Goal: Task Accomplishment & Management: Manage account settings

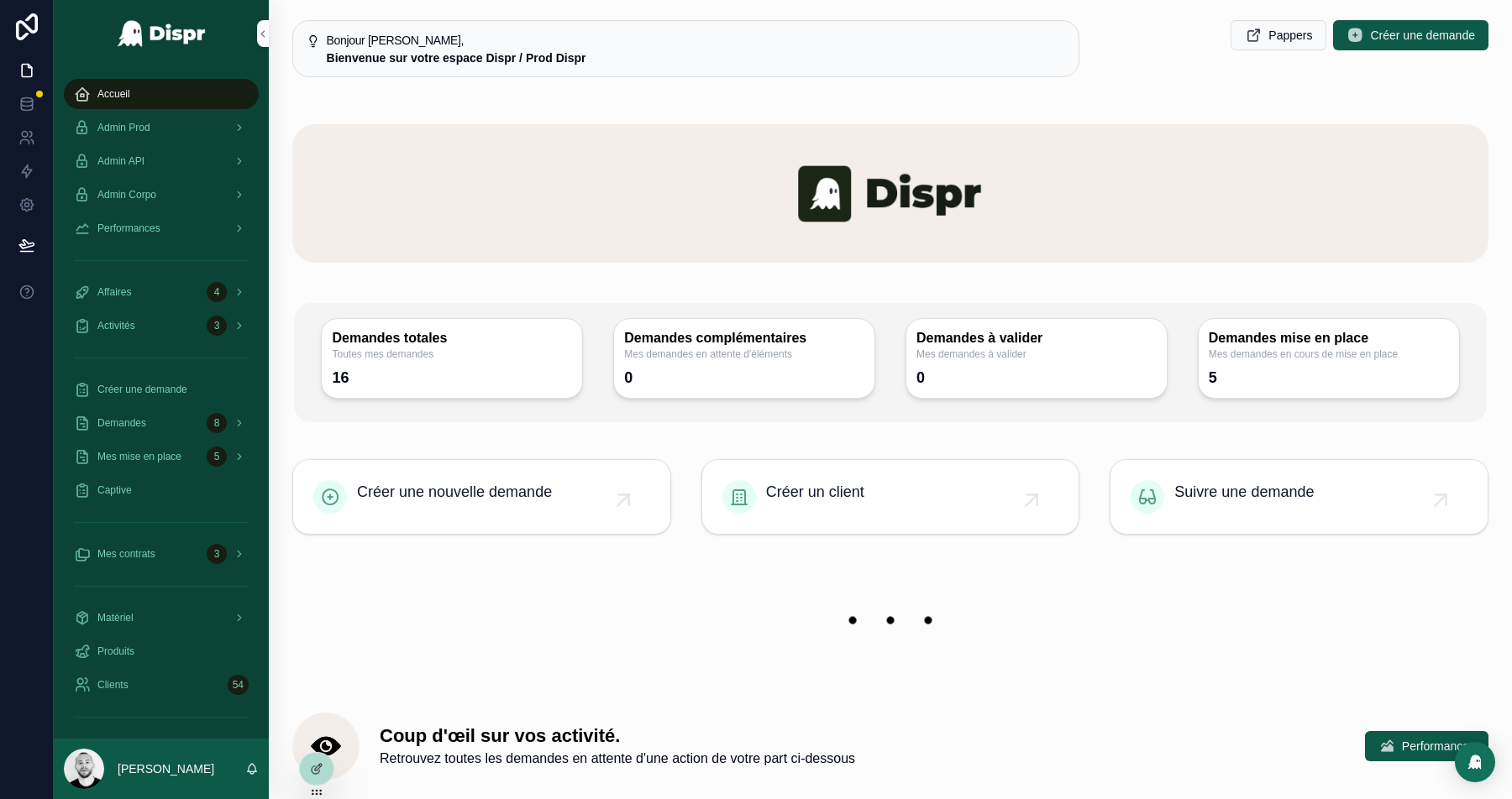
click at [124, 120] on div "Admin Prod" at bounding box center [162, 127] width 175 height 27
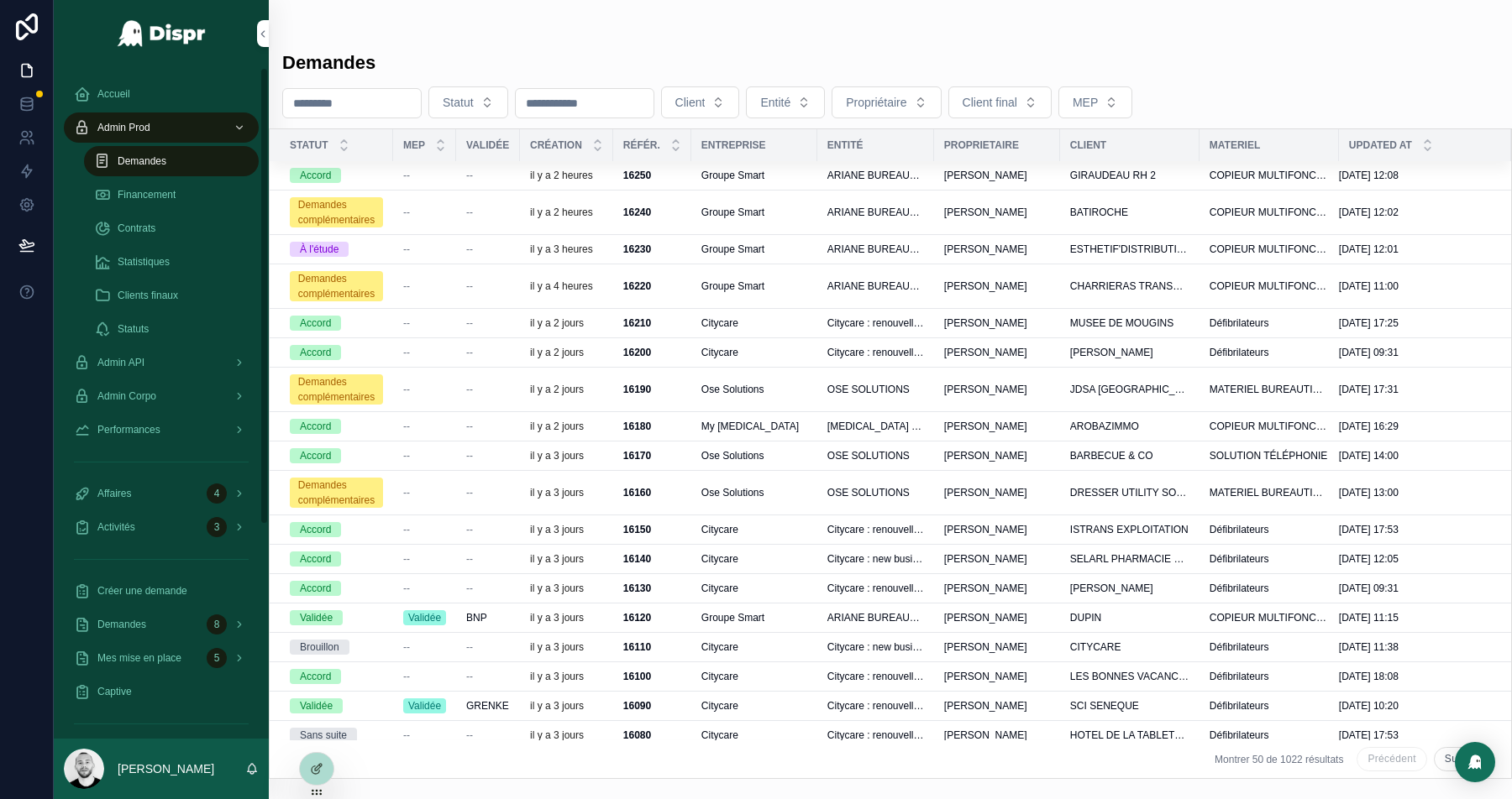
click at [354, 114] on div "scrollable content" at bounding box center [352, 104] width 140 height 30
paste input "****"
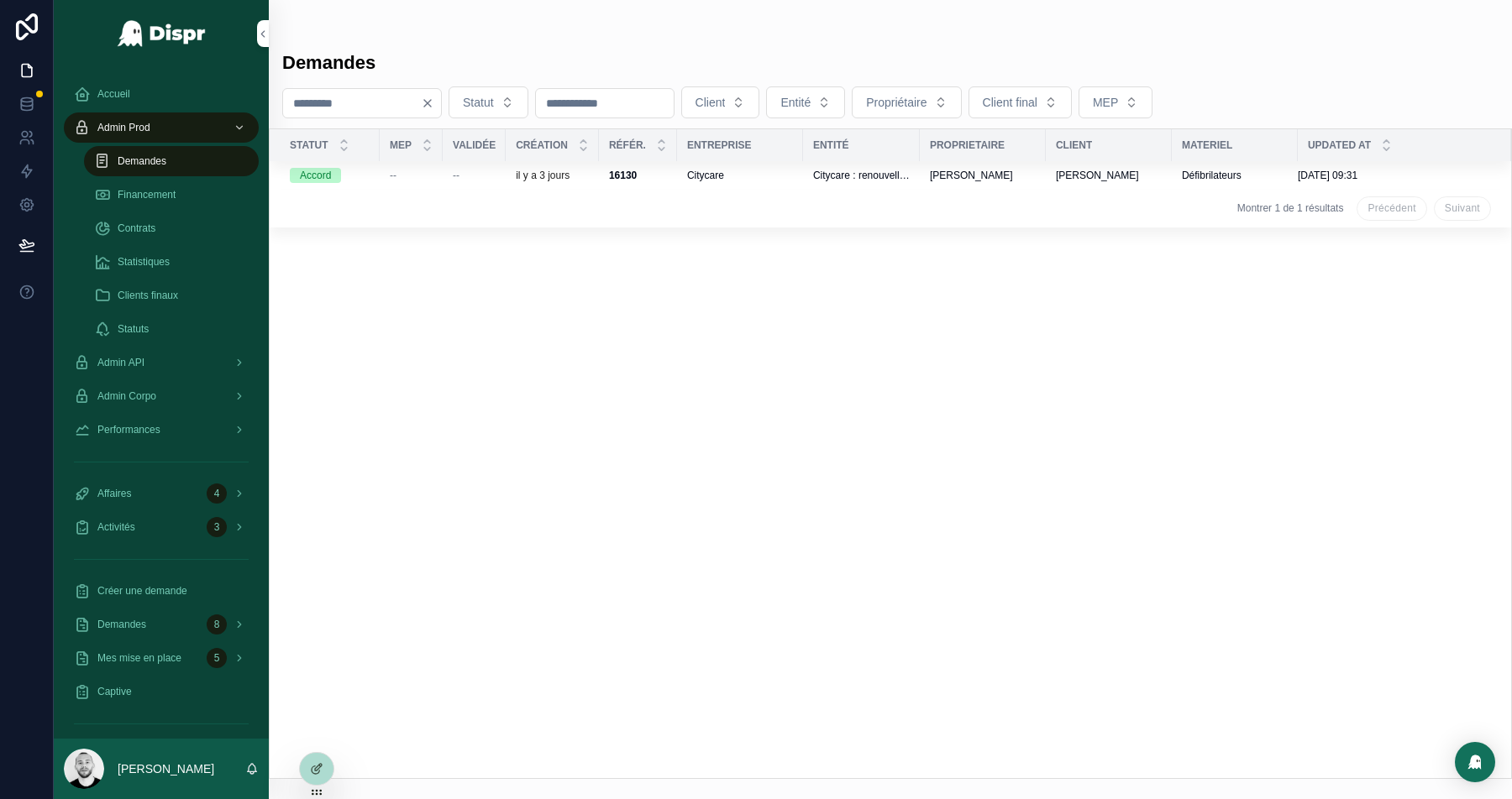
type input "****"
click at [442, 177] on td "--" at bounding box center [411, 176] width 63 height 29
click at [431, 164] on td "--" at bounding box center [411, 176] width 63 height 29
click at [533, 170] on p "il y a 3 jours" at bounding box center [543, 176] width 54 height 13
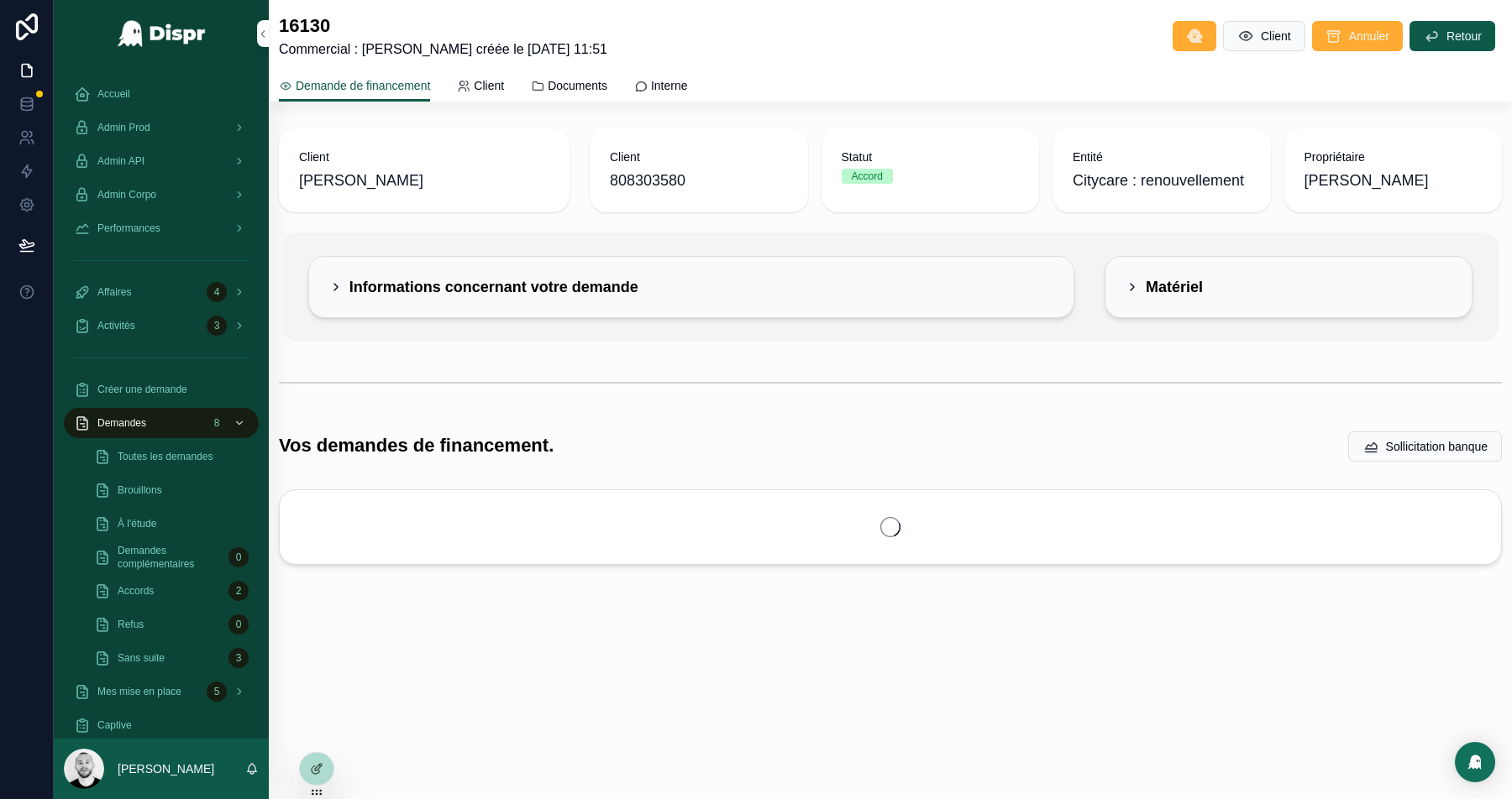
click at [607, 83] on span "Documents" at bounding box center [577, 86] width 60 height 17
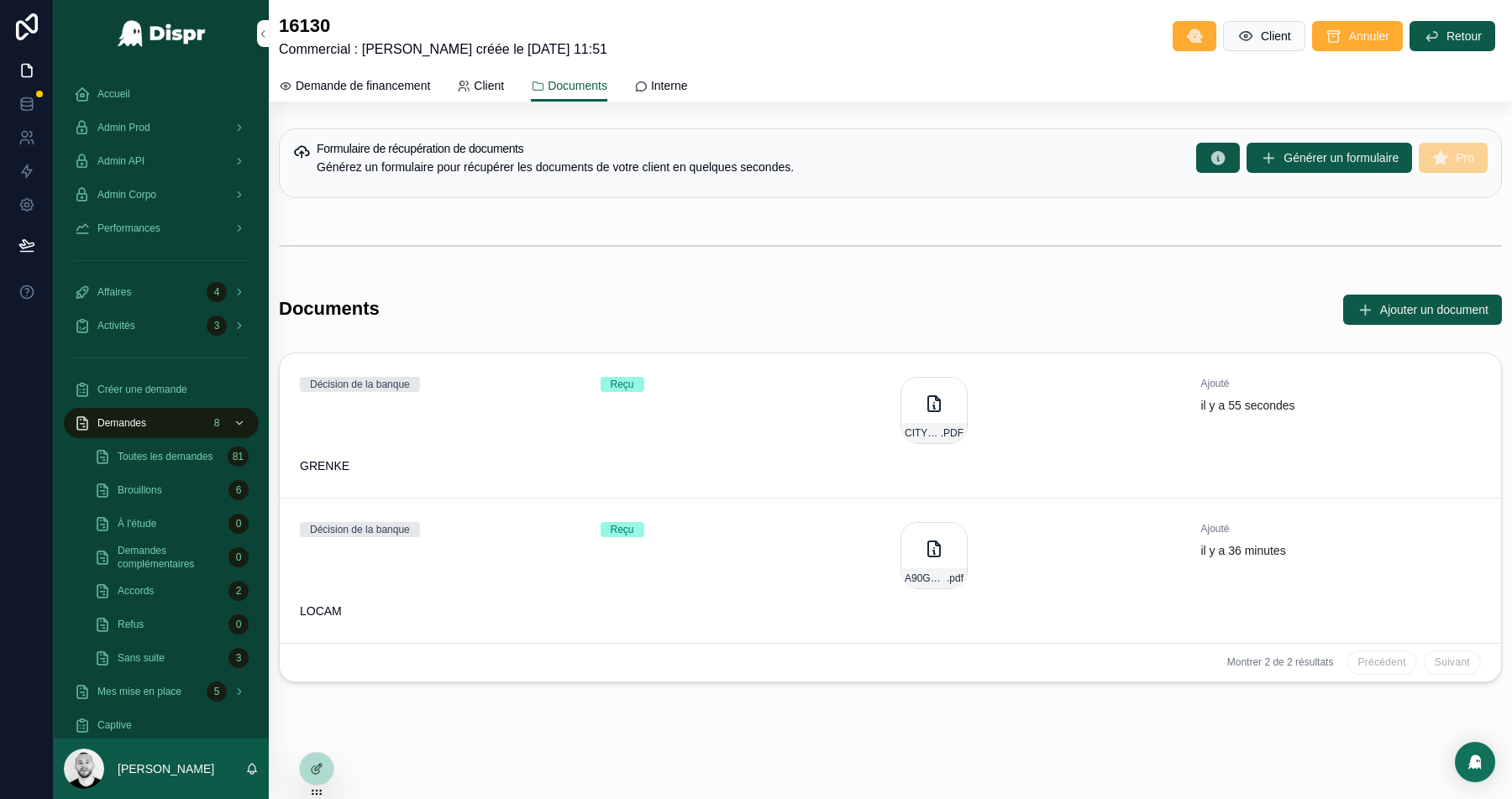
click at [927, 402] on icon "scrollable content" at bounding box center [933, 404] width 20 height 20
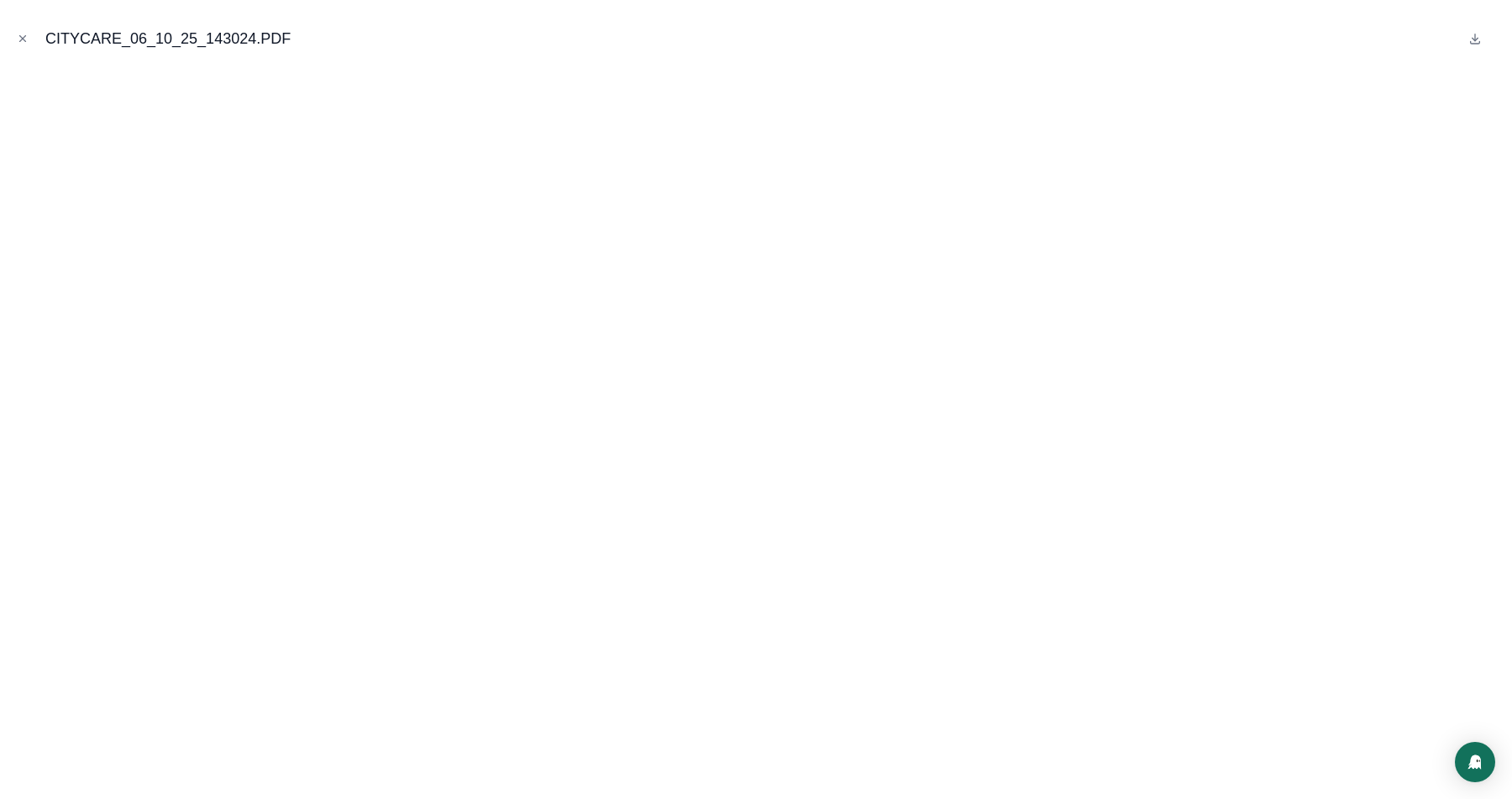
click at [30, 42] on button "Close modal" at bounding box center [22, 38] width 18 height 18
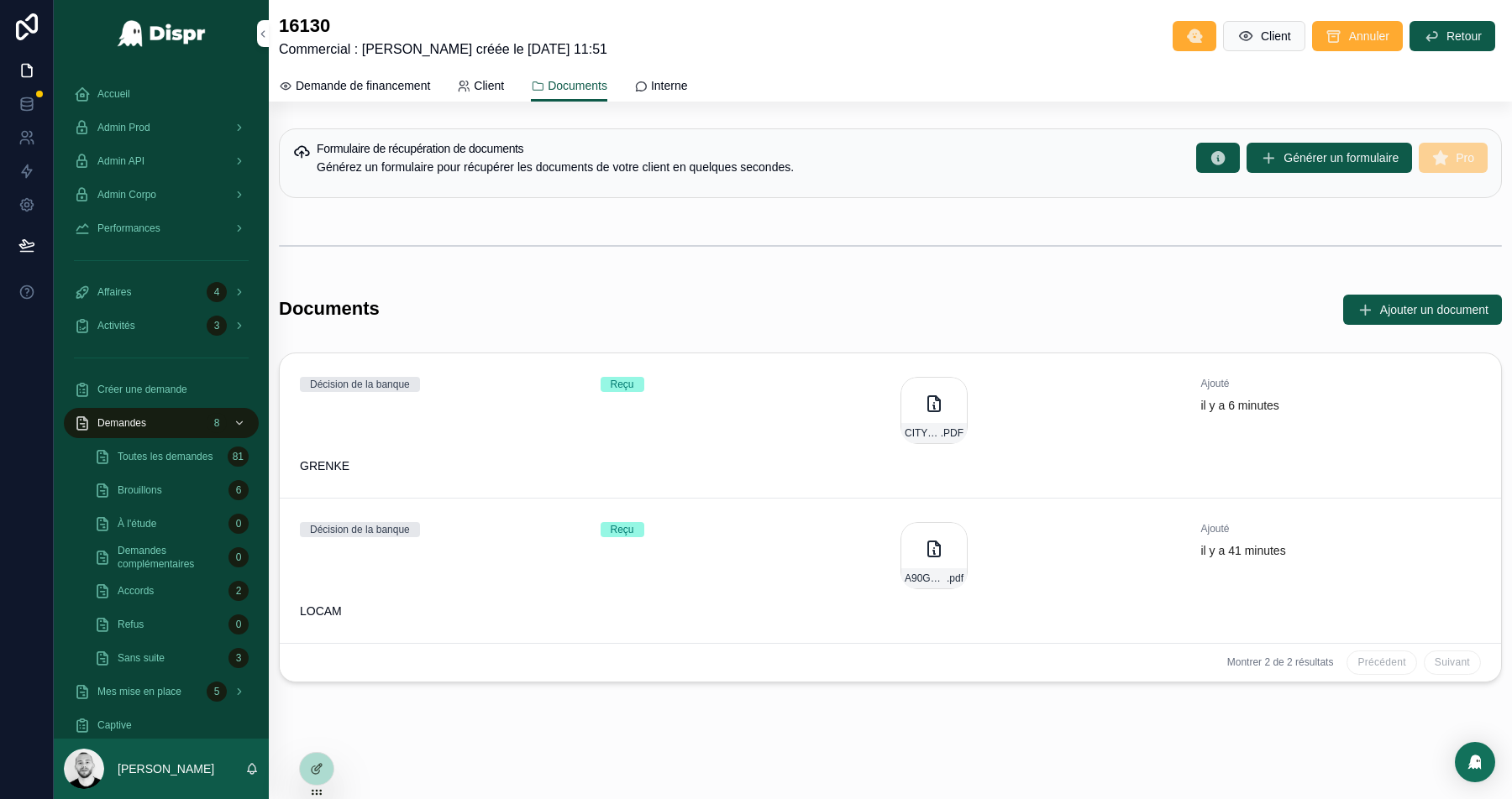
click at [27, 28] on icon at bounding box center [27, 27] width 22 height 27
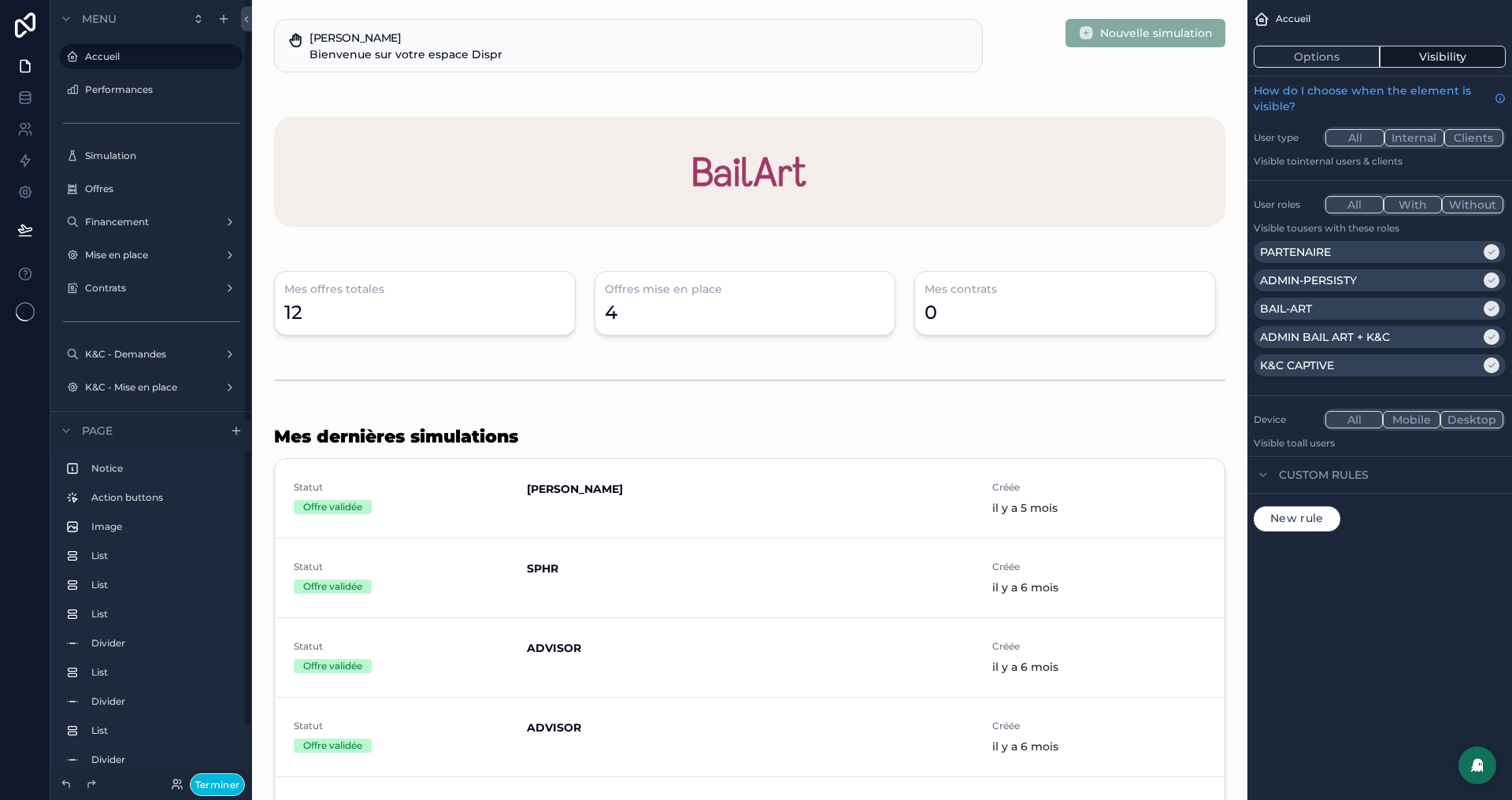
click at [212, 788] on button "Terminer" at bounding box center [217, 785] width 55 height 23
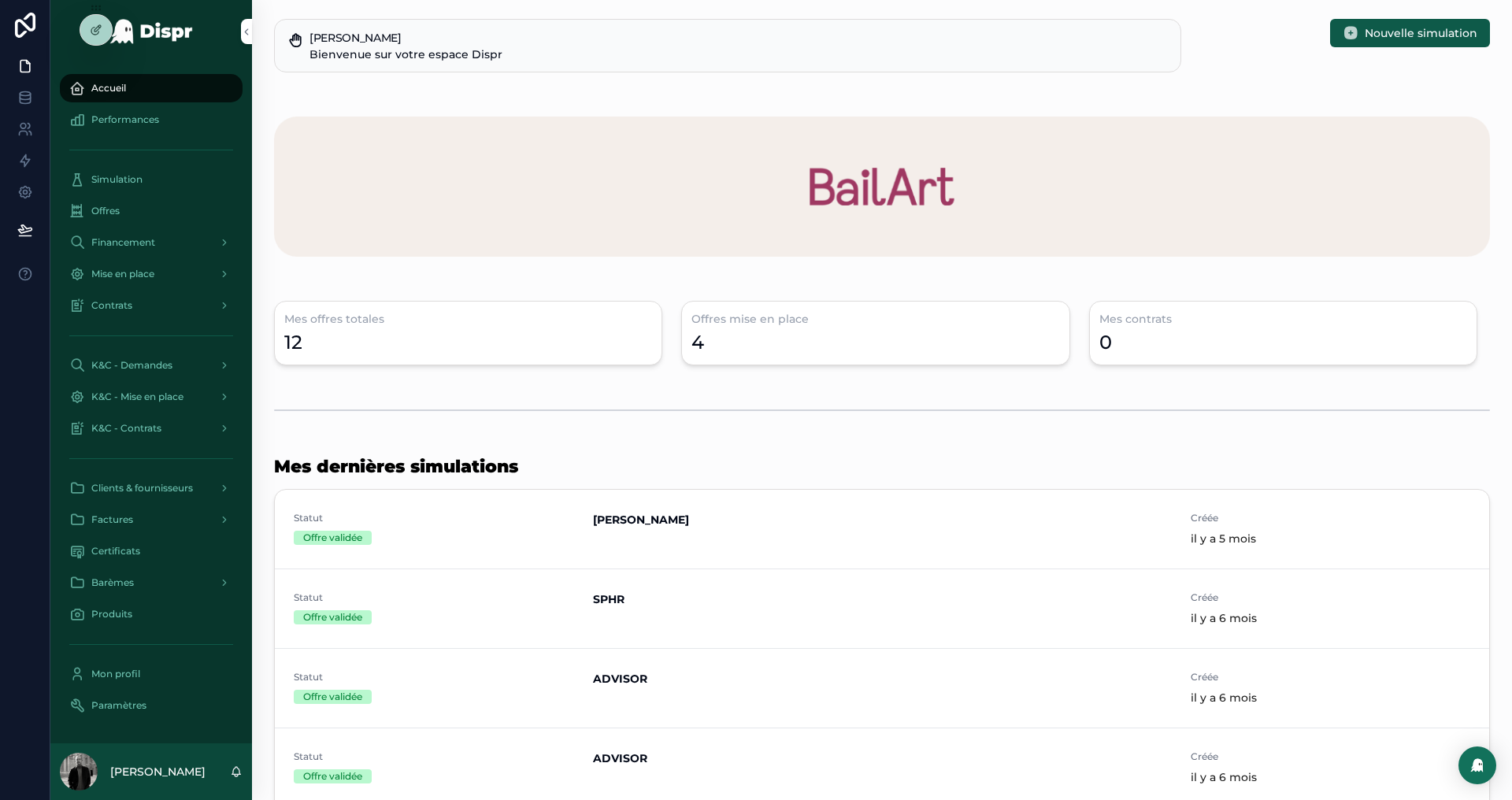
click at [99, 30] on icon at bounding box center [96, 30] width 12 height 12
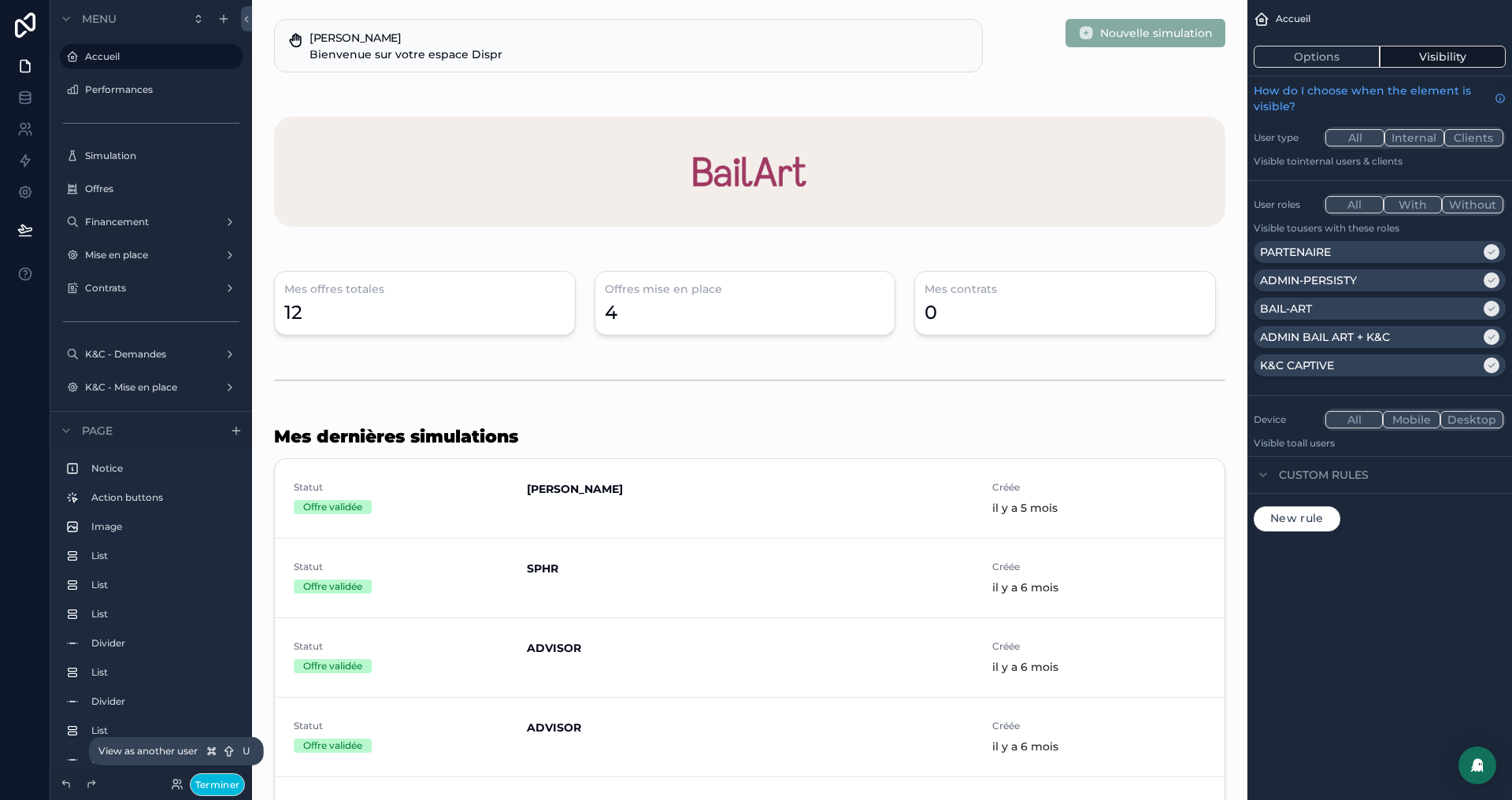
click at [171, 784] on icon at bounding box center [177, 784] width 12 height 12
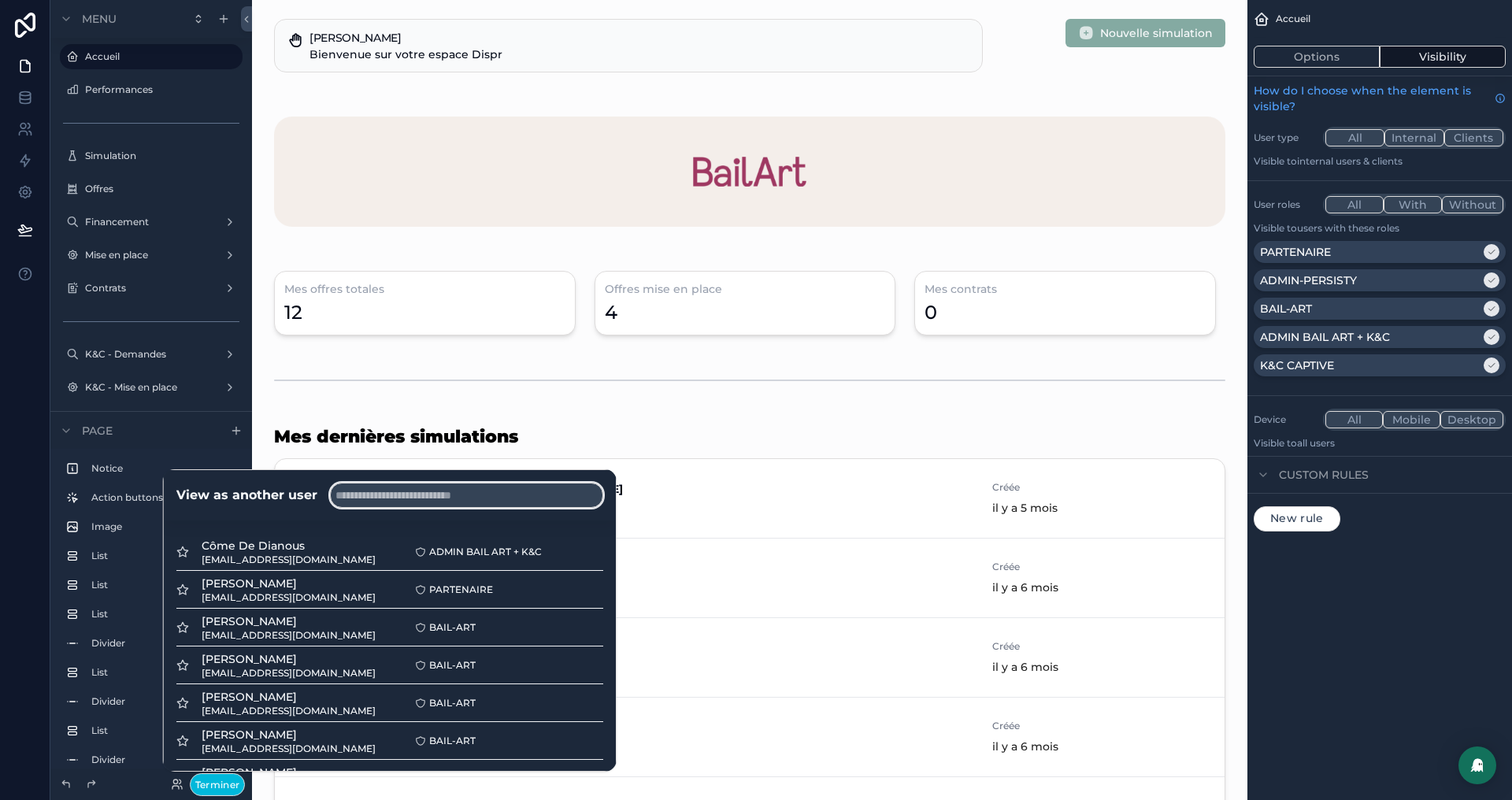
click at [375, 495] on input "text" at bounding box center [466, 495] width 274 height 25
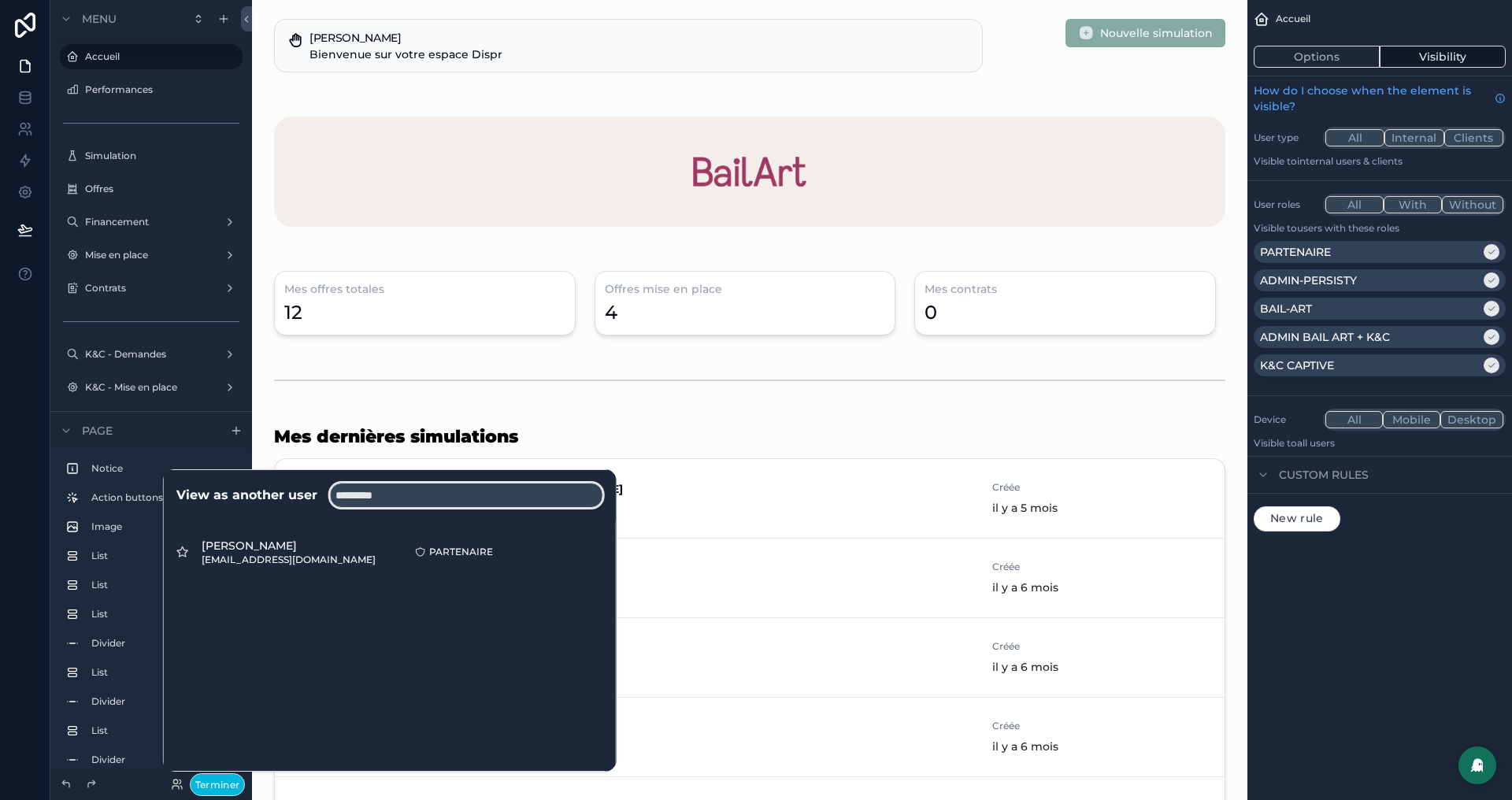
type input "*********"
click at [0, 0] on button "Select" at bounding box center [0, 0] width 0 height 0
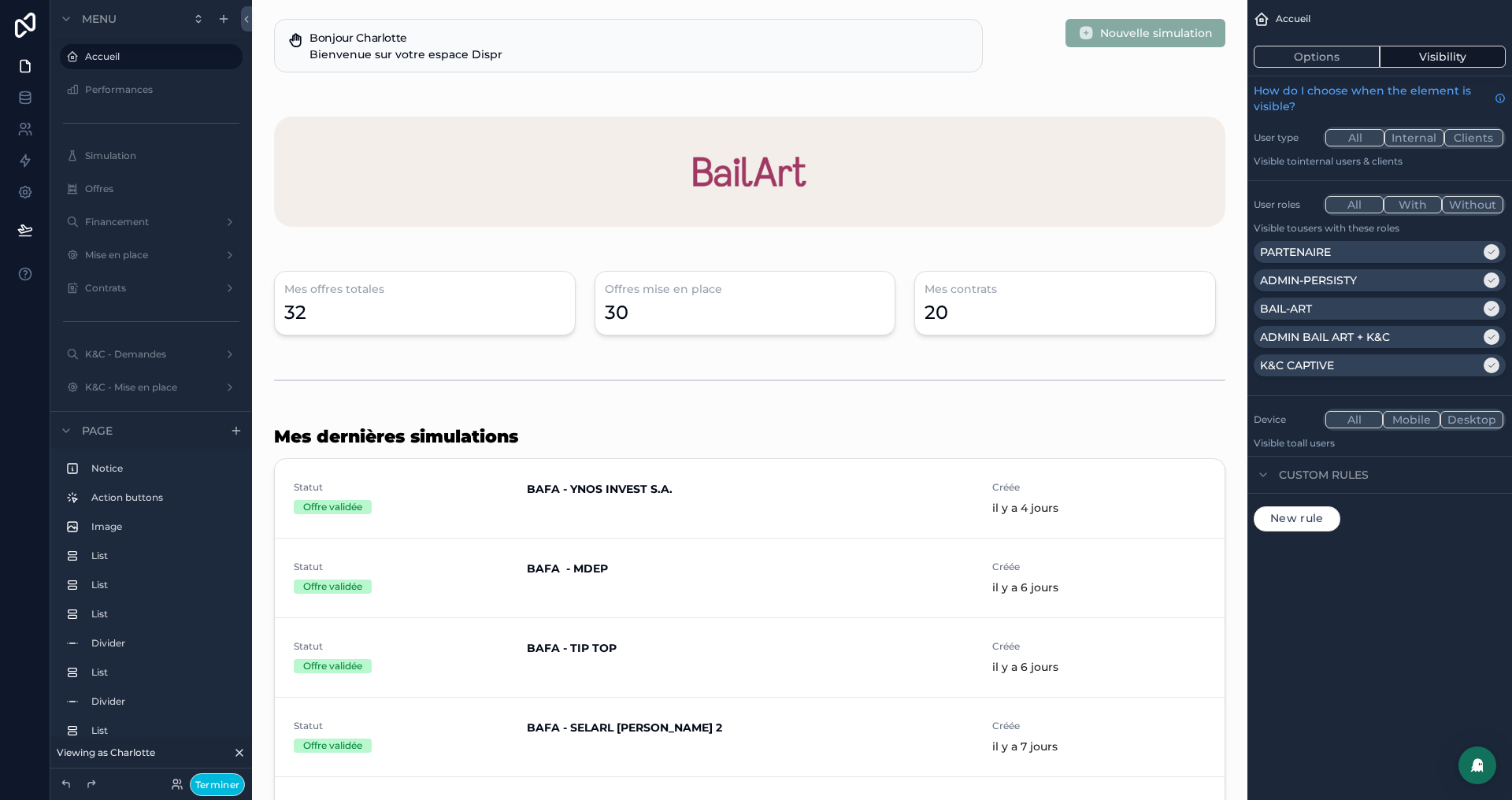
click at [560, 545] on div "scrollable content" at bounding box center [749, 662] width 970 height 487
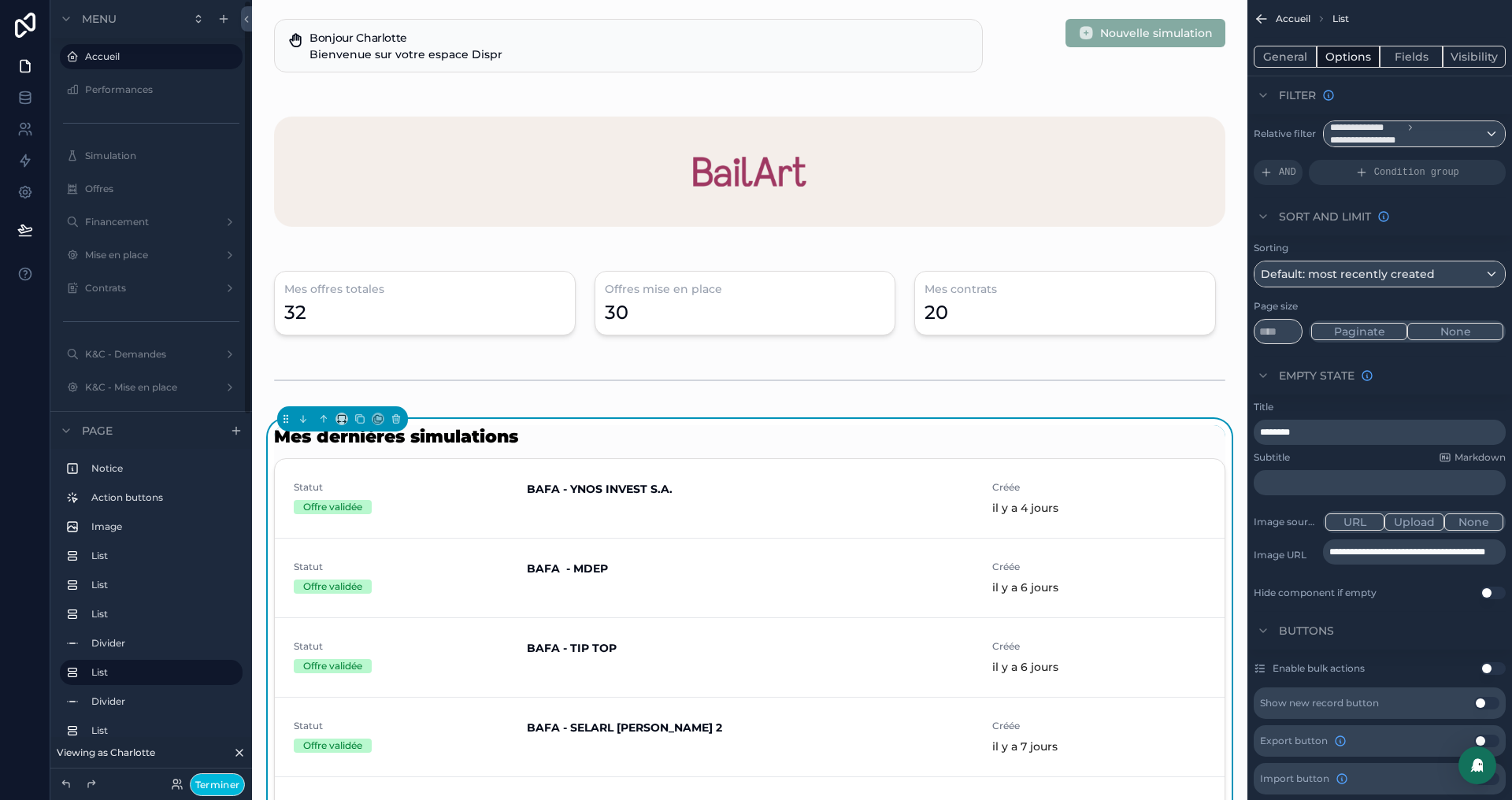
click at [32, 26] on icon at bounding box center [25, 25] width 31 height 25
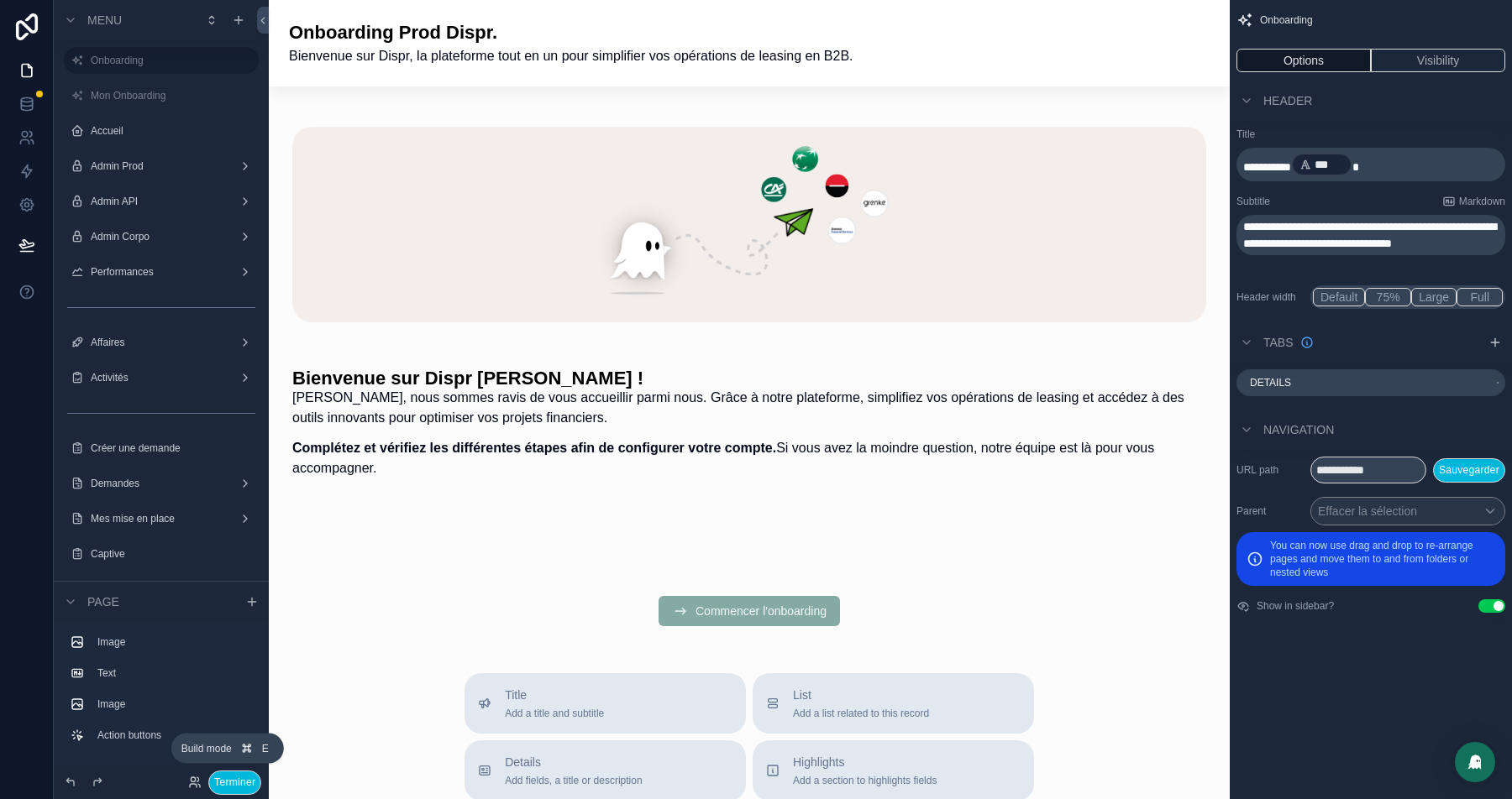
click at [239, 777] on button "Terminer" at bounding box center [235, 783] width 53 height 25
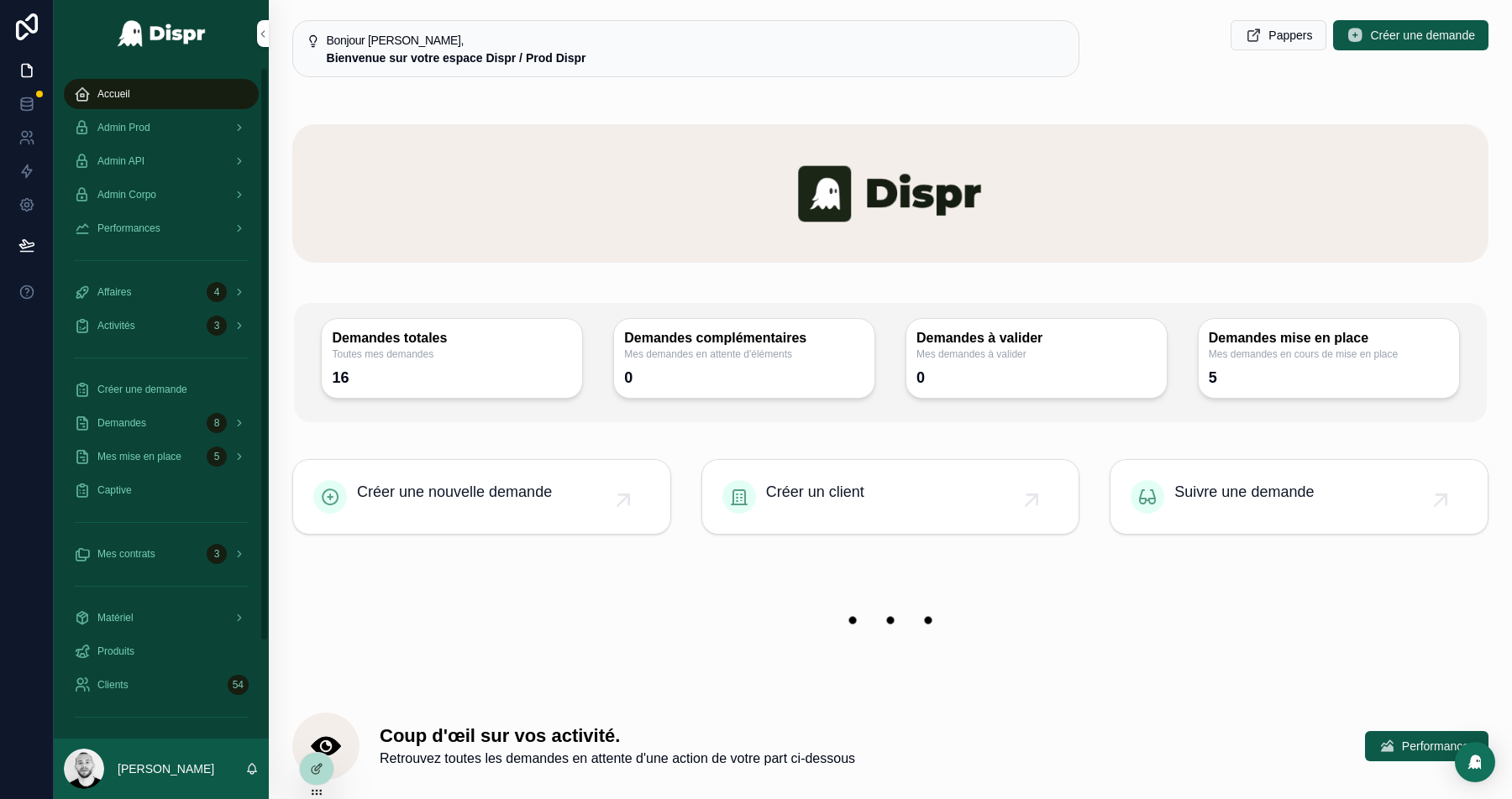
click at [166, 126] on div "Admin Prod" at bounding box center [162, 127] width 175 height 27
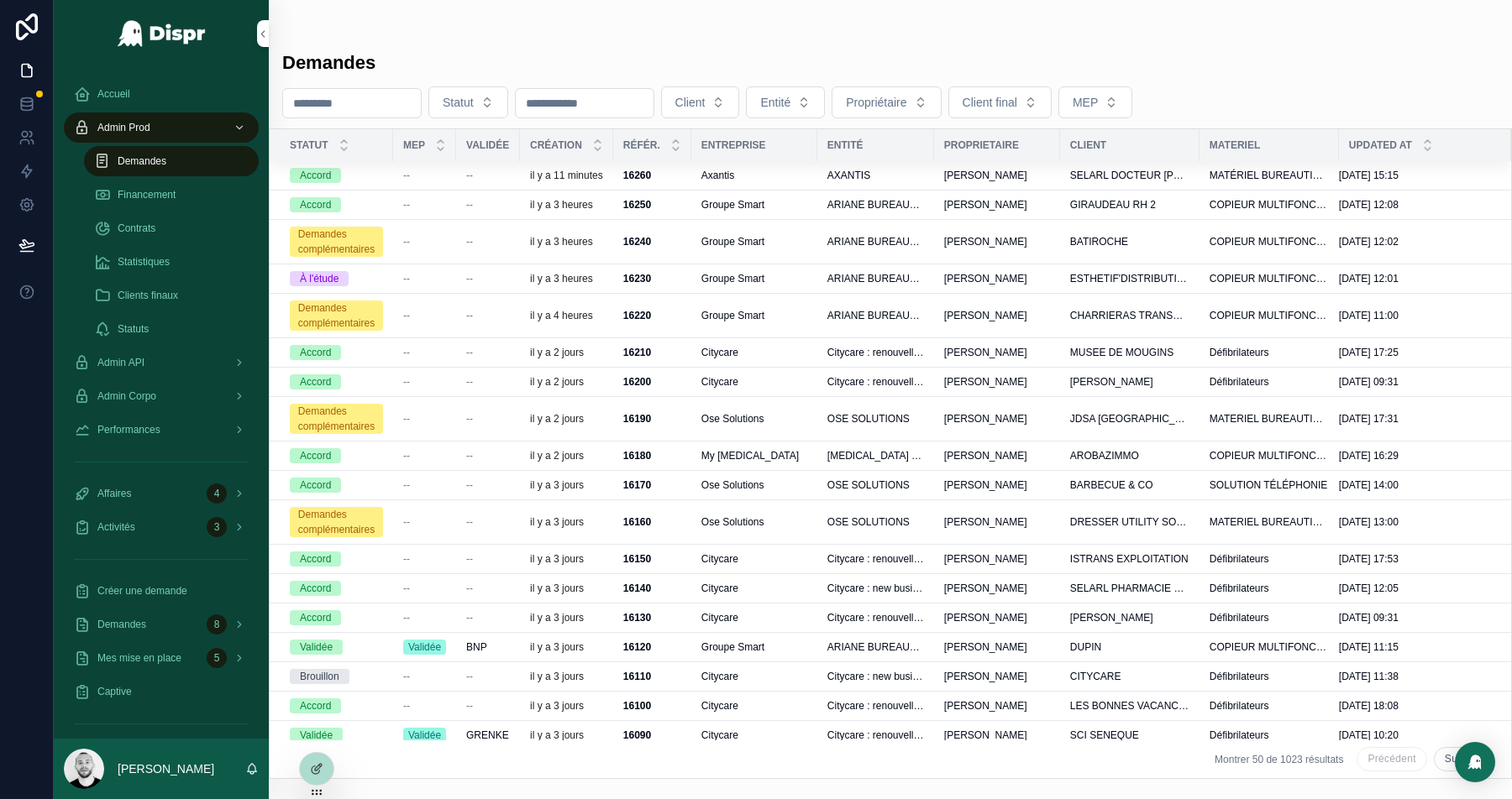
click at [416, 178] on div "--" at bounding box center [424, 176] width 43 height 13
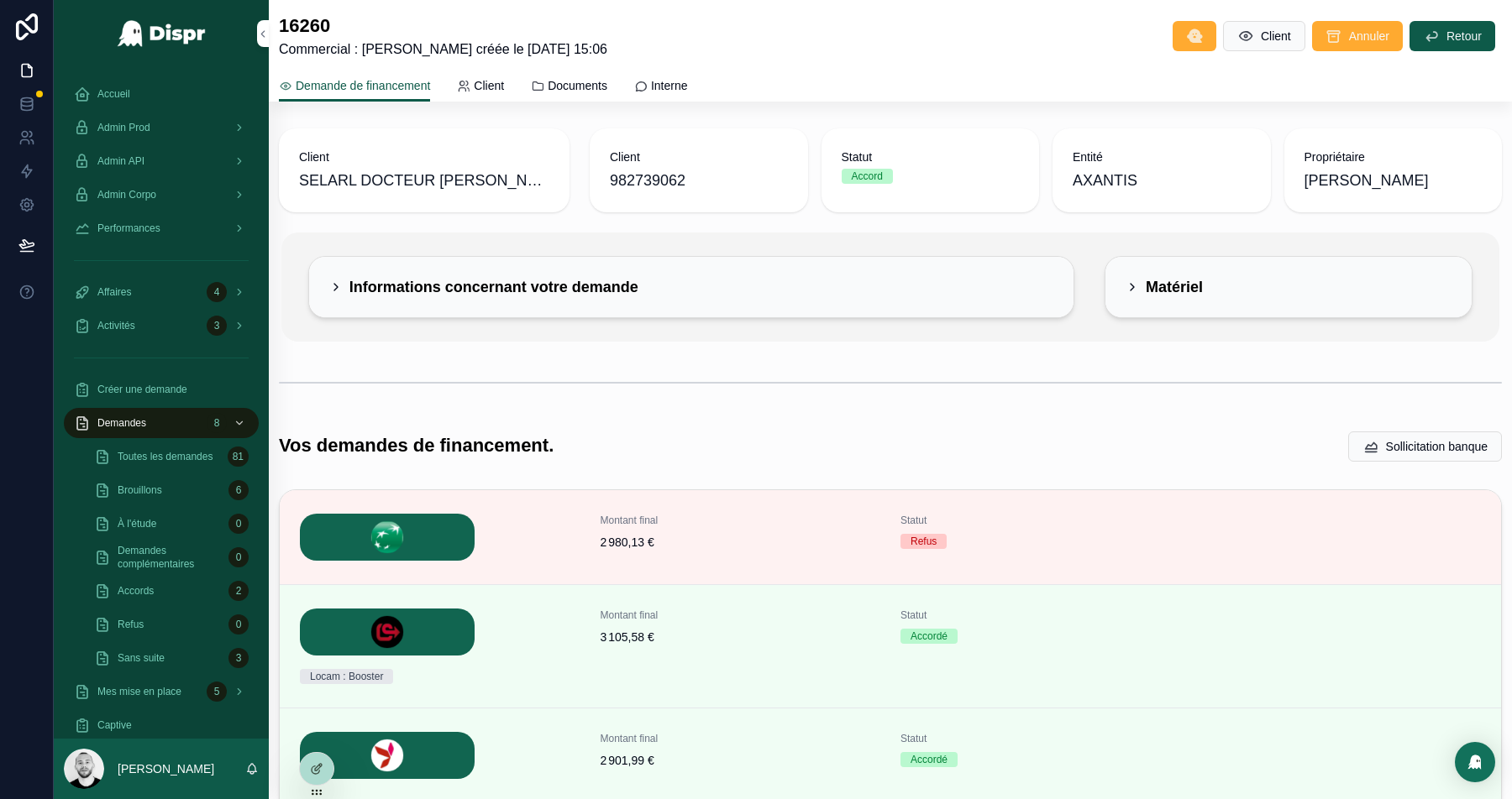
scroll to position [217, 0]
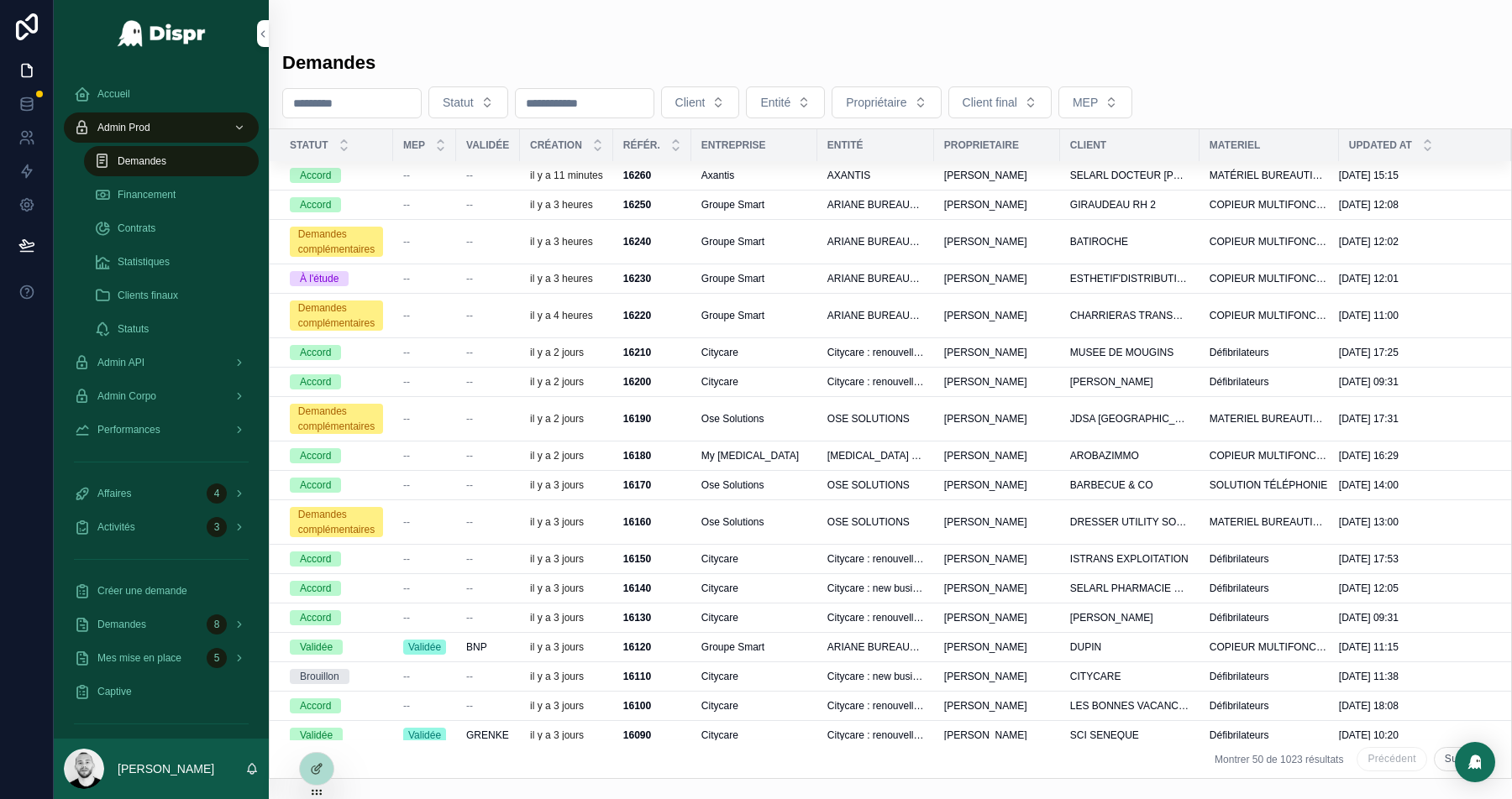
click at [456, 207] on td "--" at bounding box center [425, 204] width 63 height 29
click at [430, 212] on div "--" at bounding box center [424, 205] width 43 height 13
click at [472, 175] on span "--" at bounding box center [469, 176] width 7 height 13
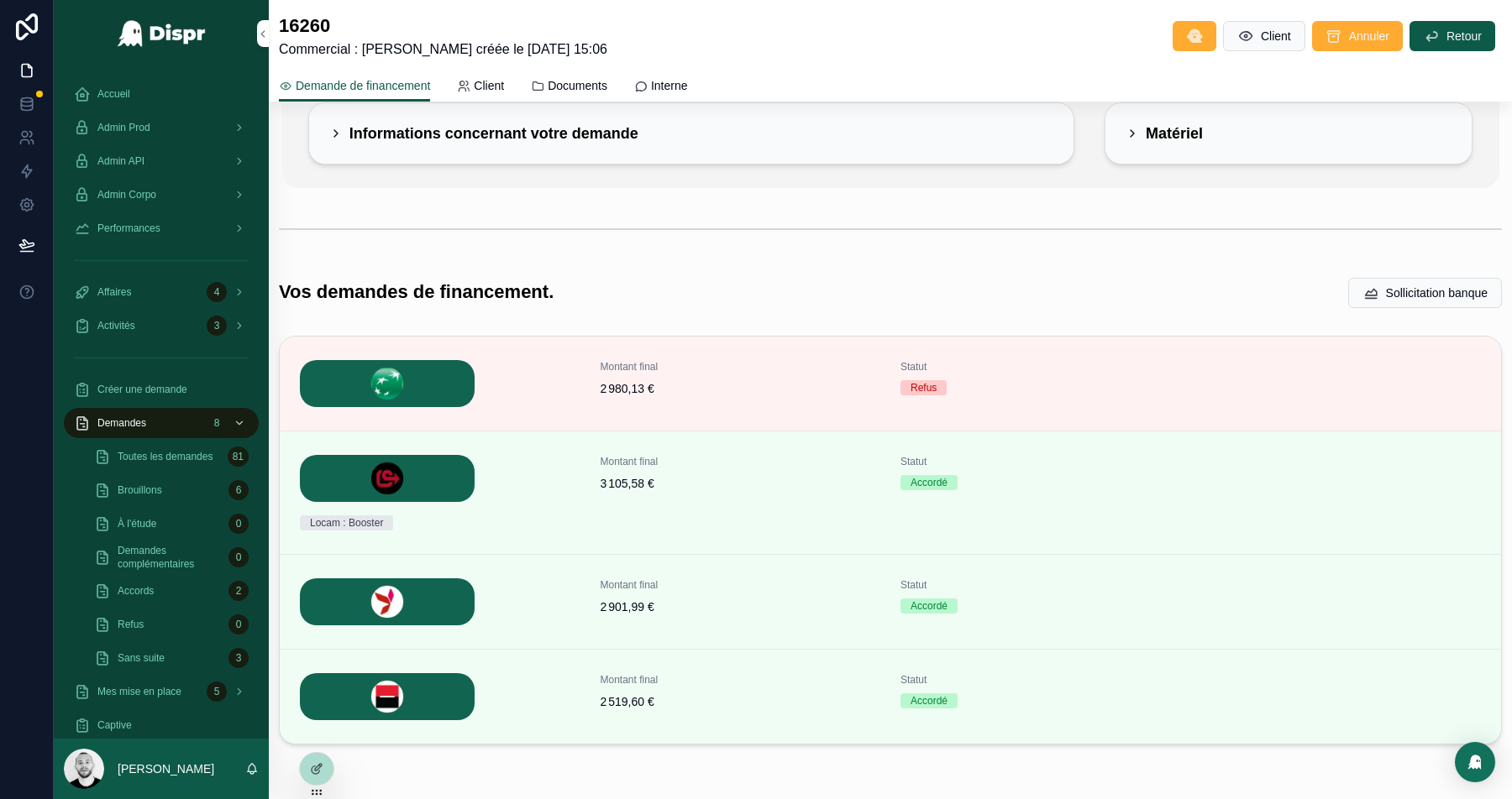
scroll to position [160, 0]
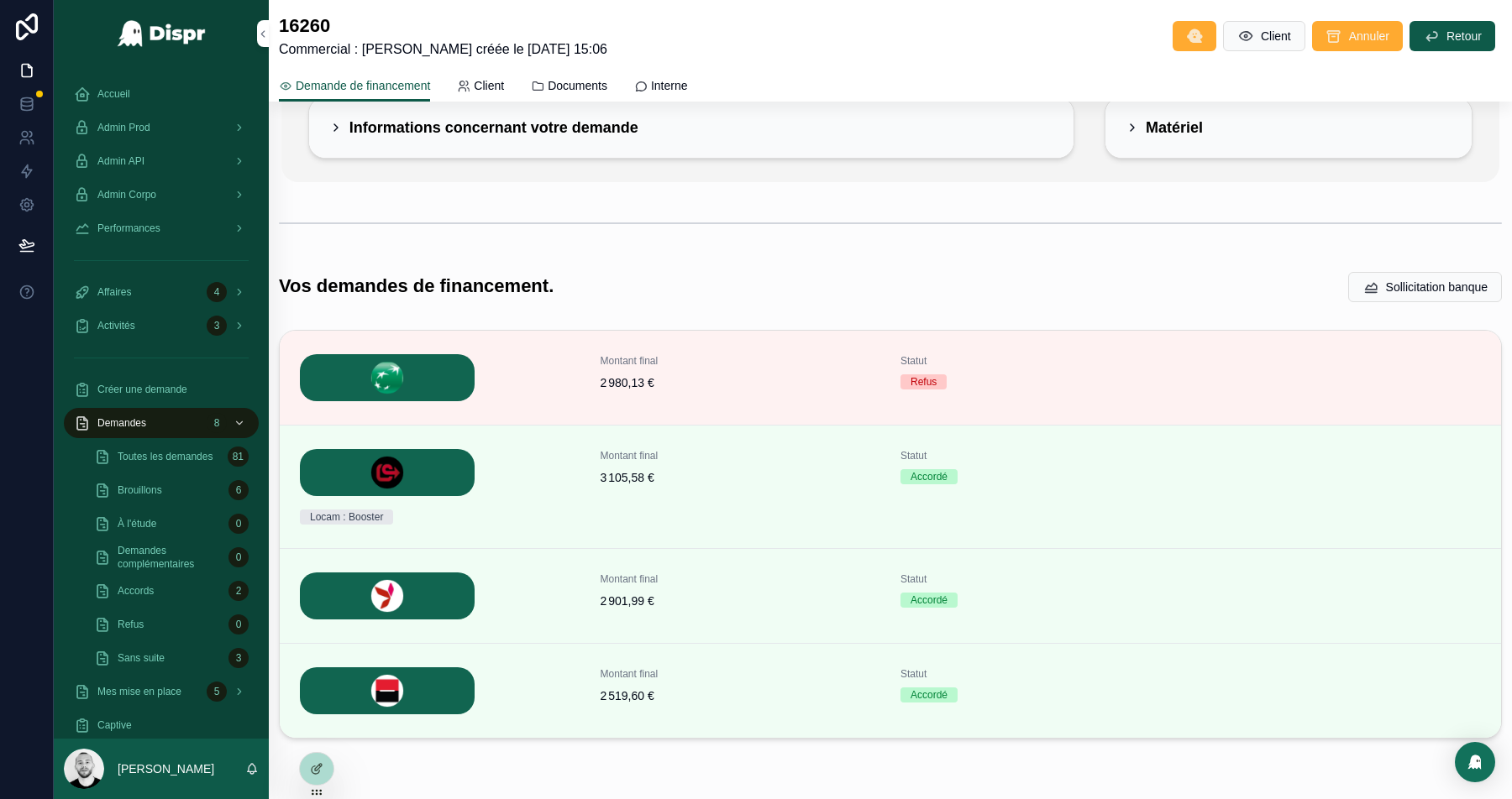
click at [0, 0] on span "Détails" at bounding box center [0, 0] width 0 height 0
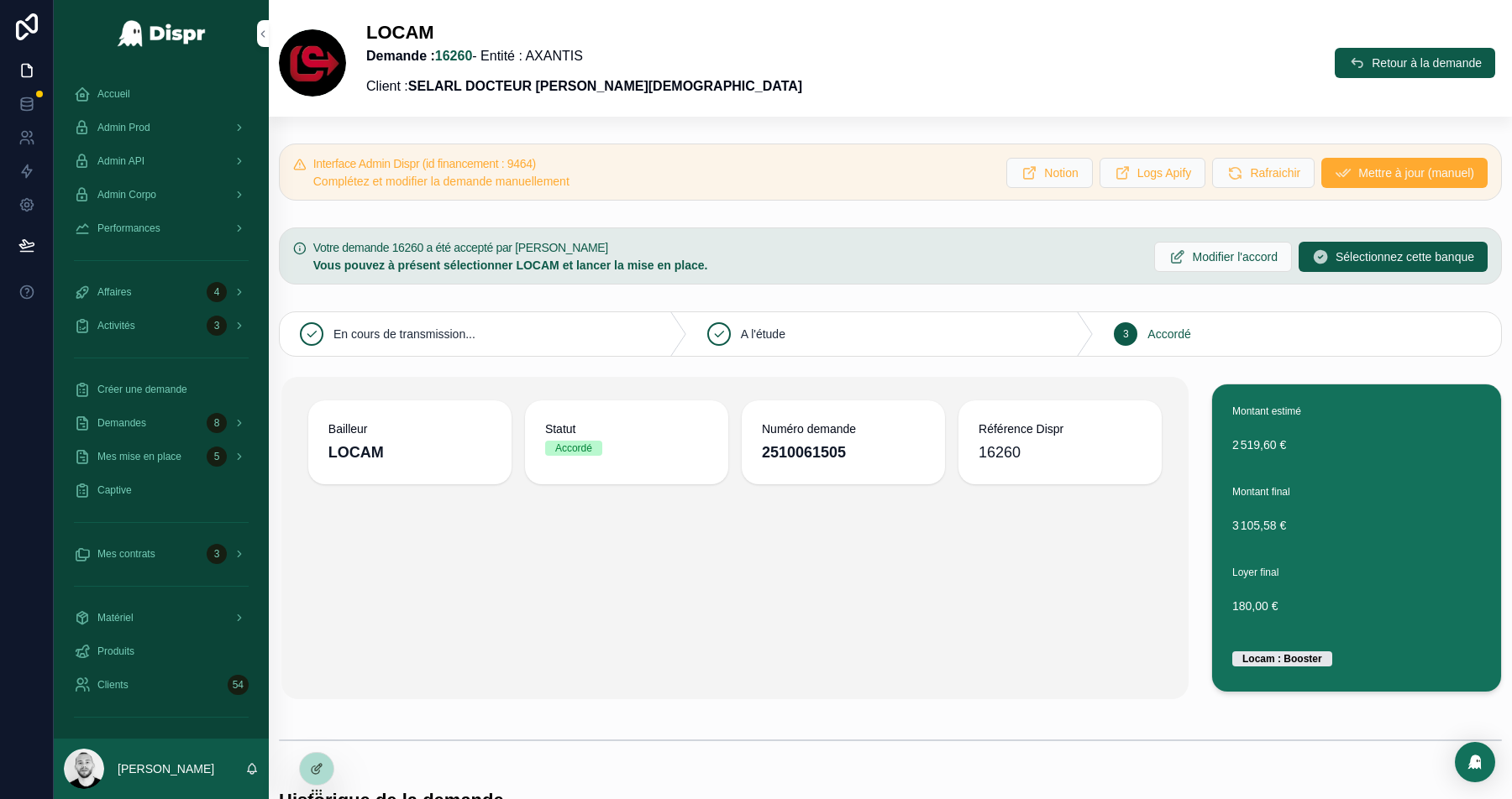
click at [150, 125] on span "Admin Prod" at bounding box center [124, 127] width 53 height 13
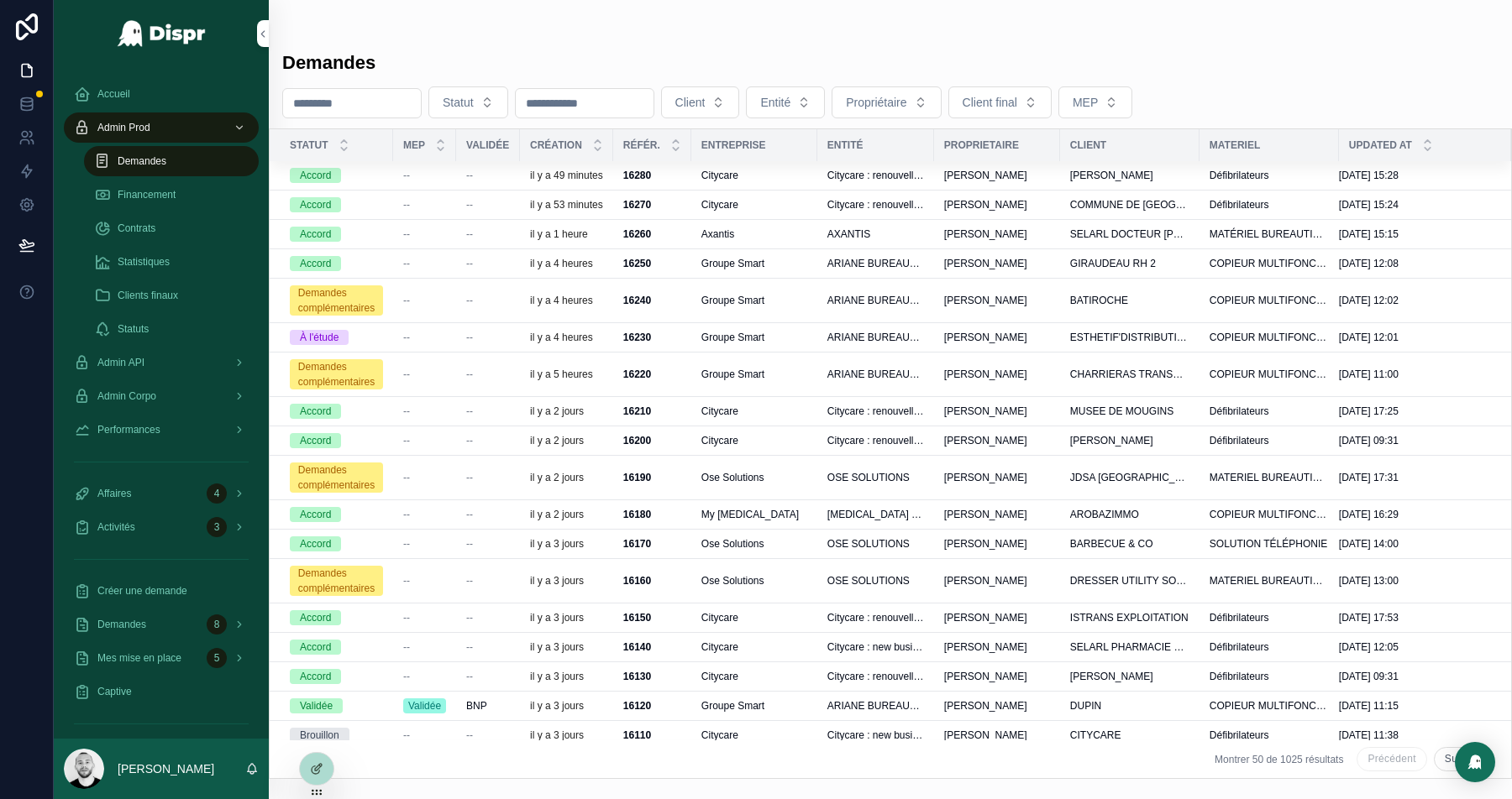
click at [389, 219] on td "Accord" at bounding box center [332, 204] width 124 height 29
click at [366, 213] on div "Accord" at bounding box center [336, 205] width 93 height 15
click at [375, 178] on div "Accord" at bounding box center [336, 176] width 93 height 15
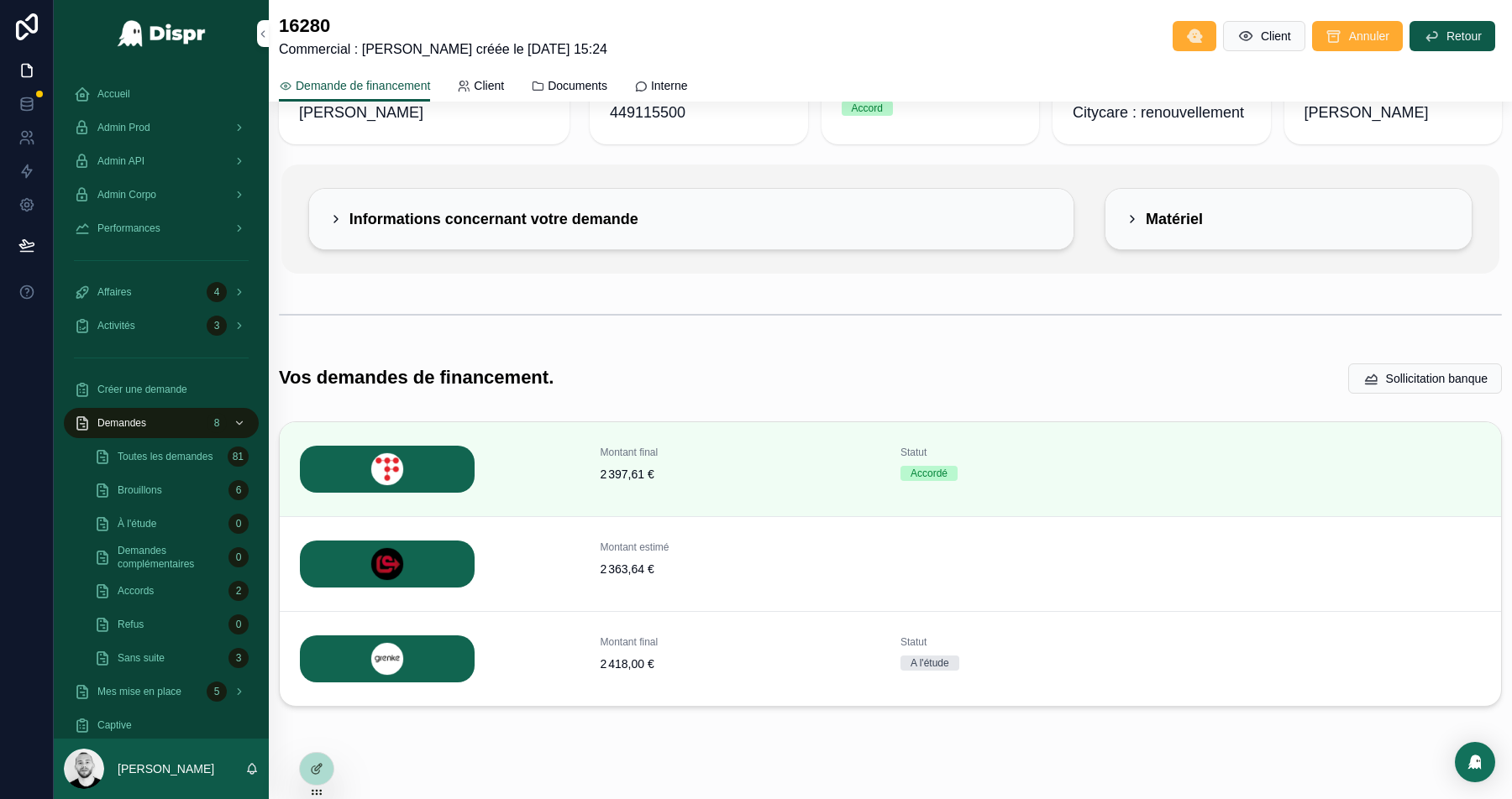
scroll to position [68, 0]
click at [0, 0] on span "Détails" at bounding box center [0, 0] width 0 height 0
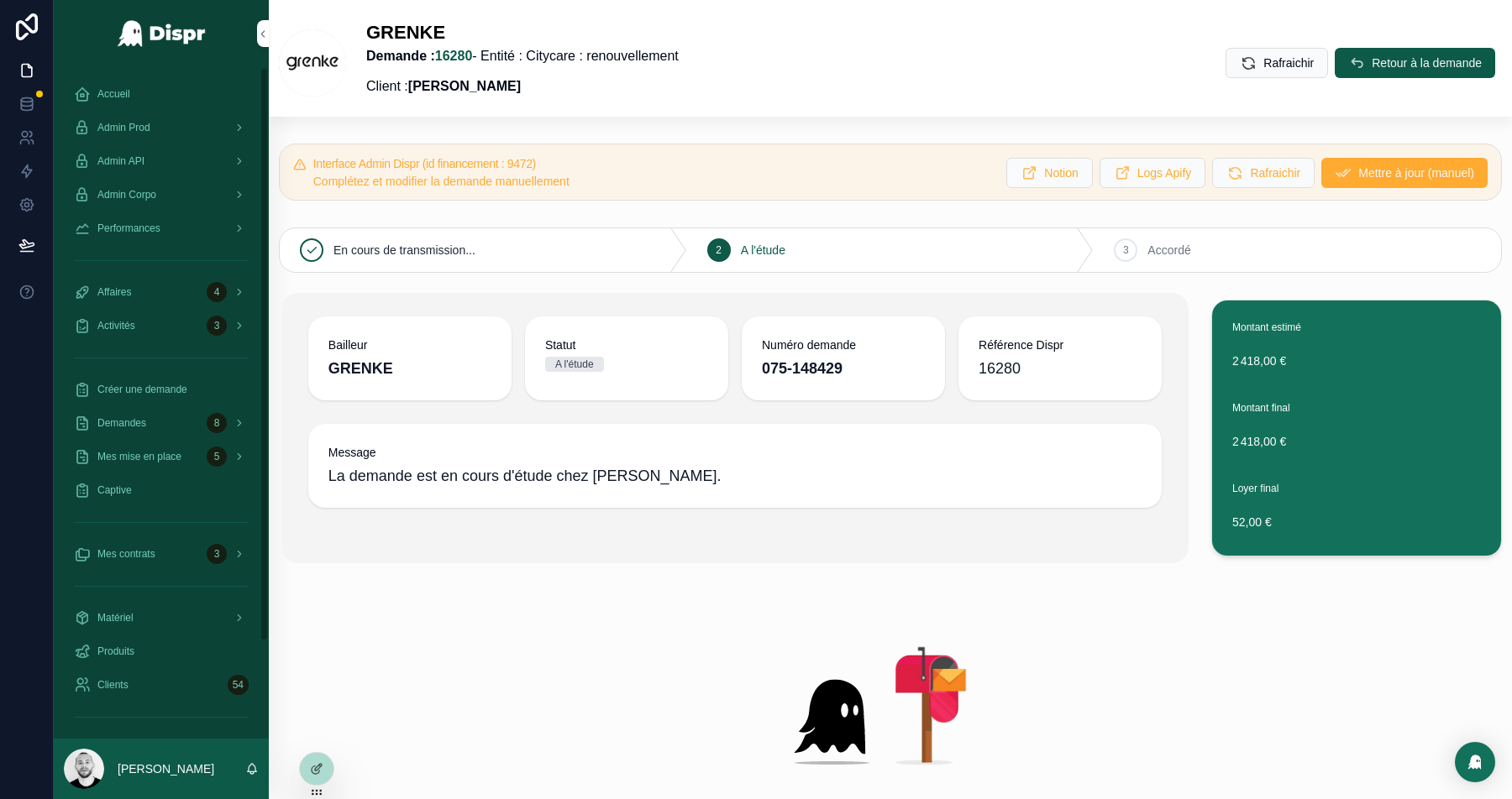
click at [100, 84] on div "Accueil" at bounding box center [162, 94] width 175 height 27
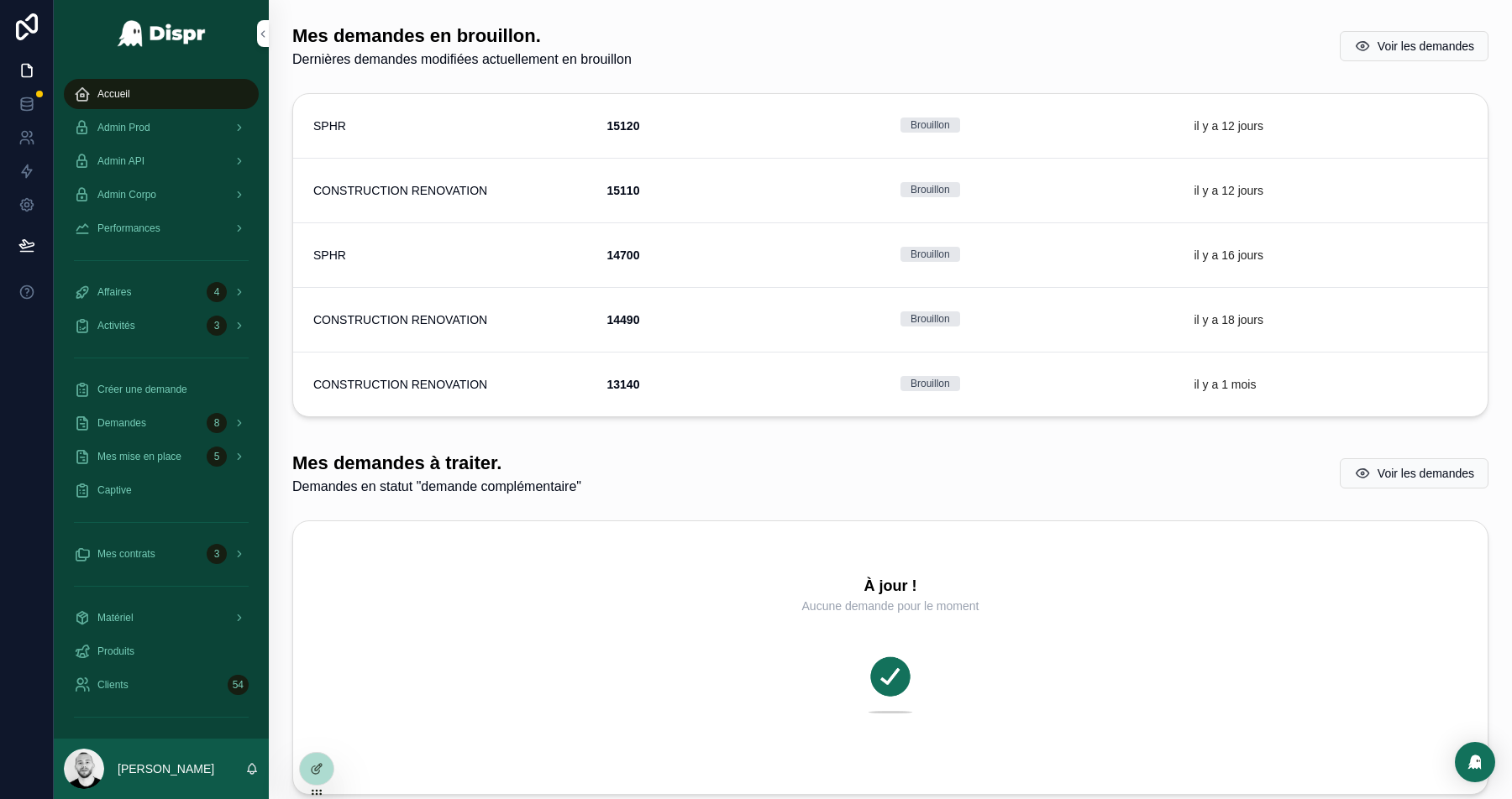
scroll to position [778, 0]
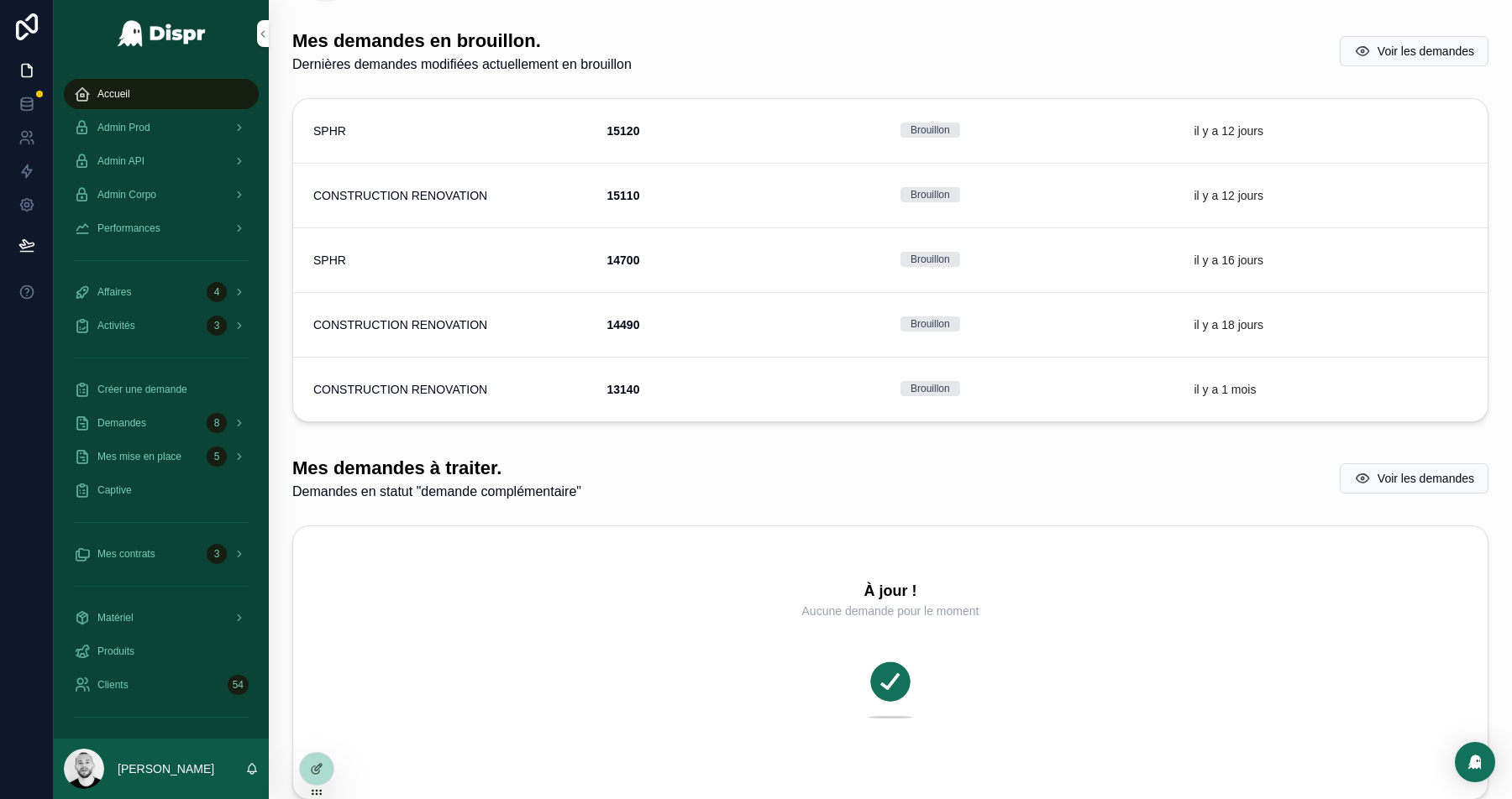
click at [307, 770] on div at bounding box center [316, 770] width 33 height 32
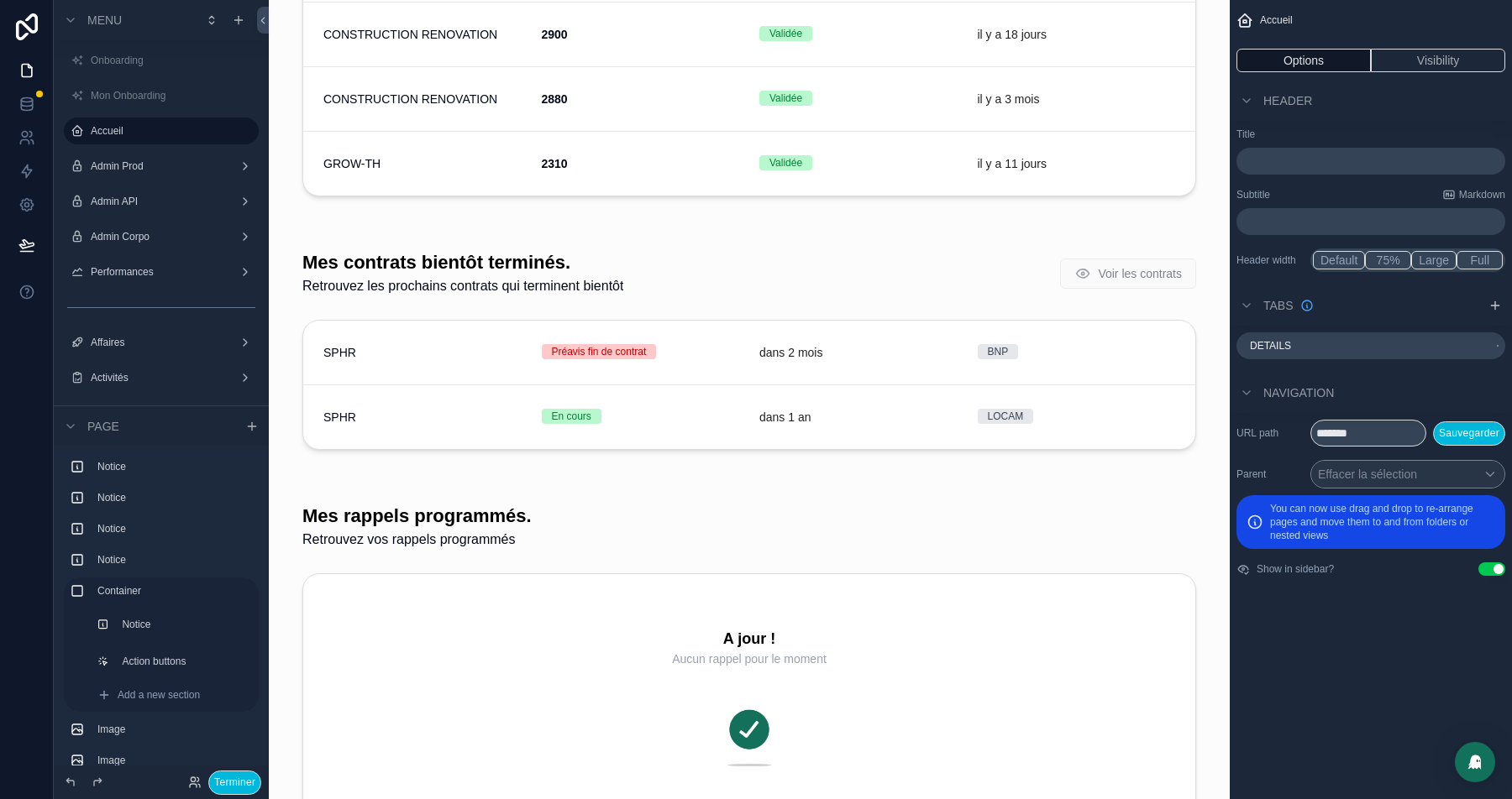
scroll to position [3150, 0]
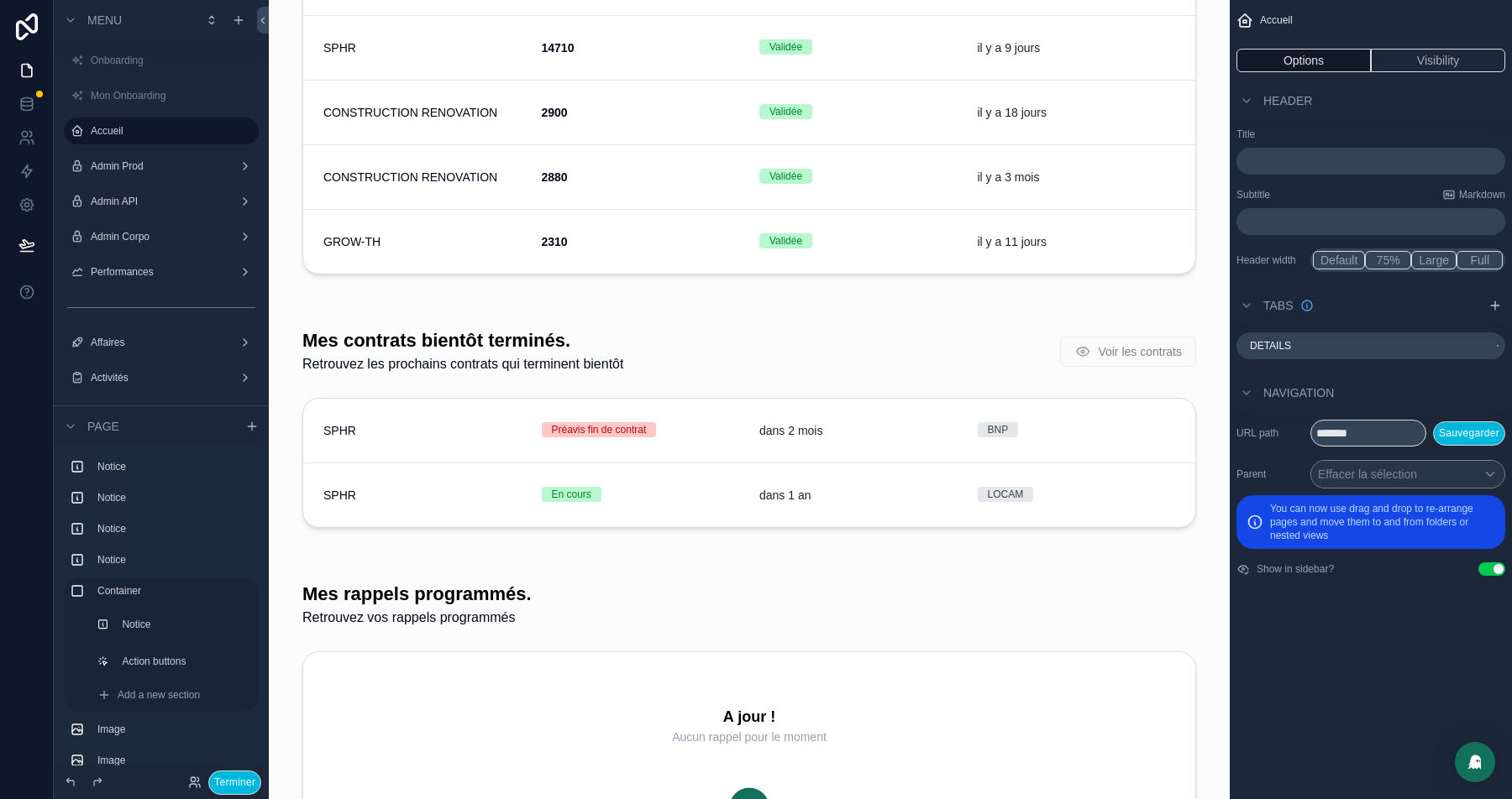
click at [518, 349] on div "scrollable content" at bounding box center [749, 431] width 934 height 240
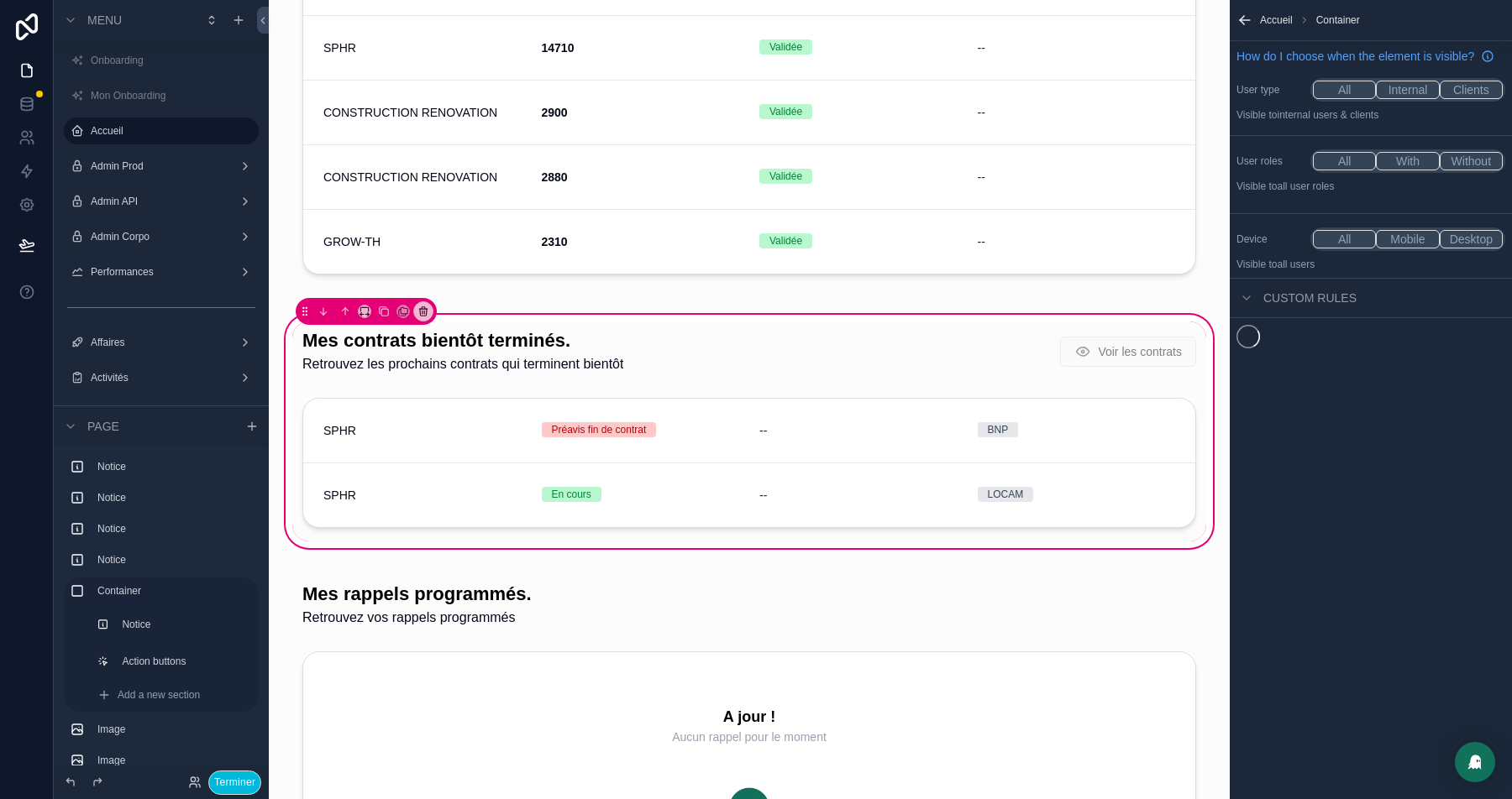
scroll to position [3015, 0]
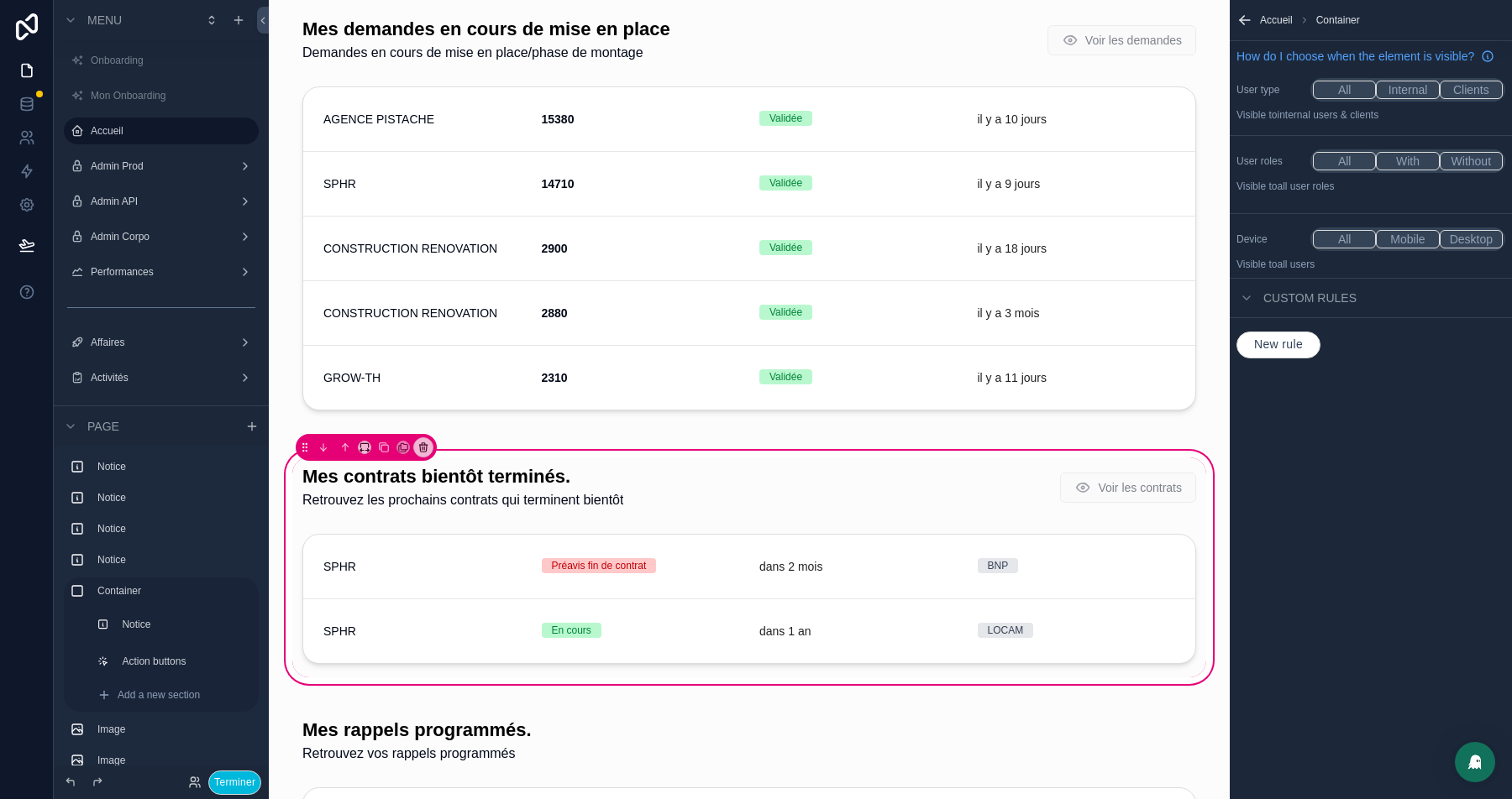
click at [406, 488] on div "scrollable content" at bounding box center [750, 487] width 914 height 60
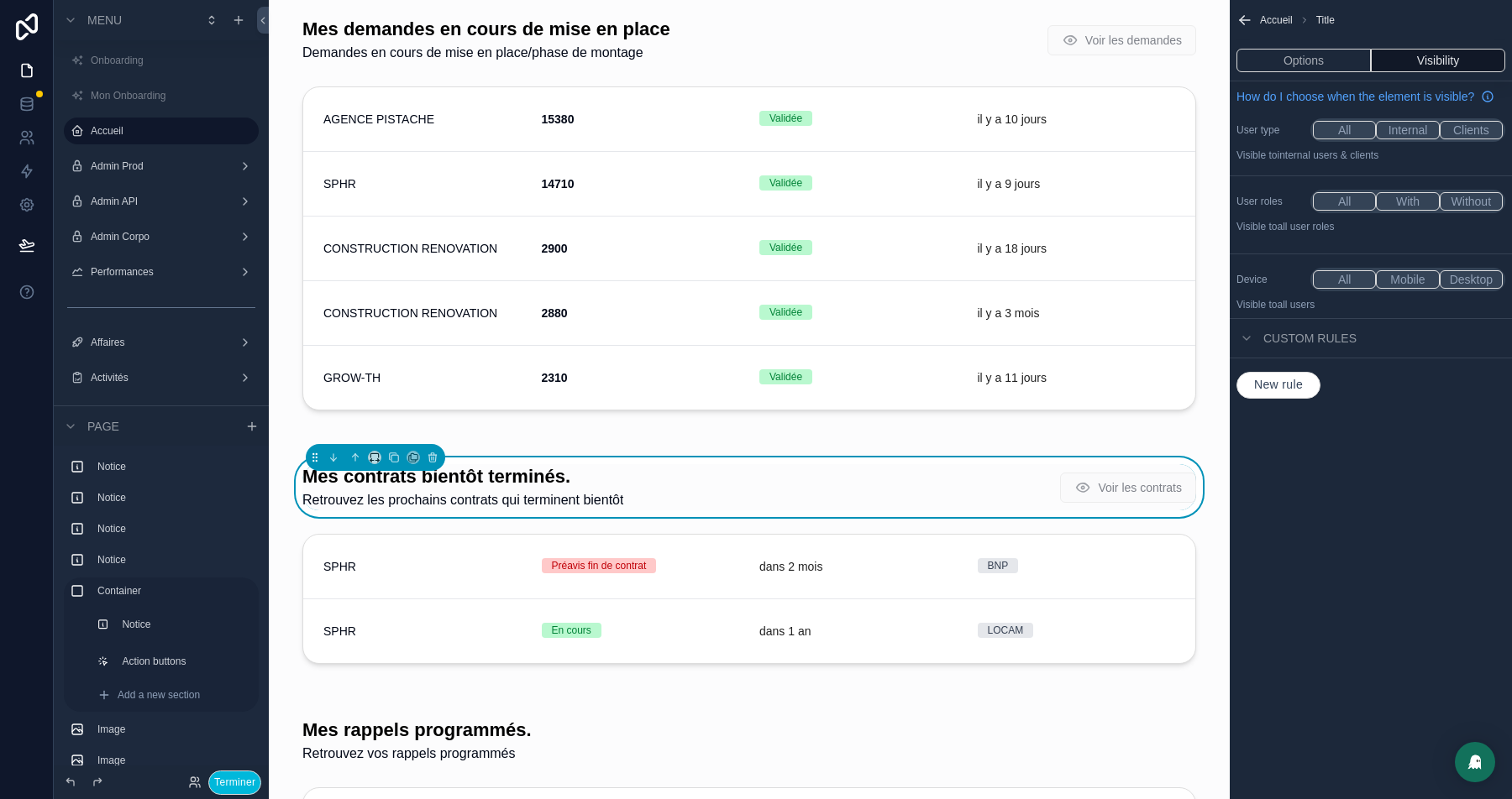
drag, startPoint x: 315, startPoint y: 465, endPoint x: 337, endPoint y: 432, distance: 39.7
drag, startPoint x: 311, startPoint y: 465, endPoint x: 370, endPoint y: 413, distance: 78.6
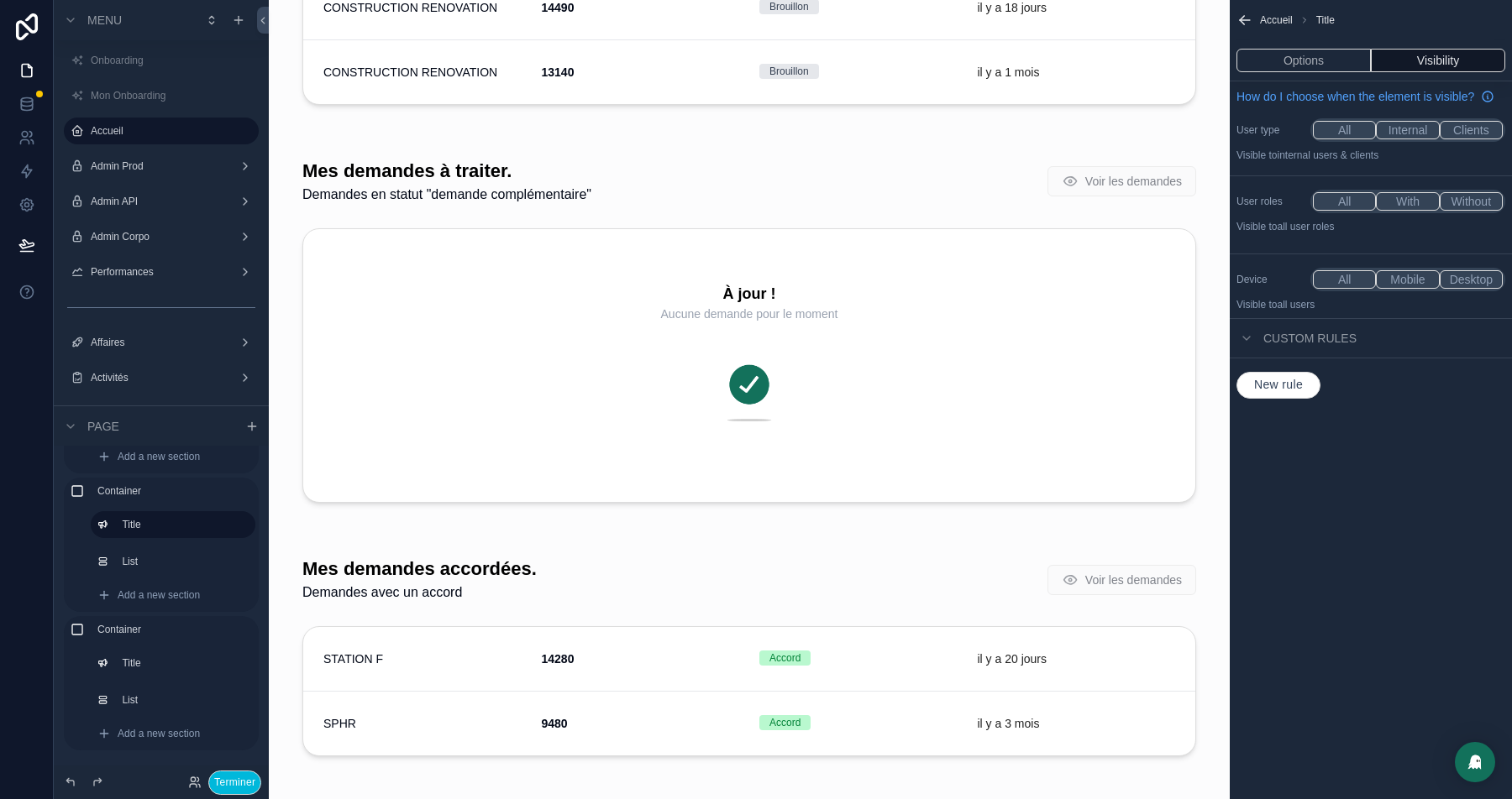
scroll to position [1696, 0]
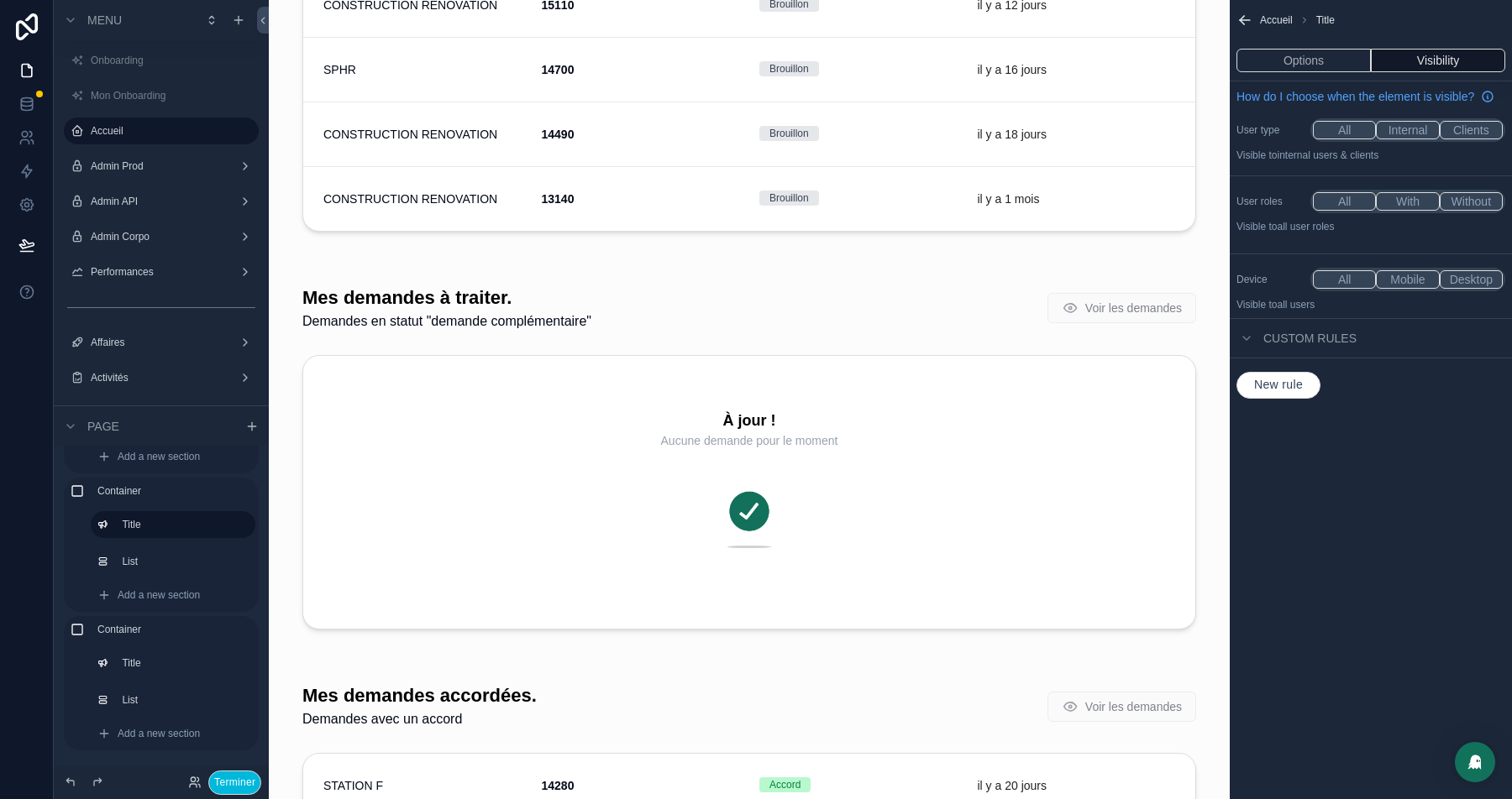
click at [615, 344] on div "scrollable content" at bounding box center [749, 461] width 934 height 385
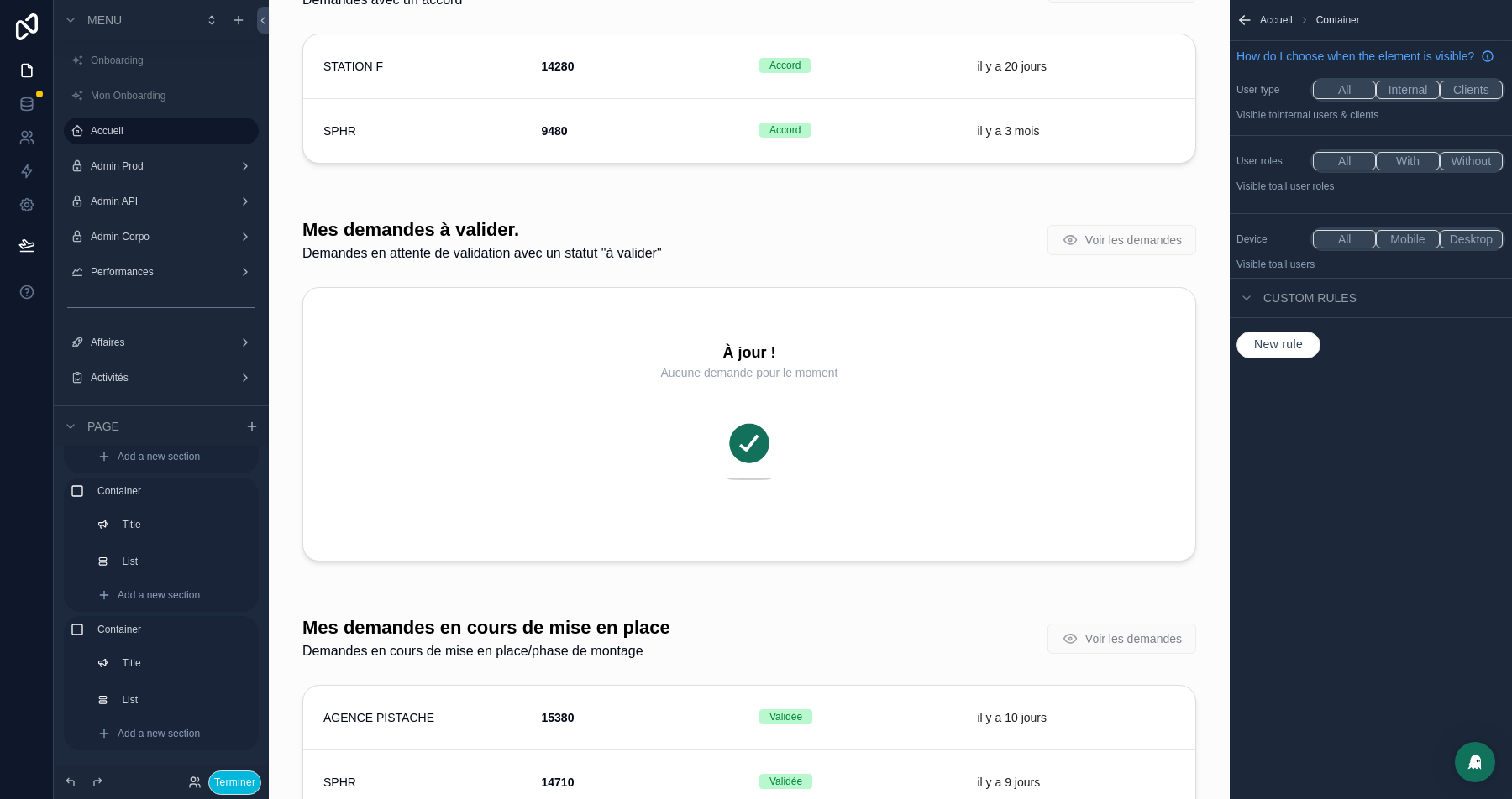
scroll to position [2723, 0]
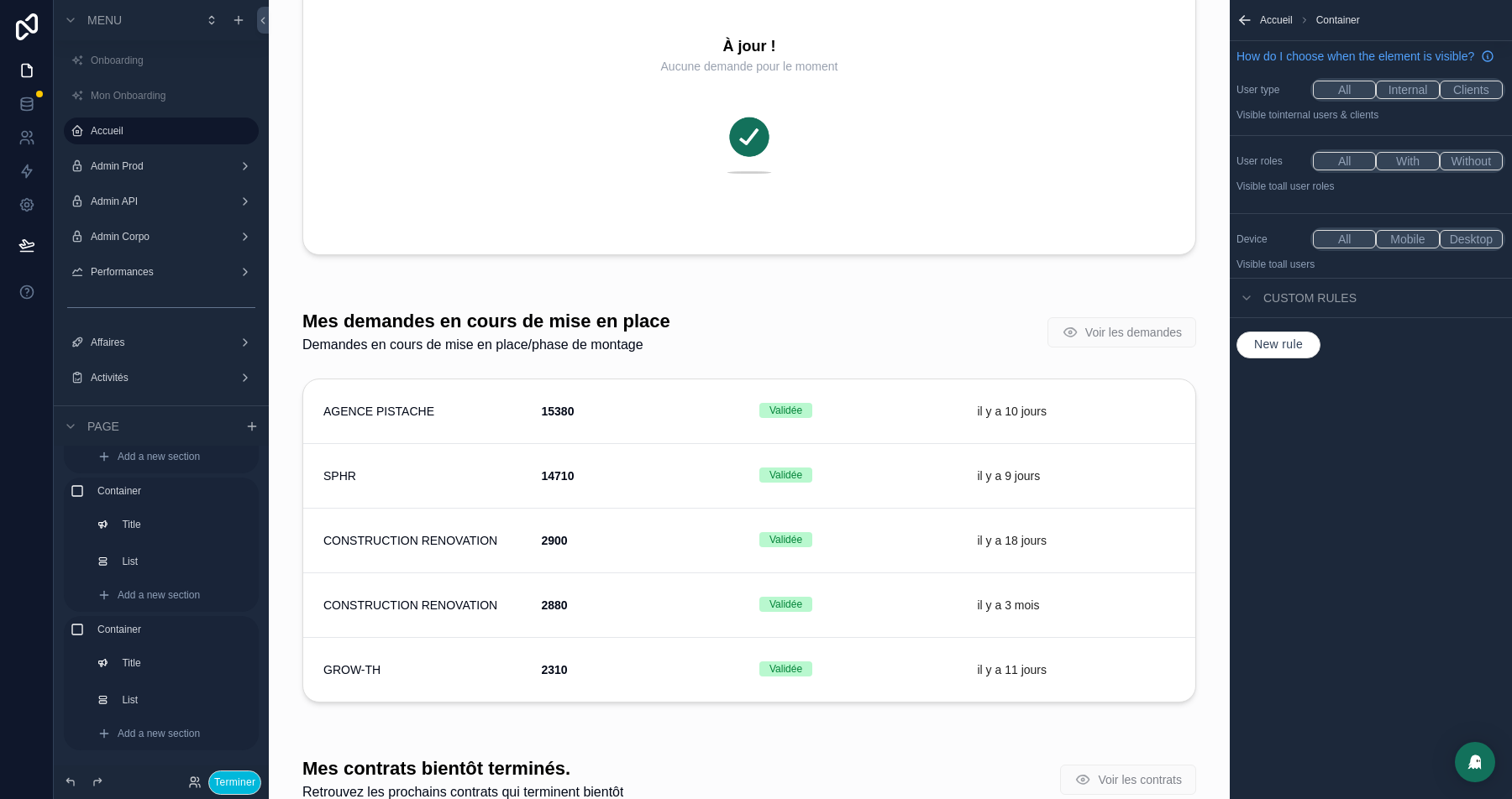
click at [567, 342] on div "scrollable content" at bounding box center [749, 509] width 934 height 434
click at [664, 365] on div "scrollable content" at bounding box center [749, 509] width 934 height 434
click at [719, 346] on div "scrollable content" at bounding box center [749, 509] width 934 height 434
click at [830, 390] on div "scrollable content" at bounding box center [749, 509] width 934 height 434
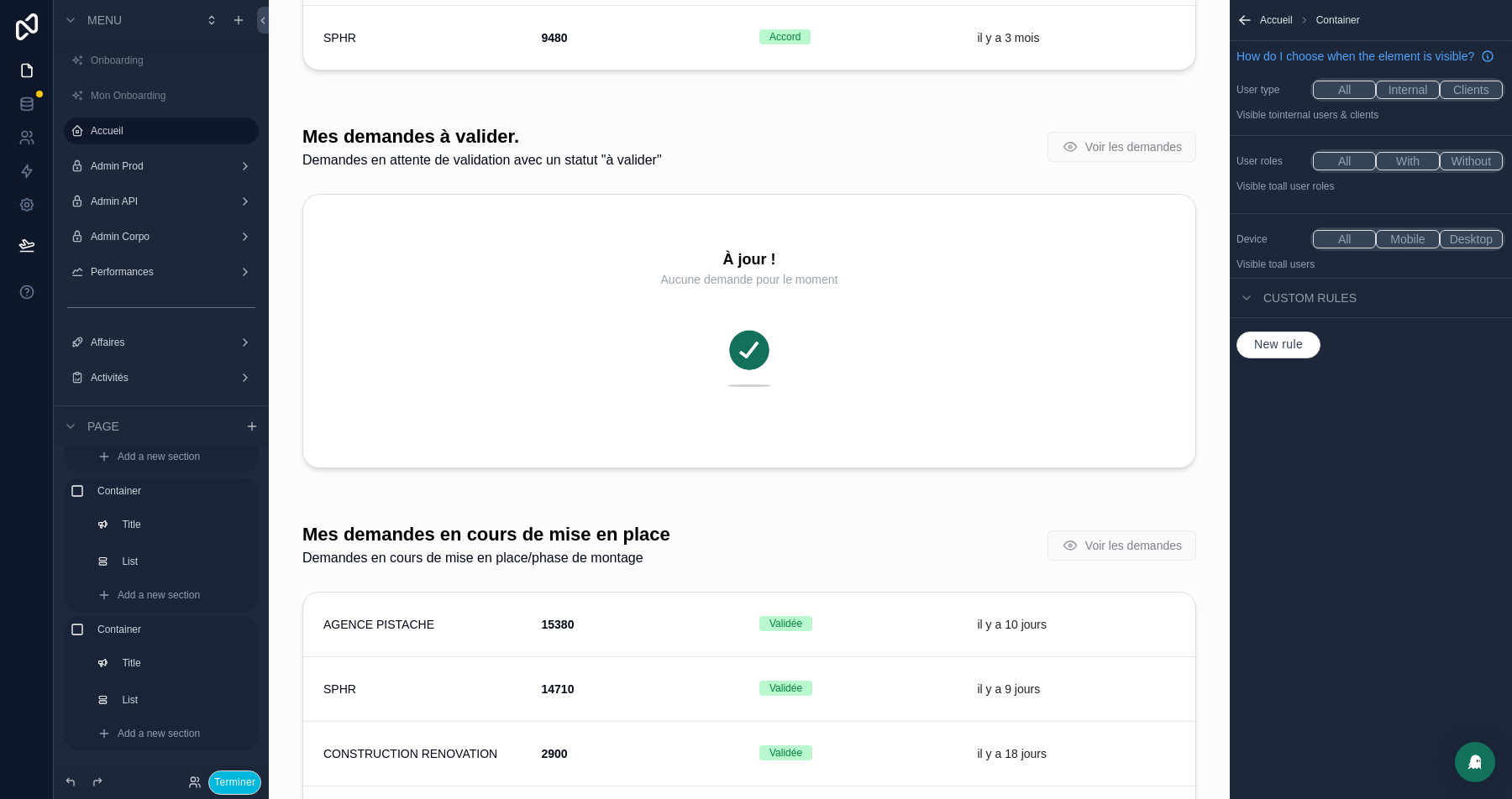
scroll to position [2495, 0]
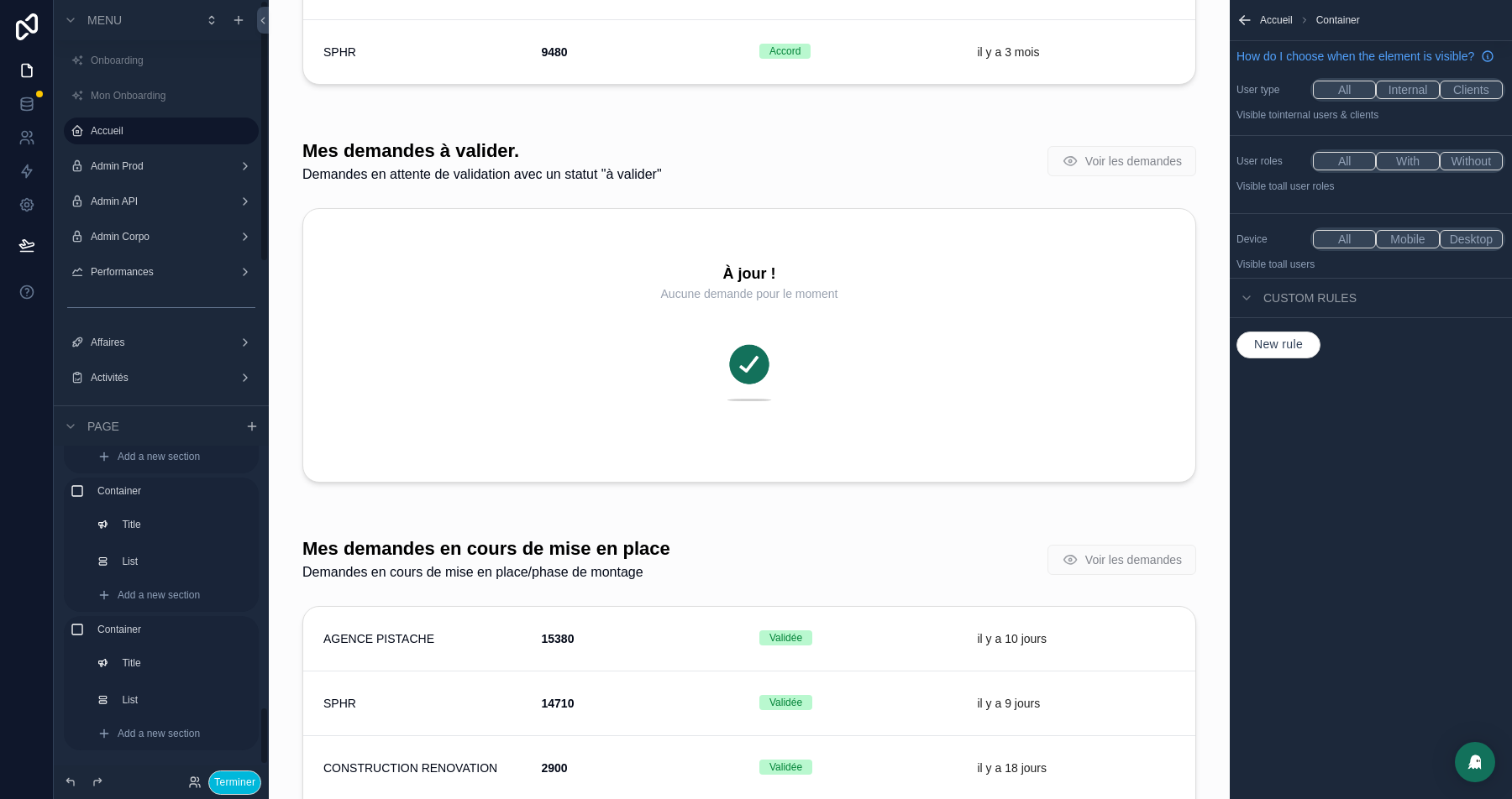
click at [228, 776] on button "Terminer" at bounding box center [235, 783] width 53 height 25
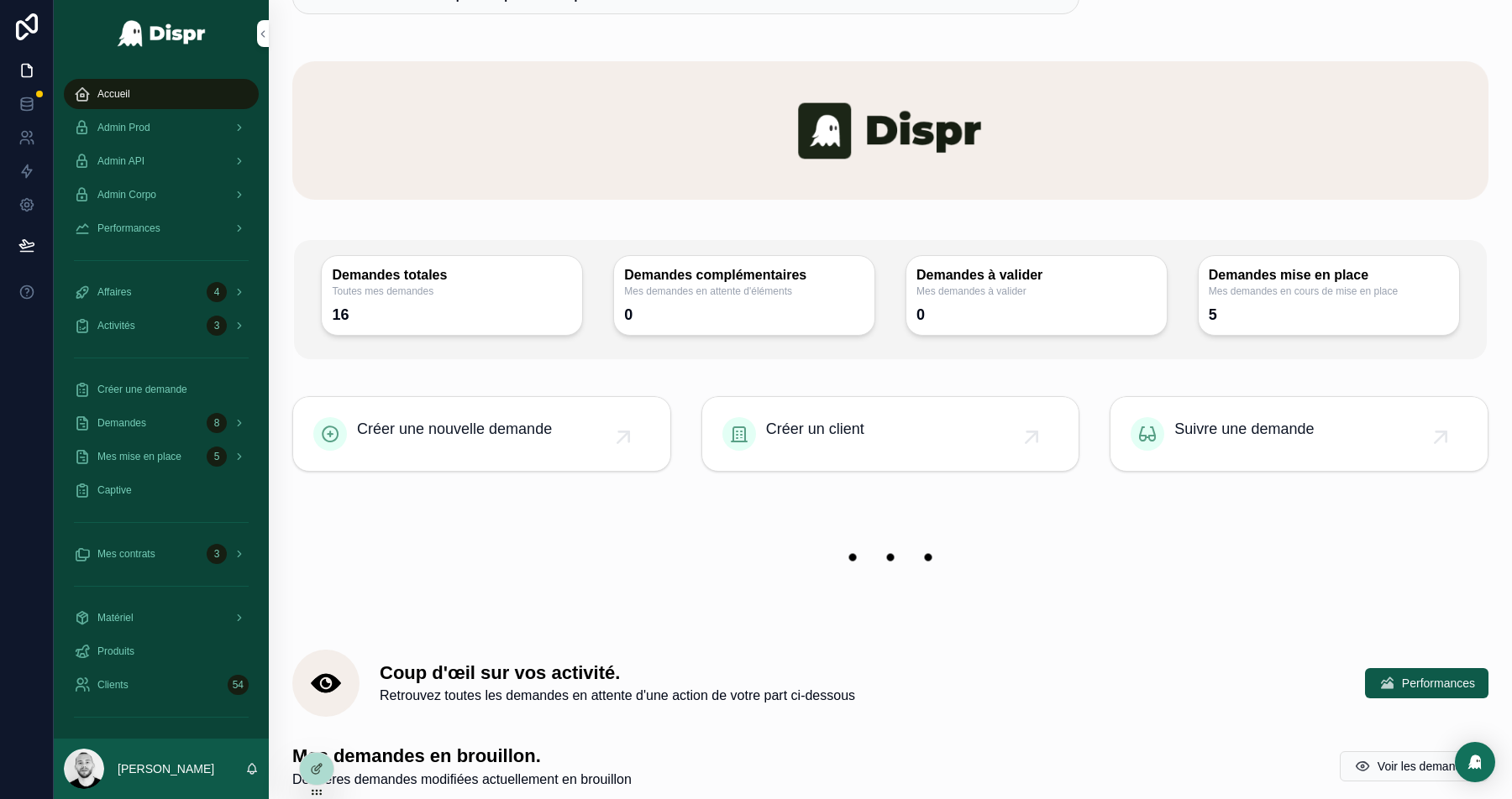
scroll to position [0, 0]
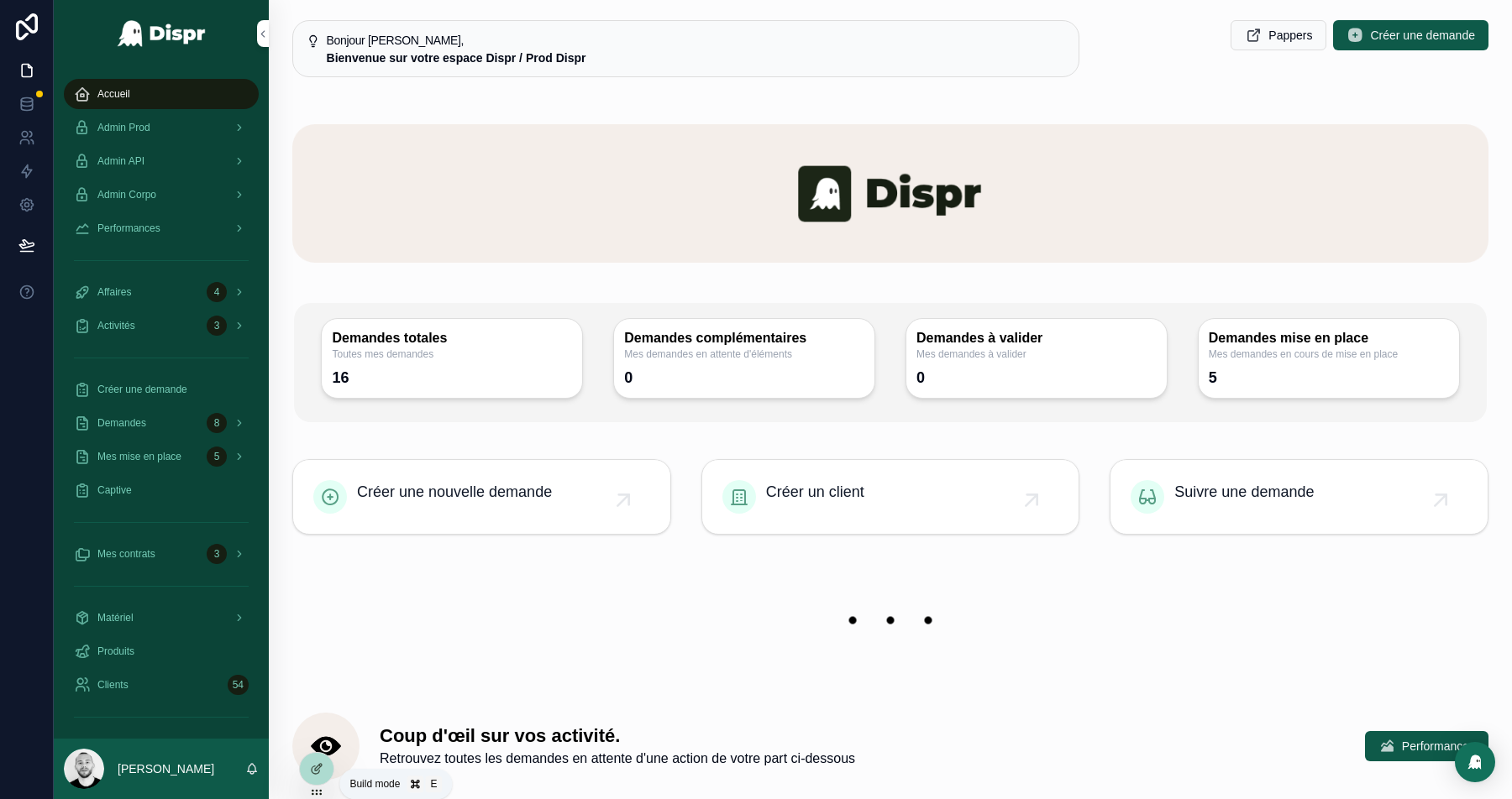
click at [316, 770] on icon at bounding box center [317, 767] width 7 height 7
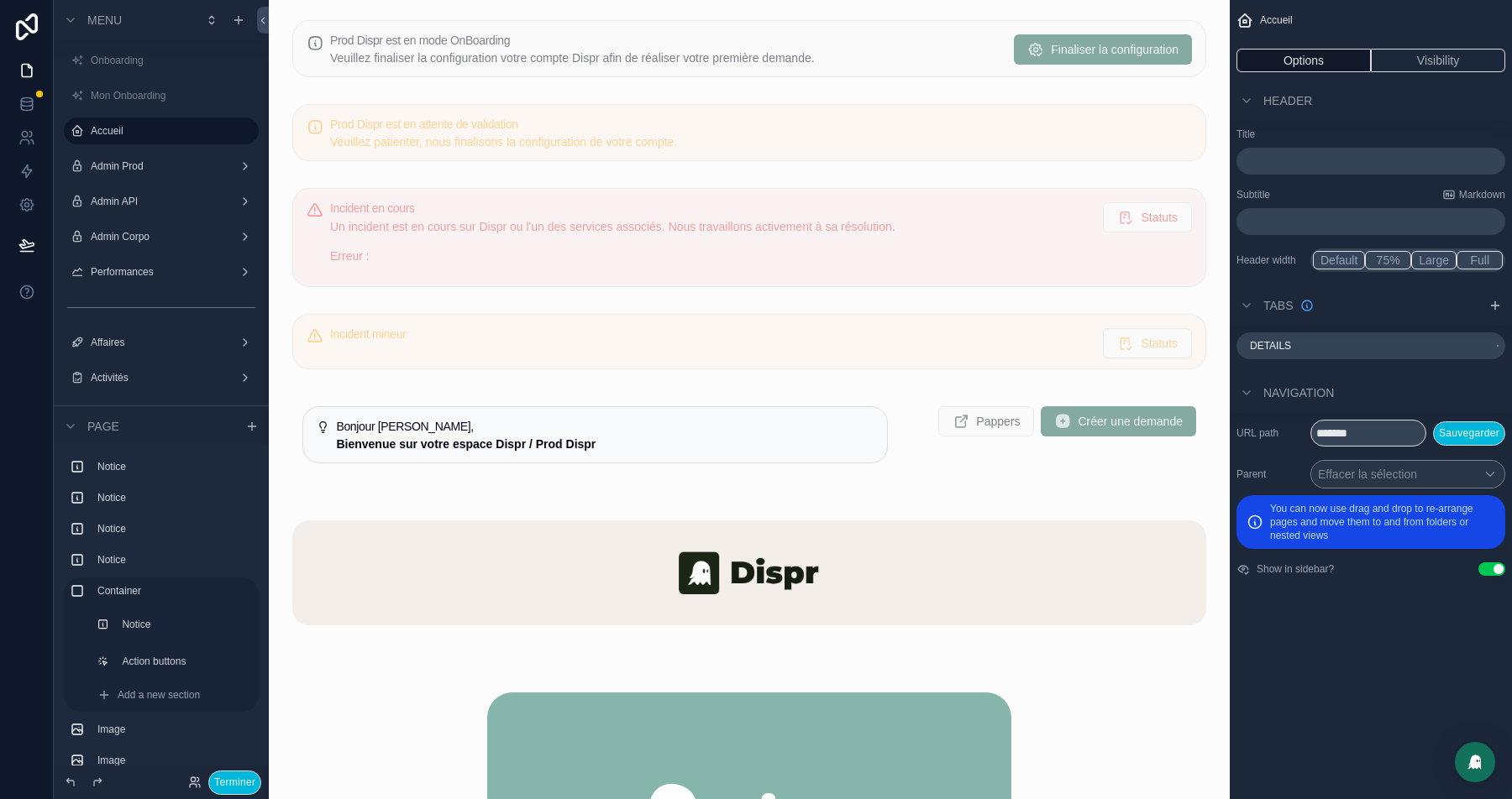
click at [551, 72] on div "scrollable content" at bounding box center [749, 48] width 934 height 70
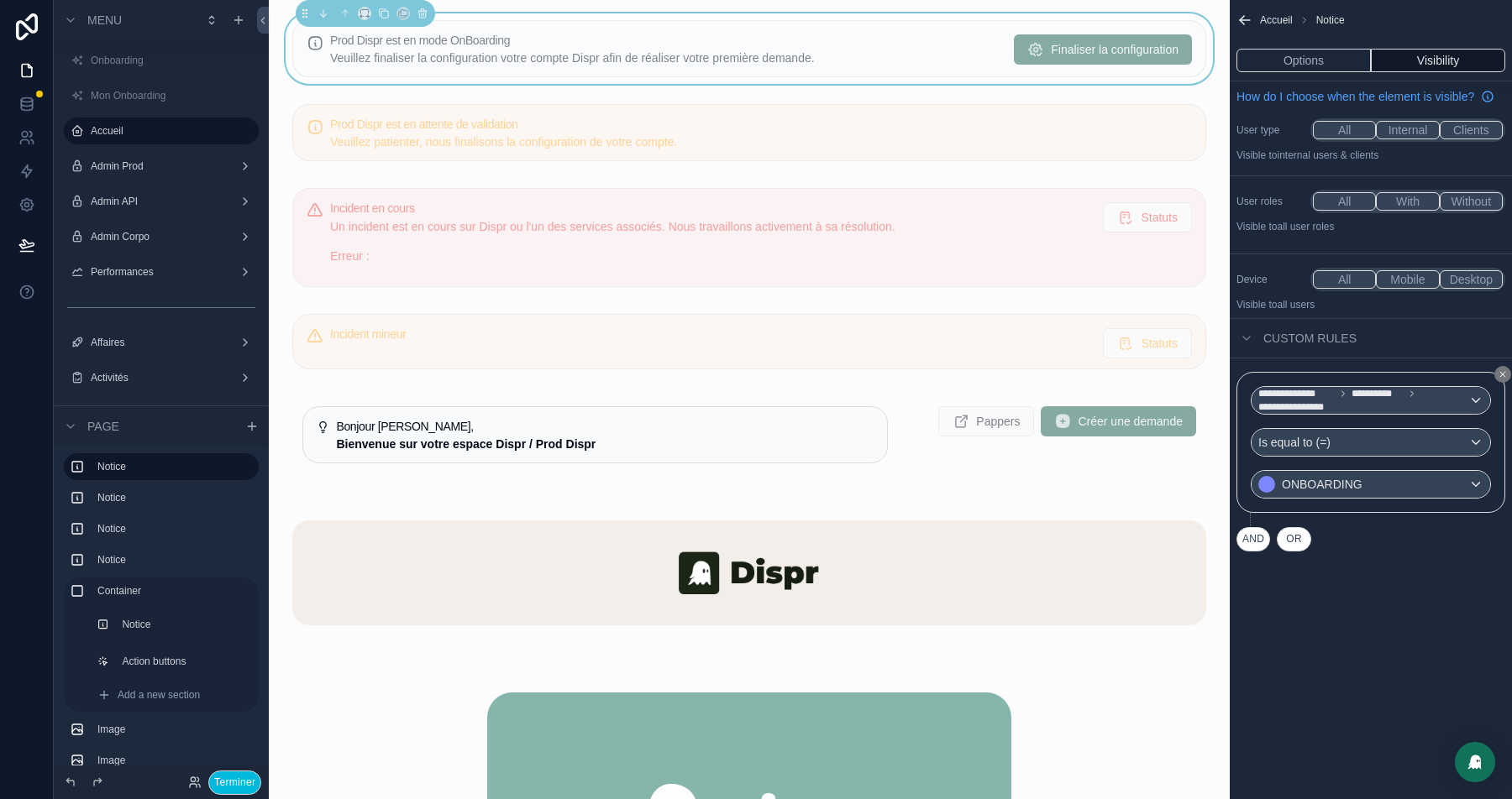
click at [467, 445] on div "scrollable content" at bounding box center [749, 434] width 934 height 90
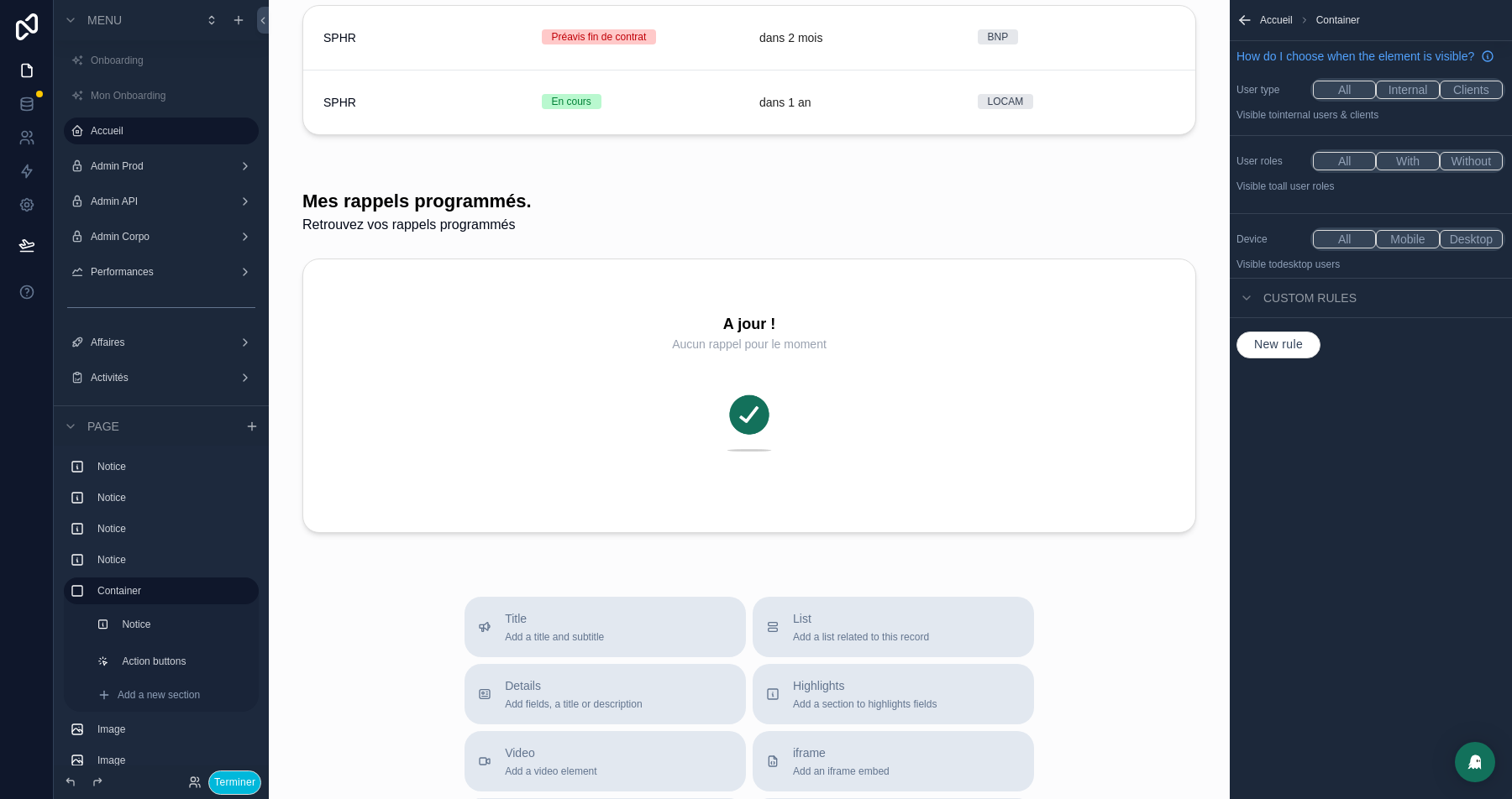
scroll to position [4100, 0]
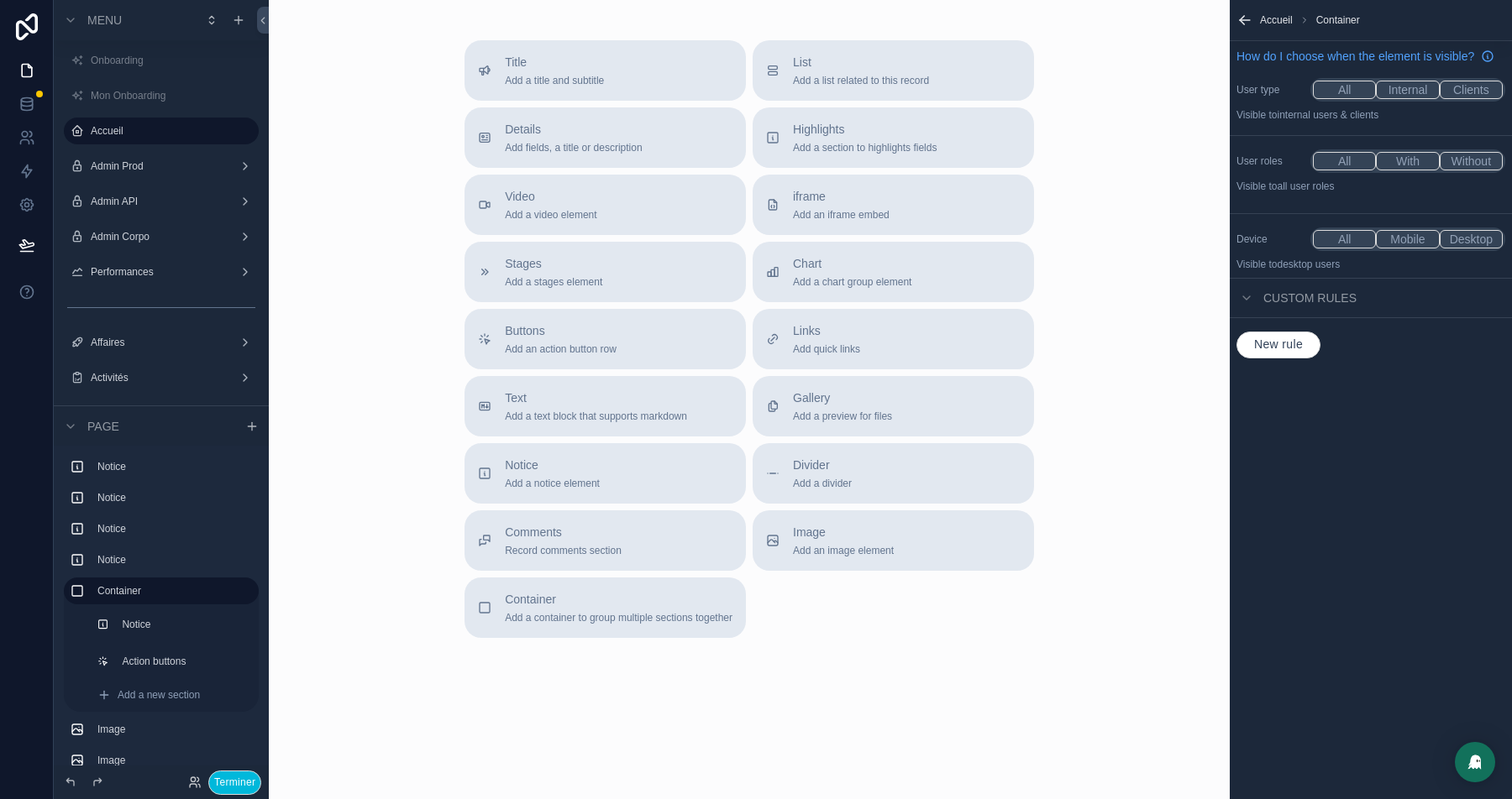
click at [563, 373] on div "Title Add a title and subtitle List Add a list related to this record Details A…" at bounding box center [750, 338] width 597 height 598
click at [542, 394] on span "Text" at bounding box center [596, 398] width 182 height 17
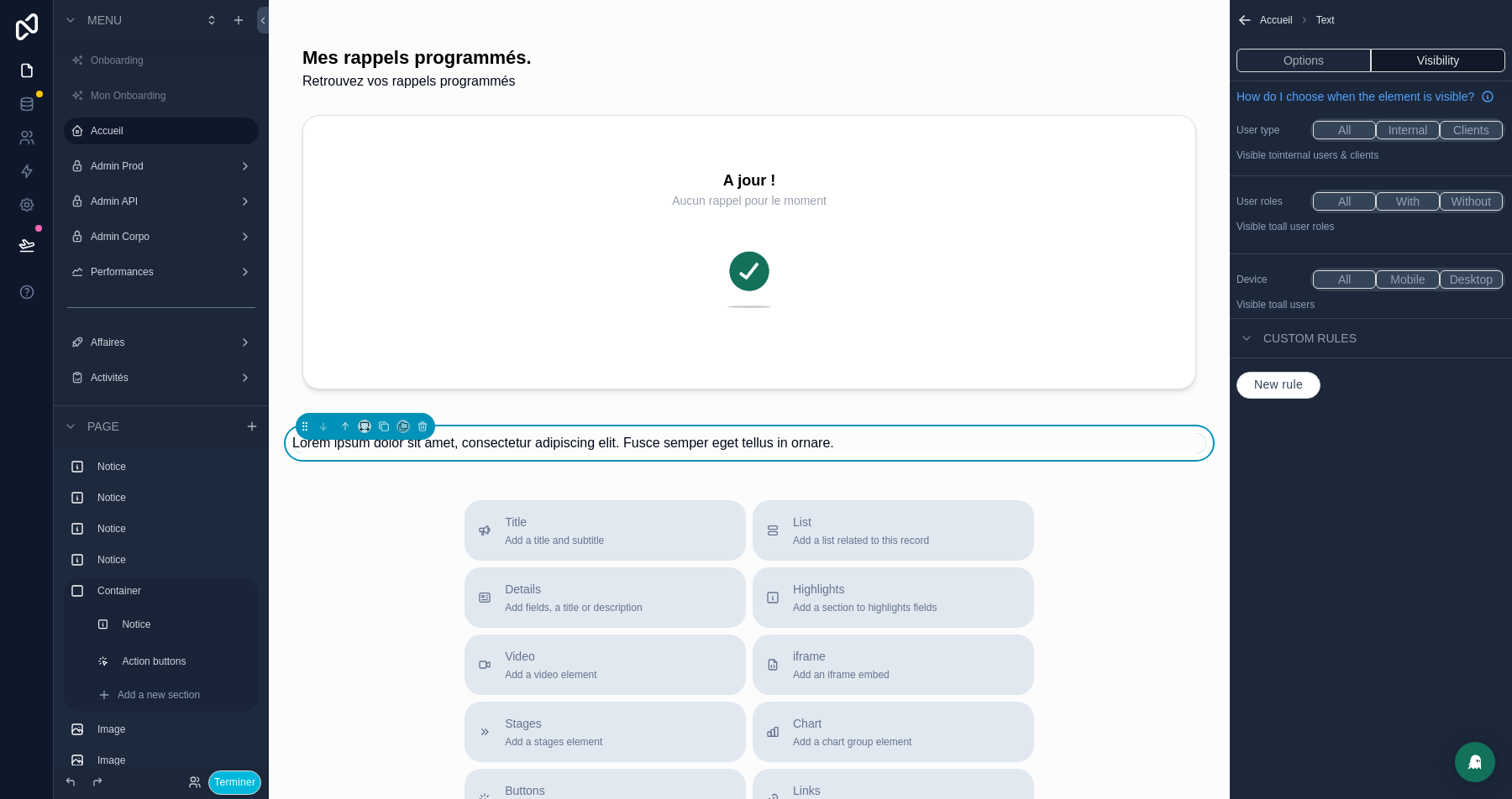
scroll to position [3671, 0]
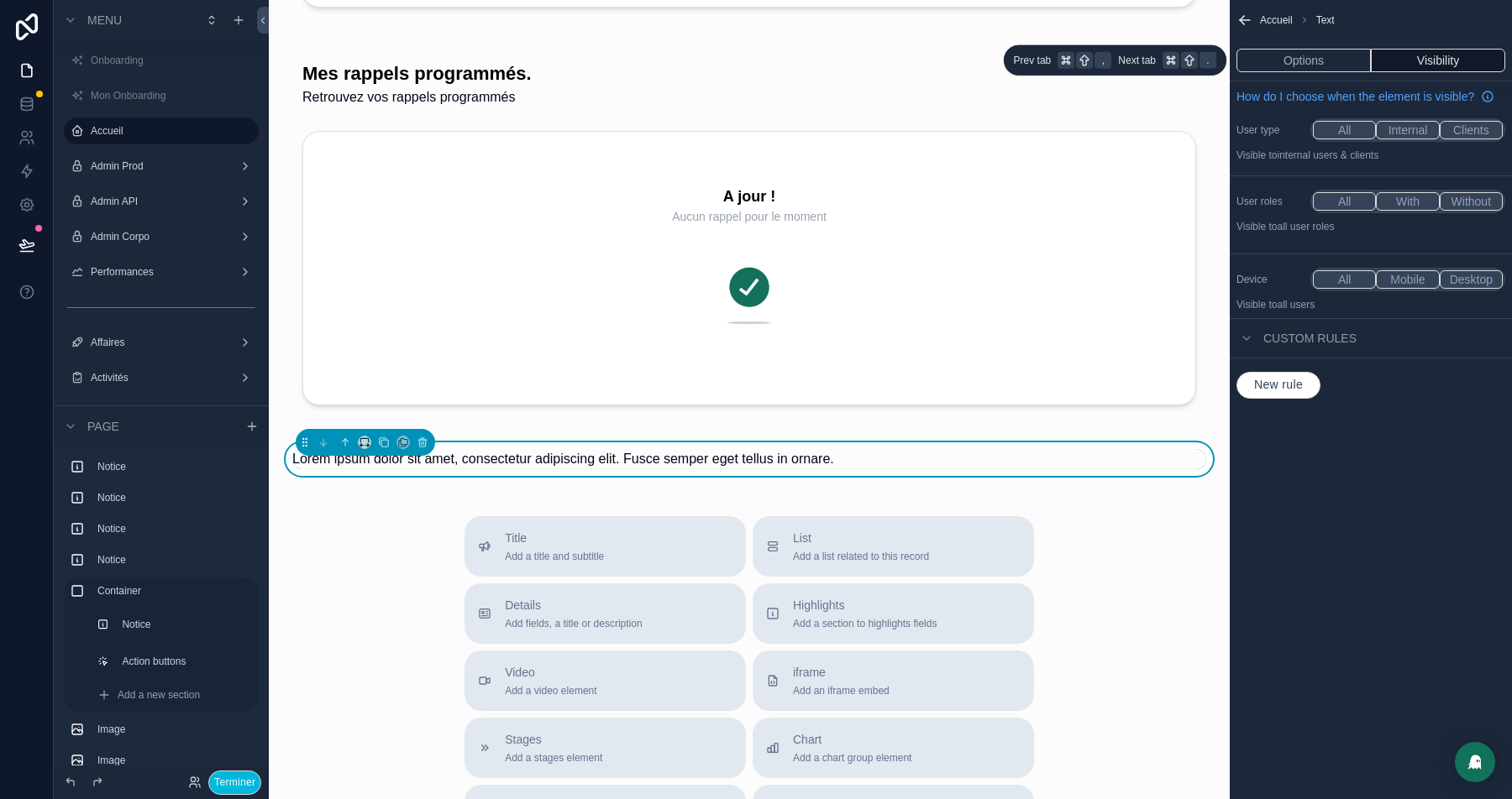
click at [1294, 68] on button "Options" at bounding box center [1303, 60] width 134 height 24
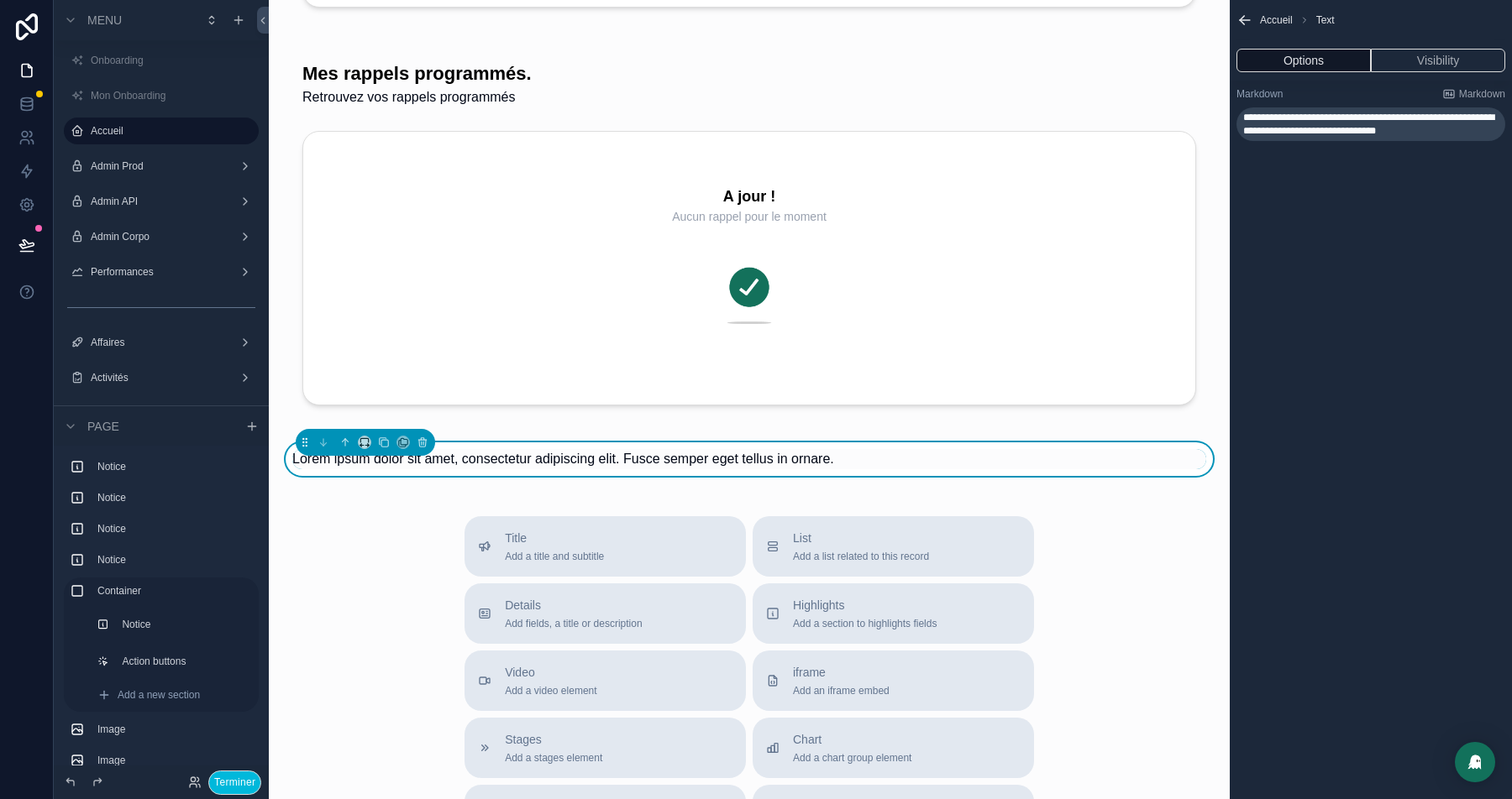
click at [1284, 114] on span "**********" at bounding box center [1368, 124] width 251 height 24
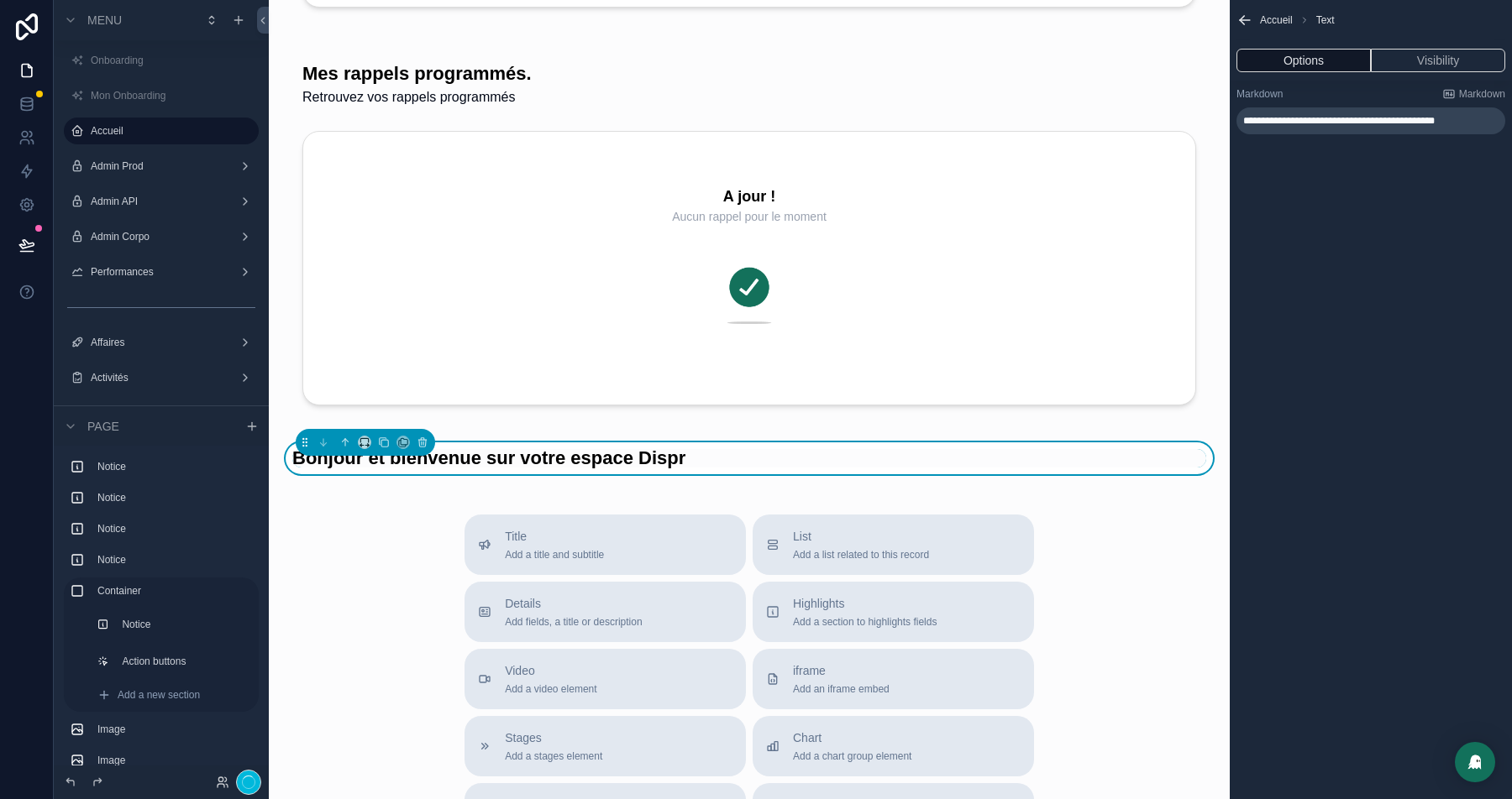
click at [1293, 120] on span "**********" at bounding box center [1339, 121] width 192 height 10
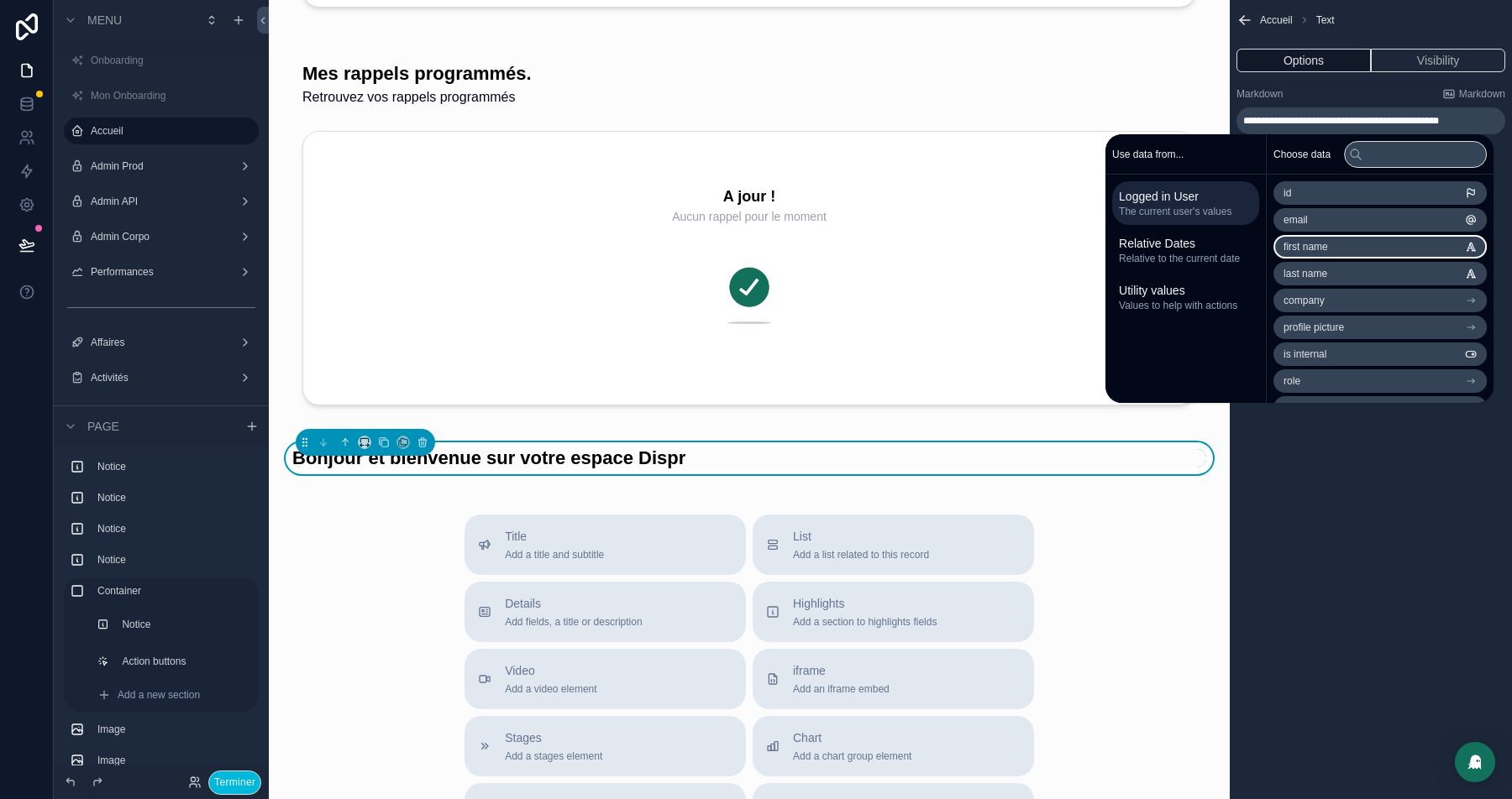
click at [1312, 251] on span "first name" at bounding box center [1306, 247] width 45 height 13
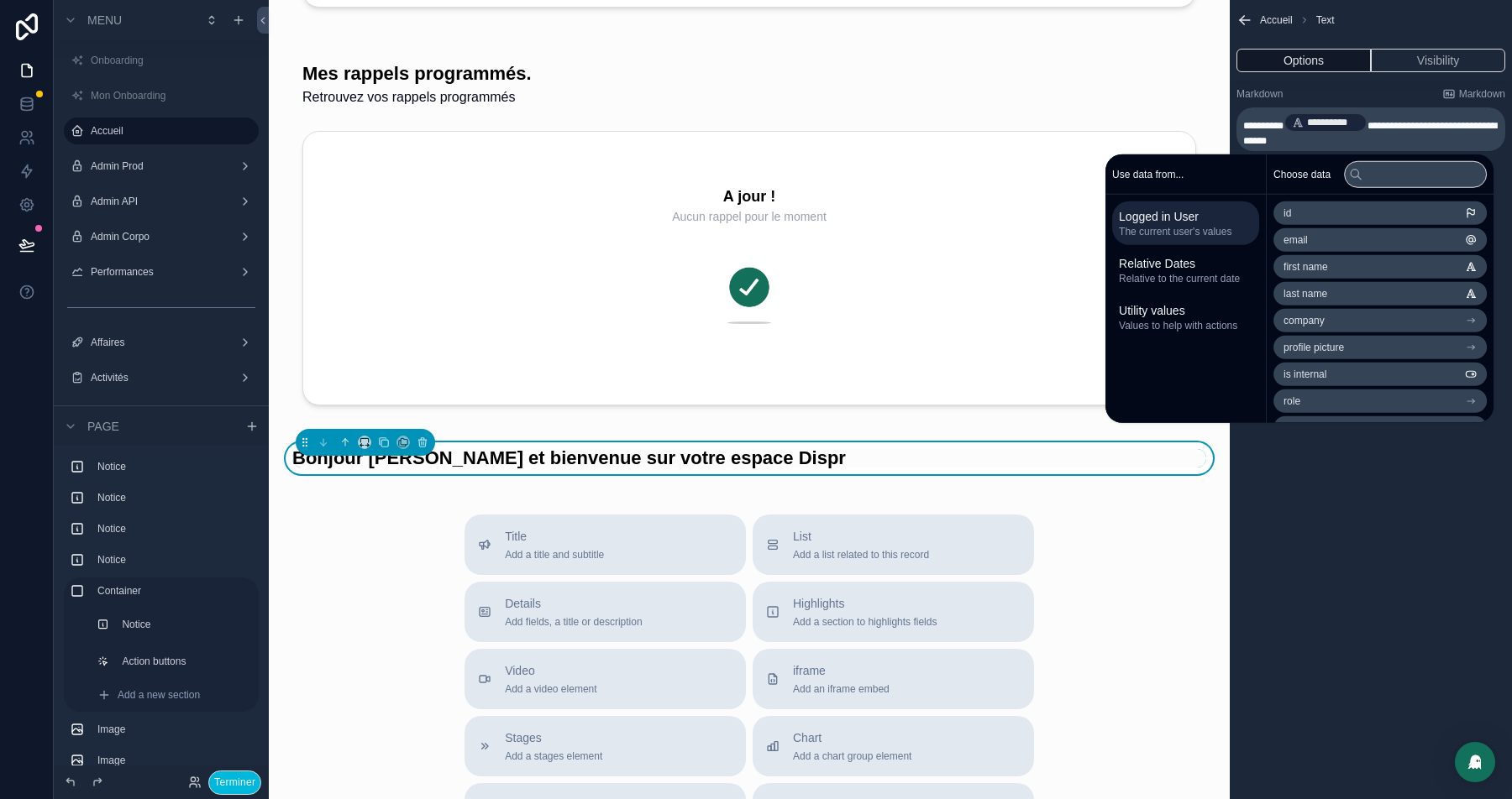
click at [503, 461] on h1 "Bonjour Tom et bienvenue sur votre espace Dispr" at bounding box center [750, 458] width 914 height 18
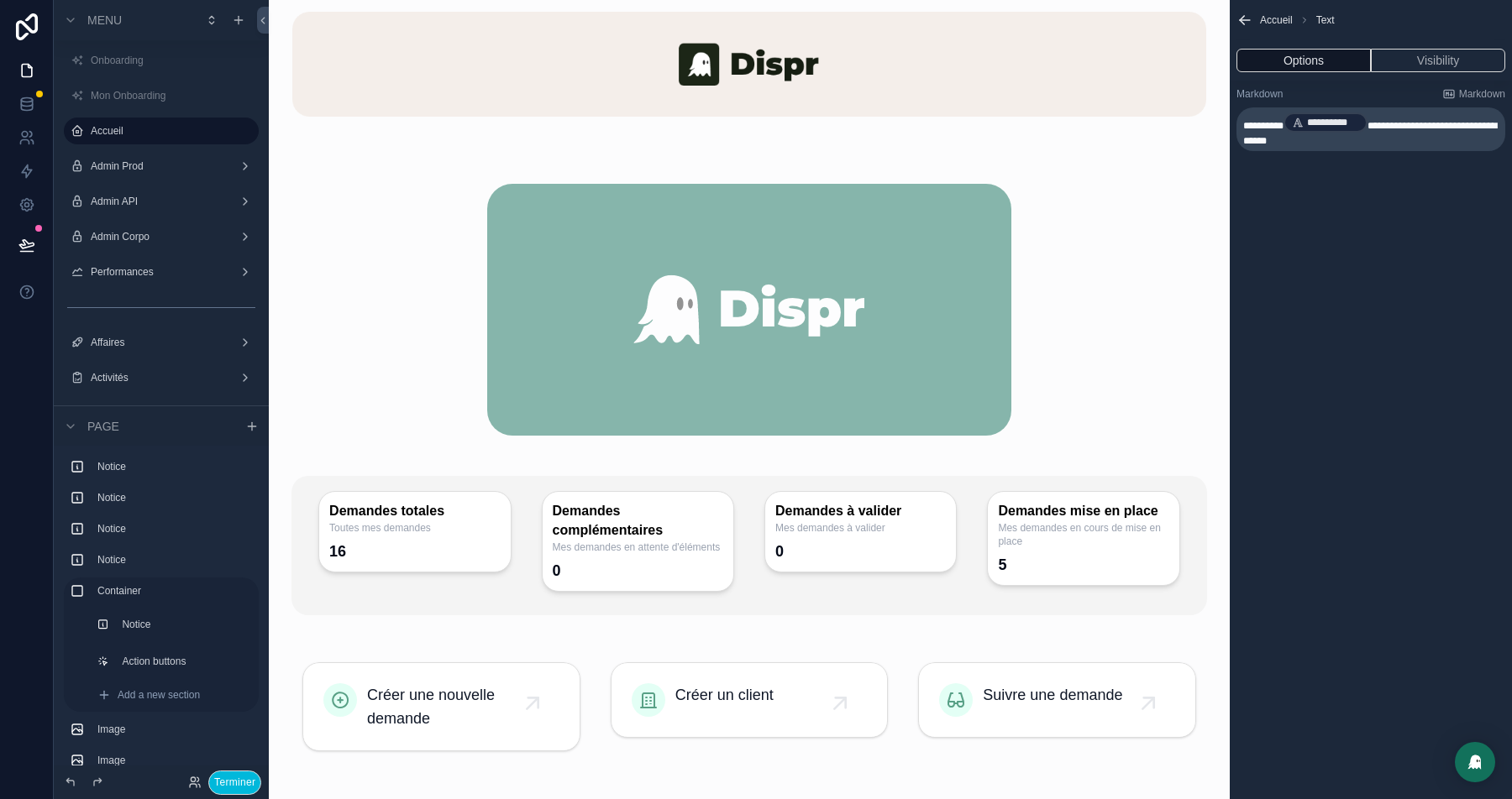
scroll to position [199, 0]
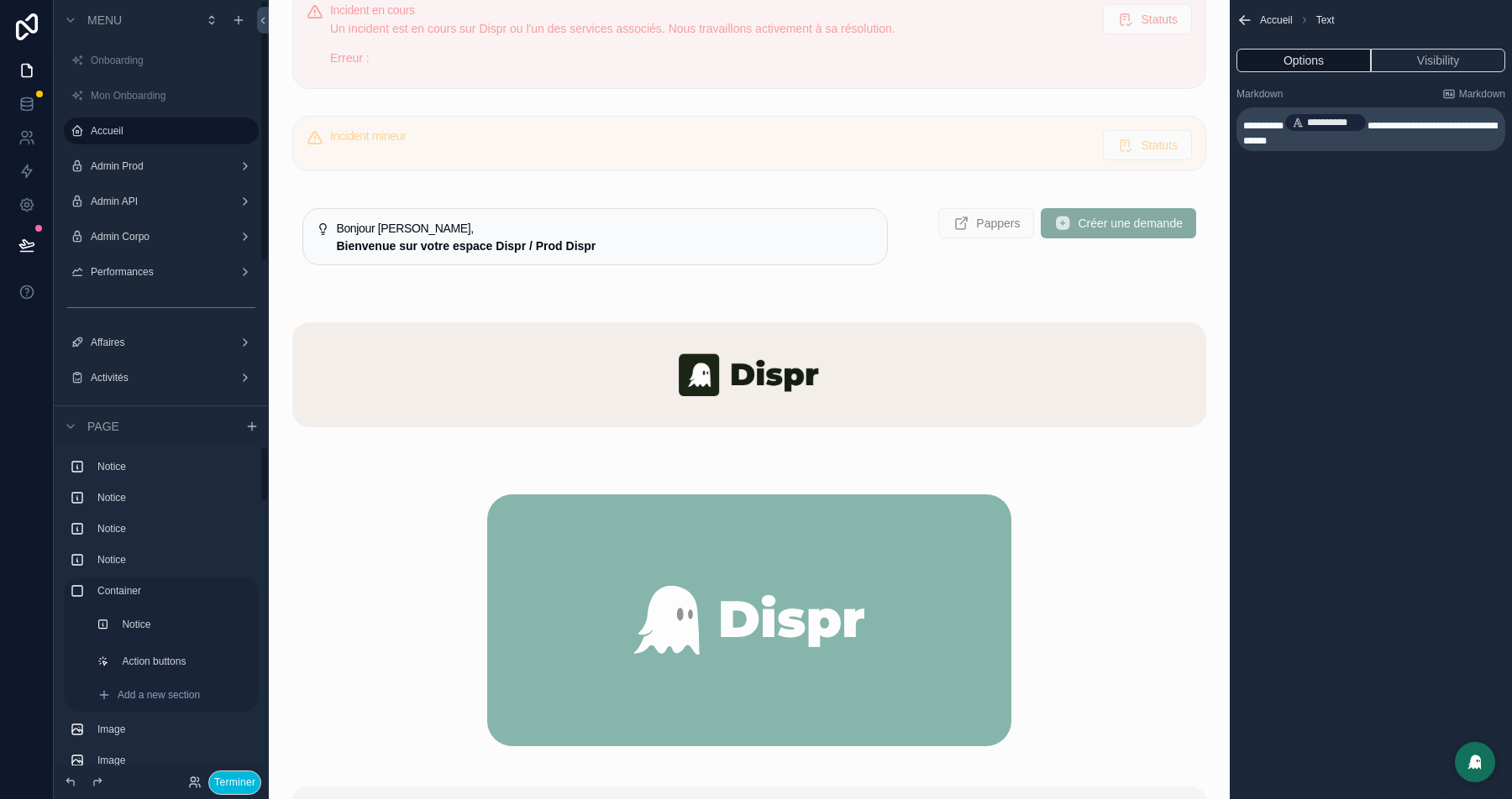
click at [246, 776] on button "Terminer" at bounding box center [235, 783] width 53 height 25
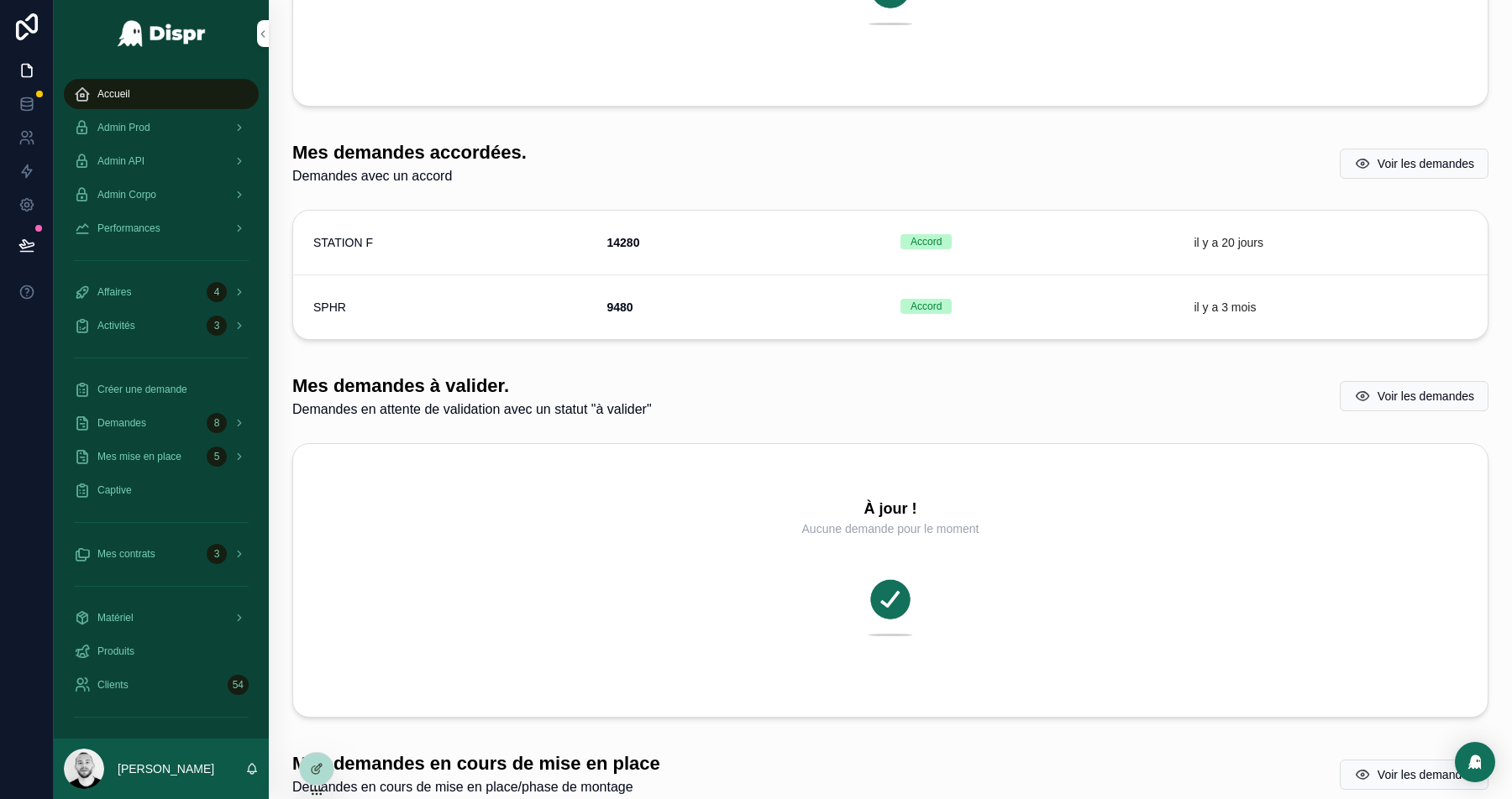
scroll to position [1476, 0]
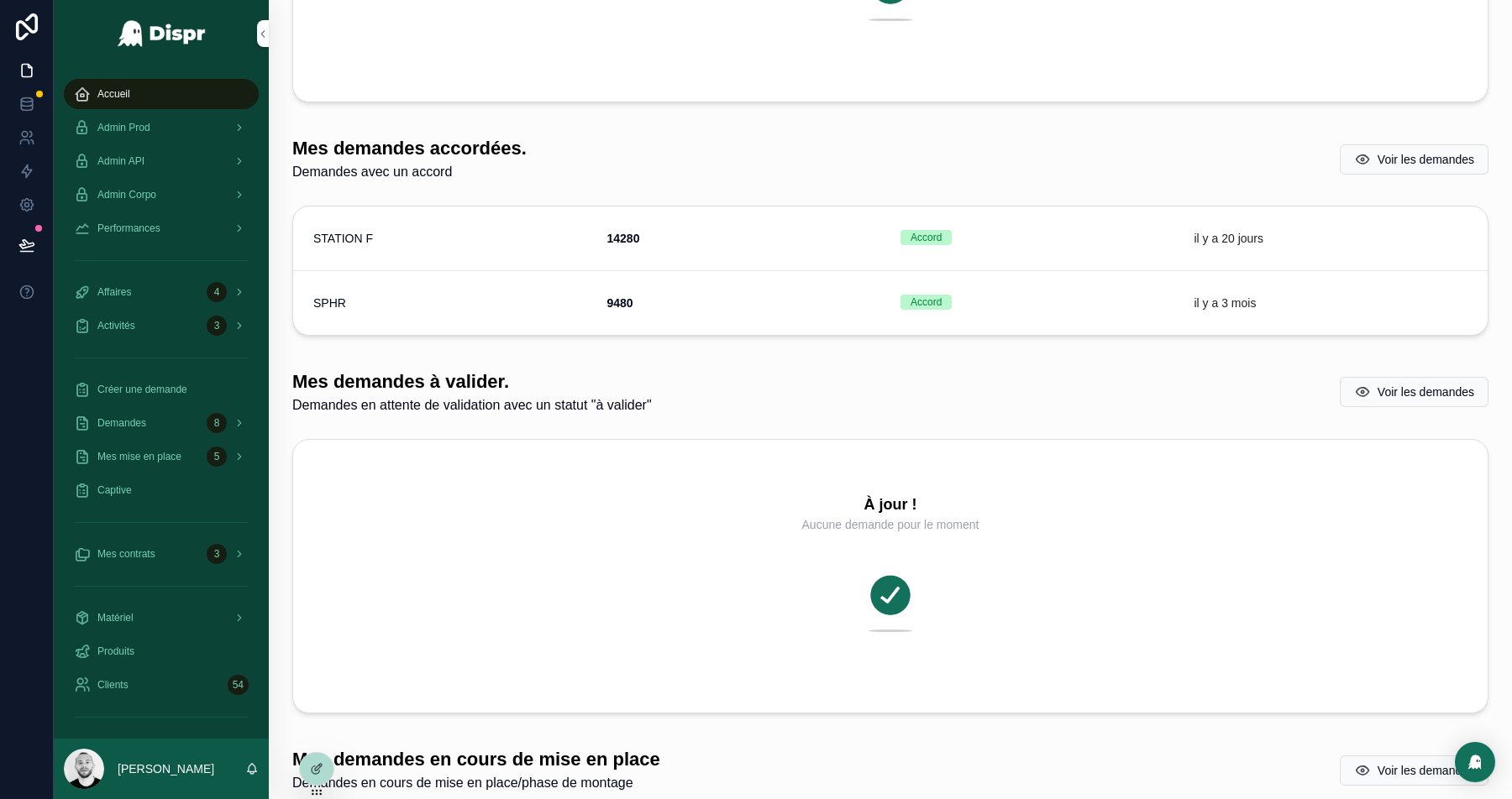
click at [323, 765] on div at bounding box center [316, 770] width 33 height 32
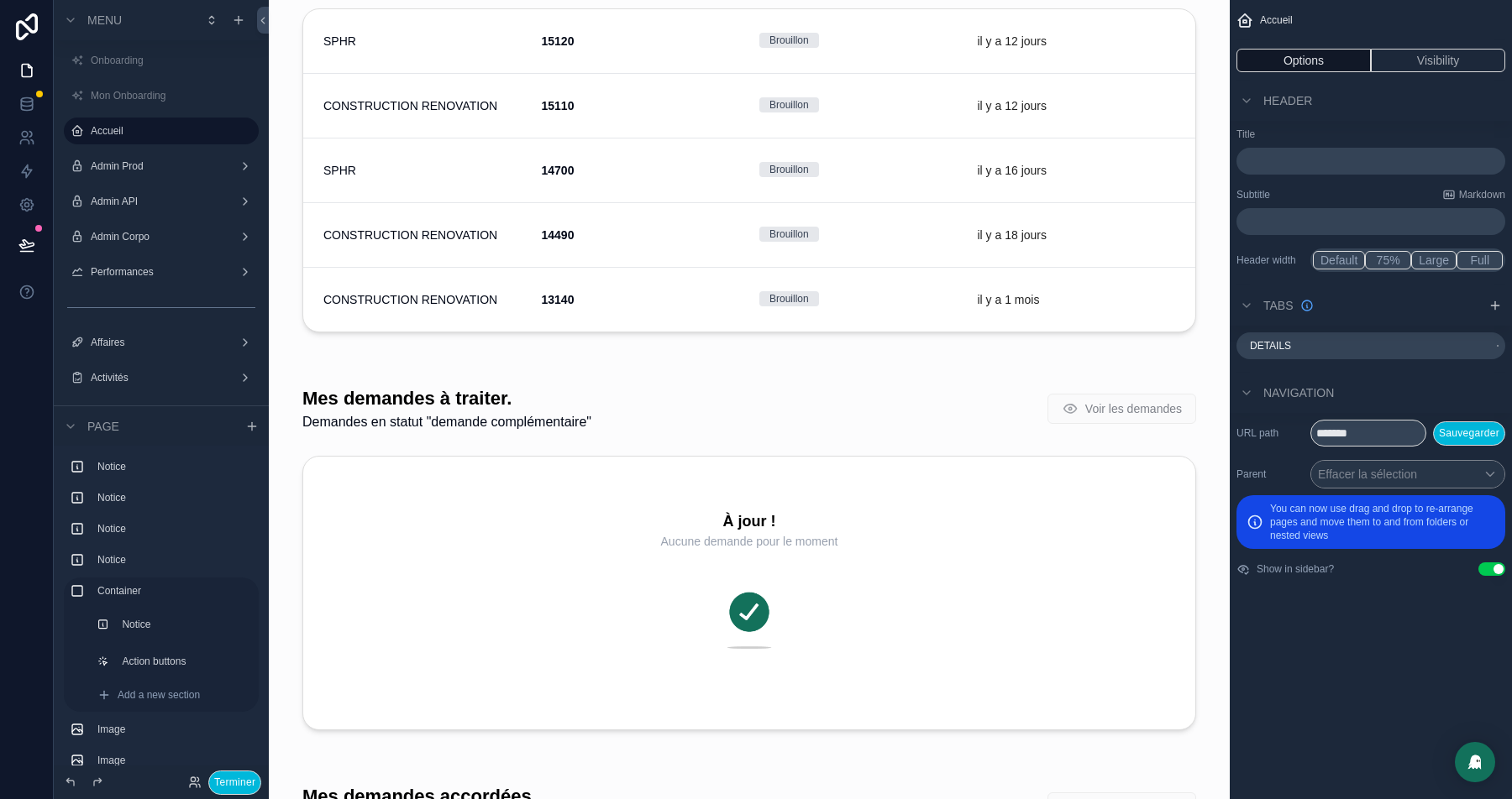
click at [517, 443] on div "scrollable content" at bounding box center [749, 561] width 934 height 385
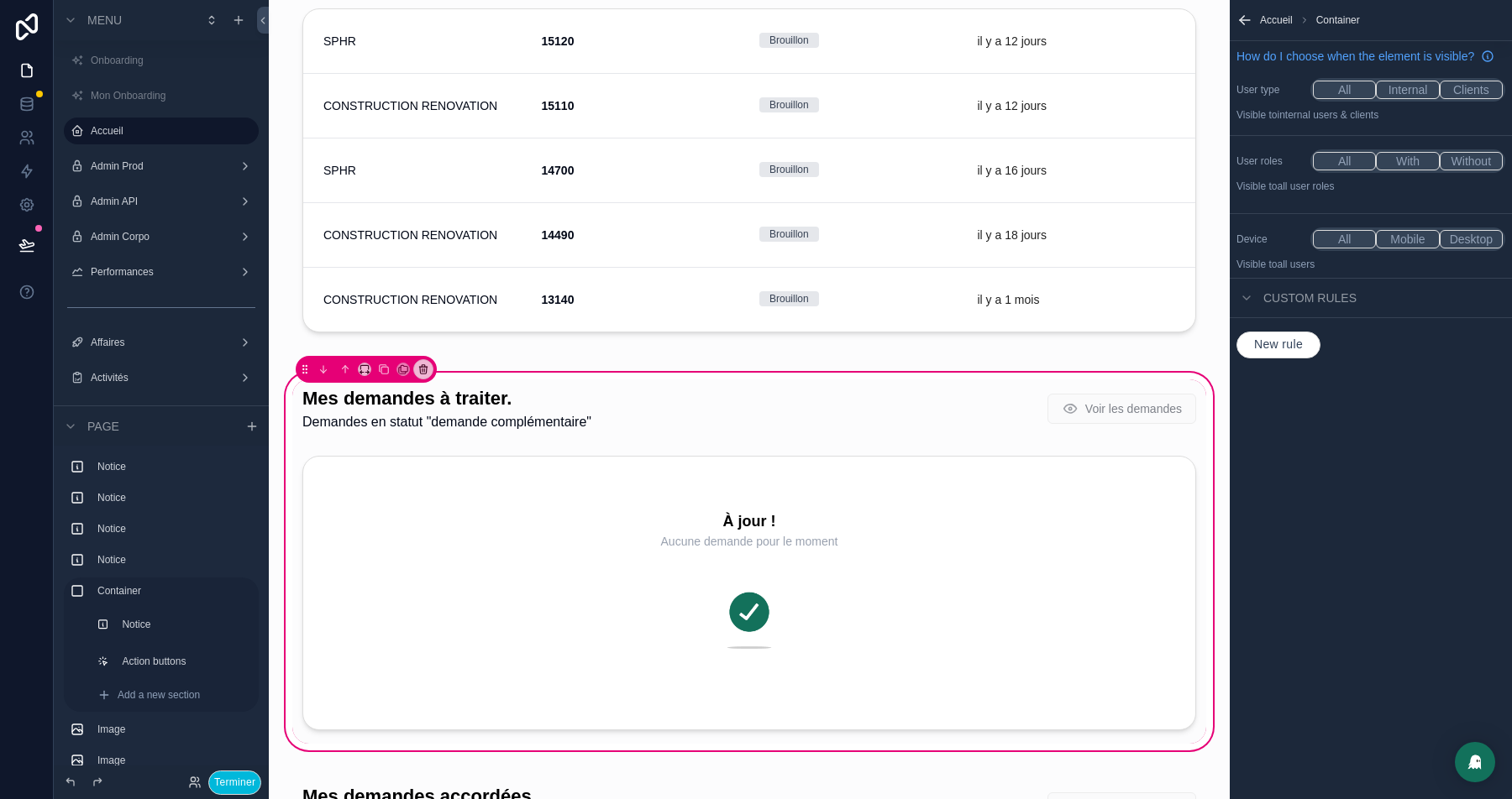
click at [1296, 352] on span "New rule" at bounding box center [1278, 345] width 62 height 15
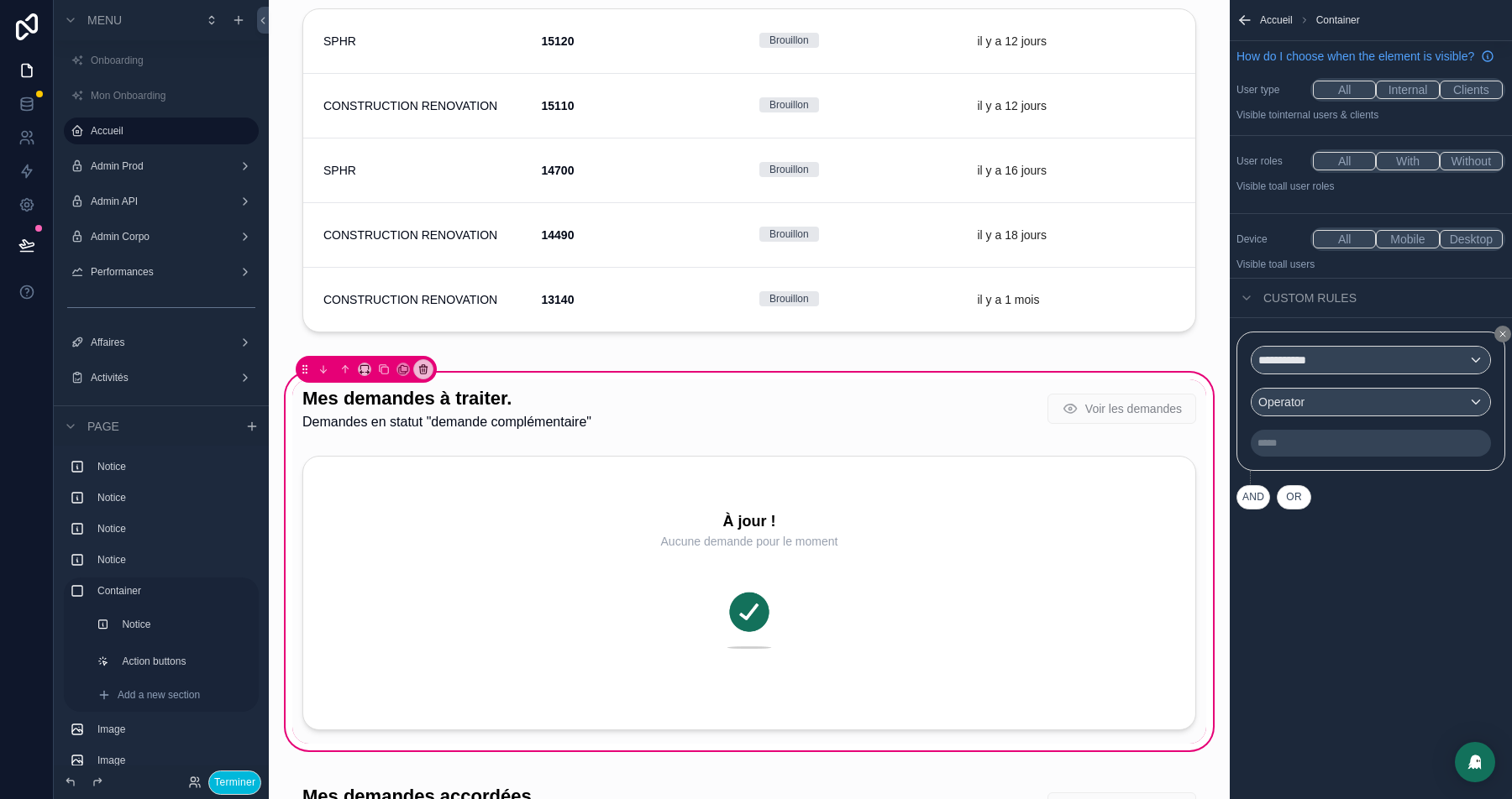
click at [1354, 395] on div "**********" at bounding box center [1370, 401] width 240 height 111
click at [1365, 373] on div "**********" at bounding box center [1370, 360] width 239 height 27
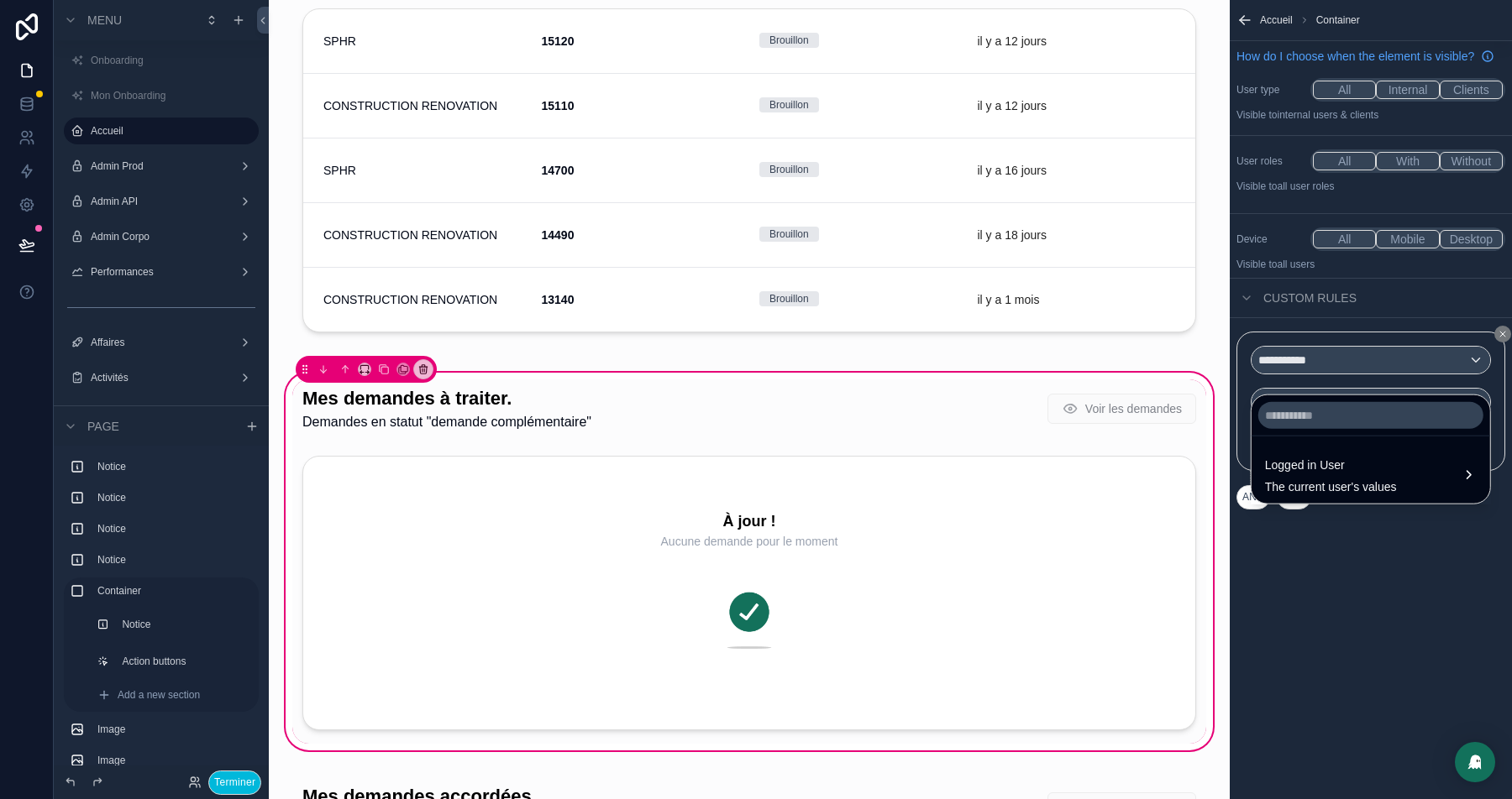
click at [1326, 479] on span "The current user's values" at bounding box center [1330, 487] width 132 height 17
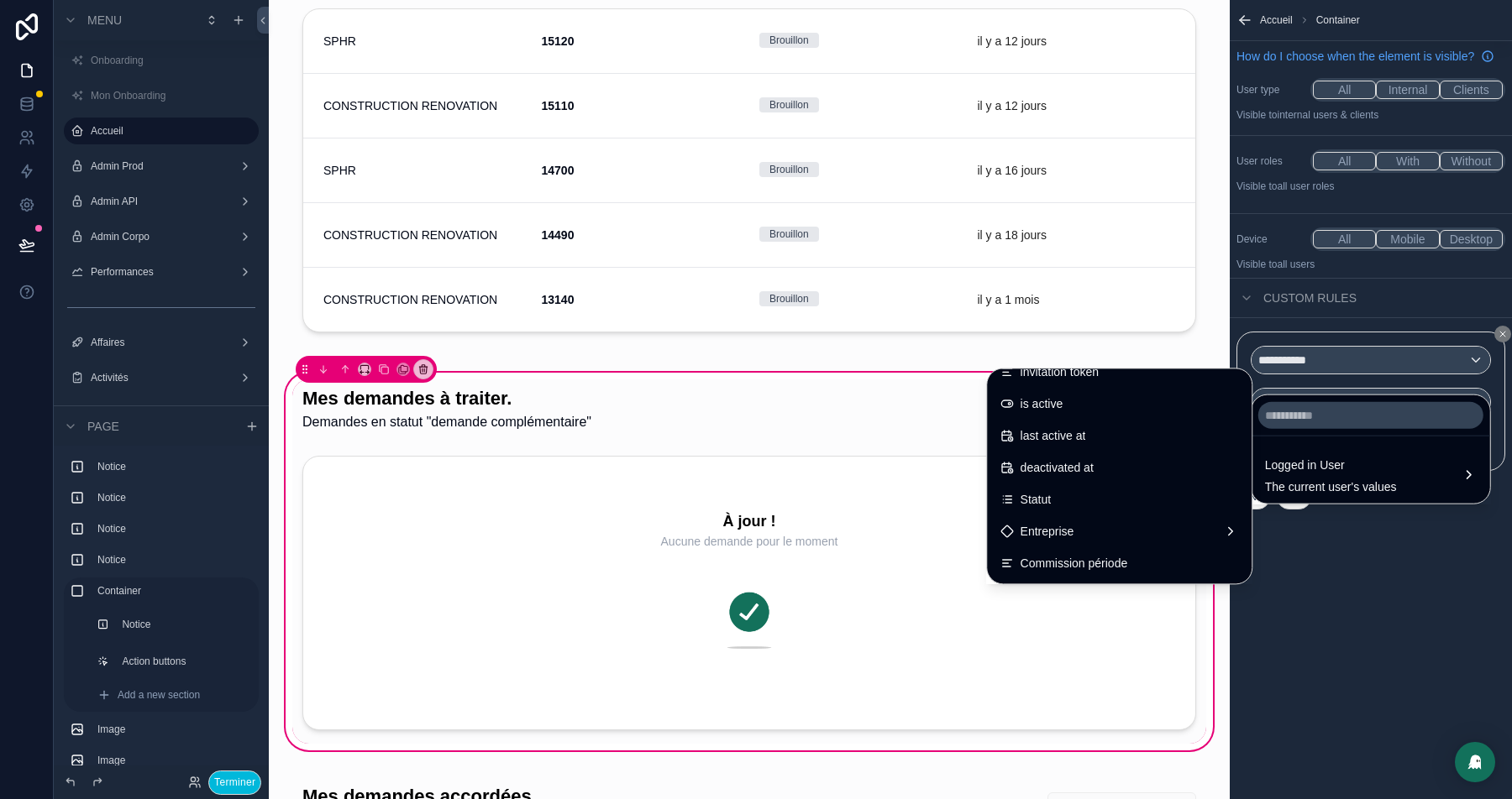
scroll to position [336, 0]
click at [1099, 459] on div "Entreprise" at bounding box center [1120, 465] width 238 height 20
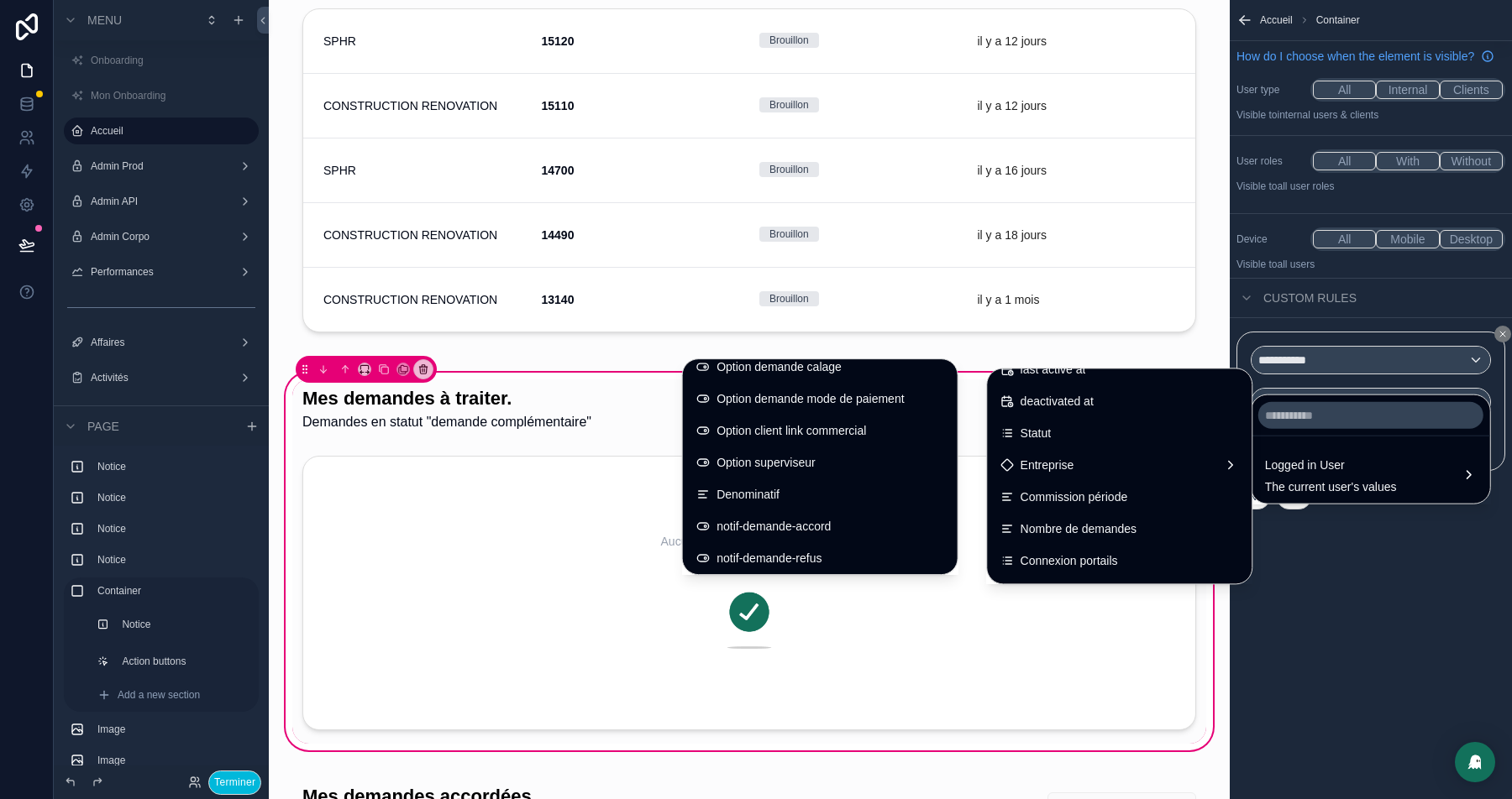
scroll to position [971, 0]
click at [746, 464] on span "Option superviseur" at bounding box center [766, 460] width 99 height 20
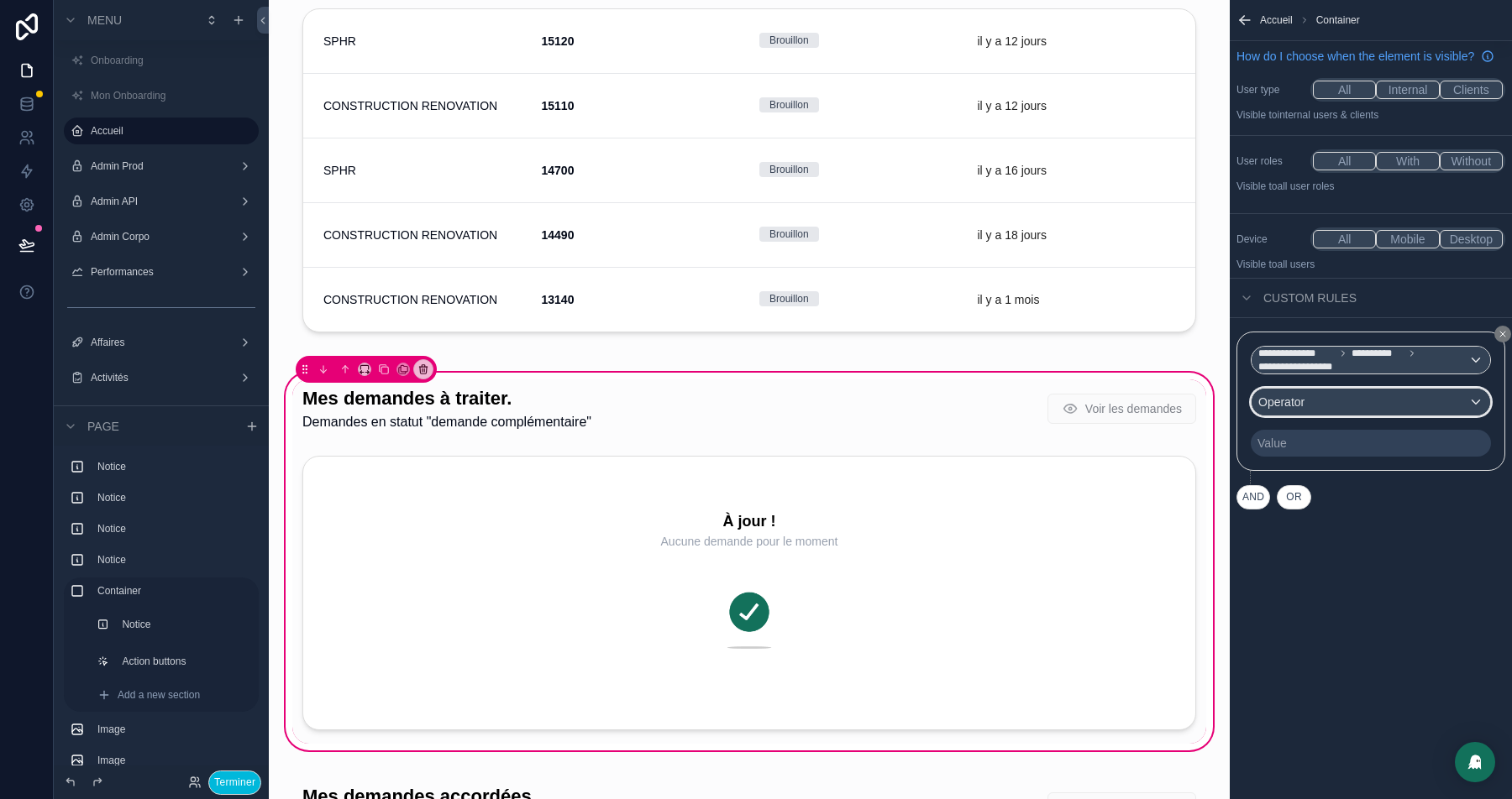
click at [1405, 416] on div "Operator" at bounding box center [1370, 402] width 239 height 27
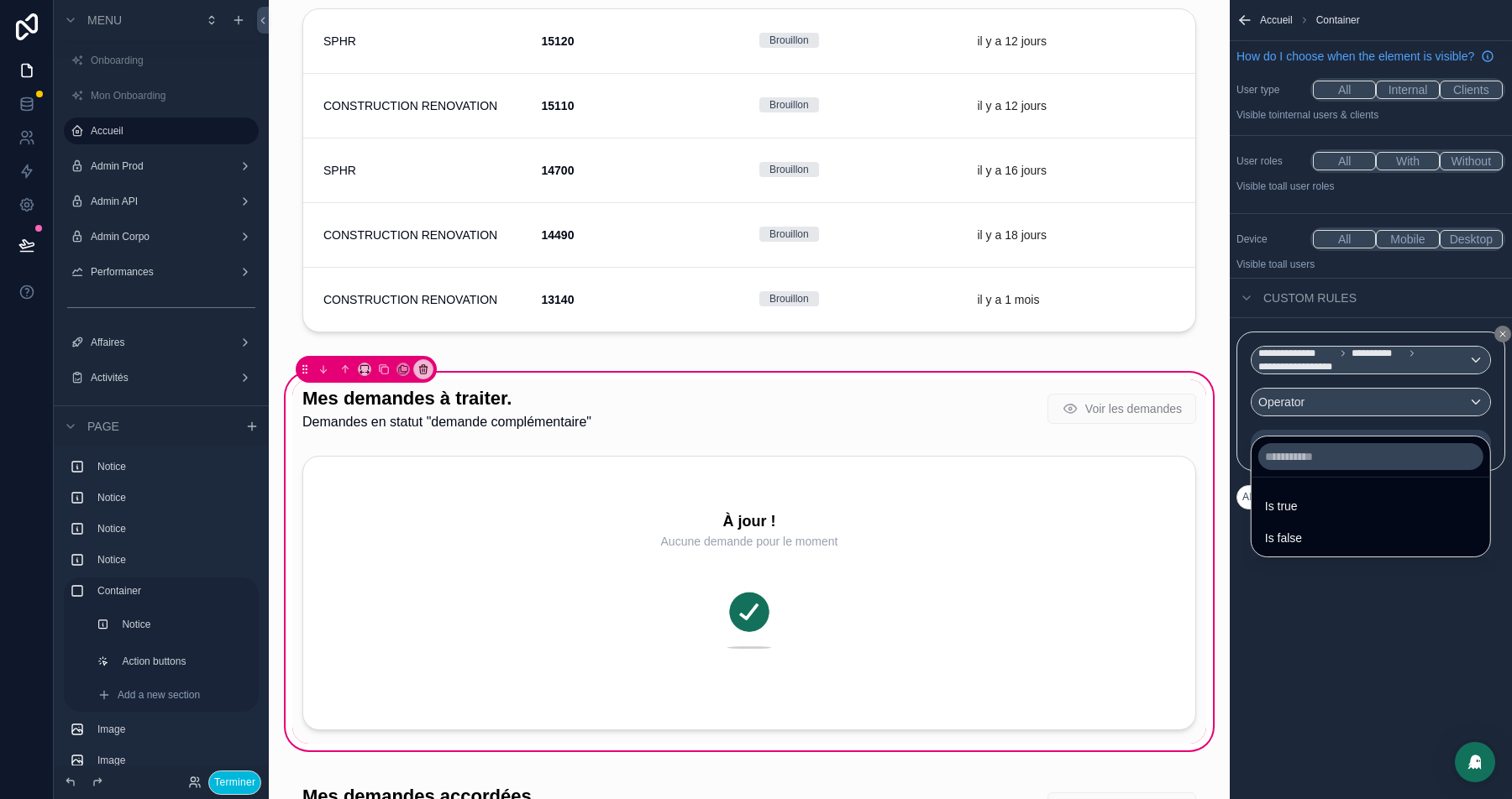
click at [1316, 502] on div "Is true" at bounding box center [1370, 505] width 212 height 20
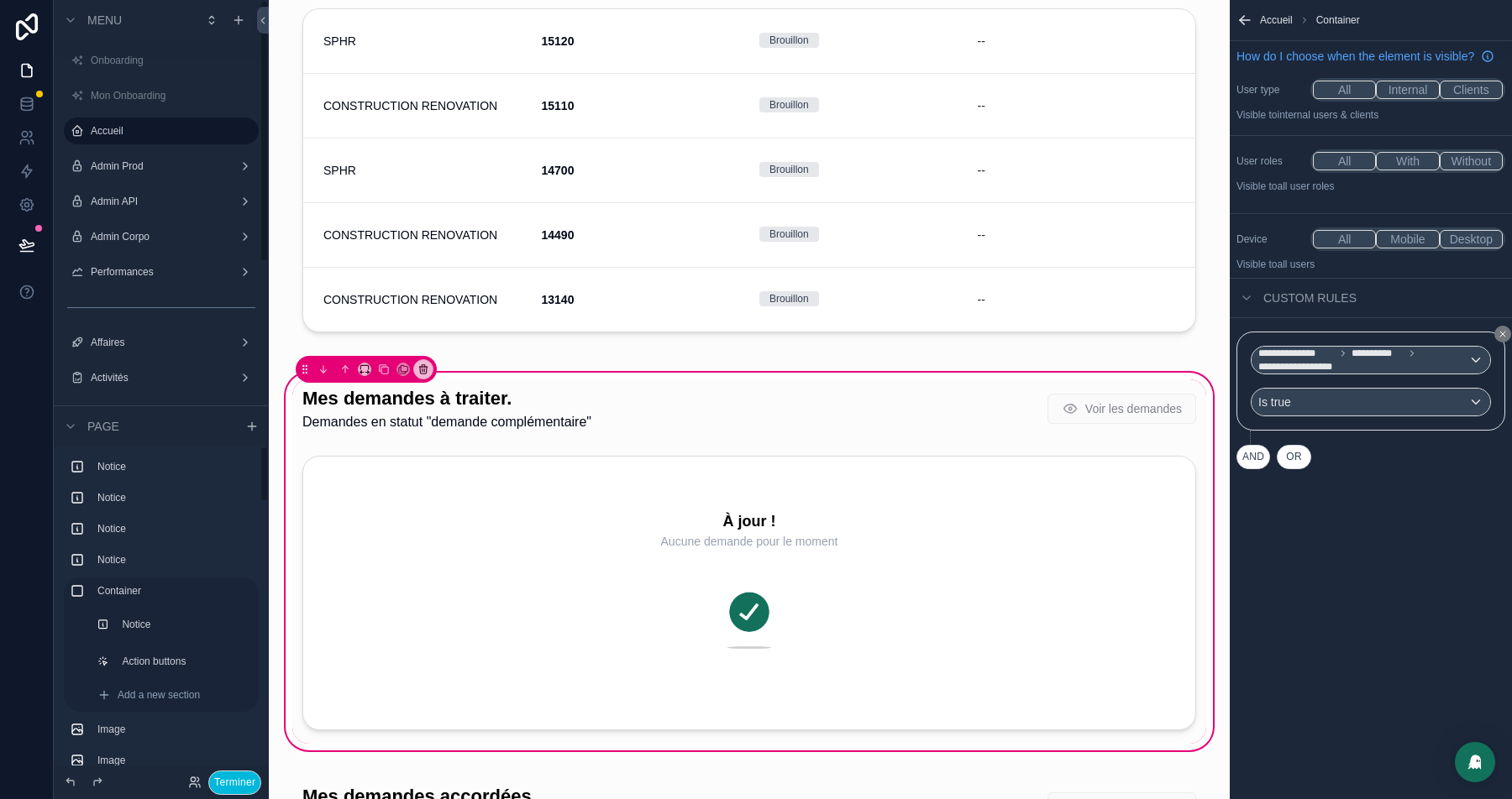
click at [228, 777] on button "Terminer" at bounding box center [235, 783] width 53 height 25
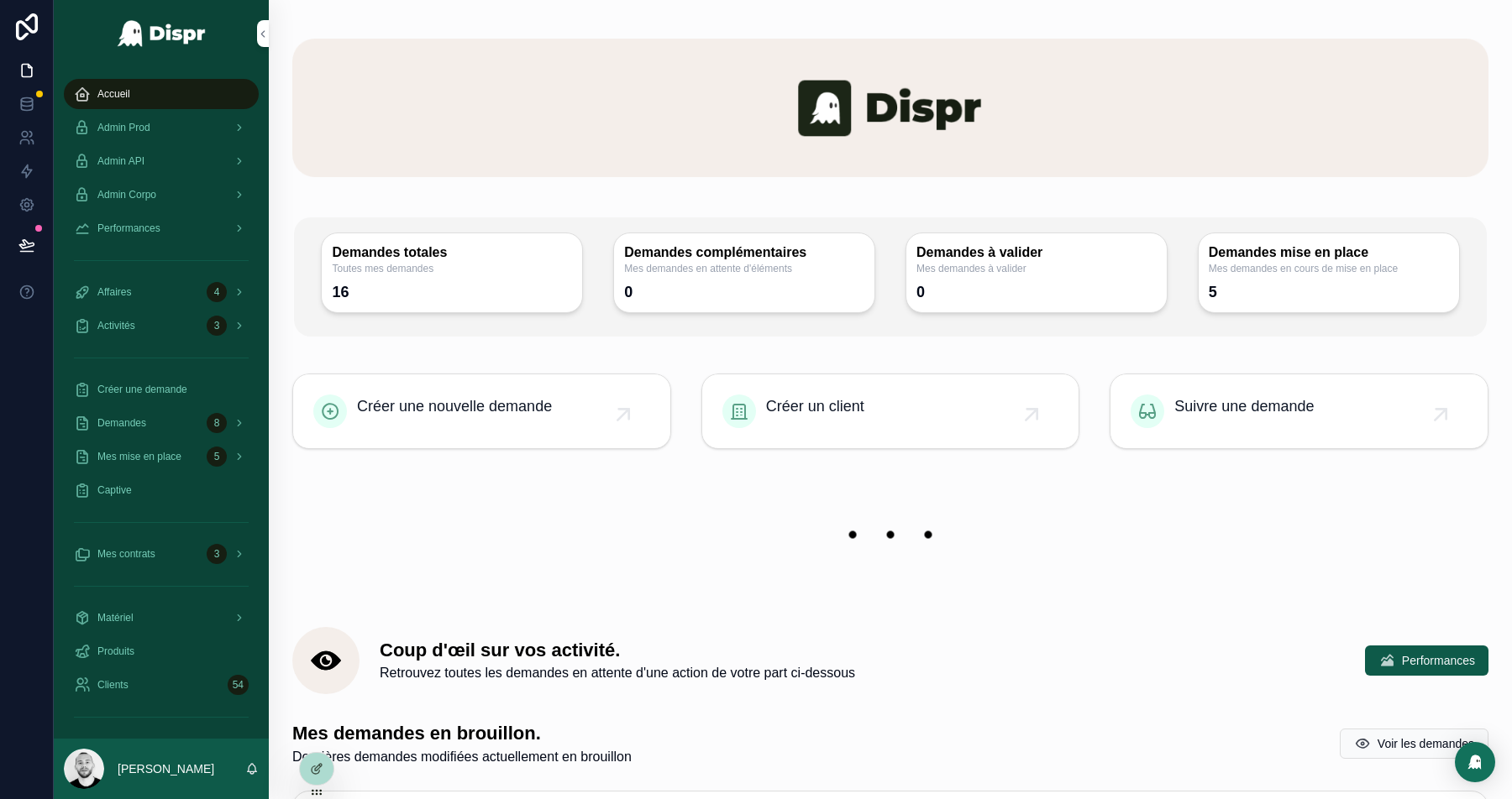
scroll to position [0, 0]
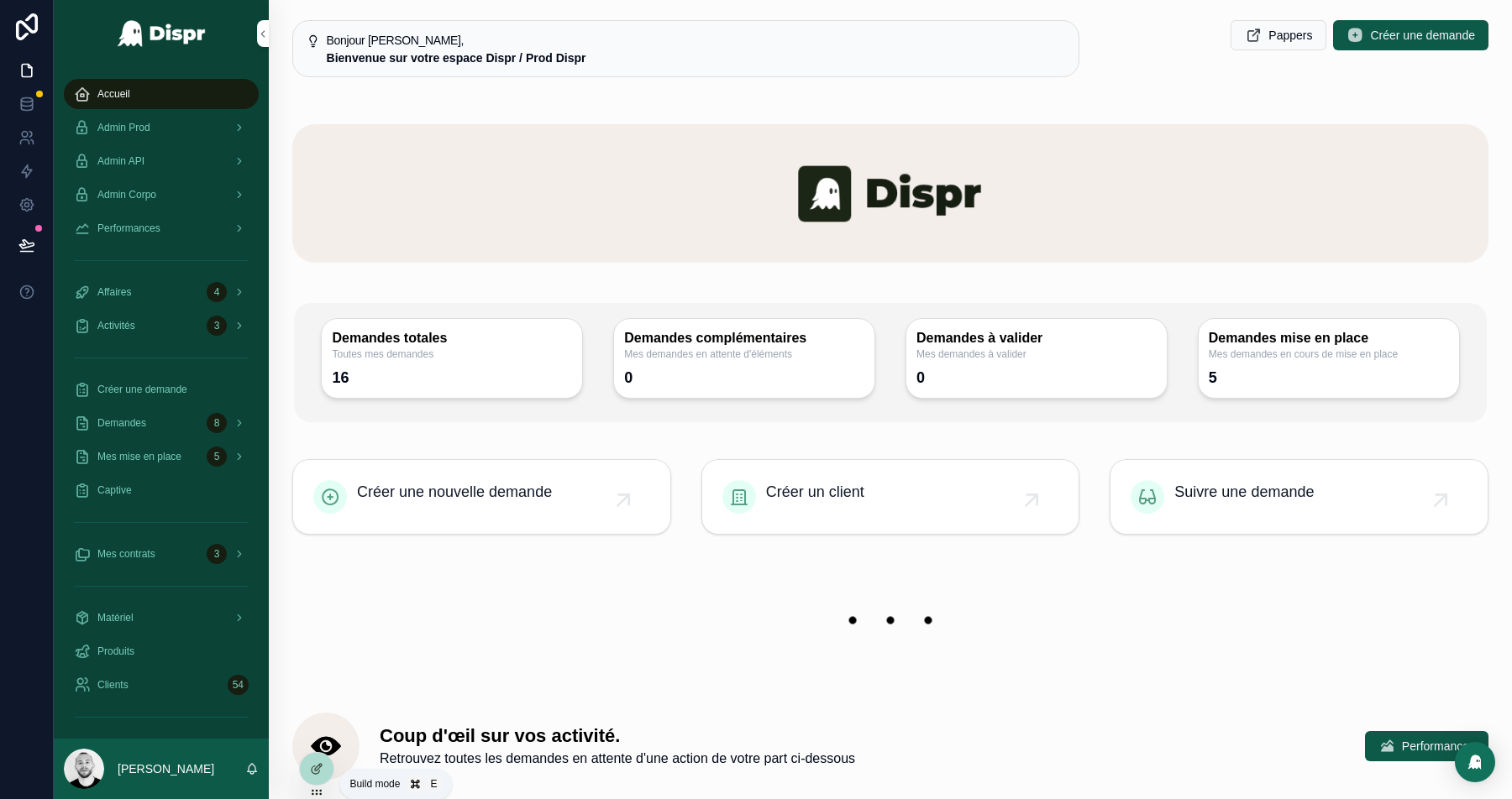
click at [314, 767] on icon at bounding box center [316, 770] width 8 height 8
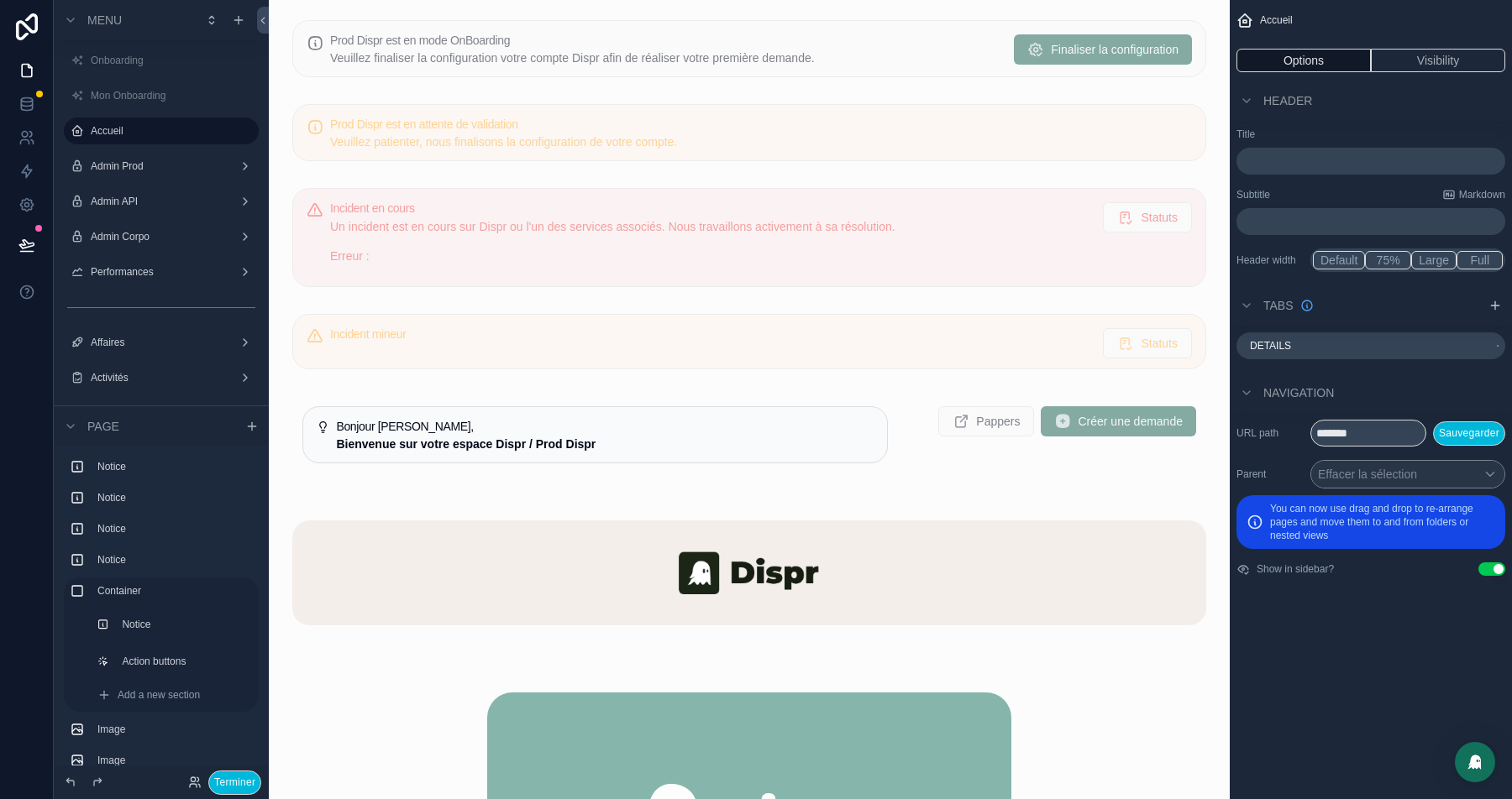
click at [502, 430] on div "scrollable content" at bounding box center [749, 434] width 934 height 90
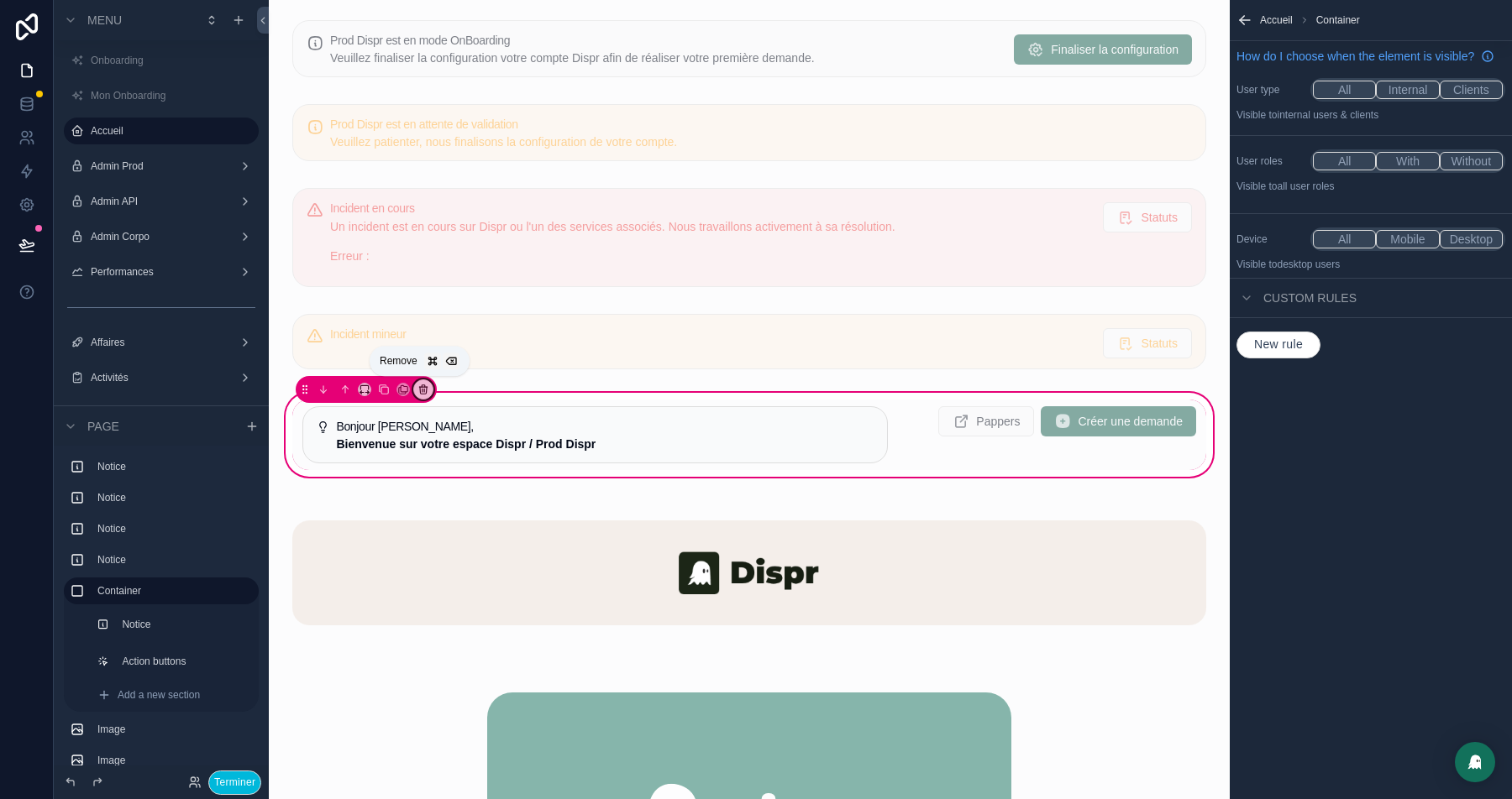
click at [424, 389] on icon "scrollable content" at bounding box center [424, 390] width 0 height 4
click at [510, 458] on span "Remove entire container" at bounding box center [490, 452] width 128 height 20
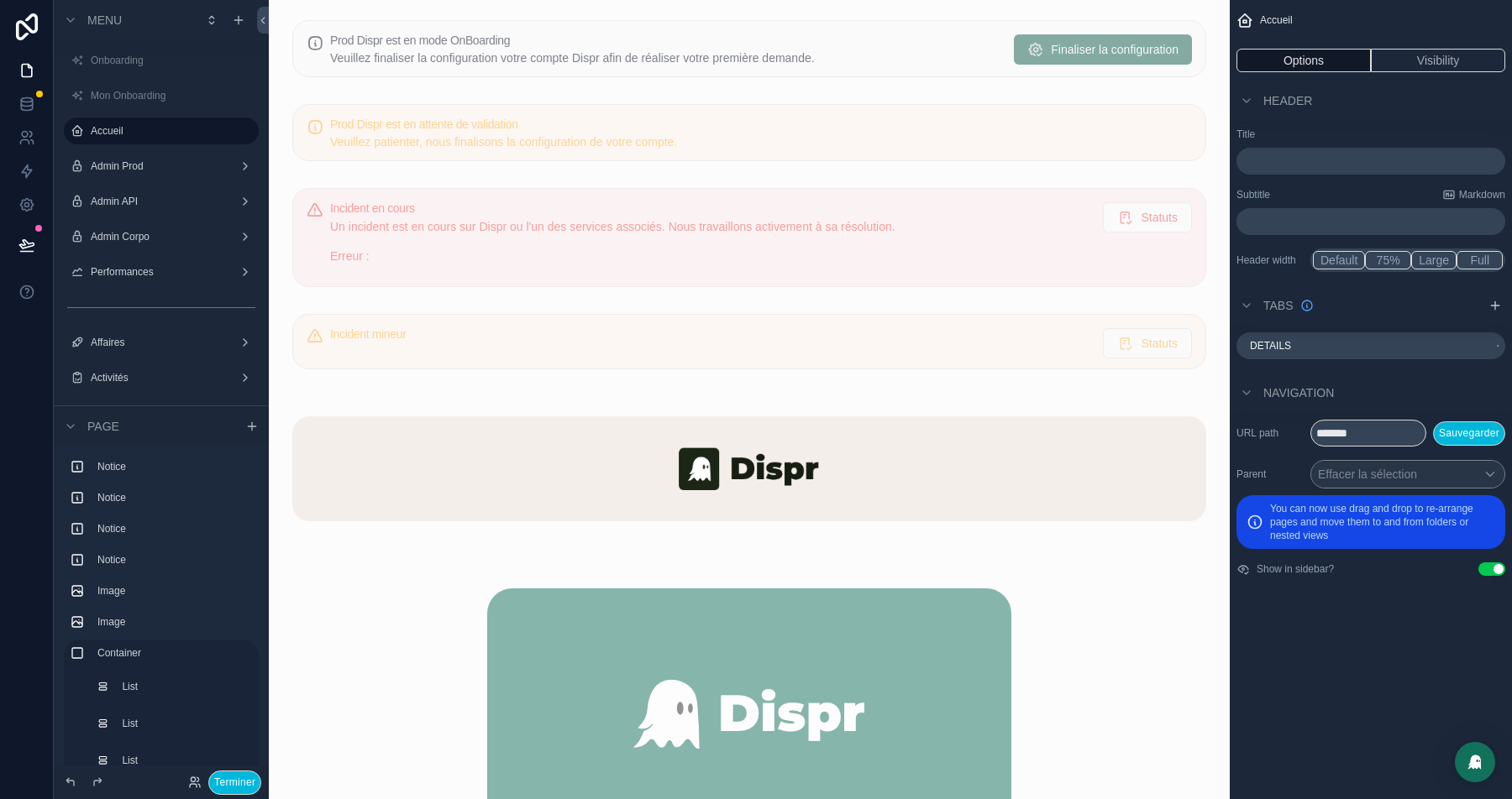
click at [230, 770] on button "Terminer" at bounding box center [235, 783] width 53 height 25
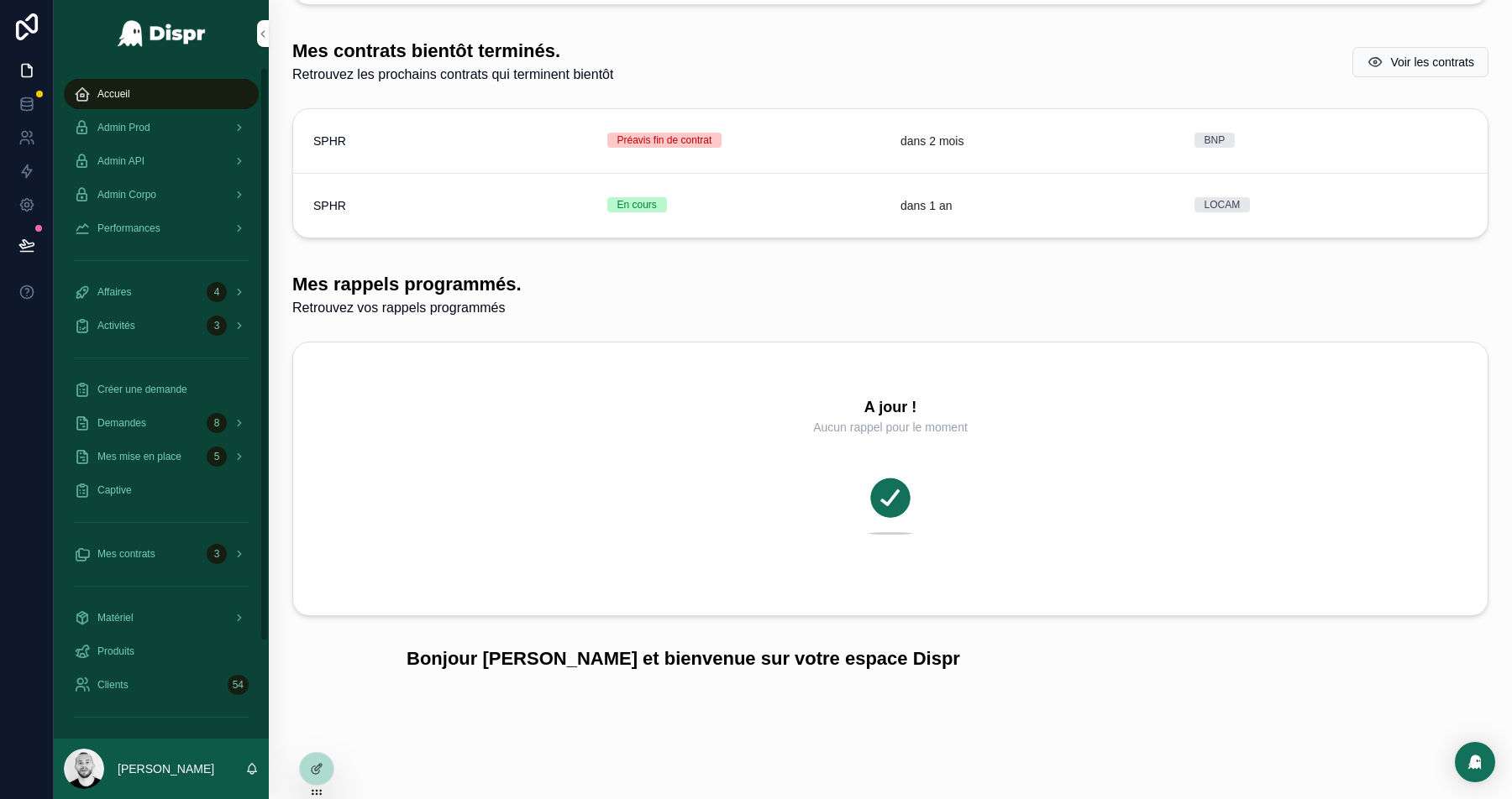
scroll to position [114, 0]
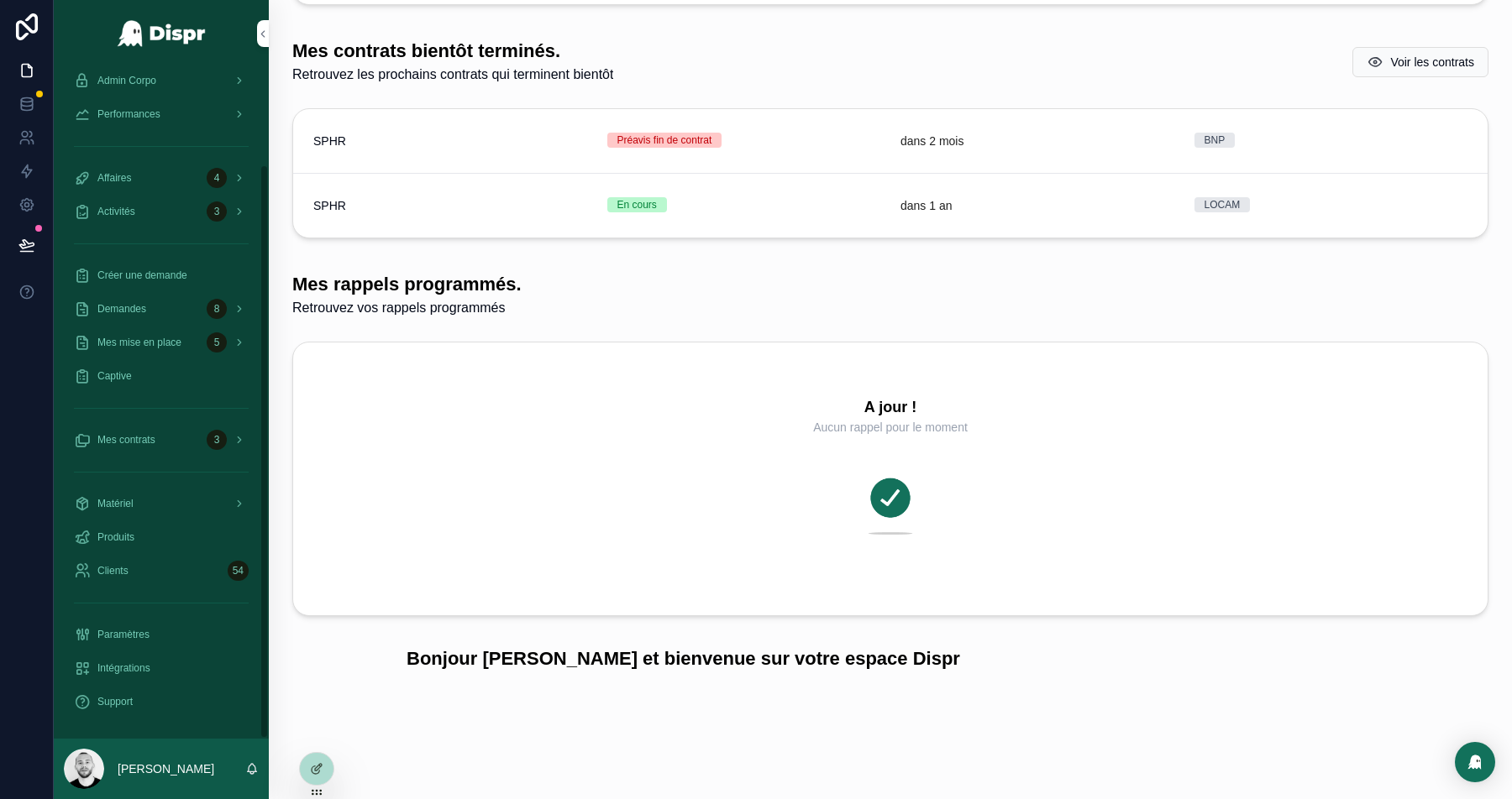
click at [318, 771] on icon at bounding box center [316, 770] width 8 height 8
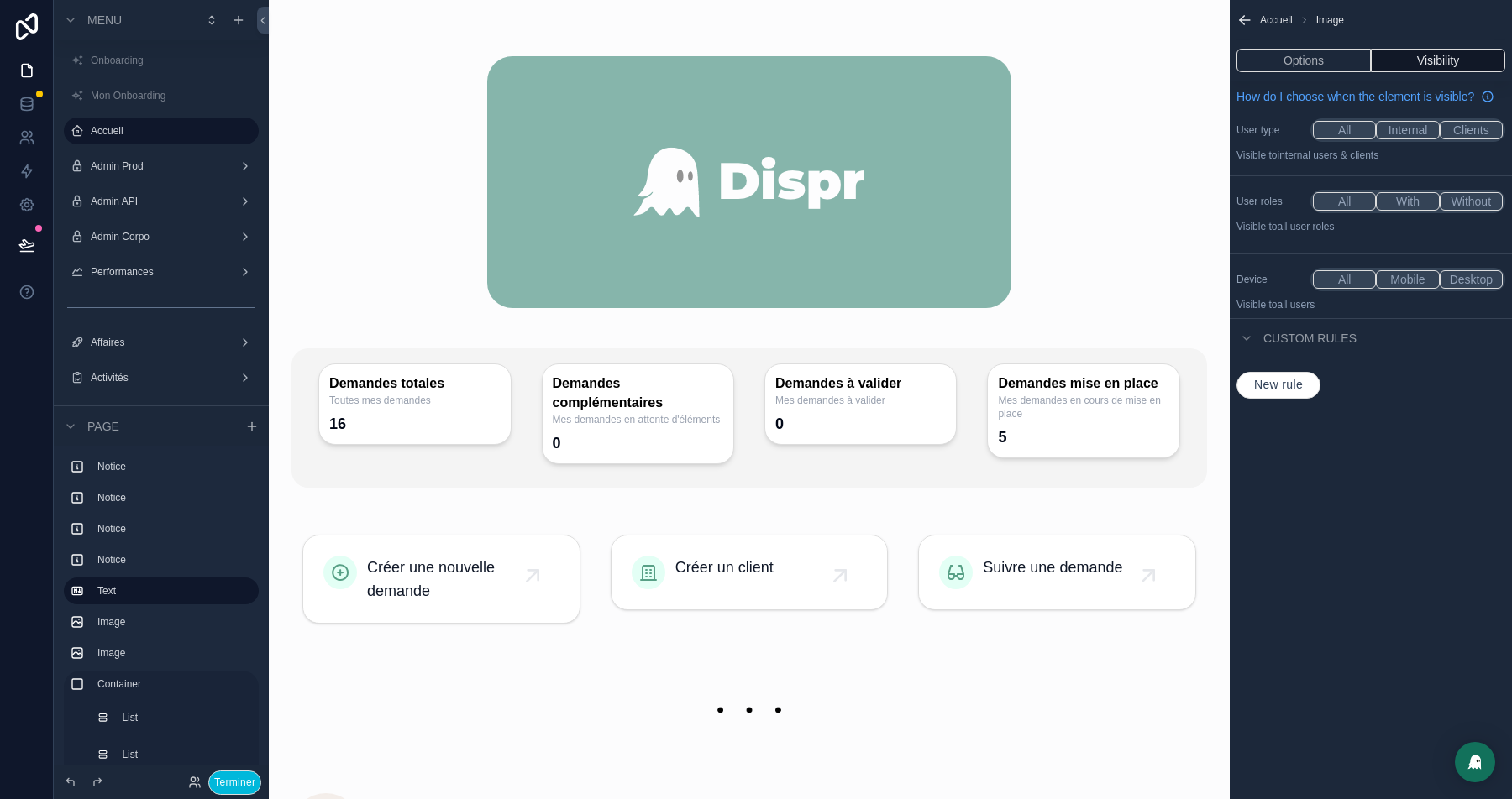
scroll to position [0, 0]
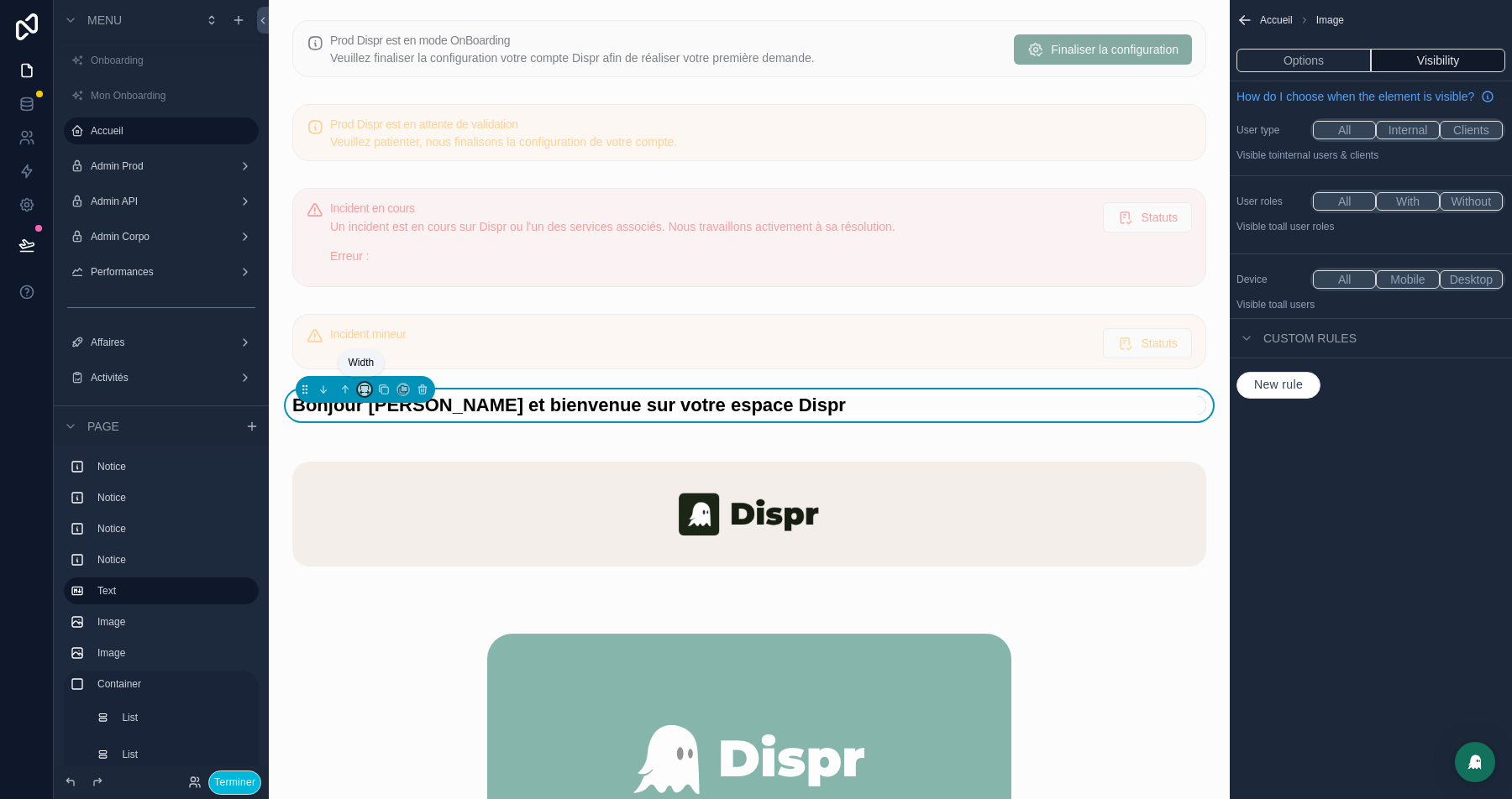
click at [360, 386] on icon "scrollable content" at bounding box center [364, 390] width 11 height 11
click at [398, 599] on span "Full width" at bounding box center [397, 608] width 49 height 20
click at [323, 386] on icon "scrollable content" at bounding box center [323, 390] width 11 height 11
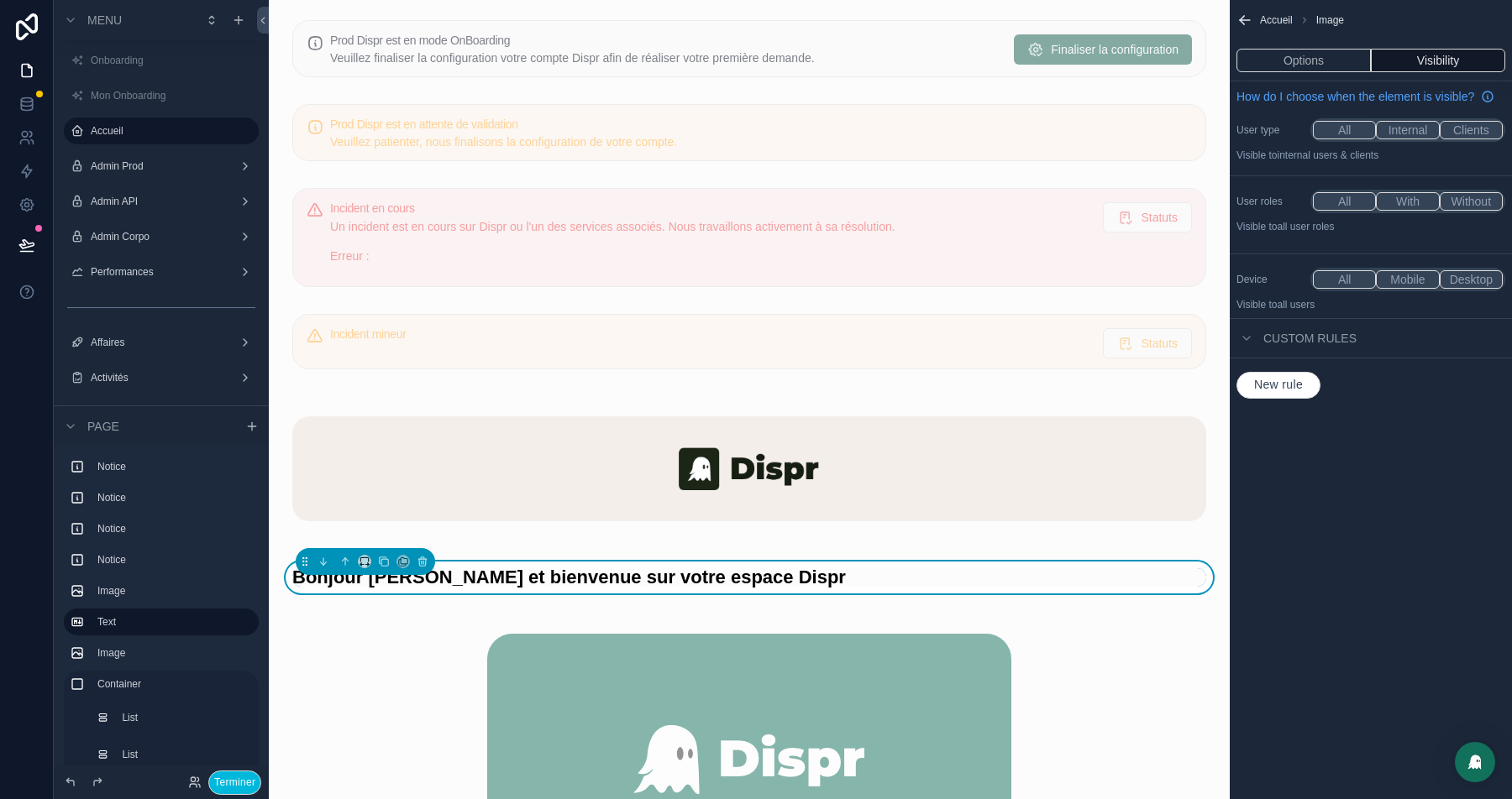
click at [233, 782] on button "Terminer" at bounding box center [235, 783] width 53 height 25
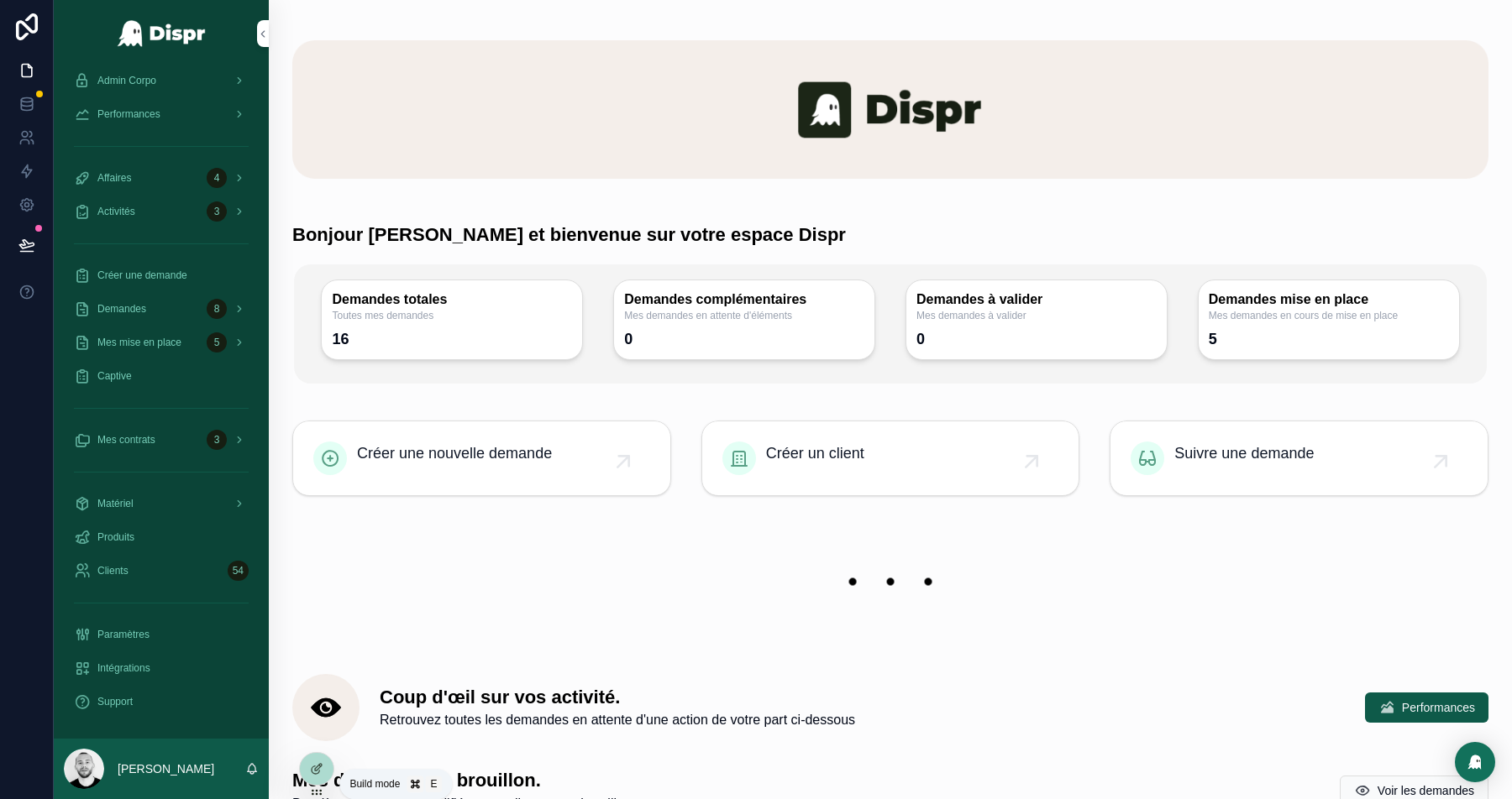
click at [313, 777] on div at bounding box center [316, 770] width 33 height 32
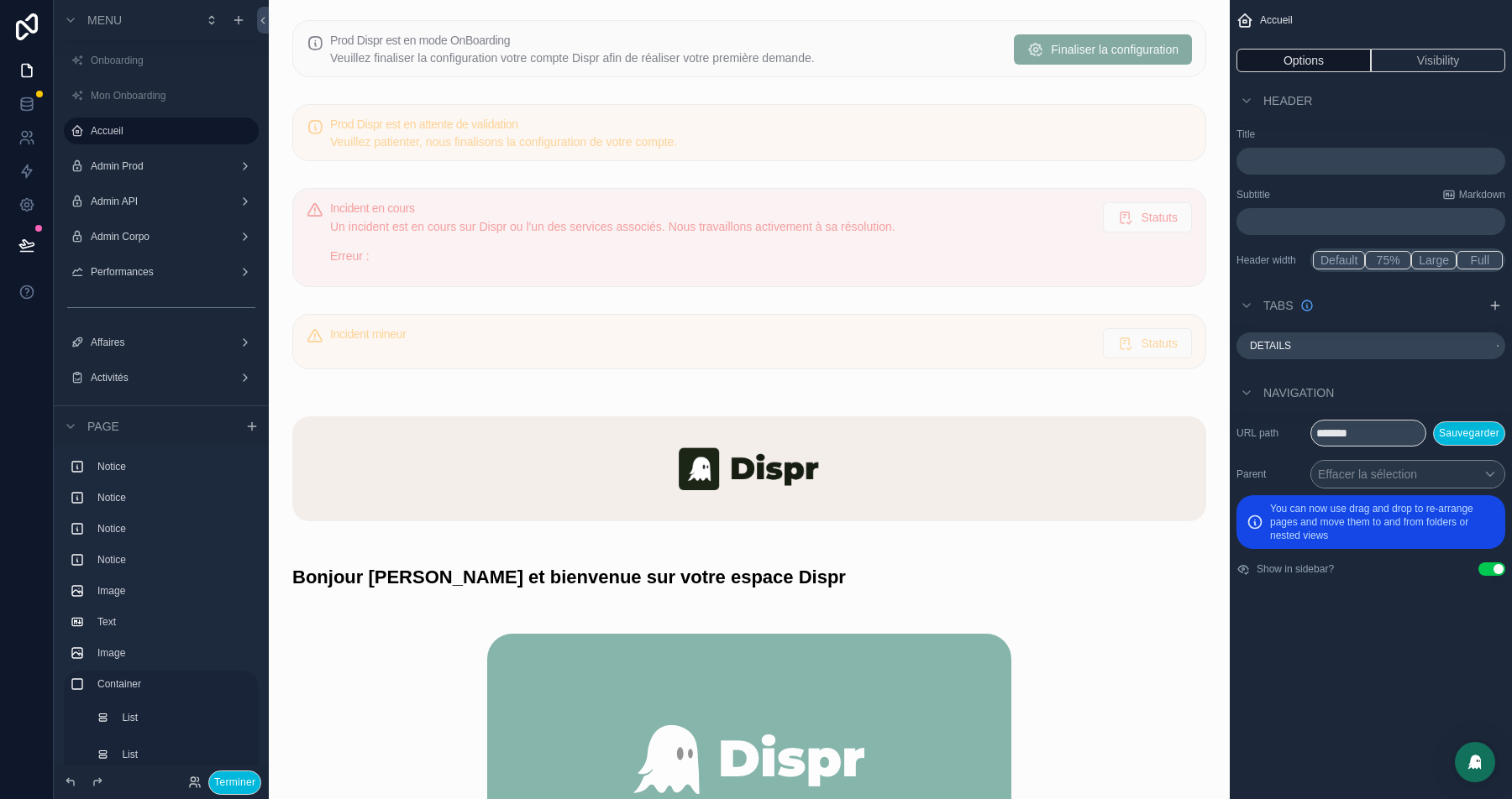
click at [596, 574] on div "scrollable content" at bounding box center [749, 578] width 934 height 32
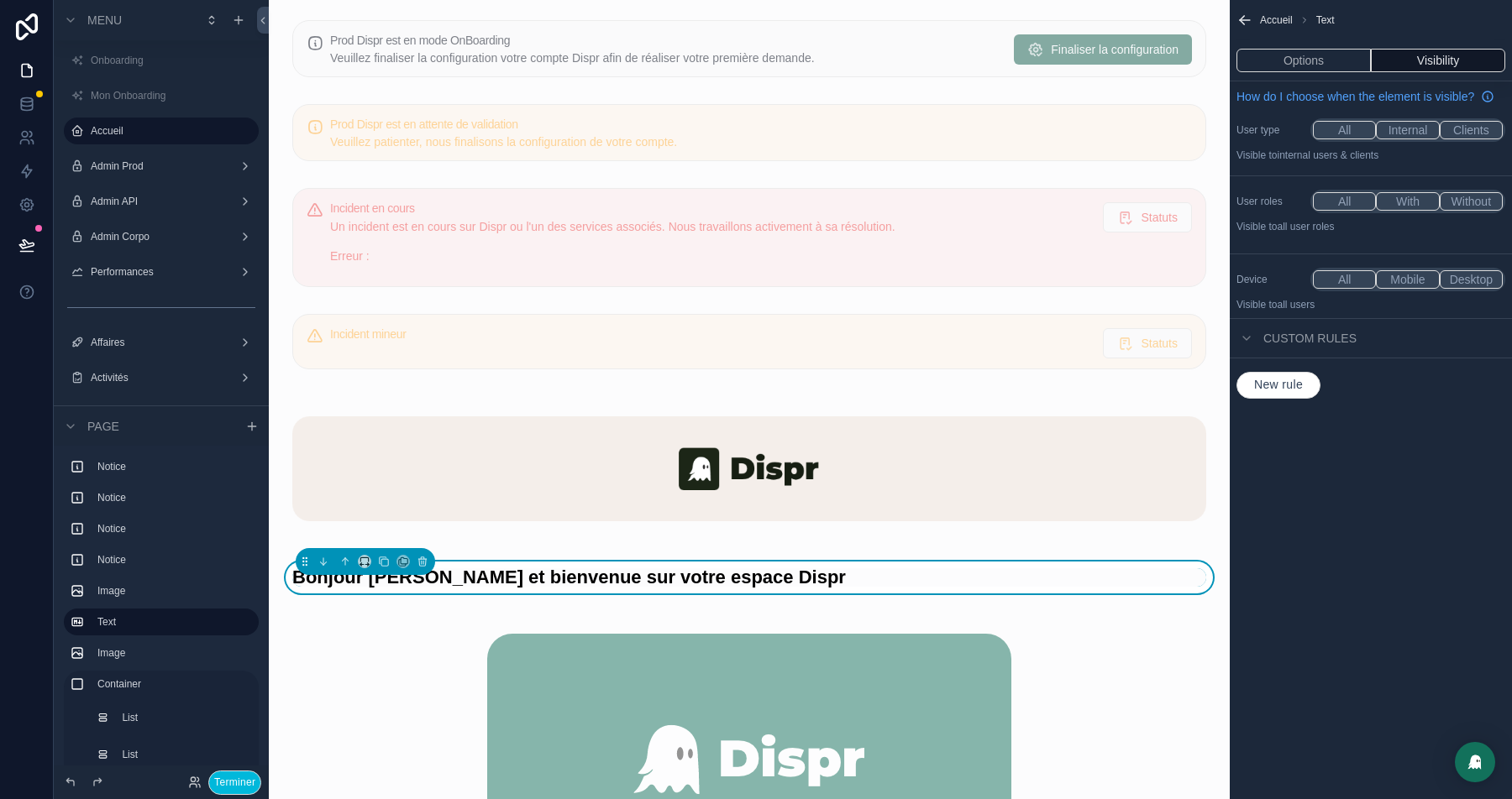
click at [1291, 49] on button "Options" at bounding box center [1303, 60] width 134 height 24
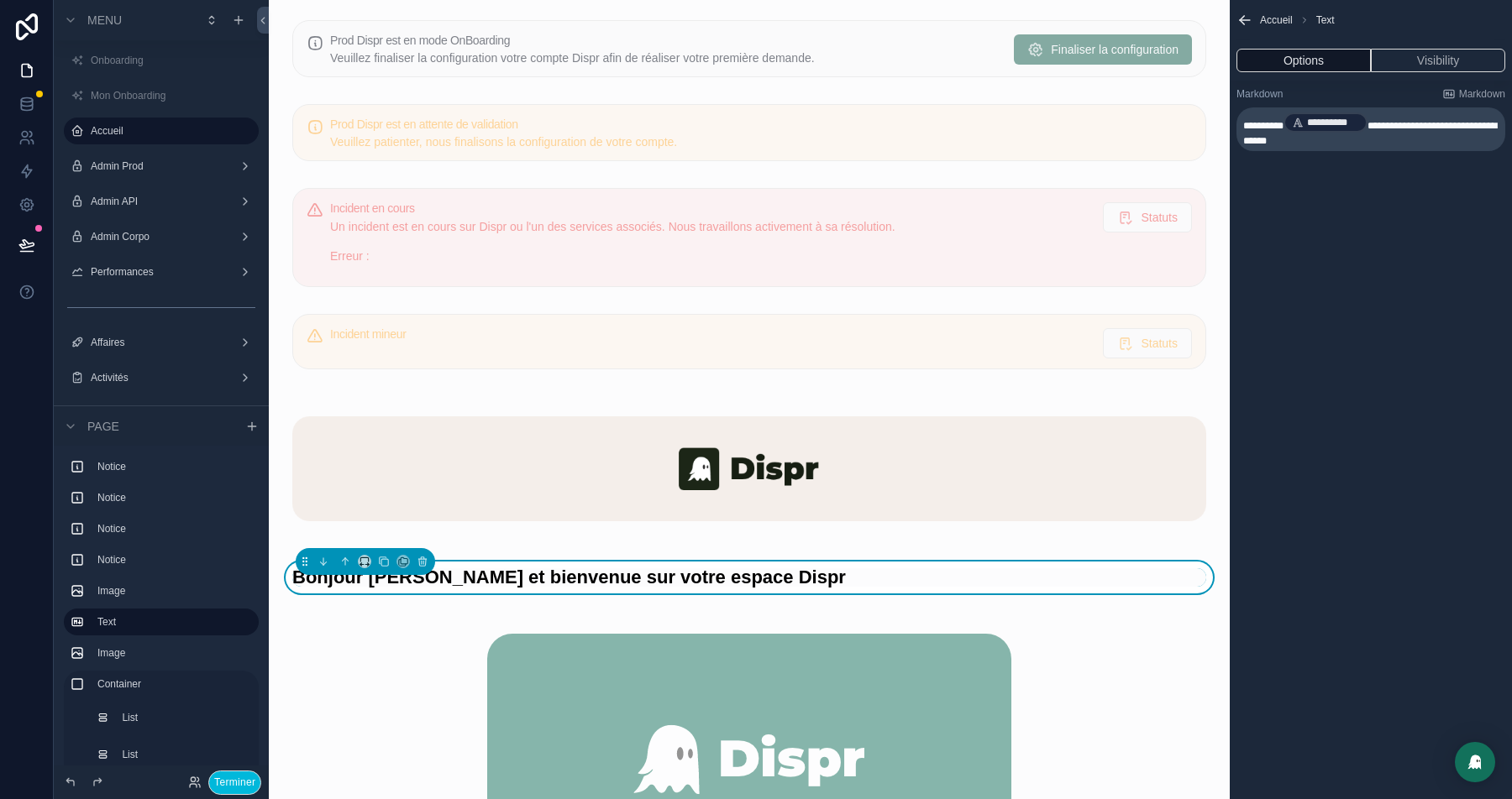
click at [1371, 152] on div "**********" at bounding box center [1370, 119] width 282 height 77
click at [1371, 143] on p "**********" at bounding box center [1372, 129] width 258 height 37
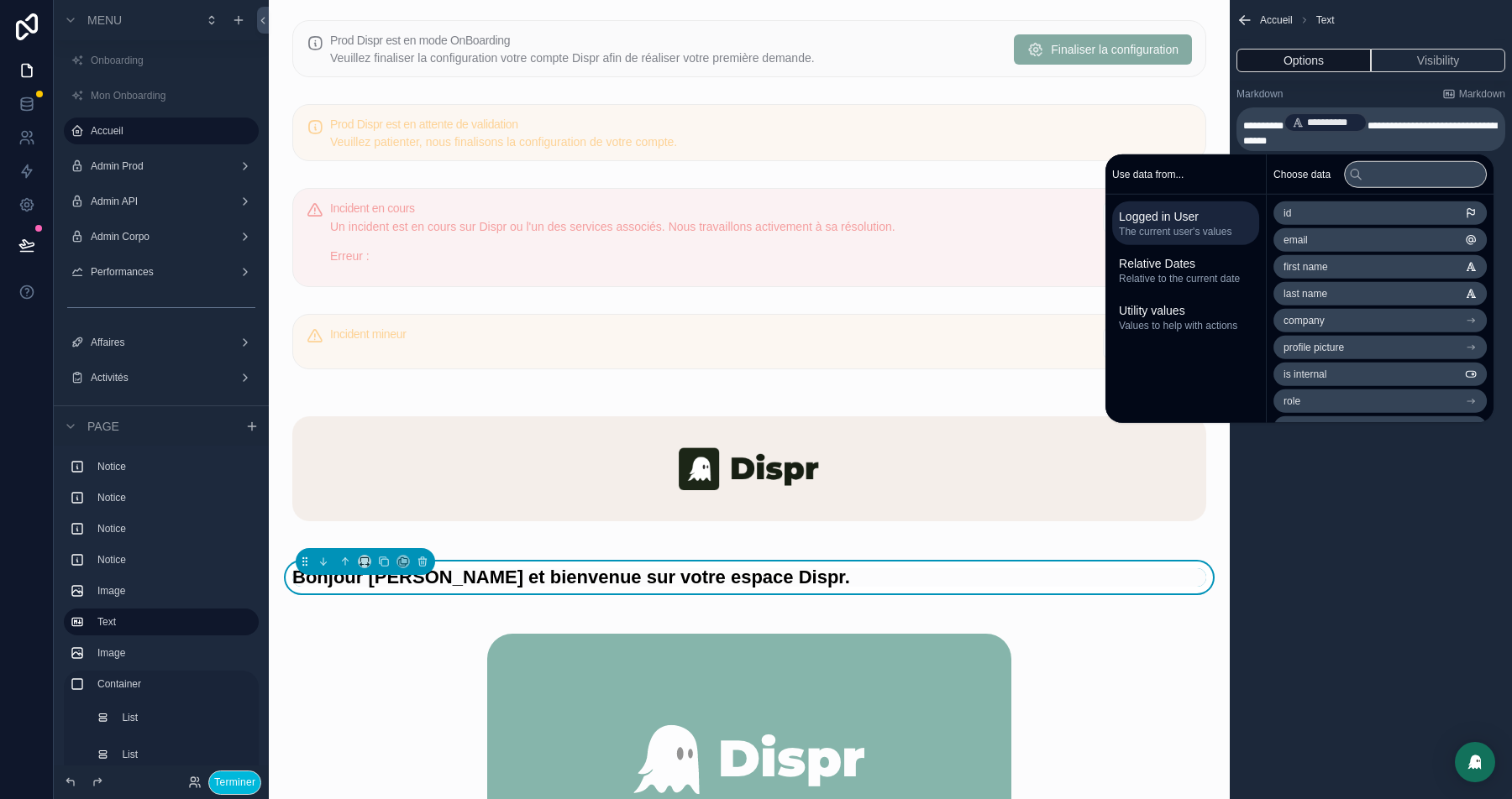
scroll to position [31, 0]
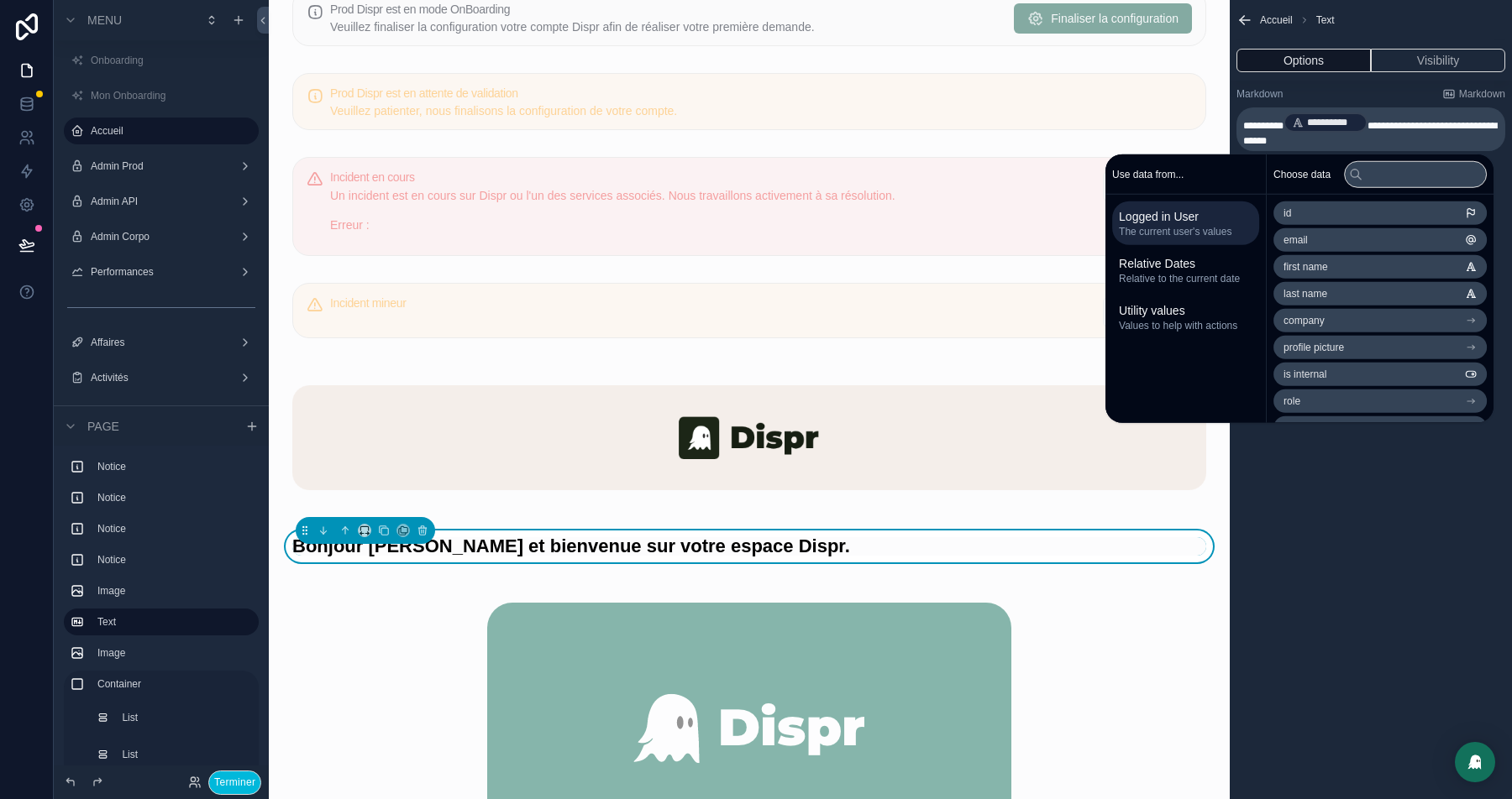
click at [1360, 95] on div "Markdown Markdown" at bounding box center [1370, 94] width 269 height 13
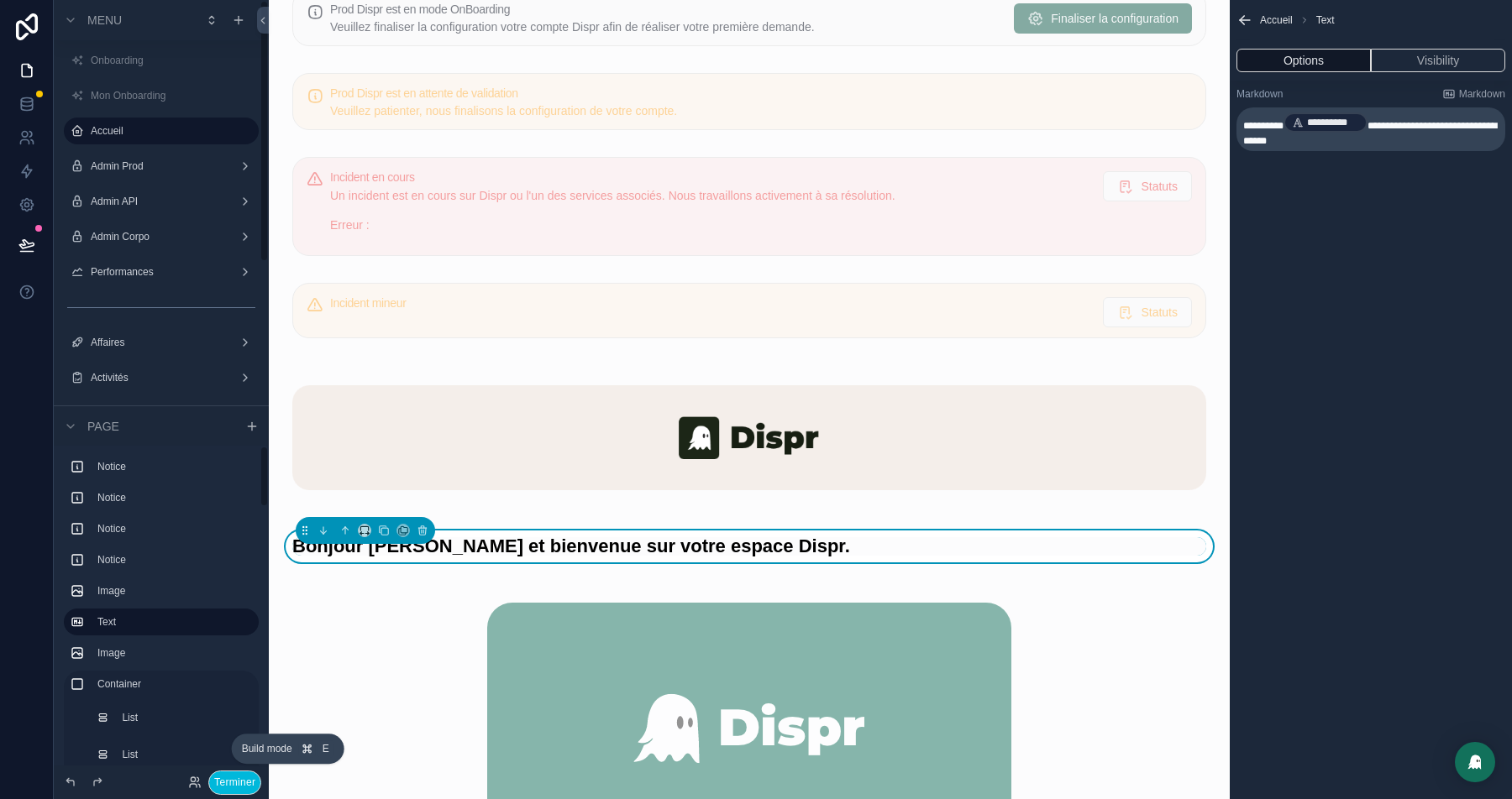
click at [235, 781] on button "Terminer" at bounding box center [235, 783] width 53 height 25
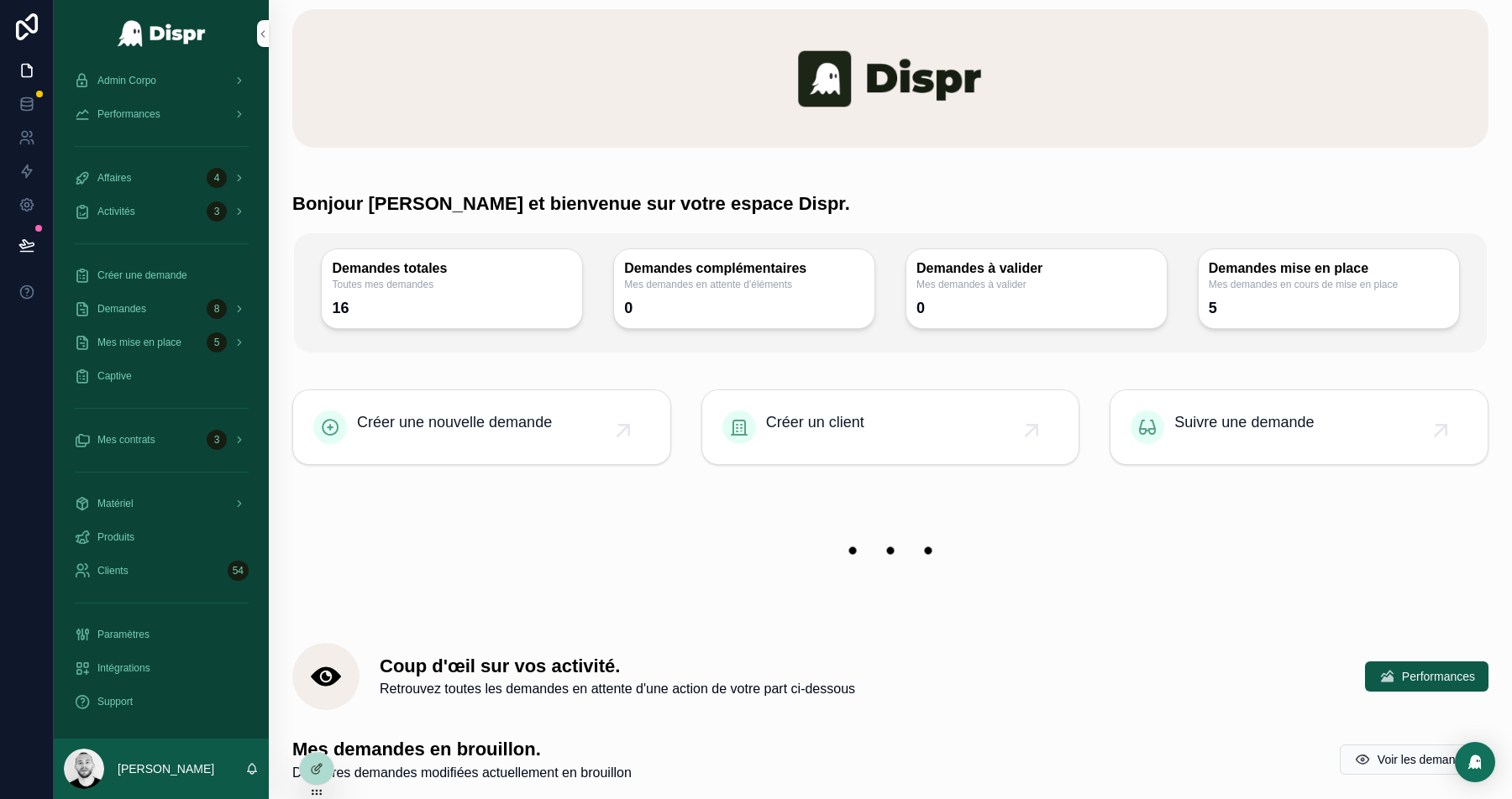
scroll to position [0, 0]
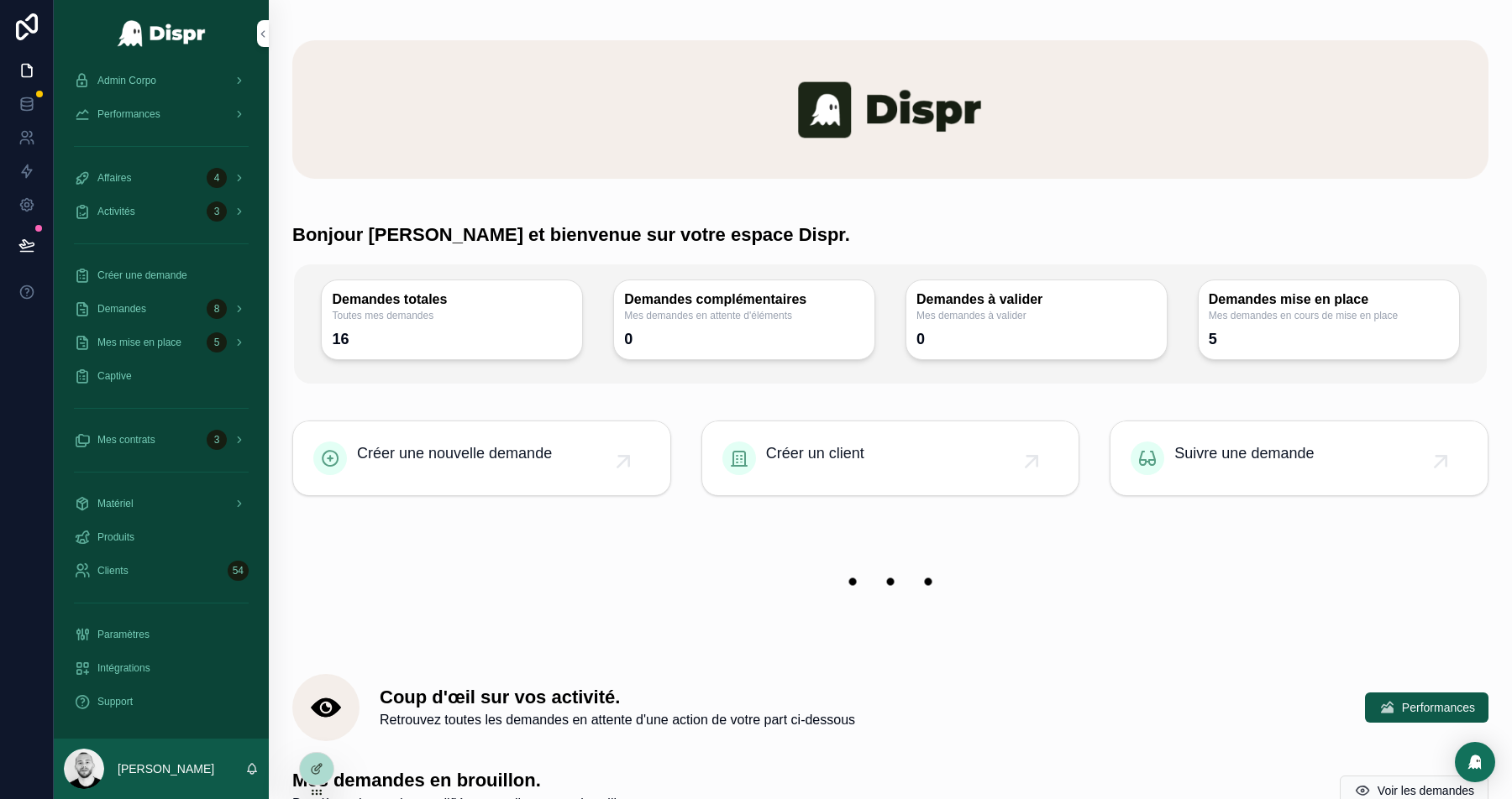
click at [313, 777] on div at bounding box center [316, 770] width 33 height 32
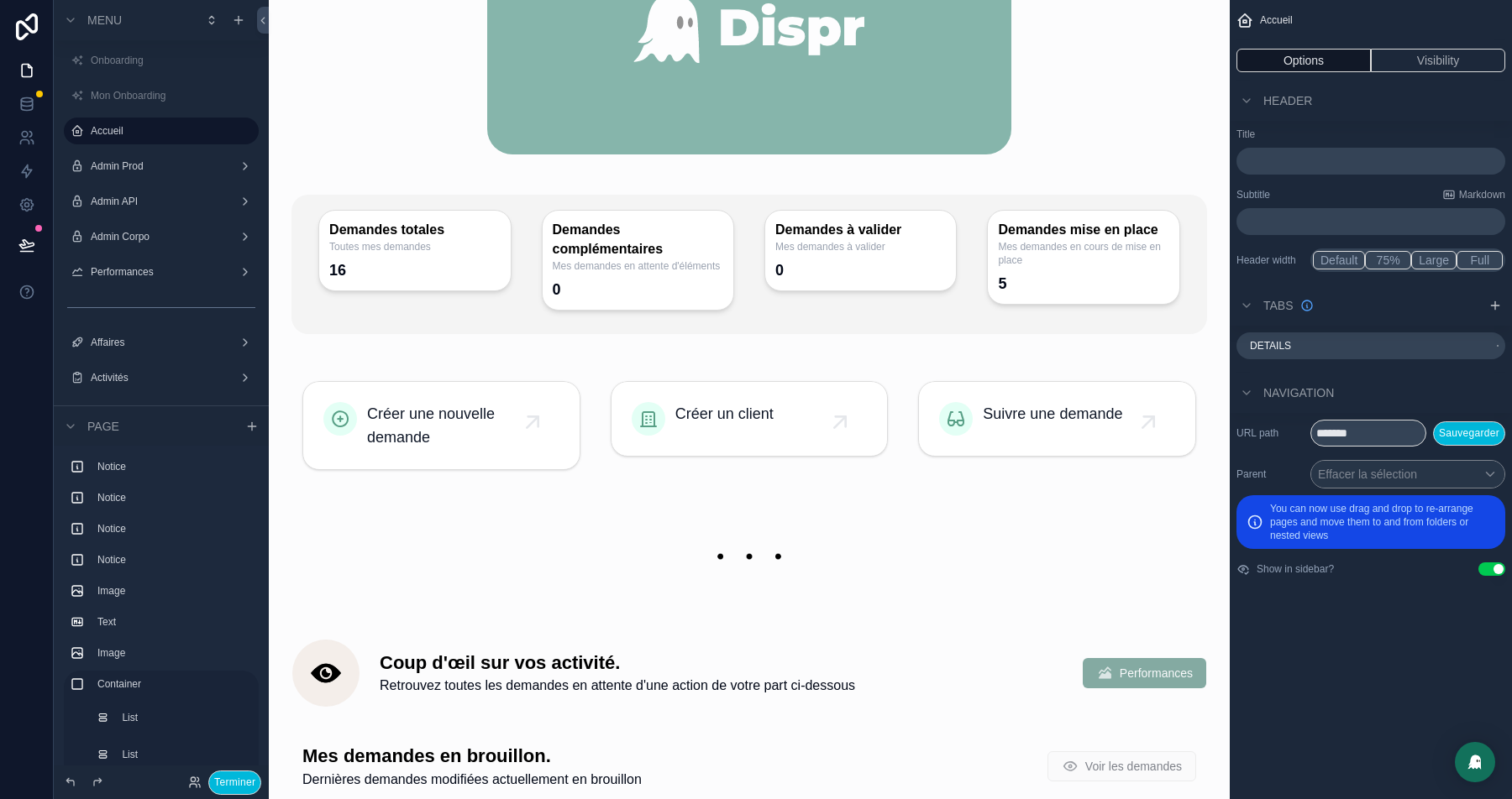
scroll to position [756, 0]
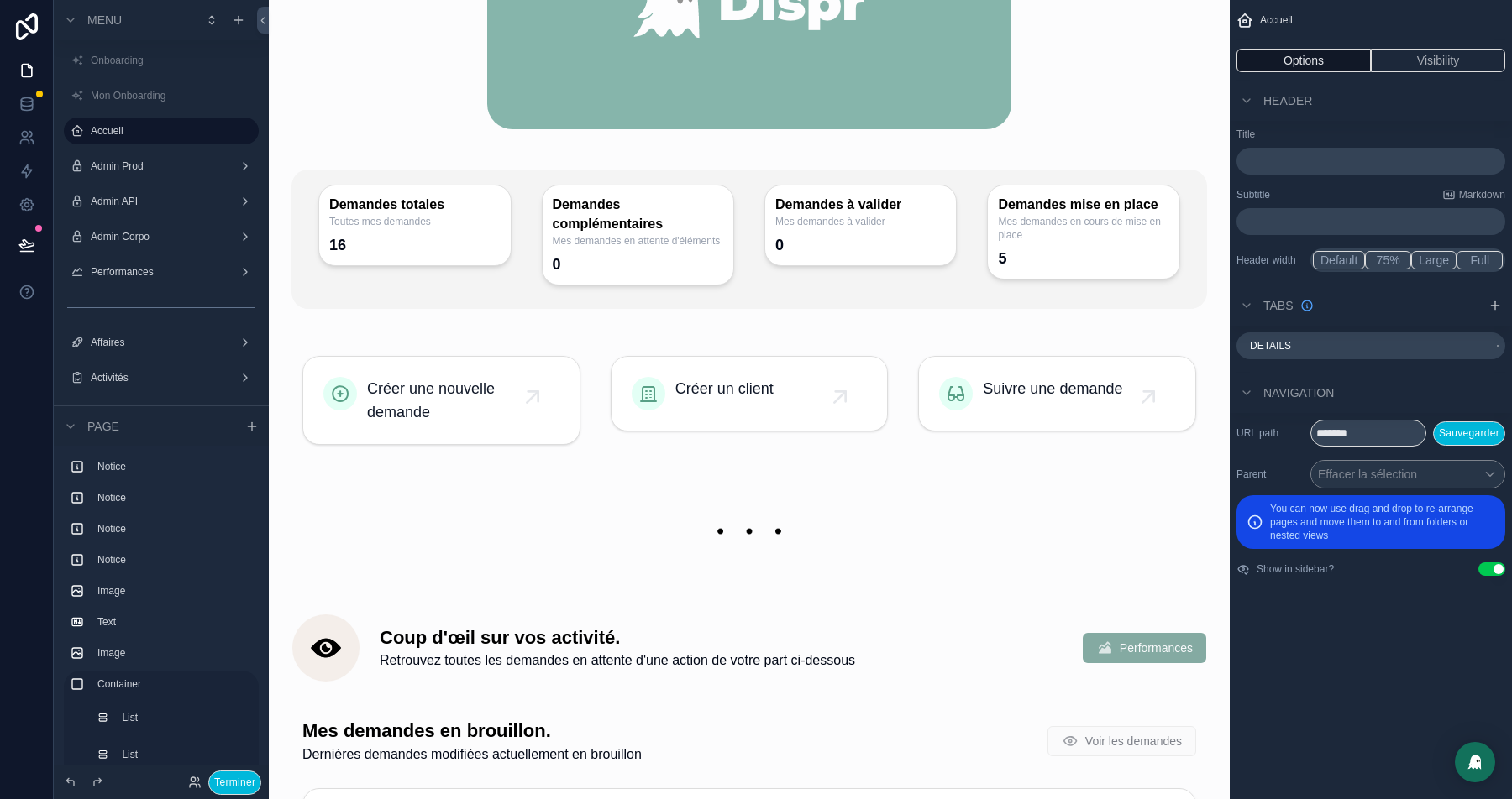
click at [421, 394] on div "scrollable content" at bounding box center [749, 400] width 934 height 123
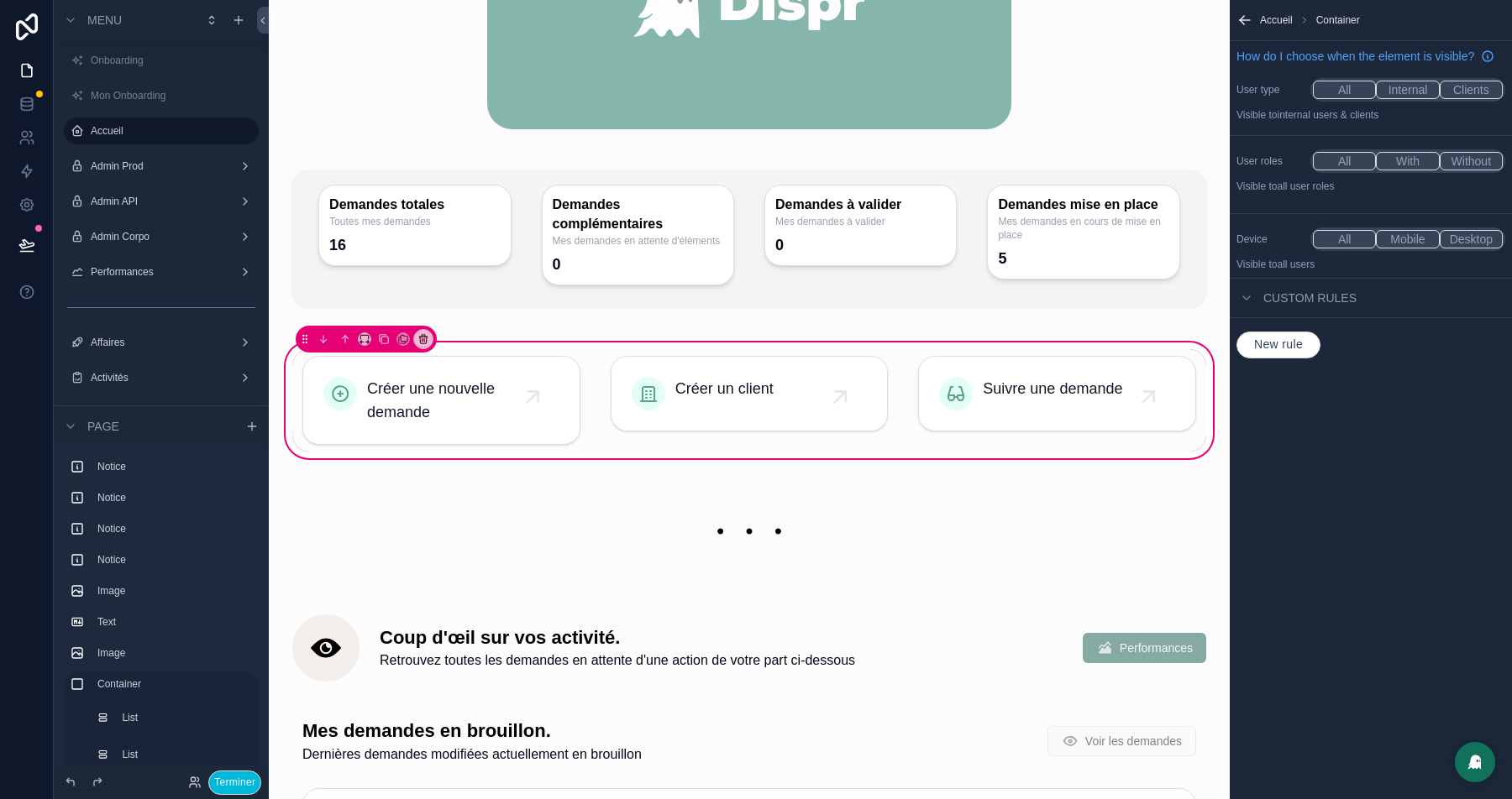
click at [402, 379] on div "scrollable content" at bounding box center [442, 401] width 298 height 103
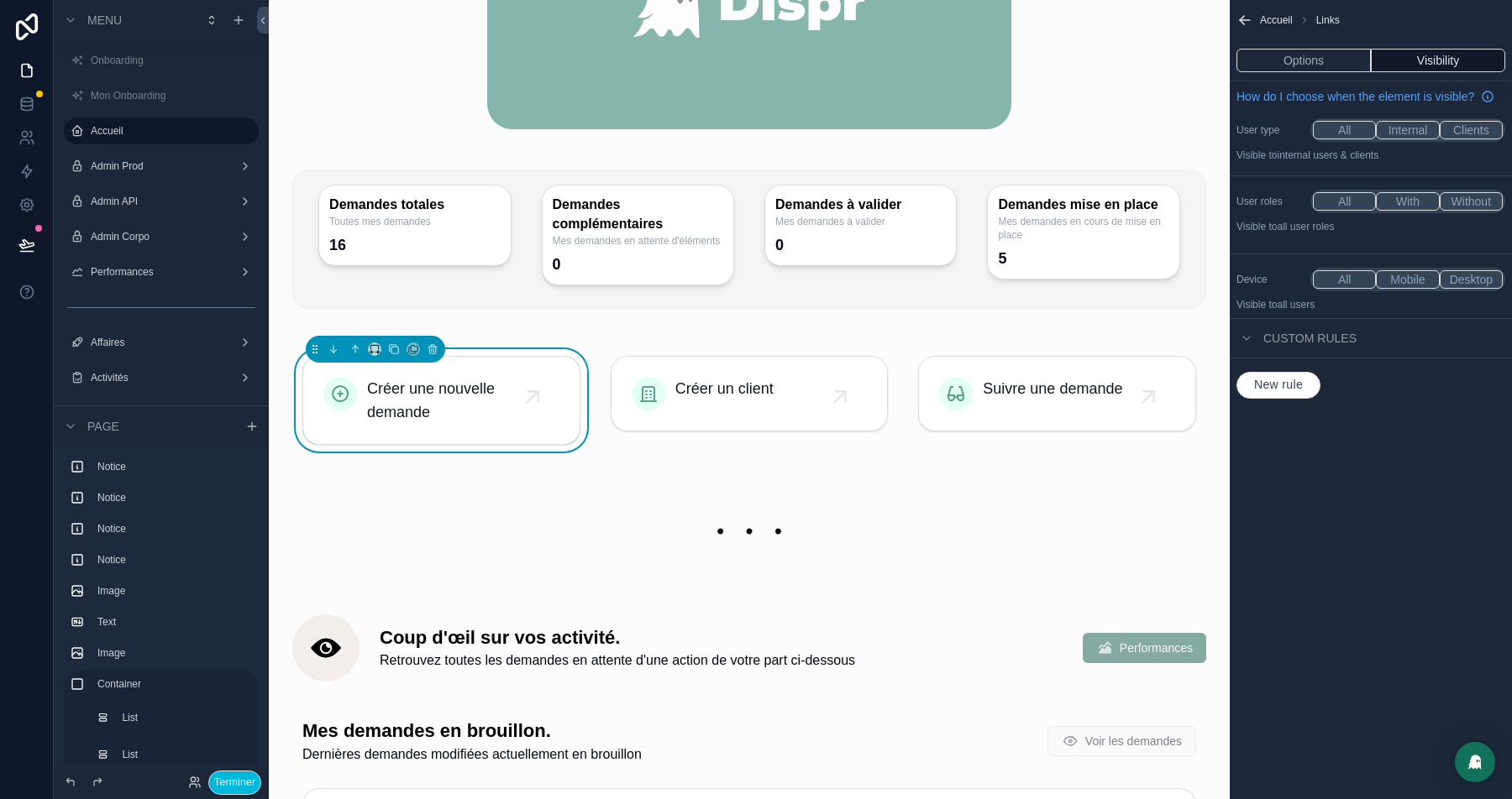
drag, startPoint x: 313, startPoint y: 360, endPoint x: 372, endPoint y: 333, distance: 64.9
click at [231, 786] on button "Terminer" at bounding box center [235, 783] width 53 height 25
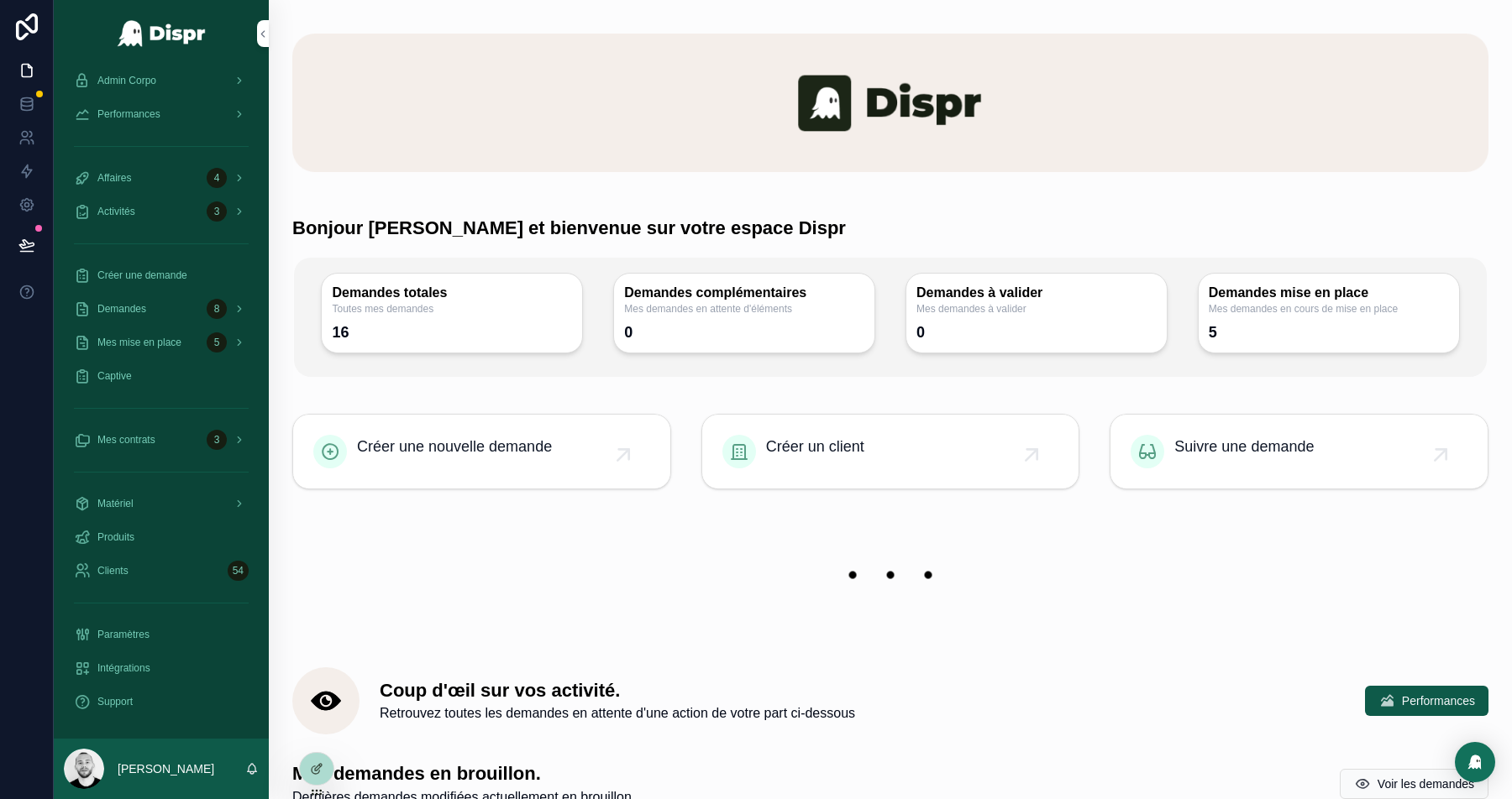
scroll to position [0, 0]
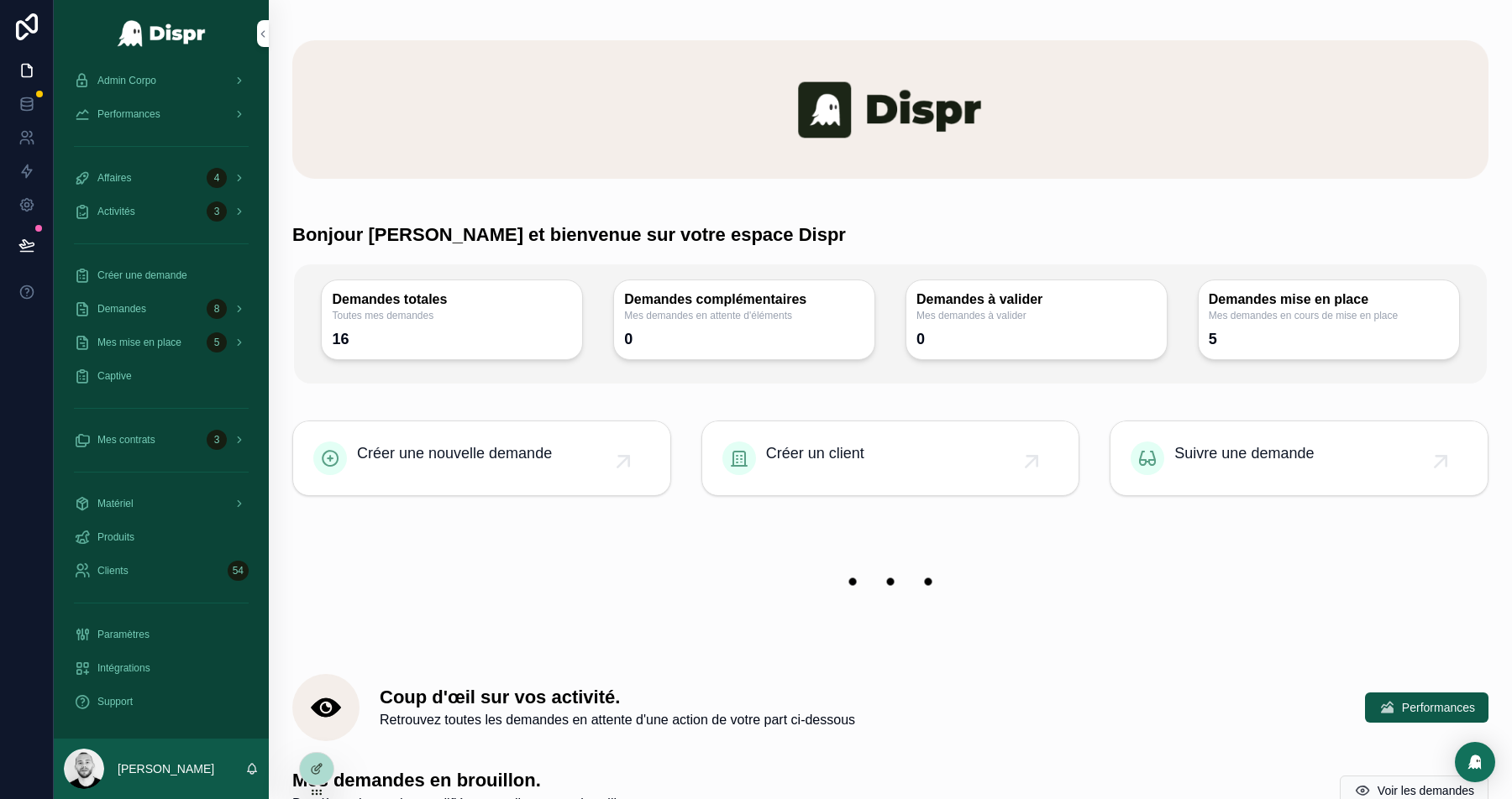
click at [319, 776] on div at bounding box center [316, 770] width 33 height 32
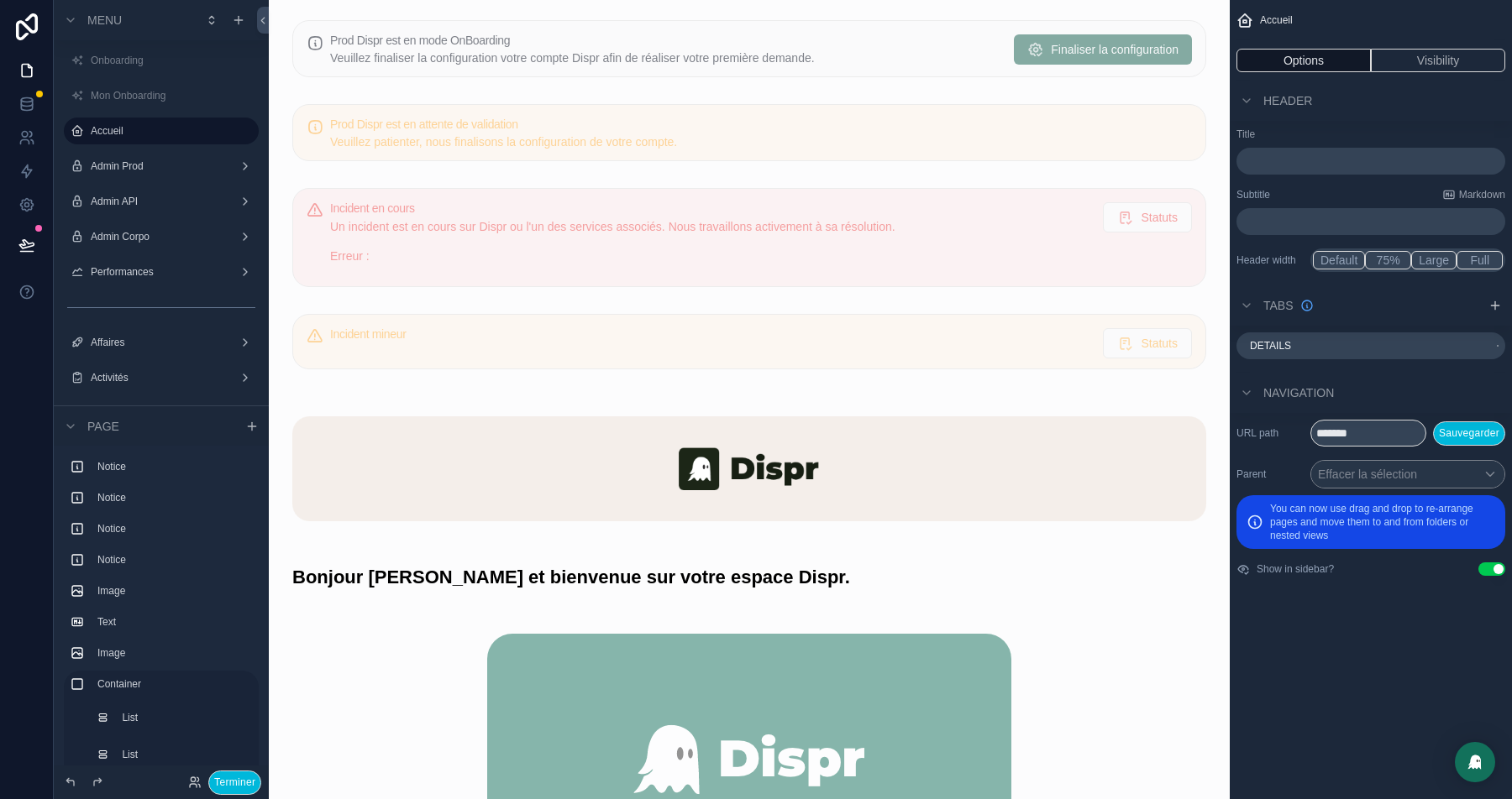
click at [778, 447] on div "scrollable content" at bounding box center [749, 469] width 934 height 160
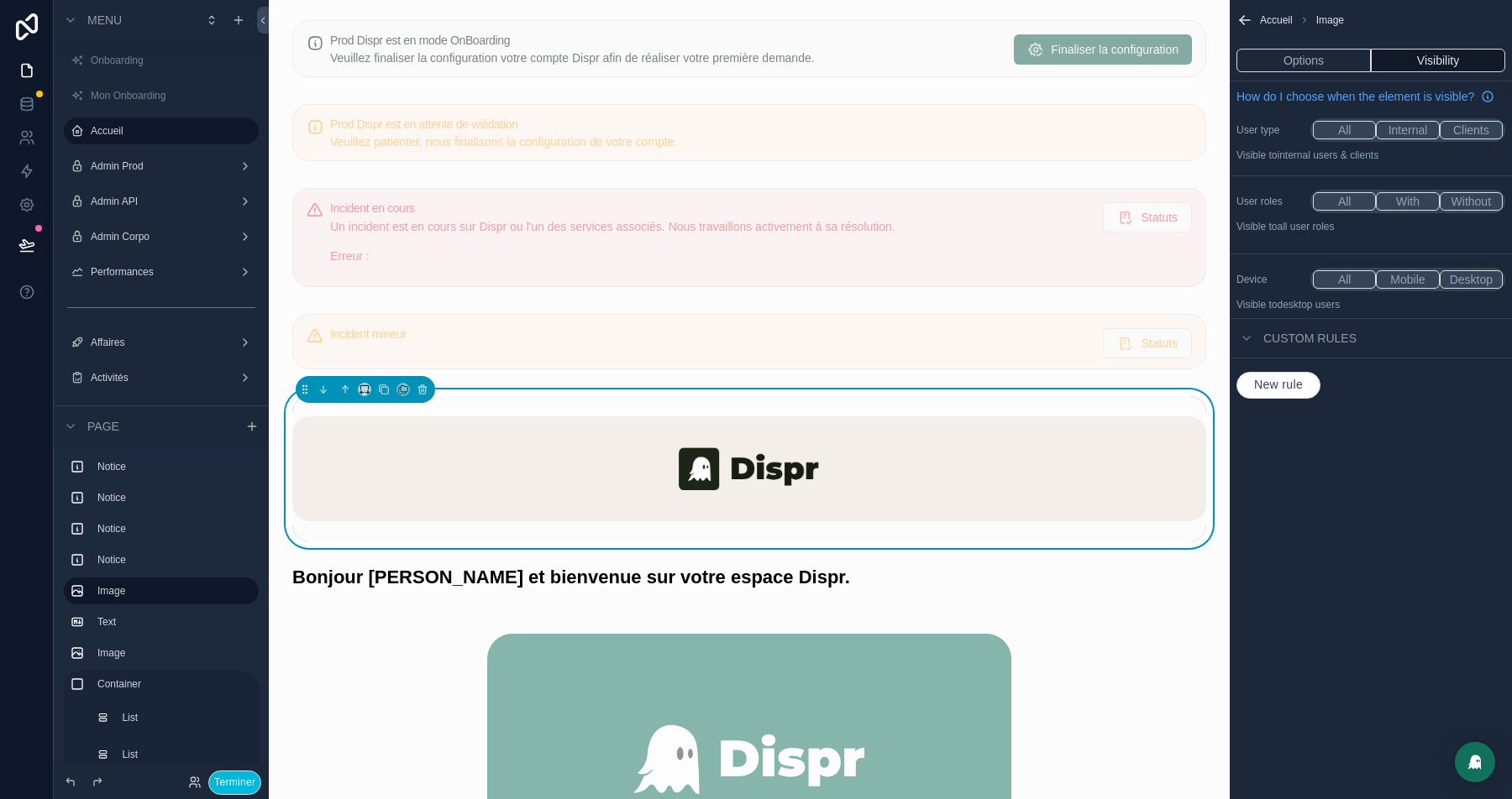
click at [1320, 64] on button "Options" at bounding box center [1303, 60] width 134 height 24
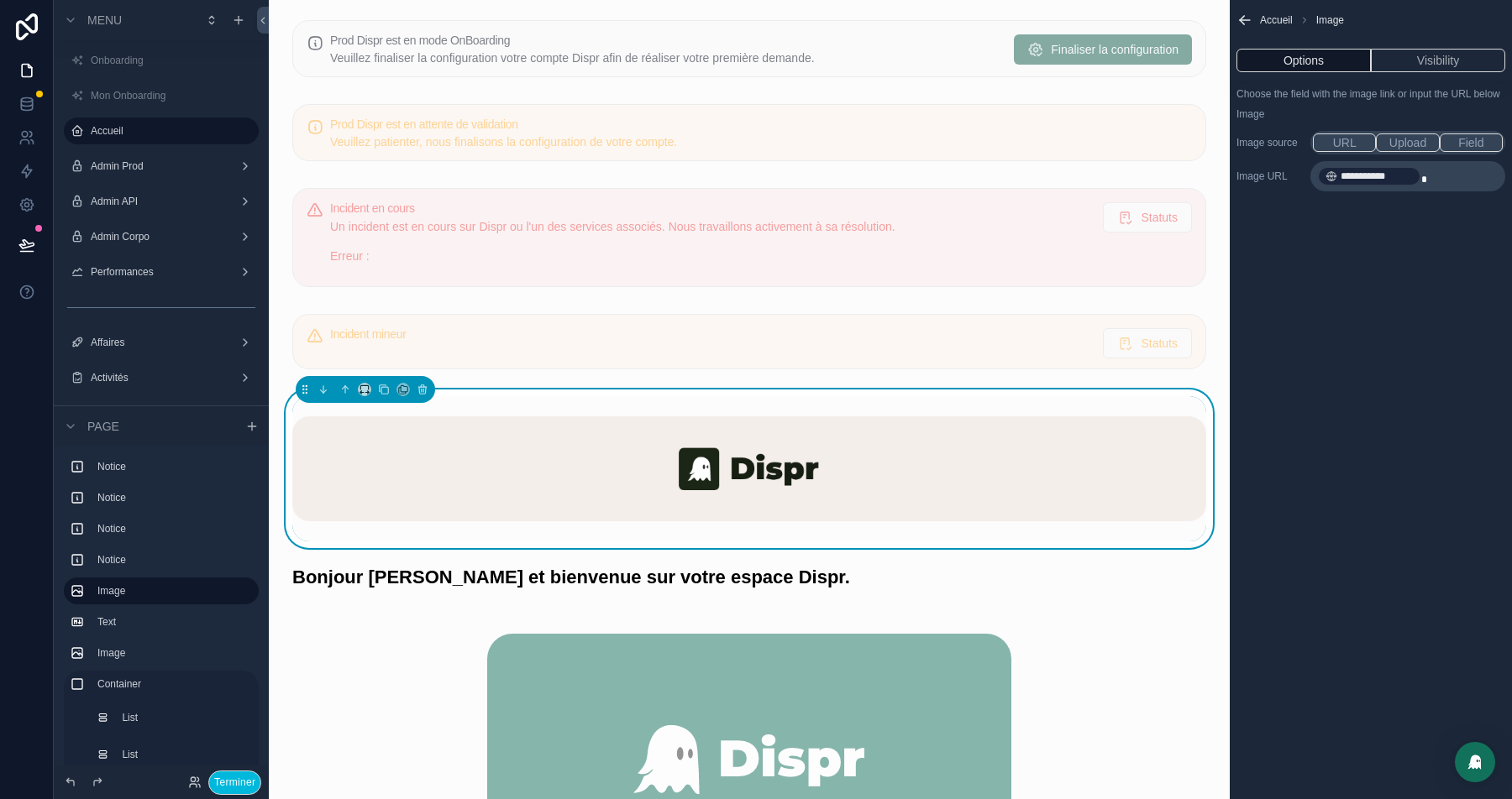
click at [1422, 60] on button "Visibility" at bounding box center [1438, 60] width 134 height 24
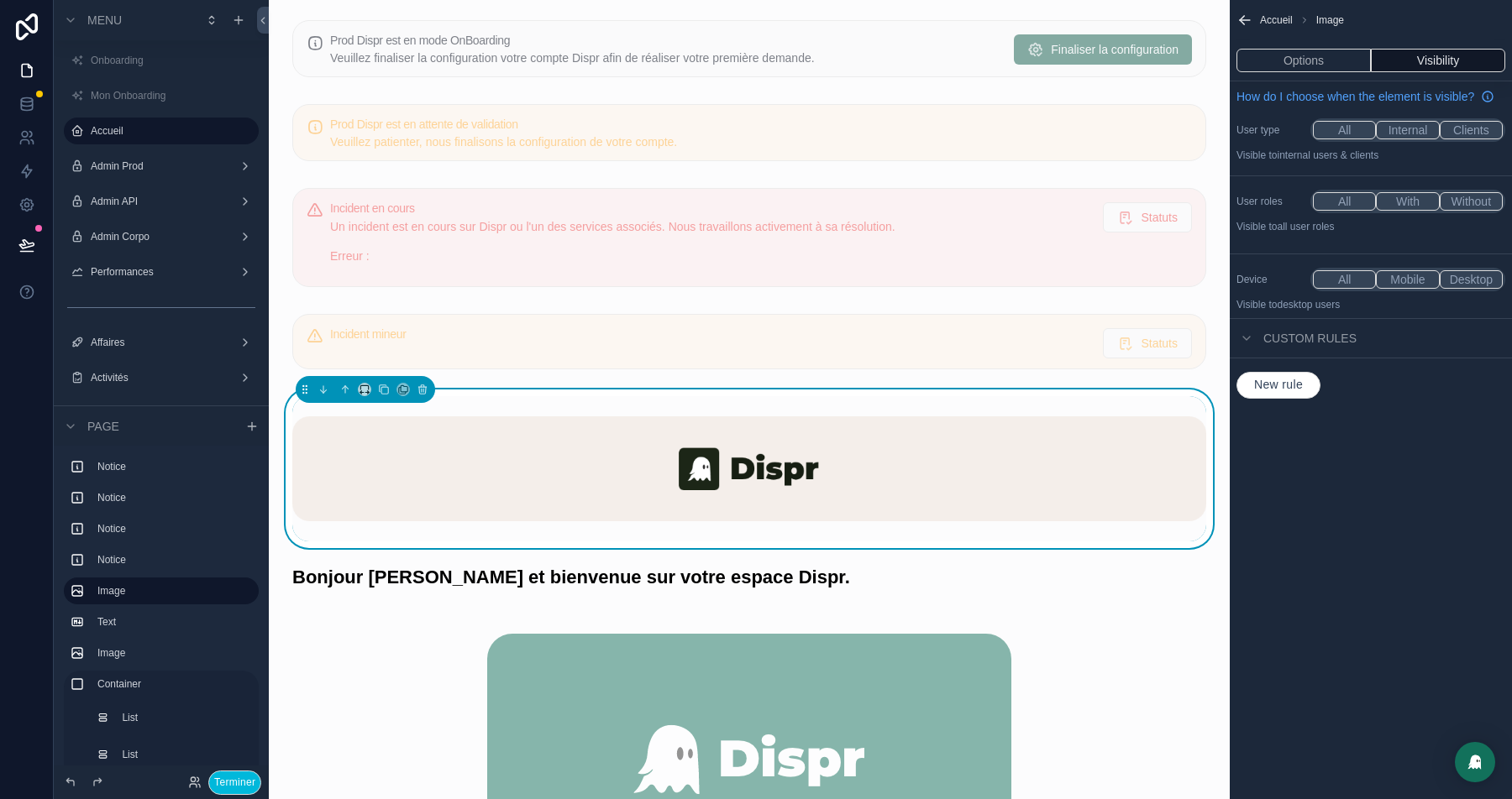
click at [1423, 211] on button "With" at bounding box center [1407, 200] width 63 height 18
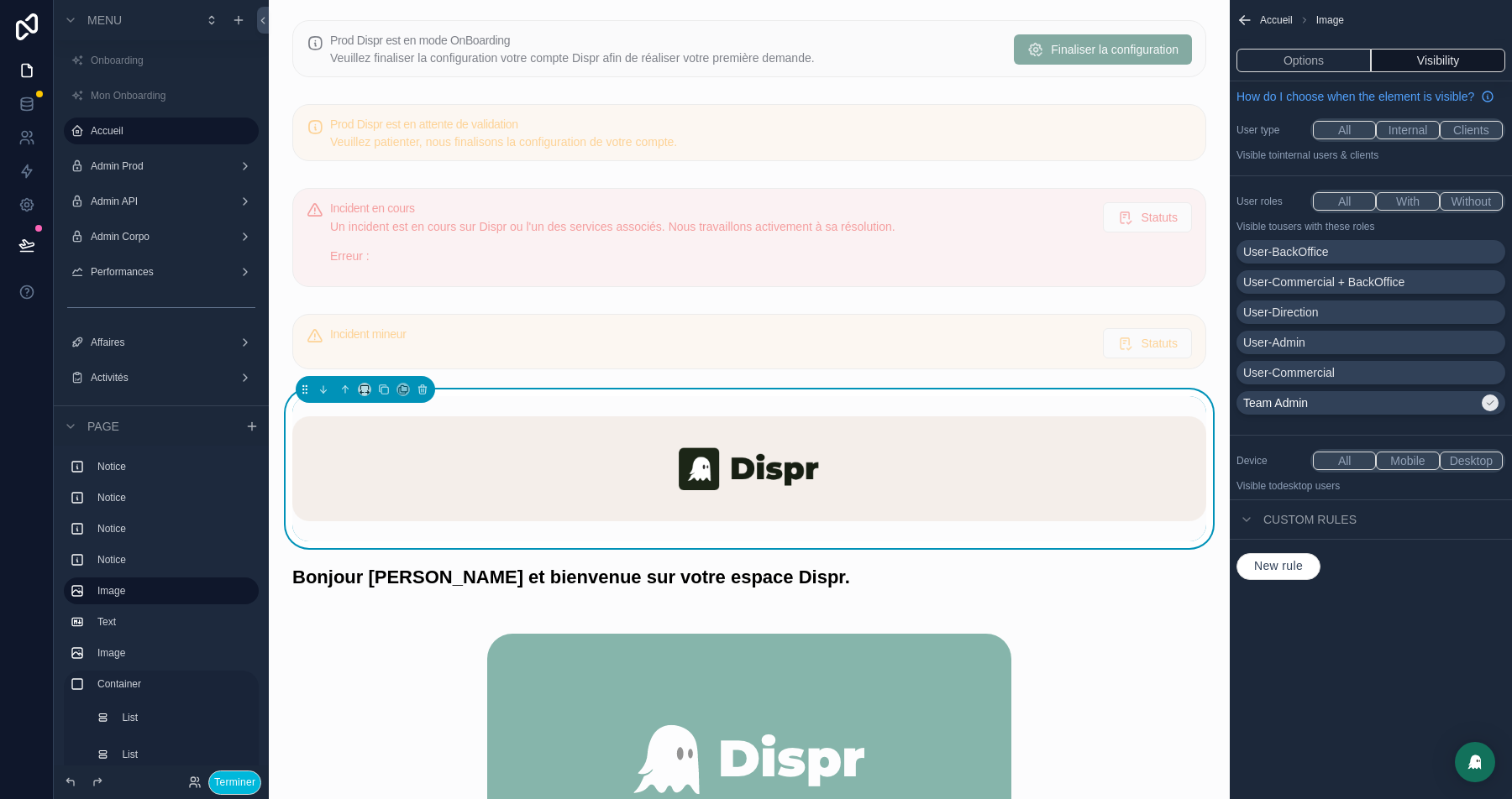
click at [1366, 381] on div "User-Commercial" at bounding box center [1370, 373] width 256 height 17
click at [1387, 411] on div "Team Admin" at bounding box center [1360, 403] width 235 height 17
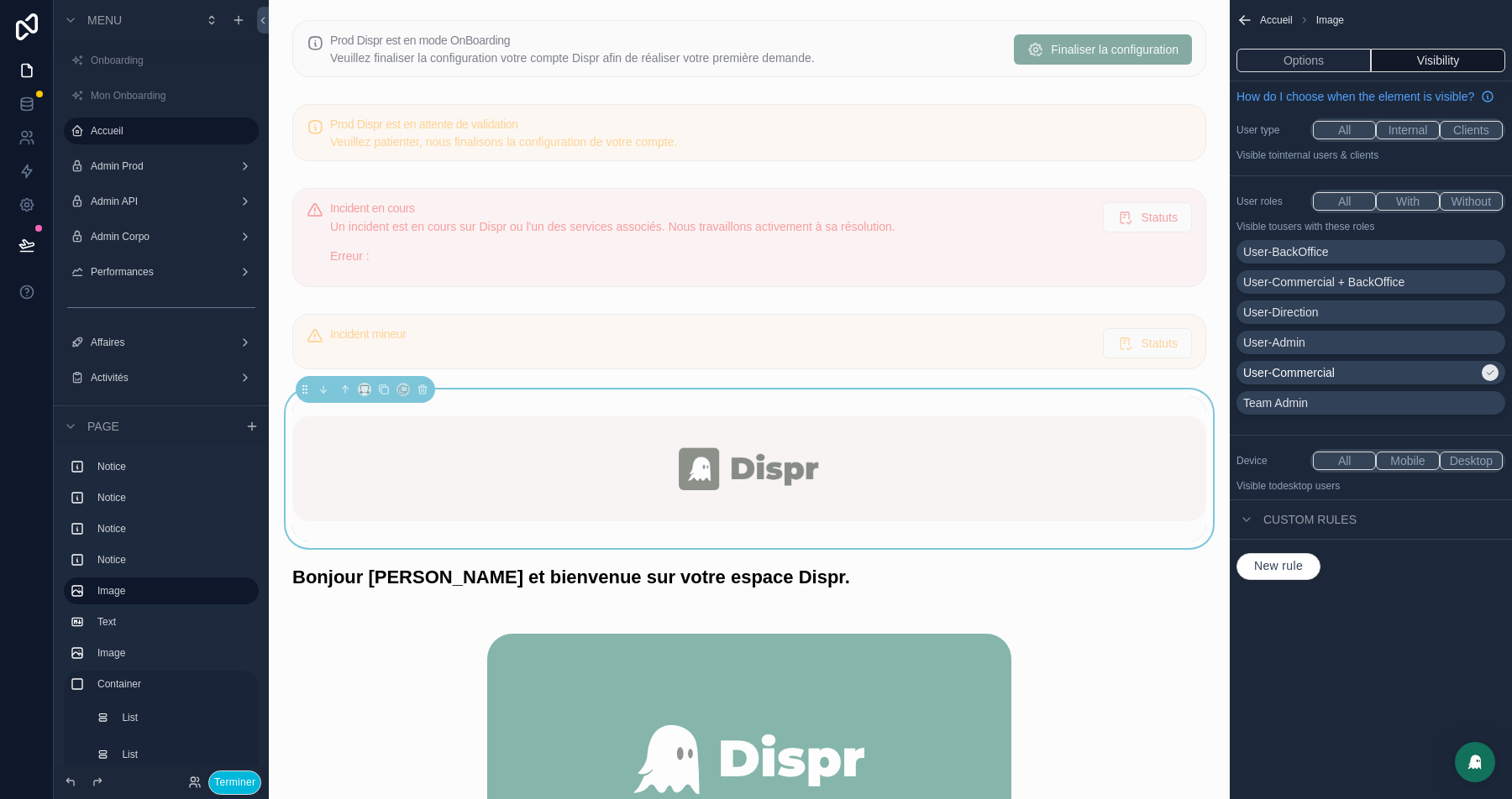
click at [234, 782] on button "Terminer" at bounding box center [235, 783] width 53 height 25
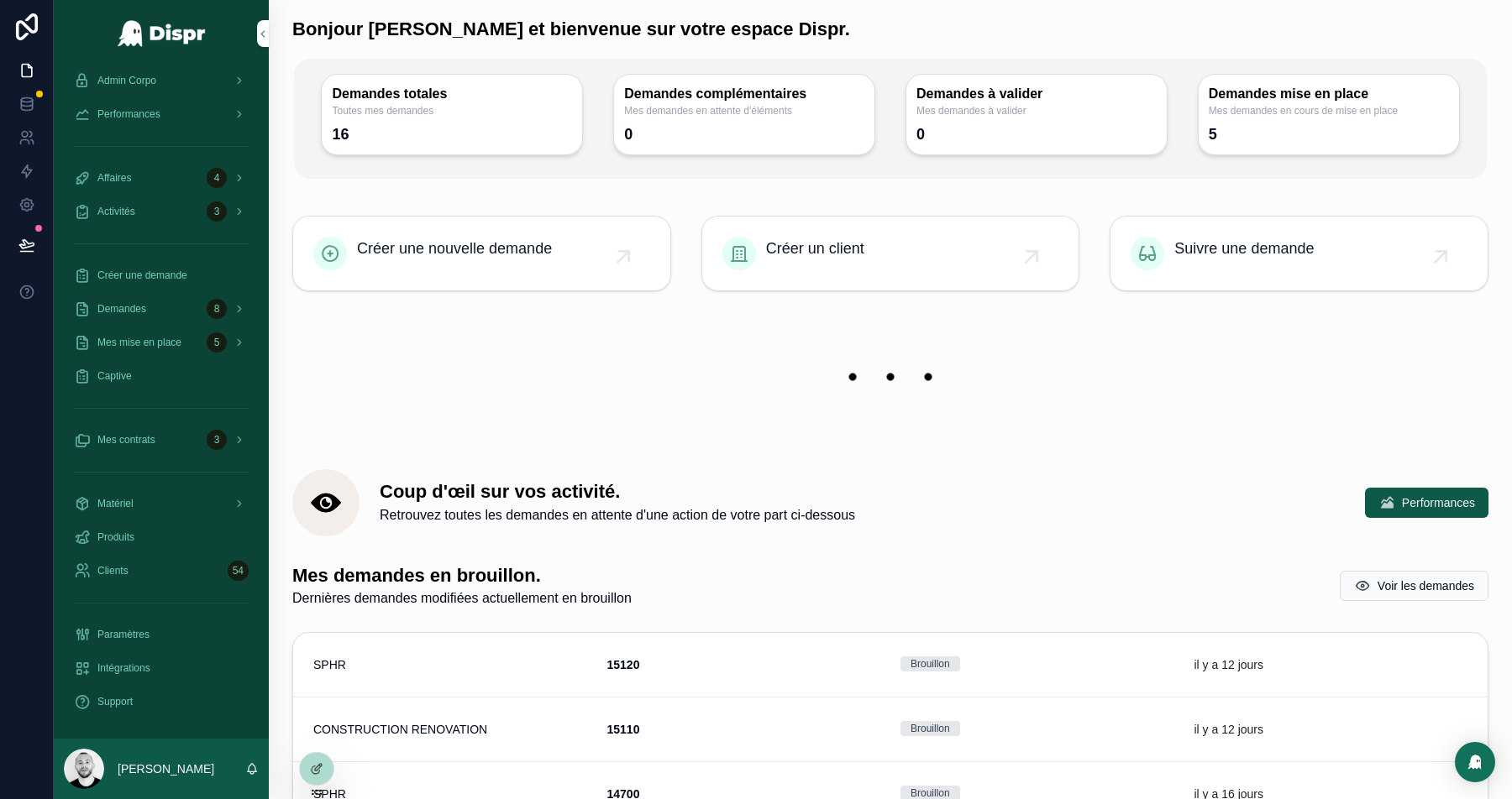
click at [306, 761] on div at bounding box center [316, 770] width 33 height 32
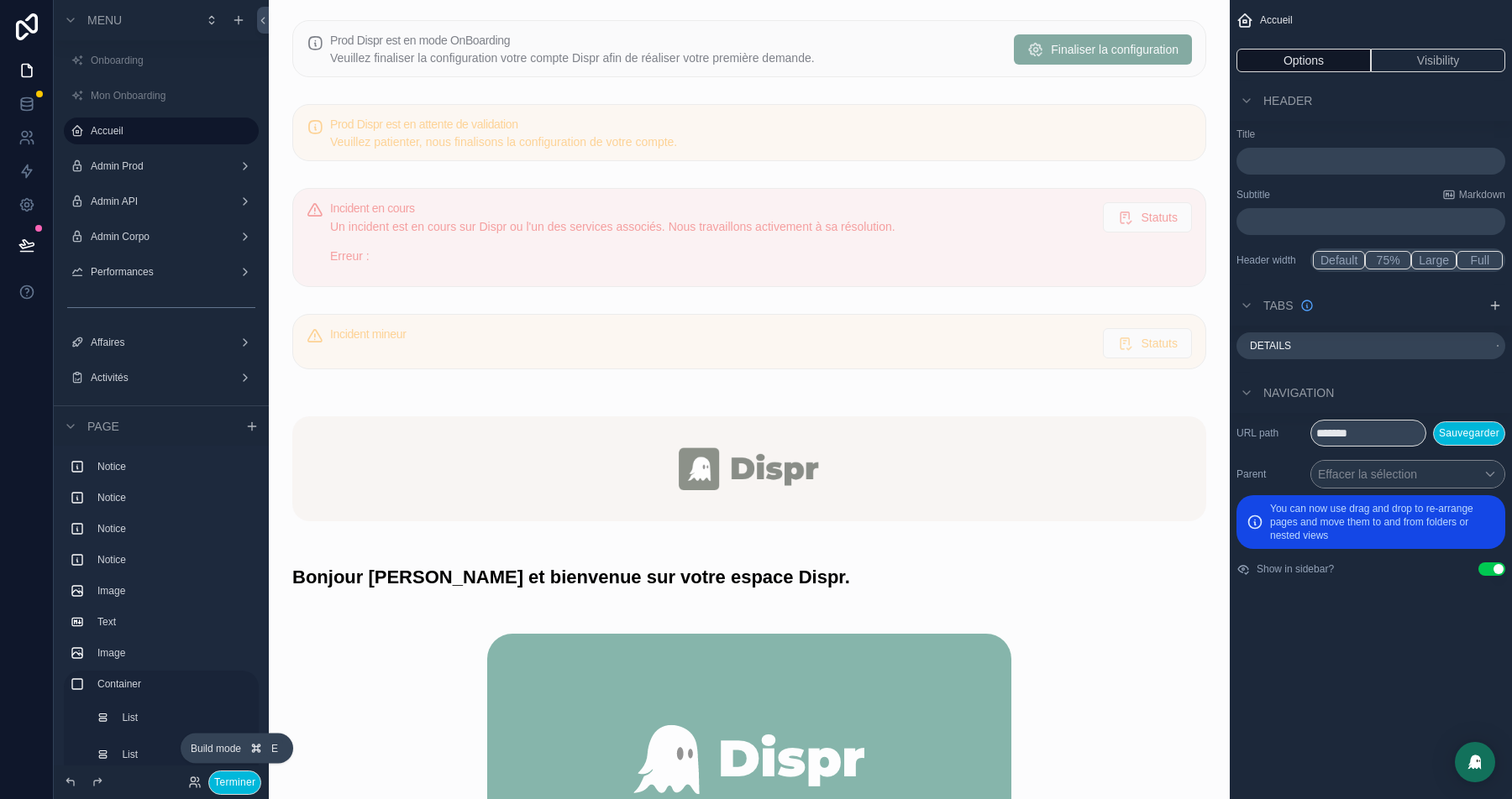
click at [245, 785] on button "Terminer" at bounding box center [235, 783] width 53 height 25
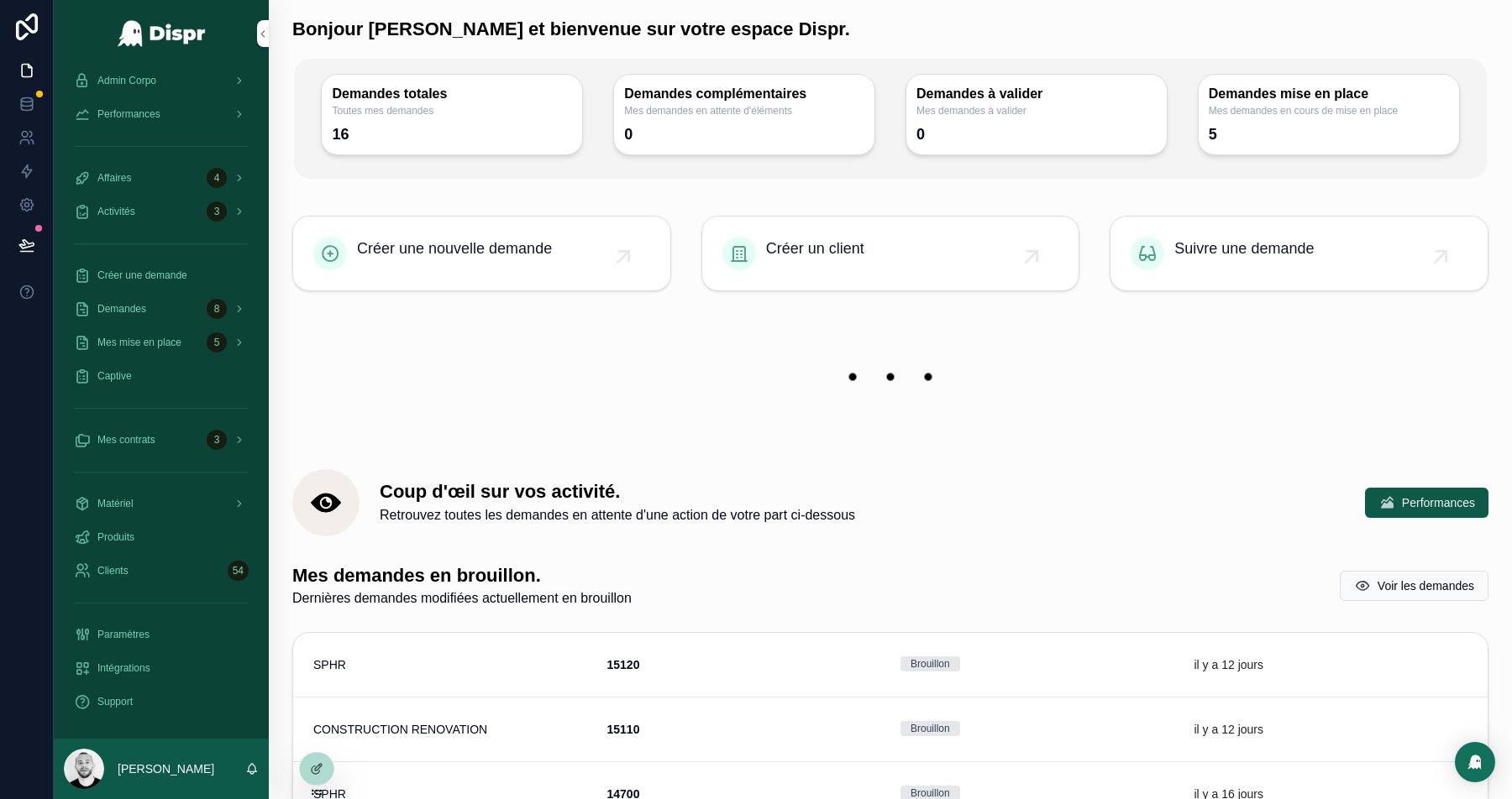
click at [317, 770] on icon at bounding box center [316, 770] width 13 height 13
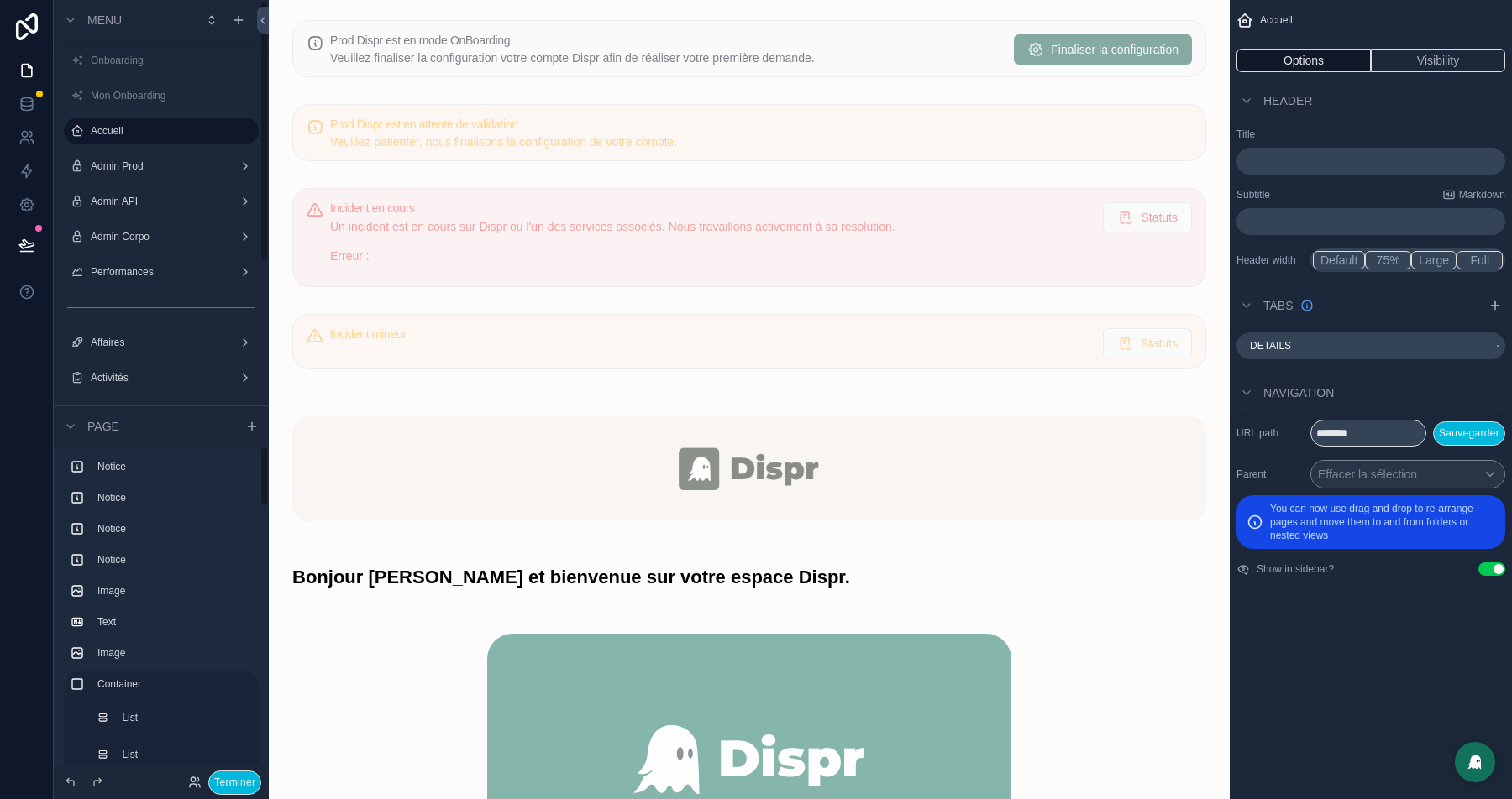
click at [221, 794] on div "Terminer" at bounding box center [162, 782] width 215 height 33
click at [240, 777] on button "Terminer" at bounding box center [235, 783] width 53 height 25
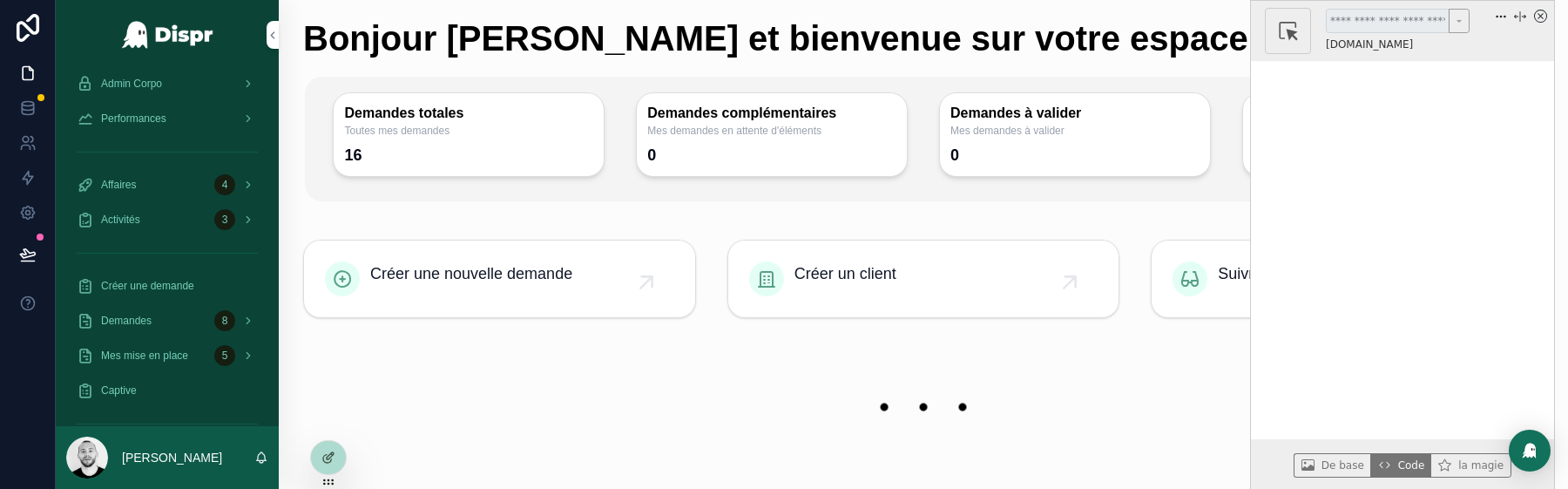
drag, startPoint x: 541, startPoint y: 434, endPoint x: 1235, endPoint y: 394, distance: 695.2
click at [1235, 394] on div "scrollable content" at bounding box center [923, 407] width 1241 height 122
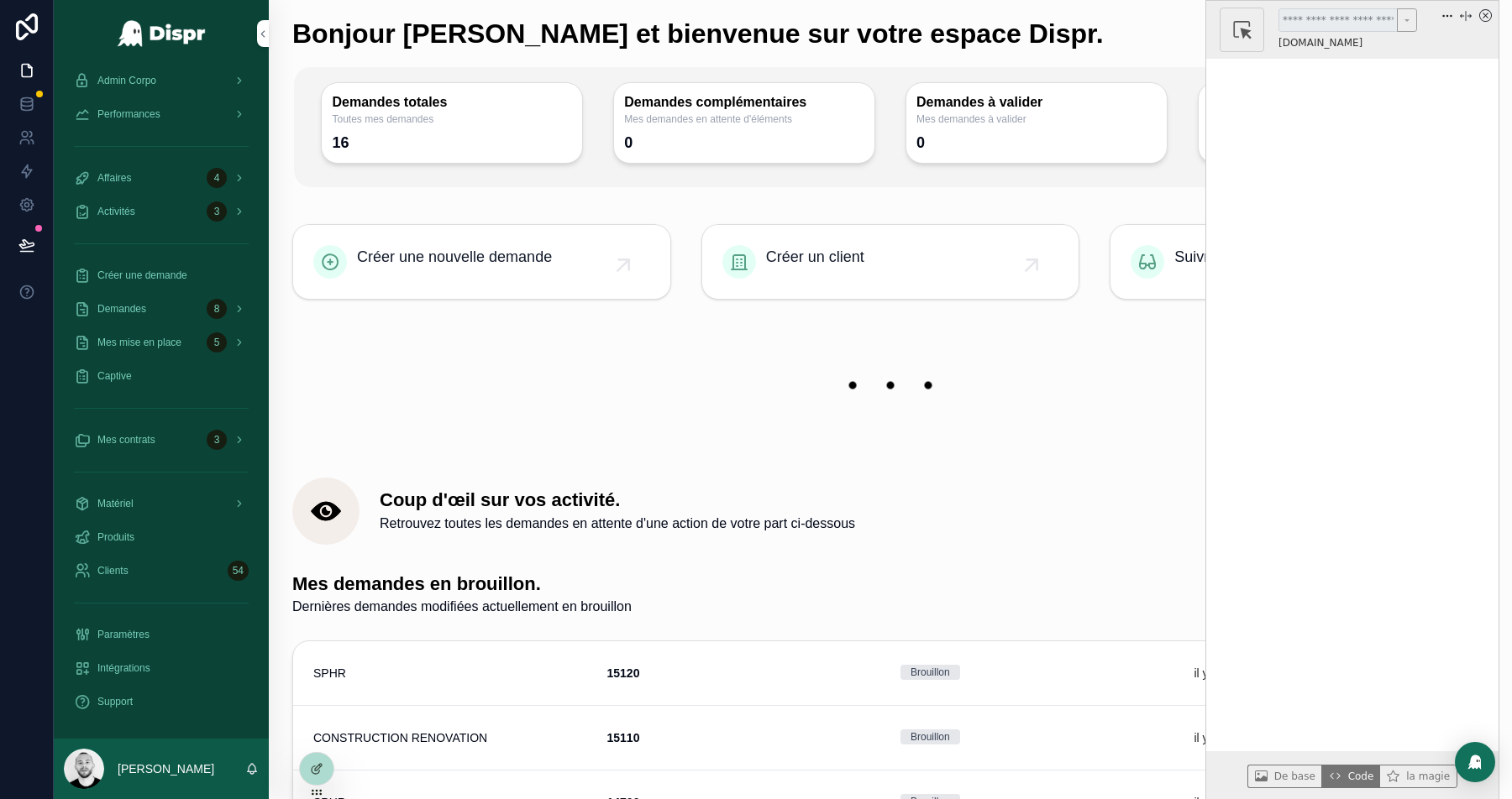
click at [1485, 17] on icon "x circle" at bounding box center [1485, 15] width 12 height 12
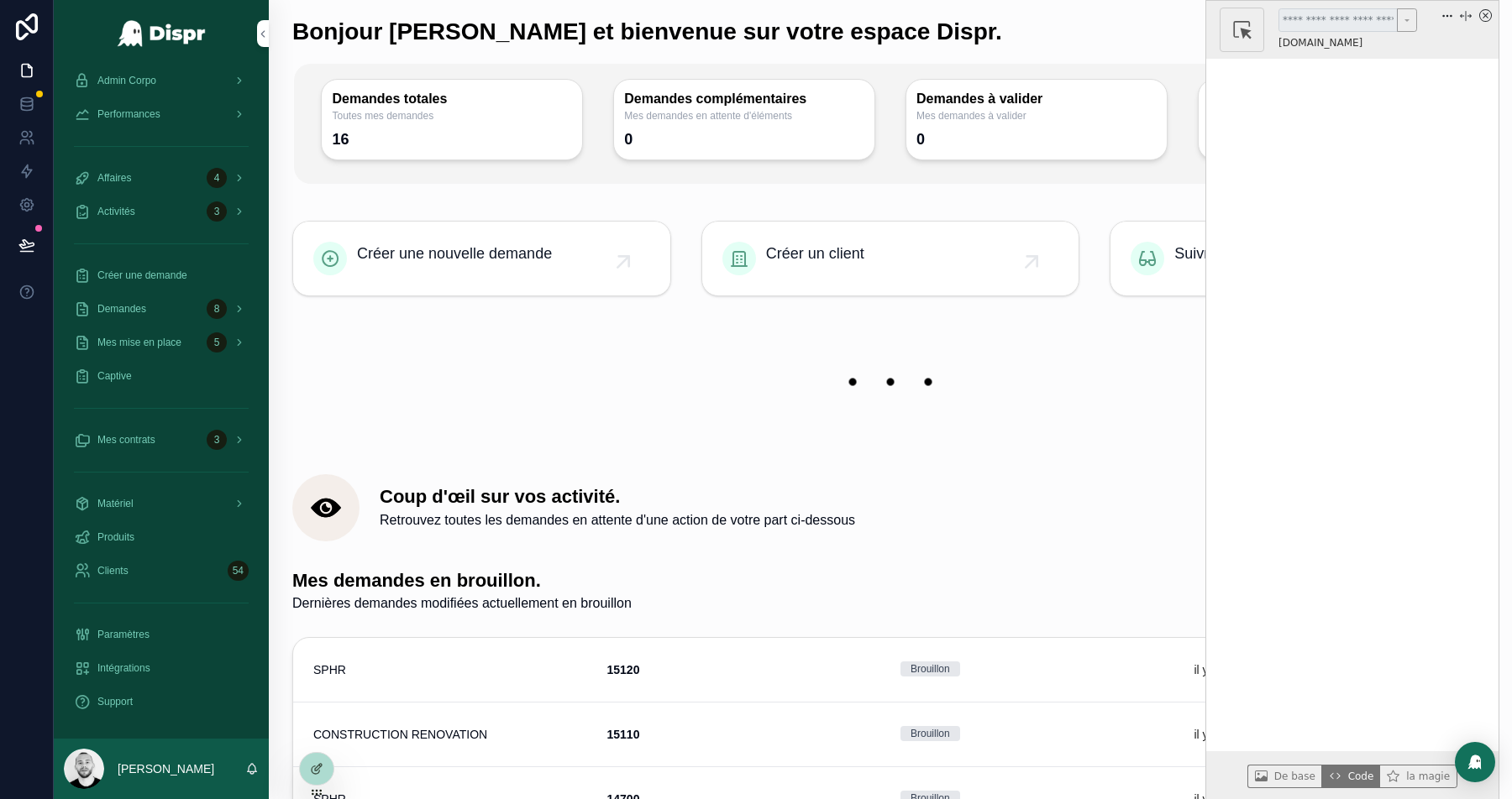
click at [1481, 17] on icon "x circle" at bounding box center [1485, 15] width 12 height 12
drag, startPoint x: 493, startPoint y: 206, endPoint x: 1170, endPoint y: 146, distance: 679.7
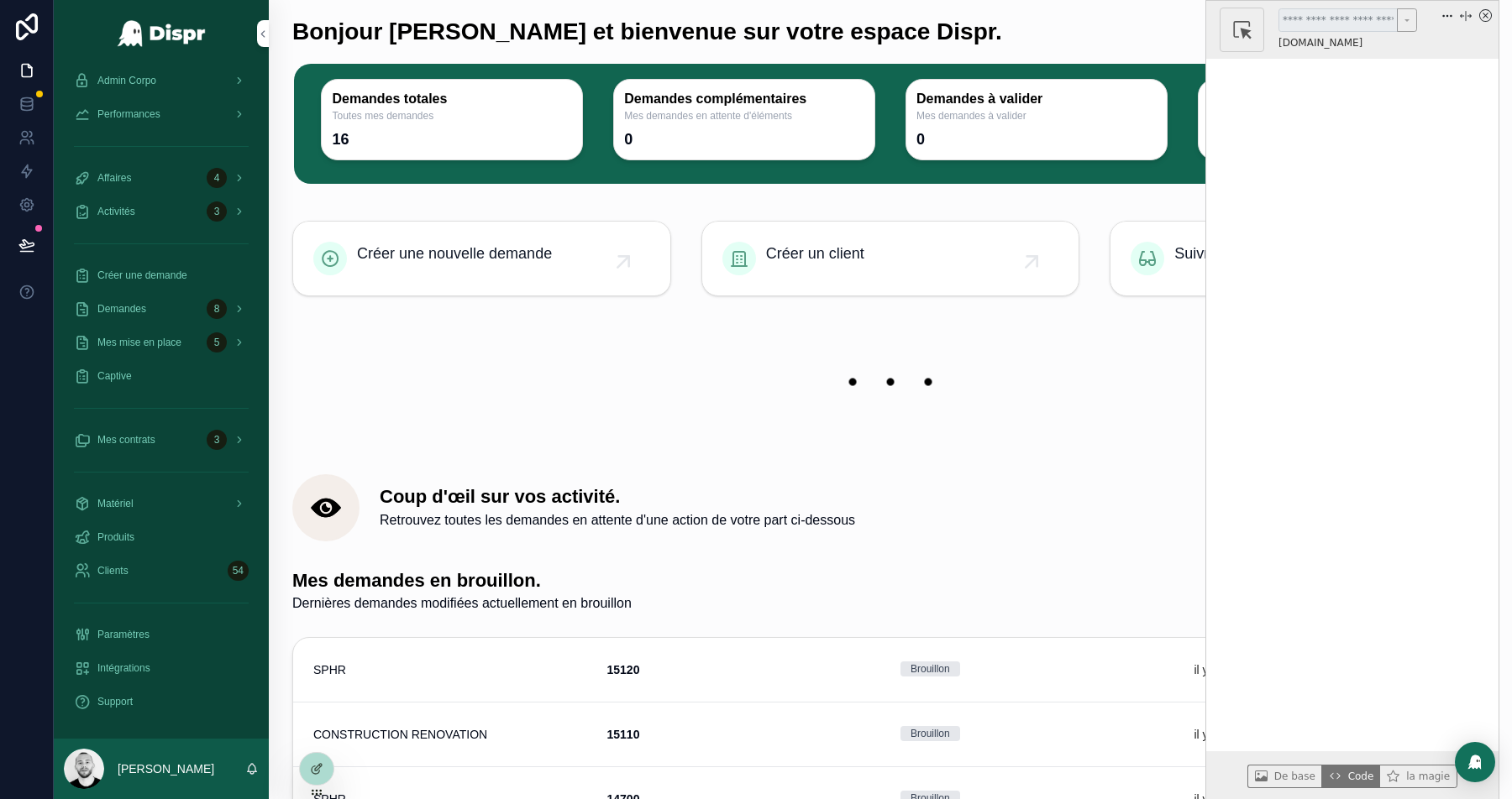
click at [1485, 19] on icon "x circle" at bounding box center [1485, 15] width 12 height 12
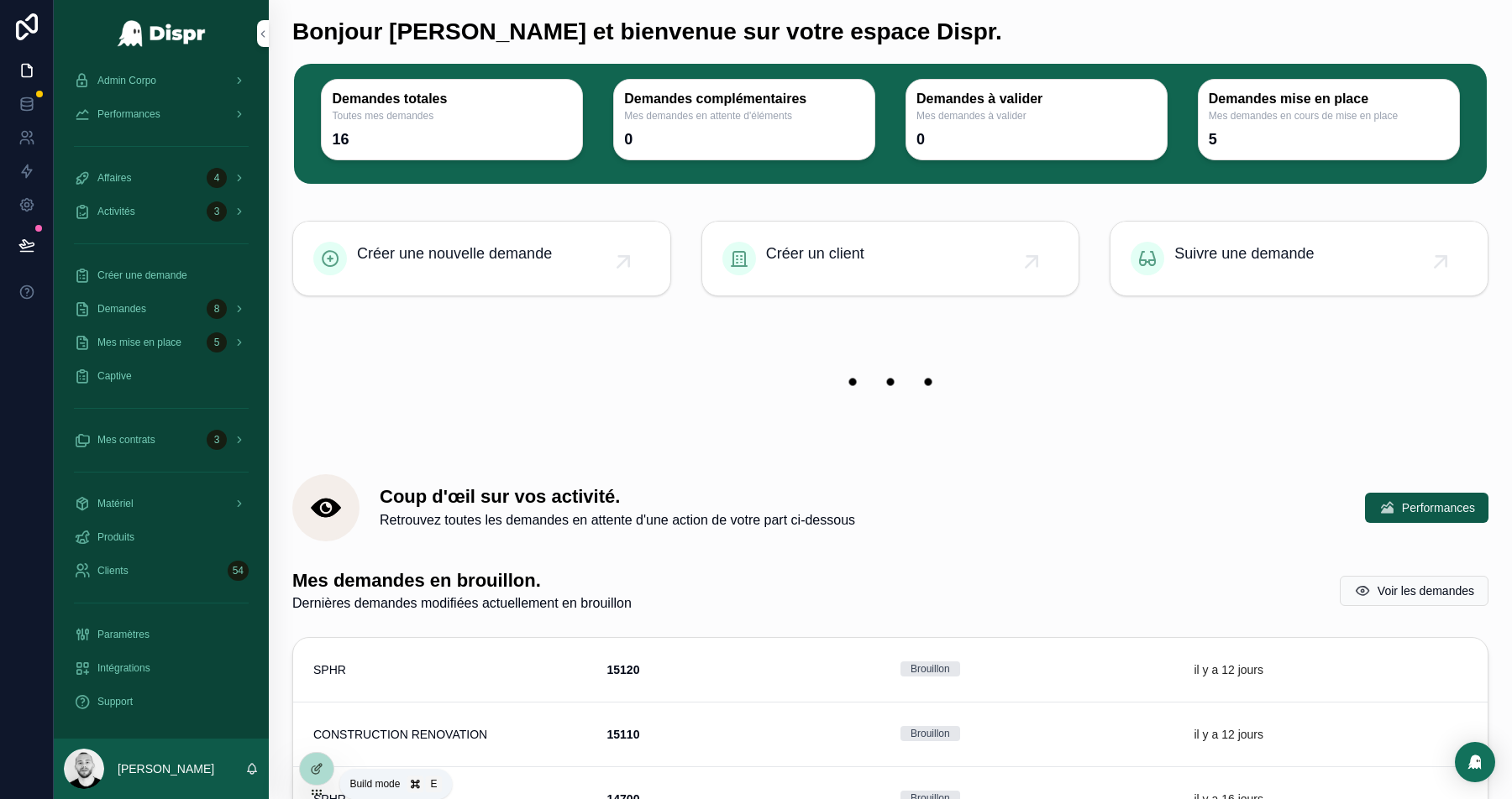
click at [316, 769] on icon at bounding box center [316, 770] width 13 height 13
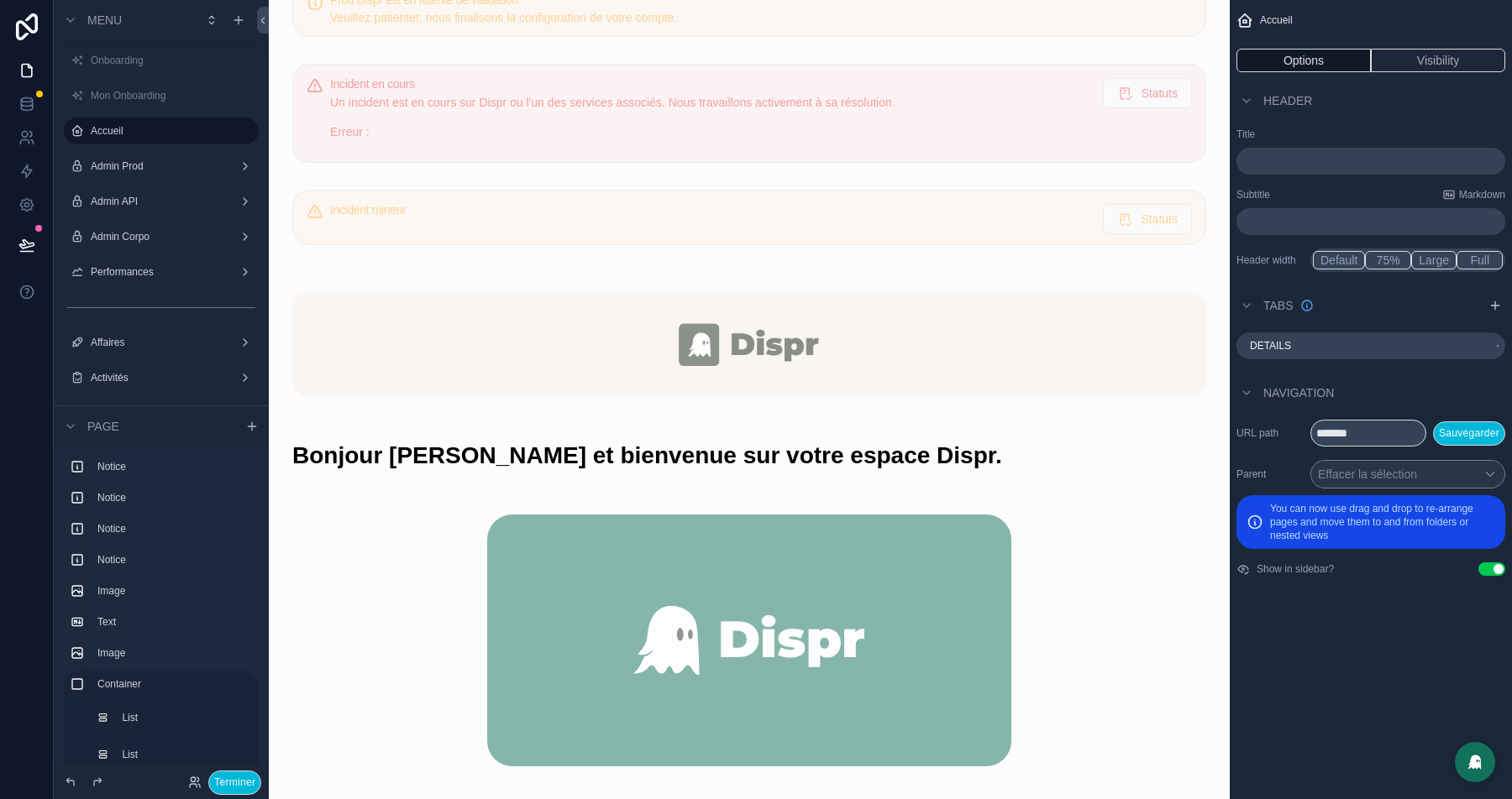
scroll to position [165, 0]
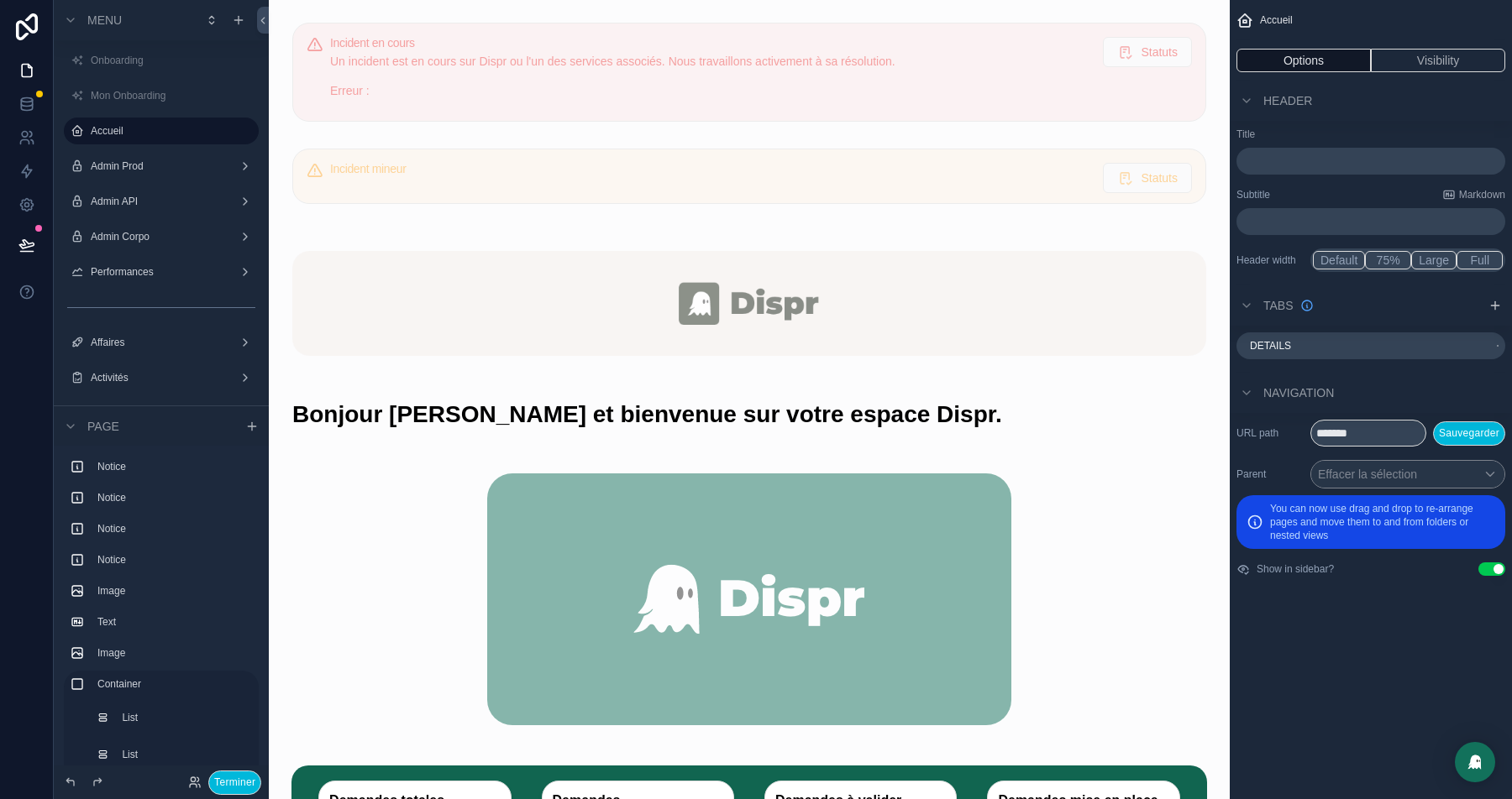
click at [673, 396] on div "scrollable content" at bounding box center [749, 414] width 934 height 37
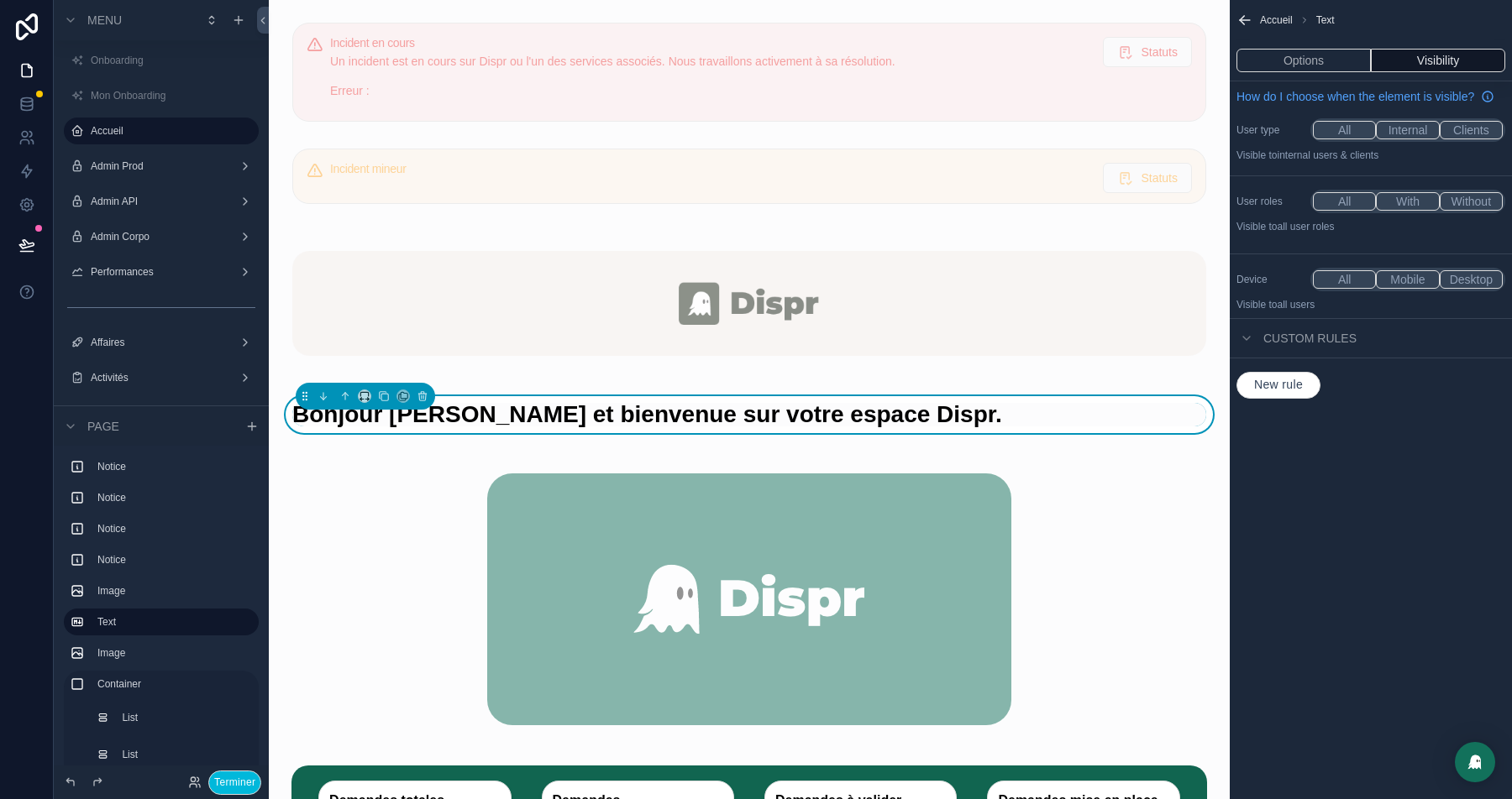
click at [1322, 66] on button "Options" at bounding box center [1303, 60] width 134 height 24
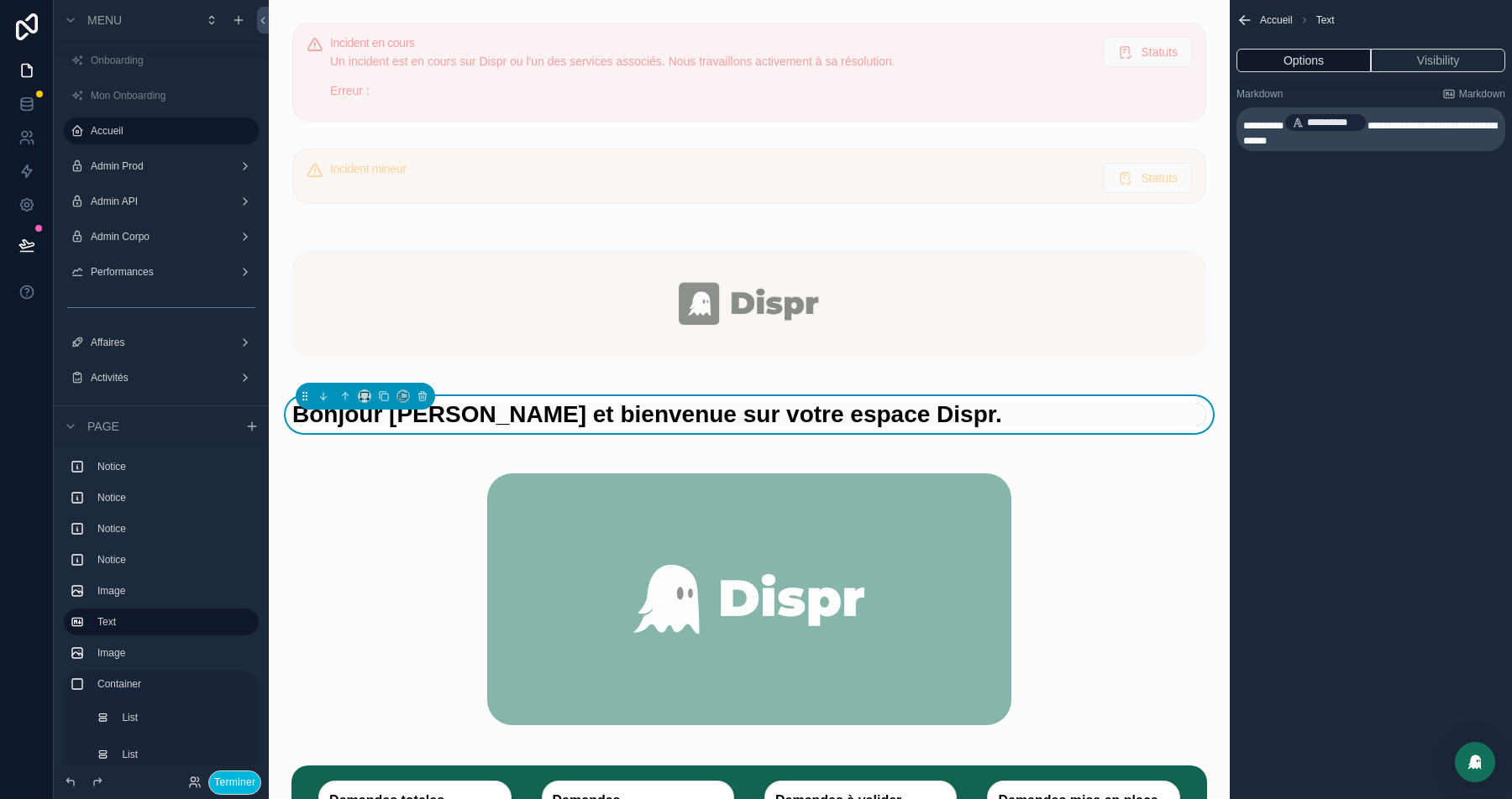
click at [1241, 17] on icon "scrollable content" at bounding box center [1245, 20] width 17 height 17
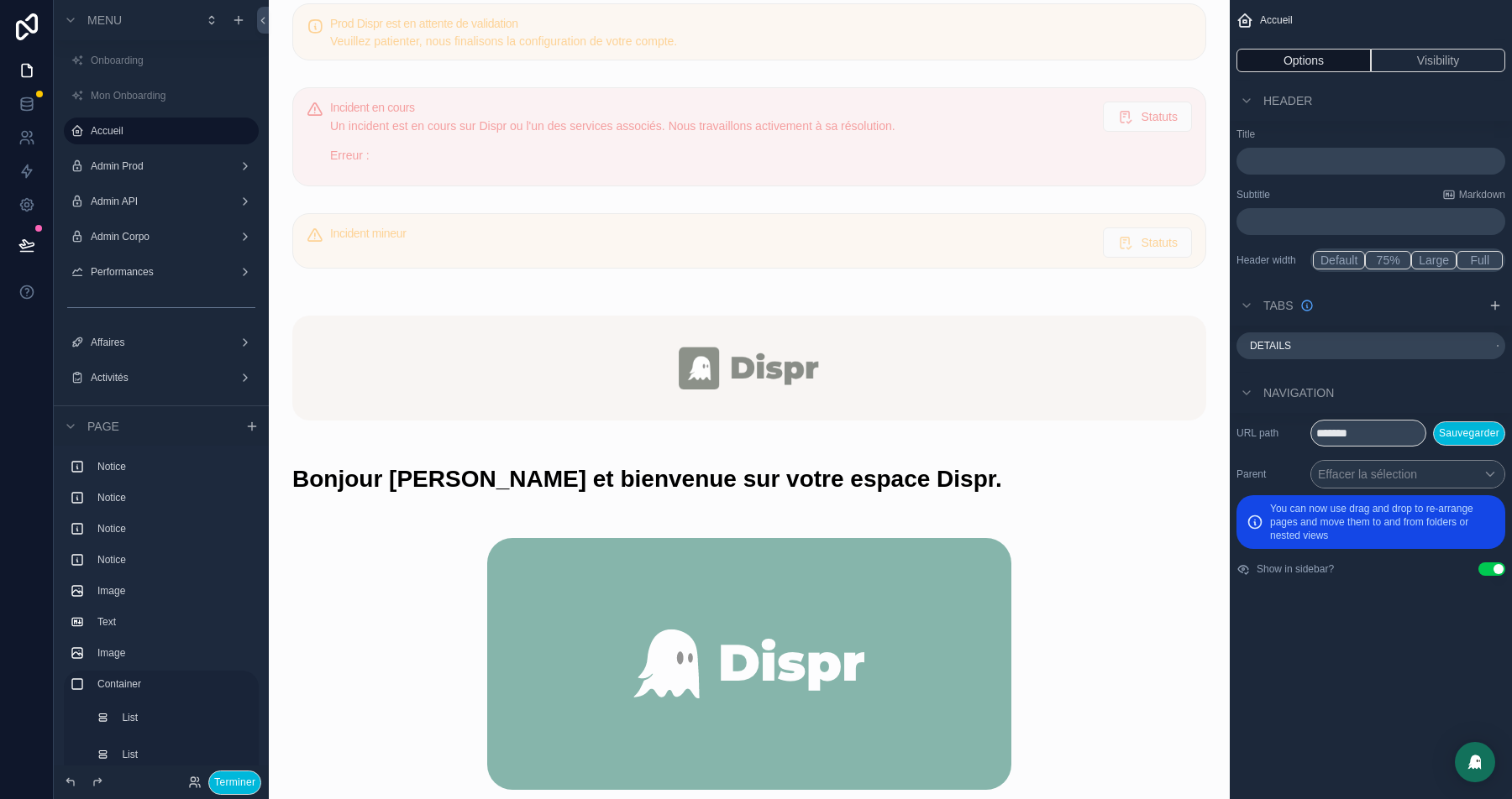
scroll to position [0, 0]
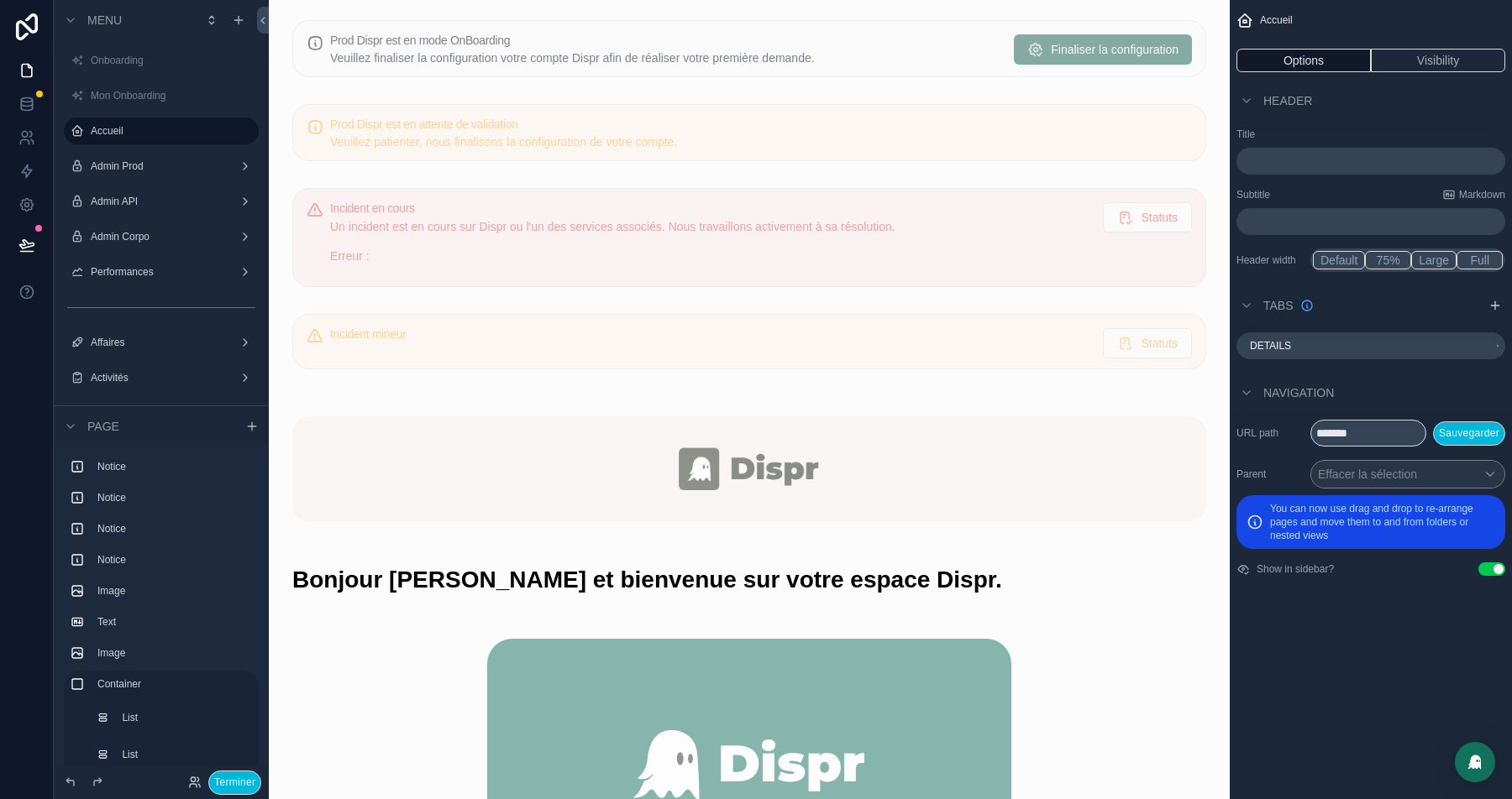
click at [765, 587] on div "scrollable content" at bounding box center [749, 580] width 934 height 37
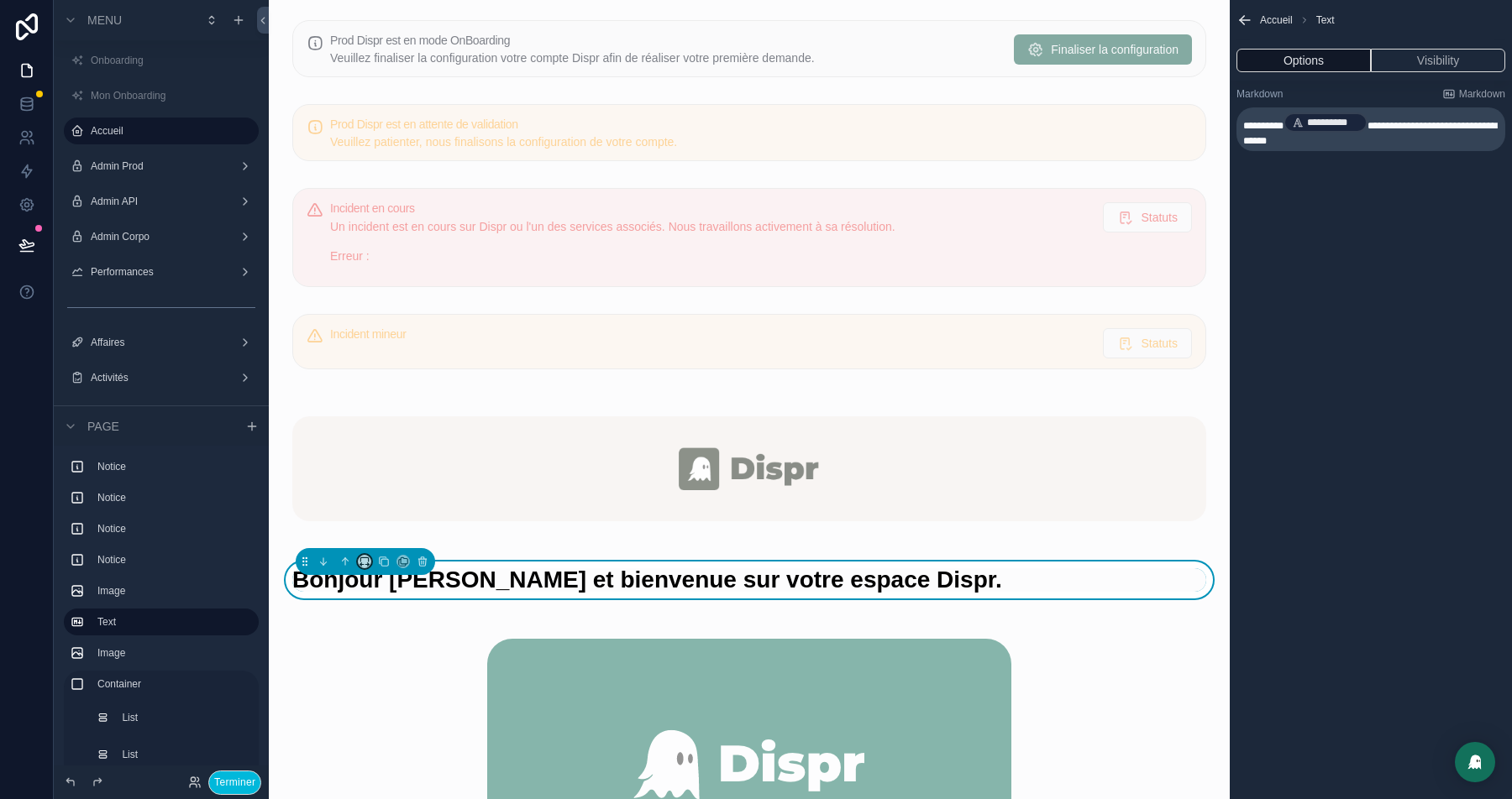
click at [358, 559] on button "scrollable content" at bounding box center [365, 561] width 13 height 13
drag, startPoint x: 399, startPoint y: 728, endPoint x: 394, endPoint y: 742, distance: 14.9
click at [394, 742] on ul "Default 25% 33% 50% 66% 75% Full width Large" at bounding box center [399, 679] width 82 height 215
click at [394, 742] on div "75%" at bounding box center [399, 750] width 54 height 20
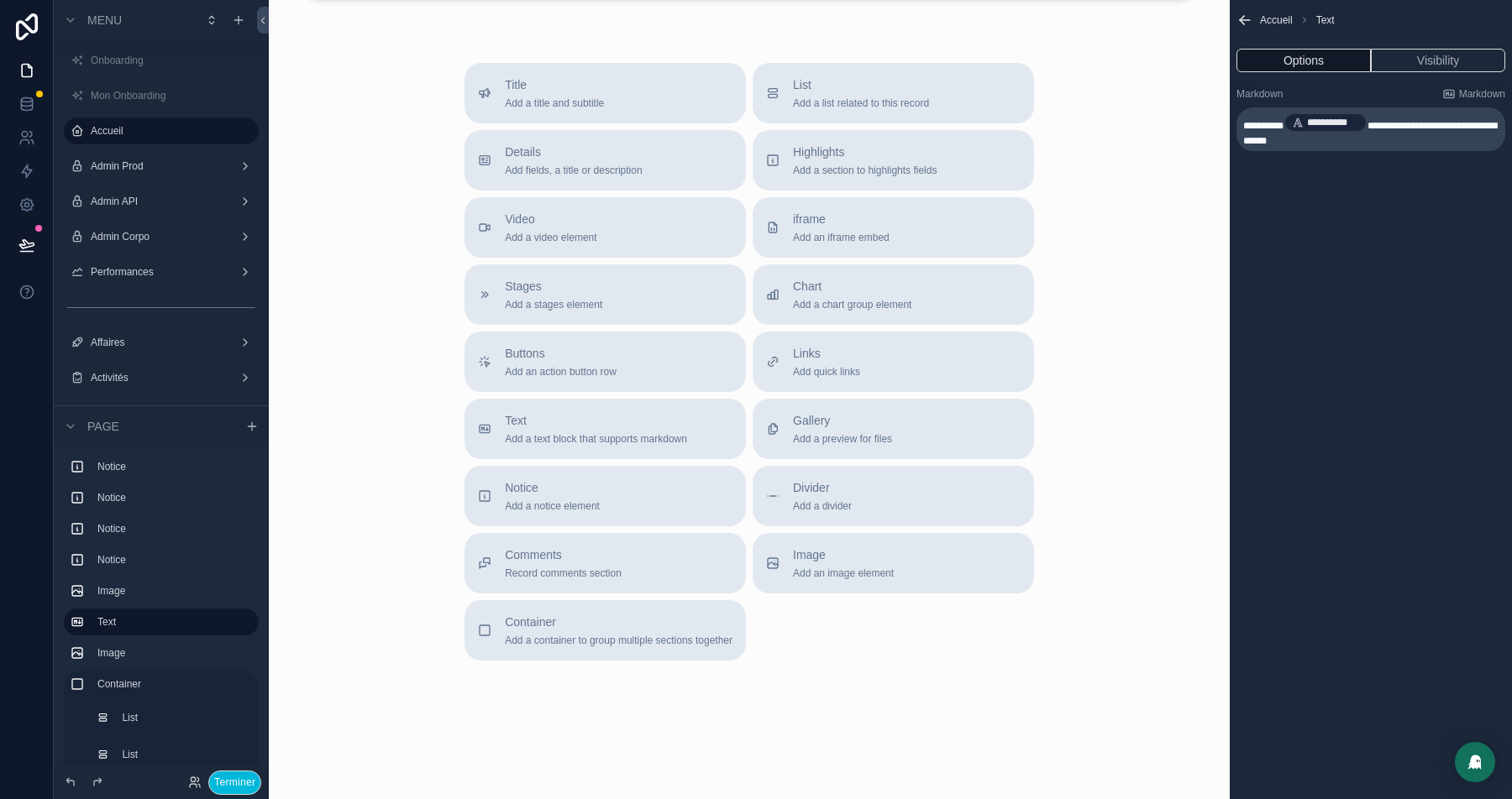
scroll to position [3955, 0]
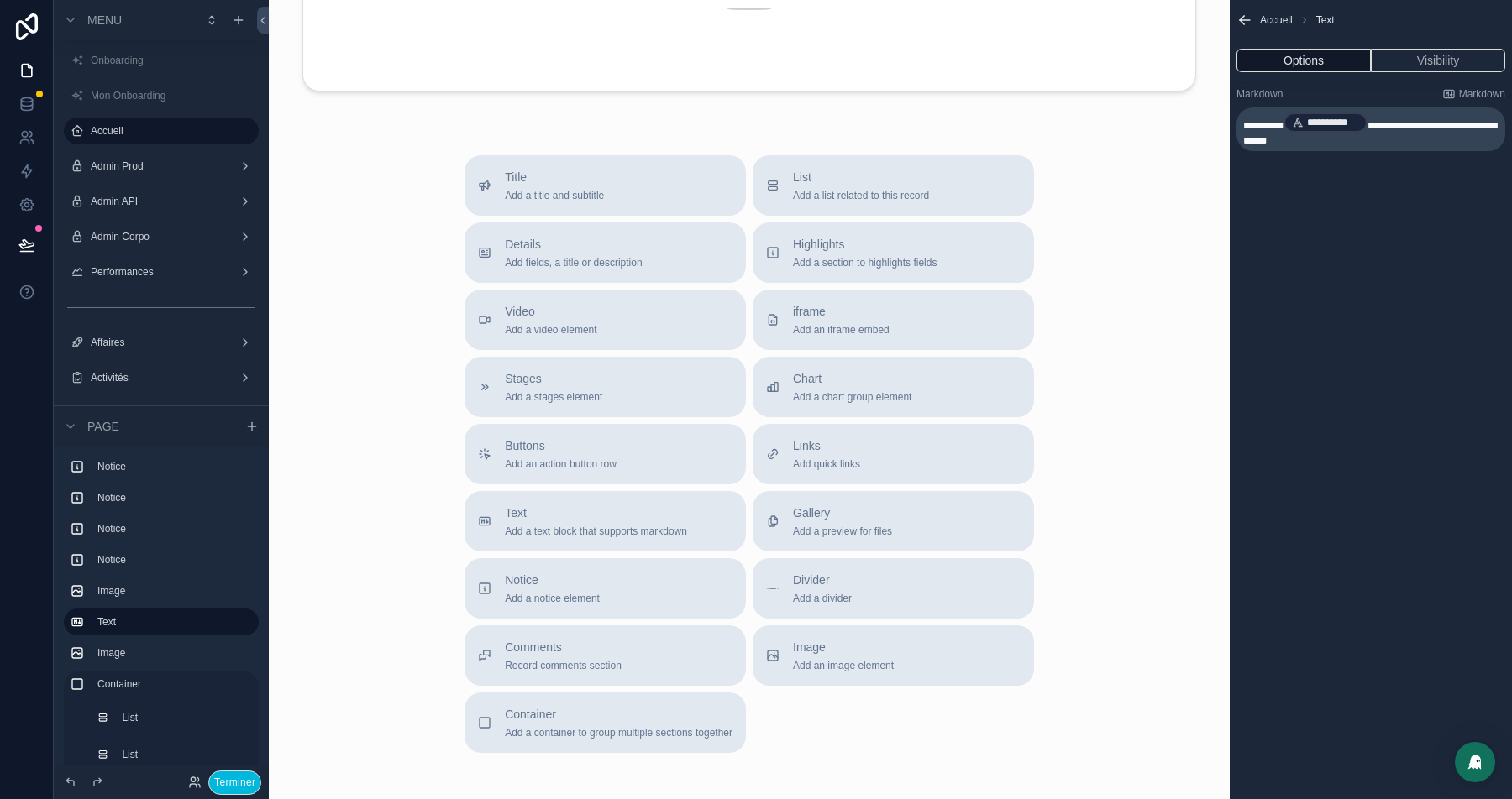
click at [568, 438] on span "Buttons" at bounding box center [561, 447] width 112 height 17
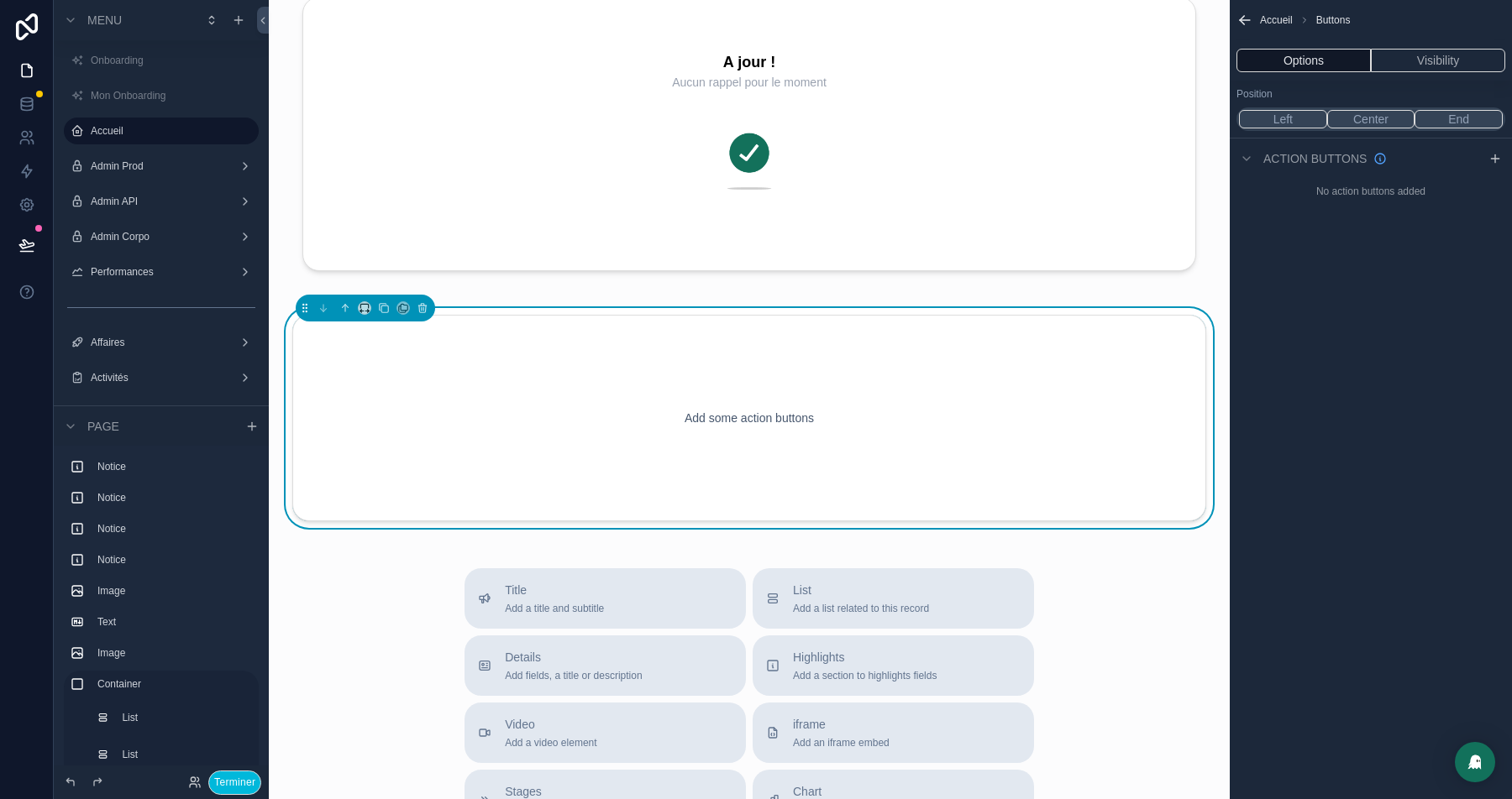
scroll to position [3772, 0]
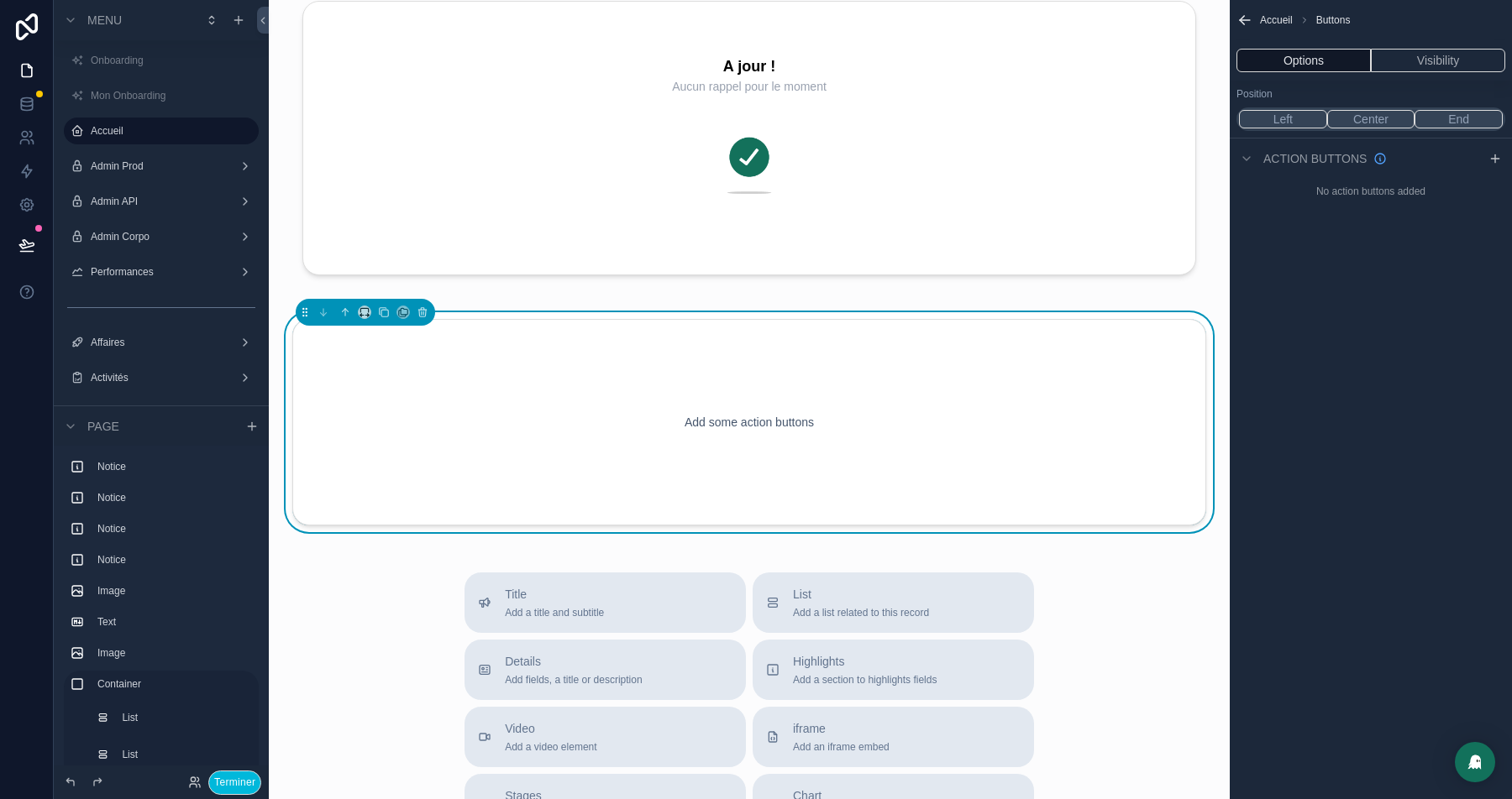
click at [1454, 119] on button "End" at bounding box center [1458, 119] width 88 height 18
click at [1498, 159] on icon "scrollable content" at bounding box center [1495, 159] width 8 height 0
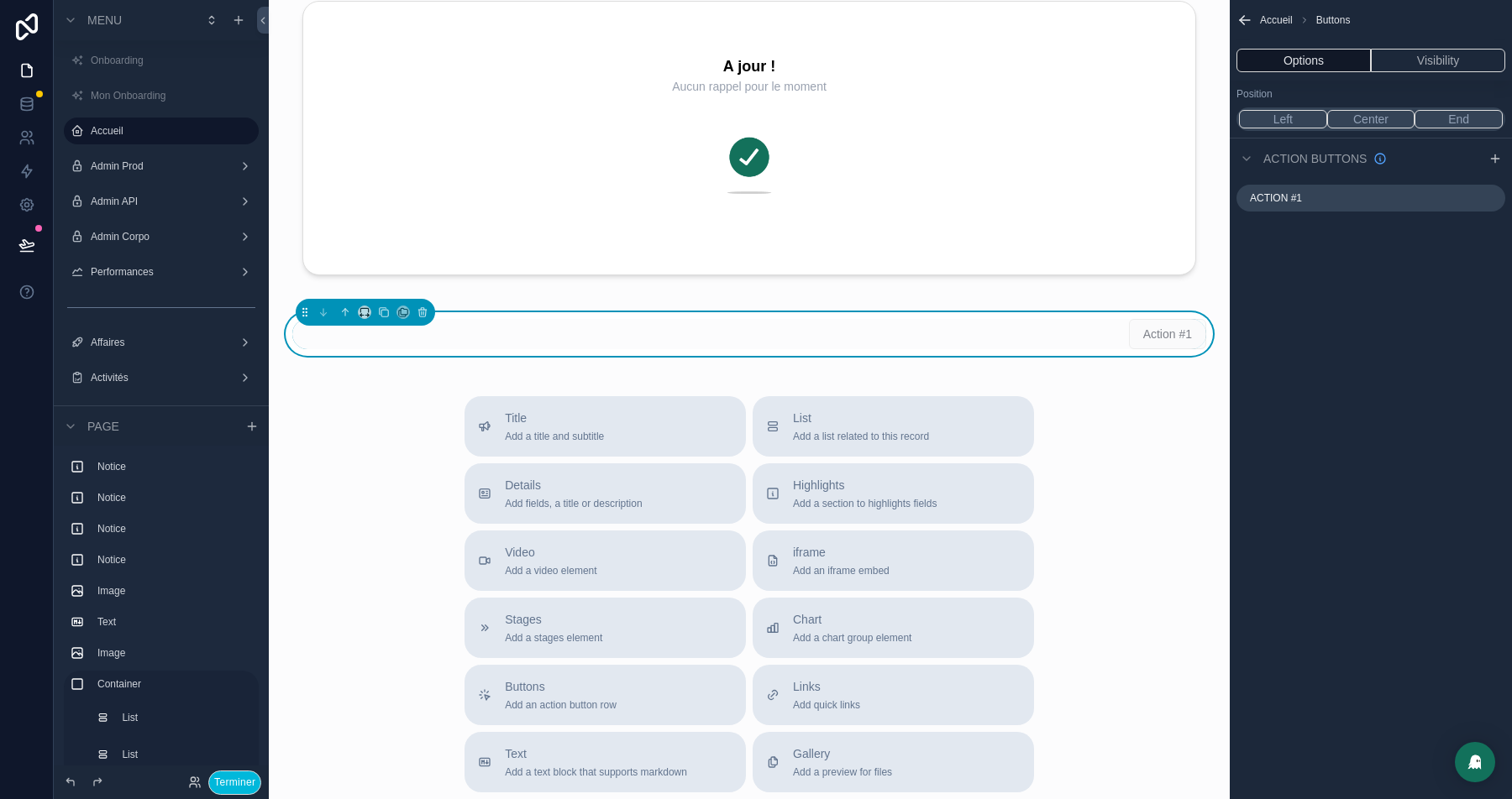
click at [0, 0] on icon "scrollable content" at bounding box center [0, 0] width 0 height 0
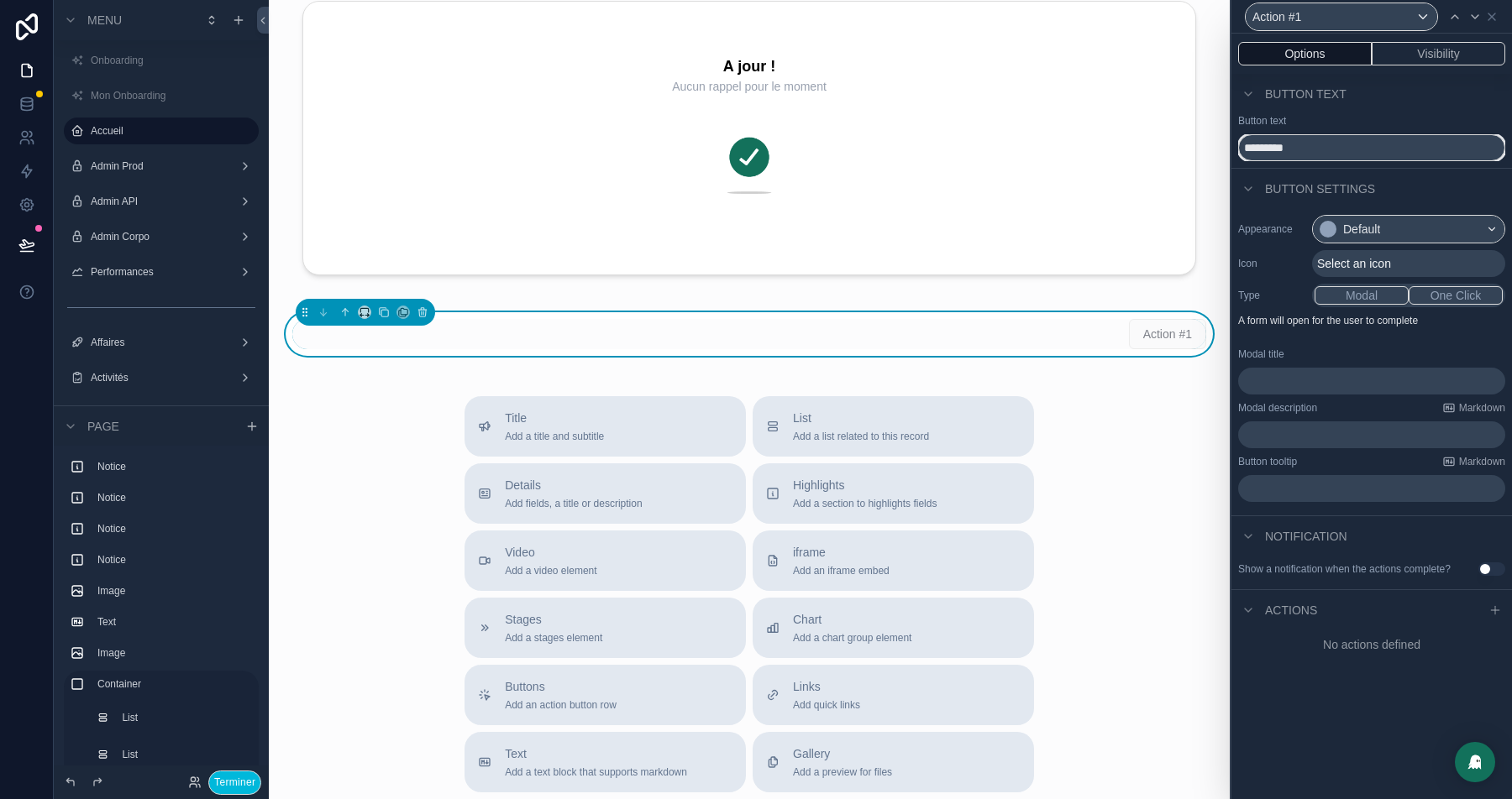
click at [1321, 140] on input "*********" at bounding box center [1371, 147] width 267 height 27
type input "*"
type input "**********"
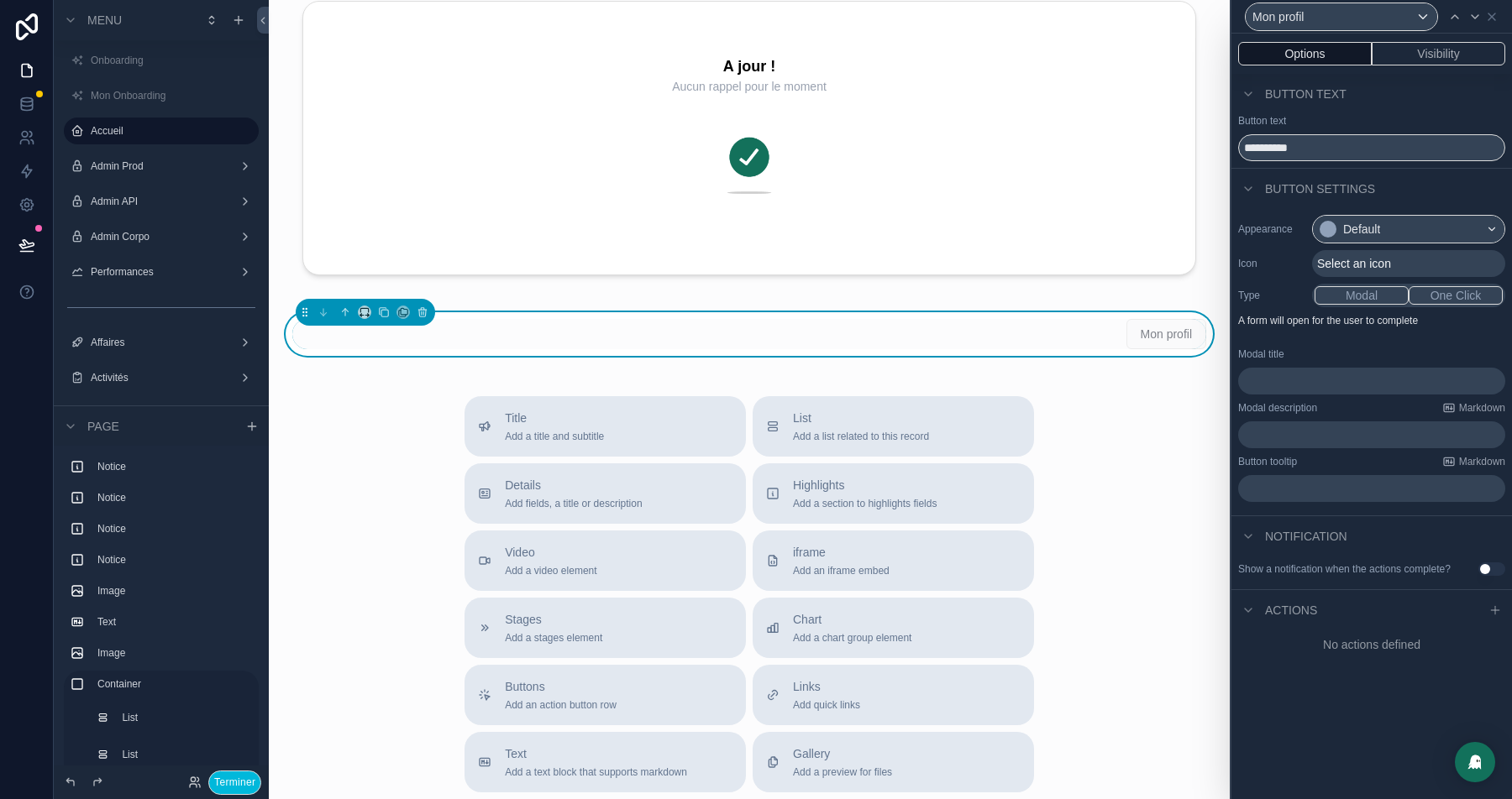
click at [1346, 261] on span "Select an icon" at bounding box center [1354, 264] width 74 height 17
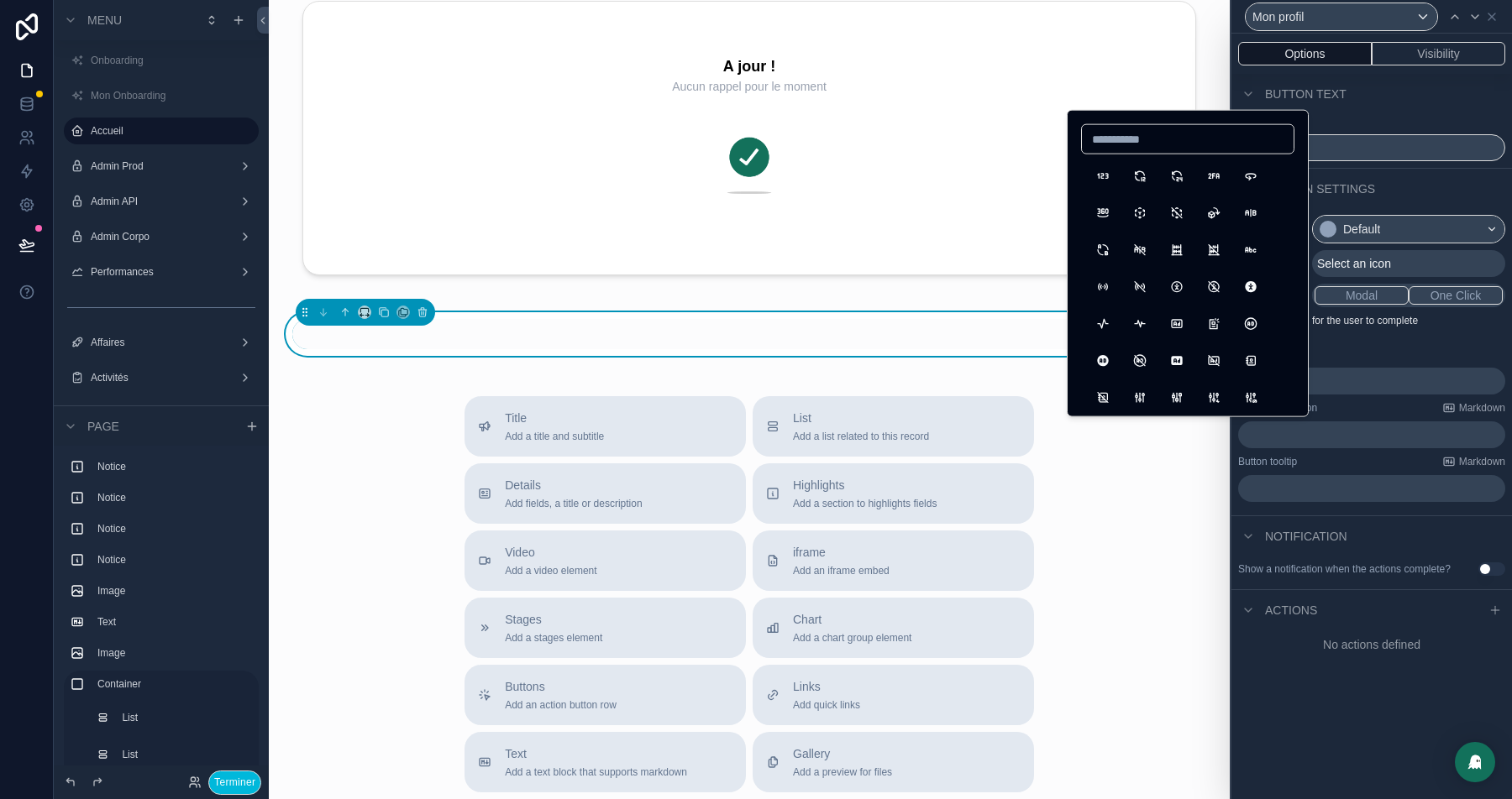
click at [1132, 140] on input at bounding box center [1187, 139] width 212 height 24
type input "****"
click at [1106, 180] on button "User" at bounding box center [1103, 177] width 30 height 30
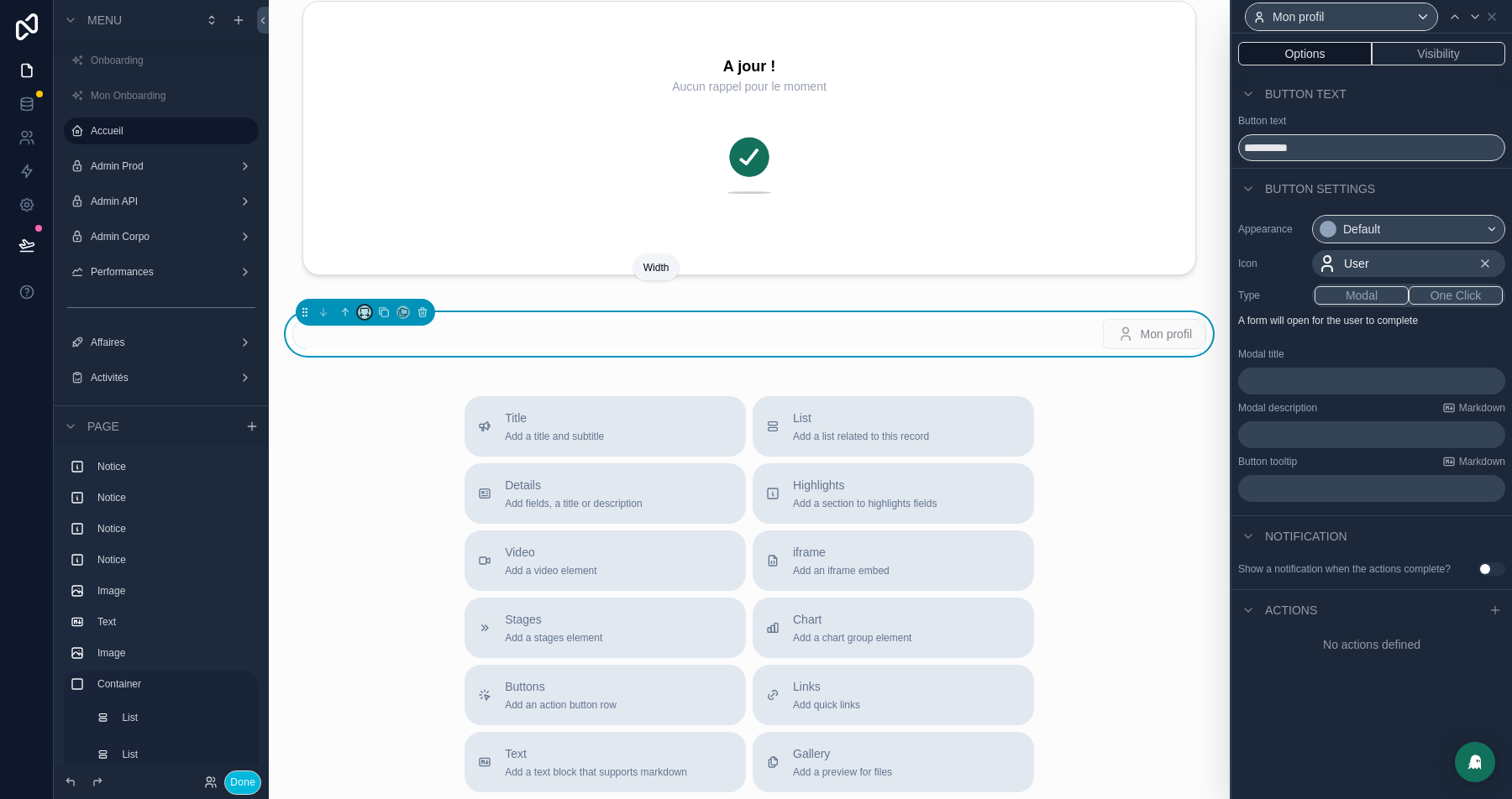
click at [365, 307] on icon "scrollable content" at bounding box center [364, 313] width 11 height 11
click at [388, 352] on span "25%" at bounding box center [384, 352] width 24 height 20
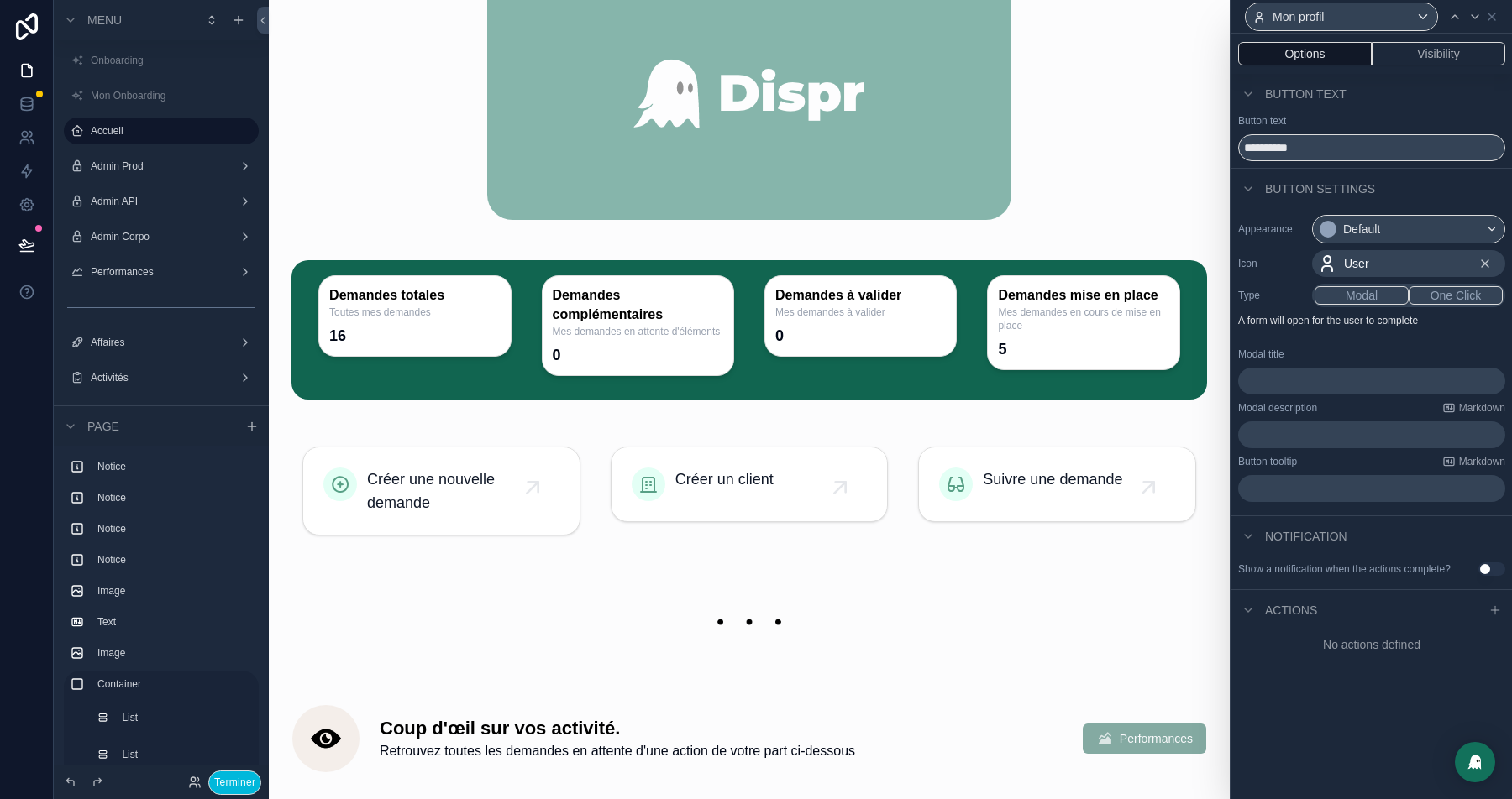
scroll to position [0, 0]
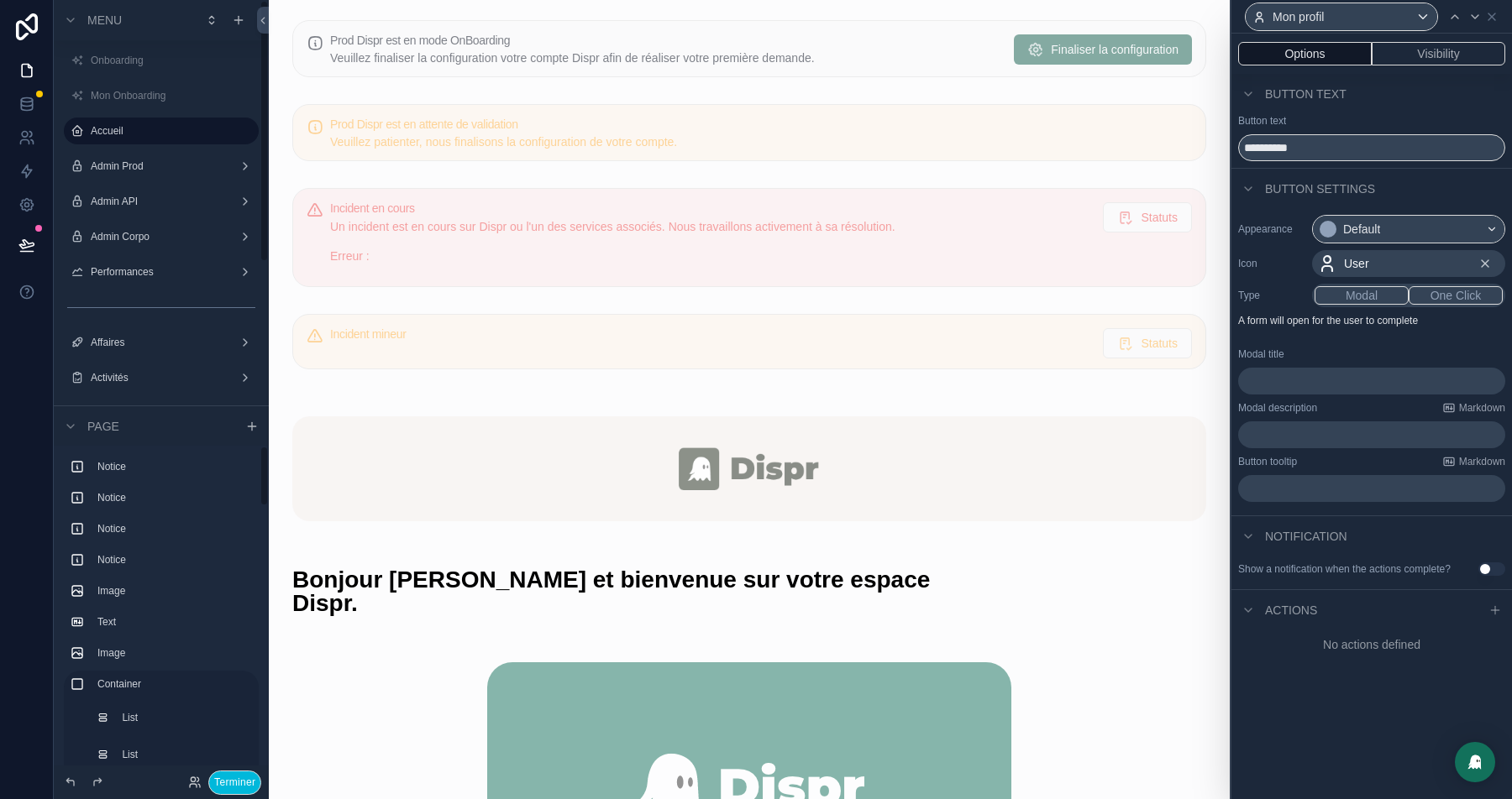
click at [216, 778] on button "Terminer" at bounding box center [235, 783] width 53 height 25
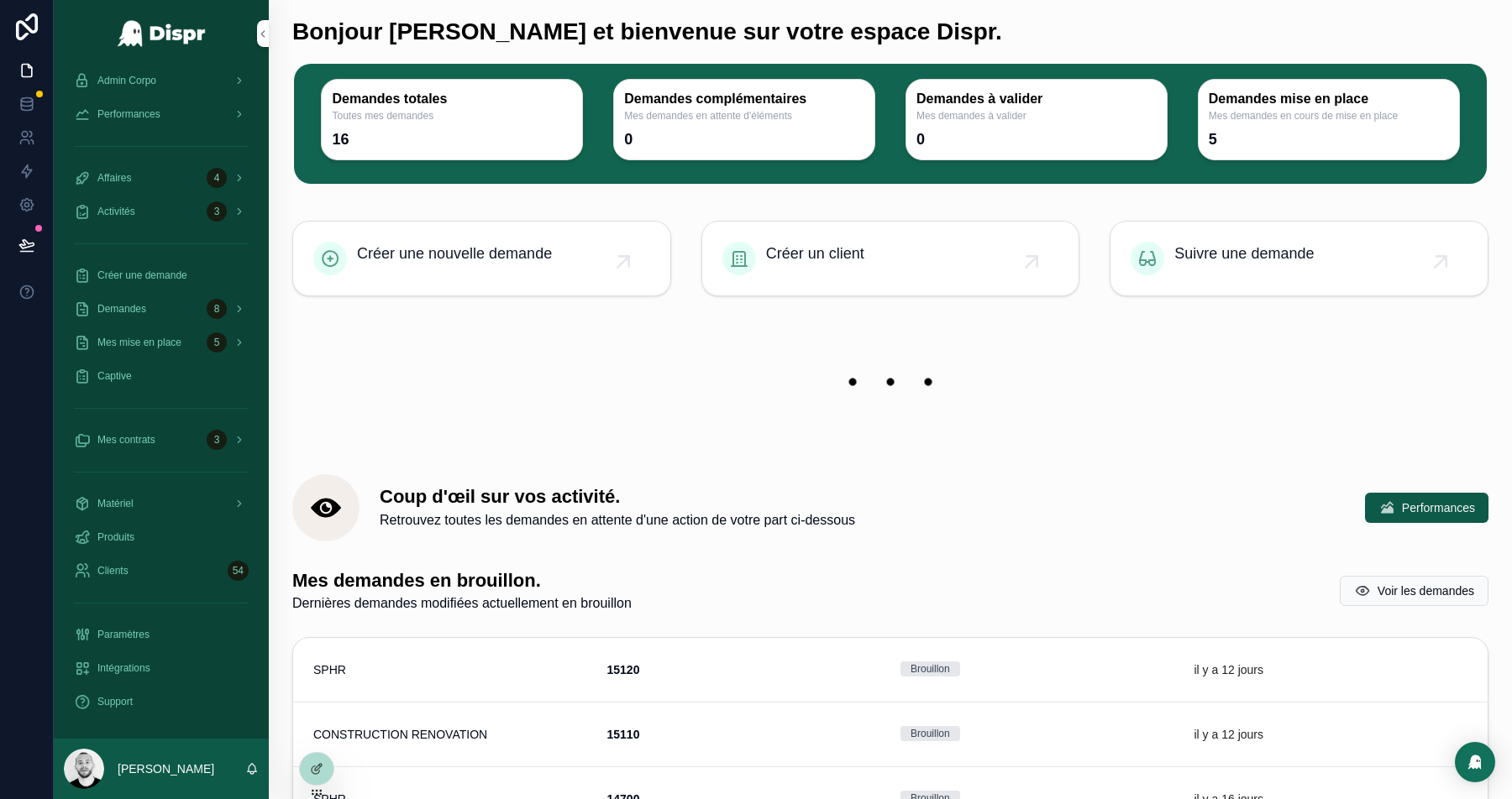
click at [316, 756] on div at bounding box center [316, 770] width 33 height 32
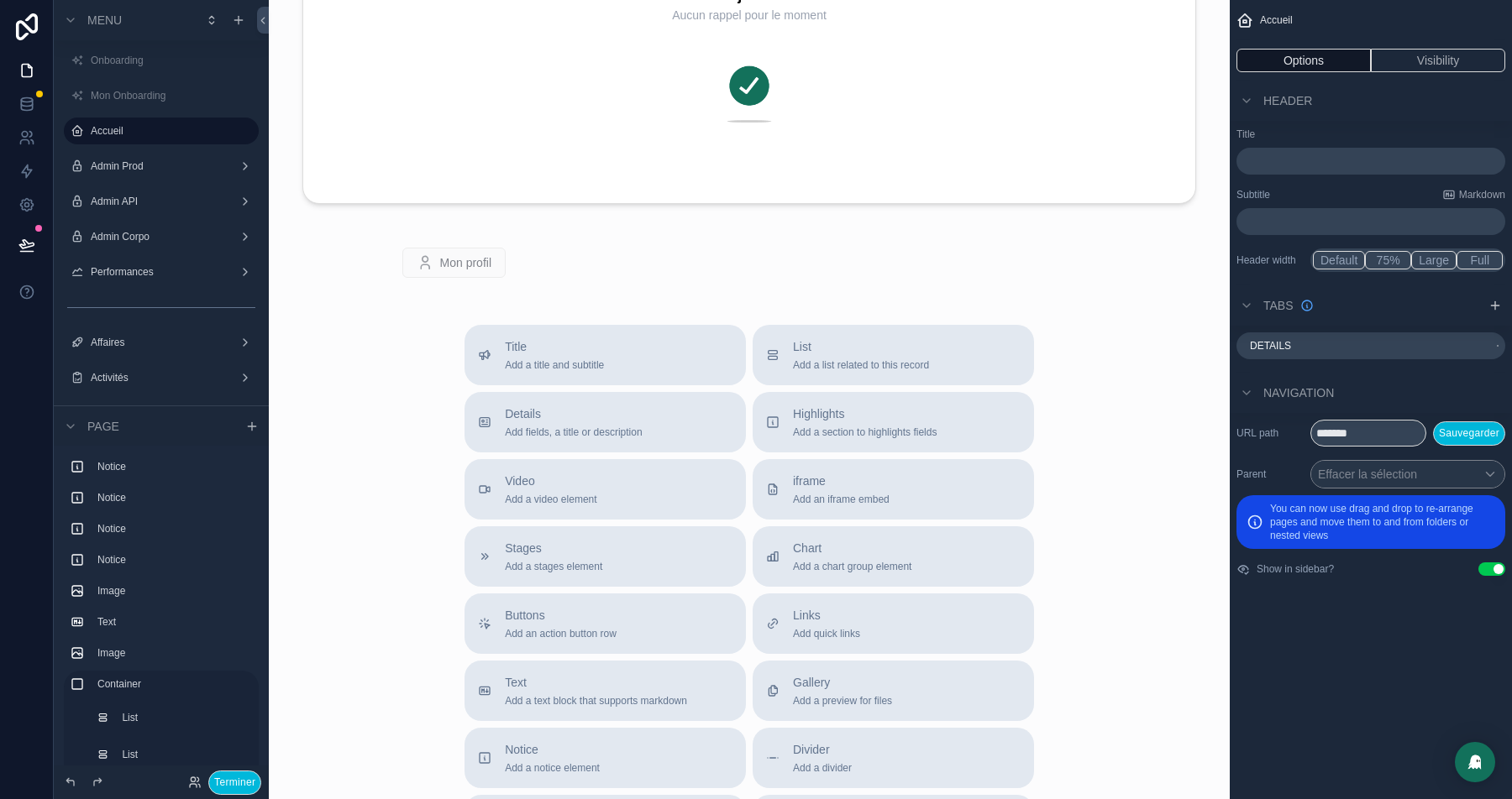
scroll to position [3521, 0]
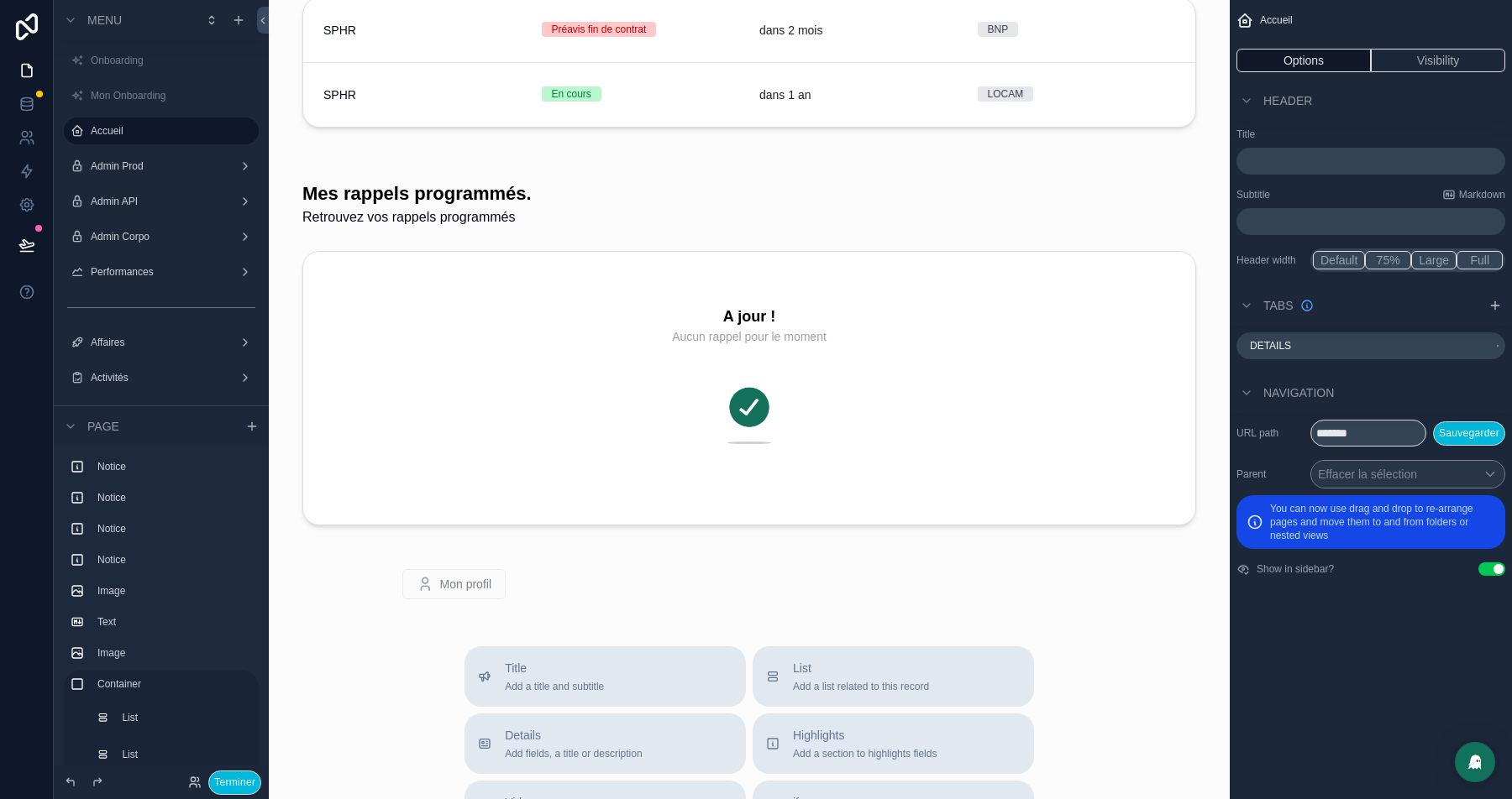
click at [438, 562] on div "scrollable content" at bounding box center [399, 584] width 234 height 44
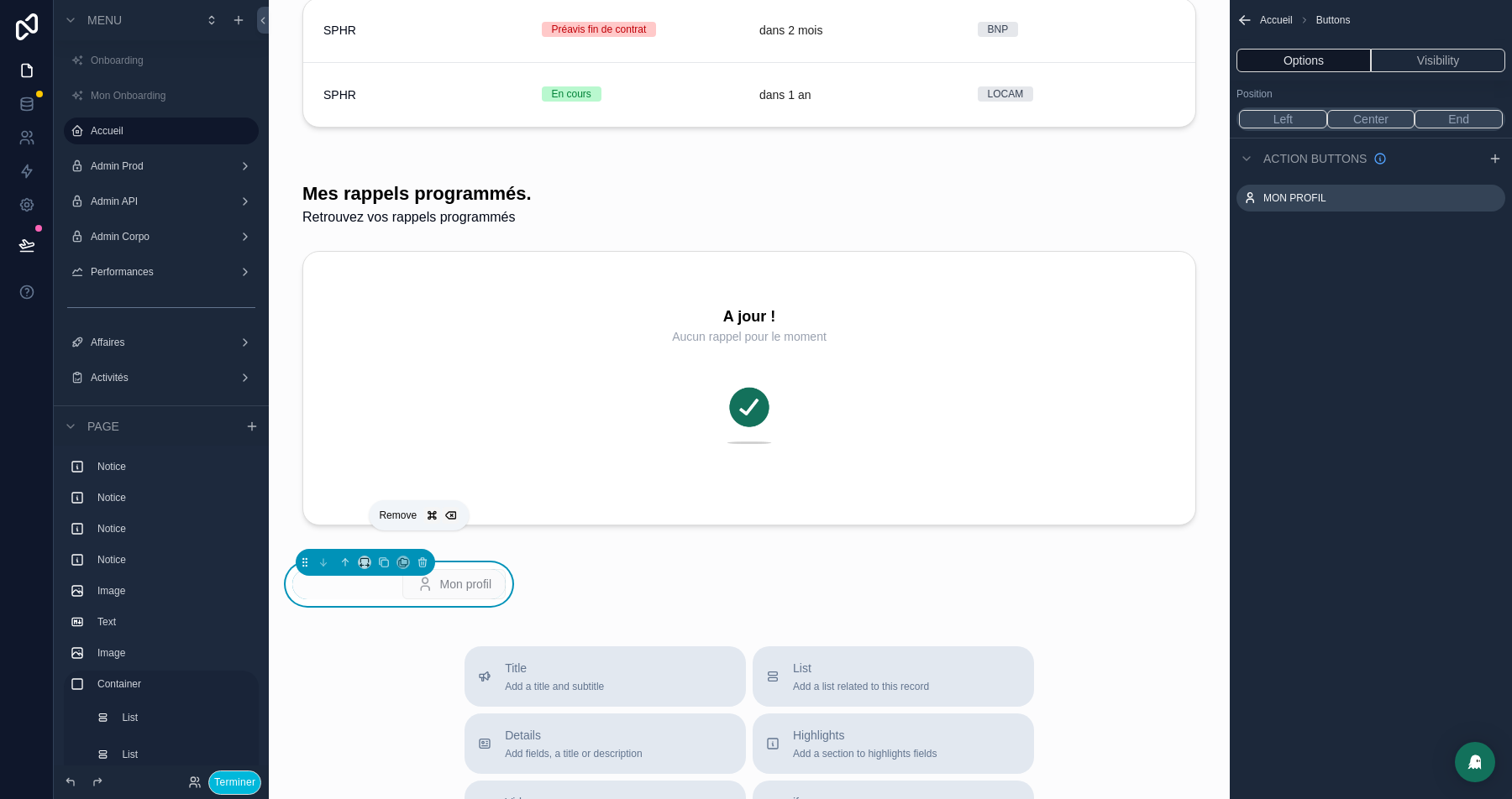
click at [423, 561] on icon "scrollable content" at bounding box center [422, 561] width 8 height 0
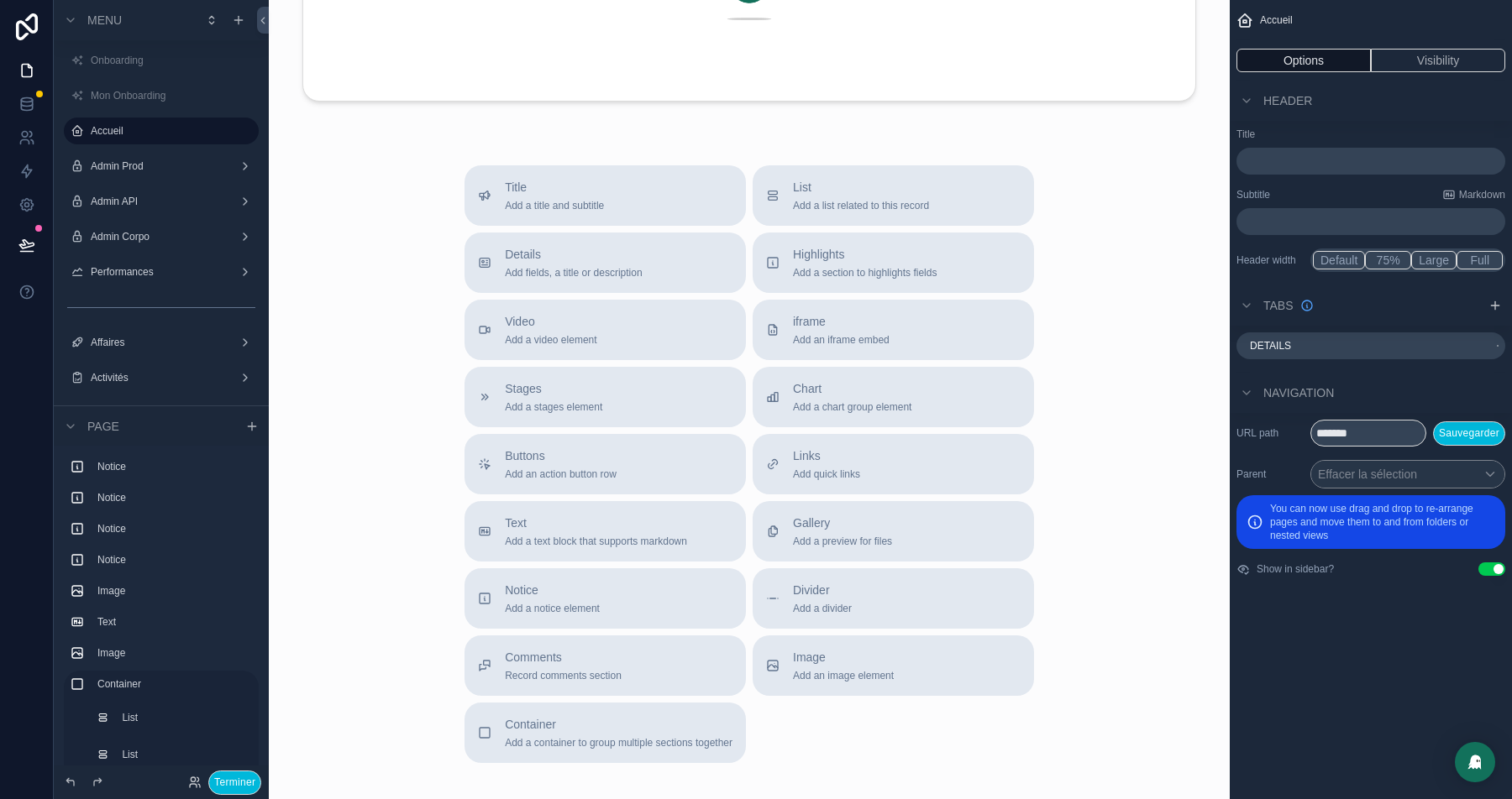
scroll to position [3944, 0]
click at [850, 200] on span "Add a list related to this record" at bounding box center [860, 207] width 136 height 13
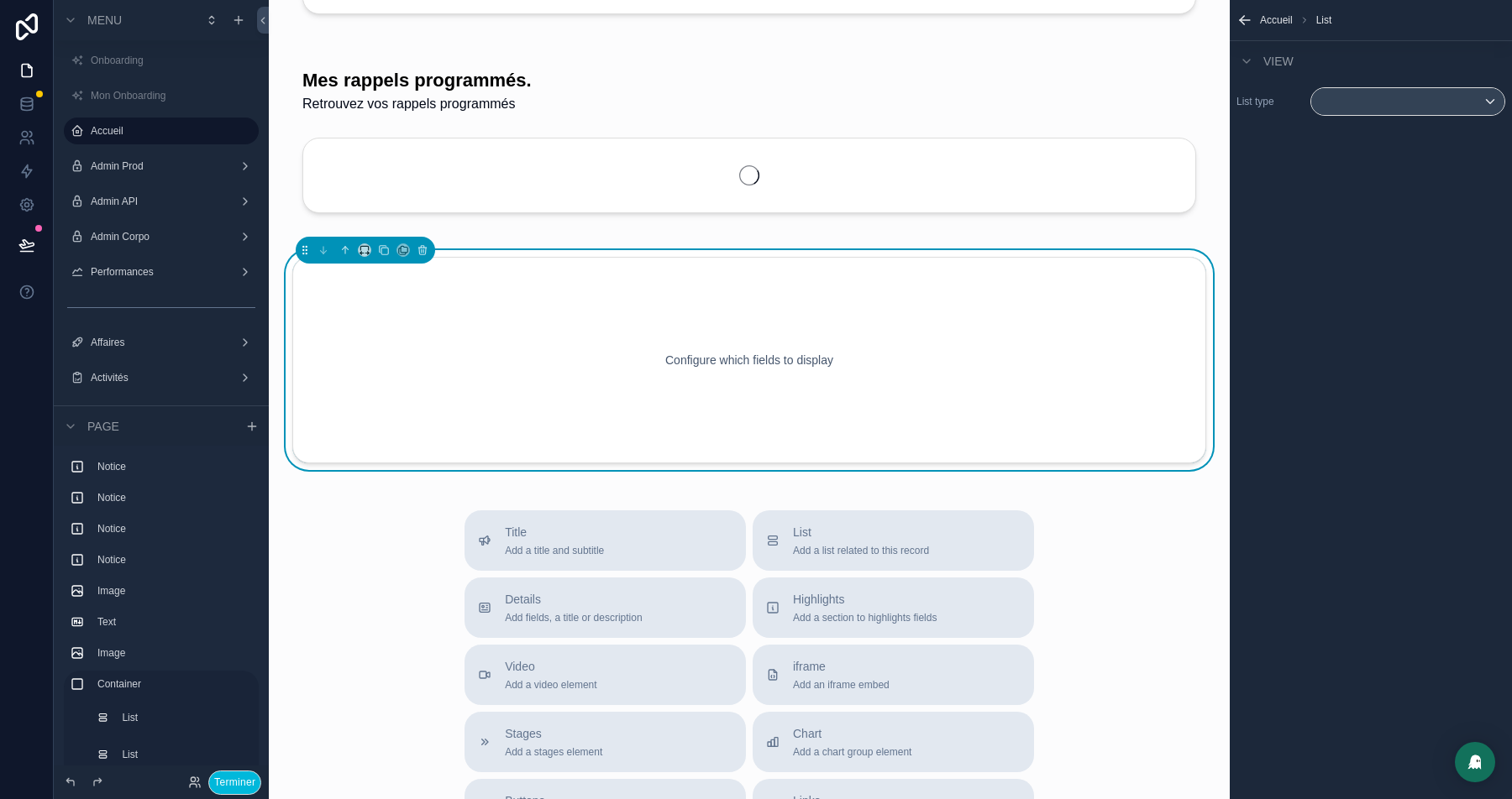
scroll to position [3518, 0]
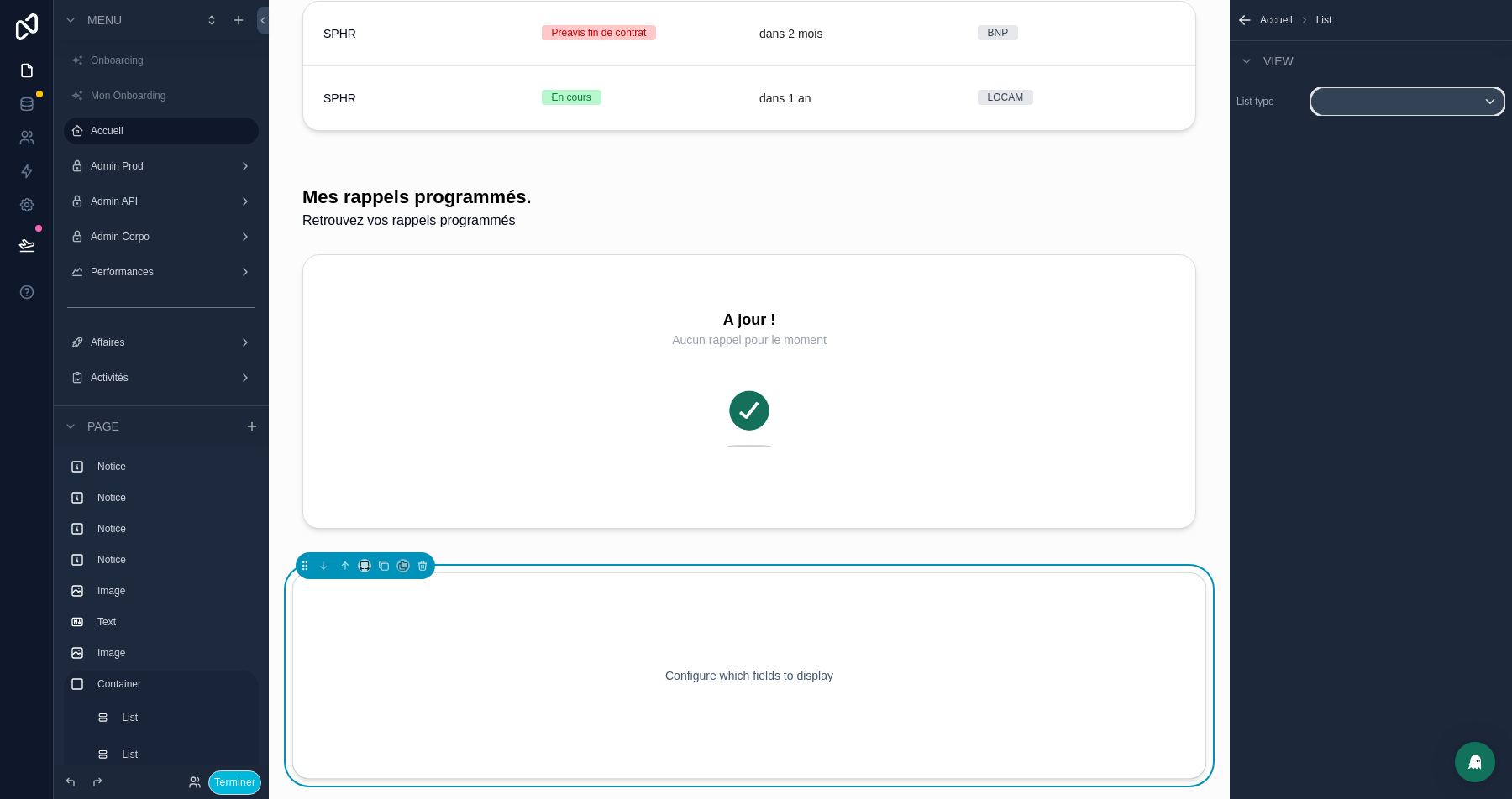
click at [1435, 95] on div "scrollable content" at bounding box center [1407, 102] width 193 height 27
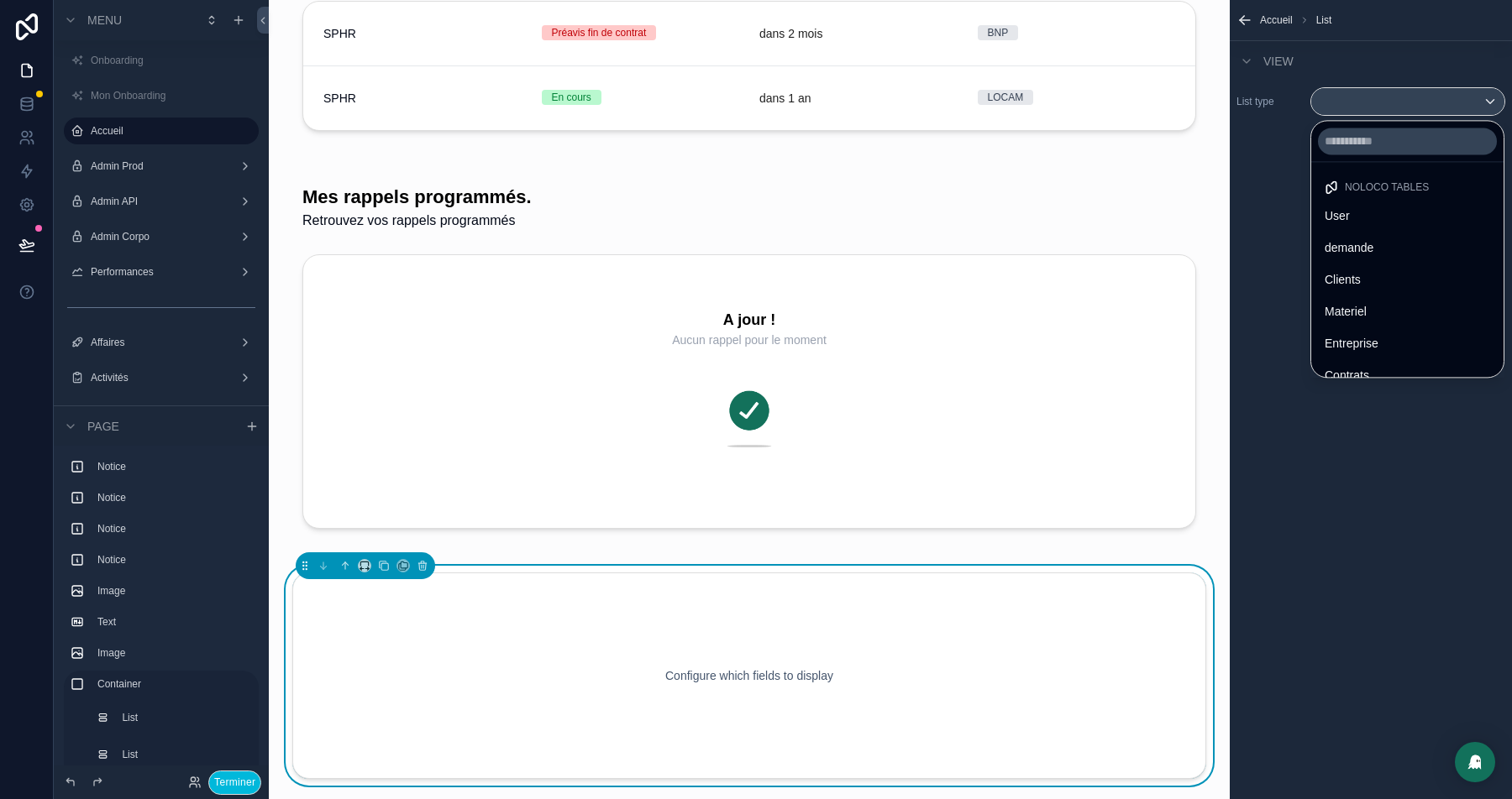
click at [1357, 220] on div "User" at bounding box center [1407, 216] width 165 height 20
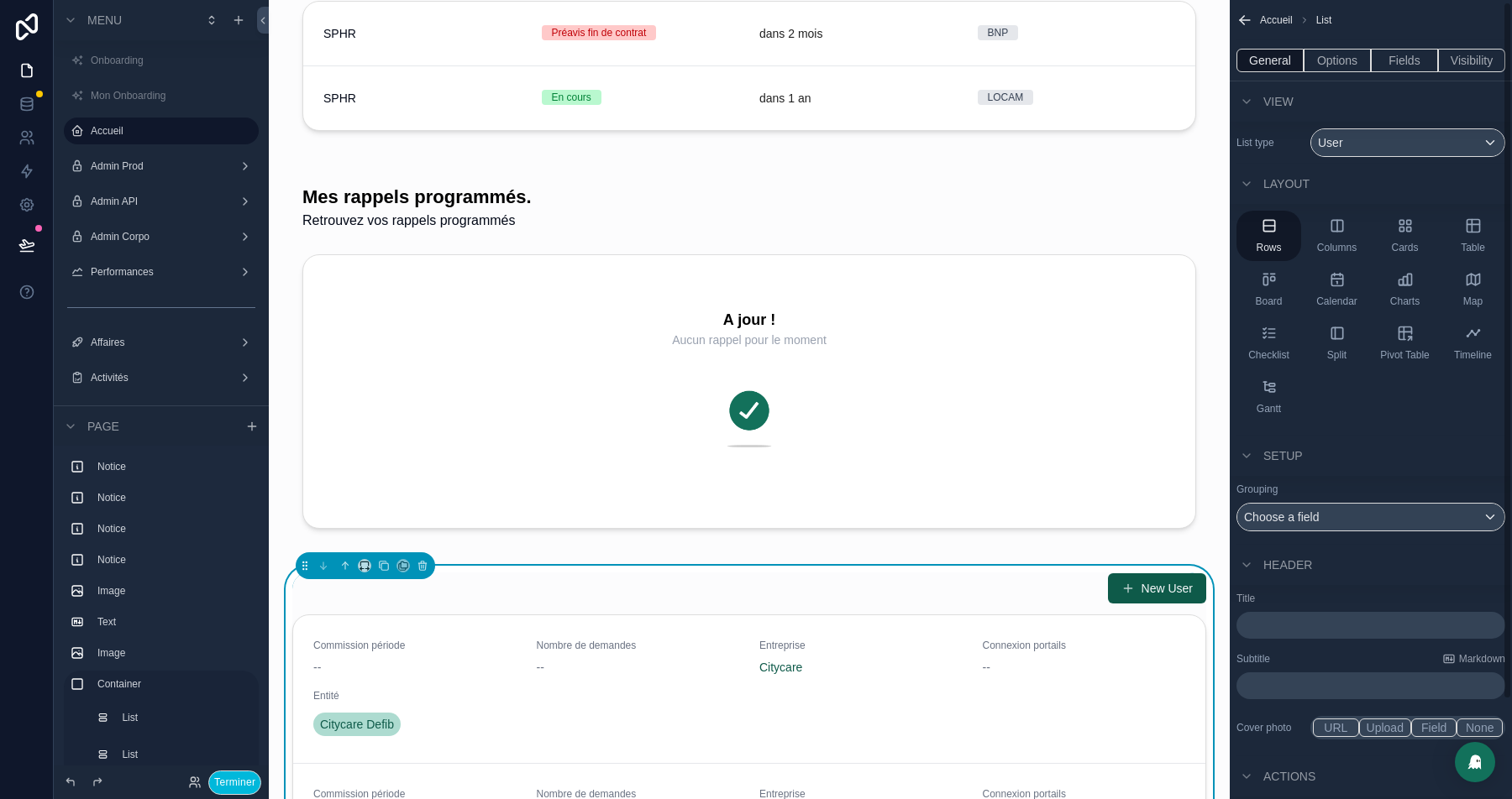
scroll to position [117, 0]
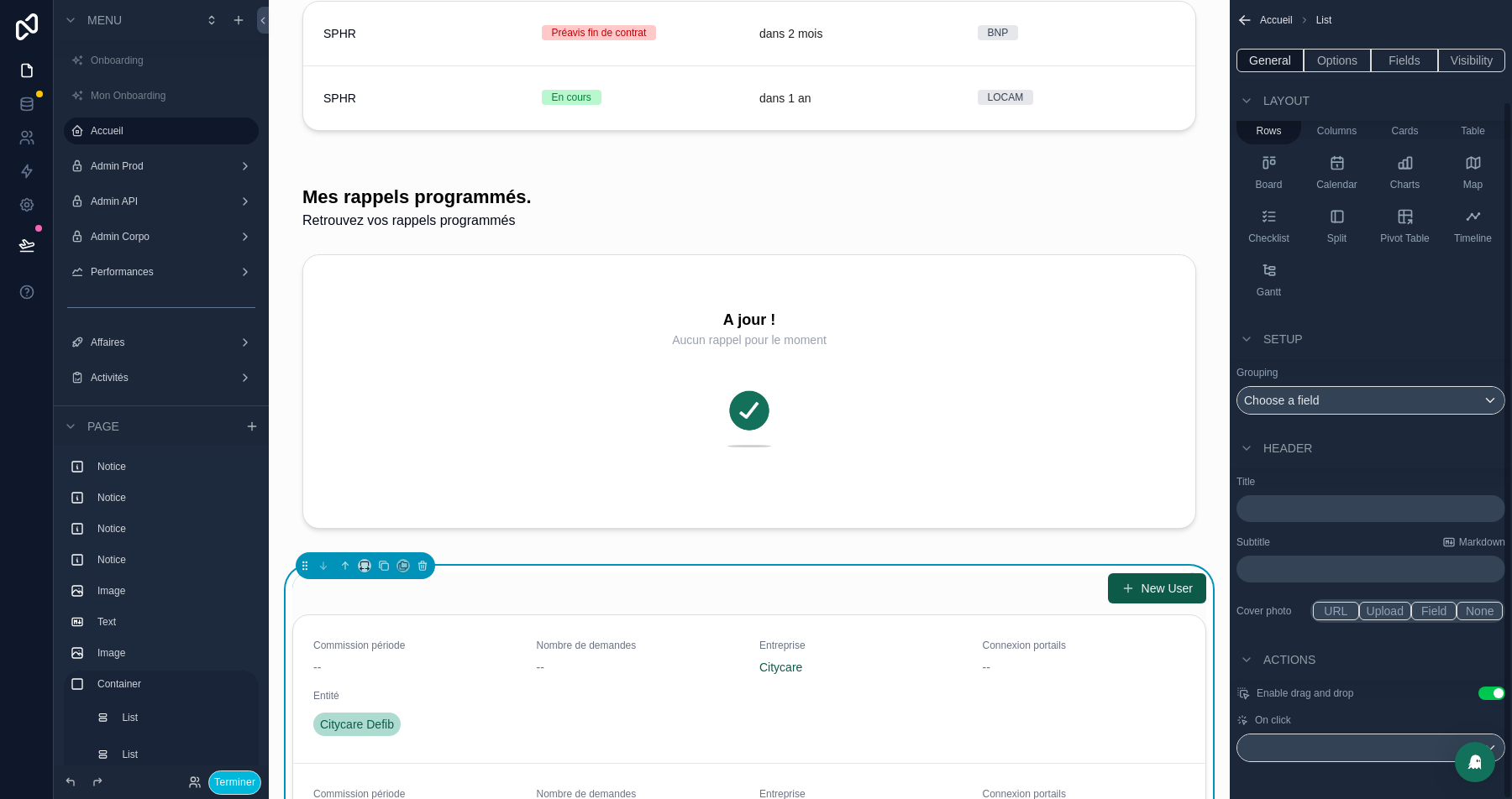
drag, startPoint x: 1494, startPoint y: 691, endPoint x: 1313, endPoint y: 737, distance: 186.8
click at [1494, 691] on button "Use setting" at bounding box center [1492, 694] width 27 height 13
click at [1312, 737] on div "scrollable content" at bounding box center [1370, 748] width 267 height 27
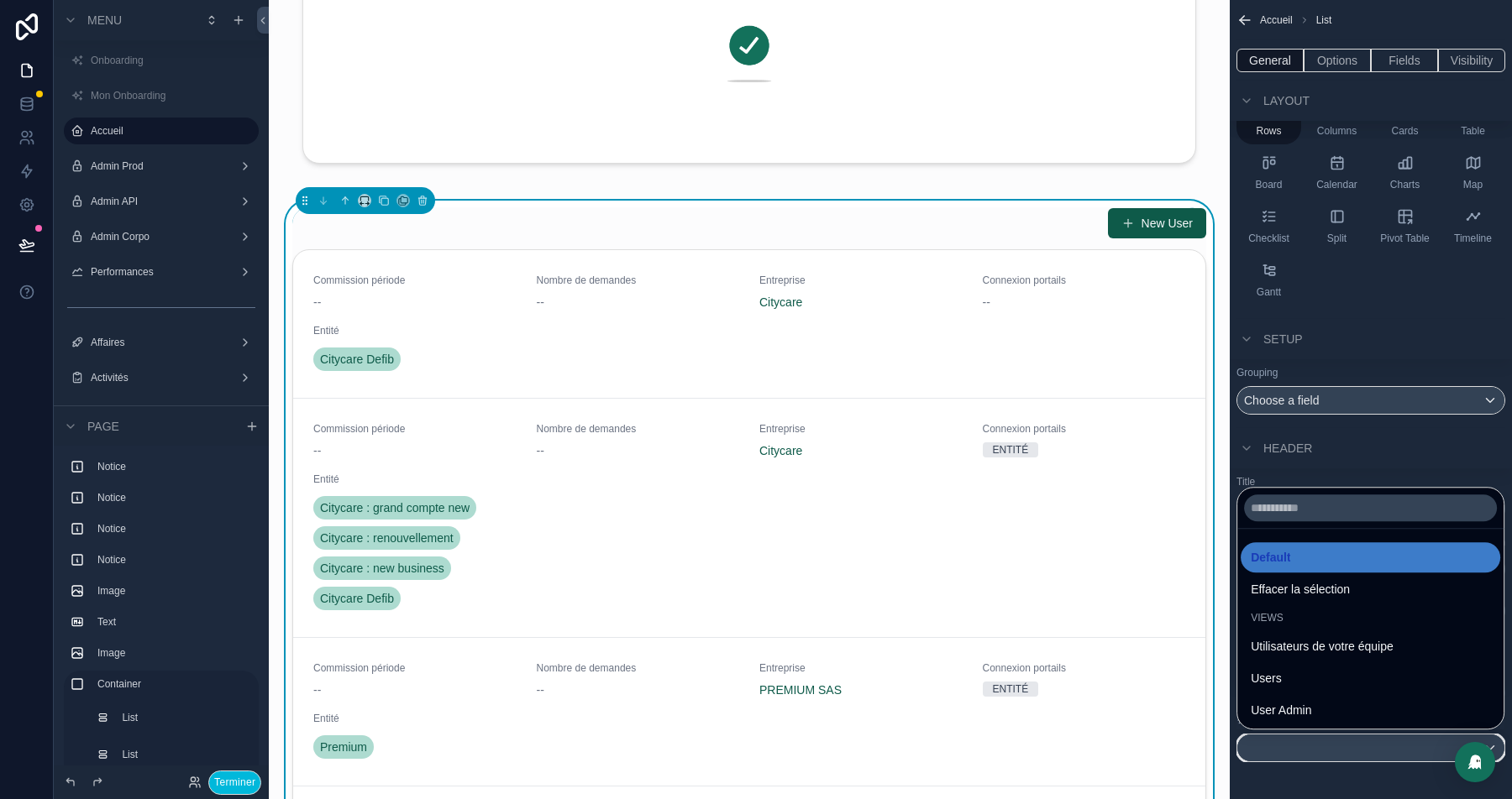
scroll to position [3849, 0]
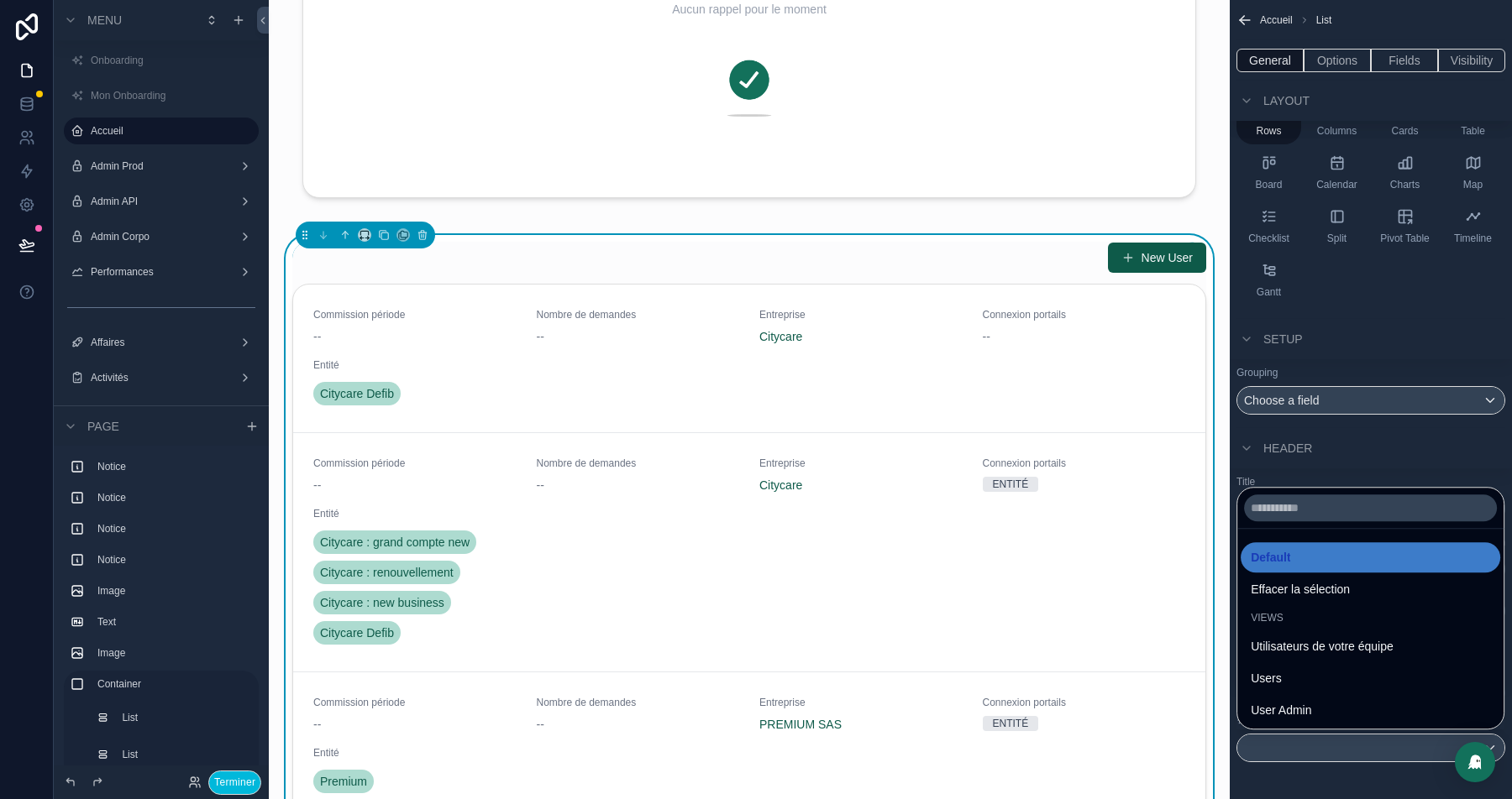
click at [1399, 61] on div "scrollable content" at bounding box center [756, 399] width 1512 height 799
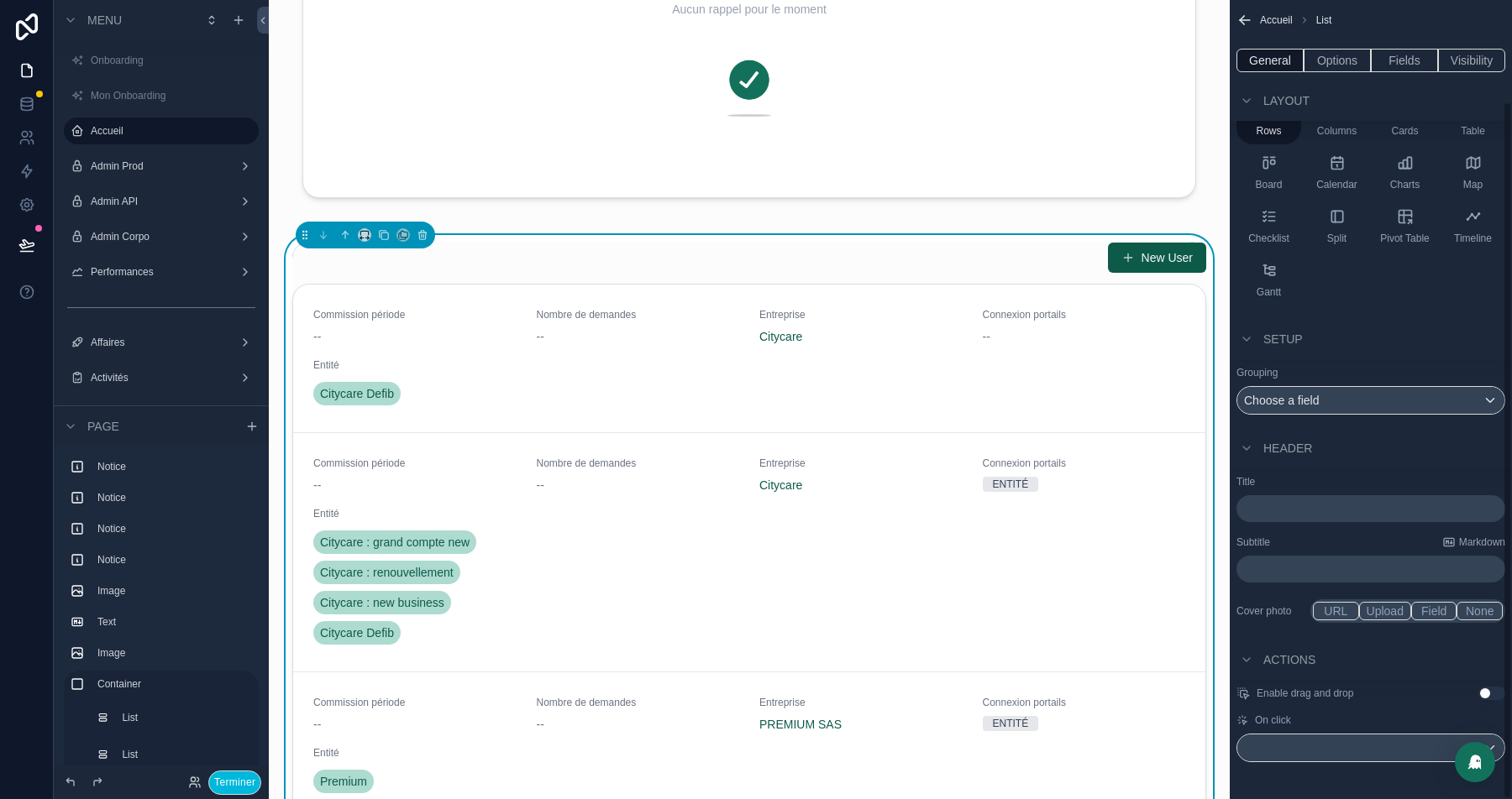
click at [1406, 63] on button "Fields" at bounding box center [1405, 60] width 67 height 24
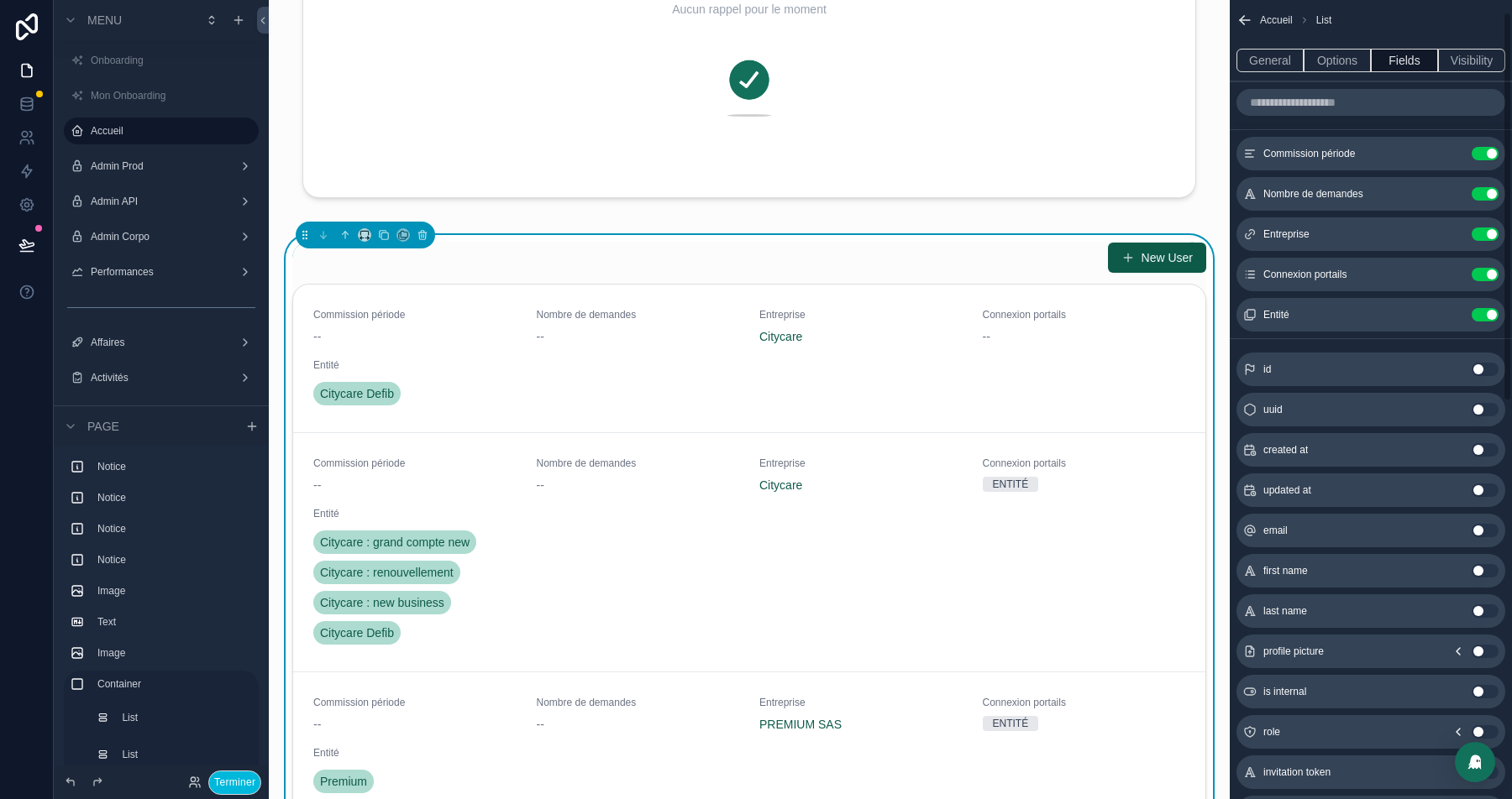
scroll to position [33, 0]
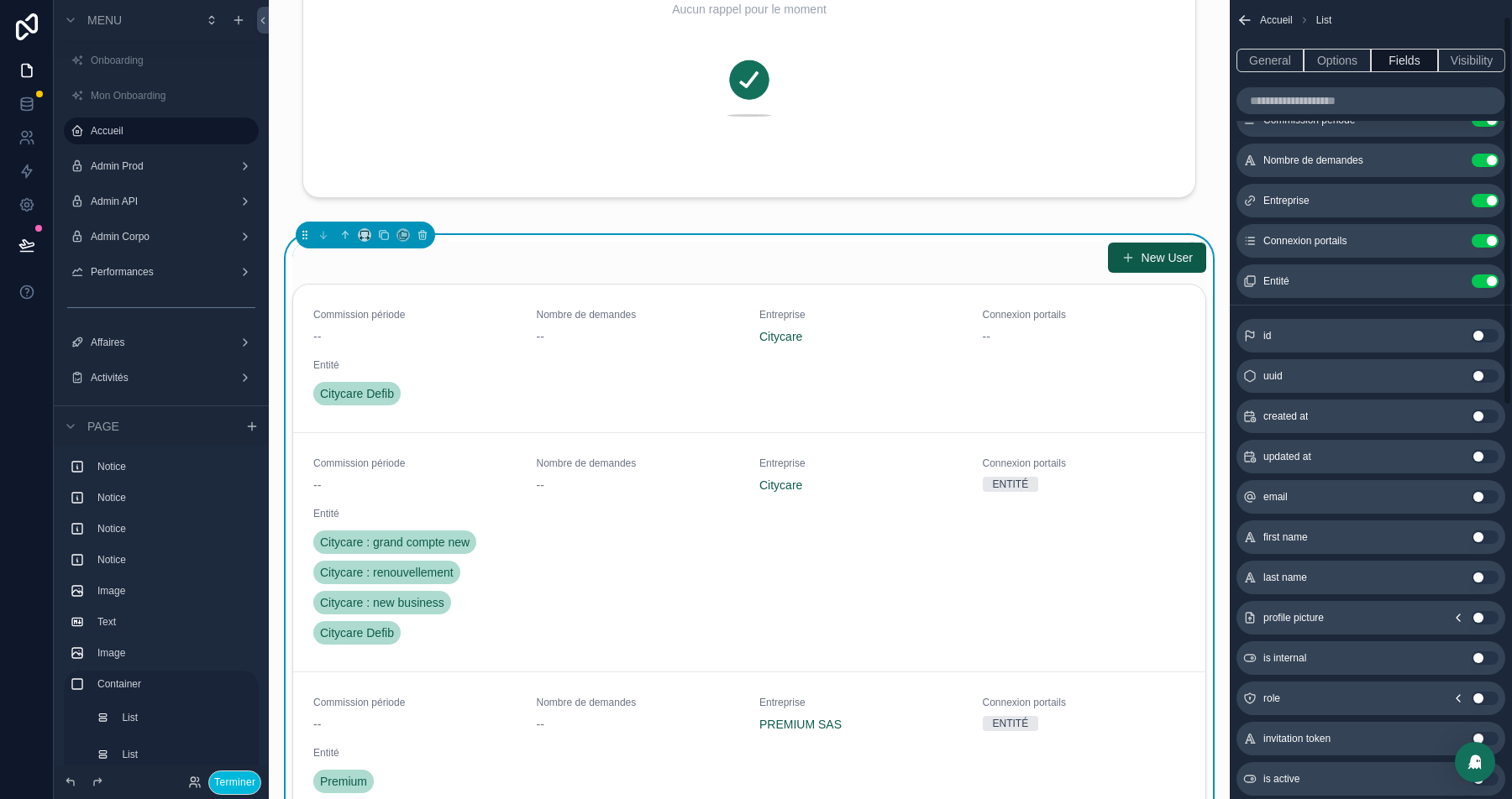
click at [1455, 617] on icon "scrollable content" at bounding box center [1458, 618] width 13 height 13
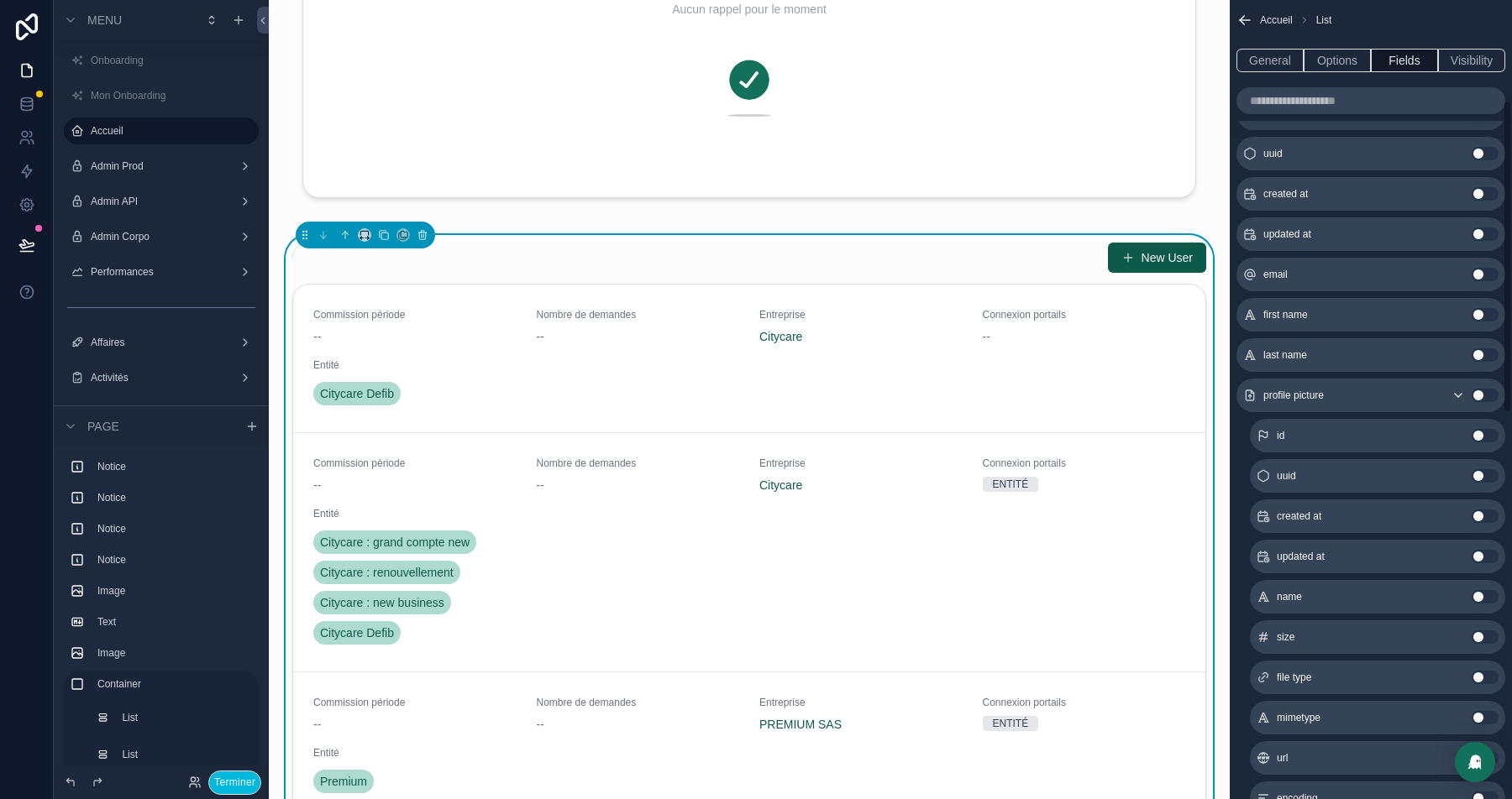
scroll to position [387, 0]
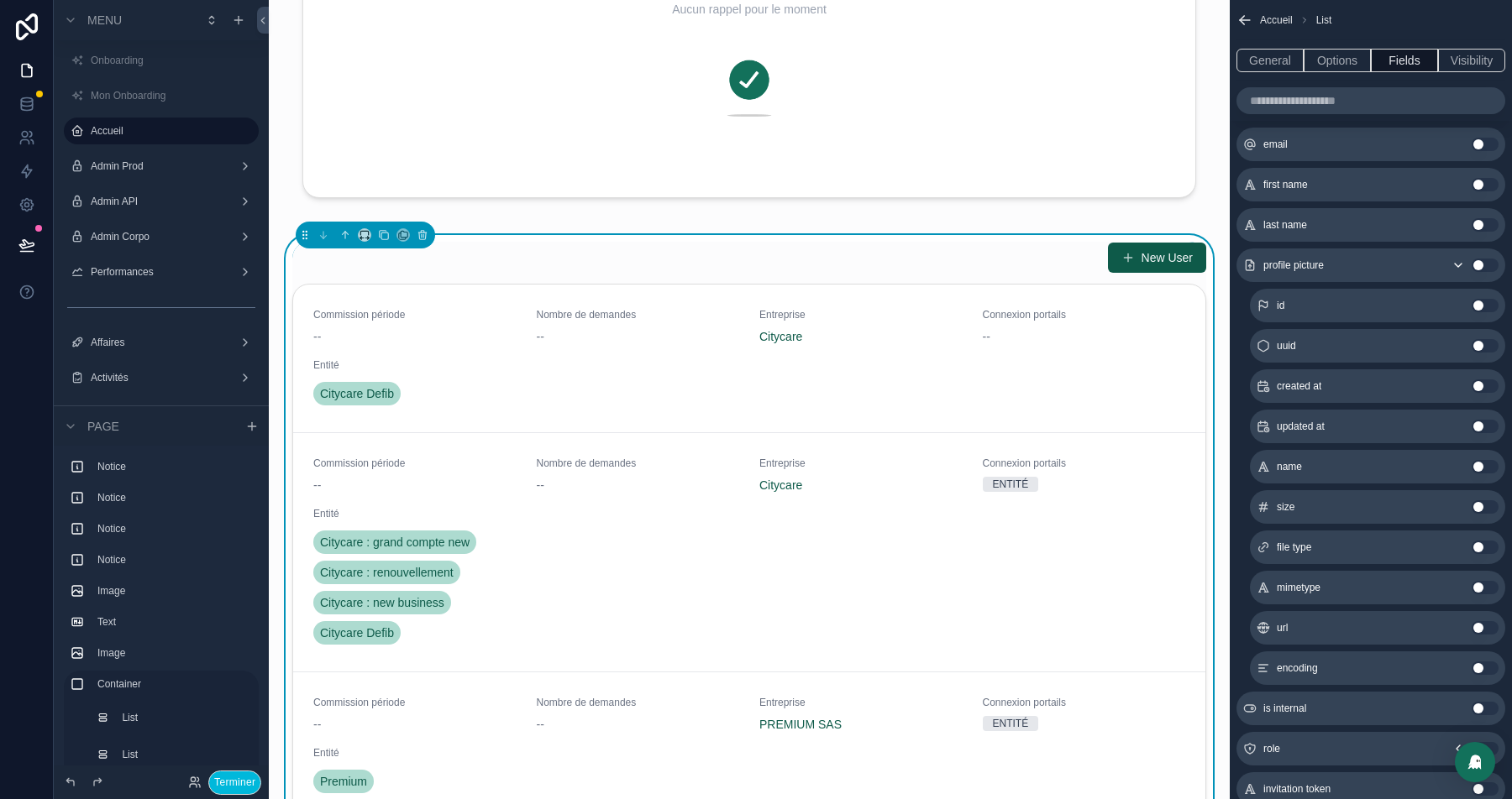
click at [1486, 625] on button "Use setting" at bounding box center [1485, 628] width 27 height 13
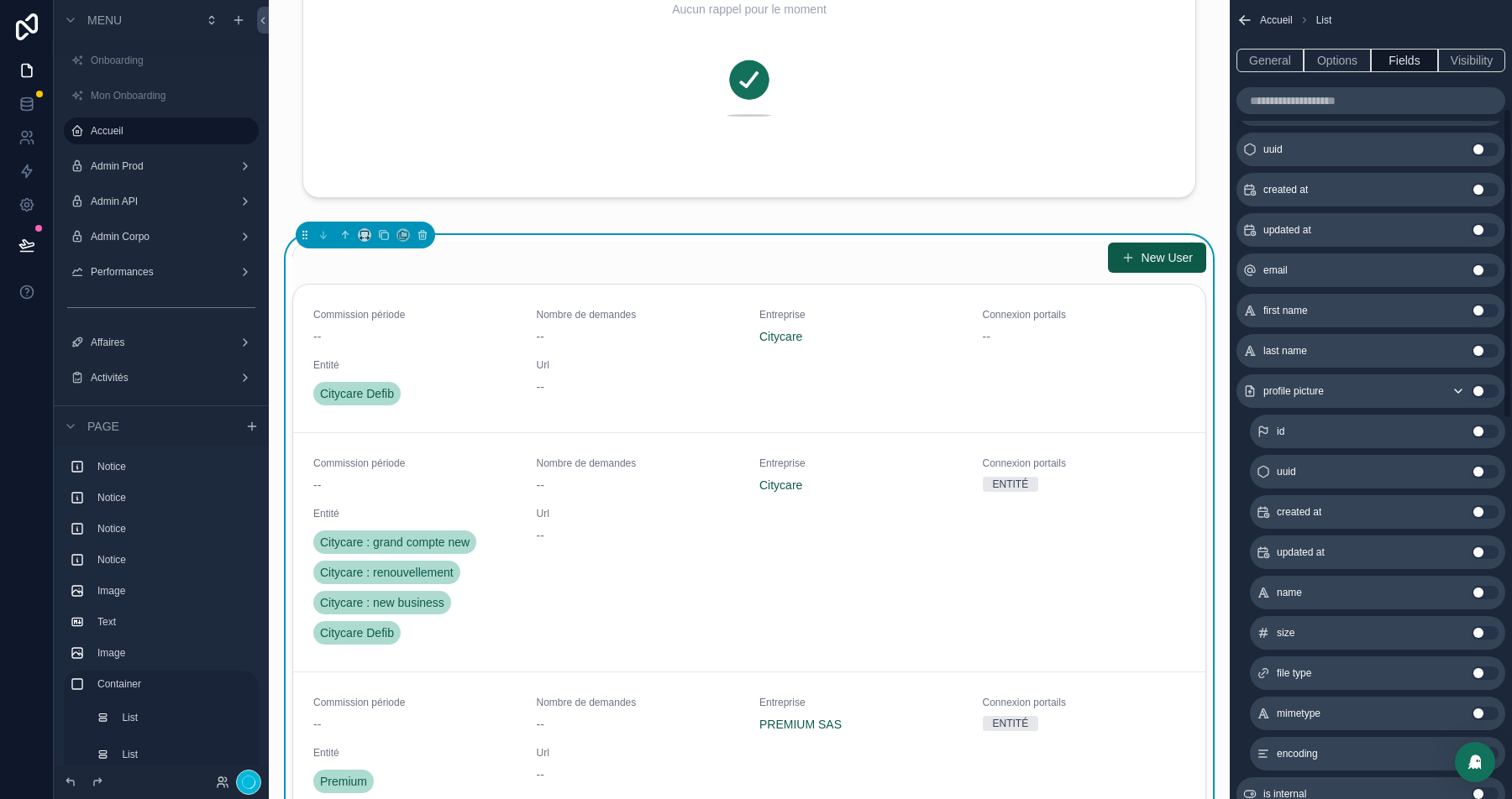
scroll to position [0, 0]
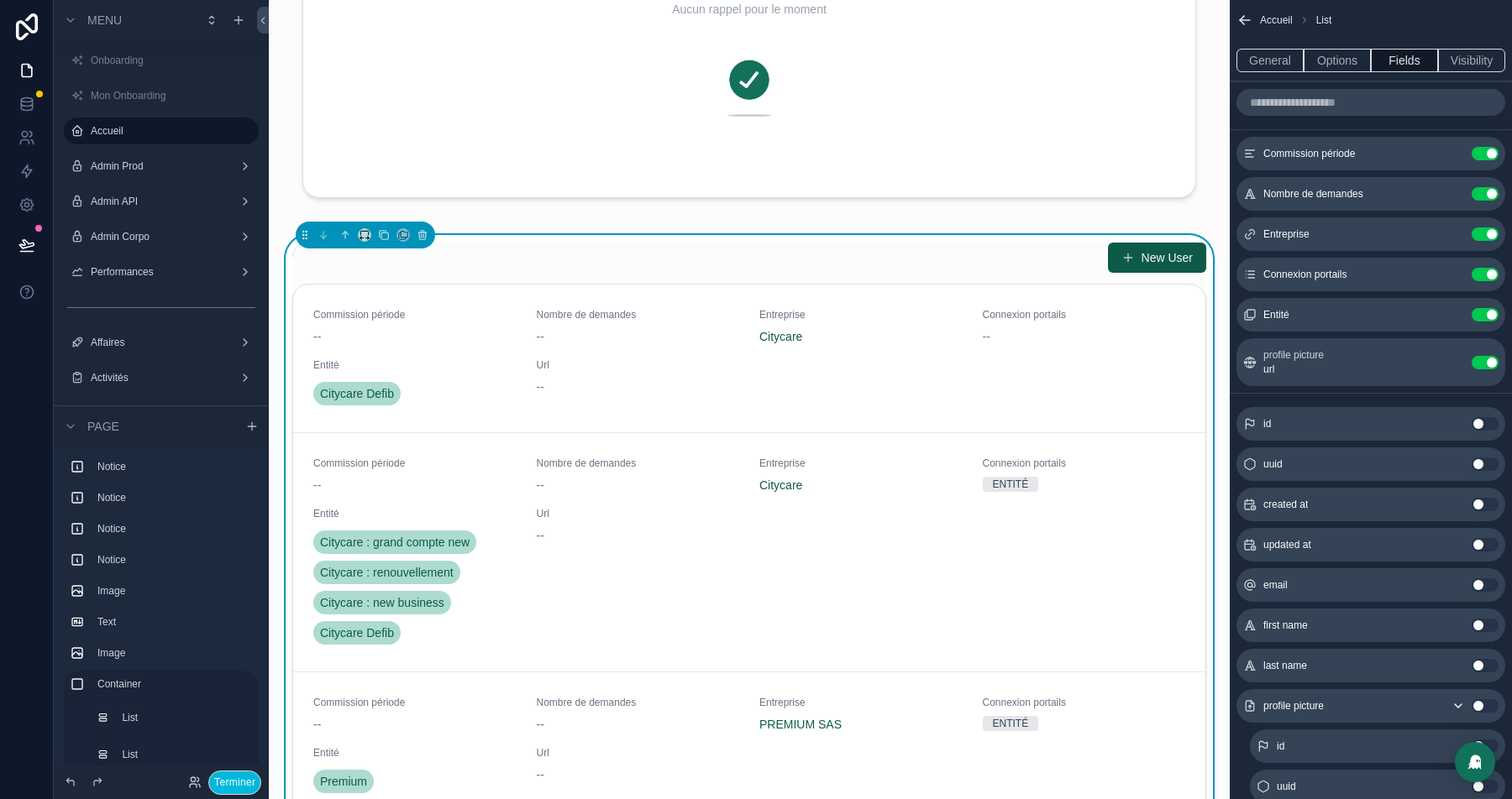
click at [1483, 153] on button "Use setting" at bounding box center [1485, 154] width 27 height 13
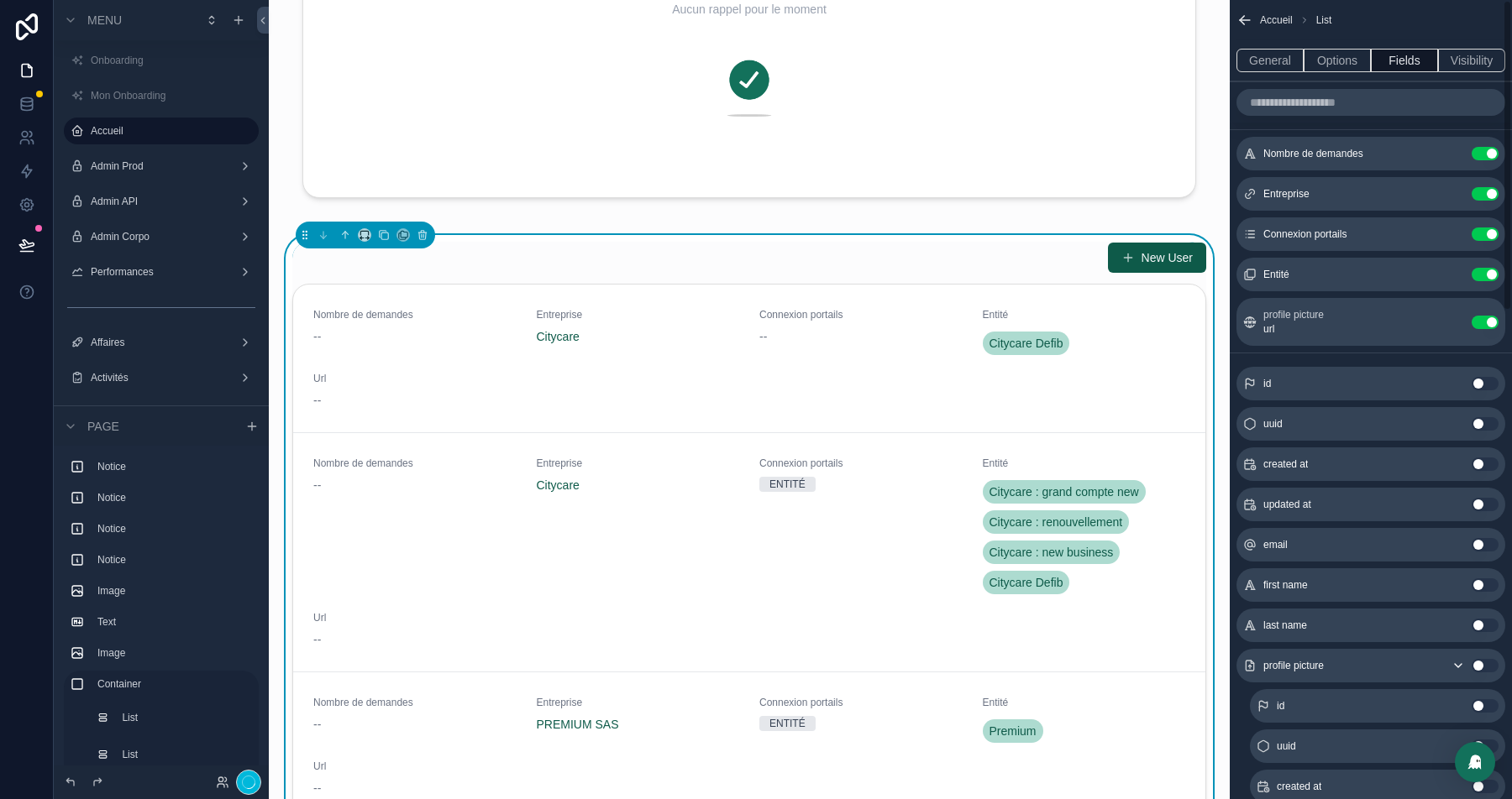
click at [1484, 153] on button "Use setting" at bounding box center [1485, 154] width 27 height 13
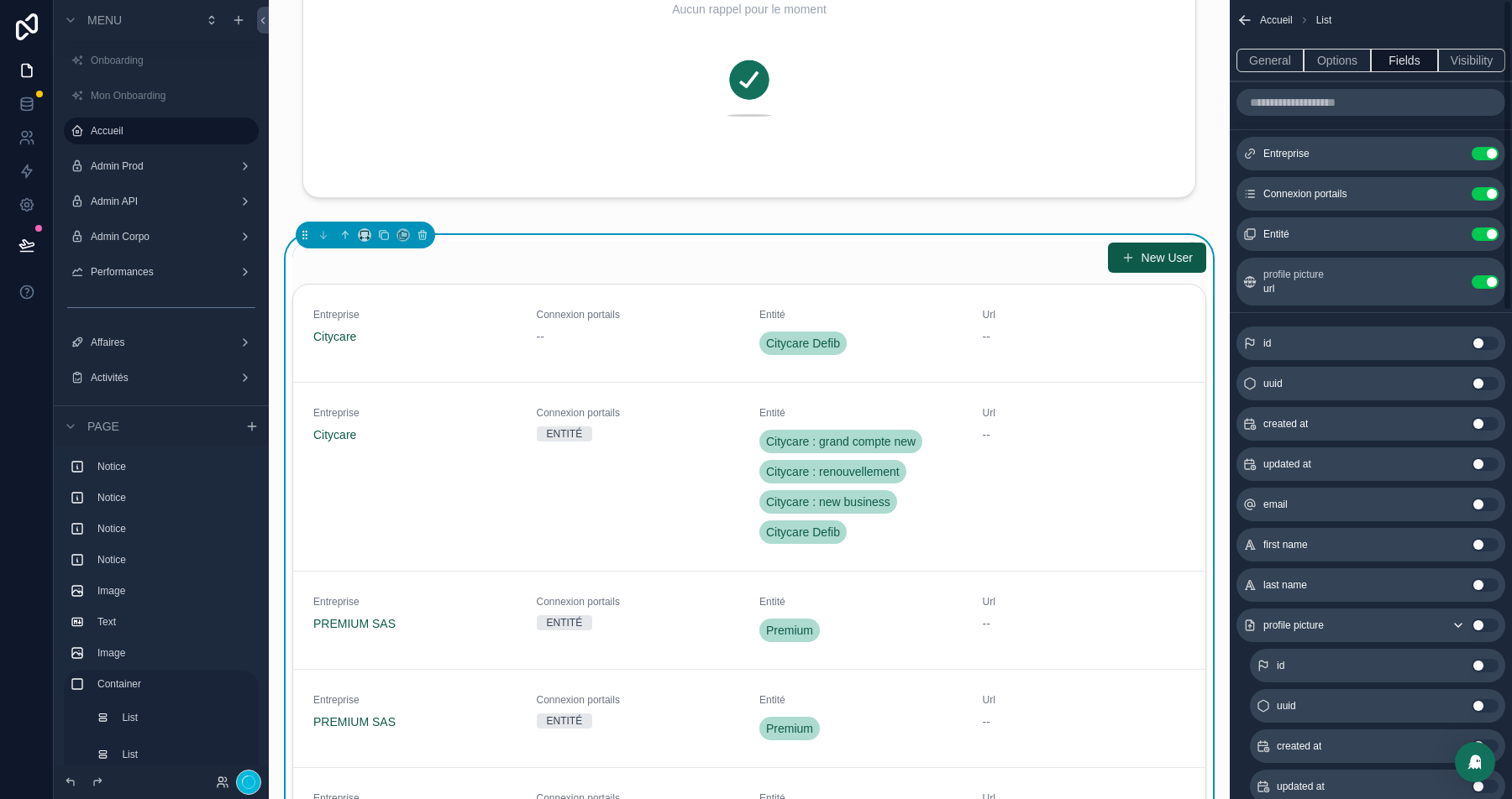
click at [1484, 153] on button "Use setting" at bounding box center [1485, 154] width 27 height 13
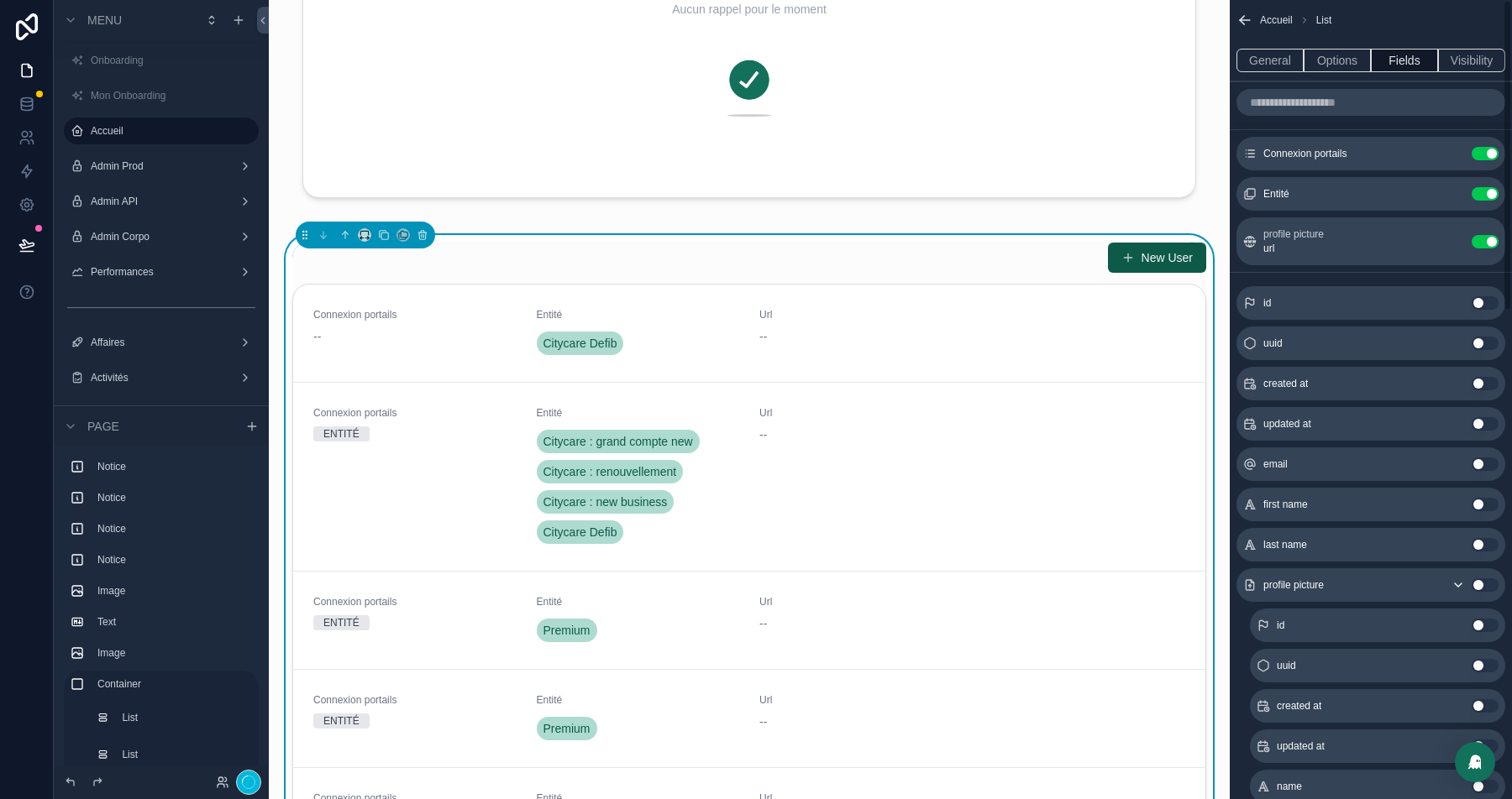
click at [1484, 153] on button "Use setting" at bounding box center [1485, 154] width 27 height 13
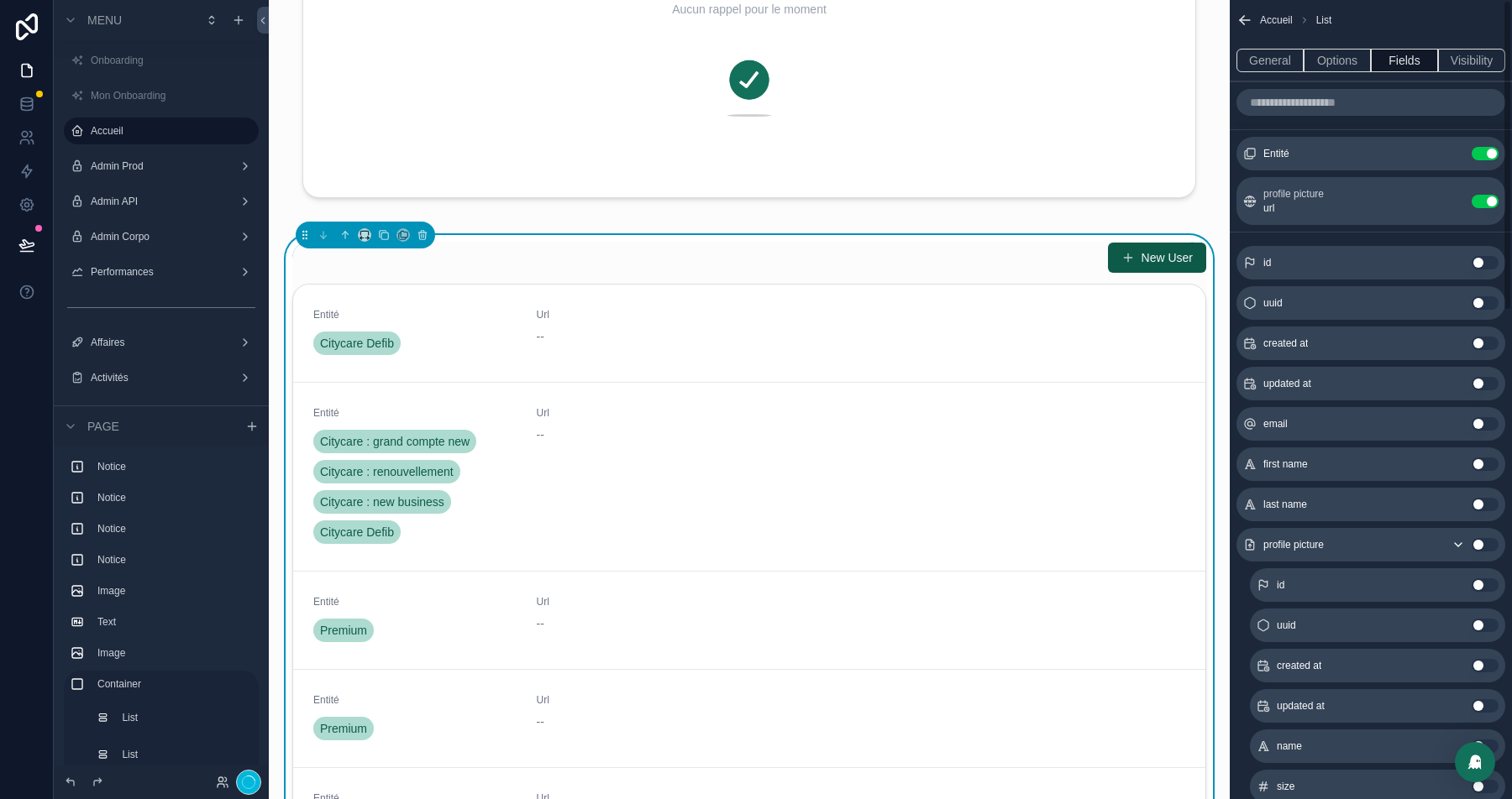
click at [1484, 153] on button "Use setting" at bounding box center [1485, 154] width 27 height 13
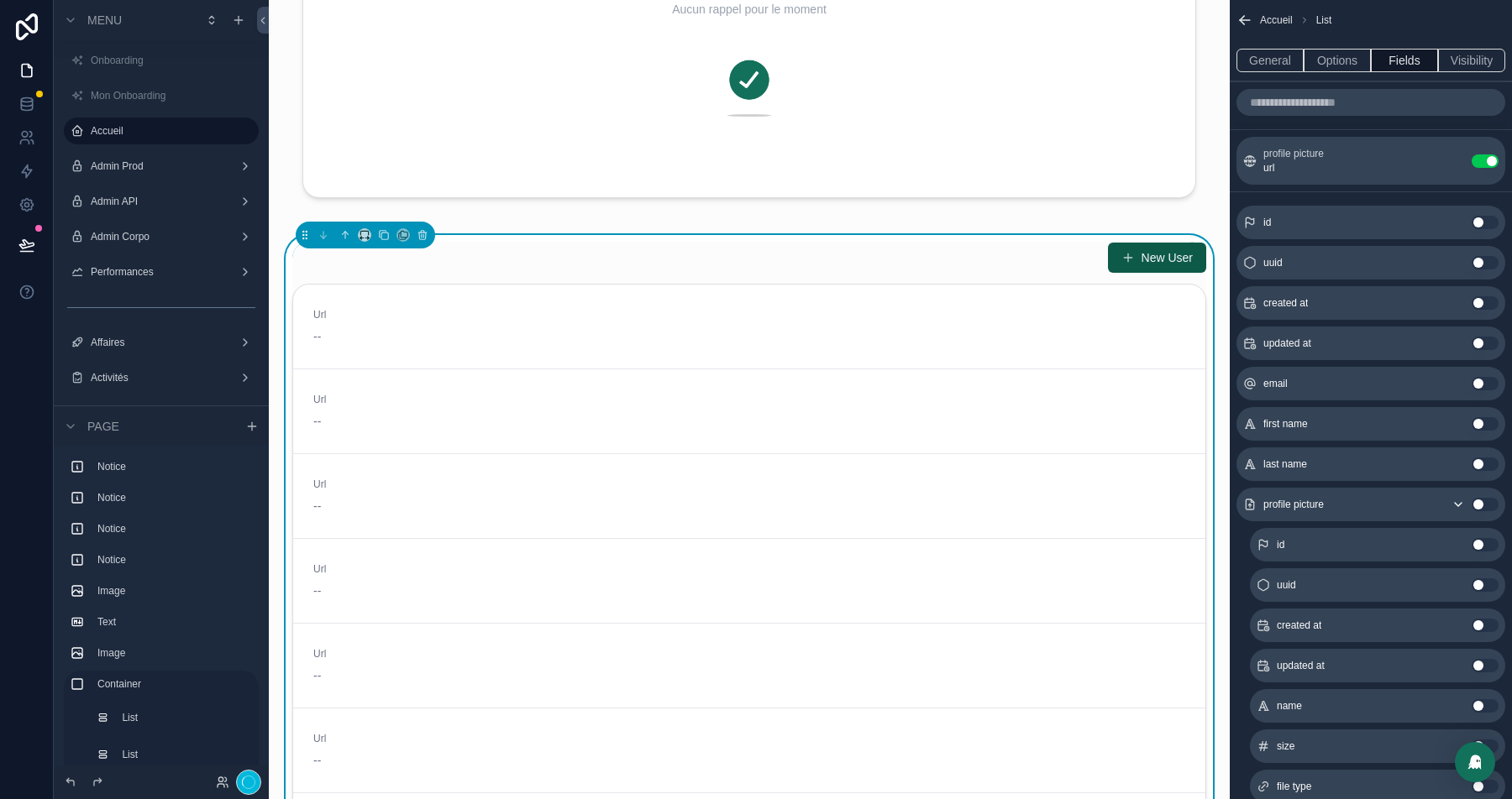
click at [0, 0] on icon "scrollable content" at bounding box center [0, 0] width 0 height 0
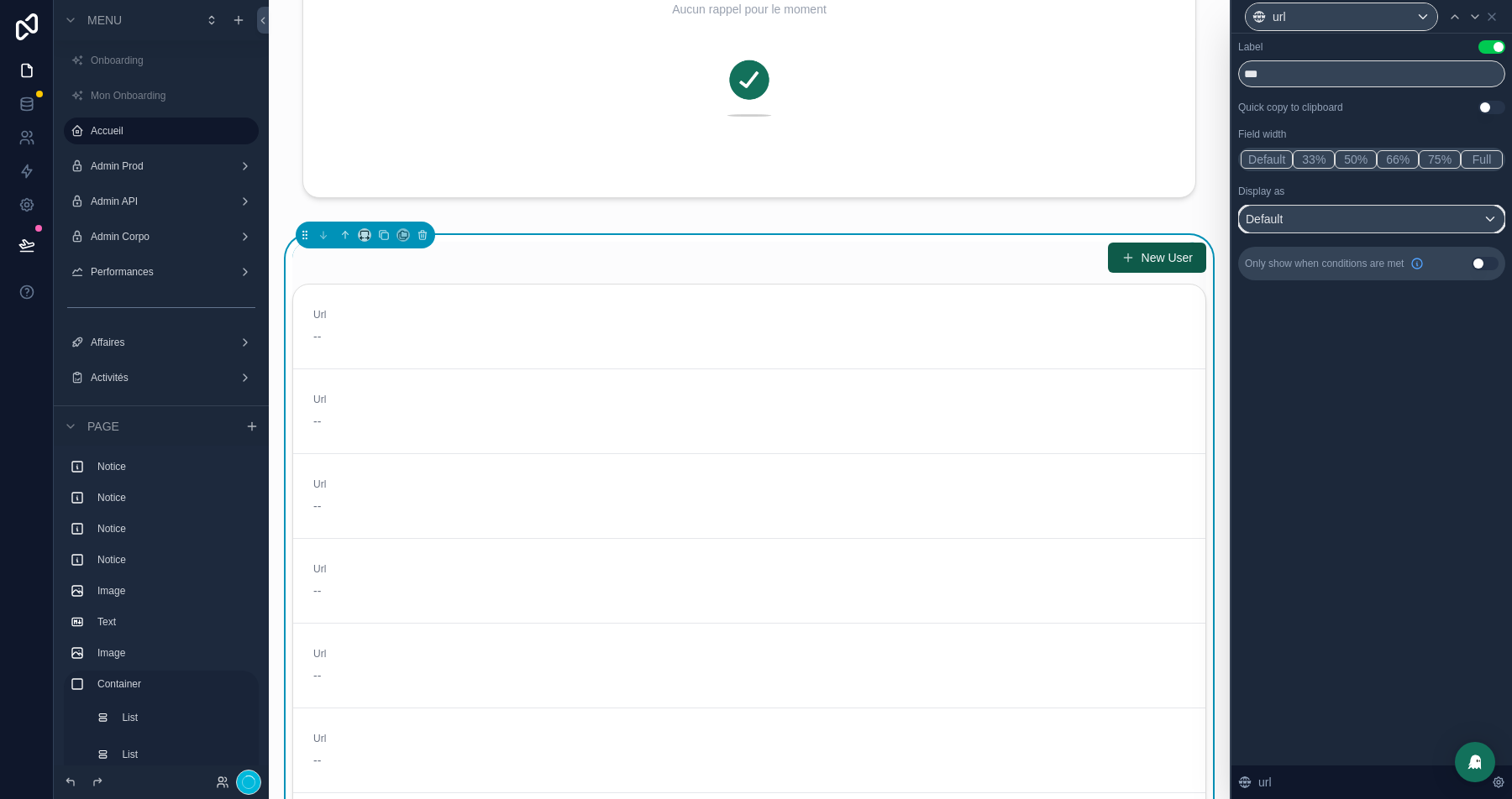
click at [1376, 215] on div "Default" at bounding box center [1371, 219] width 265 height 27
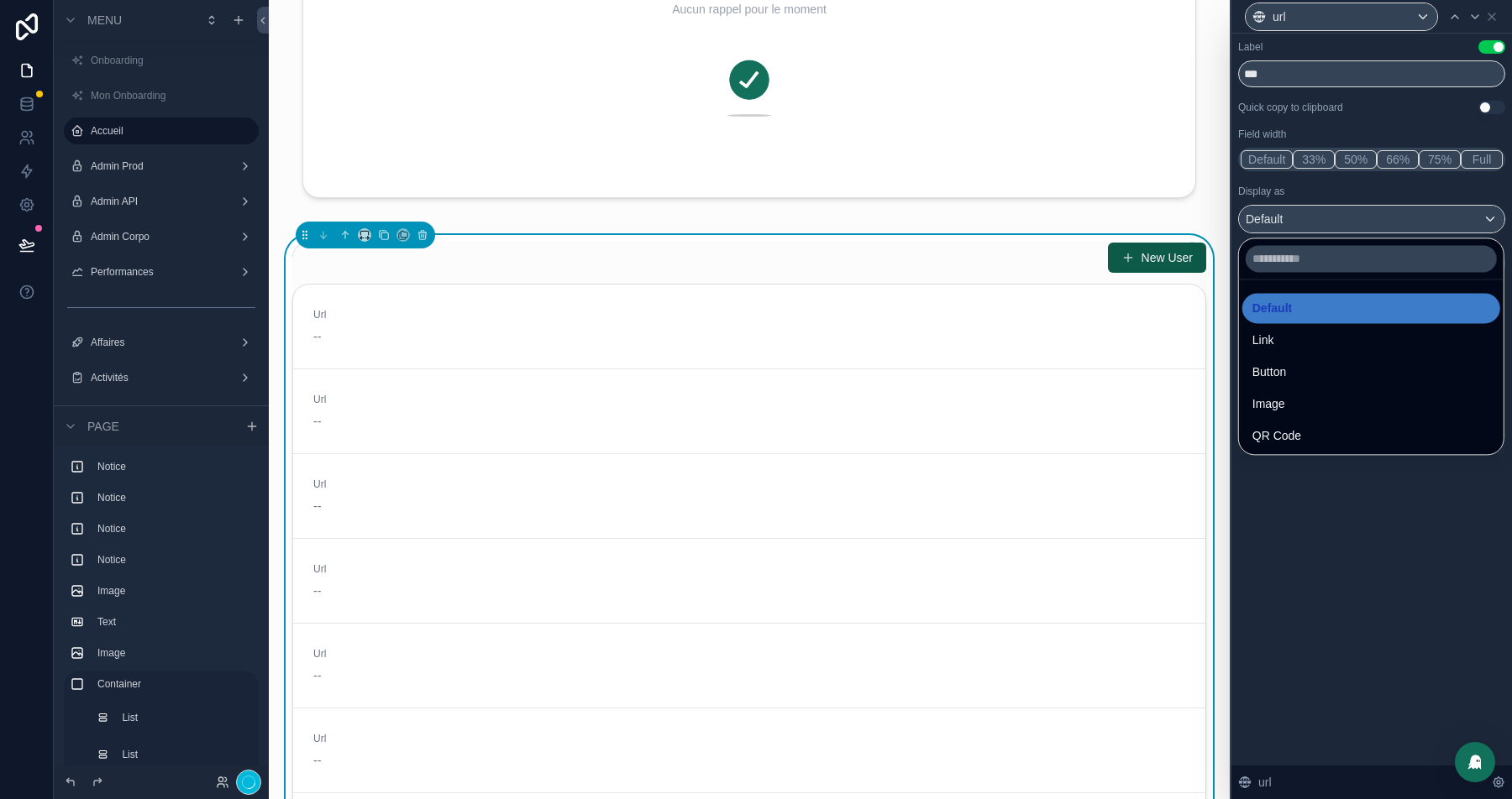
click at [1285, 409] on span "Image" at bounding box center [1269, 404] width 32 height 20
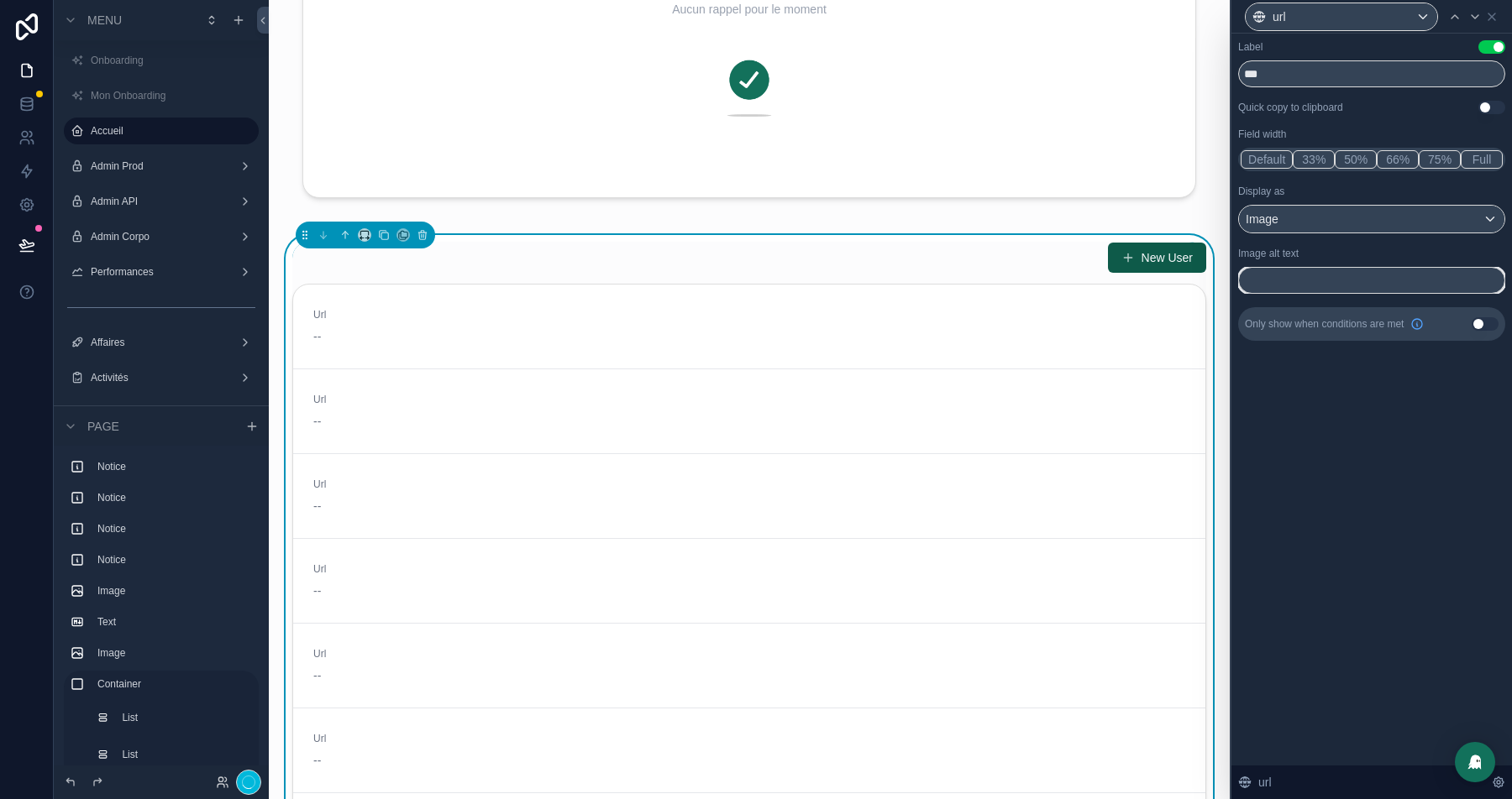
click at [1329, 281] on input "text" at bounding box center [1371, 280] width 267 height 27
click at [1384, 216] on div "Image" at bounding box center [1371, 219] width 265 height 27
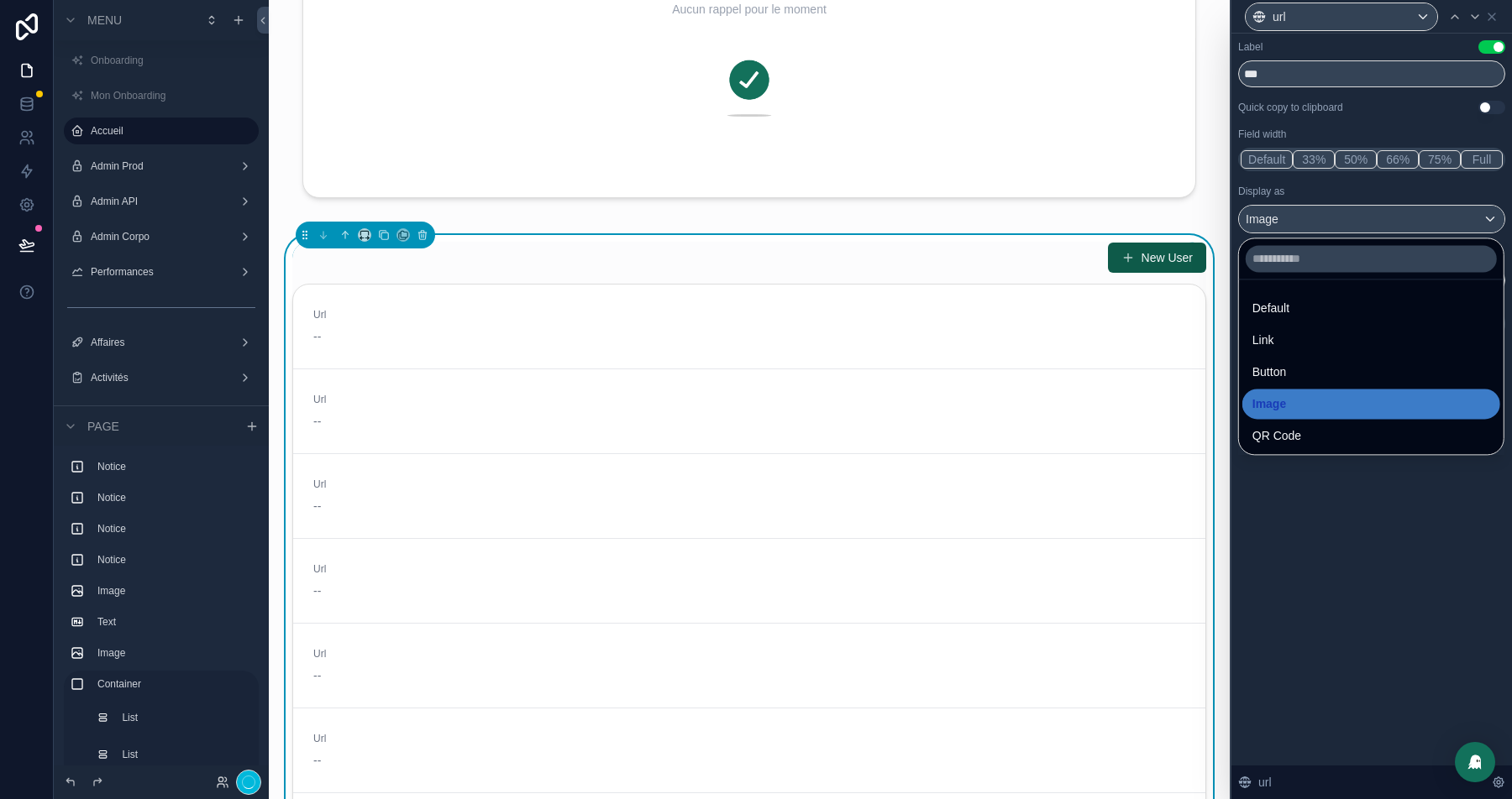
click at [1320, 514] on div at bounding box center [1371, 399] width 280 height 799
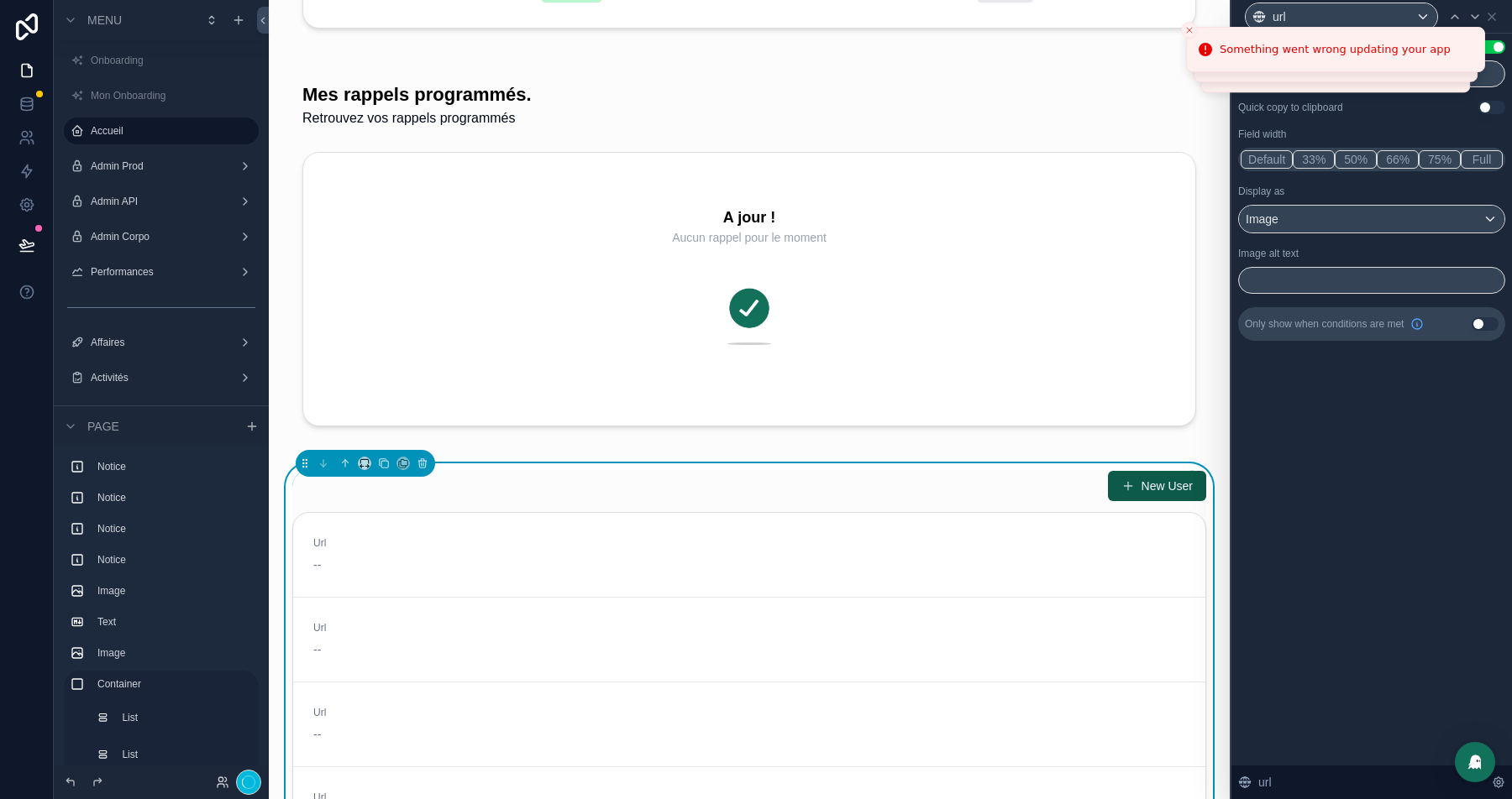
scroll to position [3595, 0]
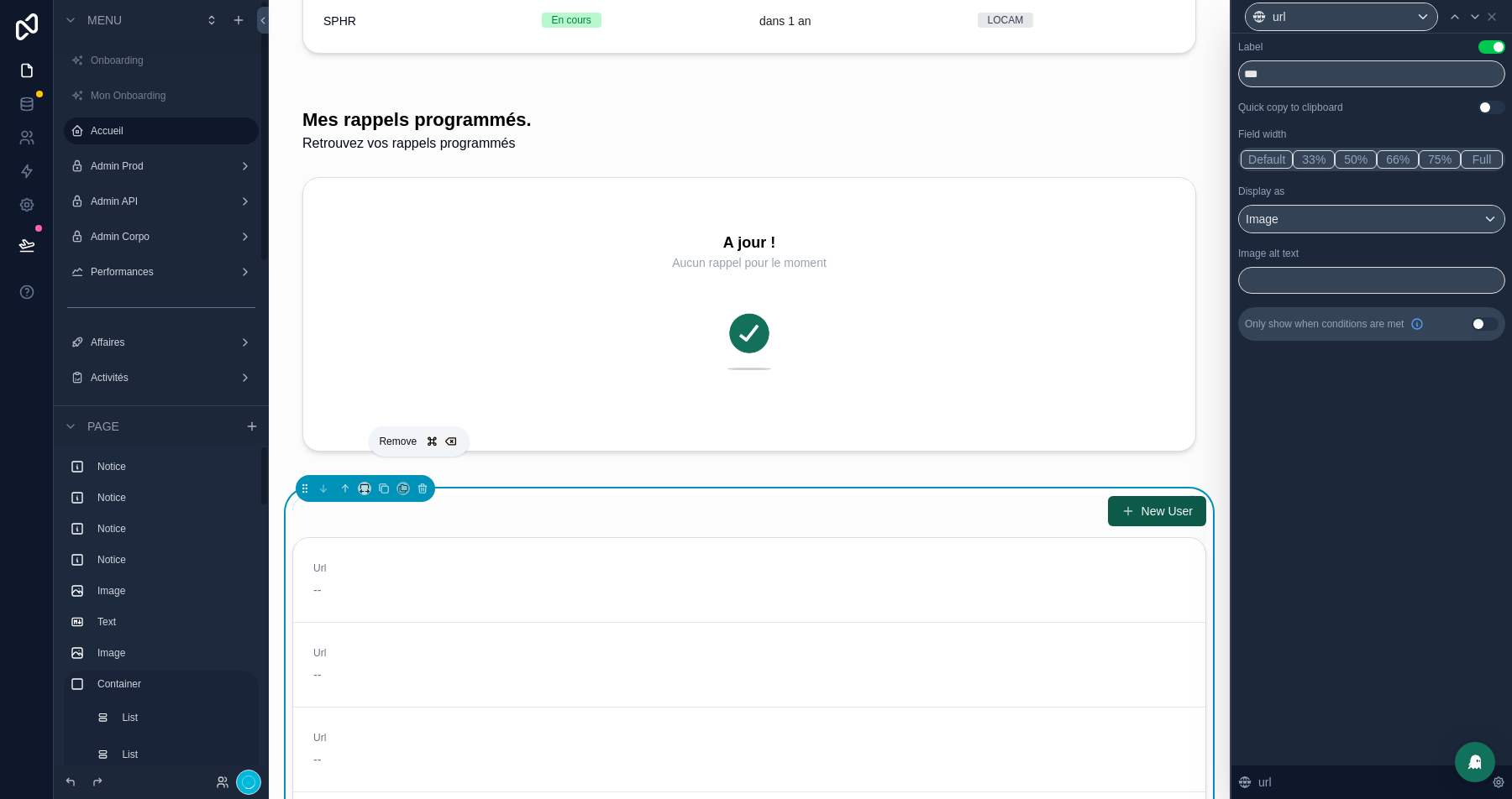
click at [421, 483] on icon "scrollable content" at bounding box center [422, 488] width 11 height 11
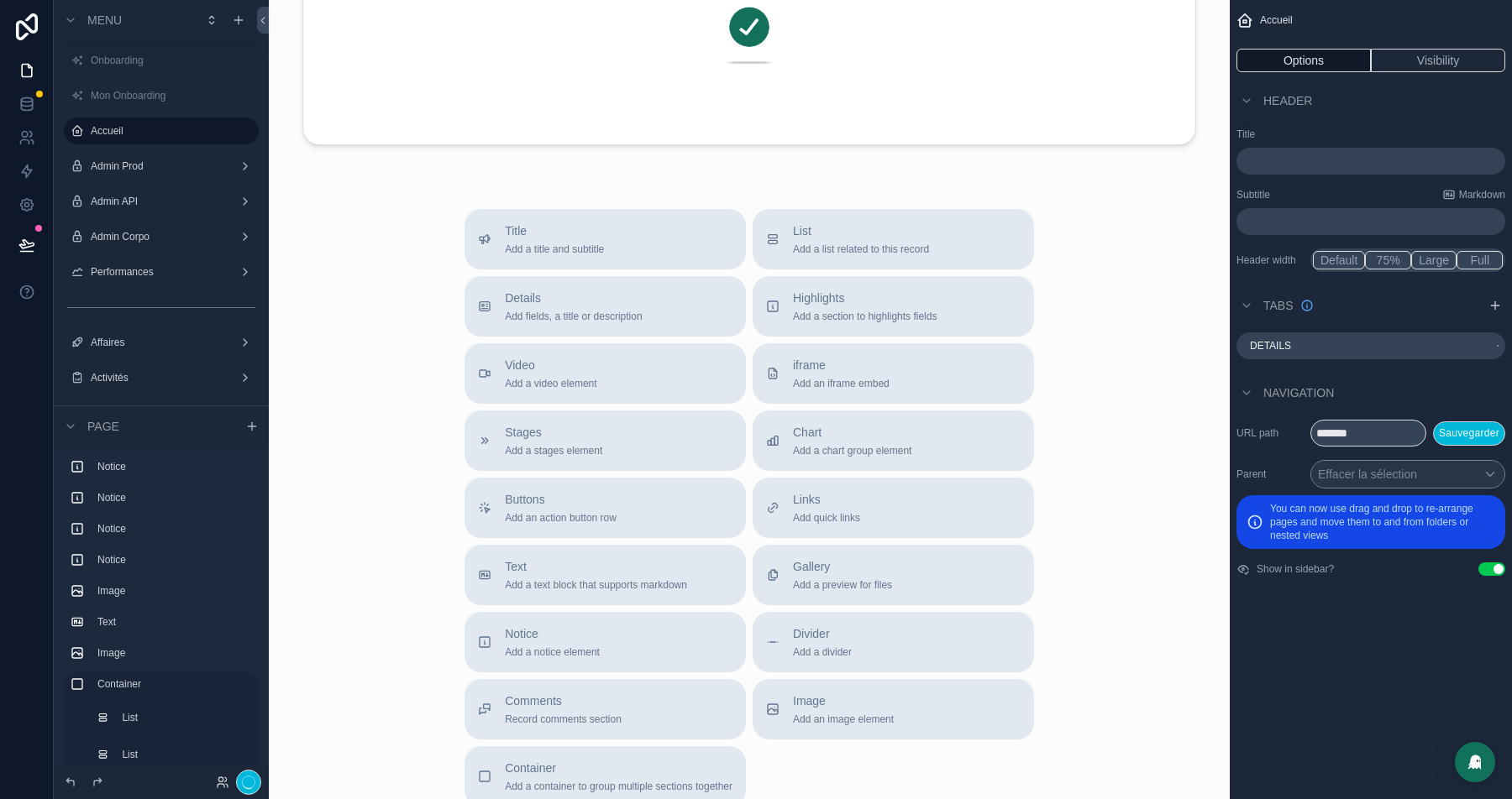
scroll to position [3966, 0]
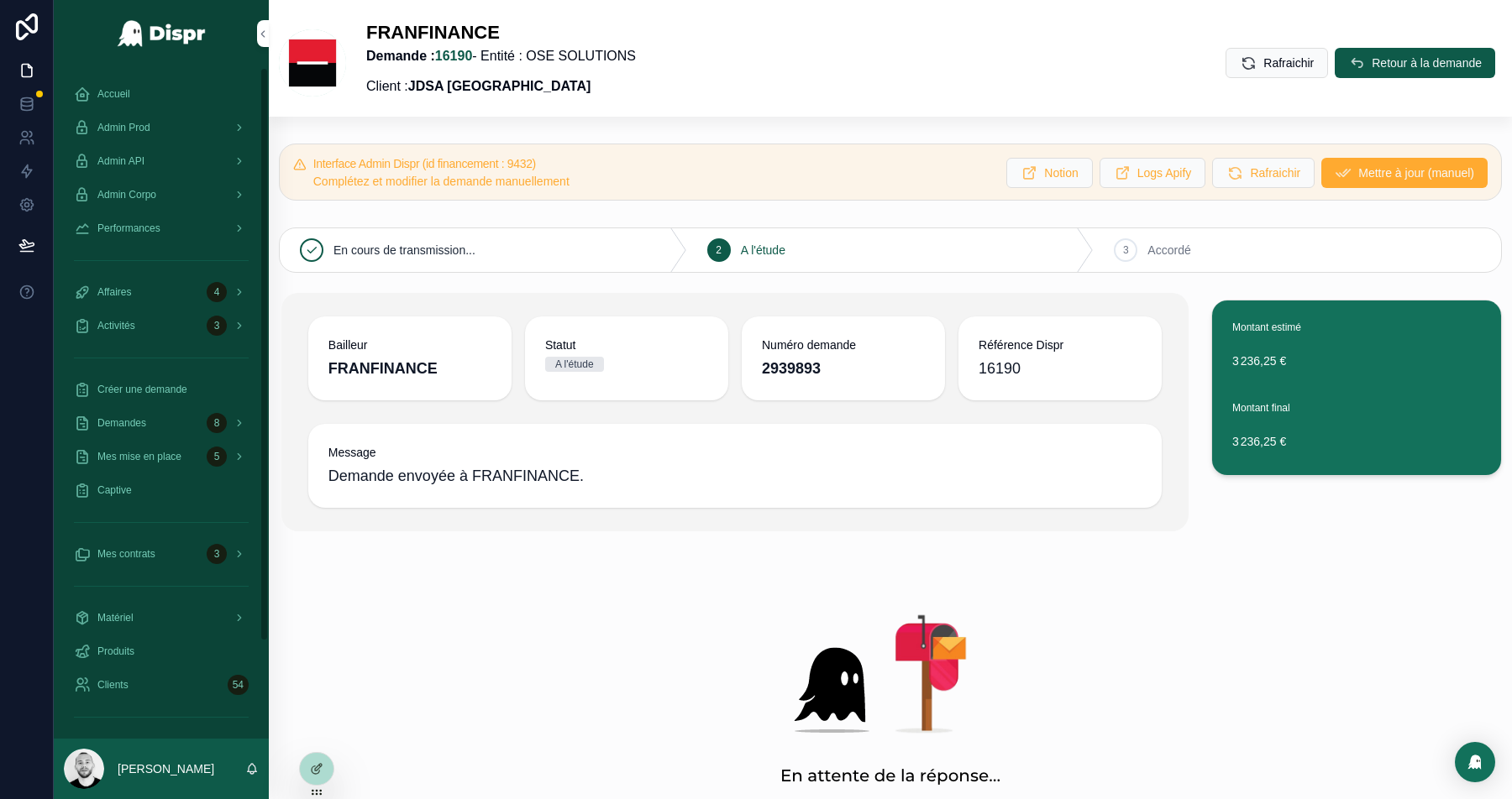
click at [79, 89] on icon "scrollable content" at bounding box center [83, 94] width 17 height 17
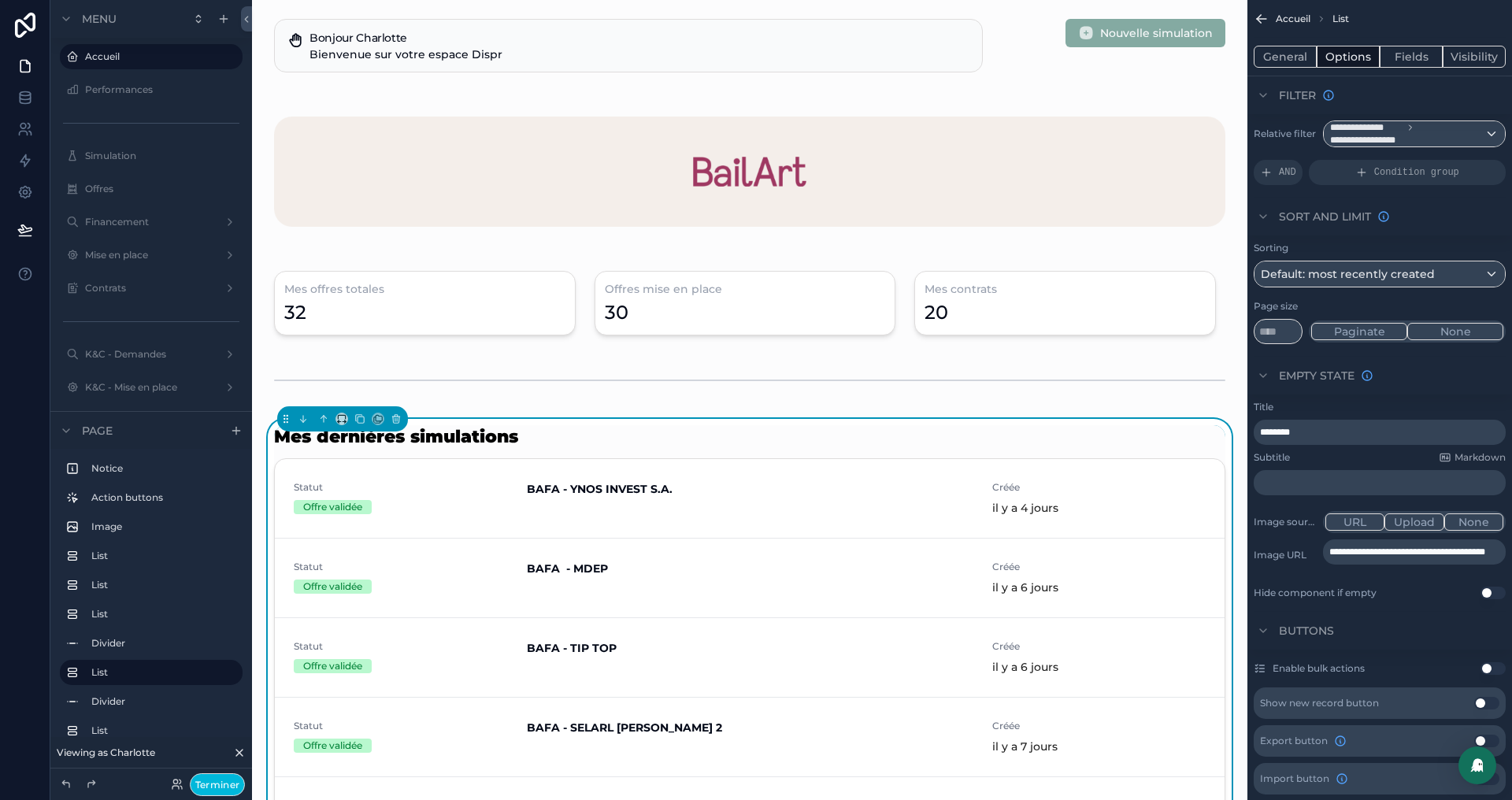
click at [227, 784] on button "Terminer" at bounding box center [217, 785] width 55 height 23
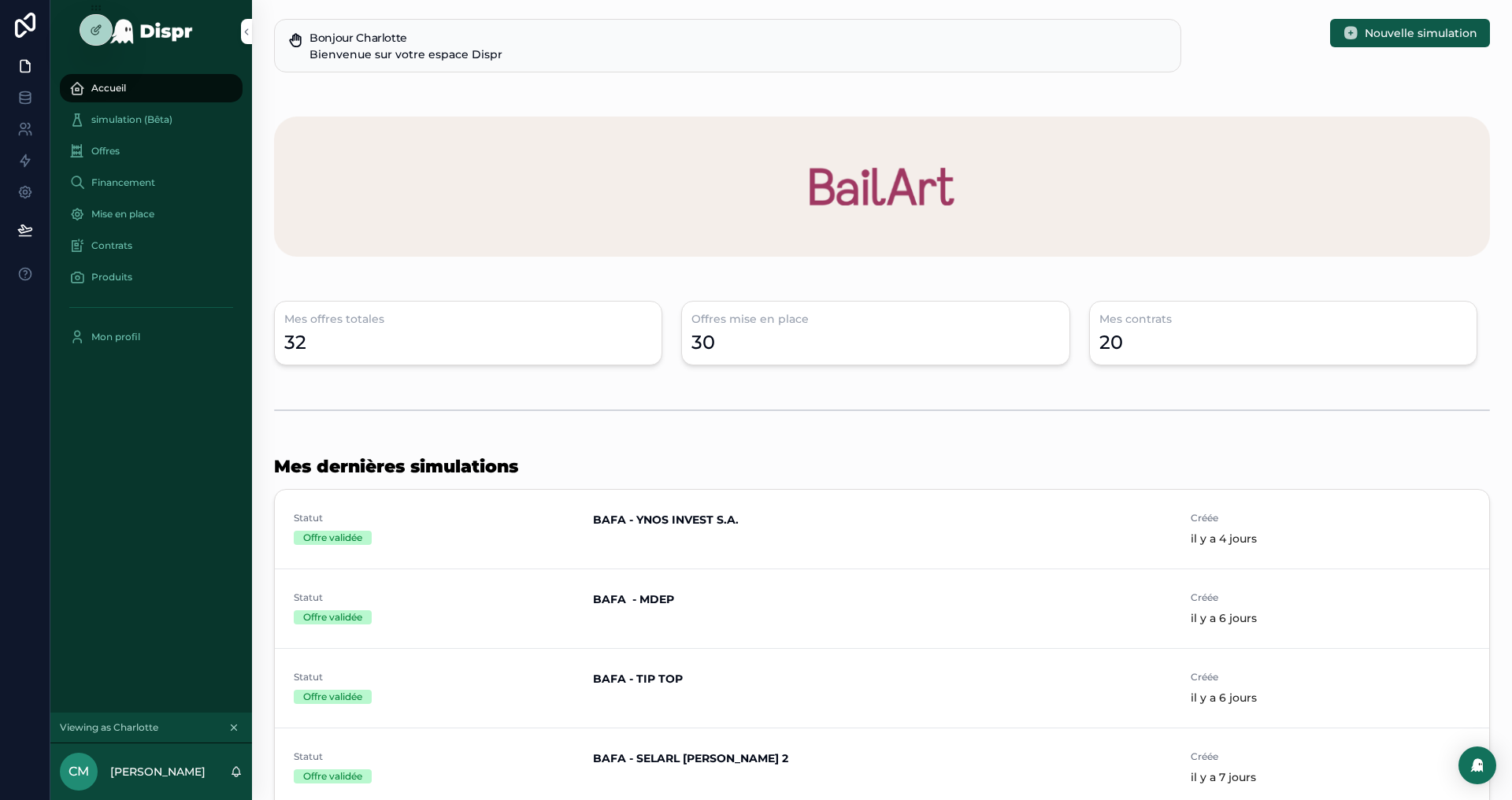
click at [146, 118] on span "simulation (Bêta)" at bounding box center [132, 119] width 81 height 12
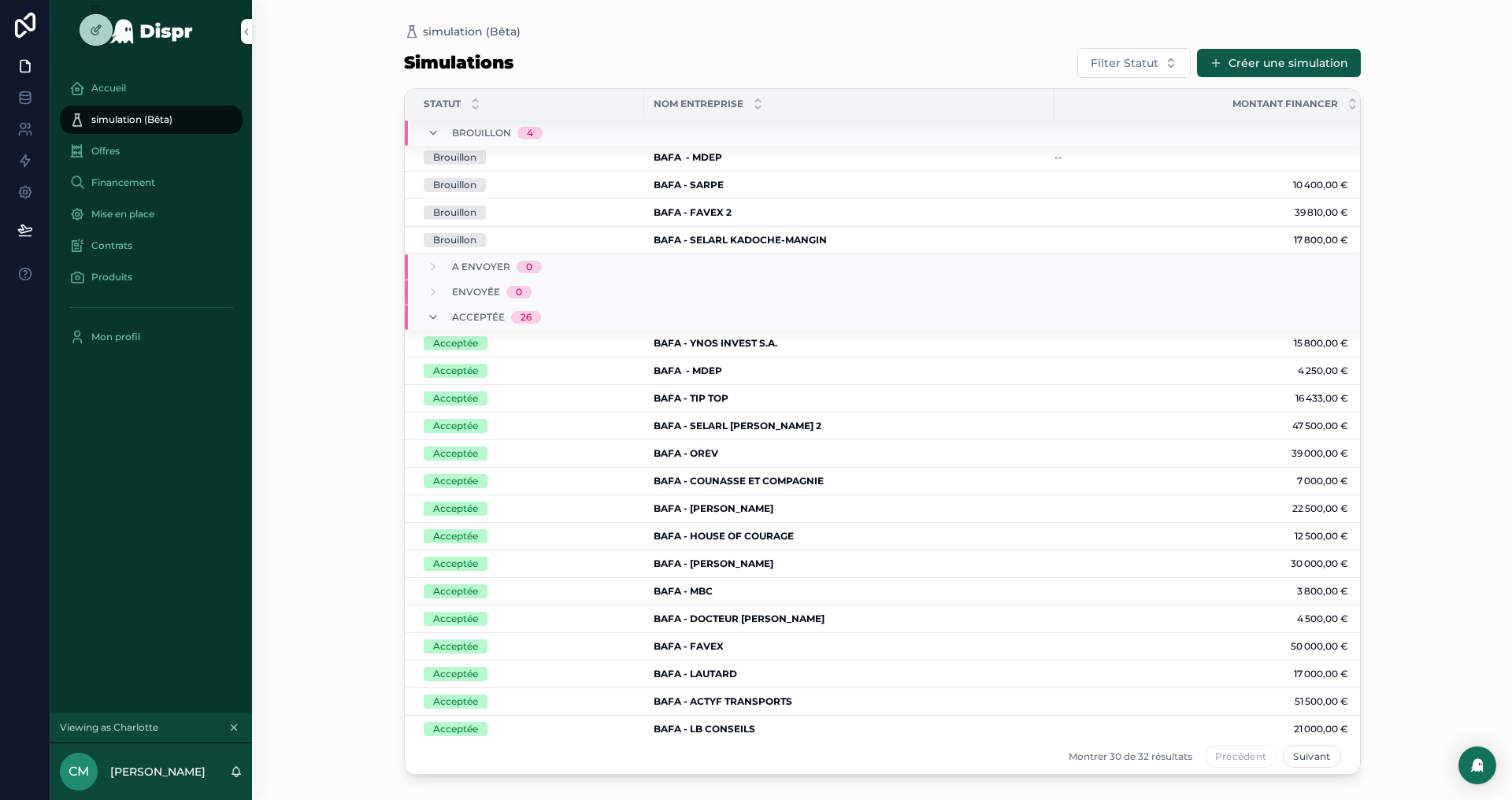
click at [126, 151] on div "Offres" at bounding box center [151, 151] width 164 height 25
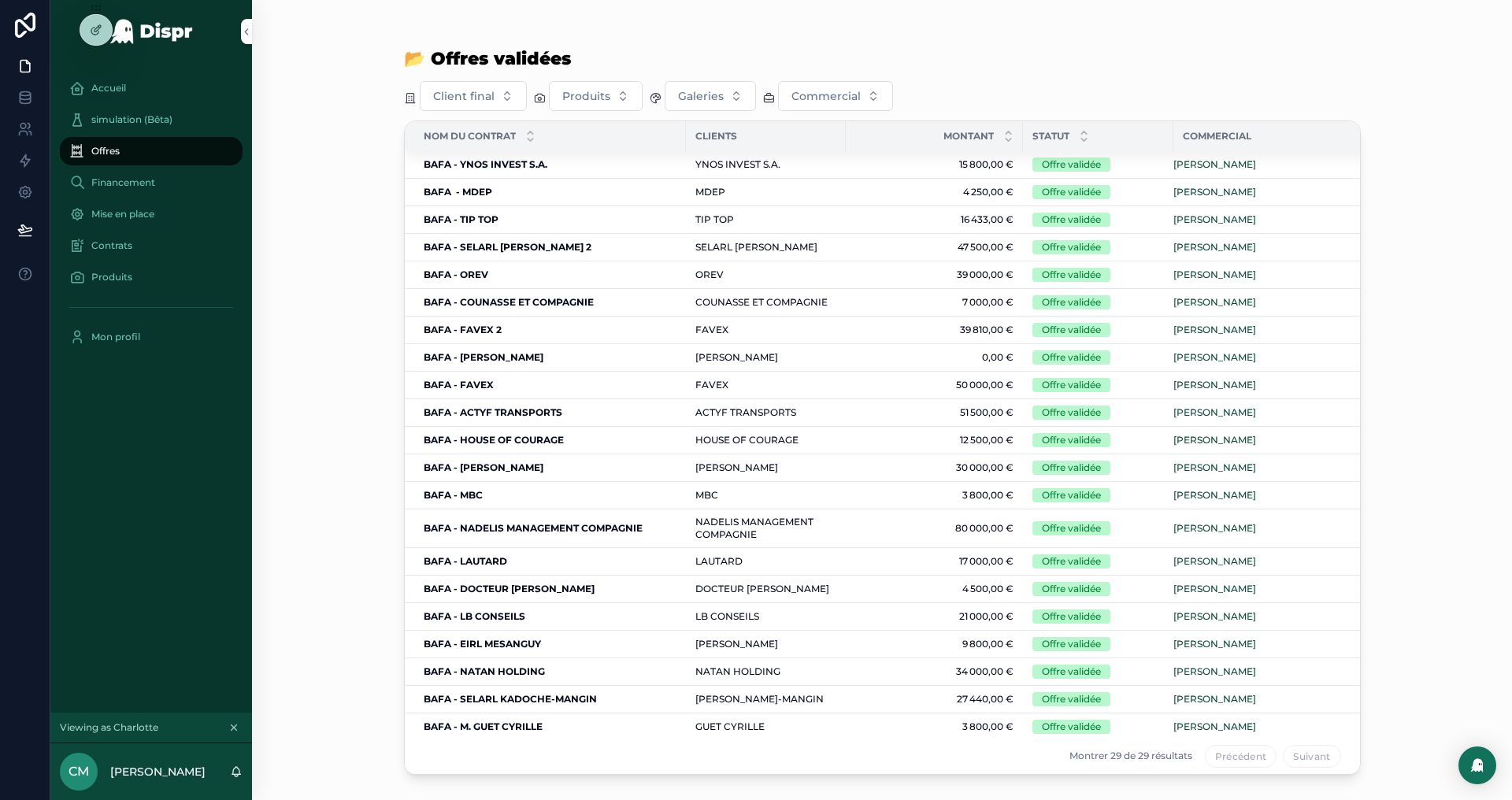
click at [117, 179] on span "Financement" at bounding box center [124, 183] width 64 height 12
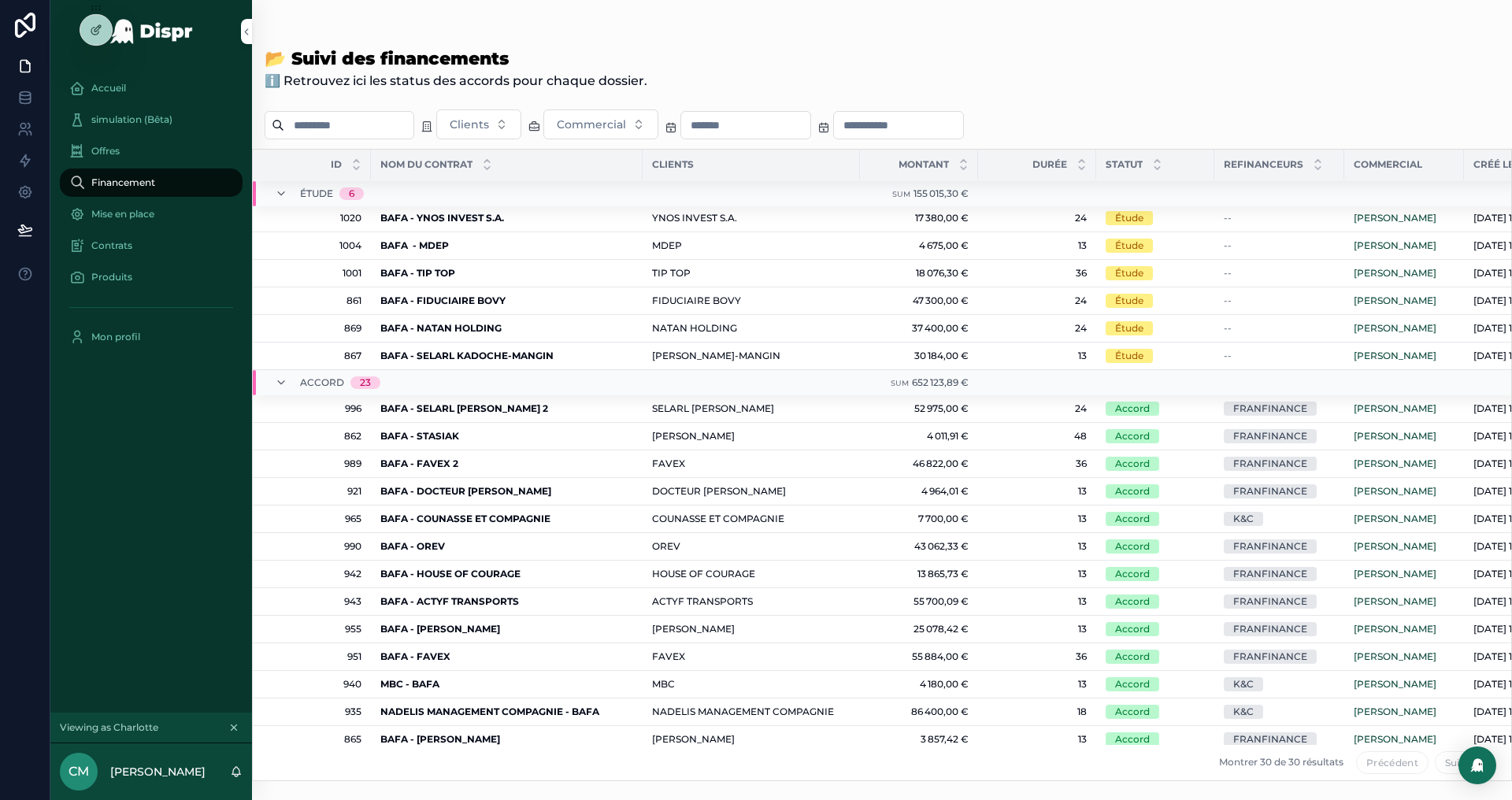
click at [511, 218] on div "BAFA - YNOS INVEST S.A. BAFA - YNOS INVEST S.A." at bounding box center [507, 218] width 253 height 12
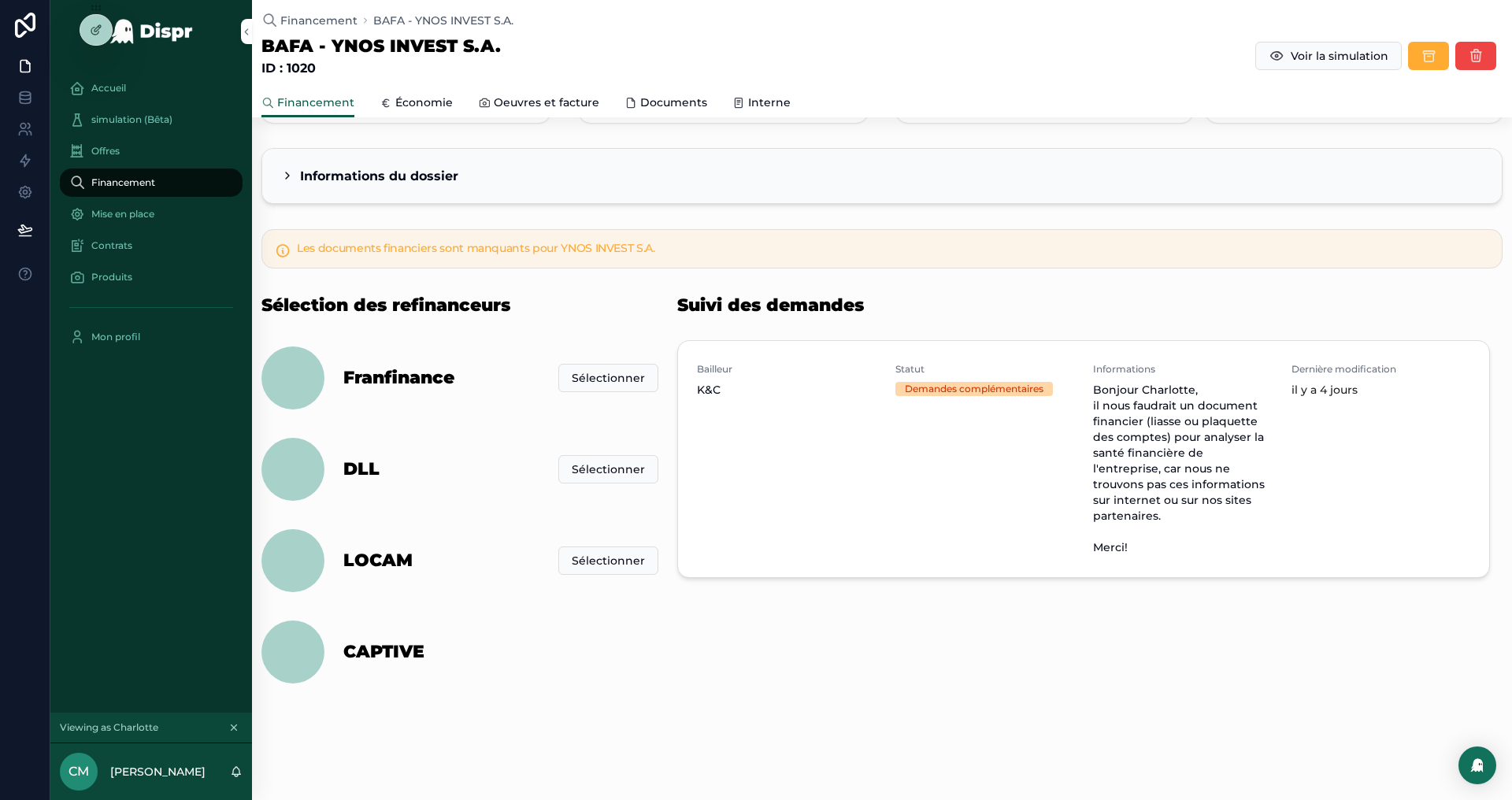
scroll to position [84, 0]
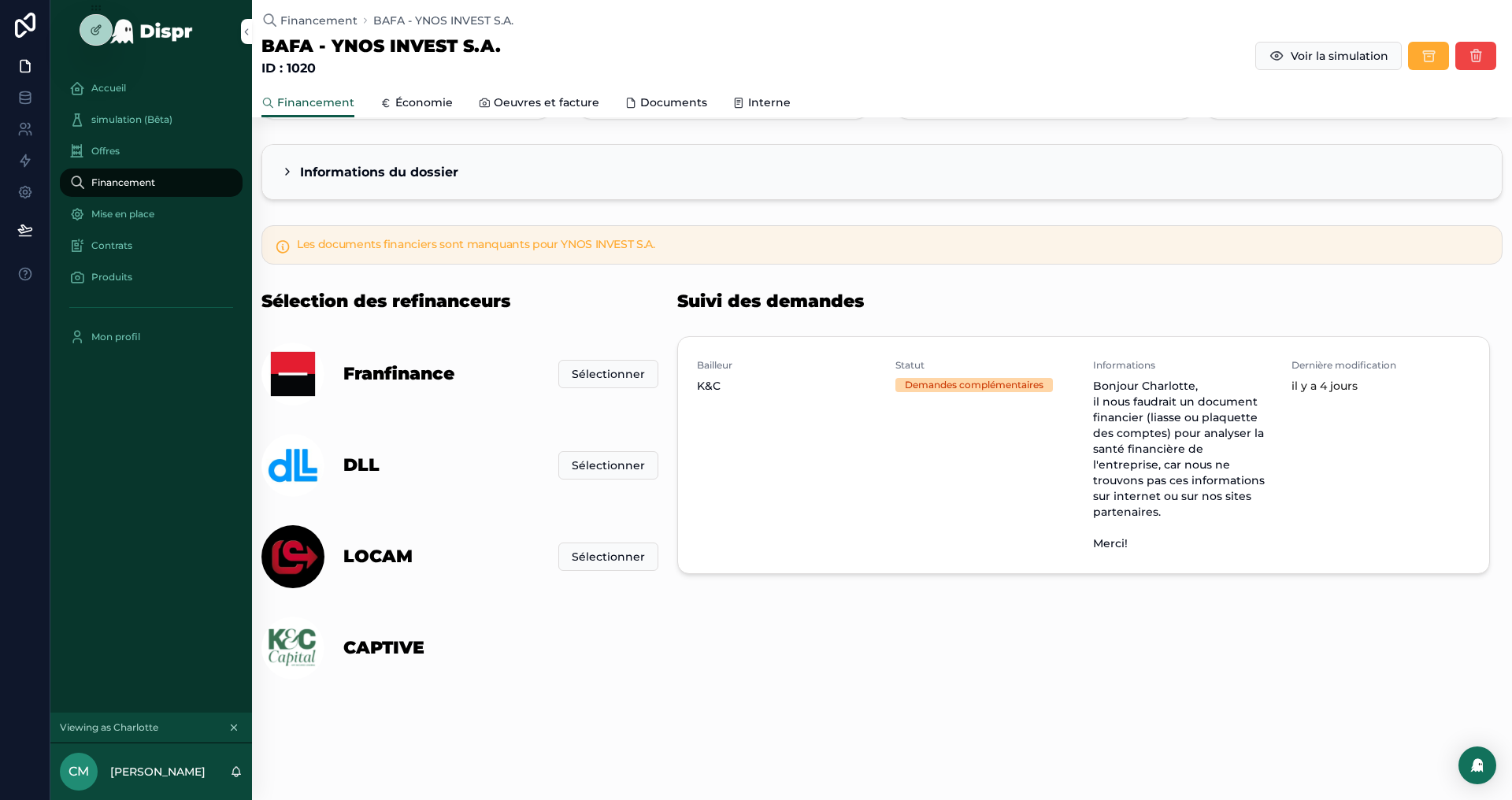
click at [1193, 461] on span "Bonjour Charlotte, il nous faudrait un document financier (liasse ou plaquette …" at bounding box center [1183, 464] width 180 height 173
click at [98, 28] on icon at bounding box center [96, 30] width 12 height 12
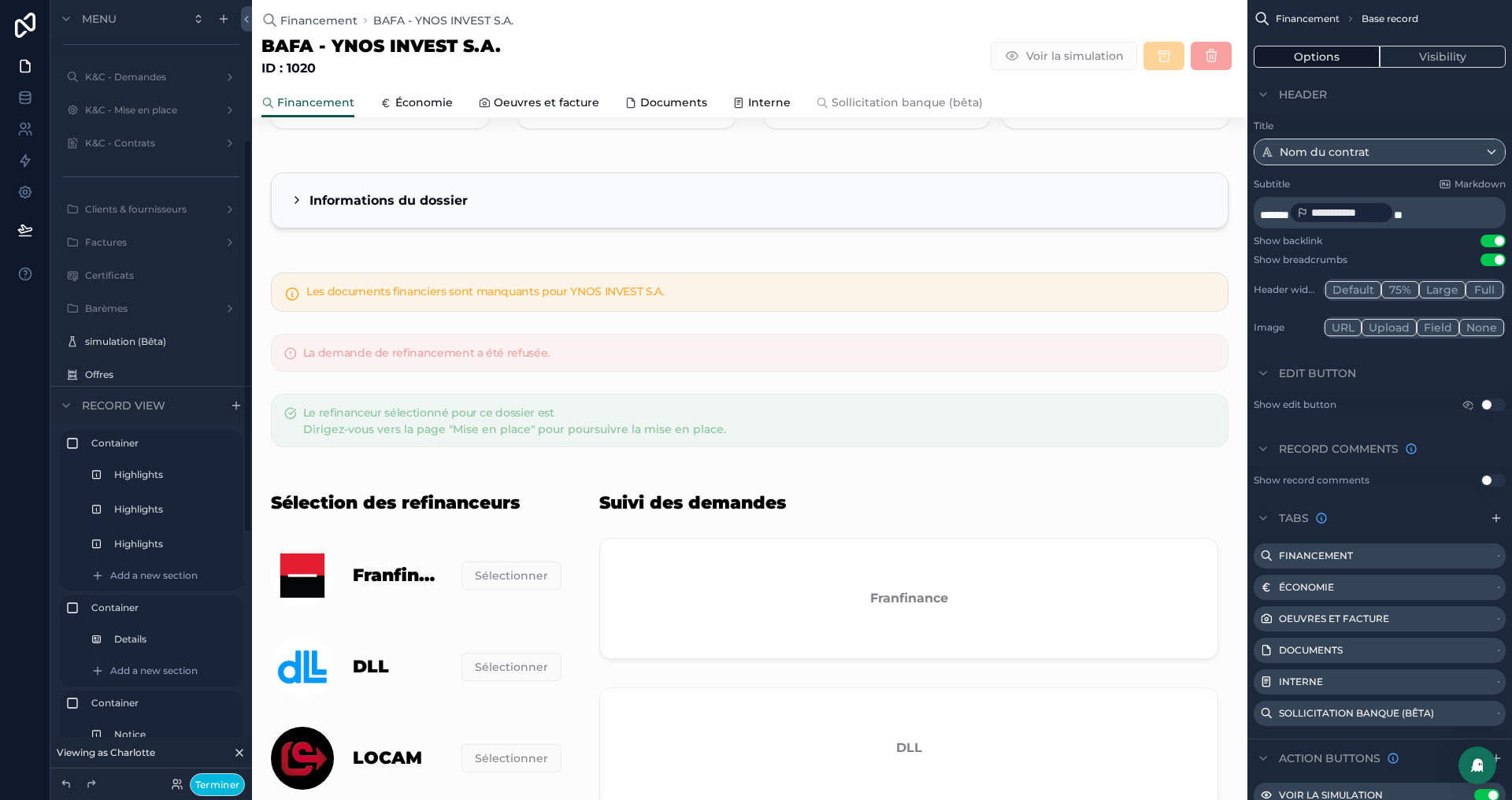
scroll to position [564, 0]
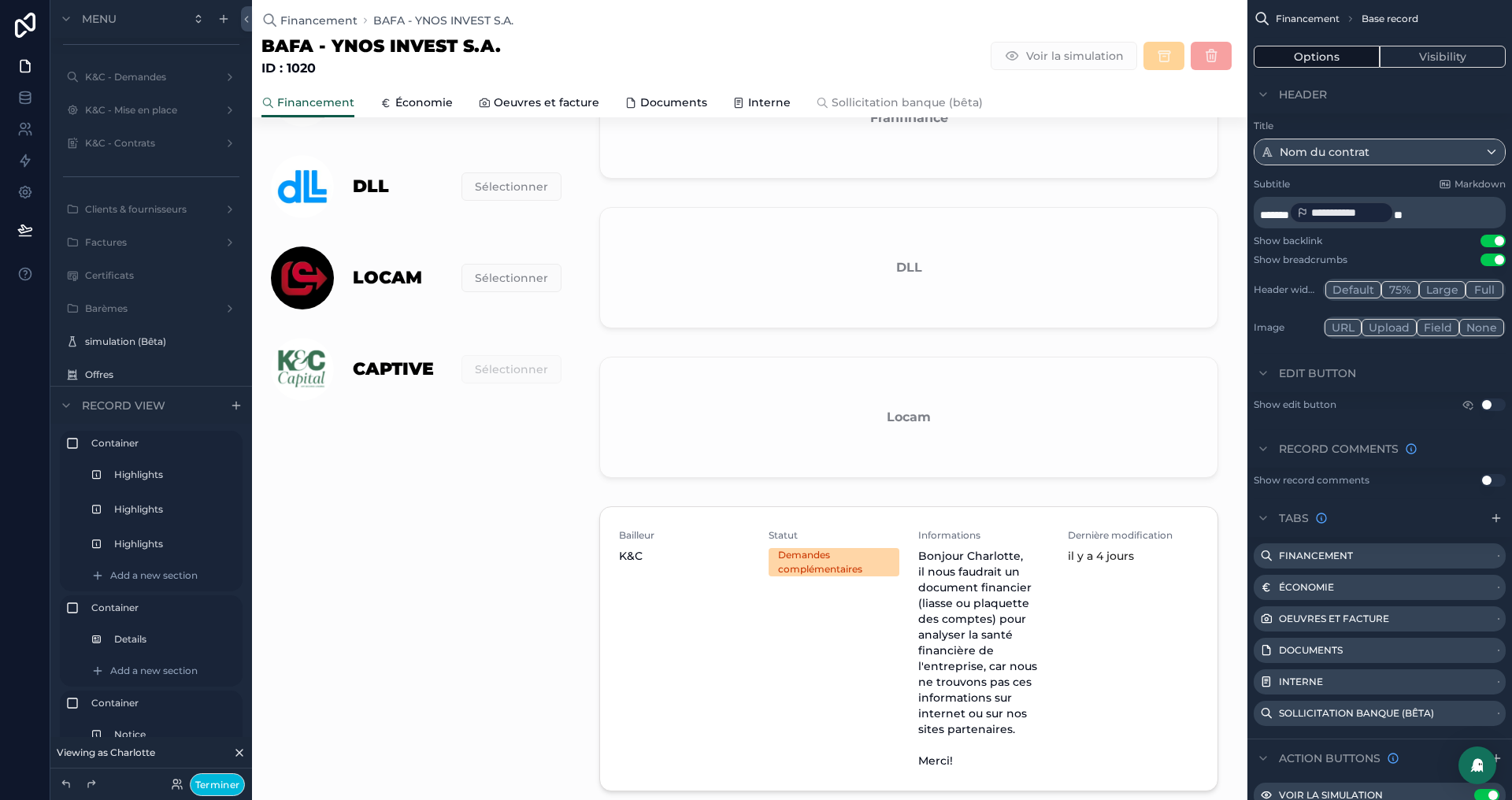
click at [811, 558] on div "scrollable content" at bounding box center [908, 404] width 657 height 818
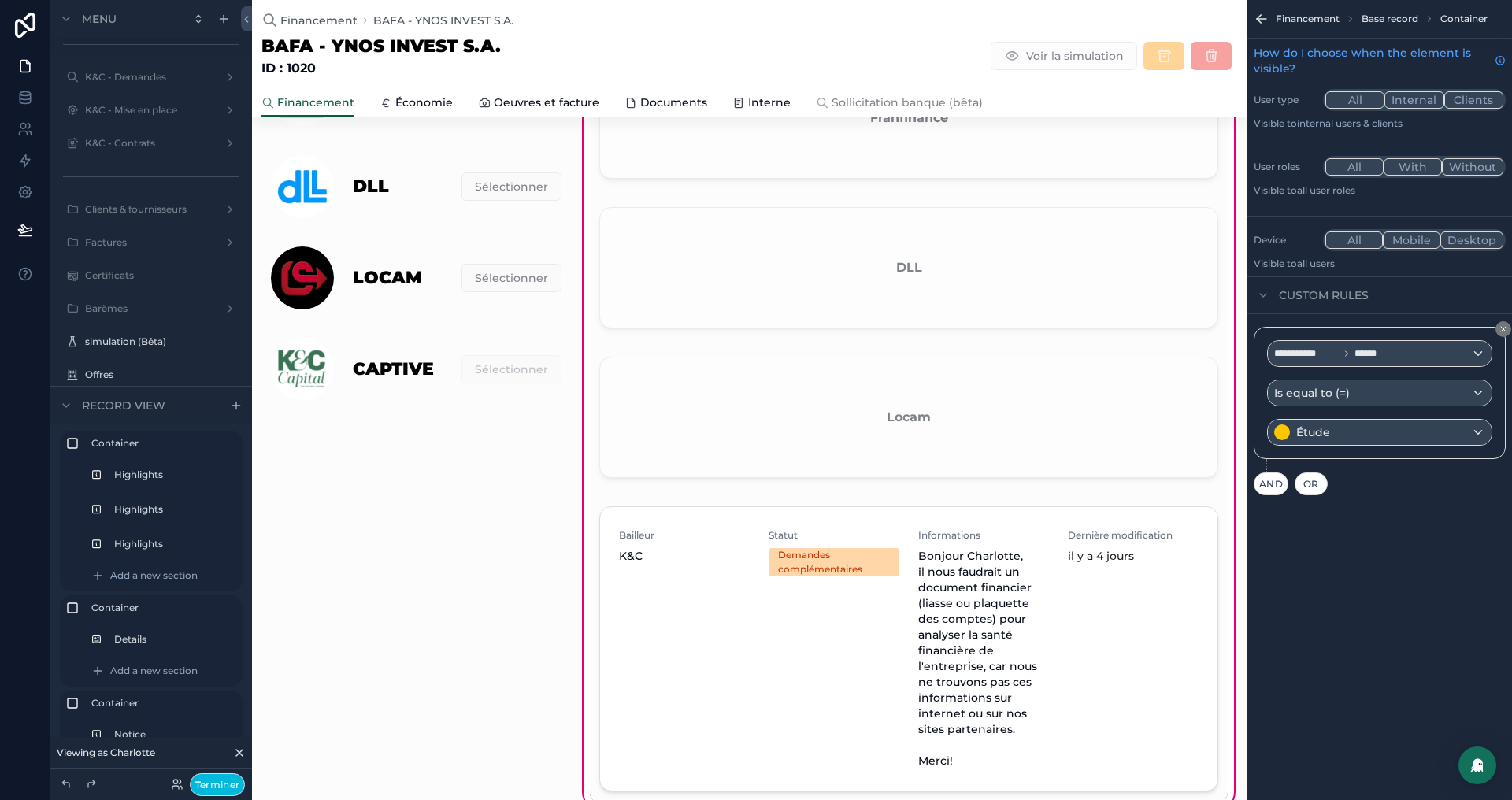
click at [1156, 601] on div "scrollable content" at bounding box center [909, 651] width 638 height 304
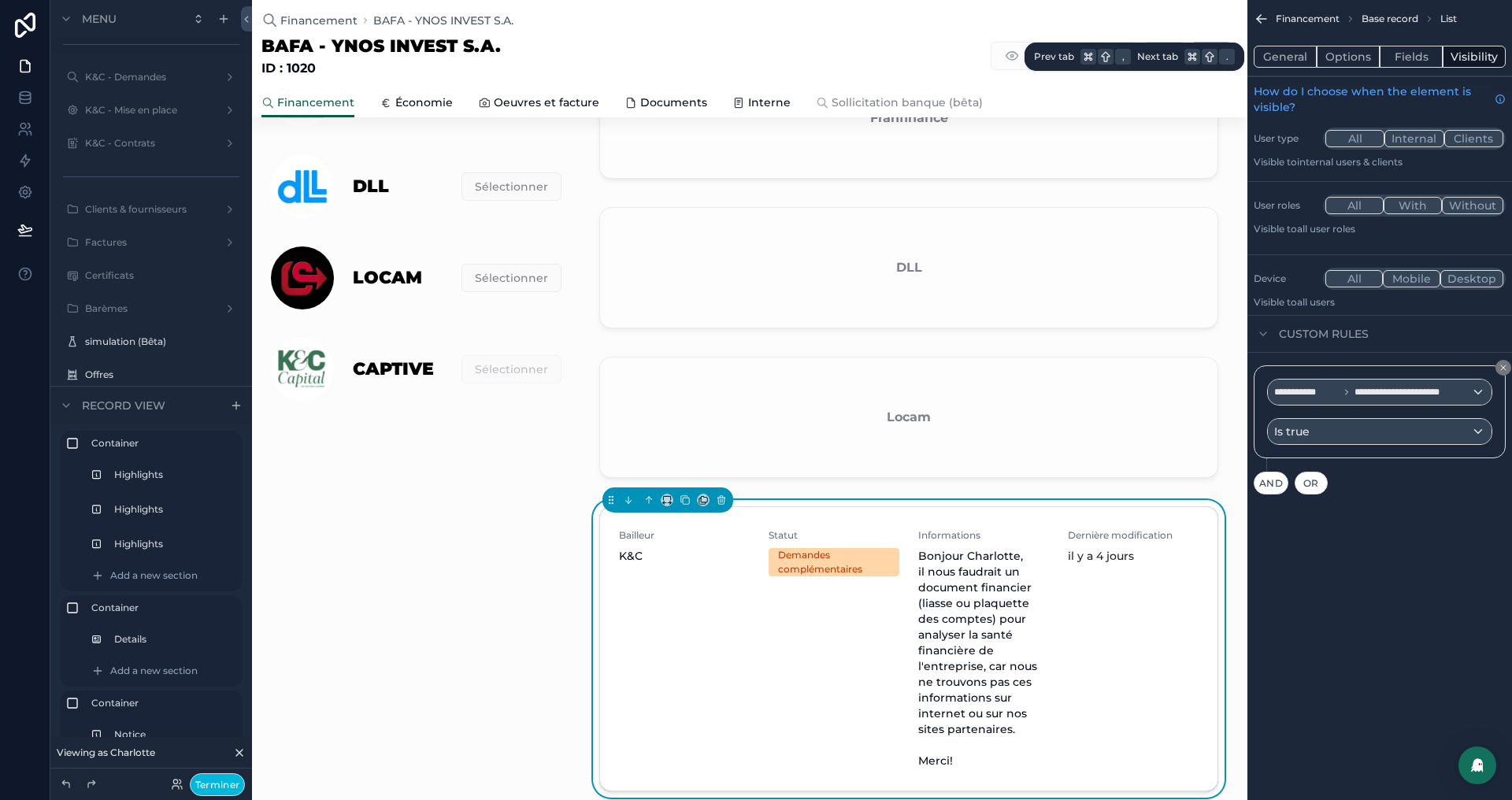
click at [1348, 53] on button "Options" at bounding box center [1348, 56] width 63 height 22
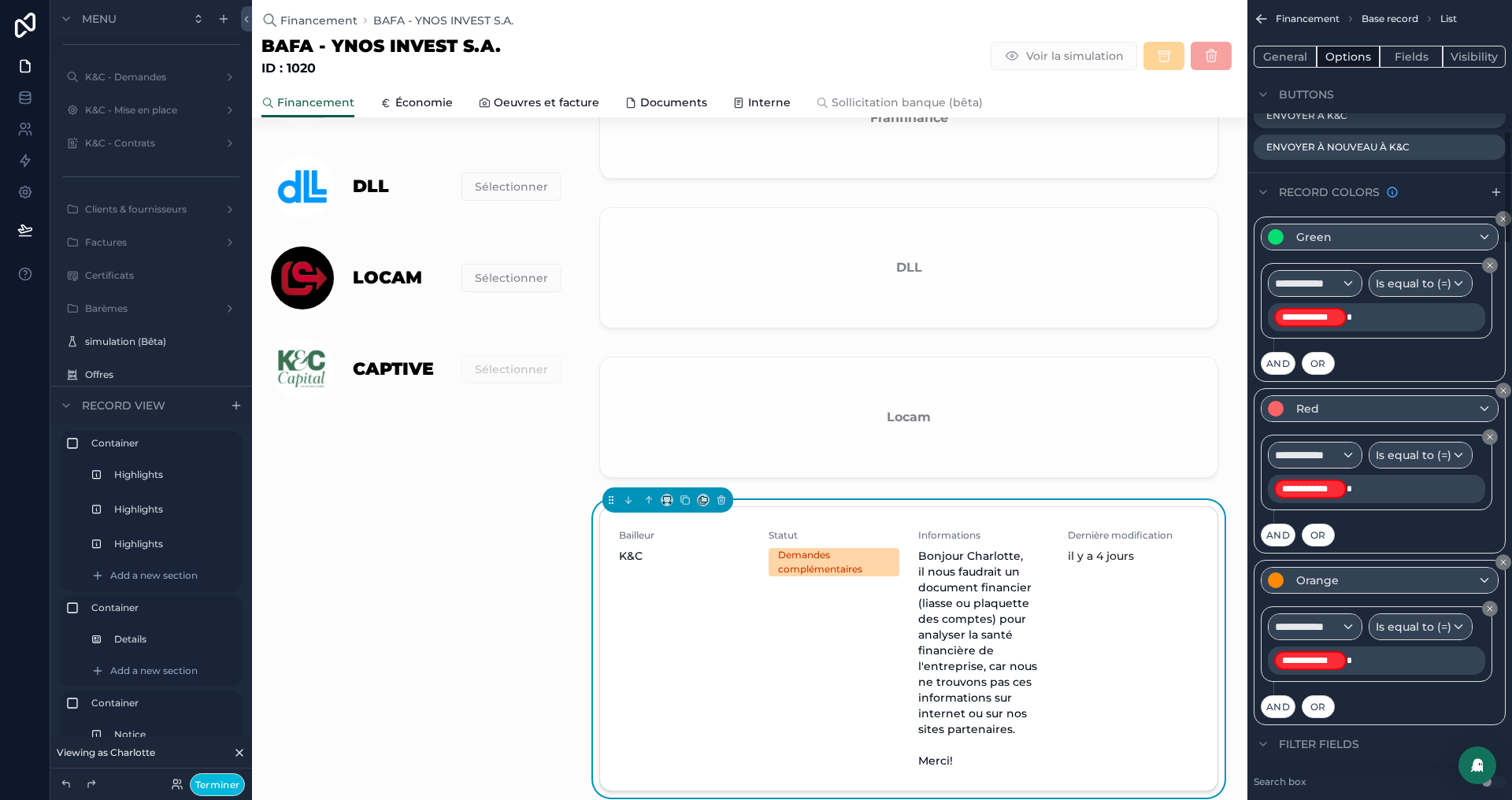
scroll to position [939, 0]
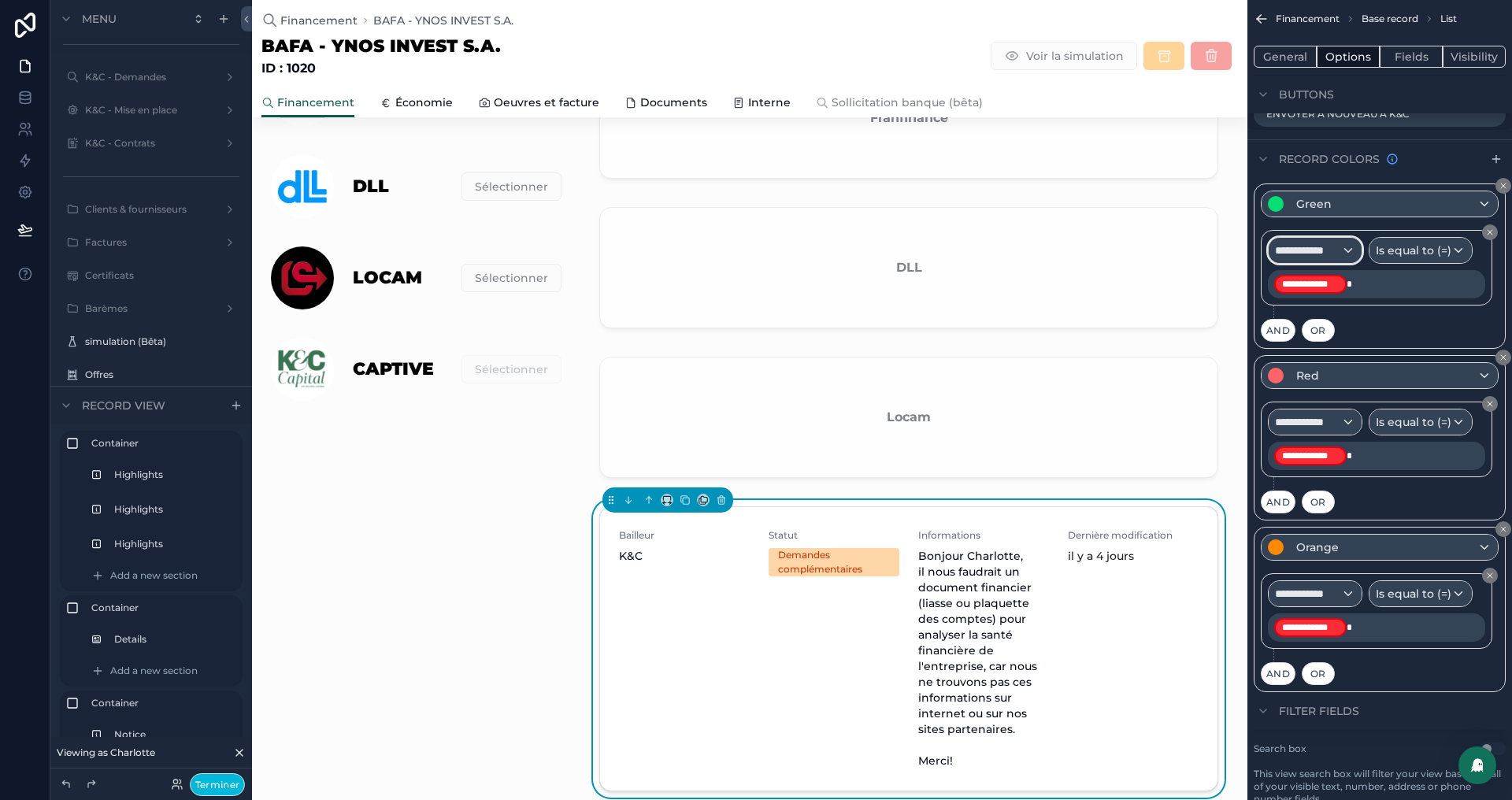
click at [1315, 247] on span "**********" at bounding box center [1308, 250] width 66 height 16
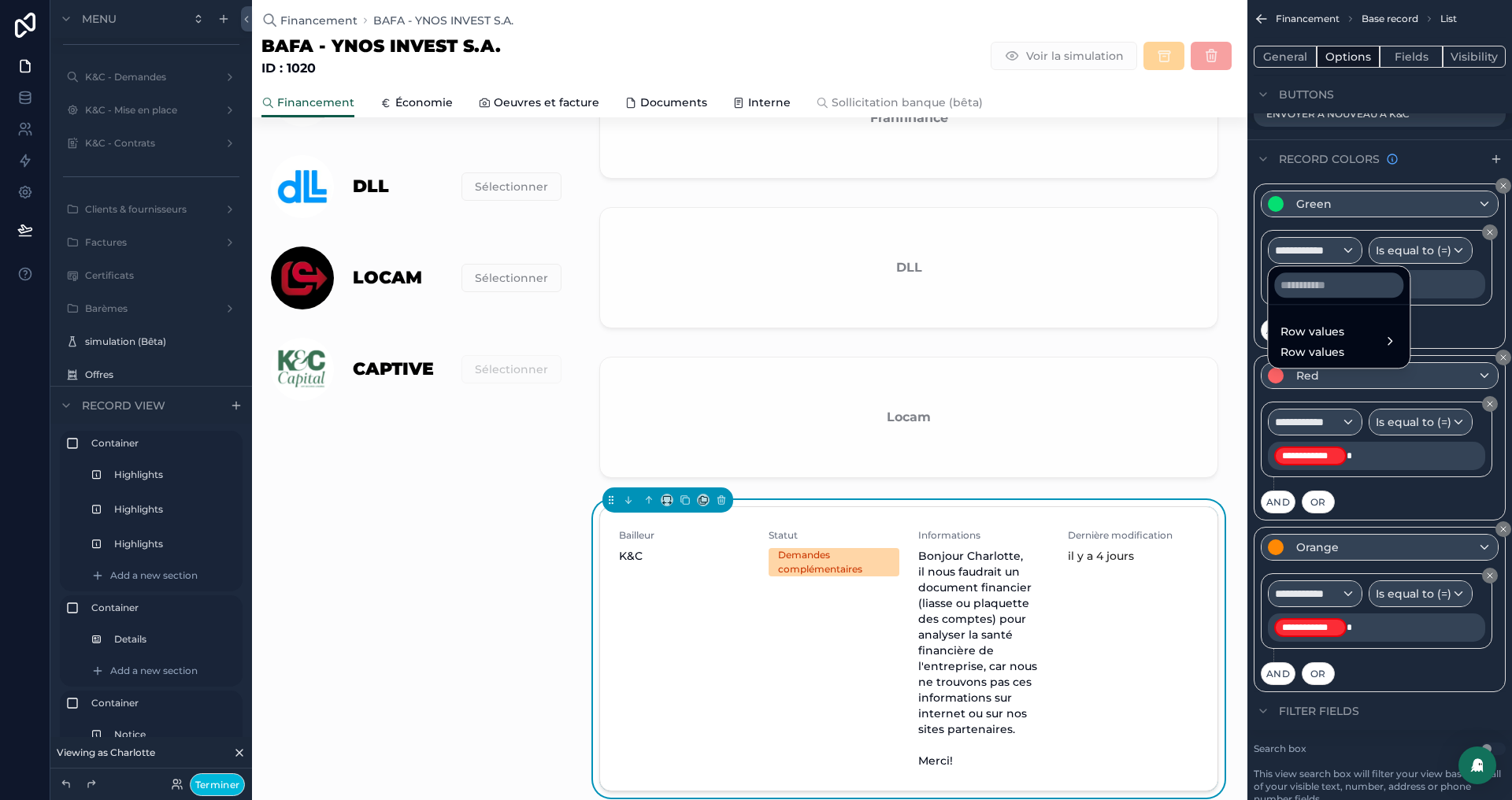
click at [1304, 336] on span "Row values" at bounding box center [1312, 331] width 64 height 19
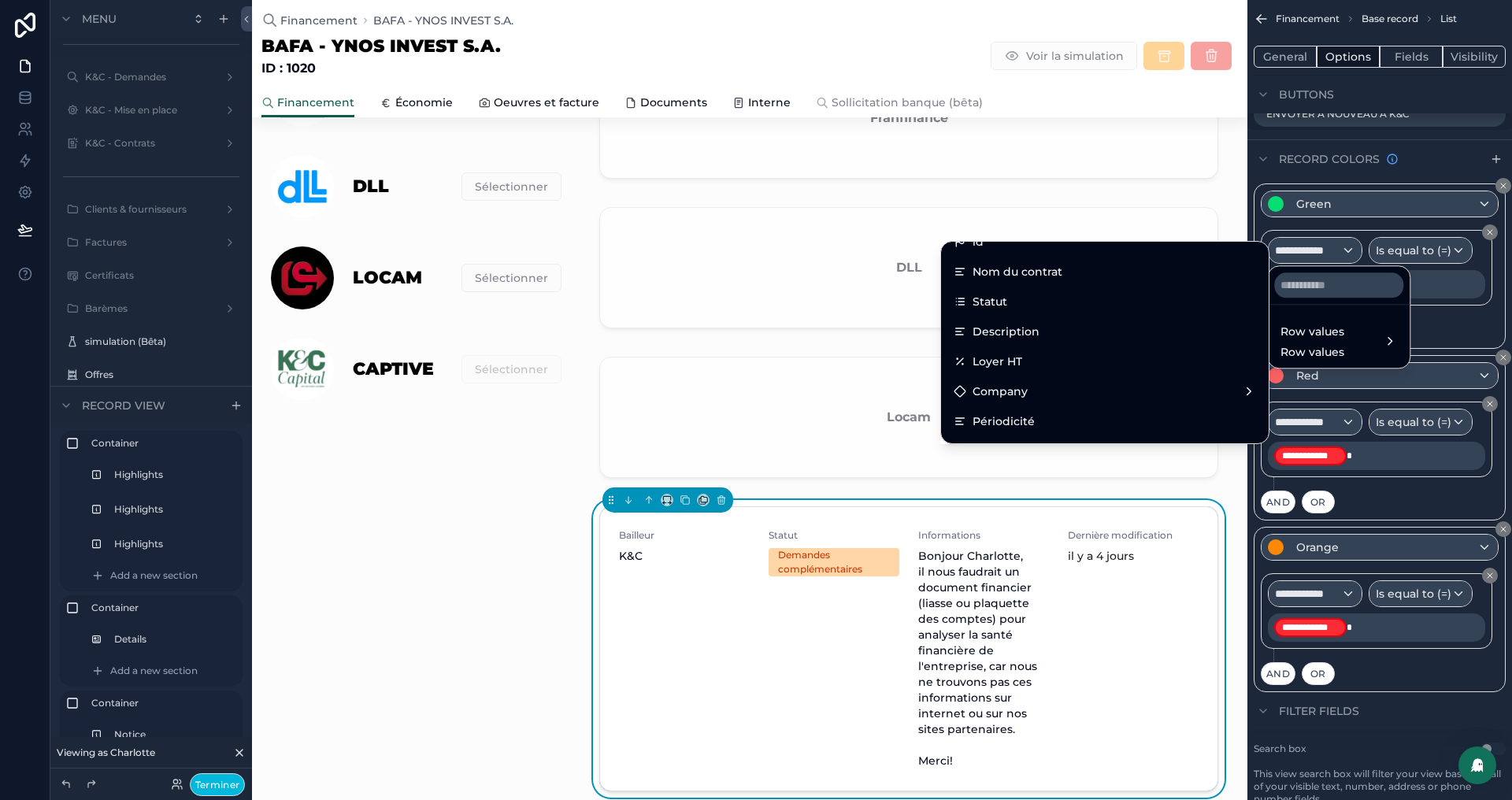
scroll to position [0, 0]
click at [1110, 324] on div "Statut" at bounding box center [1104, 318] width 302 height 19
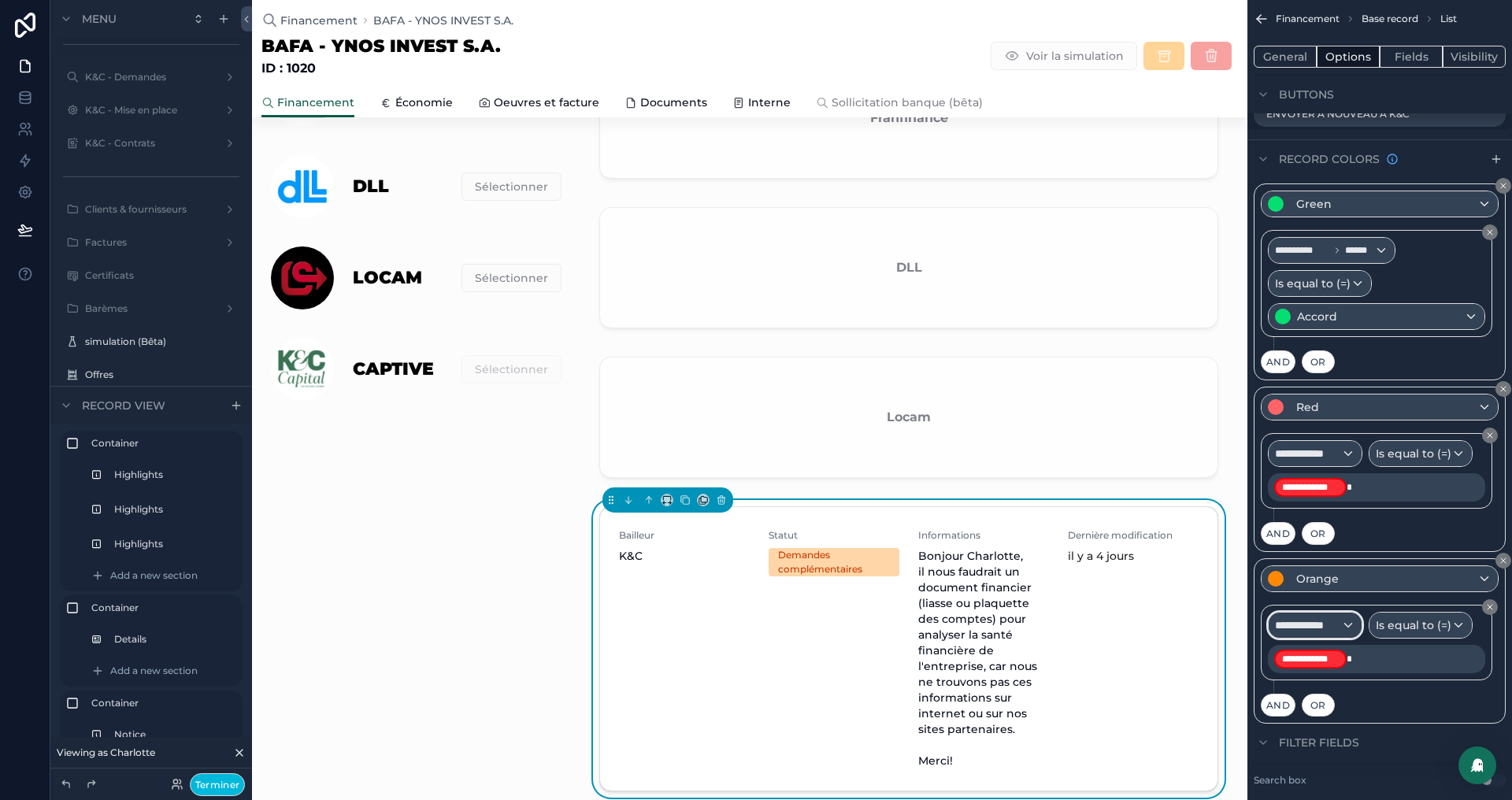
click at [1329, 617] on span "**********" at bounding box center [1308, 625] width 66 height 16
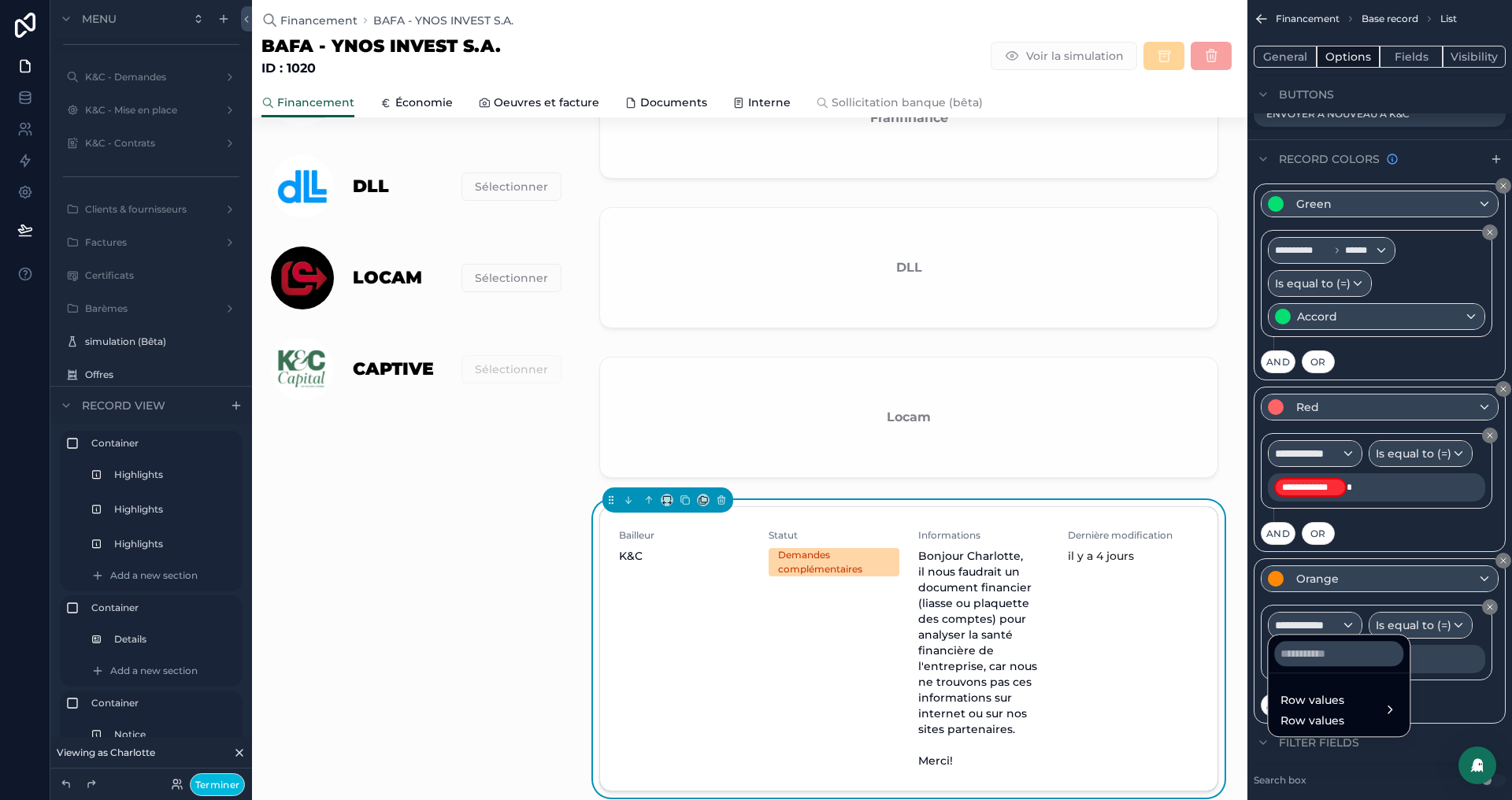
click at [1309, 697] on span "Row values" at bounding box center [1312, 699] width 64 height 19
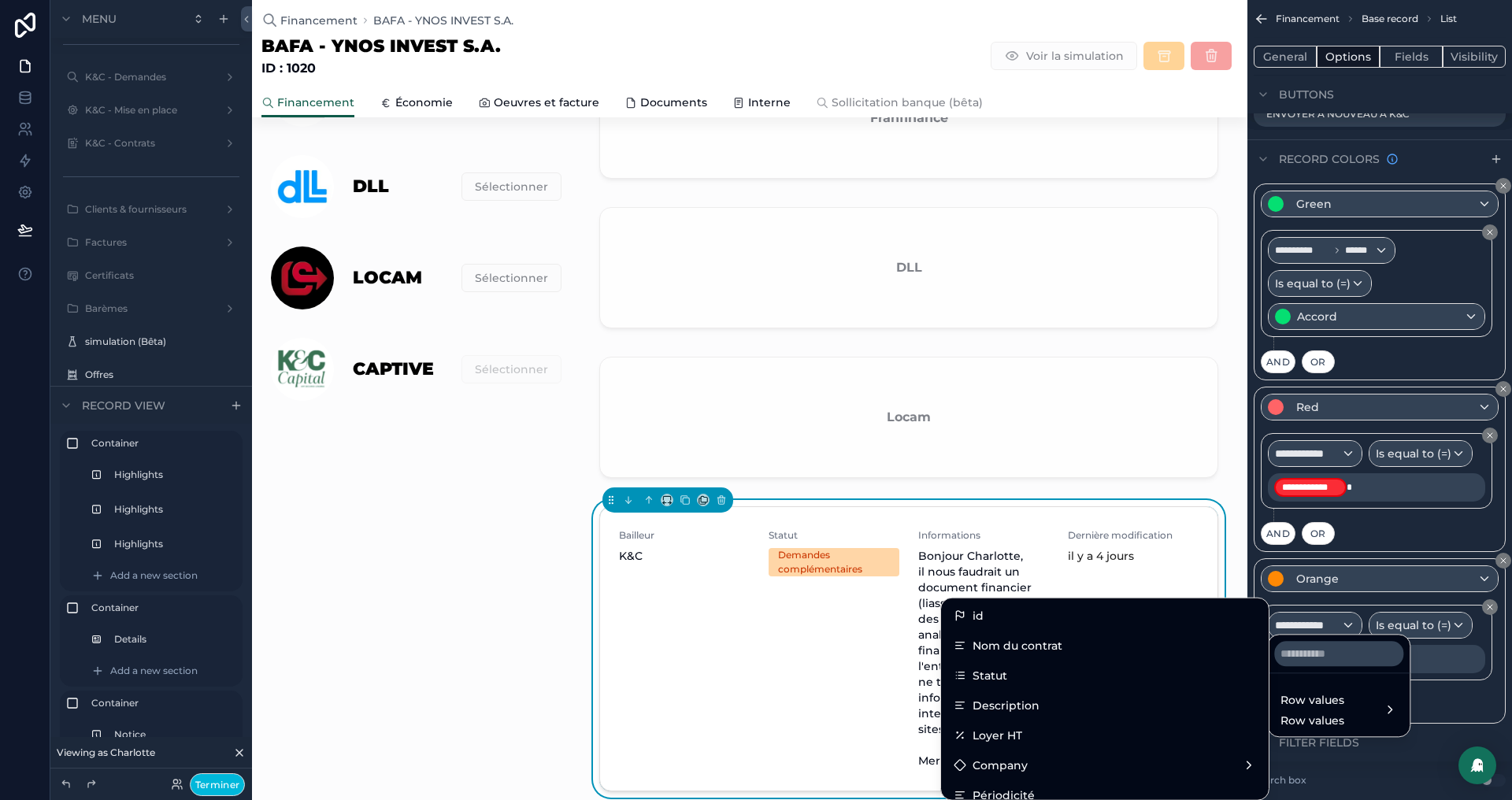
click at [1033, 680] on div "Statut" at bounding box center [1104, 675] width 302 height 19
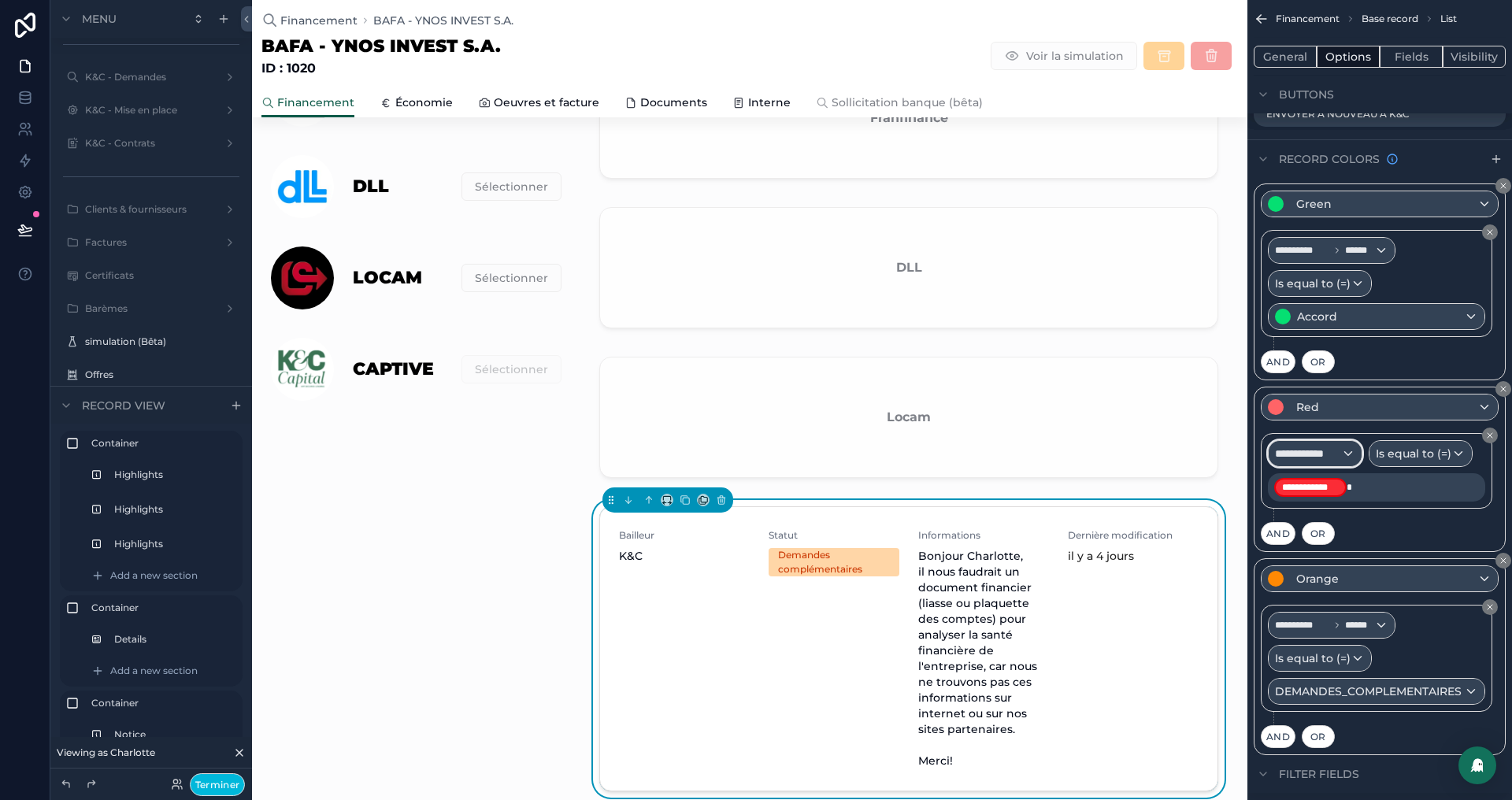
click at [1300, 445] on span "**********" at bounding box center [1308, 453] width 66 height 16
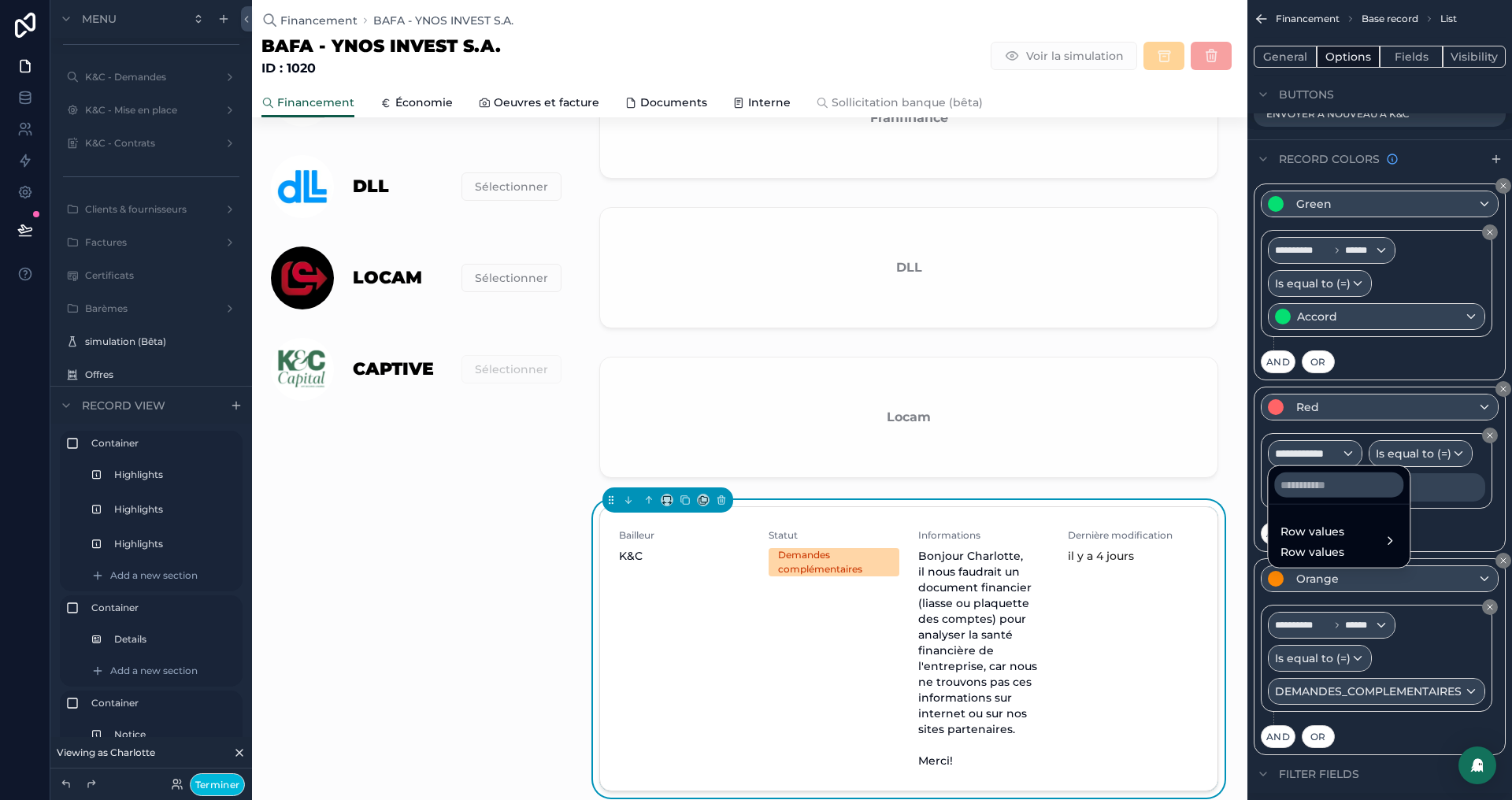
click at [1295, 520] on div "Row values Row values" at bounding box center [1339, 541] width 135 height 47
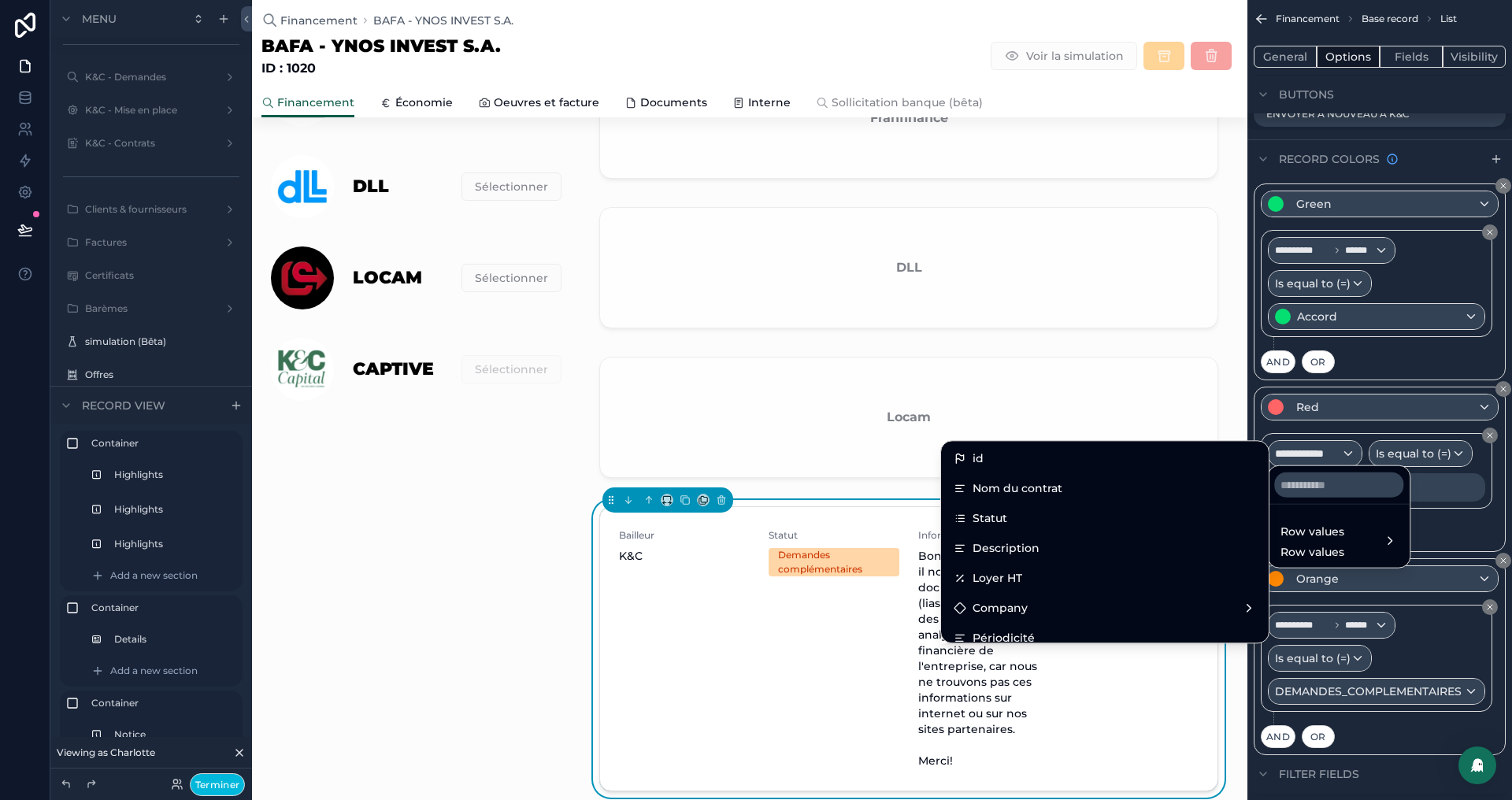
click at [1018, 527] on div "Statut" at bounding box center [1105, 518] width 322 height 29
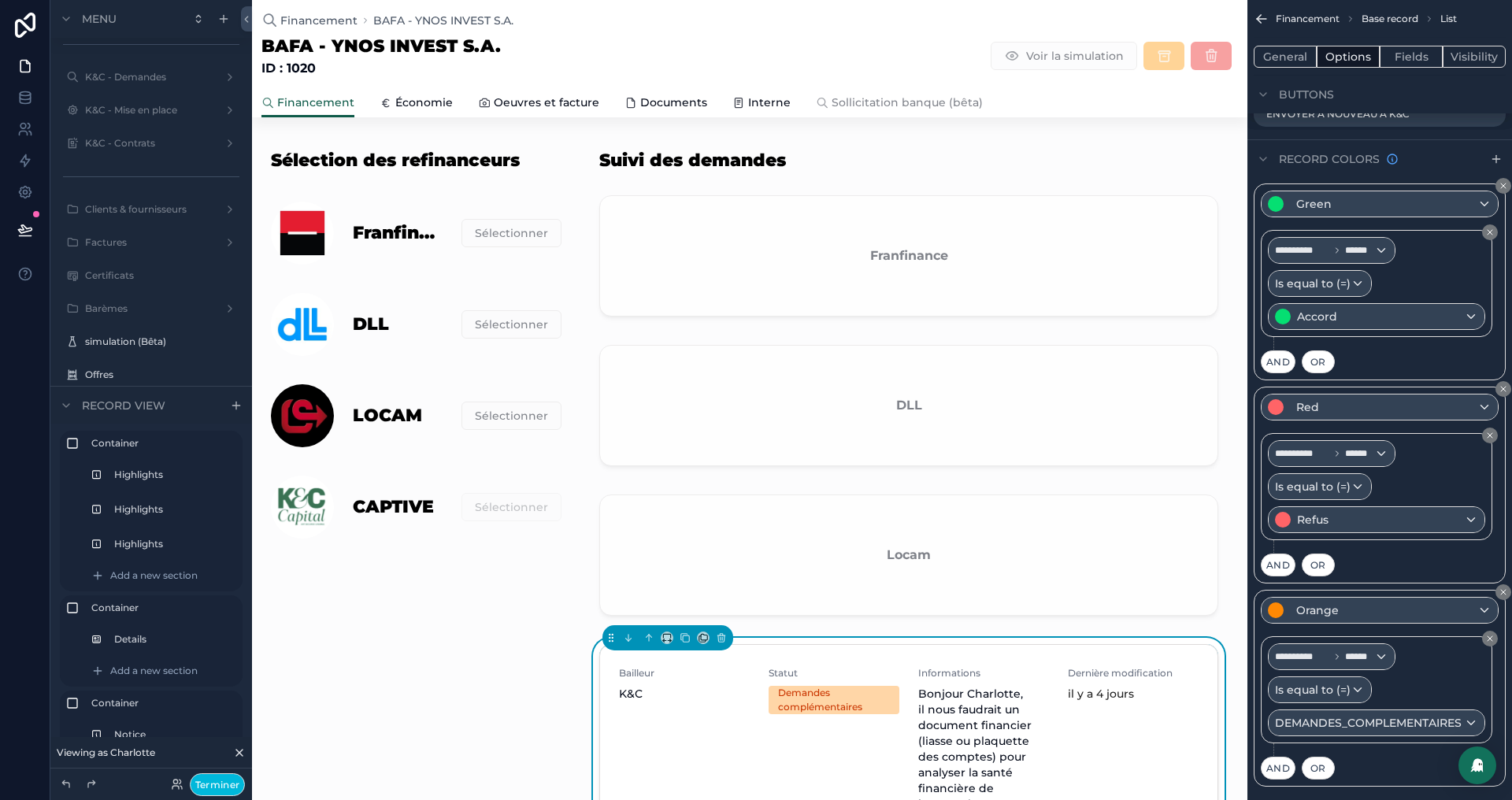
scroll to position [438, 0]
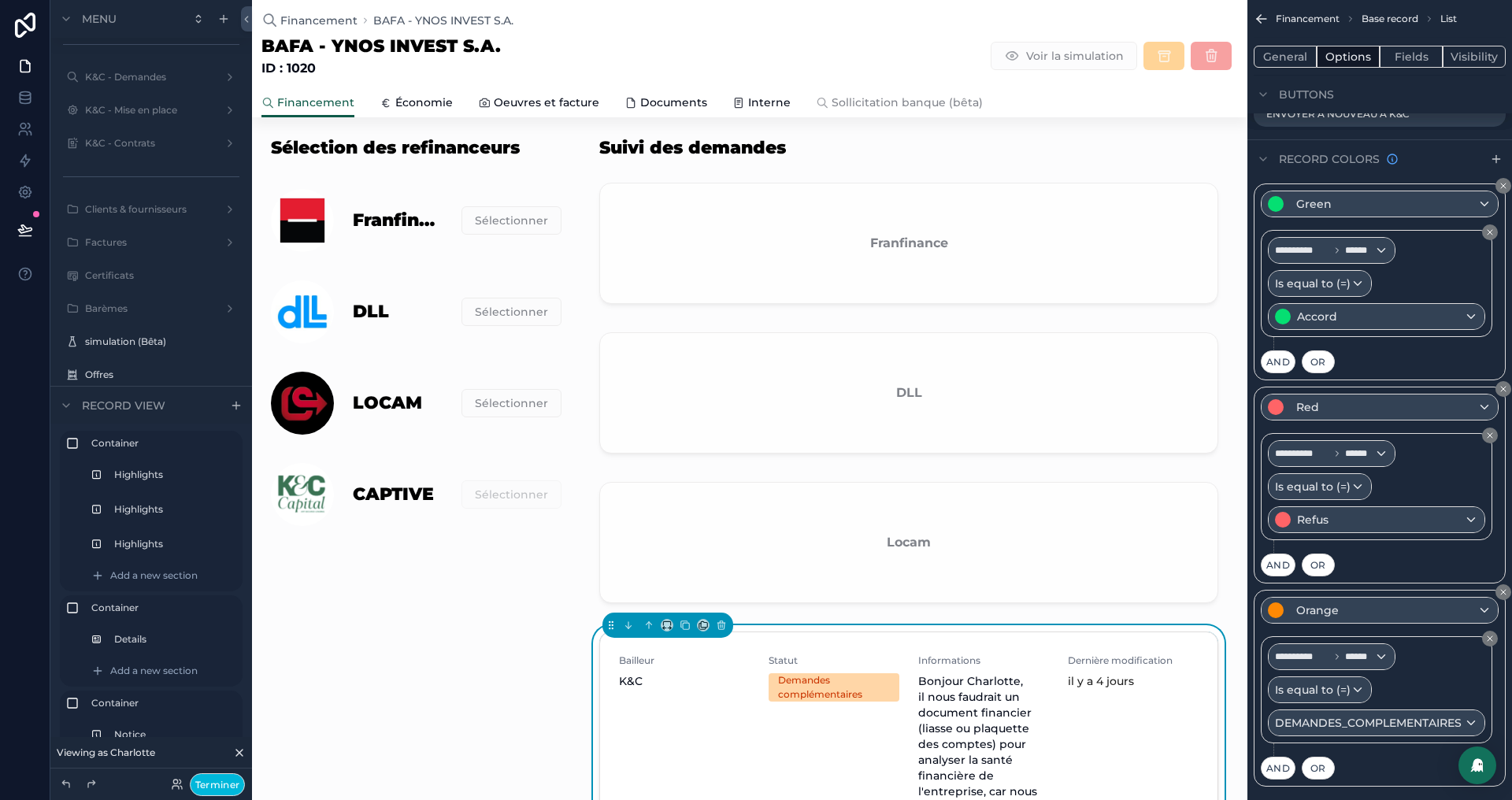
click at [926, 518] on div "scrollable content" at bounding box center [909, 545] width 638 height 140
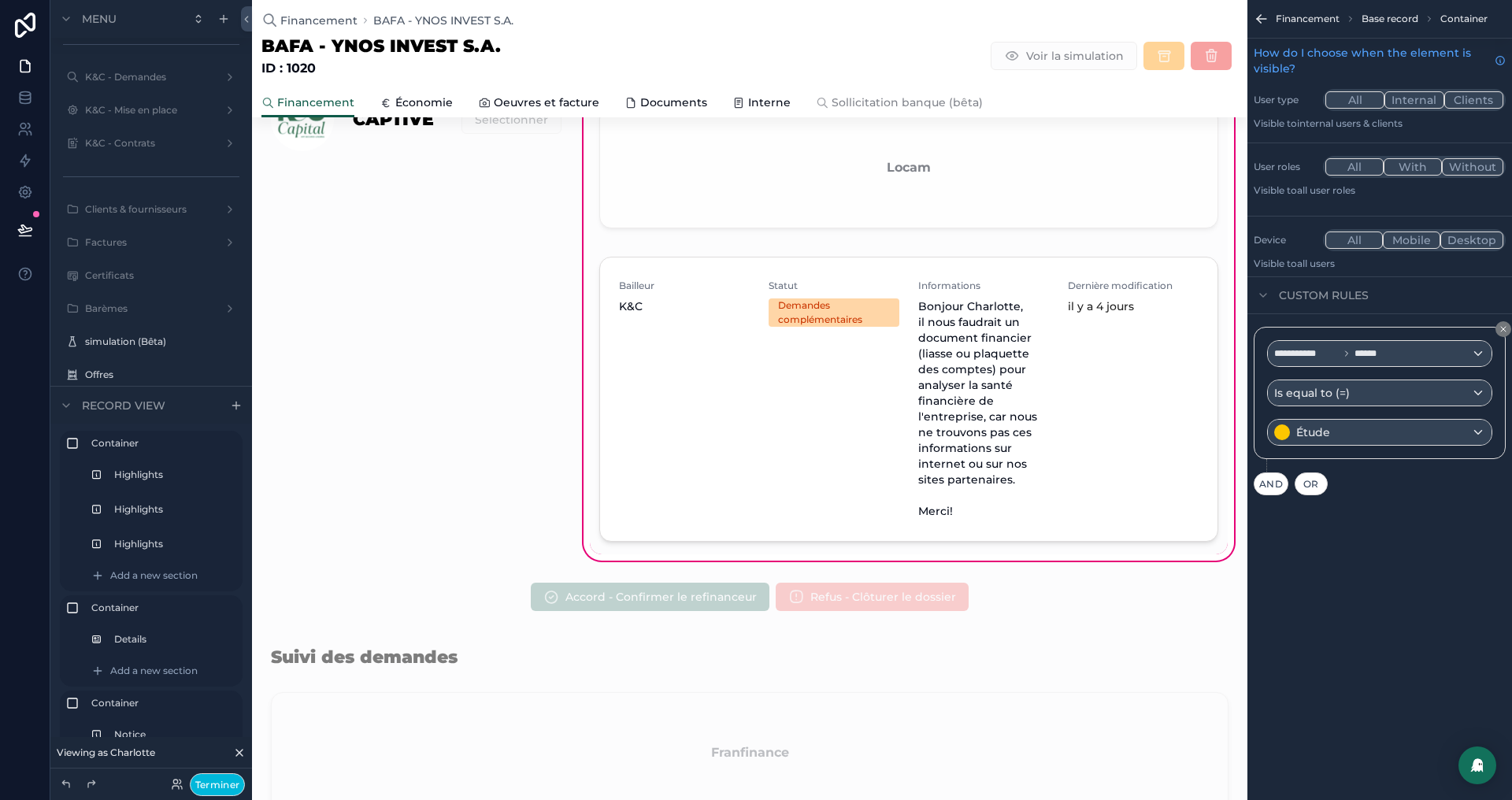
scroll to position [966, 0]
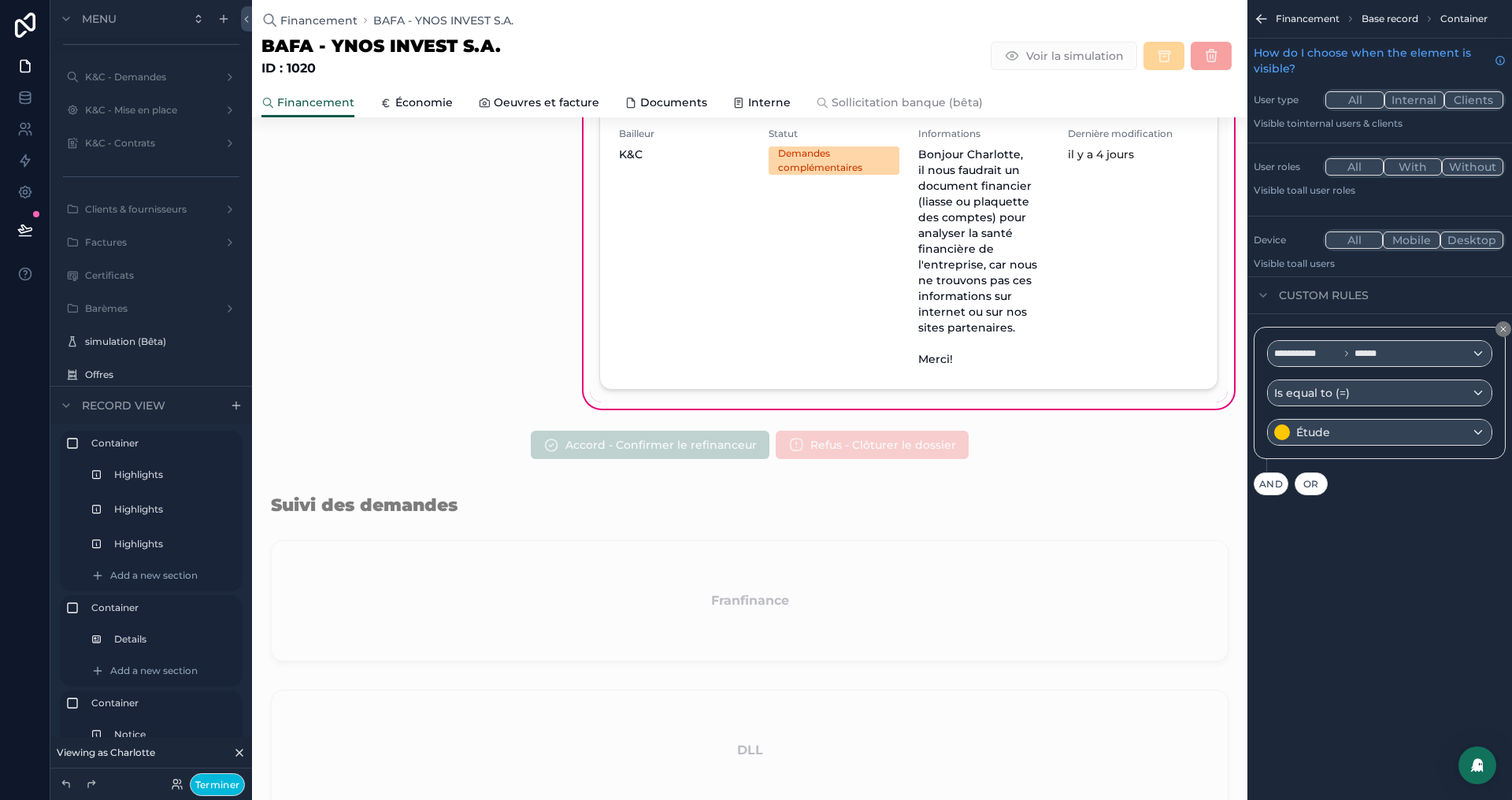
click at [879, 105] on span "Sollicitation banque (bêta)" at bounding box center [907, 102] width 151 height 16
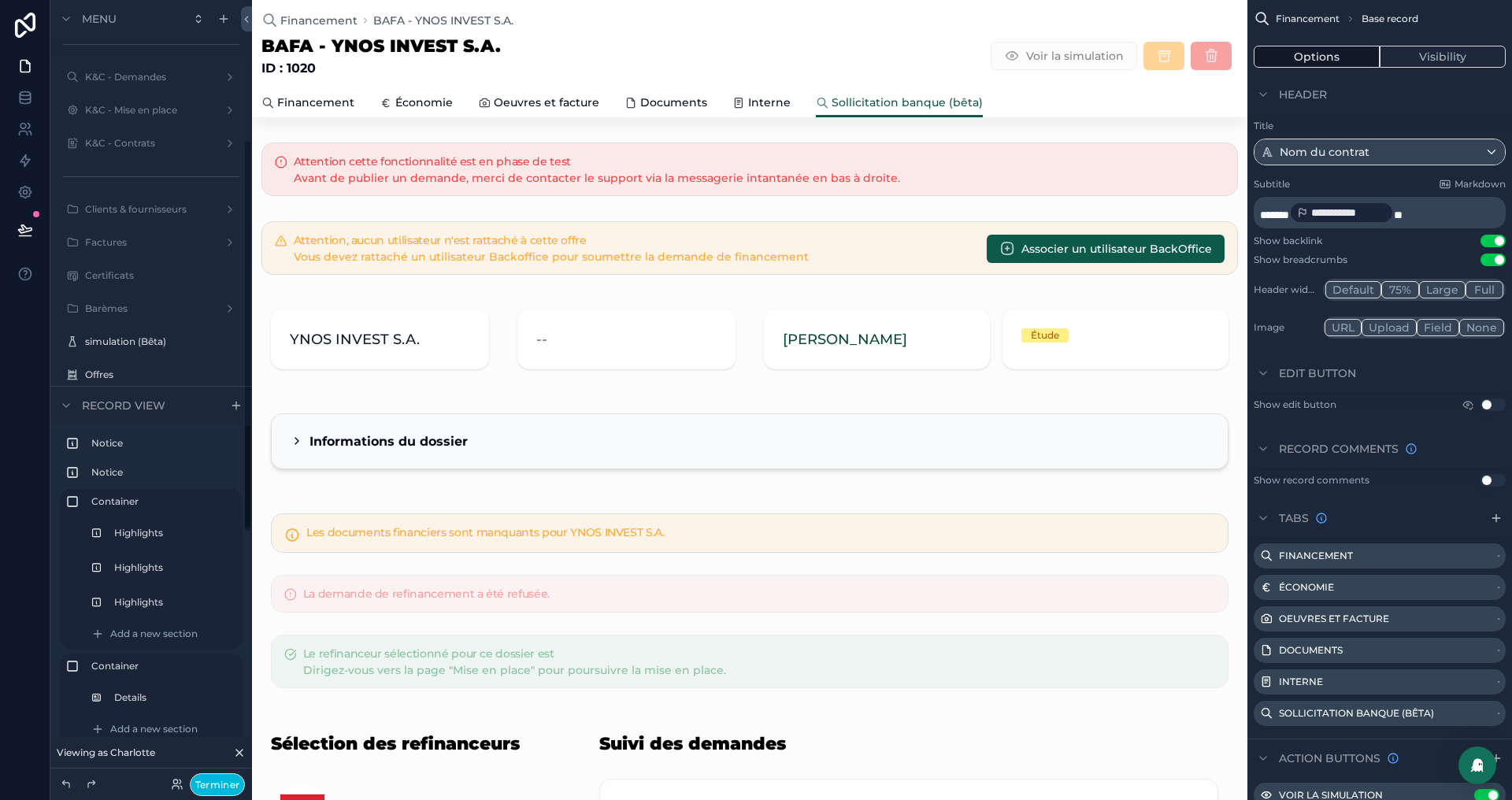
click at [224, 782] on button "Terminer" at bounding box center [217, 785] width 55 height 23
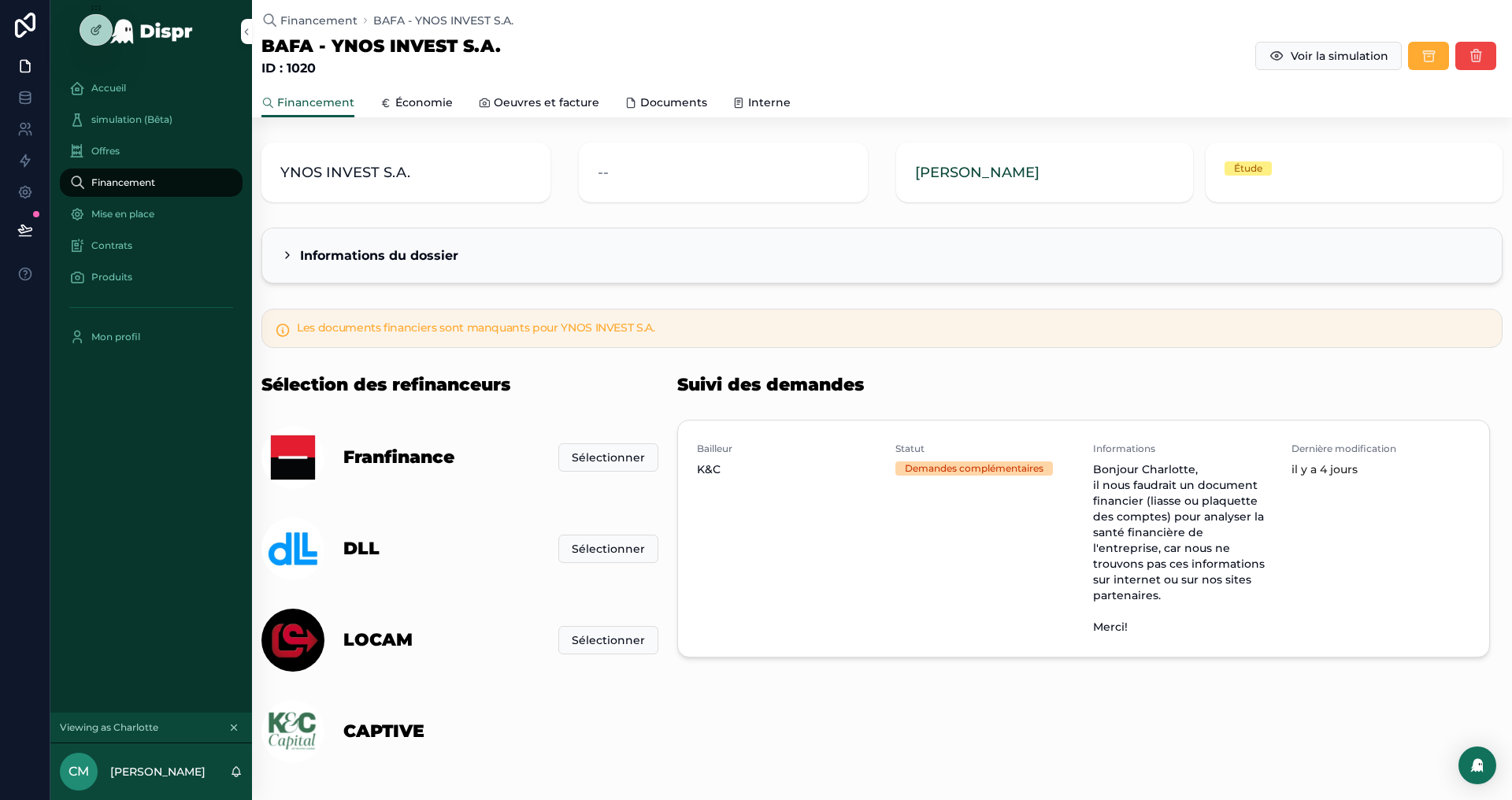
click at [93, 21] on div at bounding box center [95, 30] width 31 height 30
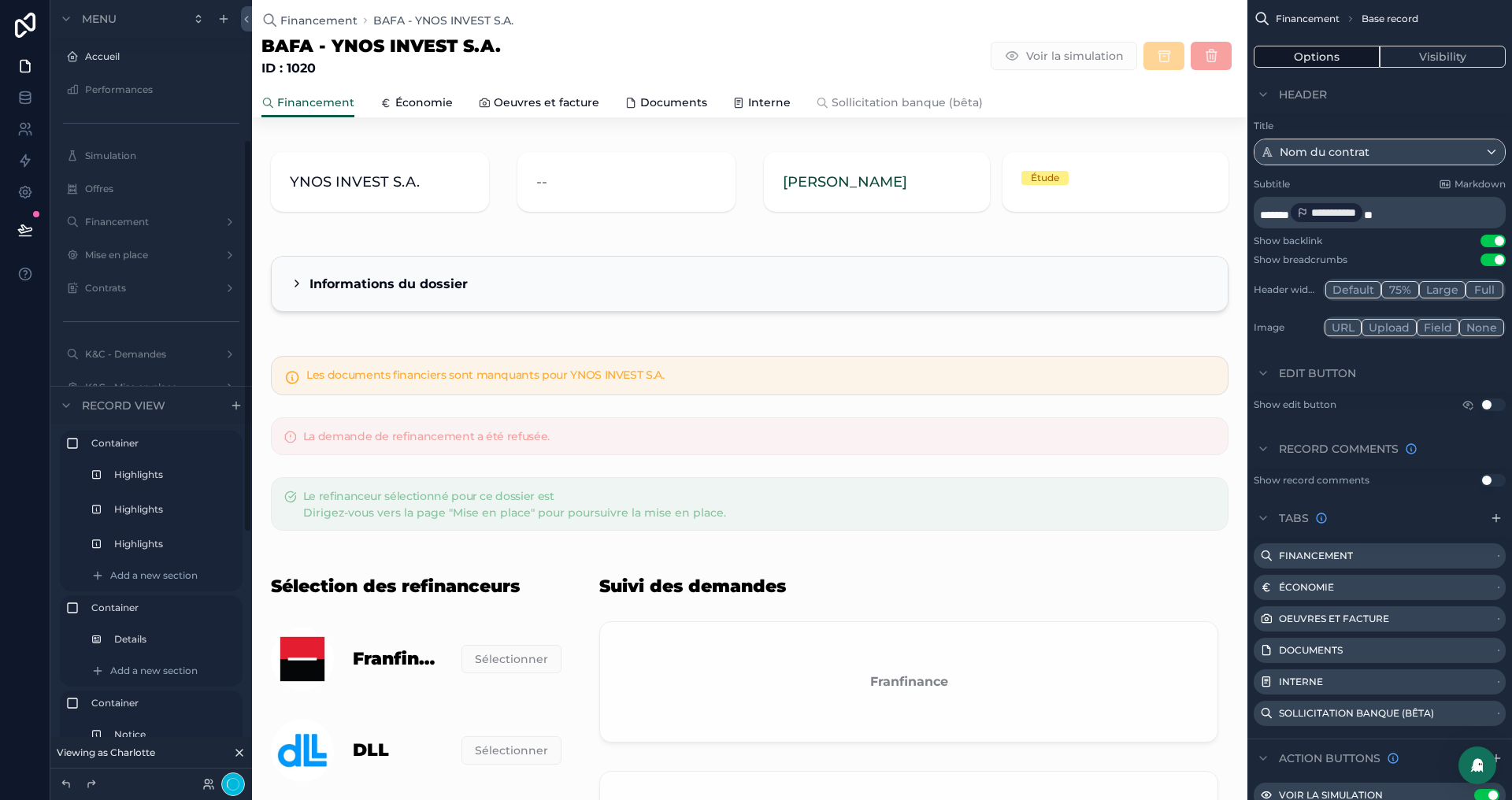
scroll to position [277, 0]
click at [840, 107] on span "Sollicitation banque (bêta)" at bounding box center [907, 102] width 151 height 16
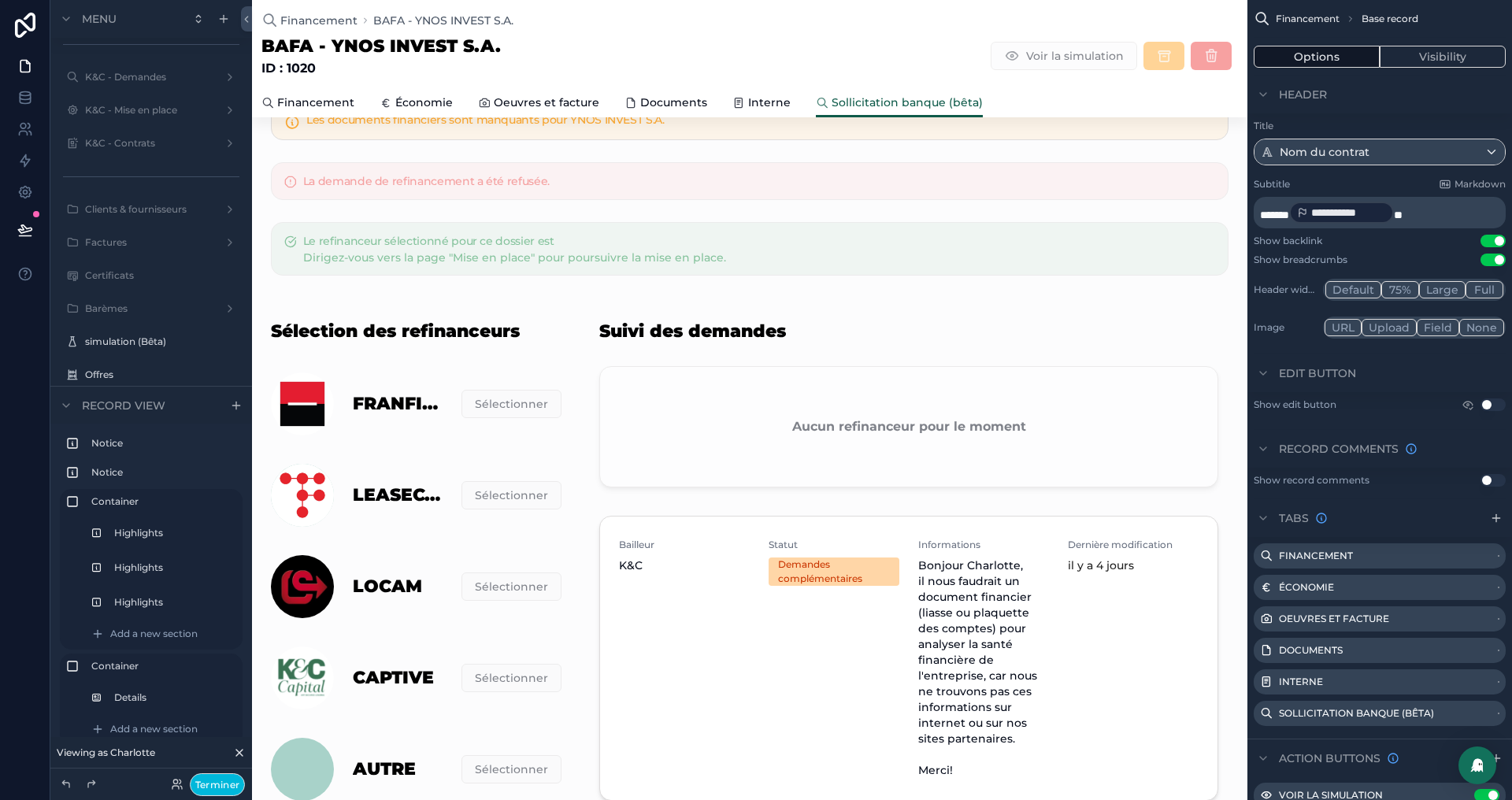
scroll to position [555, 0]
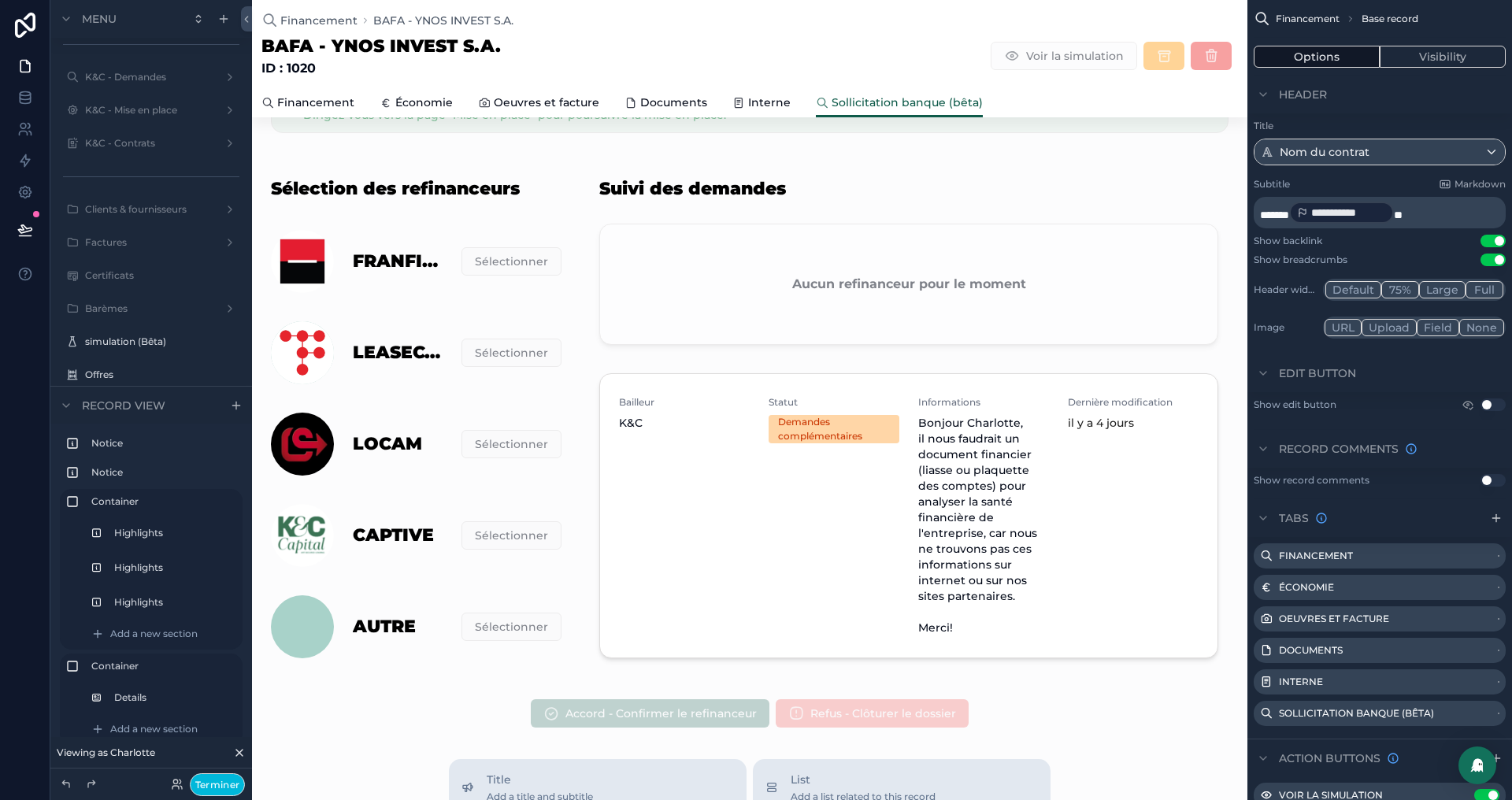
click at [1013, 278] on div "scrollable content" at bounding box center [908, 420] width 657 height 518
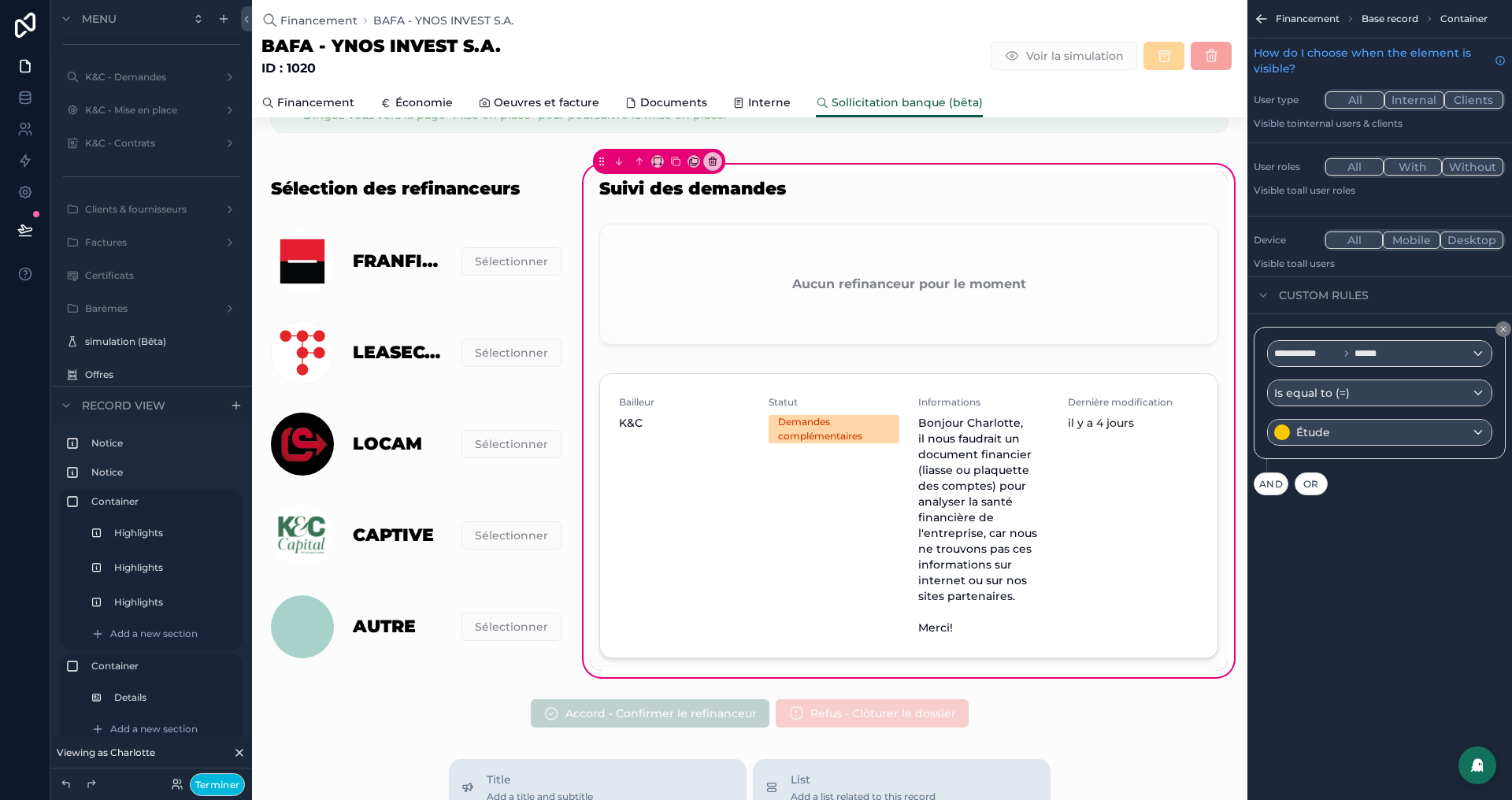
click at [965, 530] on div "scrollable content" at bounding box center [909, 518] width 638 height 304
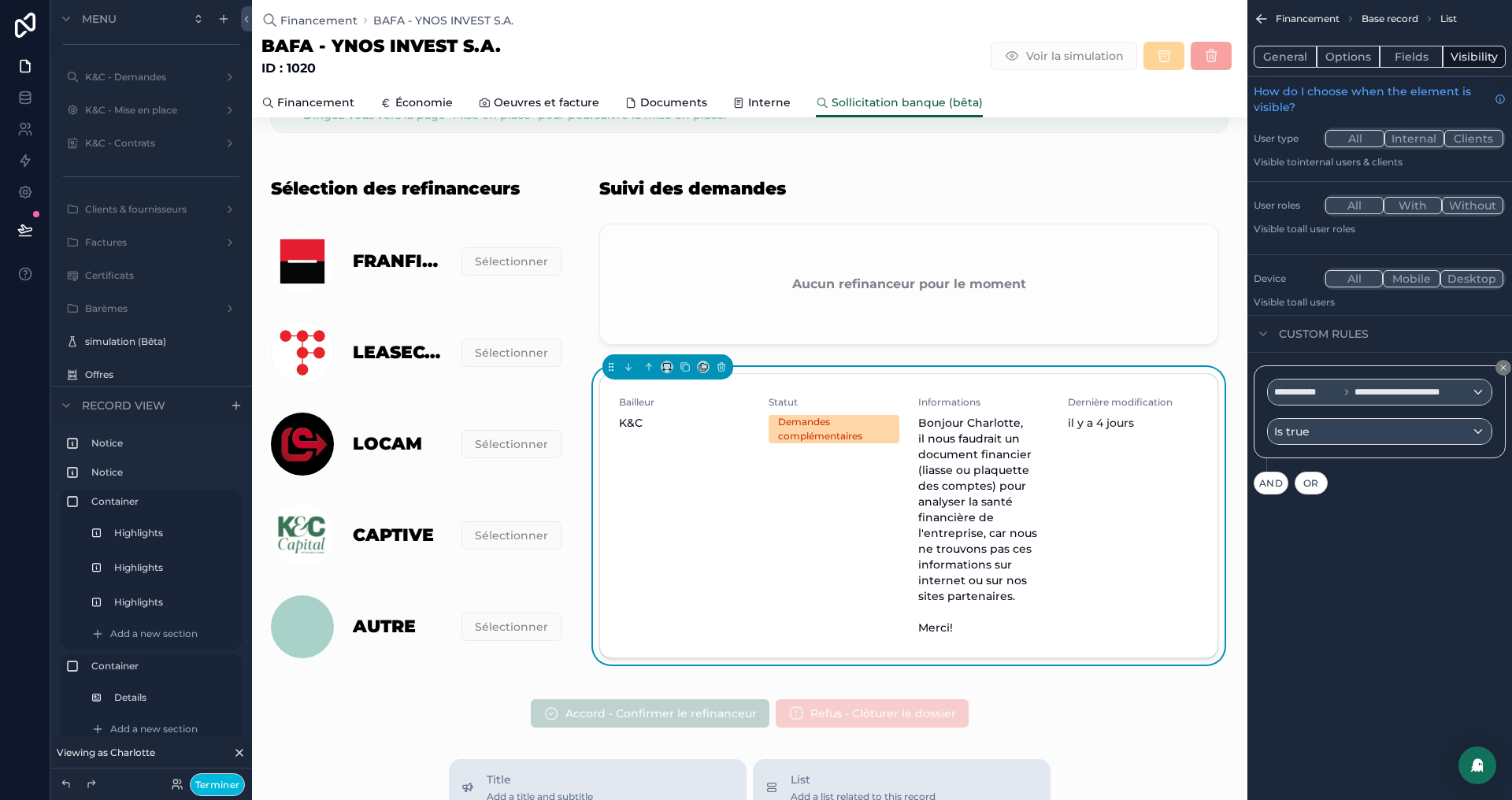
click at [228, 776] on button "Terminer" at bounding box center [217, 785] width 55 height 23
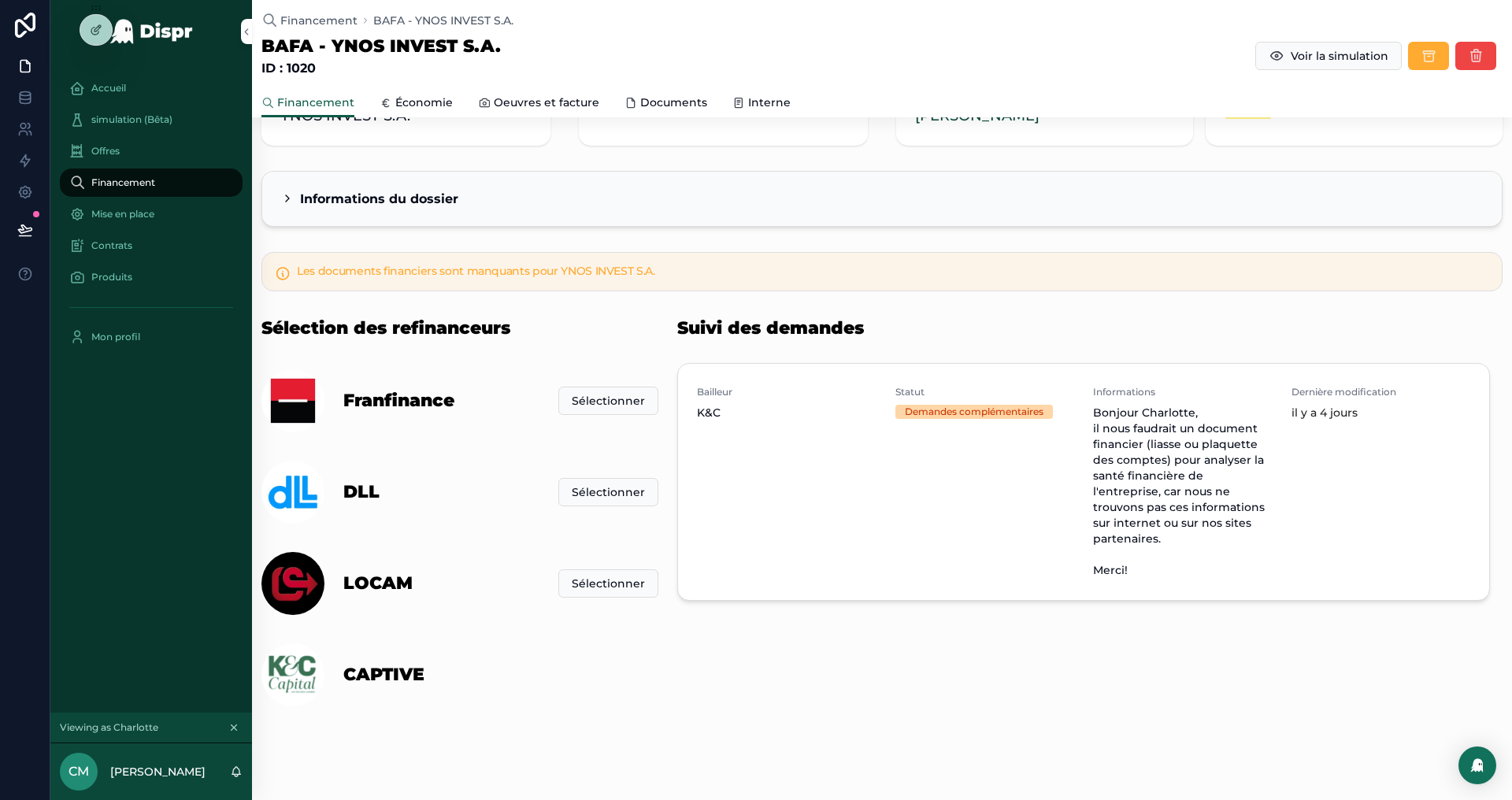
scroll to position [69, 0]
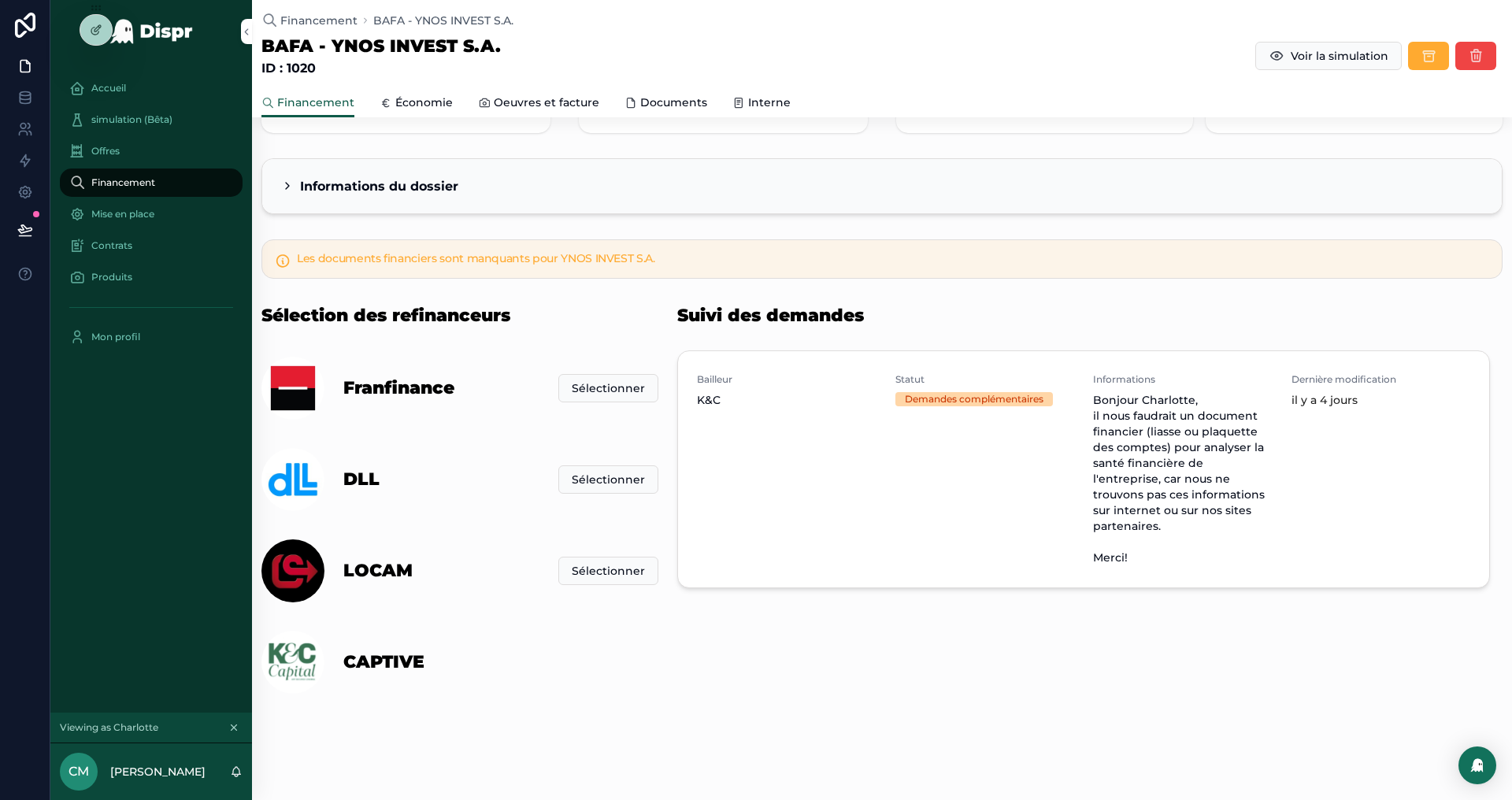
click at [100, 34] on icon at bounding box center [96, 30] width 12 height 12
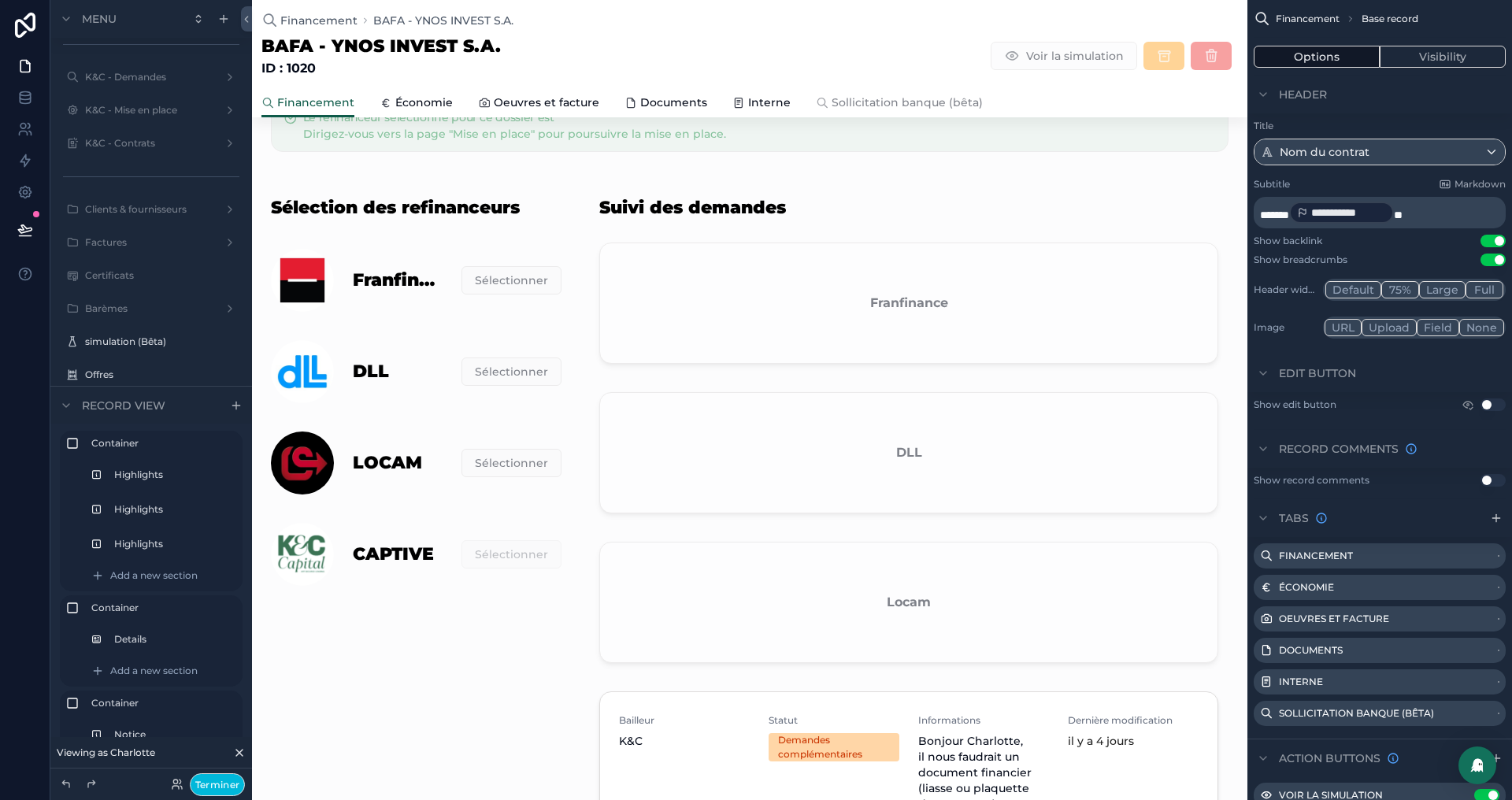
scroll to position [508, 0]
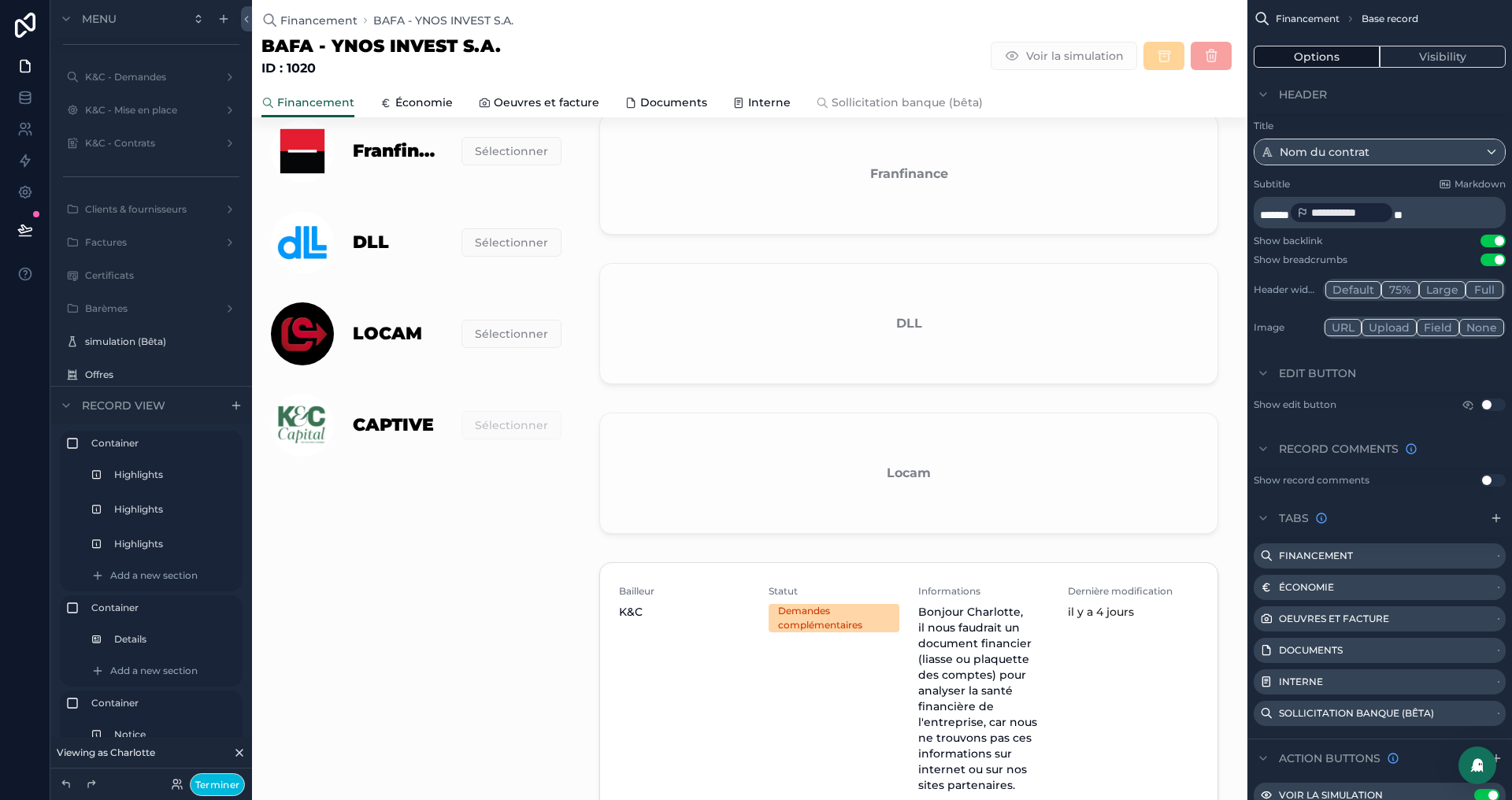
click at [903, 471] on div "scrollable content" at bounding box center [908, 460] width 657 height 818
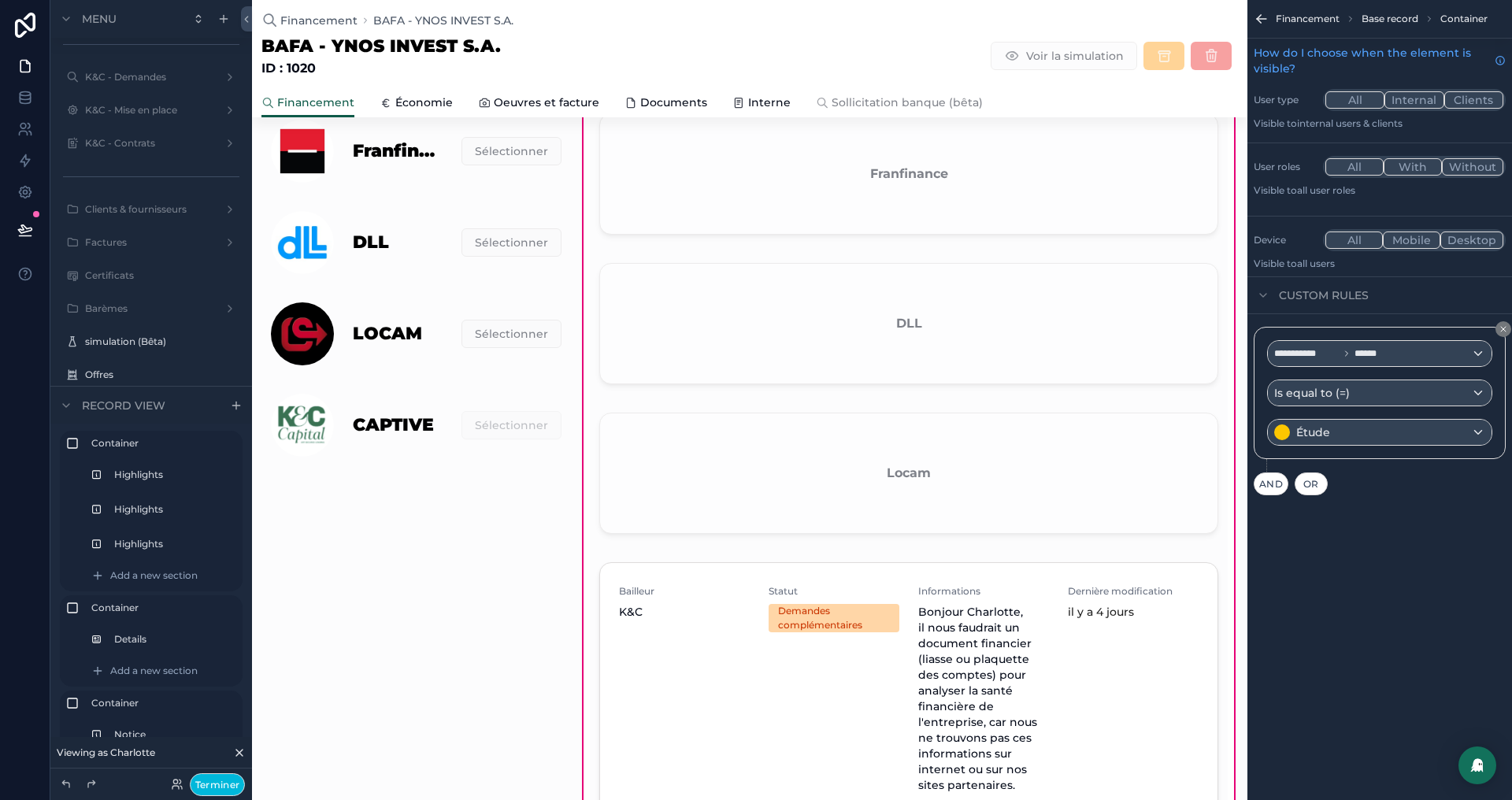
click at [770, 608] on div "scrollable content" at bounding box center [909, 707] width 638 height 304
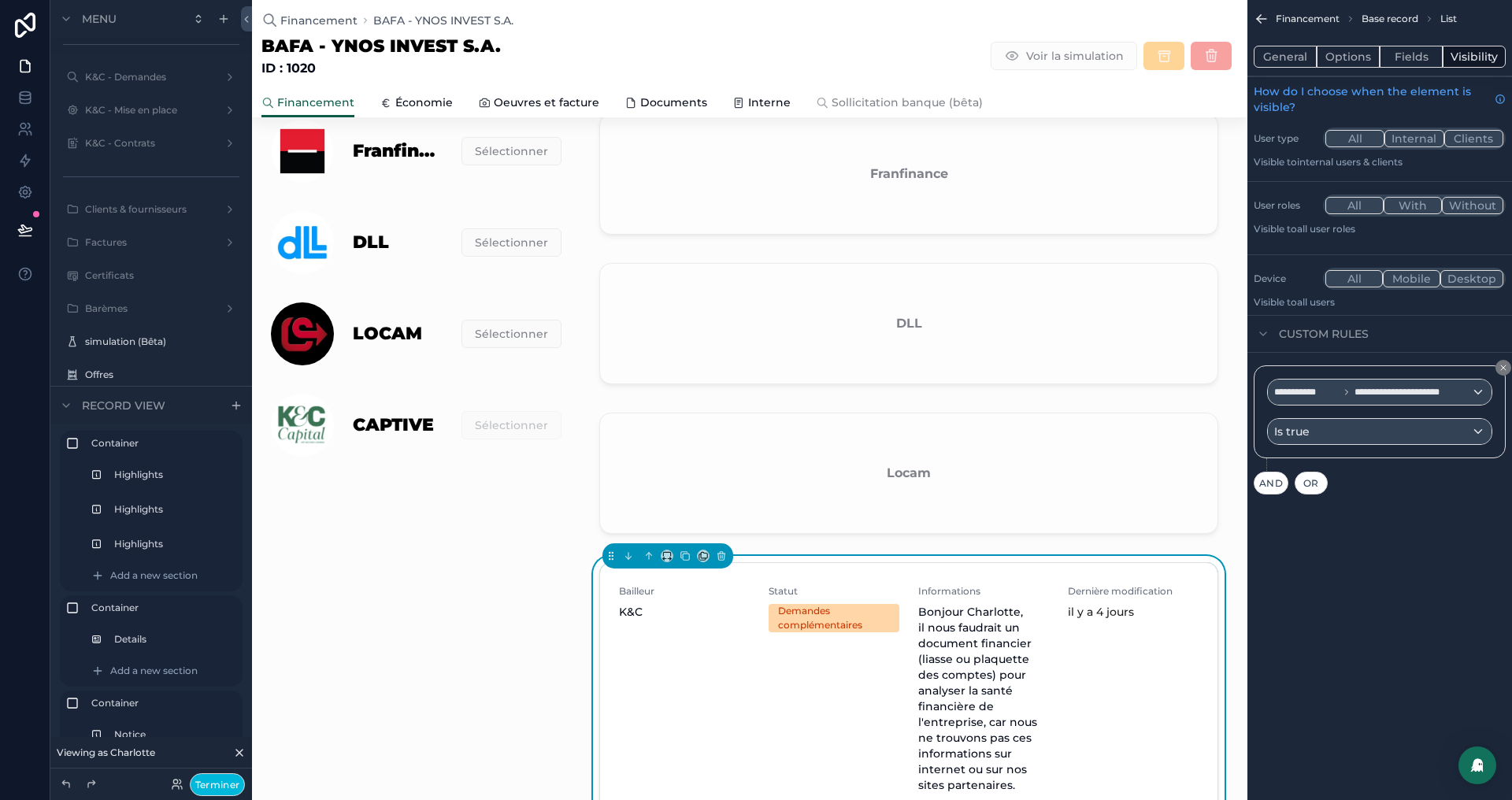
click at [1340, 53] on button "Options" at bounding box center [1348, 56] width 63 height 22
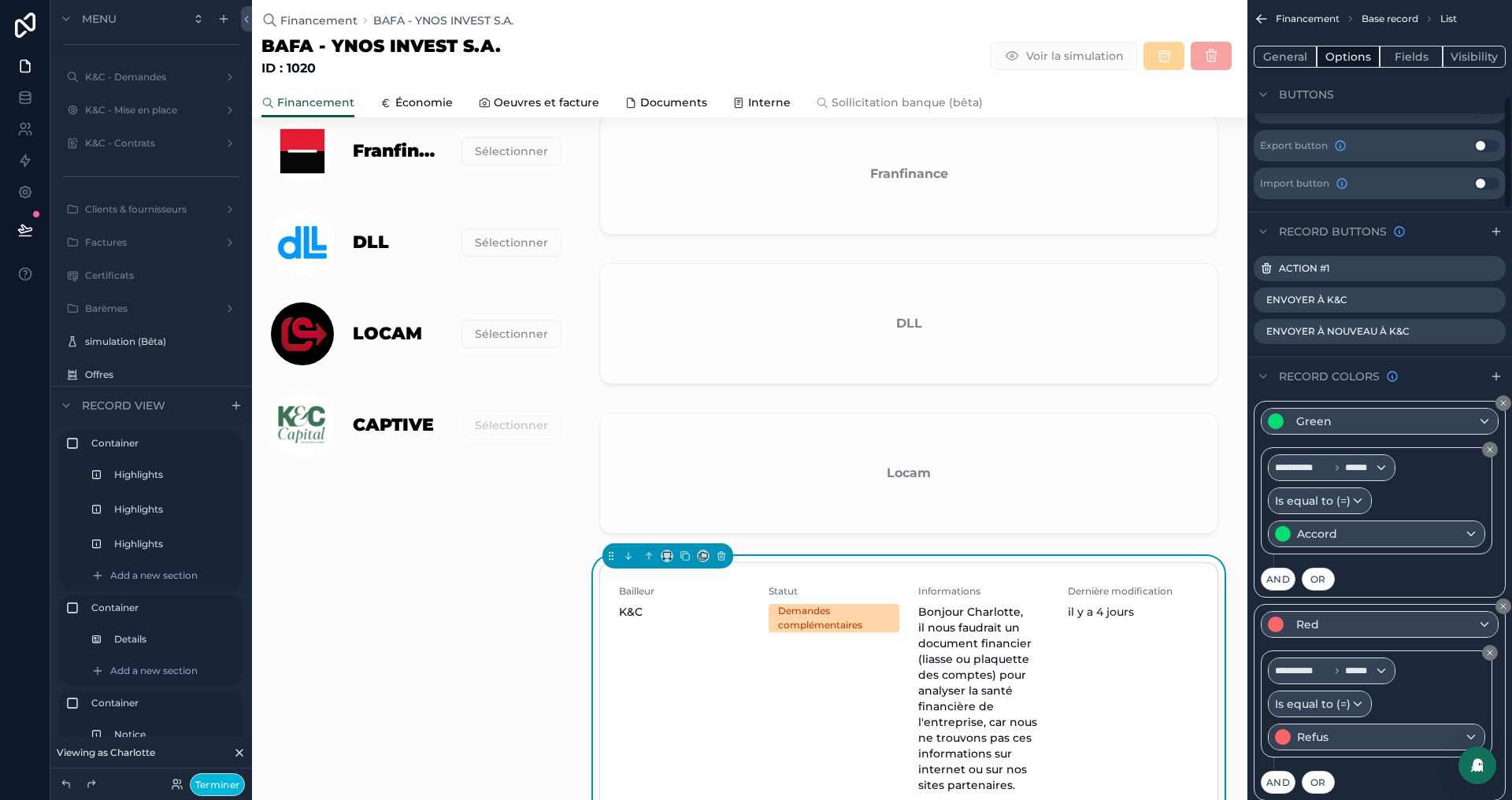
scroll to position [679, 0]
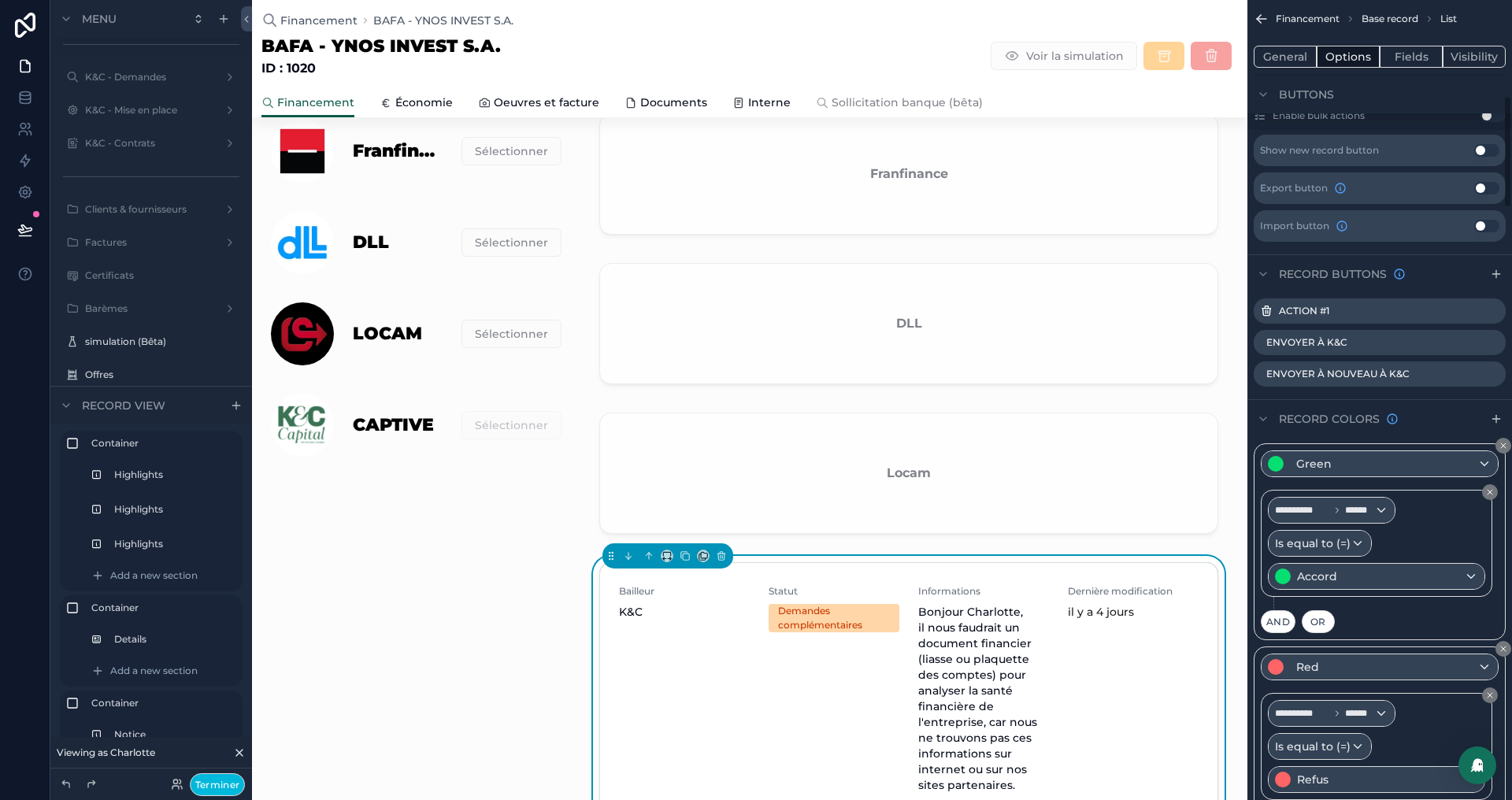
click at [0, 0] on icon "scrollable content" at bounding box center [0, 0] width 0 height 0
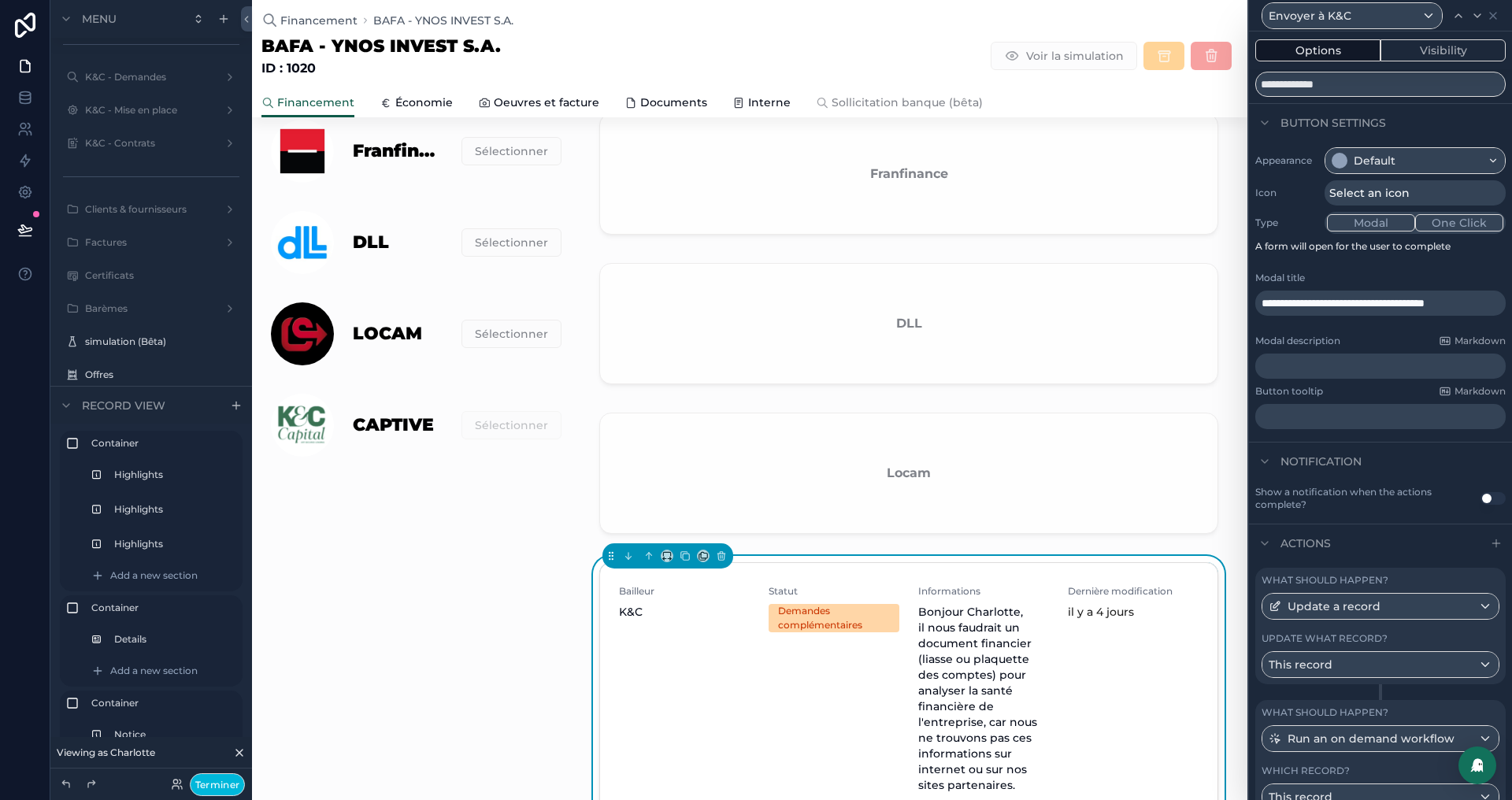
scroll to position [114, 0]
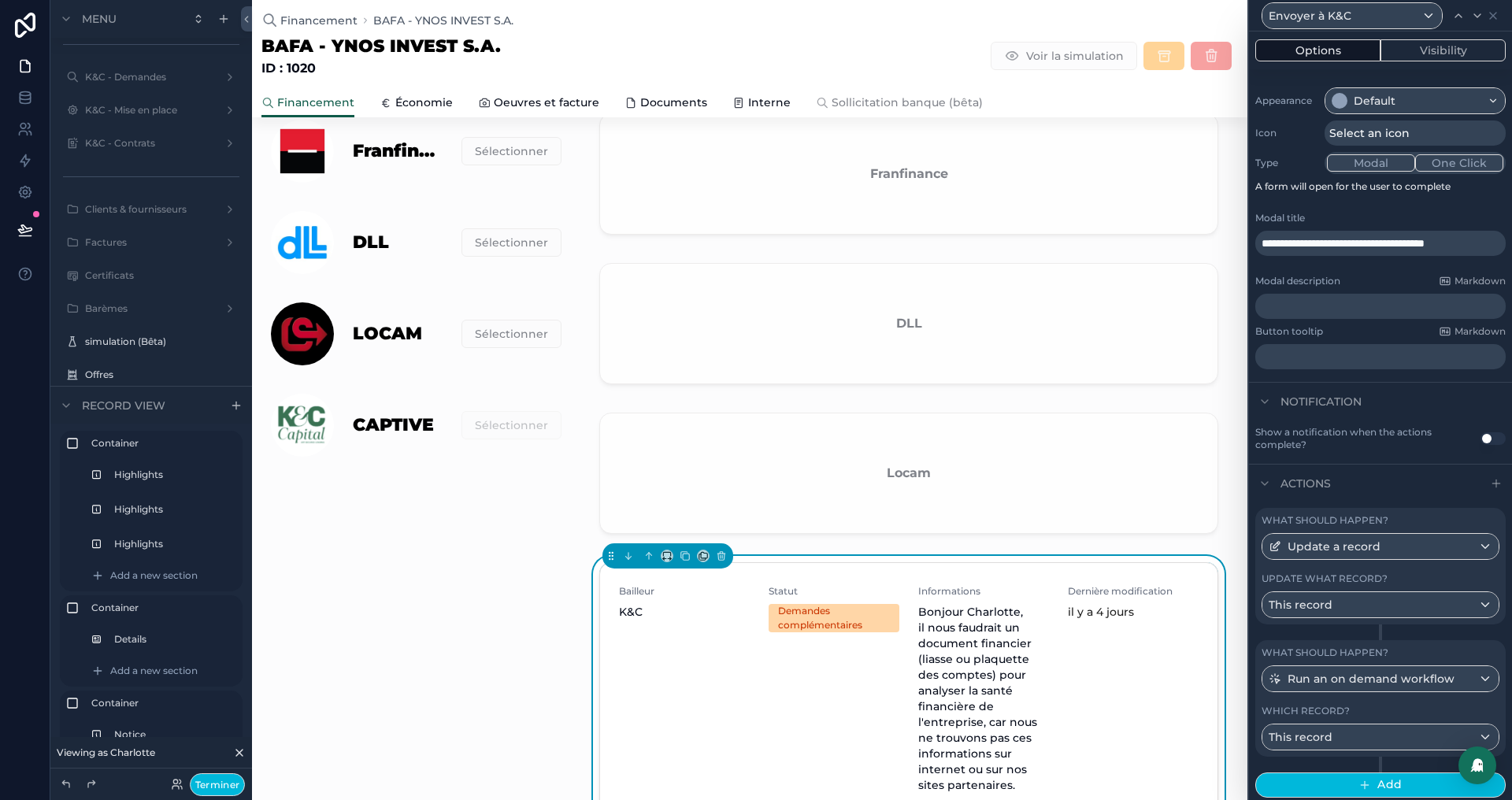
click at [1476, 43] on button "Visibility" at bounding box center [1443, 50] width 126 height 22
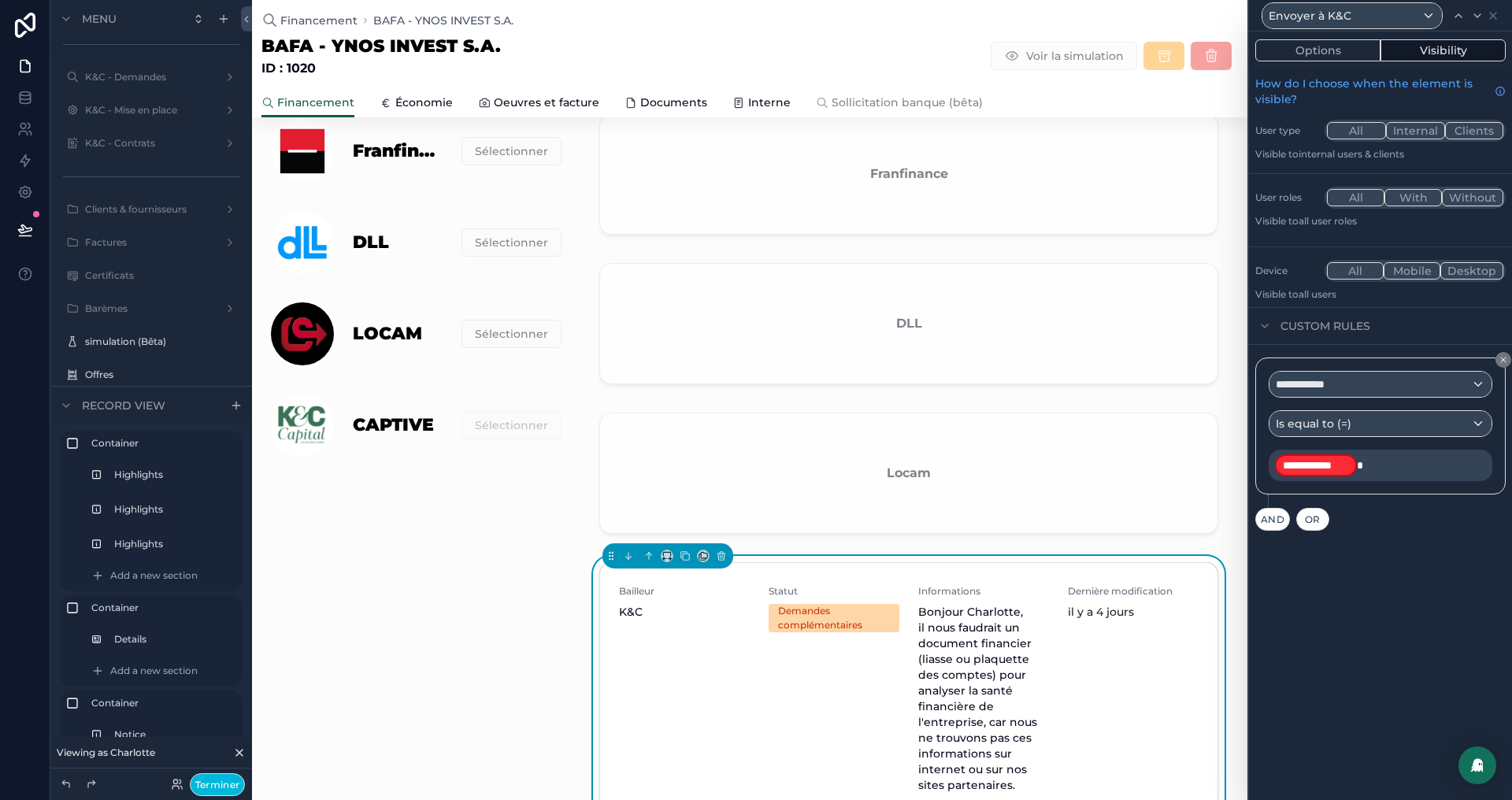
click at [876, 99] on span "Sollicitation banque (bêta)" at bounding box center [907, 102] width 151 height 16
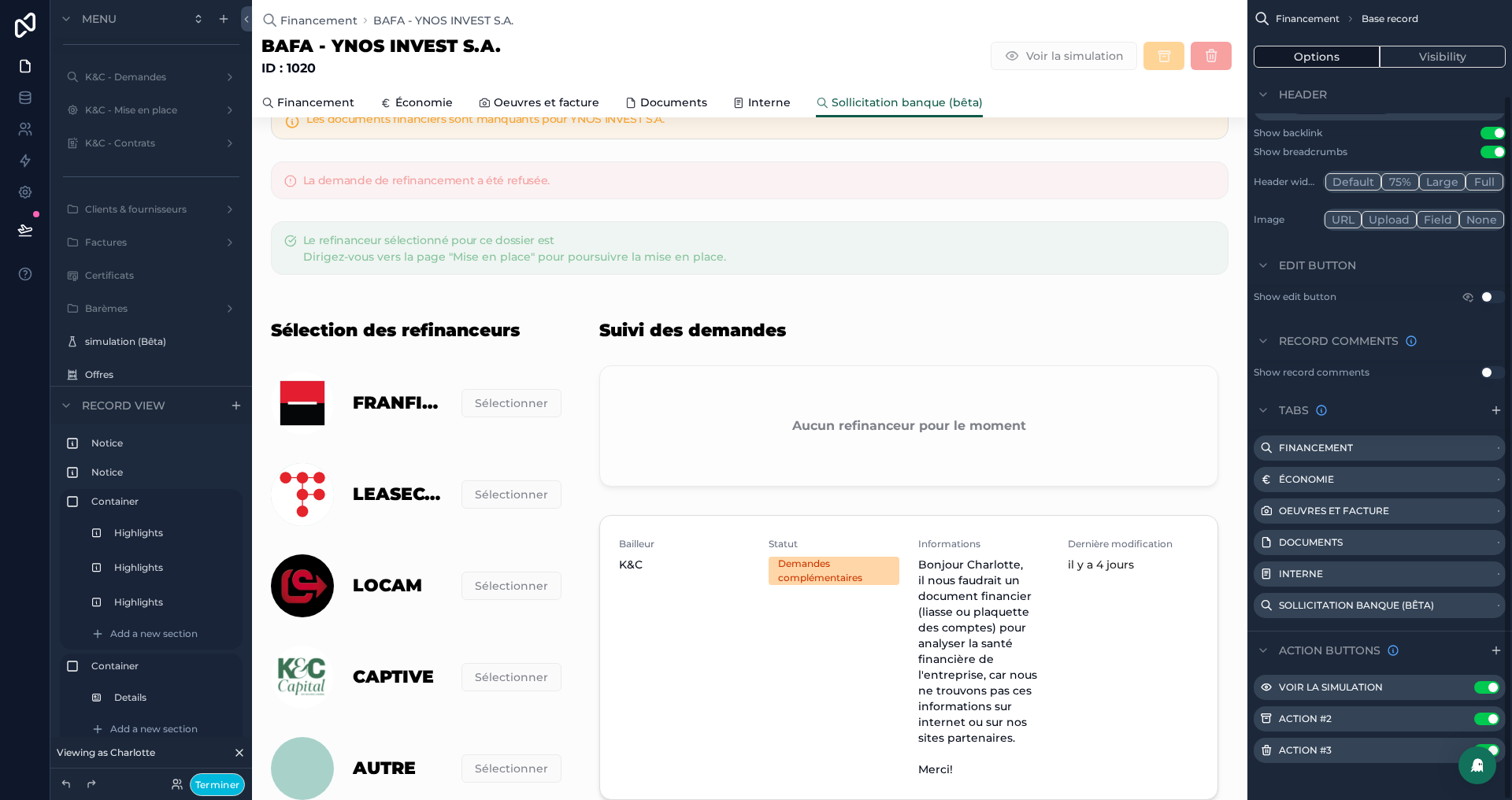
scroll to position [616, 0]
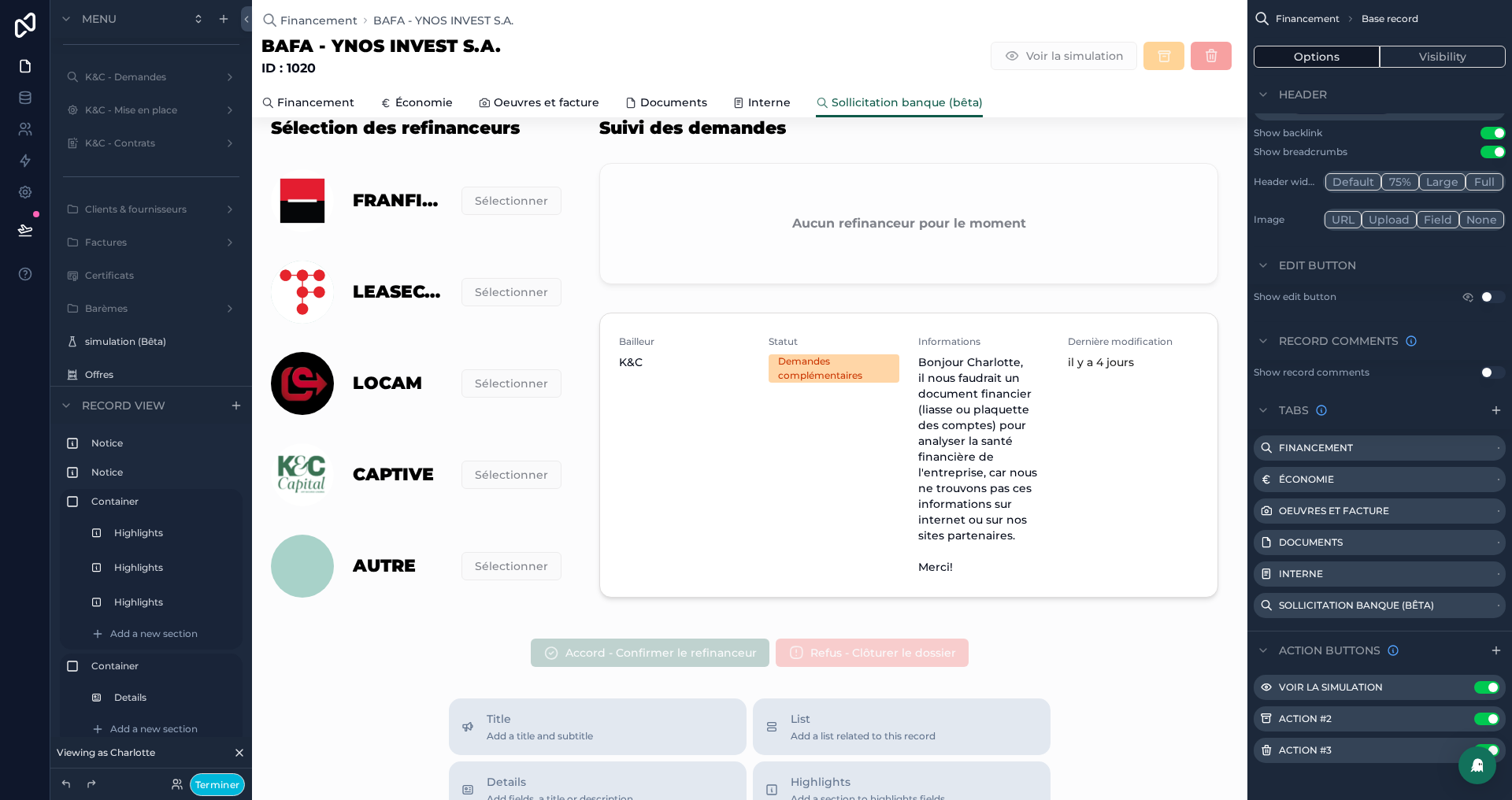
click at [817, 176] on div "scrollable content" at bounding box center [908, 360] width 657 height 518
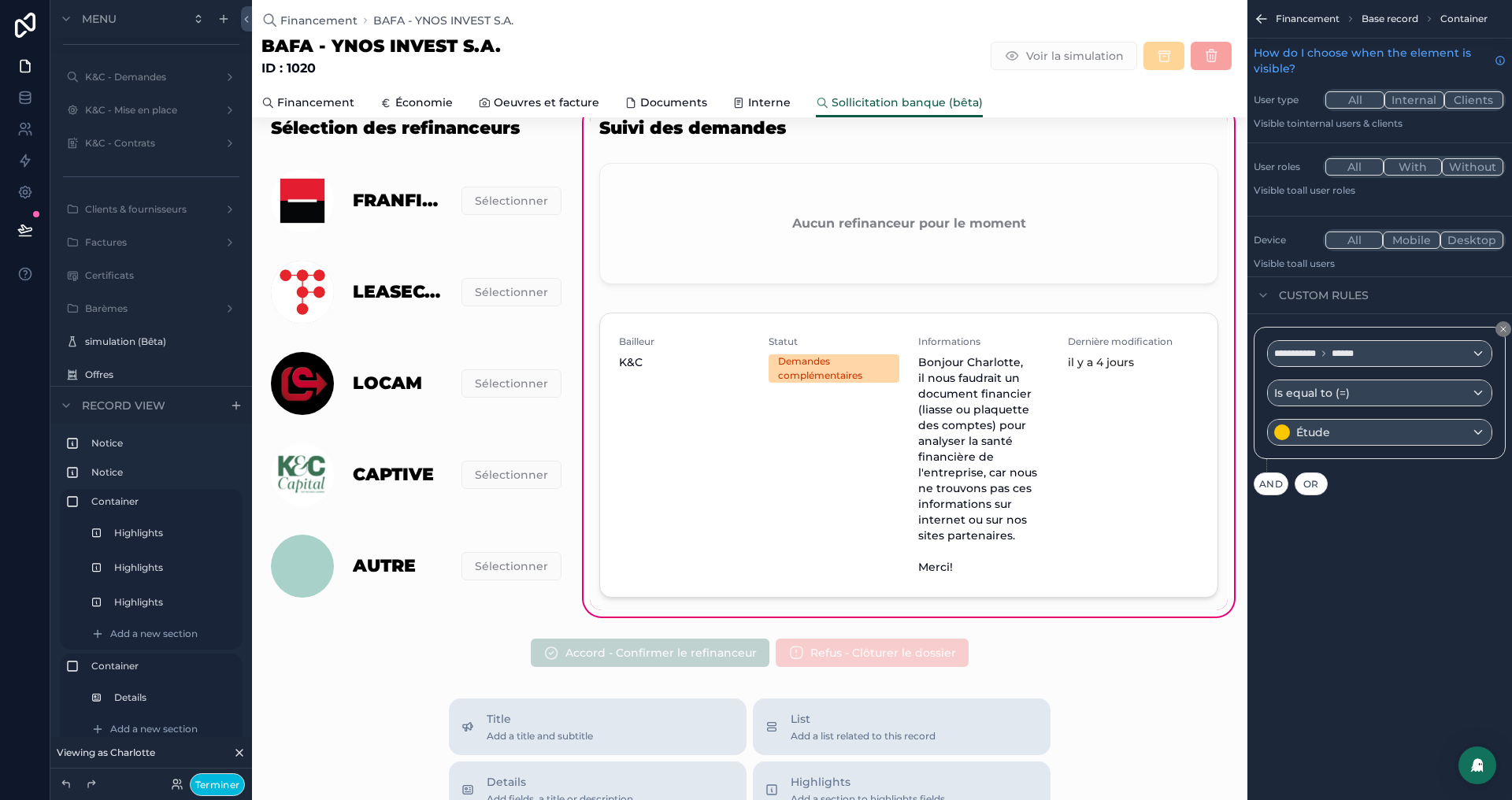
scroll to position [0, 0]
click at [763, 273] on div "scrollable content" at bounding box center [909, 226] width 638 height 140
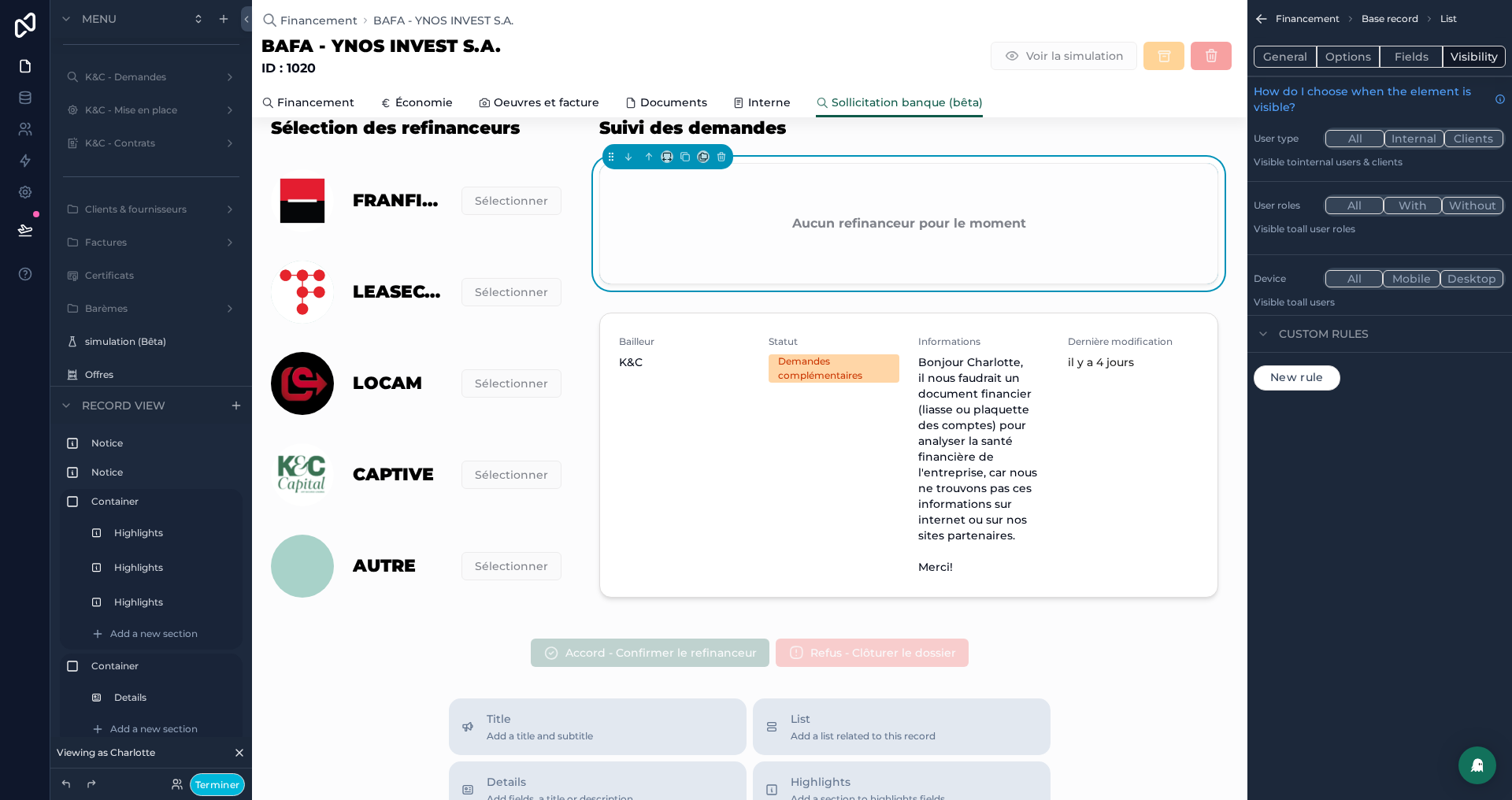
click at [1390, 58] on button "Fields" at bounding box center [1411, 56] width 63 height 22
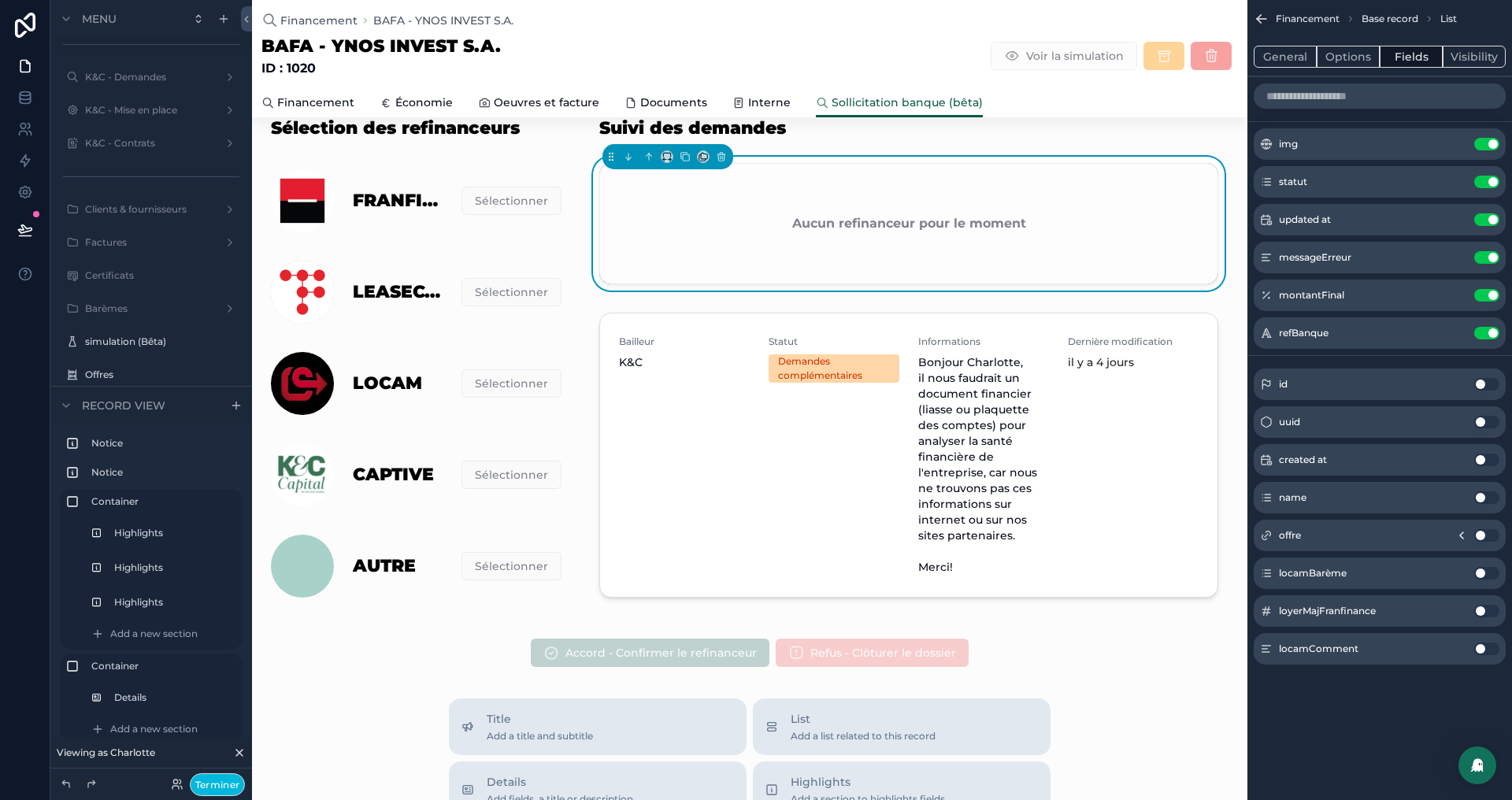
click at [1336, 56] on button "Options" at bounding box center [1348, 56] width 63 height 22
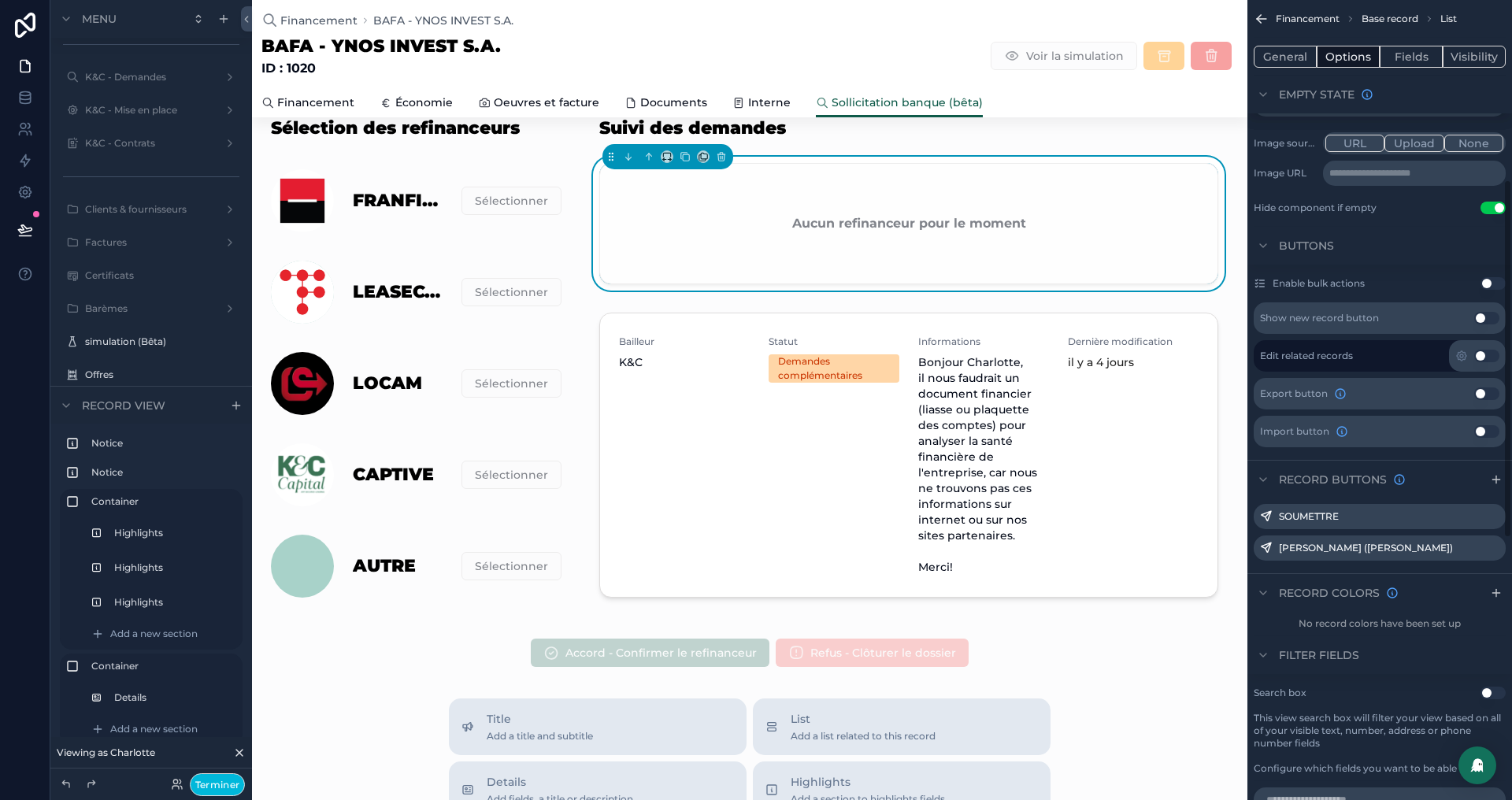
scroll to position [401, 0]
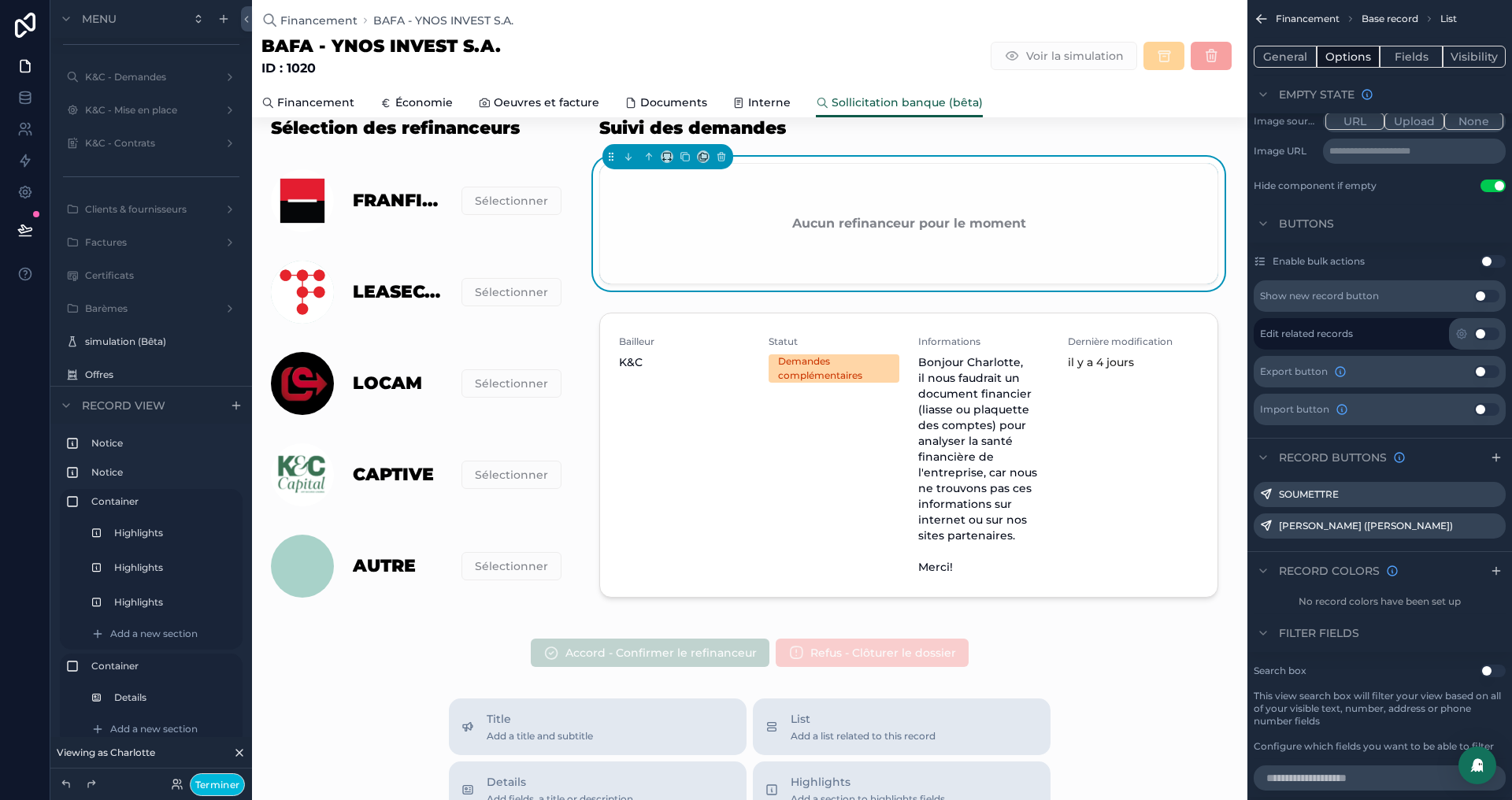
click at [0, 0] on icon "scrollable content" at bounding box center [0, 0] width 0 height 0
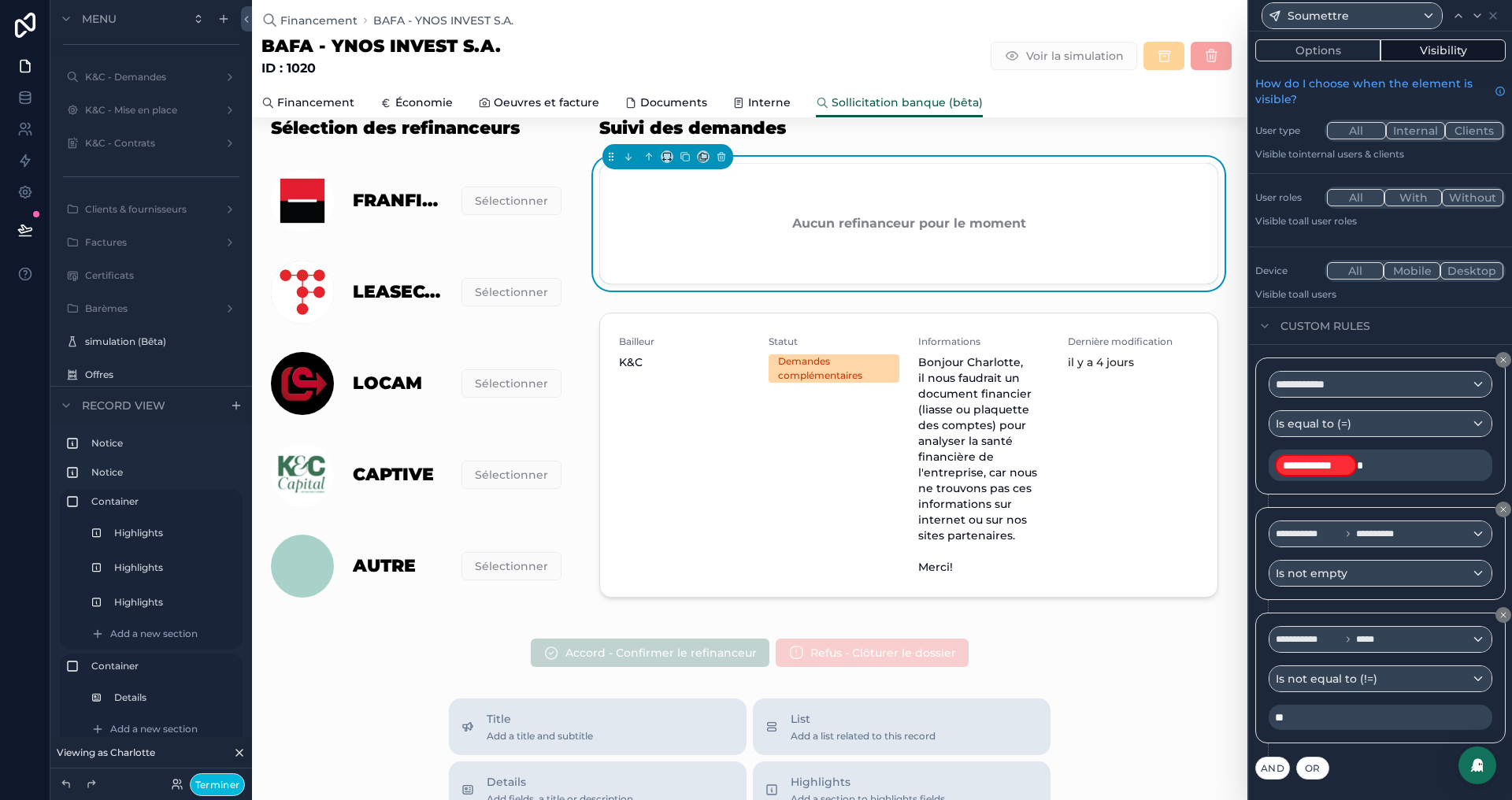
click at [1360, 471] on p "**********" at bounding box center [1382, 465] width 214 height 25
click at [1498, 380] on div "**********" at bounding box center [1380, 426] width 250 height 137
click at [1467, 380] on div "**********" at bounding box center [1380, 384] width 222 height 25
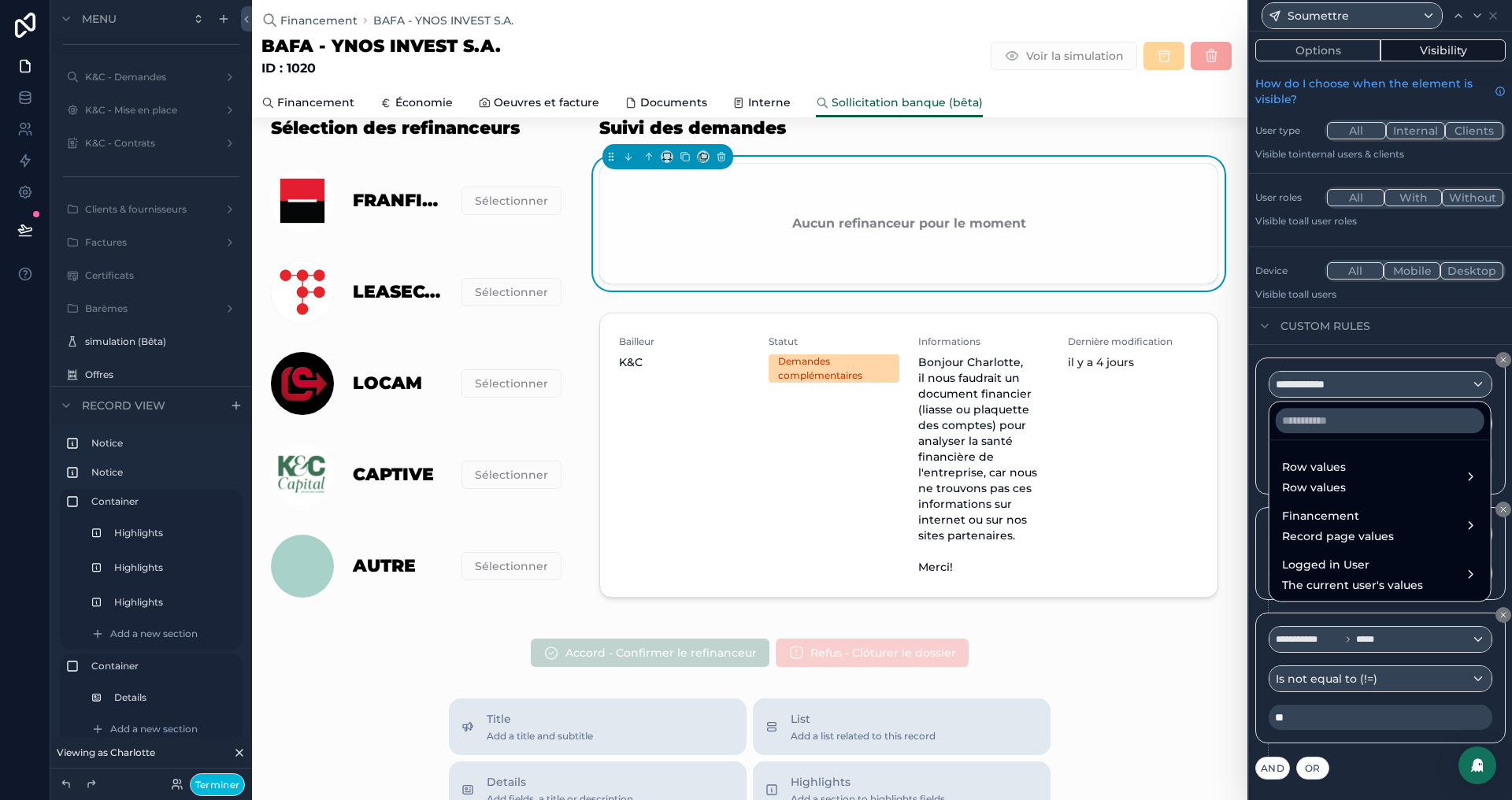
click at [1353, 469] on div "Row values Row values" at bounding box center [1380, 477] width 196 height 37
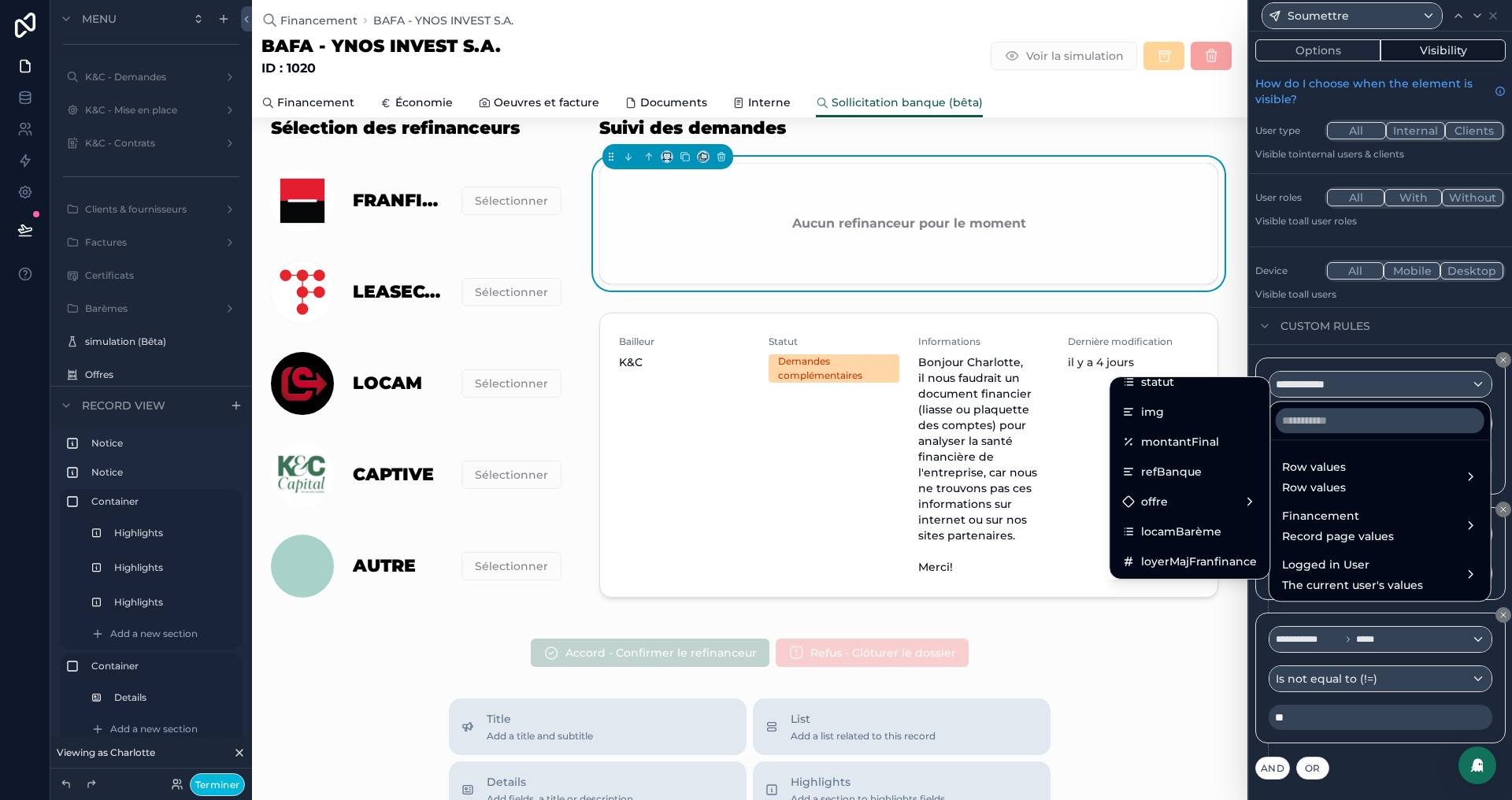
scroll to position [0, 0]
click at [1178, 451] on div "statut" at bounding box center [1189, 453] width 135 height 19
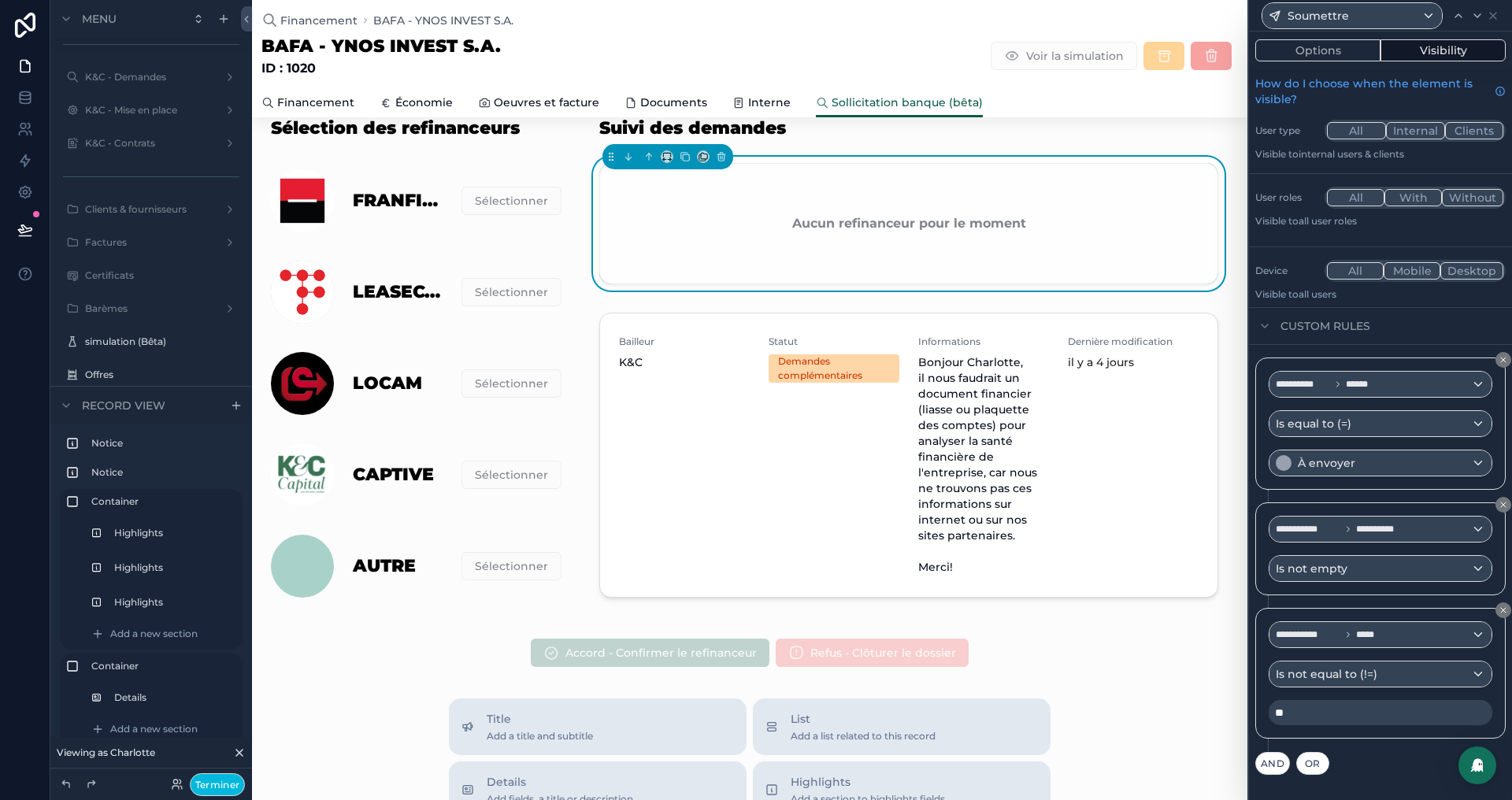
click at [1312, 45] on button "Options" at bounding box center [1318, 50] width 126 height 22
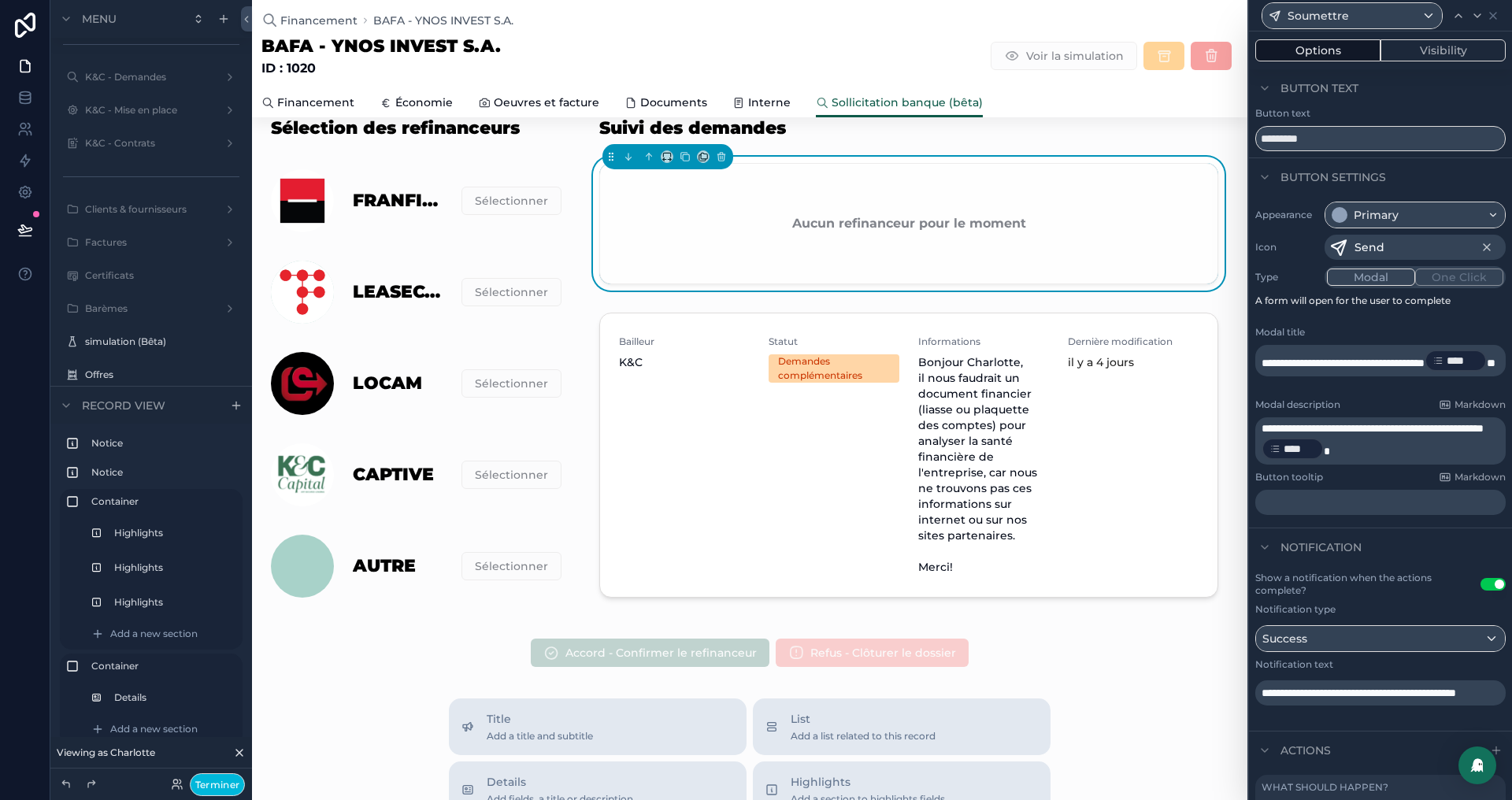
click at [1425, 48] on button "Visibility" at bounding box center [1443, 50] width 126 height 22
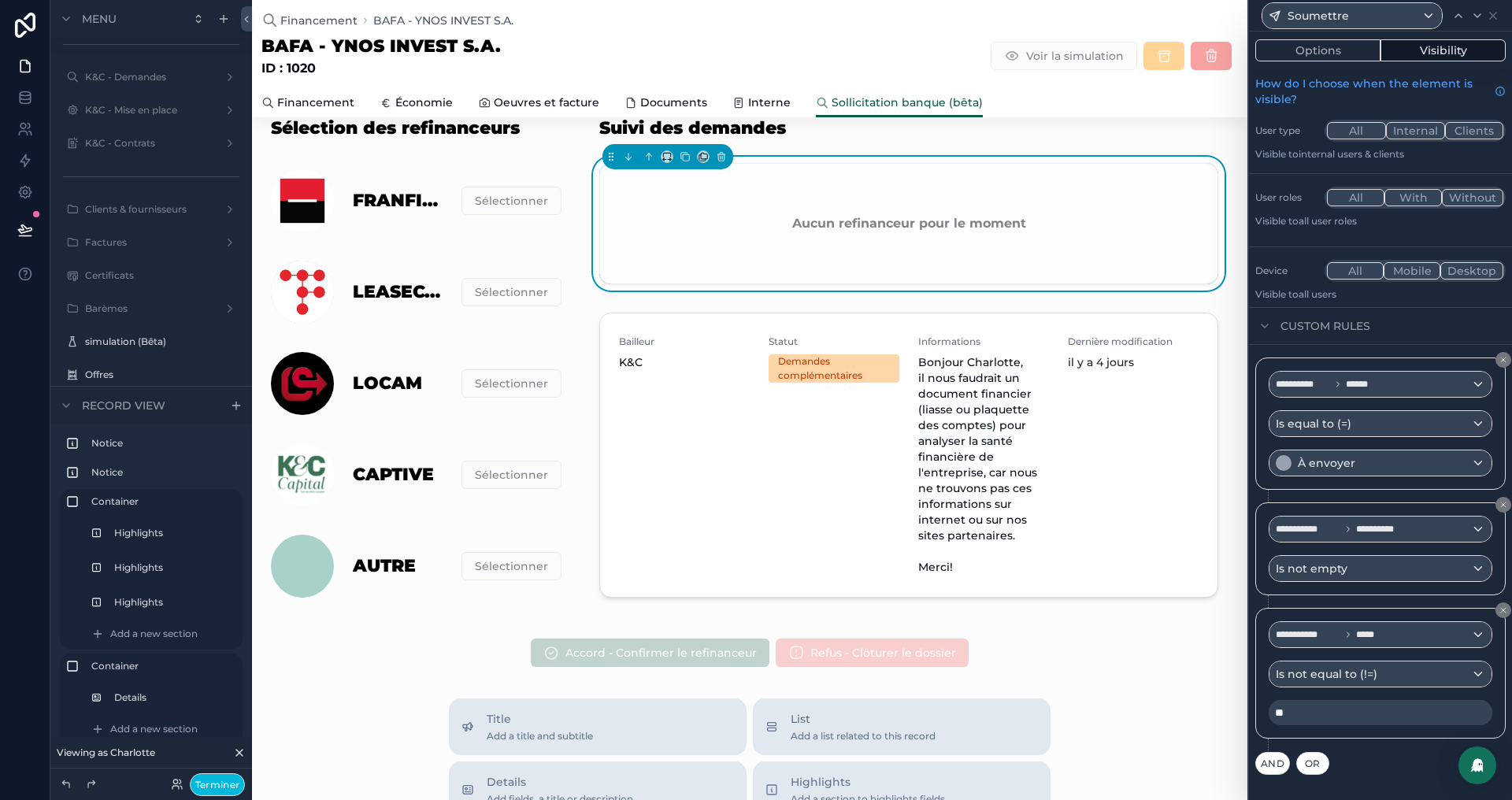
click at [1309, 48] on button "Options" at bounding box center [1318, 50] width 126 height 22
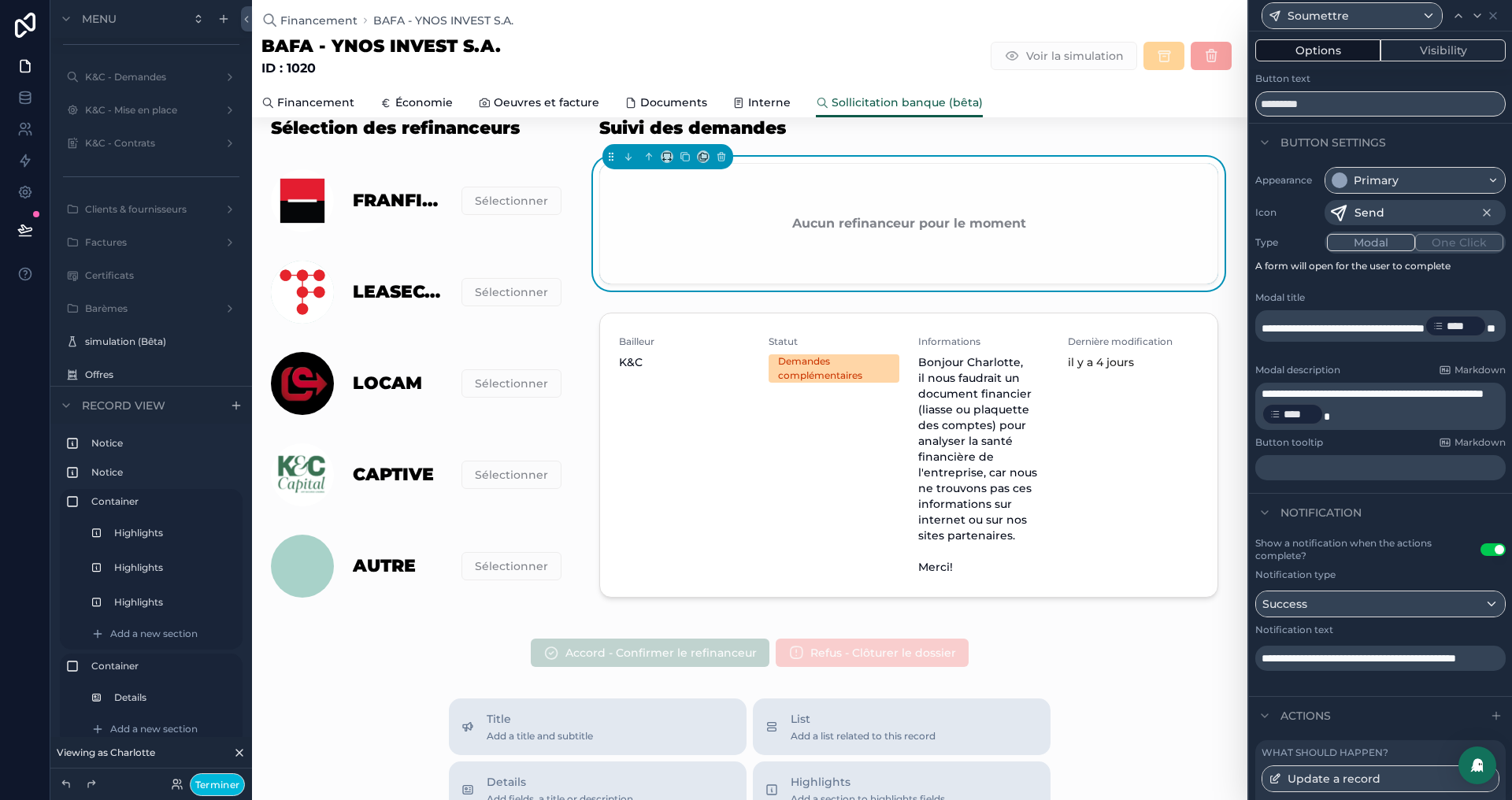
scroll to position [42, 0]
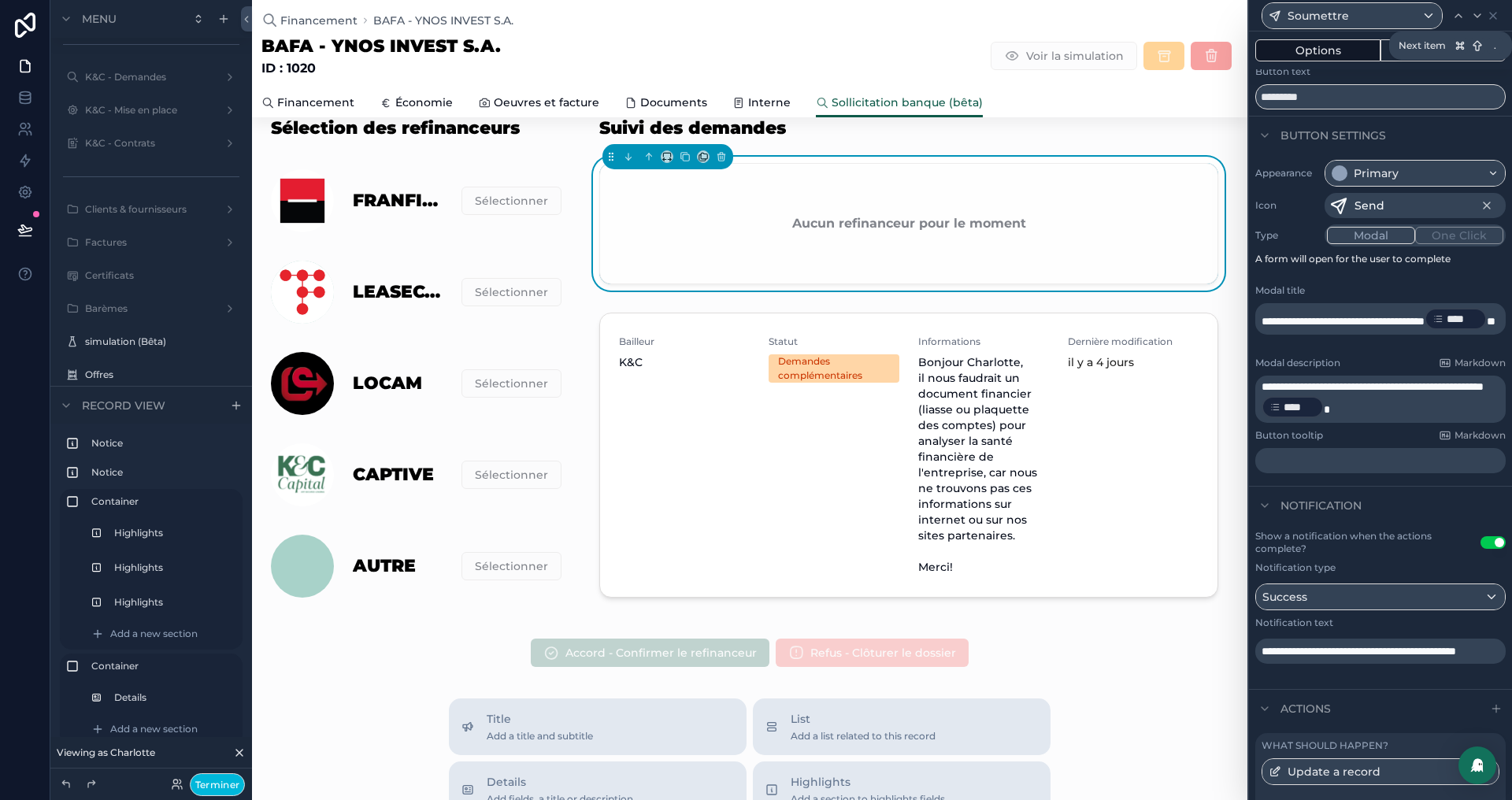
click at [1480, 20] on icon at bounding box center [1477, 16] width 12 height 12
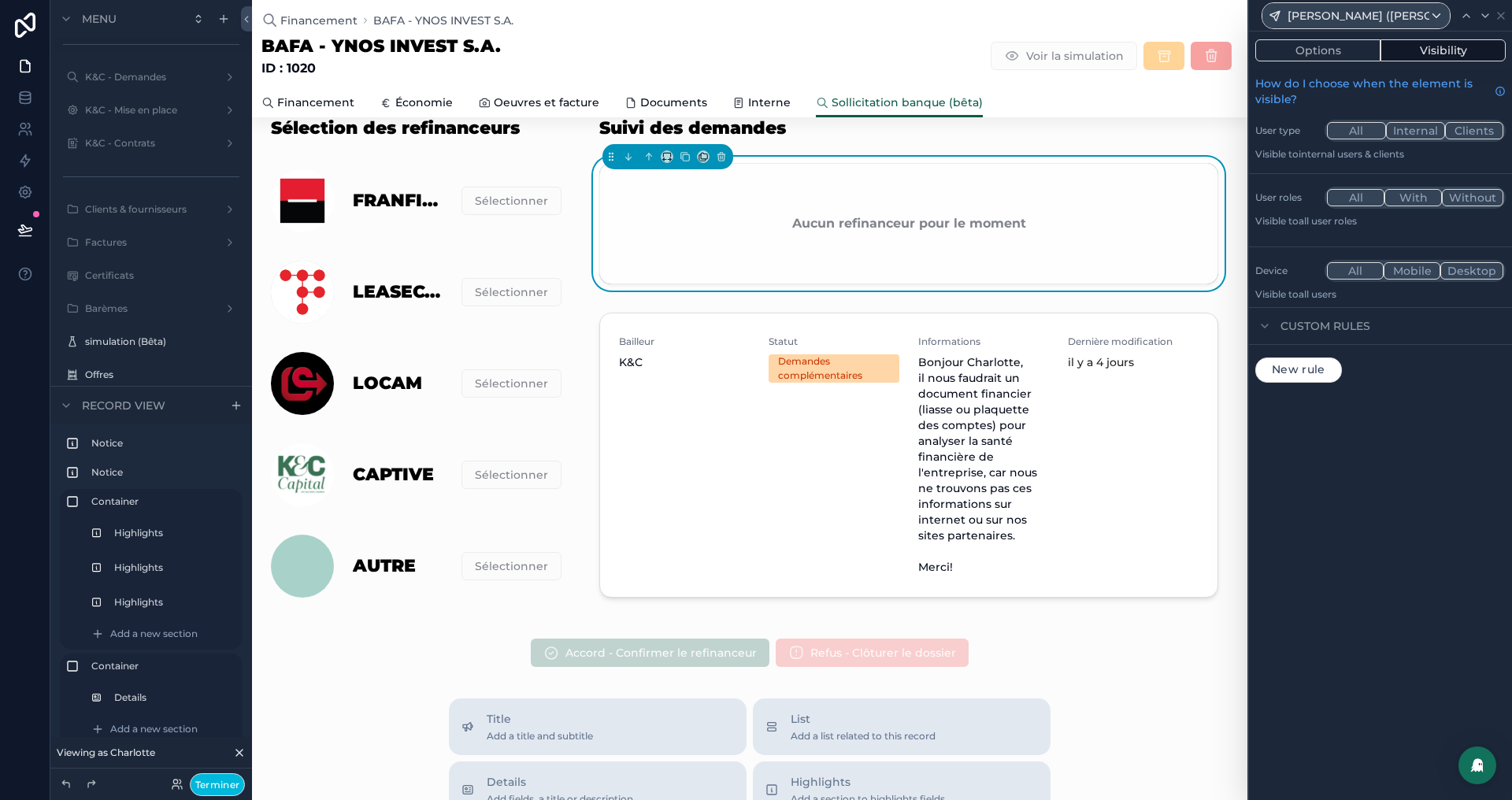
click at [1321, 53] on button "Options" at bounding box center [1318, 50] width 126 height 22
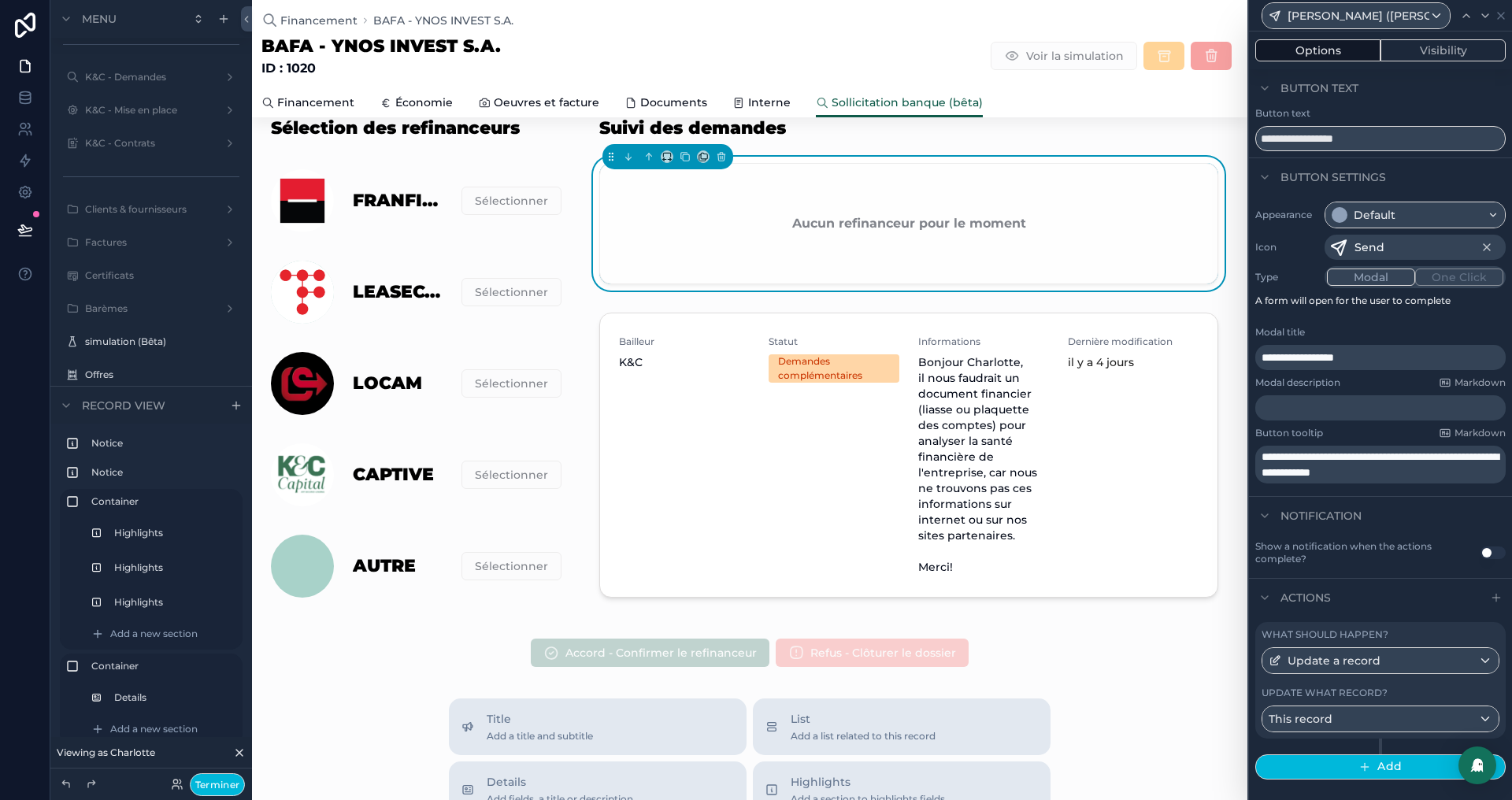
click at [1434, 48] on button "Visibility" at bounding box center [1443, 50] width 126 height 22
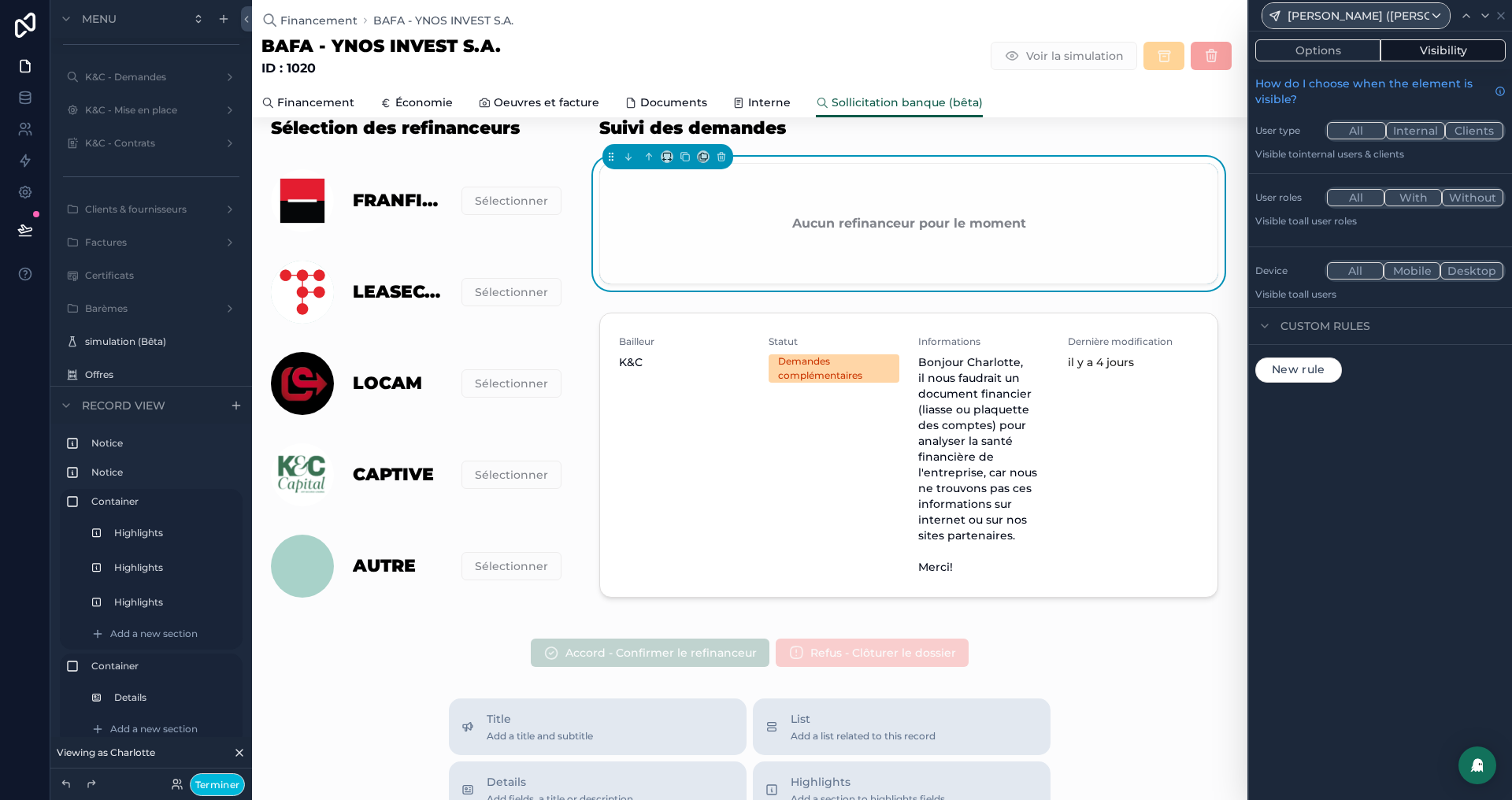
click at [1326, 52] on button "Options" at bounding box center [1318, 50] width 126 height 22
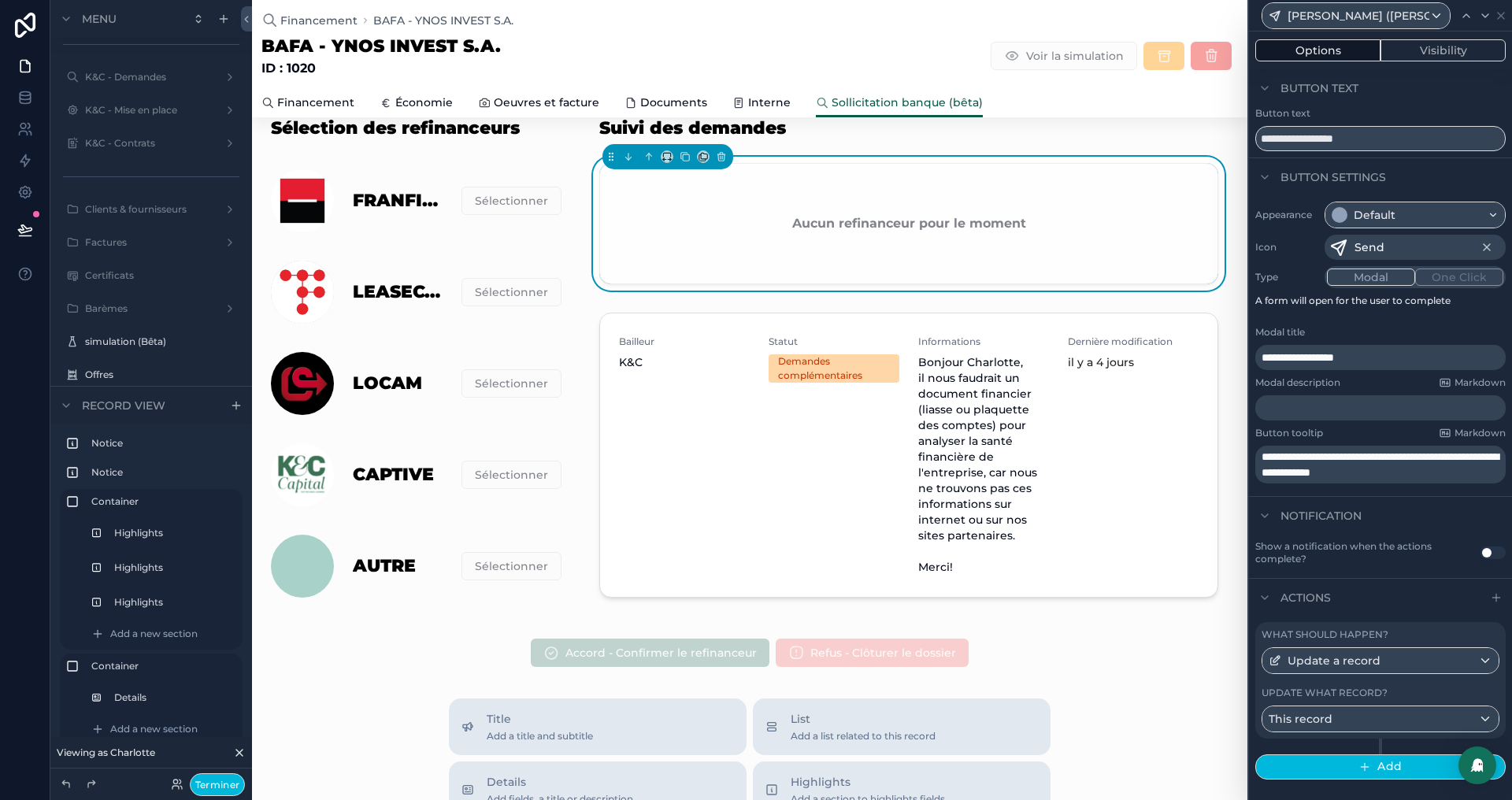
click at [1492, 7] on div "Soumettre (manuel)" at bounding box center [1380, 15] width 250 height 30
click at [1495, 12] on icon at bounding box center [1501, 16] width 12 height 12
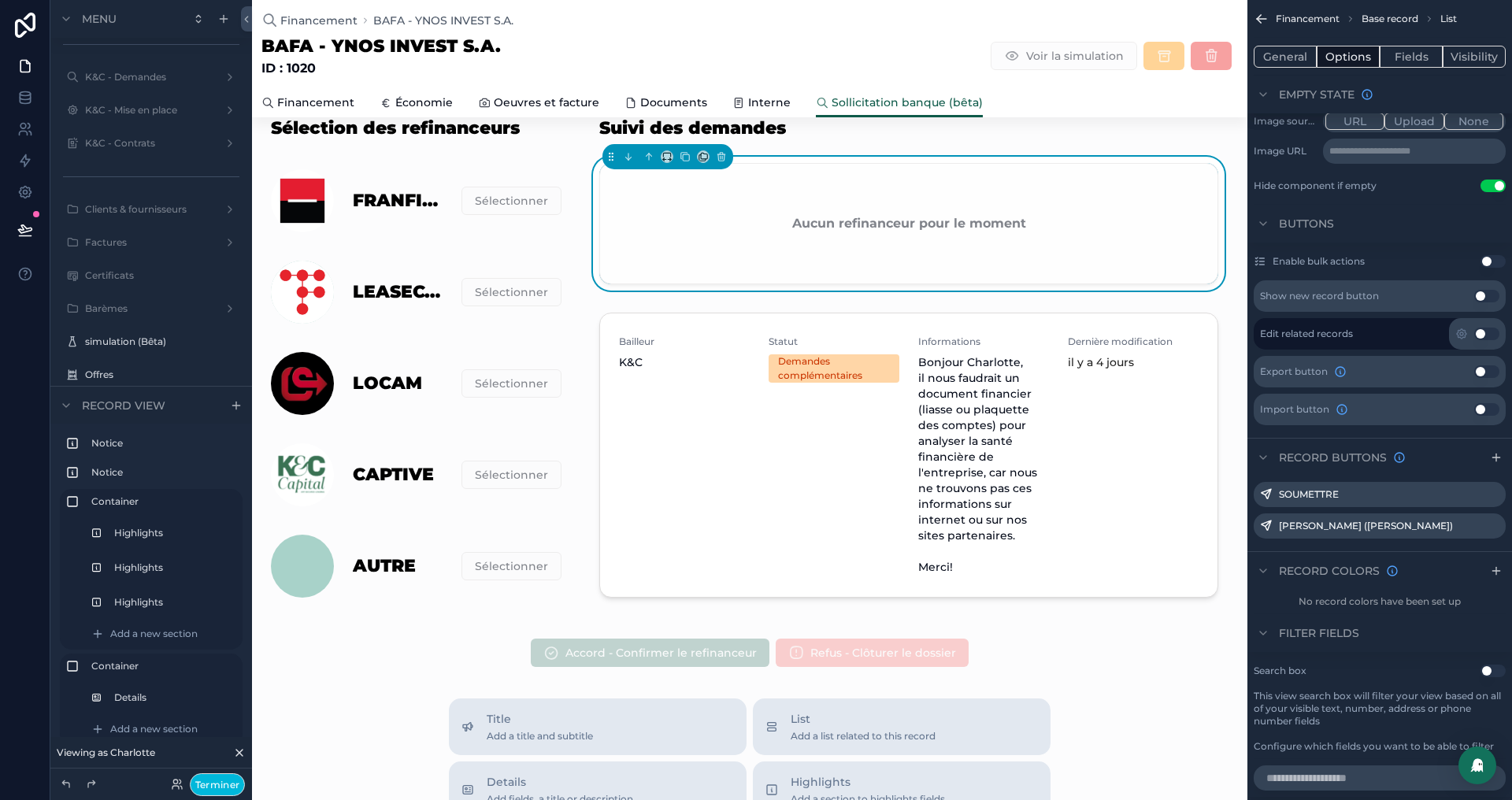
click at [0, 0] on icon "scrollable content" at bounding box center [0, 0] width 0 height 0
click at [1463, 461] on icon at bounding box center [1468, 468] width 12 height 12
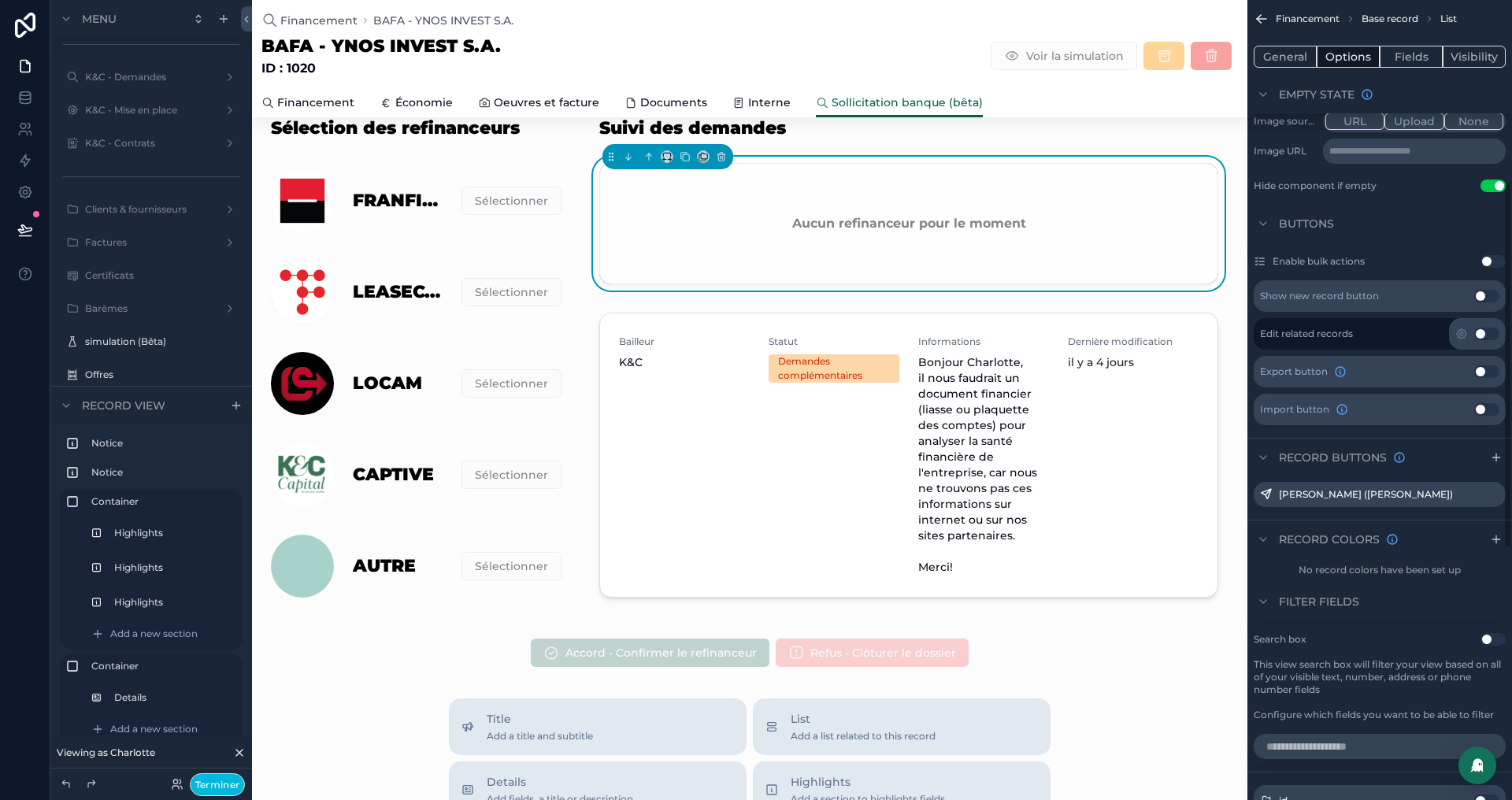
click at [0, 0] on icon "scrollable content" at bounding box center [0, 0] width 0 height 0
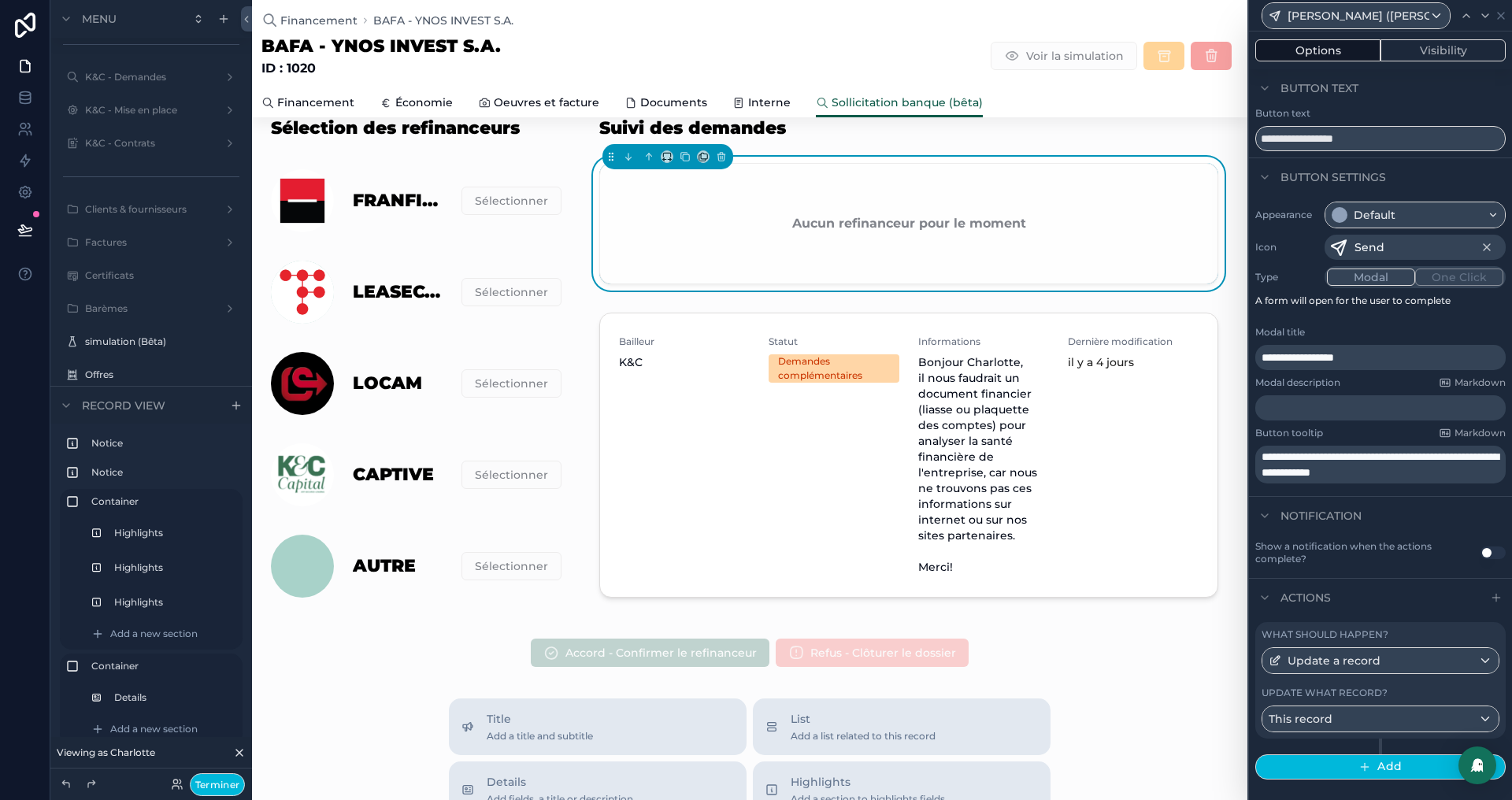
click at [1435, 58] on button "Visibility" at bounding box center [1443, 50] width 126 height 22
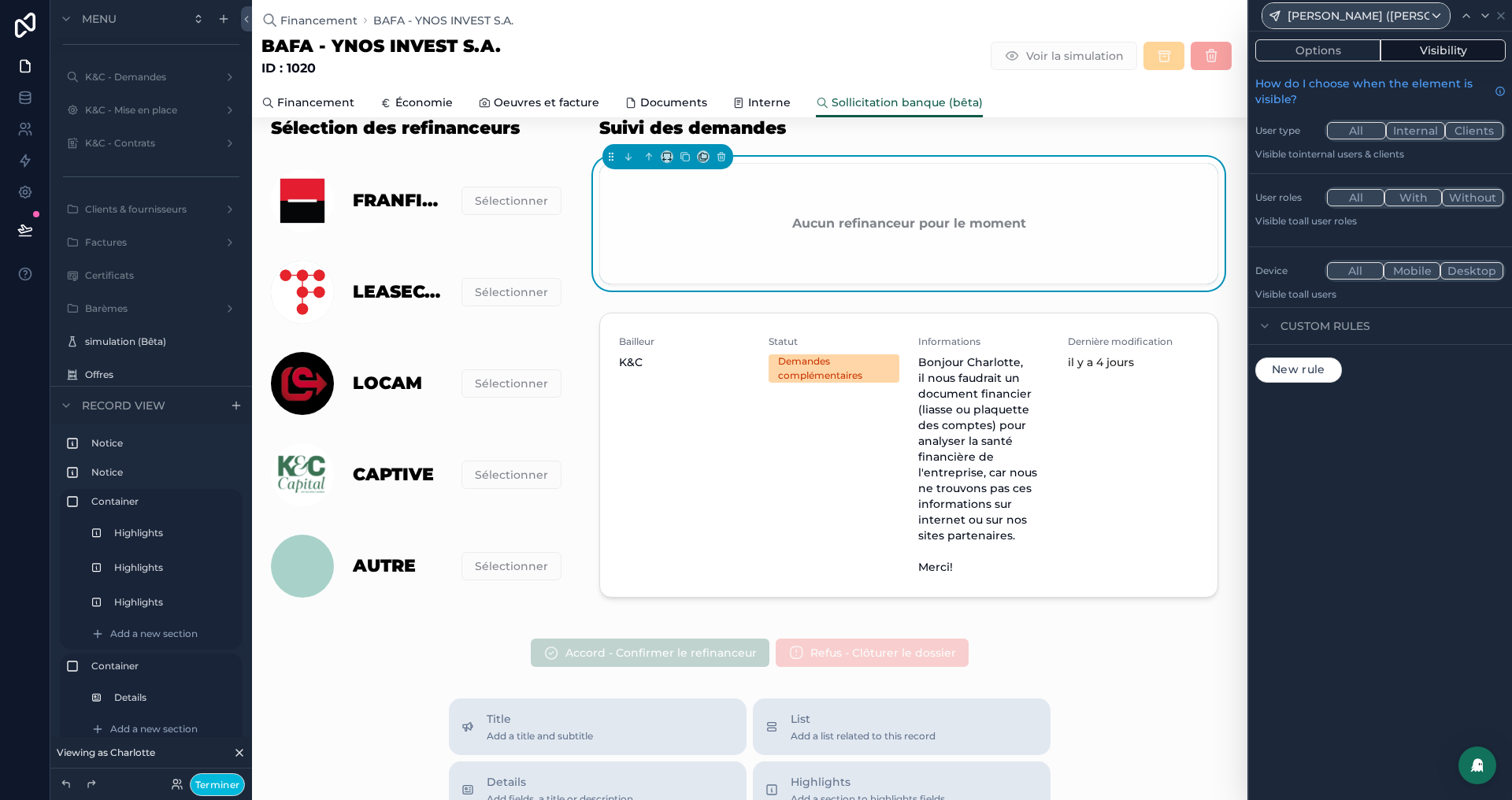
click at [929, 102] on span "Sollicitation banque (bêta)" at bounding box center [907, 102] width 151 height 16
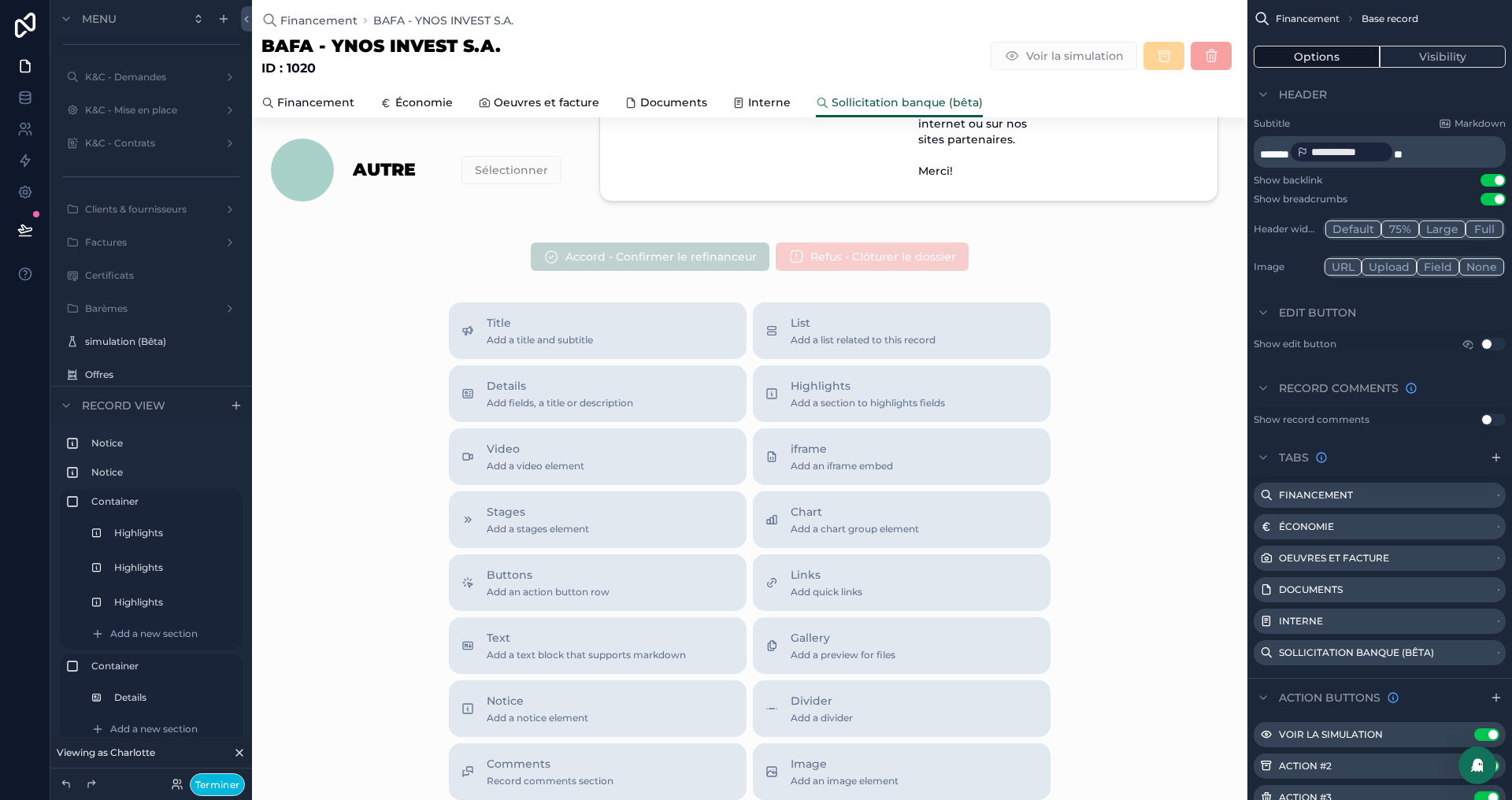
scroll to position [509, 0]
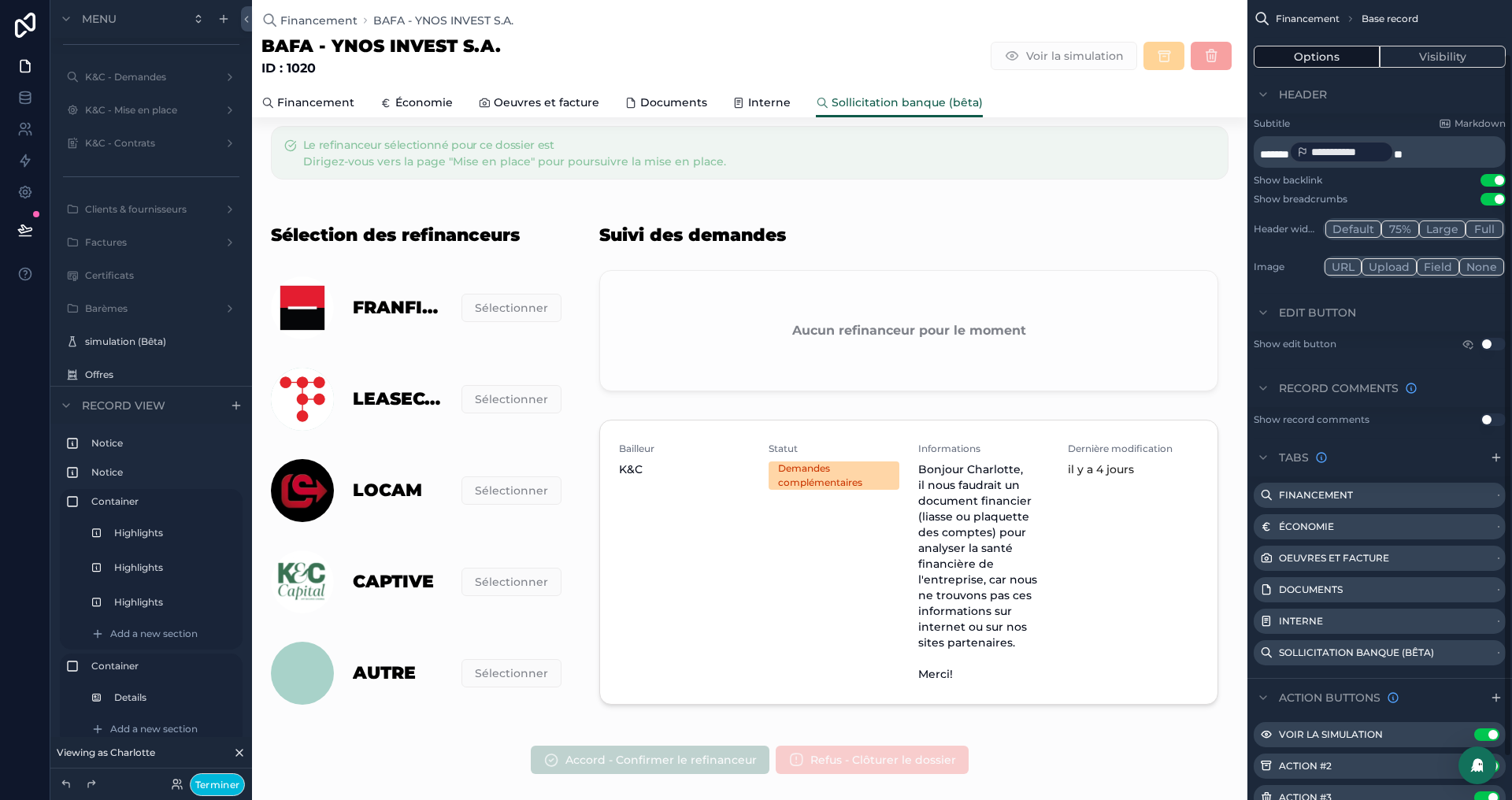
click at [0, 0] on icon "scrollable content" at bounding box center [0, 0] width 0 height 0
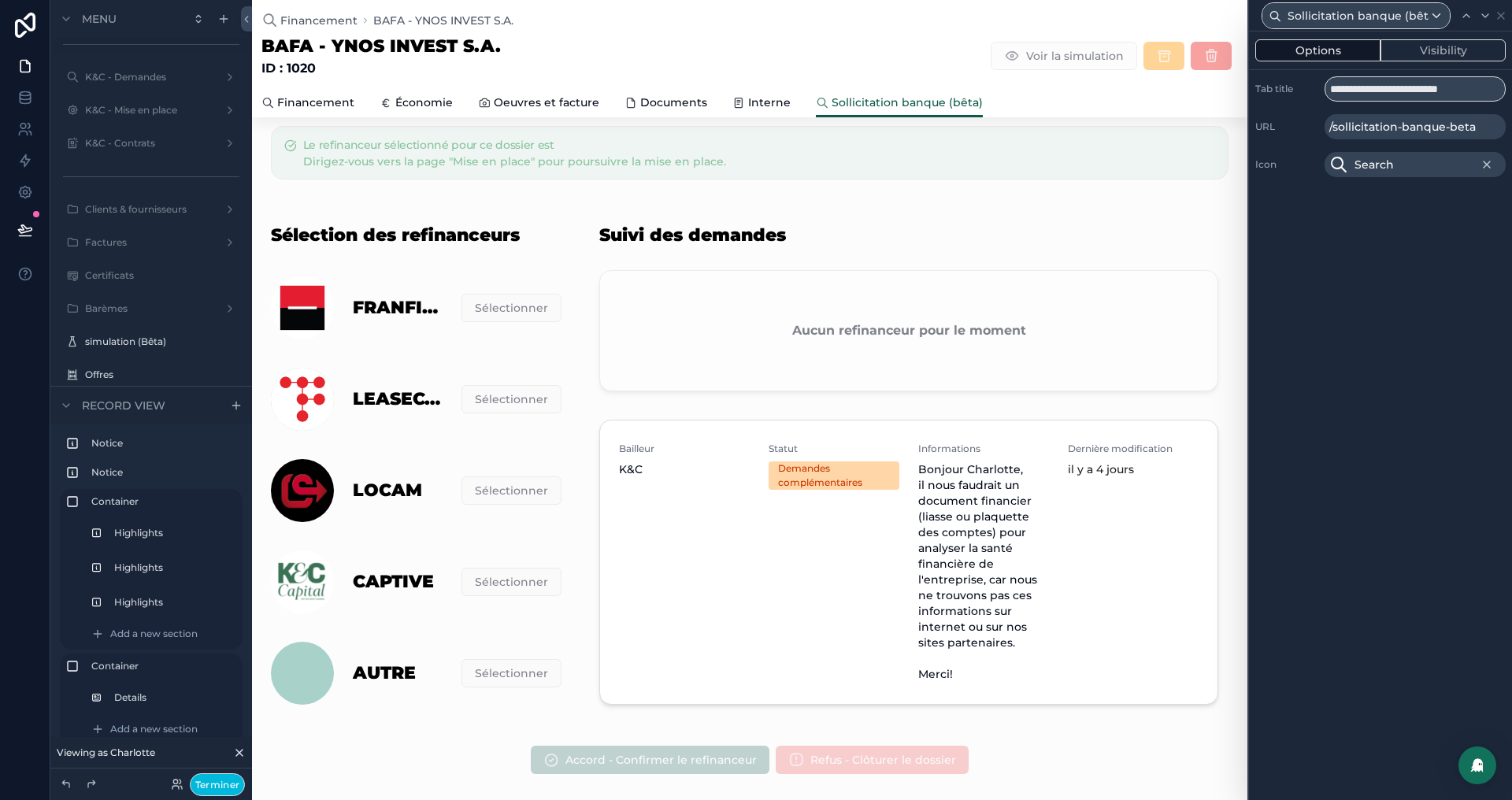
click at [1421, 56] on button "Visibility" at bounding box center [1443, 50] width 126 height 22
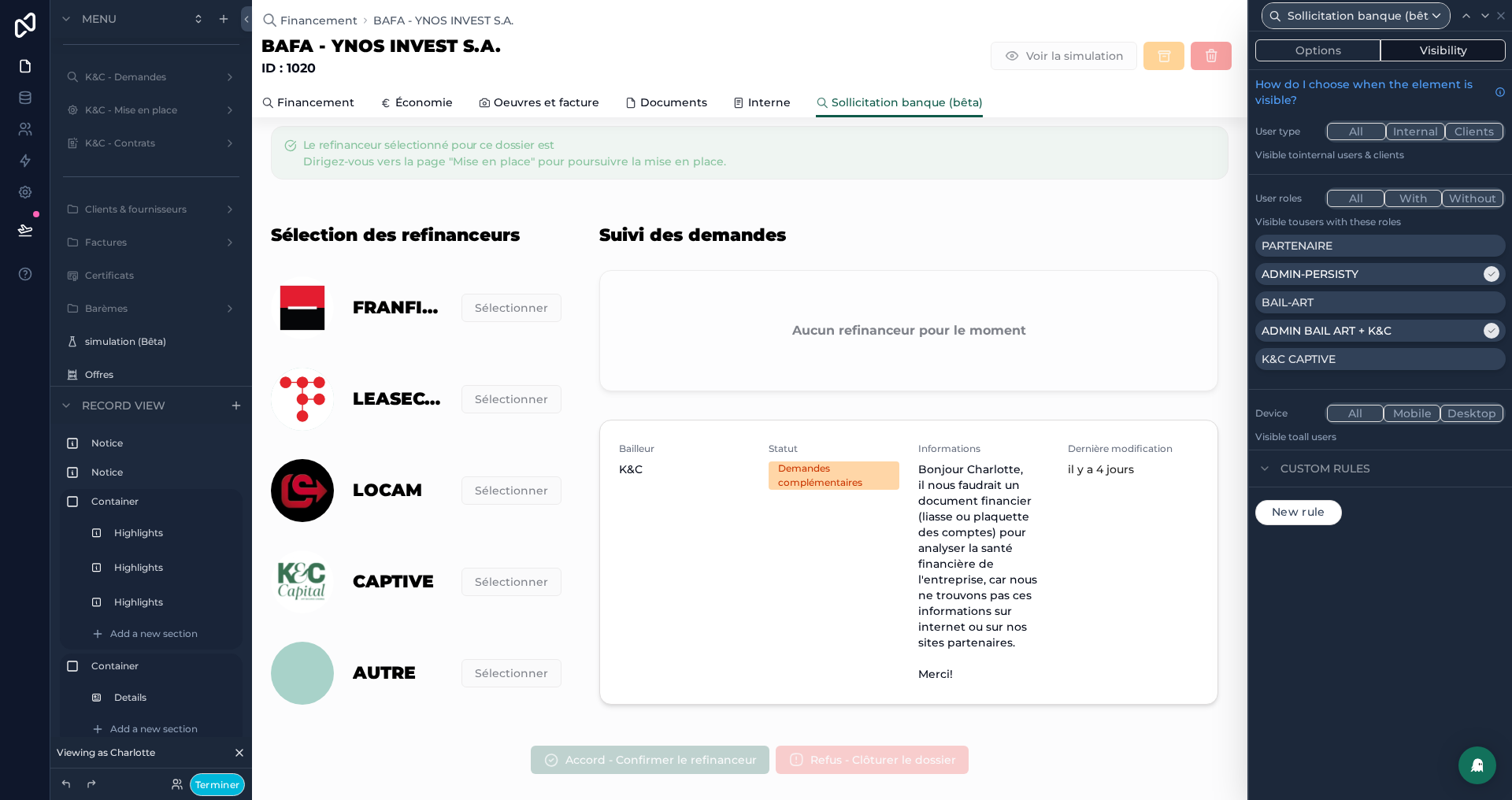
click at [289, 104] on span "Financement" at bounding box center [315, 102] width 78 height 16
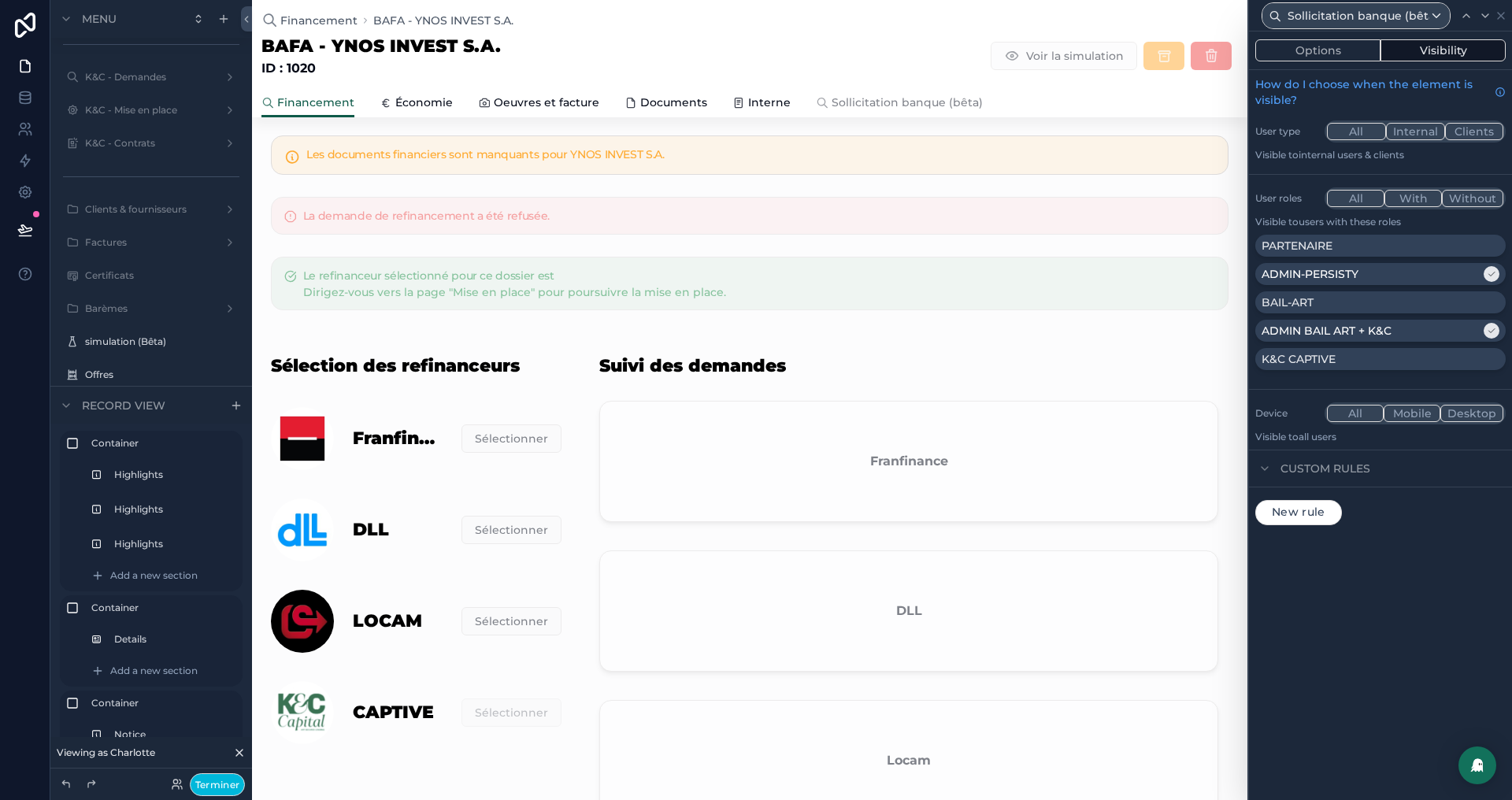
scroll to position [379, 0]
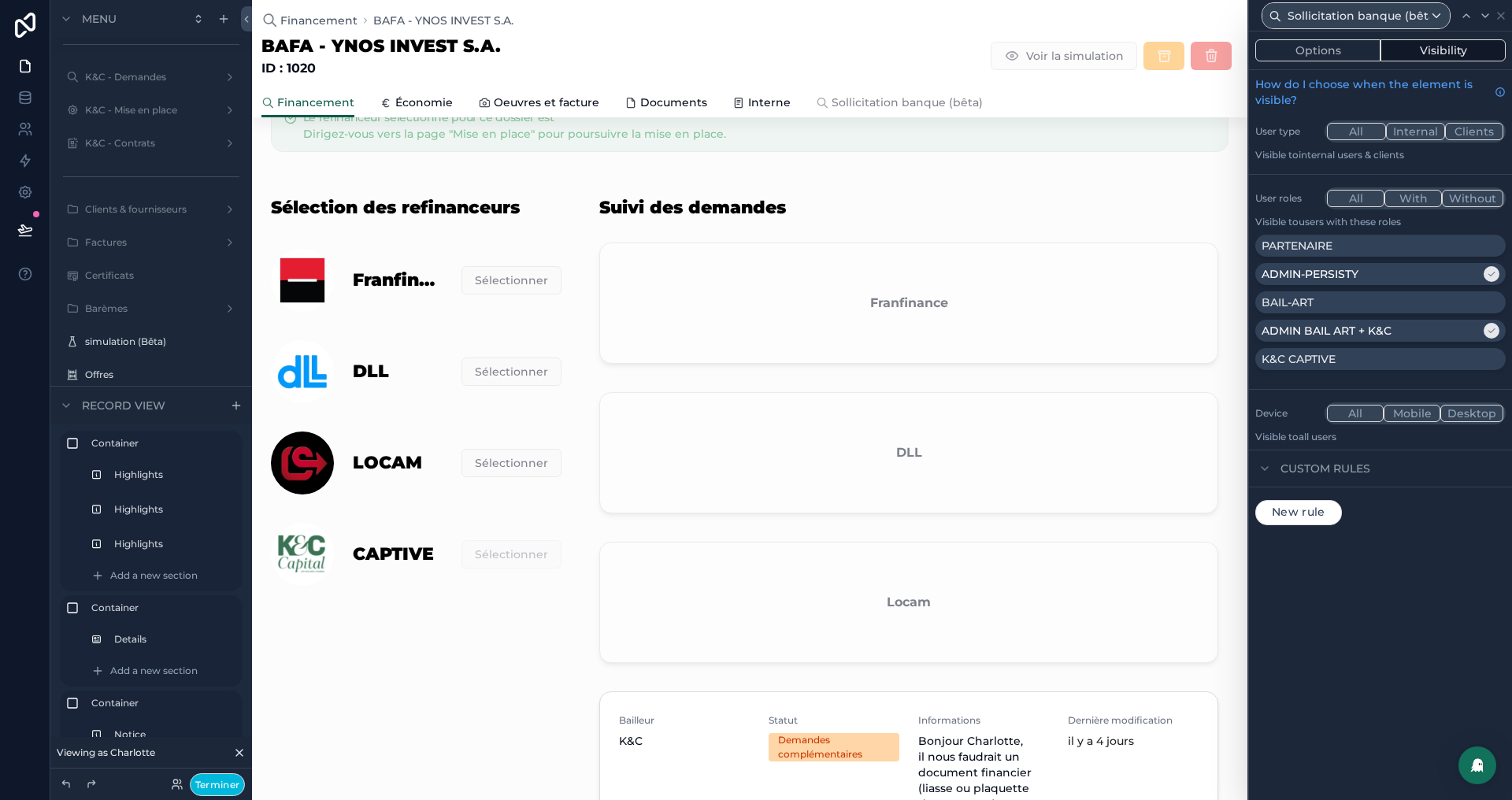
click at [844, 285] on div "scrollable content" at bounding box center [908, 589] width 657 height 818
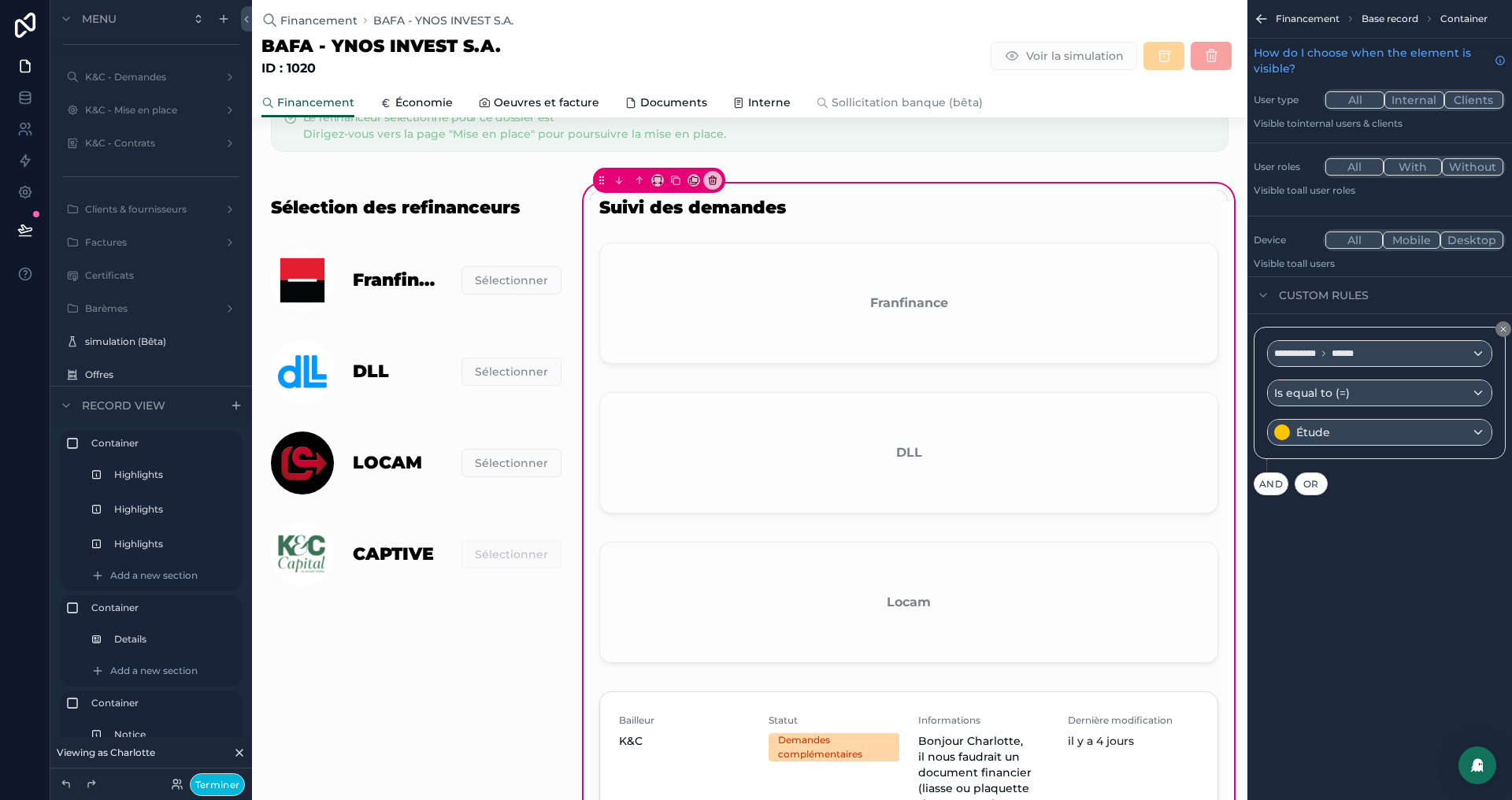
scroll to position [0, 0]
click at [754, 296] on div "scrollable content" at bounding box center [909, 306] width 638 height 140
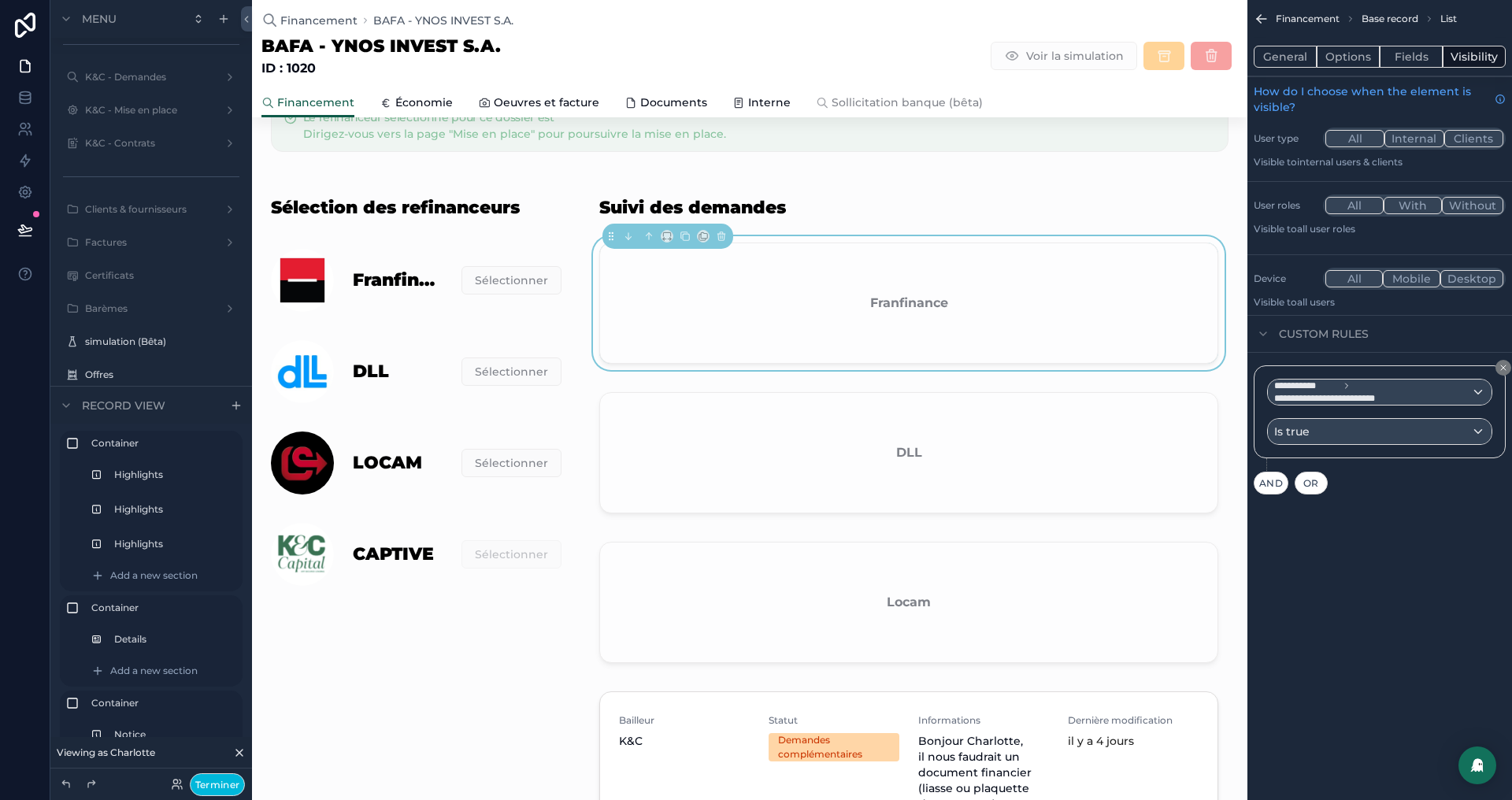
click at [1292, 55] on button "General" at bounding box center [1285, 56] width 63 height 22
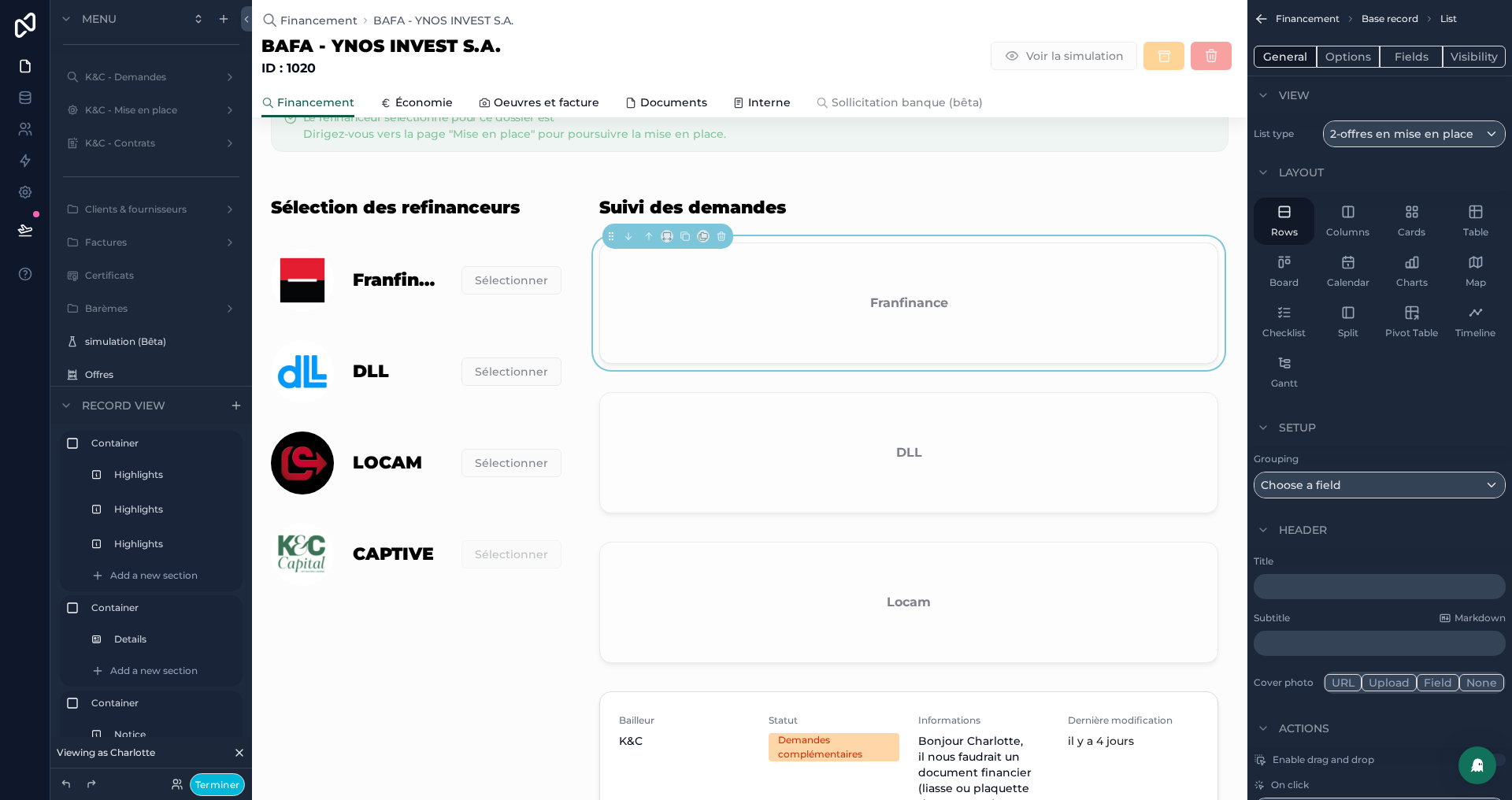
click at [1411, 55] on button "Fields" at bounding box center [1411, 56] width 63 height 22
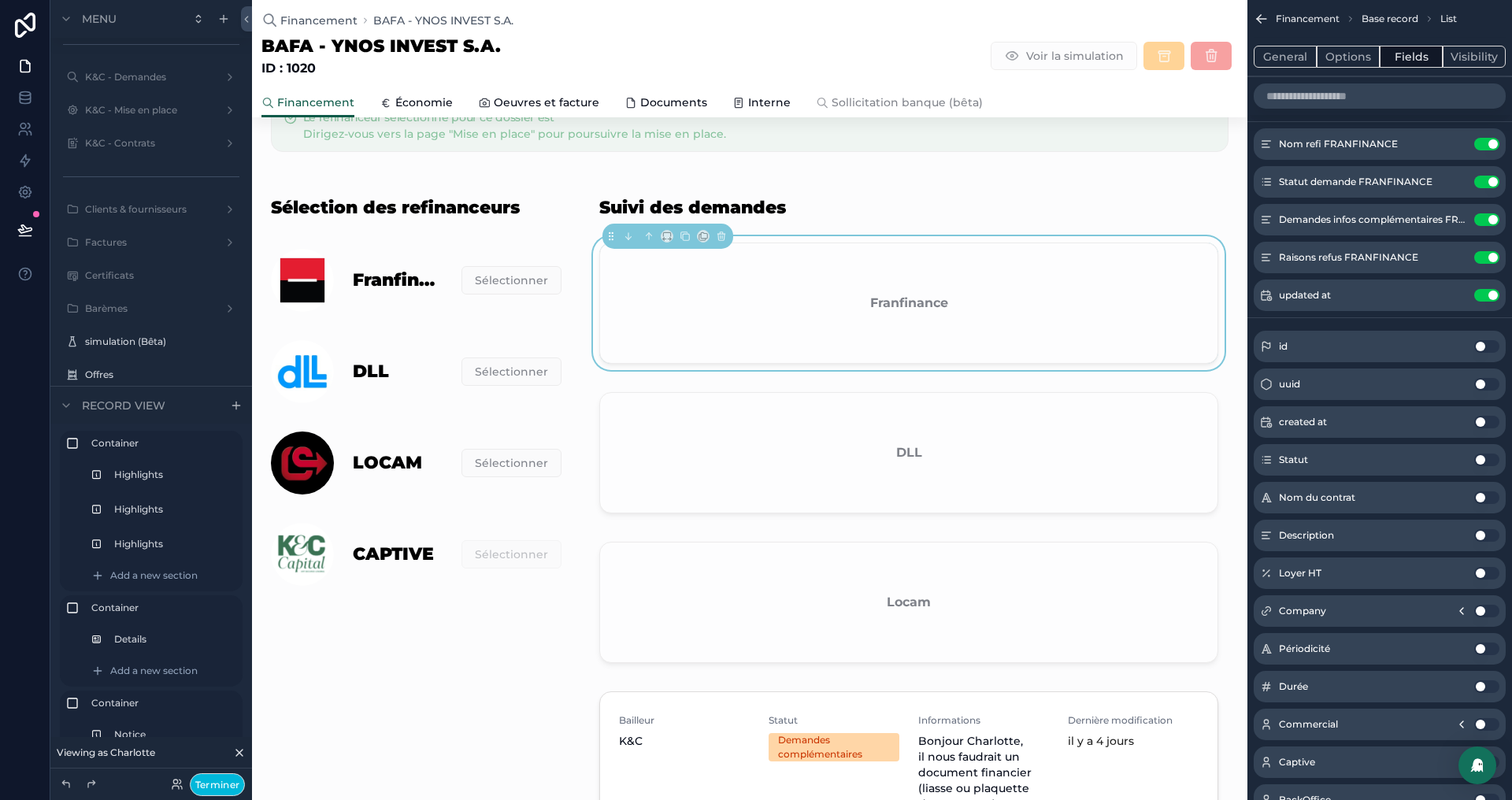
click at [1336, 50] on button "Options" at bounding box center [1348, 56] width 63 height 22
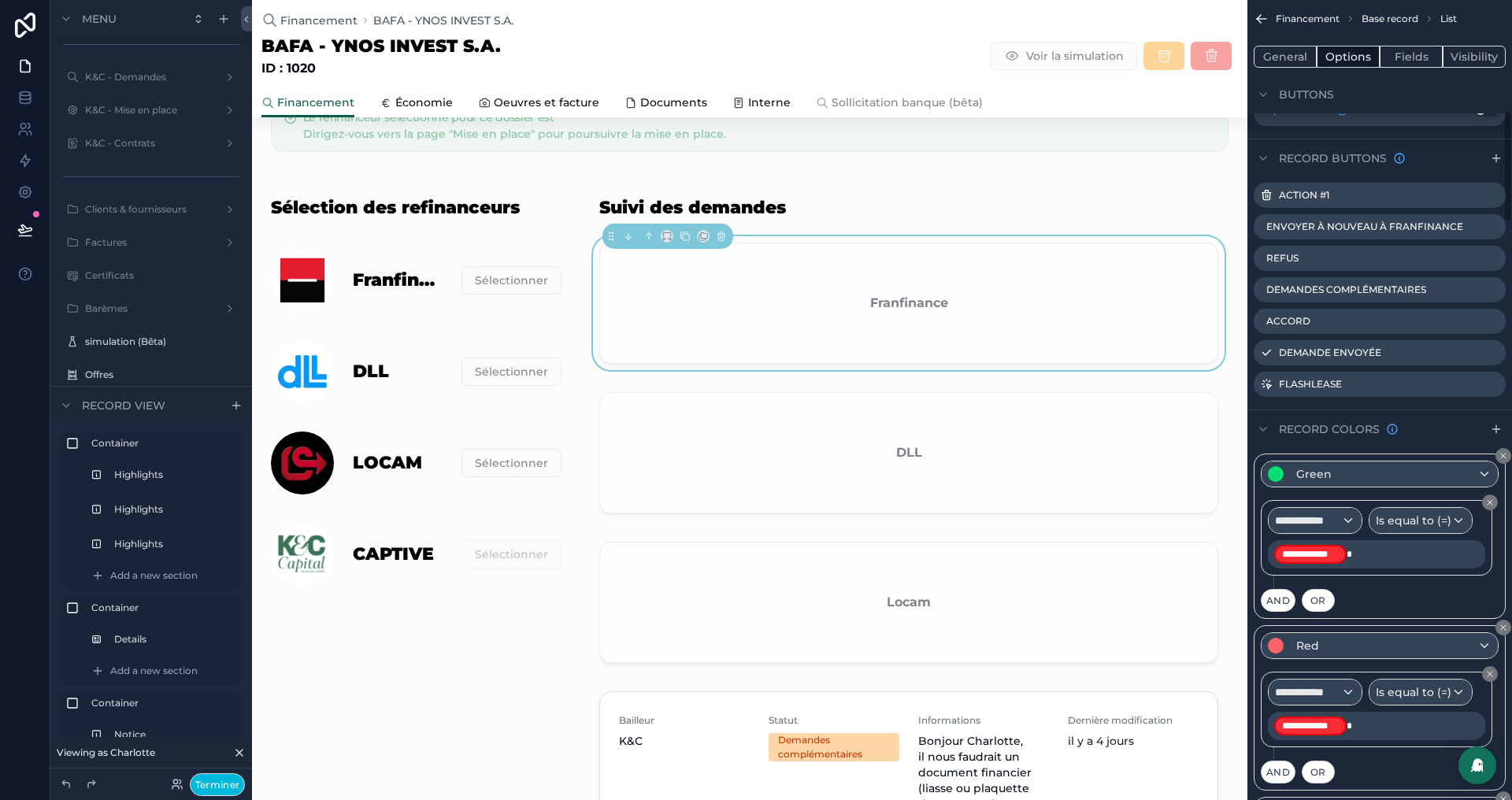
scroll to position [784, 0]
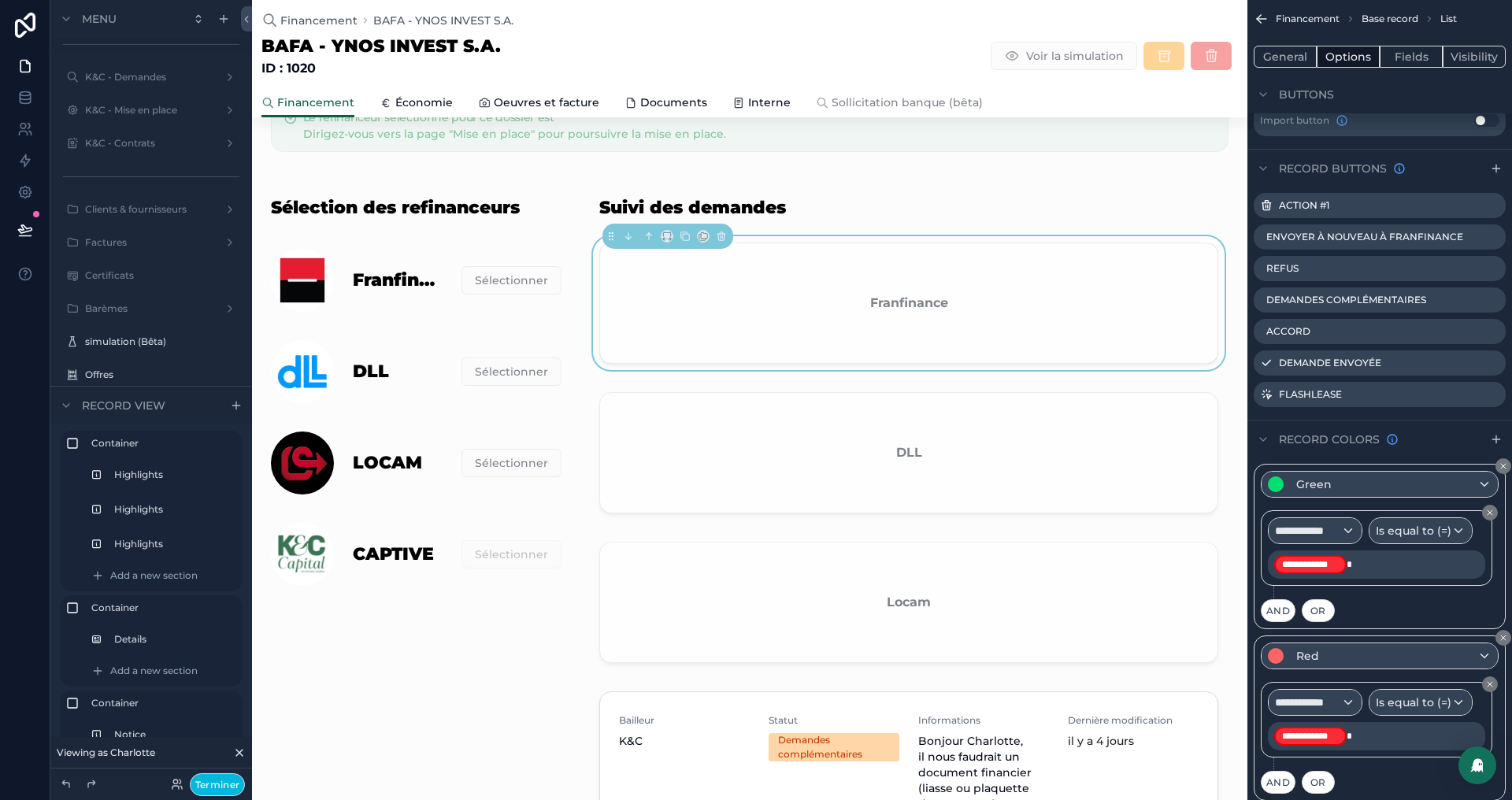
click at [0, 0] on icon "scrollable content" at bounding box center [0, 0] width 0 height 0
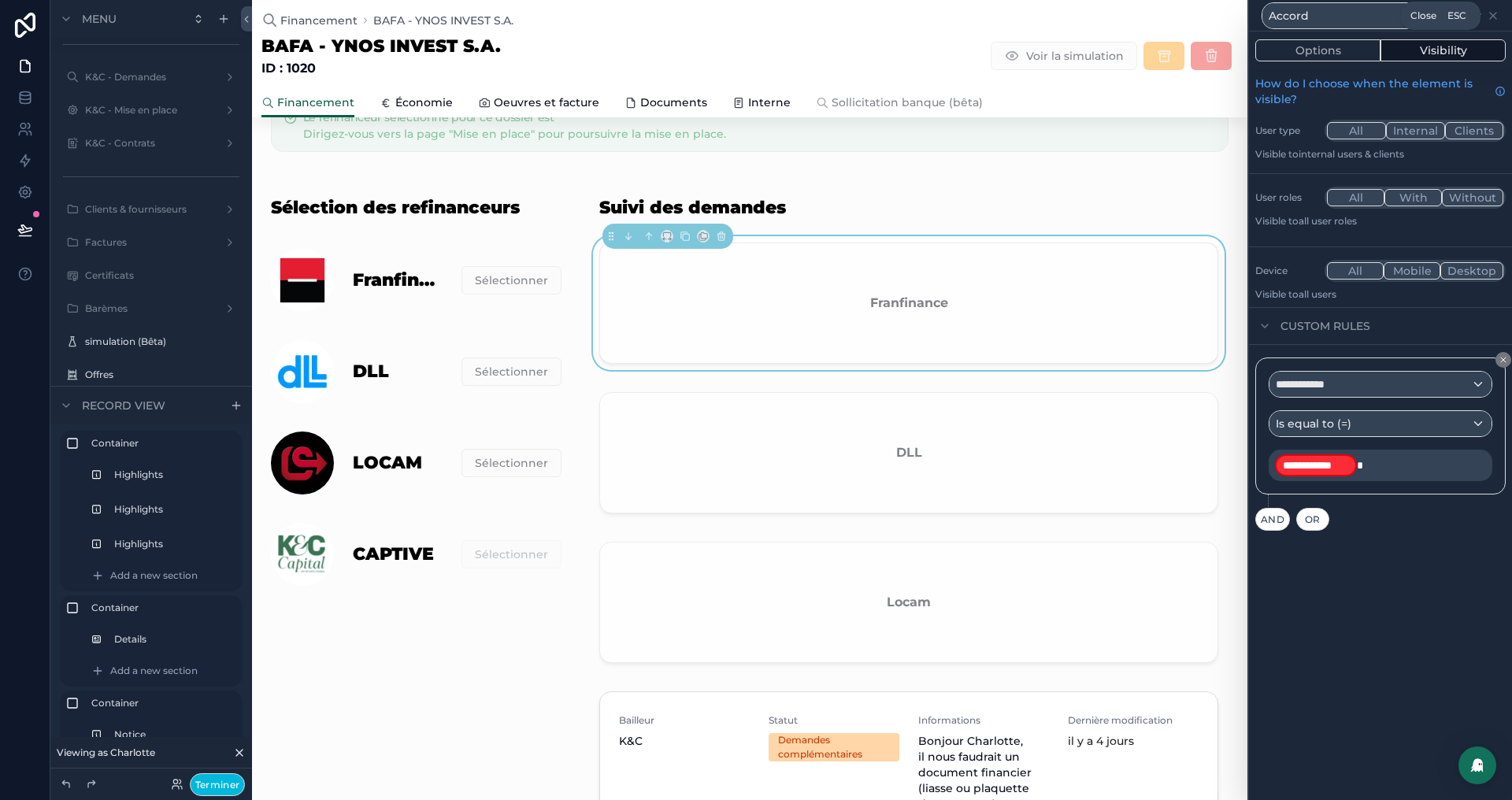
click at [1493, 11] on icon at bounding box center [1493, 16] width 12 height 12
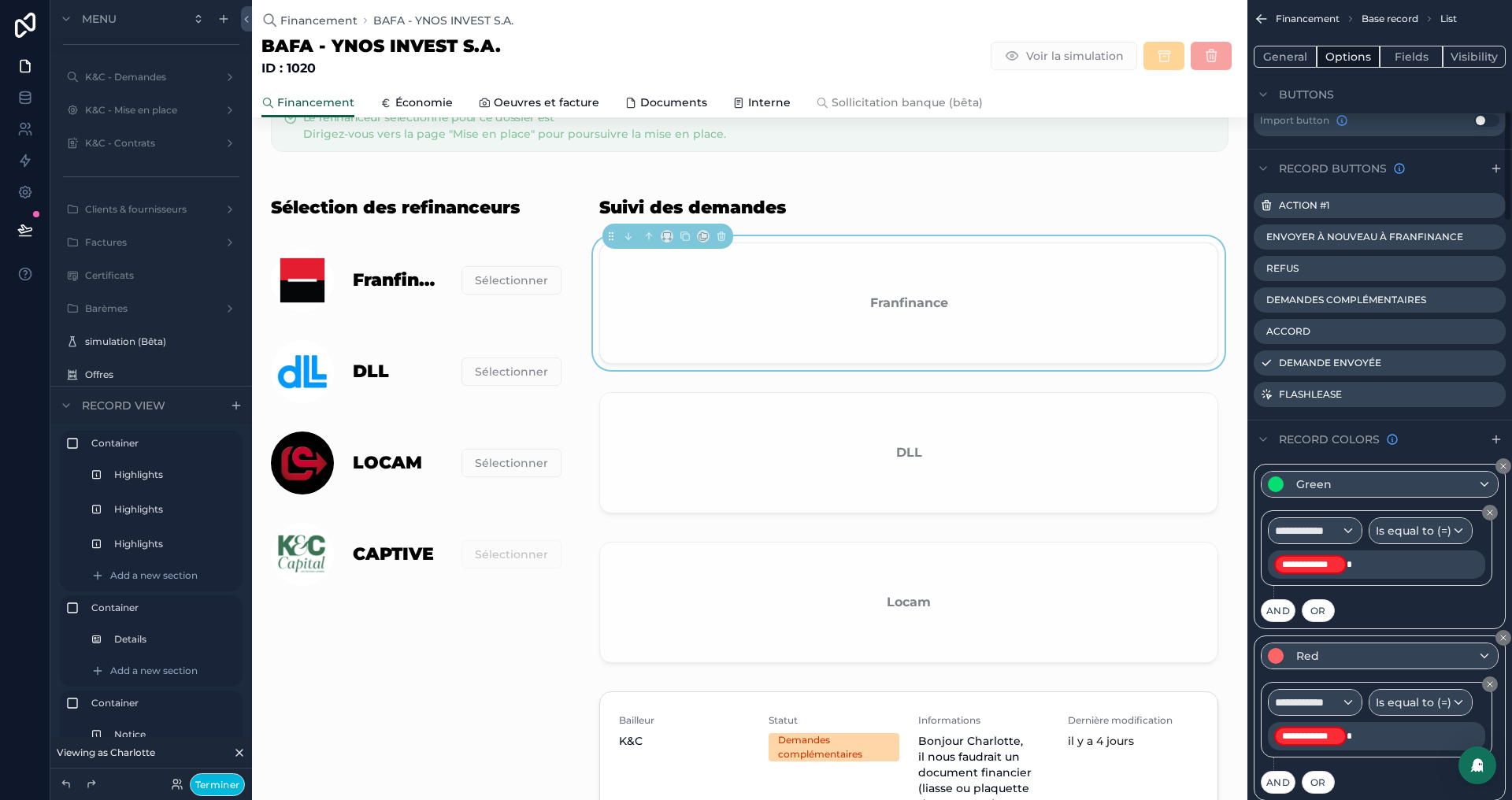
click at [1474, 51] on button "Visibility" at bounding box center [1474, 56] width 63 height 22
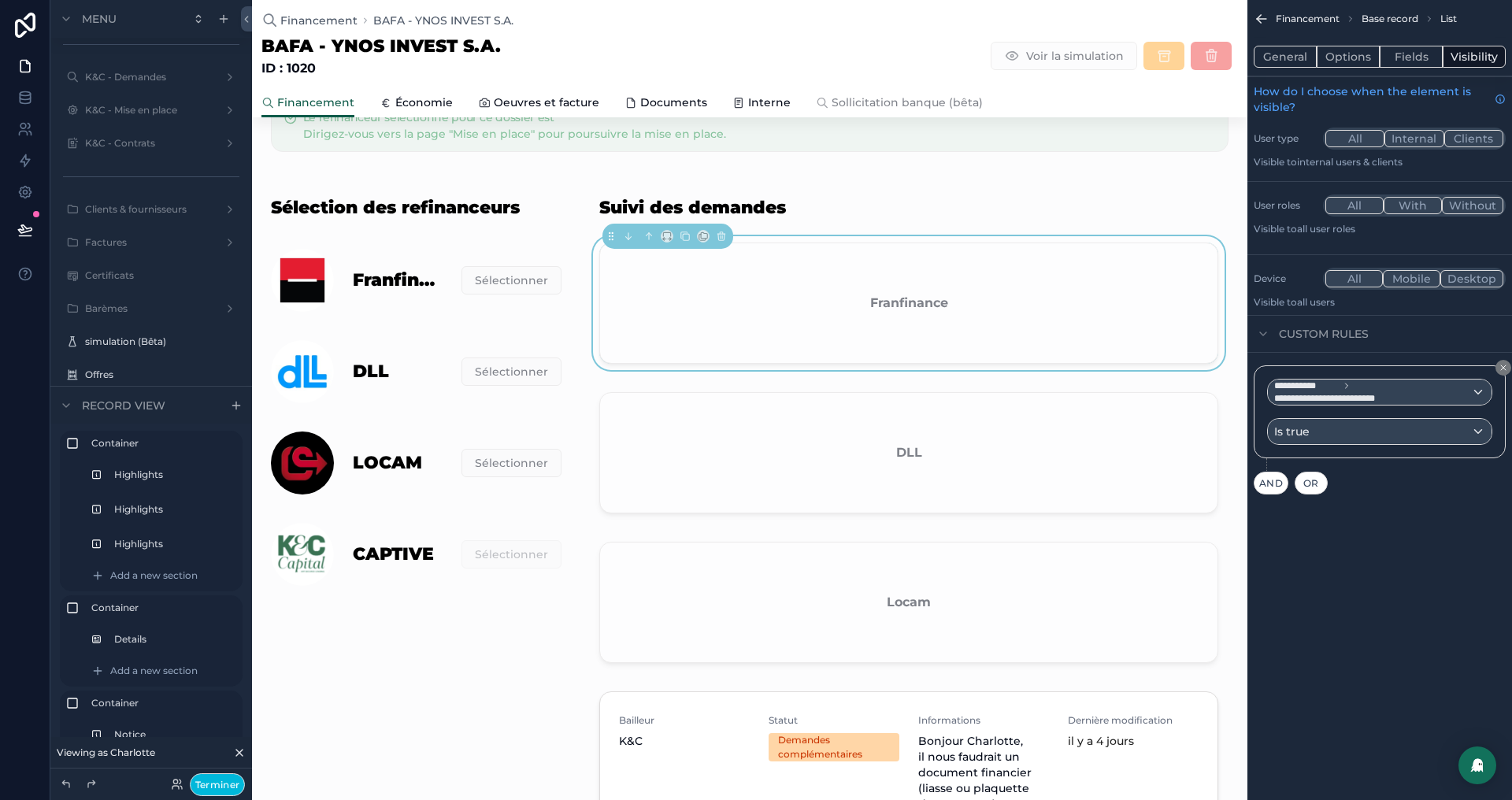
click at [306, 98] on span "Financement" at bounding box center [315, 102] width 78 height 16
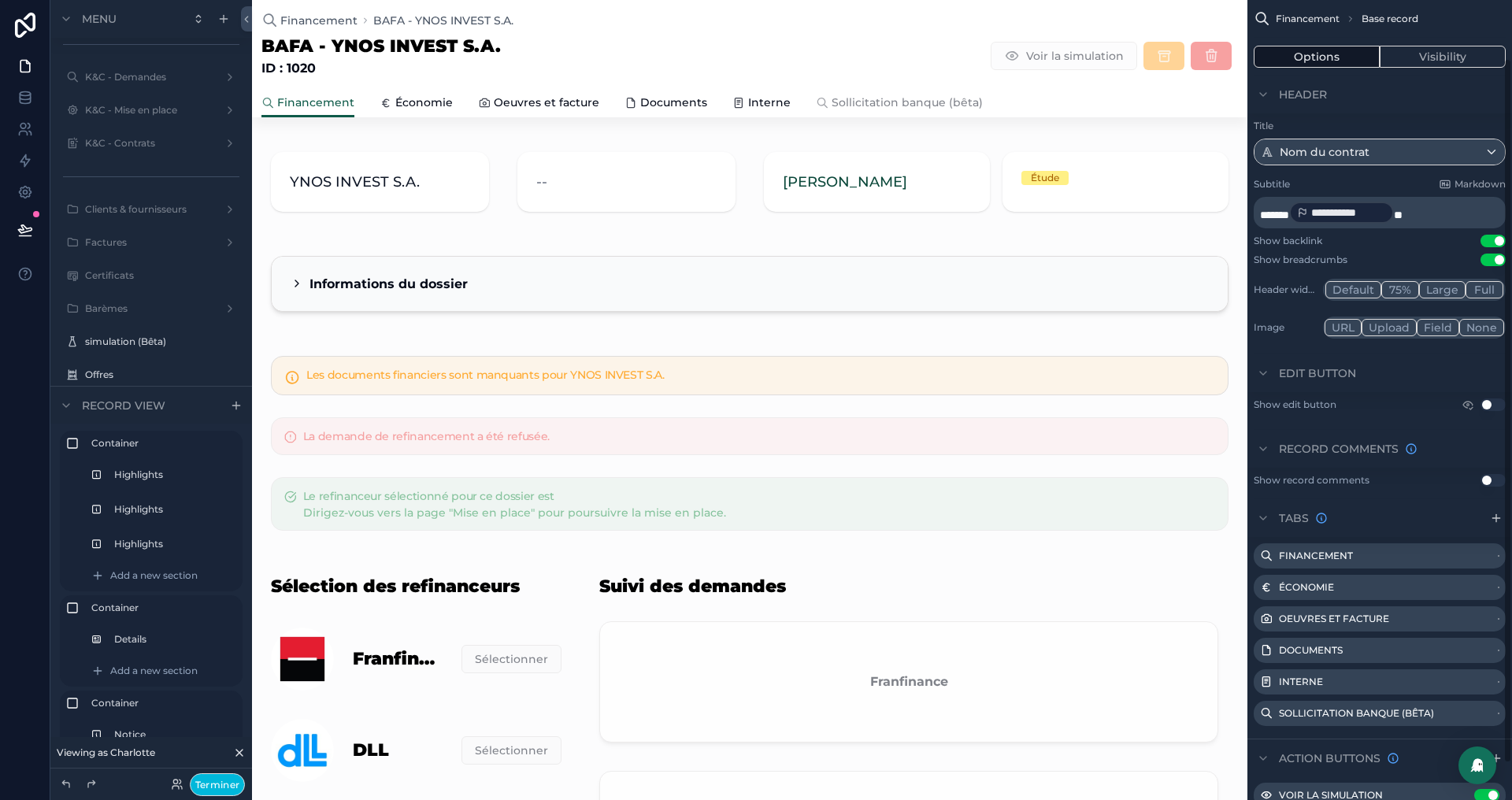
scroll to position [108, 0]
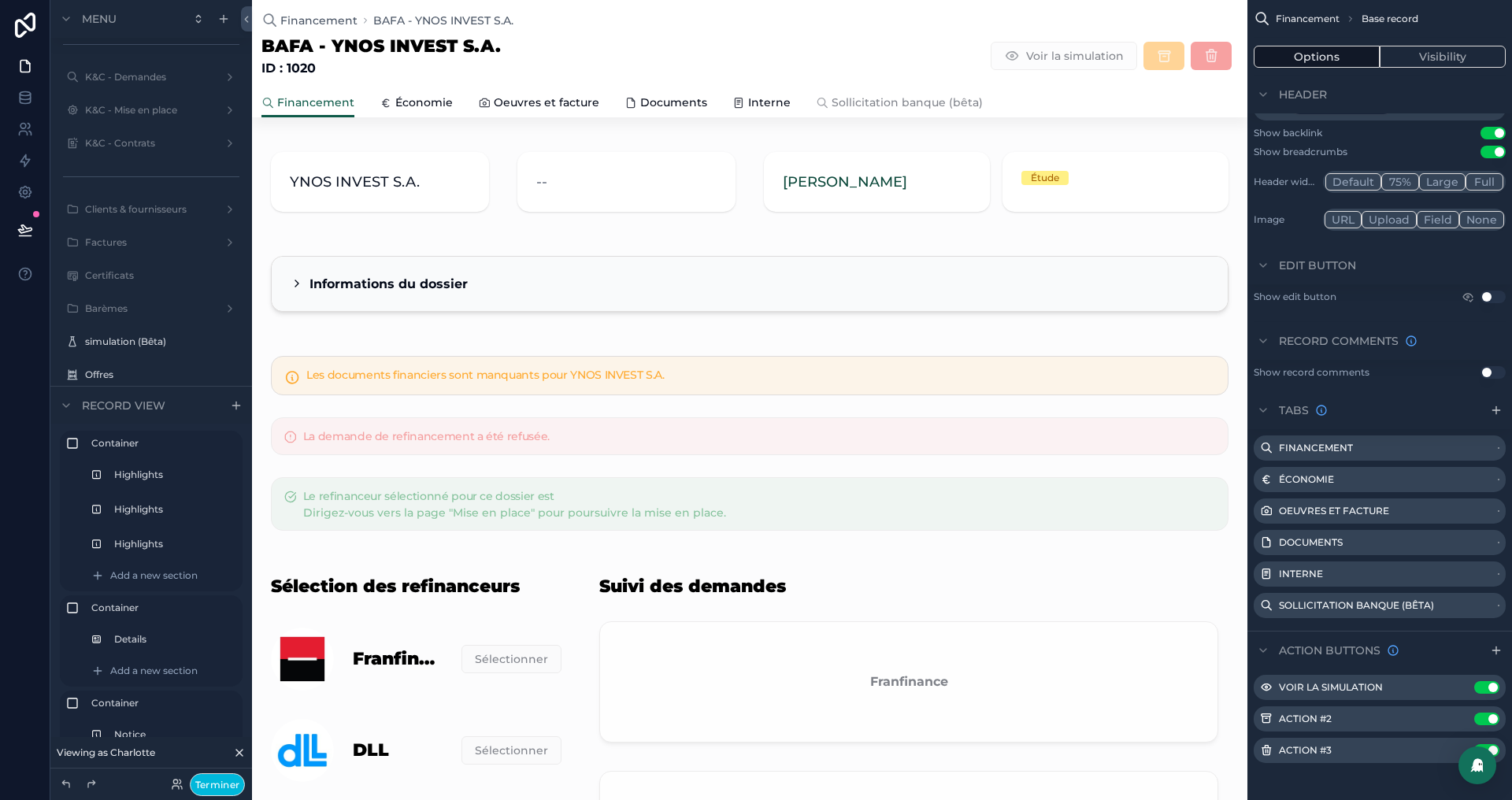
click at [0, 0] on icon "scrollable content" at bounding box center [0, 0] width 0 height 0
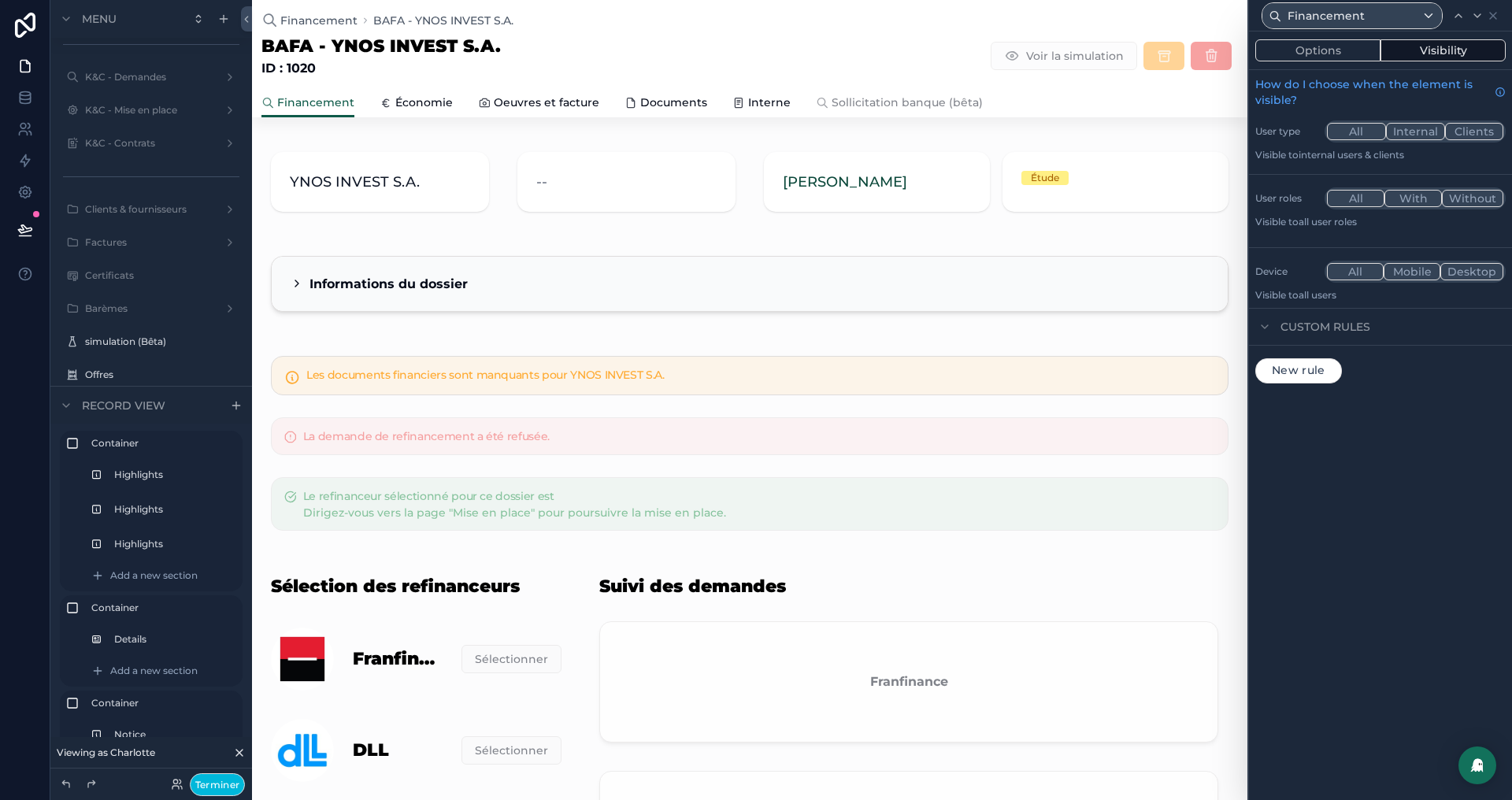
click at [1304, 46] on button "Options" at bounding box center [1318, 50] width 126 height 22
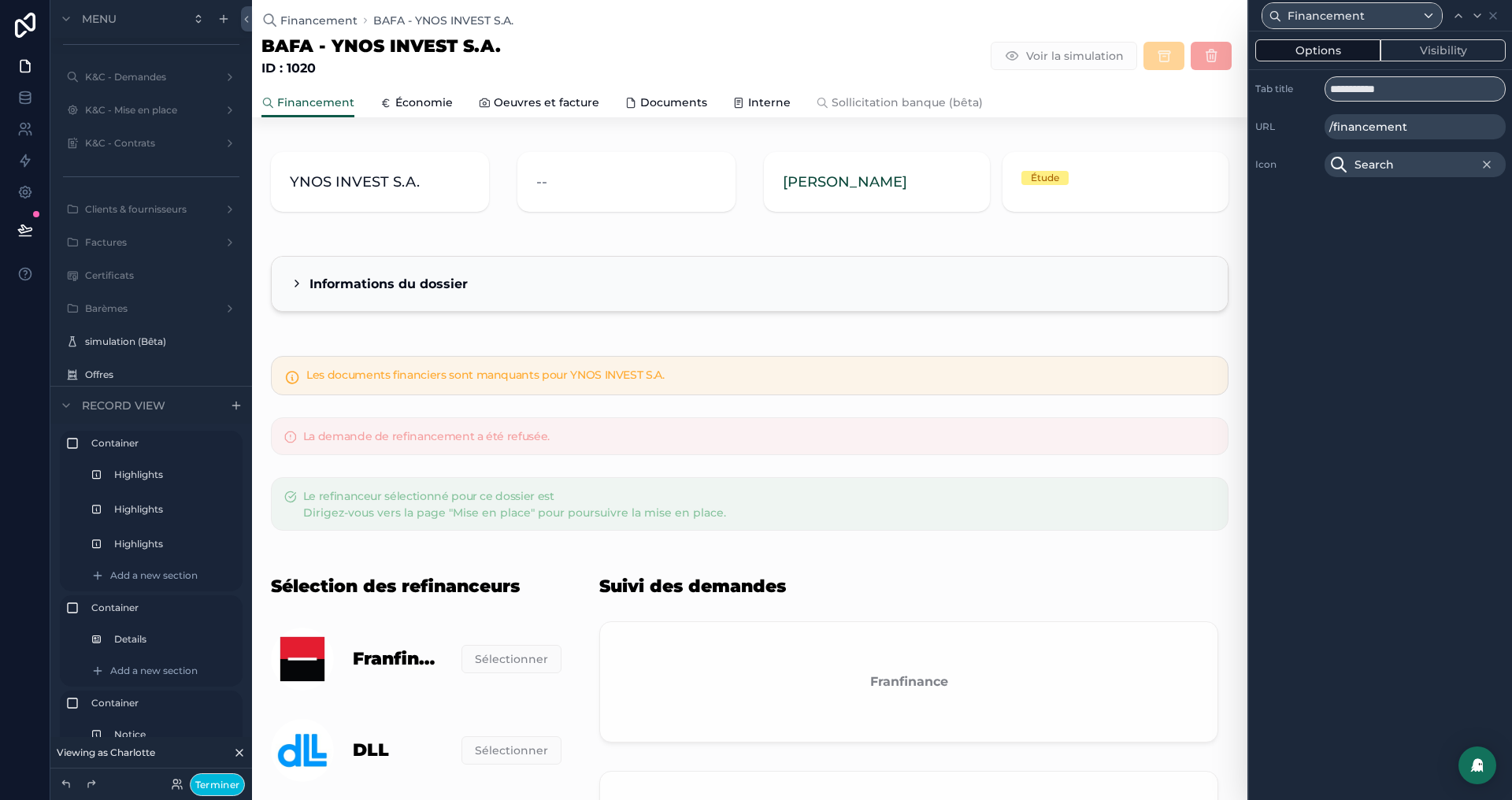
click at [1437, 39] on button "Visibility" at bounding box center [1443, 50] width 126 height 22
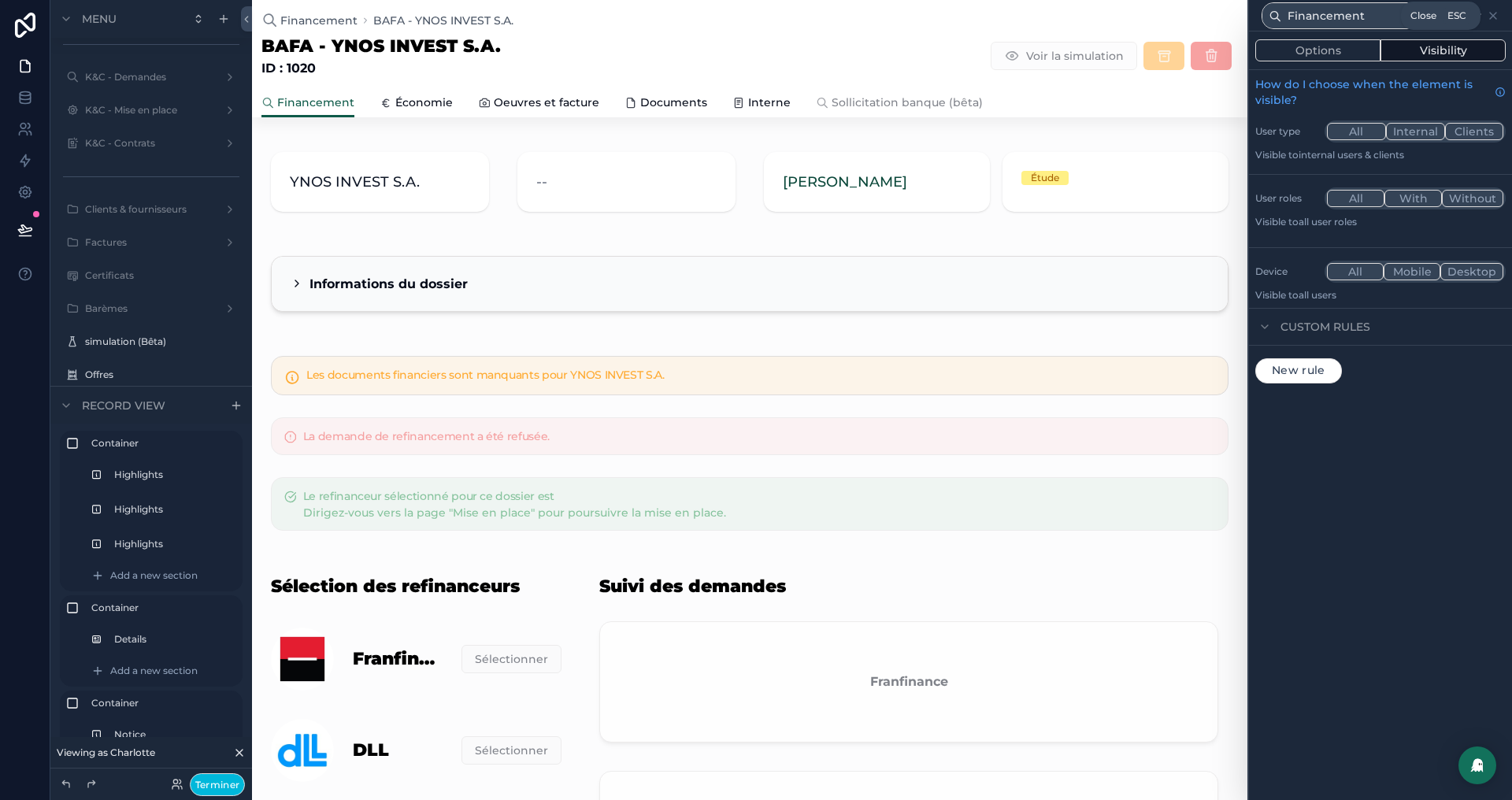
click at [1496, 14] on icon at bounding box center [1493, 16] width 12 height 12
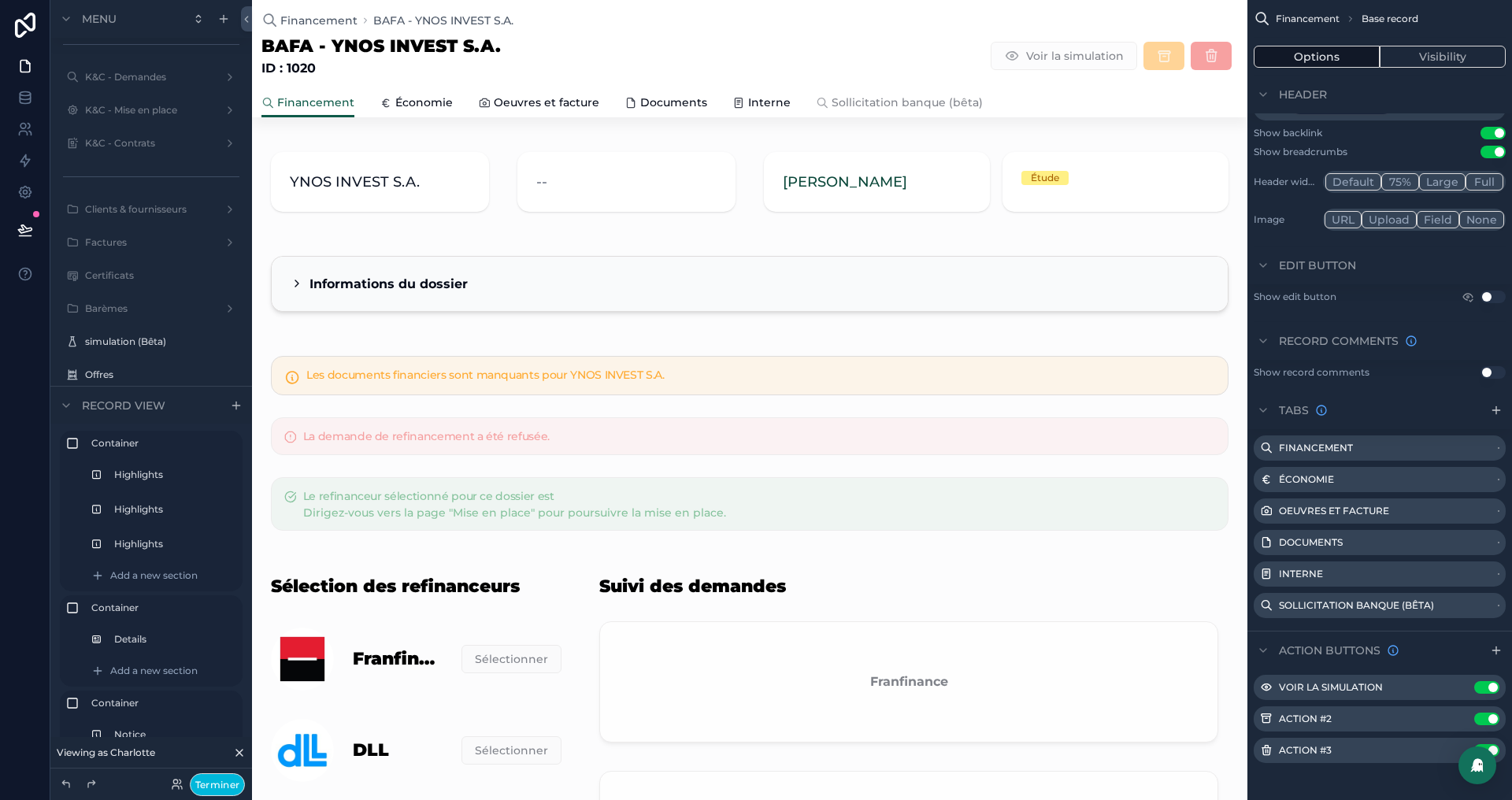
click at [229, 784] on button "Terminer" at bounding box center [217, 785] width 55 height 23
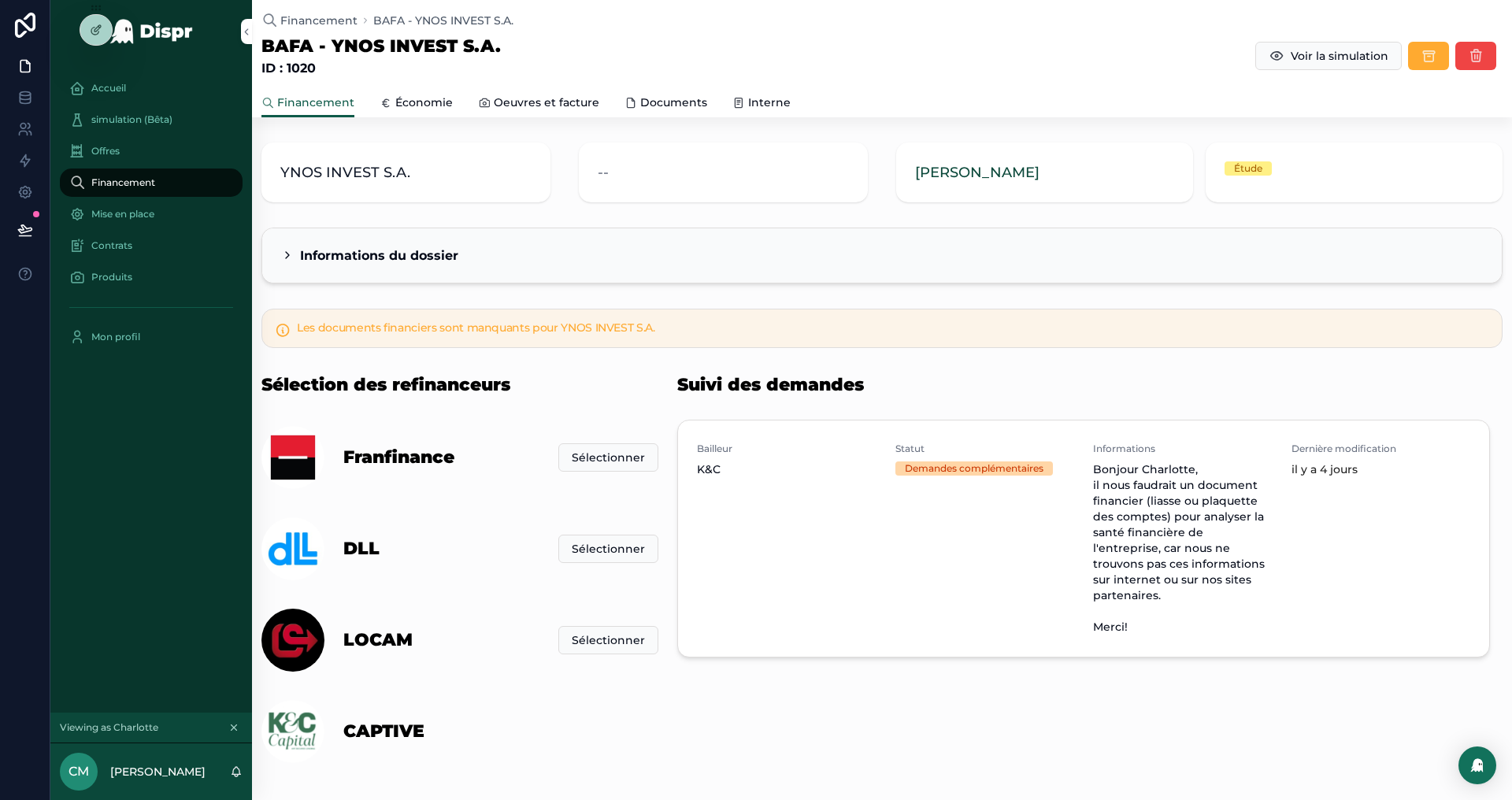
click at [1282, 425] on div "Bailleur K&C Statut Demandes complémentaires Informations Bonjour Charlotte, il…" at bounding box center [1083, 538] width 811 height 236
click at [143, 180] on span "Financement" at bounding box center [124, 183] width 64 height 12
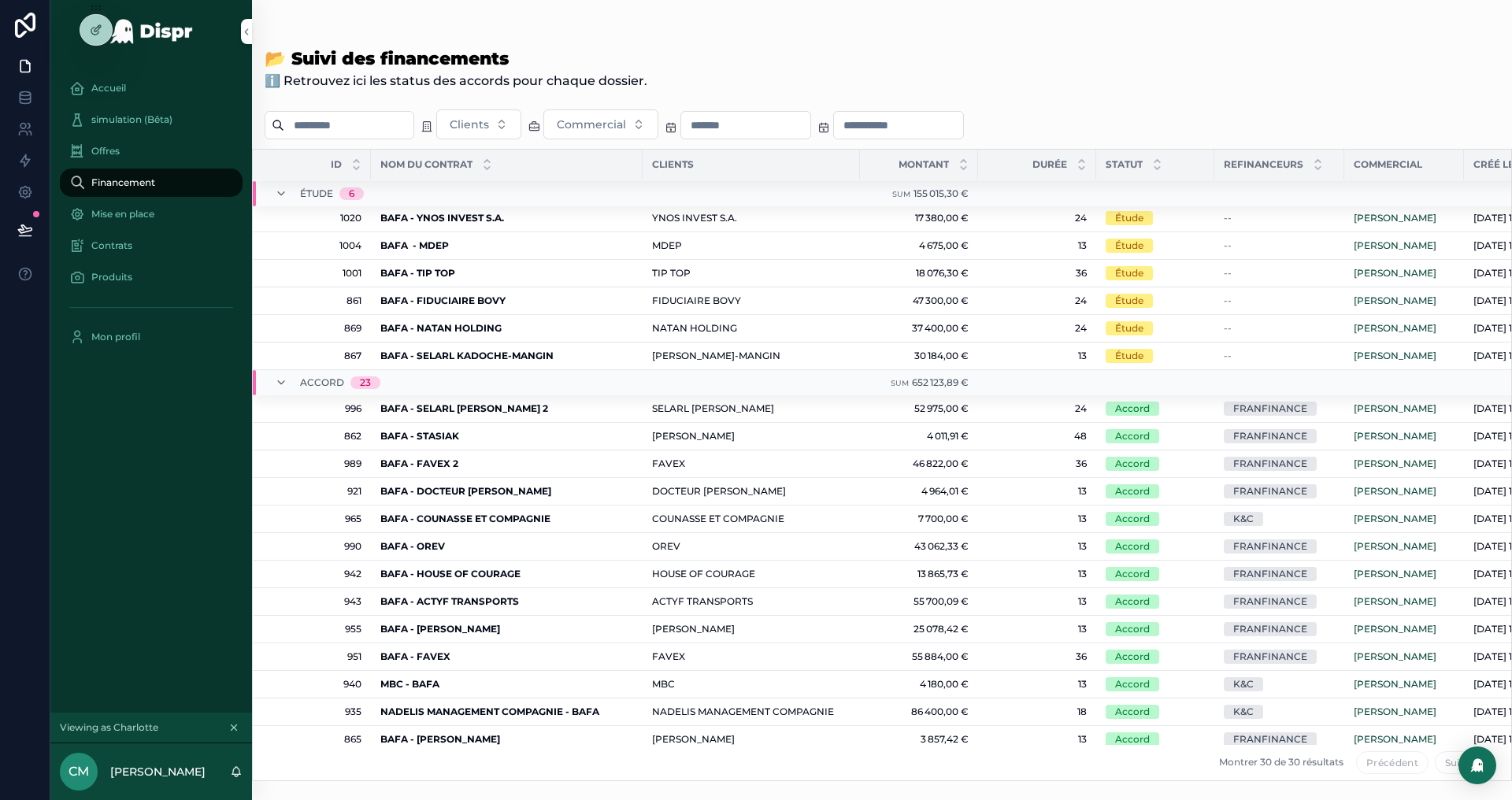
click at [456, 295] on strong "BAFA - FIDUCIAIRE BOVY" at bounding box center [443, 300] width 126 height 12
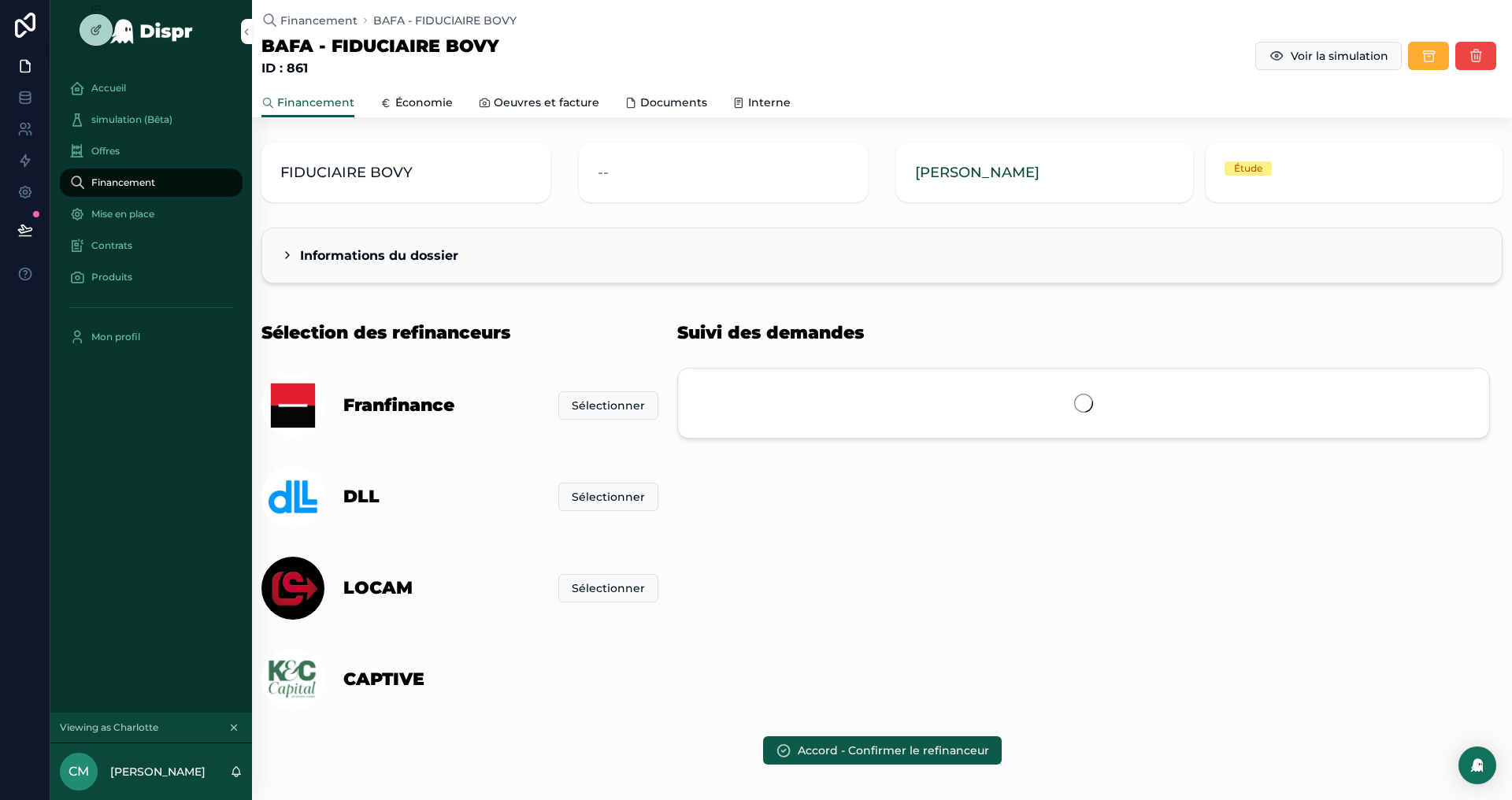
scroll to position [71, 0]
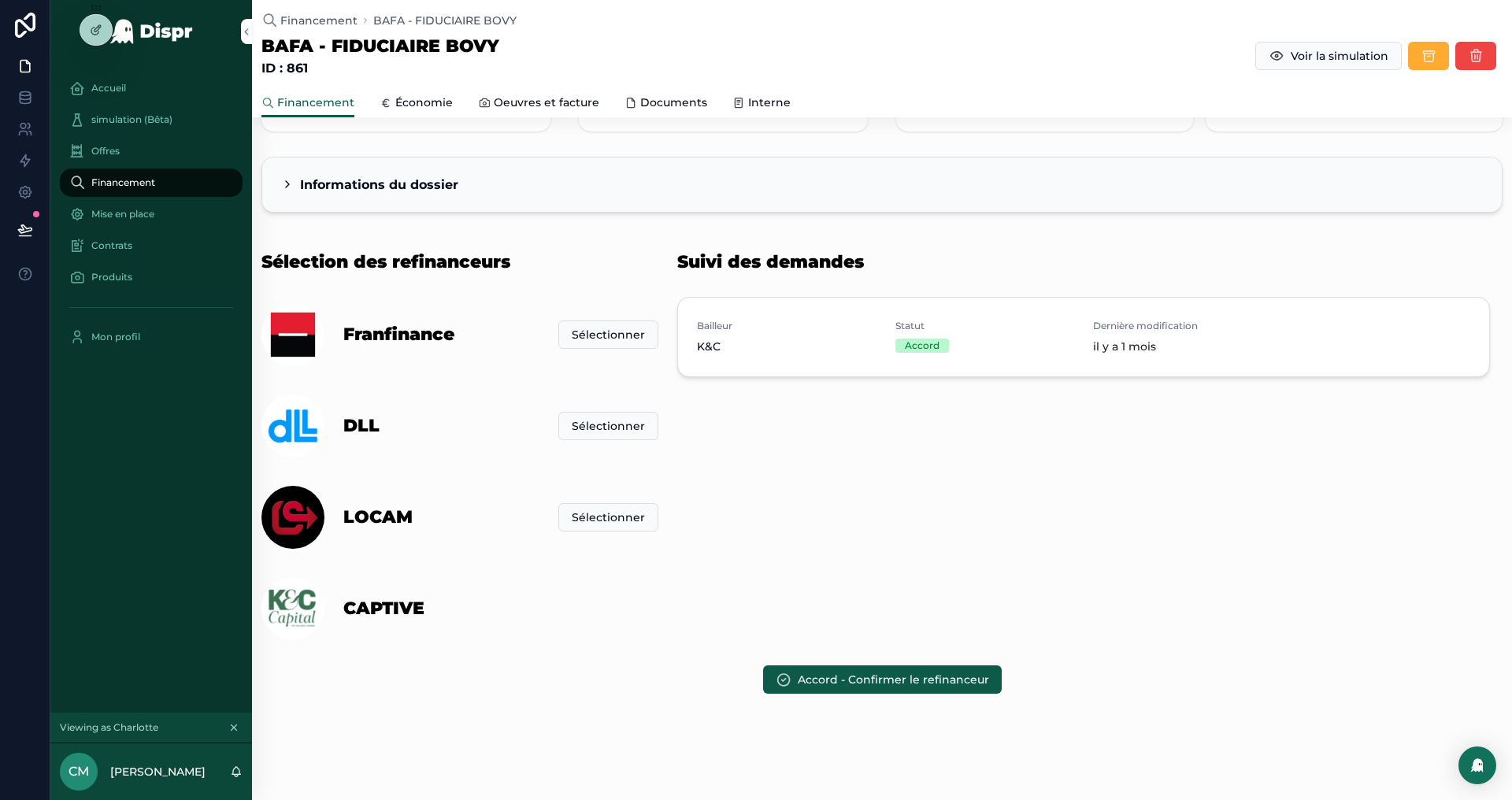
click at [0, 0] on div at bounding box center [0, 0] width 0 height 0
click at [0, 0] on icon at bounding box center [0, 0] width 0 height 0
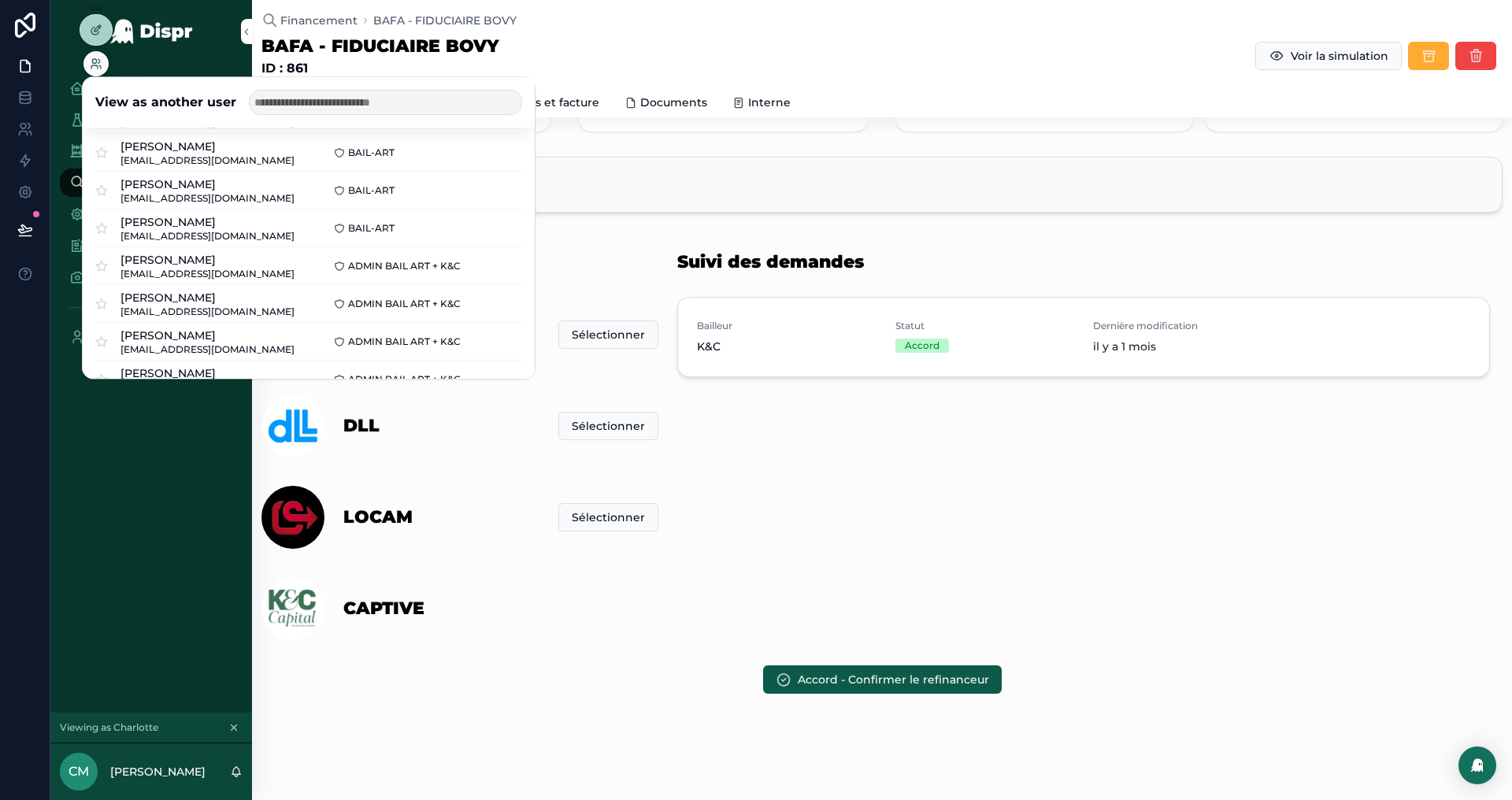
scroll to position [146, 0]
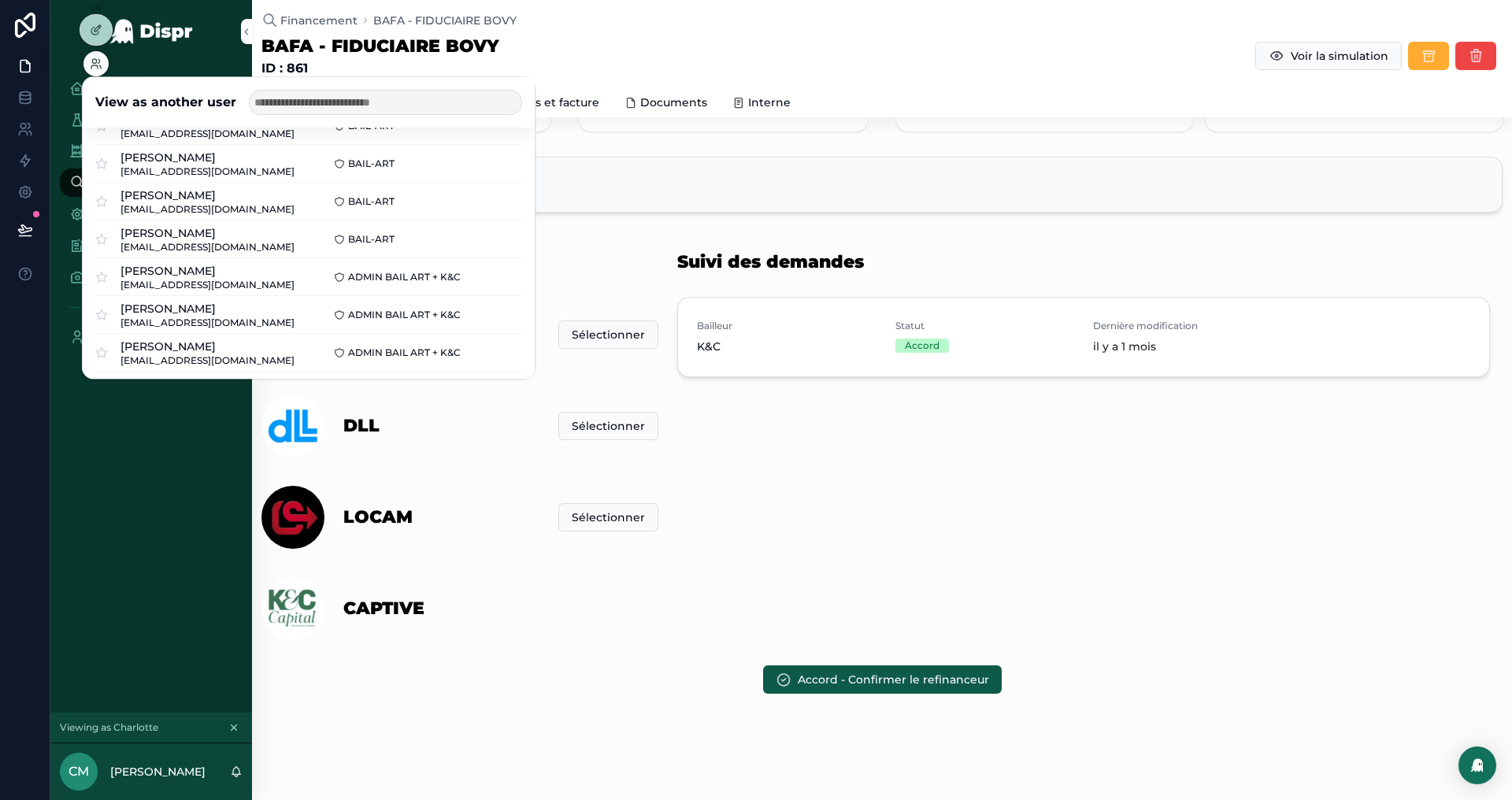
click at [0, 0] on button "Select" at bounding box center [0, 0] width 0 height 0
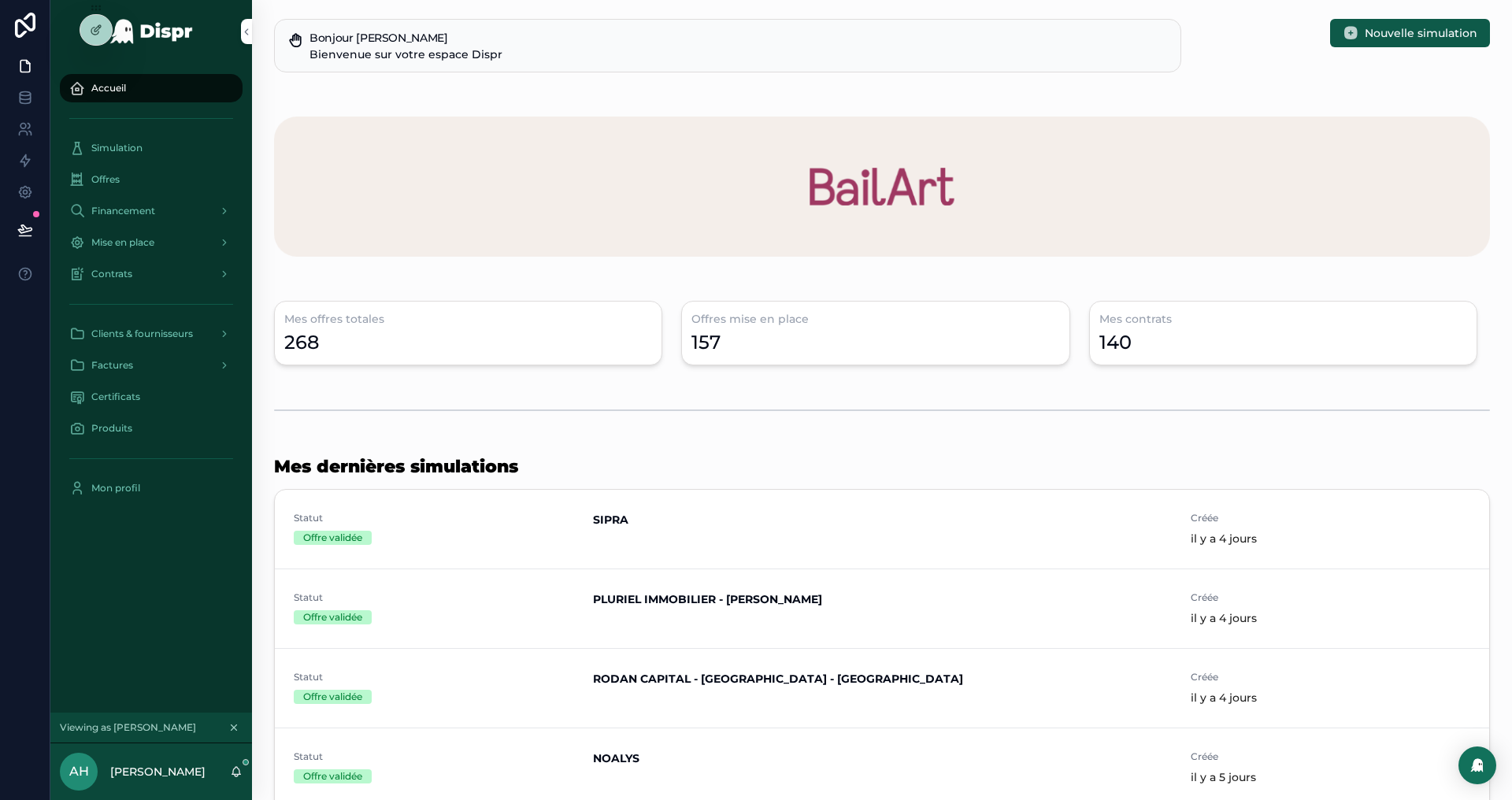
click at [130, 200] on div "Financement" at bounding box center [151, 211] width 164 height 25
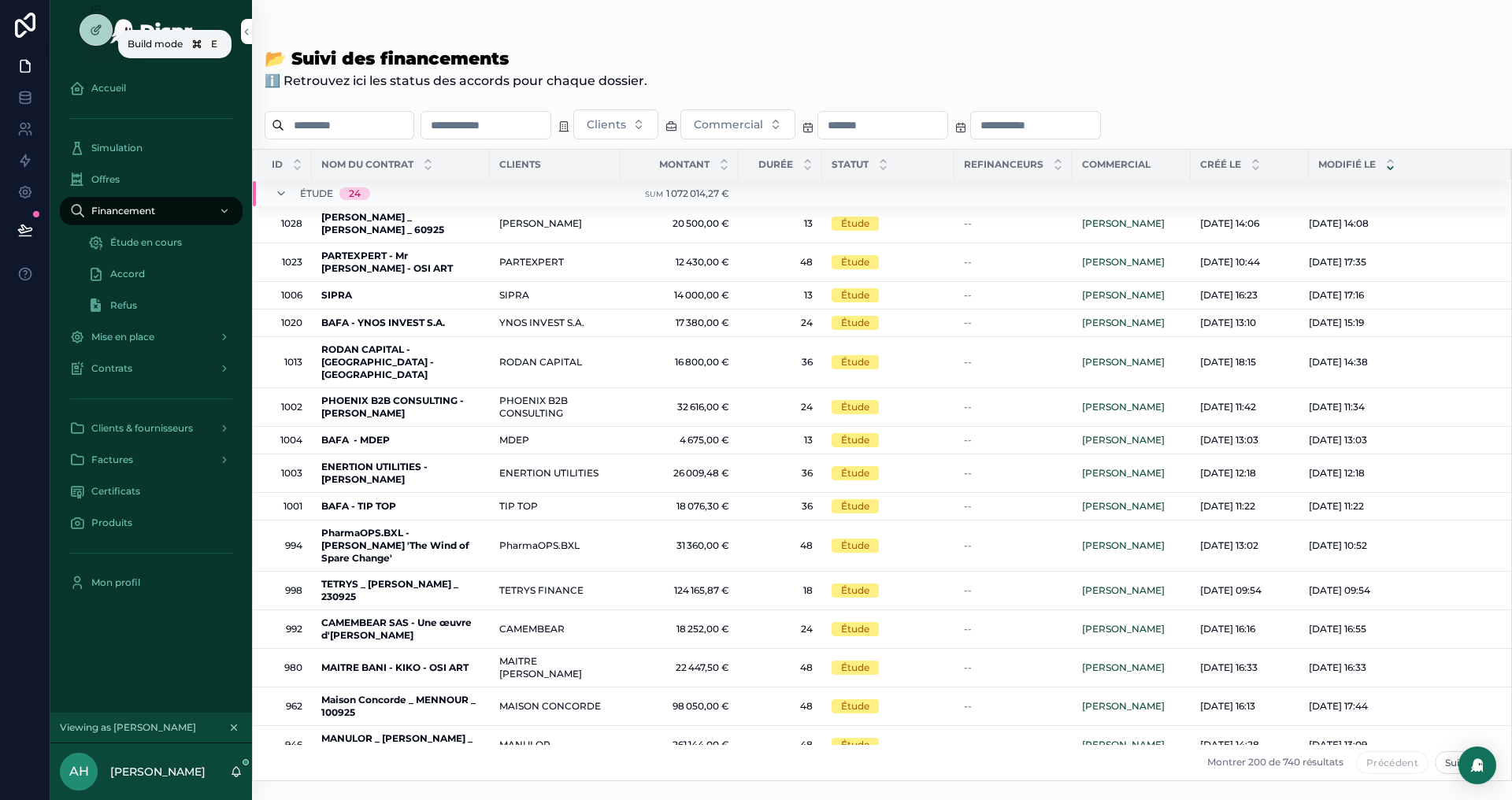
click at [98, 30] on icon at bounding box center [95, 31] width 7 height 7
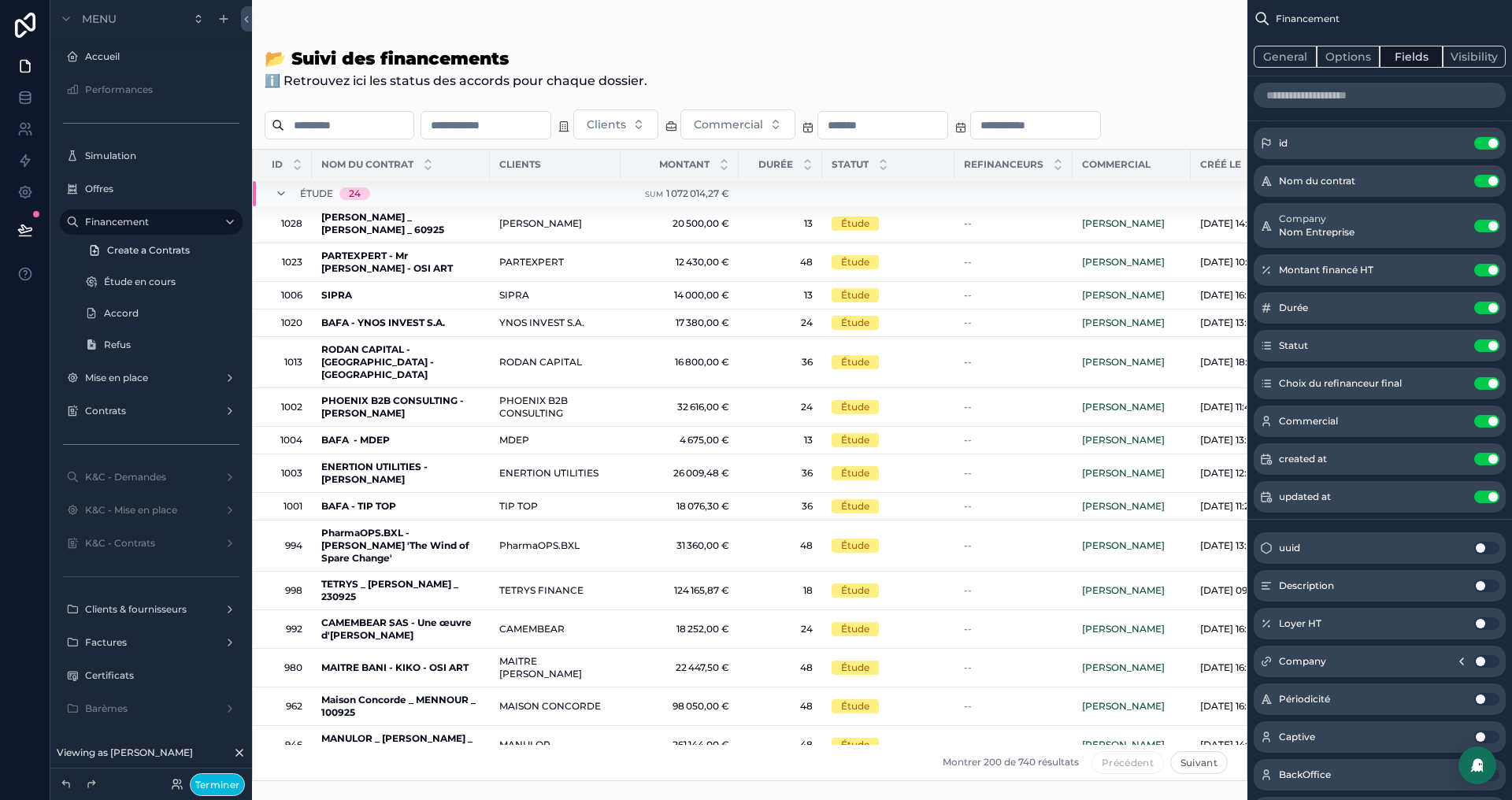
click at [548, 241] on div "scrollable content" at bounding box center [749, 400] width 995 height 800
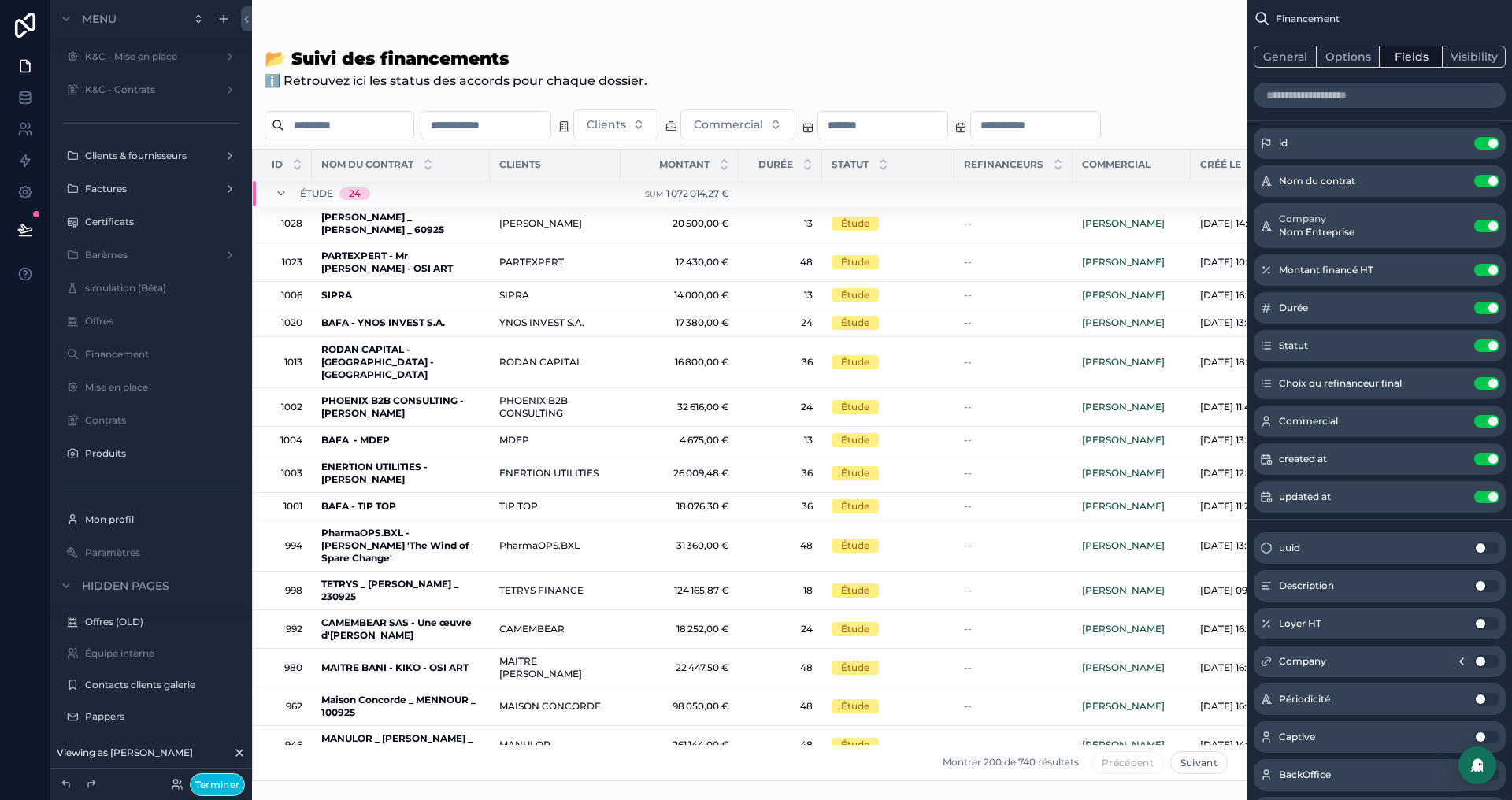
click at [105, 357] on label "Financement" at bounding box center [159, 355] width 148 height 12
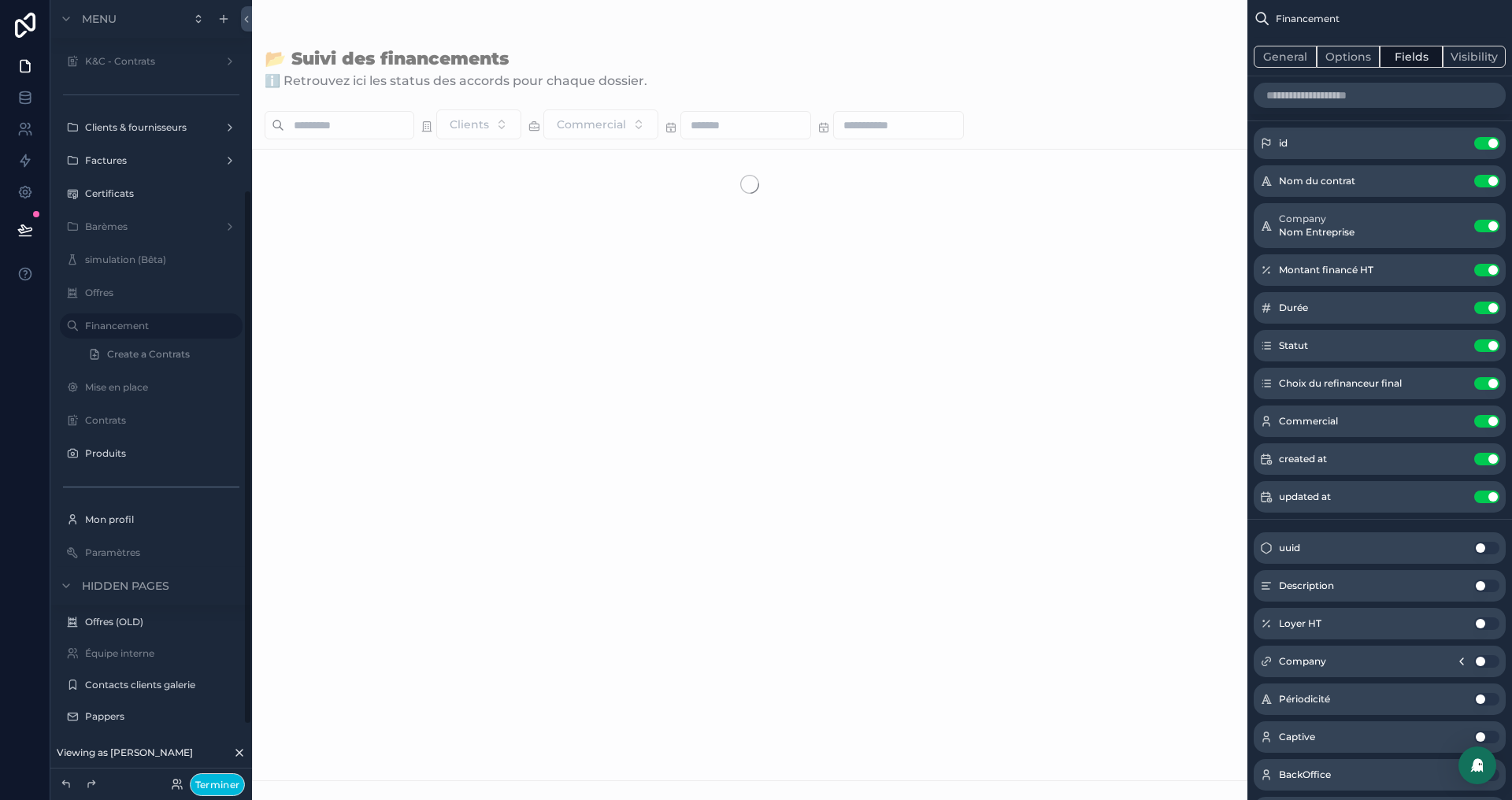
scroll to position [277, 0]
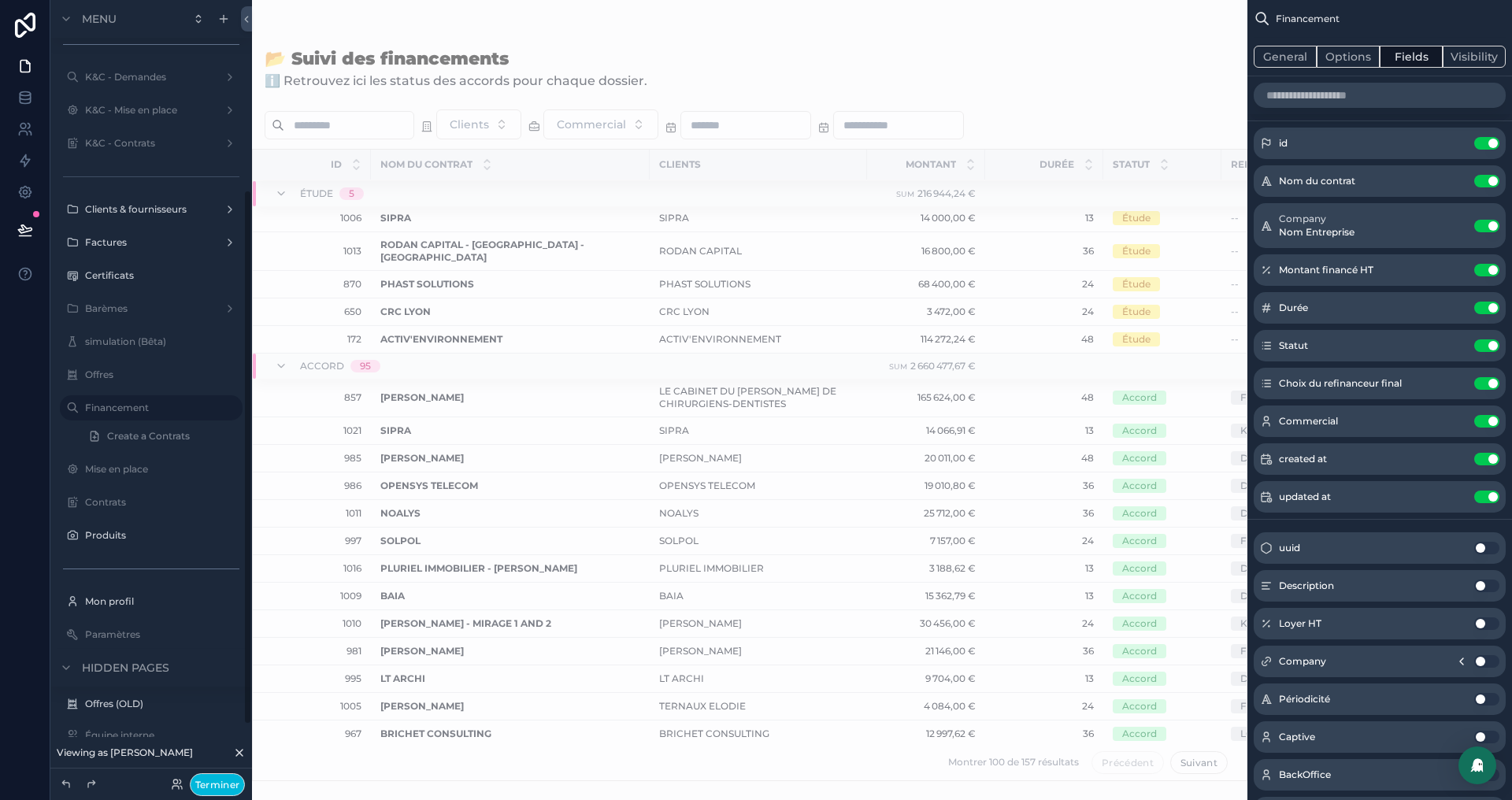
click at [0, 0] on icon "scrollable content" at bounding box center [0, 0] width 0 height 0
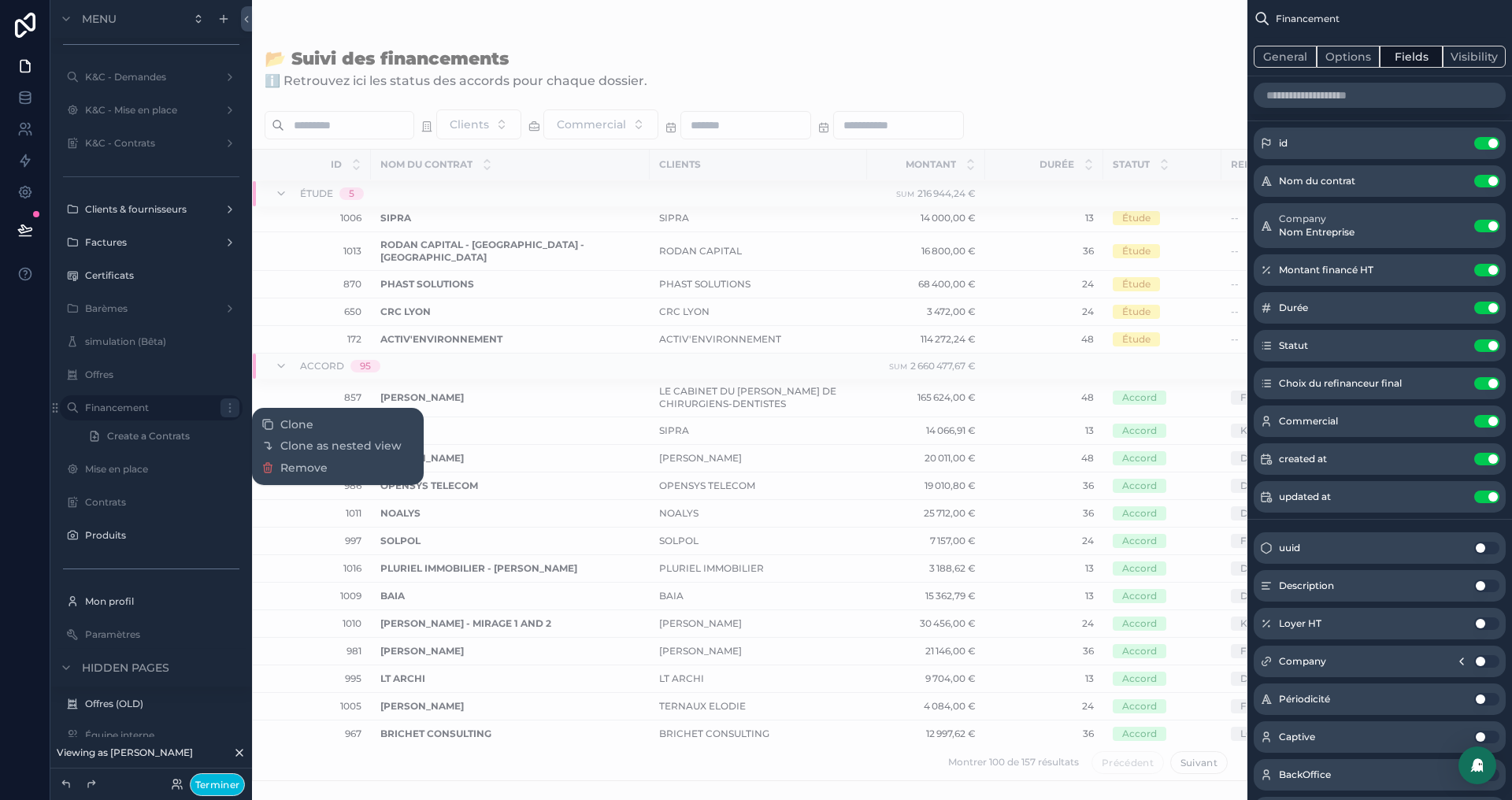
click at [306, 464] on span "Remove" at bounding box center [304, 468] width 47 height 16
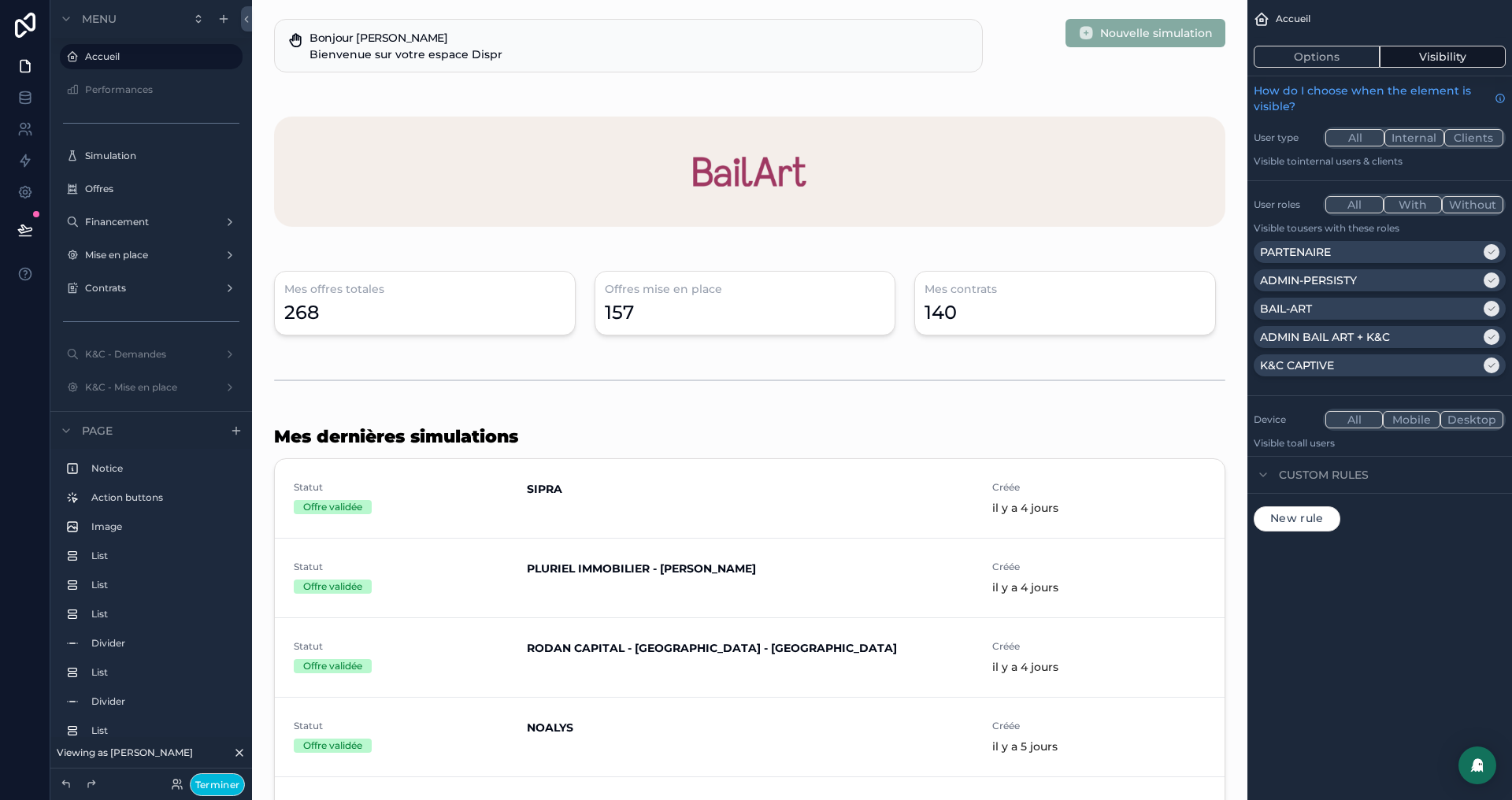
click at [150, 224] on label "Financement" at bounding box center [147, 222] width 126 height 12
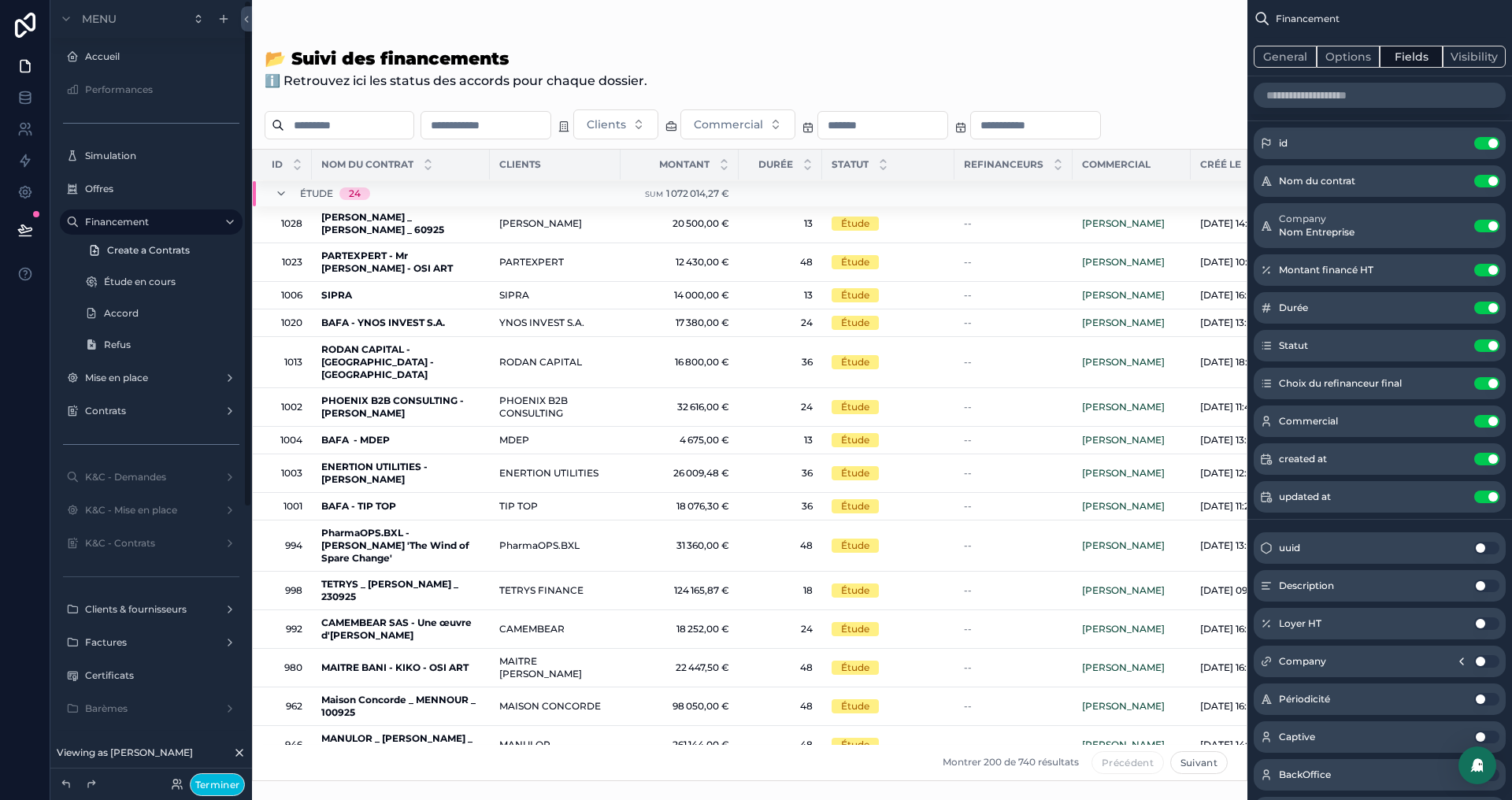
click at [0, 0] on icon "scrollable content" at bounding box center [0, 0] width 0 height 0
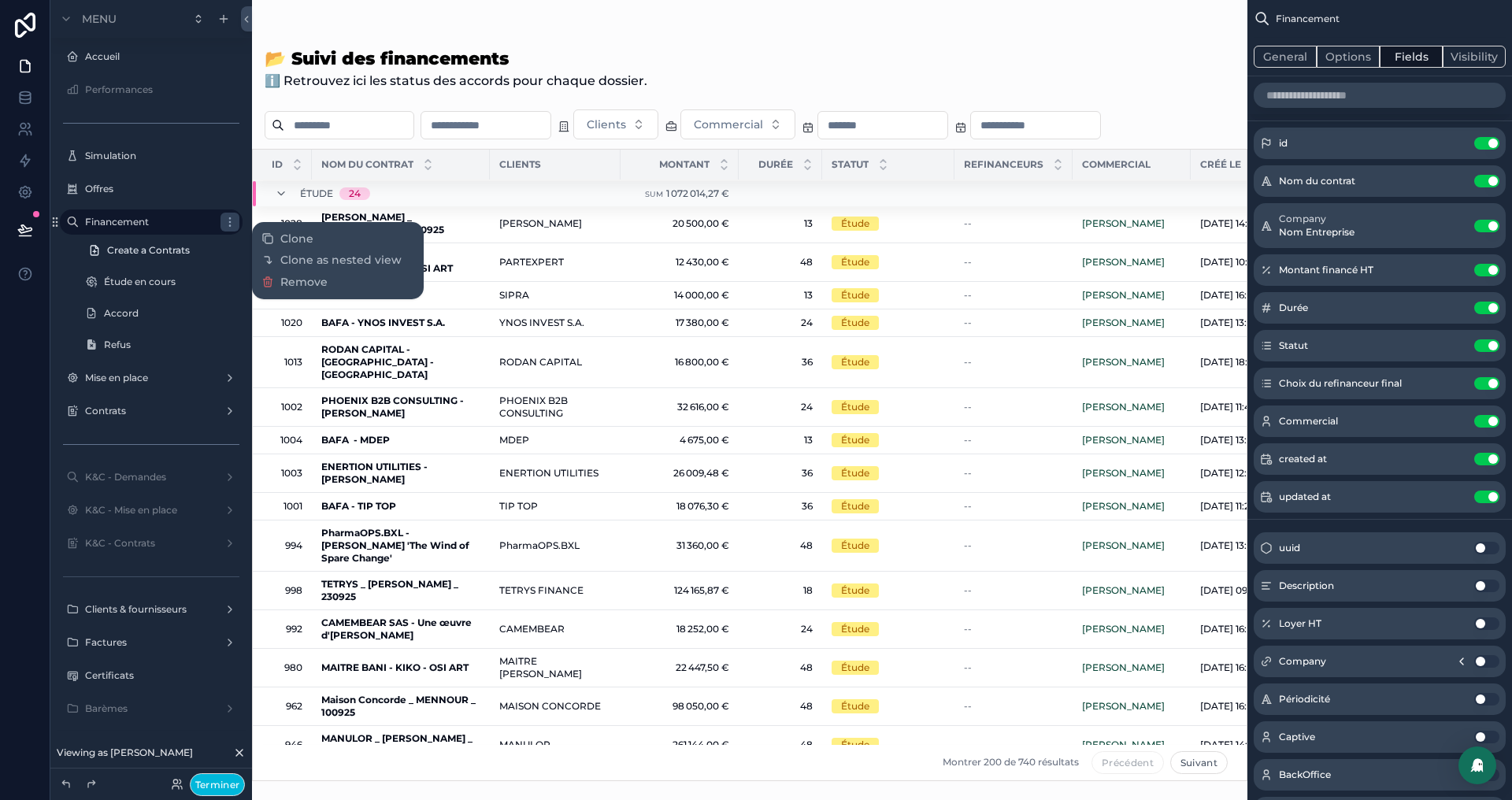
click at [295, 237] on span "Clone" at bounding box center [297, 239] width 33 height 16
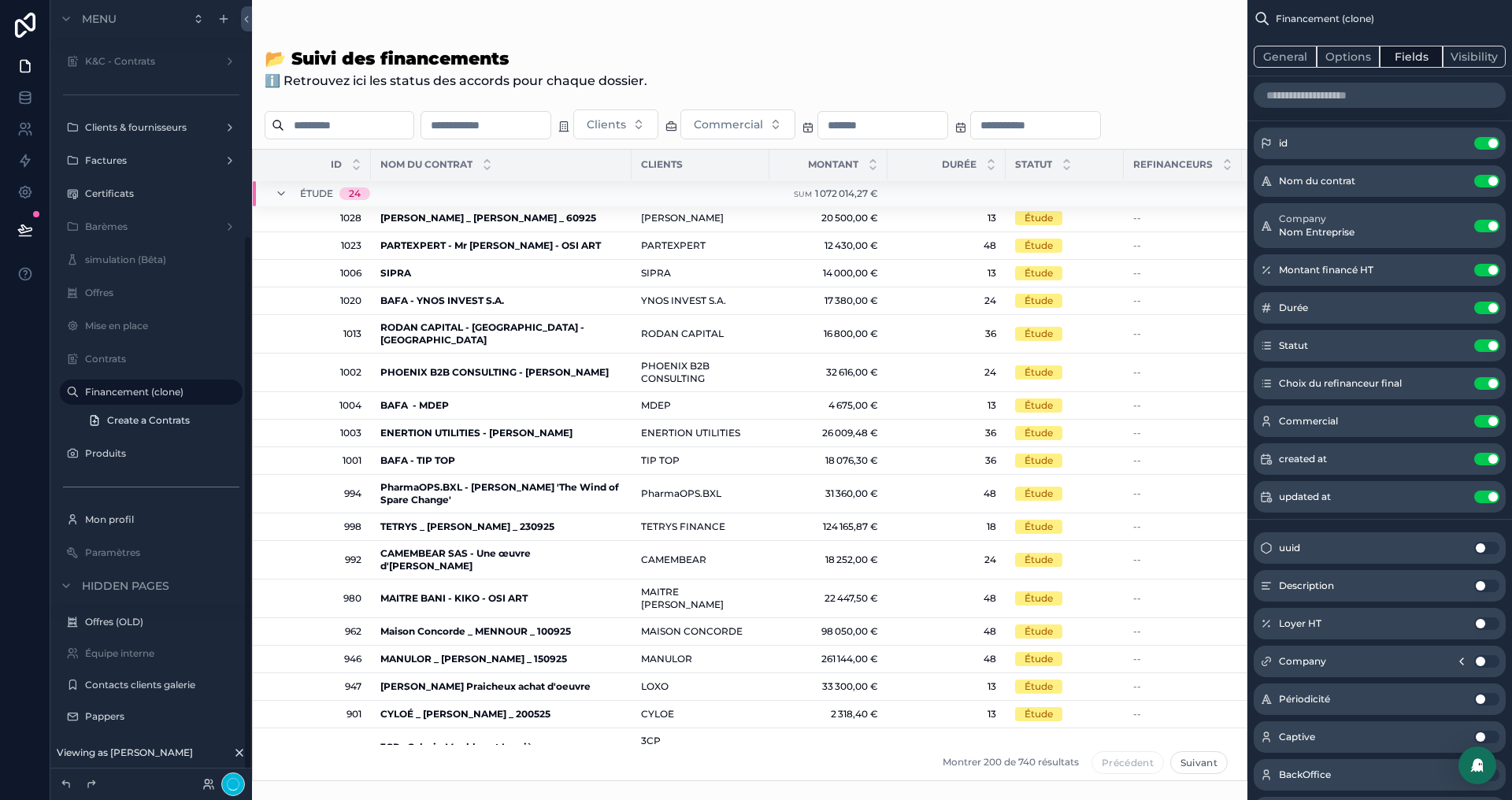
scroll to position [343, 0]
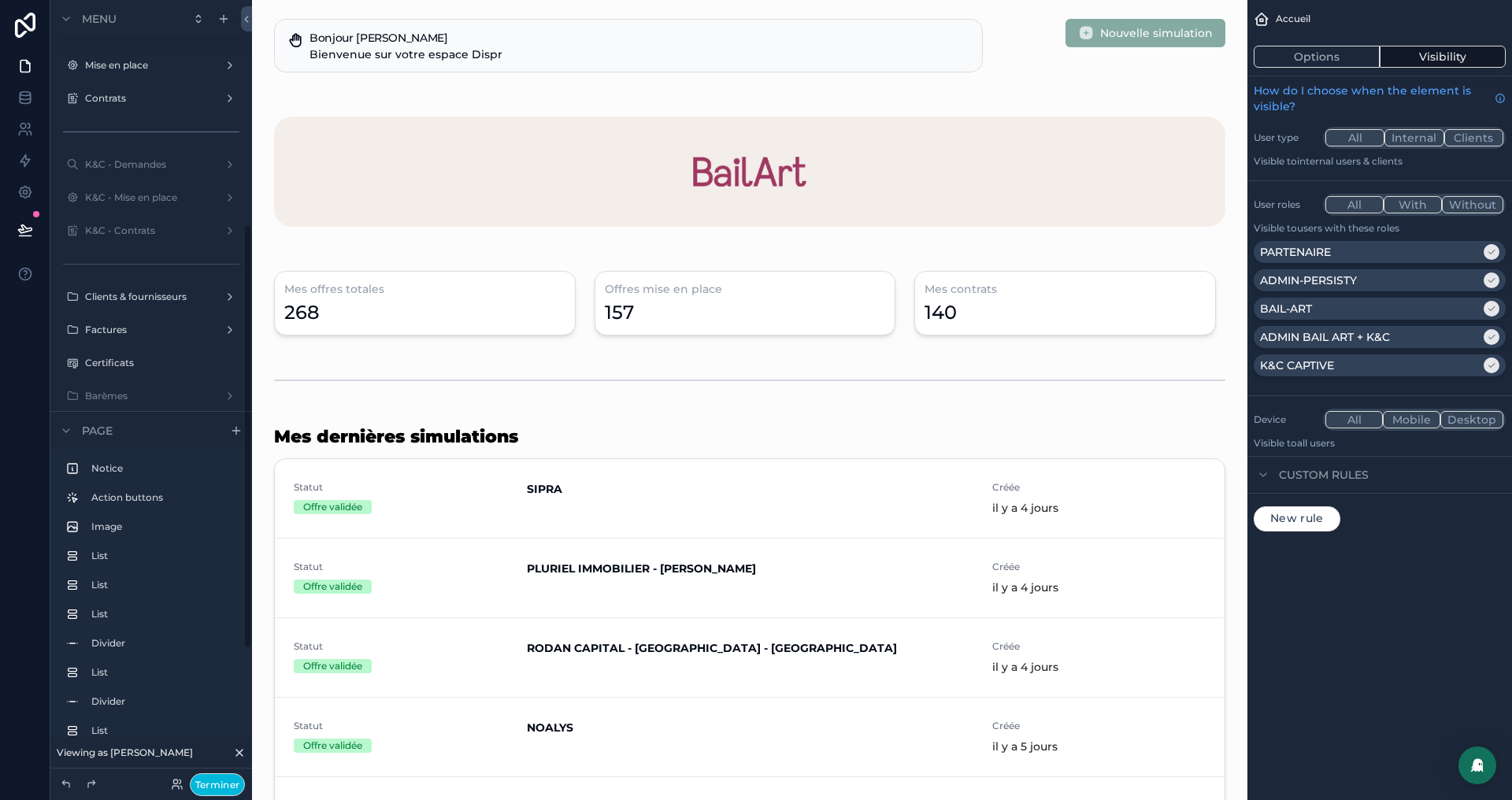
scroll to position [655, 0]
click at [68, 783] on icon at bounding box center [66, 784] width 12 height 12
click at [213, 779] on button "Terminer" at bounding box center [217, 785] width 55 height 23
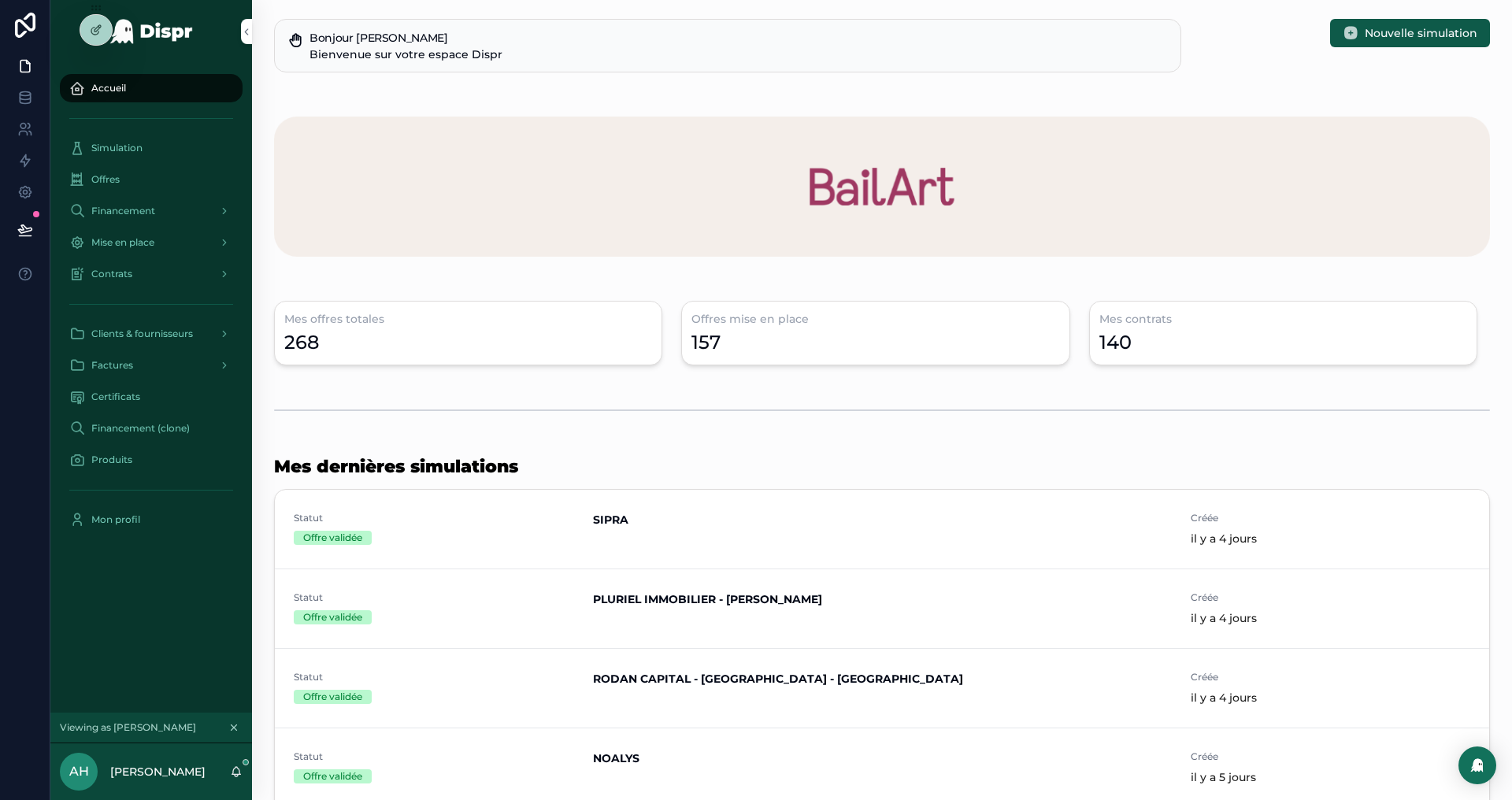
click at [98, 21] on div at bounding box center [95, 30] width 31 height 30
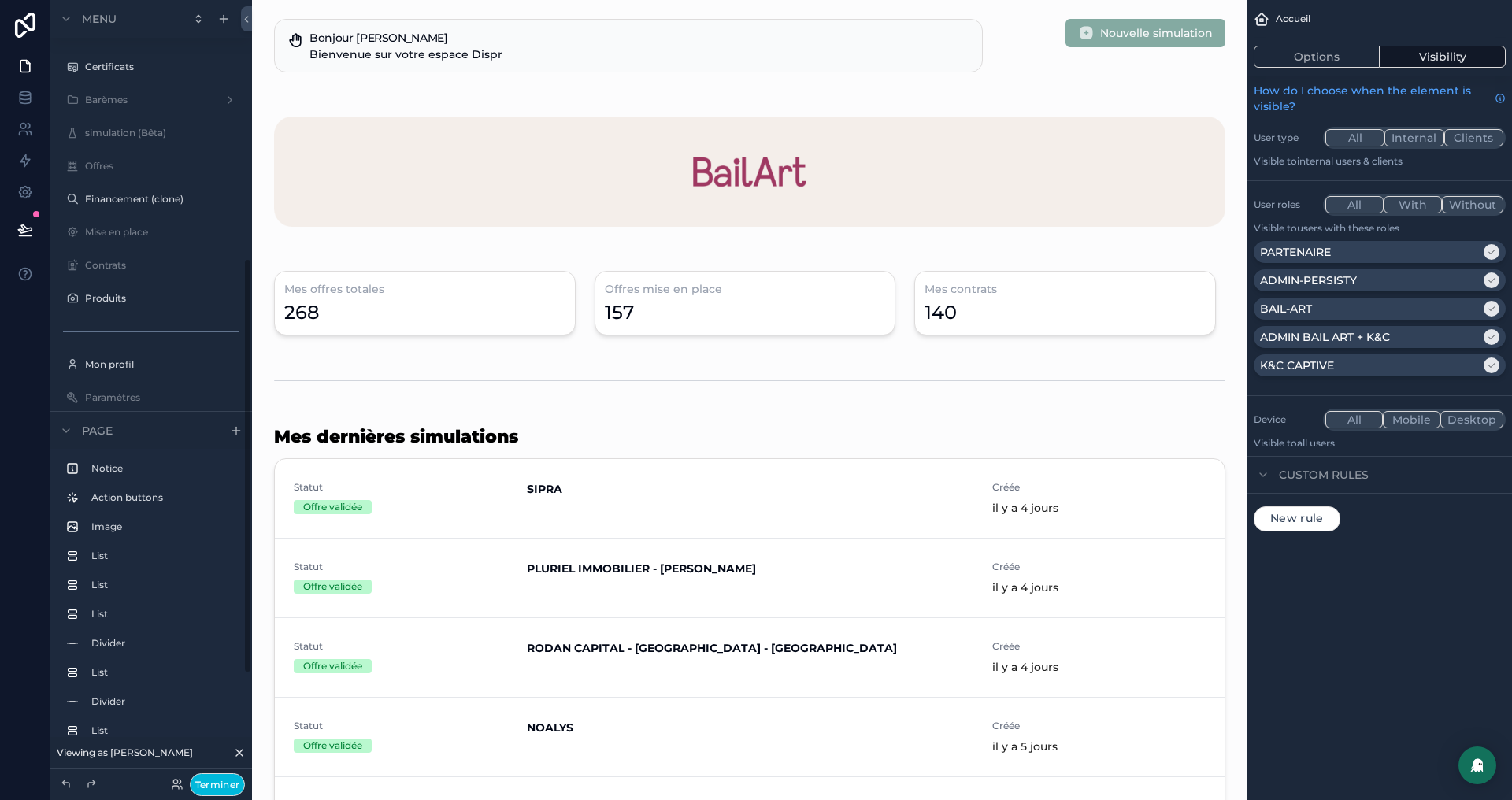
scroll to position [488, 0]
click at [154, 159] on label "Offres" at bounding box center [159, 164] width 148 height 12
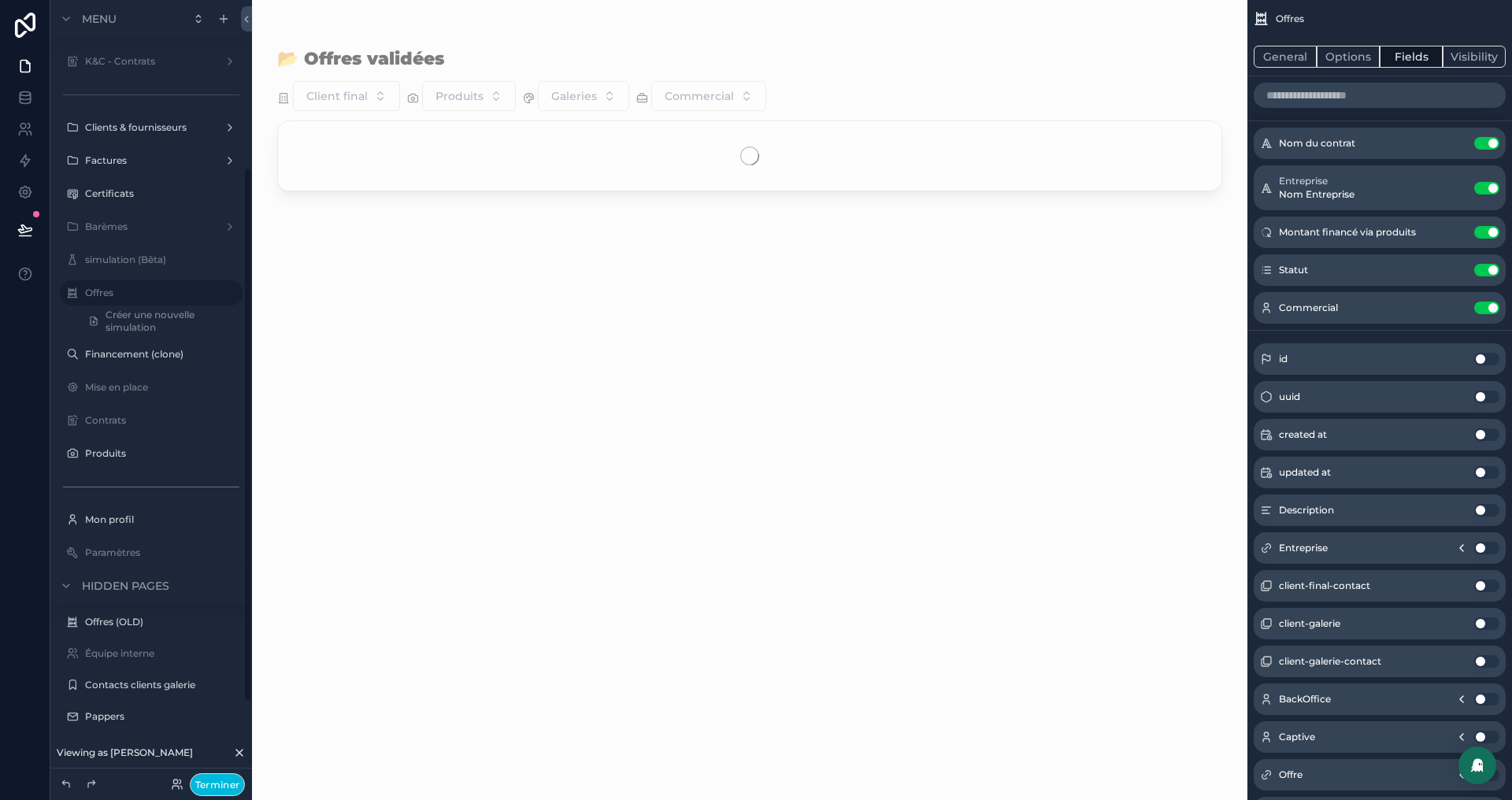
scroll to position [244, 0]
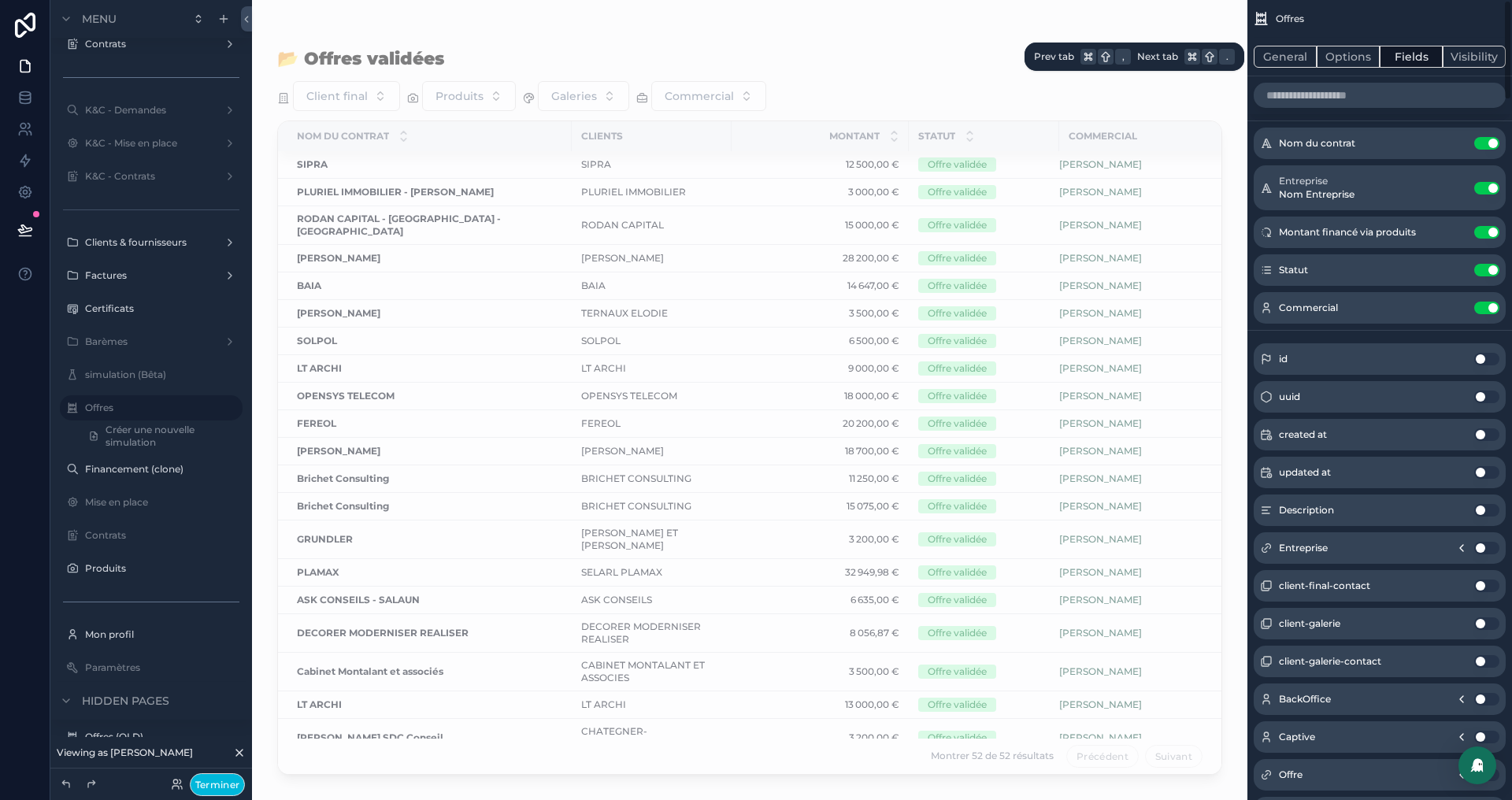
click at [1486, 58] on button "Visibility" at bounding box center [1474, 56] width 63 height 22
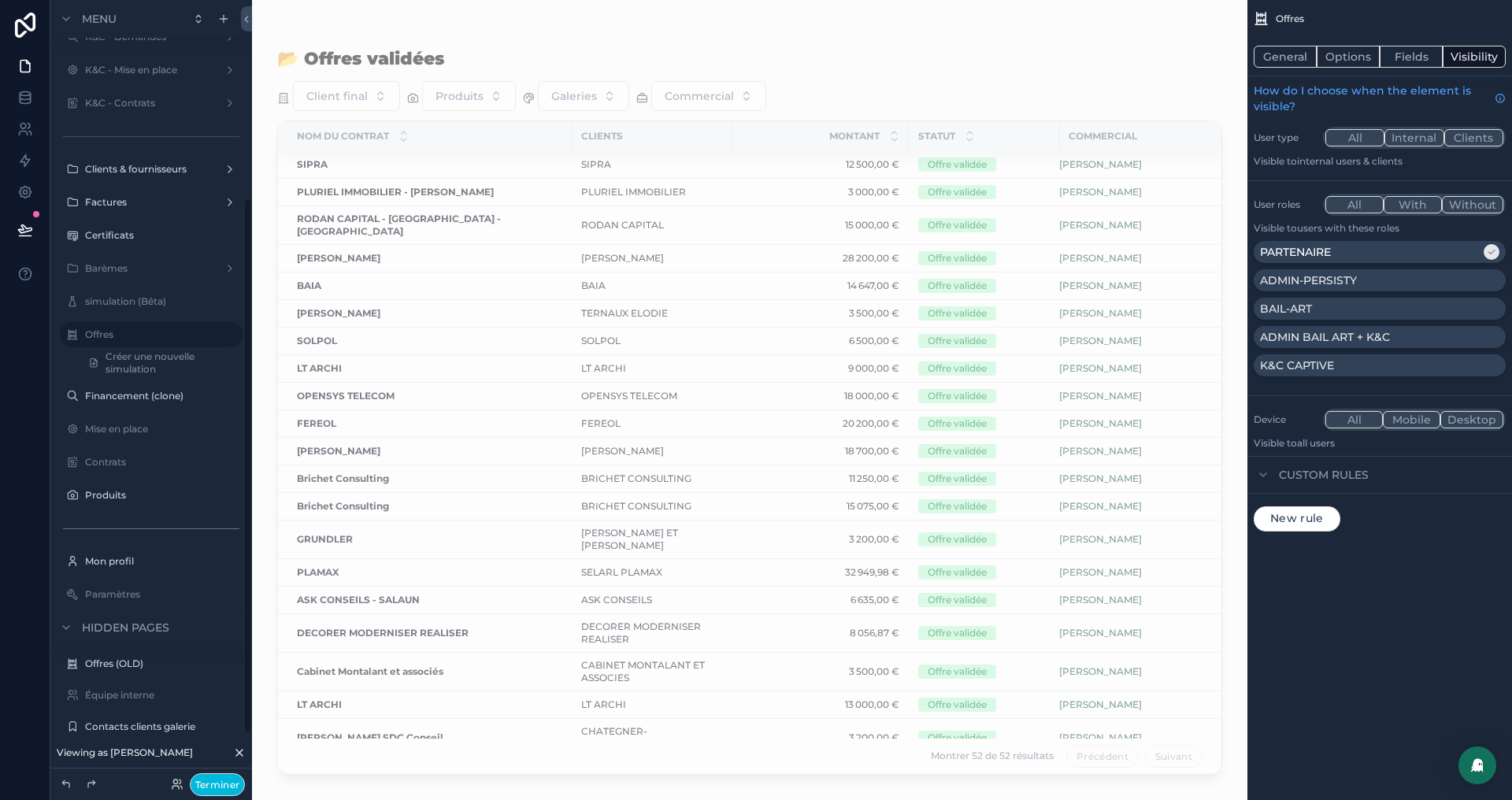
scroll to position [324, 0]
click at [94, 383] on label "Financement (clone)" at bounding box center [159, 389] width 148 height 12
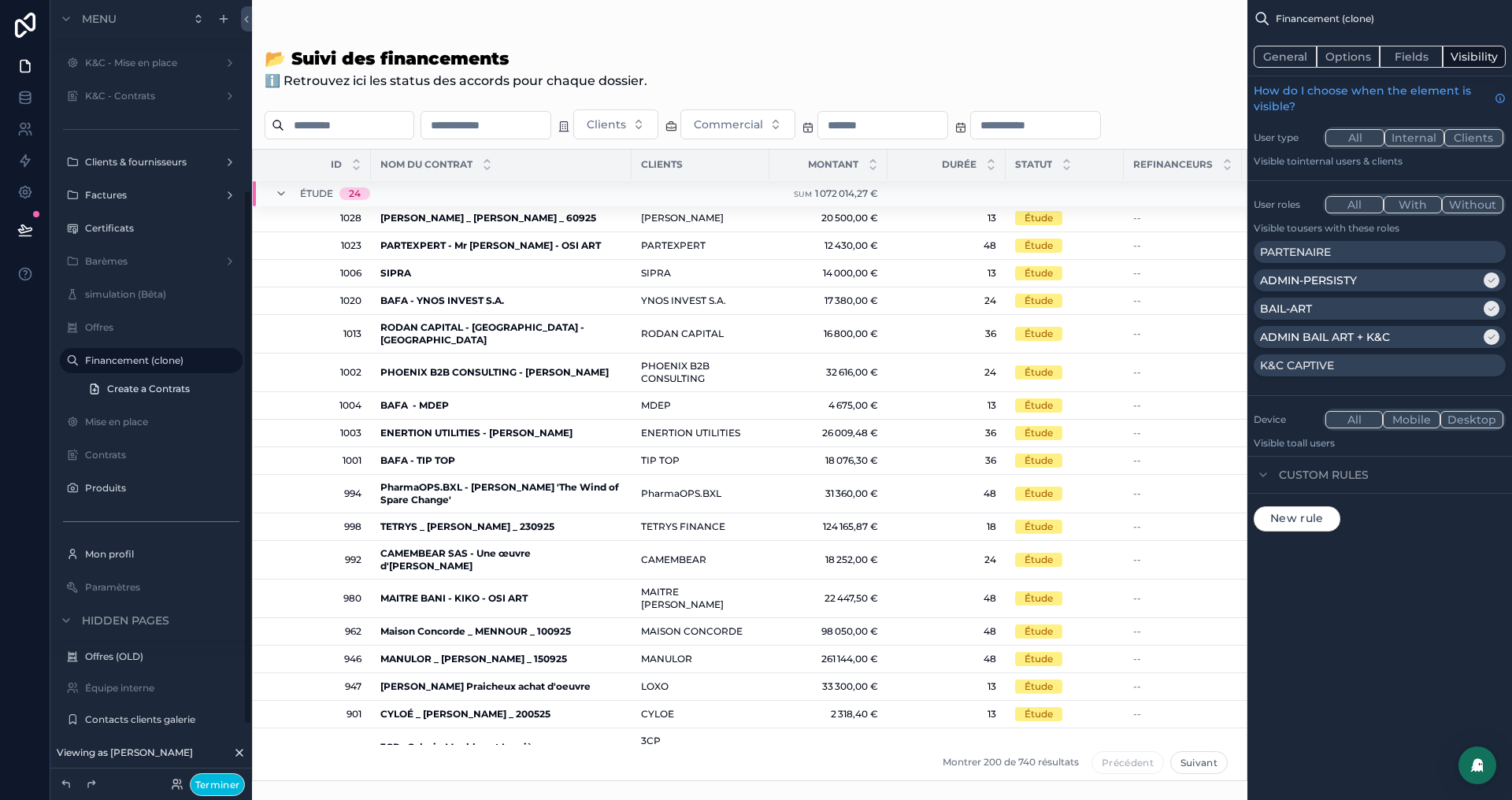
scroll to position [277, 0]
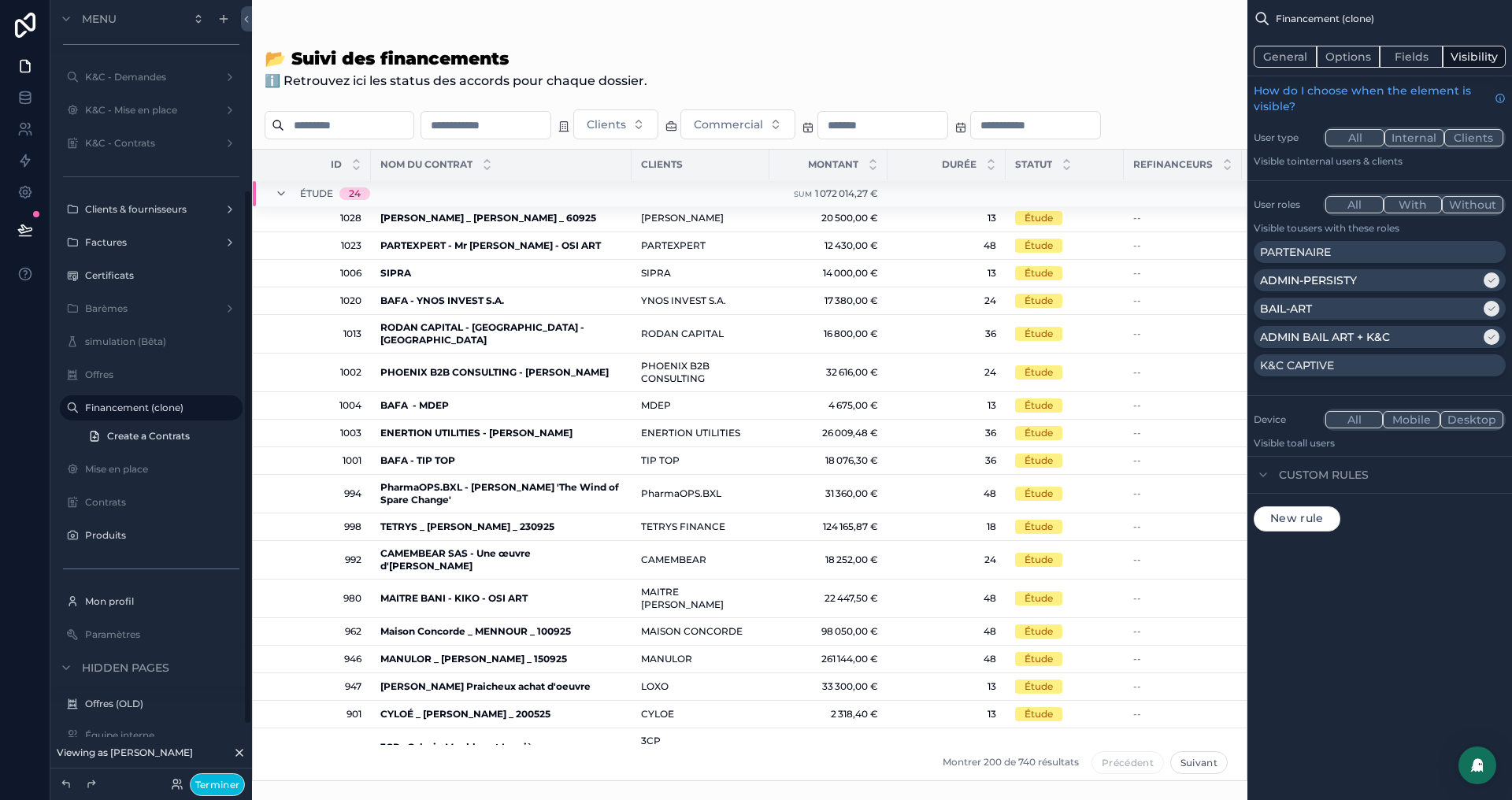
click at [1421, 273] on div "ADMIN-PERSISTY" at bounding box center [1369, 281] width 220 height 16
click at [1408, 305] on div "BAIL-ART" at bounding box center [1369, 309] width 220 height 16
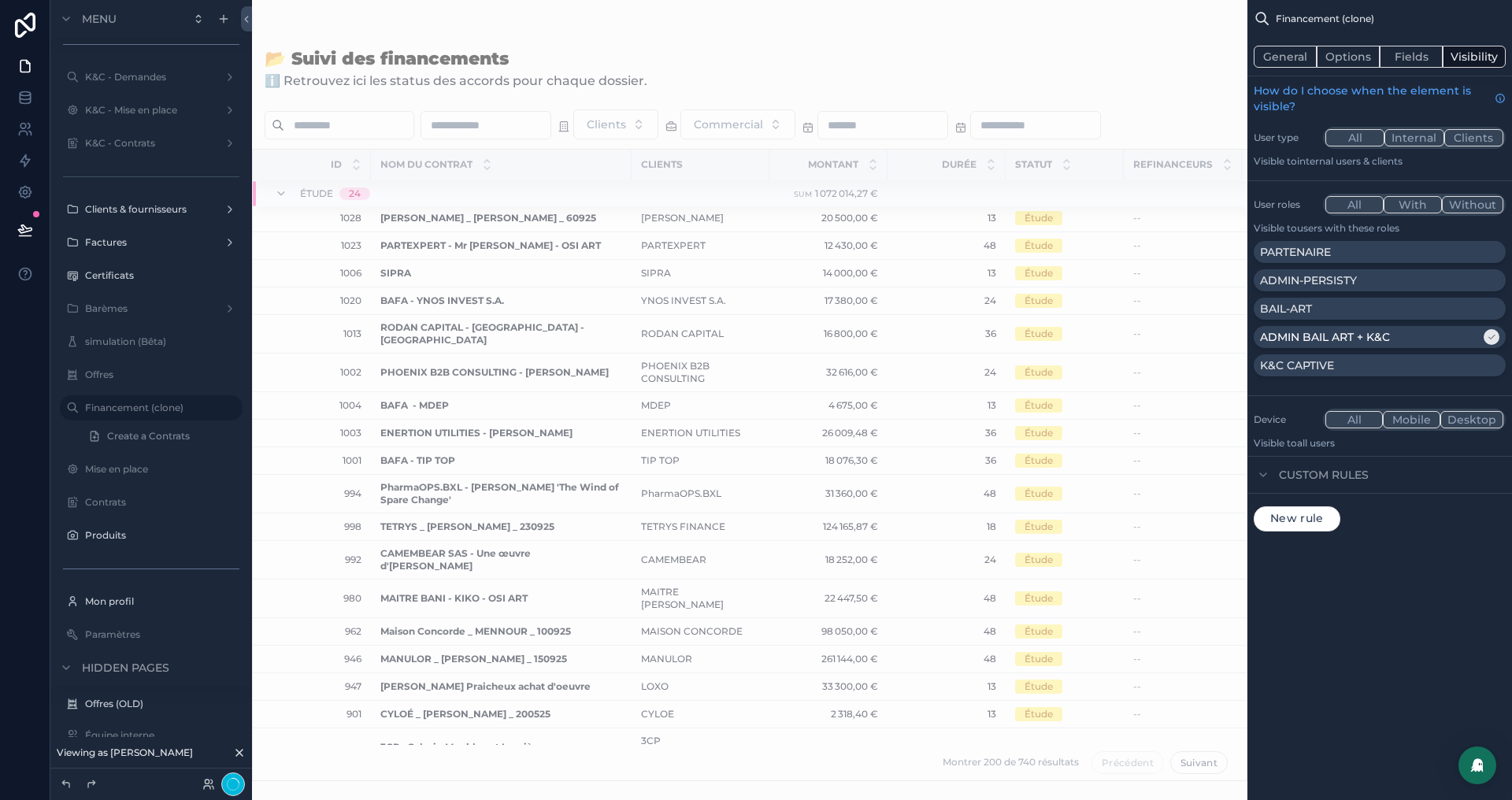
click at [1400, 343] on div "ADMIN BAIL ART + K&C" at bounding box center [1369, 337] width 220 height 16
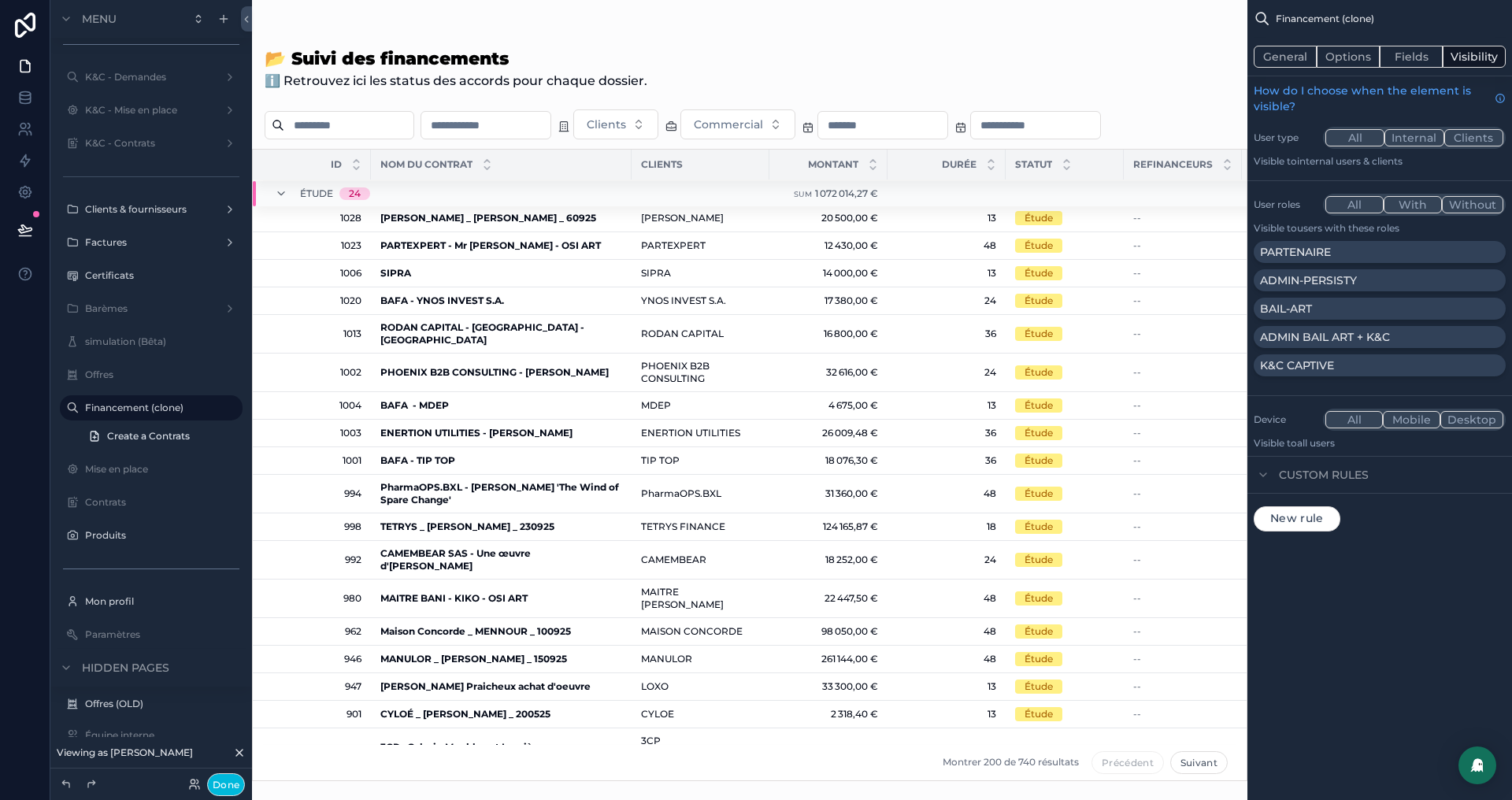
click at [1426, 246] on div "PARTENAIRE" at bounding box center [1379, 252] width 240 height 16
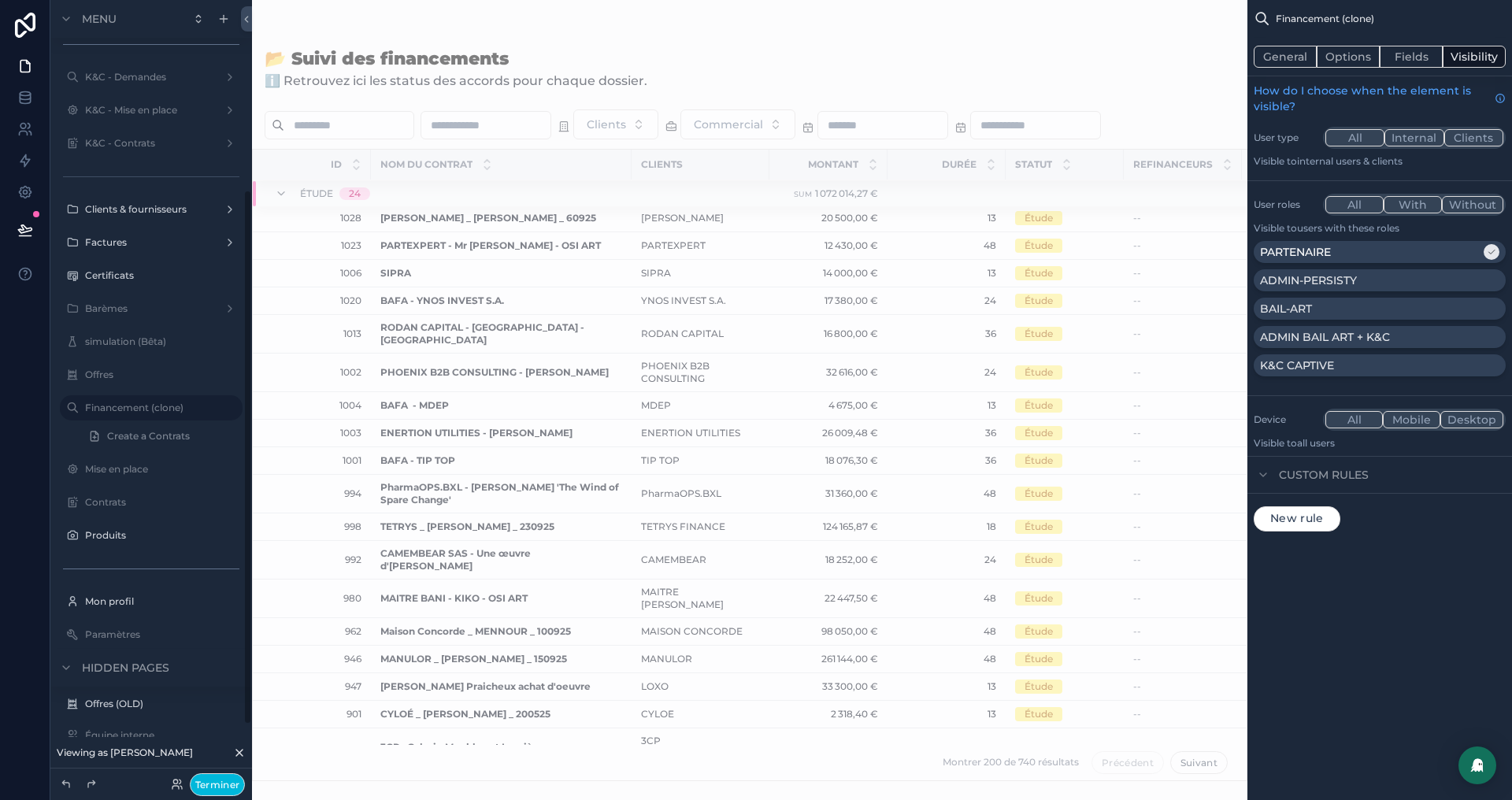
click at [0, 0] on icon "scrollable content" at bounding box center [0, 0] width 0 height 0
click at [173, 403] on input "**********" at bounding box center [138, 407] width 107 height 19
type input "**********"
click at [208, 412] on icon "scrollable content" at bounding box center [208, 408] width 12 height 12
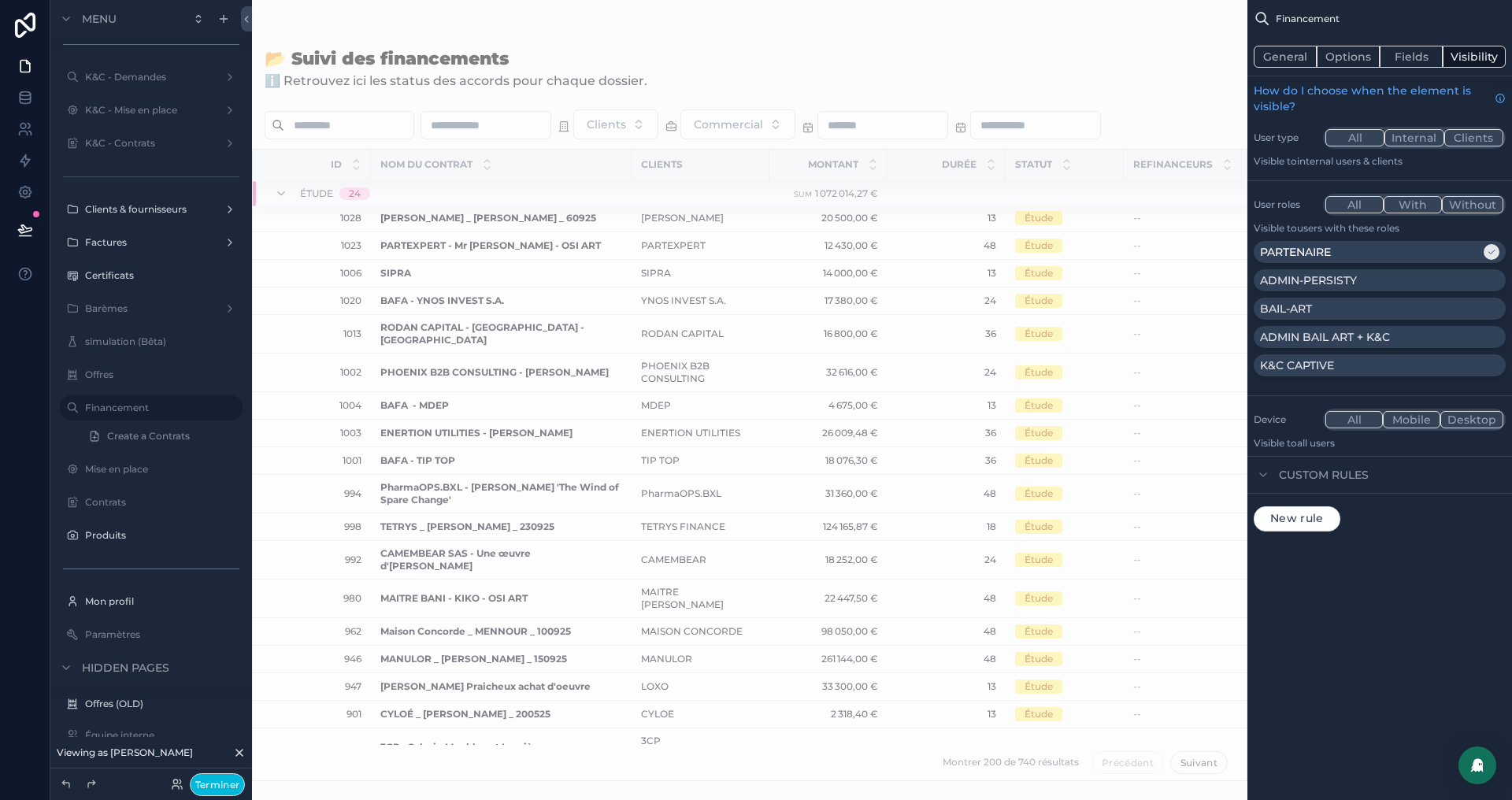
click at [1275, 50] on button "General" at bounding box center [1285, 56] width 63 height 22
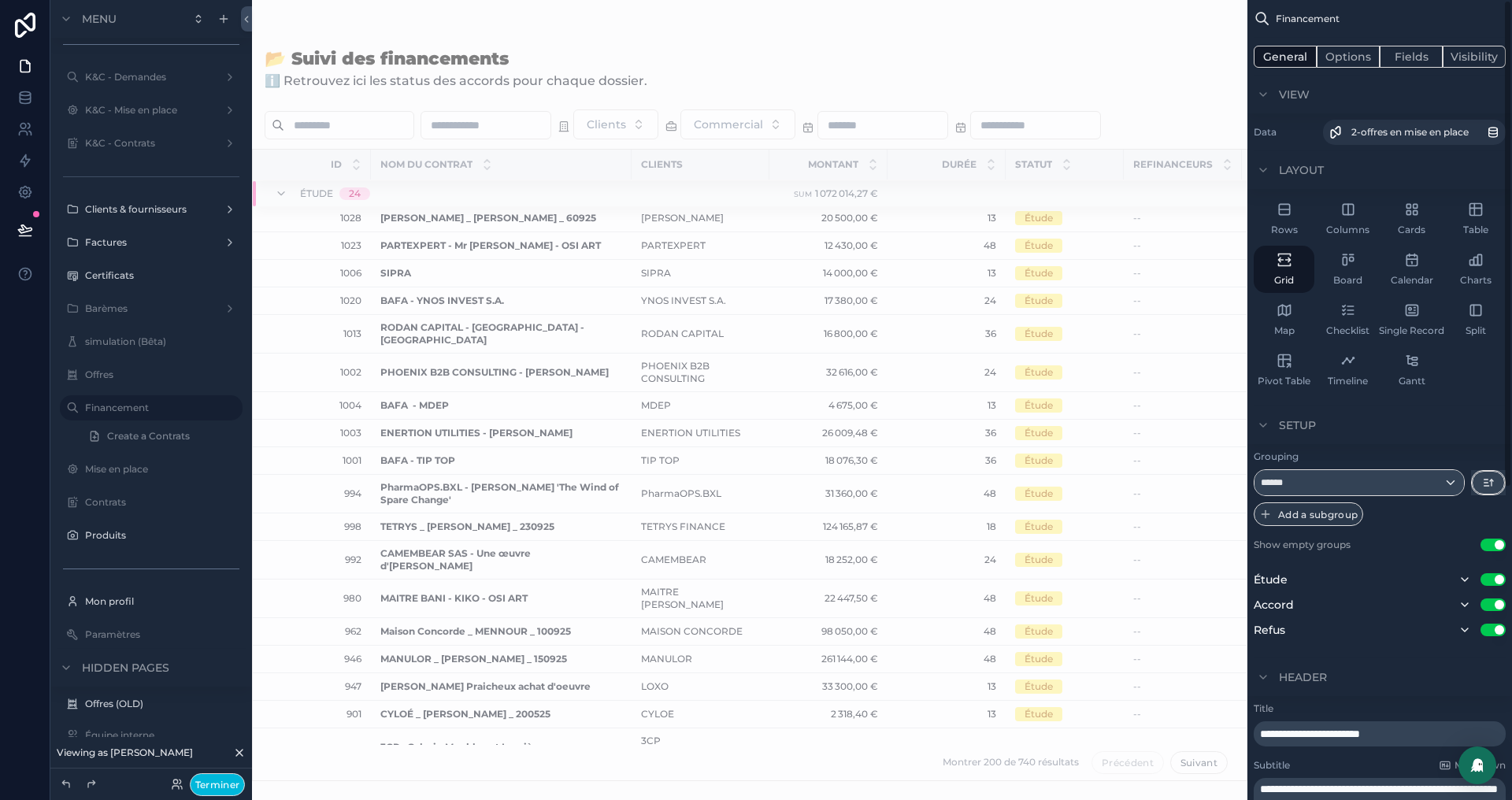
click at [1354, 58] on button "Options" at bounding box center [1348, 56] width 63 height 22
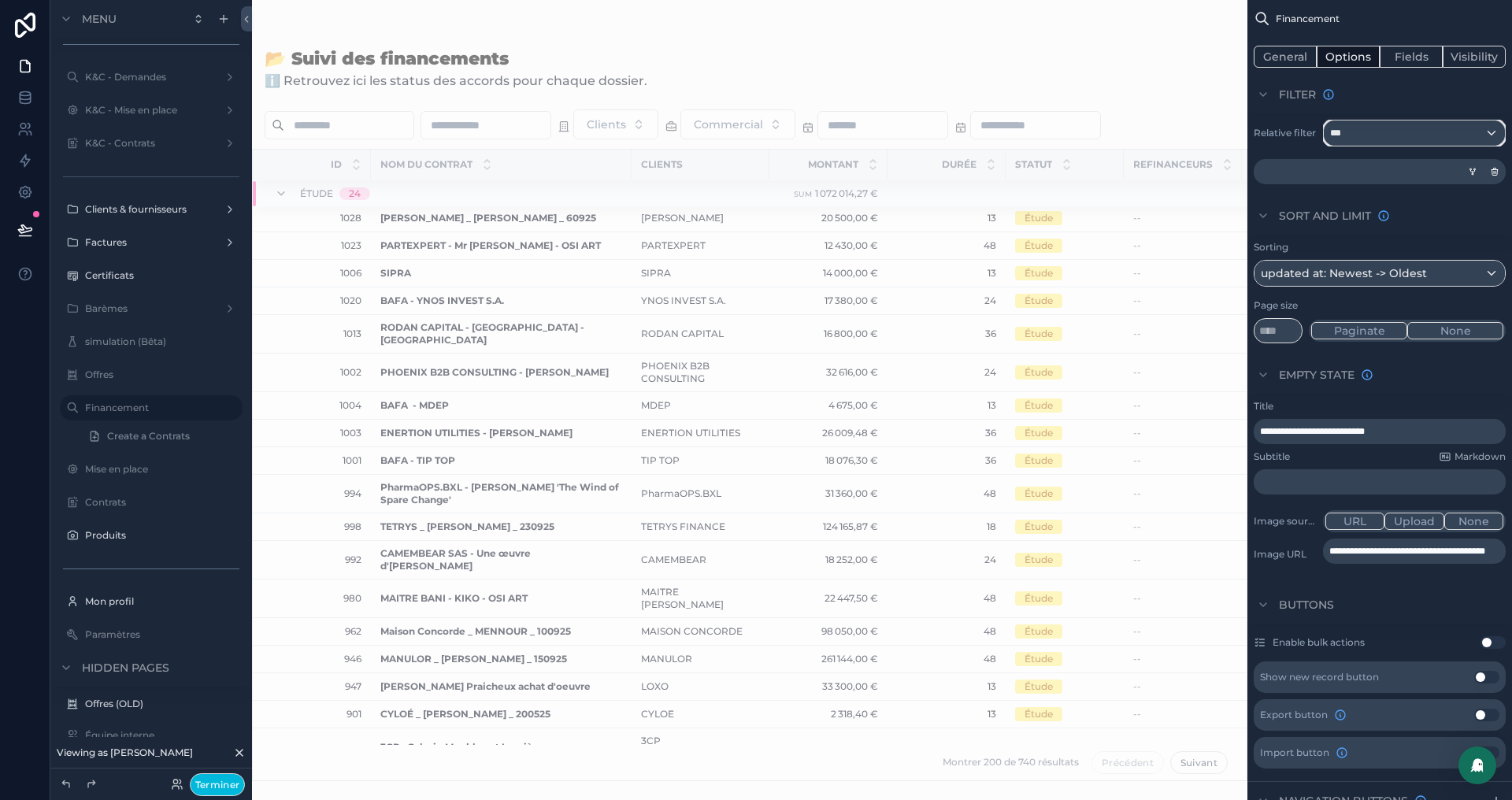
click at [1491, 126] on div "***" at bounding box center [1414, 133] width 181 height 25
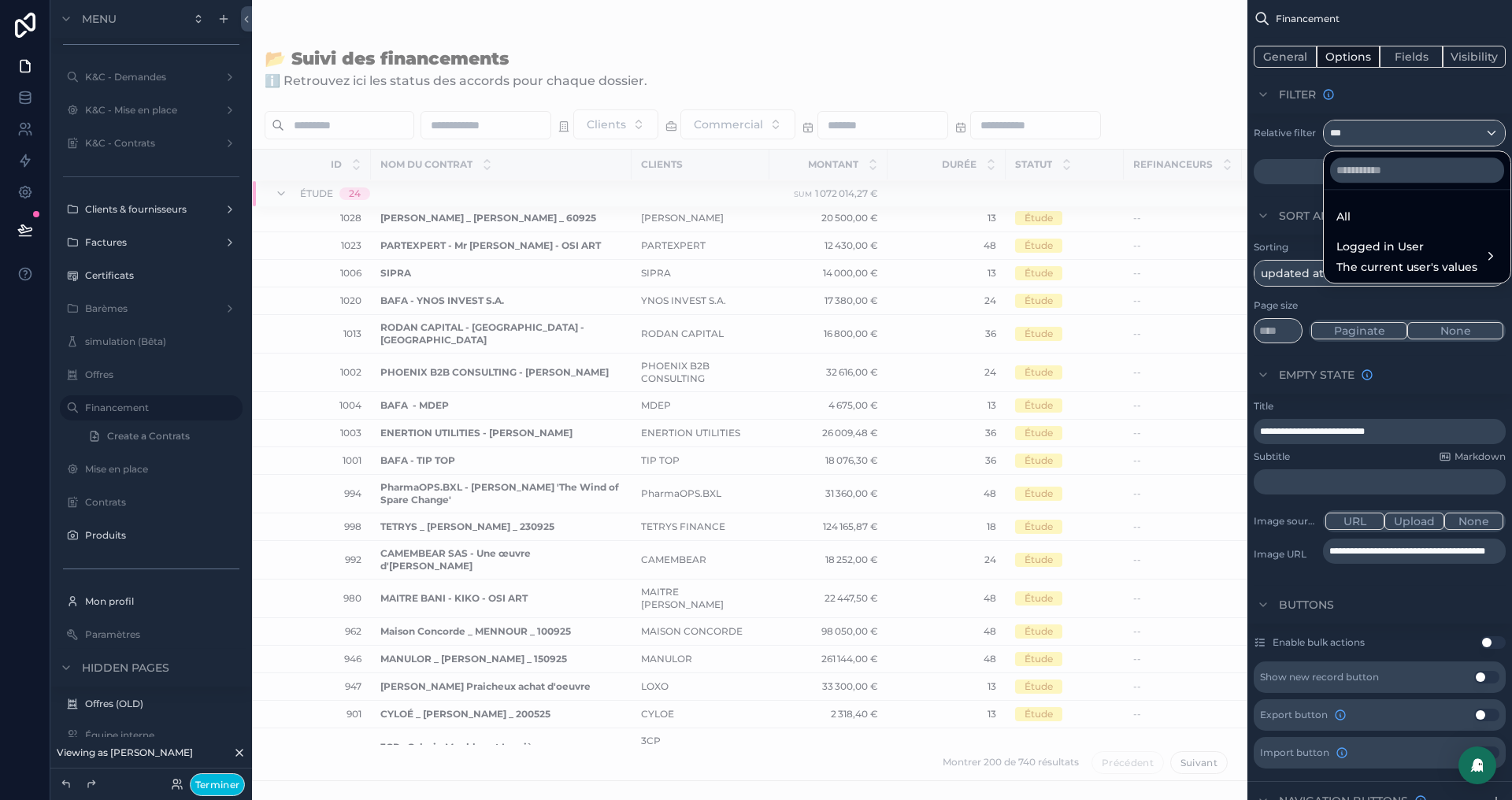
click at [1382, 252] on span "Logged in User" at bounding box center [1407, 246] width 141 height 19
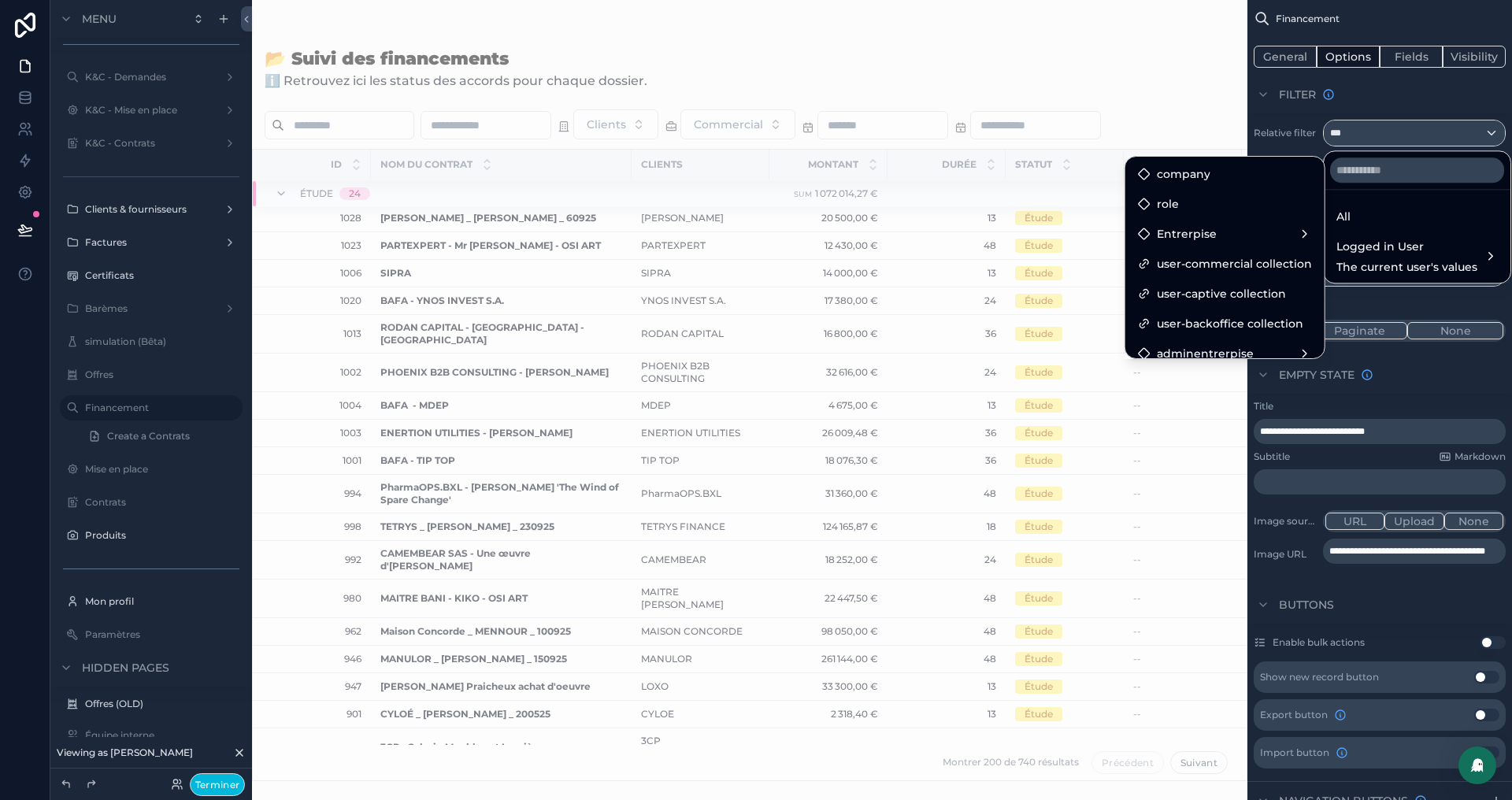
scroll to position [12, 0]
click at [1442, 92] on div "scrollable content" at bounding box center [756, 400] width 1512 height 800
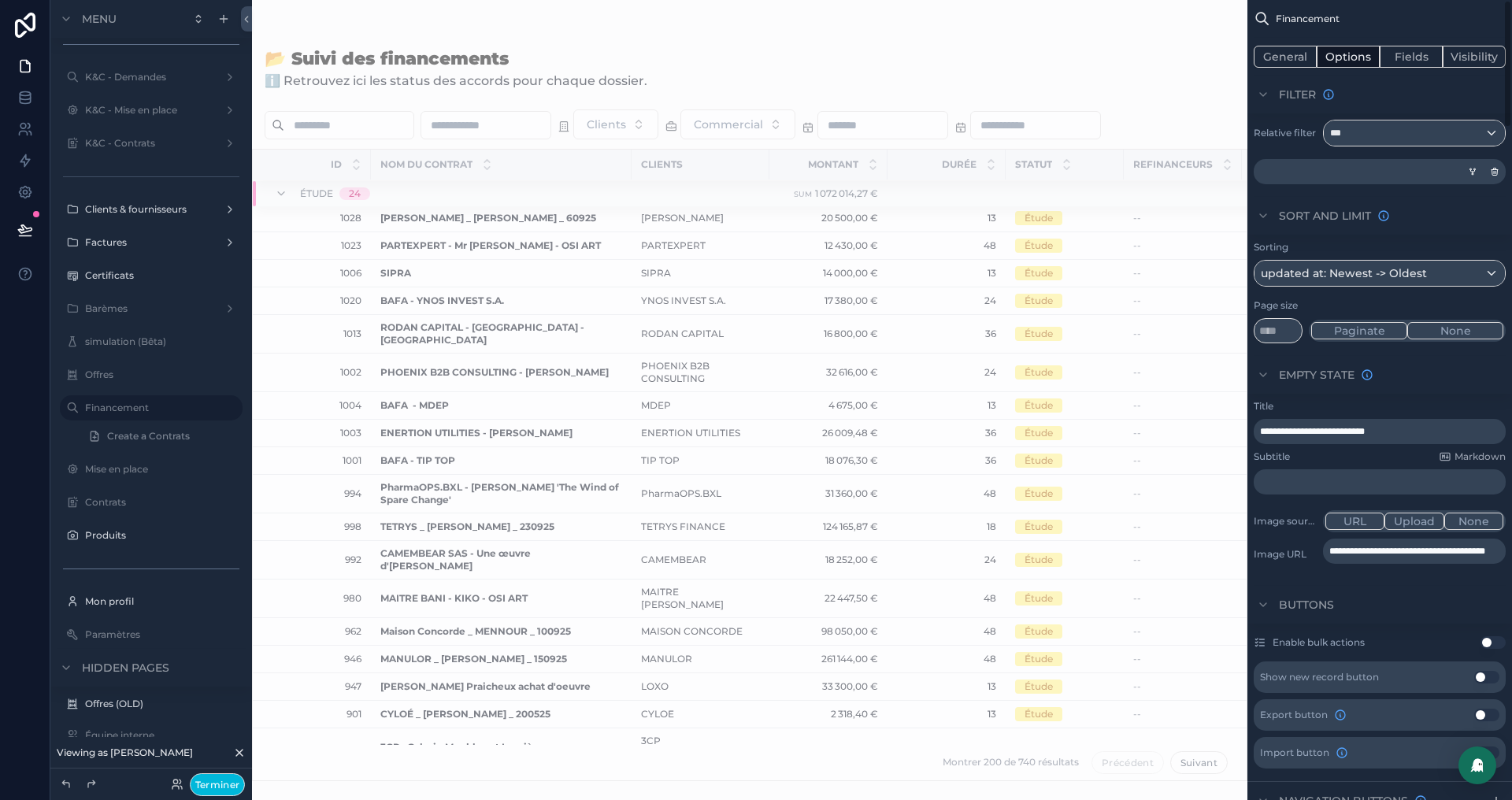
click at [1473, 170] on icon "scrollable content" at bounding box center [1473, 171] width 10 height 10
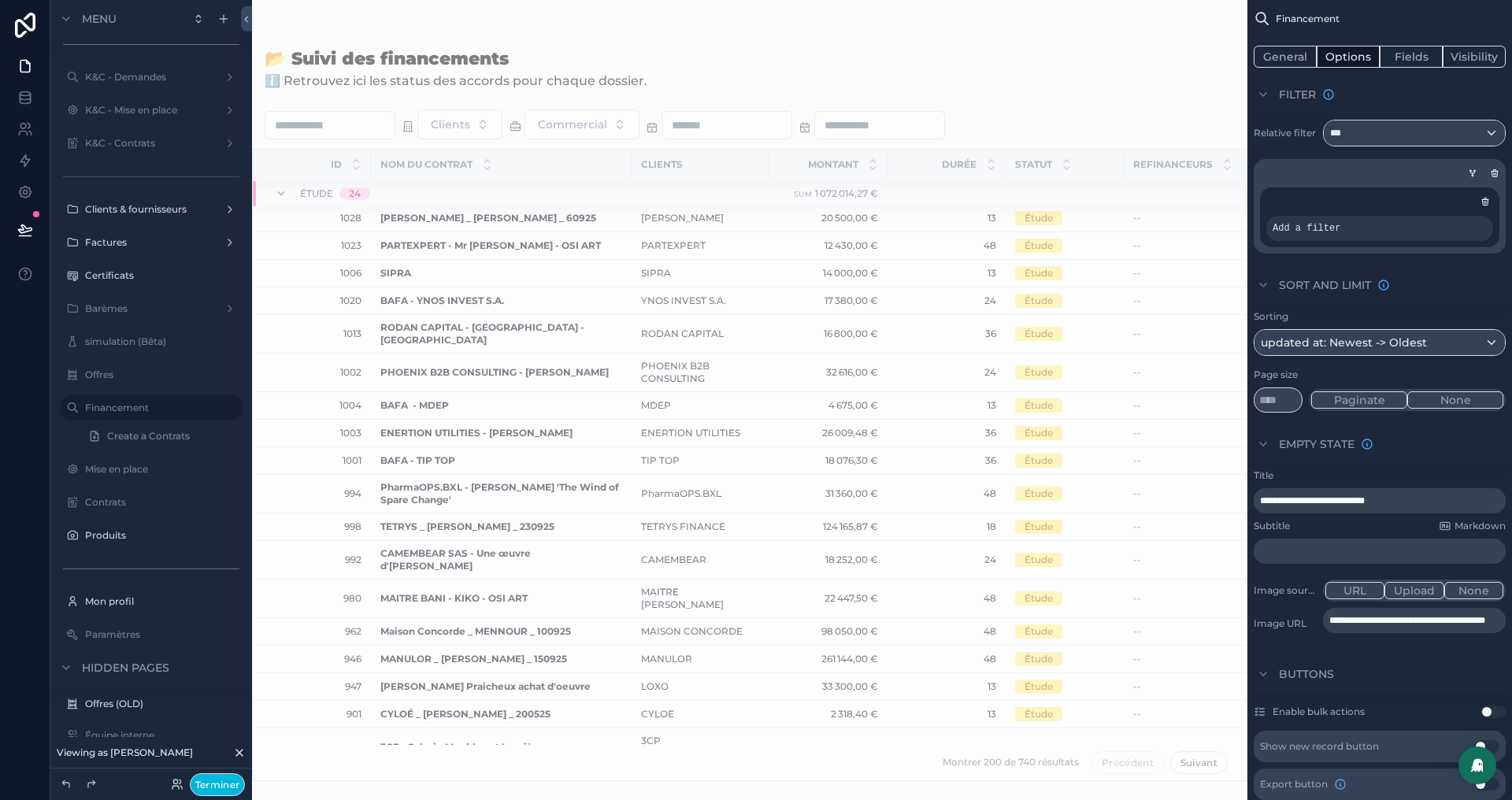
click at [0, 0] on div "scrollable content" at bounding box center [0, 0] width 0 height 0
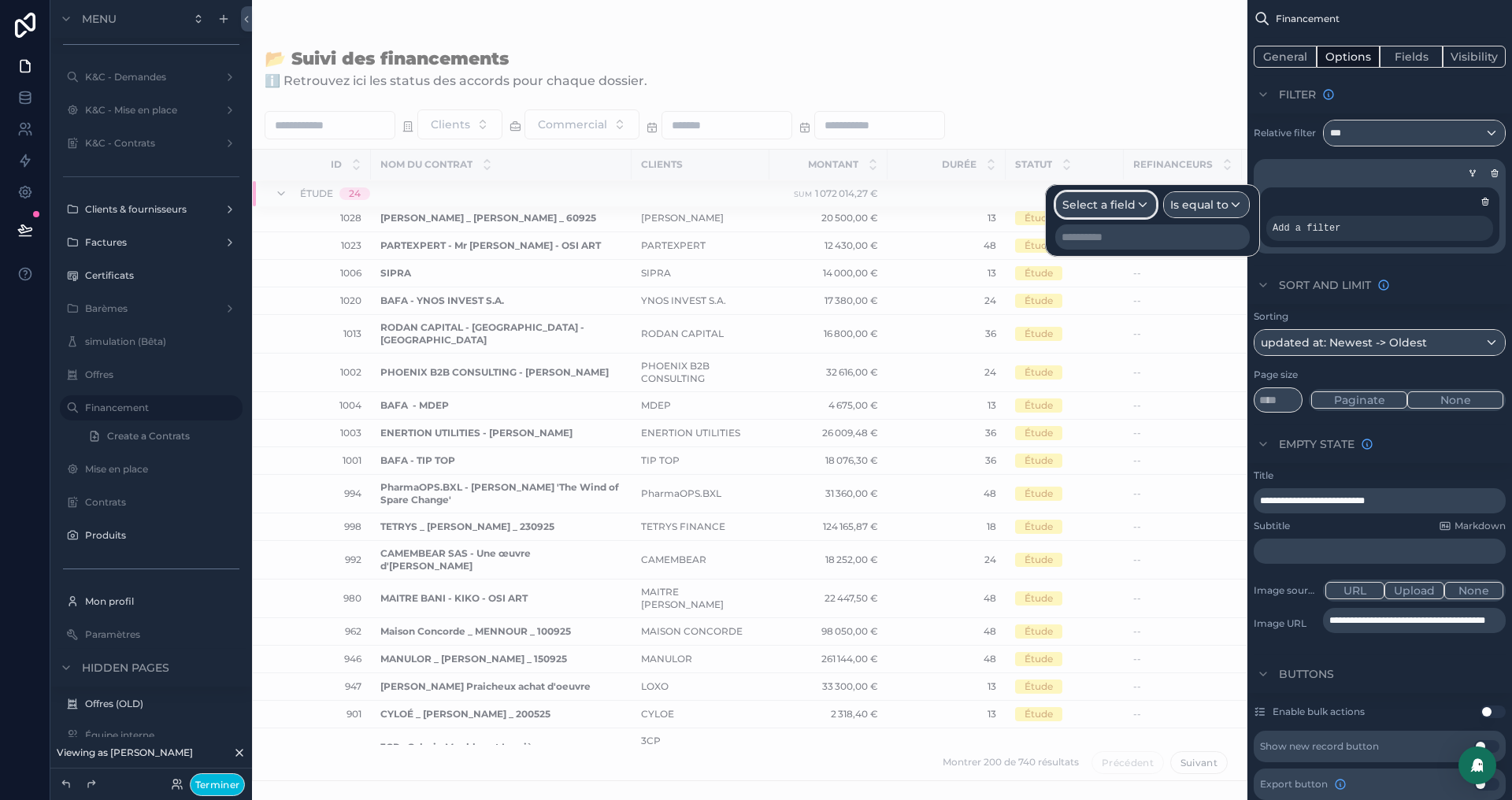
click at [1122, 203] on span "Select a field" at bounding box center [1099, 205] width 73 height 14
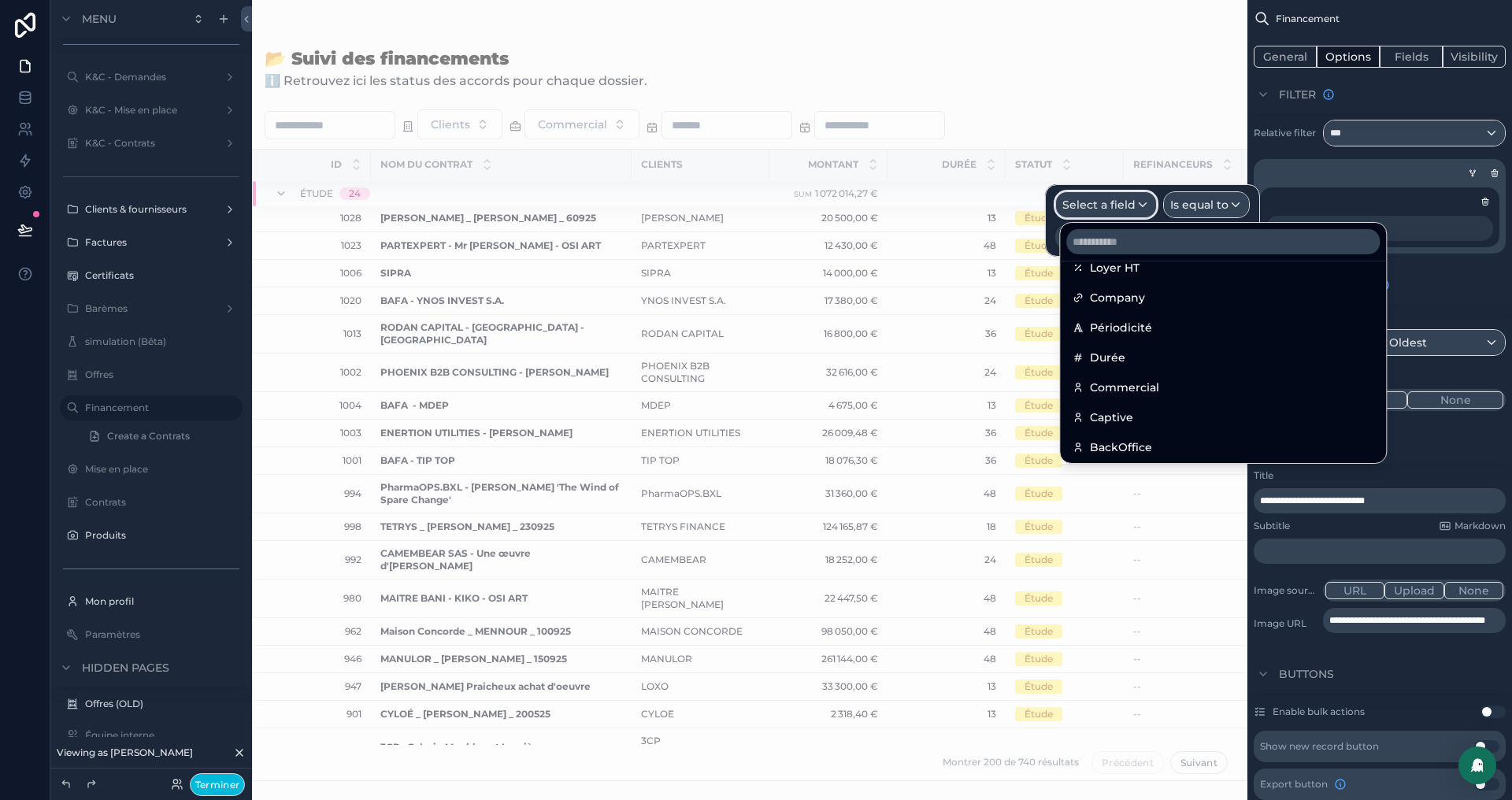
scroll to position [238, 0]
click at [1114, 378] on span "Commercial" at bounding box center [1124, 379] width 69 height 19
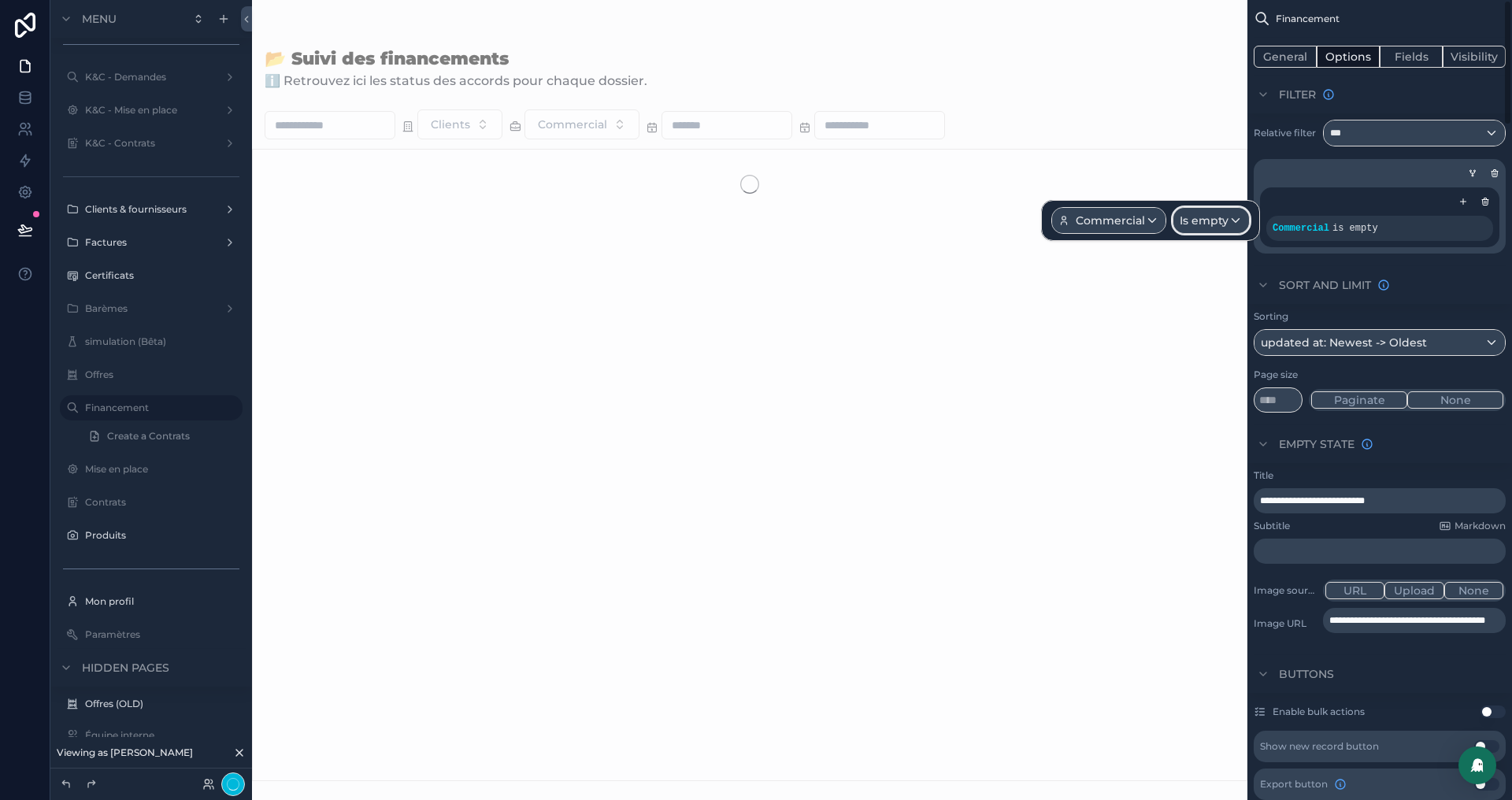
click at [1208, 226] on span "Is empty" at bounding box center [1204, 221] width 49 height 16
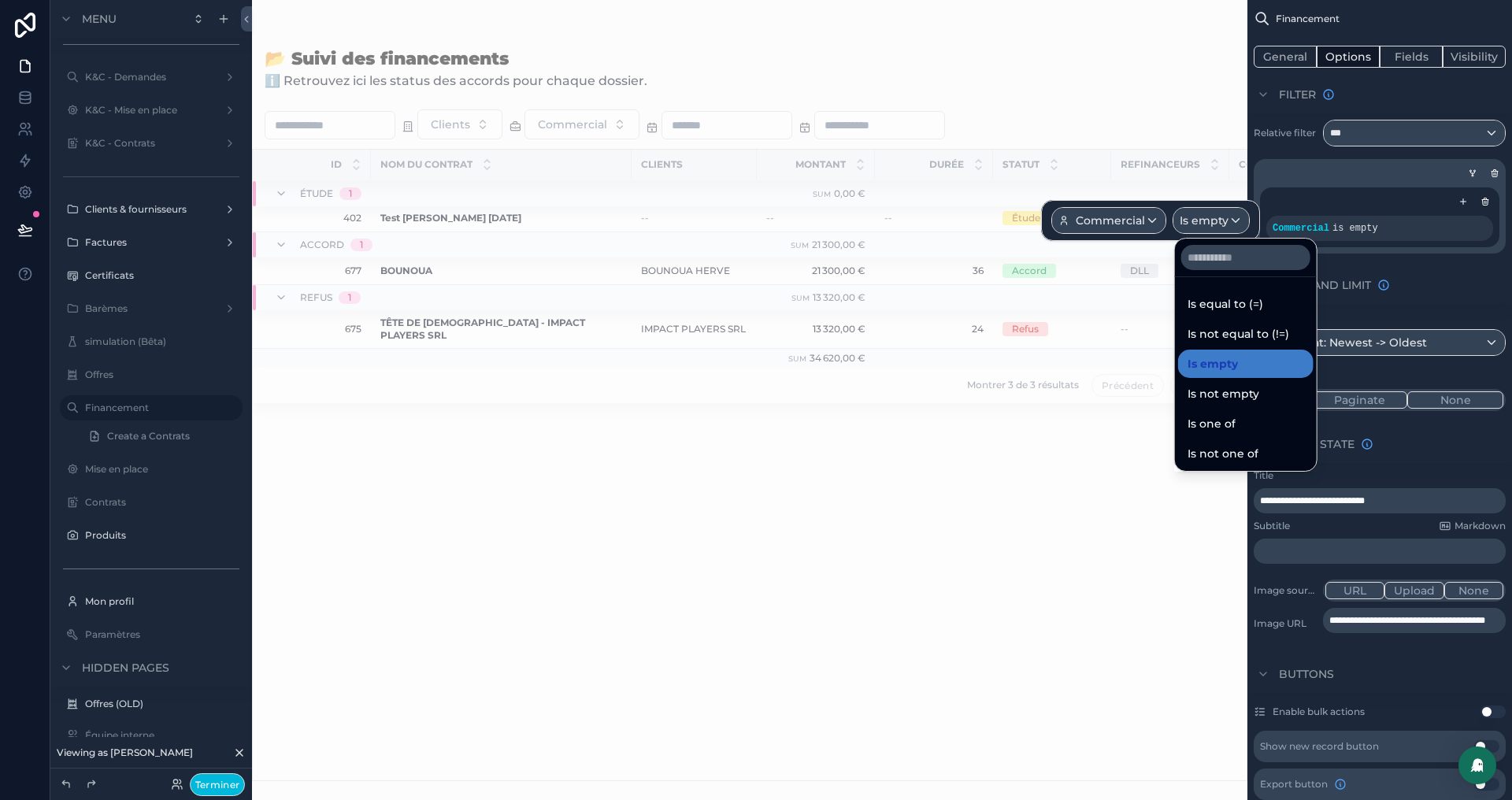
click at [1224, 298] on span "Is equal to (=)" at bounding box center [1225, 304] width 76 height 19
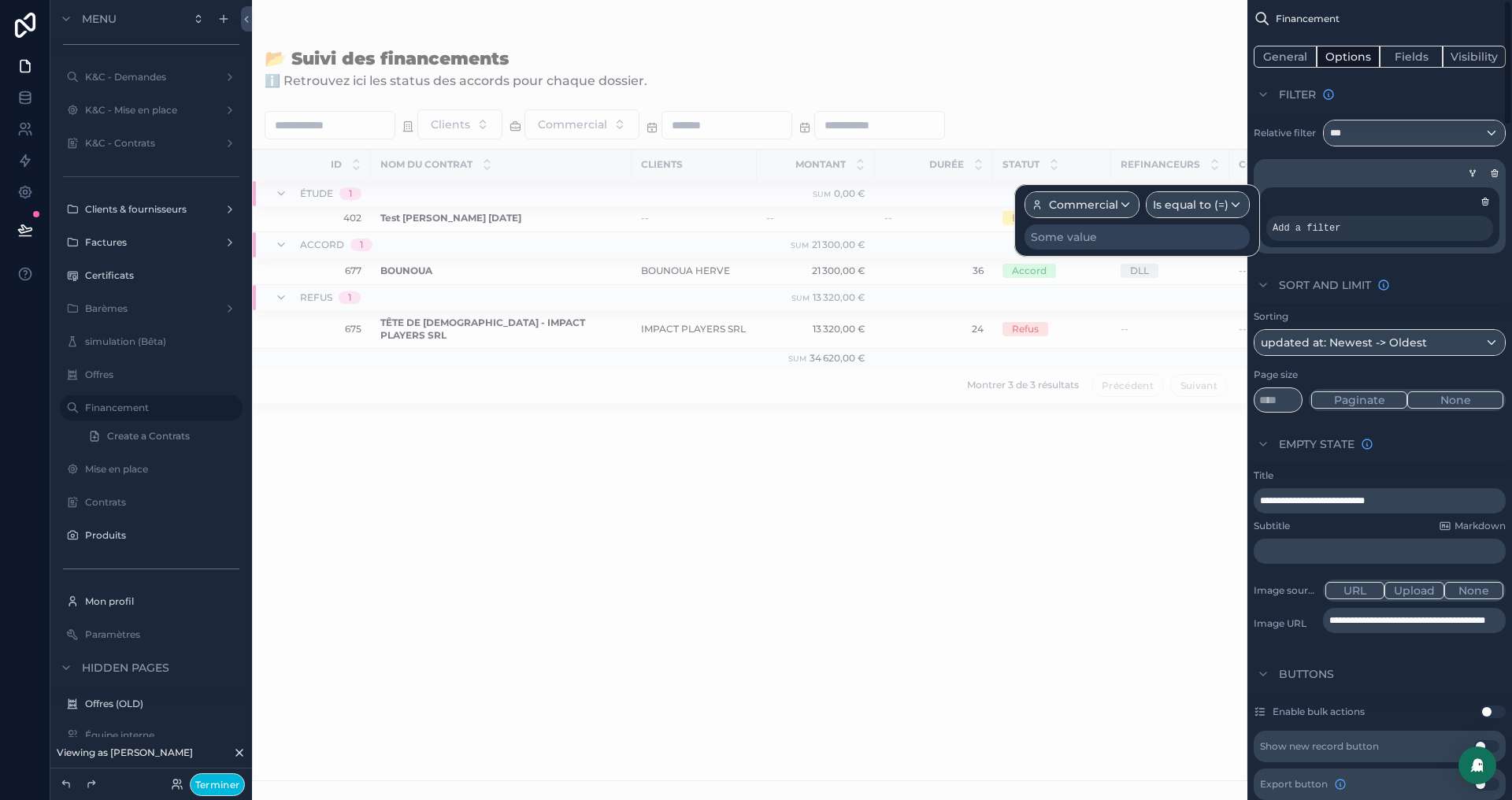
click at [1083, 235] on div "Some value" at bounding box center [1064, 237] width 66 height 16
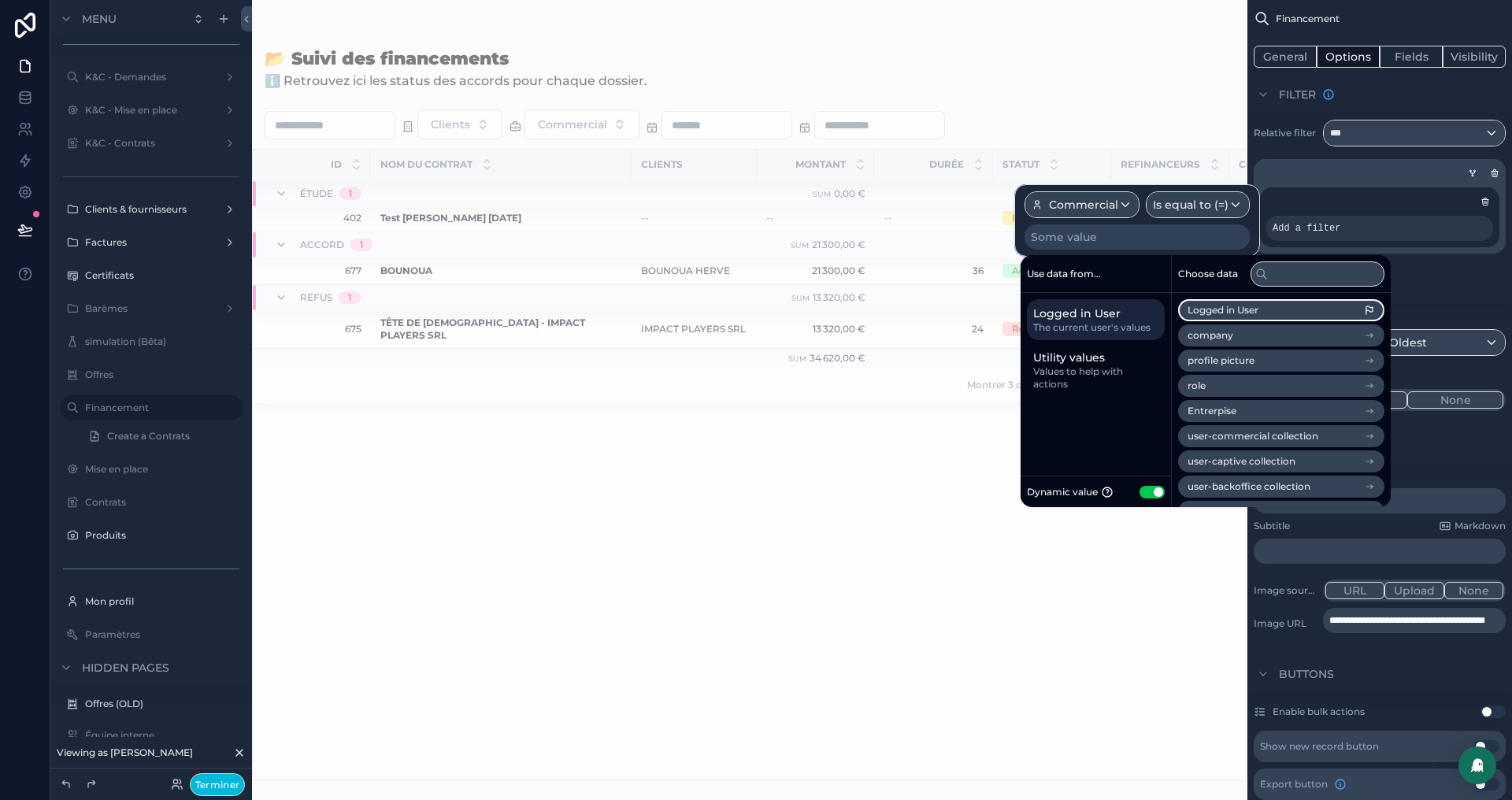
click at [1244, 311] on span "Logged in User" at bounding box center [1223, 310] width 71 height 12
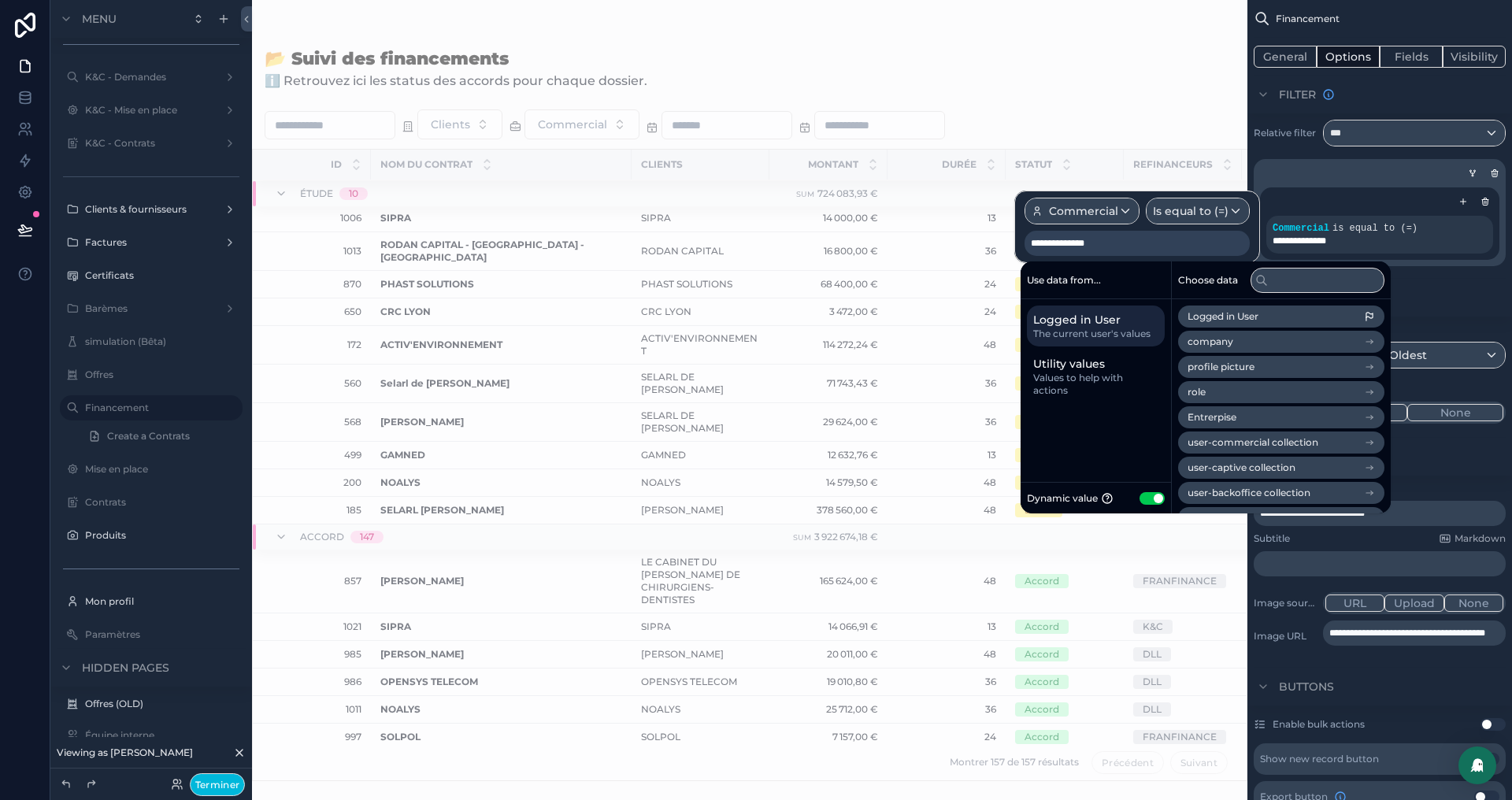
click at [1089, 27] on div "scrollable content" at bounding box center [749, 400] width 995 height 800
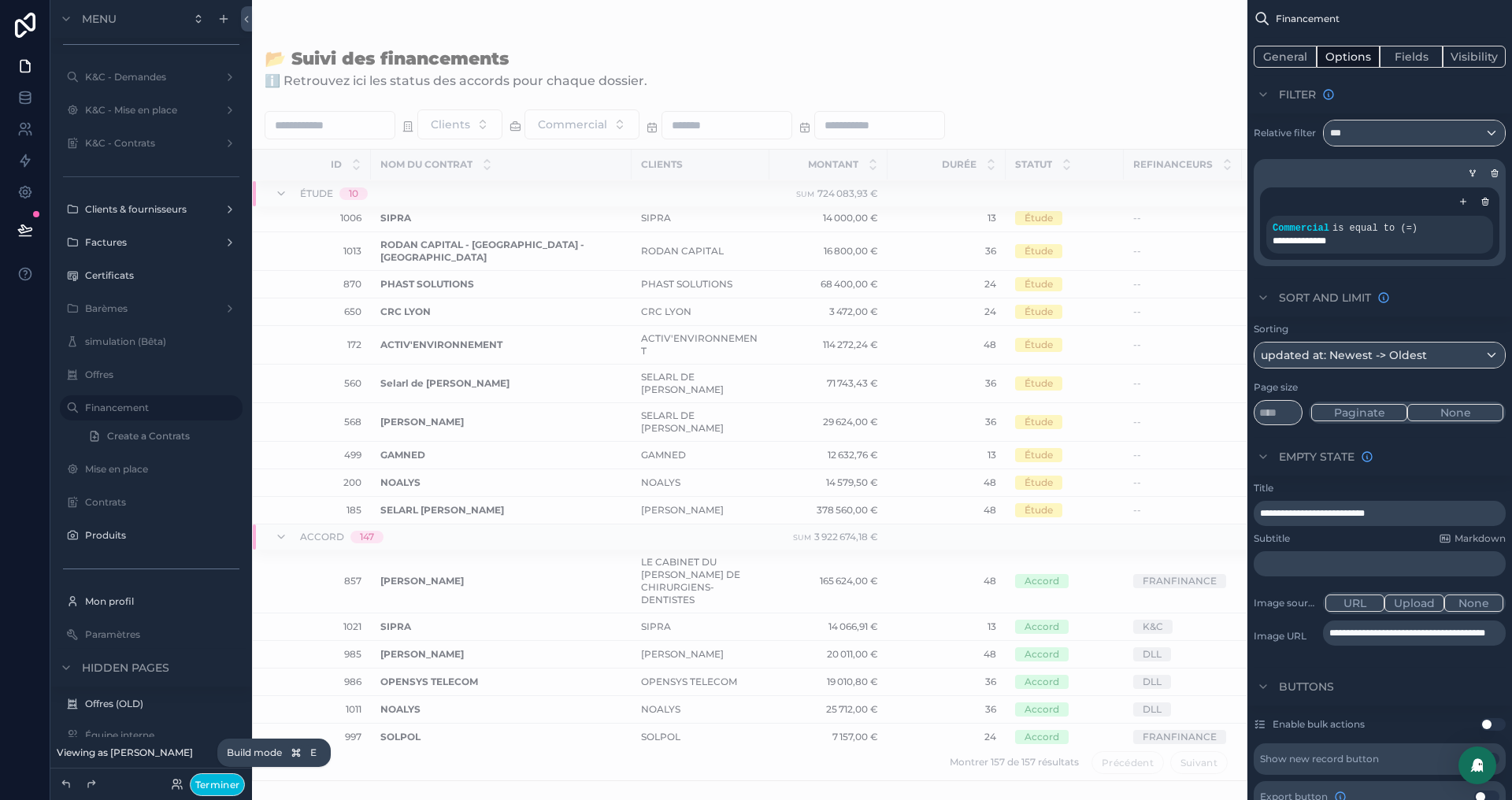
click at [206, 790] on button "Terminer" at bounding box center [217, 785] width 55 height 23
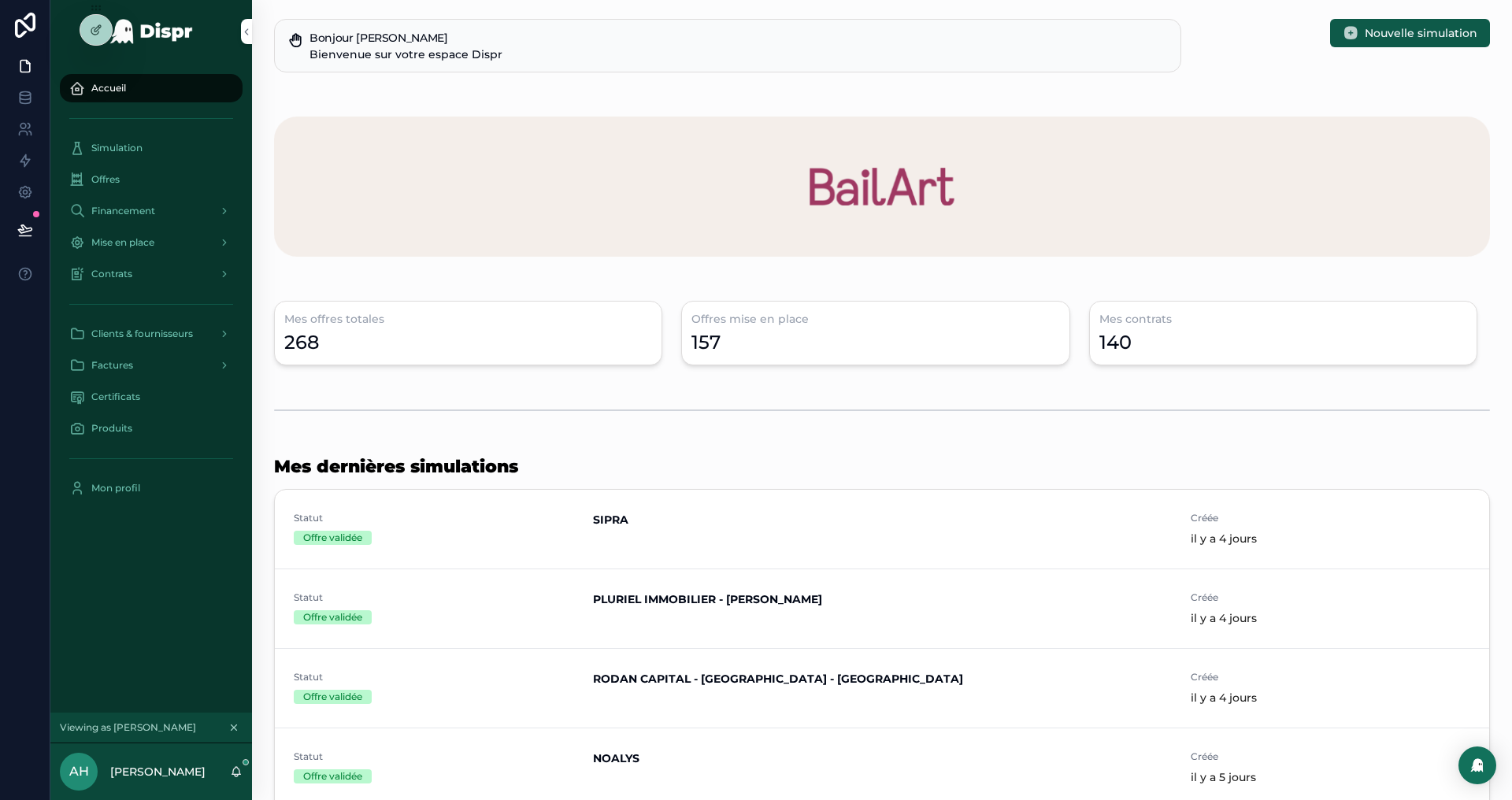
click at [0, 0] on icon at bounding box center [0, 0] width 0 height 0
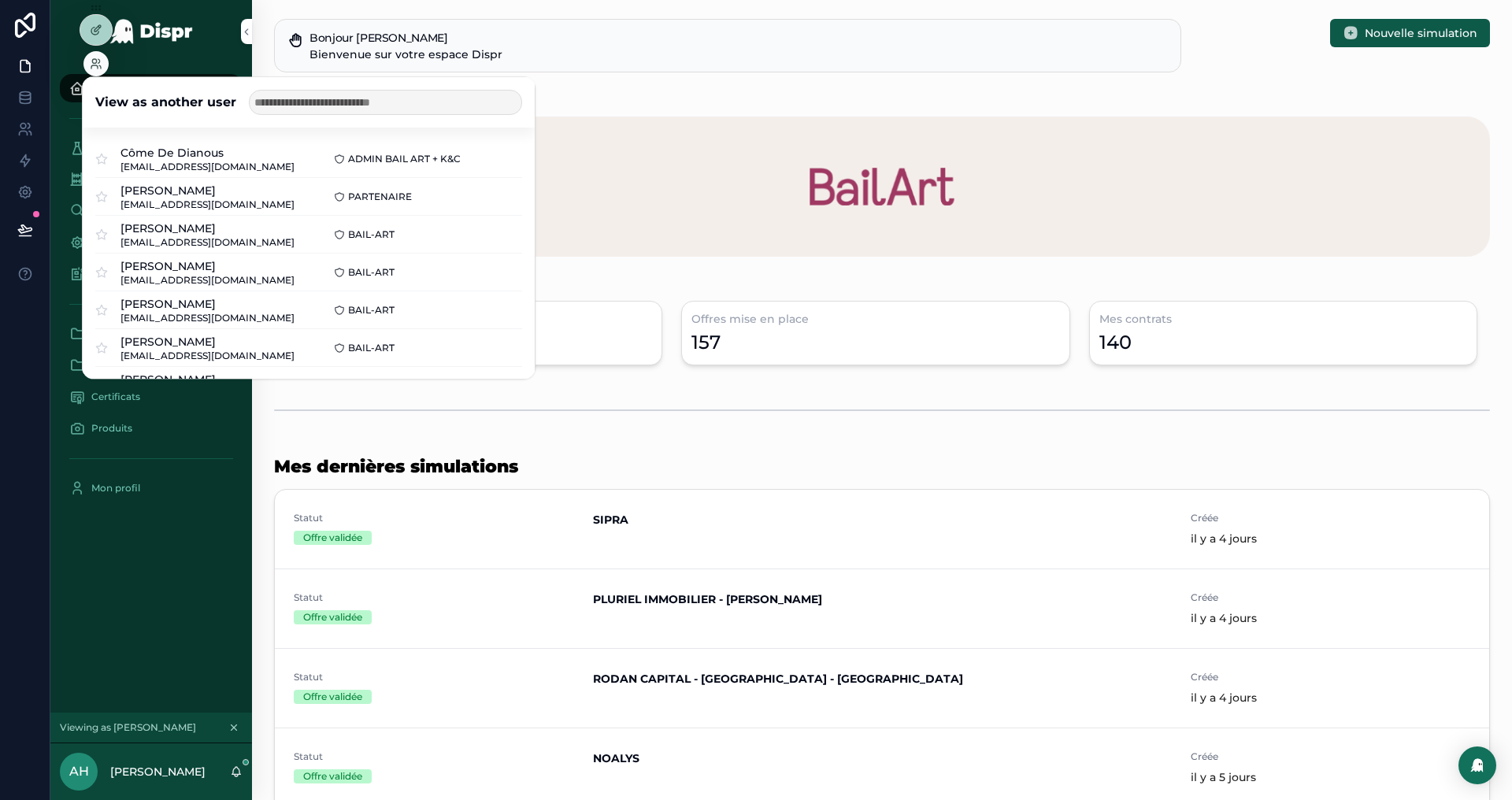
scroll to position [24, 0]
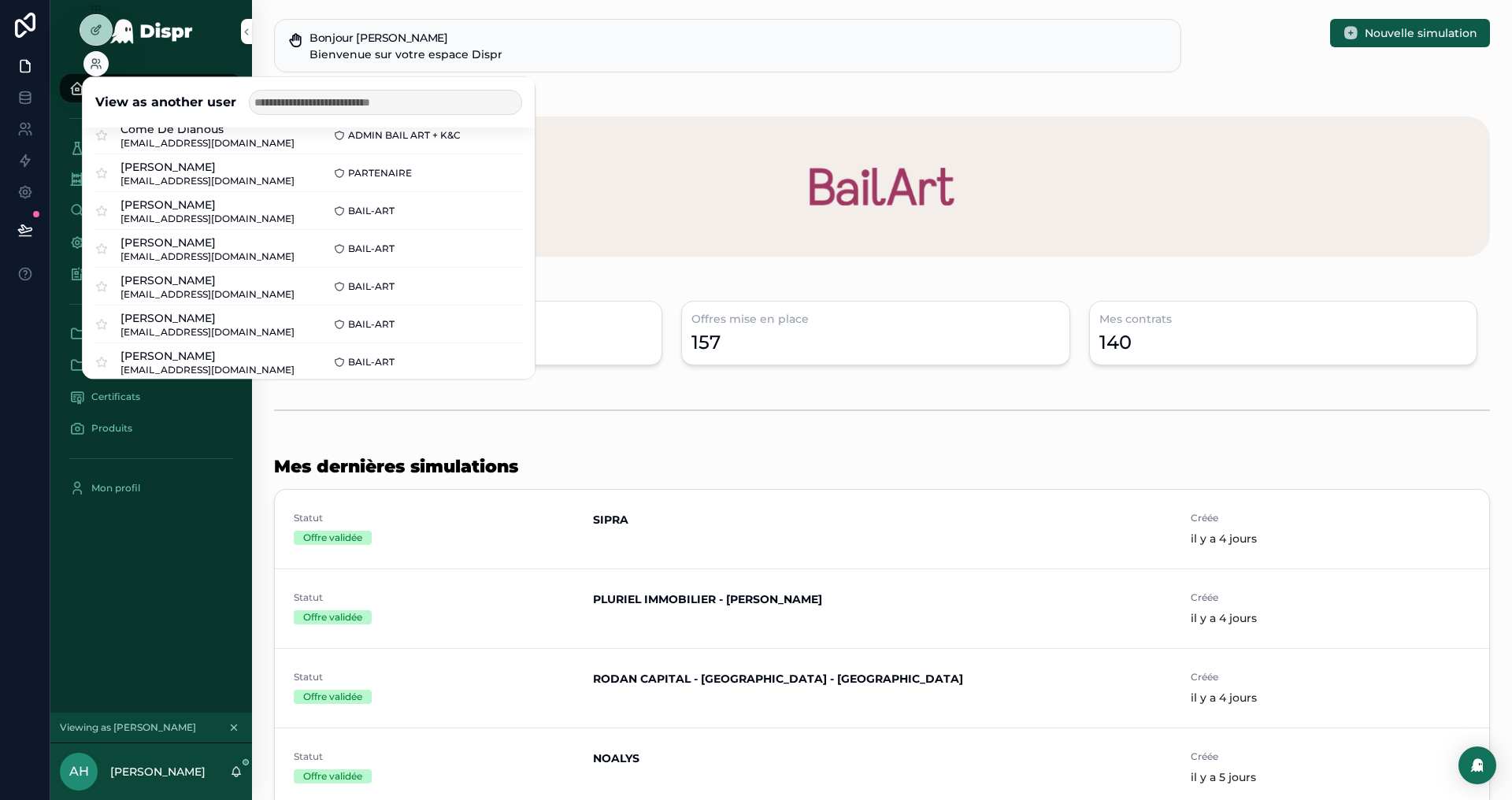
click at [0, 0] on button "Select" at bounding box center [0, 0] width 0 height 0
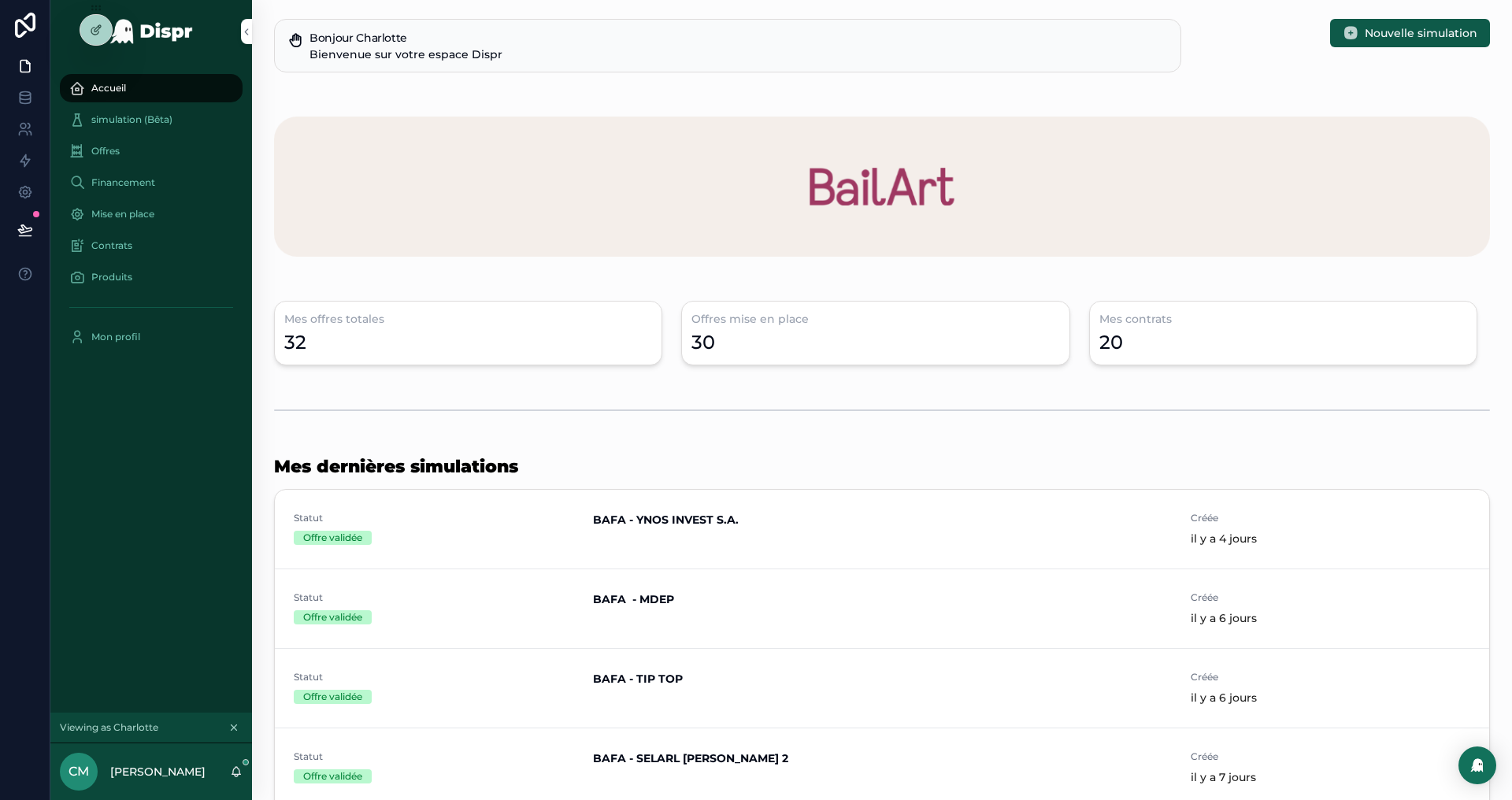
click at [131, 173] on div "Financement" at bounding box center [151, 183] width 164 height 25
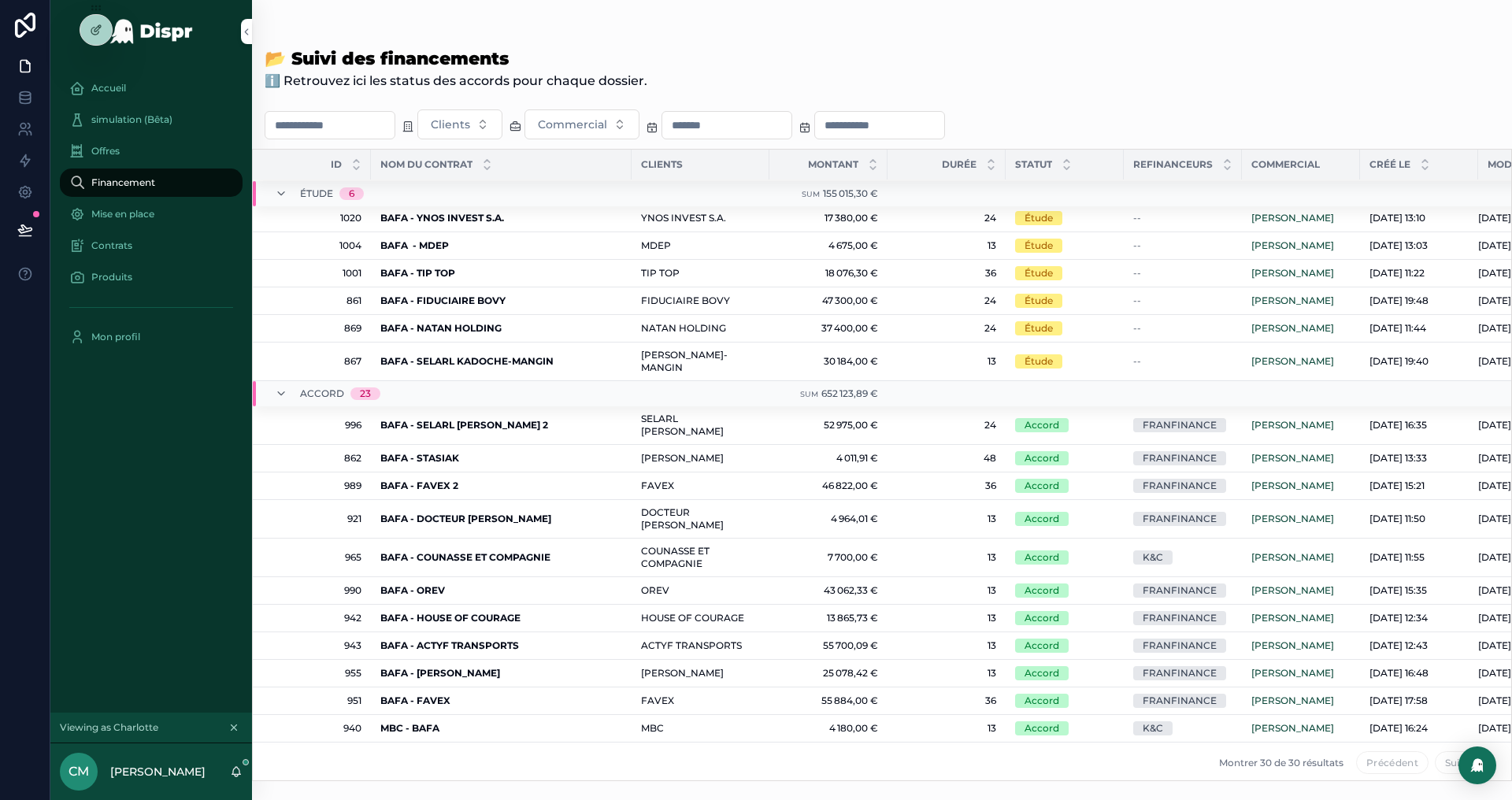
click at [492, 216] on strong "BAFA - YNOS INVEST S.A." at bounding box center [442, 217] width 124 height 12
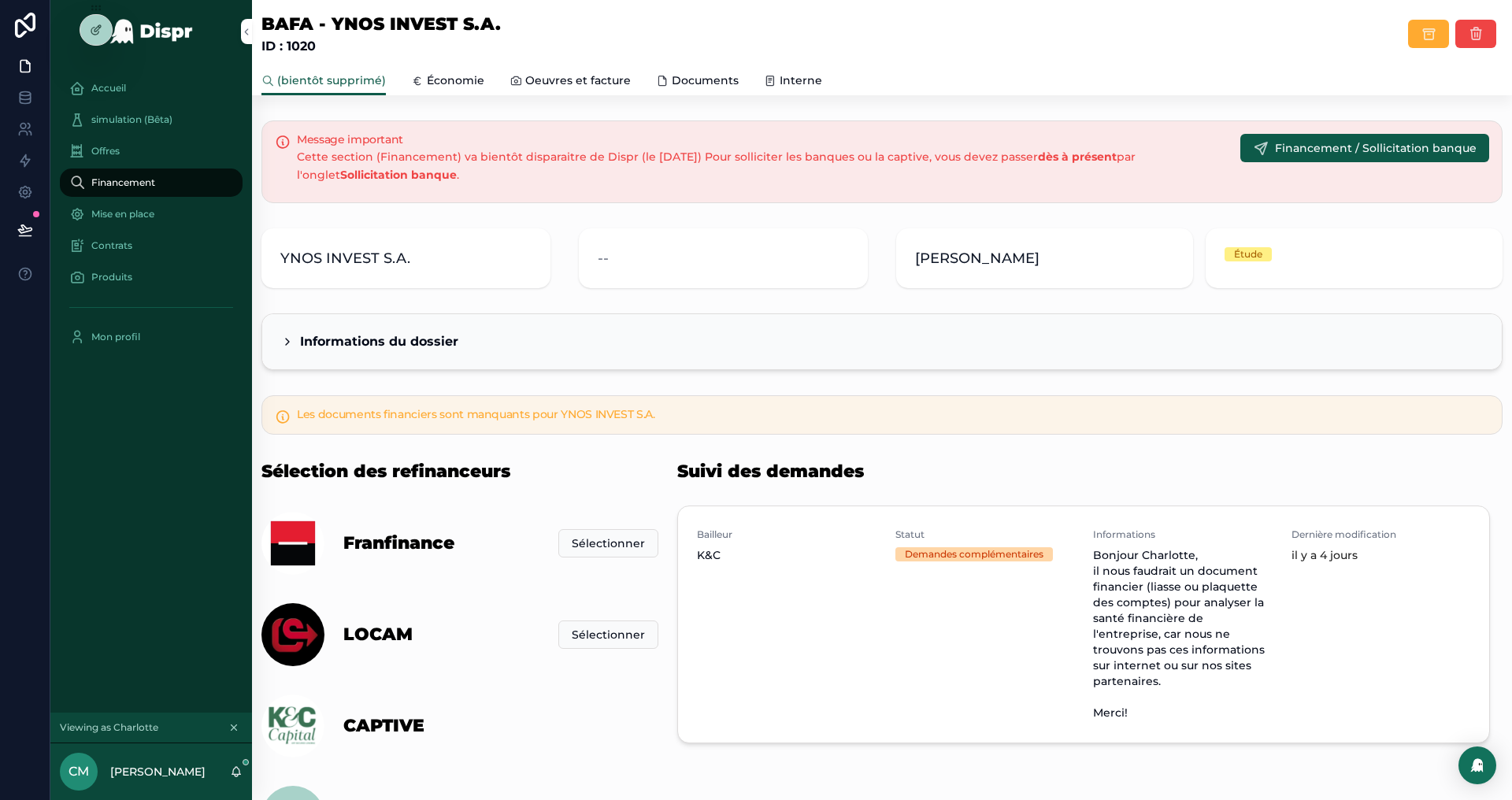
click at [1271, 640] on div "Bailleur K&C Statut Demandes complémentaires Informations Bonjour Charlotte, il…" at bounding box center [1083, 624] width 773 height 192
click at [90, 28] on icon at bounding box center [96, 30] width 12 height 12
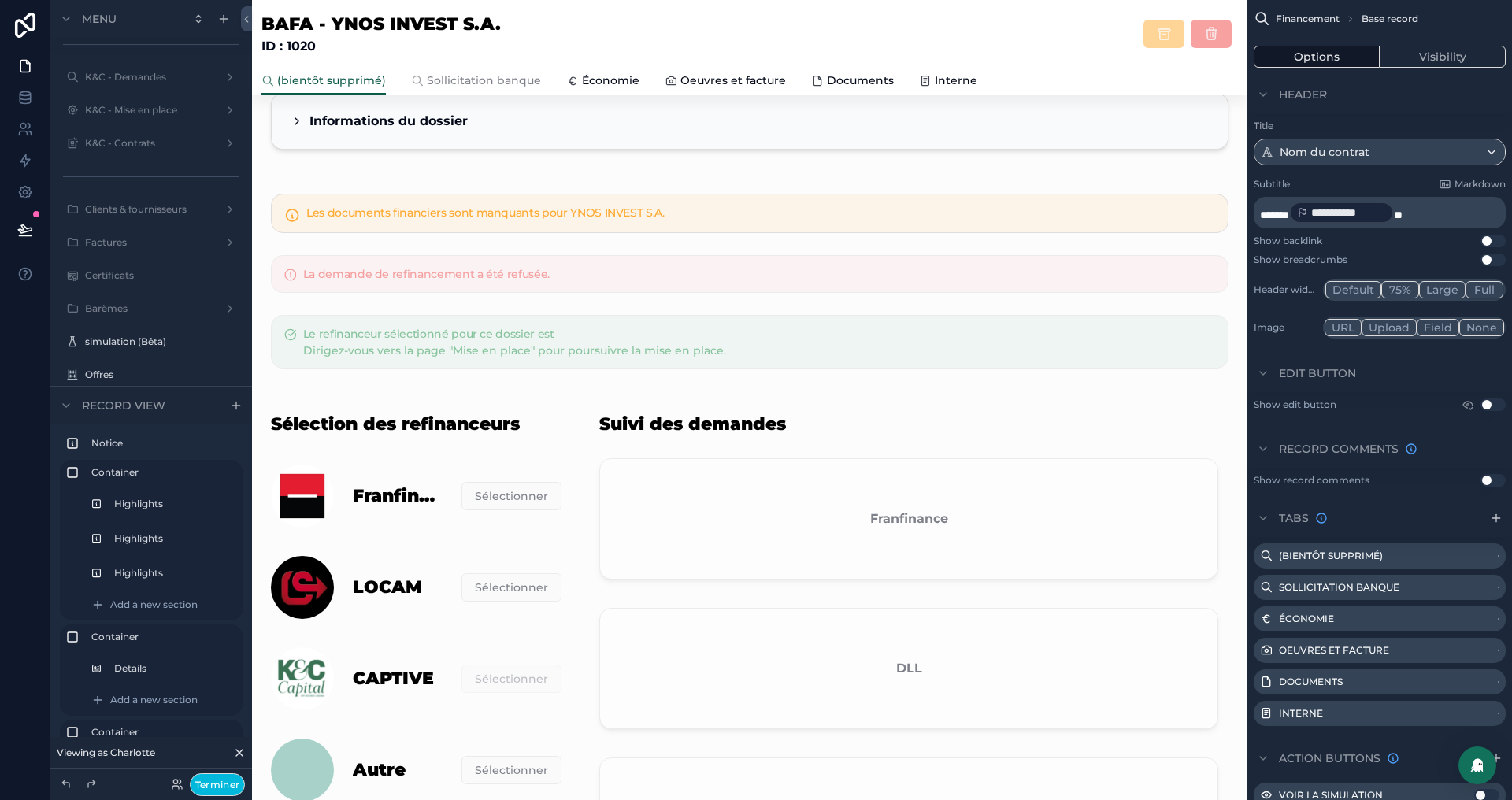
scroll to position [227, 0]
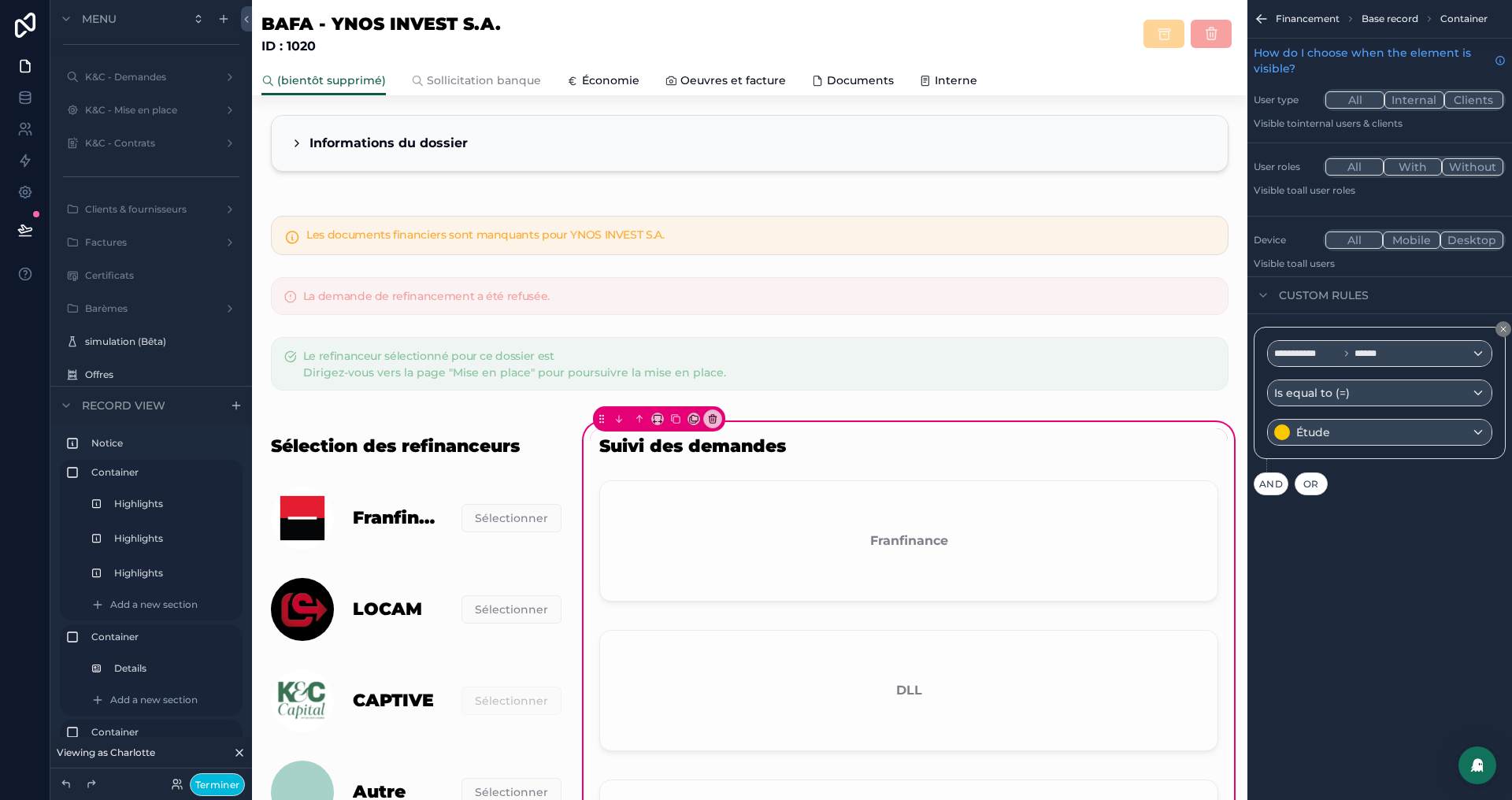
click at [783, 538] on div "scrollable content" at bounding box center [909, 543] width 638 height 140
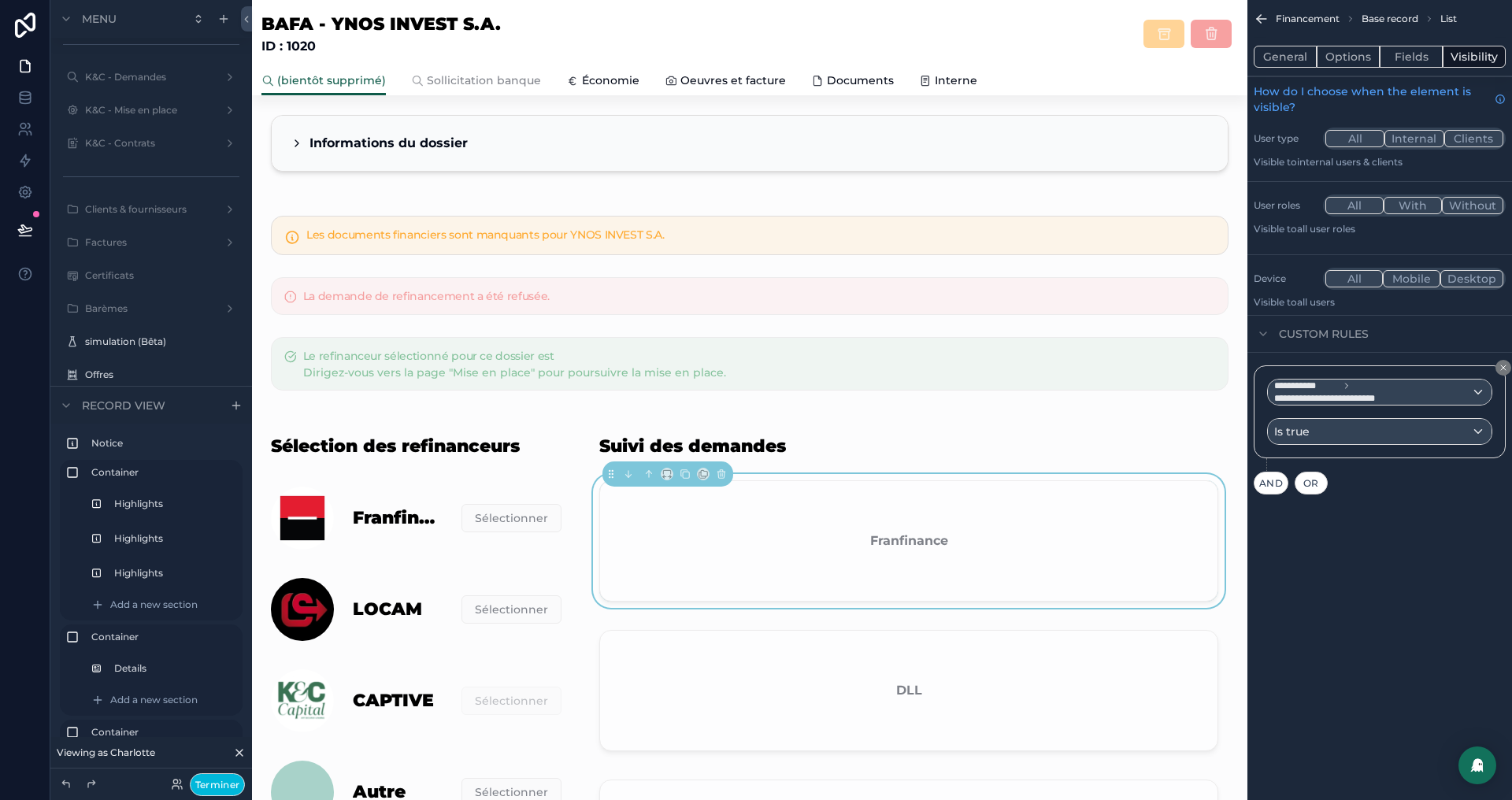
click at [1415, 58] on button "Fields" at bounding box center [1411, 56] width 63 height 22
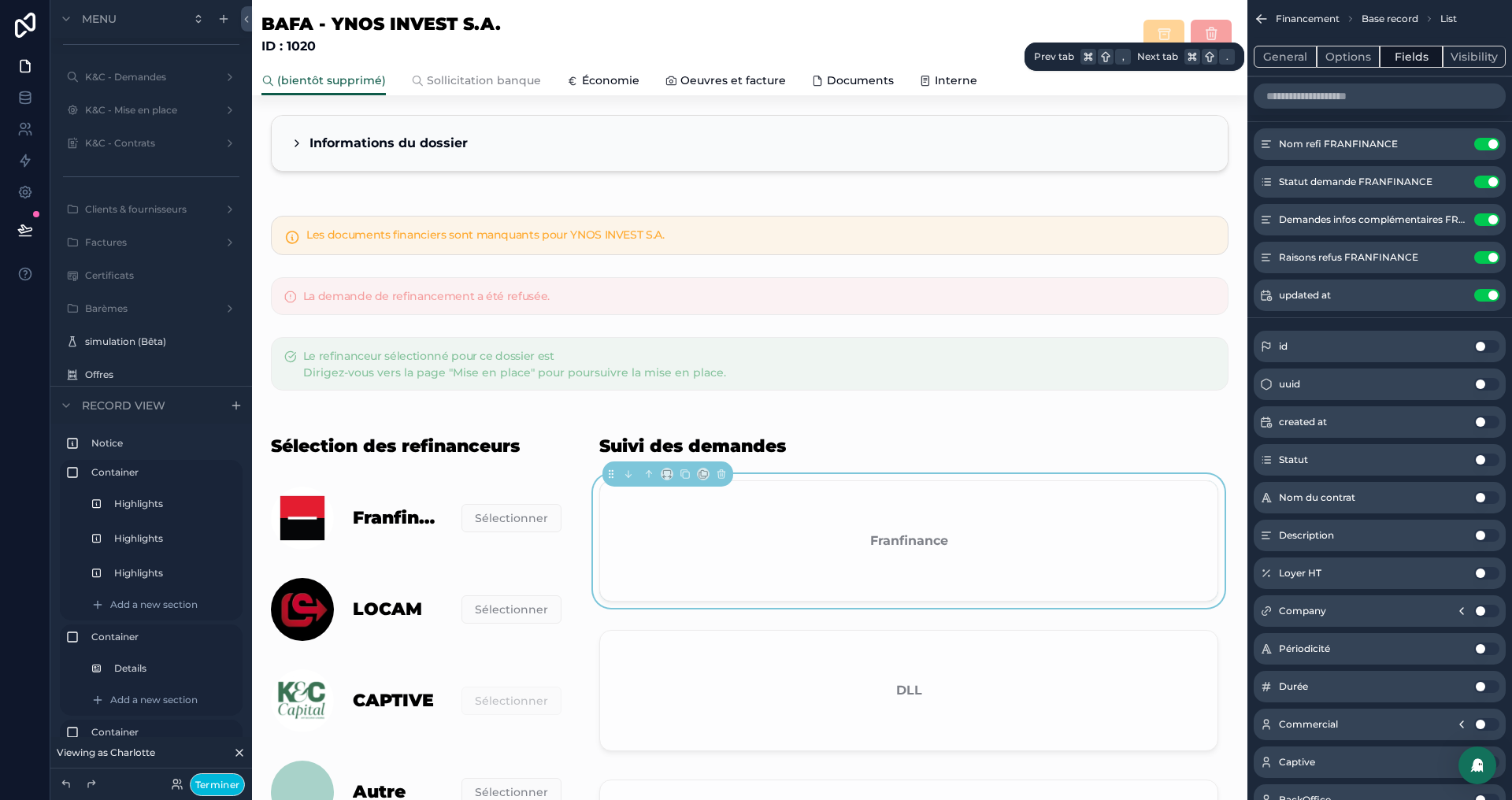
click at [1351, 60] on button "Options" at bounding box center [1348, 56] width 63 height 22
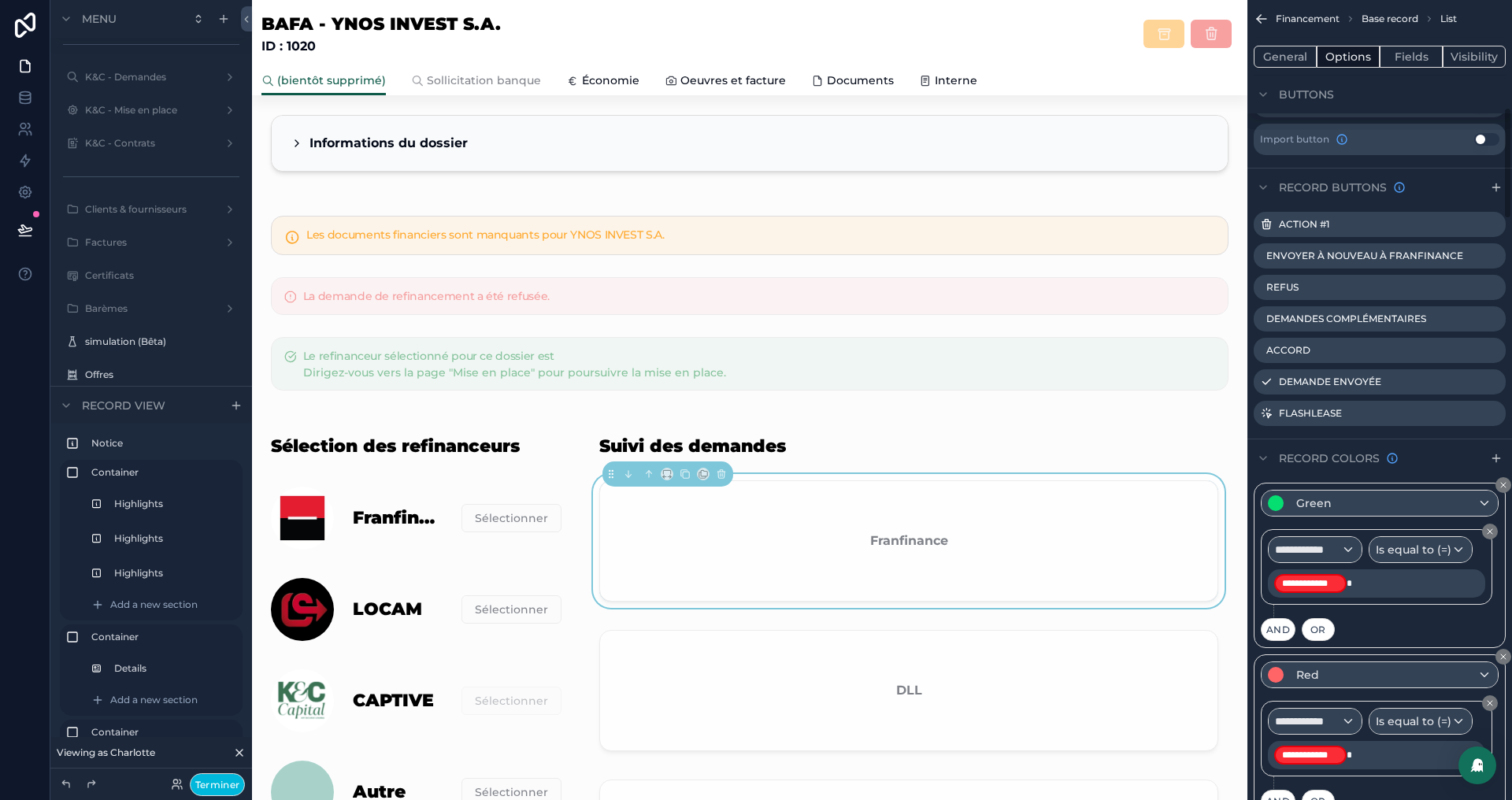
scroll to position [767, 0]
click at [0, 0] on icon "scrollable content" at bounding box center [0, 0] width 0 height 0
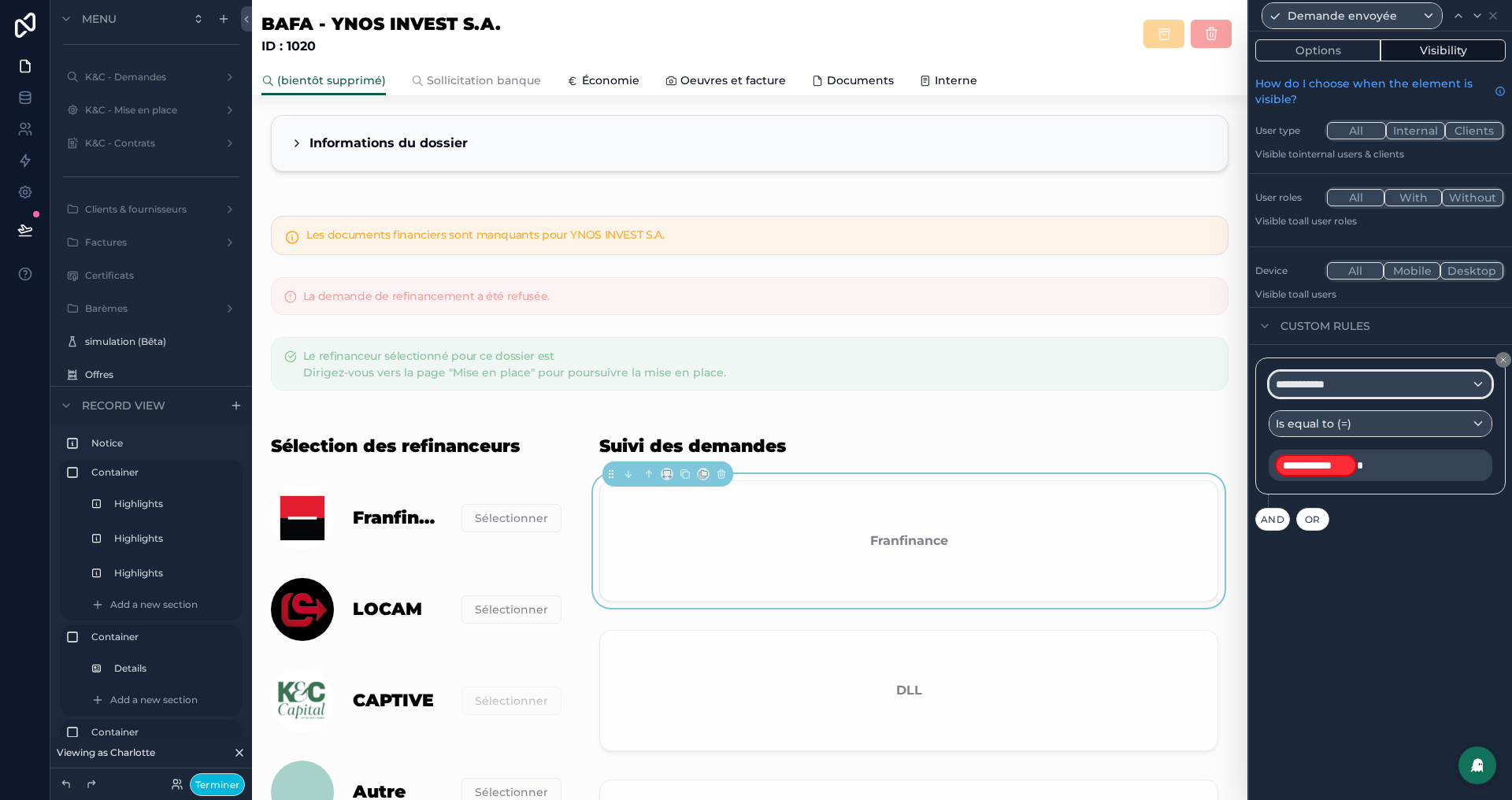
click at [1353, 388] on div "**********" at bounding box center [1380, 384] width 222 height 25
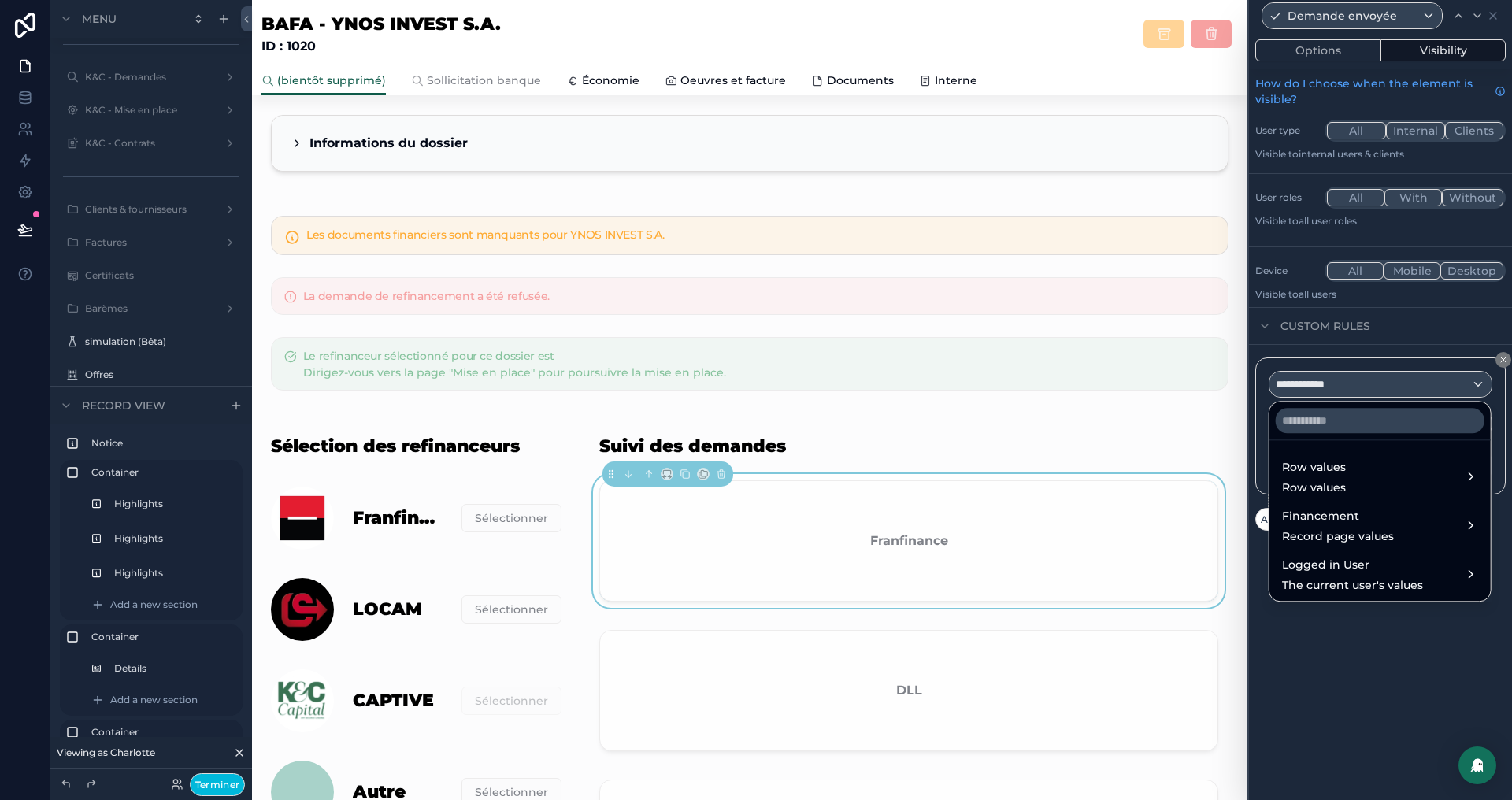
click at [1339, 465] on span "Row values" at bounding box center [1314, 467] width 64 height 19
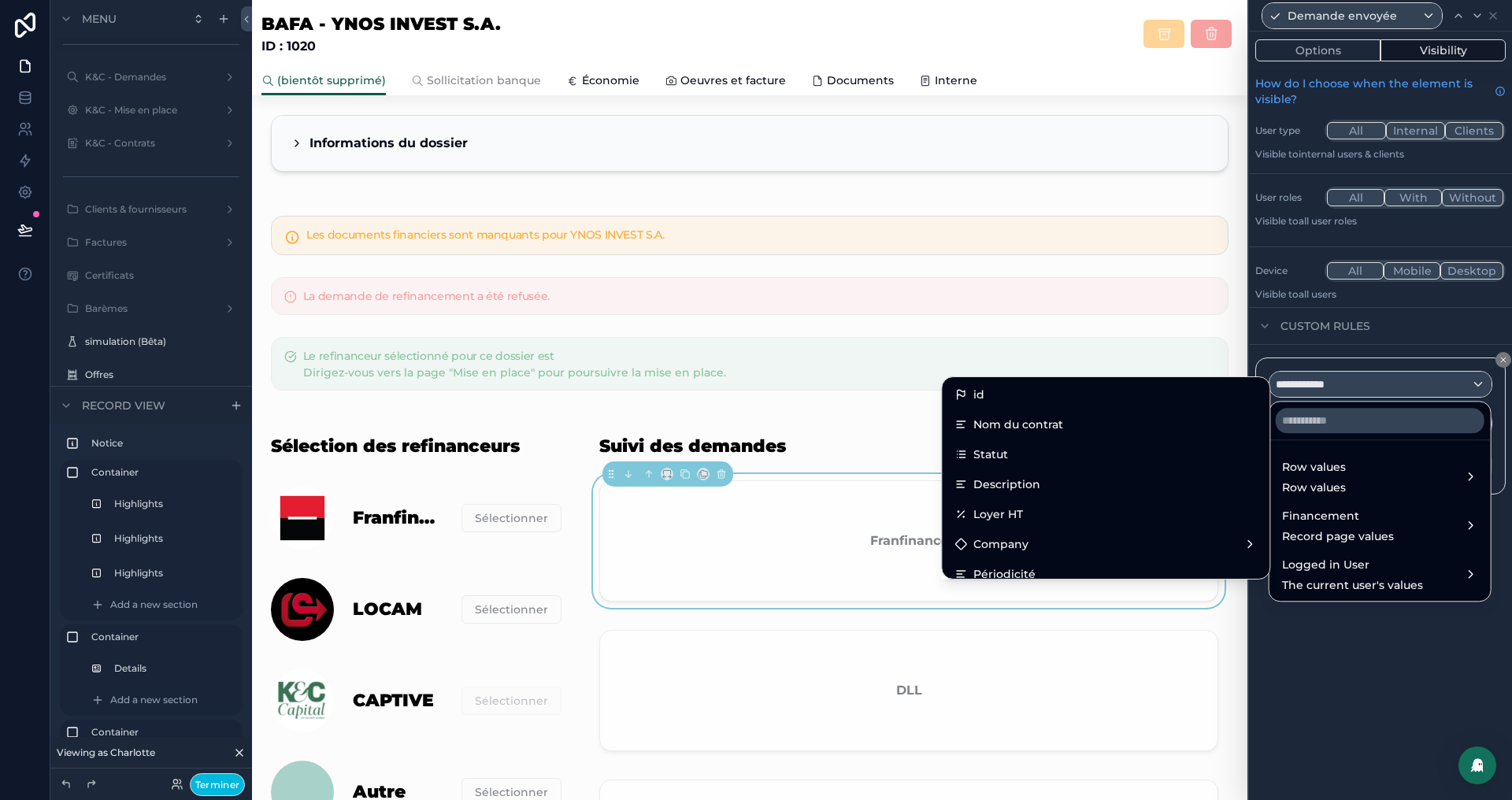
click at [1036, 456] on div "Statut" at bounding box center [1105, 453] width 302 height 19
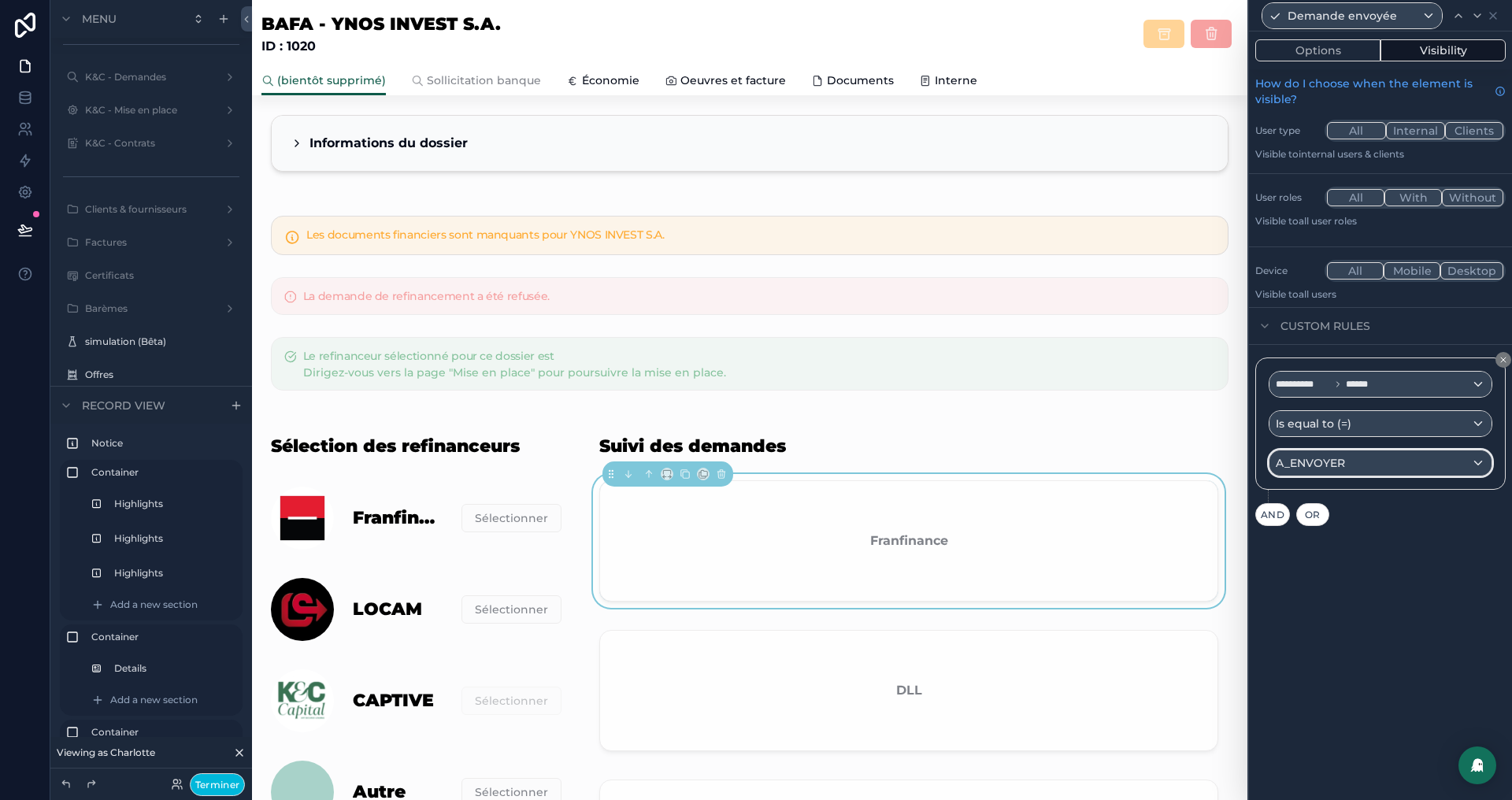
click at [1382, 463] on div "A_ENVOYER" at bounding box center [1380, 463] width 222 height 25
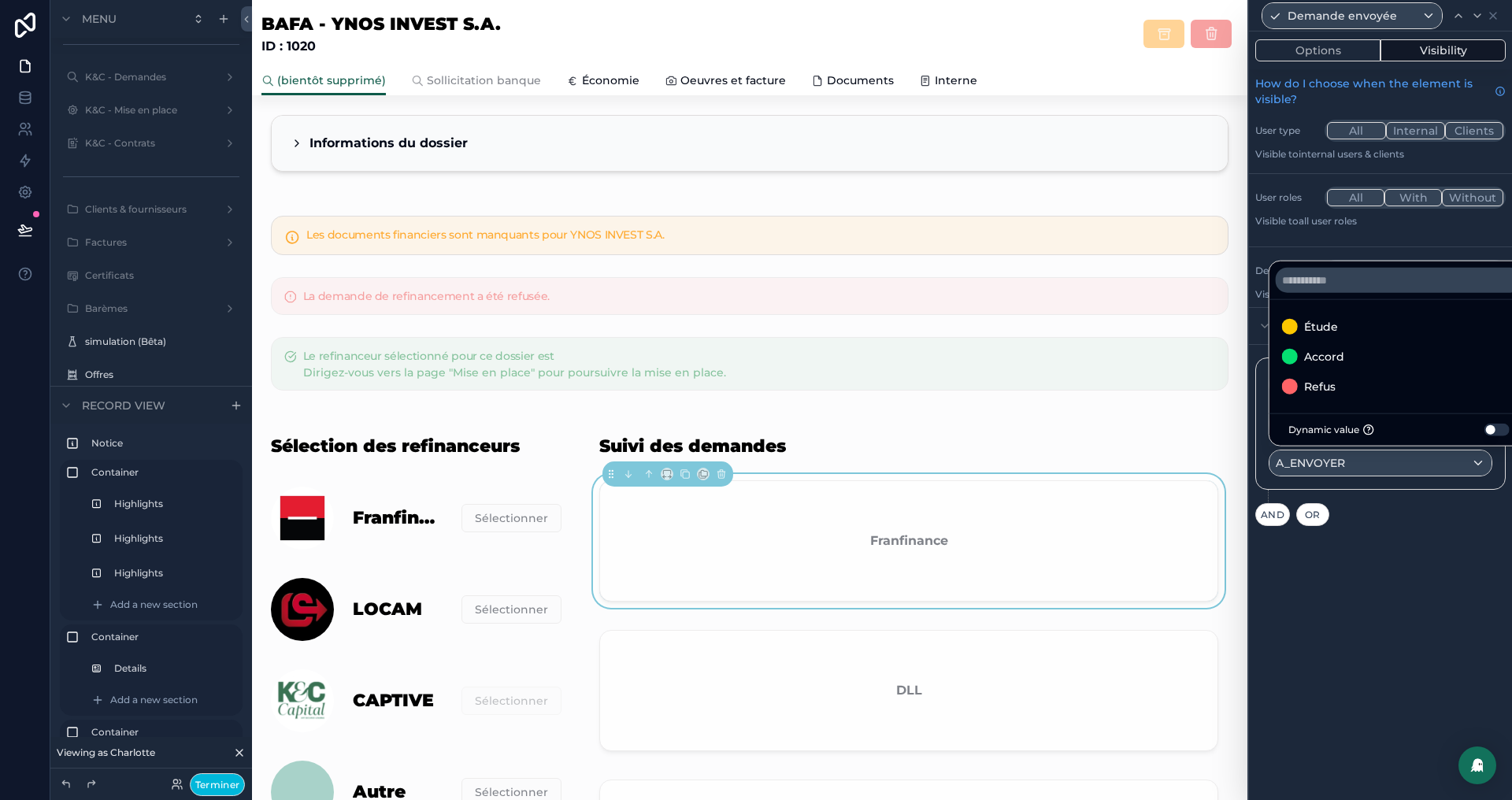
click at [1369, 555] on div at bounding box center [1380, 400] width 263 height 800
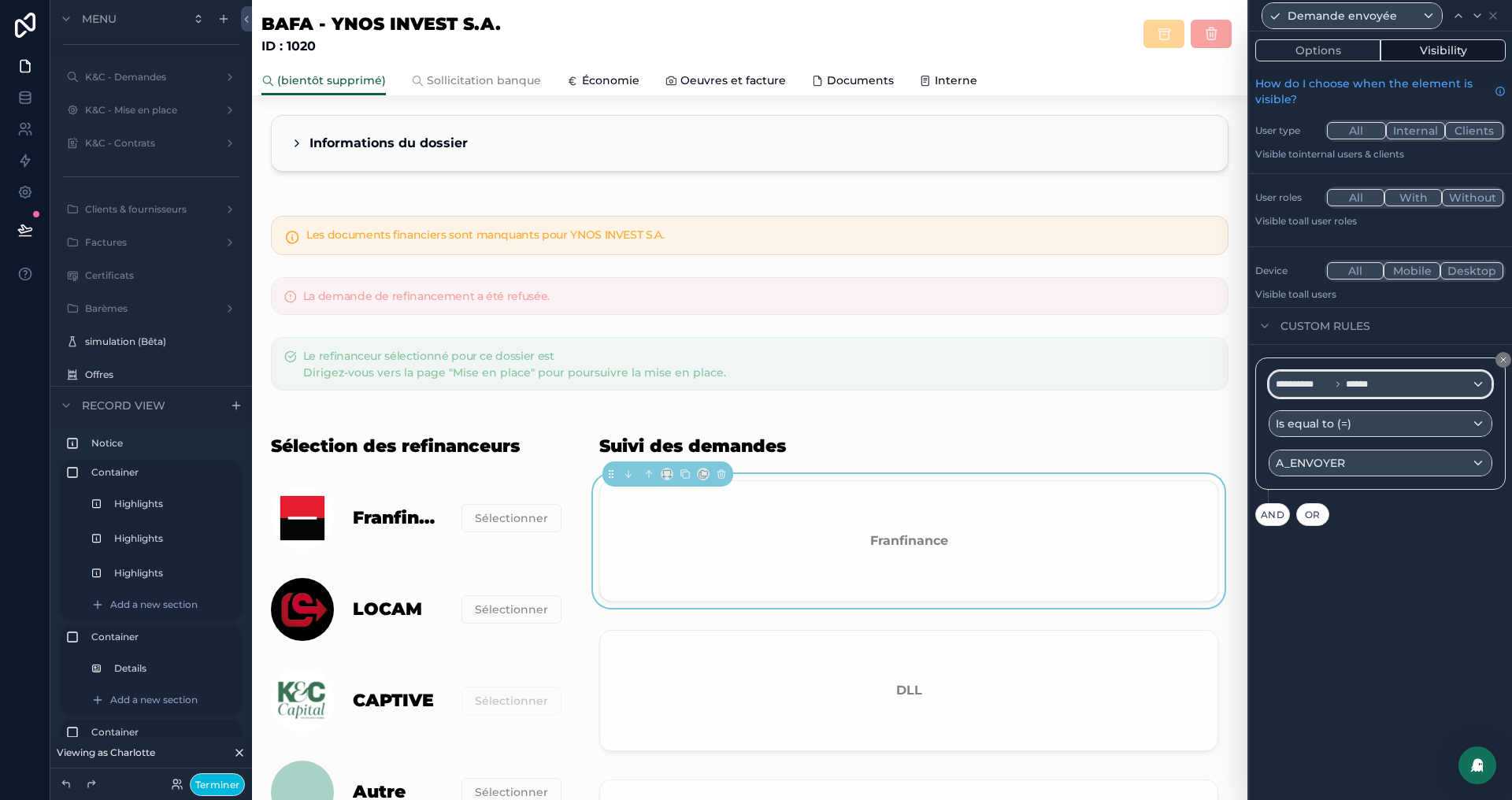
click at [1427, 385] on div "**********" at bounding box center [1380, 384] width 222 height 25
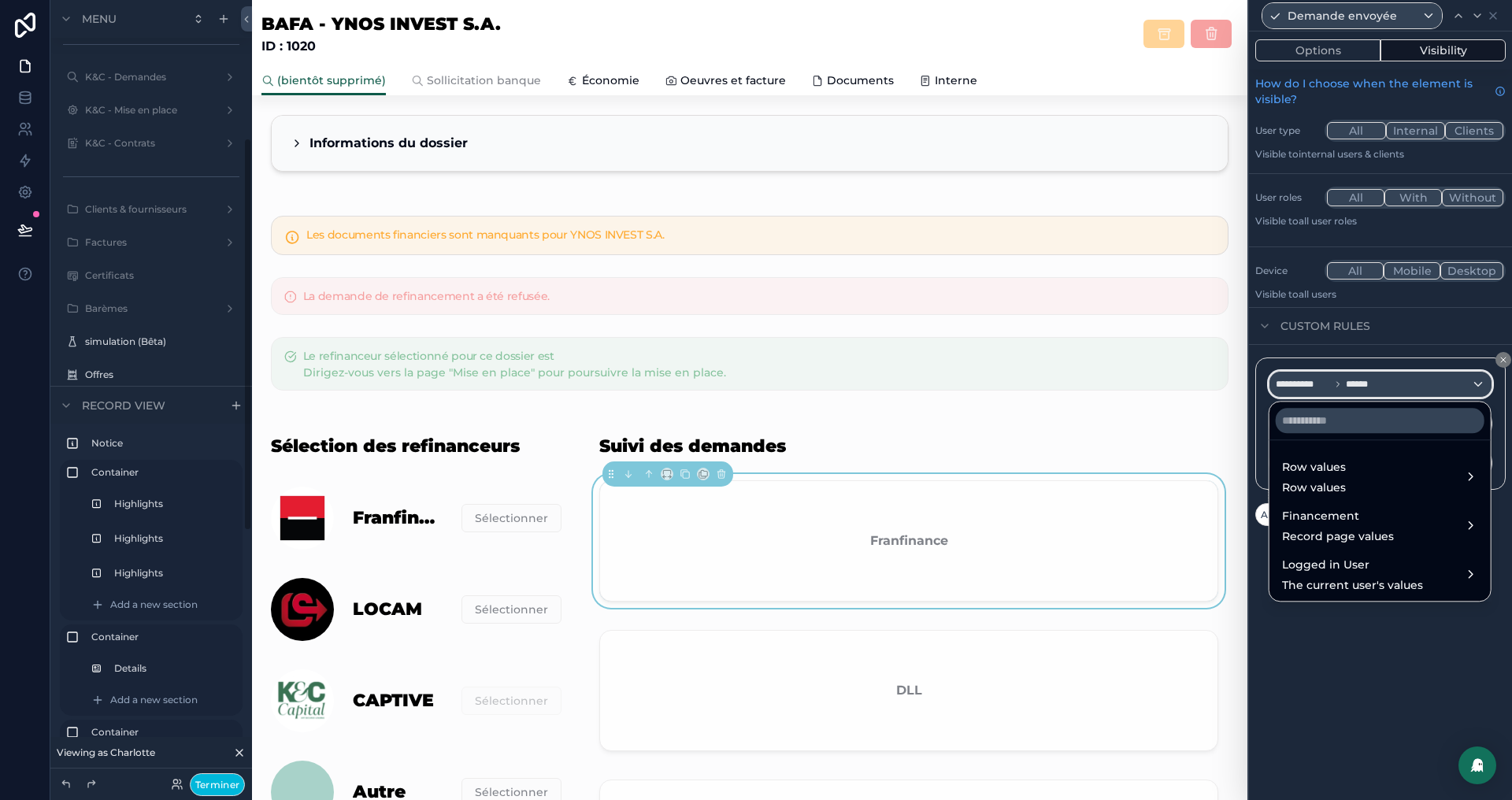
scroll to position [0, 0]
click at [133, 228] on div "Financement" at bounding box center [151, 222] width 132 height 12
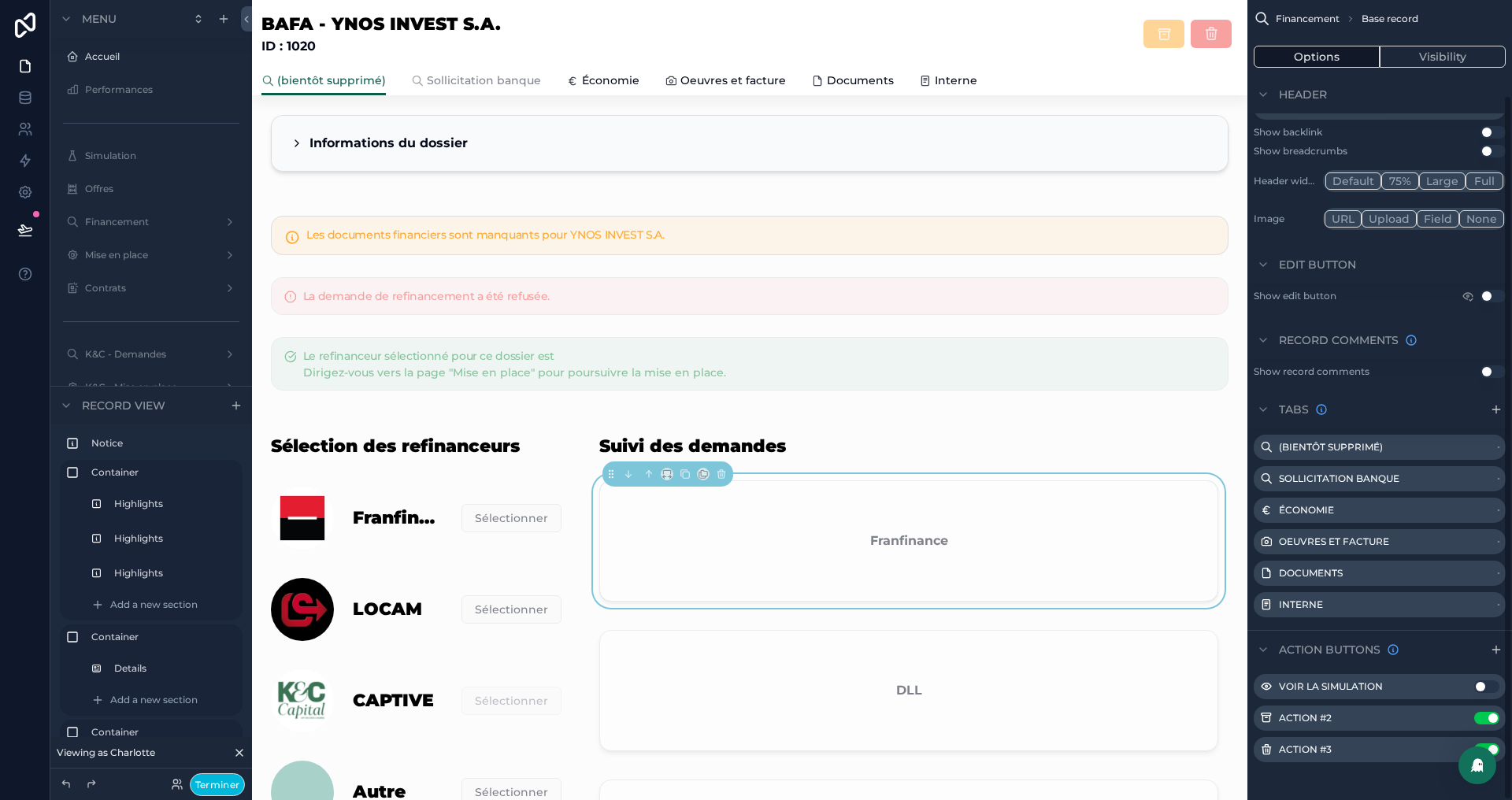
scroll to position [108, 0]
click at [879, 505] on div "Franfinance" at bounding box center [909, 541] width 617 height 119
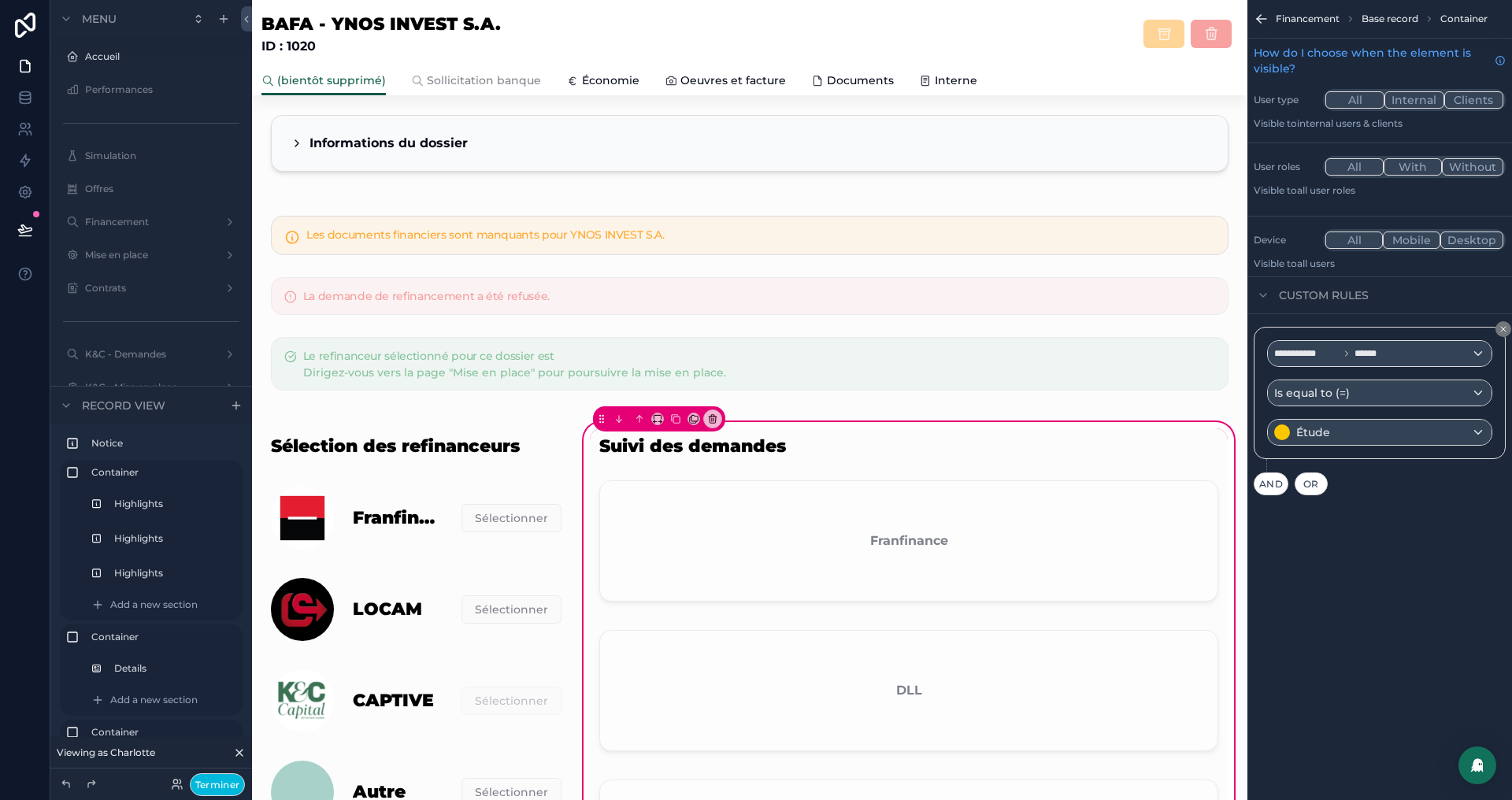
click at [811, 520] on div "scrollable content" at bounding box center [909, 543] width 638 height 140
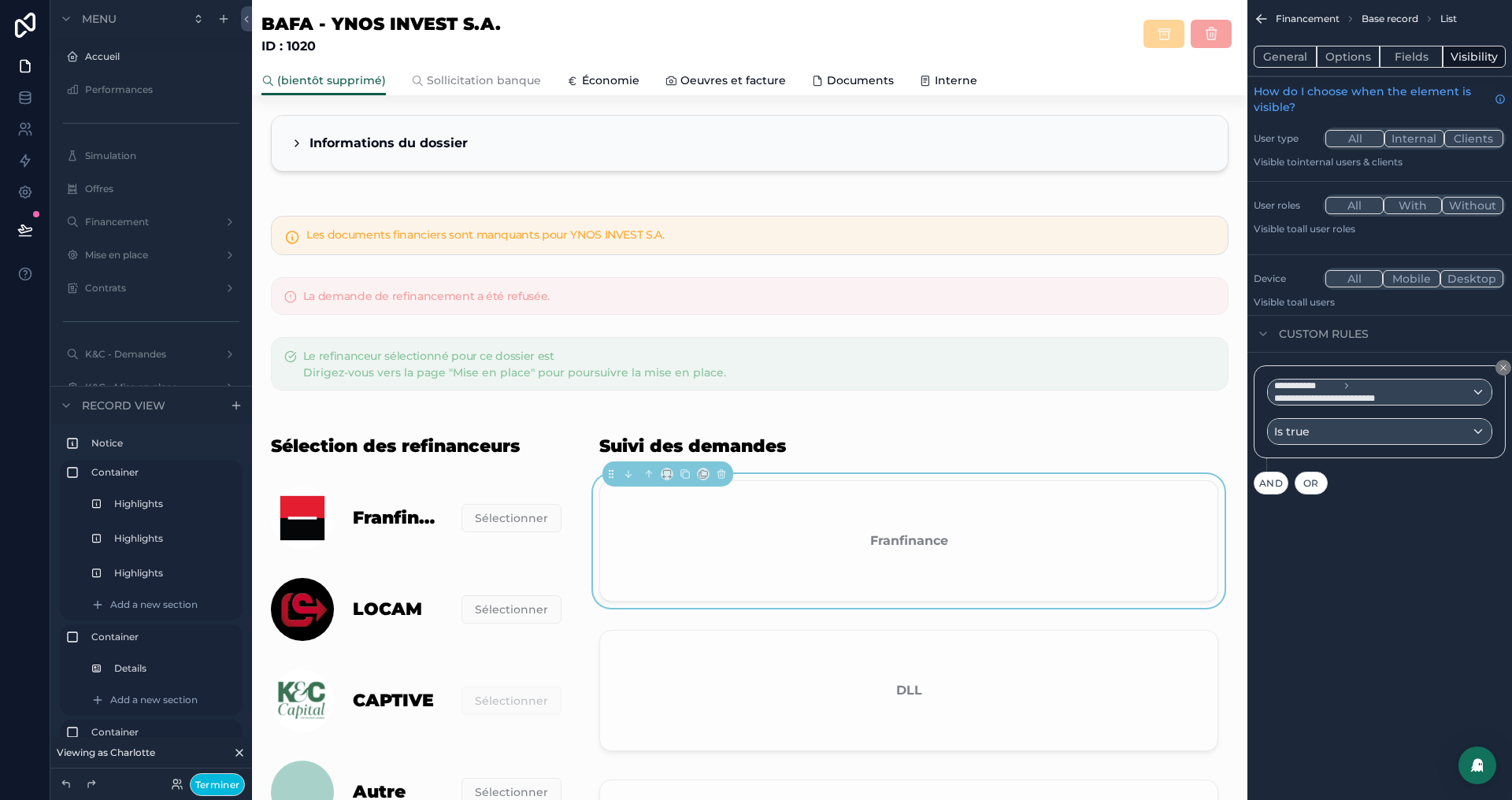
click at [1292, 48] on button "General" at bounding box center [1285, 56] width 63 height 22
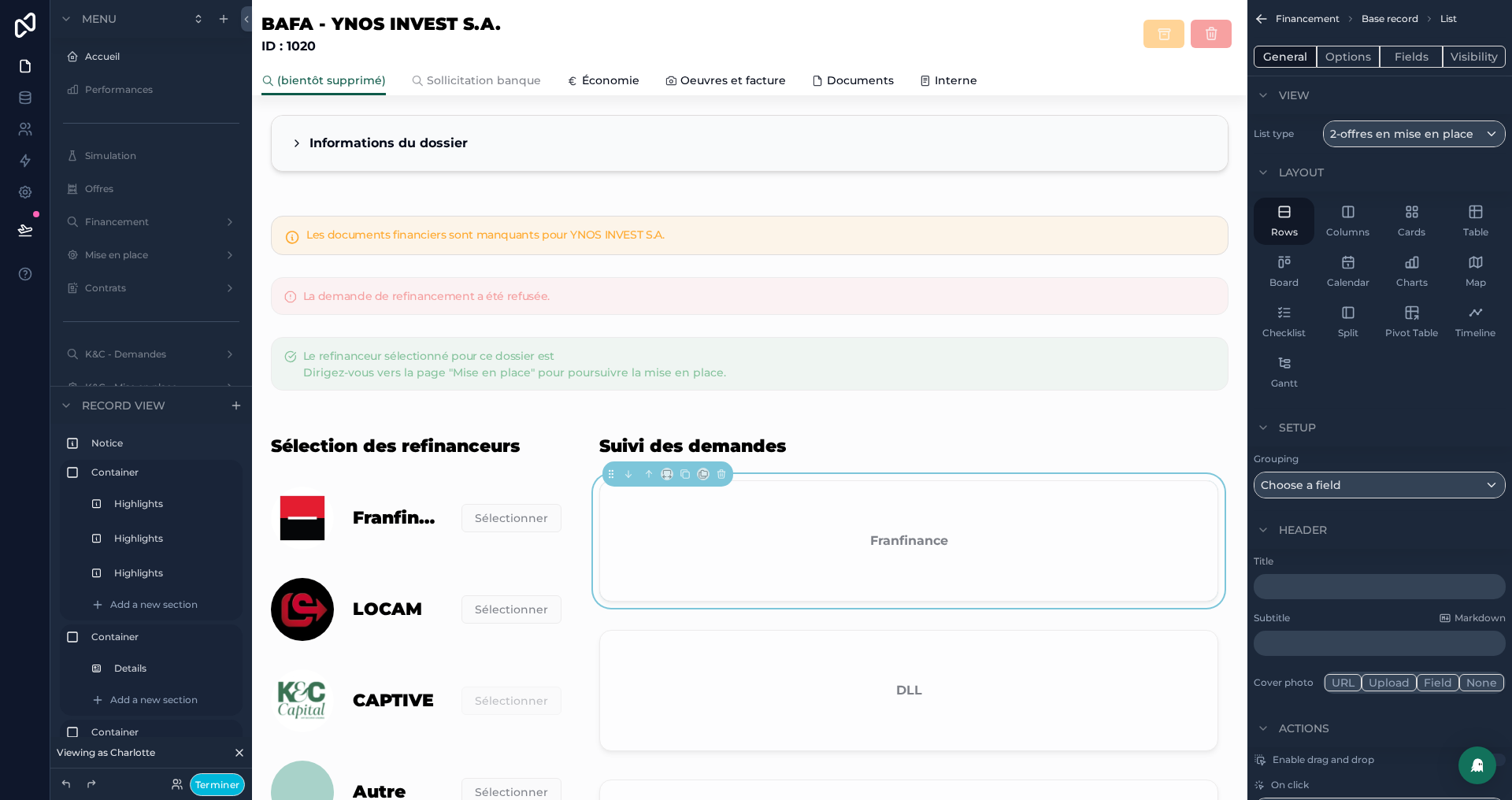
click at [1346, 52] on button "Options" at bounding box center [1348, 56] width 63 height 22
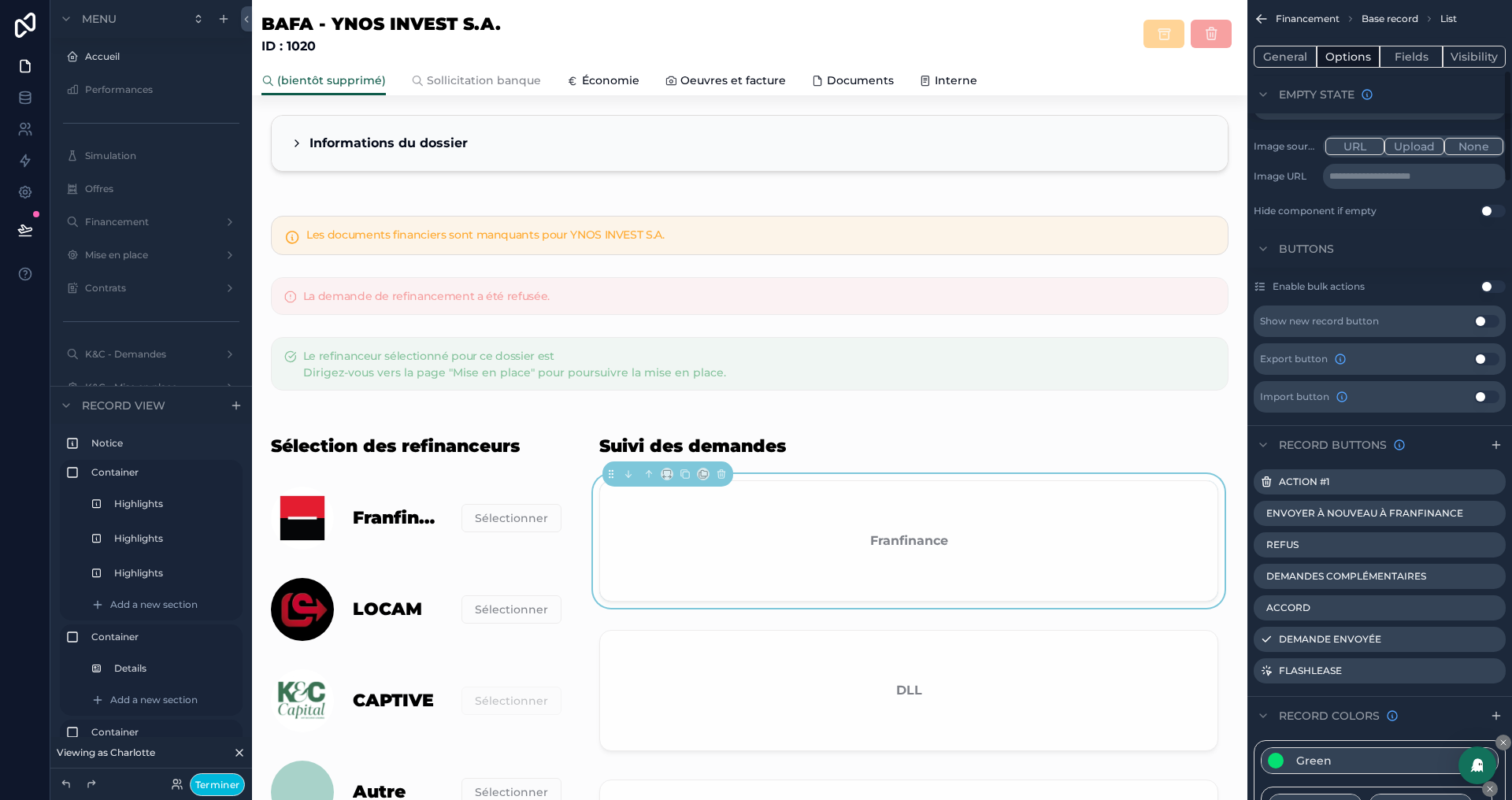
scroll to position [524, 0]
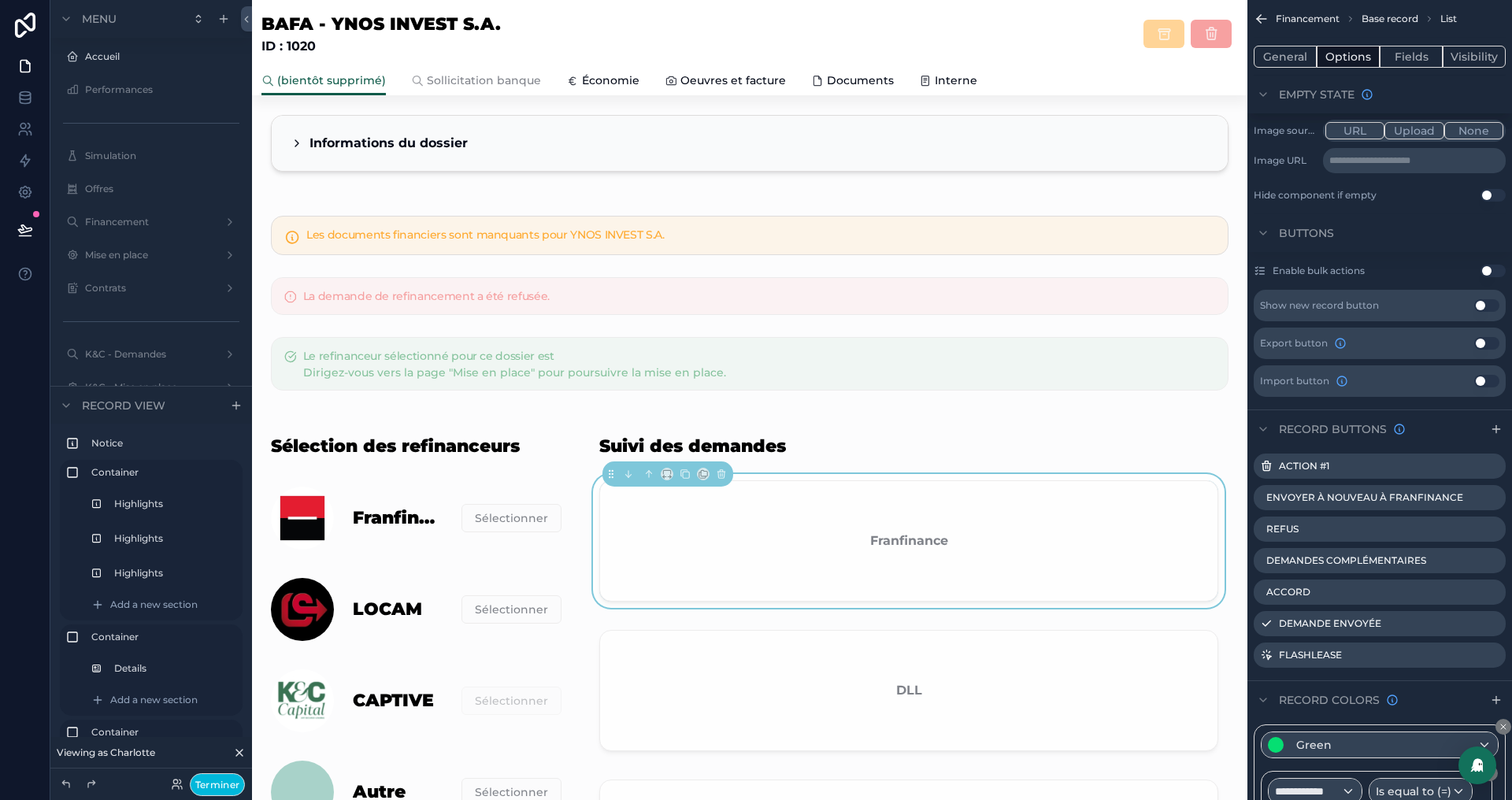
click at [0, 0] on icon "scrollable content" at bounding box center [0, 0] width 0 height 0
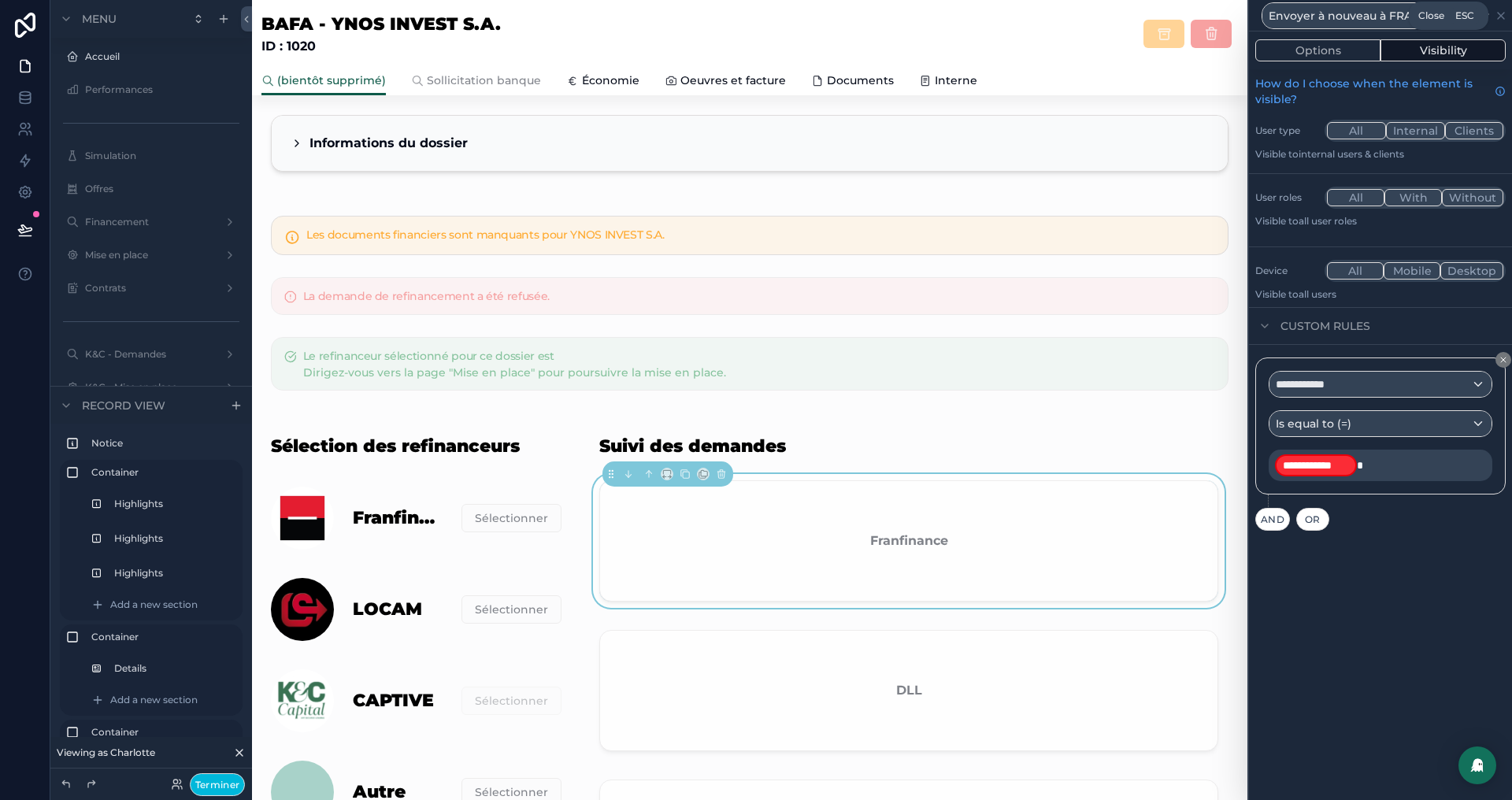
click at [1502, 19] on icon at bounding box center [1501, 16] width 12 height 12
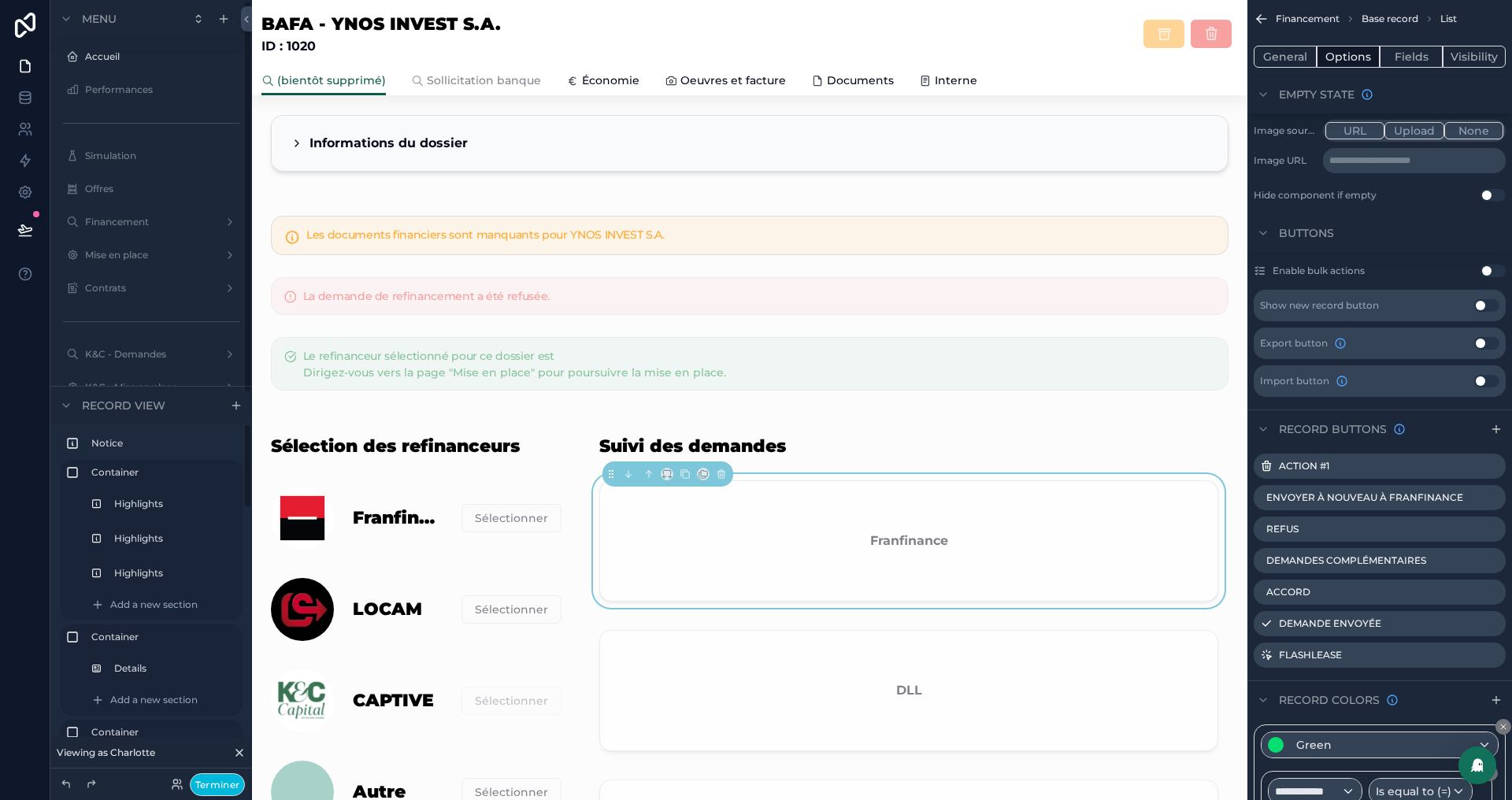
click at [212, 782] on button "Terminer" at bounding box center [217, 785] width 55 height 23
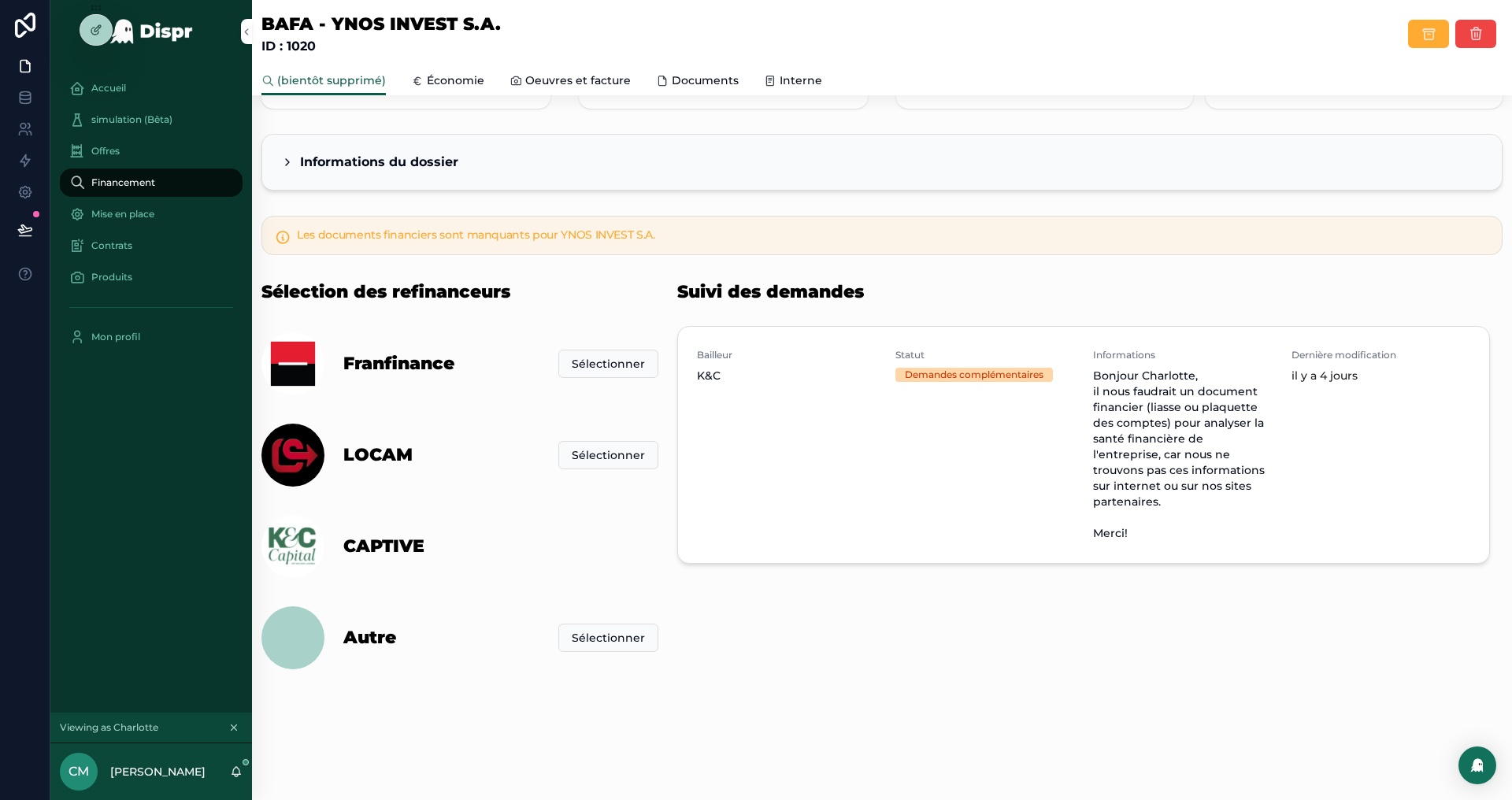
scroll to position [0, 0]
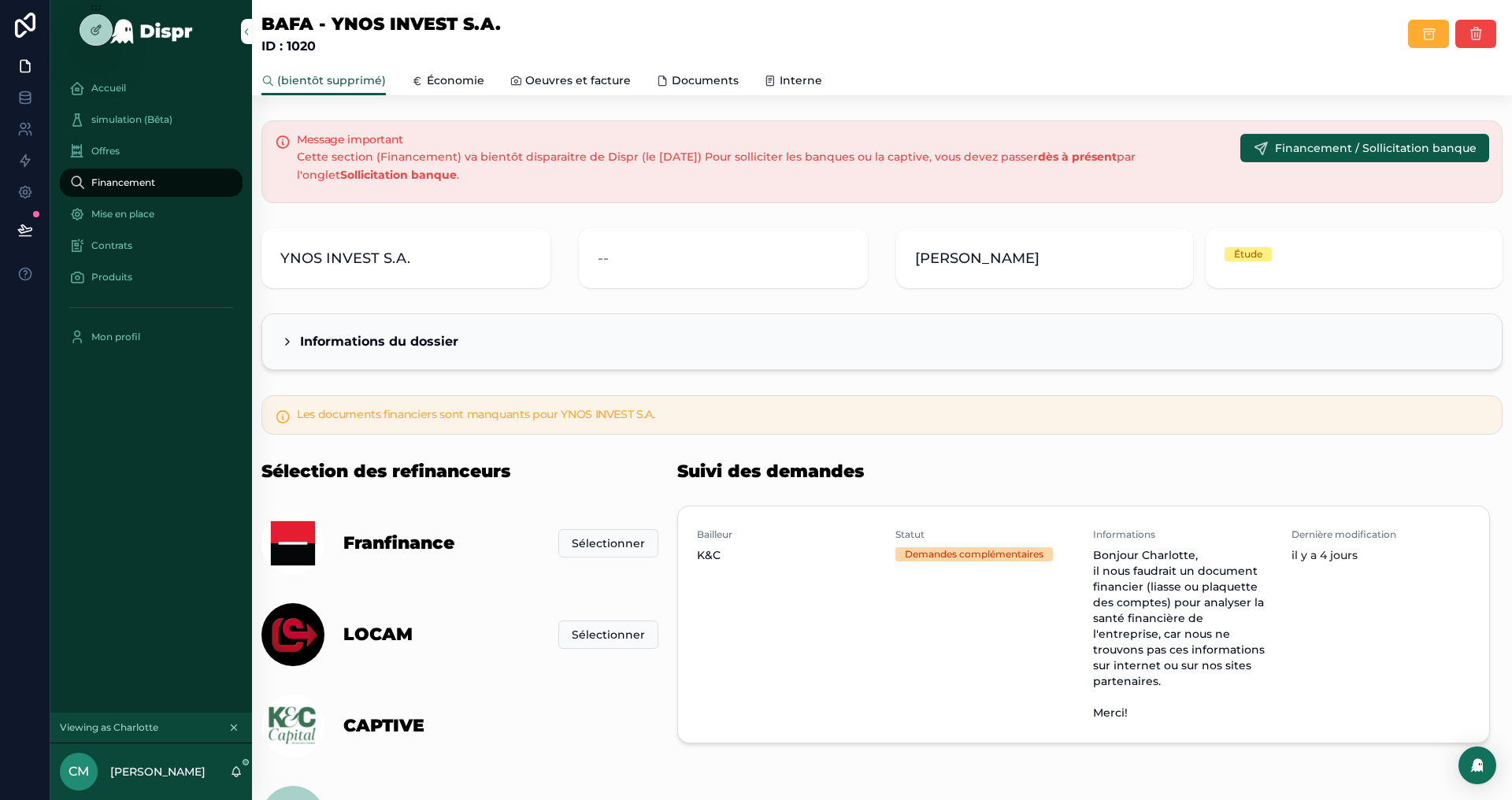
click at [0, 0] on icon at bounding box center [0, 0] width 0 height 0
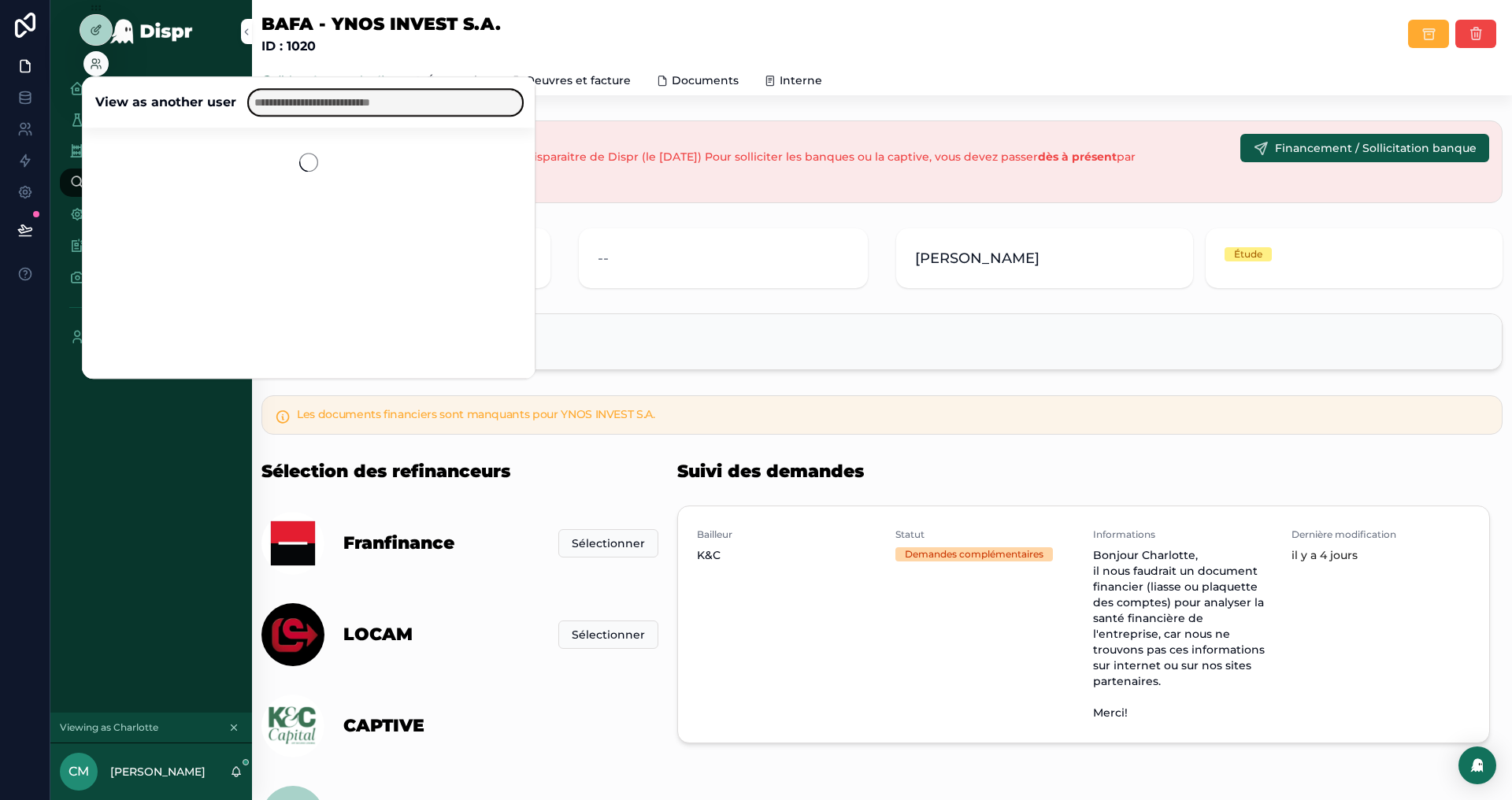
click at [327, 108] on input "text" at bounding box center [385, 102] width 274 height 25
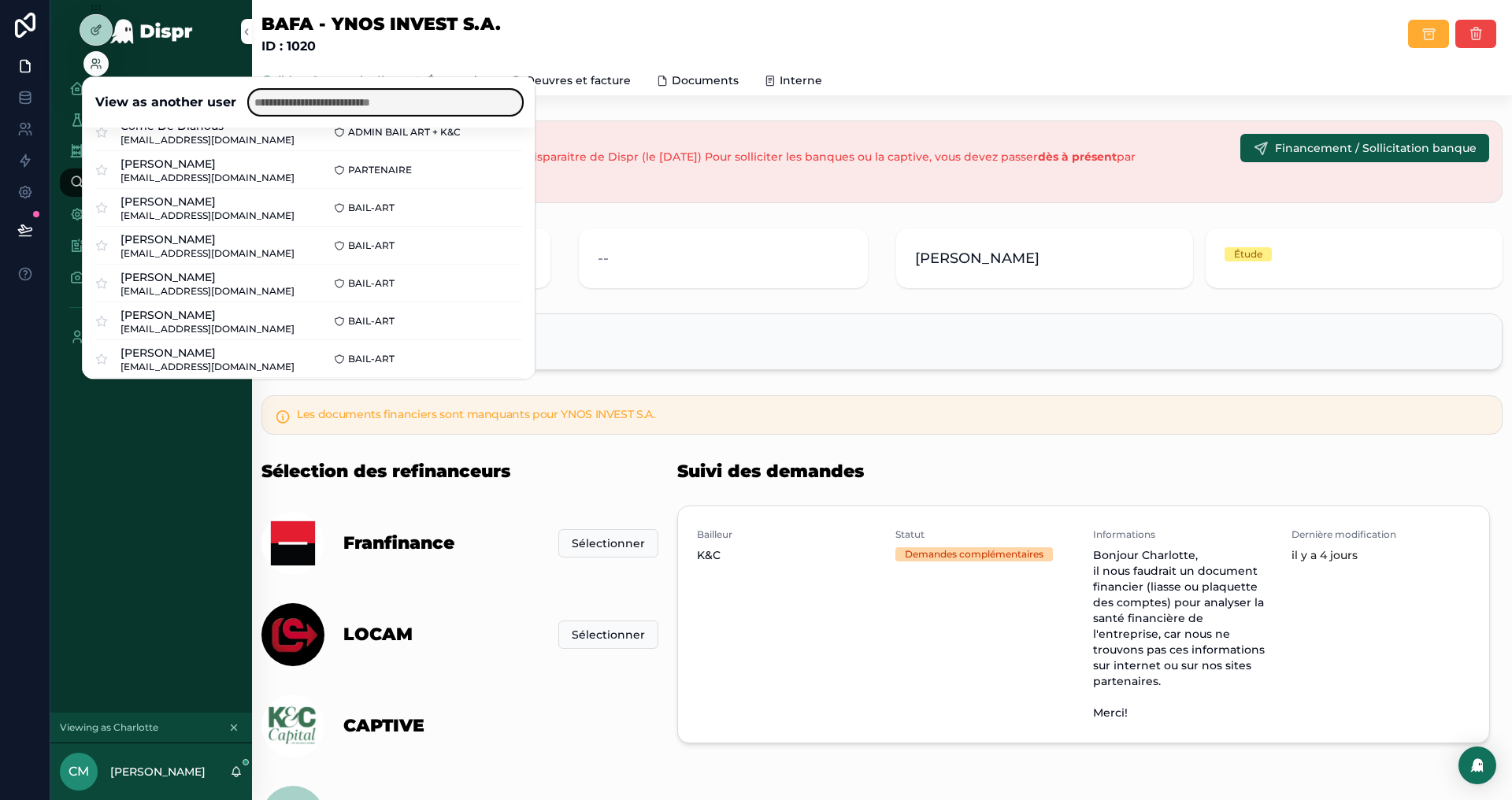
scroll to position [44, 0]
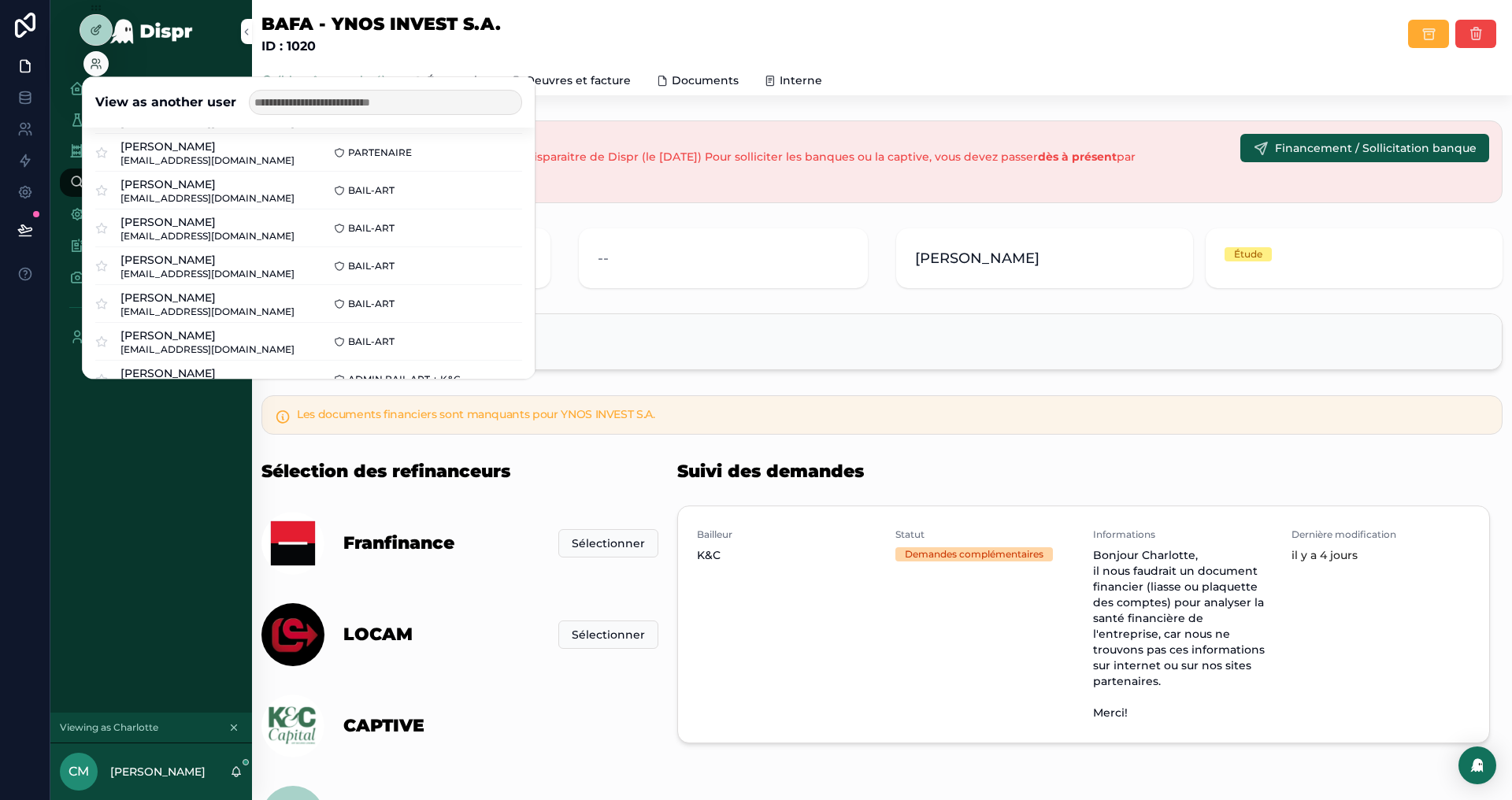
click at [0, 0] on button "Select" at bounding box center [0, 0] width 0 height 0
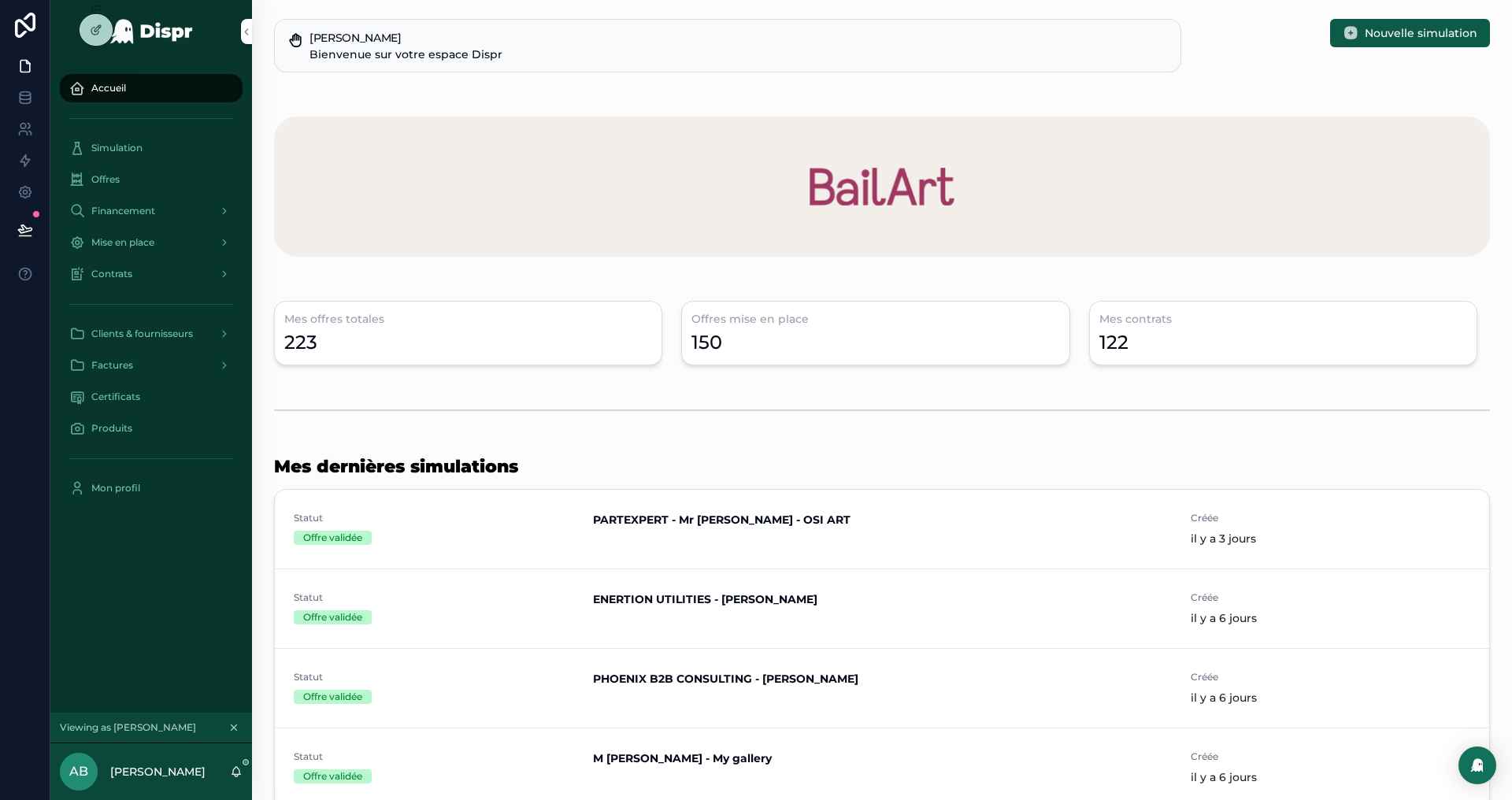
click at [126, 210] on span "Financement" at bounding box center [124, 211] width 64 height 12
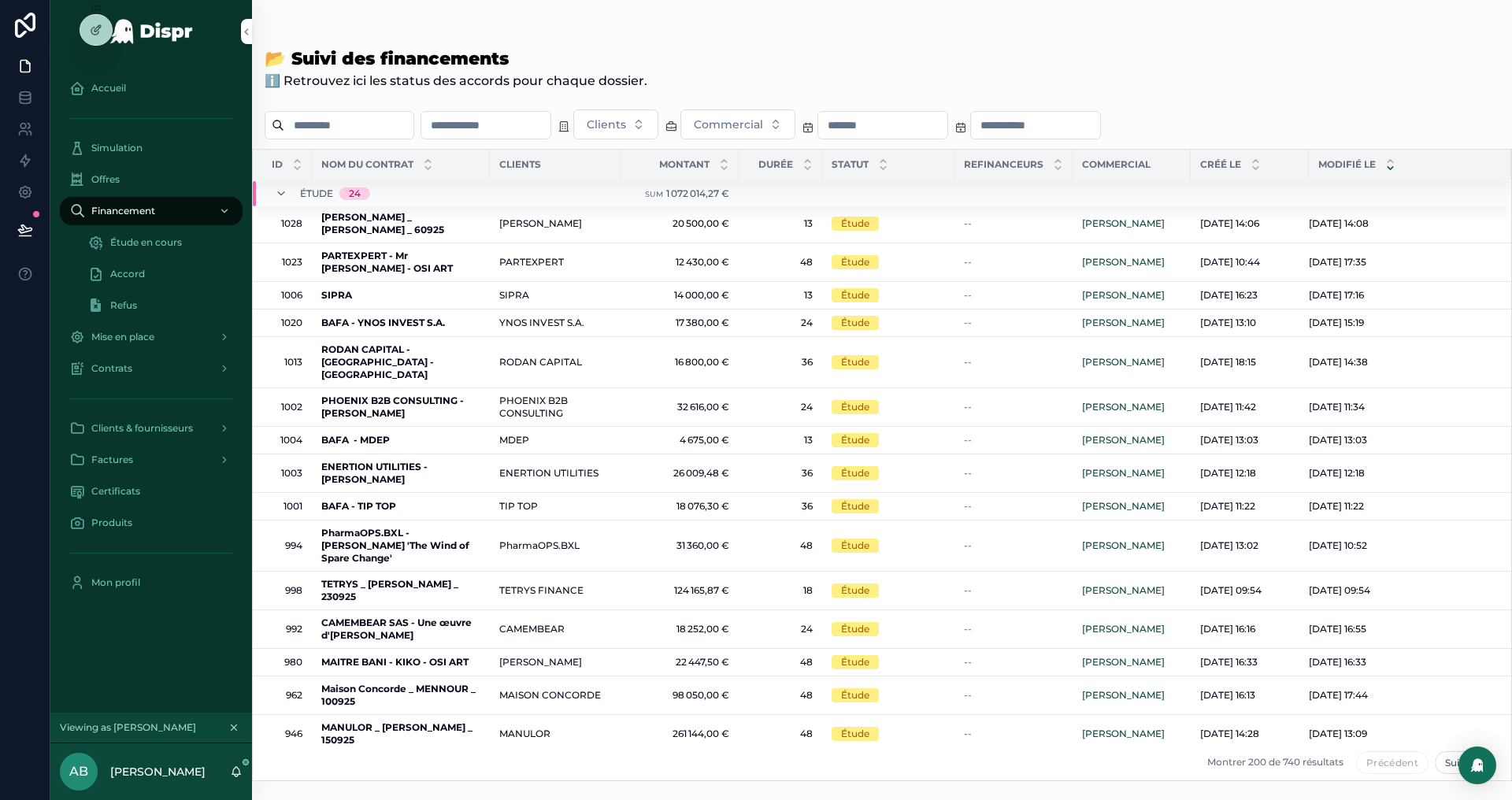
click at [356, 434] on strong "BAFA - MDEP" at bounding box center [356, 439] width 69 height 12
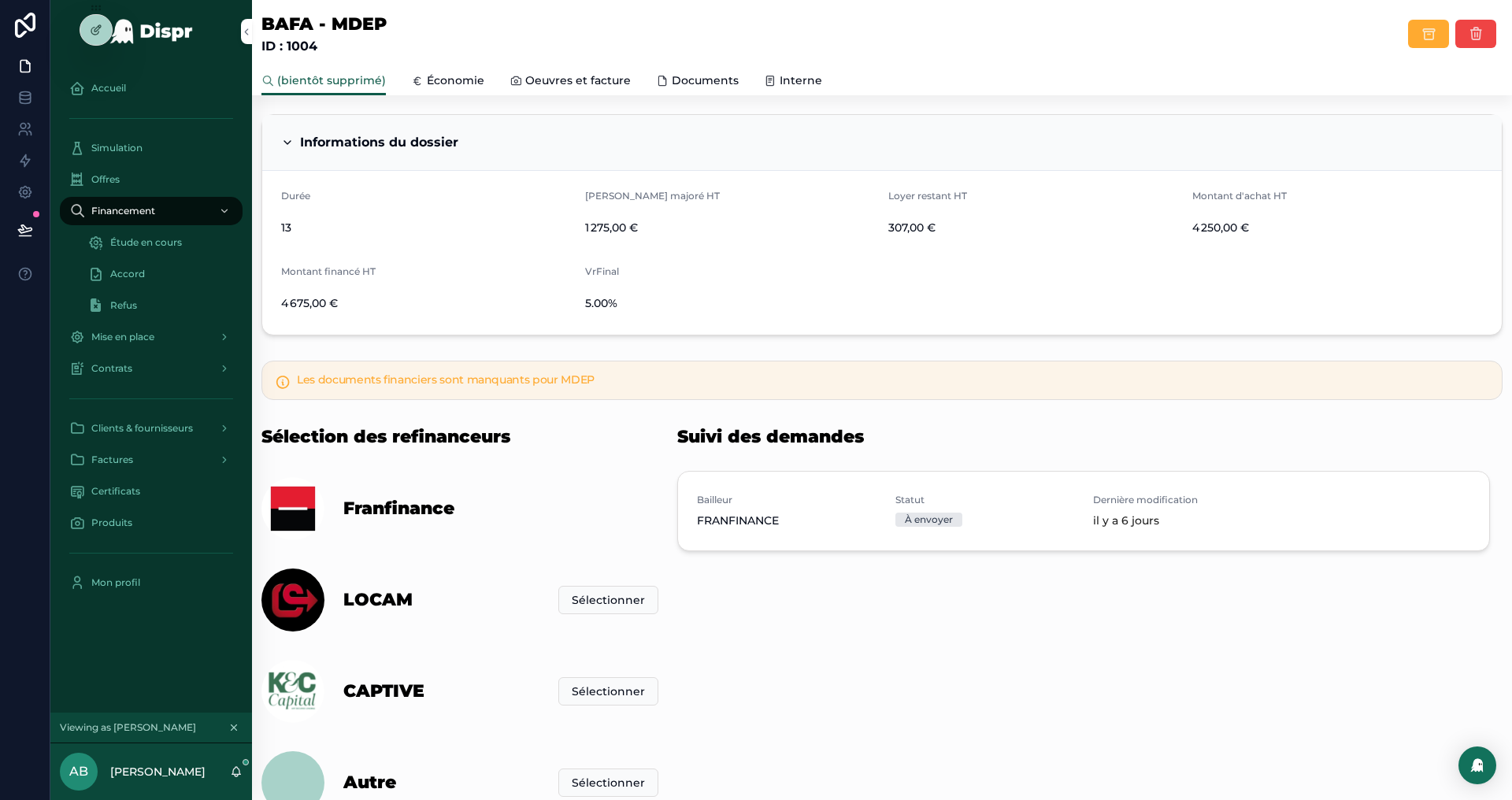
scroll to position [309, 0]
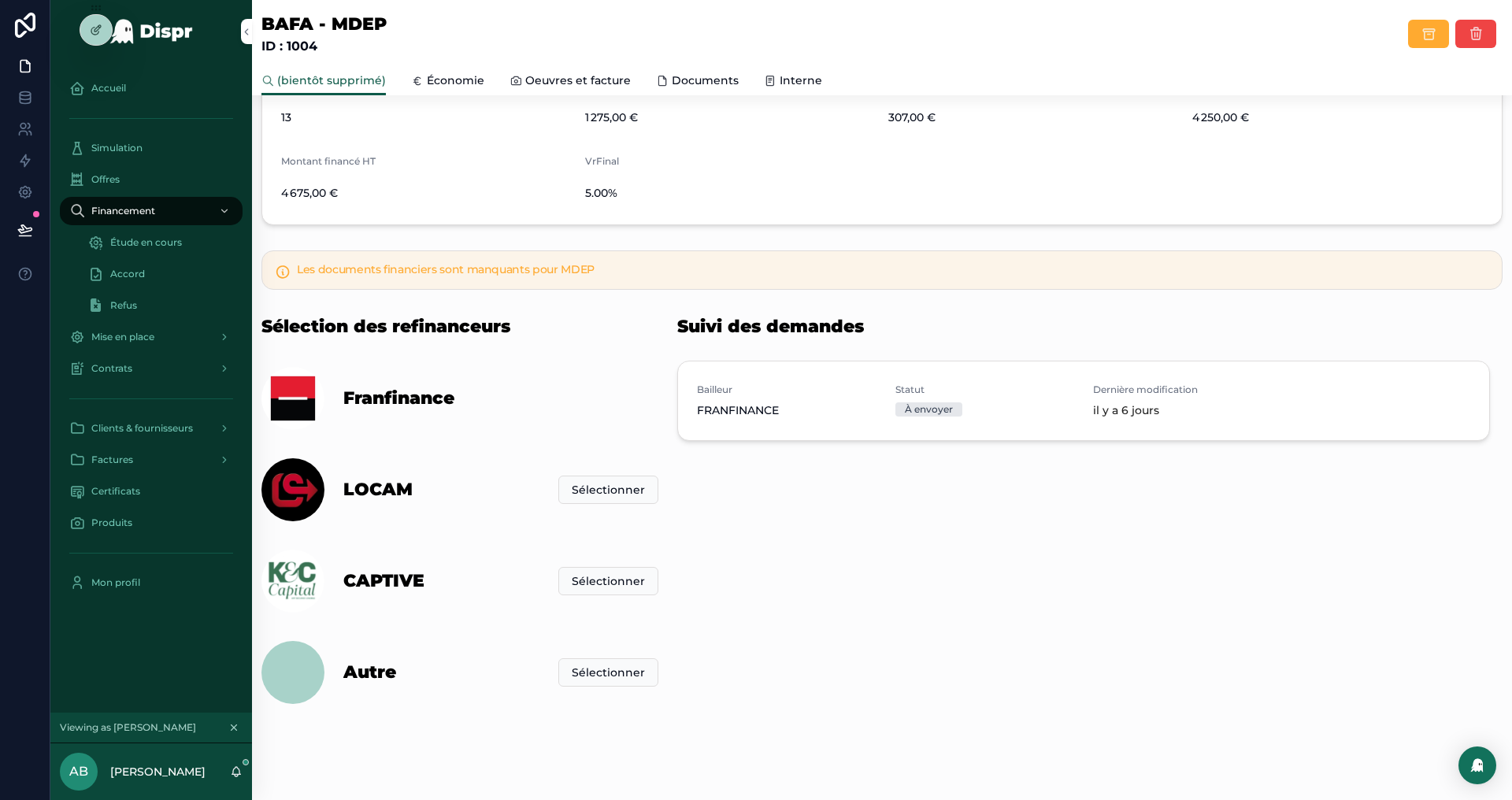
click at [0, 0] on div at bounding box center [0, 0] width 0 height 0
click at [0, 0] on icon at bounding box center [0, 0] width 0 height 0
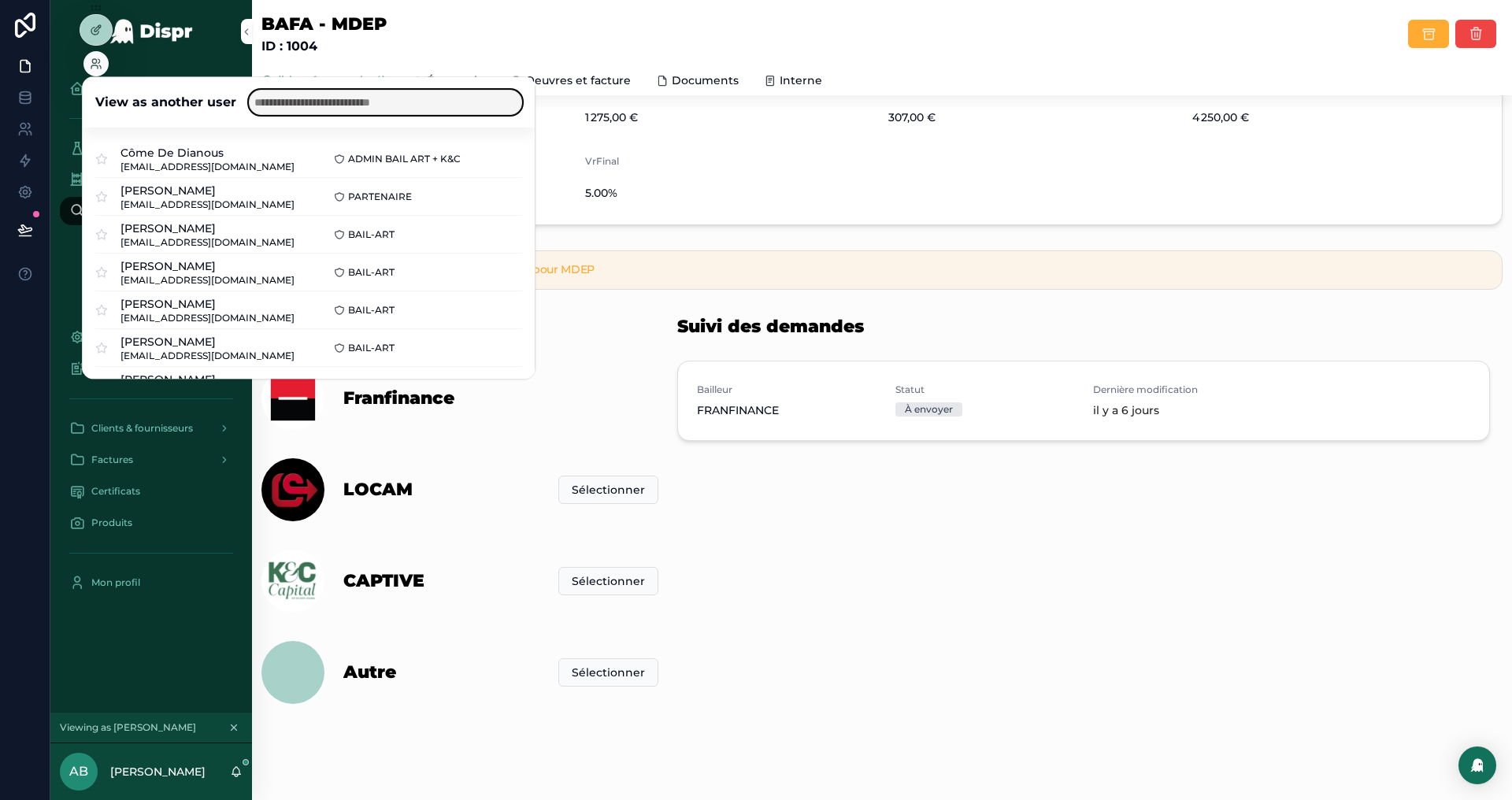
click at [273, 104] on input "text" at bounding box center [385, 102] width 274 height 25
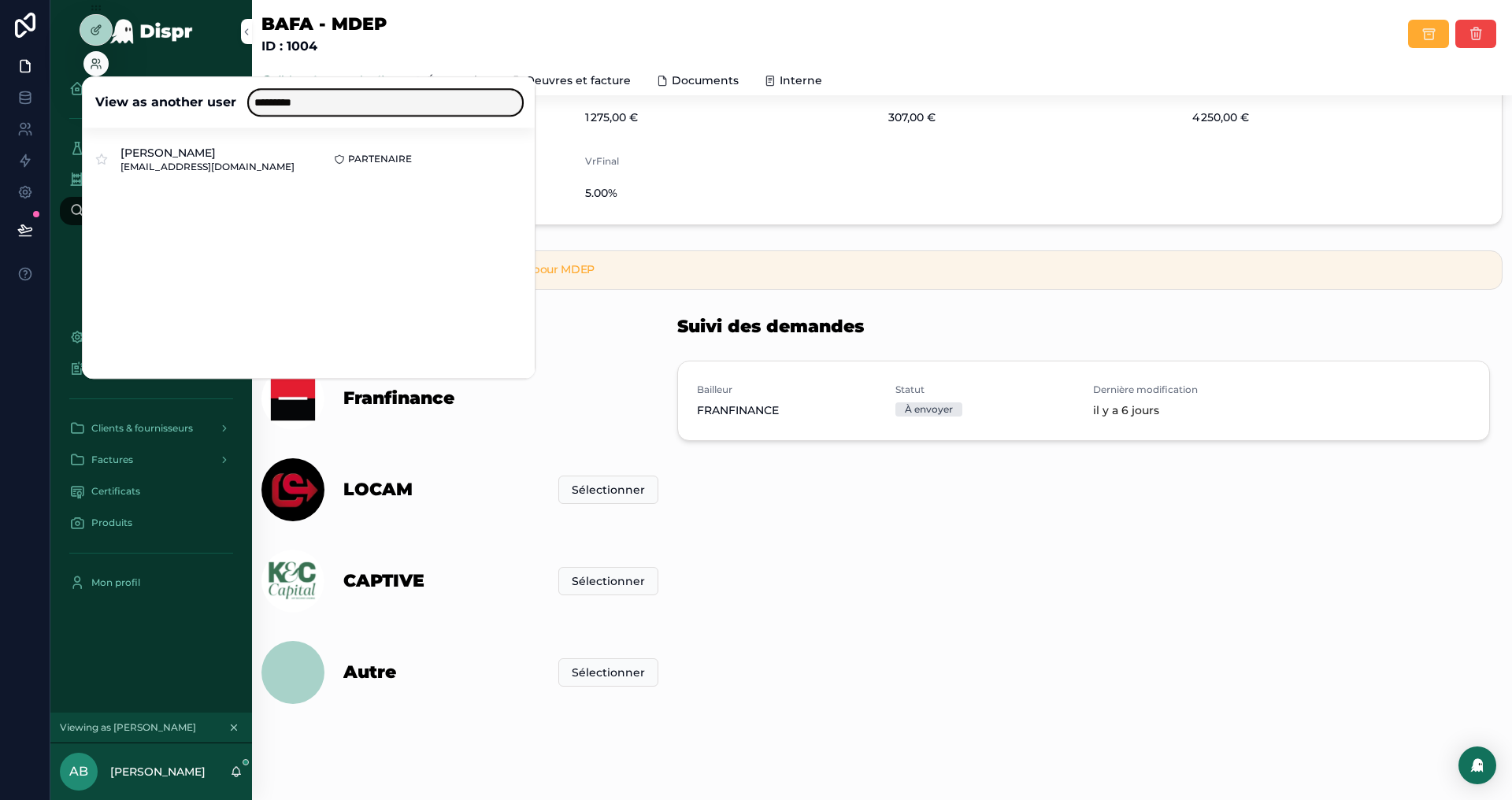
type input "*********"
click at [0, 0] on button "Select" at bounding box center [0, 0] width 0 height 0
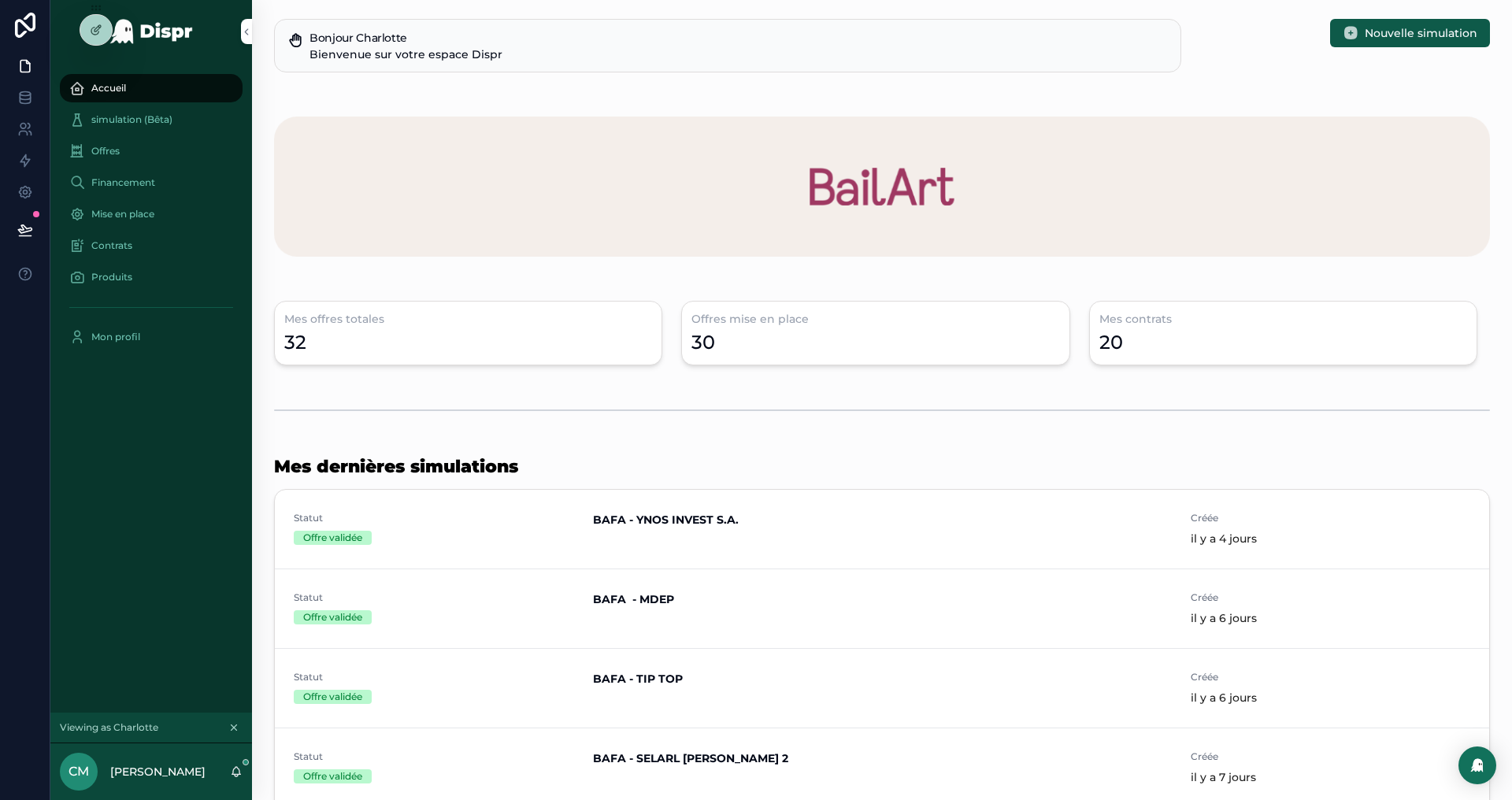
click at [126, 180] on span "Financement" at bounding box center [124, 183] width 64 height 12
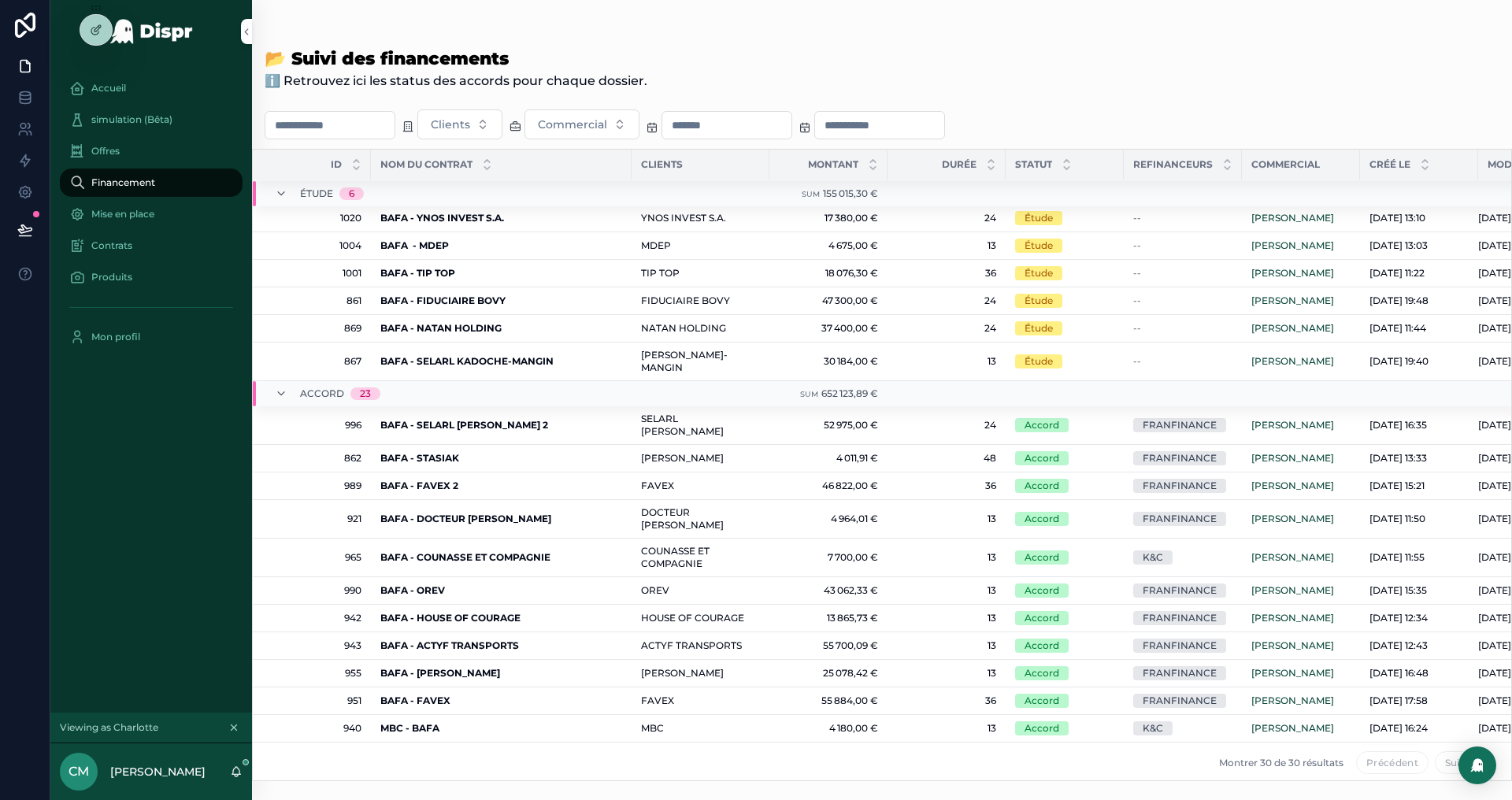
click at [414, 297] on strong "BAFA - FIDUCIAIRE BOVY" at bounding box center [443, 300] width 126 height 12
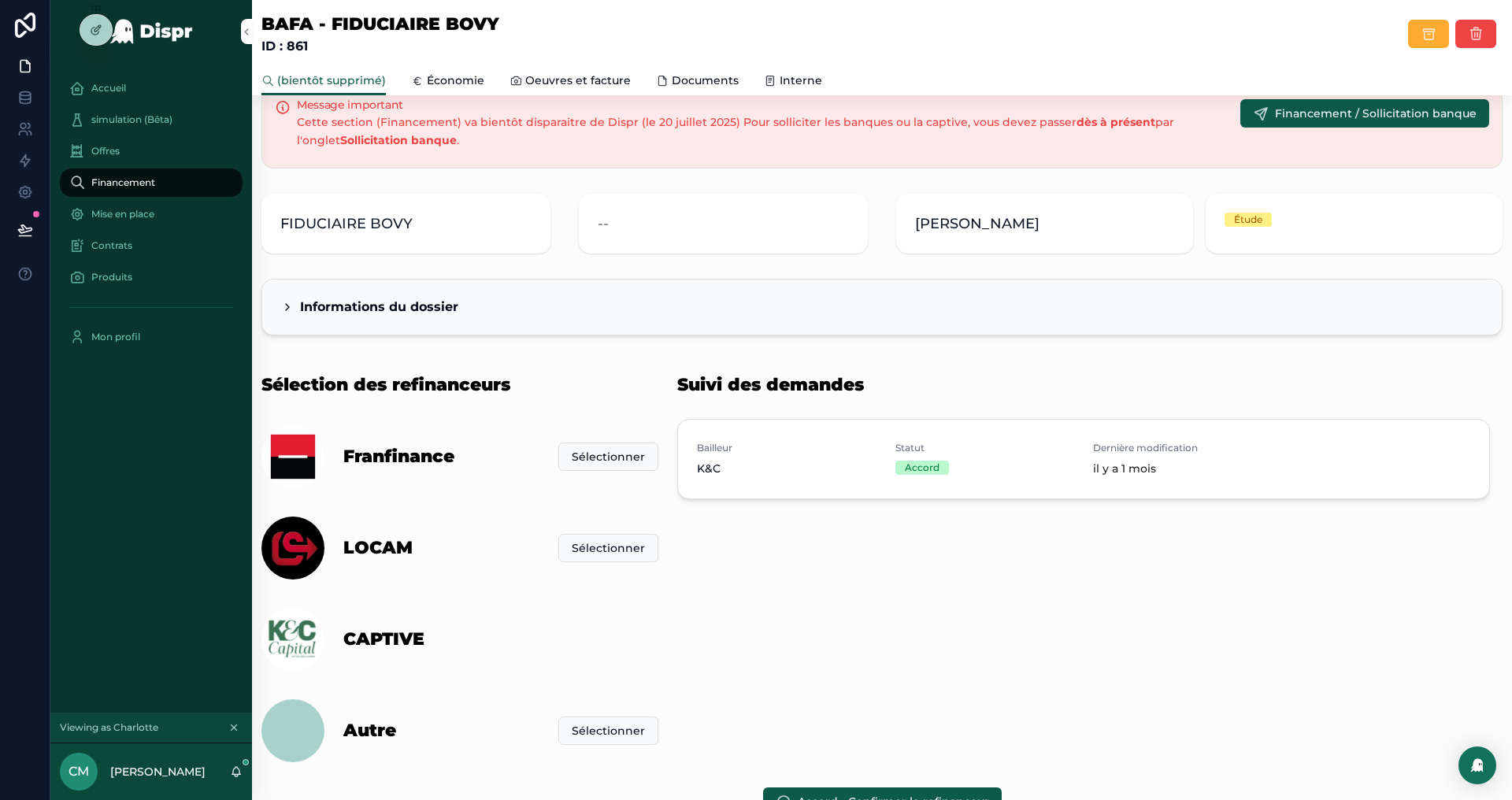
scroll to position [45, 0]
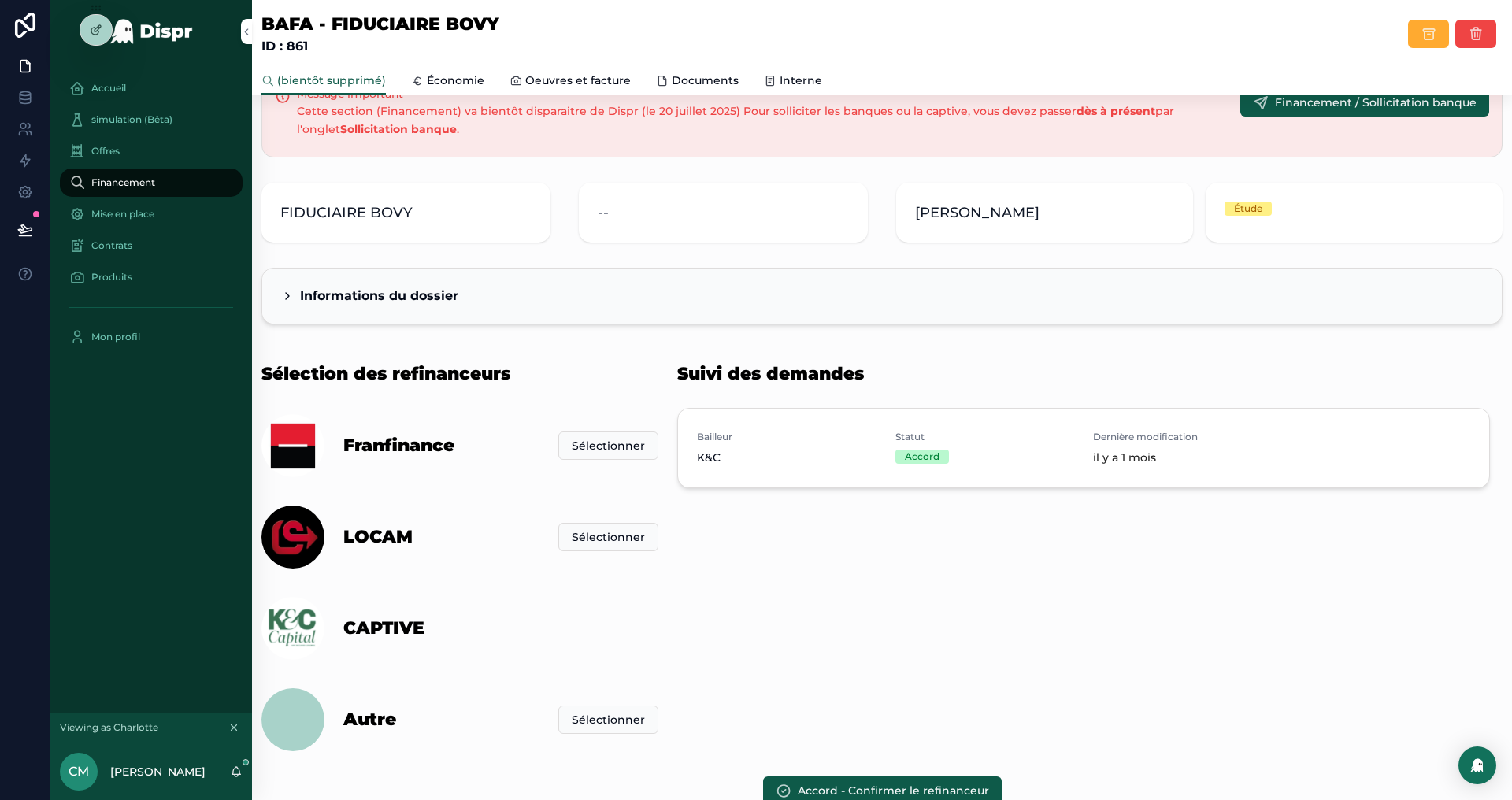
click at [971, 409] on div "Bailleur K&C Statut Accord Dernière modification [DATE]" at bounding box center [1083, 448] width 811 height 78
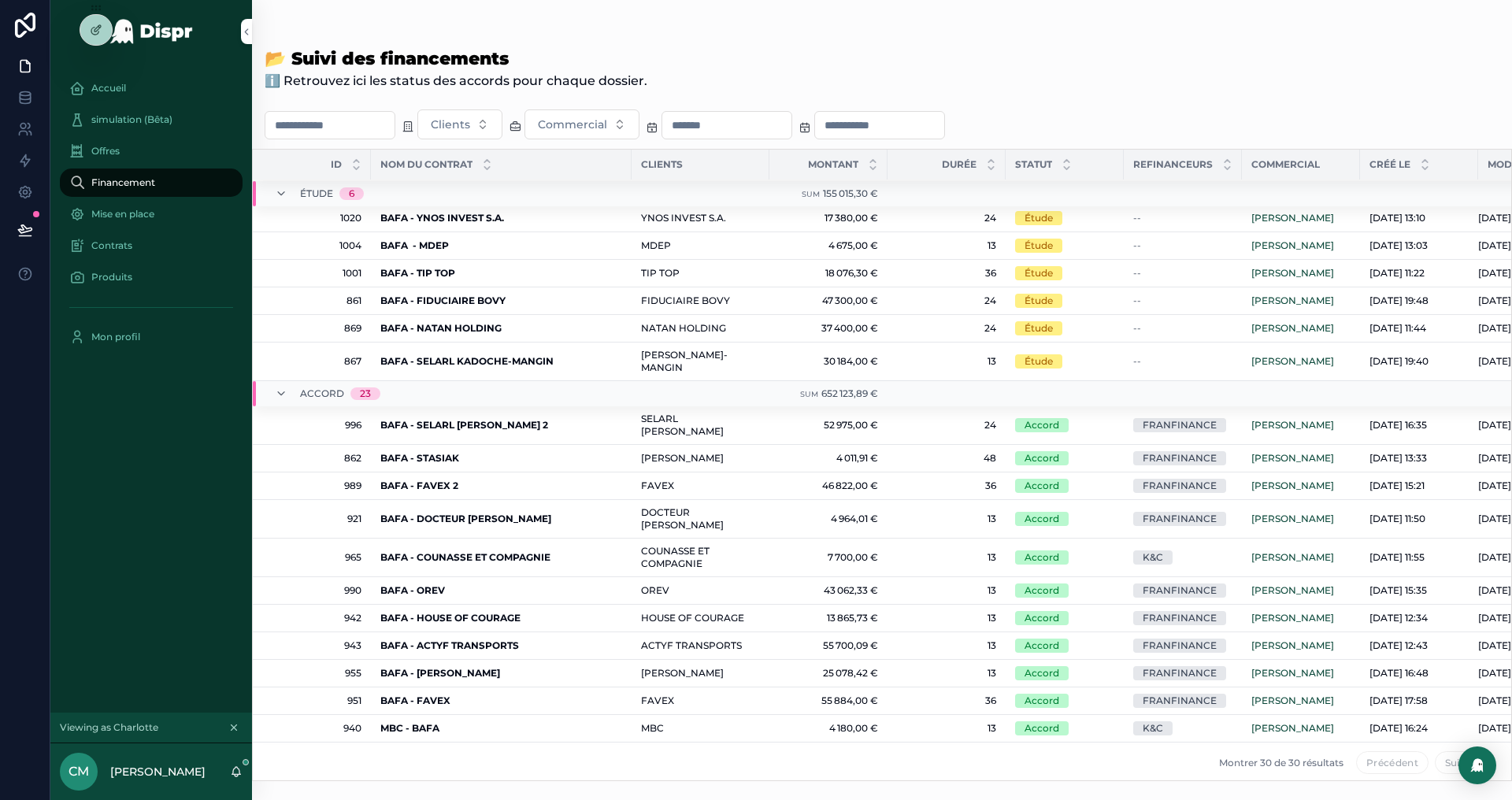
click at [548, 487] on div "BAFA - FAVEX 2 BAFA - FAVEX 2" at bounding box center [501, 486] width 241 height 12
click at [484, 324] on strong "BAFA - NATAN HOLDING" at bounding box center [441, 328] width 121 height 12
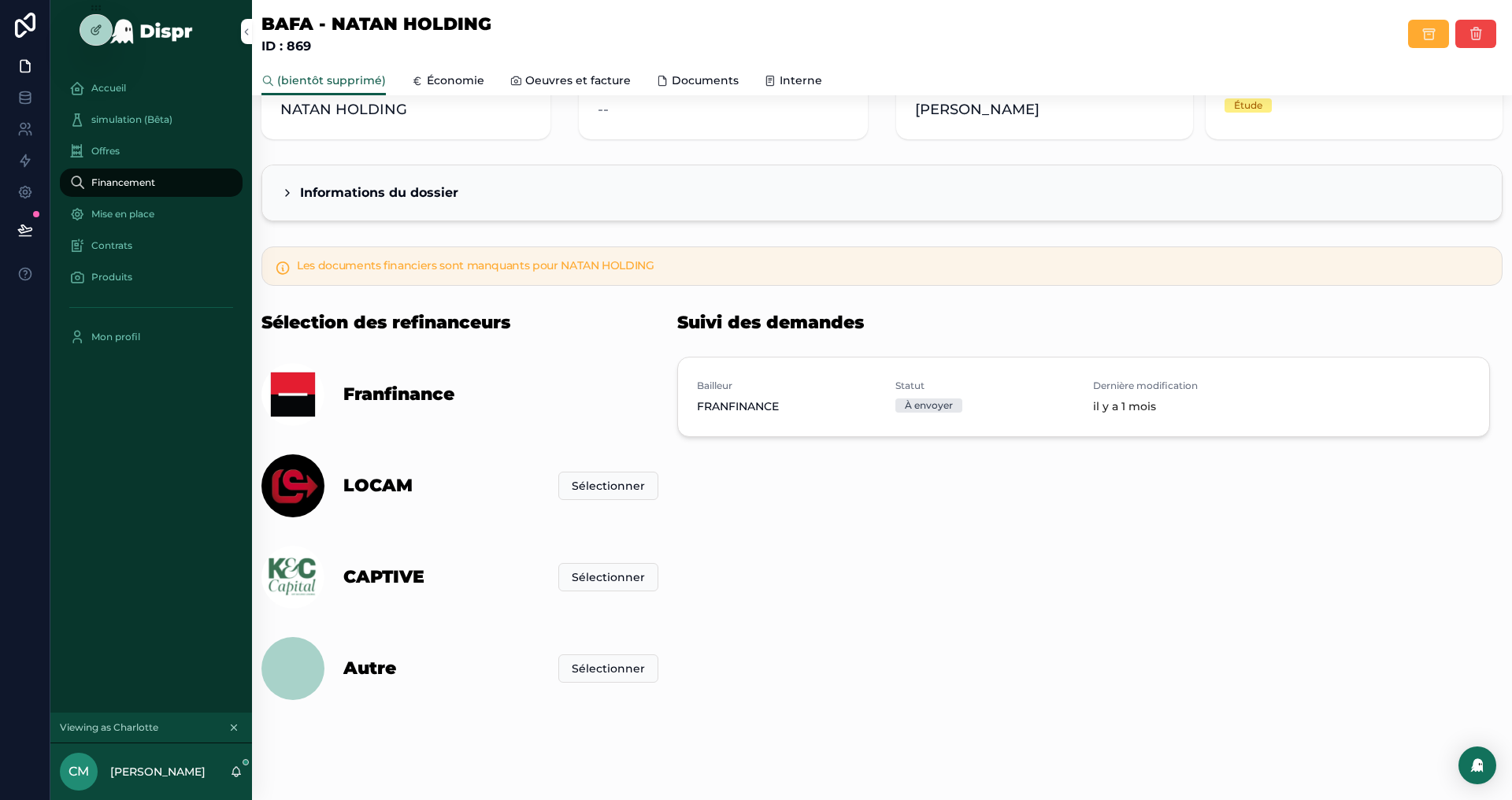
scroll to position [180, 0]
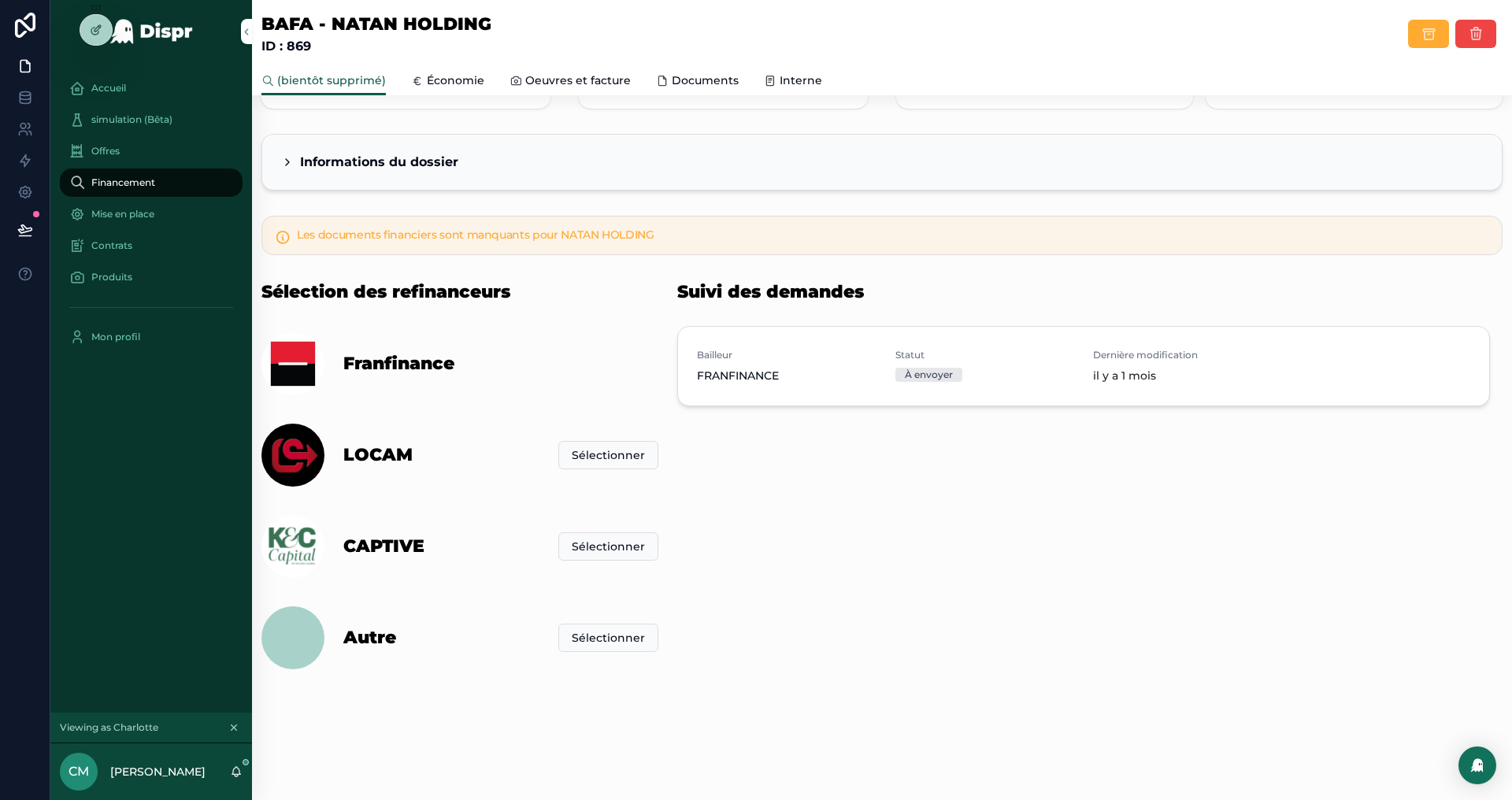
click at [96, 34] on icon at bounding box center [95, 31] width 7 height 7
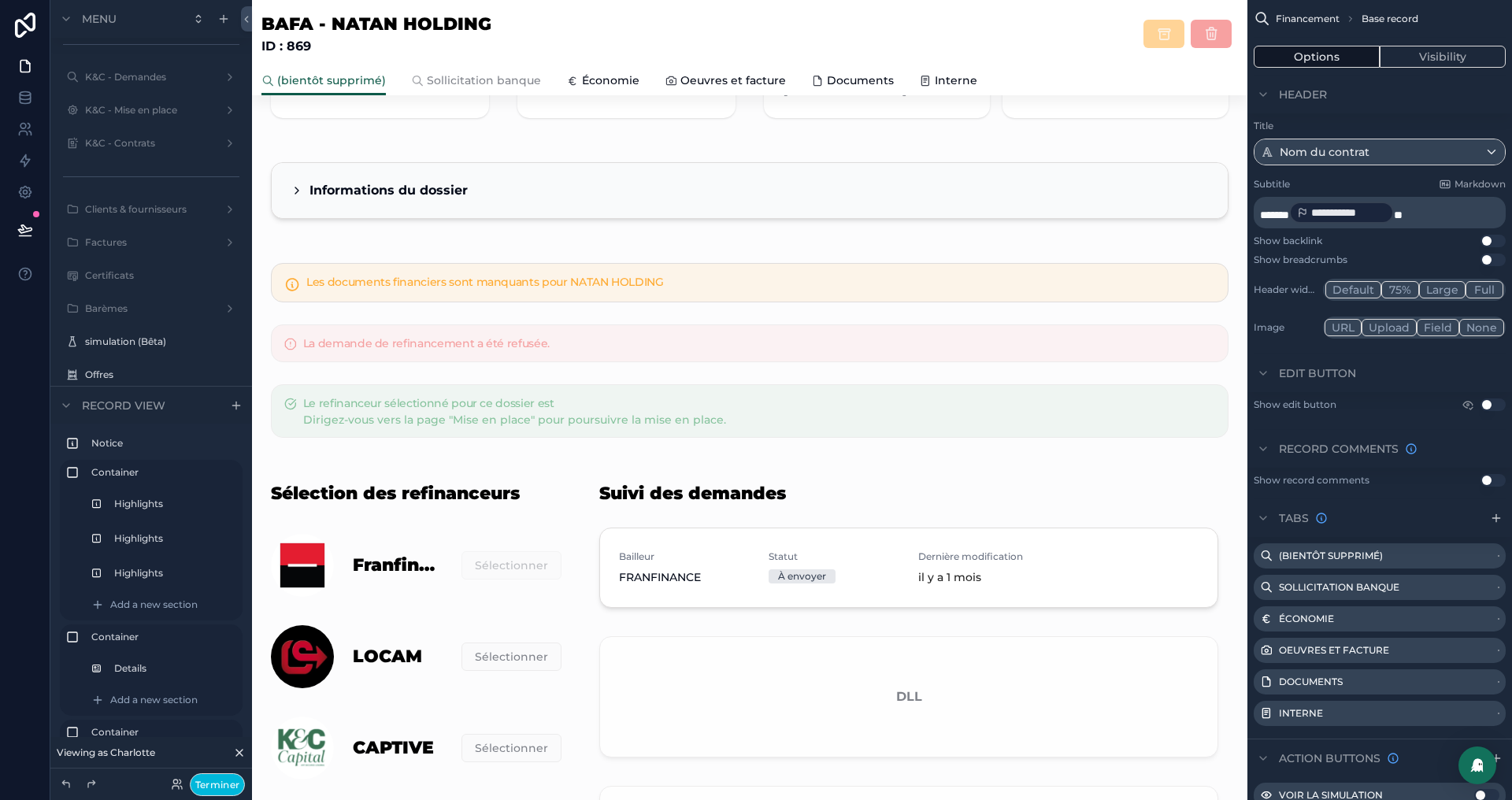
scroll to position [252, 0]
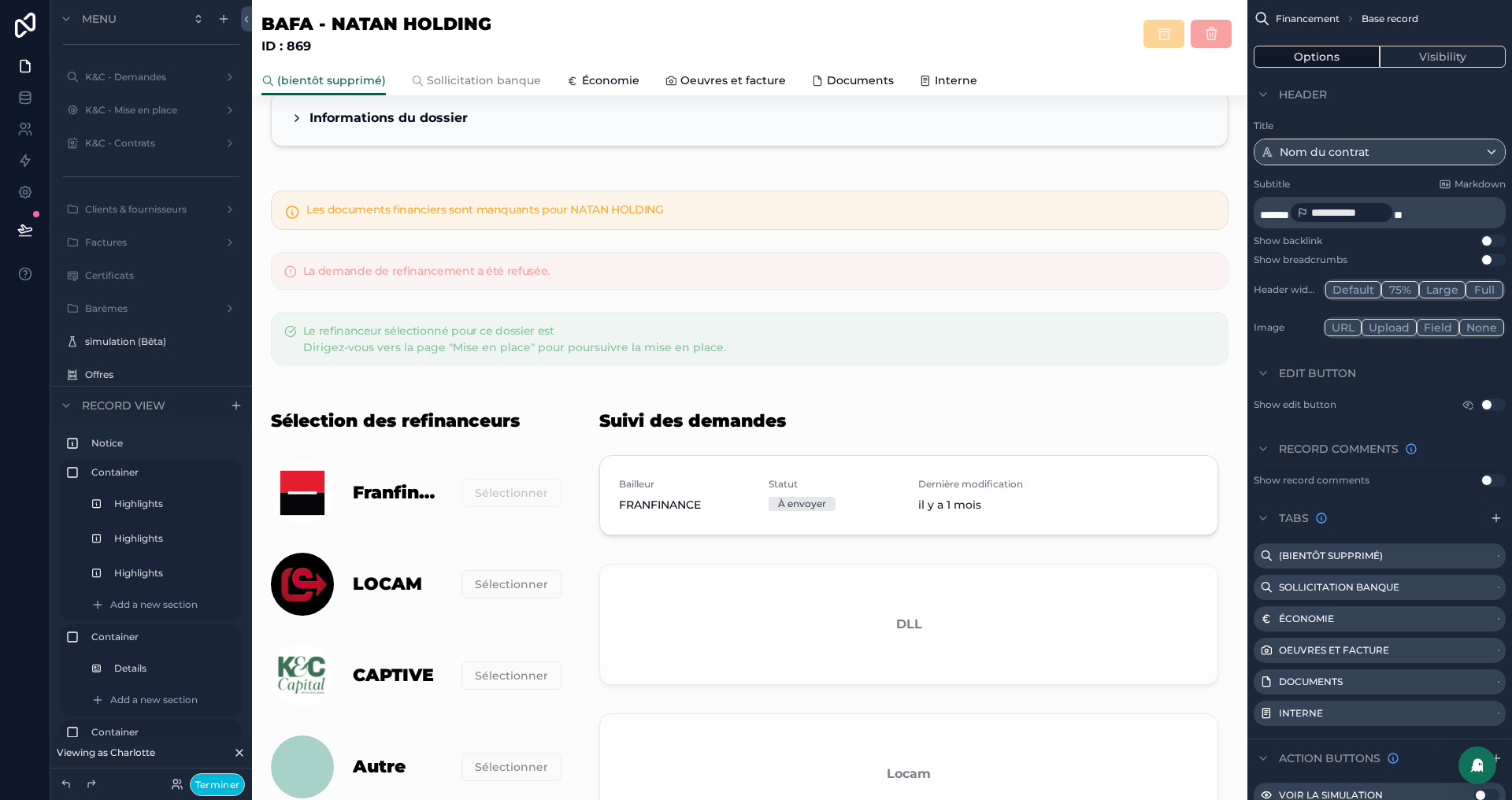
click at [740, 467] on div "scrollable content" at bounding box center [908, 700] width 657 height 614
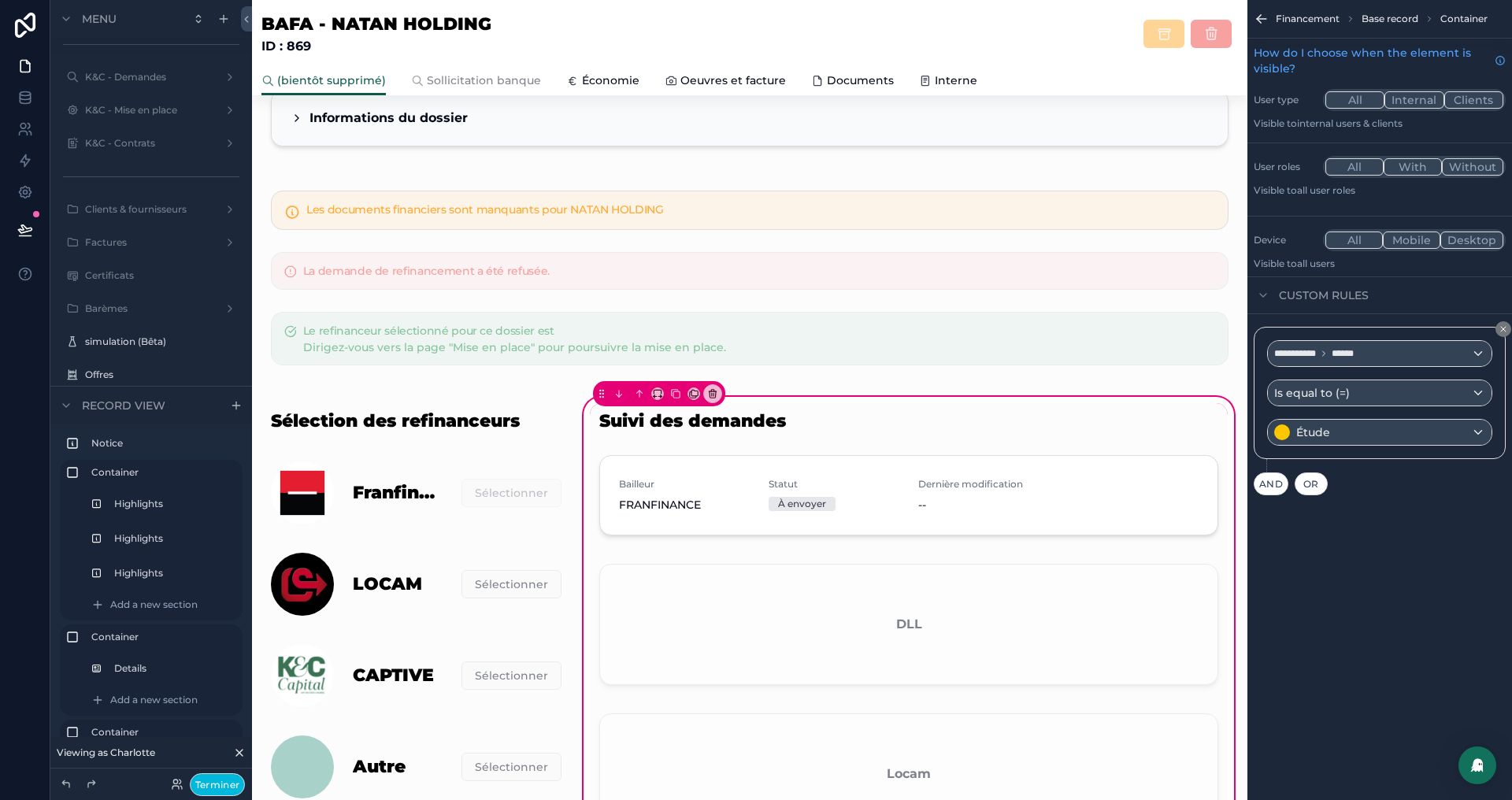
click at [831, 485] on div "scrollable content" at bounding box center [909, 498] width 638 height 99
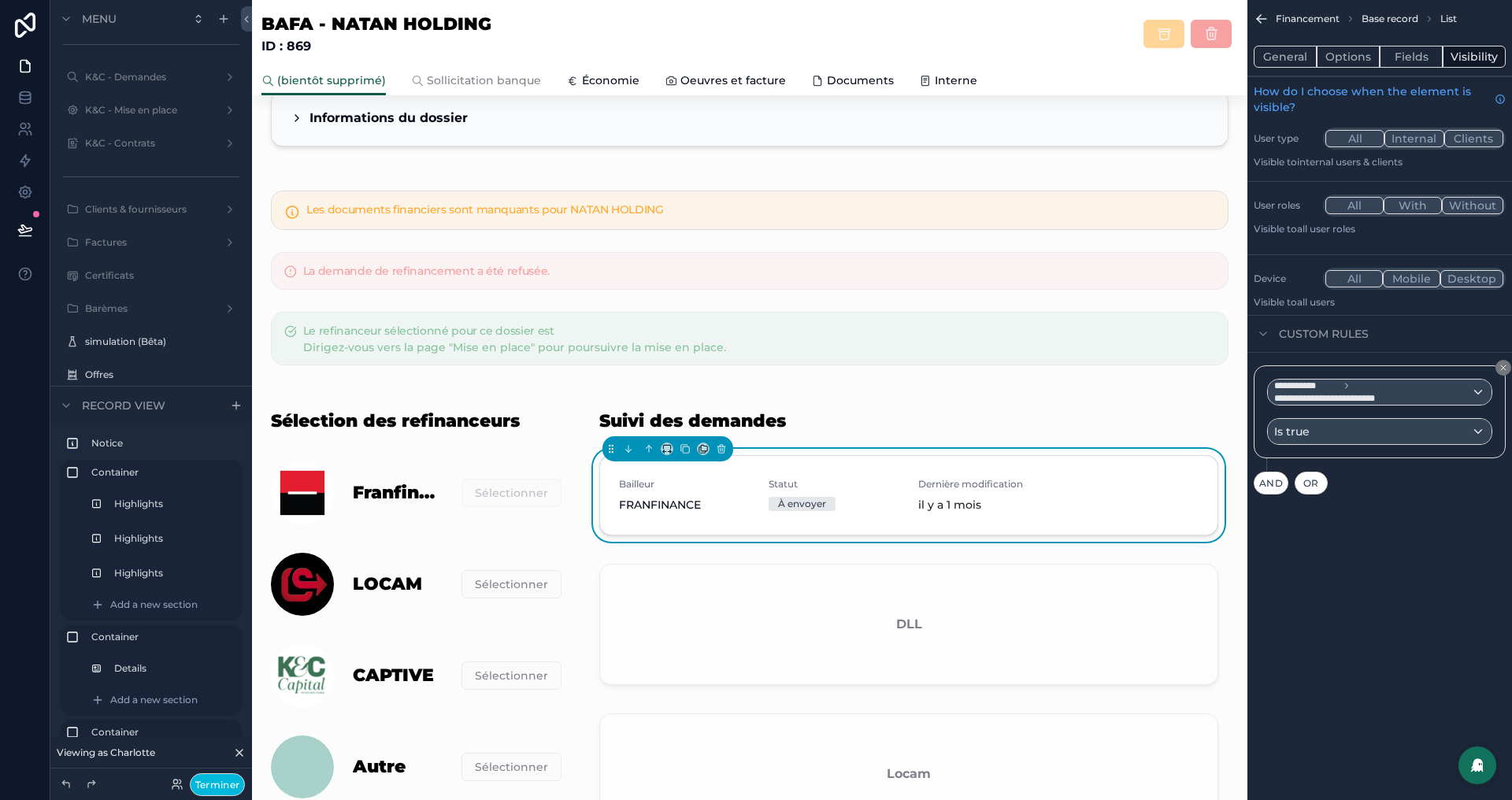
click at [1353, 62] on button "Options" at bounding box center [1348, 56] width 63 height 22
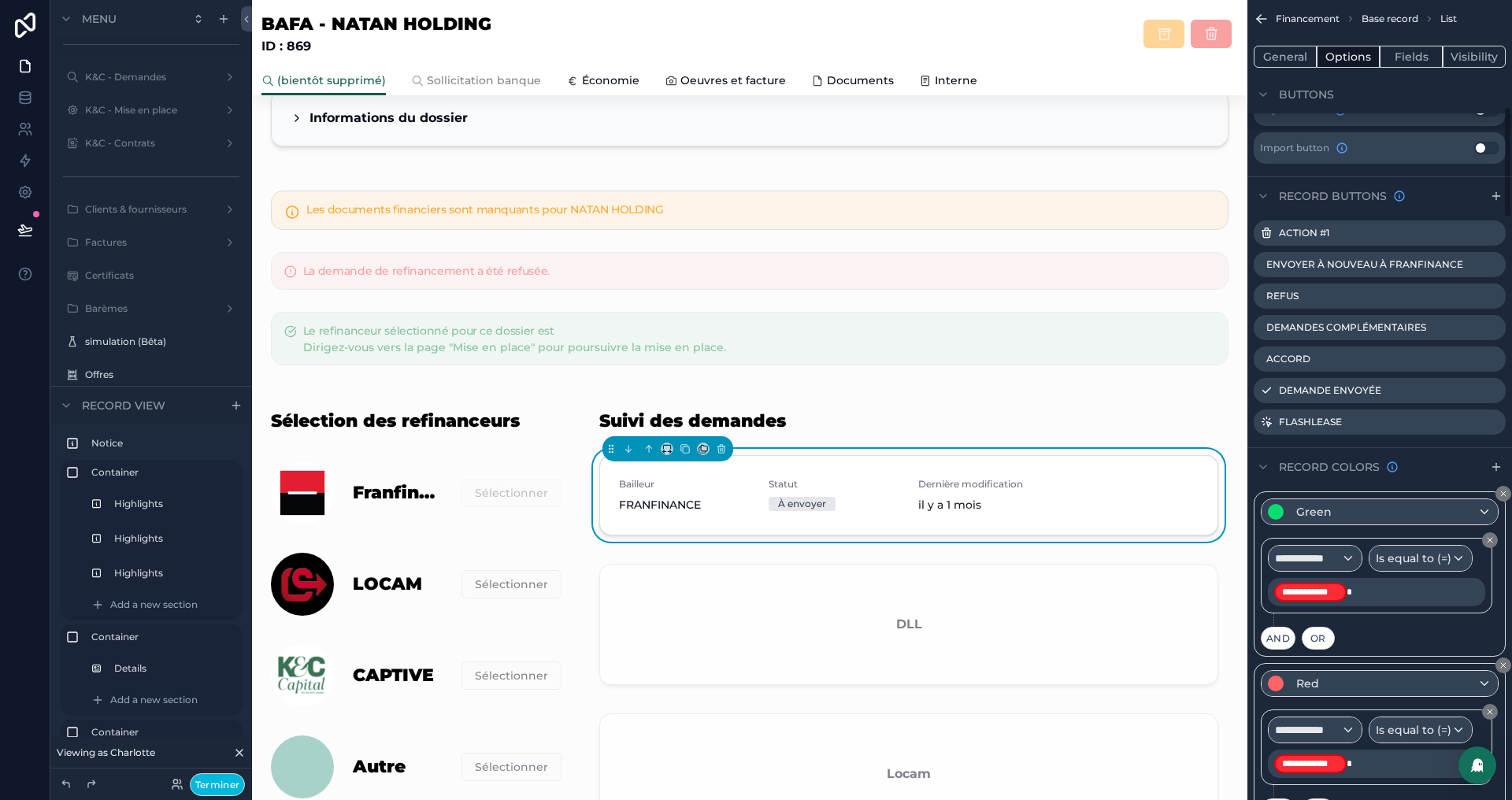
scroll to position [757, 0]
click at [0, 0] on icon "scrollable content" at bounding box center [0, 0] width 0 height 0
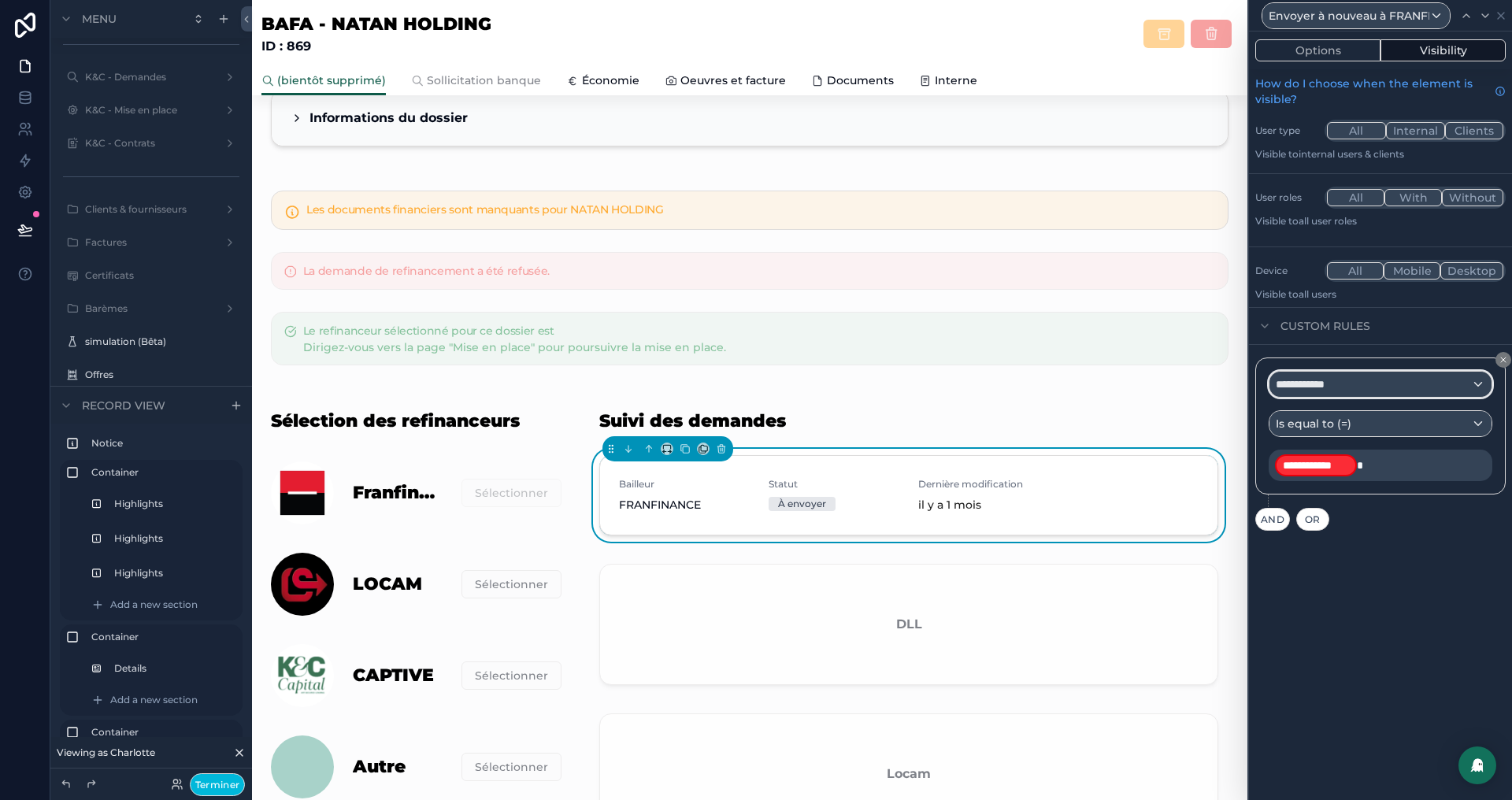
click at [1387, 390] on div "**********" at bounding box center [1380, 384] width 222 height 25
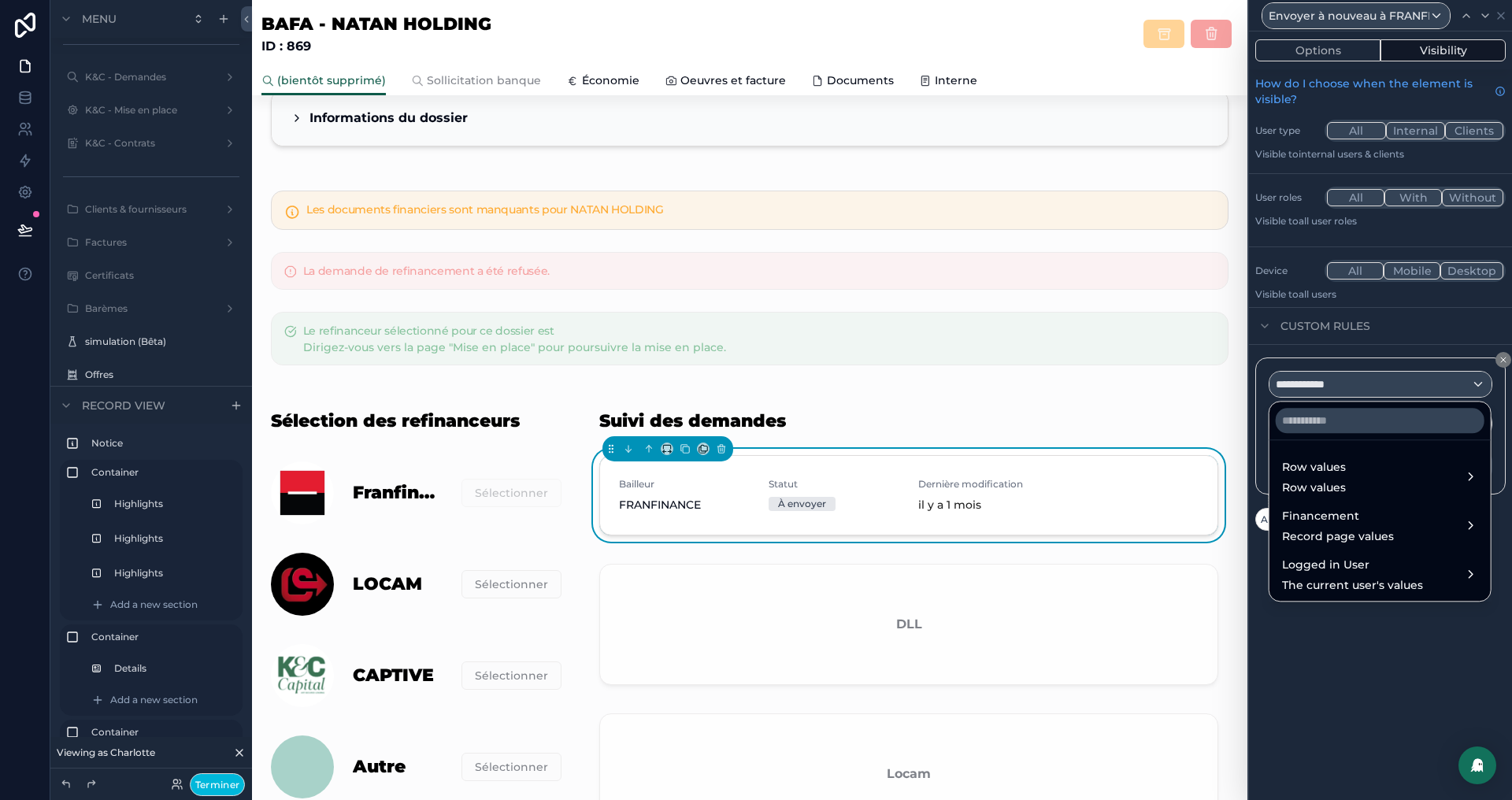
click at [1356, 478] on div "Row values Row values" at bounding box center [1380, 477] width 196 height 37
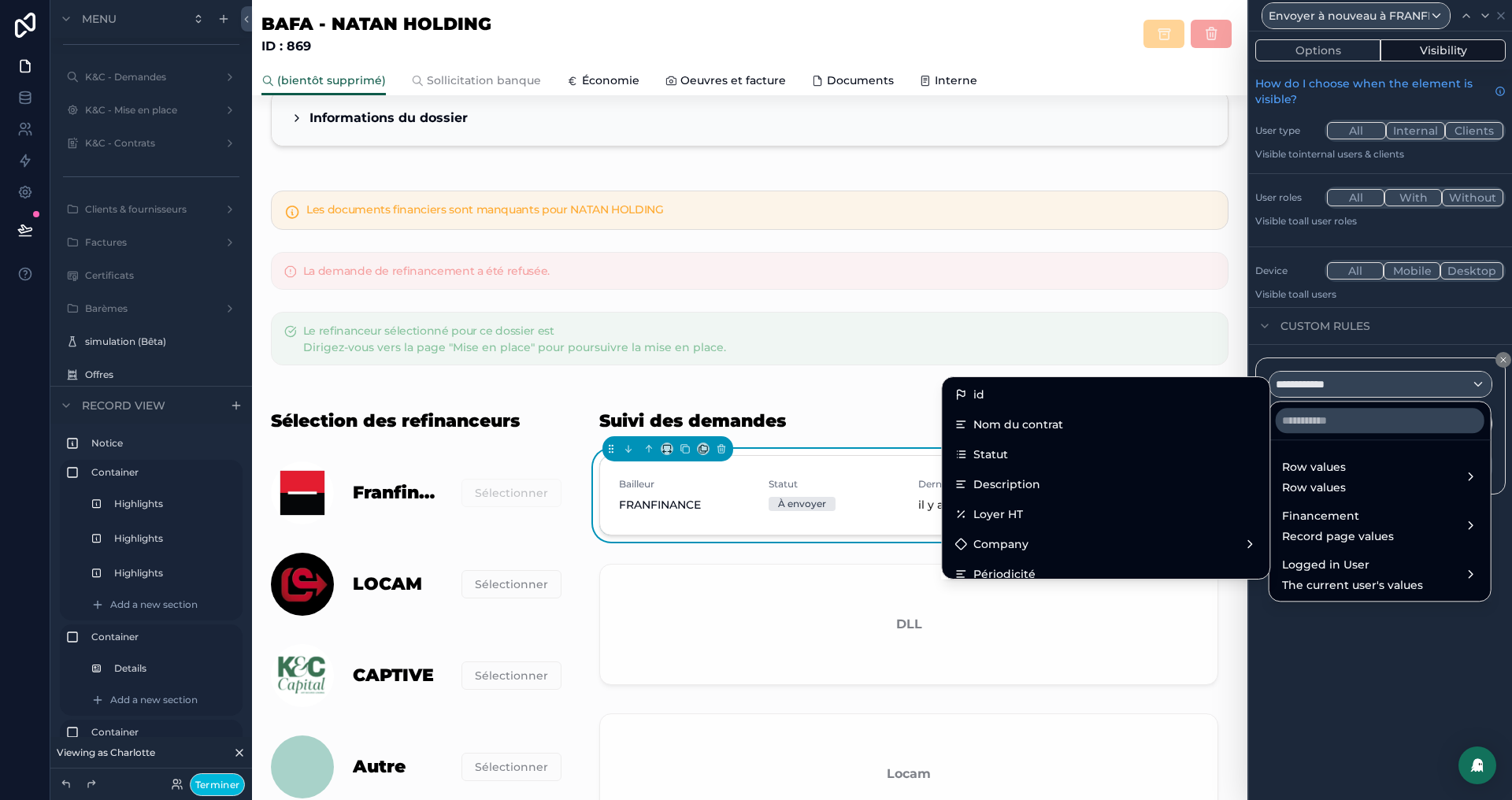
scroll to position [26, 0]
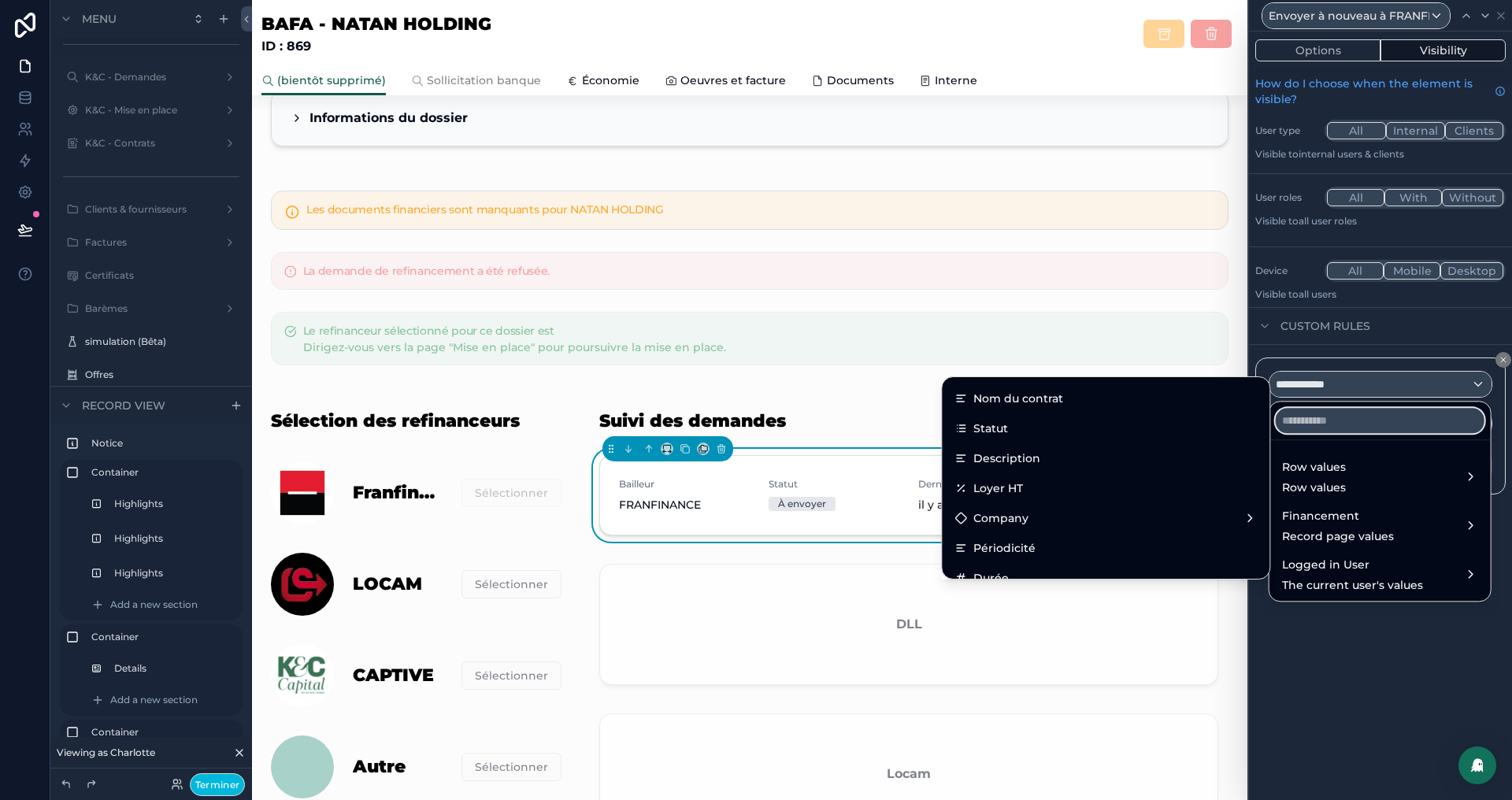
click at [1309, 429] on input "text" at bounding box center [1380, 420] width 208 height 25
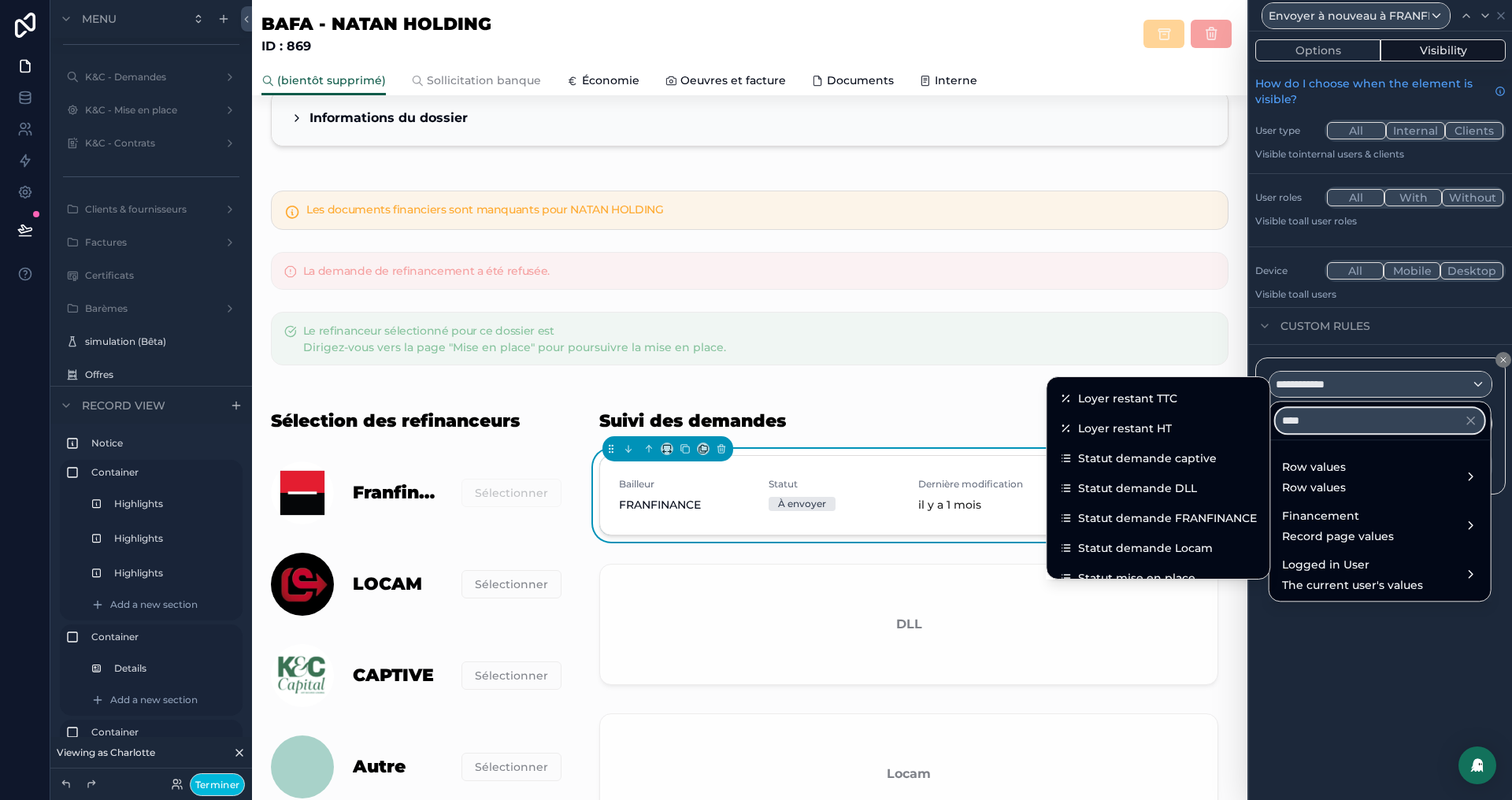
scroll to position [0, 0]
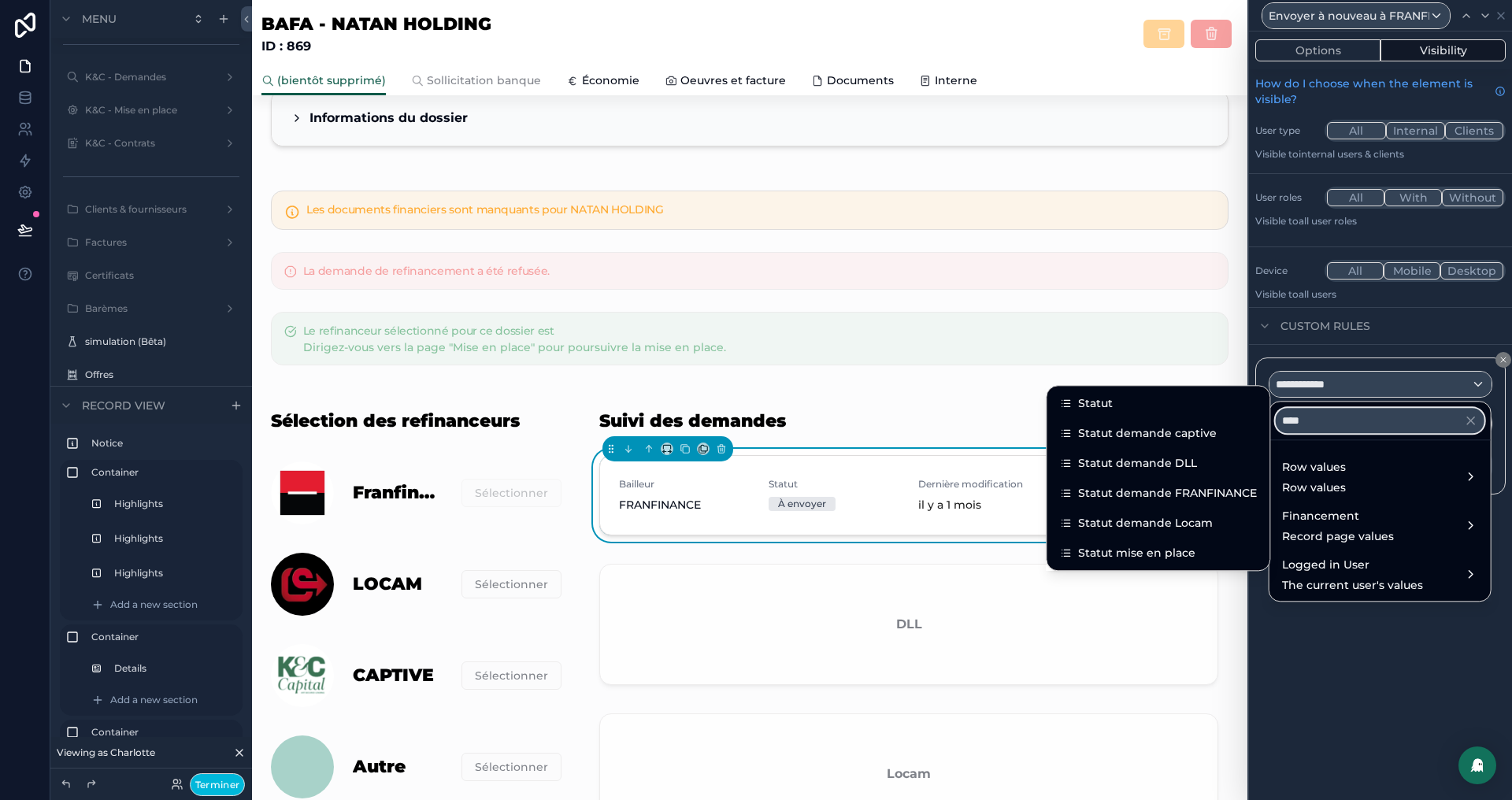
type input "****"
click at [1206, 494] on span "Statut demande FRANFINANCE" at bounding box center [1167, 493] width 179 height 19
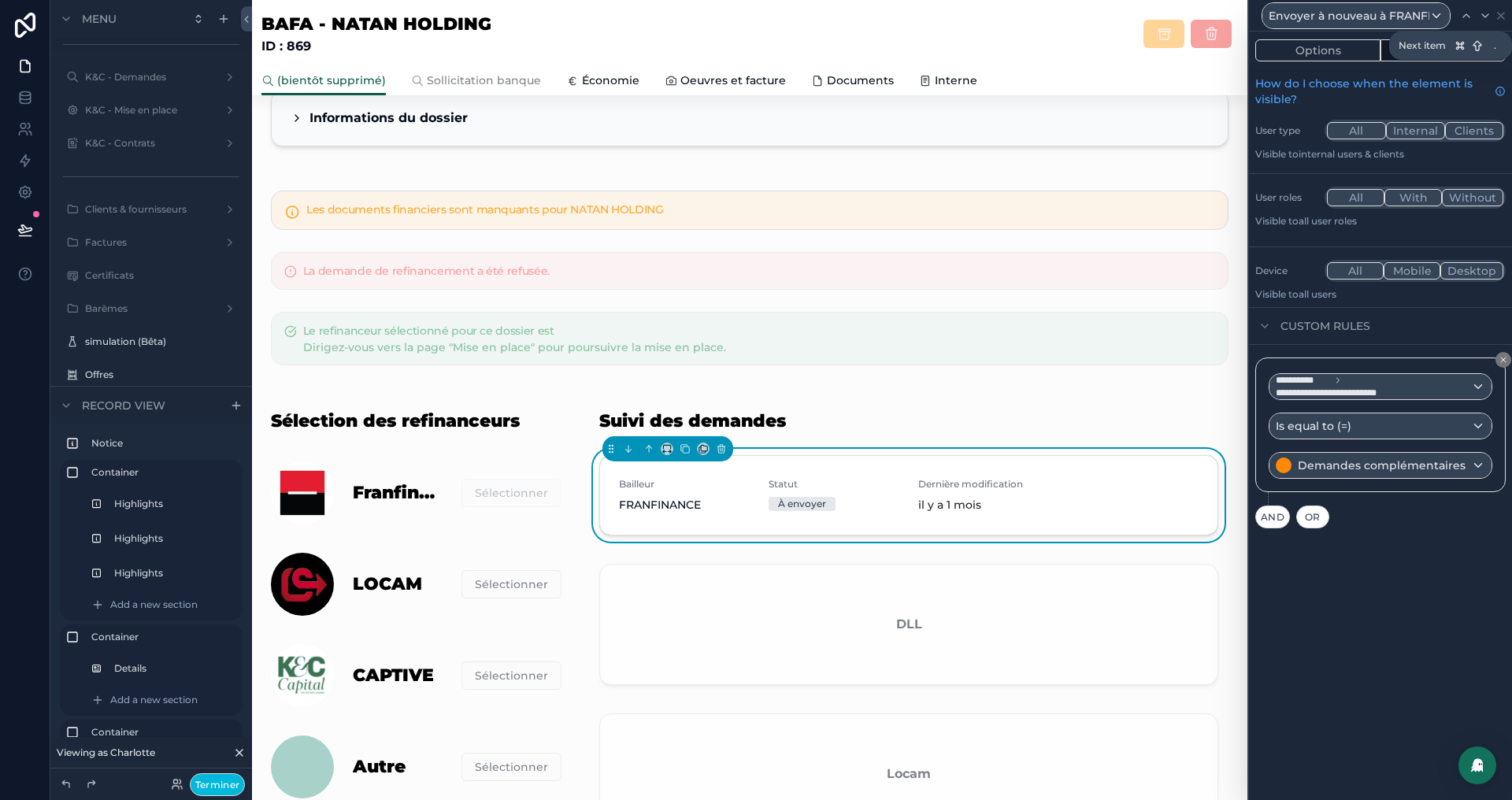
click at [1483, 22] on div at bounding box center [1484, 15] width 19 height 19
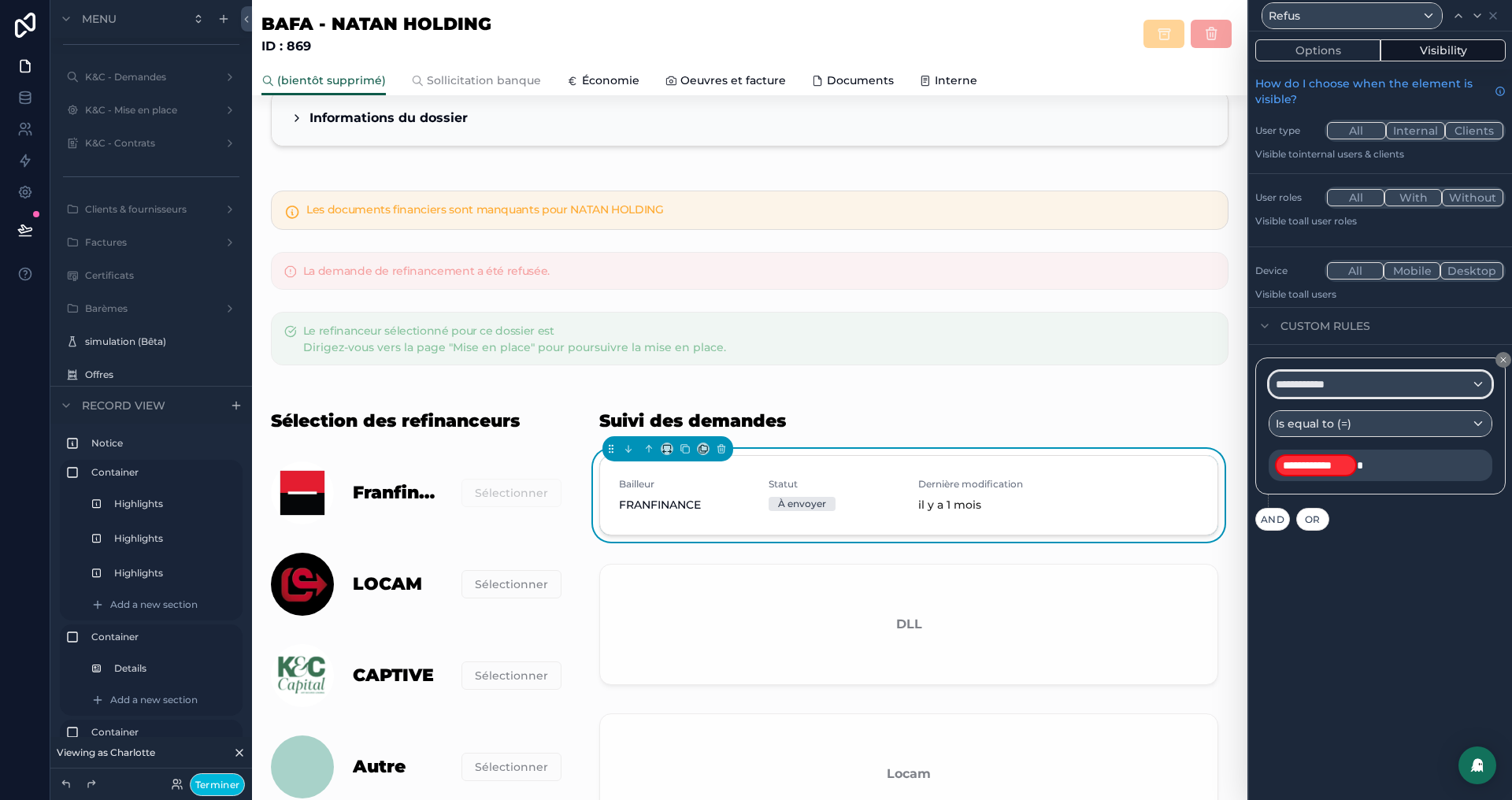
click at [1387, 384] on div "**********" at bounding box center [1380, 384] width 222 height 25
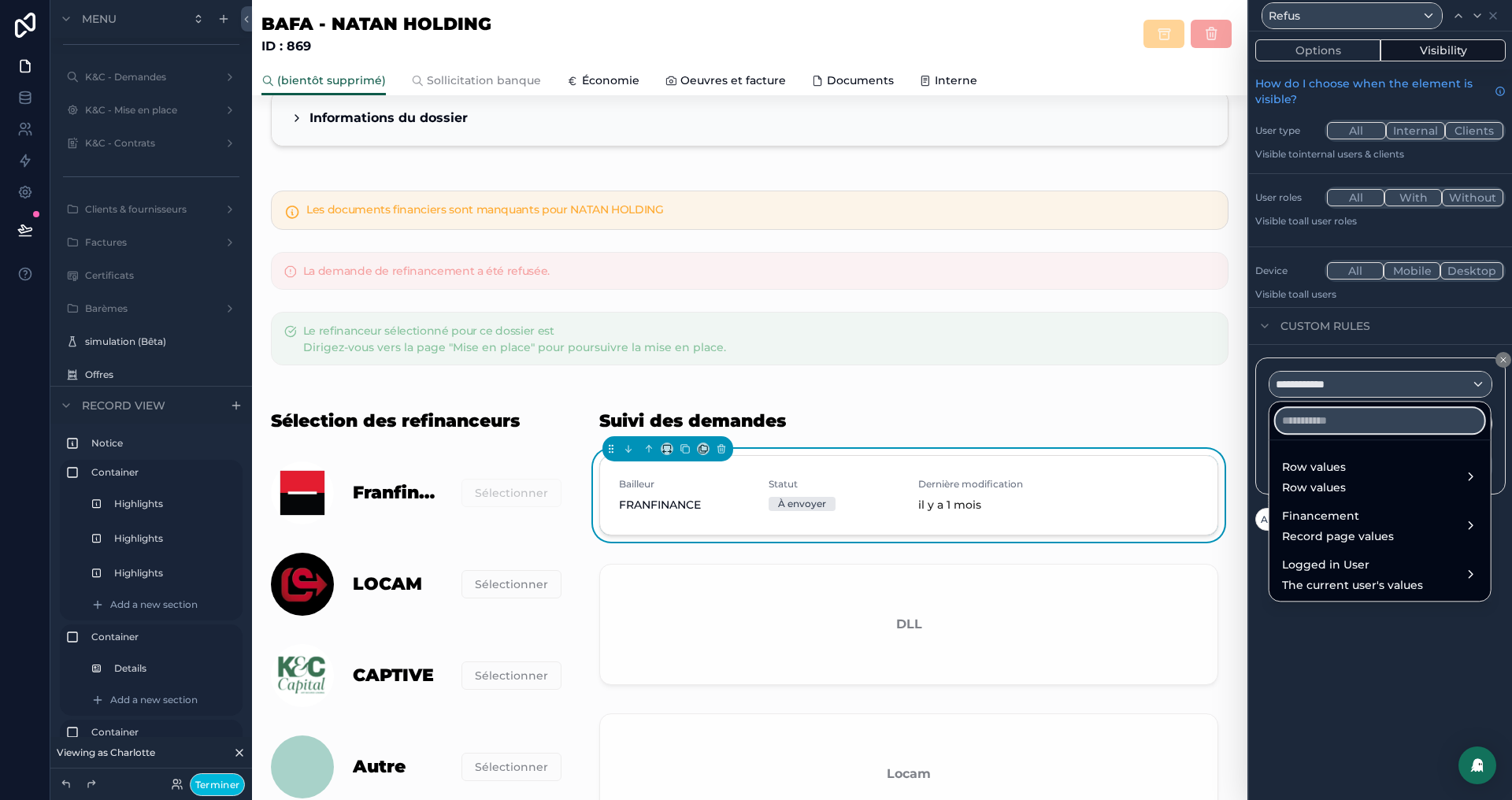
click at [1326, 424] on input "text" at bounding box center [1380, 420] width 208 height 25
type input "****"
click at [1339, 485] on span "Row values" at bounding box center [1314, 487] width 64 height 16
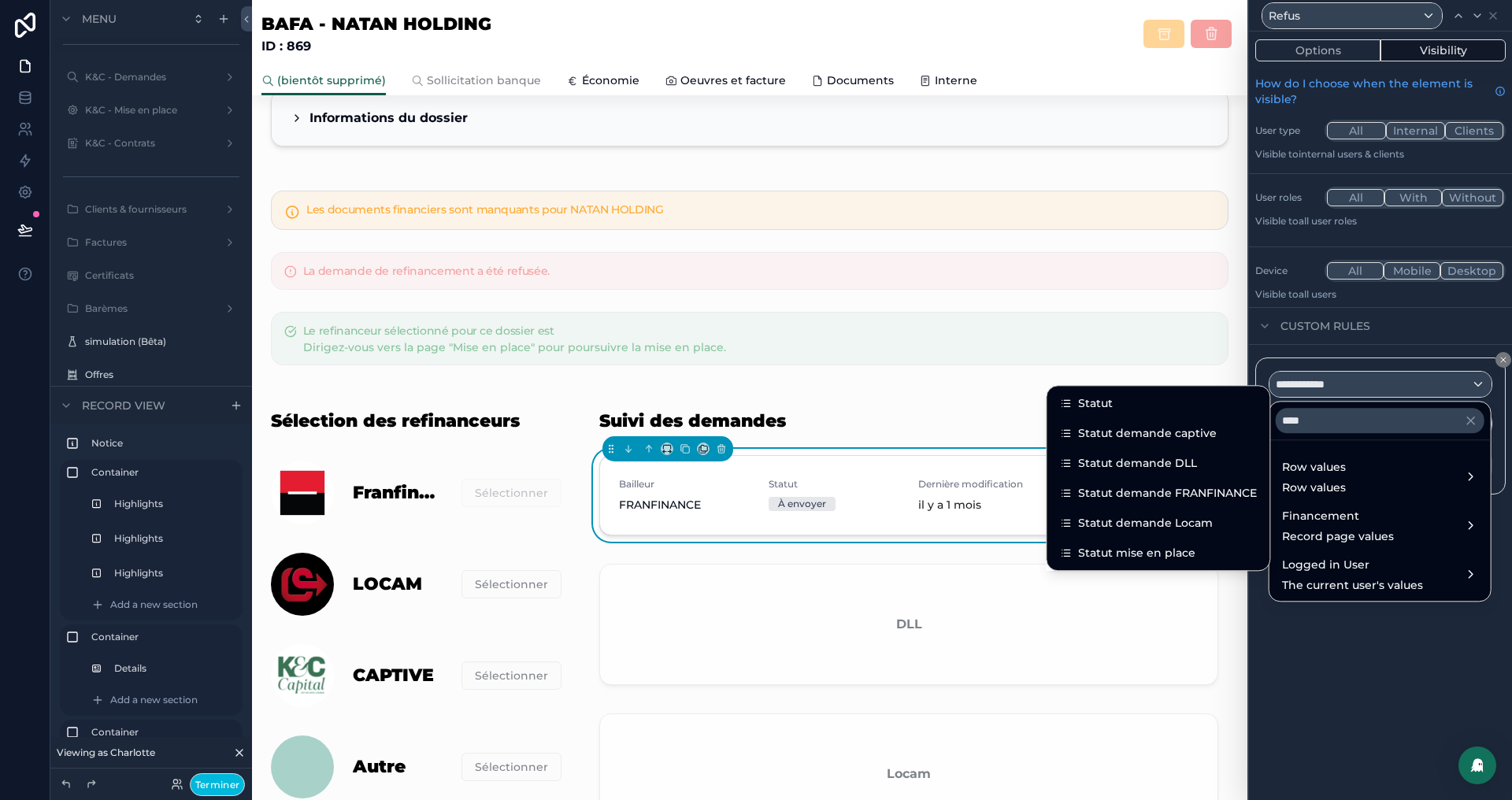
click at [1211, 494] on span "Statut demande FRANFINANCE" at bounding box center [1167, 493] width 179 height 19
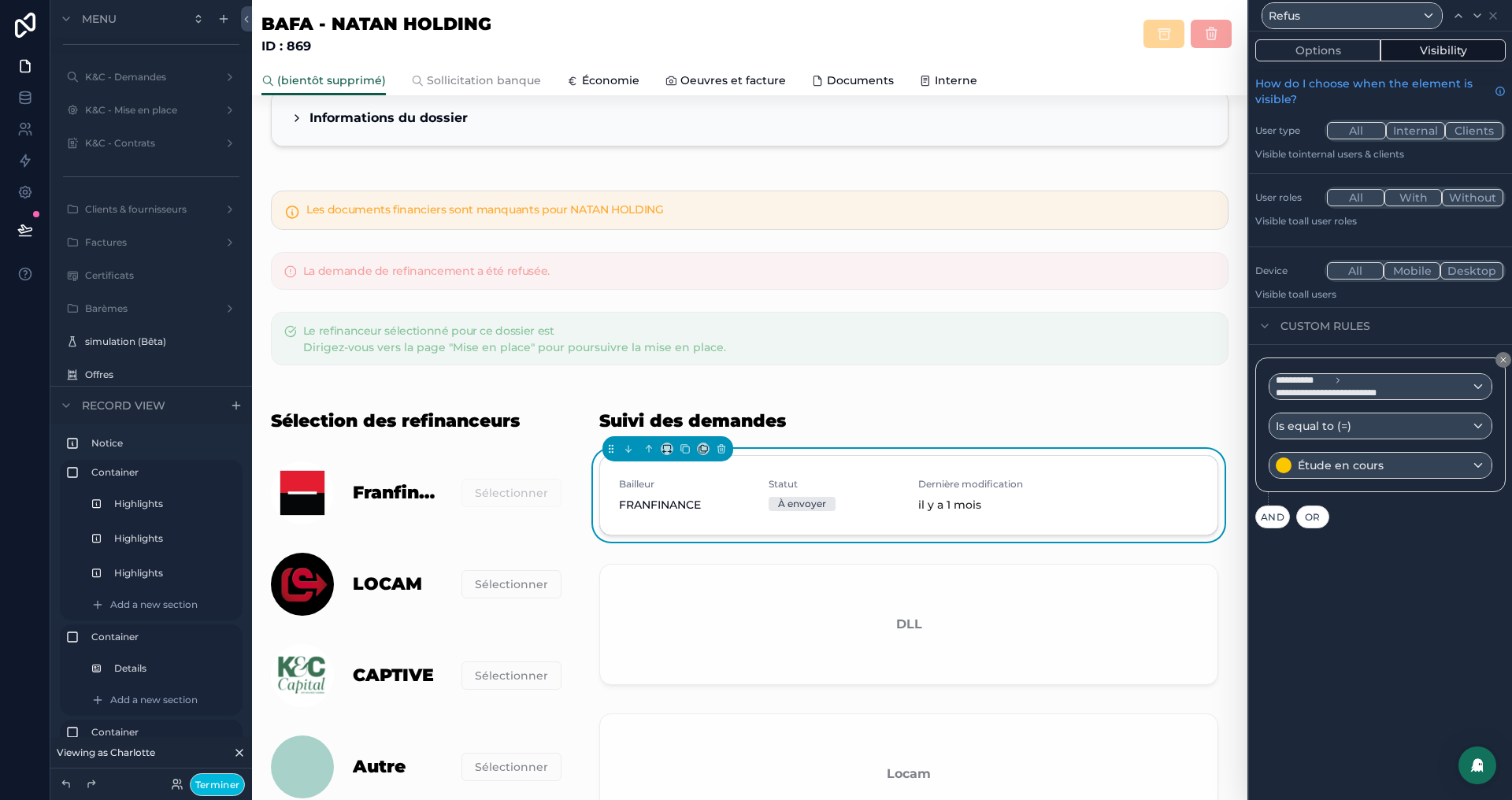
click at [217, 781] on button "Terminer" at bounding box center [217, 785] width 55 height 23
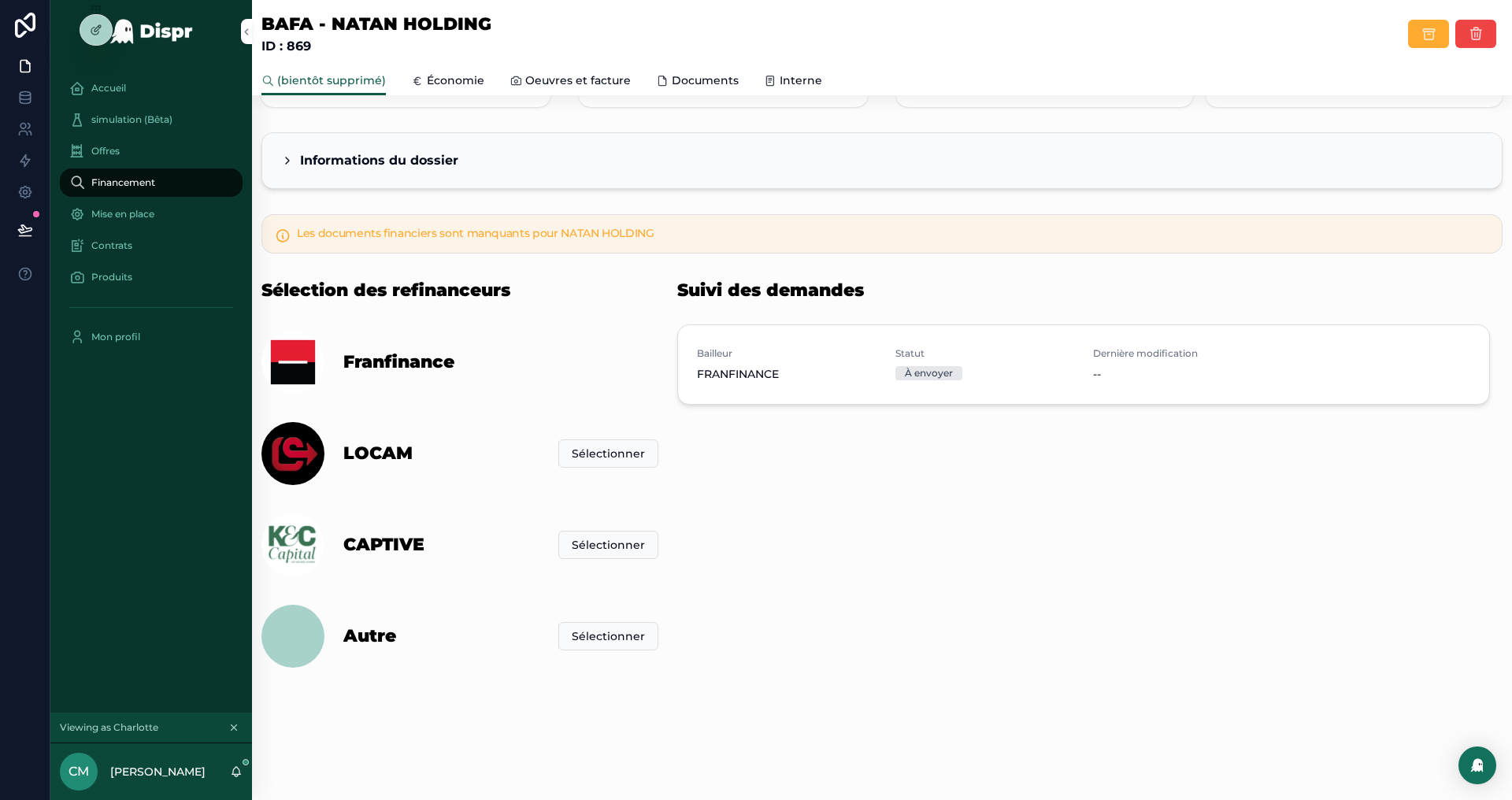
scroll to position [180, 0]
click at [90, 27] on icon at bounding box center [96, 30] width 12 height 12
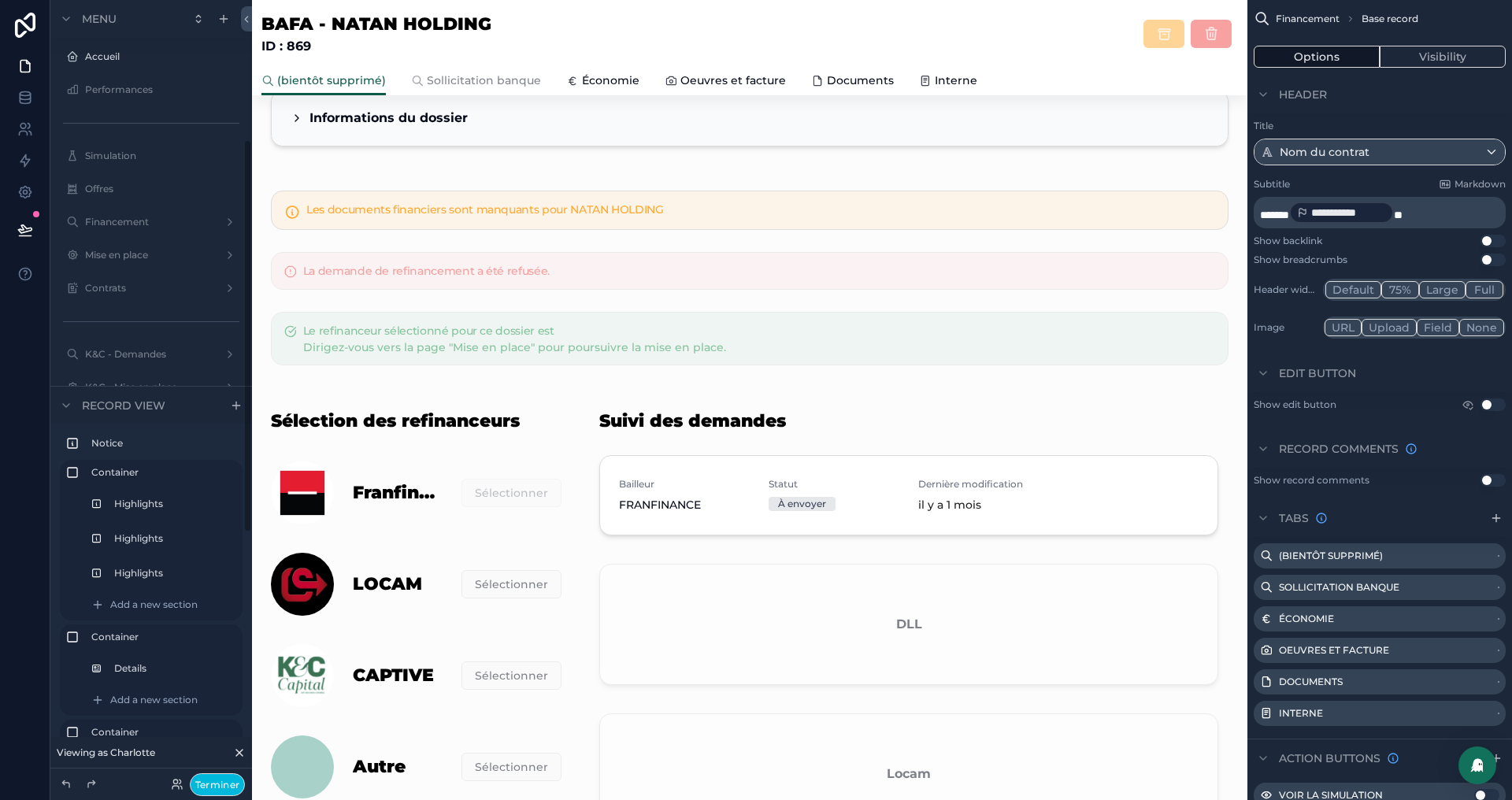
scroll to position [277, 0]
click at [962, 445] on div "scrollable content" at bounding box center [908, 700] width 657 height 614
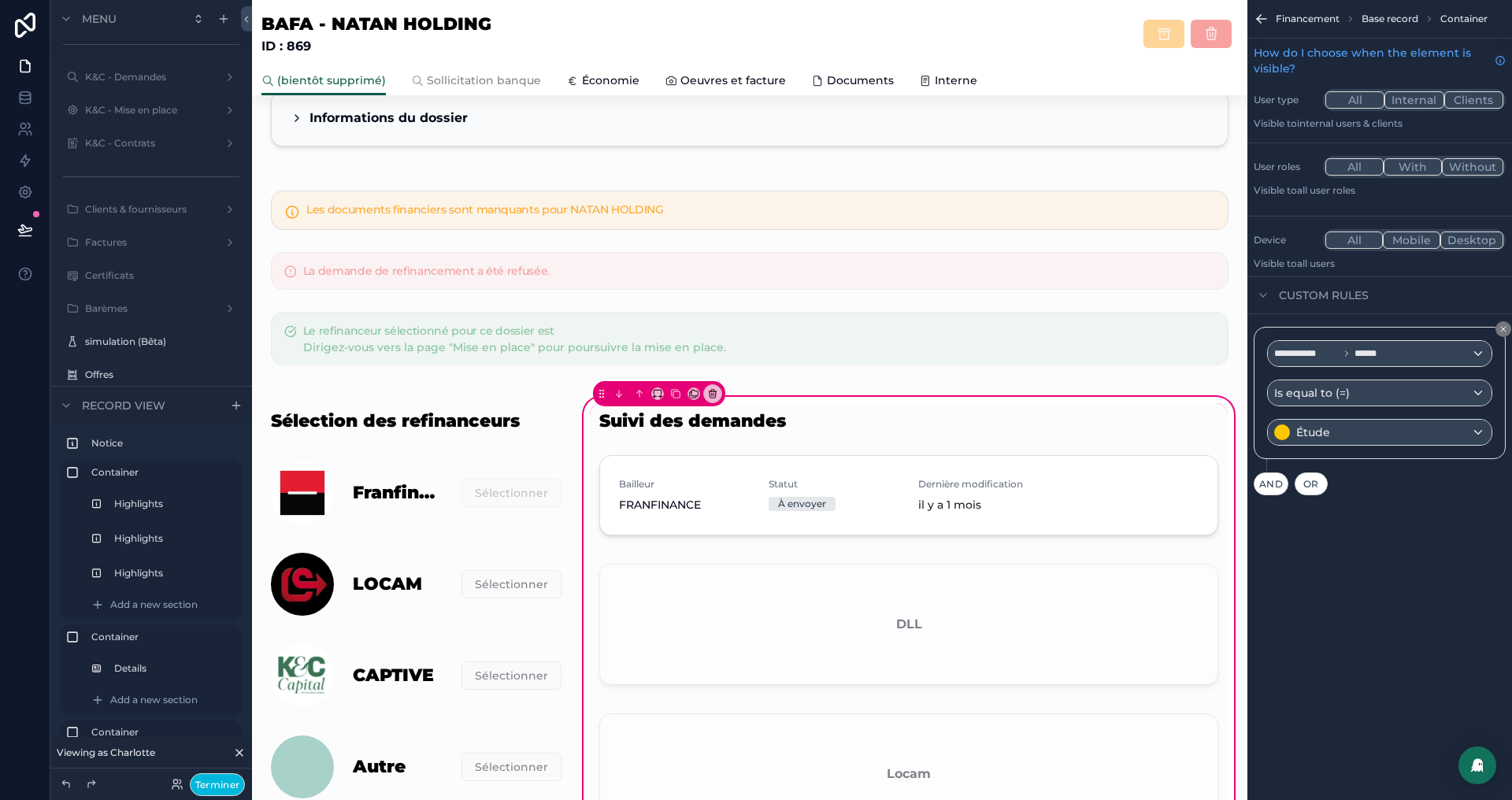
click at [1092, 512] on div "scrollable content" at bounding box center [909, 498] width 638 height 99
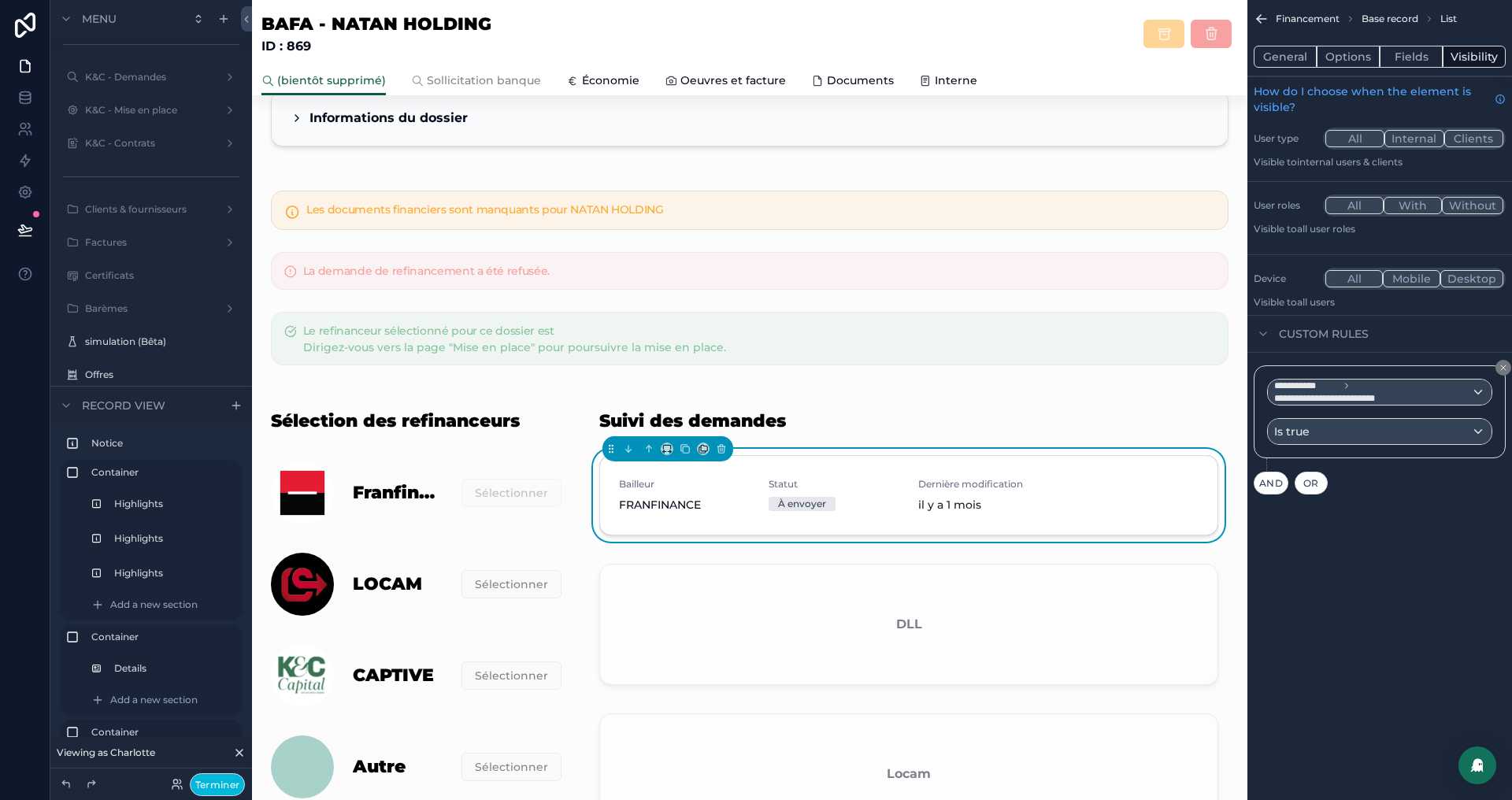
click at [1336, 65] on button "Options" at bounding box center [1348, 56] width 63 height 22
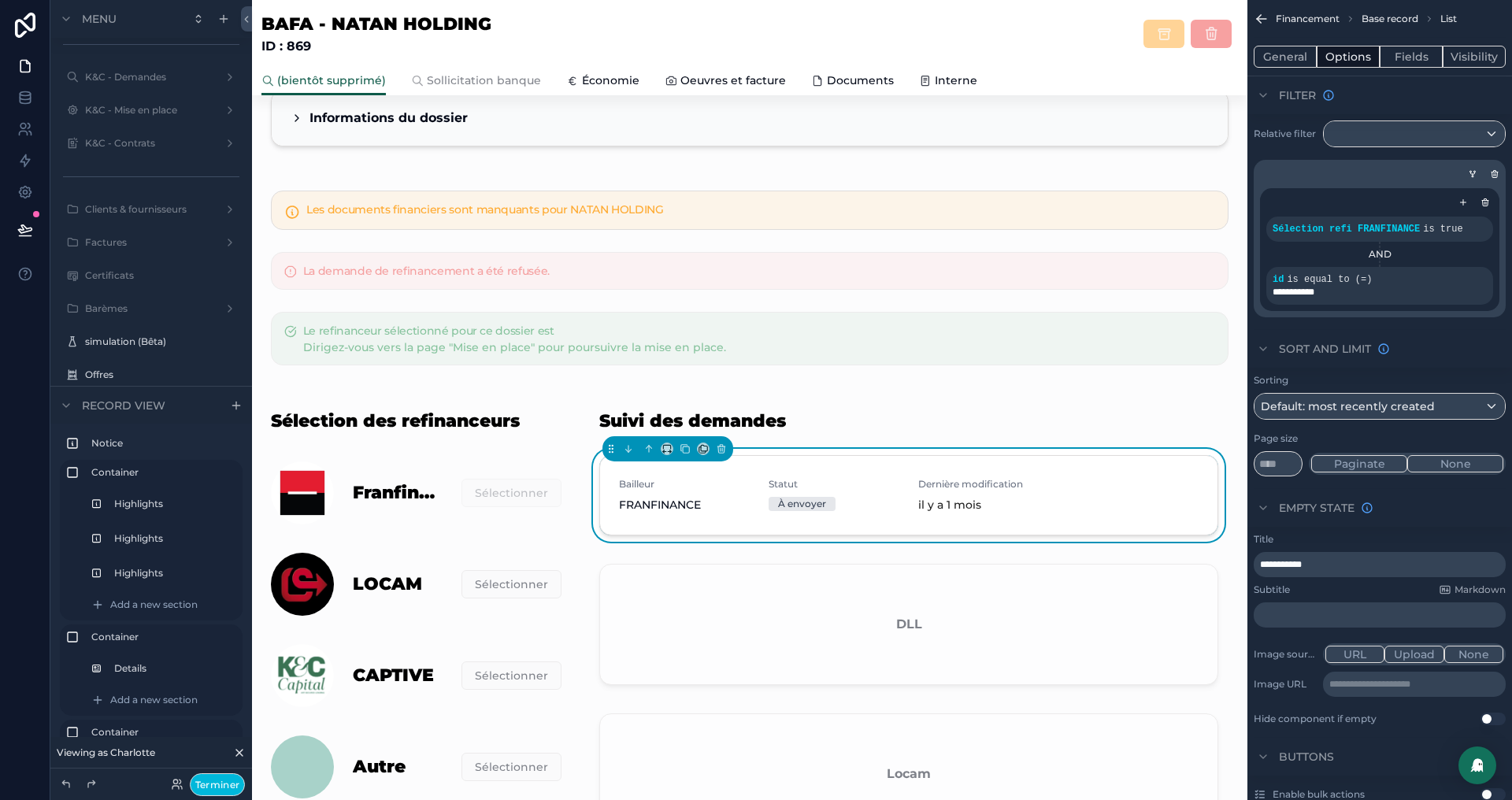
click at [1267, 52] on button "General" at bounding box center [1285, 56] width 63 height 22
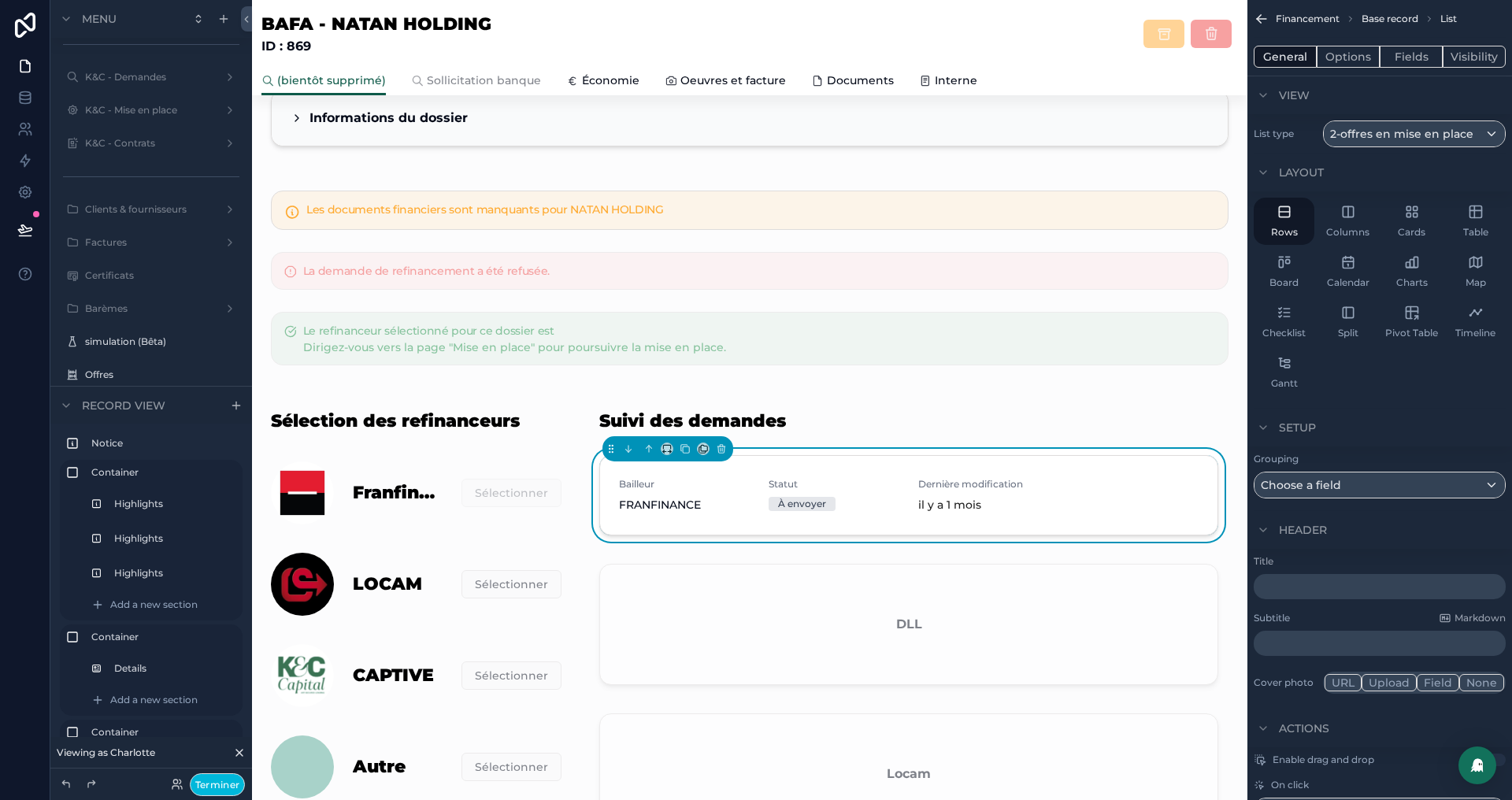
click at [1347, 51] on button "Options" at bounding box center [1348, 56] width 63 height 22
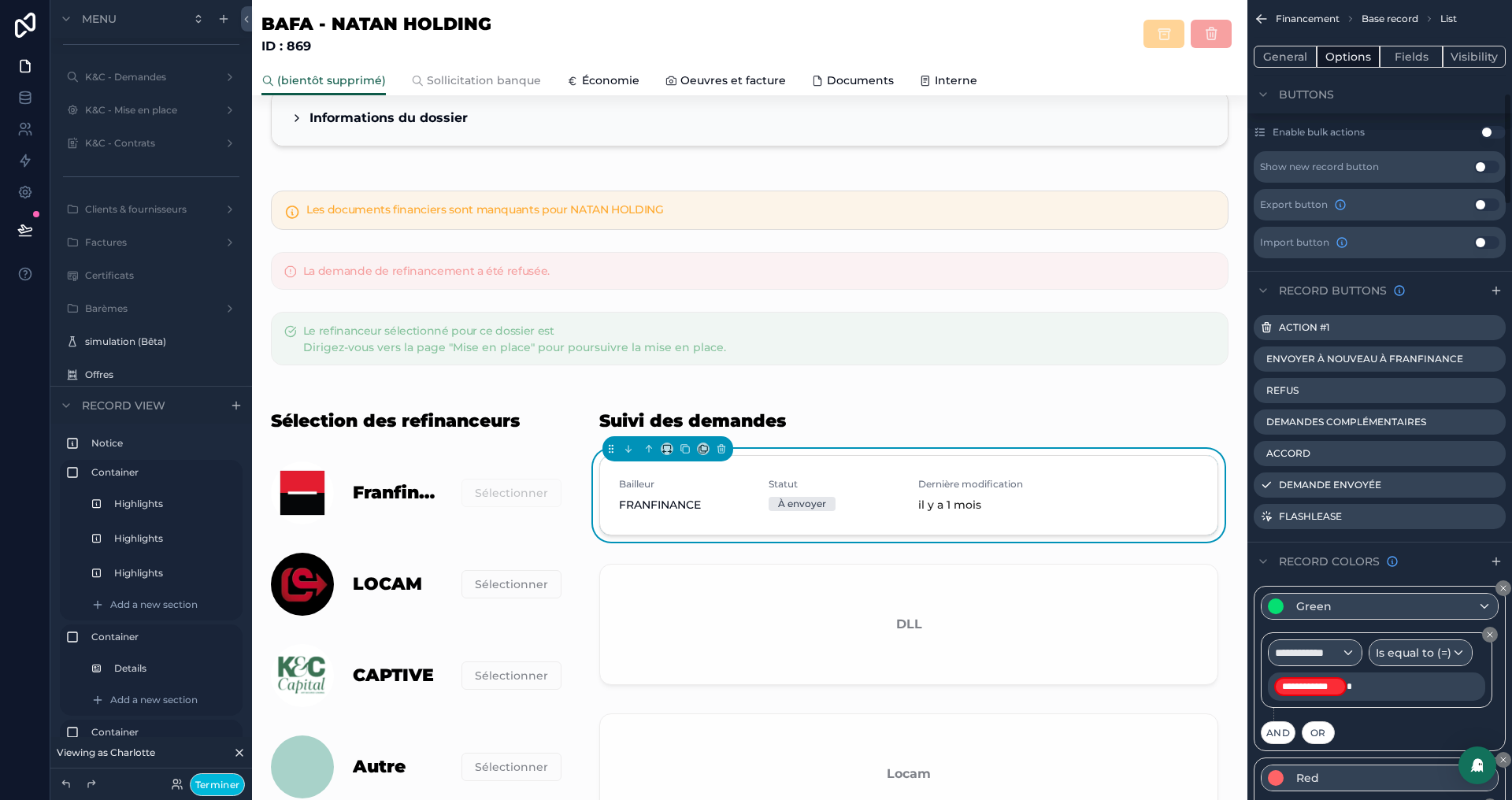
scroll to position [665, 0]
click at [0, 0] on icon "scrollable content" at bounding box center [0, 0] width 0 height 0
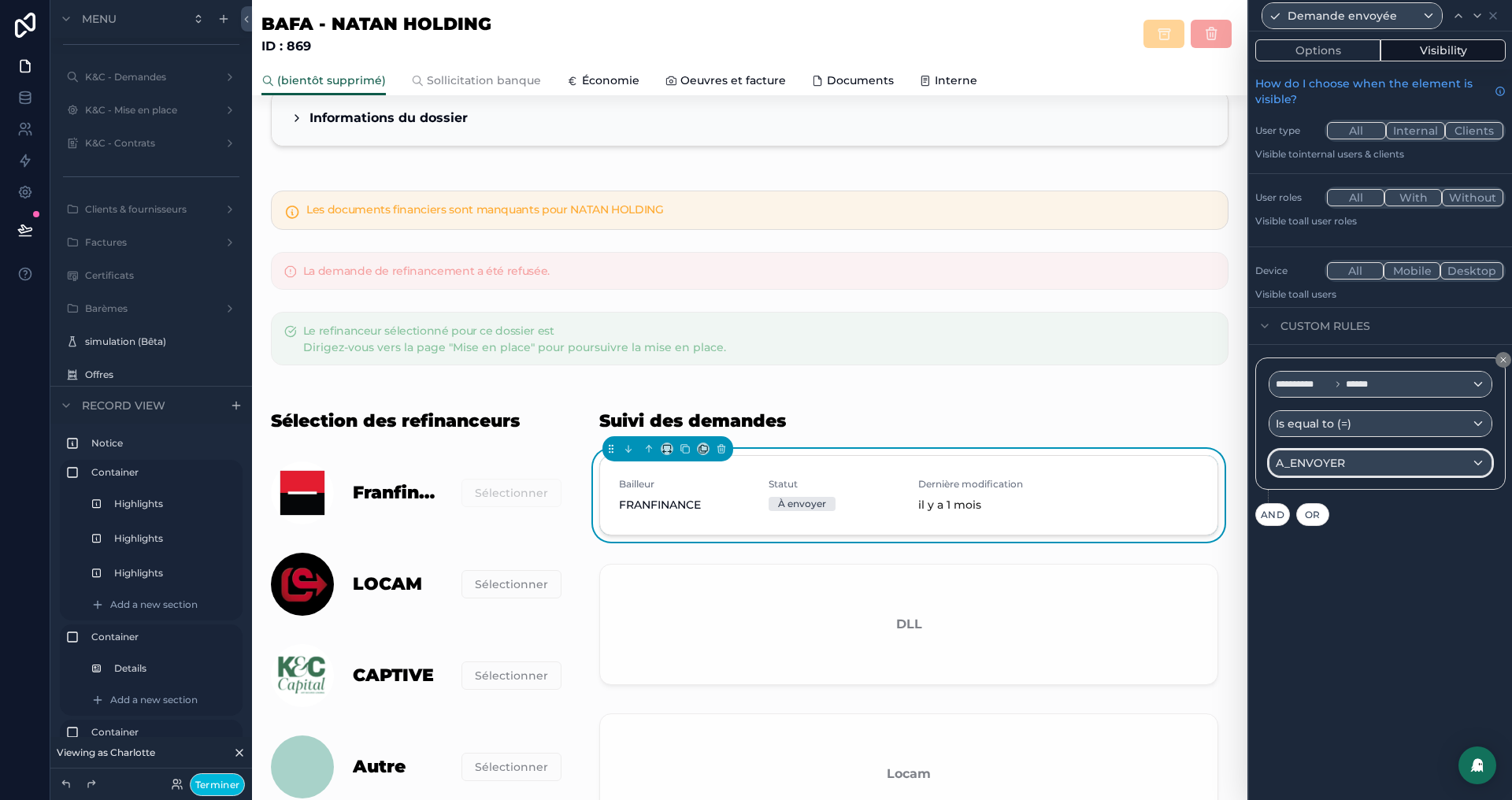
click at [1380, 454] on div "A_ENVOYER" at bounding box center [1380, 463] width 222 height 25
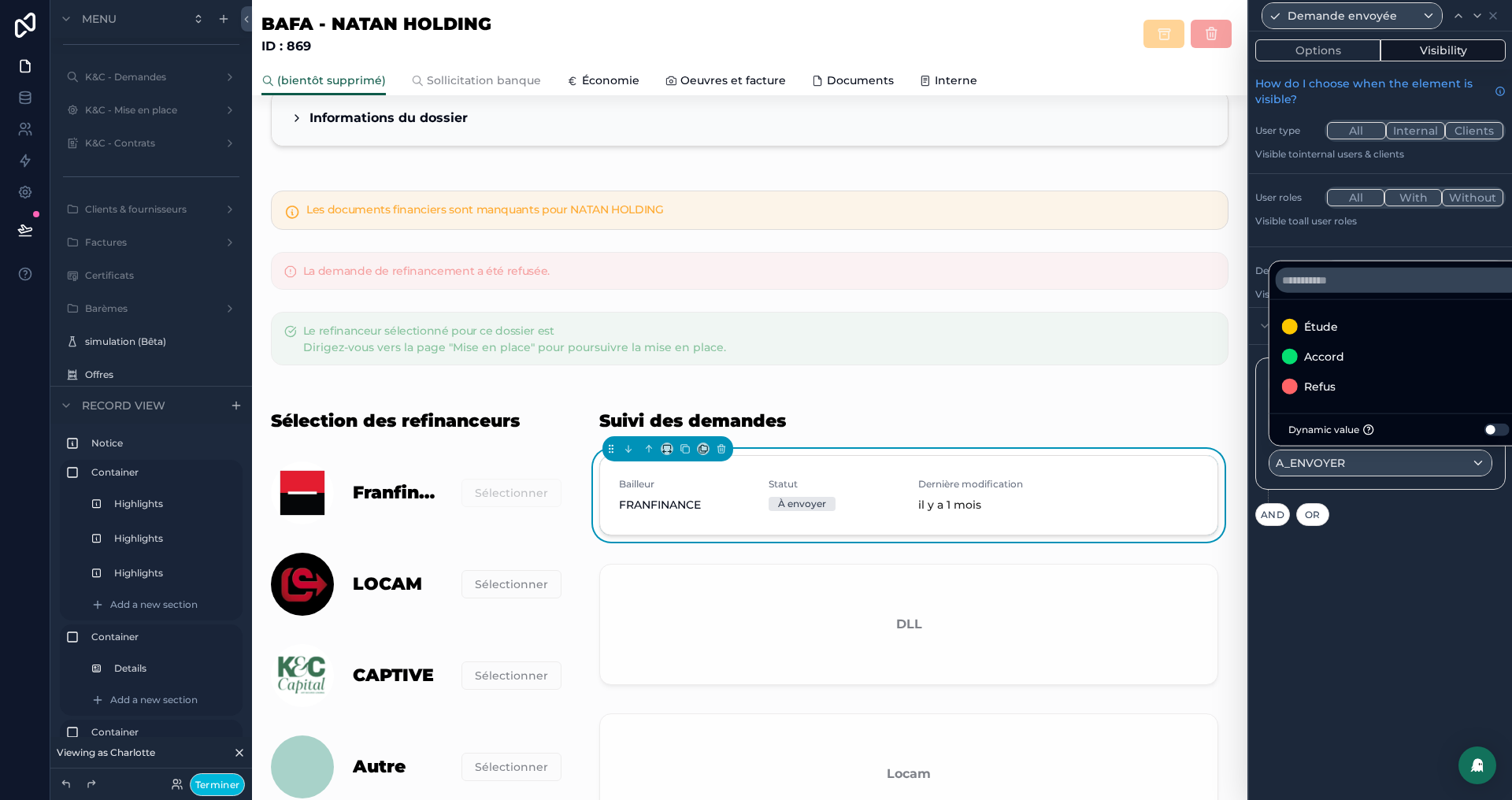
click at [1434, 254] on div at bounding box center [1380, 400] width 263 height 800
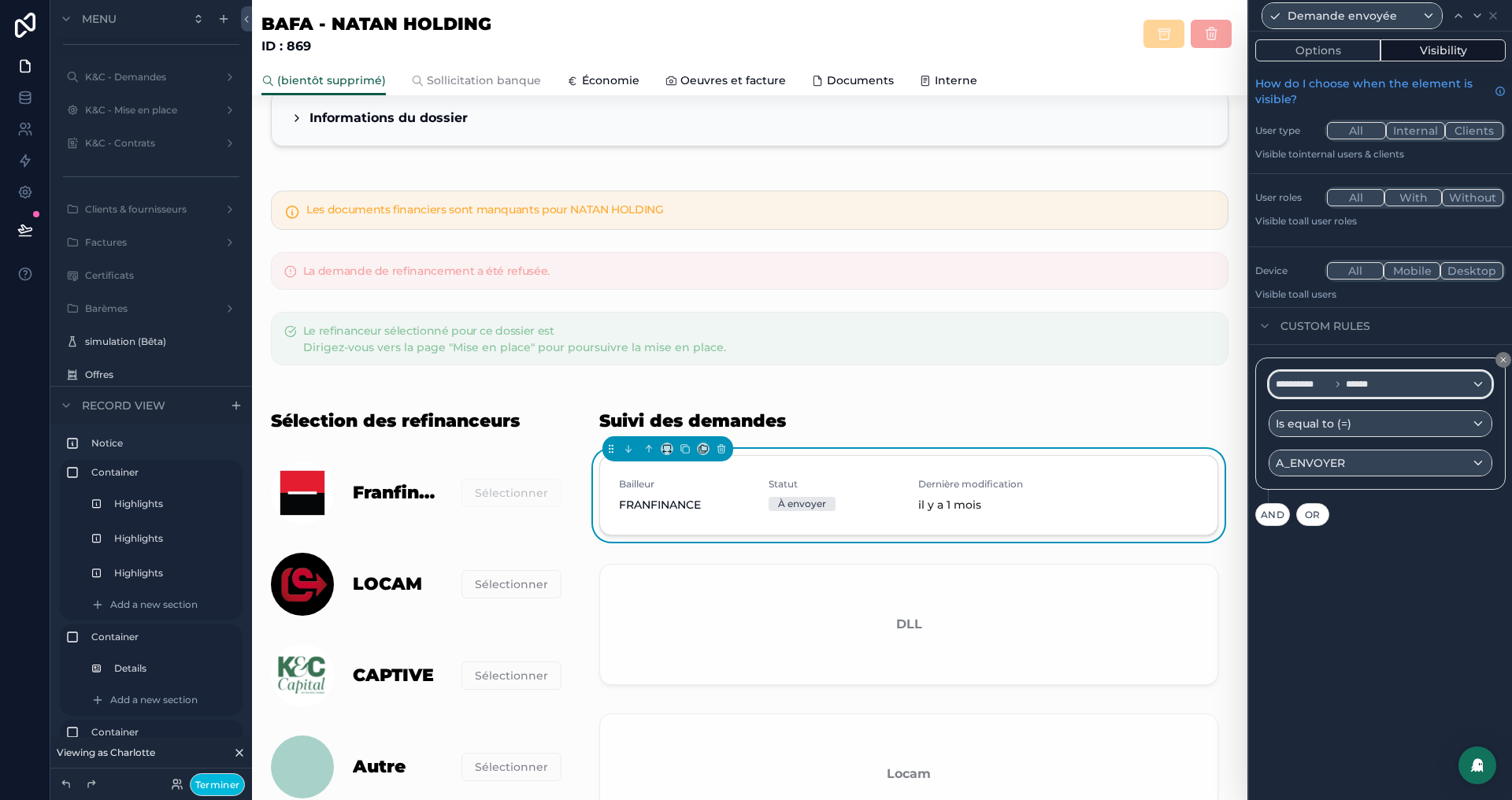
click at [1363, 379] on span "******" at bounding box center [1361, 384] width 29 height 12
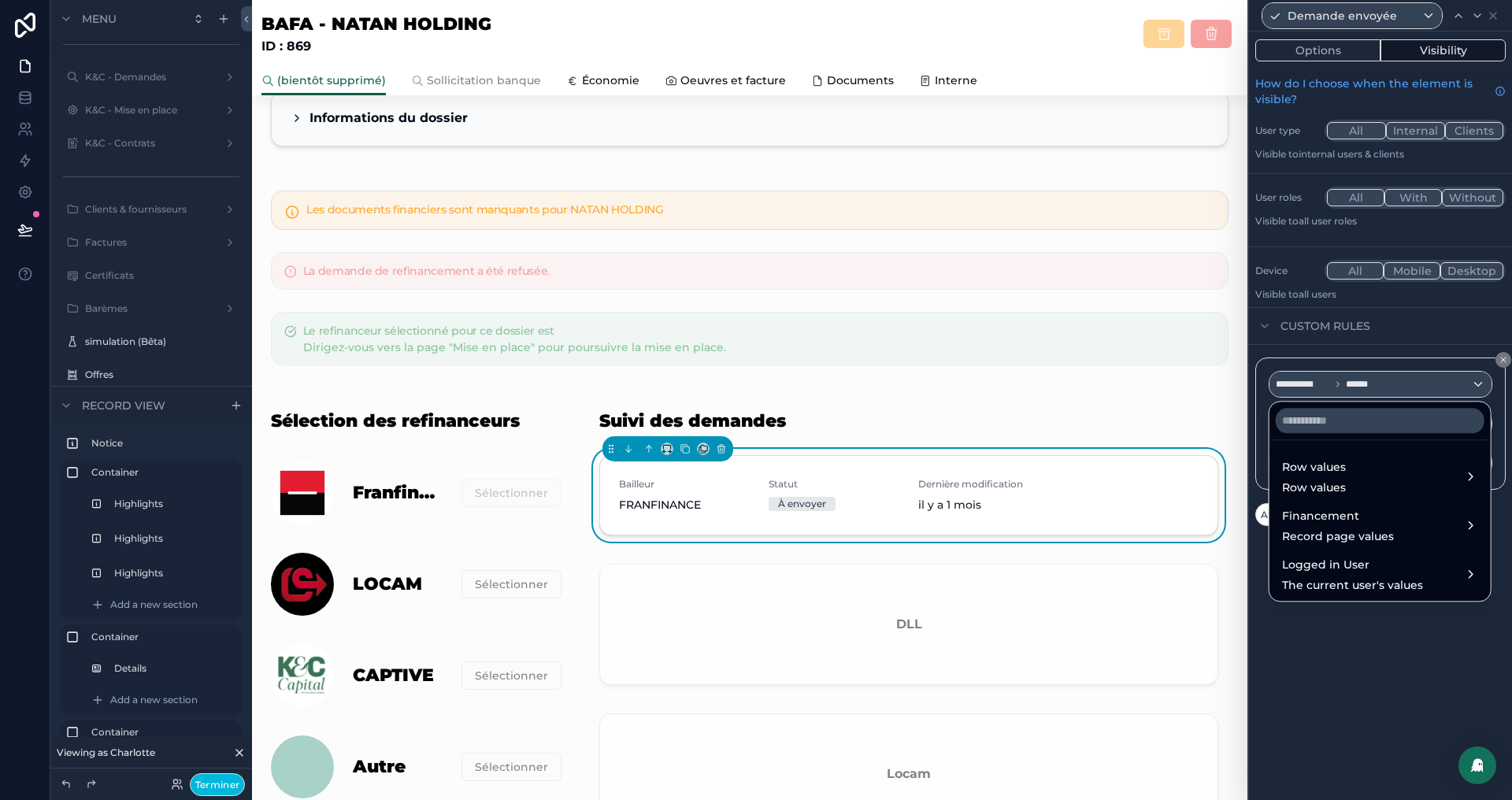
click at [1329, 471] on span "Row values" at bounding box center [1314, 467] width 64 height 19
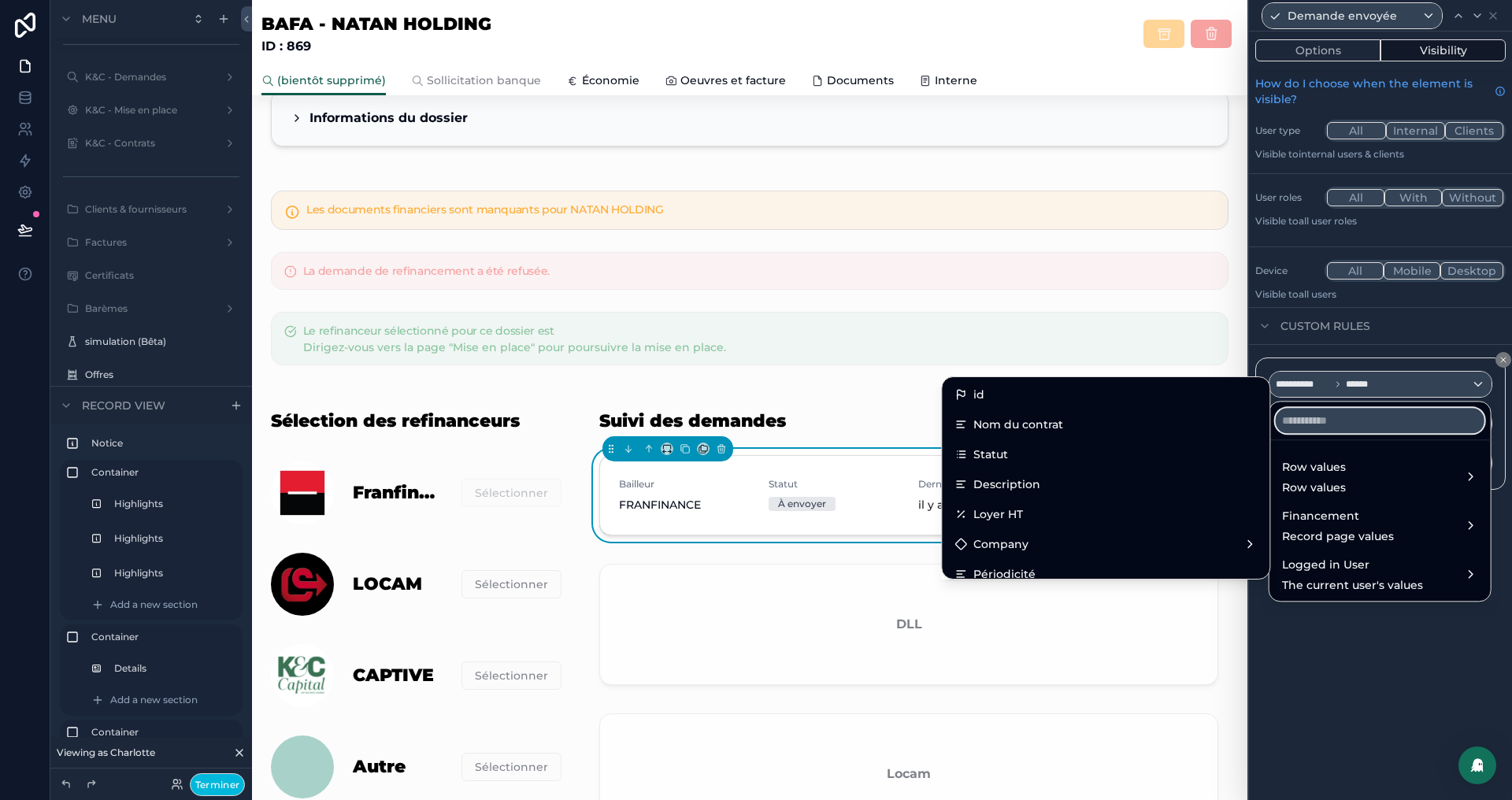
click at [1322, 413] on input "text" at bounding box center [1380, 420] width 208 height 25
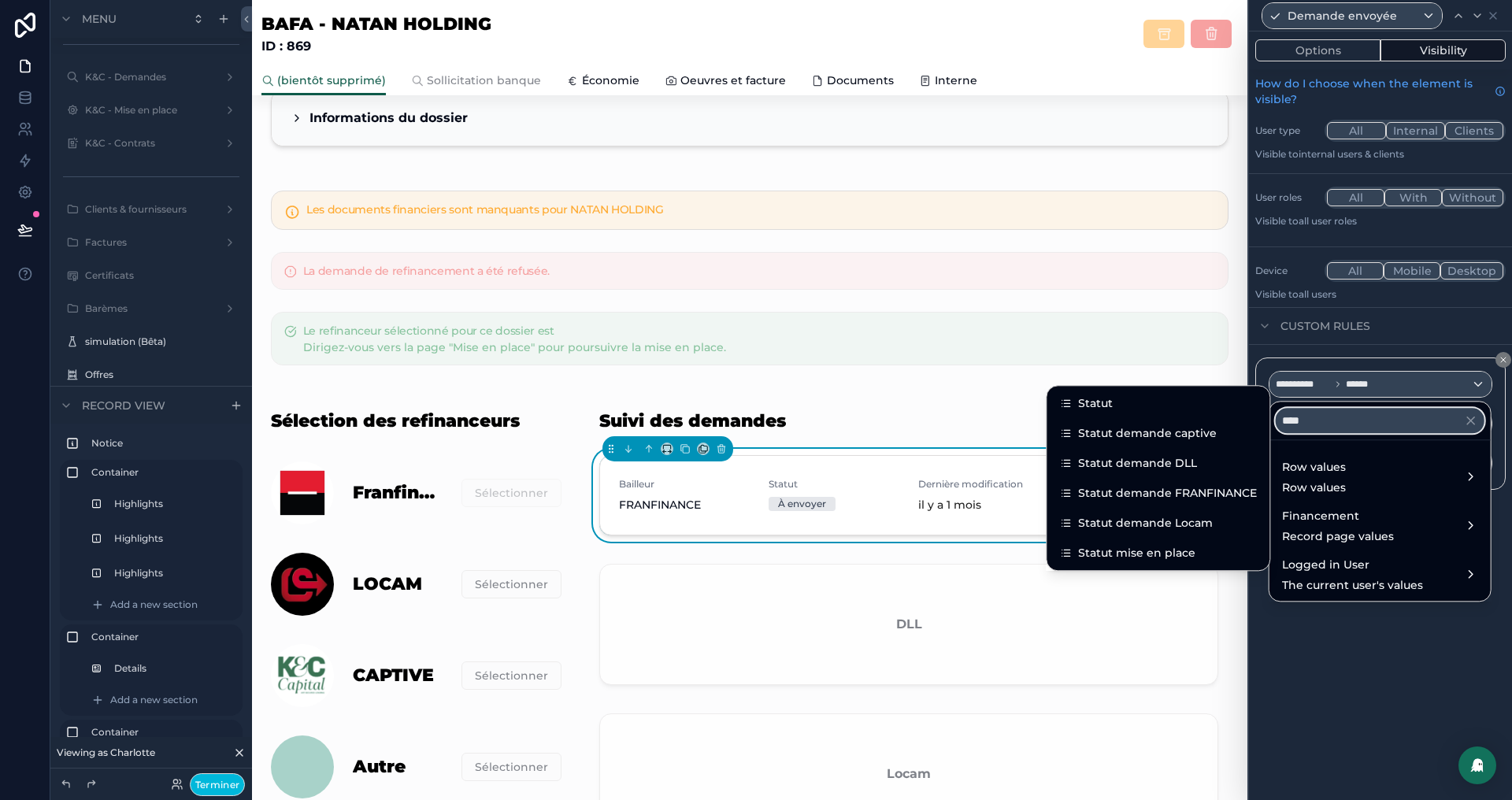
type input "****"
click at [1210, 483] on div "Statut demande FRANFINANCE" at bounding box center [1157, 493] width 217 height 29
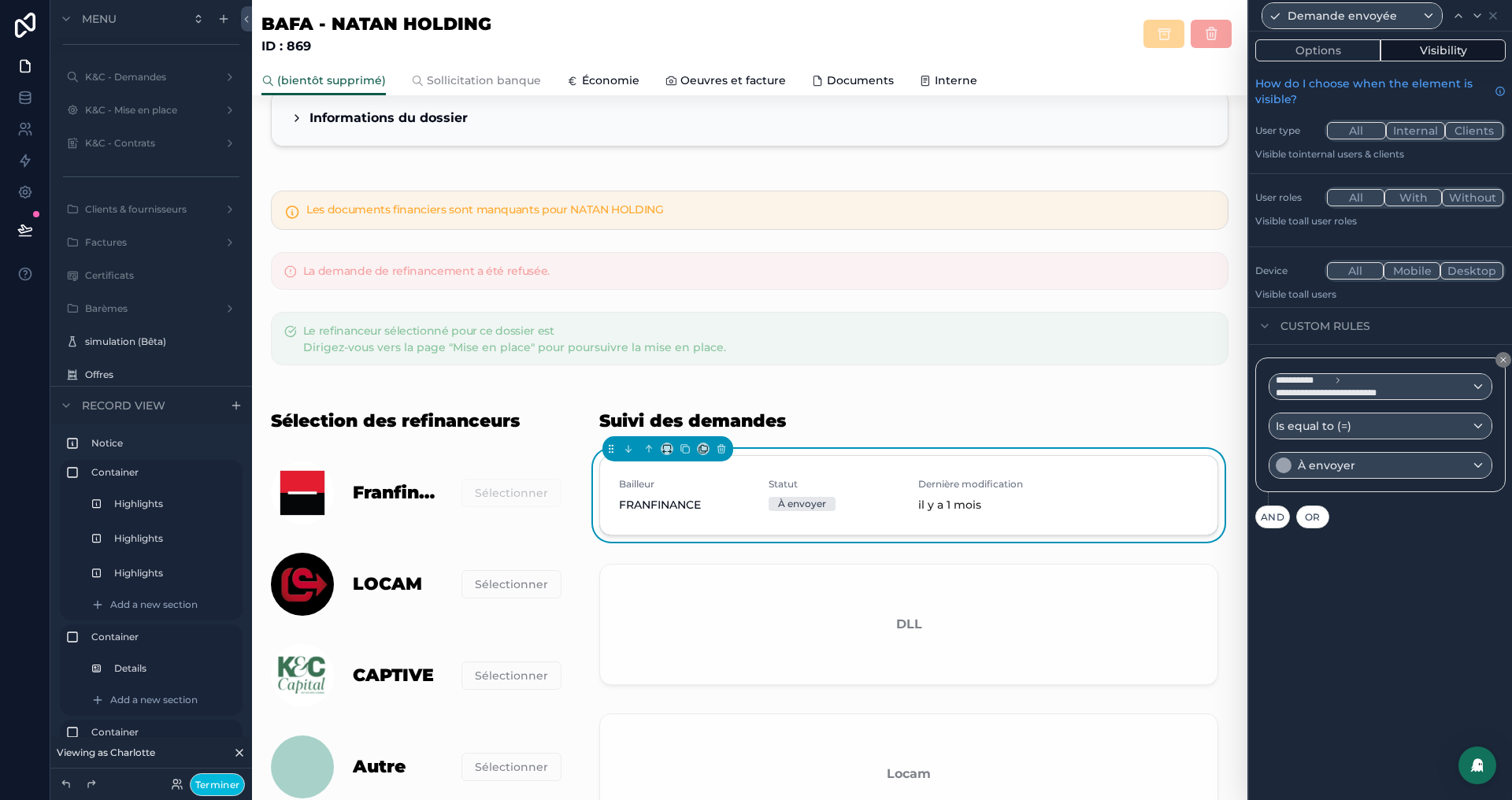
click at [225, 781] on button "Terminer" at bounding box center [217, 785] width 55 height 23
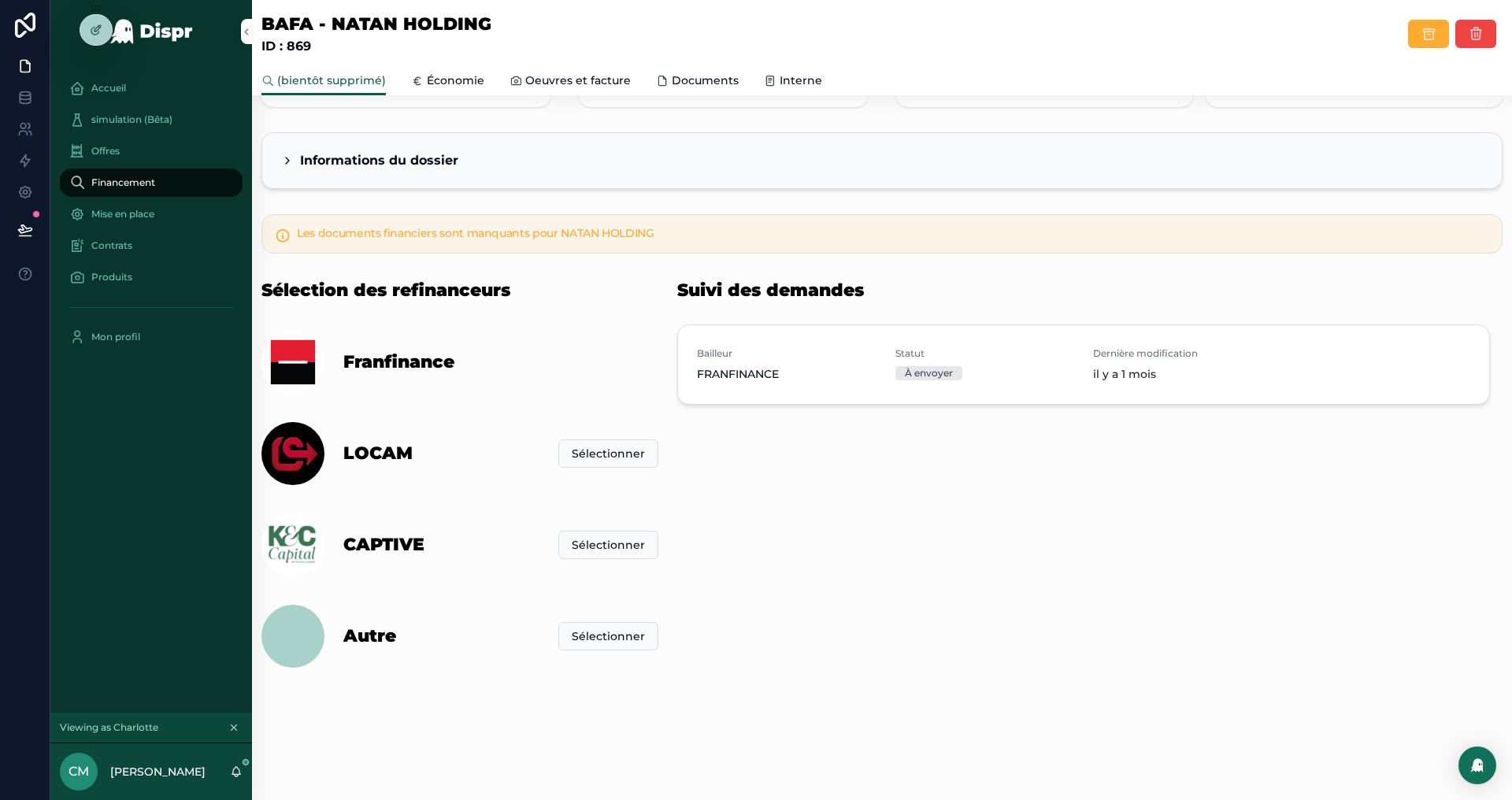
scroll to position [180, 0]
click at [101, 32] on icon at bounding box center [96, 30] width 12 height 12
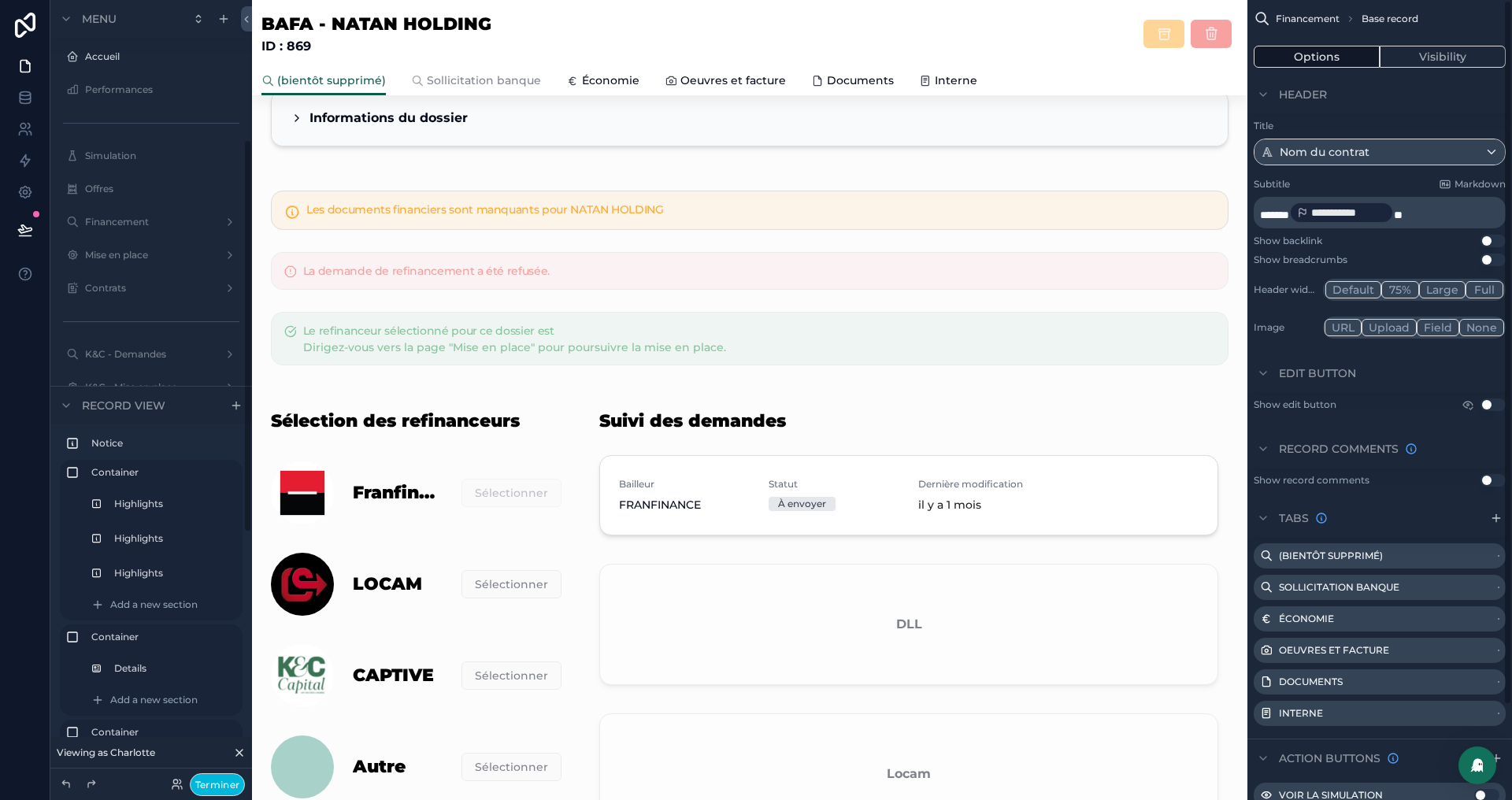
scroll to position [277, 0]
click at [1019, 451] on div "scrollable content" at bounding box center [908, 700] width 657 height 614
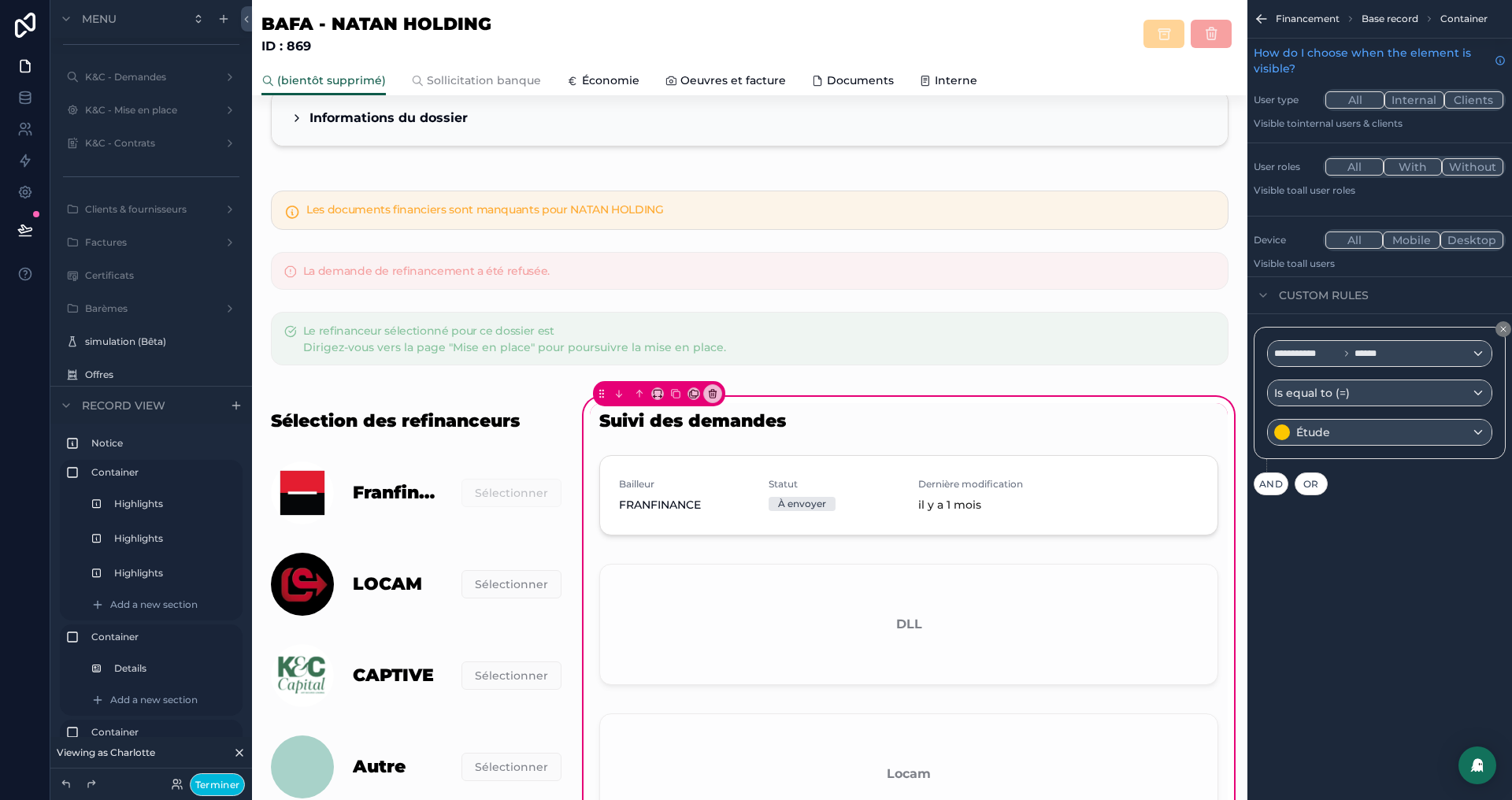
click at [1072, 478] on div "scrollable content" at bounding box center [909, 498] width 638 height 99
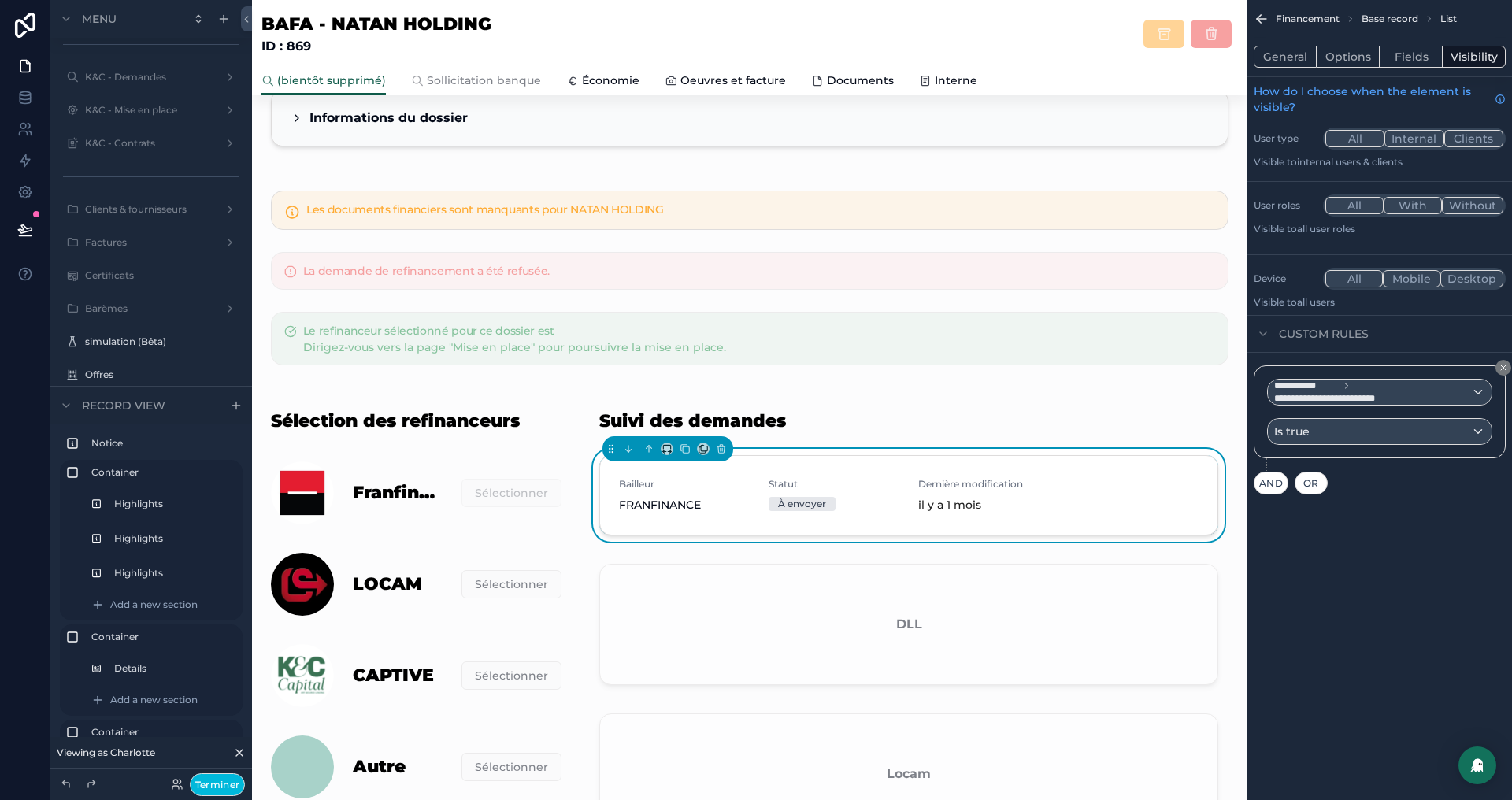
click at [1339, 53] on button "Options" at bounding box center [1348, 56] width 63 height 22
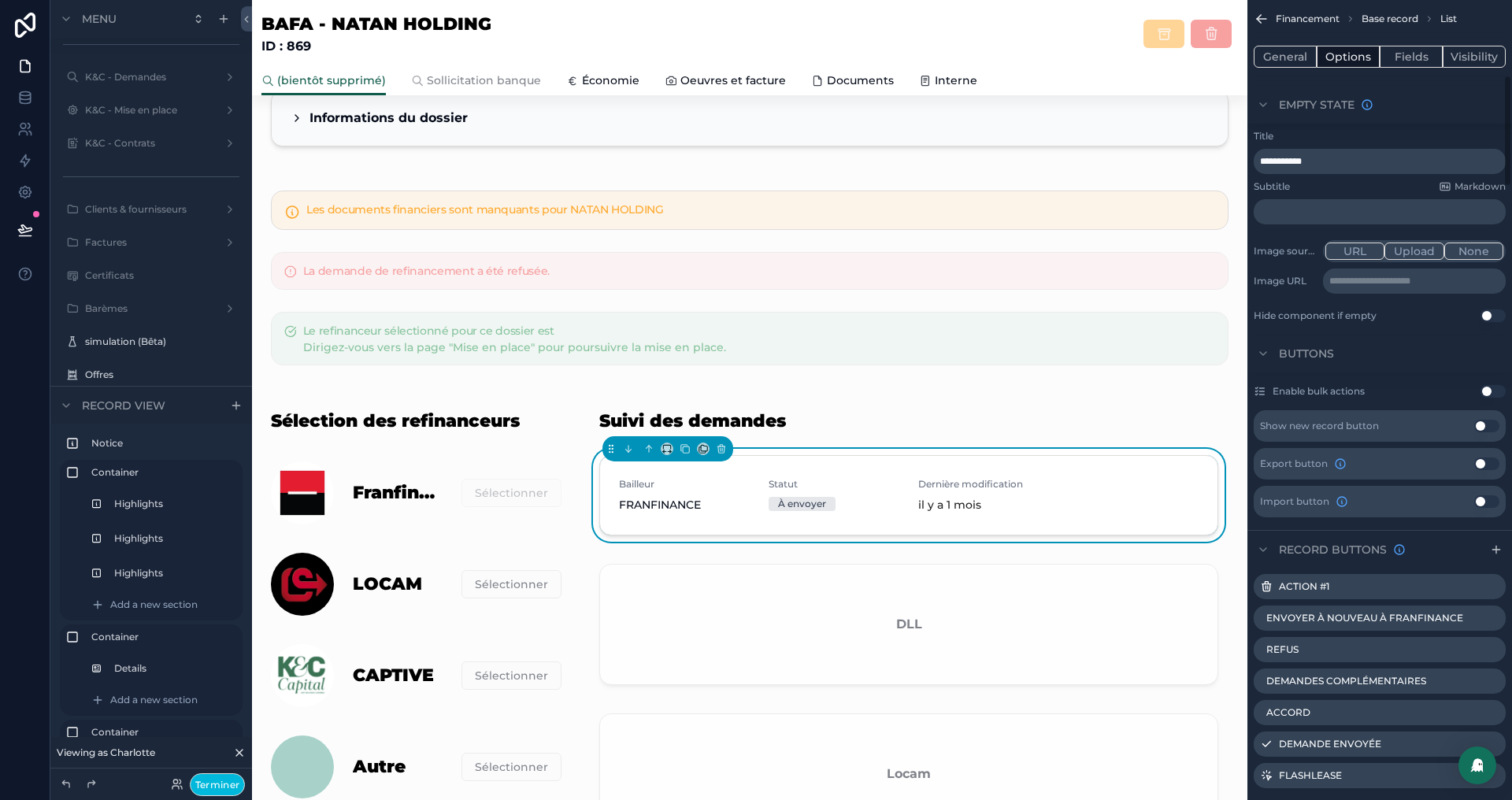
scroll to position [536, 0]
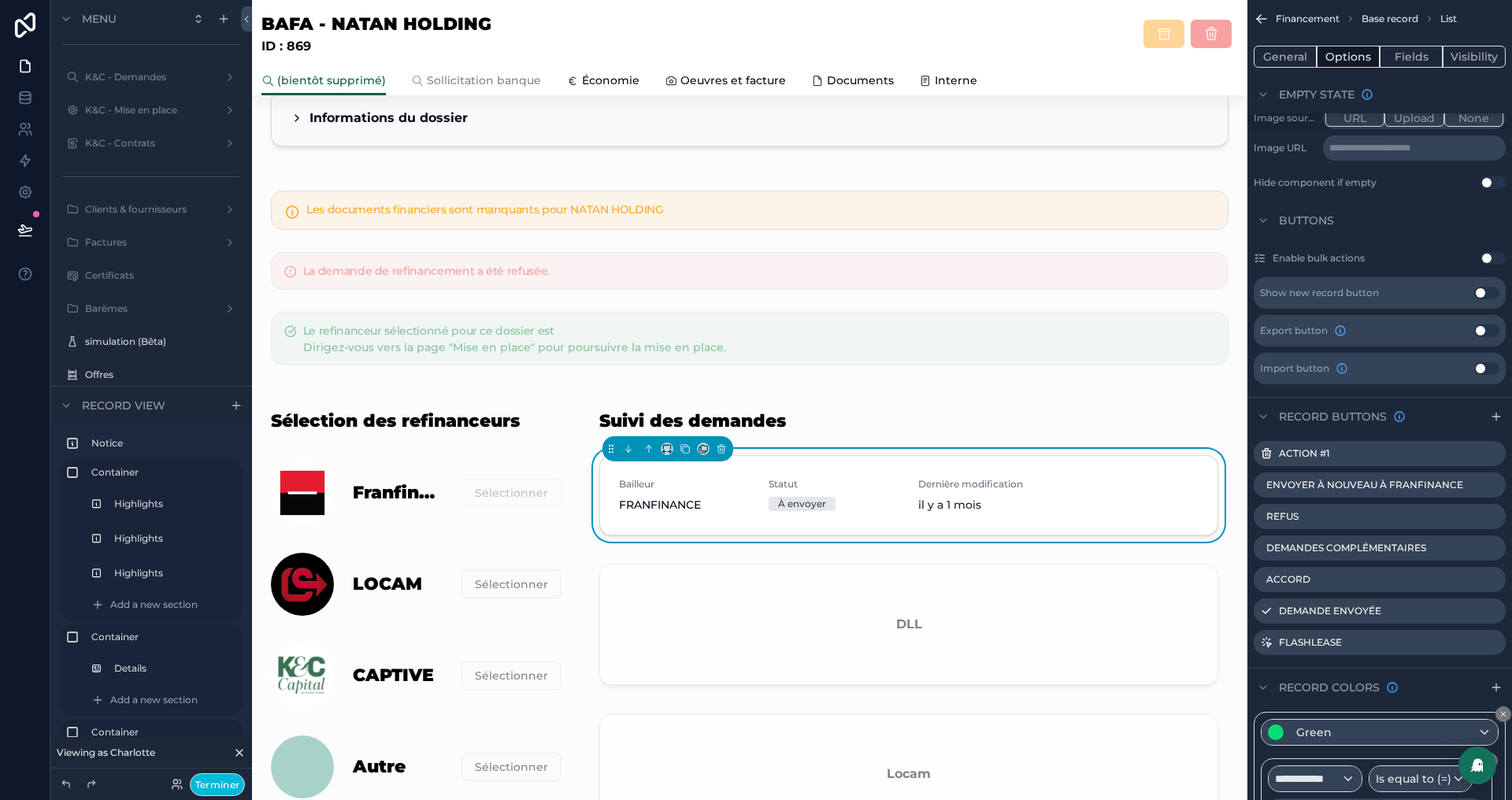
click at [0, 0] on icon "scrollable content" at bounding box center [0, 0] width 0 height 0
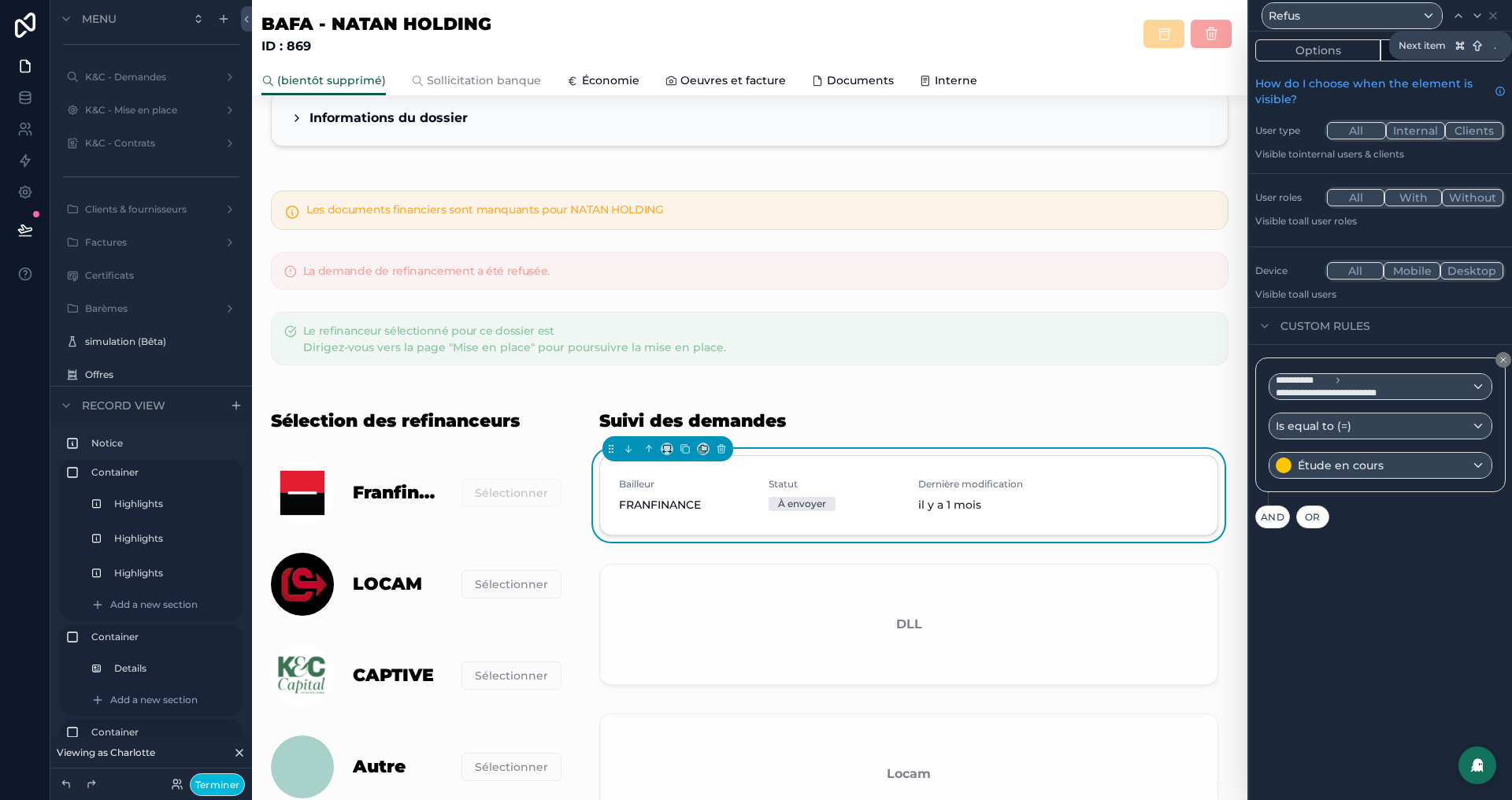
click at [1469, 20] on div at bounding box center [1477, 15] width 19 height 19
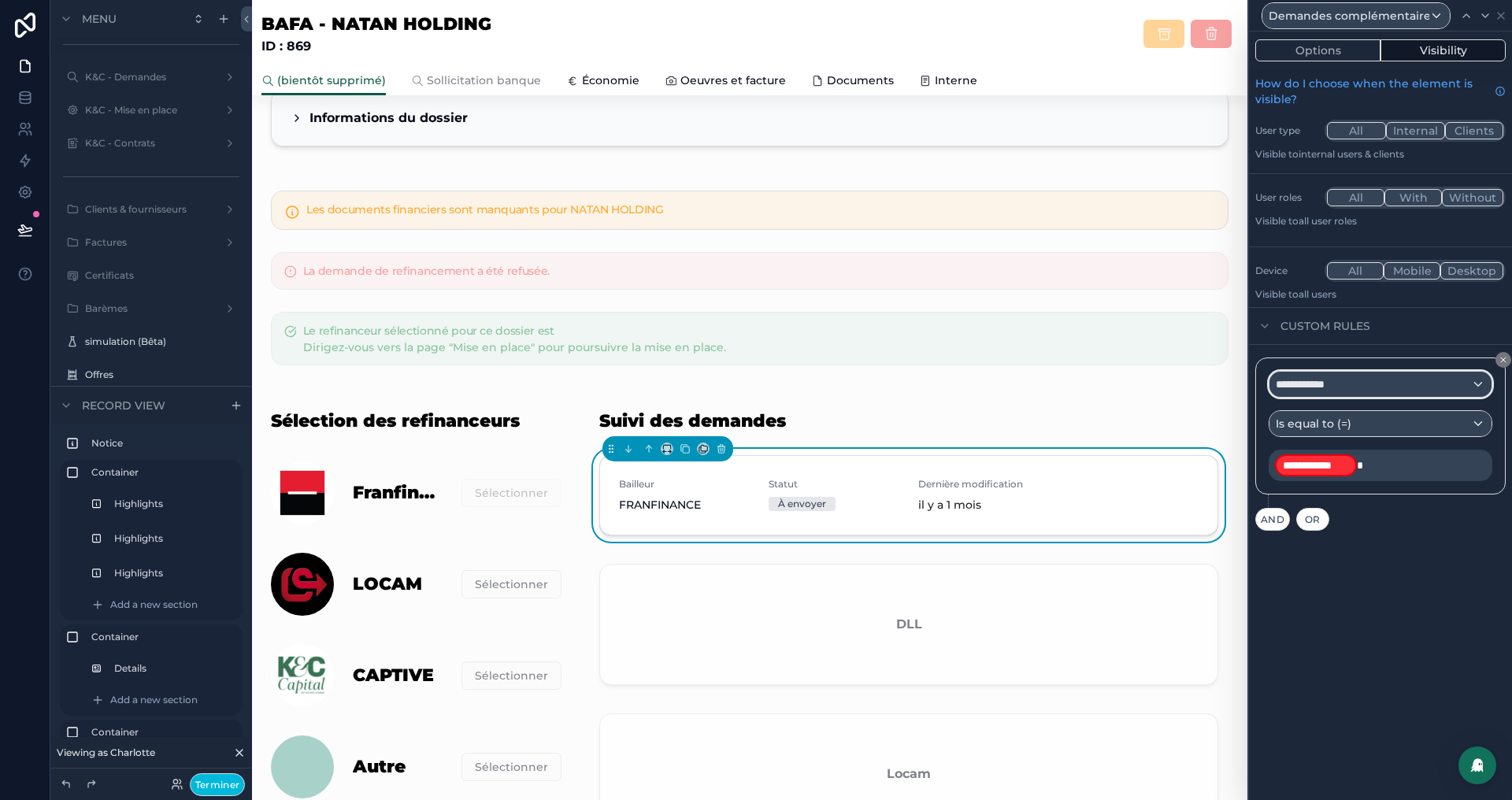
click at [1393, 381] on div "**********" at bounding box center [1380, 384] width 222 height 25
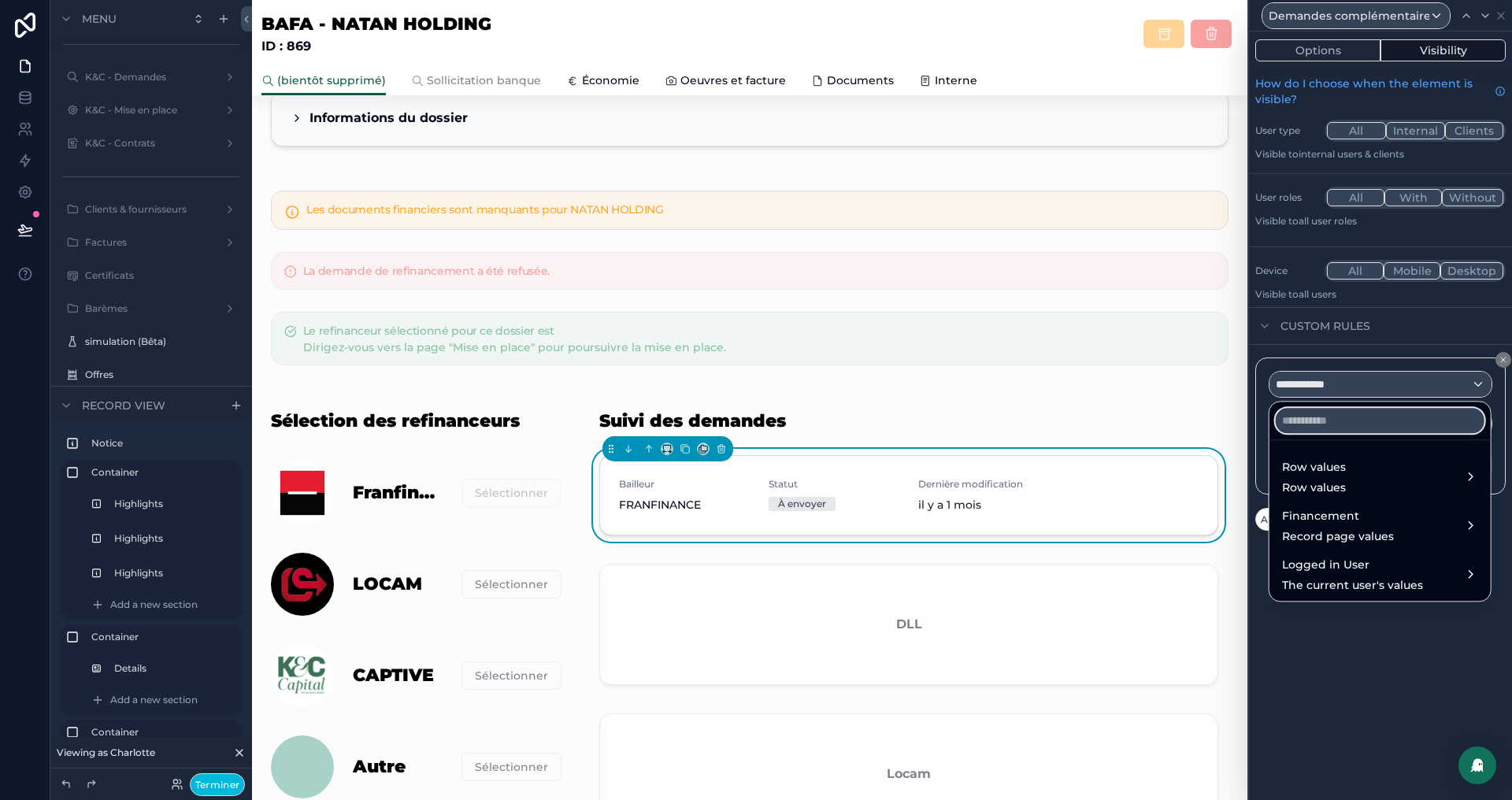
click at [1343, 417] on input "text" at bounding box center [1380, 420] width 208 height 25
type input "****"
click at [1341, 475] on span "Row values" at bounding box center [1314, 467] width 64 height 19
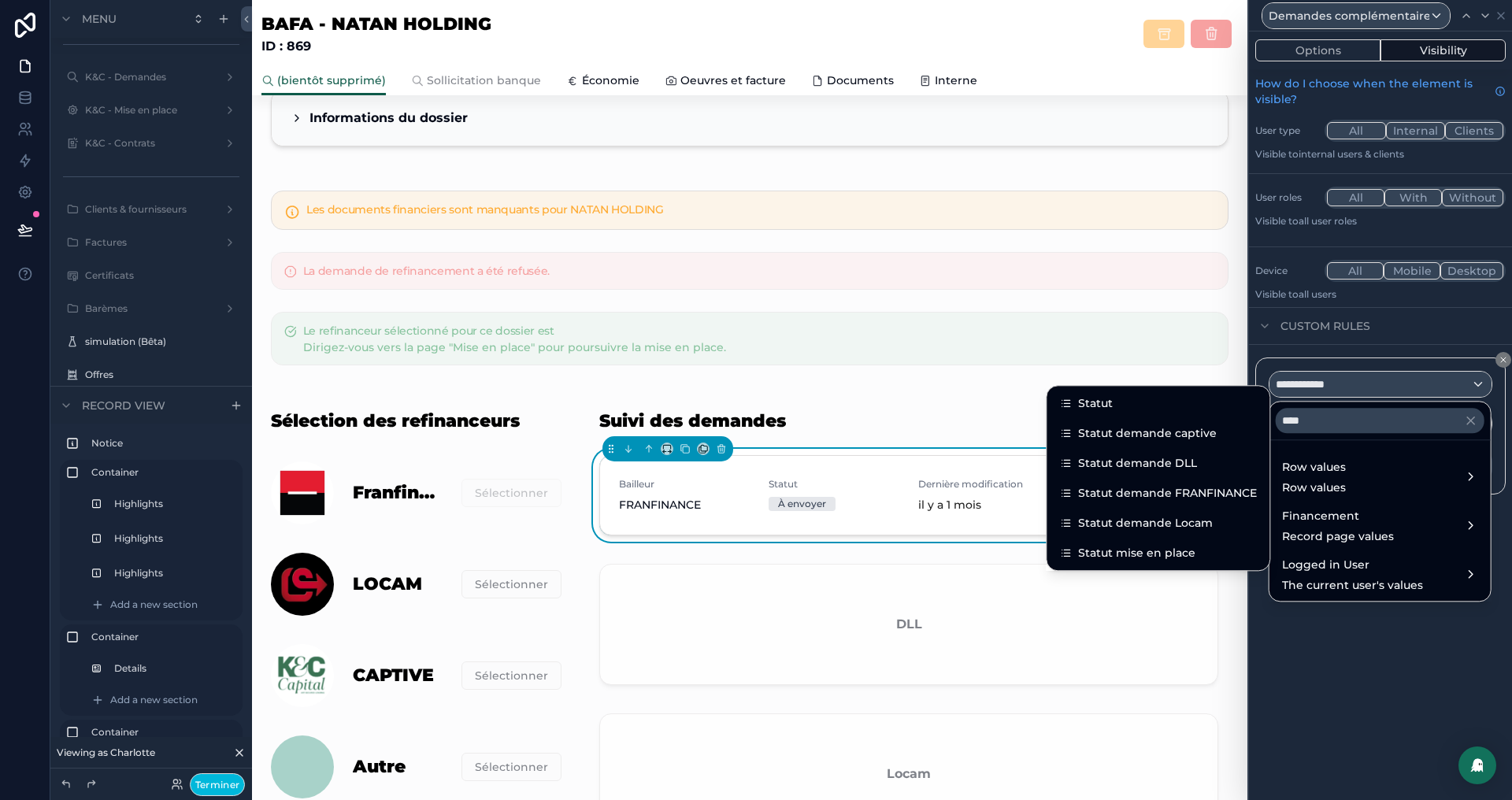
click at [1133, 492] on span "Statut demande FRANFINANCE" at bounding box center [1167, 493] width 179 height 19
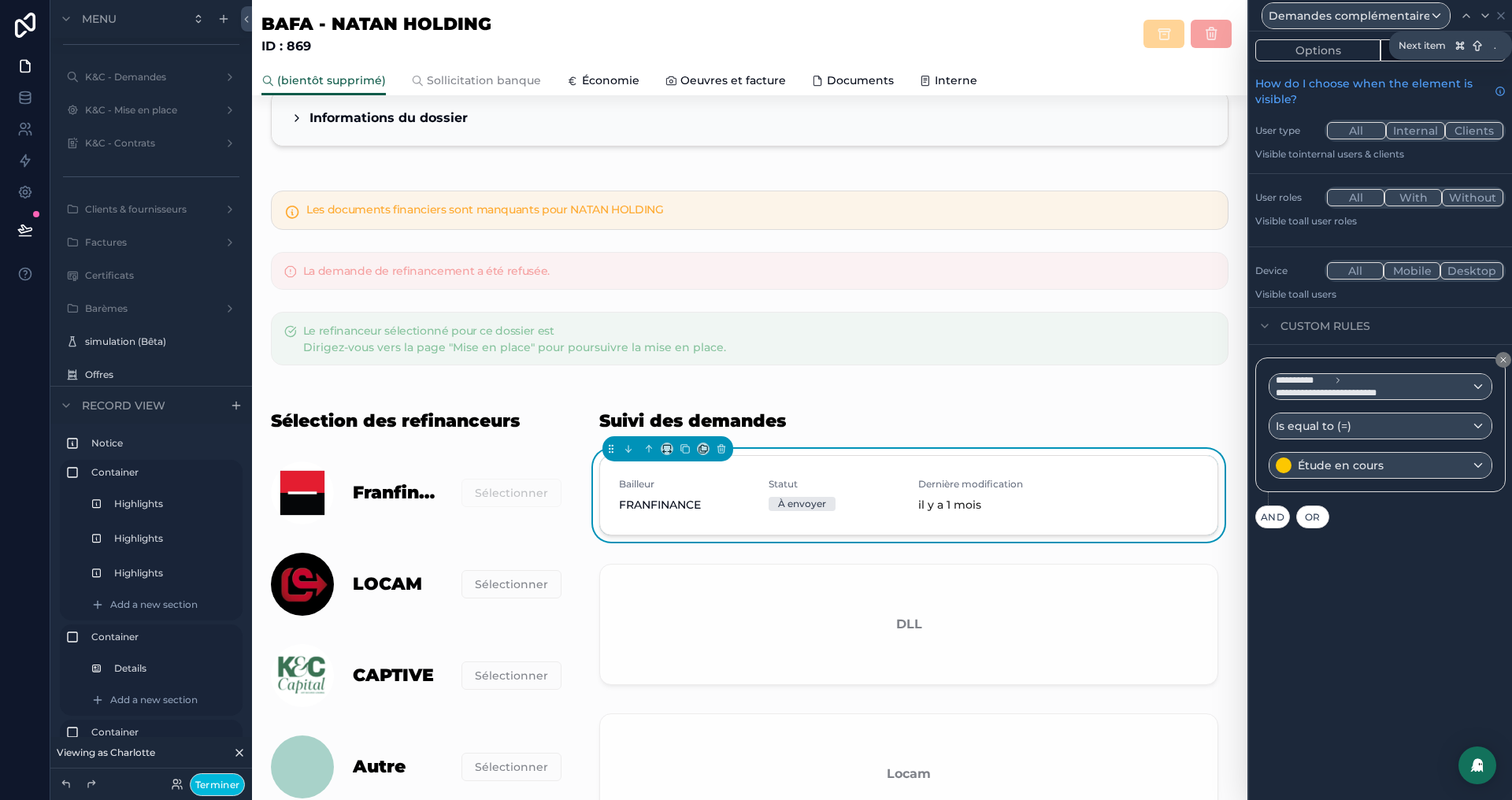
click at [1484, 17] on icon at bounding box center [1485, 16] width 12 height 12
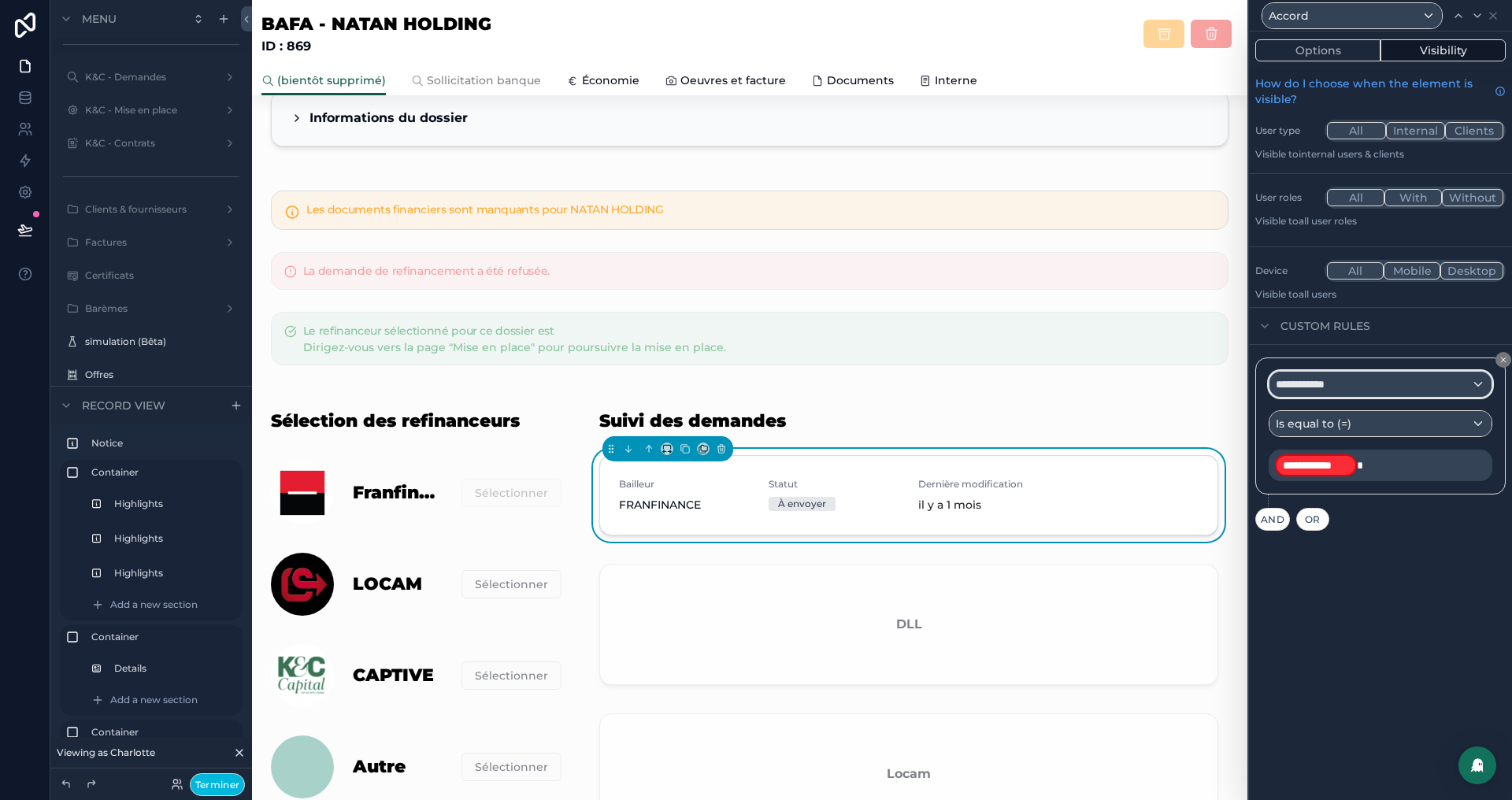
click at [1387, 393] on div "**********" at bounding box center [1380, 384] width 222 height 25
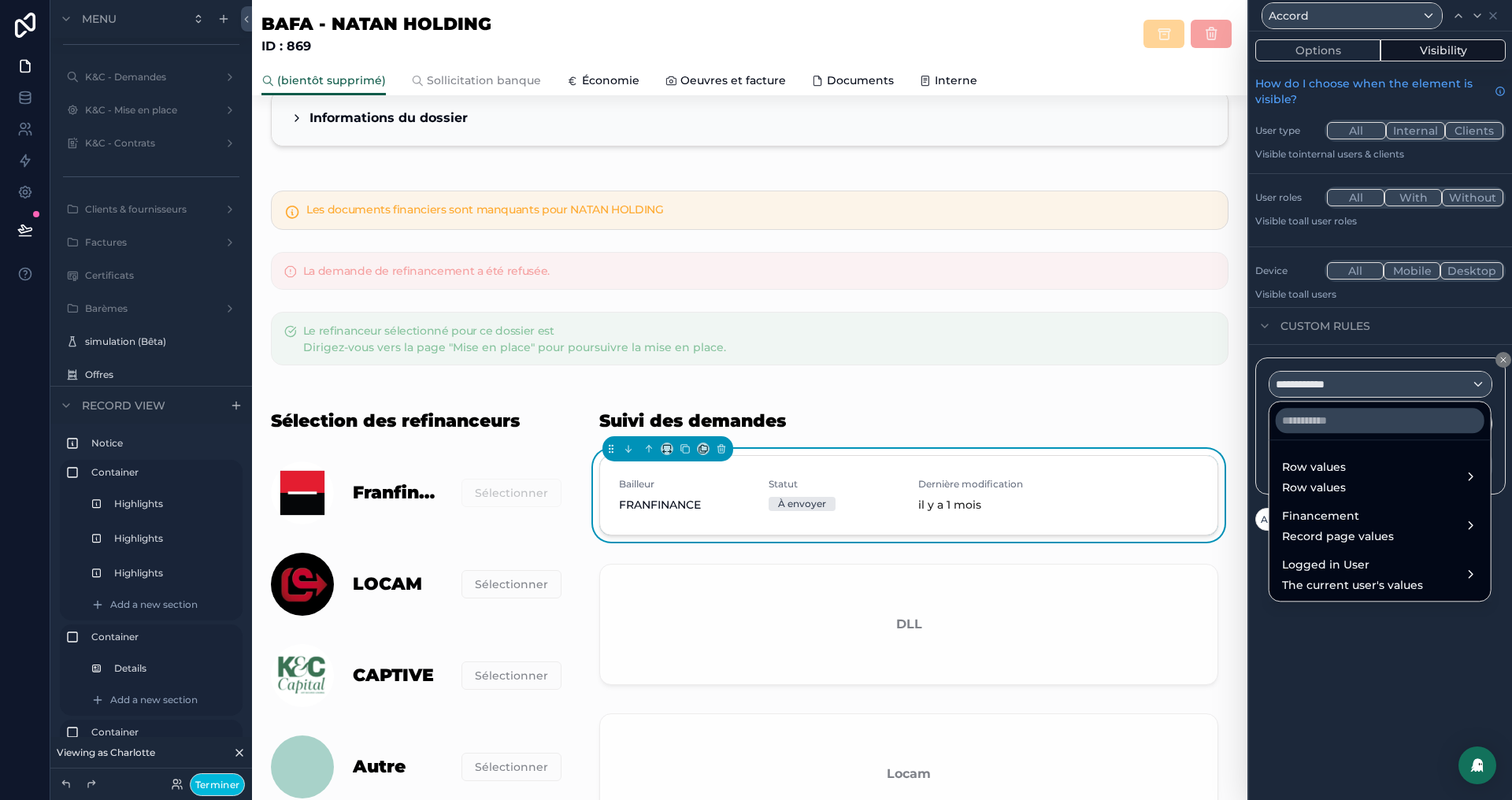
click at [1348, 472] on div "Row values Row values" at bounding box center [1380, 477] width 196 height 37
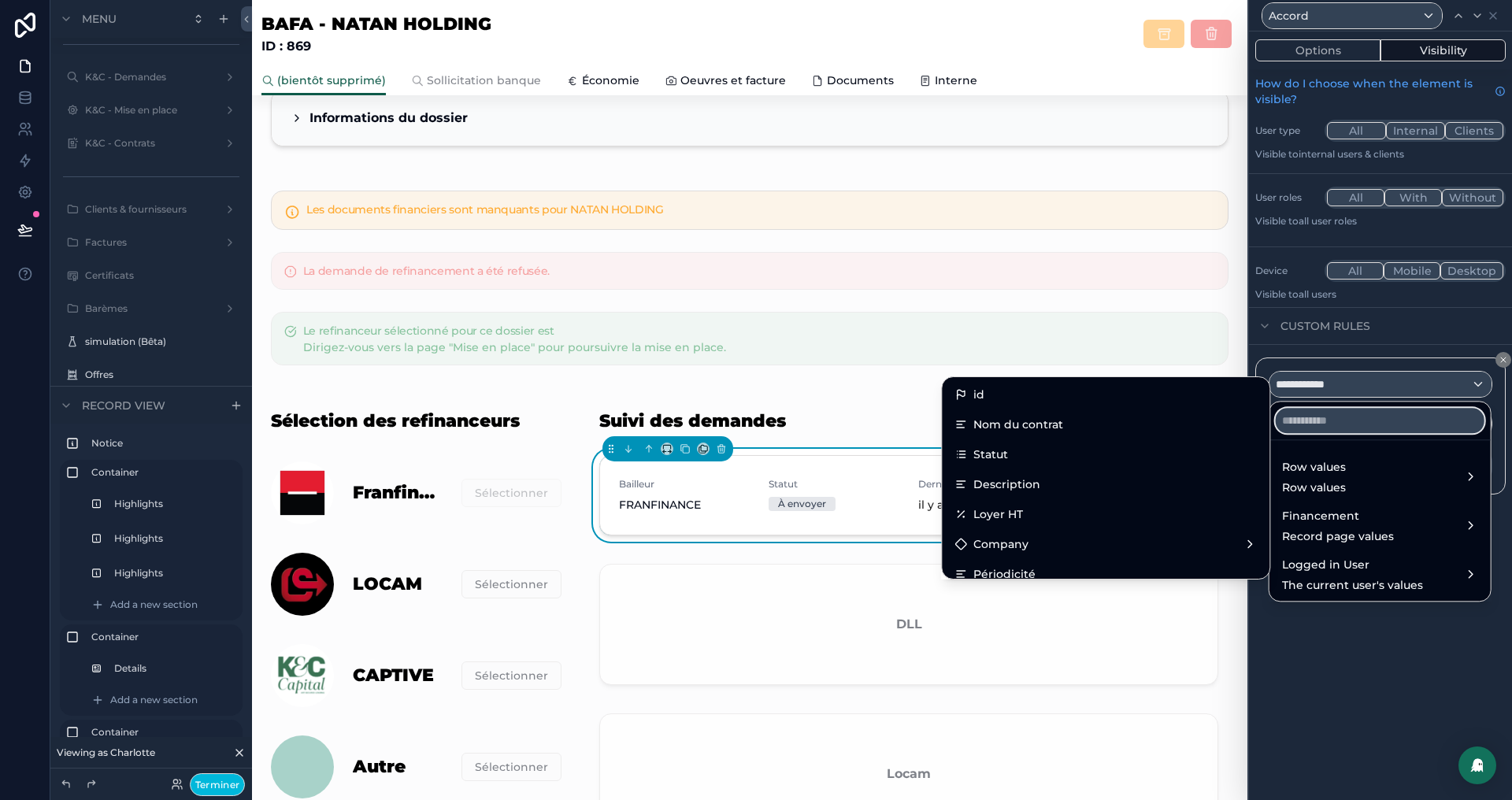
click at [1329, 415] on input "text" at bounding box center [1380, 420] width 208 height 25
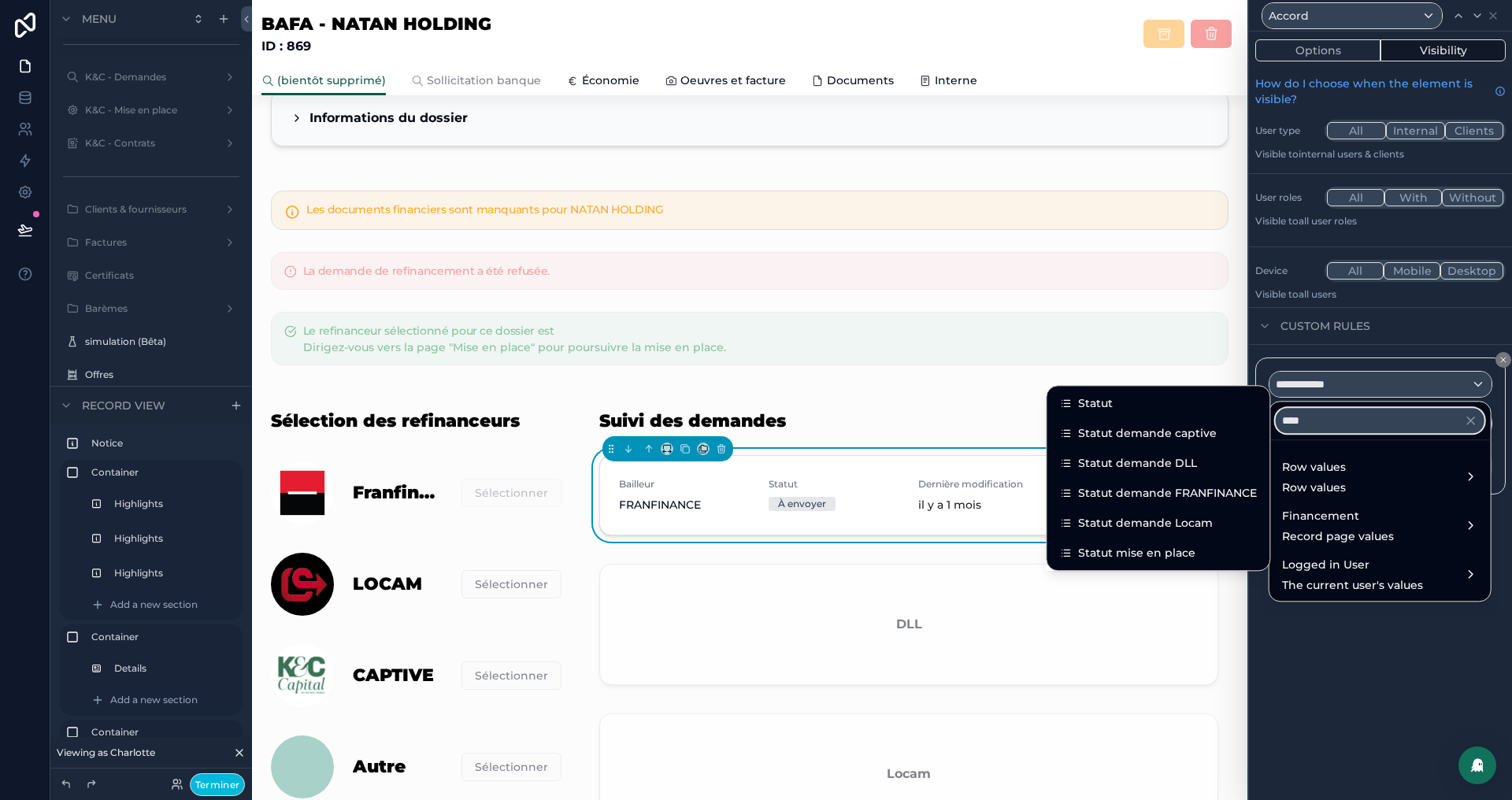
type input "****"
click at [1241, 482] on div "Statut demande FRANFINANCE" at bounding box center [1157, 493] width 217 height 29
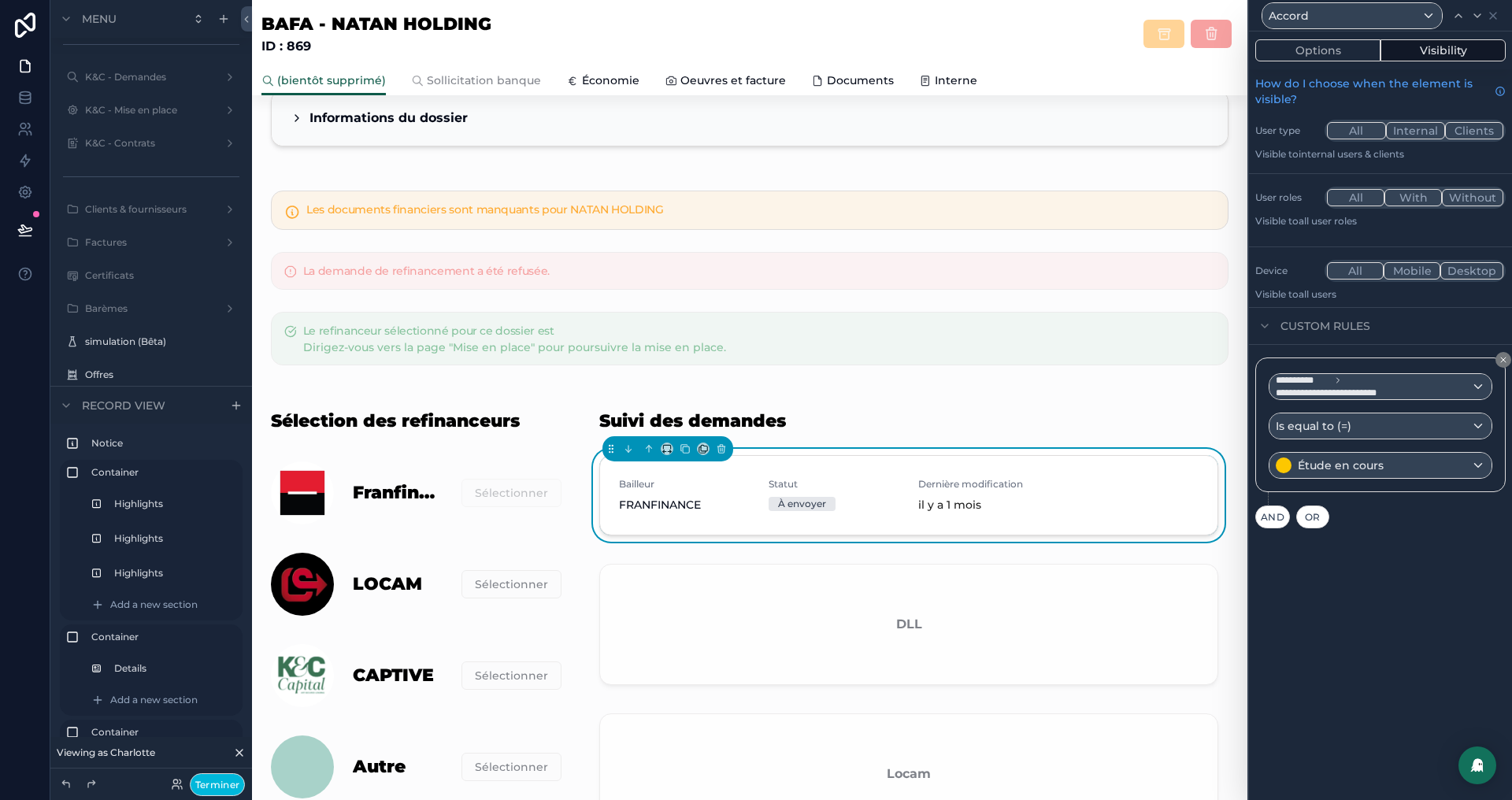
click at [217, 788] on button "Terminer" at bounding box center [217, 785] width 55 height 23
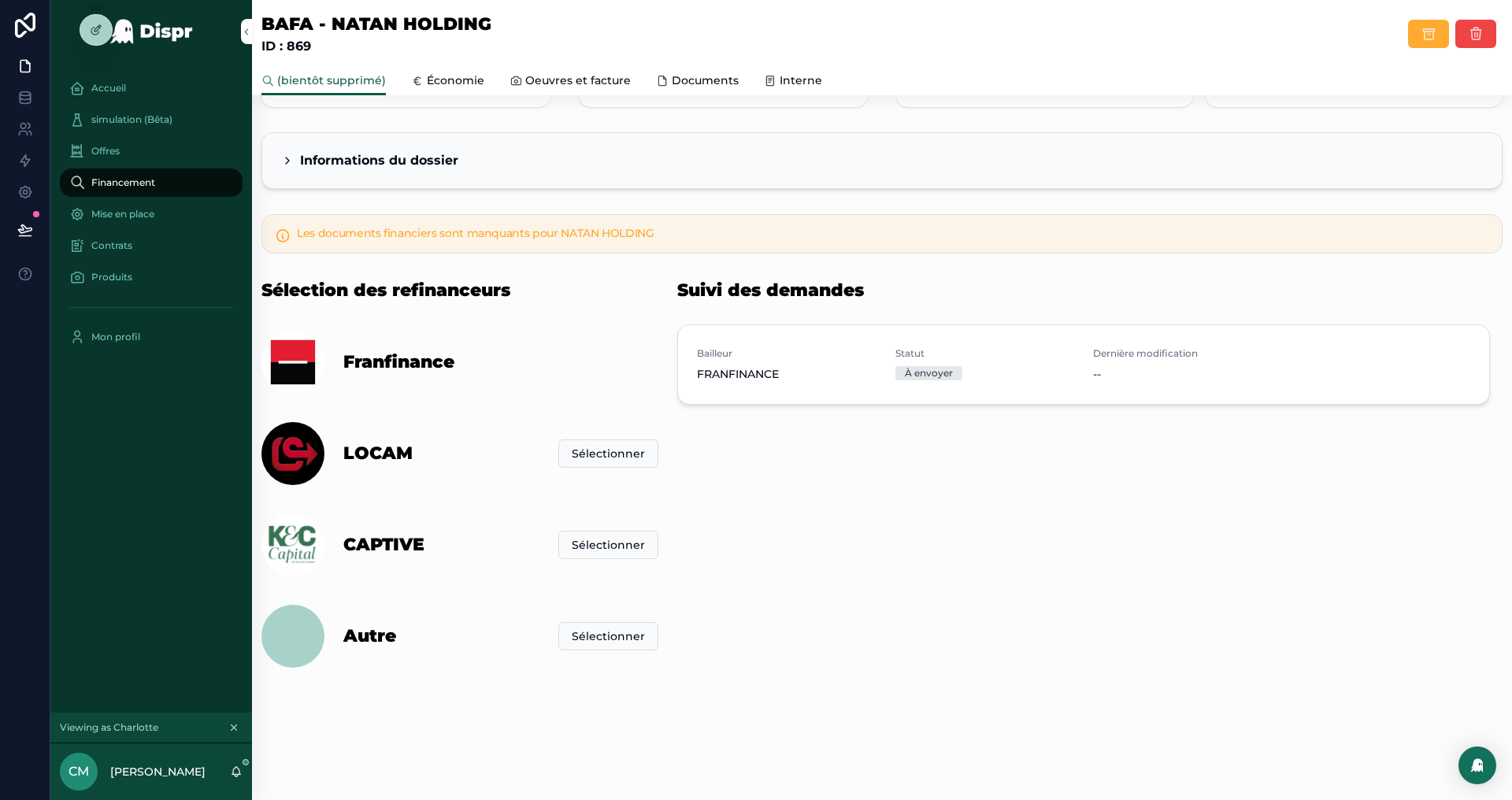
scroll to position [180, 0]
click at [95, 37] on div at bounding box center [95, 30] width 31 height 30
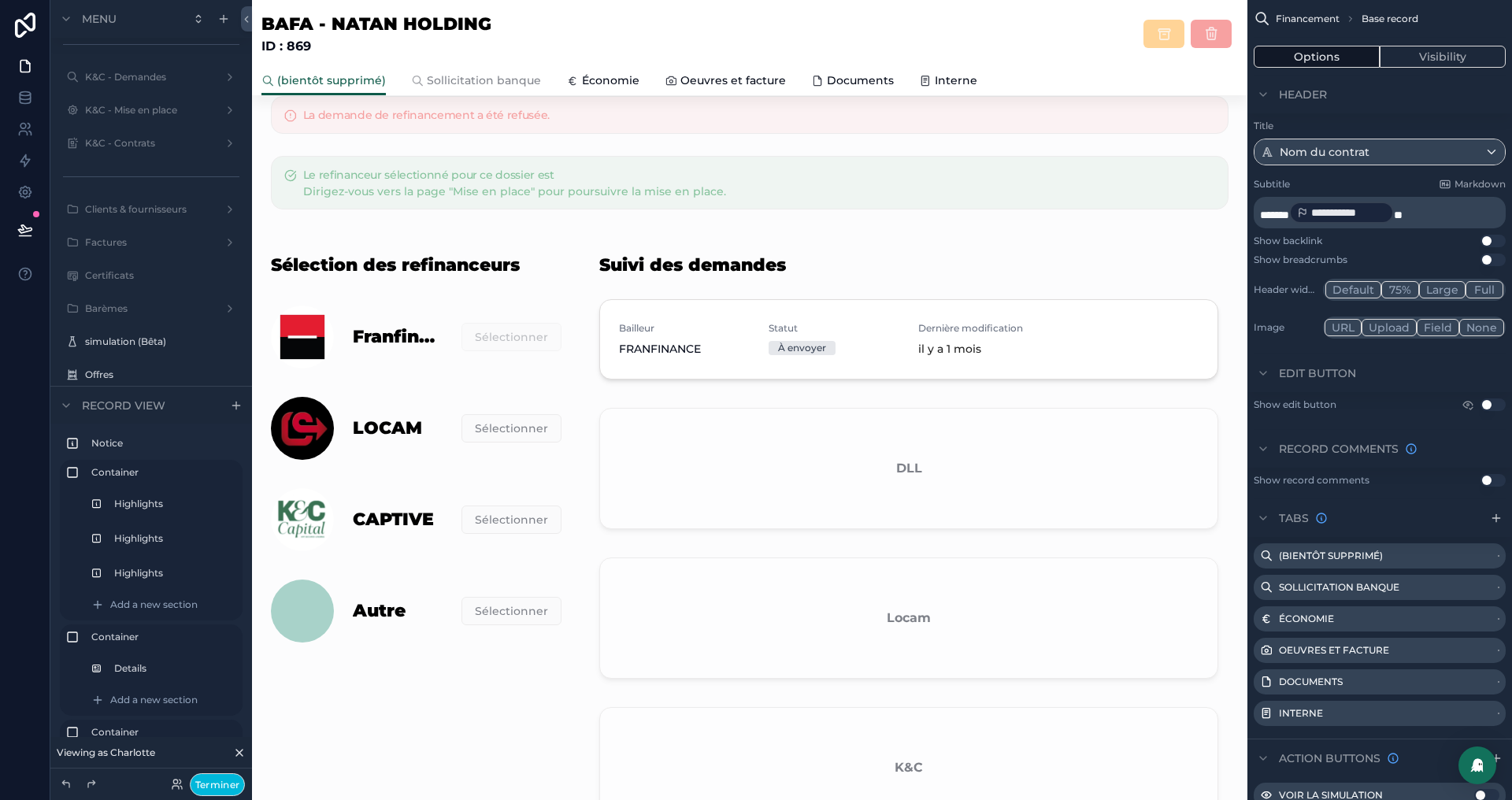
scroll to position [437, 0]
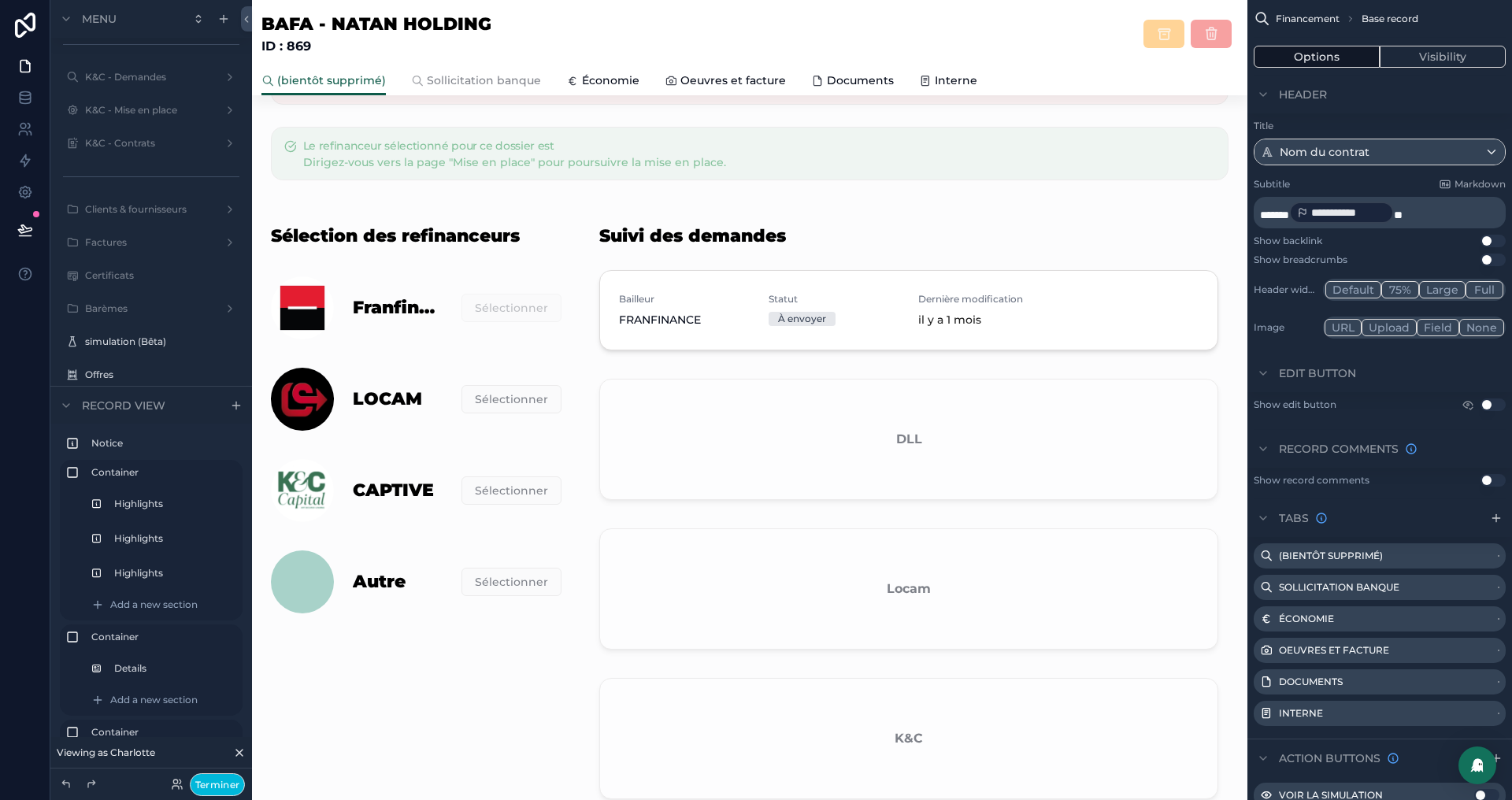
click at [862, 396] on div "scrollable content" at bounding box center [908, 515] width 657 height 614
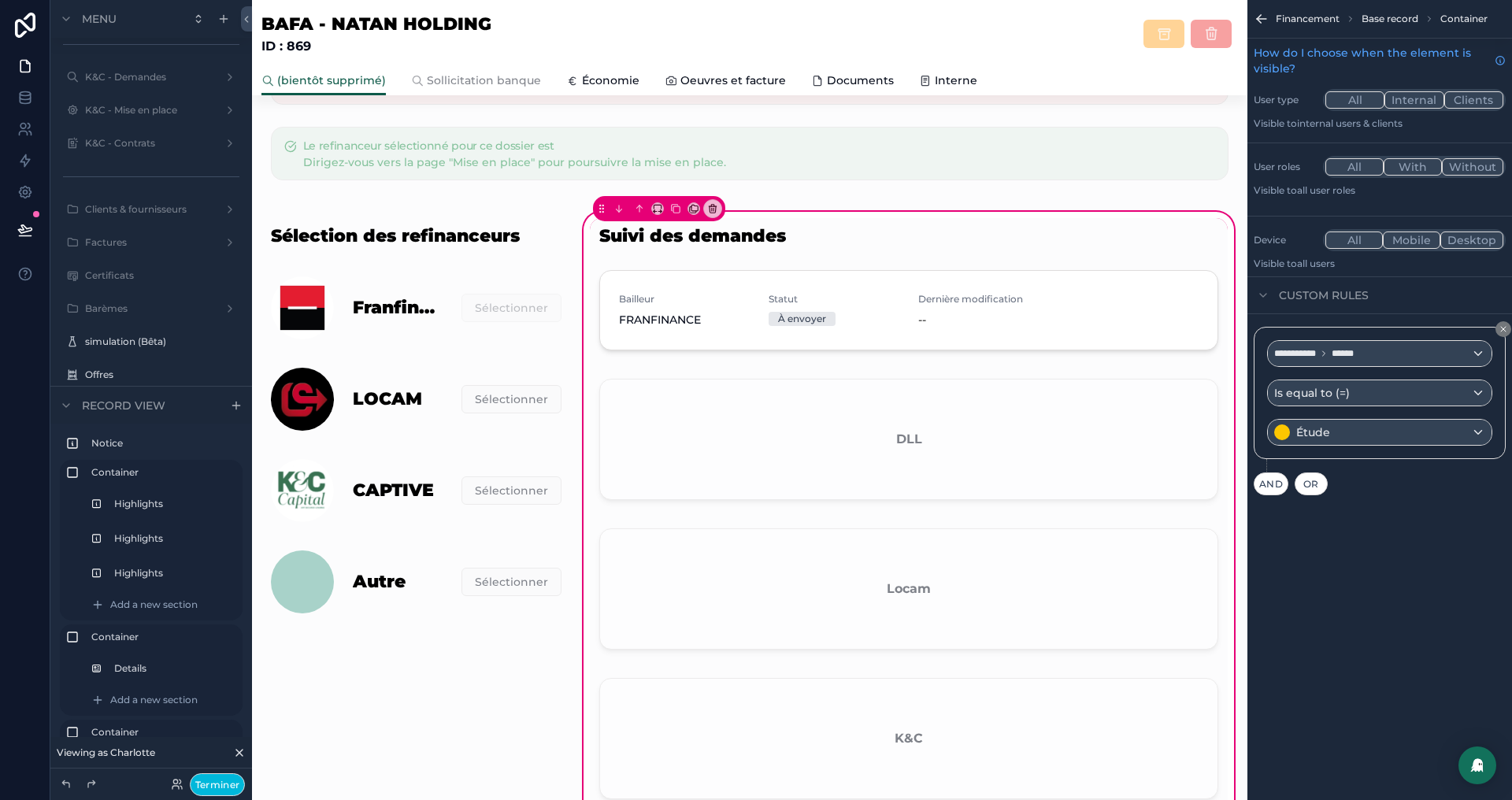
click at [744, 452] on div "scrollable content" at bounding box center [909, 442] width 638 height 140
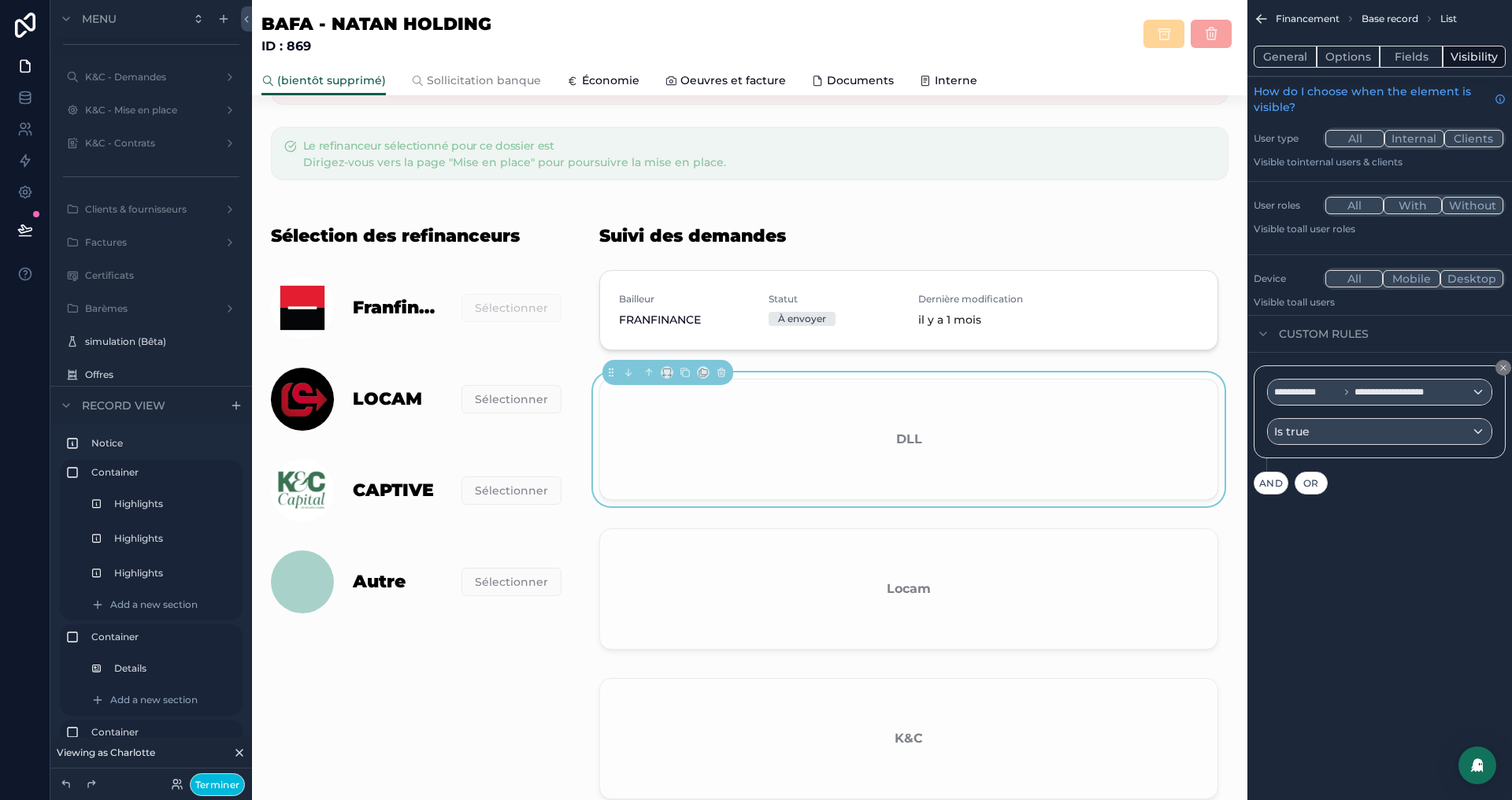
click at [1390, 55] on button "Fields" at bounding box center [1411, 56] width 63 height 22
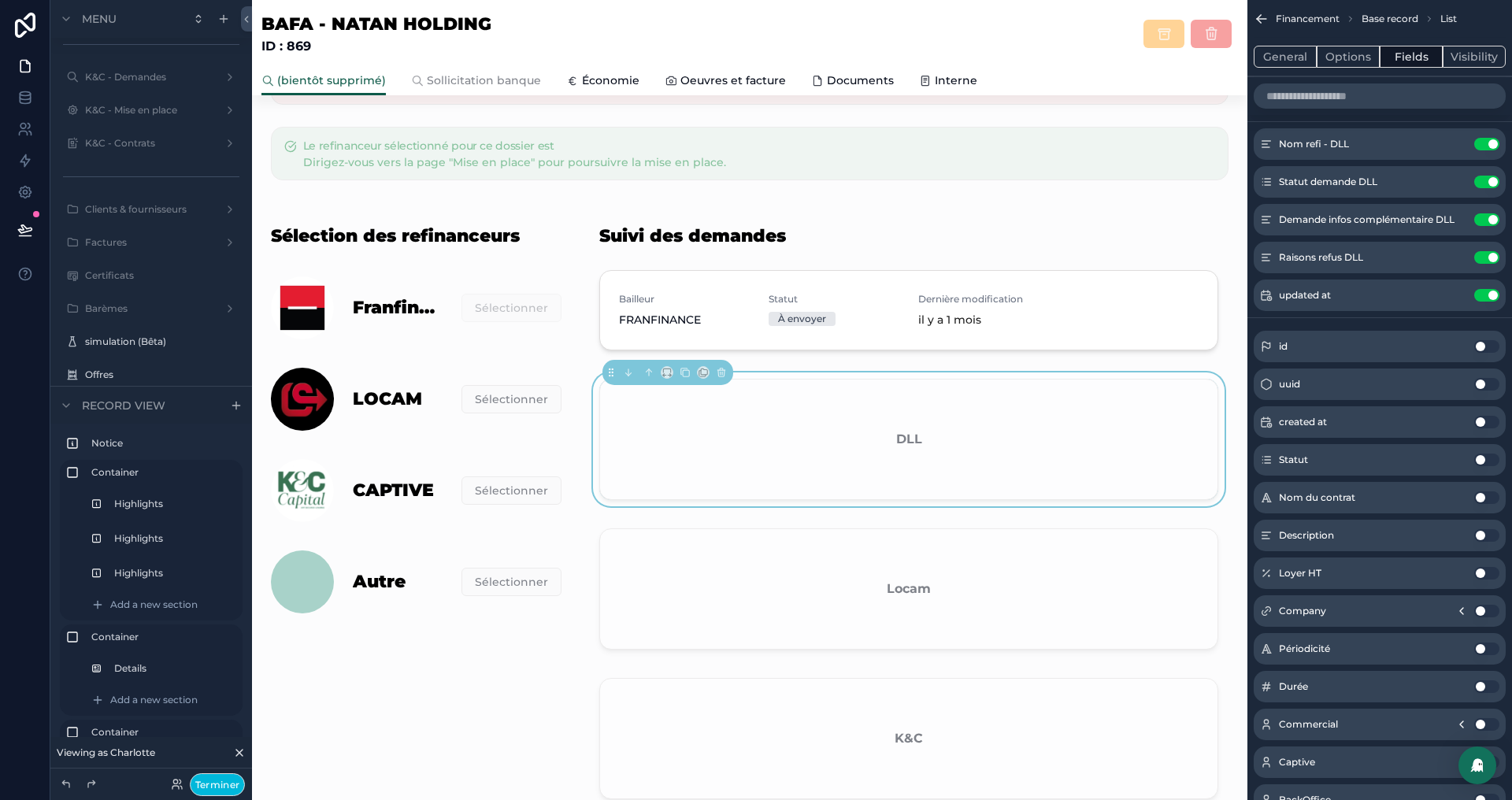
click at [1332, 59] on button "Options" at bounding box center [1348, 56] width 63 height 22
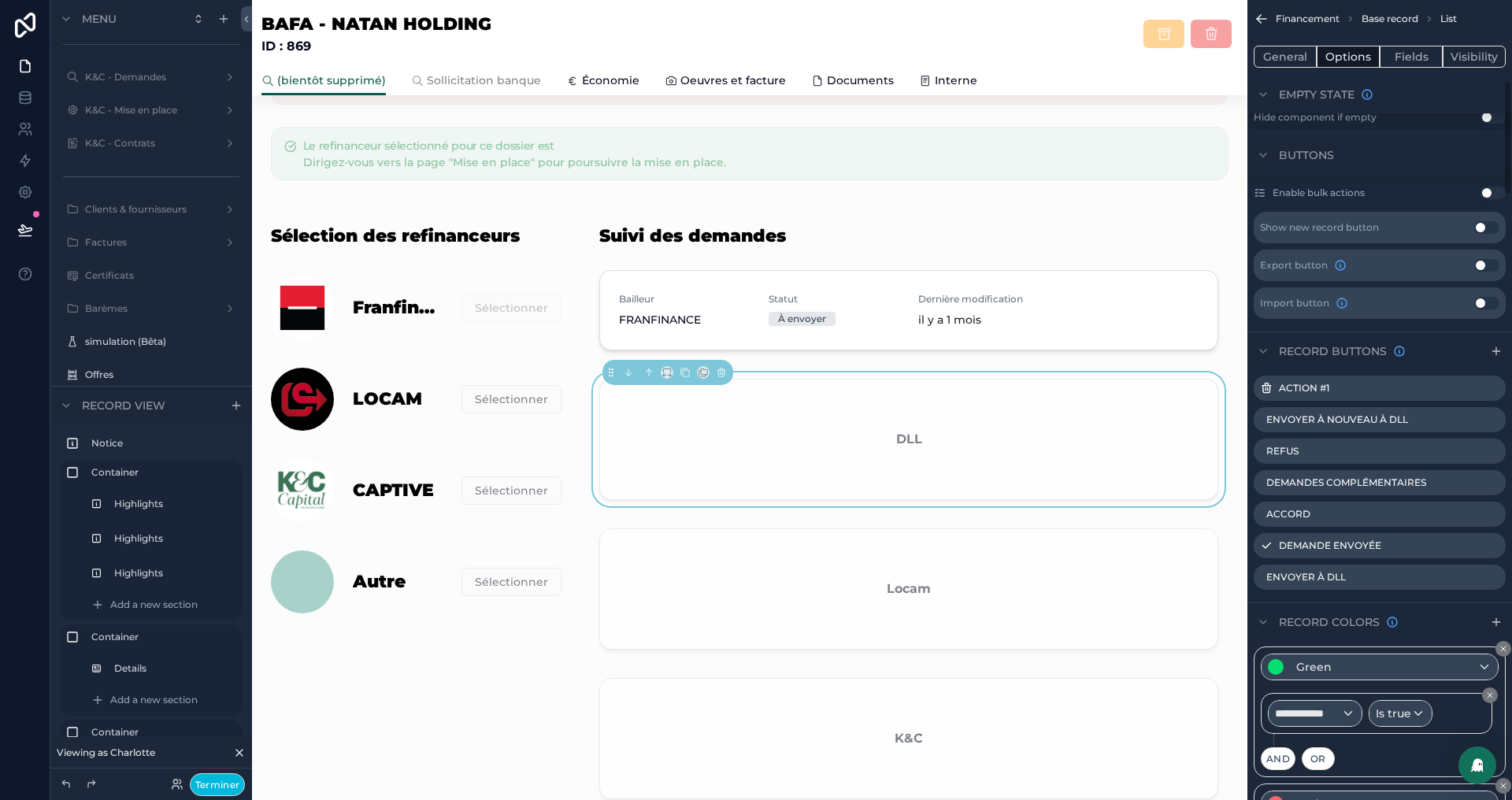
scroll to position [616, 0]
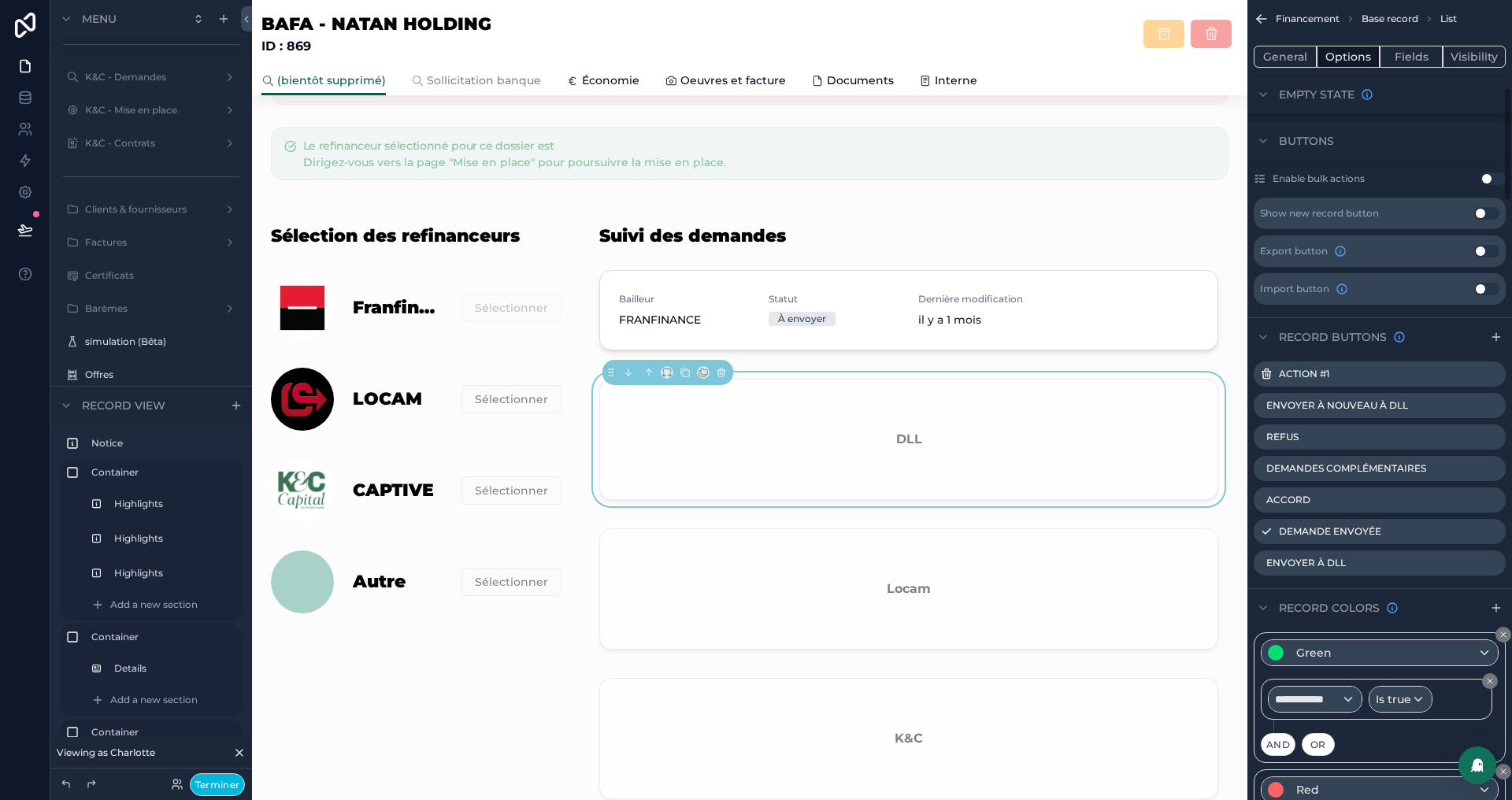
click at [0, 0] on icon "scrollable content" at bounding box center [0, 0] width 0 height 0
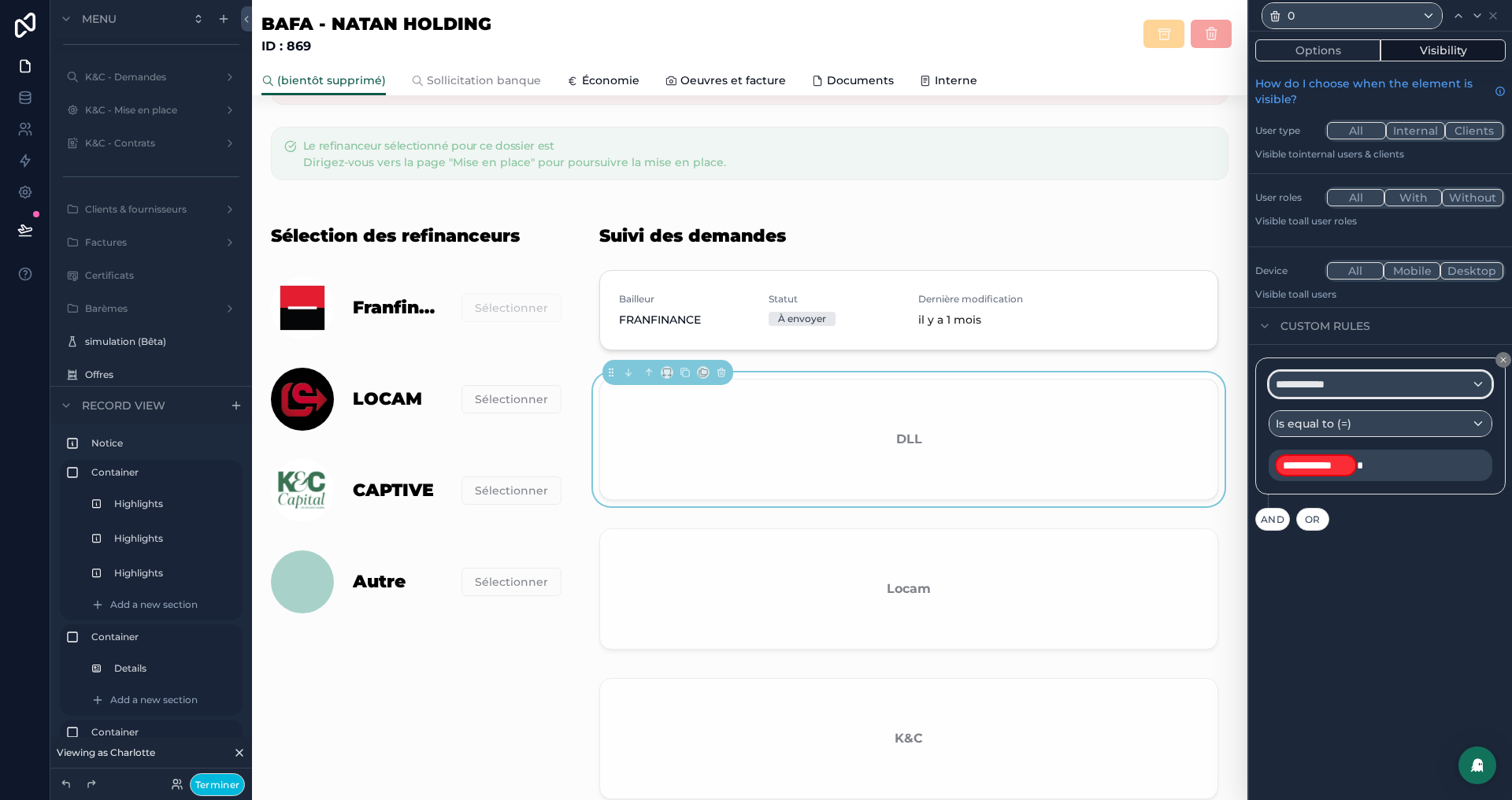
click at [1387, 383] on div "**********" at bounding box center [1380, 384] width 222 height 25
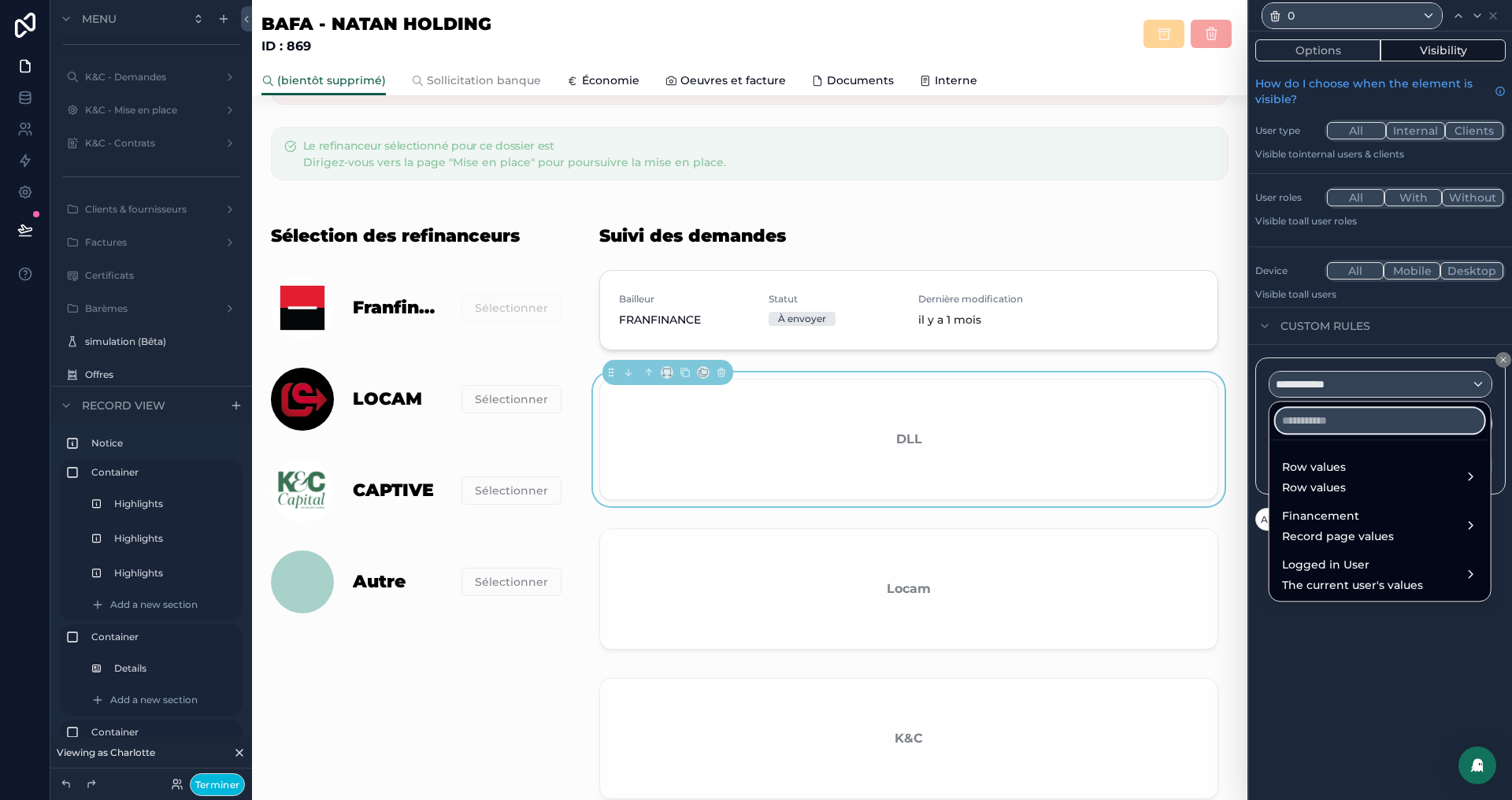
click at [1339, 418] on input "text" at bounding box center [1380, 420] width 208 height 25
type input "******"
click at [1333, 471] on span "Row values" at bounding box center [1314, 467] width 64 height 19
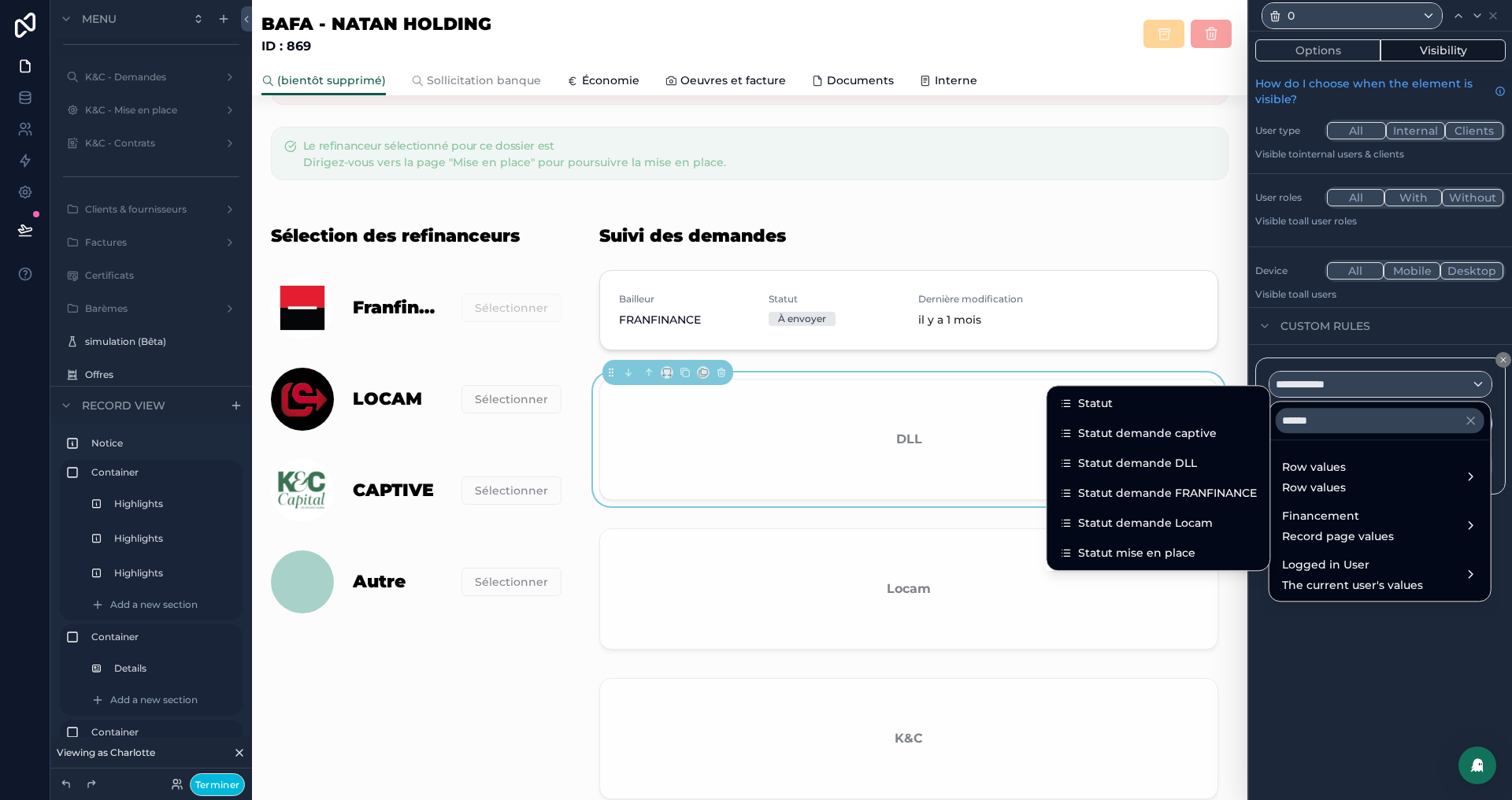
click at [1183, 463] on span "Statut demande DLL" at bounding box center [1137, 462] width 119 height 19
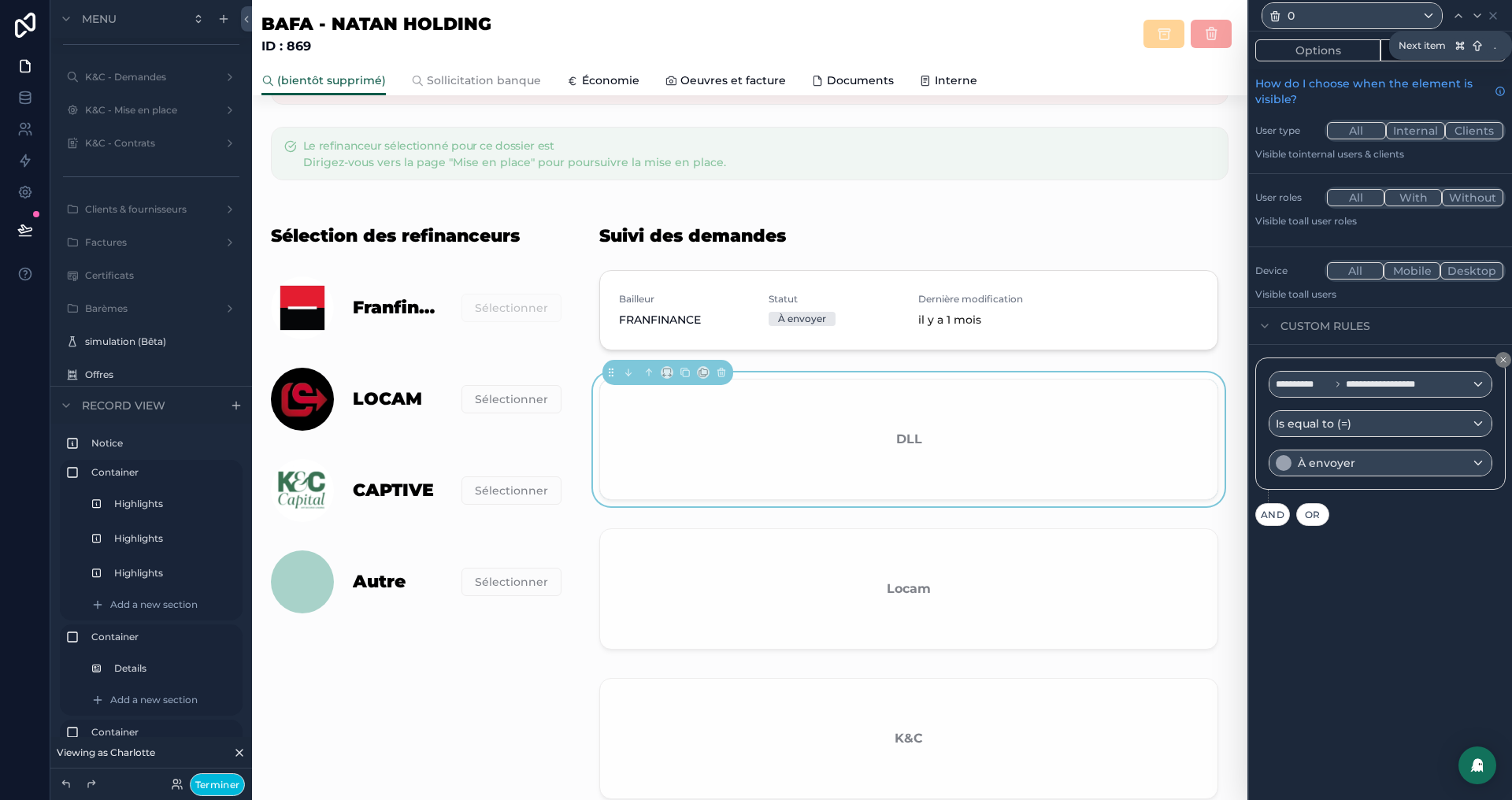
click at [1475, 17] on icon at bounding box center [1477, 16] width 12 height 12
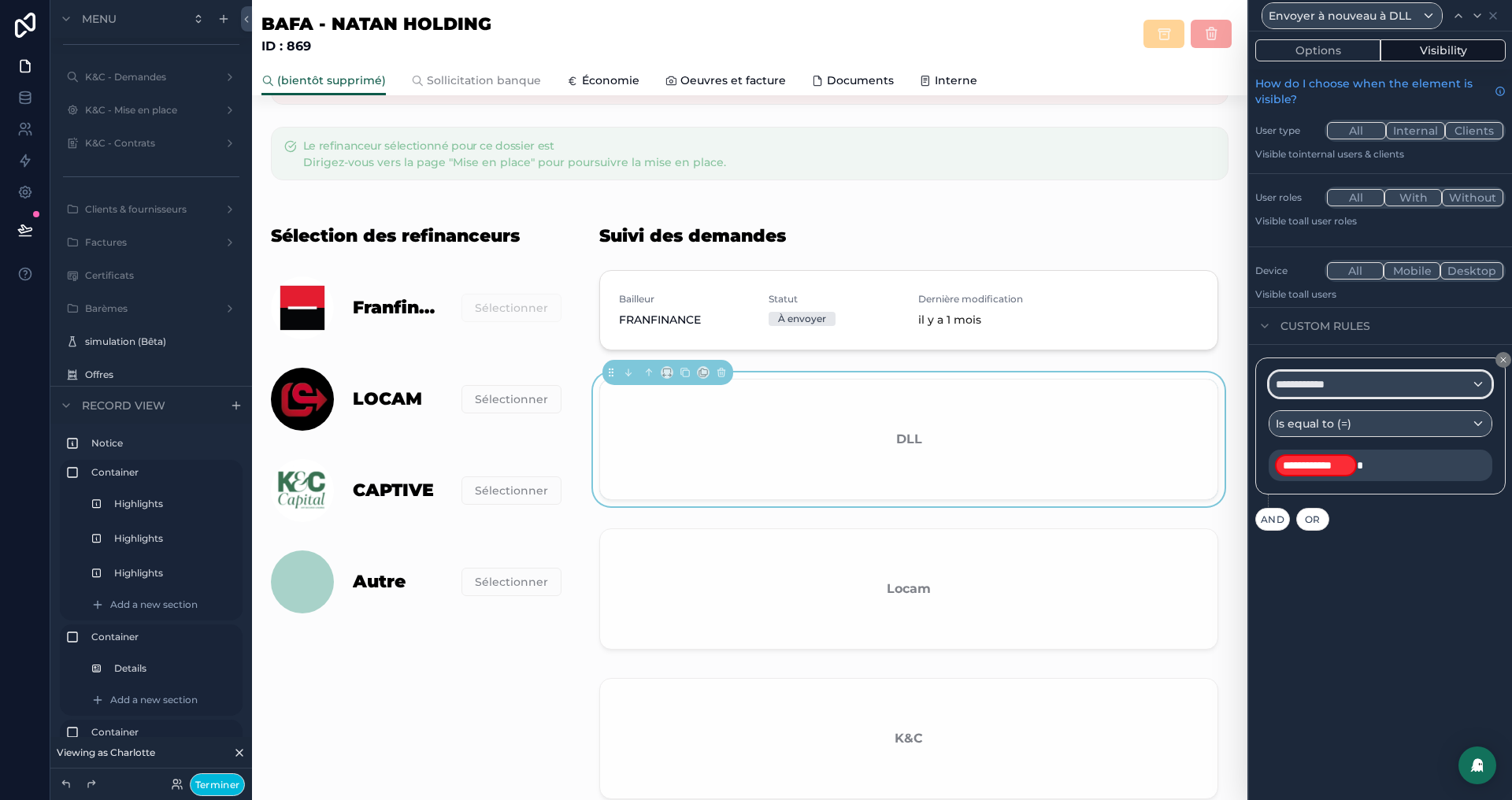
click at [1369, 375] on div "**********" at bounding box center [1380, 384] width 222 height 25
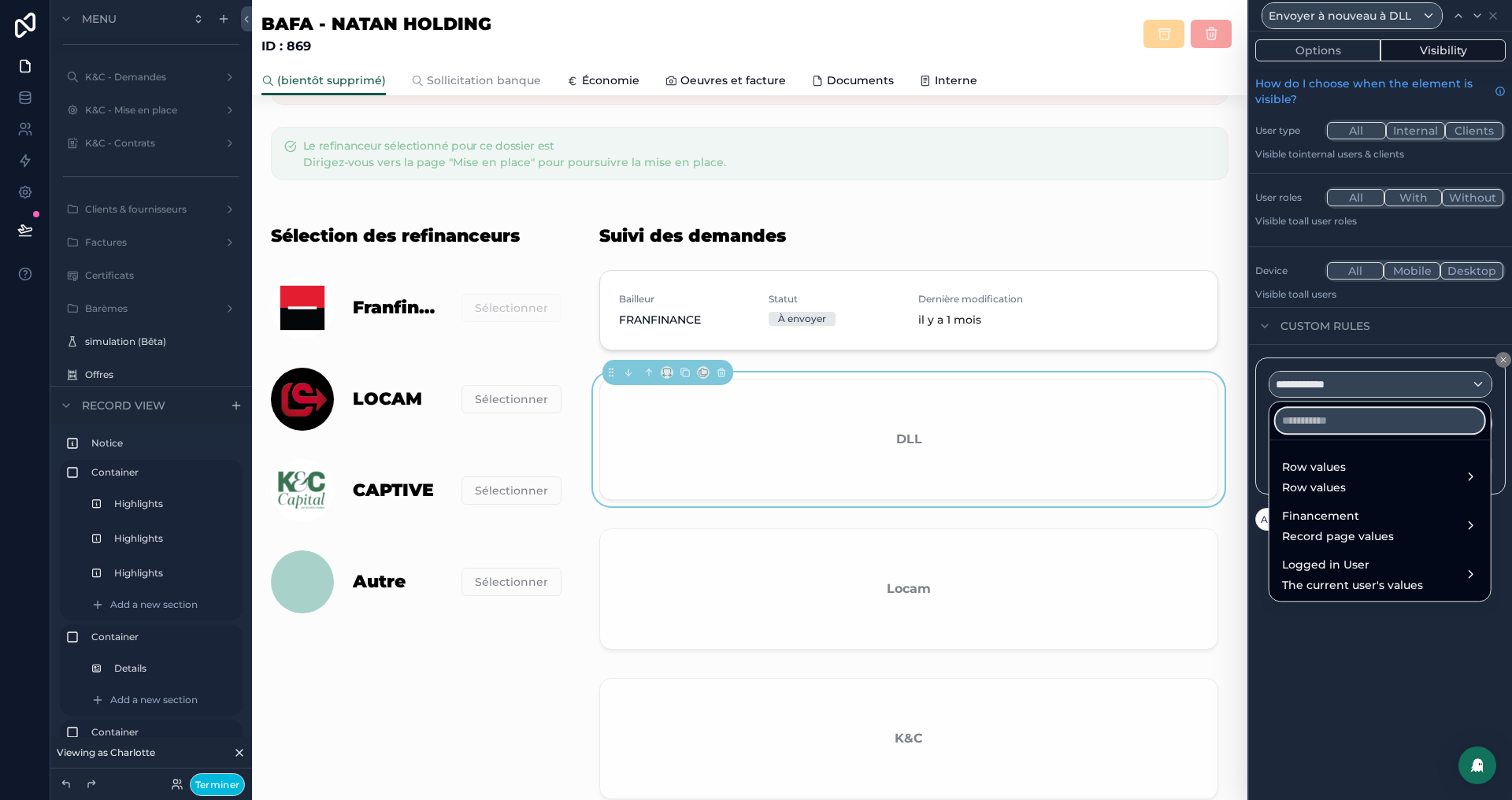
click at [1326, 424] on input "text" at bounding box center [1380, 420] width 208 height 25
paste input "******"
type input "******"
click at [1311, 487] on span "Row values" at bounding box center [1314, 487] width 64 height 16
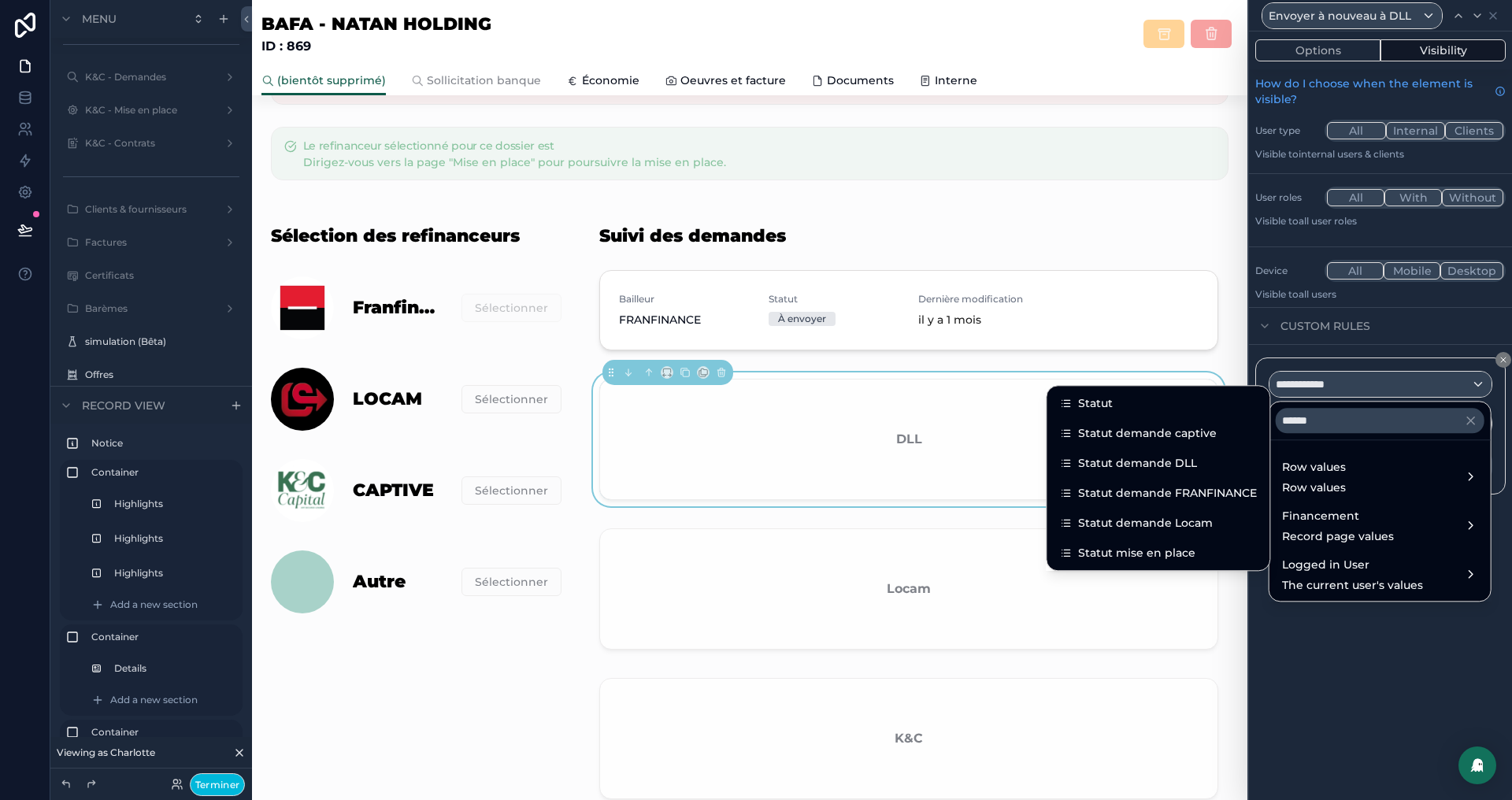
click at [1171, 470] on span "Statut demande DLL" at bounding box center [1137, 462] width 119 height 19
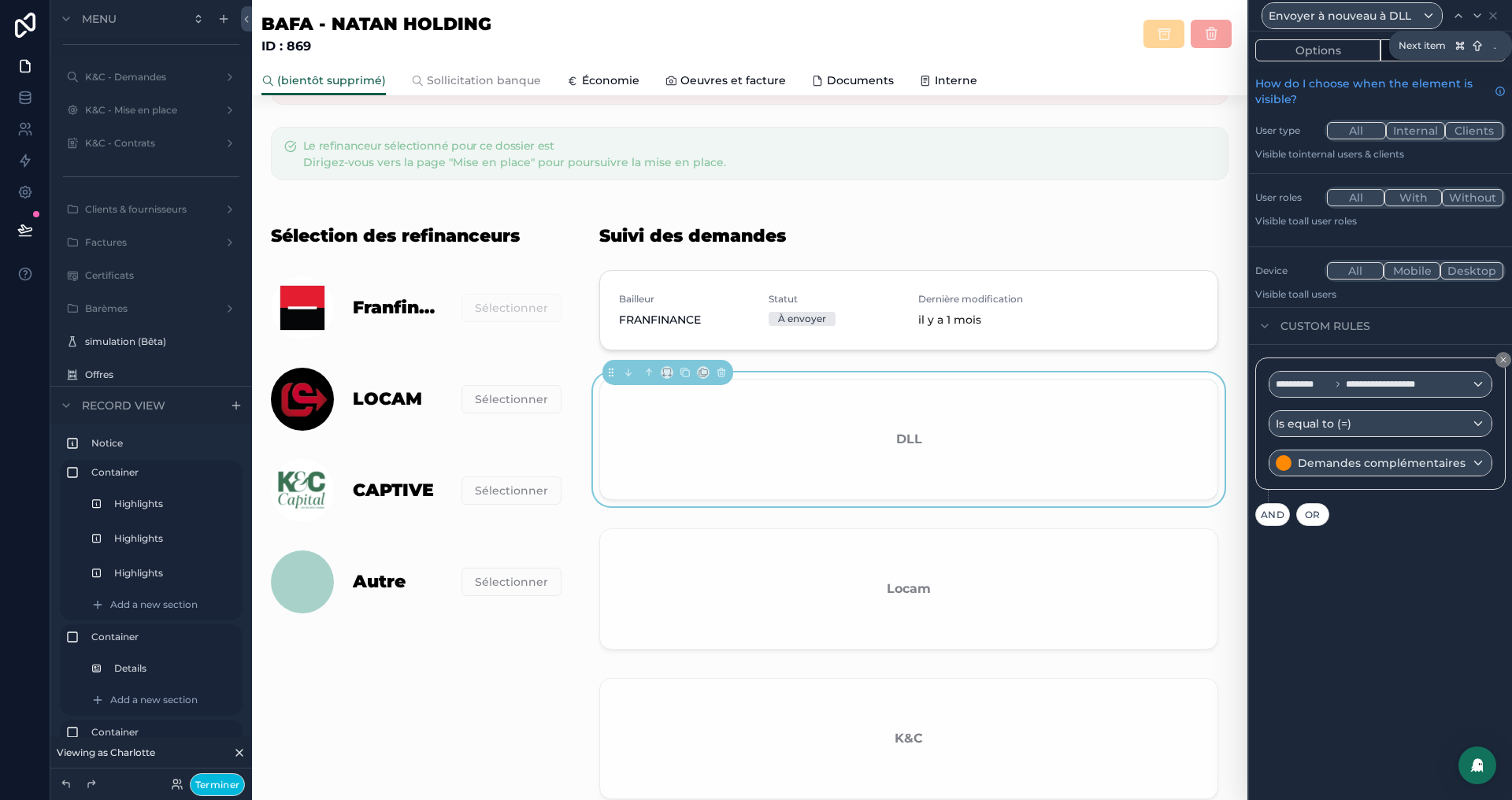
click at [1472, 12] on icon at bounding box center [1477, 16] width 12 height 12
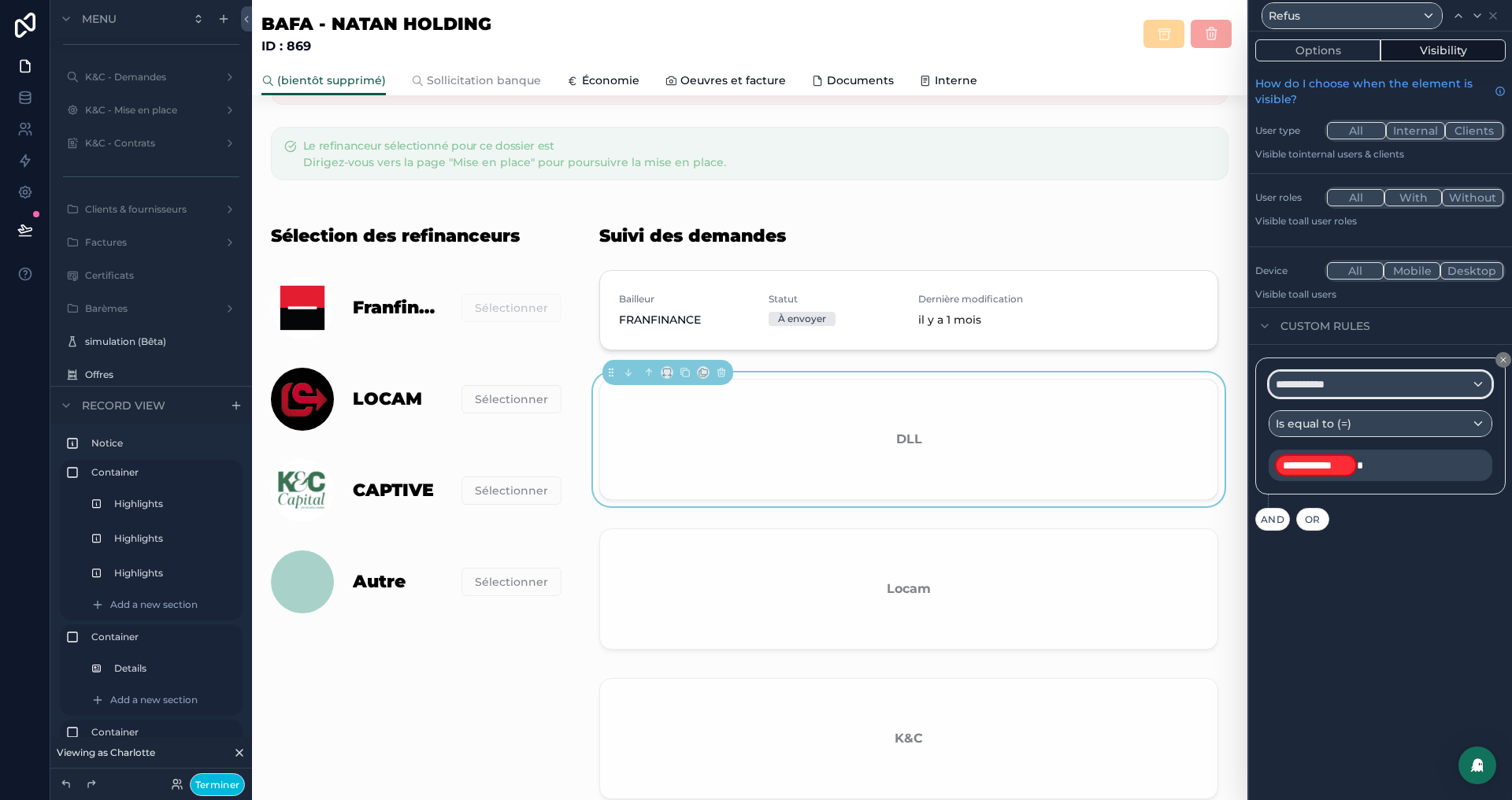
click at [1351, 383] on div "**********" at bounding box center [1380, 384] width 222 height 25
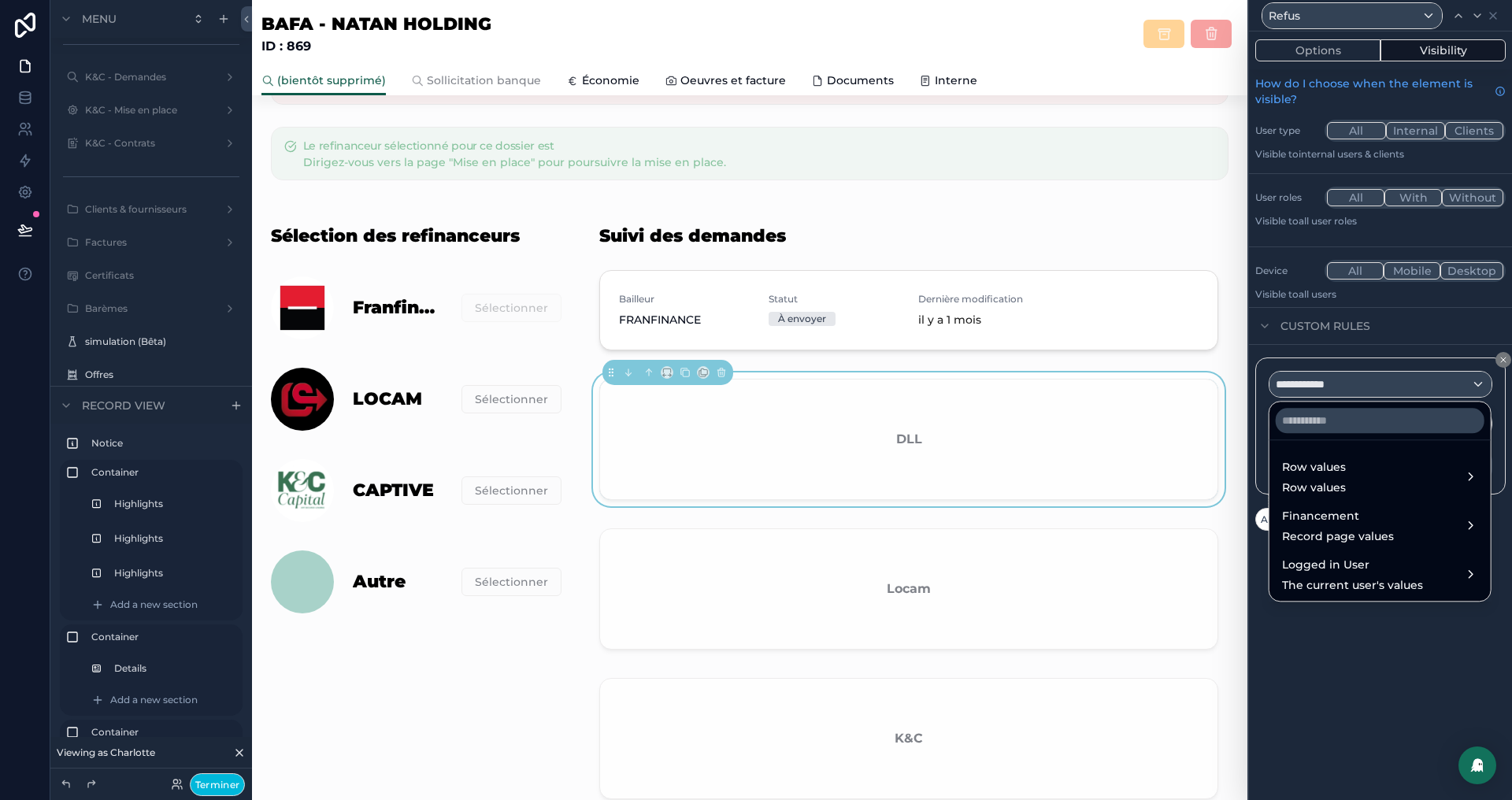
click at [1321, 469] on span "Row values" at bounding box center [1314, 467] width 64 height 19
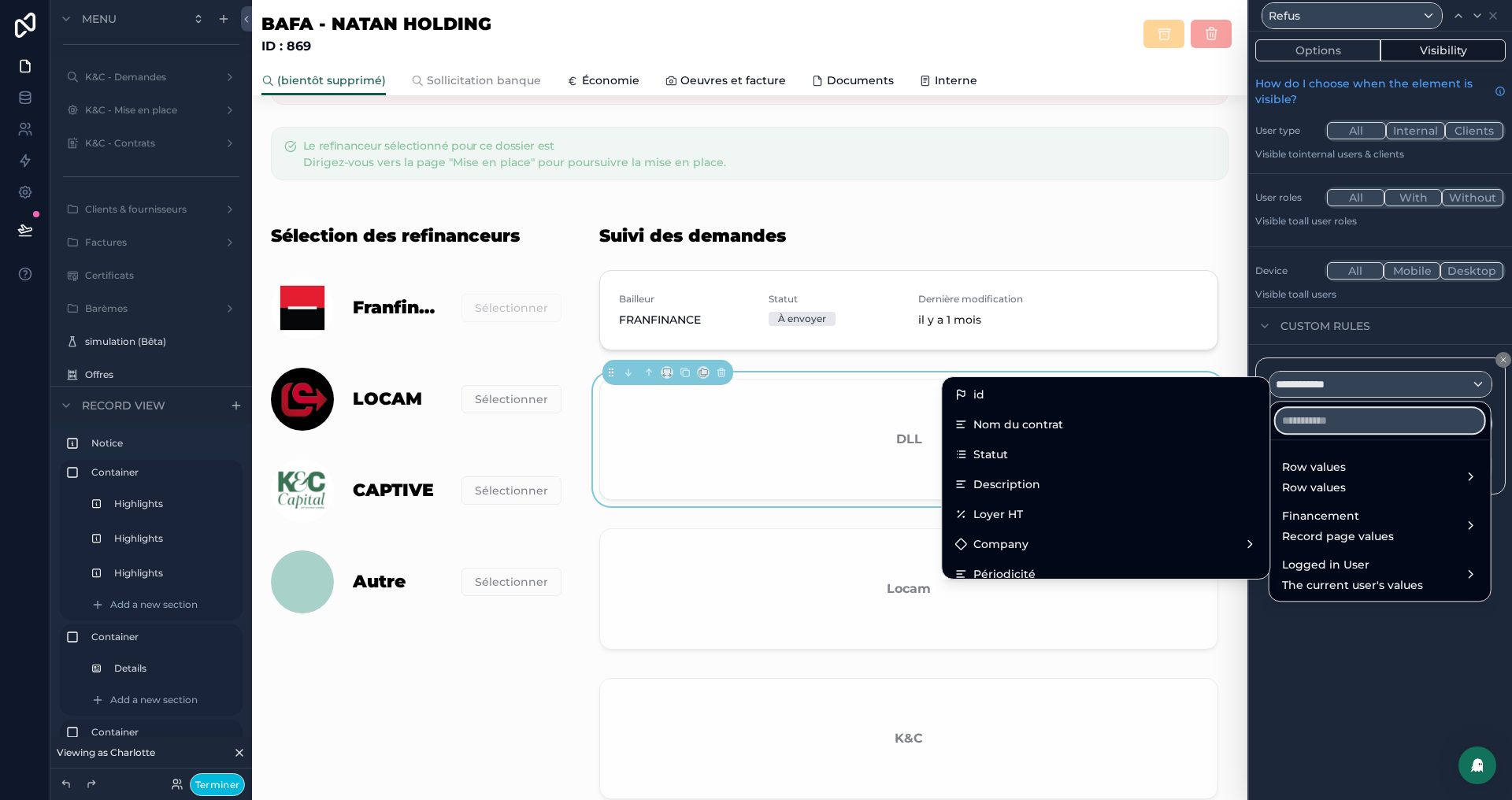
click at [1337, 420] on input "text" at bounding box center [1380, 420] width 208 height 25
paste input "******"
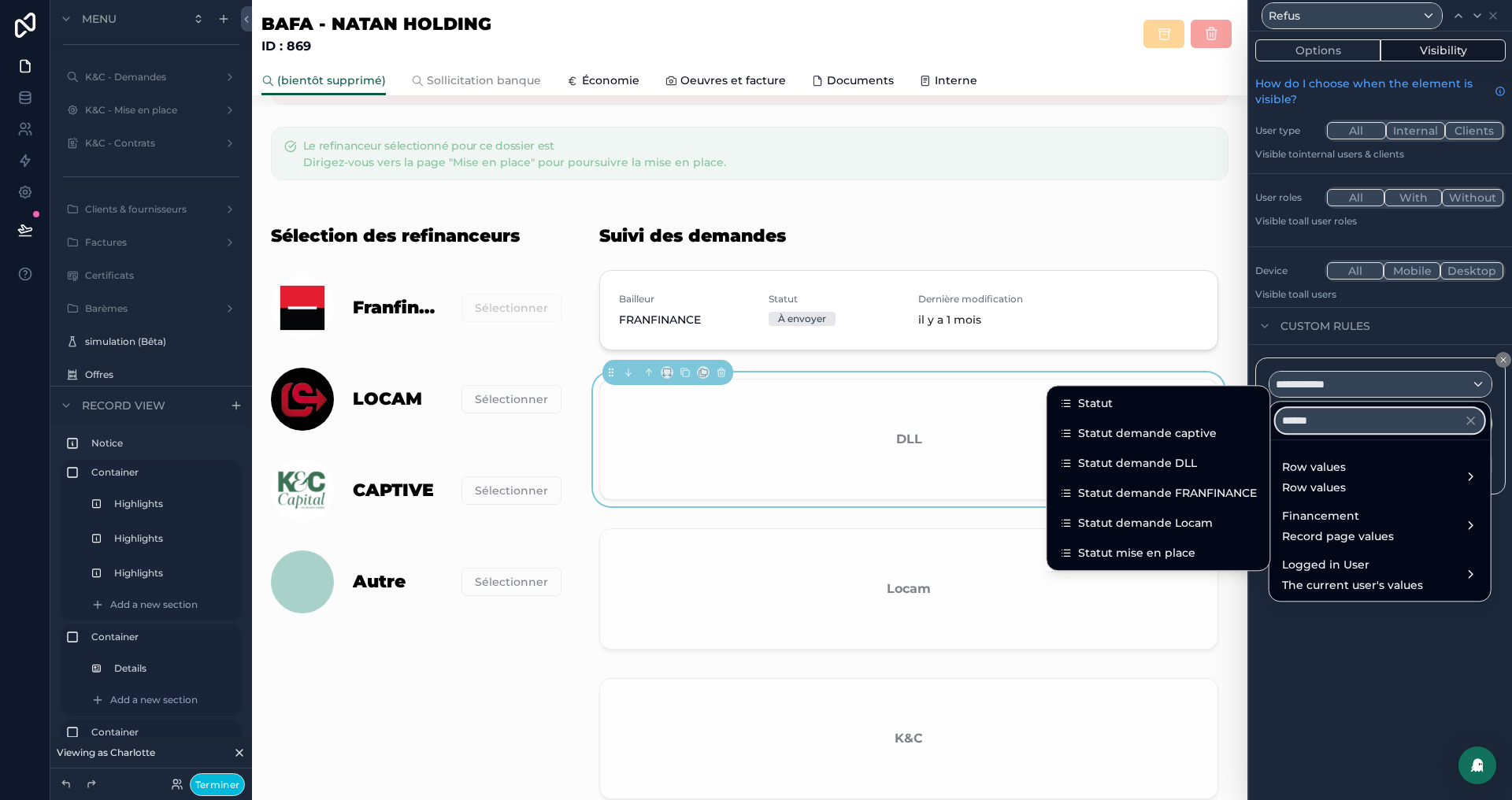
type input "******"
click at [1123, 462] on span "Statut demande DLL" at bounding box center [1137, 462] width 119 height 19
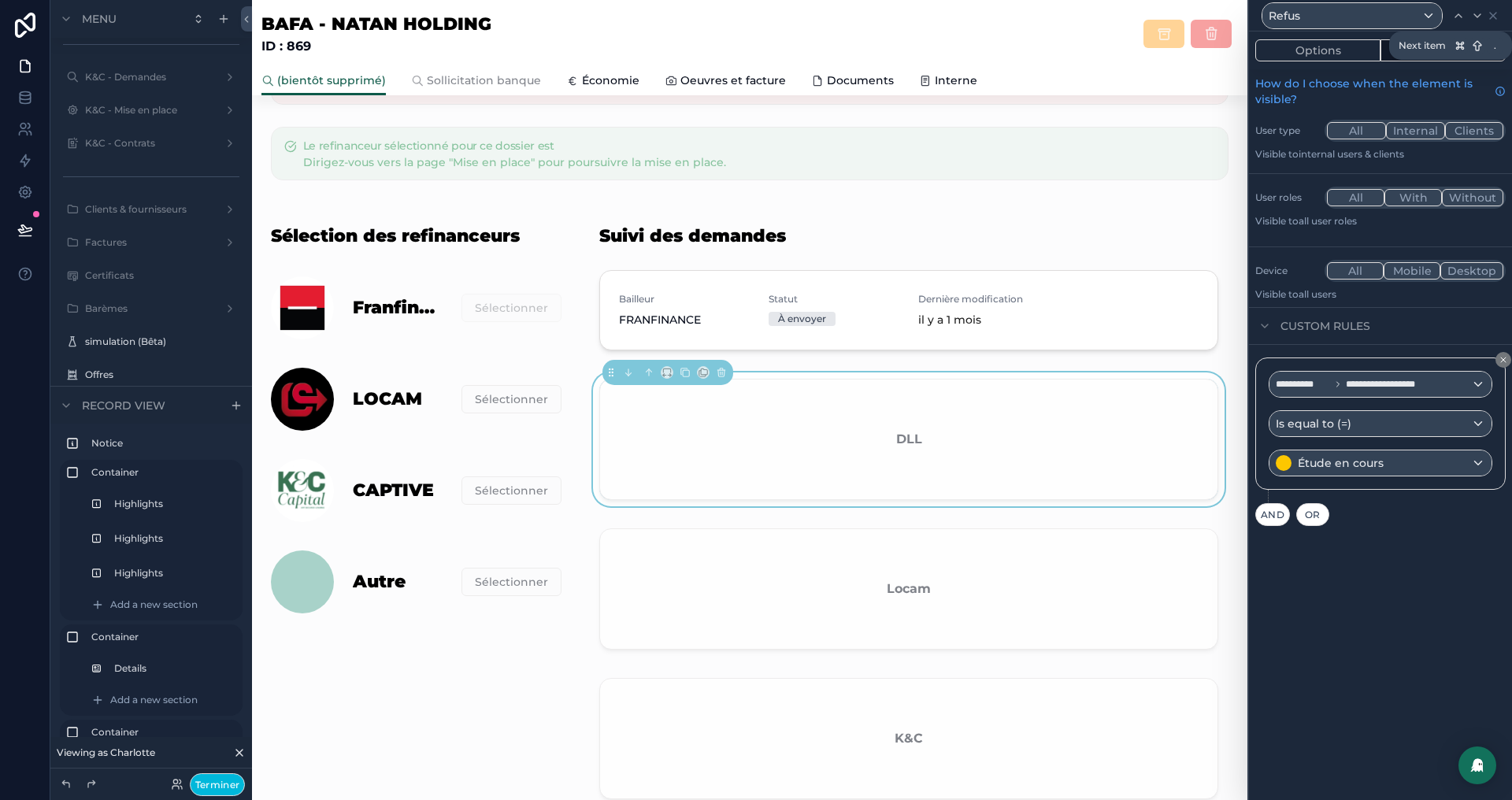
click at [1471, 15] on icon at bounding box center [1477, 16] width 12 height 12
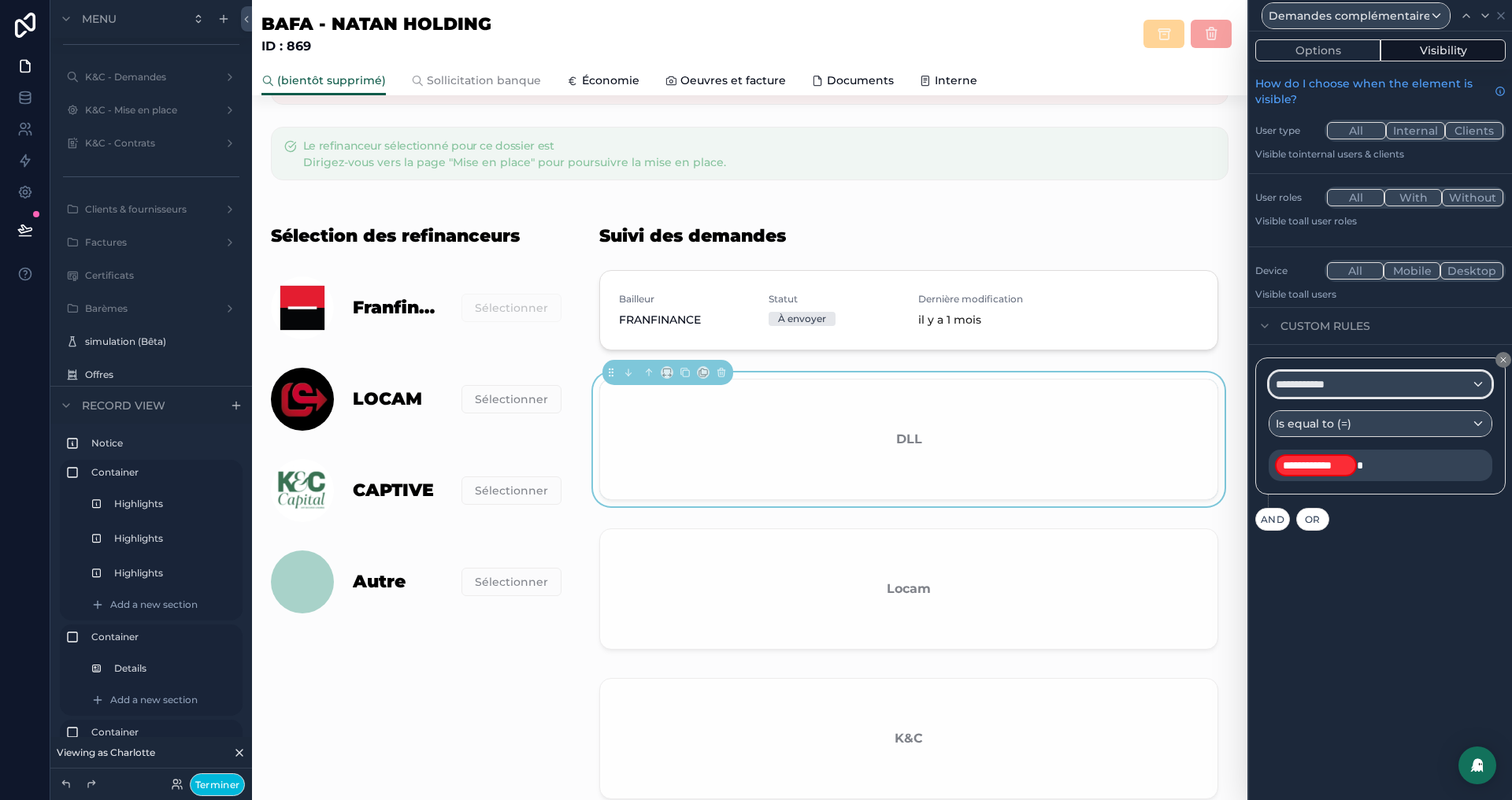
click at [1346, 380] on div "**********" at bounding box center [1380, 384] width 222 height 25
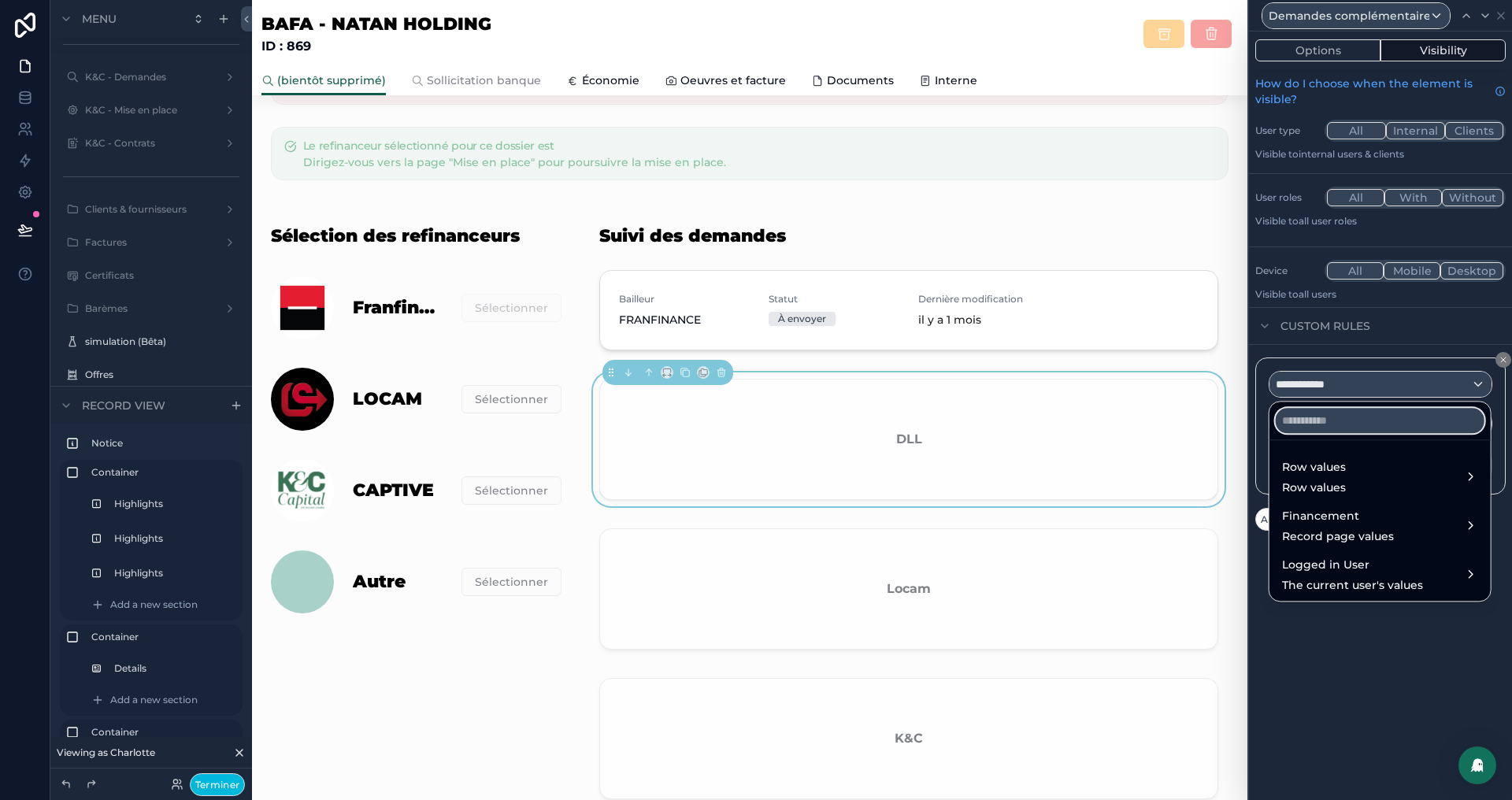
click at [1328, 427] on input "text" at bounding box center [1380, 420] width 208 height 25
paste input "******"
type input "******"
click at [1315, 469] on span "Row values" at bounding box center [1314, 467] width 64 height 19
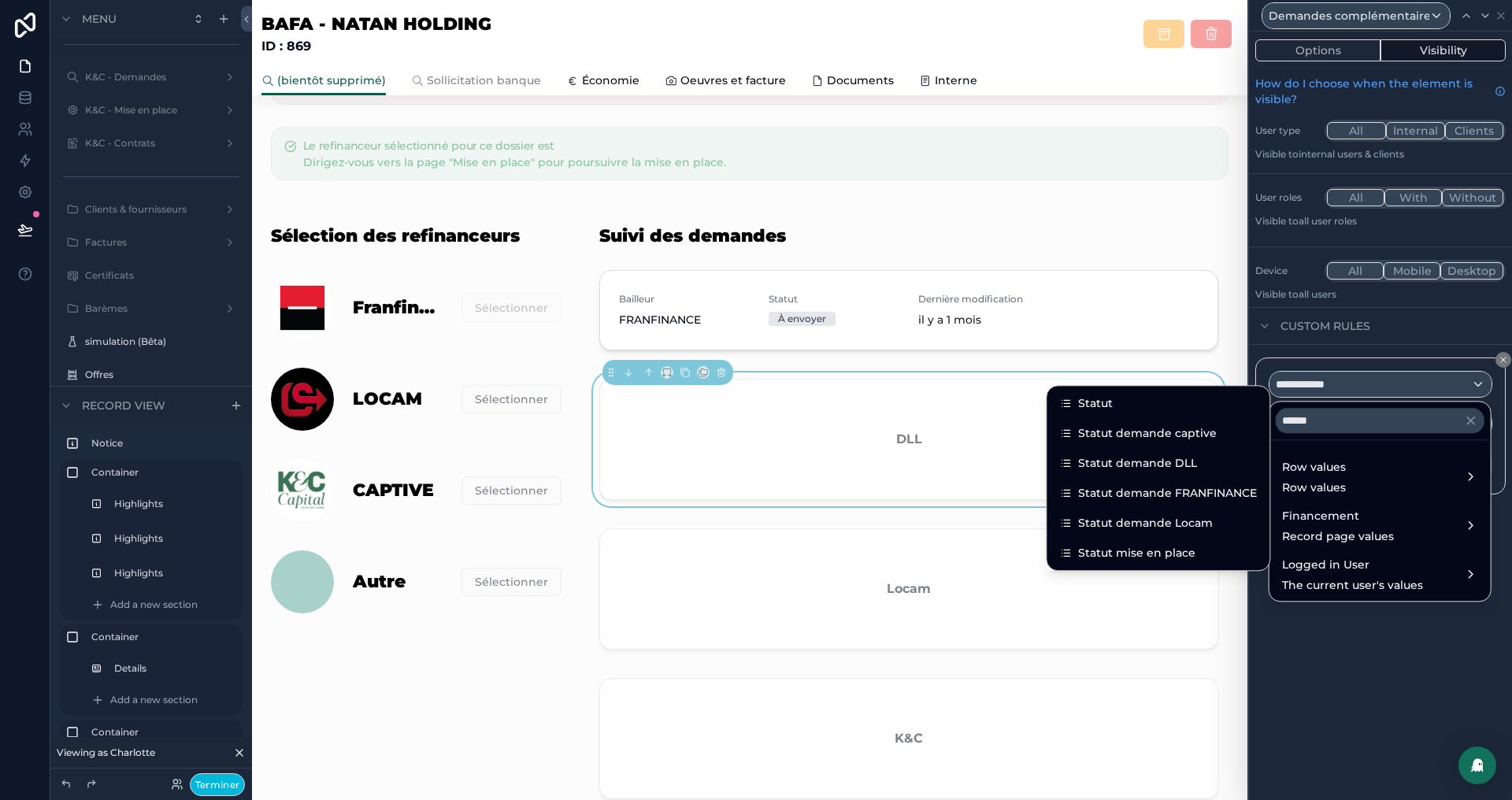
click at [1177, 469] on span "Statut demande DLL" at bounding box center [1137, 462] width 119 height 19
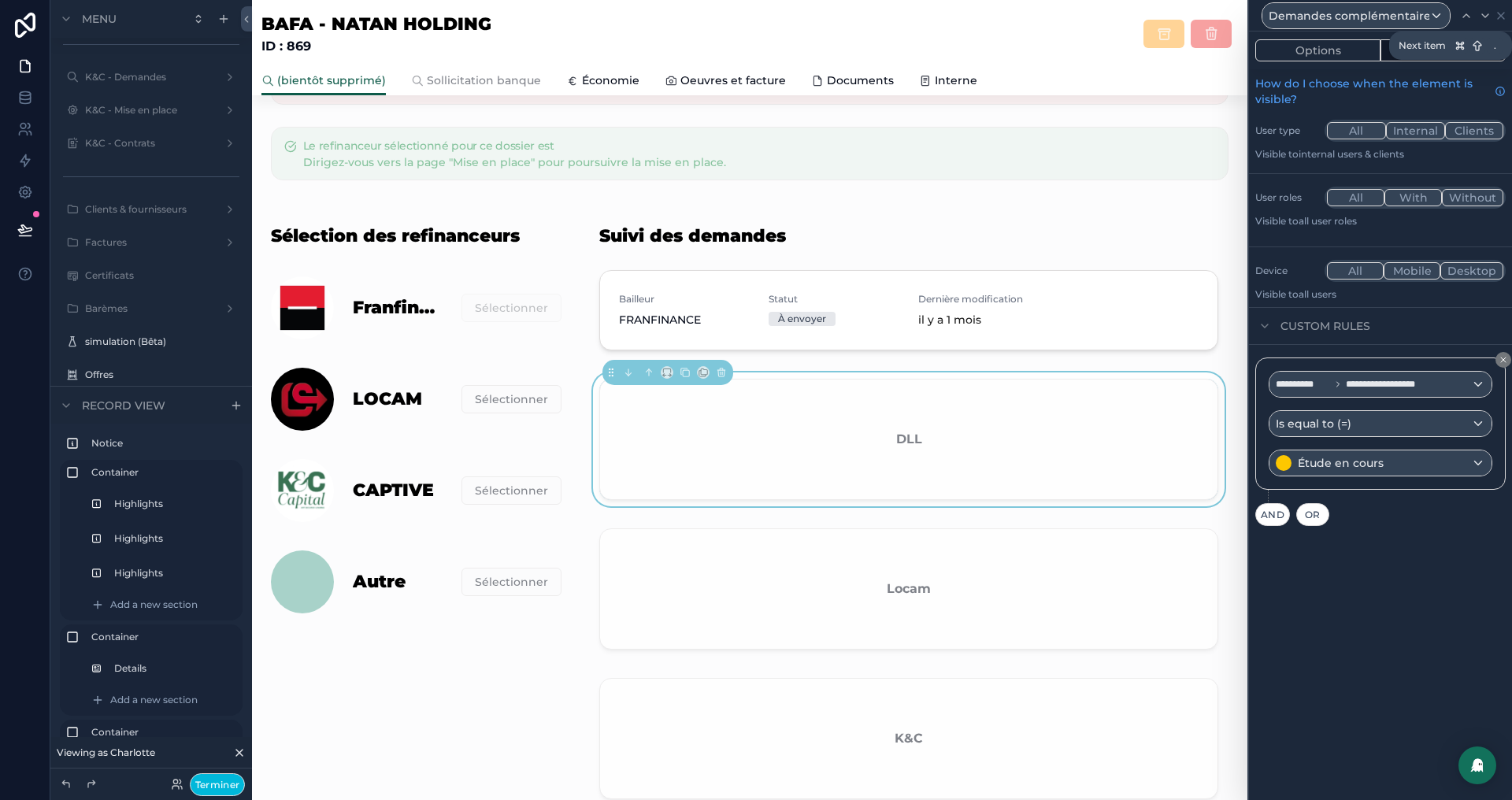
click at [1482, 14] on icon at bounding box center [1484, 16] width 6 height 4
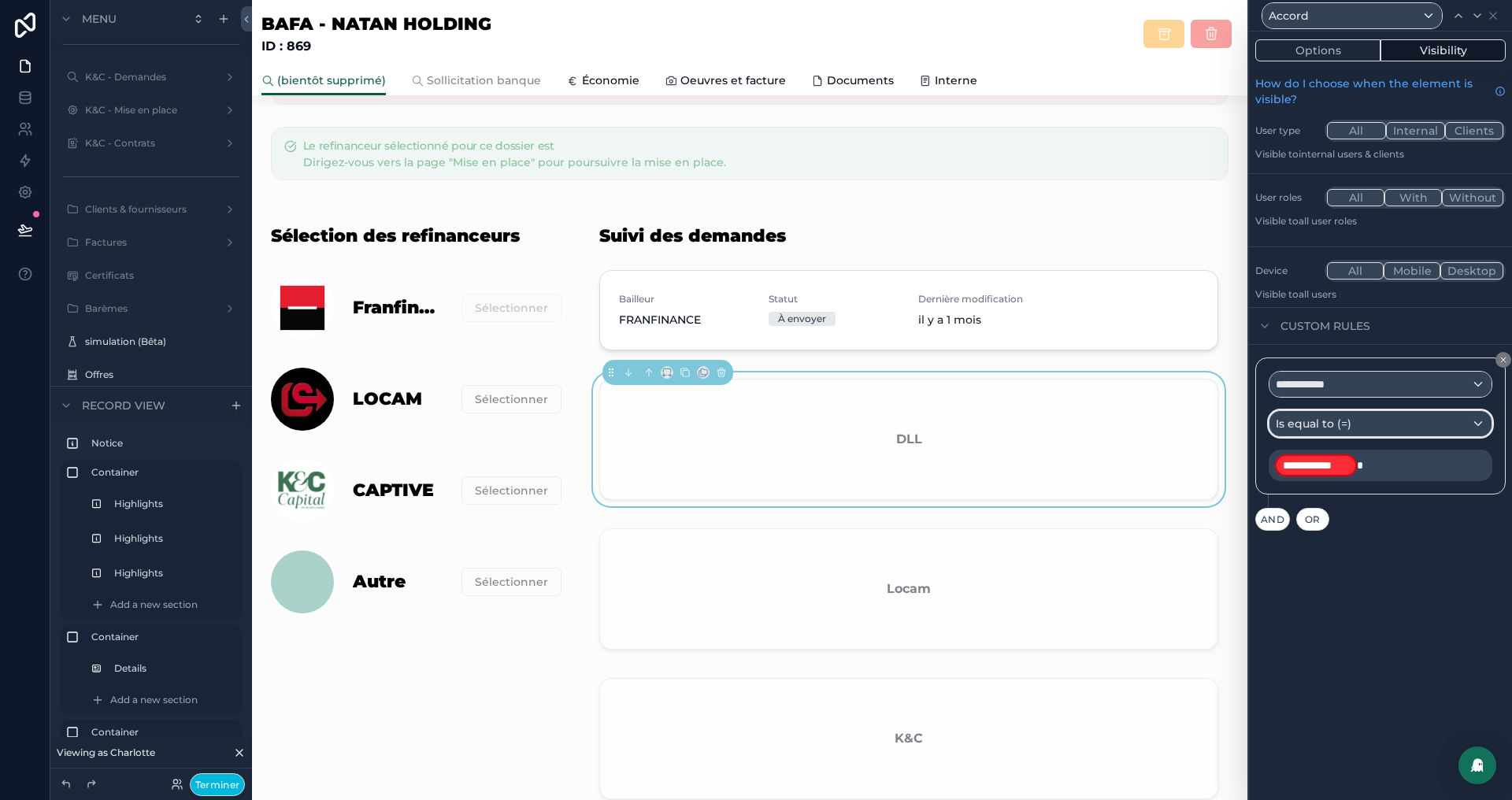
click at [1350, 411] on div "Is equal to (=)" at bounding box center [1380, 423] width 222 height 25
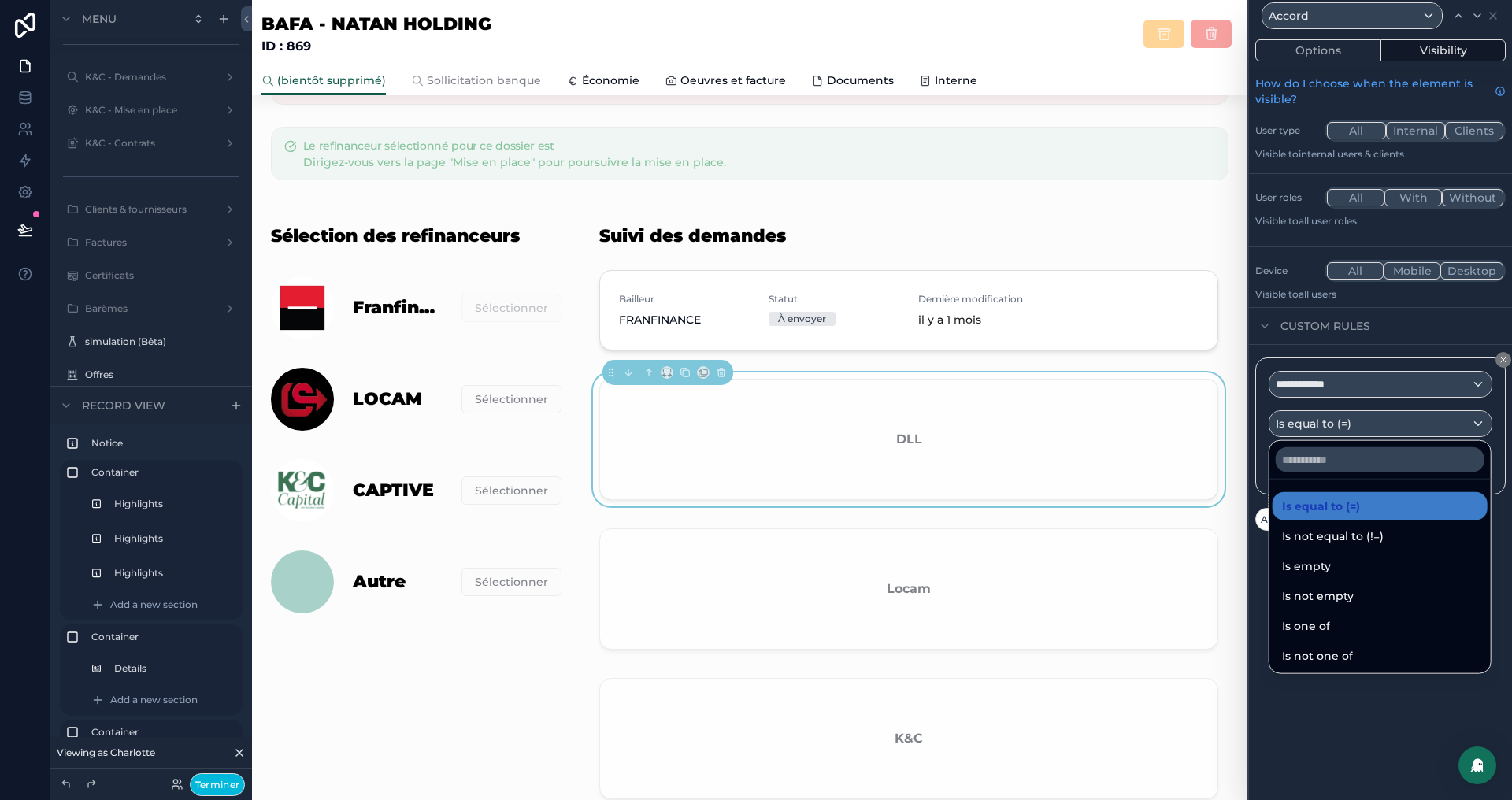
click at [1369, 385] on div at bounding box center [1380, 400] width 263 height 800
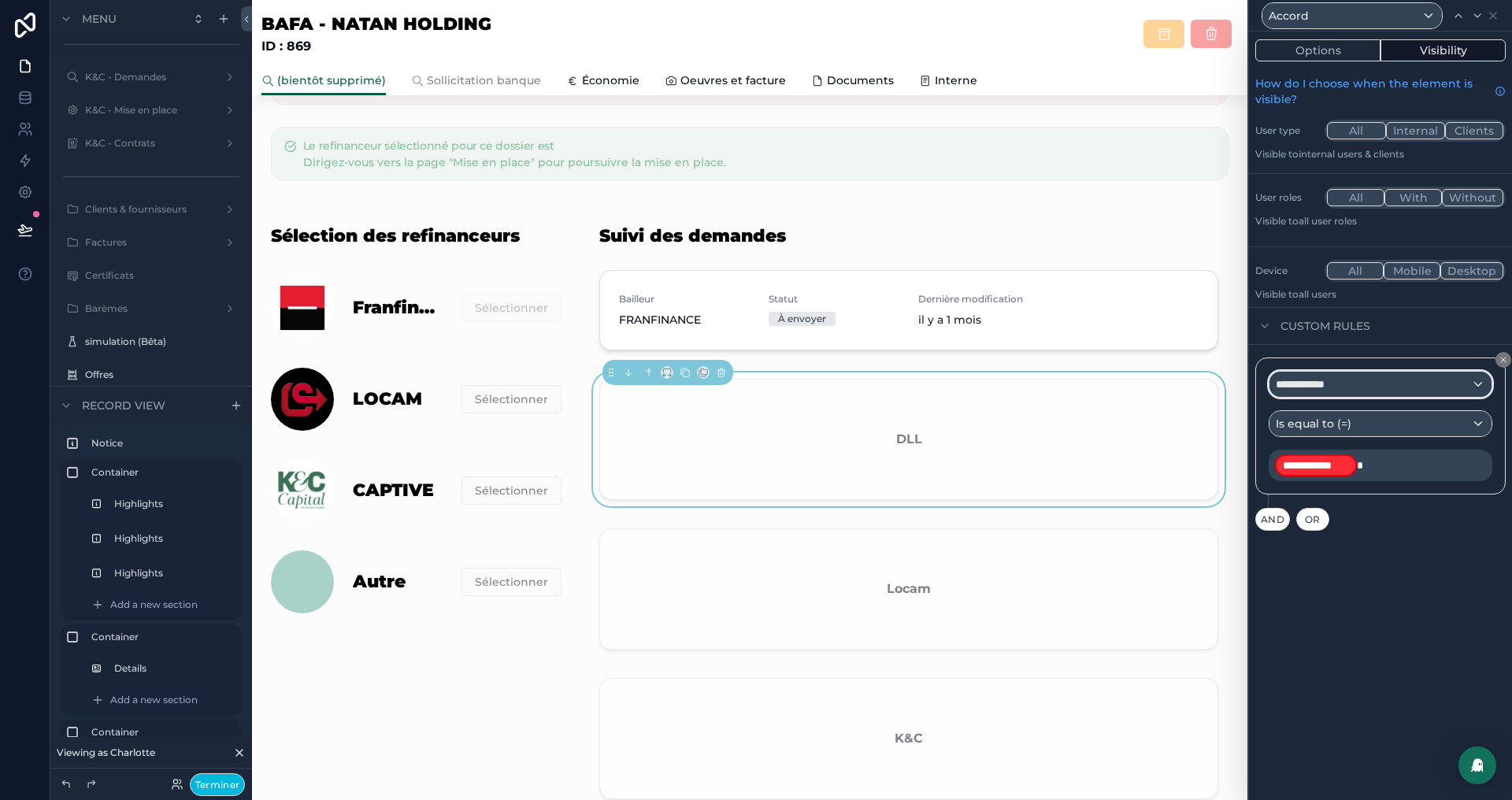
click at [1369, 385] on div "**********" at bounding box center [1380, 384] width 222 height 25
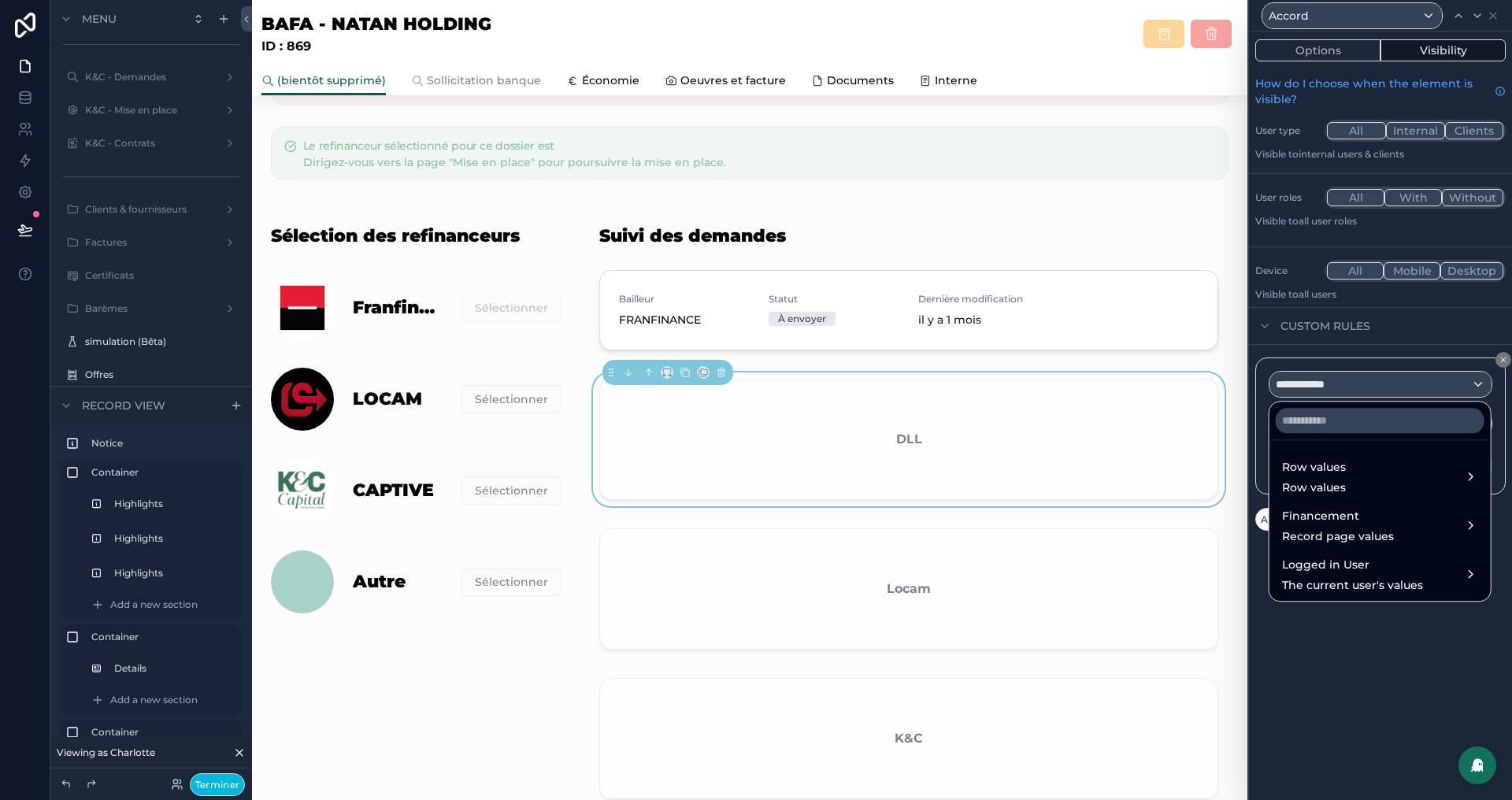
click at [1330, 470] on span "Row values" at bounding box center [1314, 467] width 64 height 19
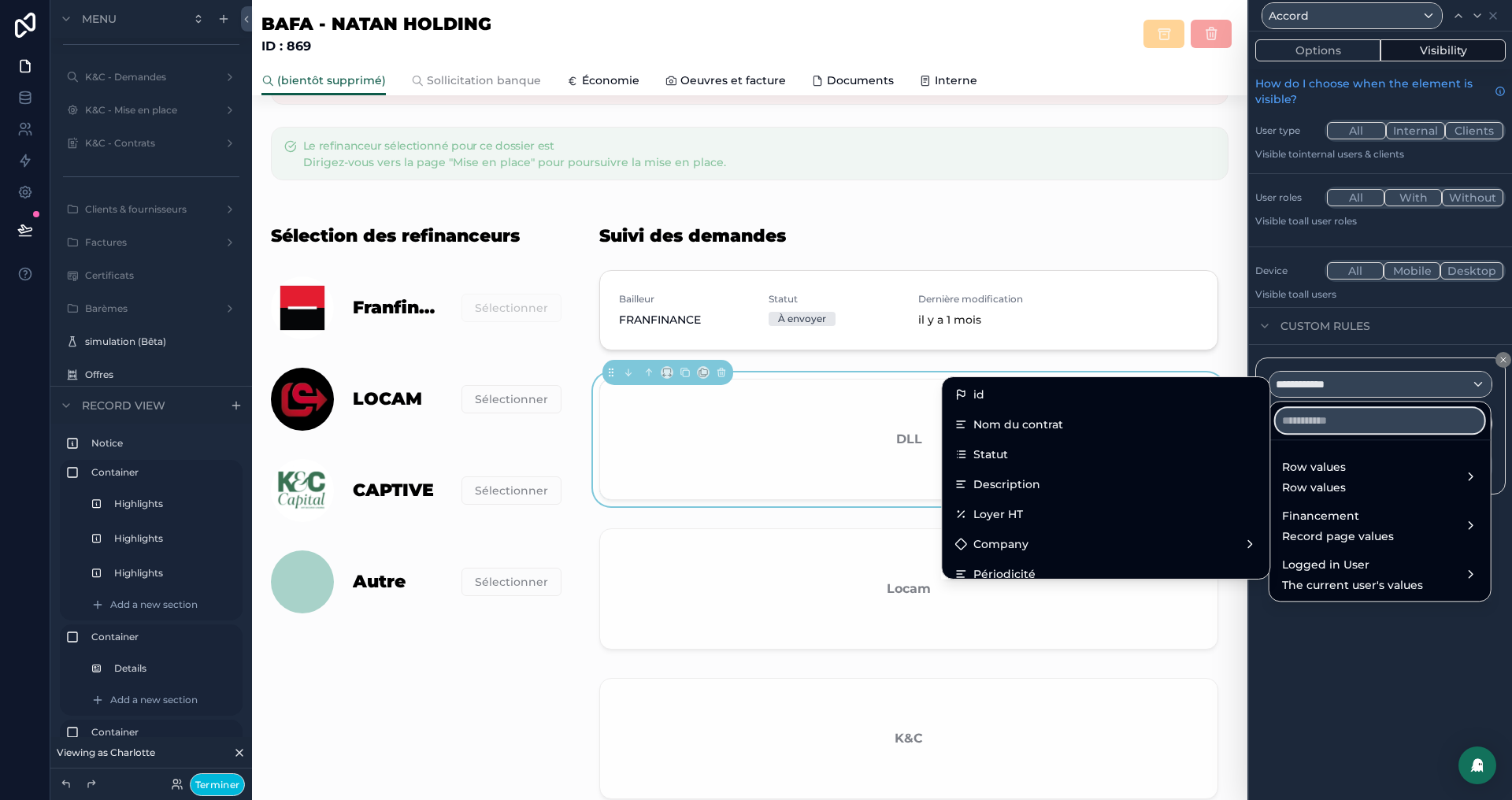
click at [1290, 410] on input "text" at bounding box center [1380, 420] width 208 height 25
paste input "******"
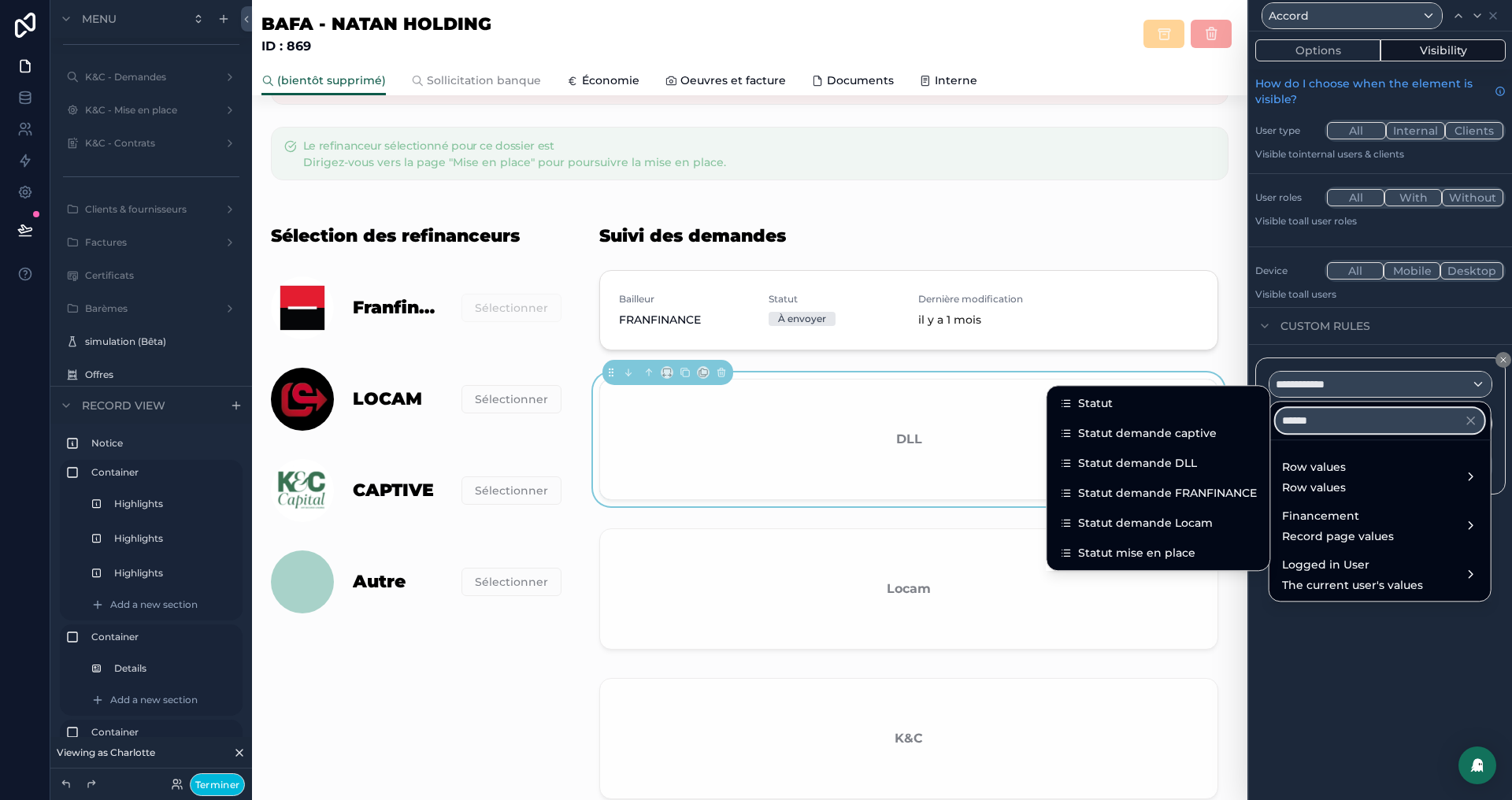
type input "******"
drag, startPoint x: 1116, startPoint y: 463, endPoint x: 1475, endPoint y: 122, distance: 495.1
click at [1116, 463] on span "Statut demande DLL" at bounding box center [1137, 462] width 119 height 19
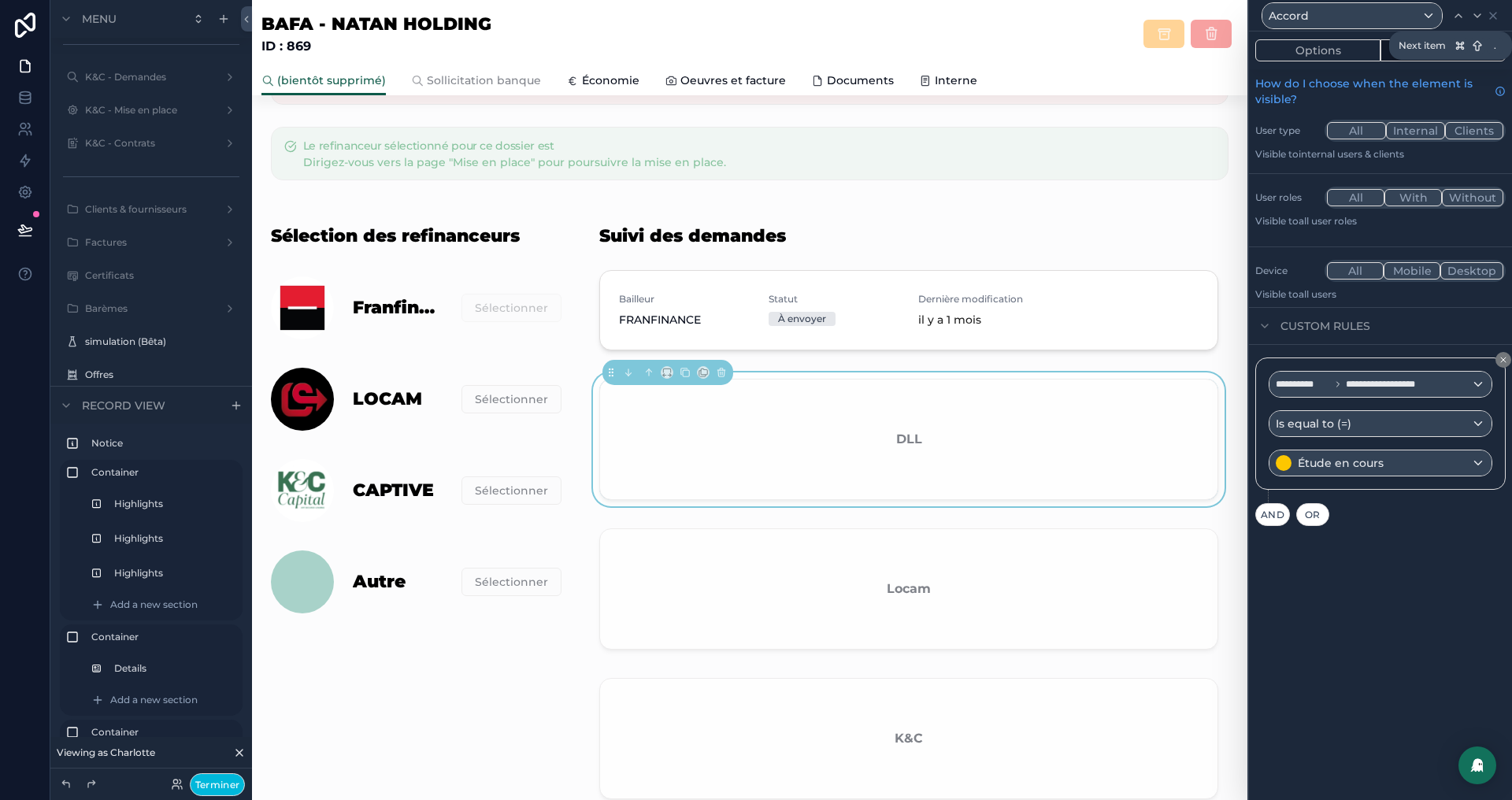
click at [1473, 20] on icon at bounding box center [1477, 16] width 12 height 12
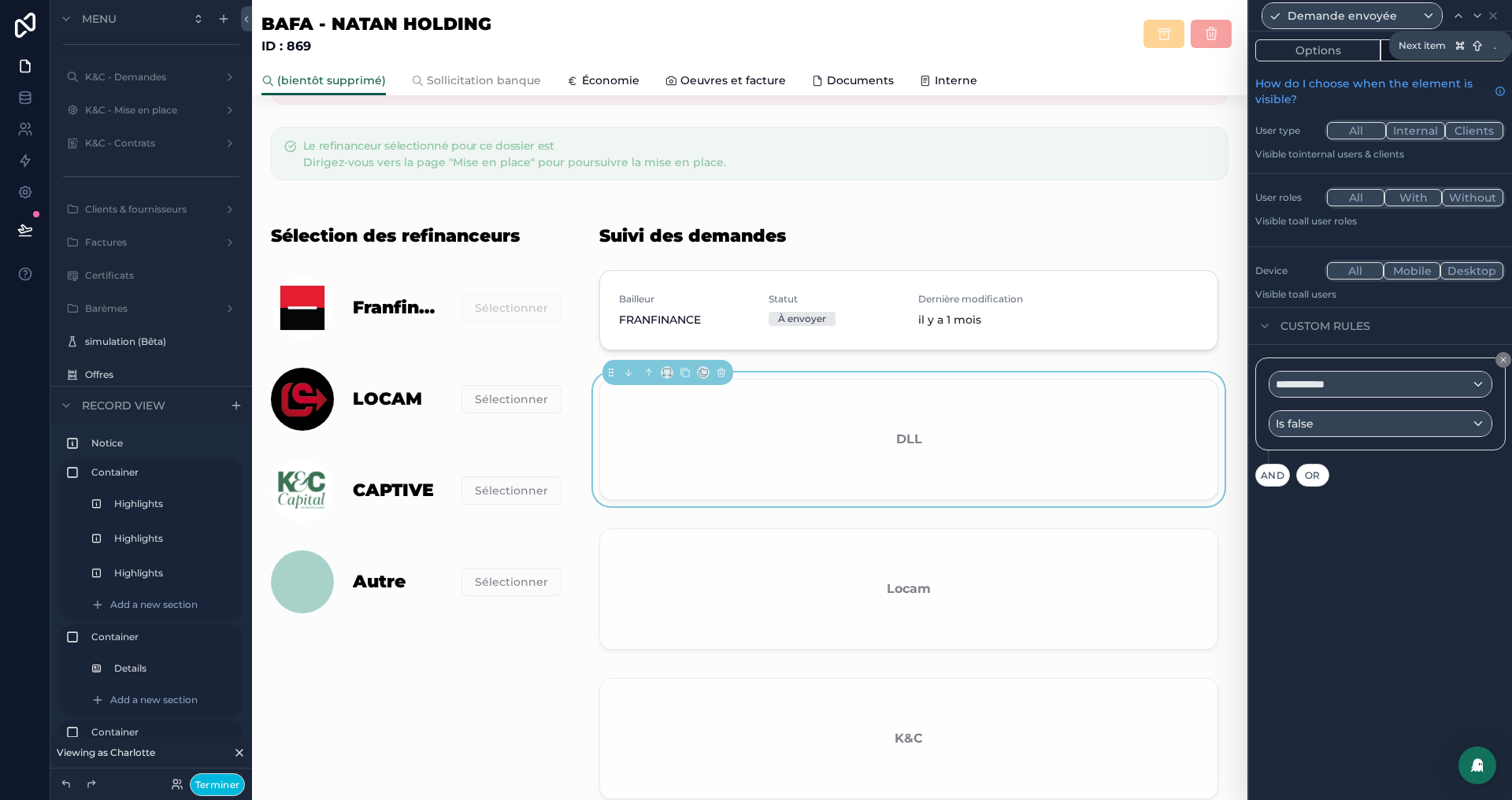
click at [1473, 14] on icon at bounding box center [1477, 16] width 12 height 12
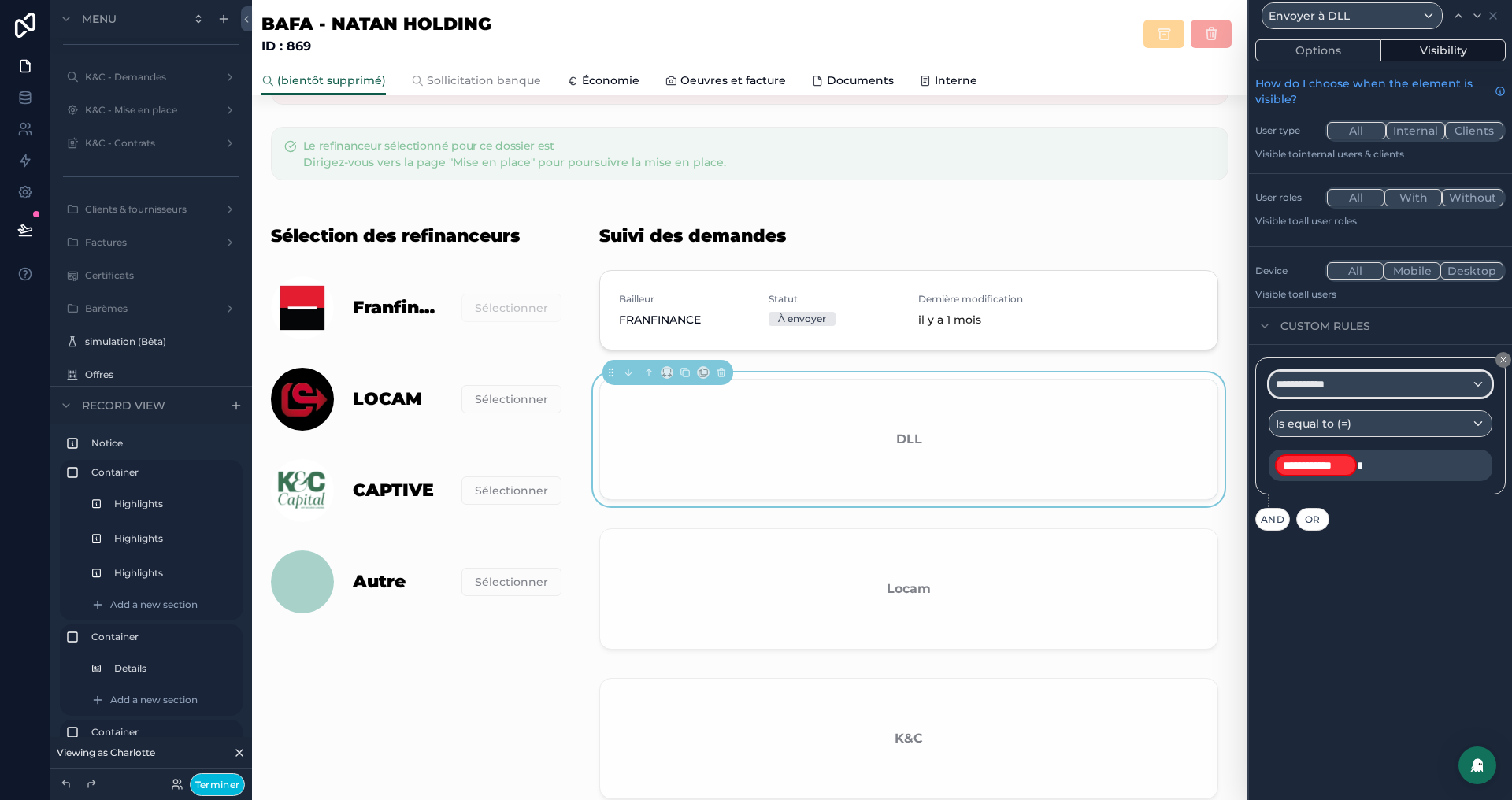
click at [1366, 384] on div "**********" at bounding box center [1380, 384] width 222 height 25
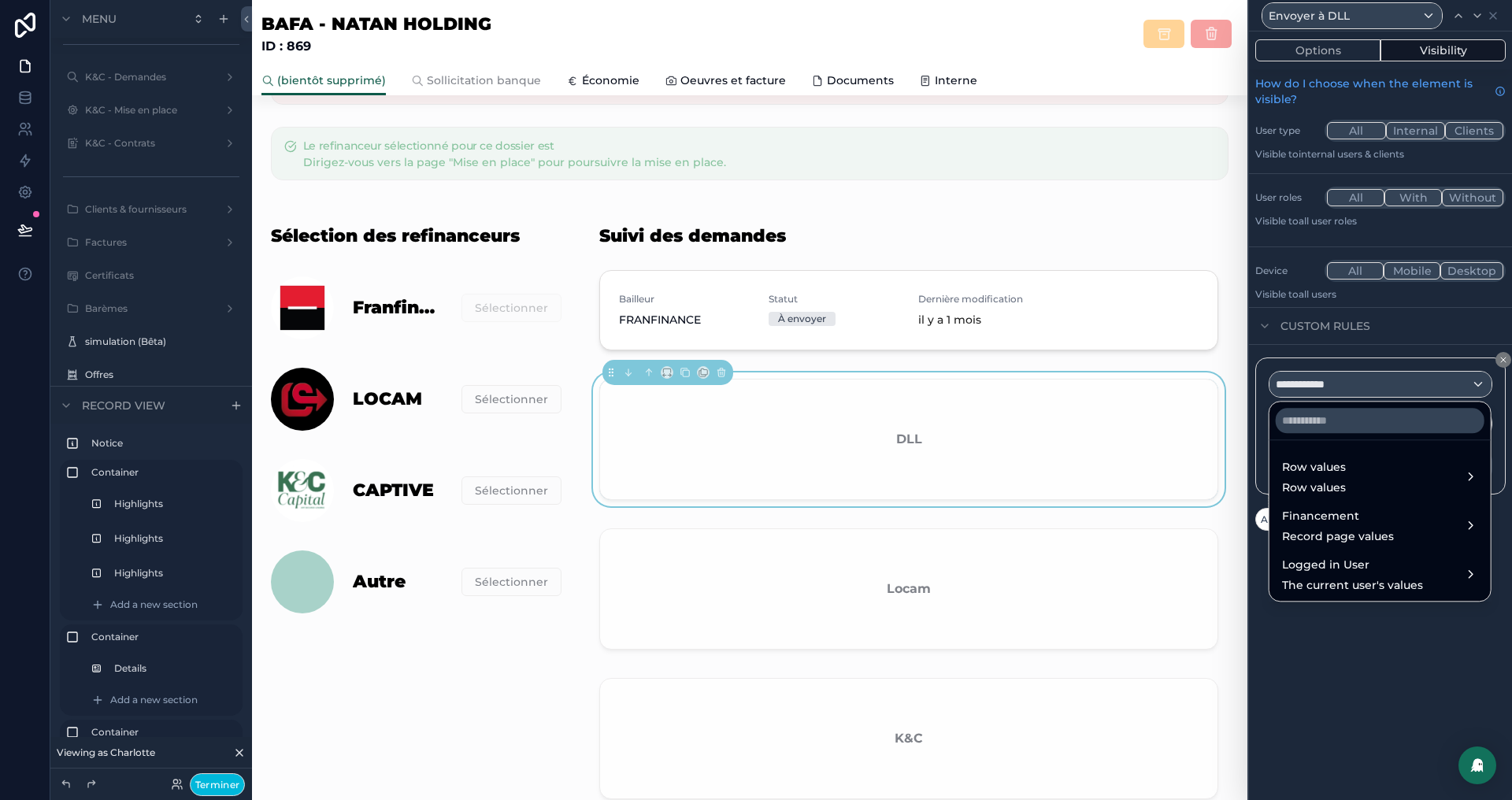
click at [1342, 455] on div "Row values Row values" at bounding box center [1379, 476] width 215 height 47
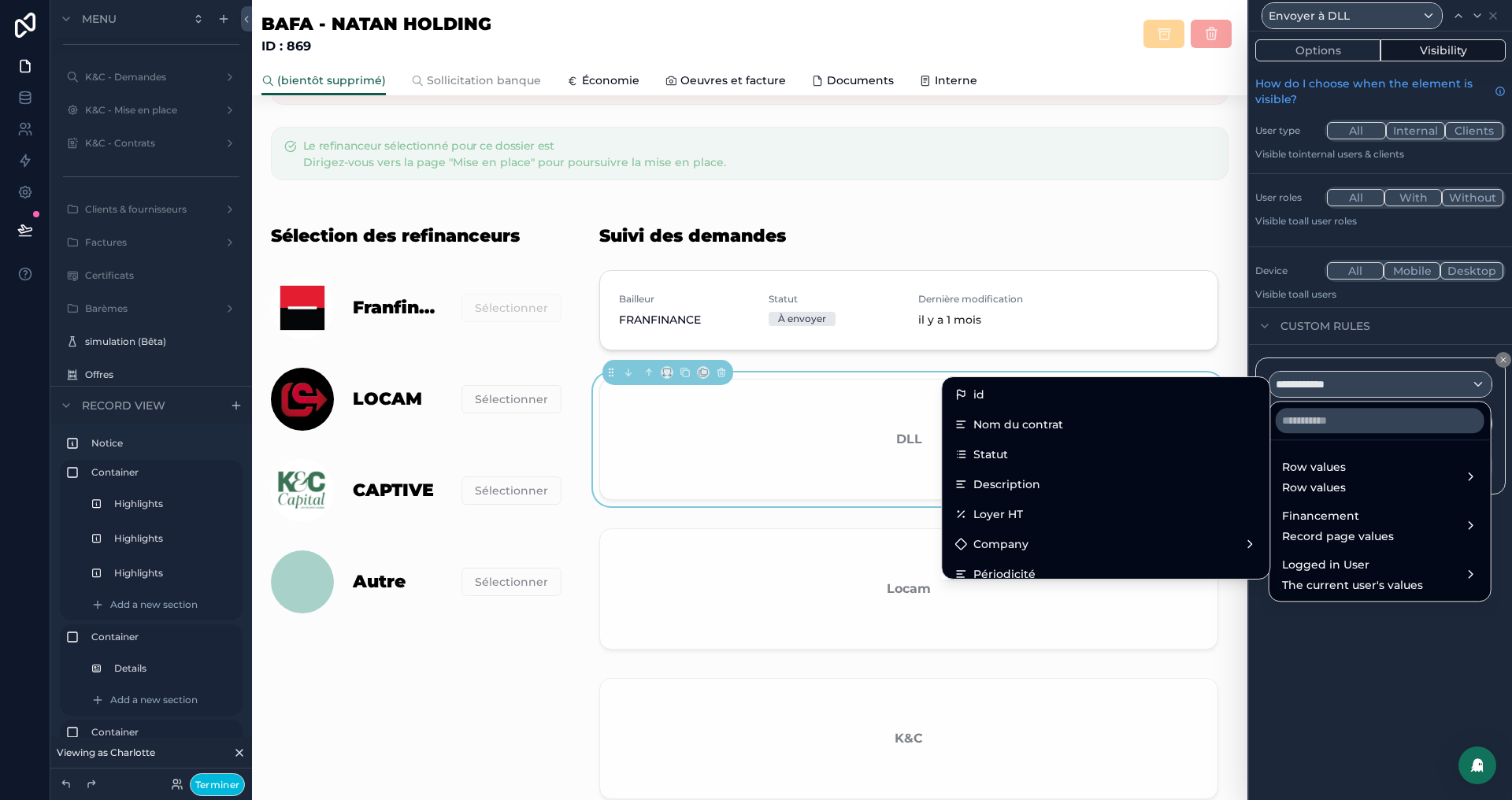
click at [1335, 404] on div at bounding box center [1380, 420] width 221 height 37
click at [1334, 411] on input "text" at bounding box center [1380, 420] width 208 height 25
paste input "******"
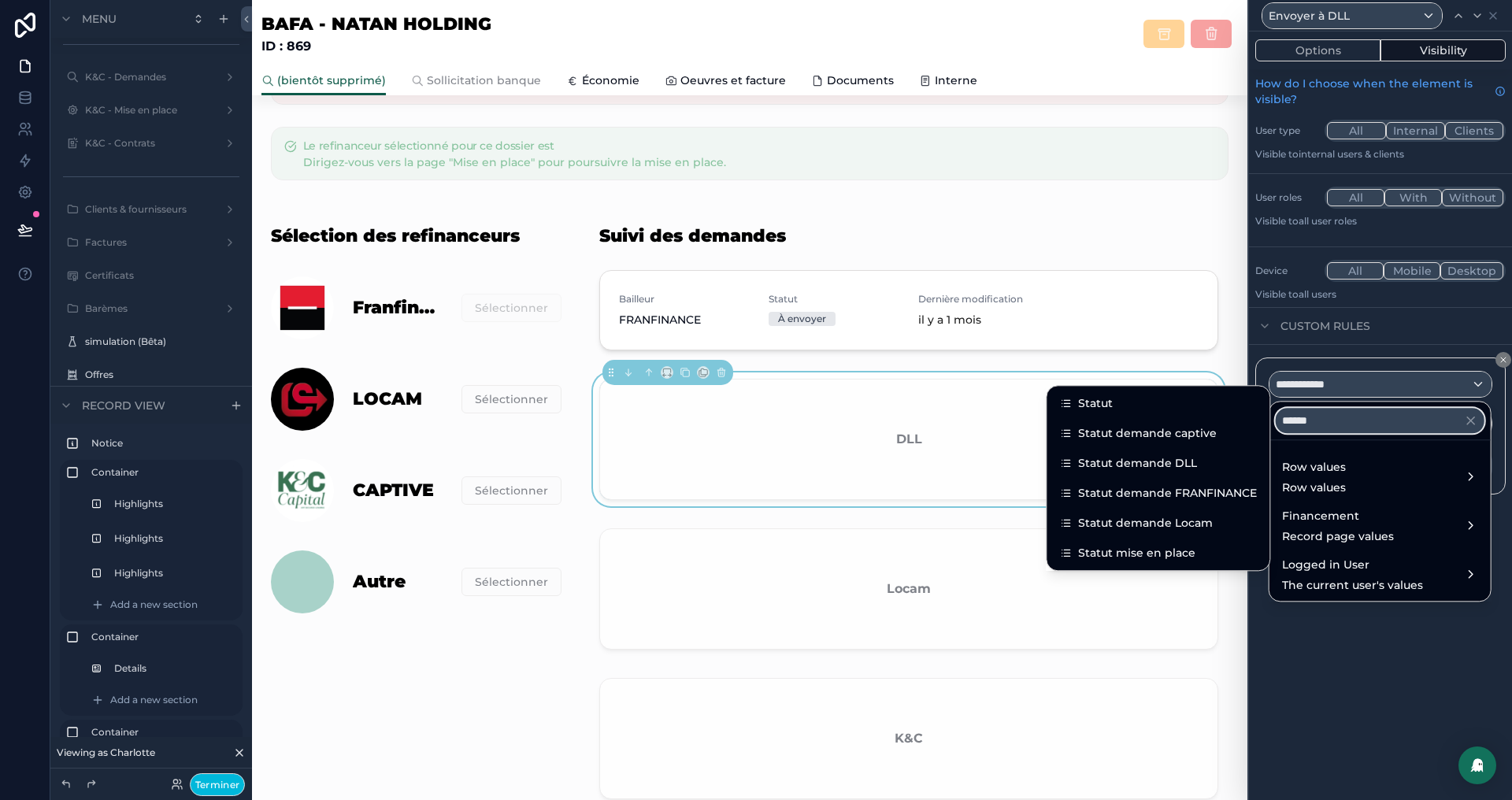
type input "******"
click at [1116, 464] on span "Statut demande DLL" at bounding box center [1137, 462] width 119 height 19
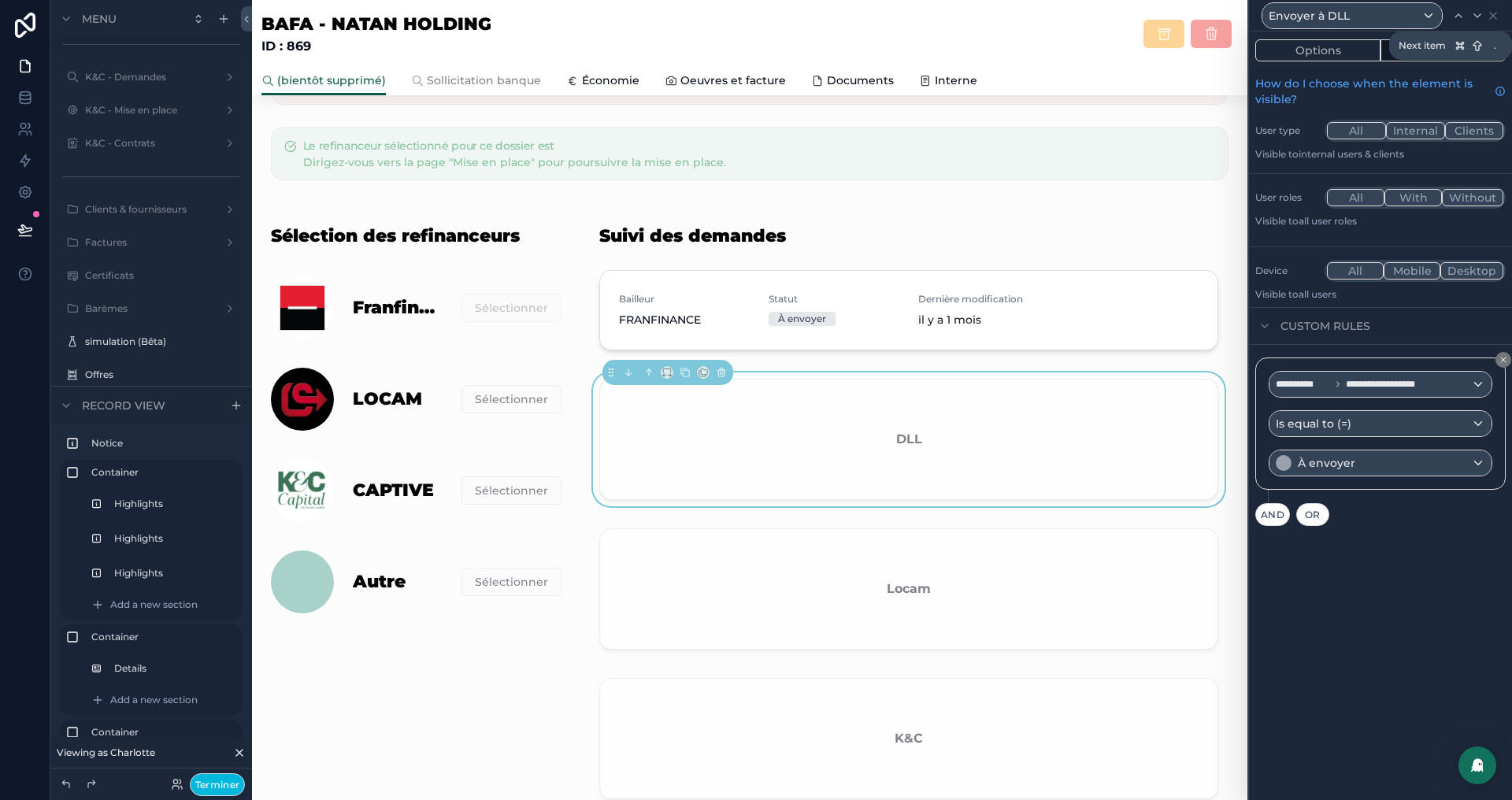
click at [1469, 18] on div at bounding box center [1477, 15] width 19 height 19
click at [944, 600] on div "scrollable content" at bounding box center [909, 592] width 638 height 140
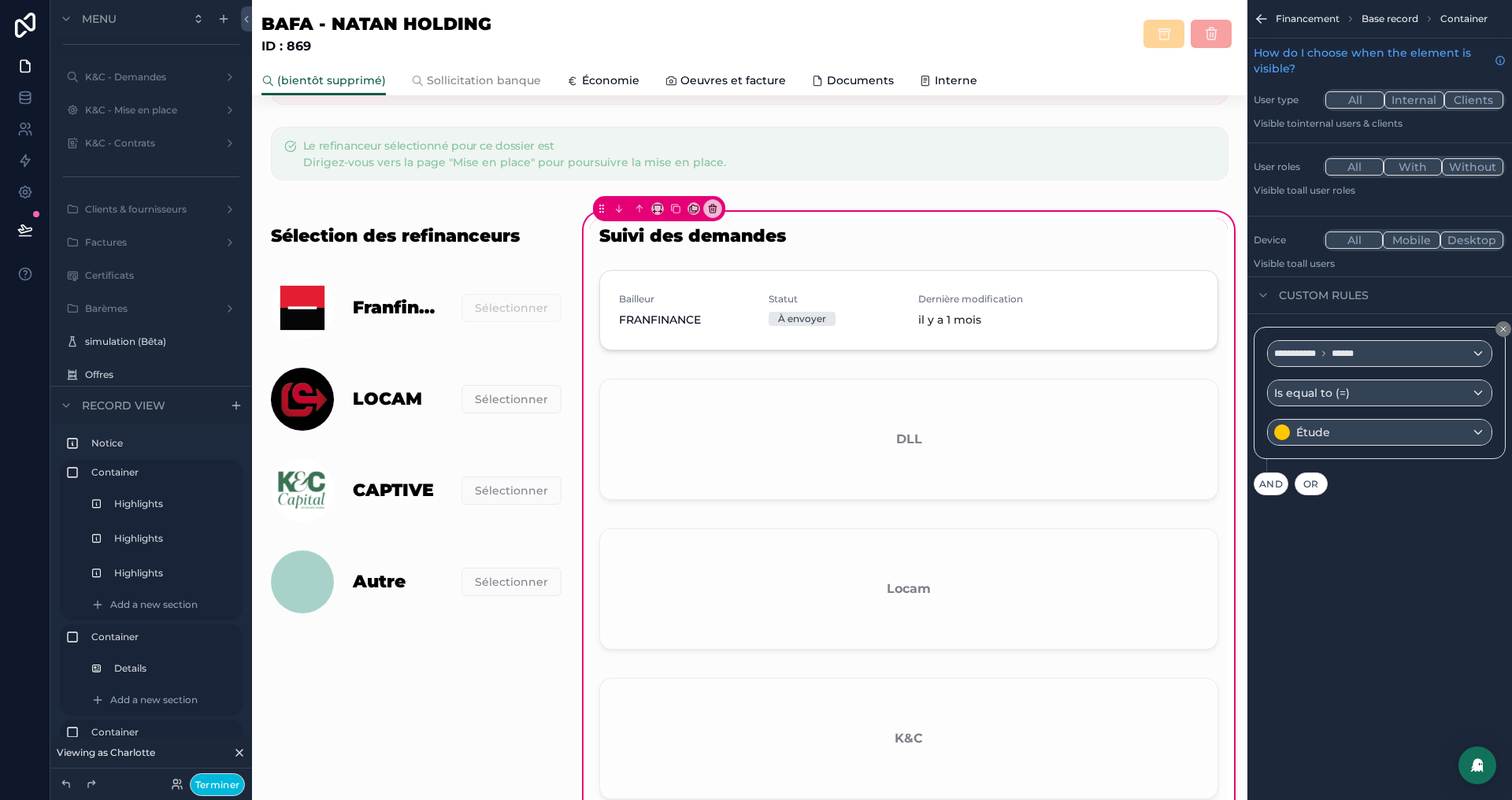
scroll to position [0, 0]
click at [1018, 577] on div "scrollable content" at bounding box center [909, 592] width 638 height 140
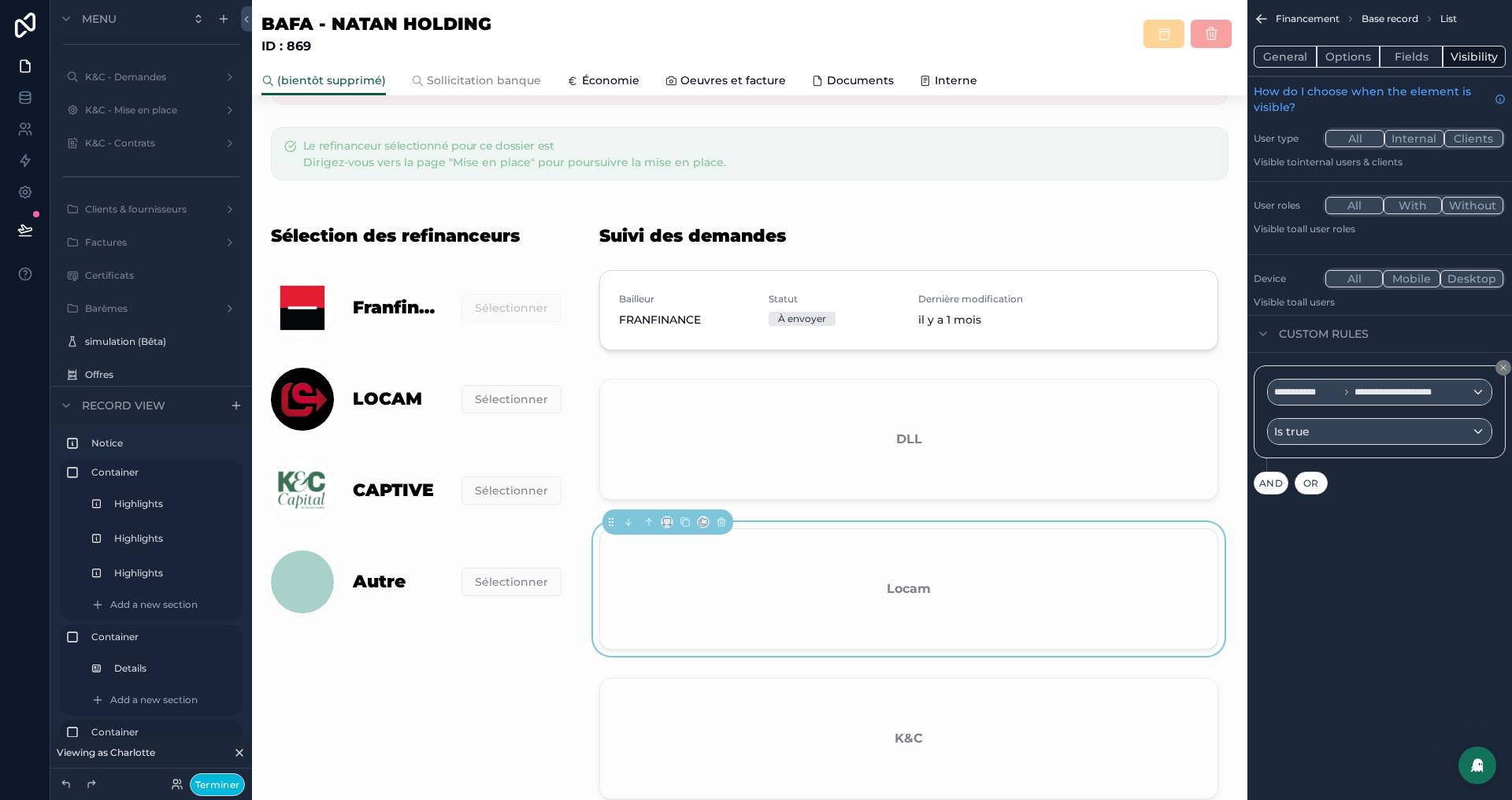
click at [1329, 61] on button "Options" at bounding box center [1348, 56] width 63 height 22
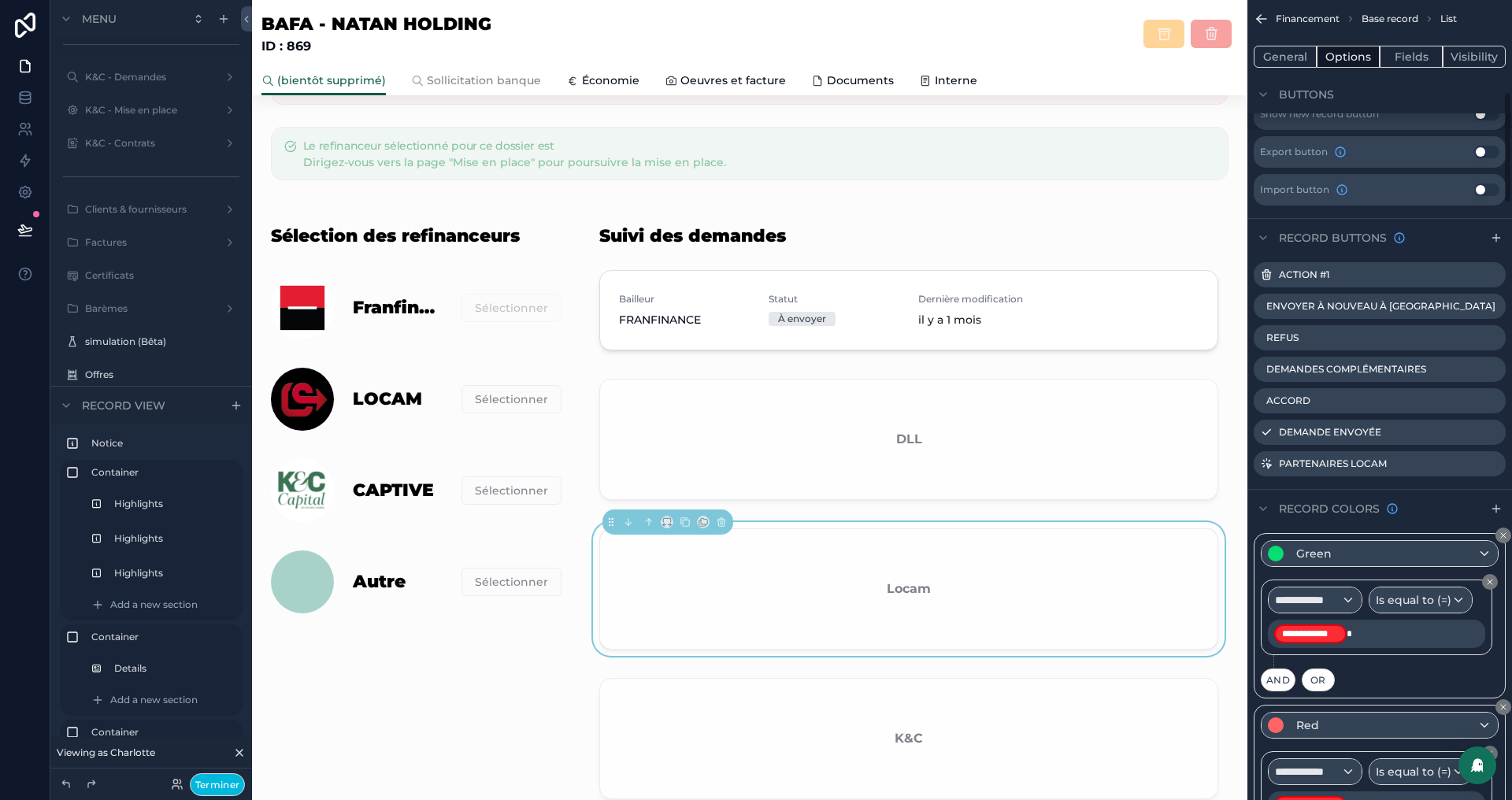
scroll to position [653, 0]
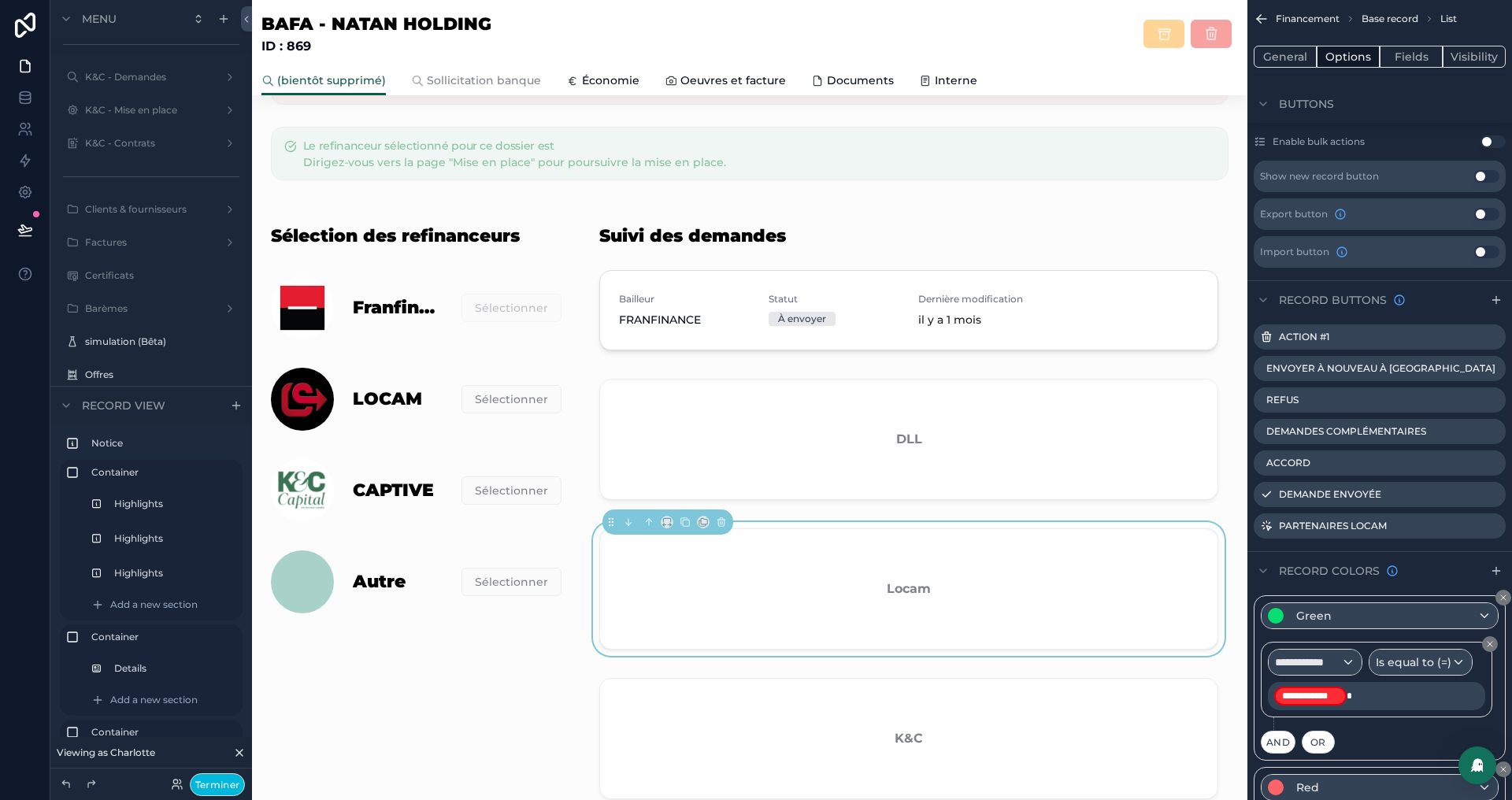
click at [0, 0] on icon "scrollable content" at bounding box center [0, 0] width 0 height 0
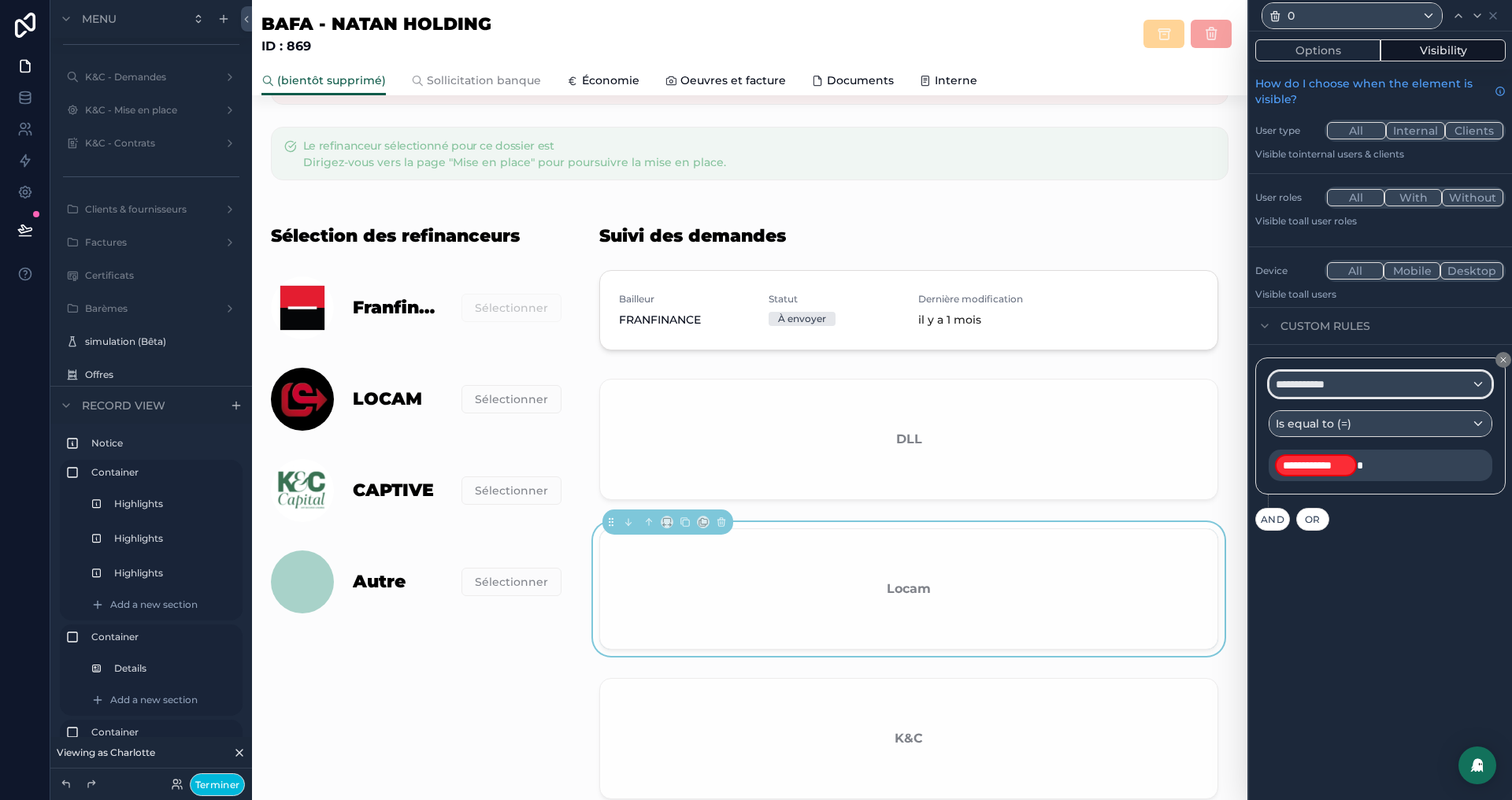
click at [1363, 376] on div "**********" at bounding box center [1380, 384] width 222 height 25
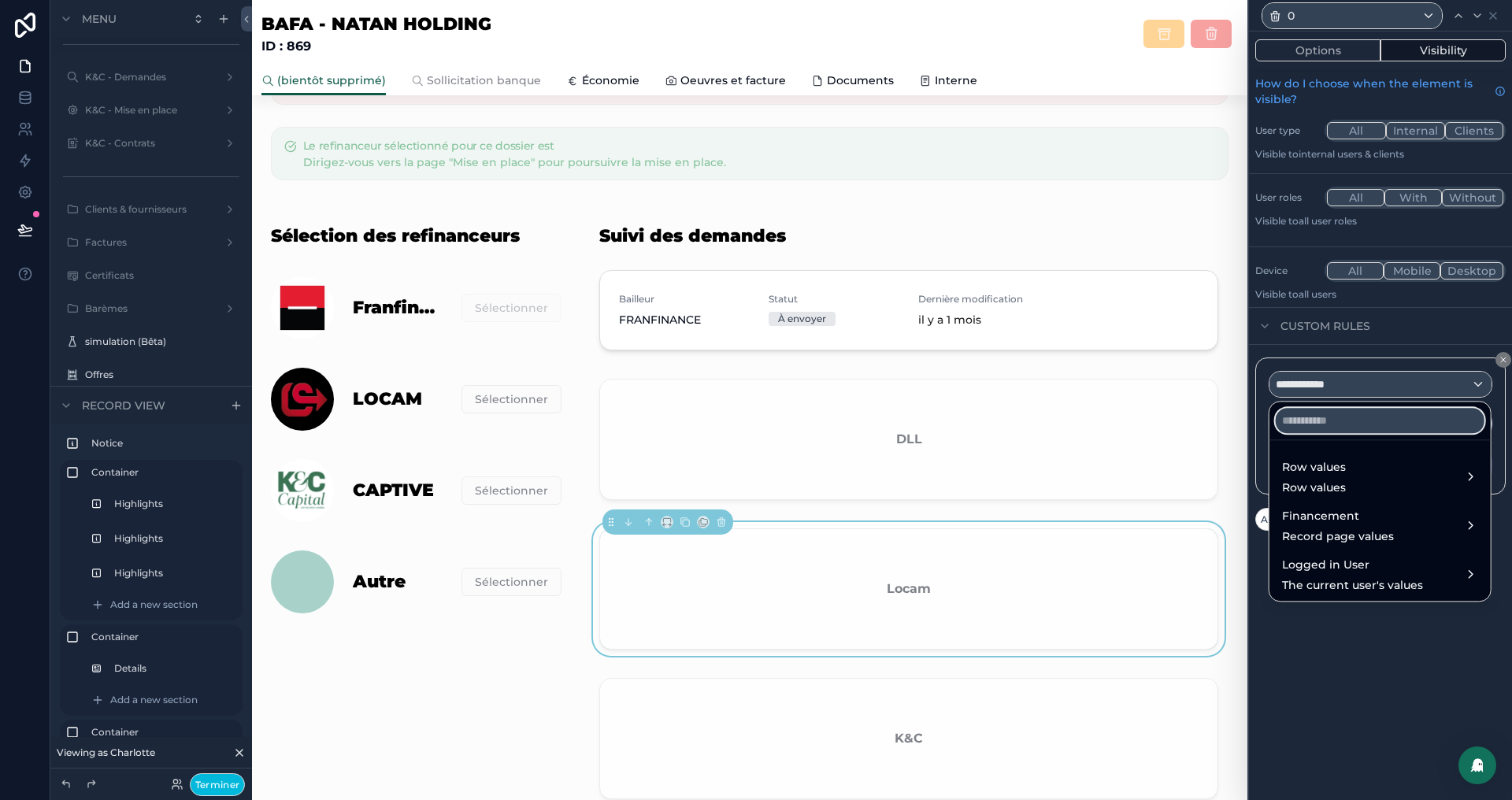
click at [1332, 428] on input "text" at bounding box center [1380, 420] width 208 height 25
paste input "******"
type input "******"
click at [1301, 482] on span "Row values" at bounding box center [1314, 487] width 64 height 16
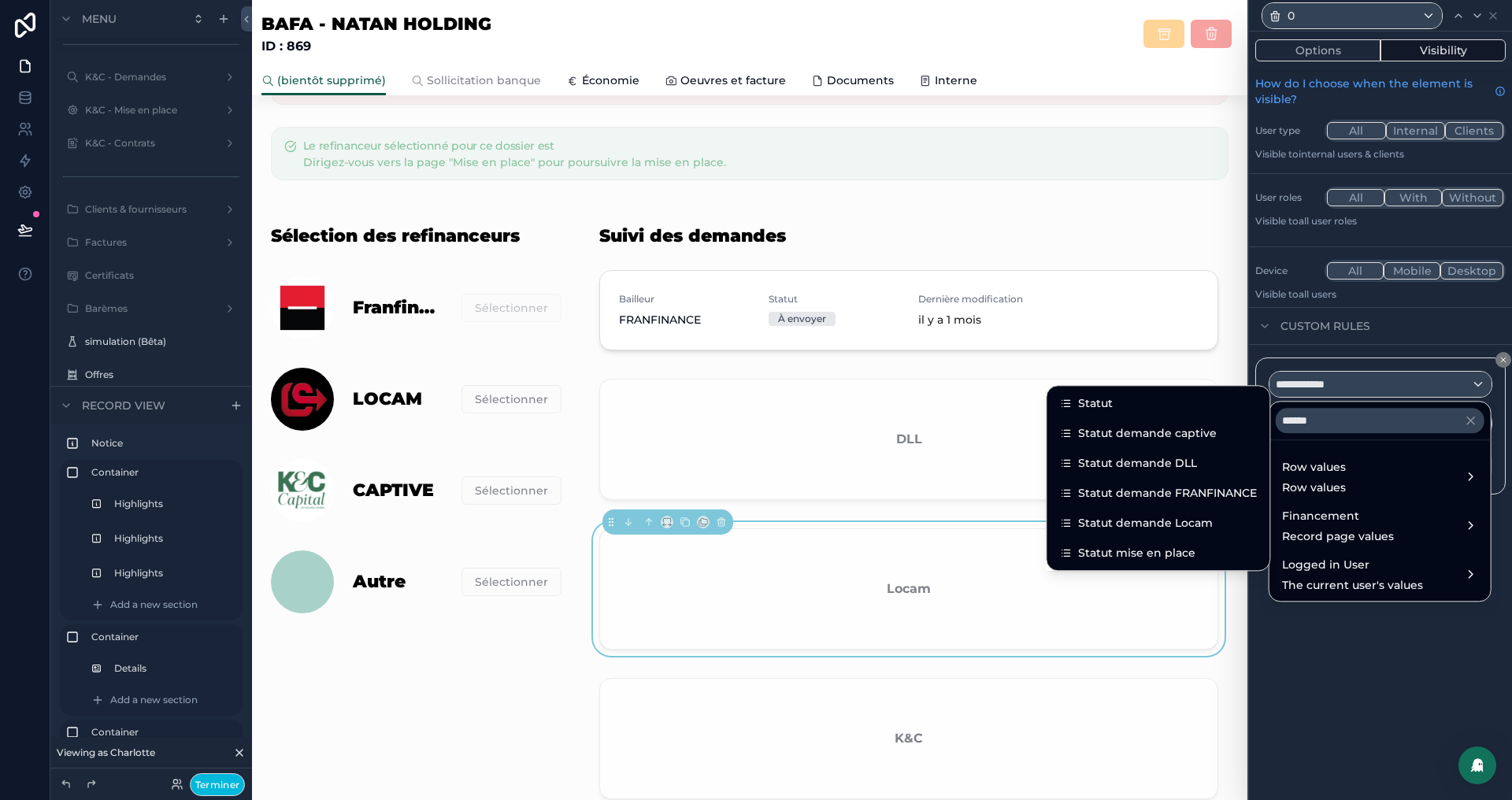
click at [1149, 516] on span "Statut demande Locam" at bounding box center [1145, 522] width 135 height 19
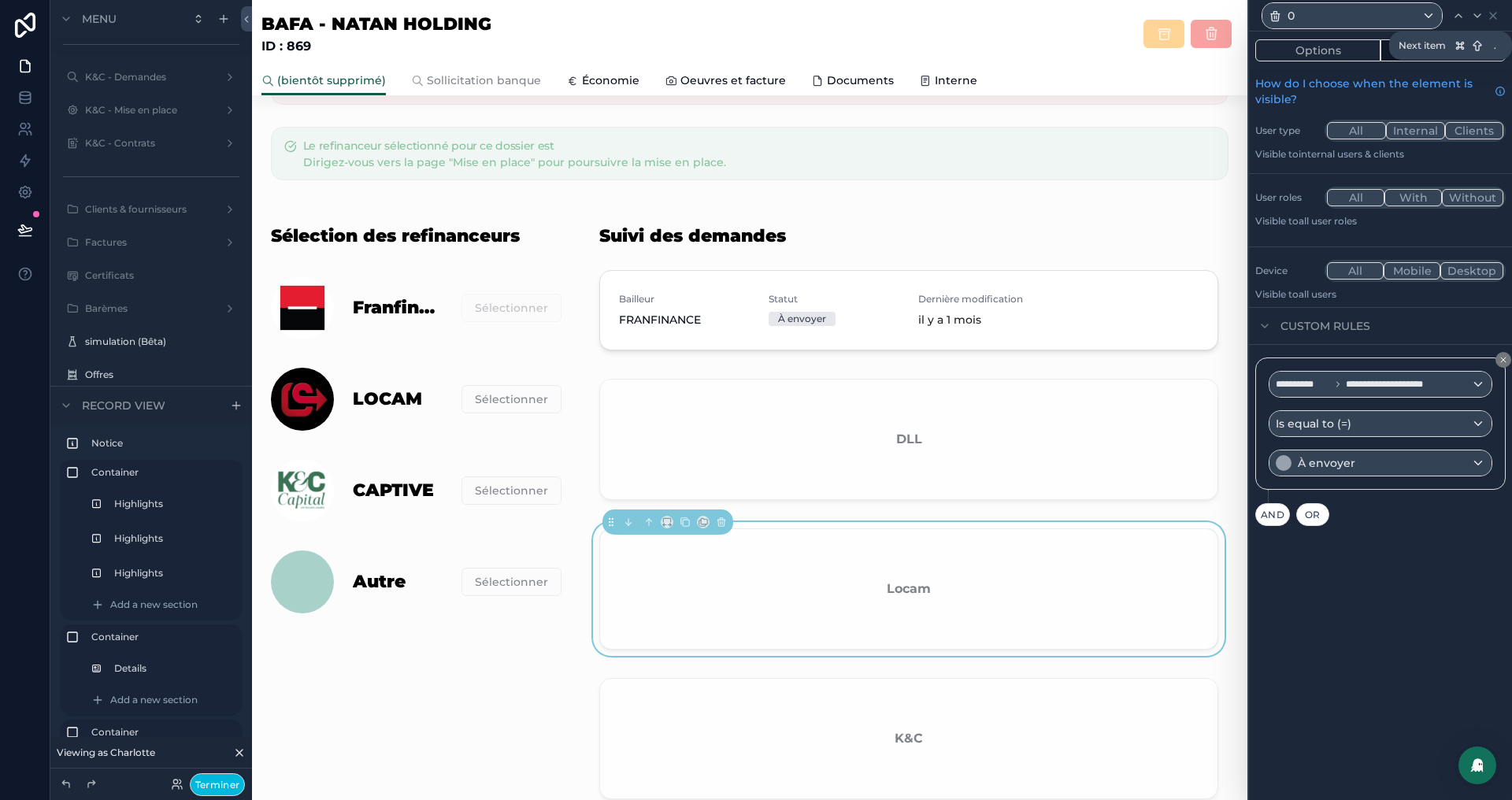
click at [1475, 14] on icon at bounding box center [1477, 16] width 6 height 4
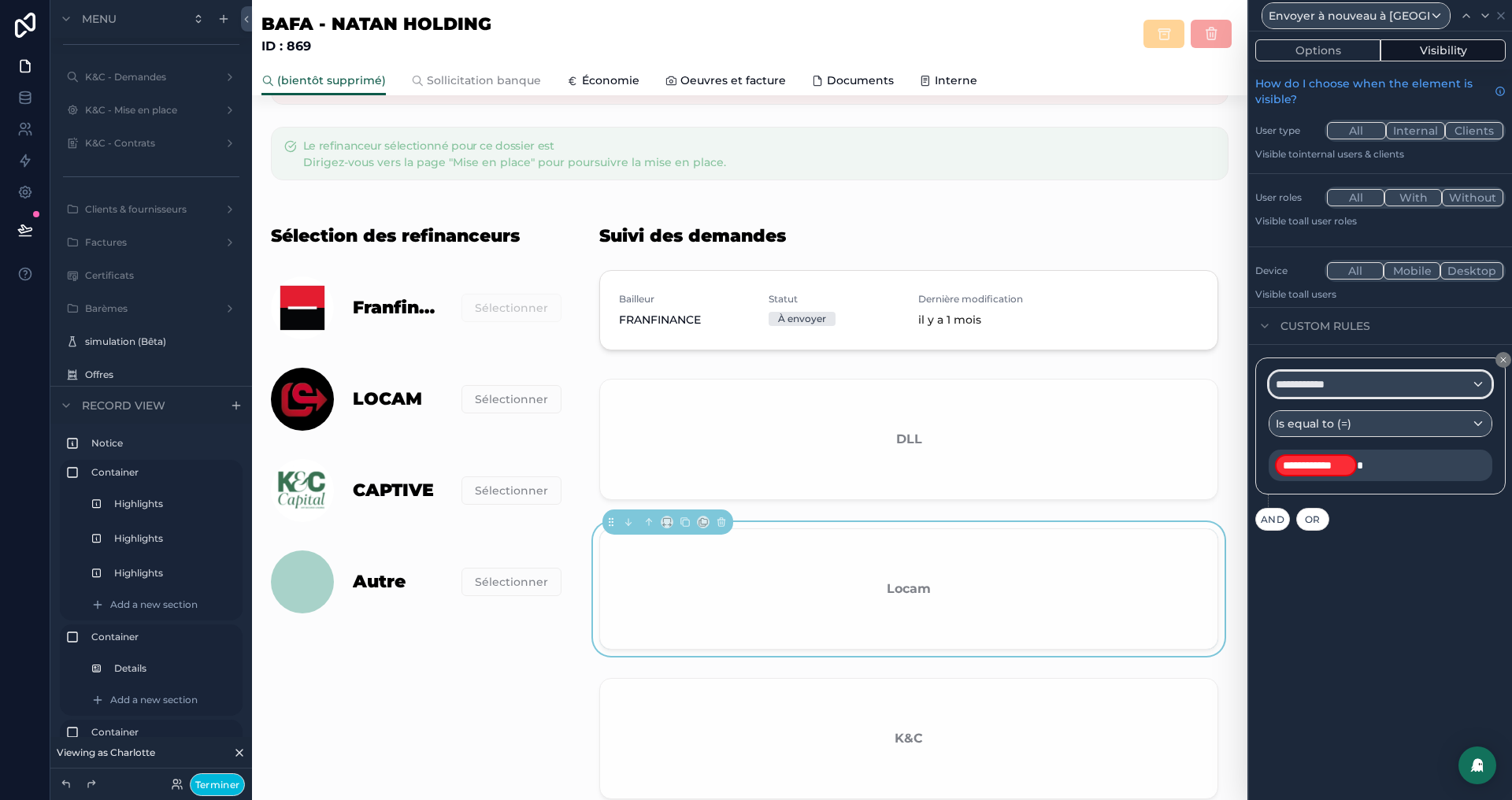
click at [1380, 387] on div "**********" at bounding box center [1380, 384] width 222 height 25
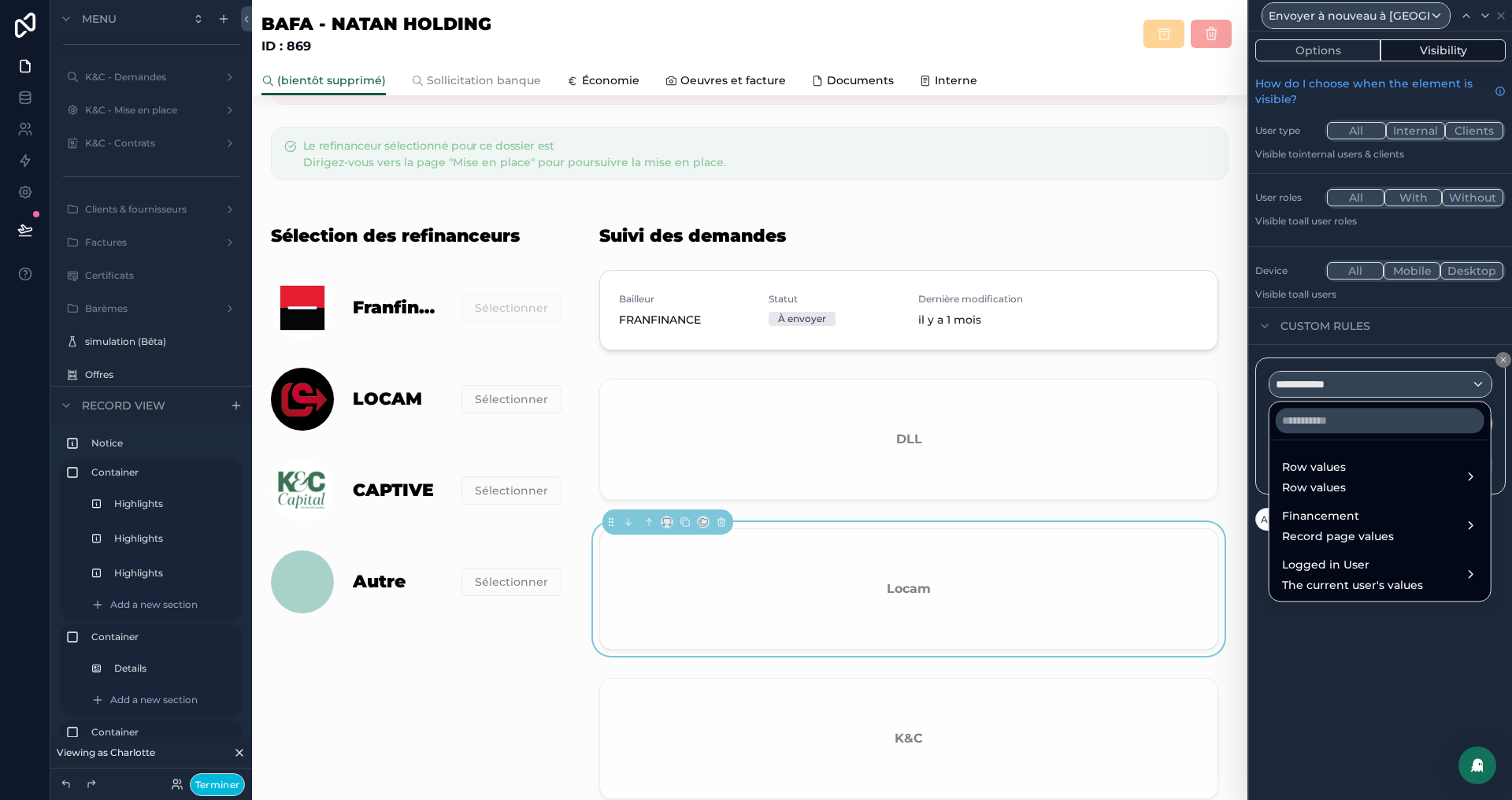
click at [1346, 475] on div "Row values Row values" at bounding box center [1380, 477] width 196 height 37
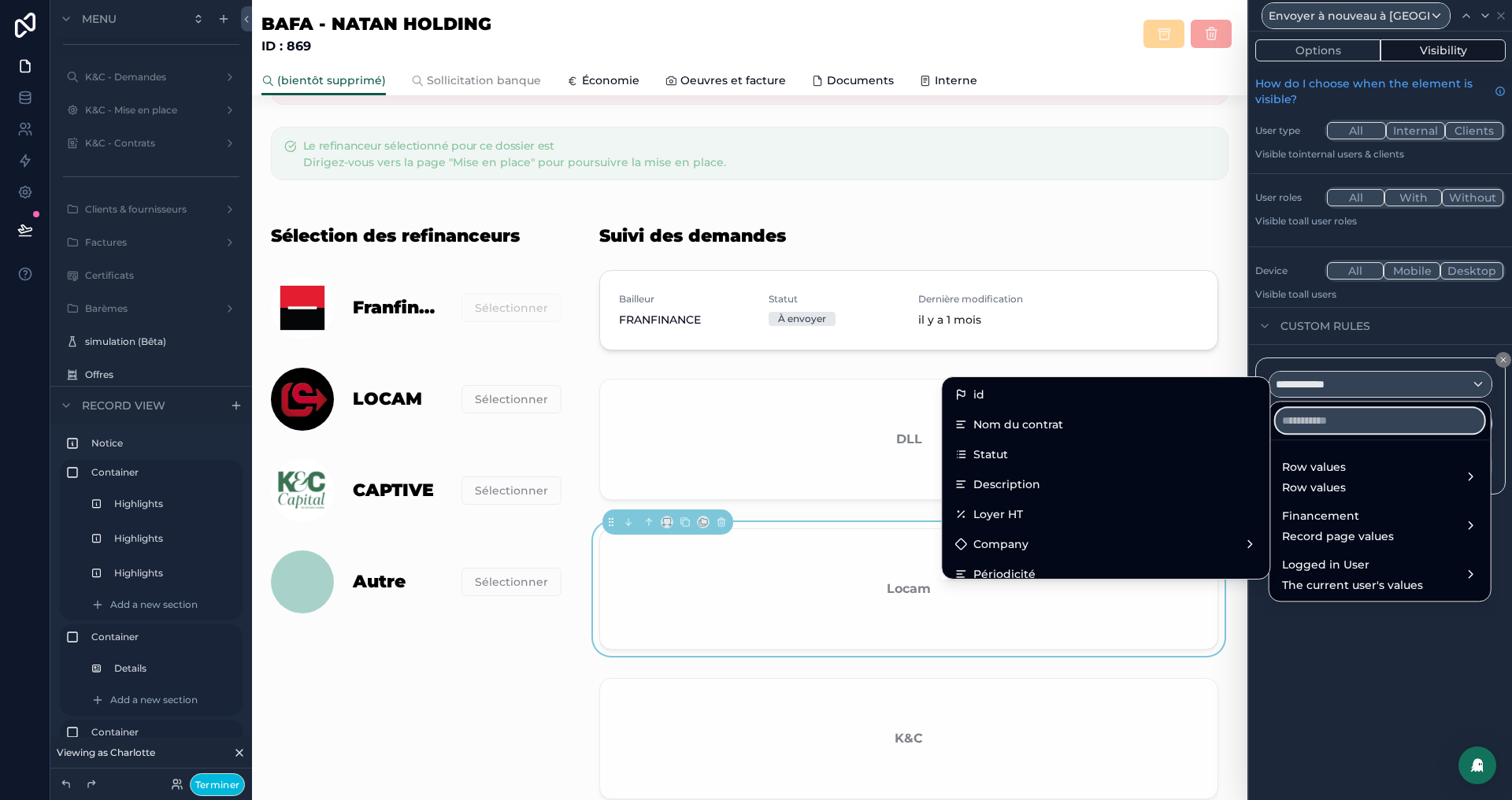
click at [1356, 424] on input "text" at bounding box center [1380, 420] width 208 height 25
paste input "******"
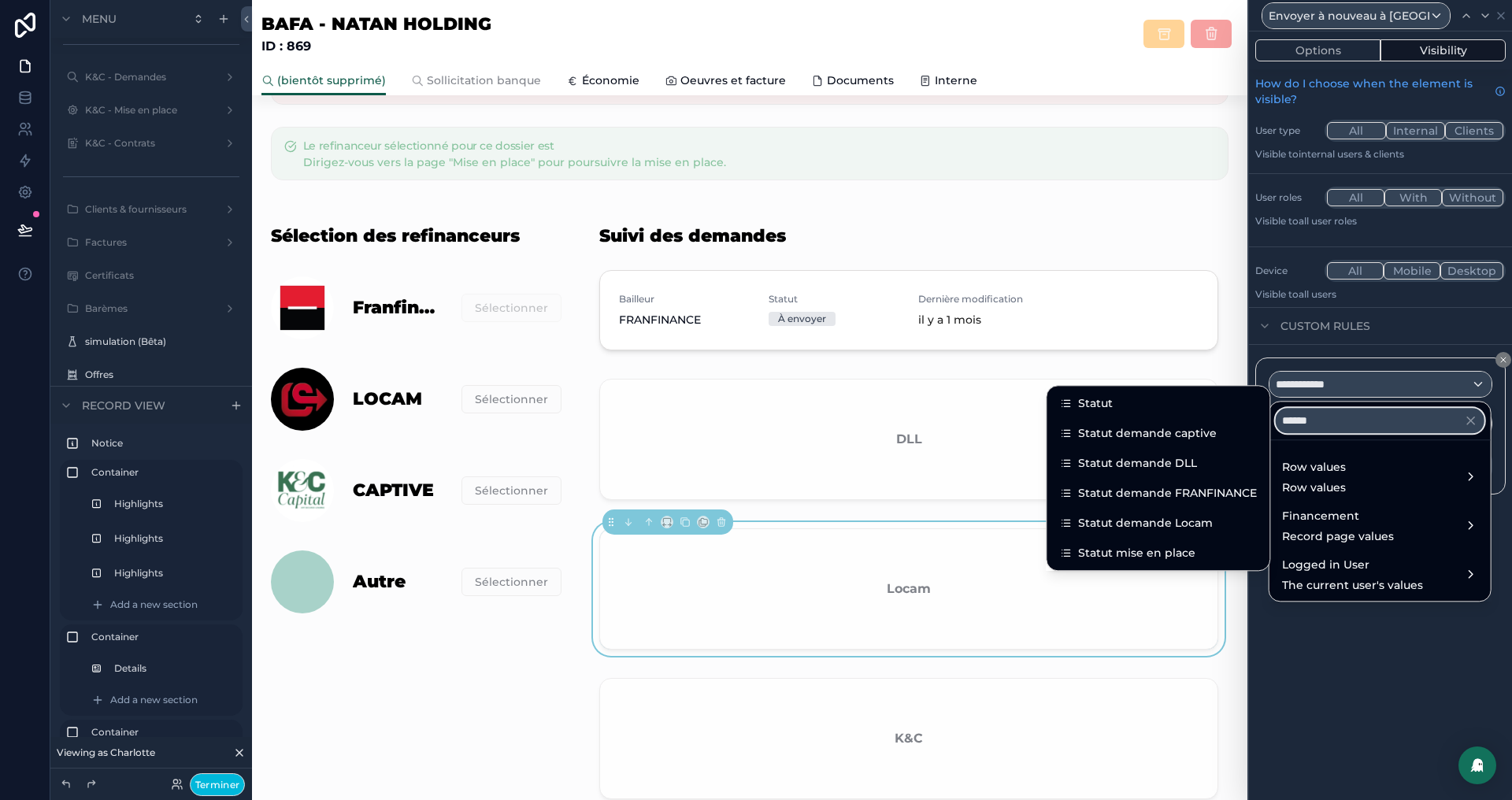
type input "******"
click at [1159, 519] on span "Statut demande Locam" at bounding box center [1145, 522] width 135 height 19
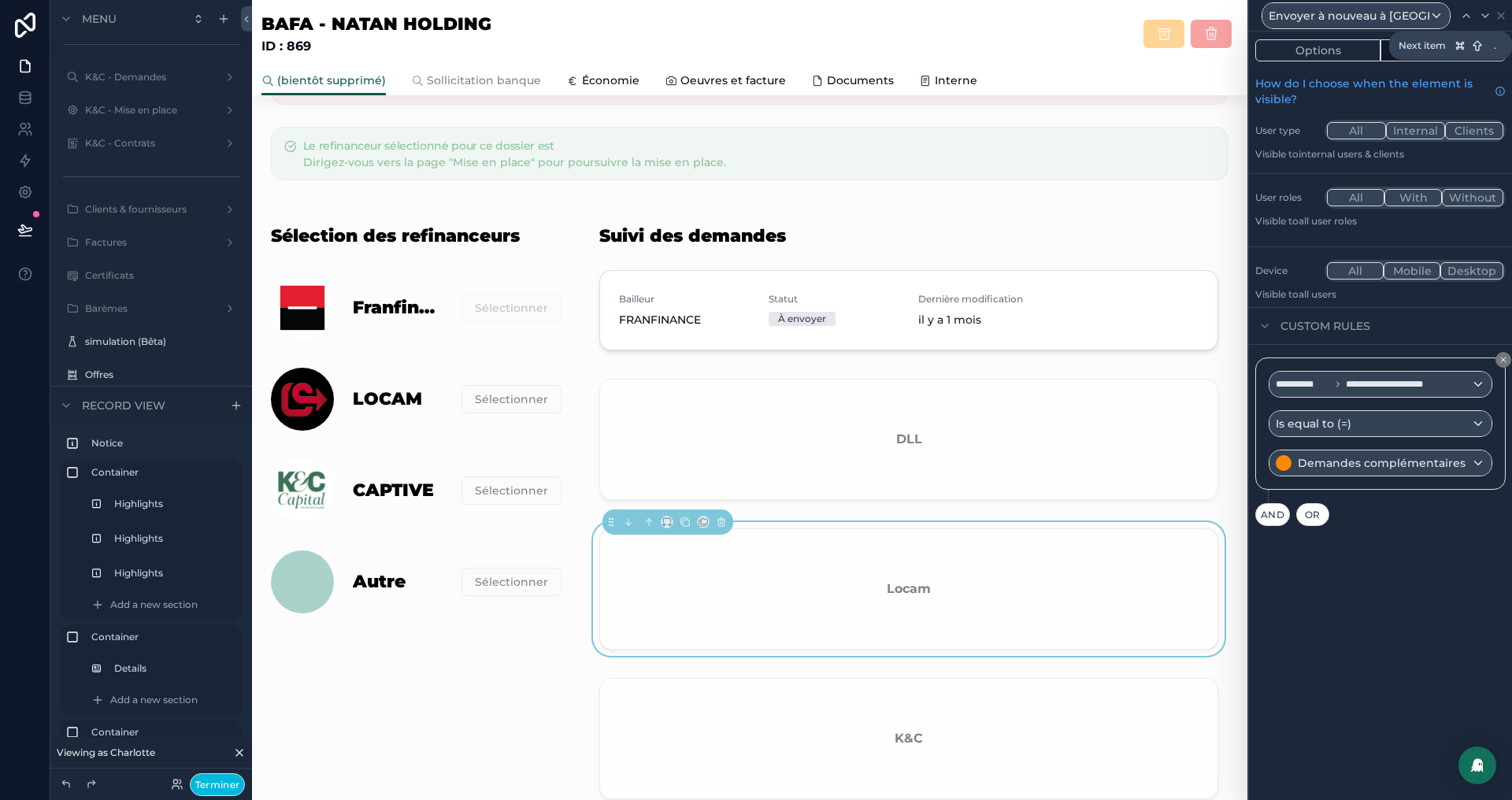
click at [1478, 21] on div at bounding box center [1484, 15] width 19 height 19
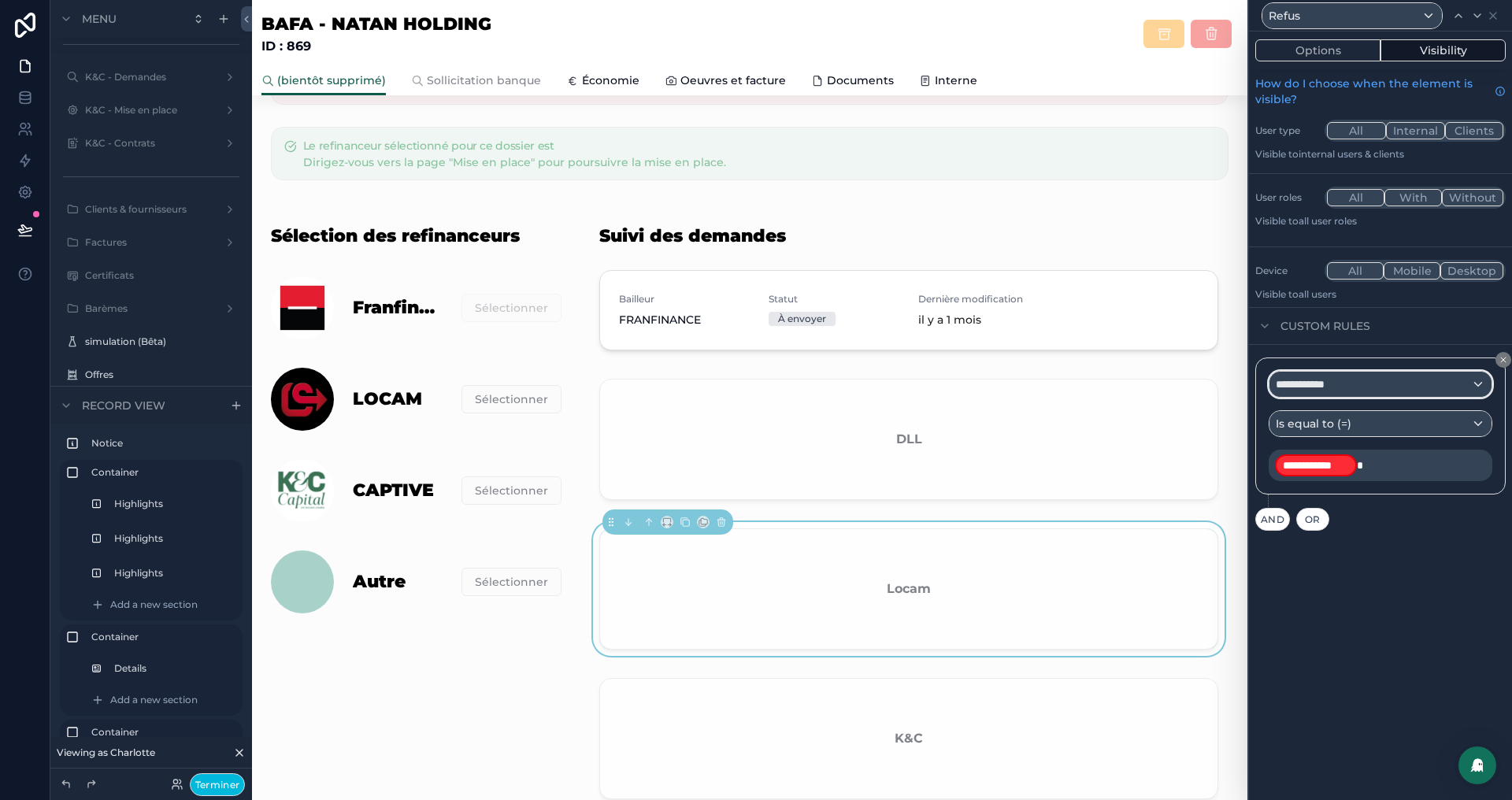
click at [1354, 380] on div "**********" at bounding box center [1380, 384] width 222 height 25
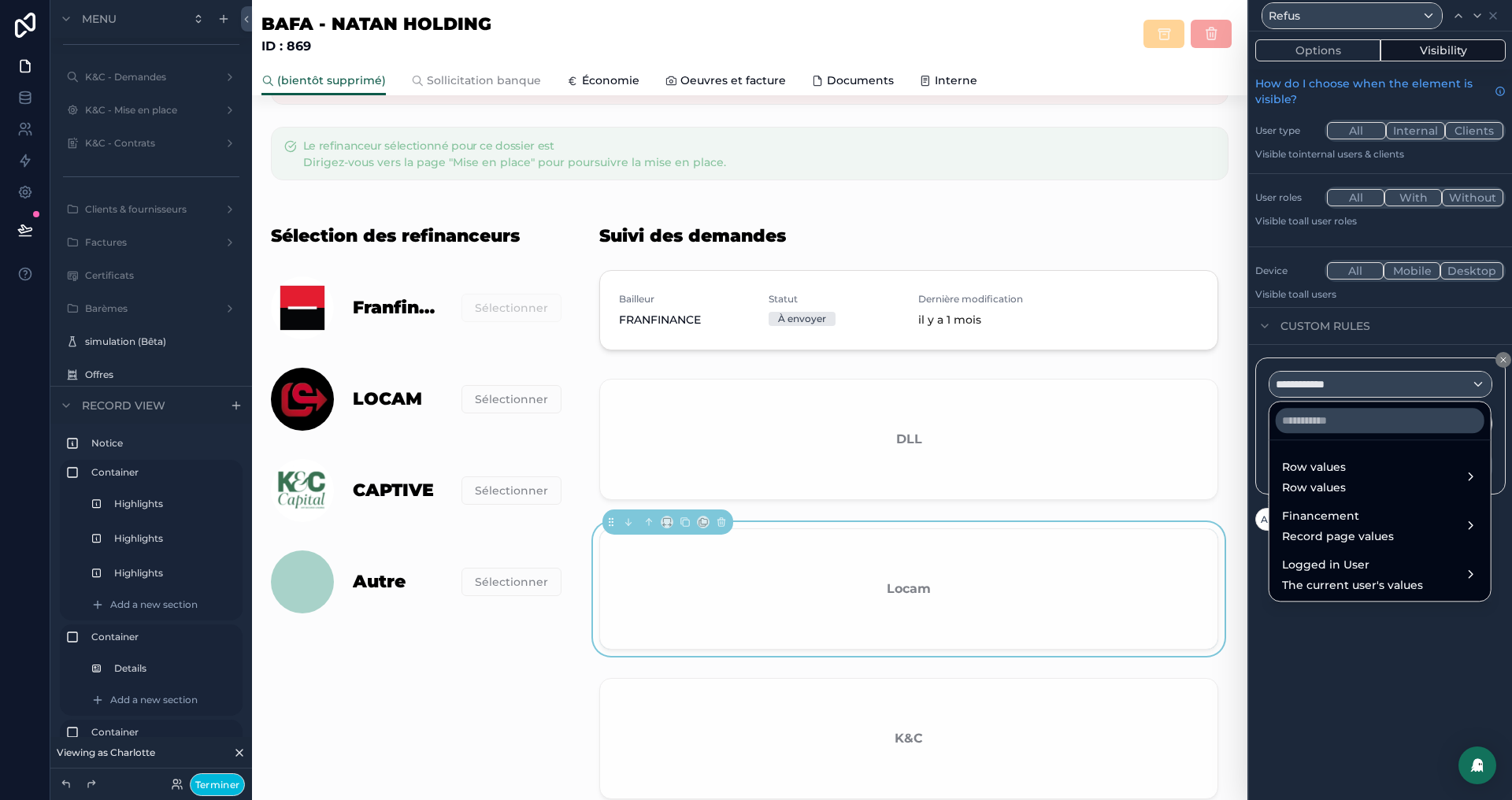
click at [1329, 466] on span "Row values" at bounding box center [1314, 467] width 64 height 19
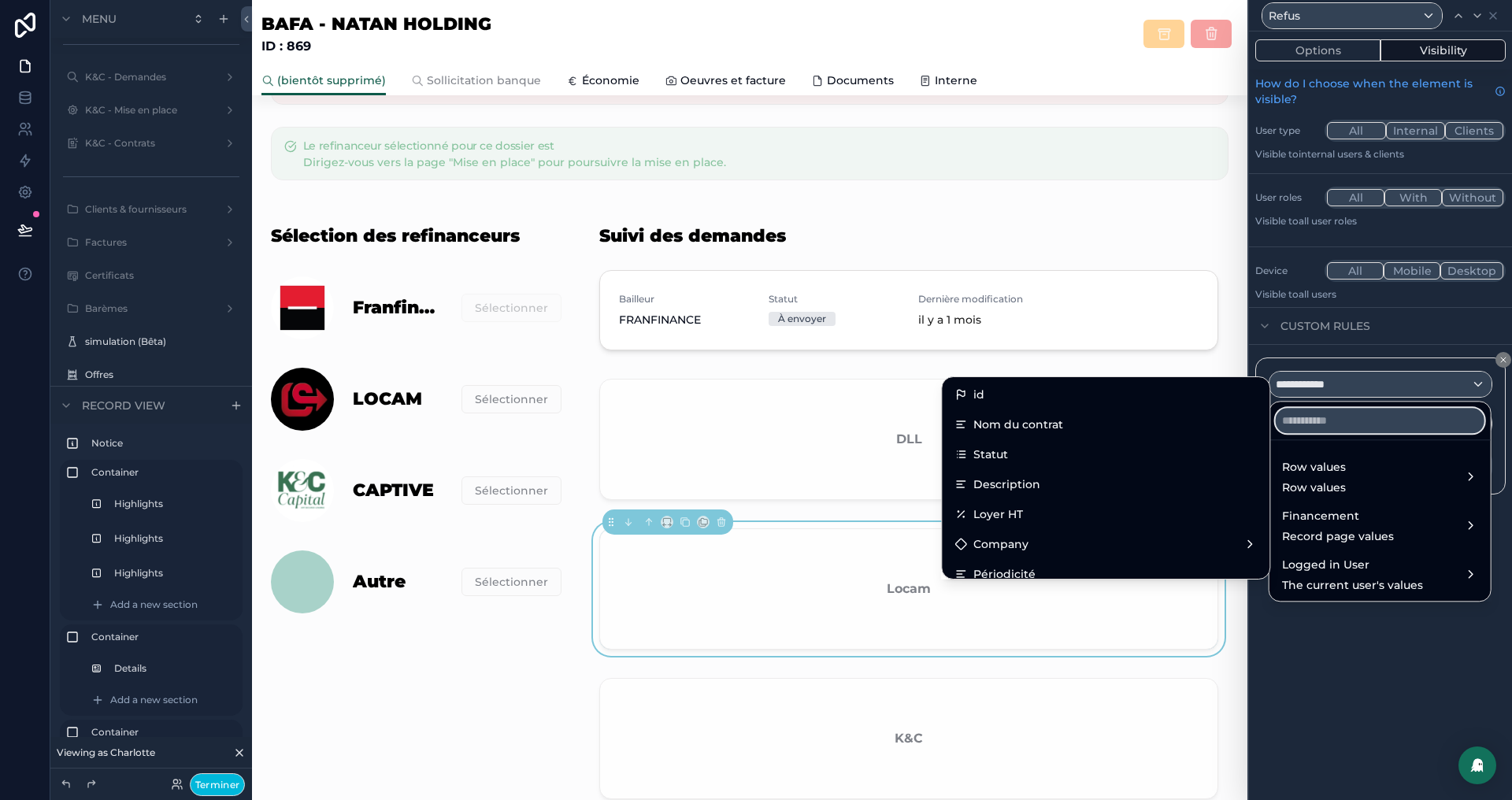
click at [1350, 421] on input "text" at bounding box center [1380, 420] width 208 height 25
paste input "******"
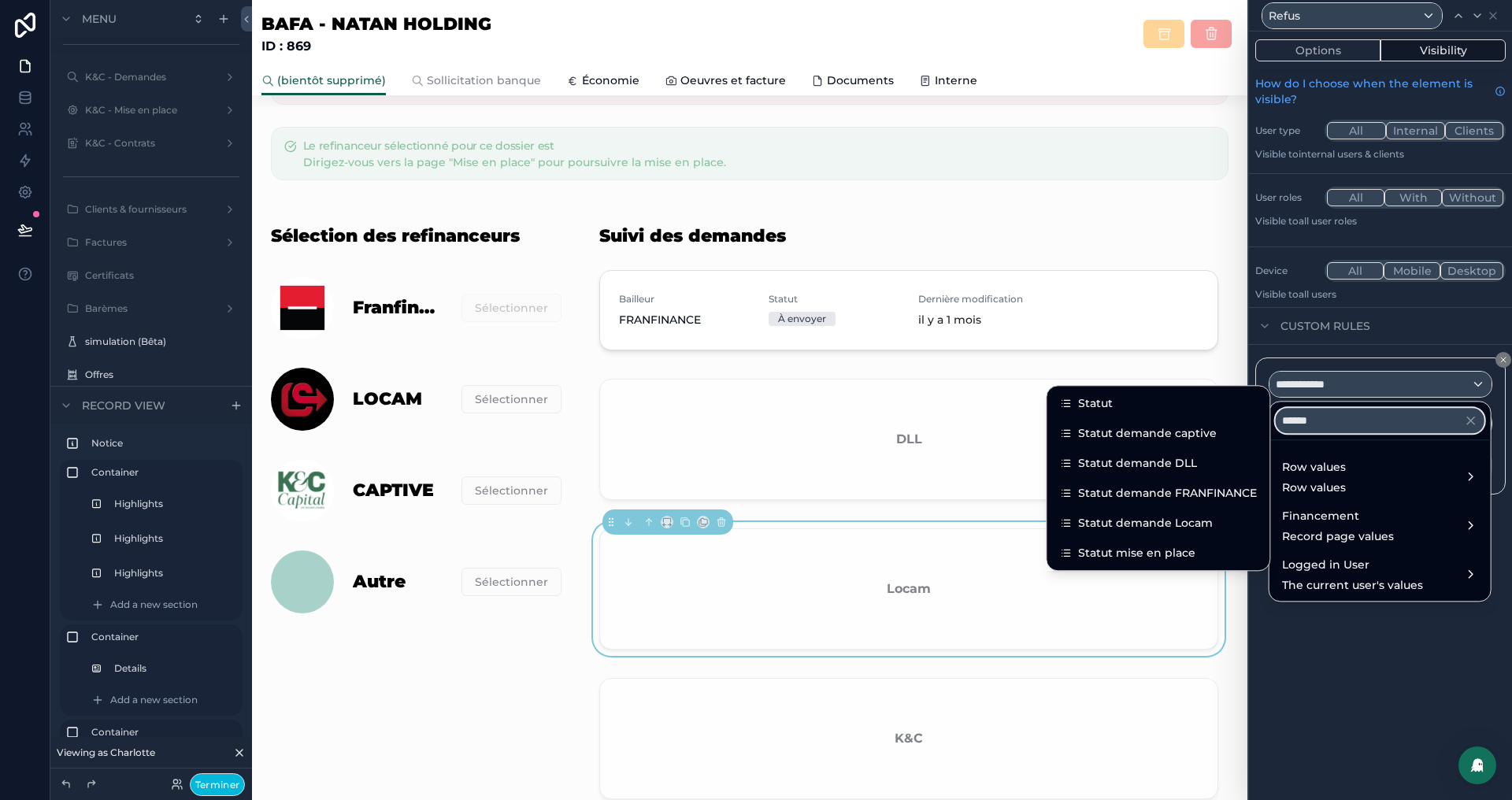
type input "******"
click at [1150, 519] on span "Statut demande Locam" at bounding box center [1145, 522] width 135 height 19
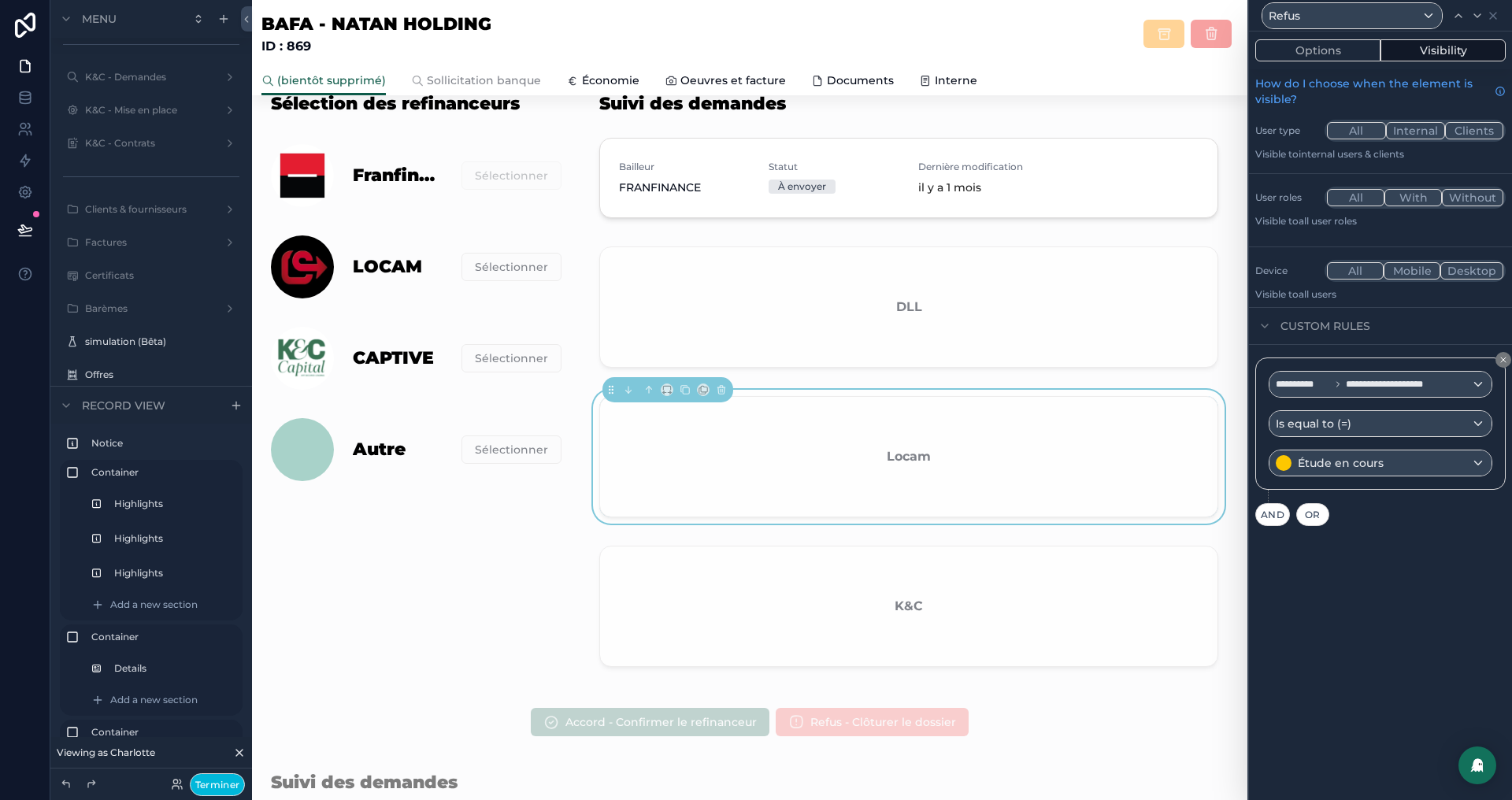
scroll to position [570, 0]
click at [1475, 14] on icon at bounding box center [1477, 16] width 12 height 12
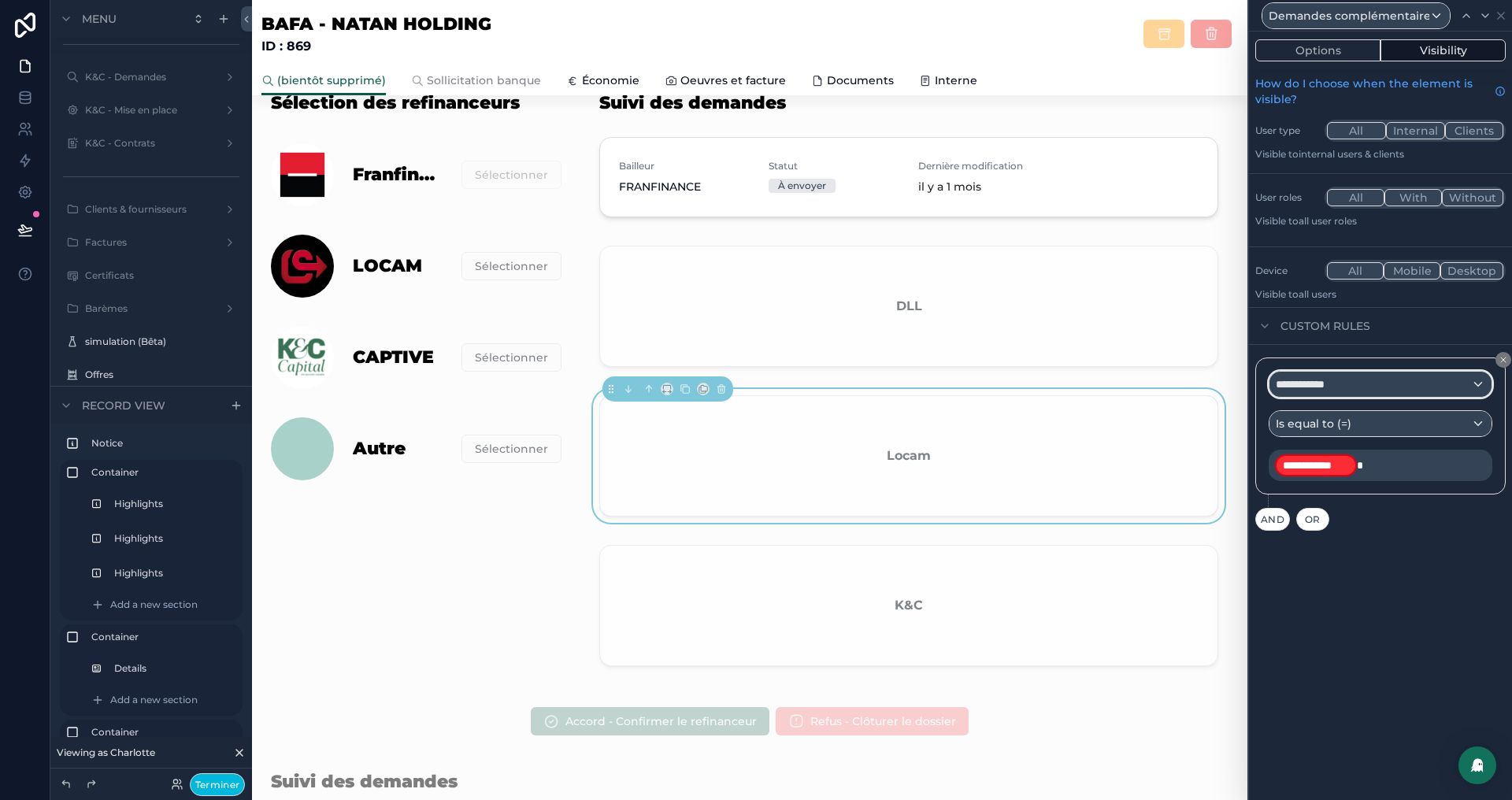
click at [1388, 380] on div "**********" at bounding box center [1380, 384] width 222 height 25
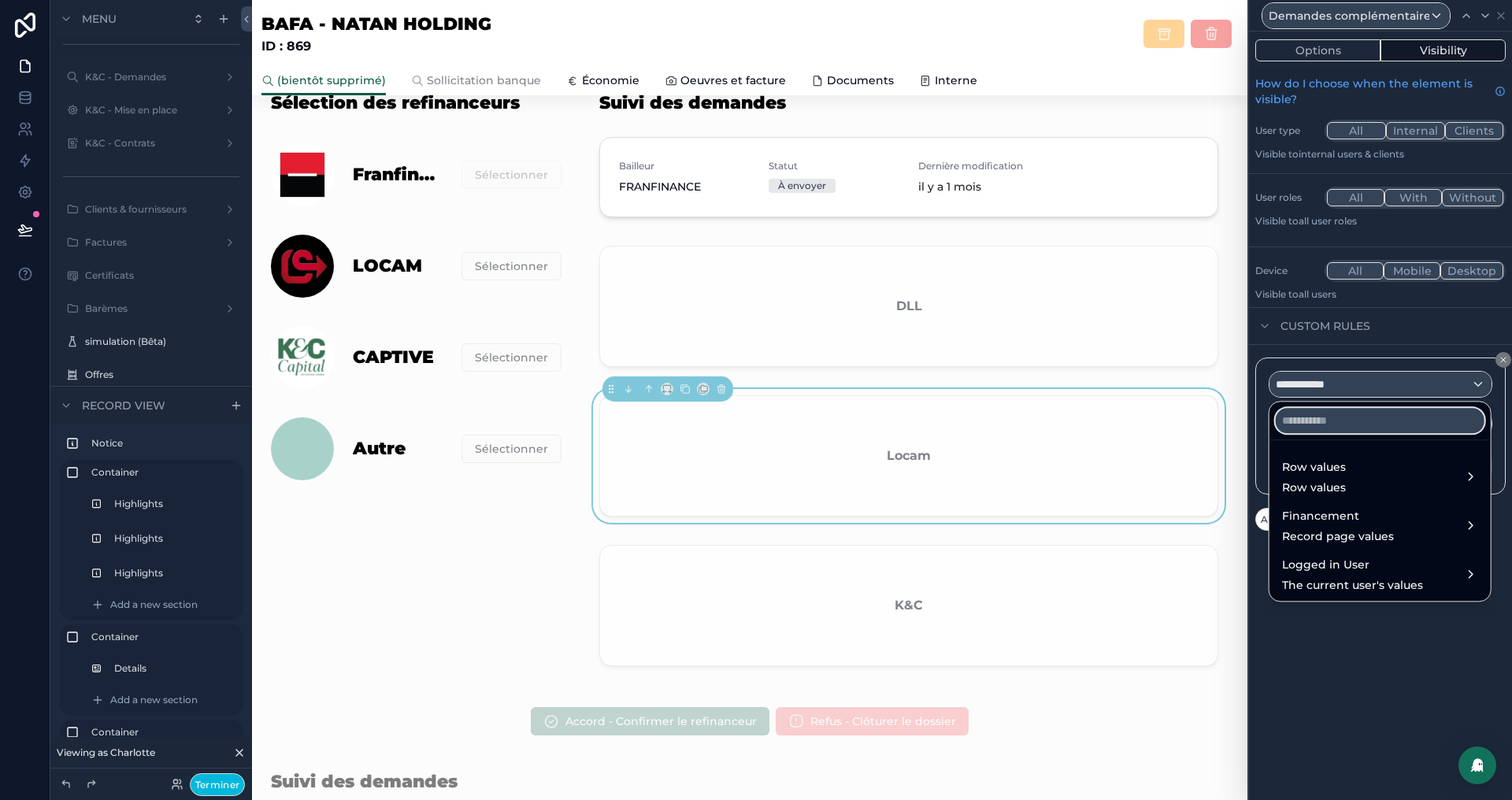
click at [1362, 428] on input "text" at bounding box center [1380, 420] width 208 height 25
paste input "******"
type input "******"
click at [1320, 469] on span "Row values" at bounding box center [1314, 467] width 64 height 19
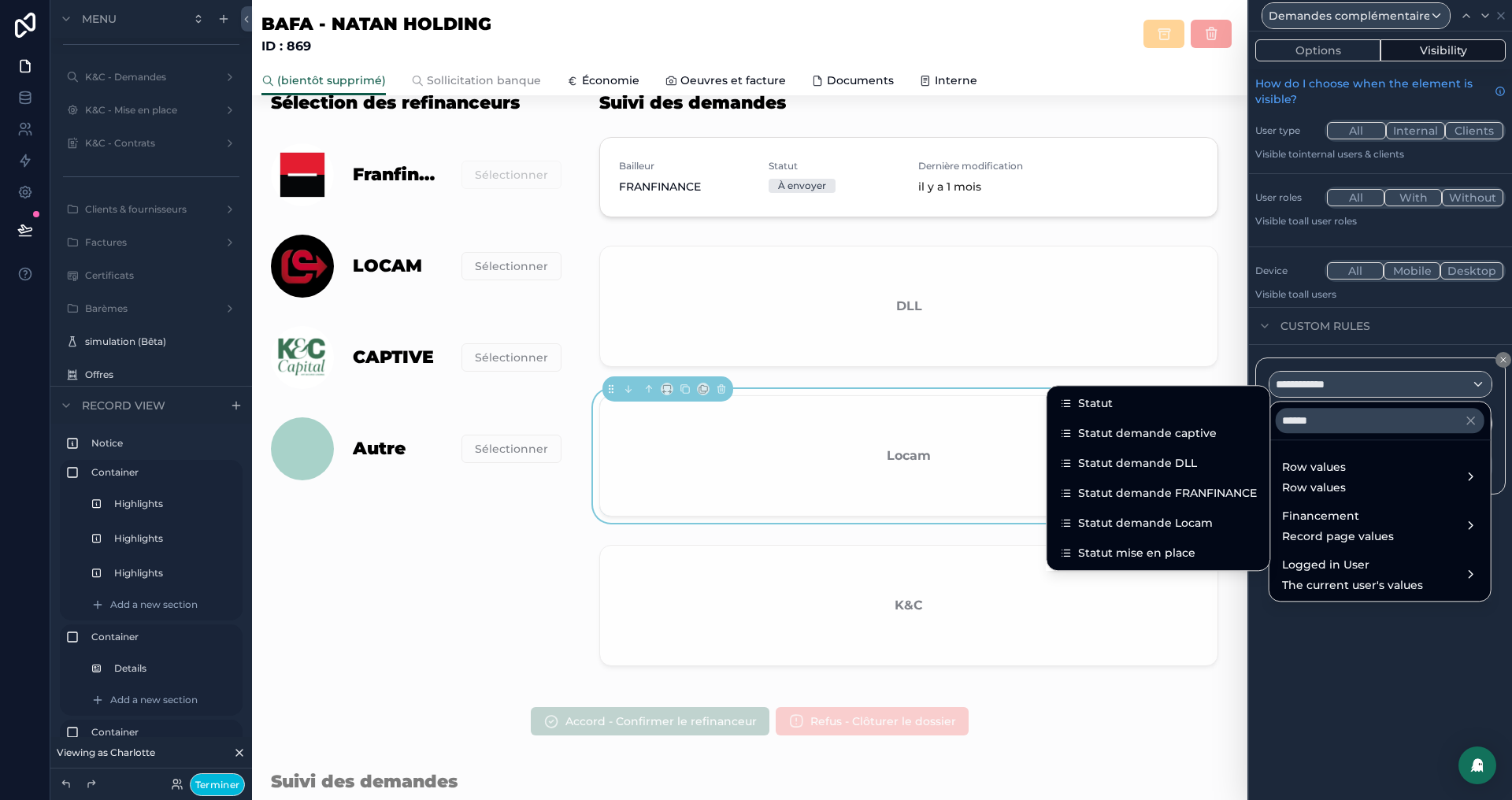
click at [1182, 522] on span "Statut demande Locam" at bounding box center [1145, 522] width 135 height 19
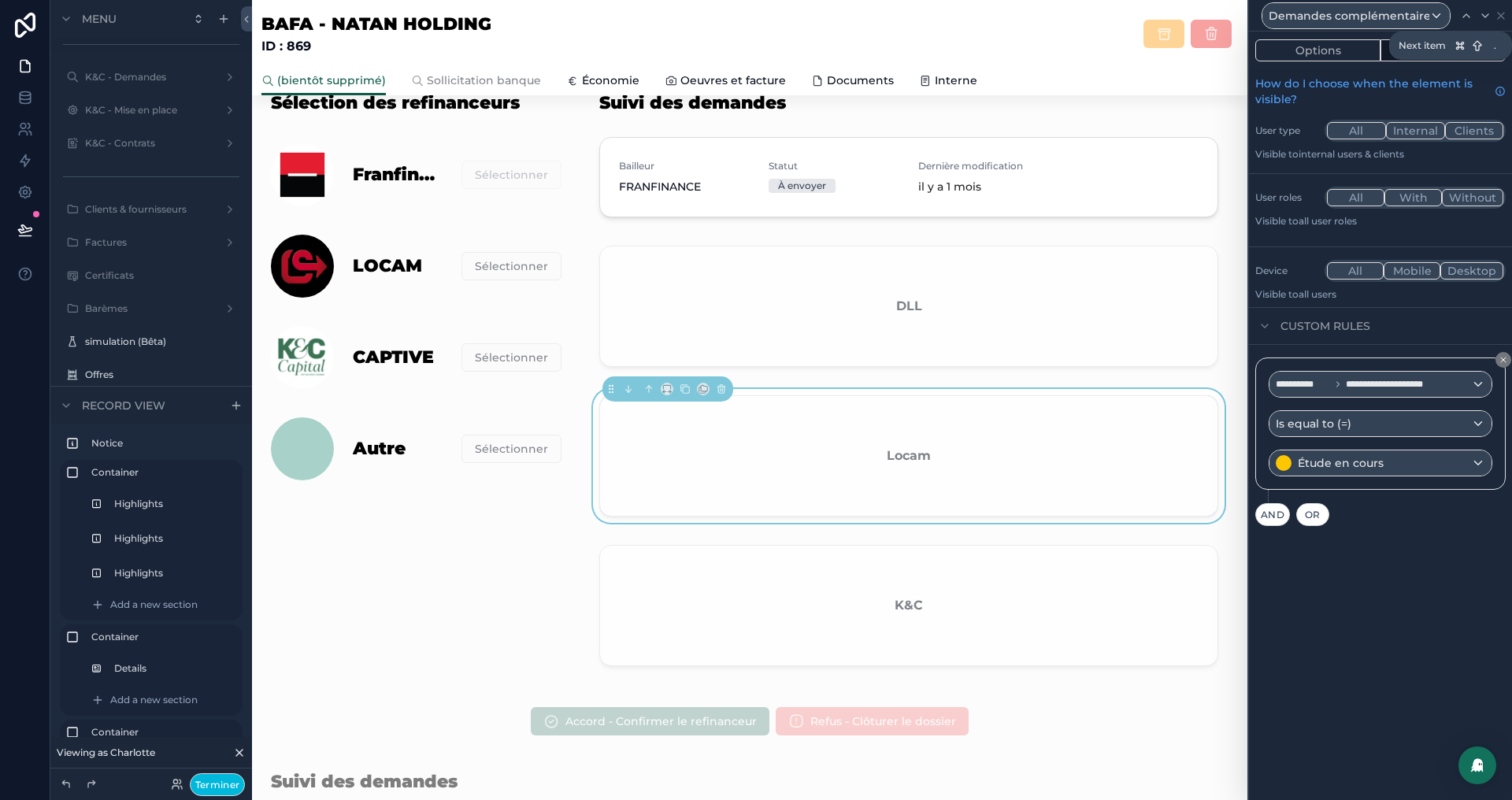
click at [1479, 18] on icon at bounding box center [1485, 16] width 12 height 12
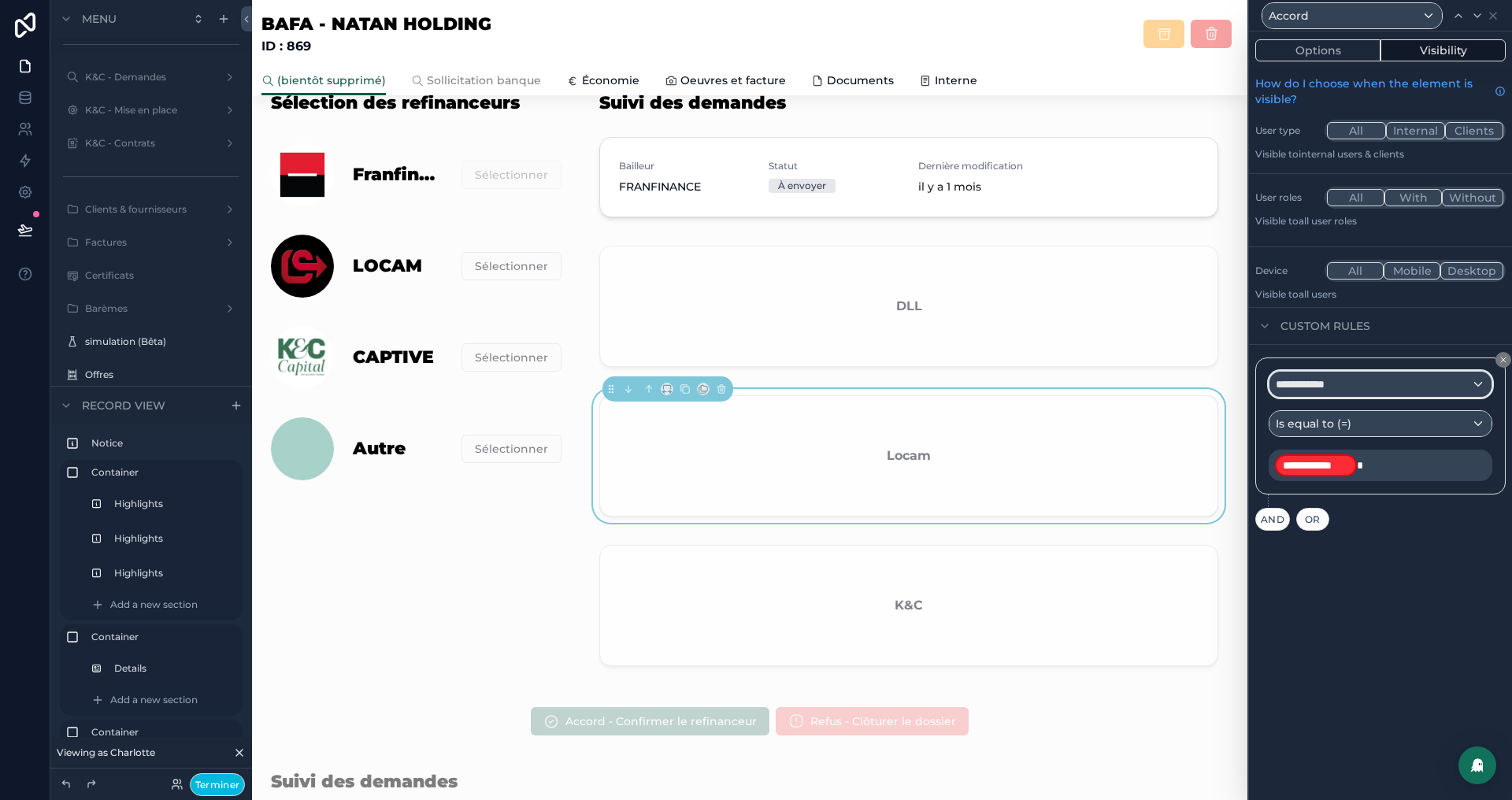
click at [1388, 383] on div "**********" at bounding box center [1380, 384] width 222 height 25
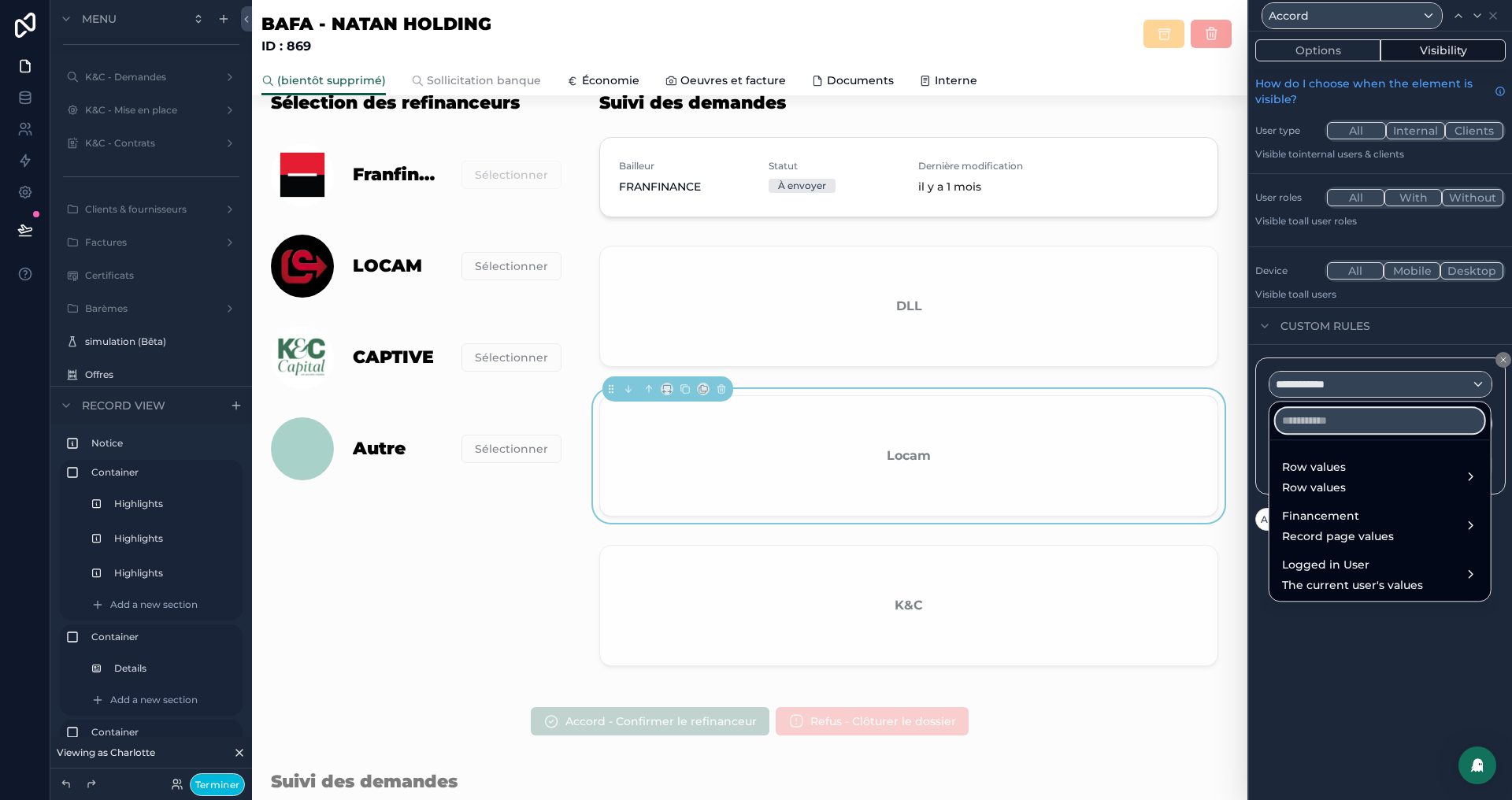
click at [1353, 416] on input "text" at bounding box center [1380, 420] width 208 height 25
paste input "******"
type input "******"
click at [1349, 464] on div "Row values Row values" at bounding box center [1380, 477] width 196 height 37
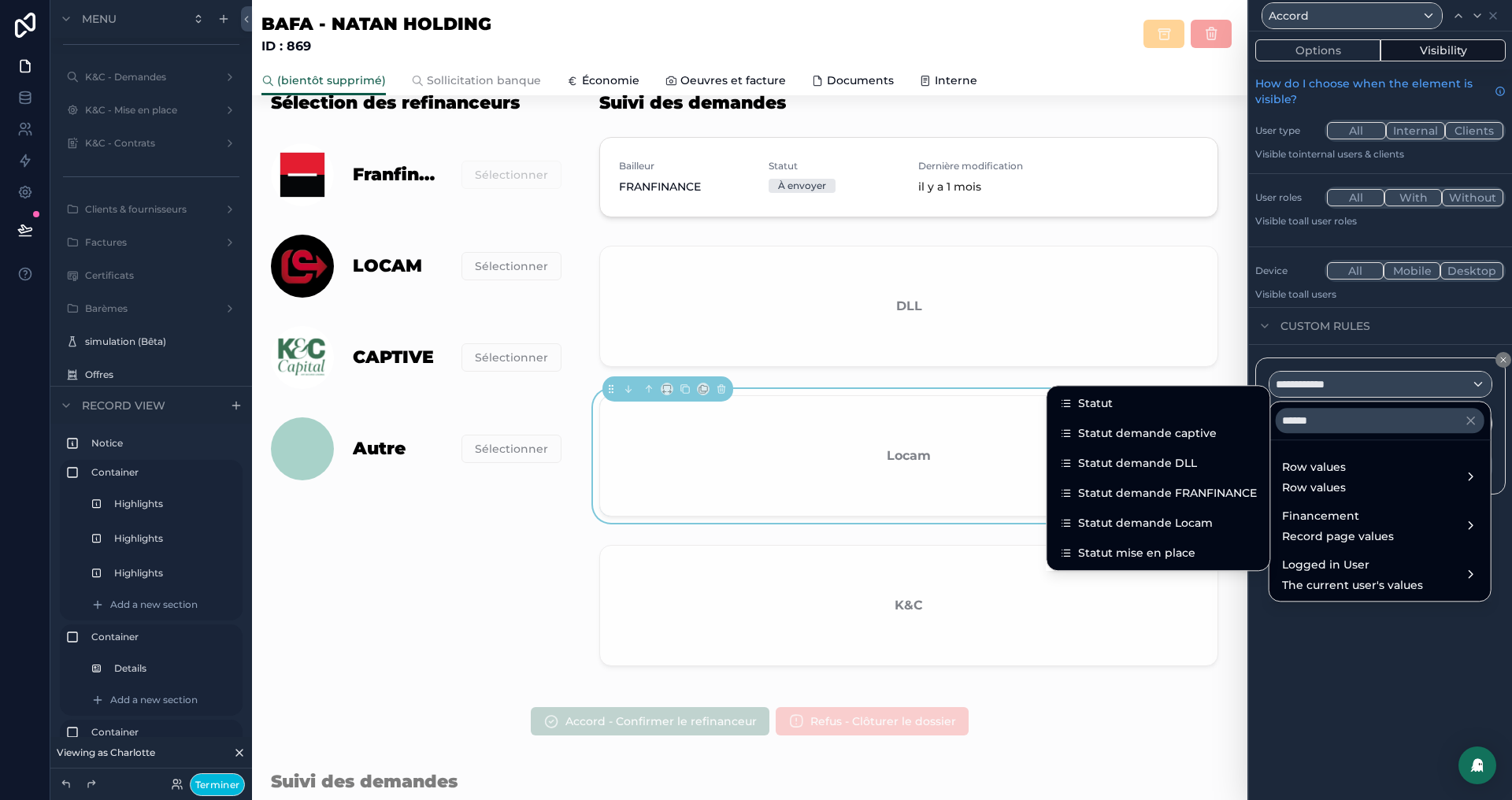
click at [1189, 522] on span "Statut demande Locam" at bounding box center [1145, 522] width 135 height 19
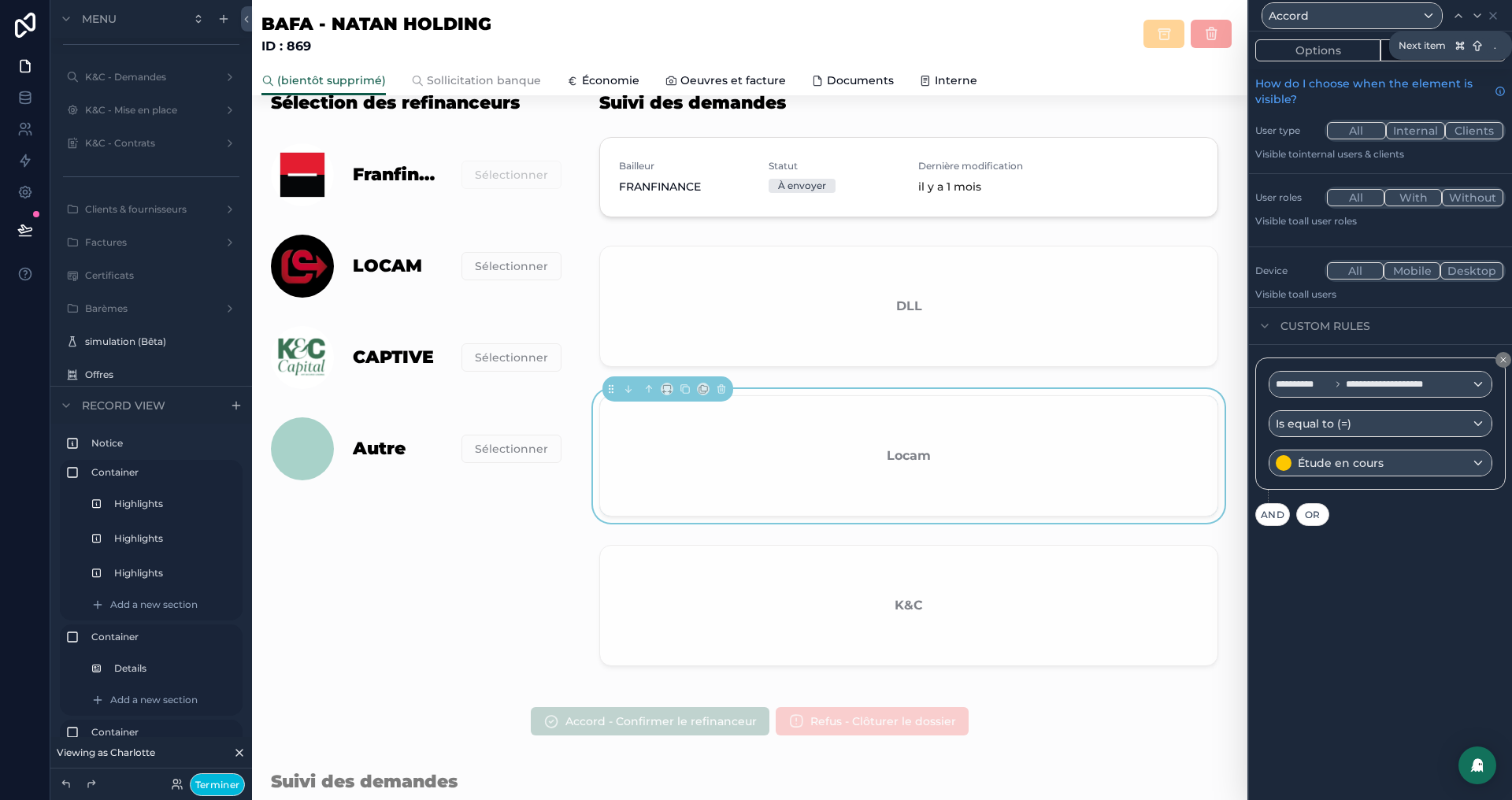
click at [1480, 20] on icon at bounding box center [1477, 16] width 12 height 12
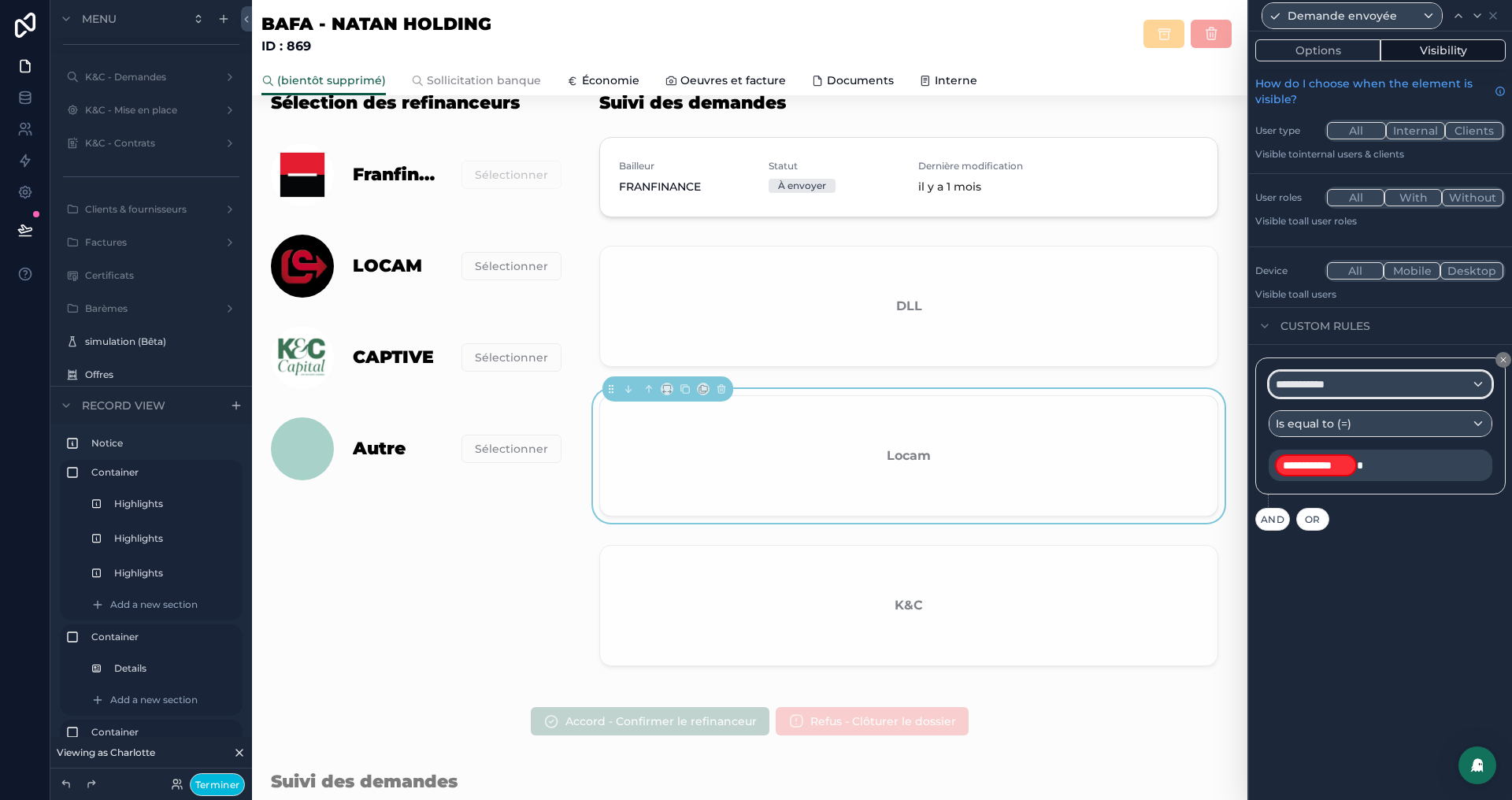
click at [1359, 375] on div "**********" at bounding box center [1380, 384] width 222 height 25
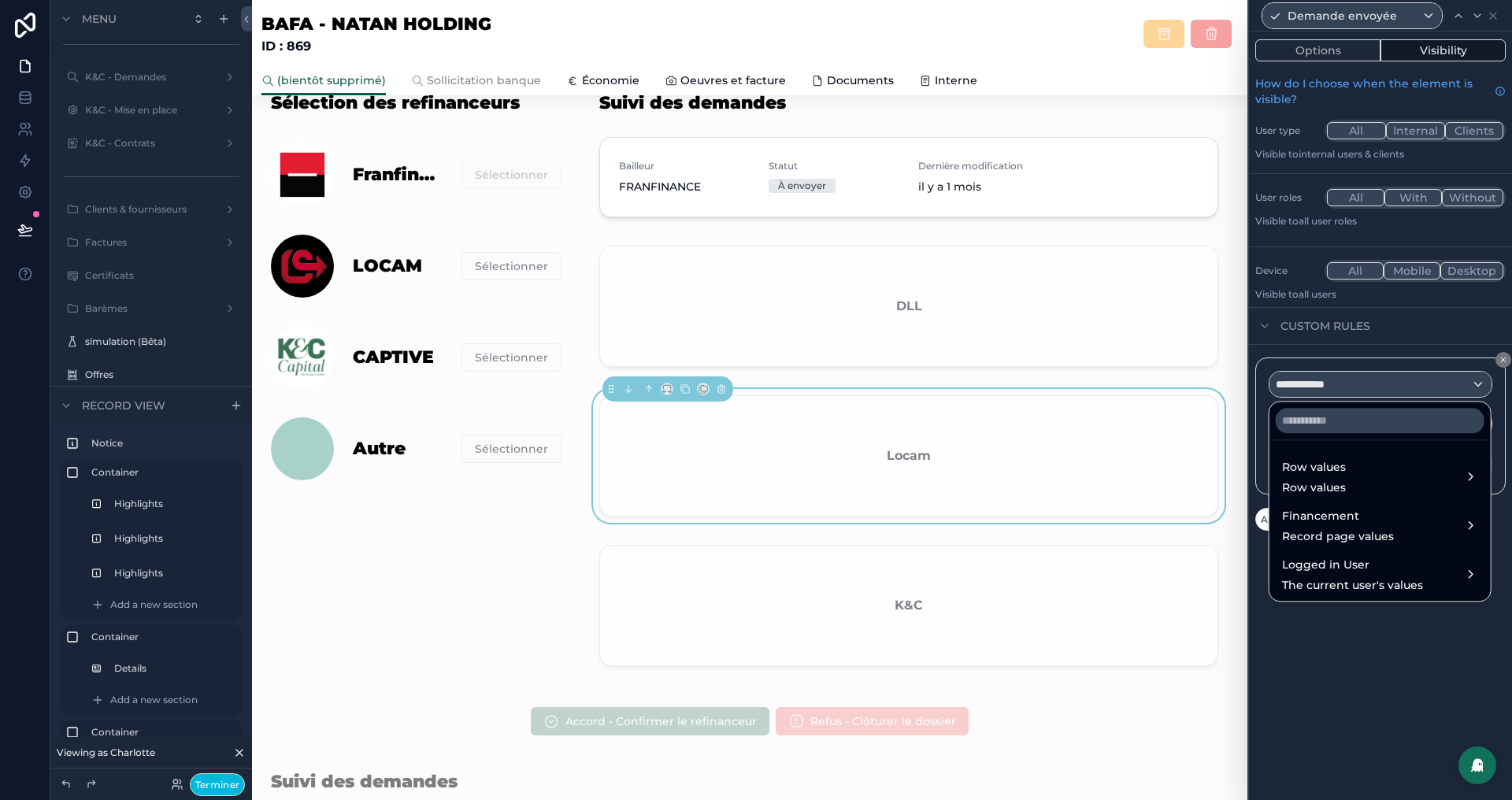
click at [1315, 468] on span "Row values" at bounding box center [1314, 467] width 64 height 19
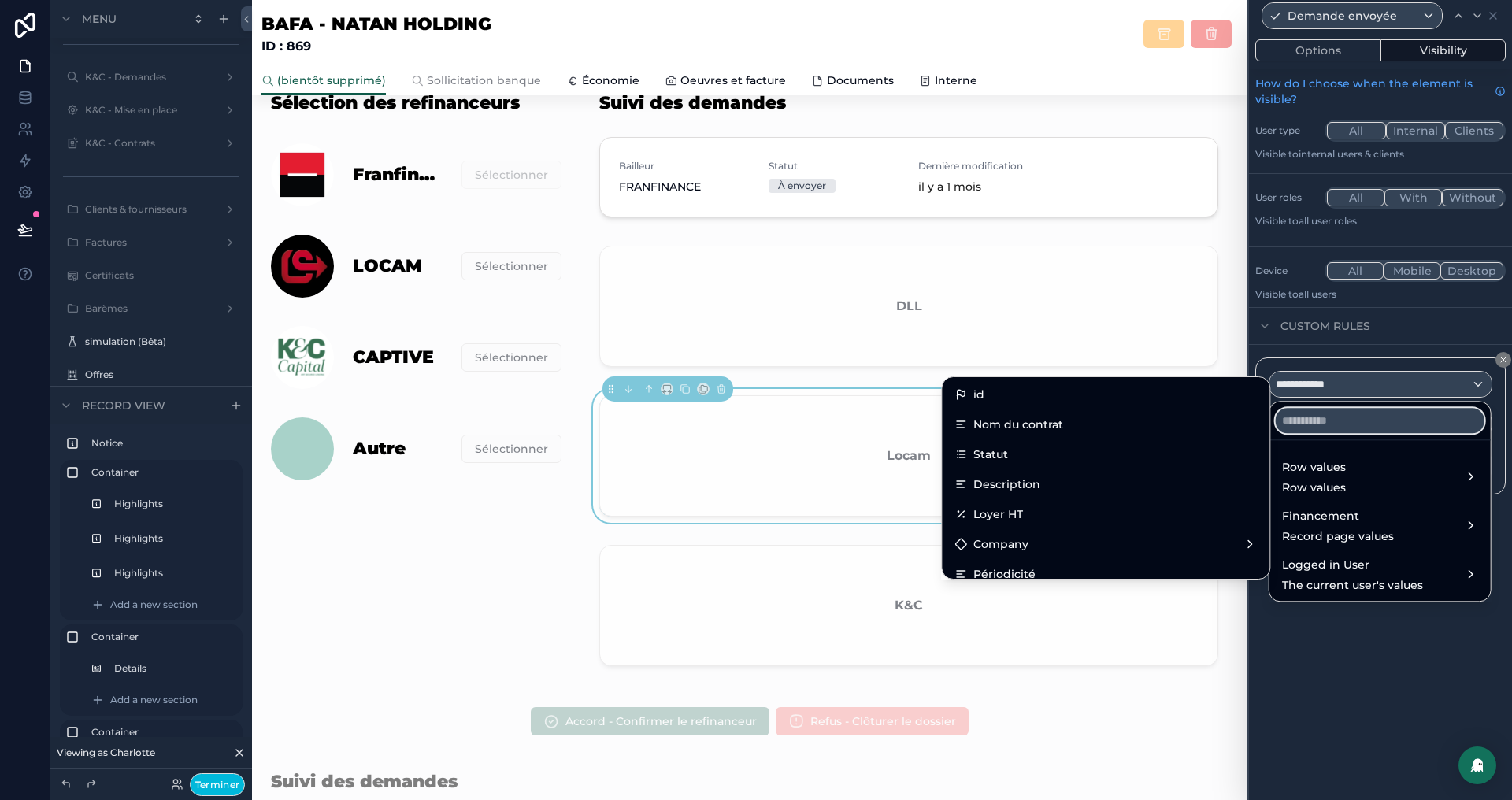
click at [1330, 423] on input "text" at bounding box center [1380, 420] width 208 height 25
paste input "******"
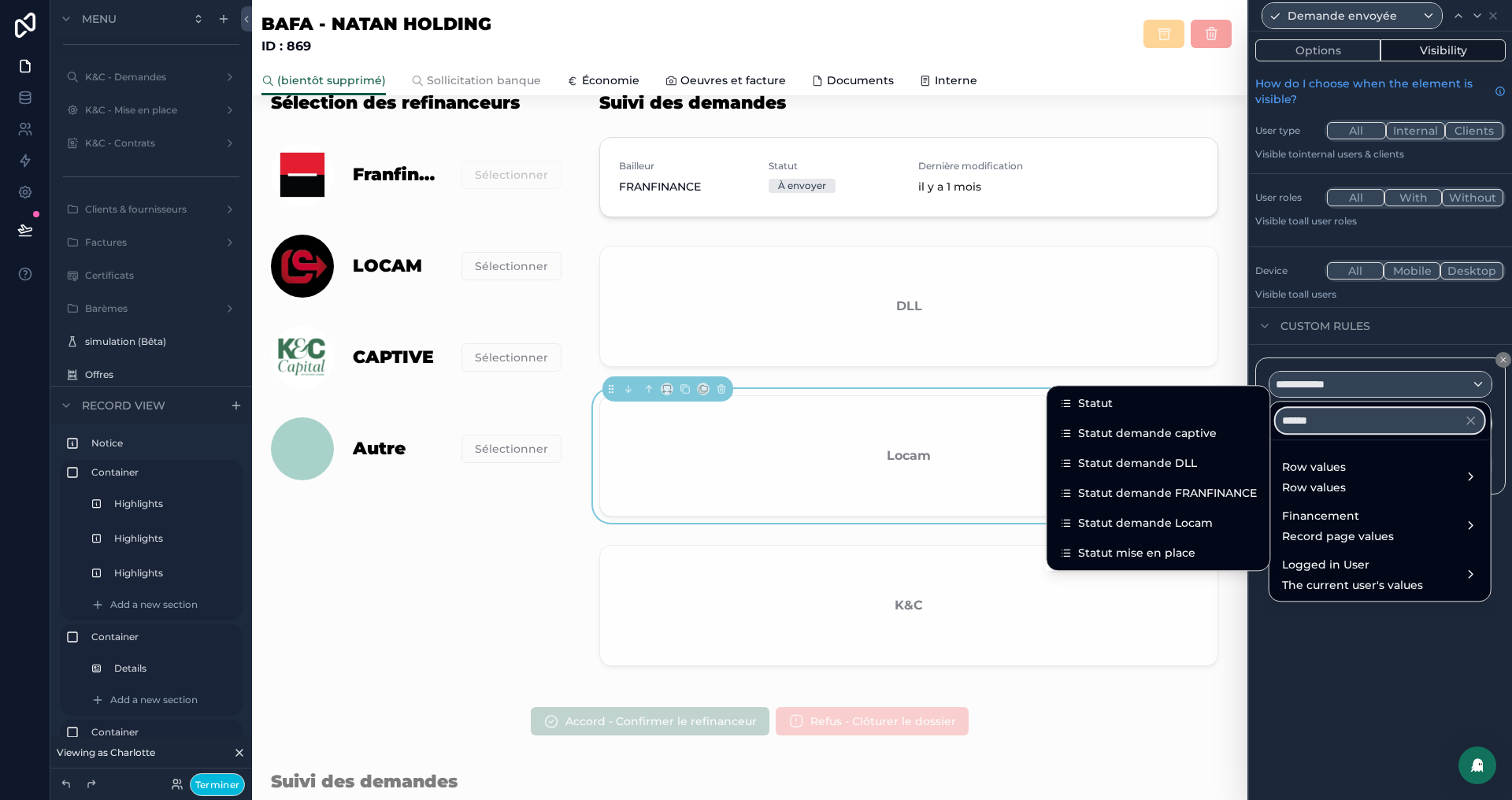
type input "******"
click at [1156, 527] on span "Statut demande Locam" at bounding box center [1145, 522] width 135 height 19
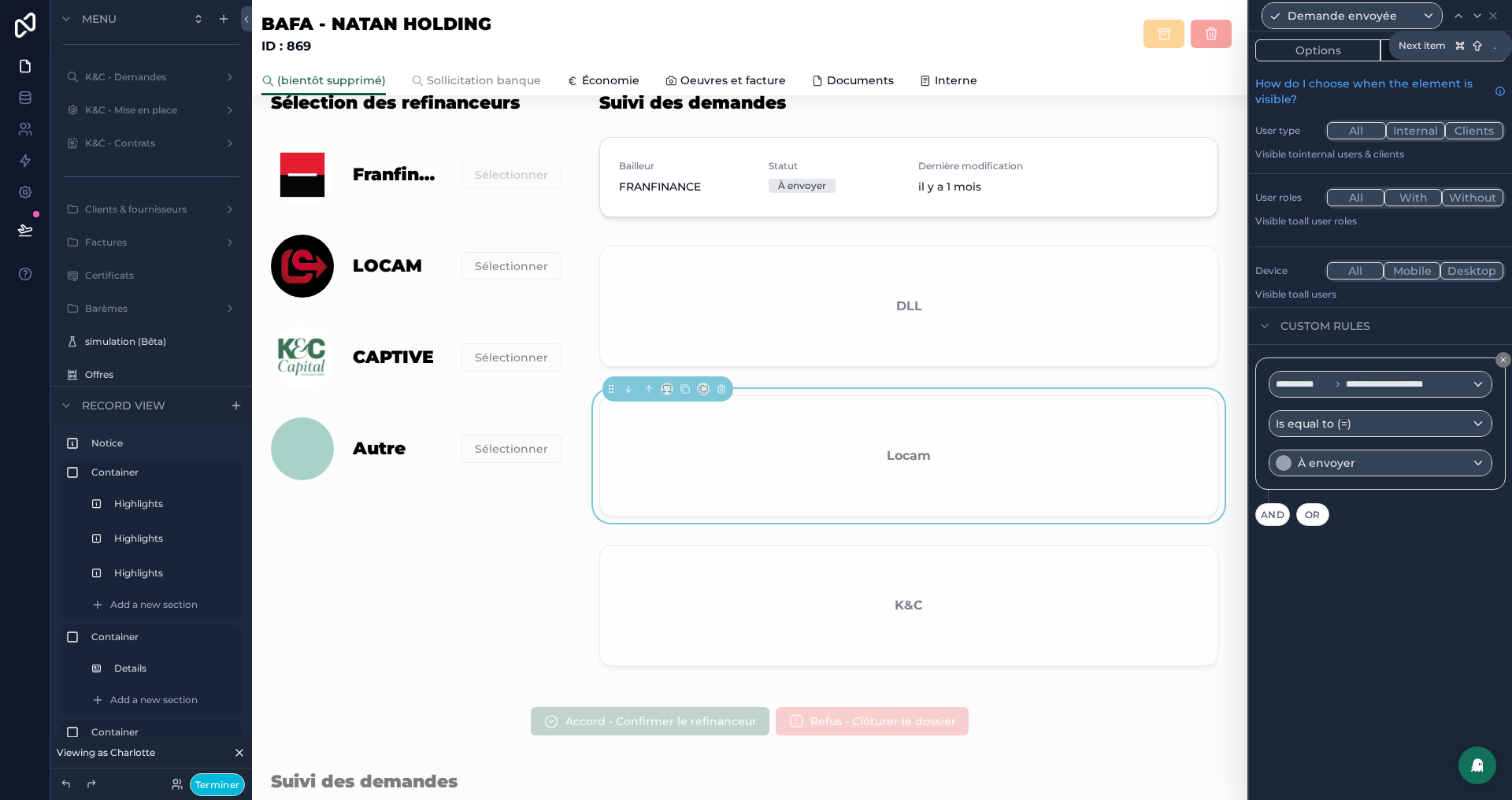
click at [1478, 20] on icon at bounding box center [1477, 16] width 12 height 12
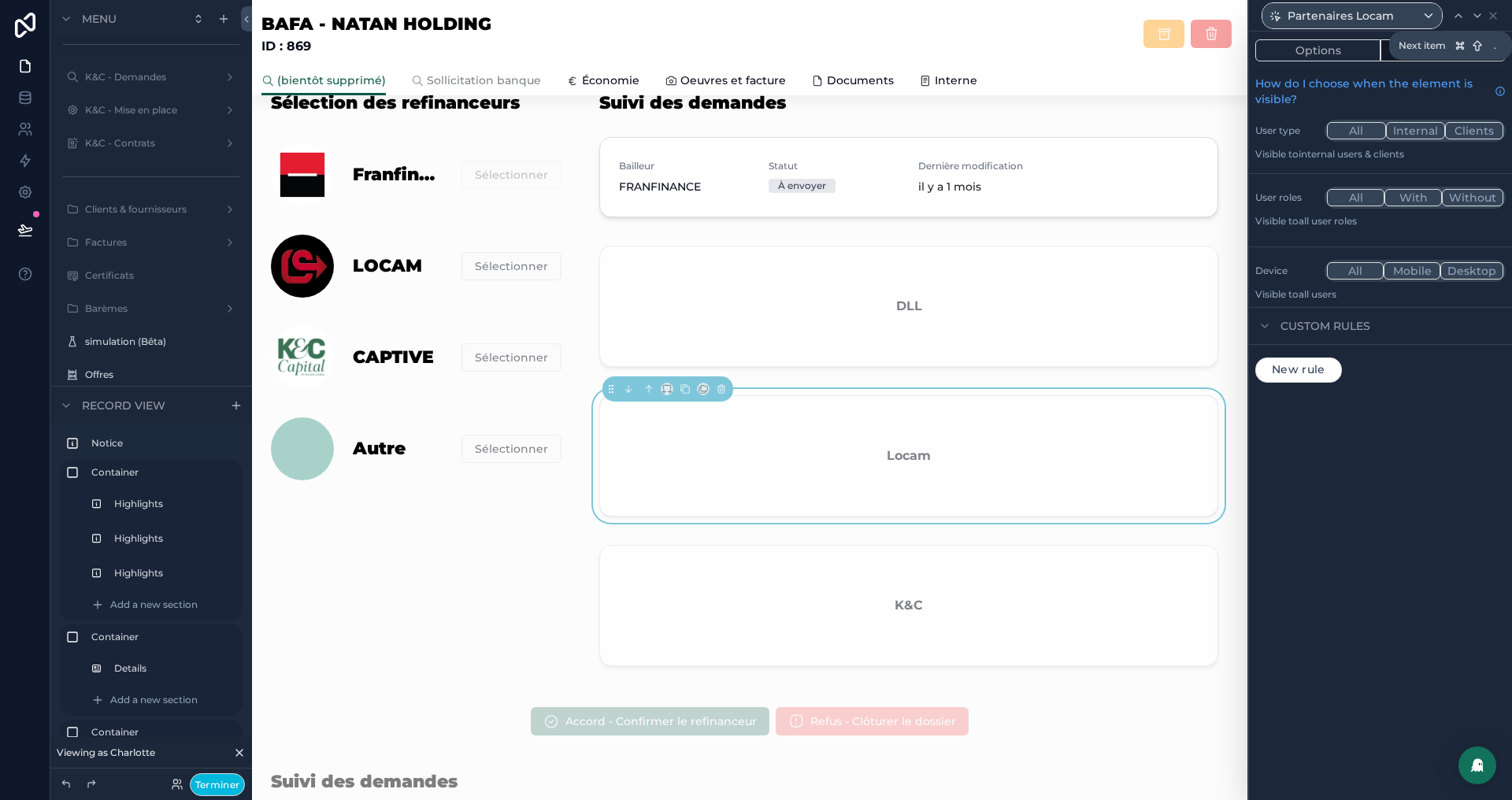
click at [1473, 18] on icon at bounding box center [1477, 16] width 12 height 12
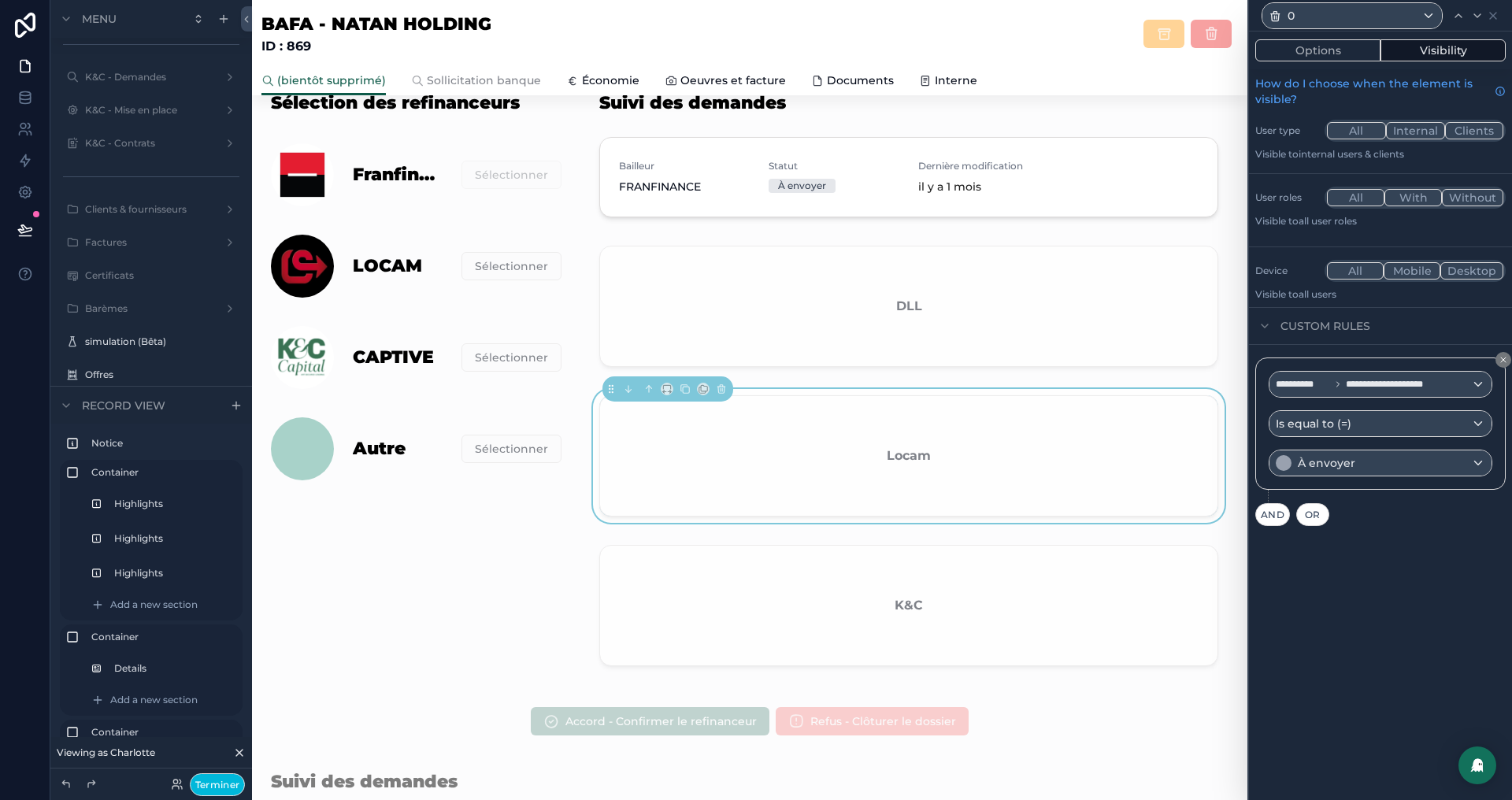
click at [1496, 17] on icon at bounding box center [1493, 16] width 12 height 12
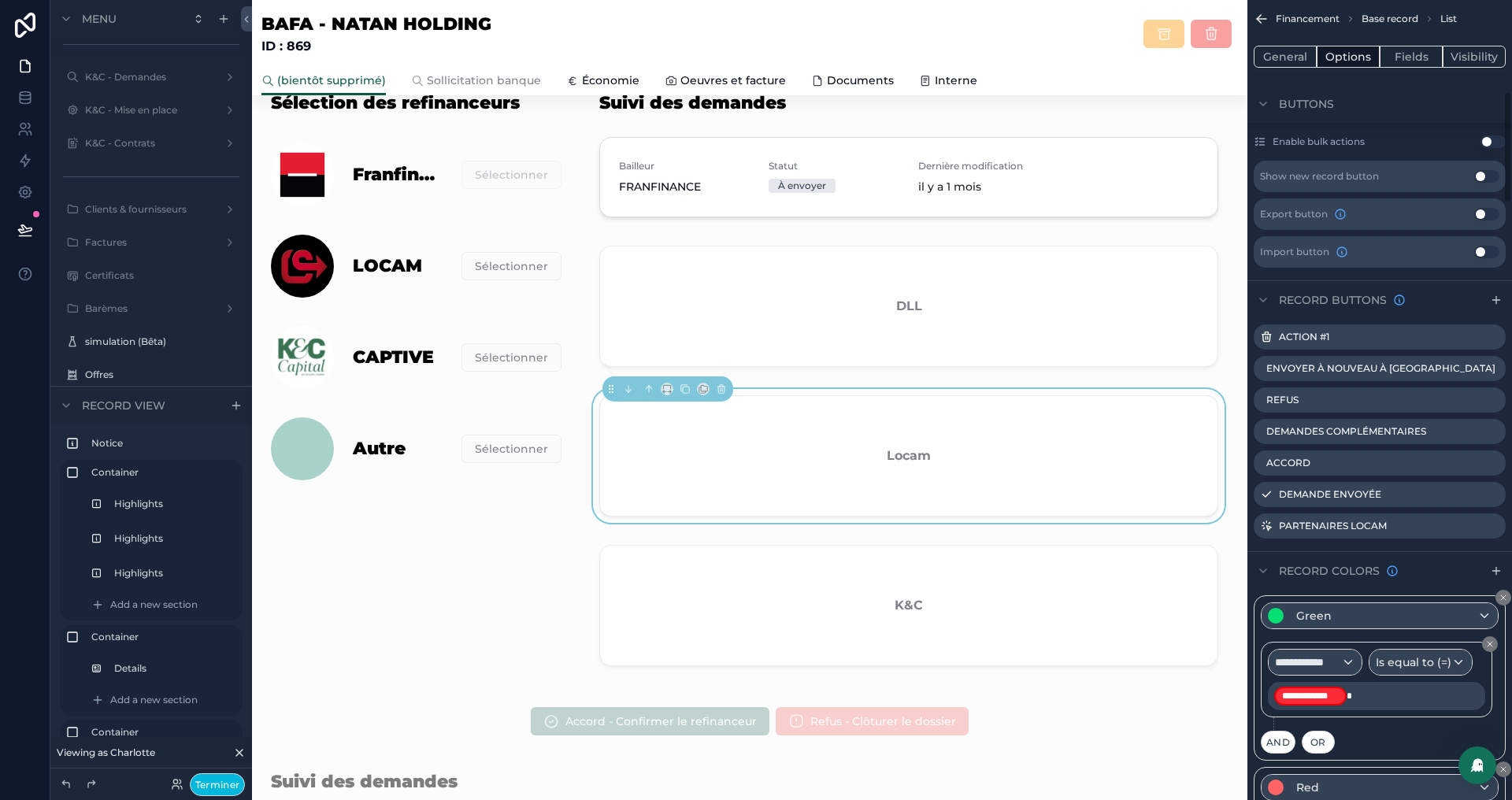
click at [890, 626] on div "scrollable content" at bounding box center [909, 608] width 638 height 140
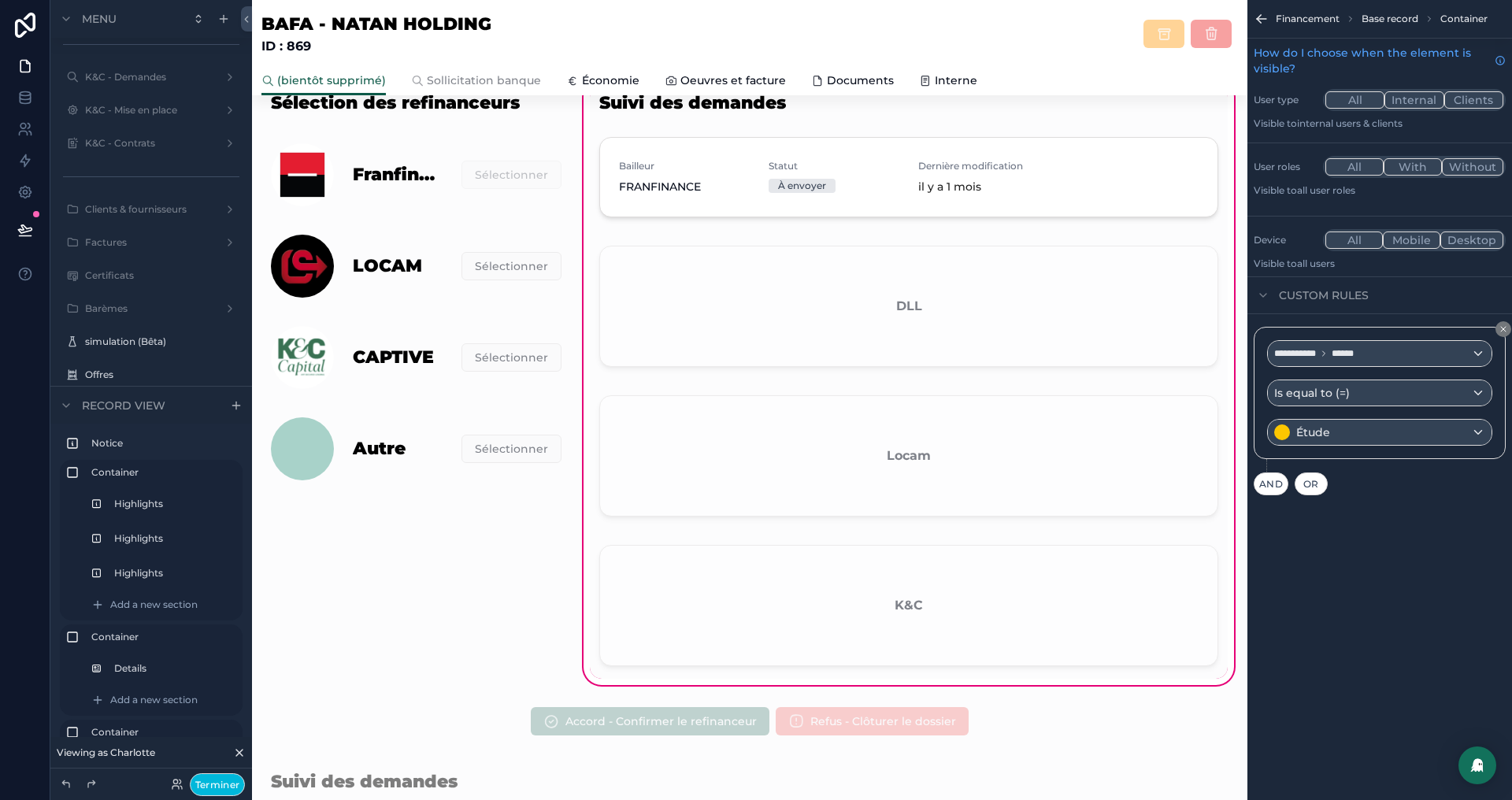
scroll to position [0, 0]
click at [1010, 587] on div "scrollable content" at bounding box center [909, 608] width 638 height 140
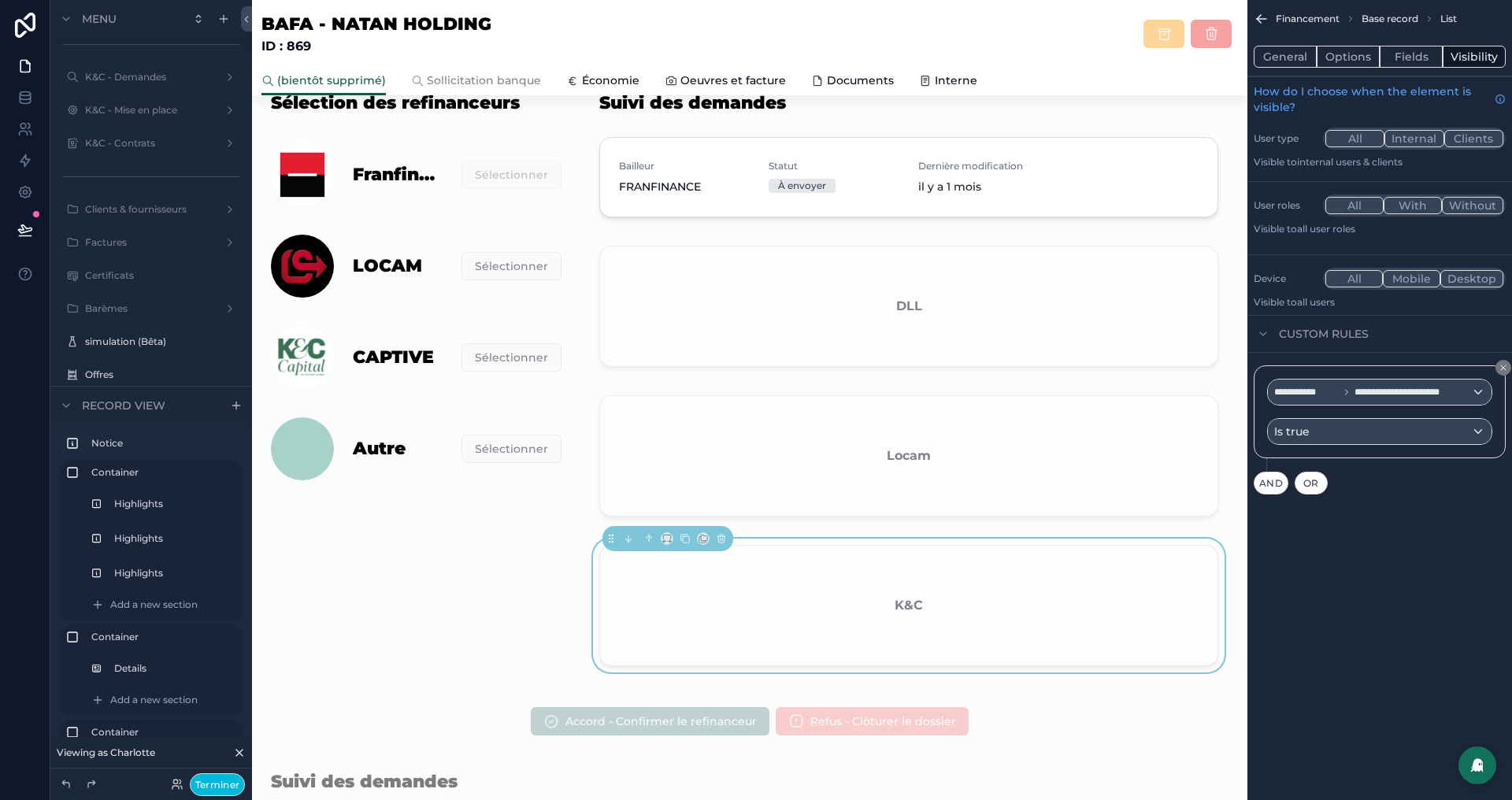
click at [1333, 56] on button "Options" at bounding box center [1348, 56] width 63 height 22
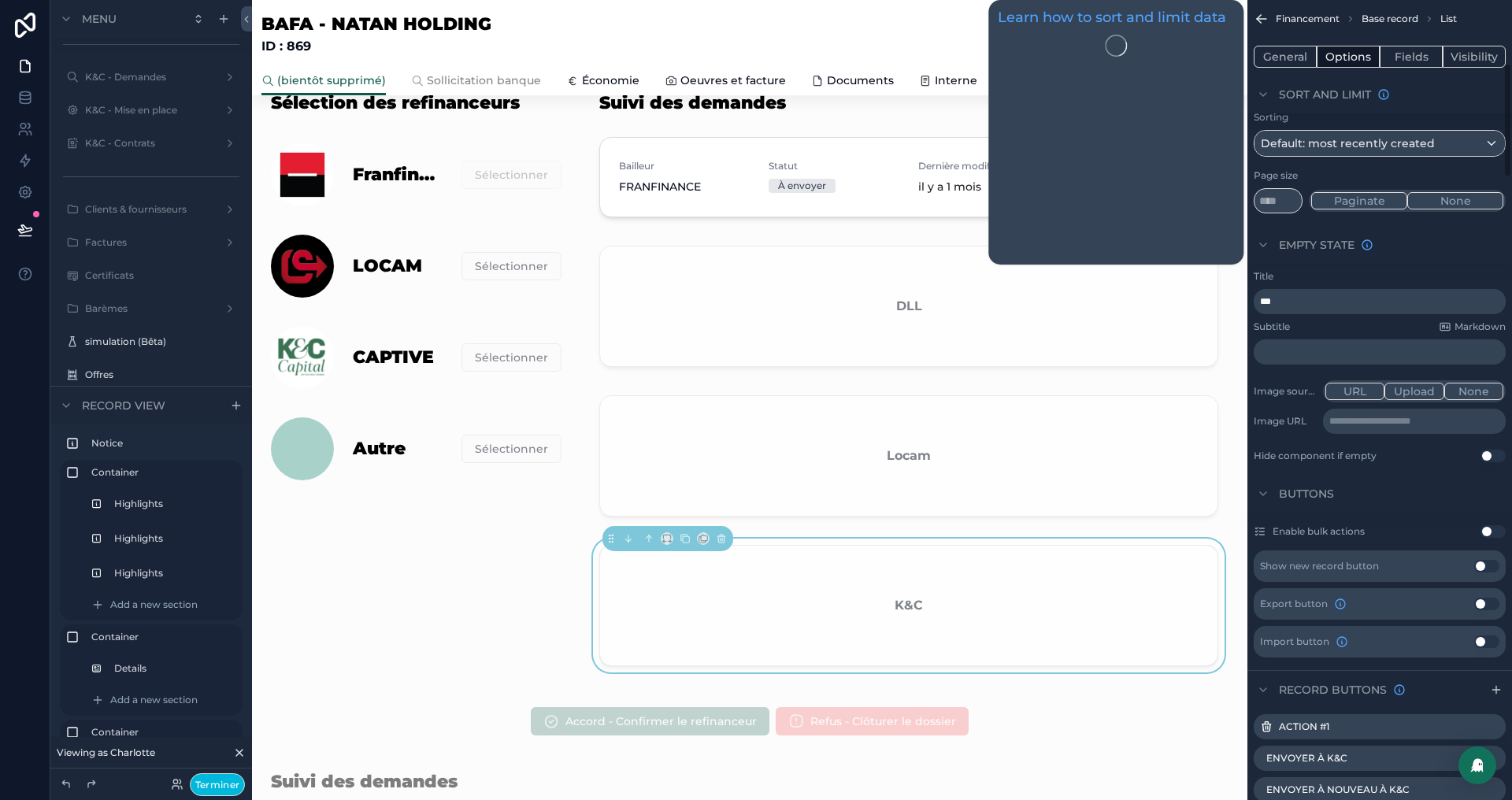
scroll to position [565, 0]
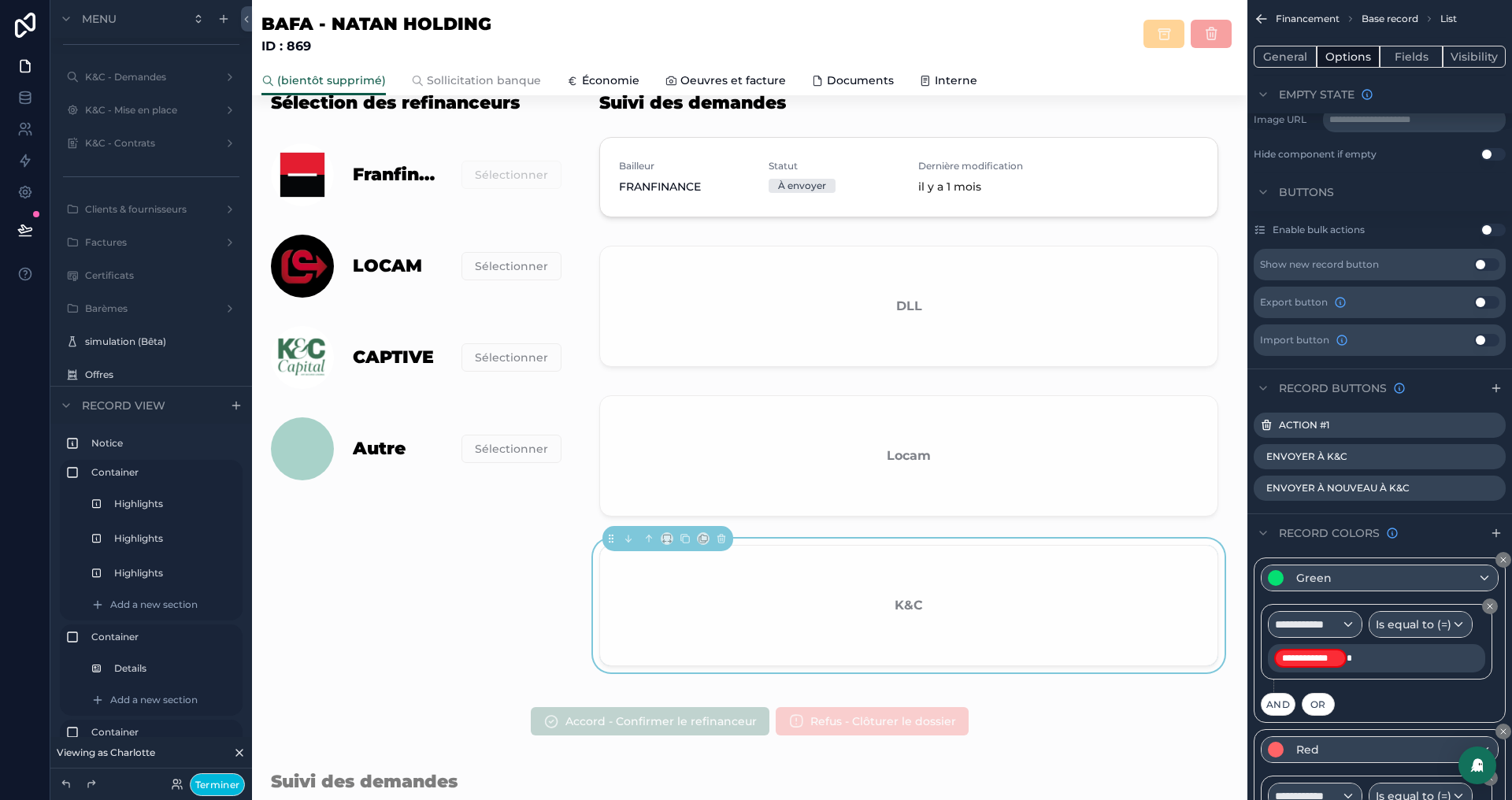
click at [0, 0] on icon "scrollable content" at bounding box center [0, 0] width 0 height 0
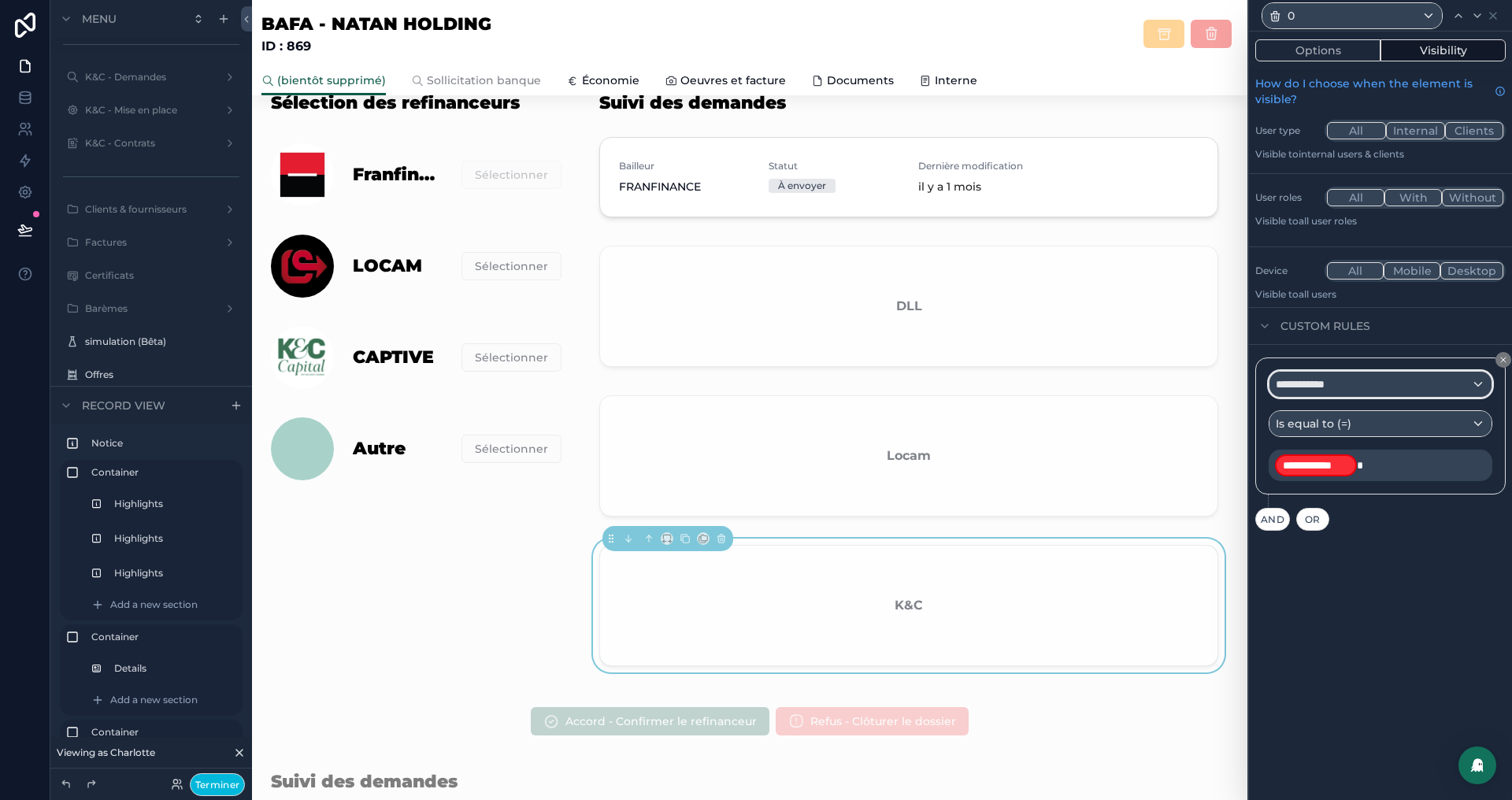
click at [1367, 379] on div "**********" at bounding box center [1380, 384] width 222 height 25
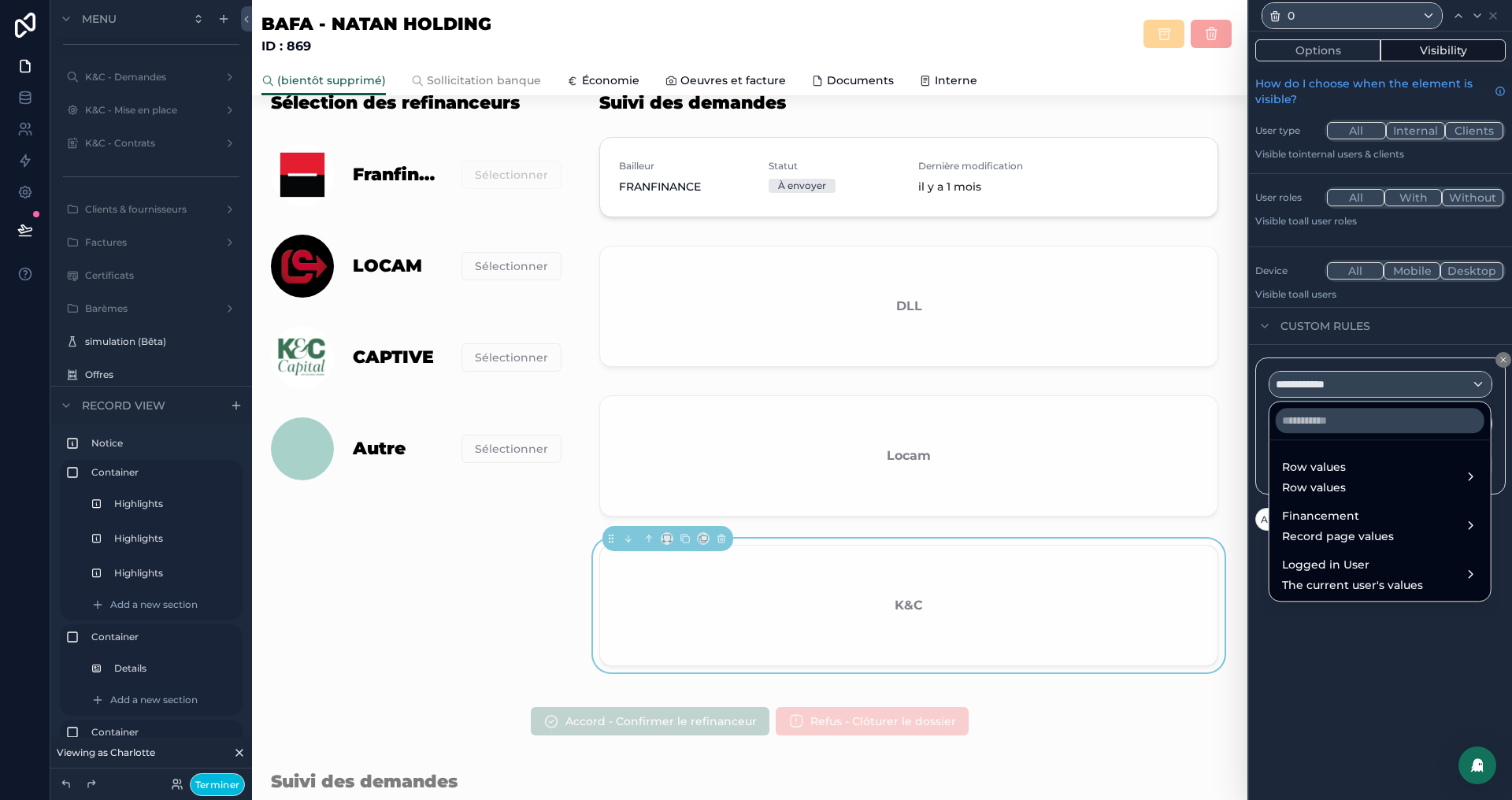
click at [1320, 472] on span "Row values" at bounding box center [1314, 467] width 64 height 19
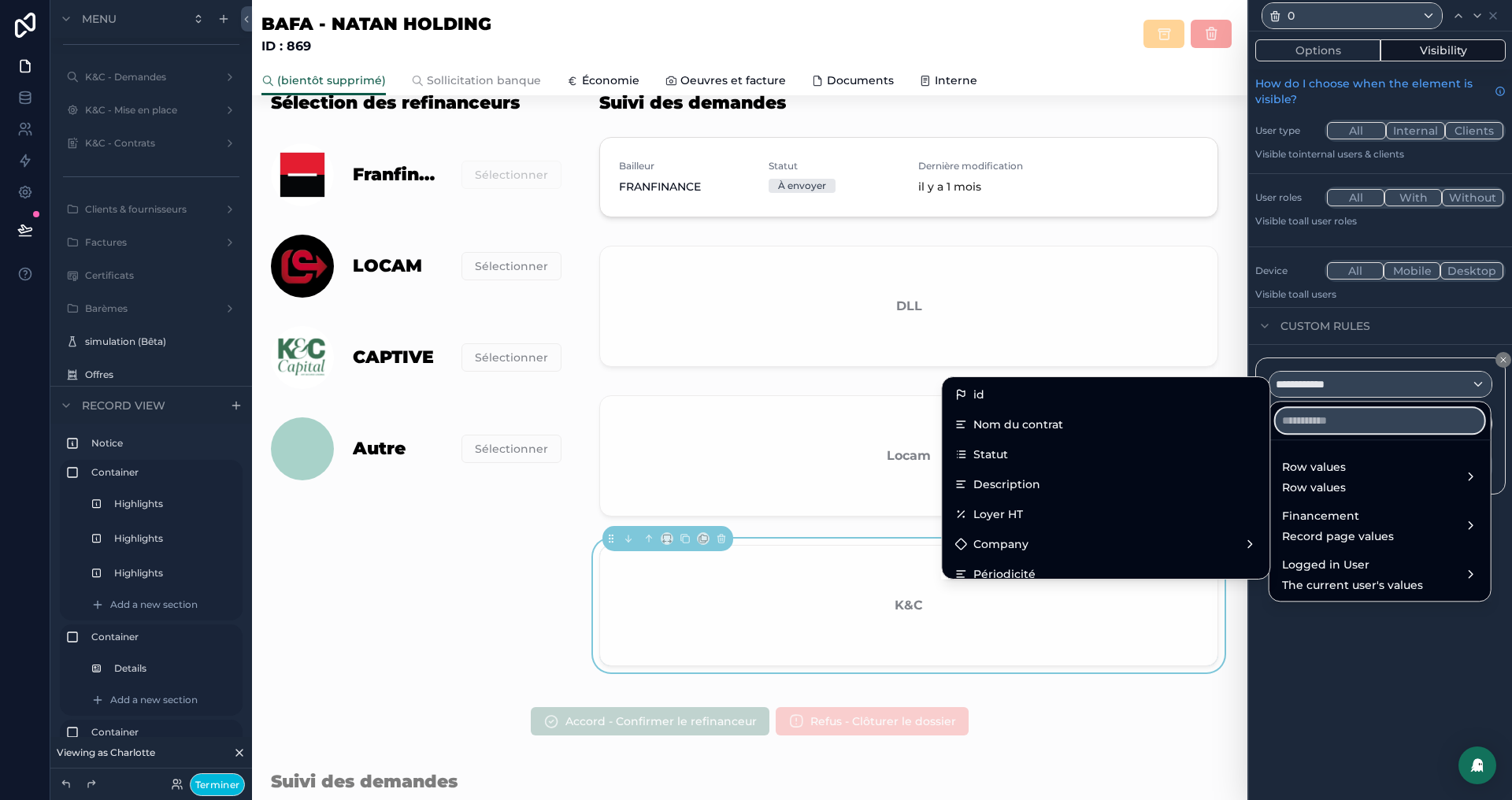
click at [1337, 424] on input "text" at bounding box center [1380, 420] width 208 height 25
paste input "******"
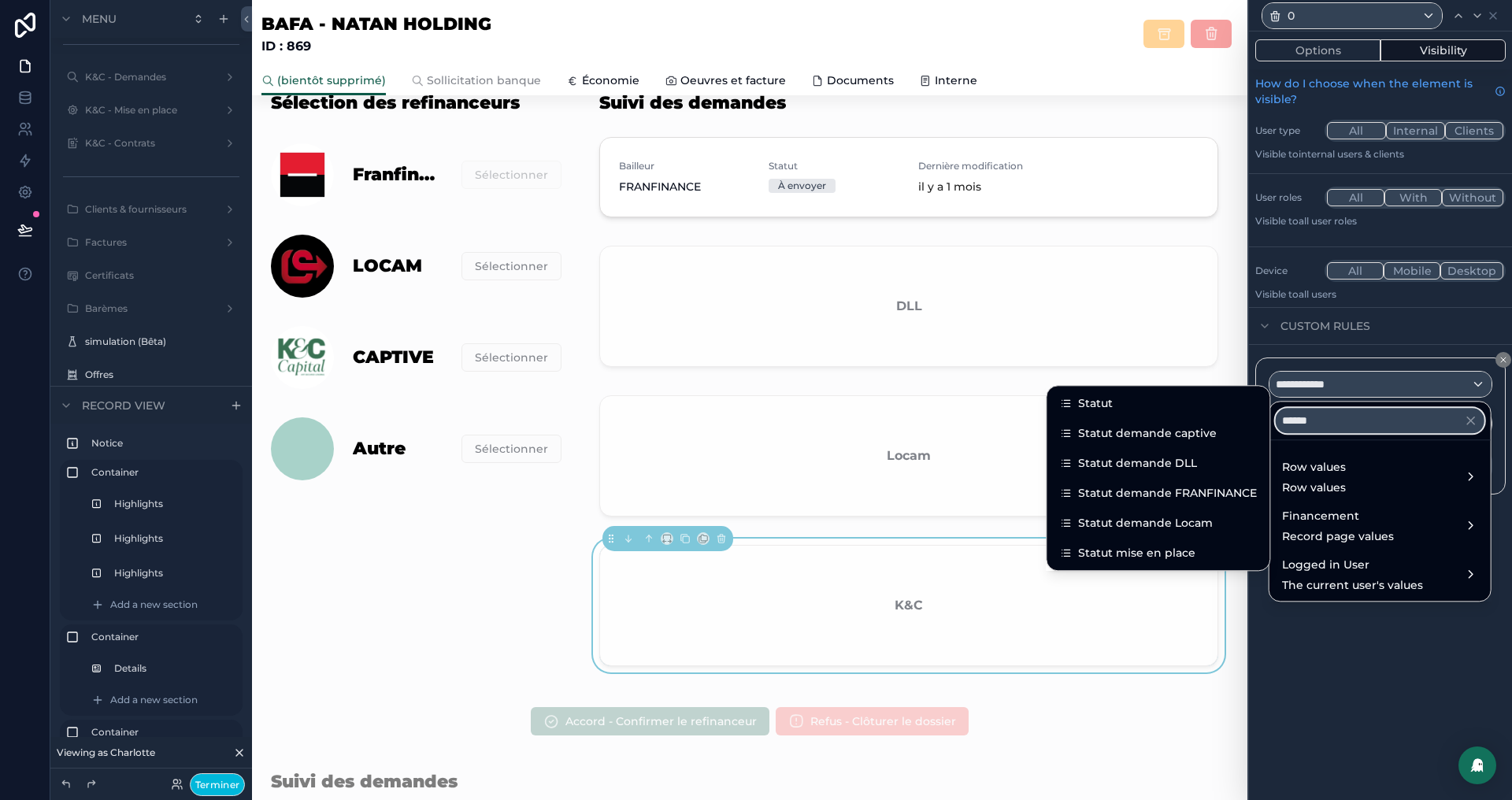
type input "******"
click at [1202, 429] on span "Statut demande captive" at bounding box center [1148, 433] width 139 height 19
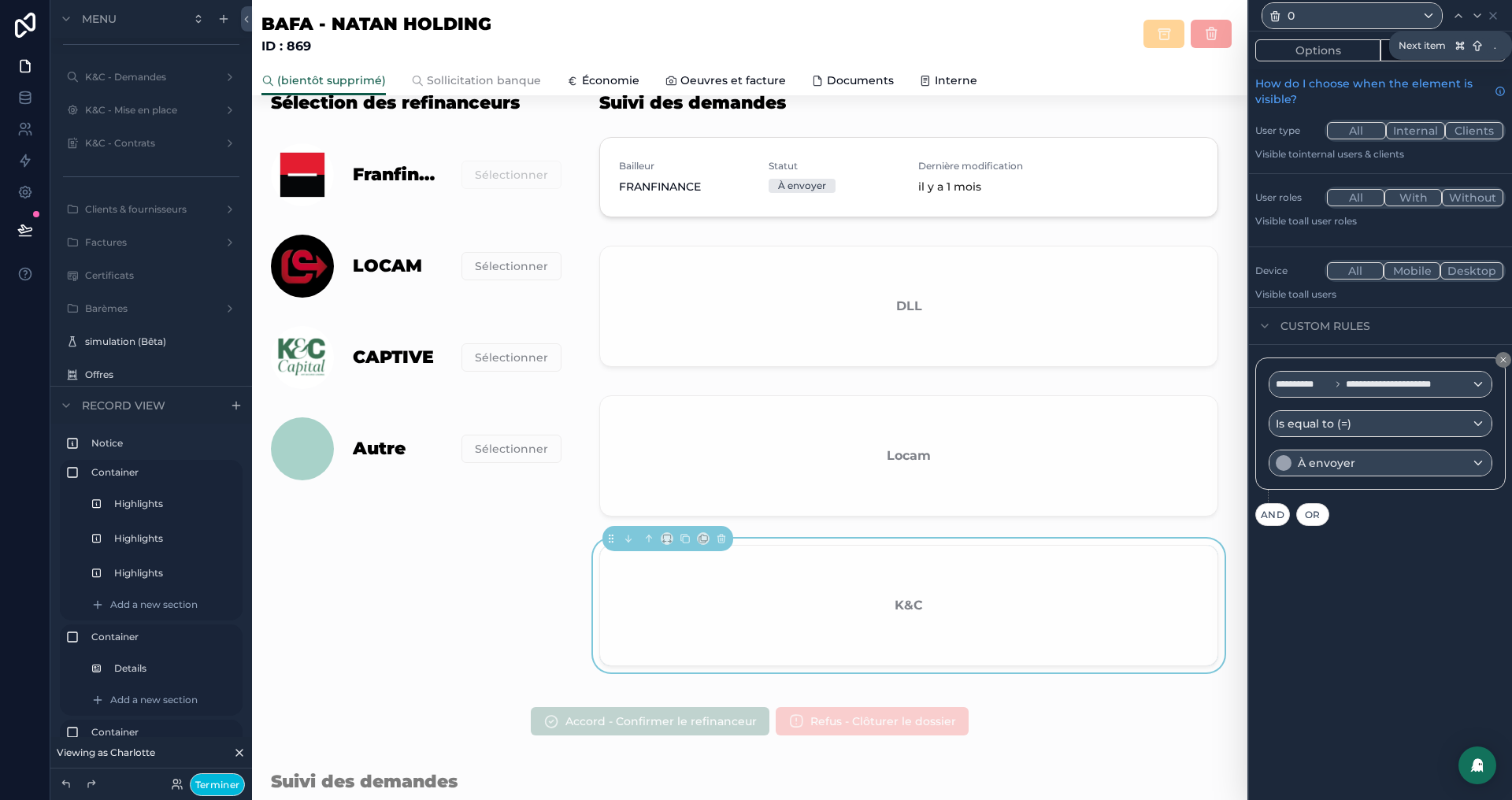
click at [1475, 12] on icon at bounding box center [1477, 16] width 12 height 12
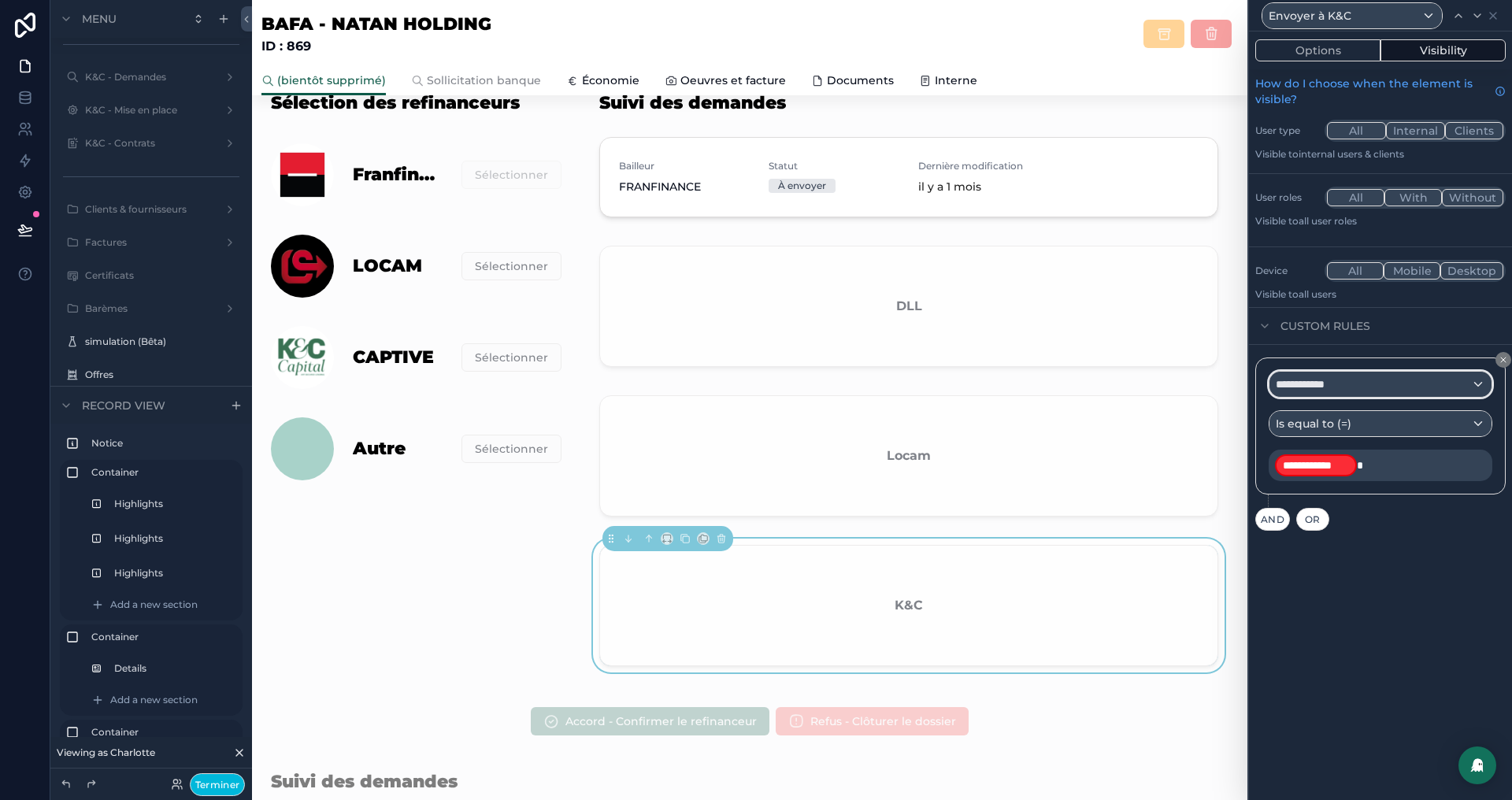
click at [1397, 371] on div "**********" at bounding box center [1380, 384] width 222 height 25
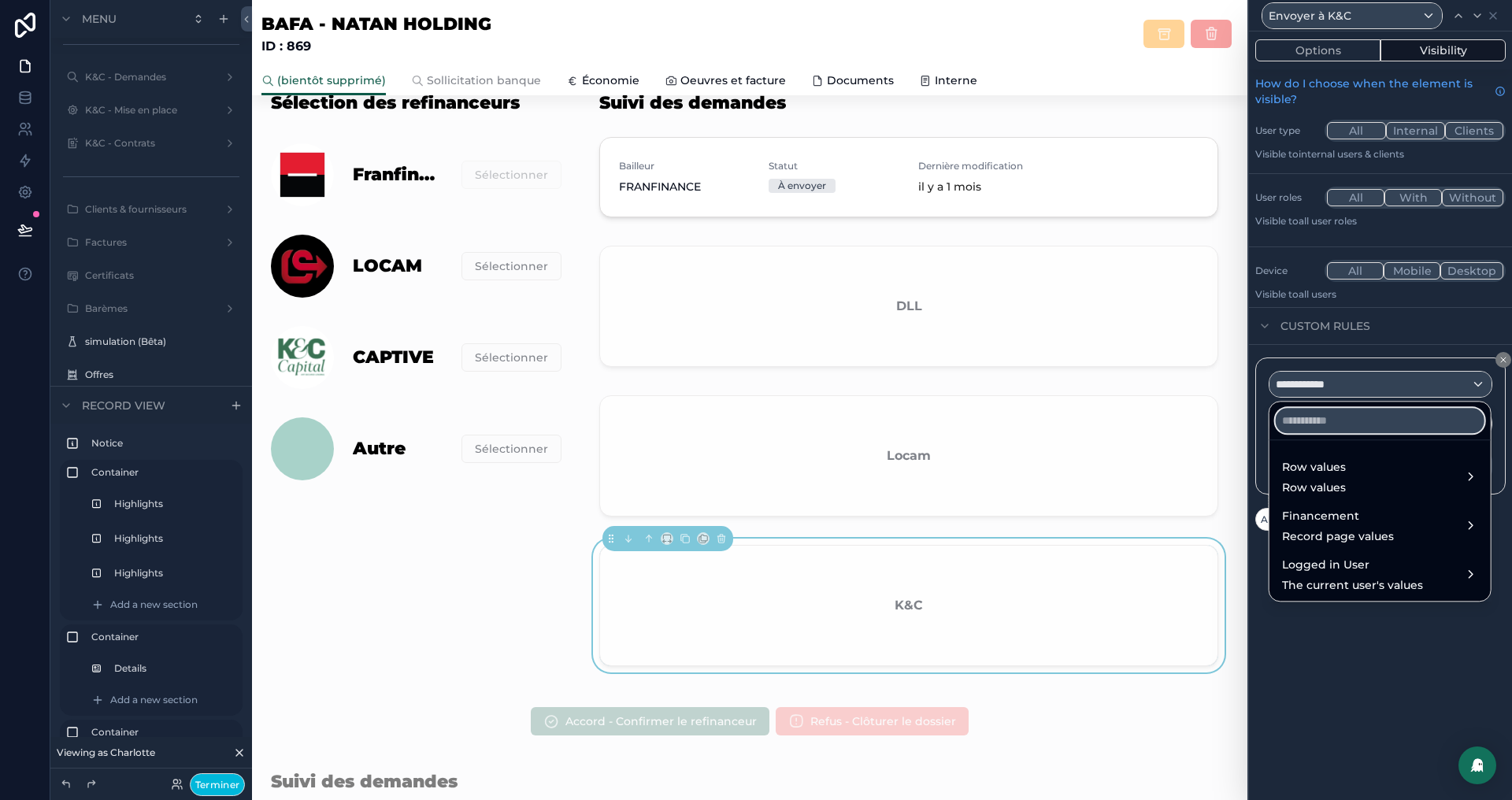
click at [1342, 420] on input "text" at bounding box center [1380, 420] width 208 height 25
paste input "******"
type input "******"
click at [1318, 486] on span "Row values" at bounding box center [1314, 487] width 64 height 16
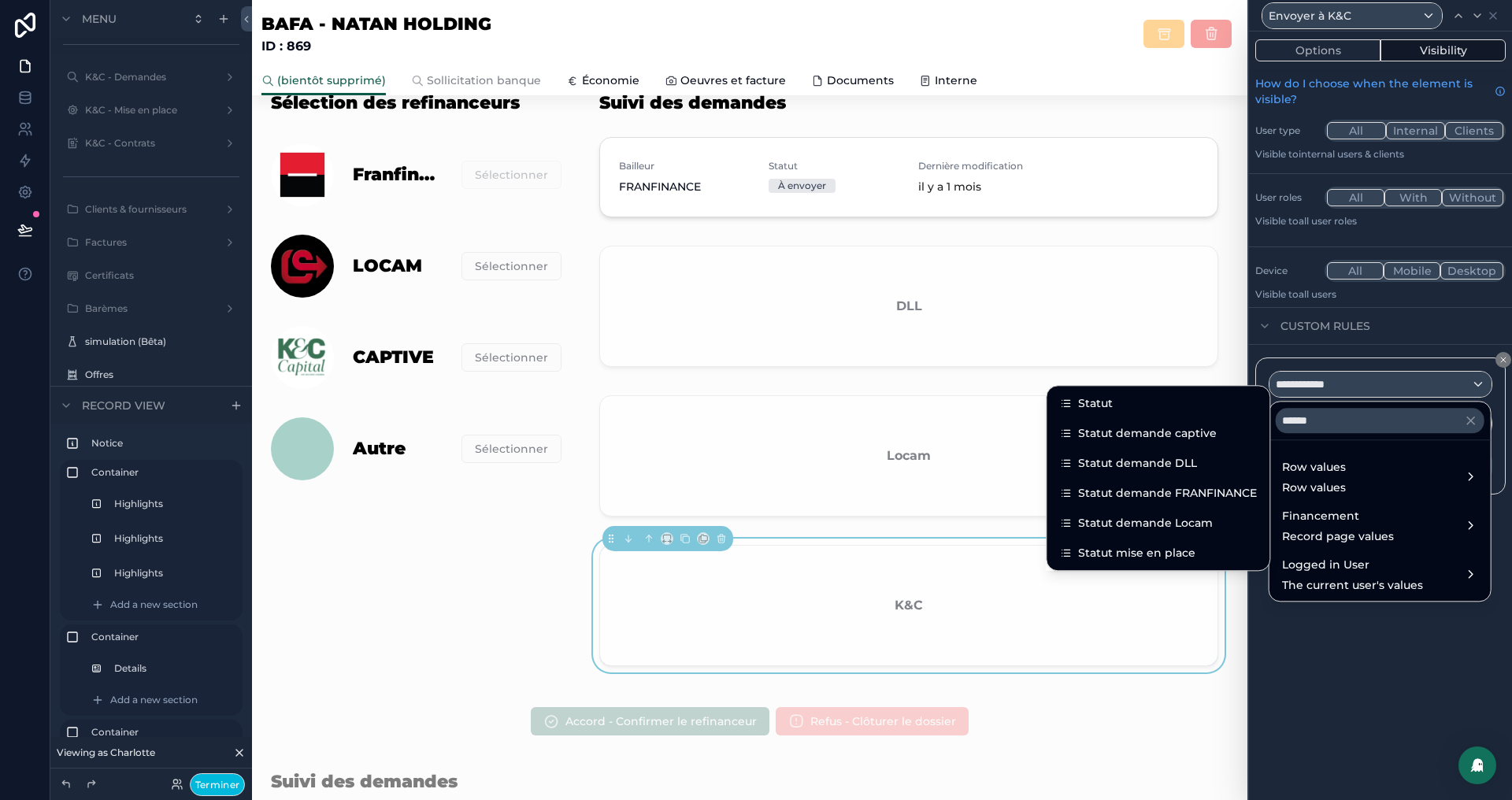
click at [1204, 437] on span "Statut demande captive" at bounding box center [1148, 433] width 139 height 19
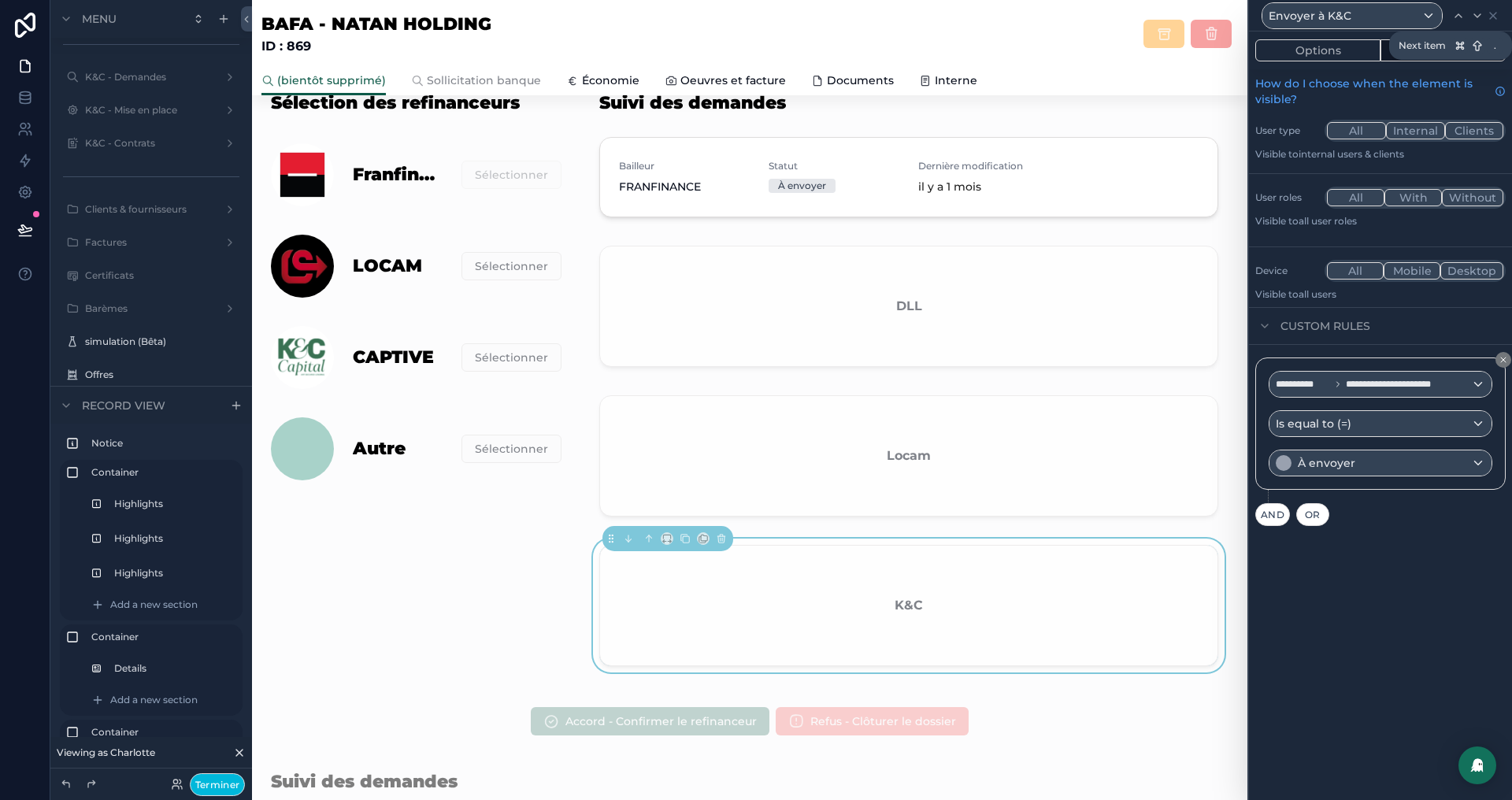
click at [1481, 10] on icon at bounding box center [1477, 16] width 12 height 12
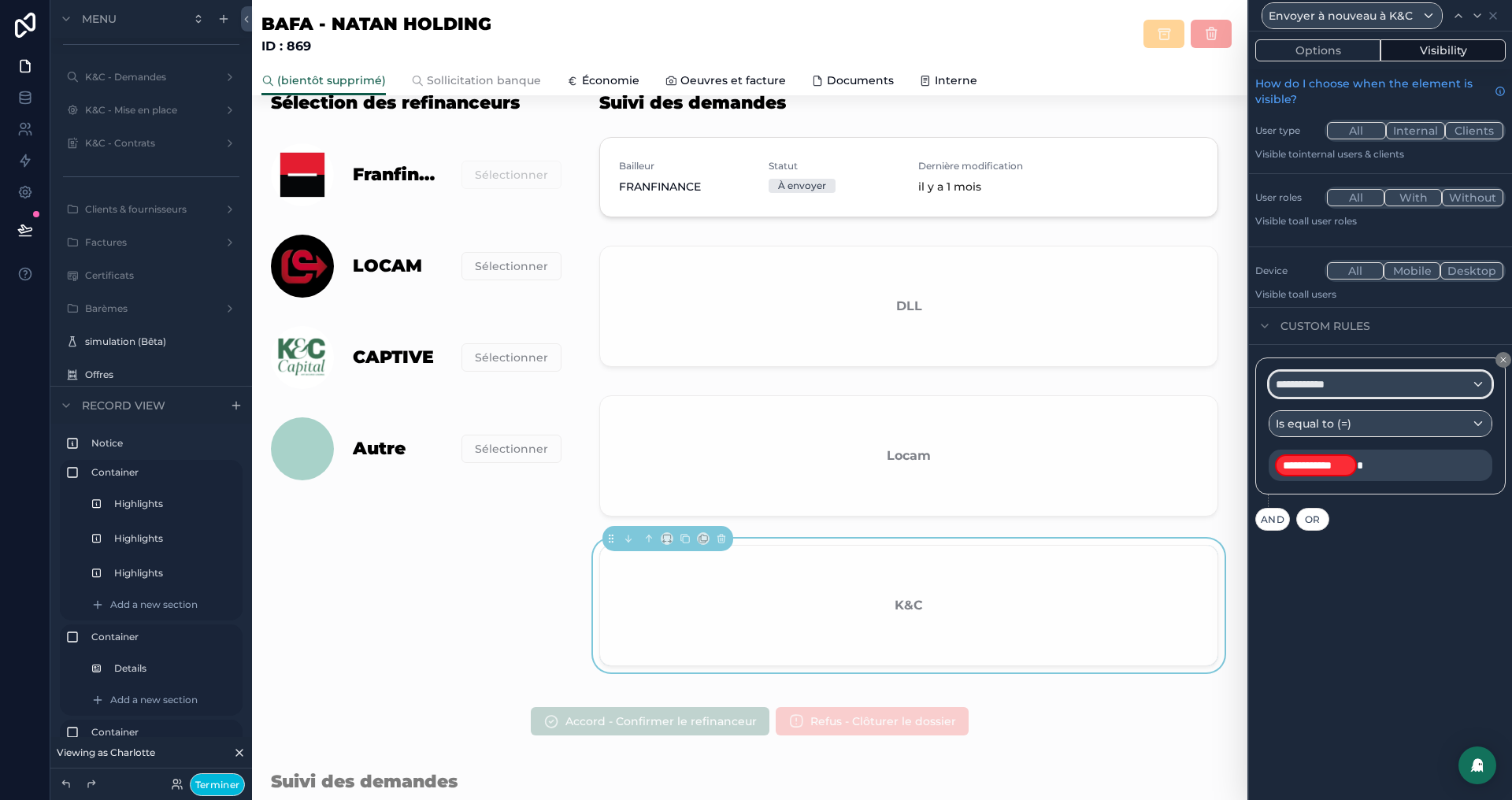
click at [1366, 379] on div "**********" at bounding box center [1380, 384] width 222 height 25
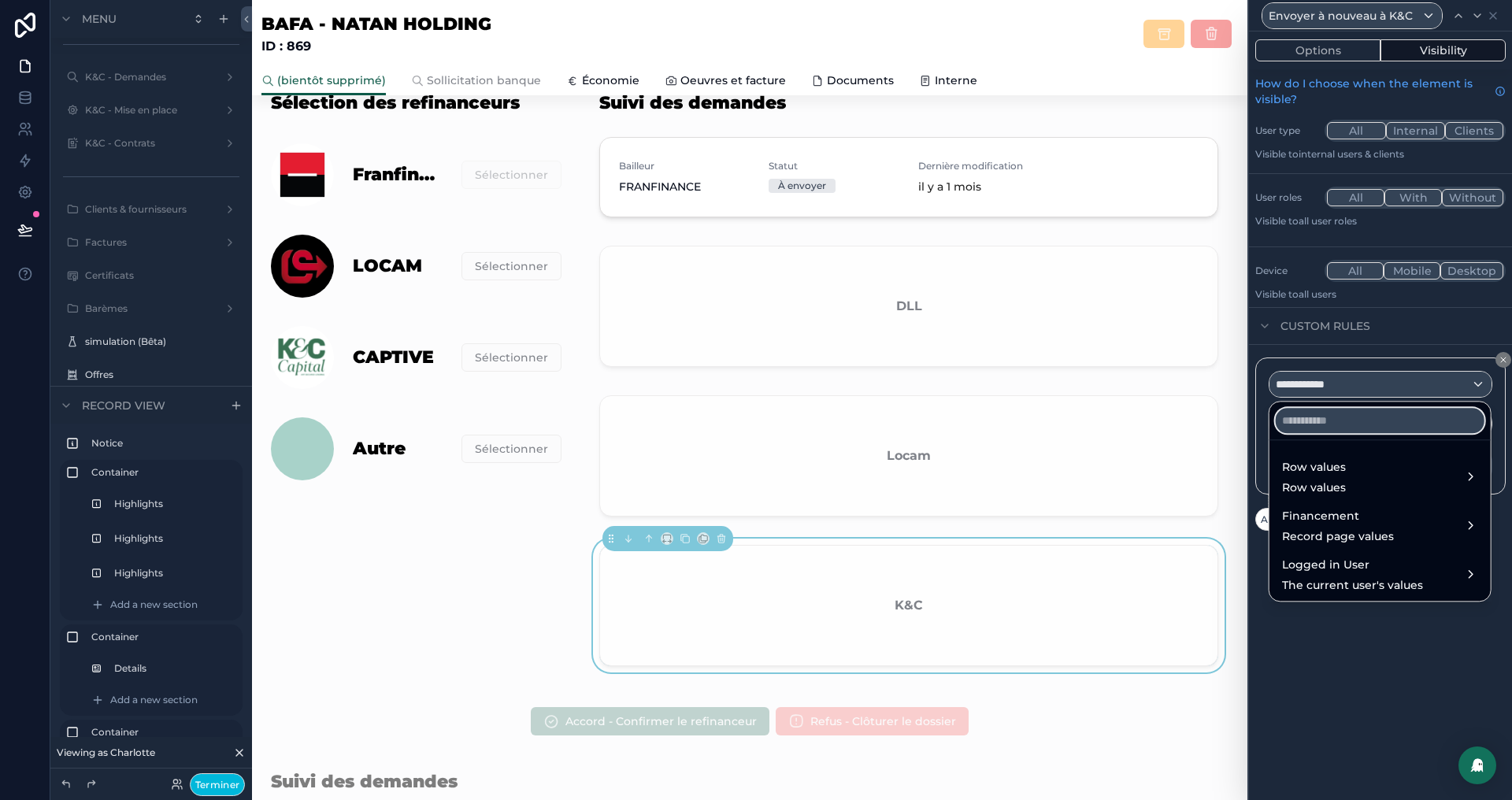
click at [1341, 423] on input "text" at bounding box center [1380, 420] width 208 height 25
paste input "******"
type input "******"
click at [1325, 473] on span "Row values" at bounding box center [1314, 467] width 64 height 19
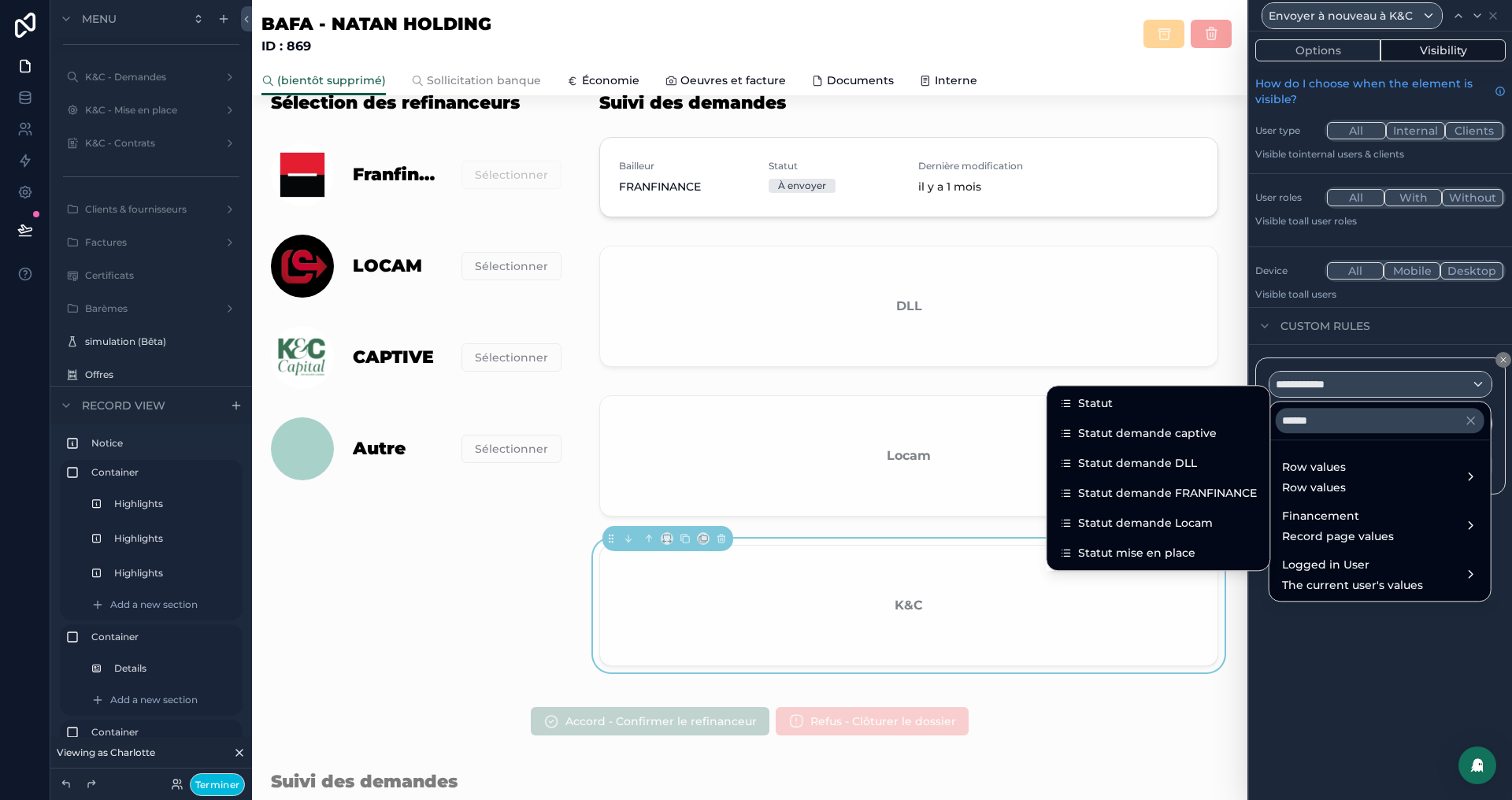
click at [1183, 428] on span "Statut demande captive" at bounding box center [1148, 433] width 139 height 19
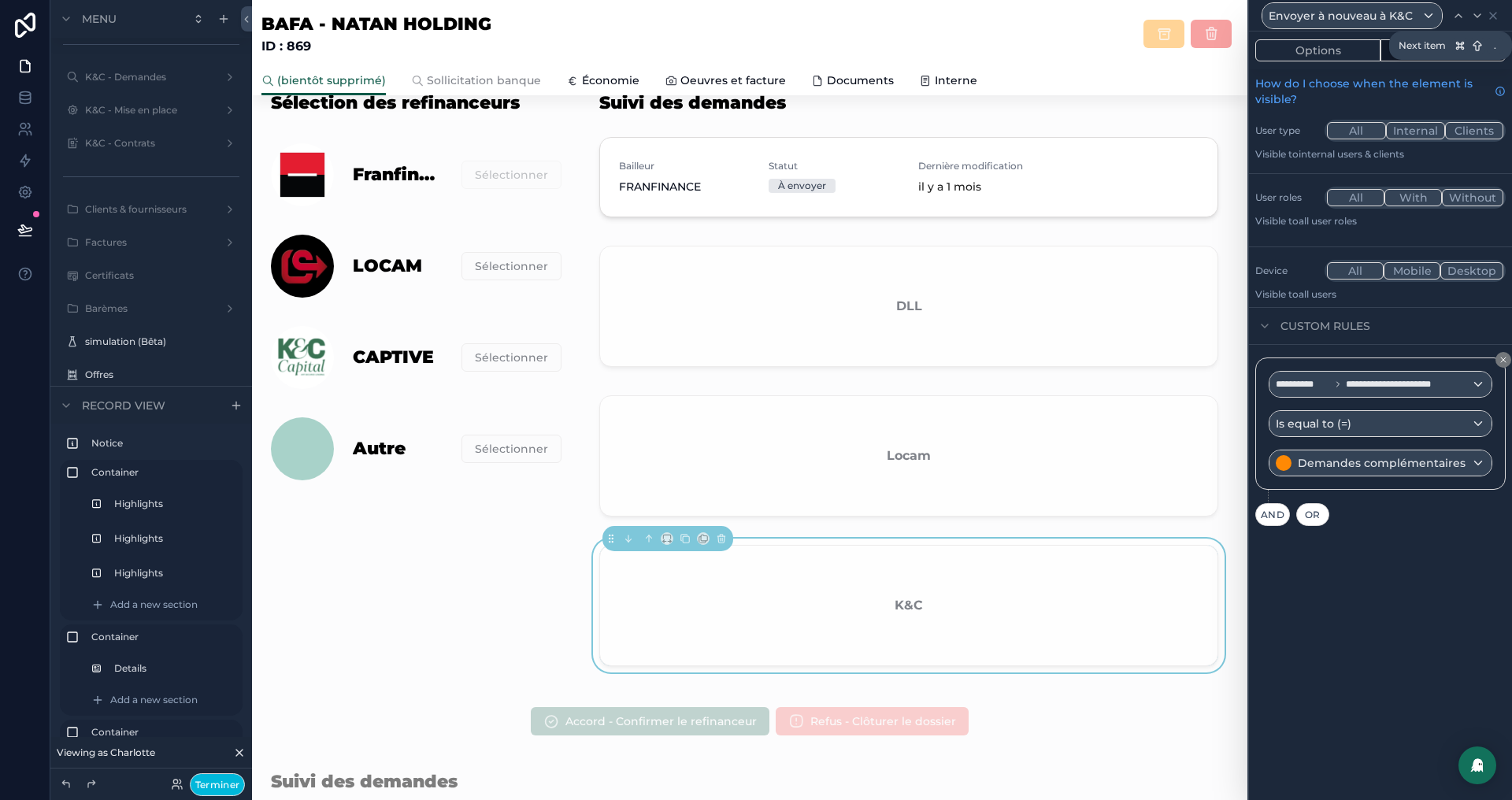
click at [1475, 18] on icon at bounding box center [1477, 16] width 12 height 12
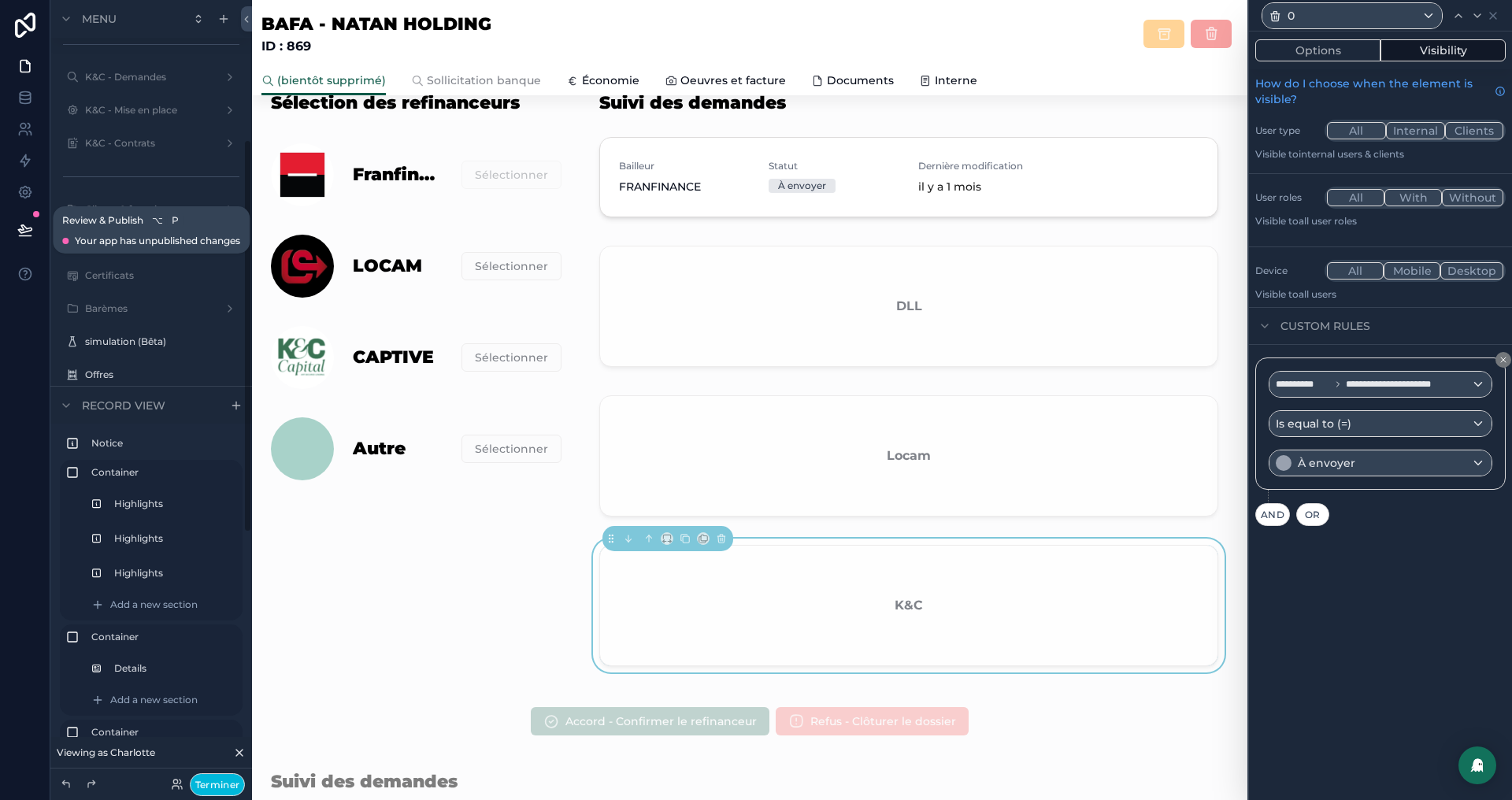
click at [20, 227] on icon at bounding box center [25, 230] width 16 height 16
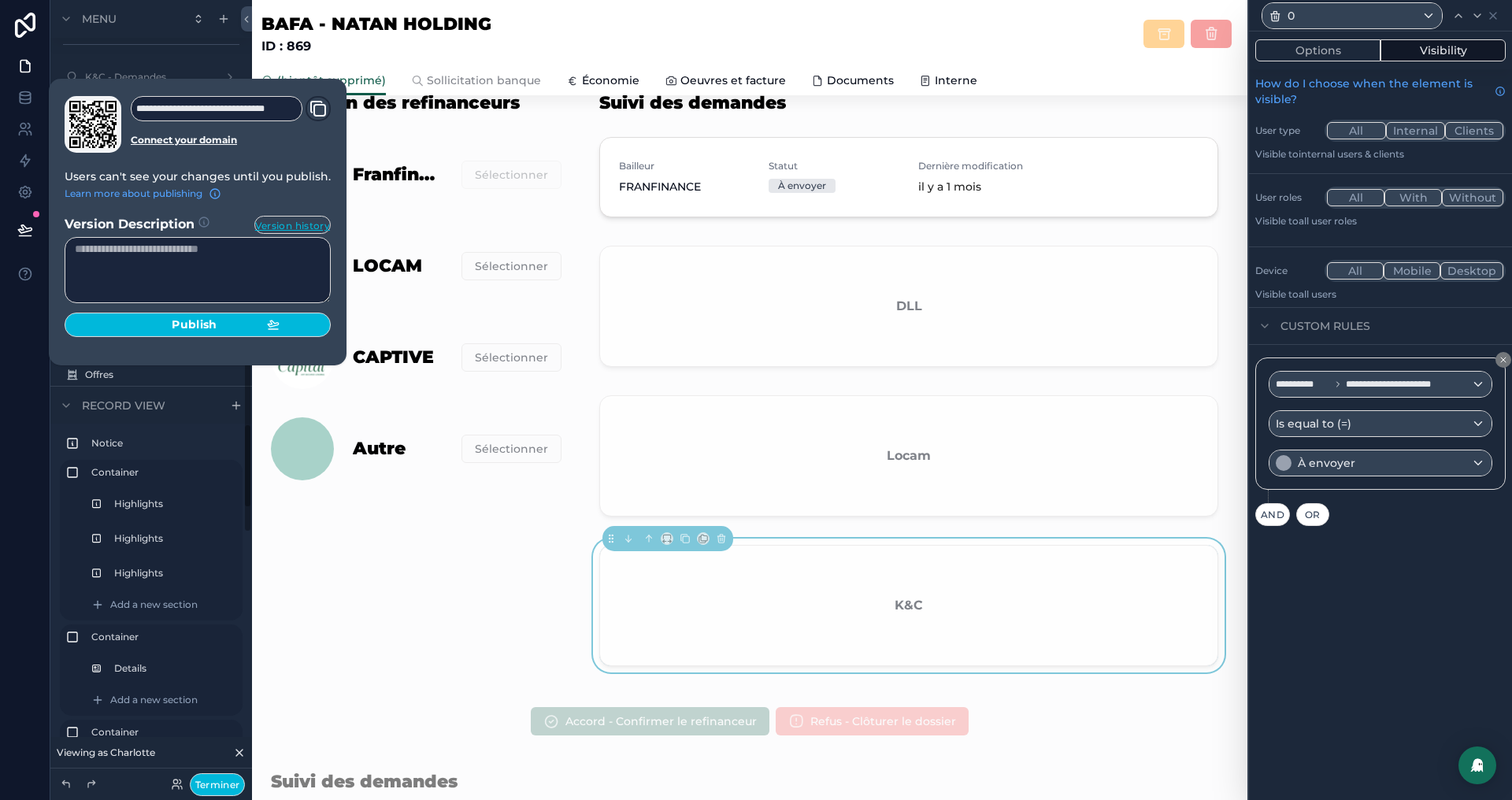
click at [215, 319] on div "Publish" at bounding box center [198, 325] width 164 height 14
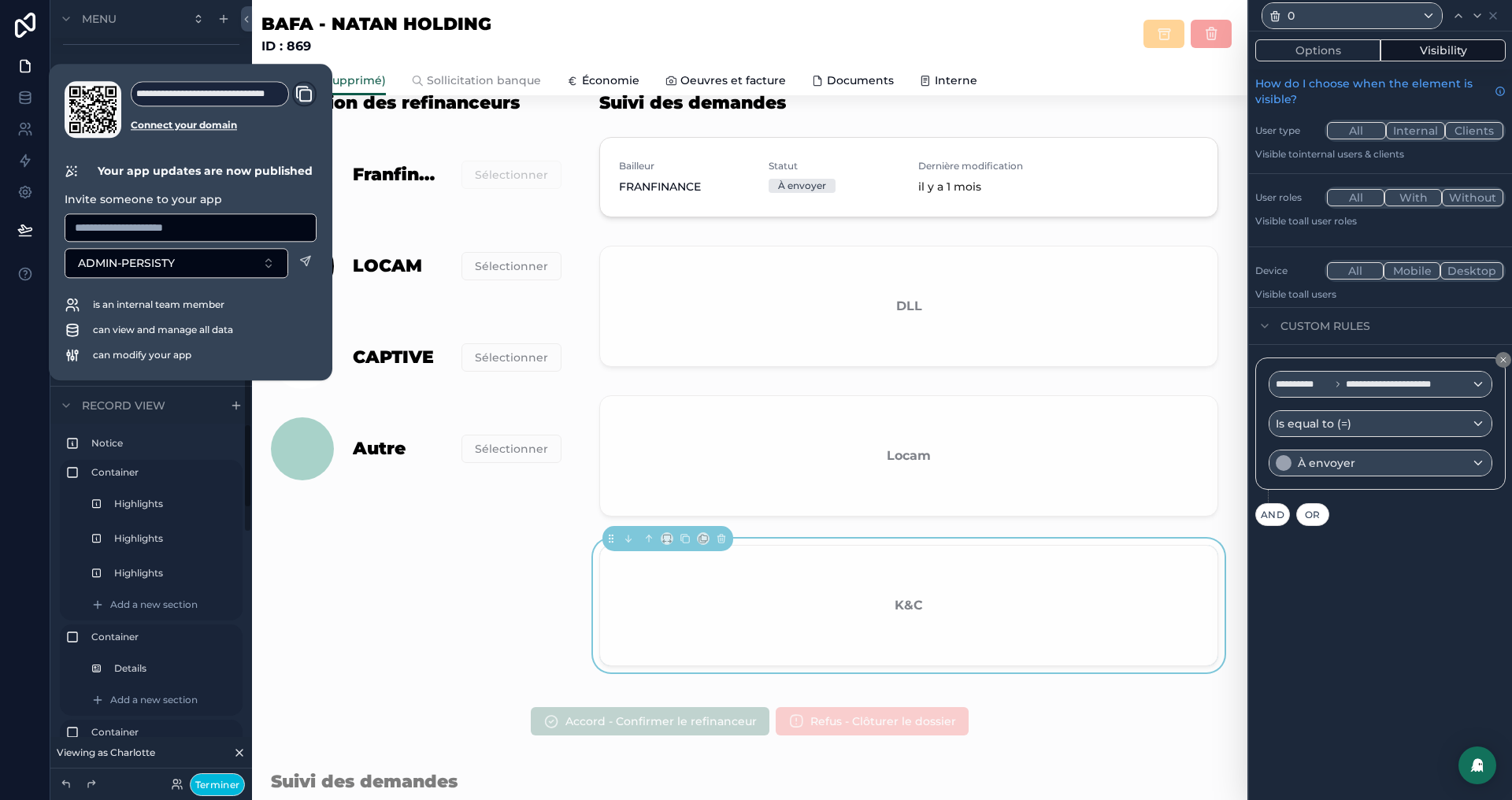
click at [216, 783] on button "Terminer" at bounding box center [217, 785] width 55 height 23
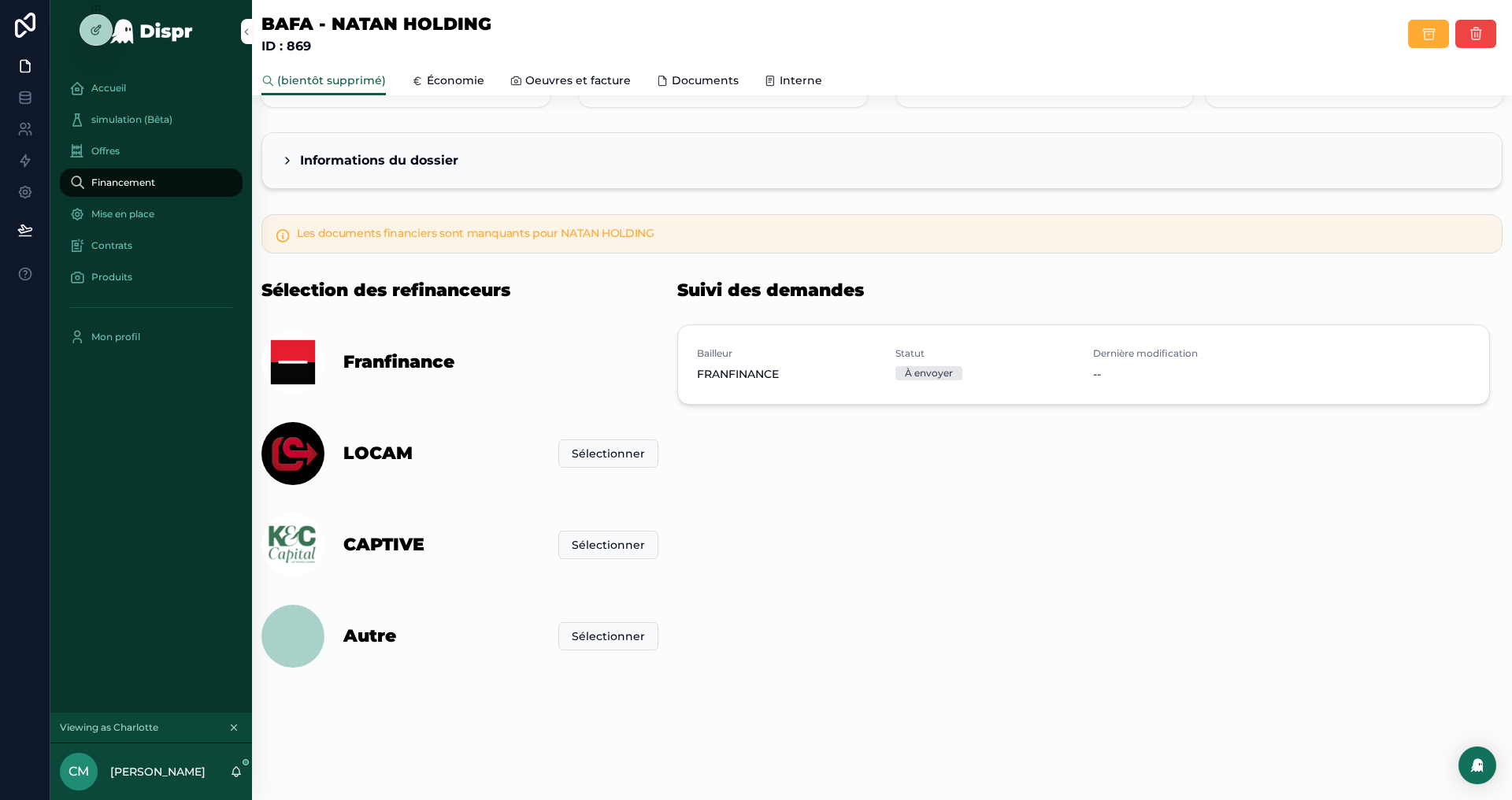
scroll to position [180, 0]
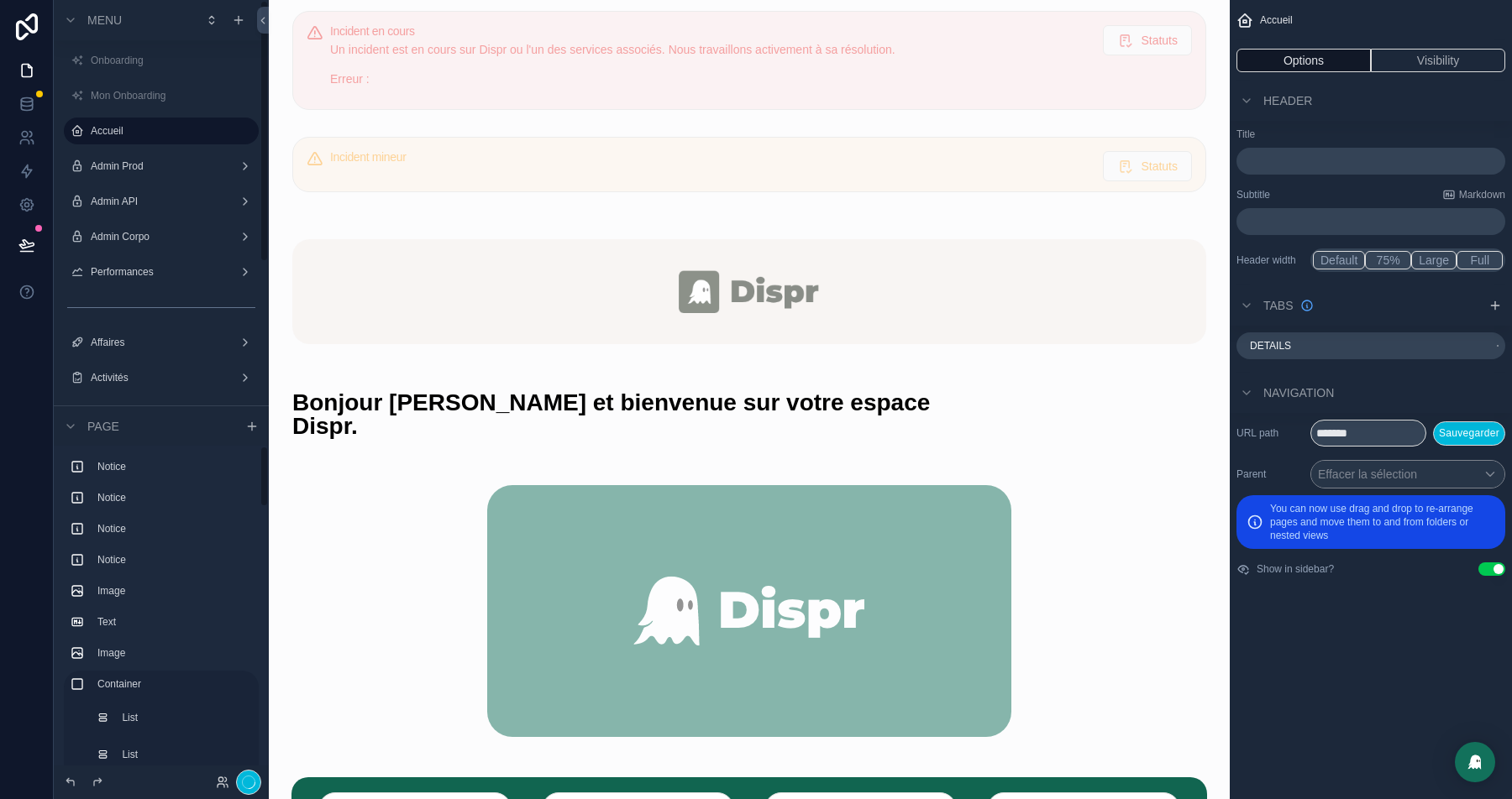
scroll to position [178, 0]
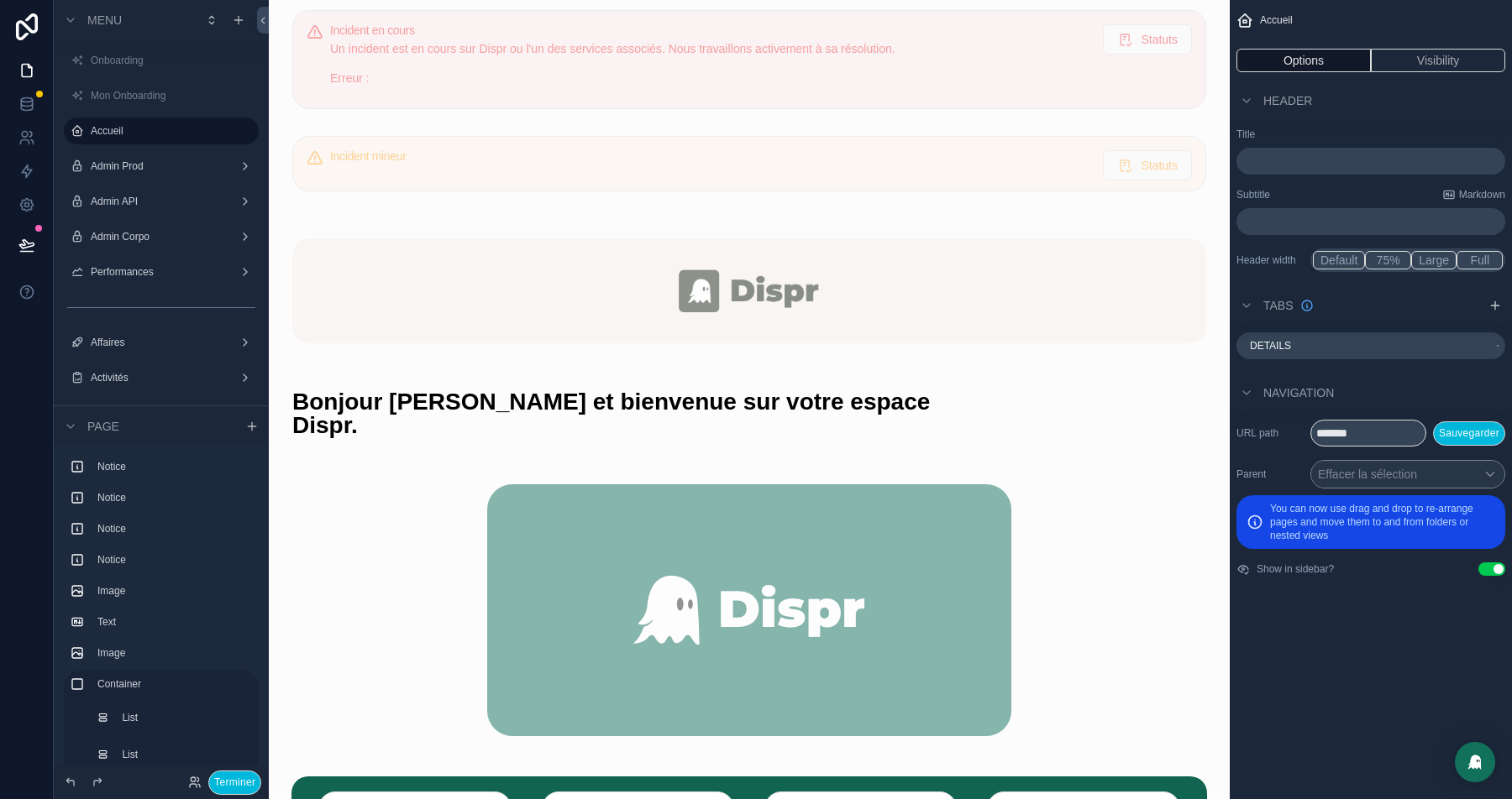
click at [238, 786] on button "Terminer" at bounding box center [235, 783] width 53 height 25
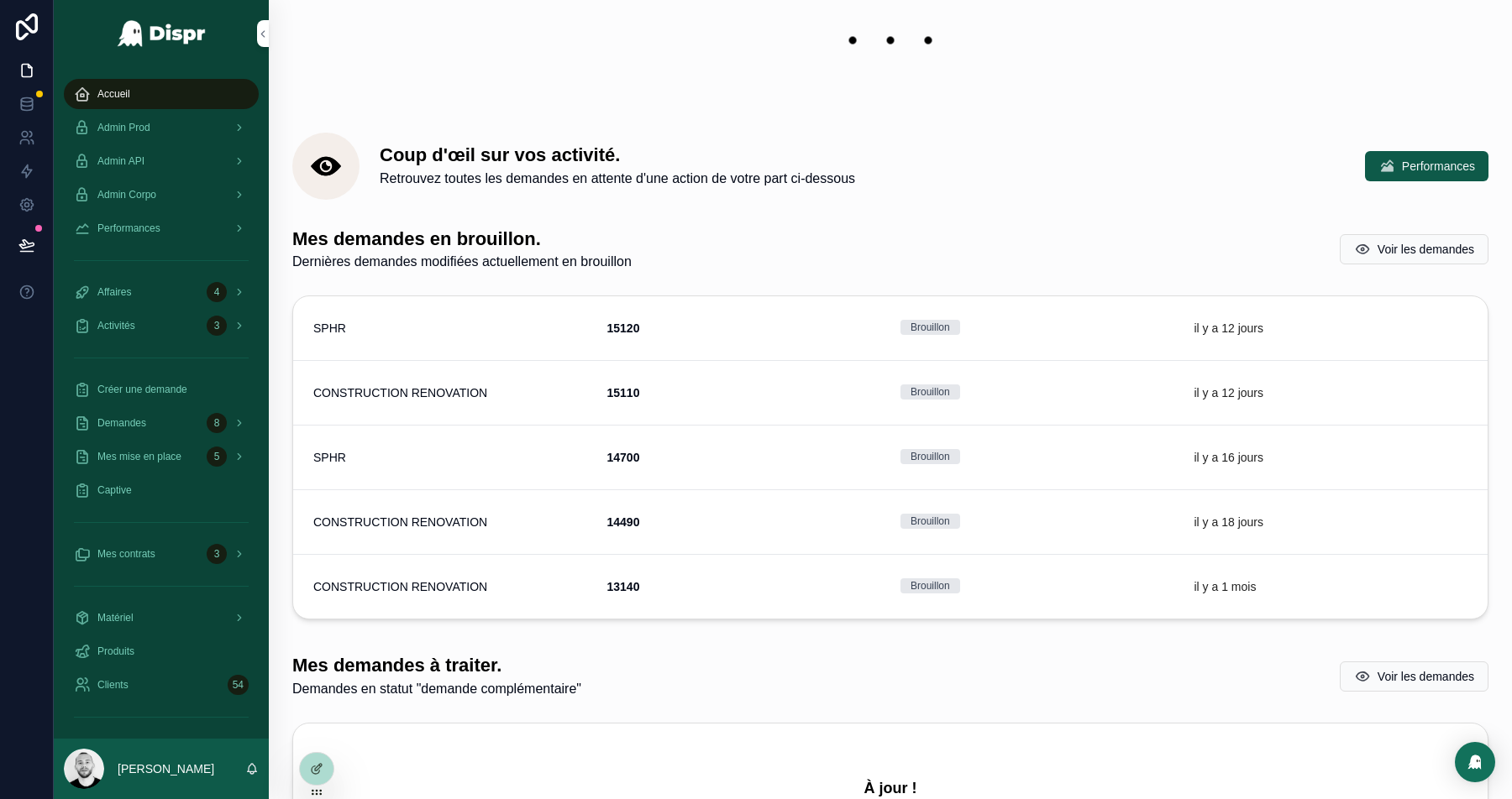
scroll to position [0, 0]
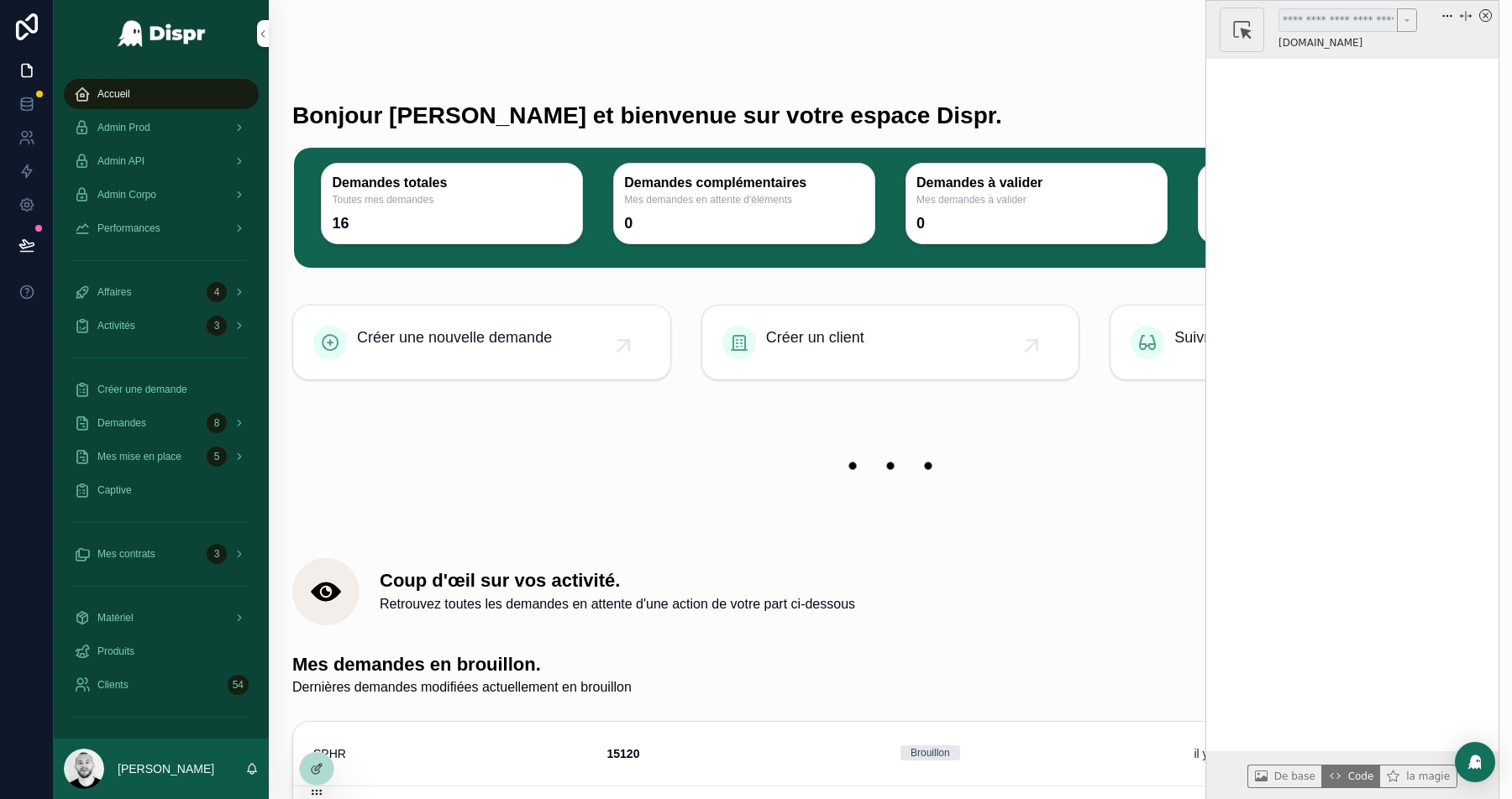
click at [919, 63] on h1 "Bonjour [PERSON_NAME] et bienvenue sur votre espace Dispr." at bounding box center [738, 73] width 892 height 107
click at [1492, 11] on icon "x circle" at bounding box center [1485, 15] width 12 height 12
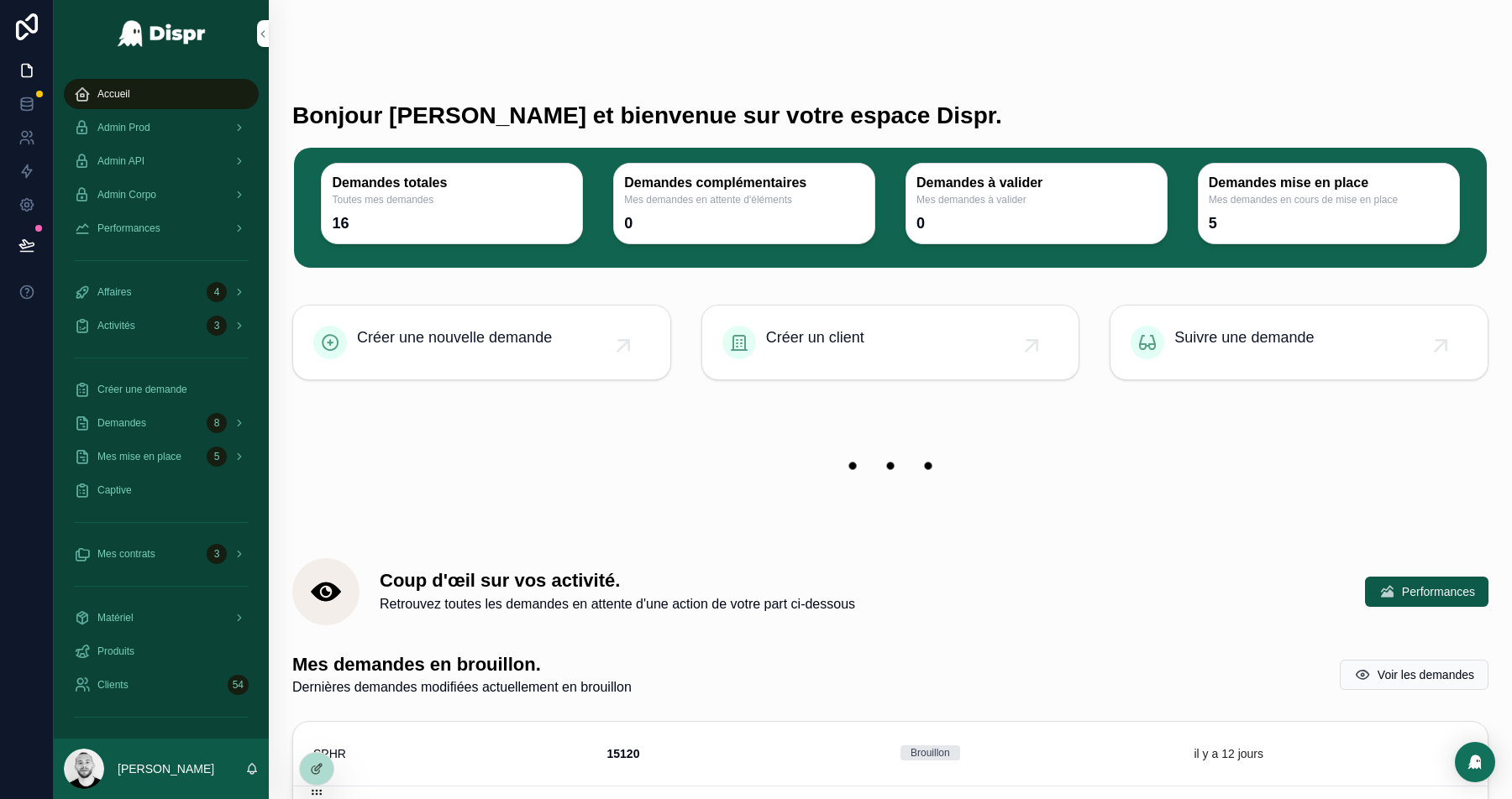
click at [998, 99] on h1 "Bonjour [PERSON_NAME] et bienvenue sur votre espace Dispr." at bounding box center [738, 73] width 892 height 107
click at [310, 766] on icon at bounding box center [316, 770] width 13 height 13
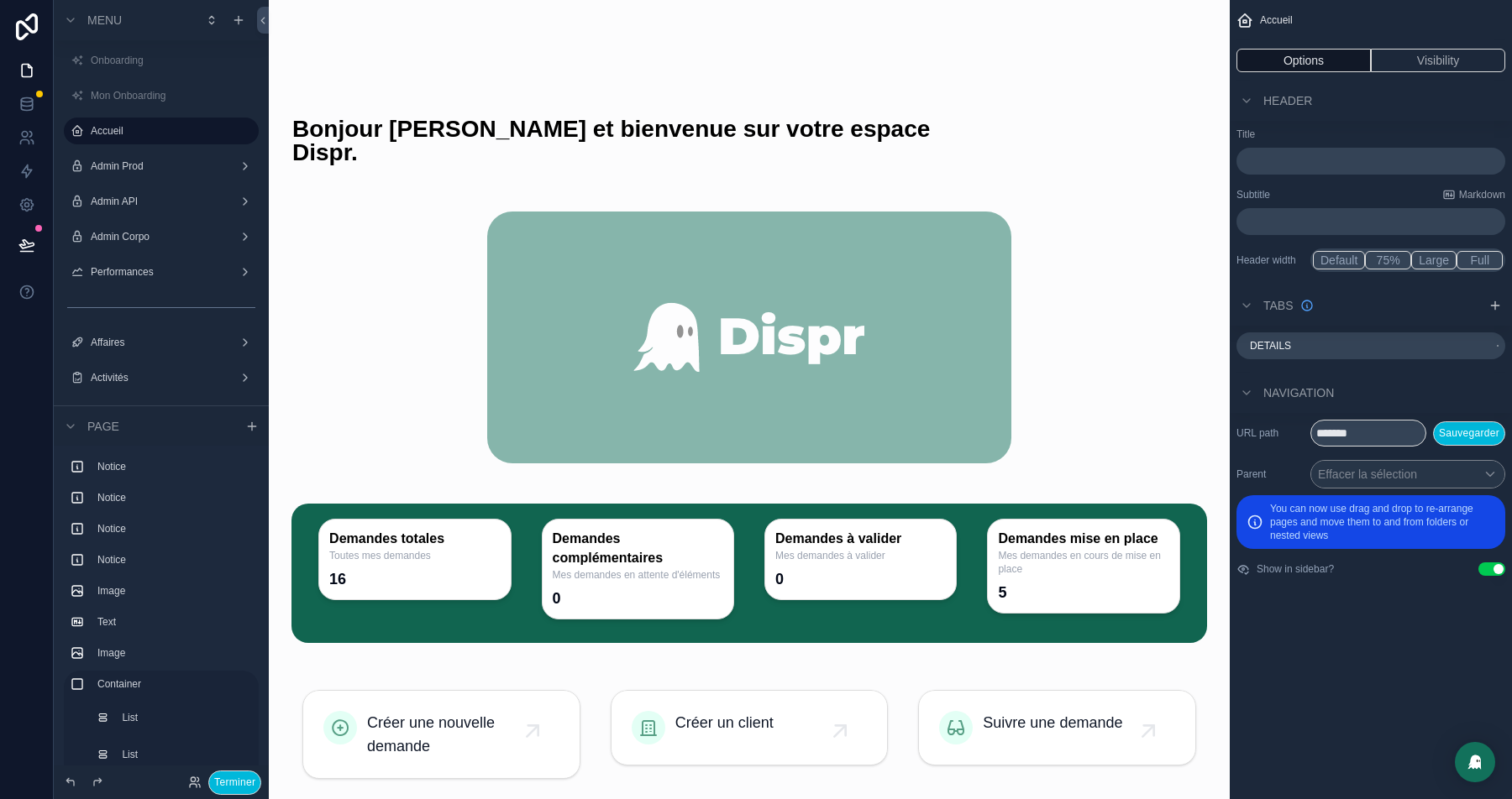
scroll to position [430, 0]
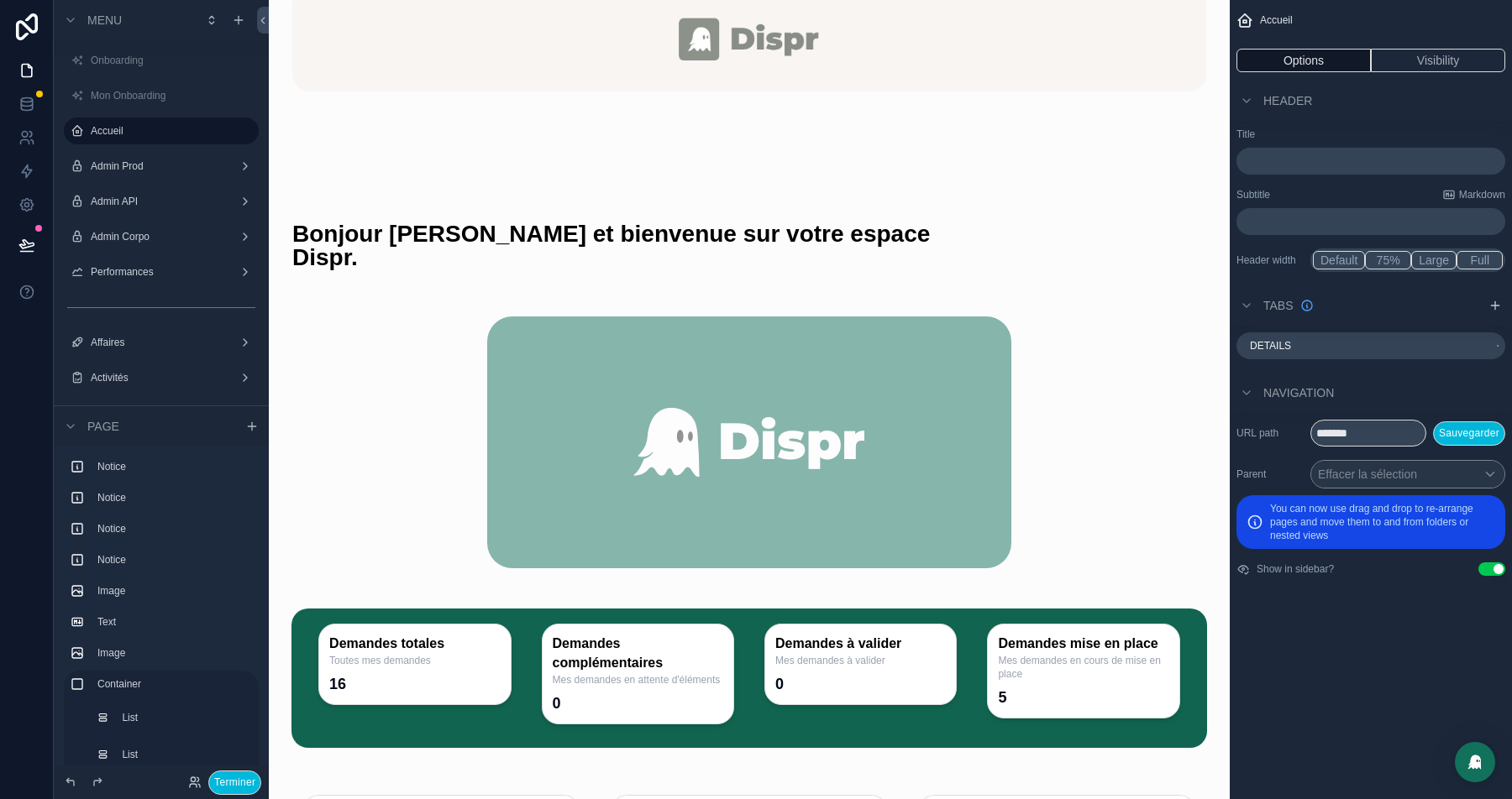
click at [459, 220] on div "scrollable content" at bounding box center [632, 204] width 700 height 144
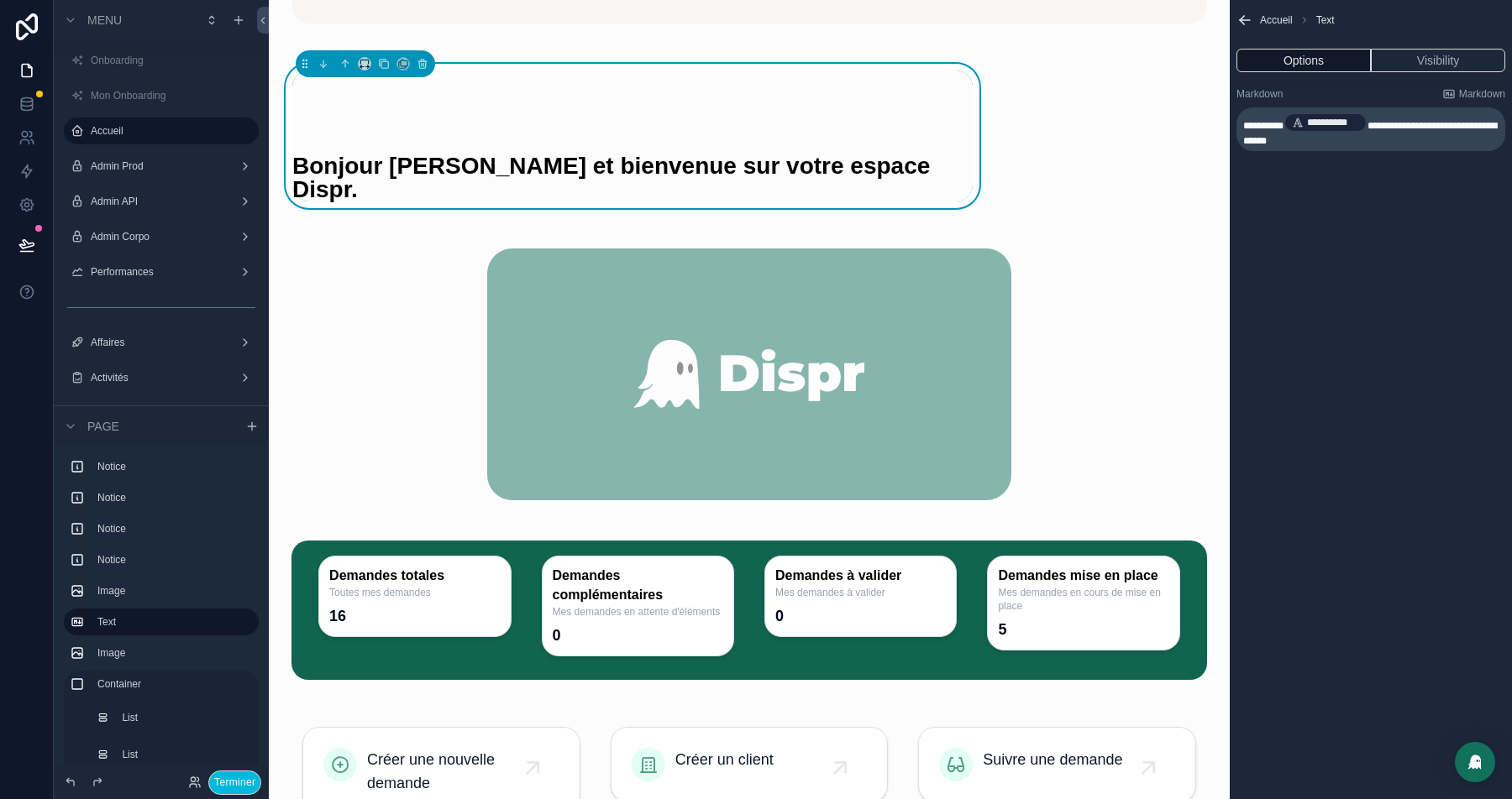
scroll to position [307, 0]
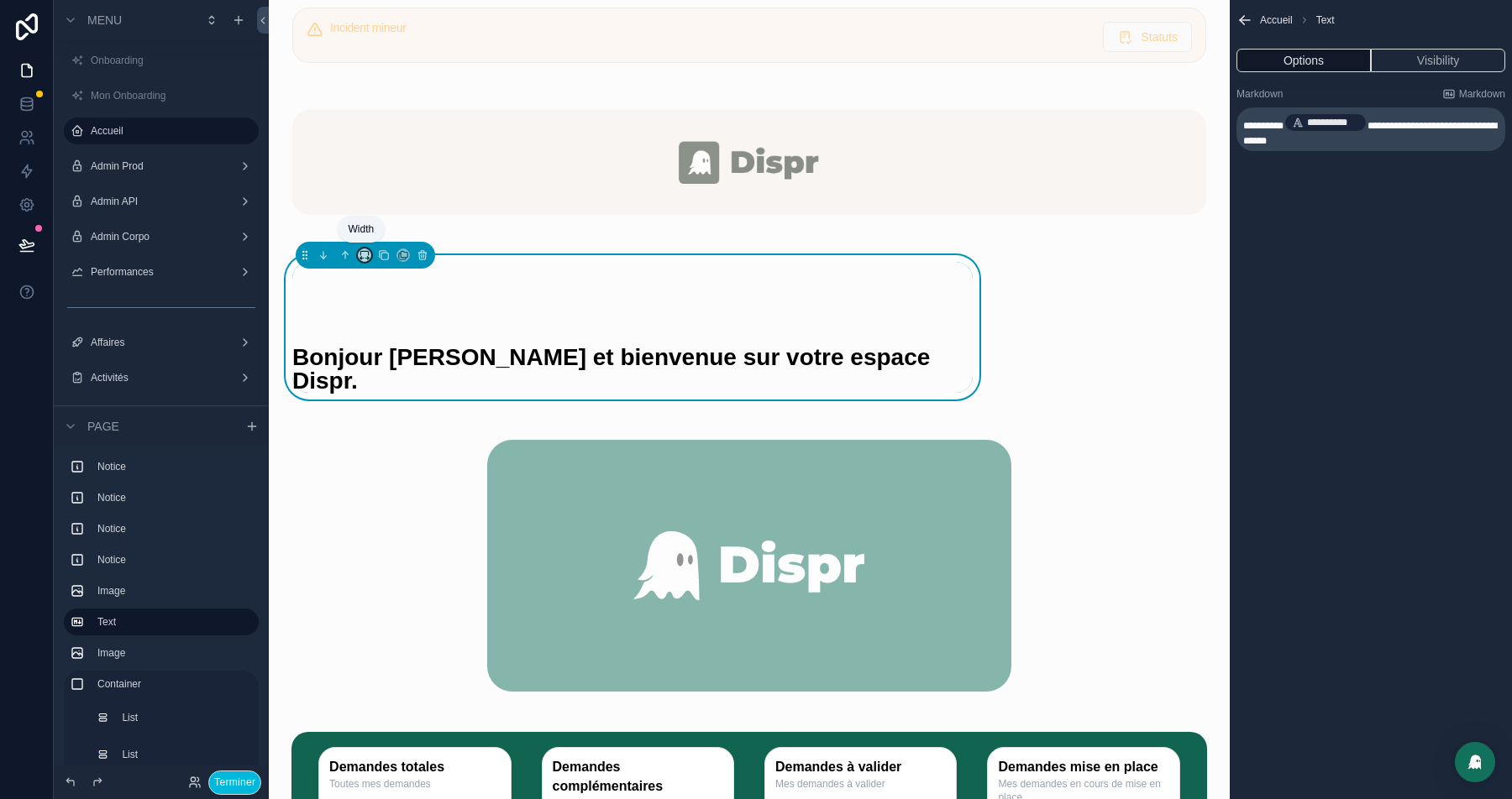
click at [361, 253] on icon "scrollable content" at bounding box center [364, 256] width 11 height 11
click at [389, 466] on span "Full width" at bounding box center [397, 475] width 49 height 20
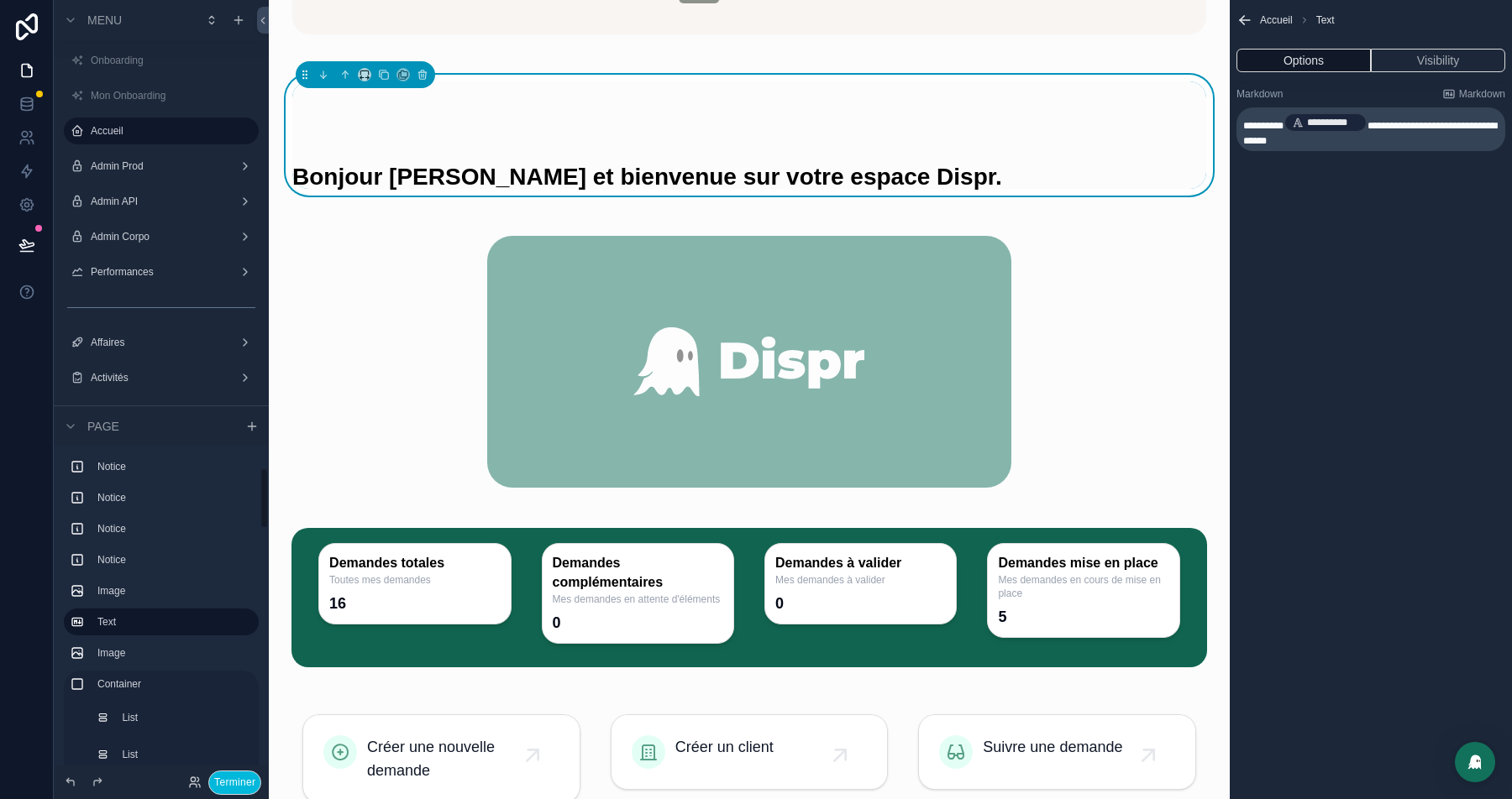
scroll to position [116, 0]
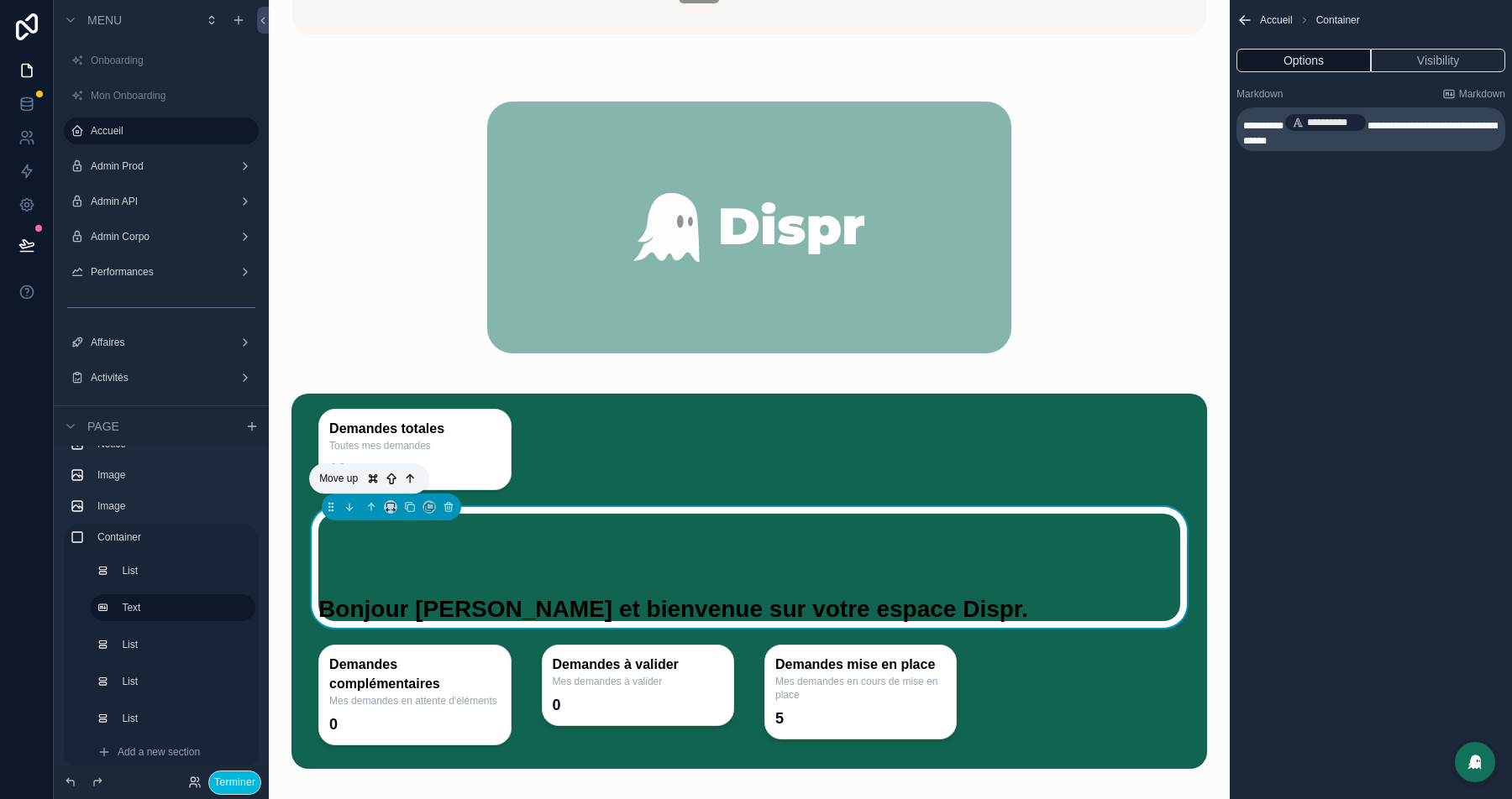
click at [372, 504] on icon "scrollable content" at bounding box center [372, 506] width 0 height 7
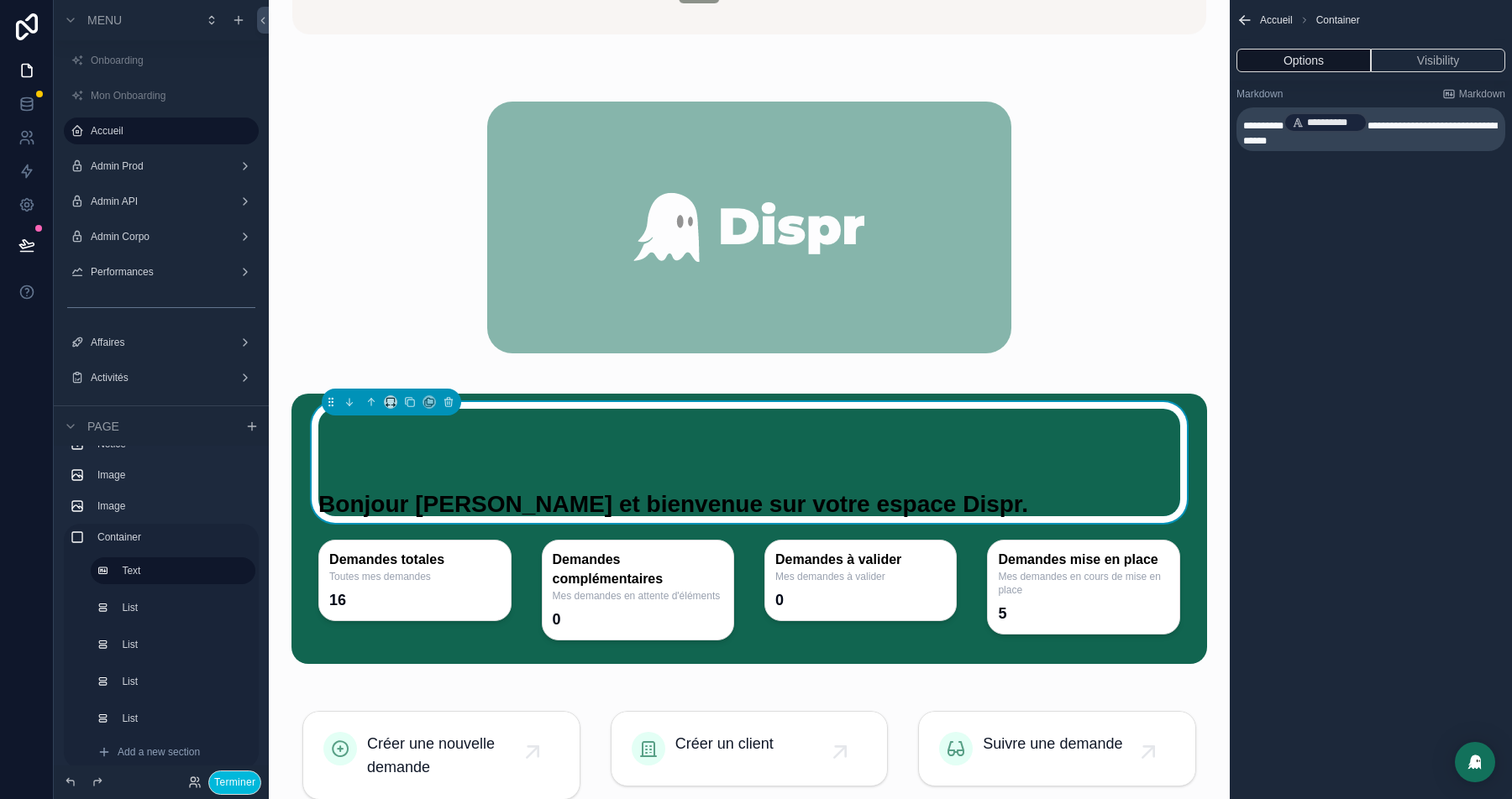
click at [222, 785] on button "Terminer" at bounding box center [235, 783] width 53 height 25
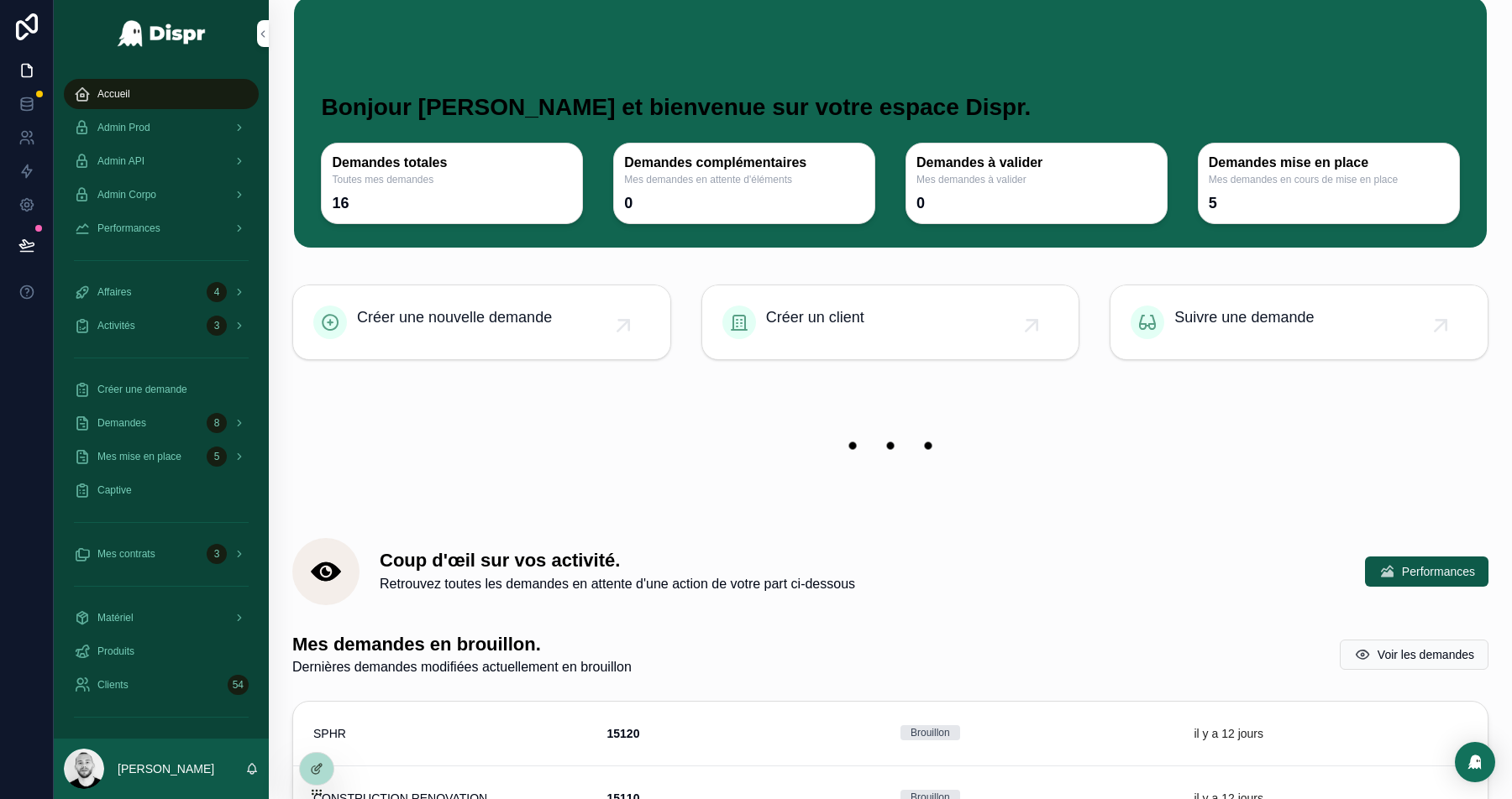
scroll to position [0, 0]
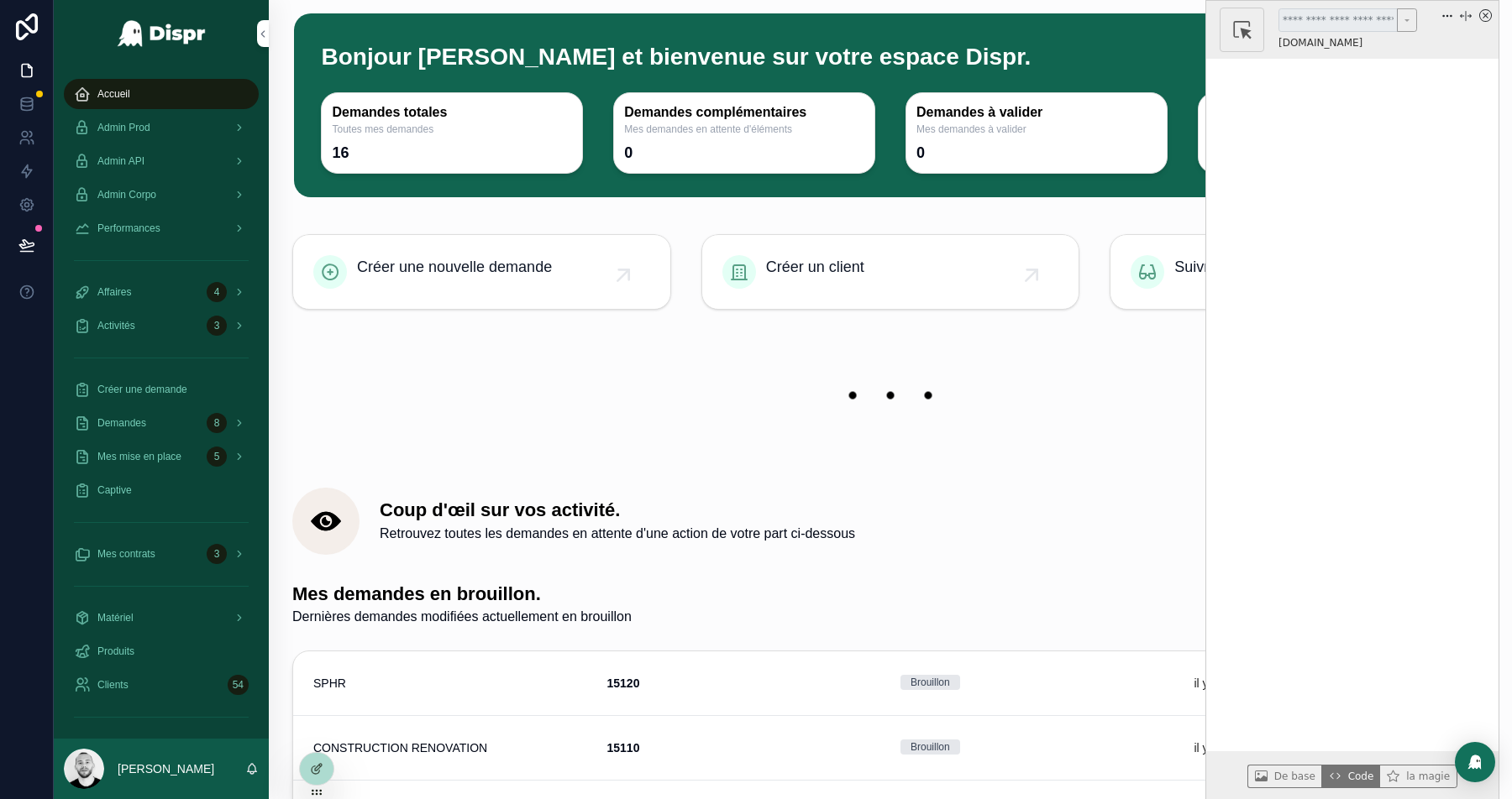
click at [1482, 14] on icon "x circle" at bounding box center [1485, 15] width 12 height 12
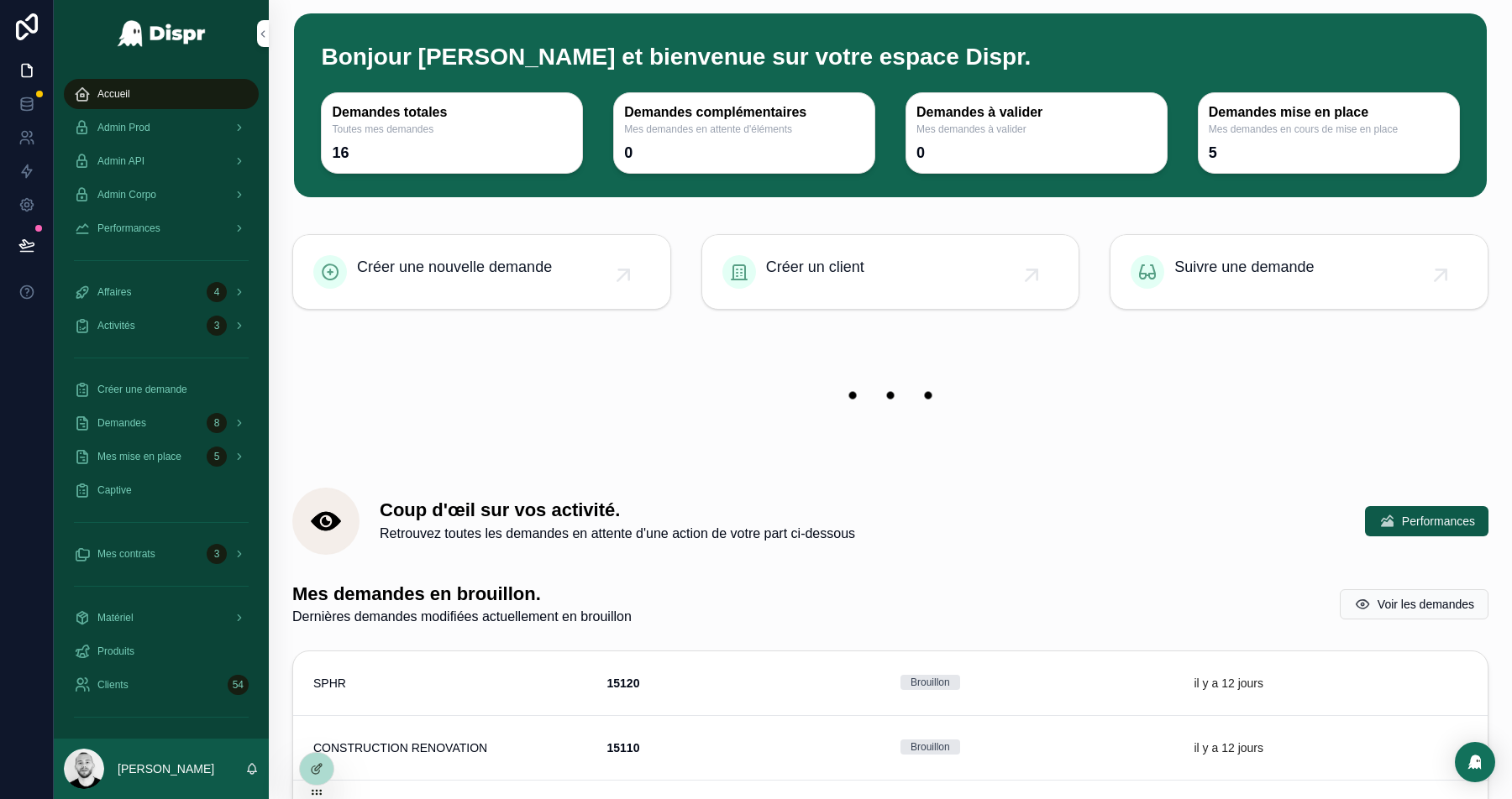
click at [316, 771] on icon at bounding box center [316, 770] width 13 height 13
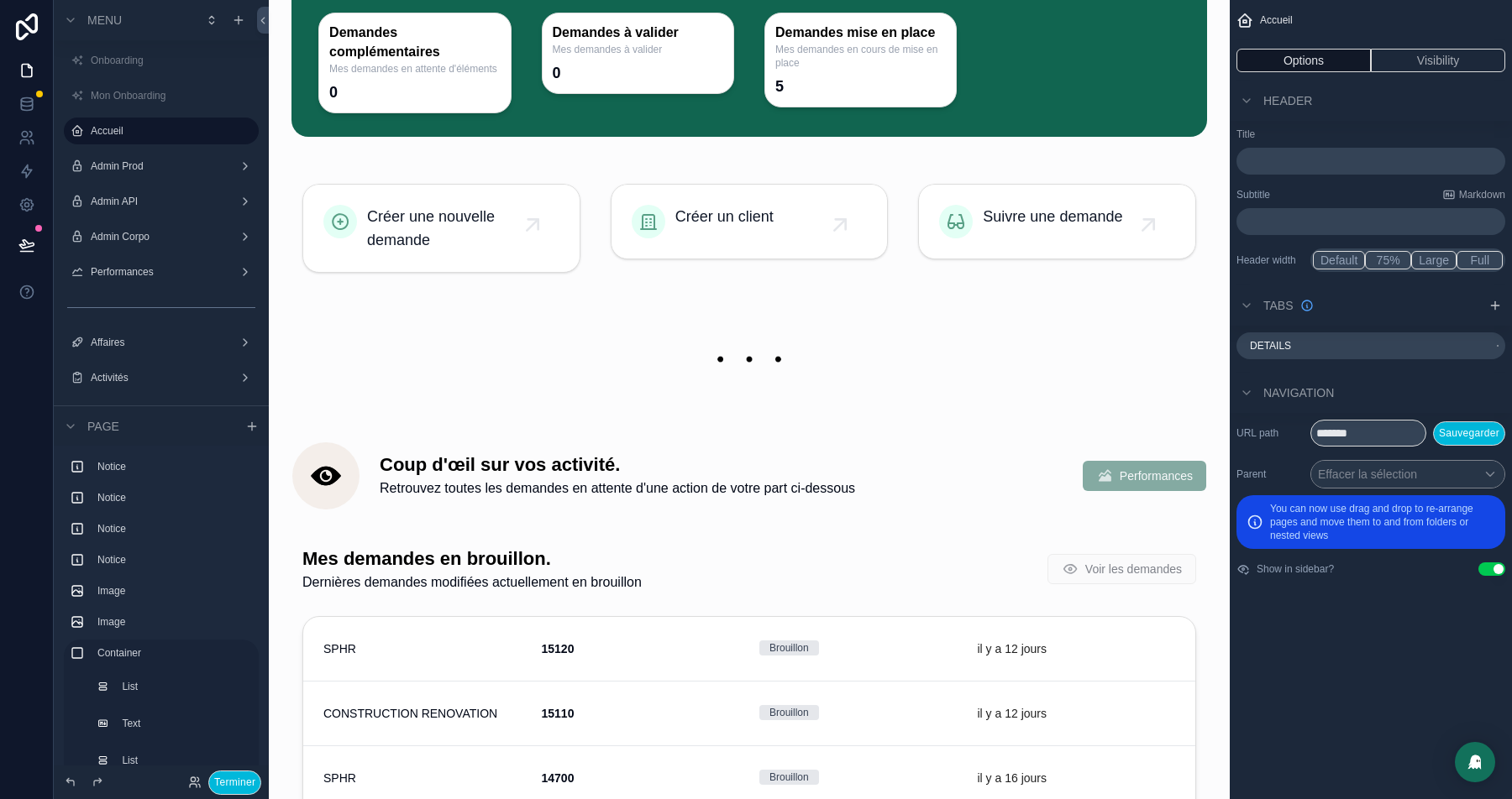
scroll to position [1073, 0]
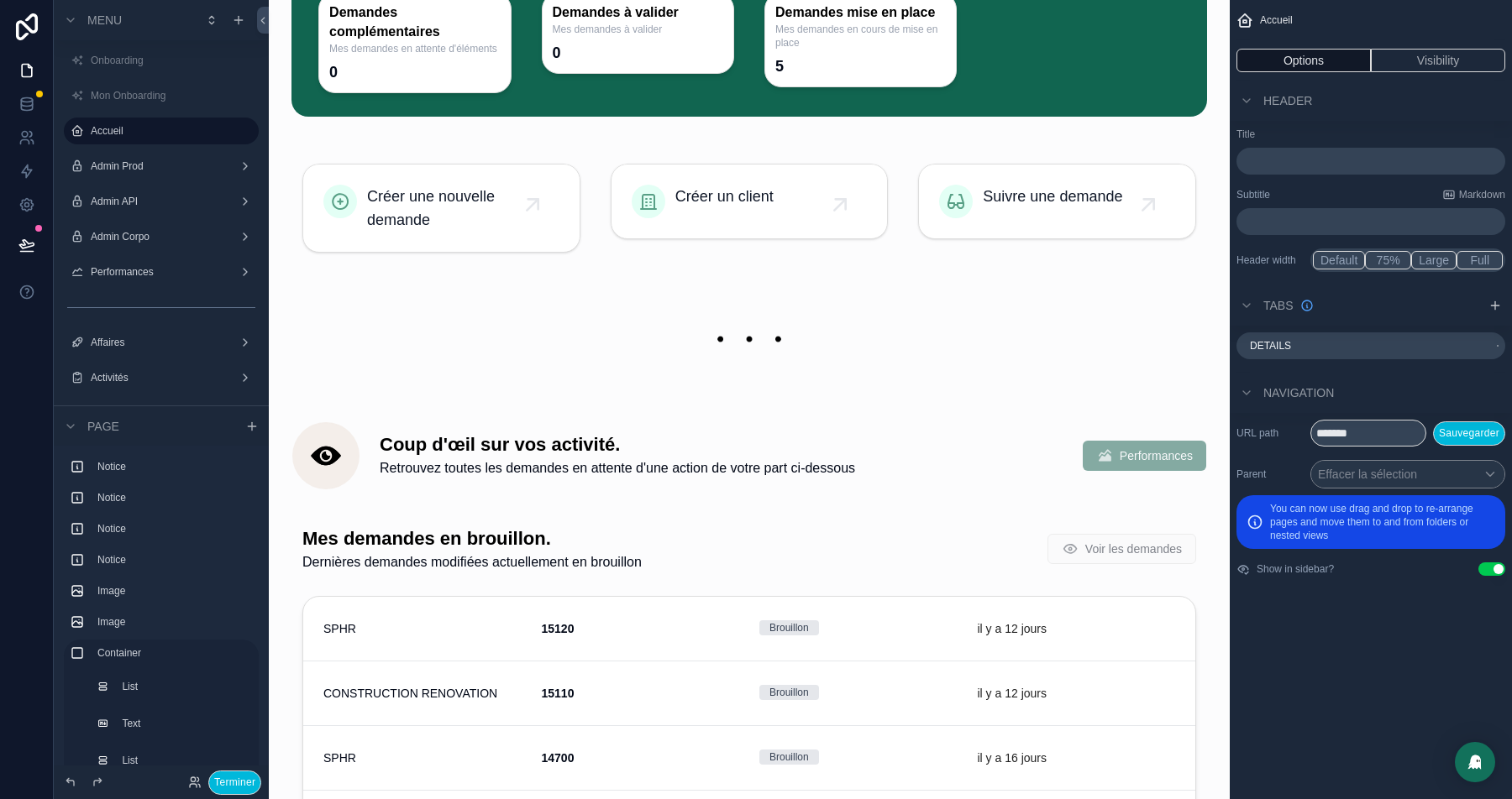
click at [605, 473] on div "scrollable content" at bounding box center [749, 452] width 934 height 87
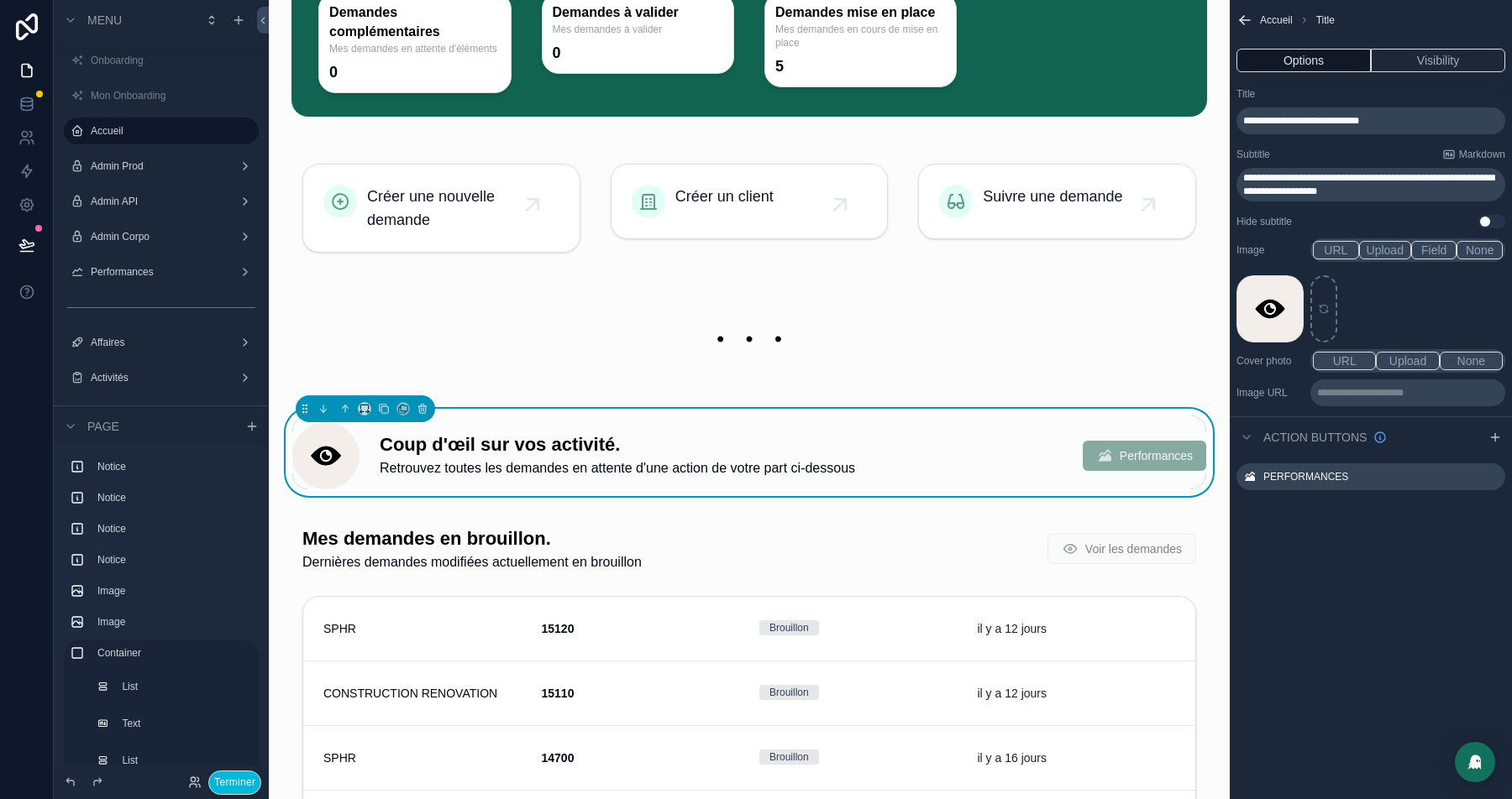
scroll to position [1111, 0]
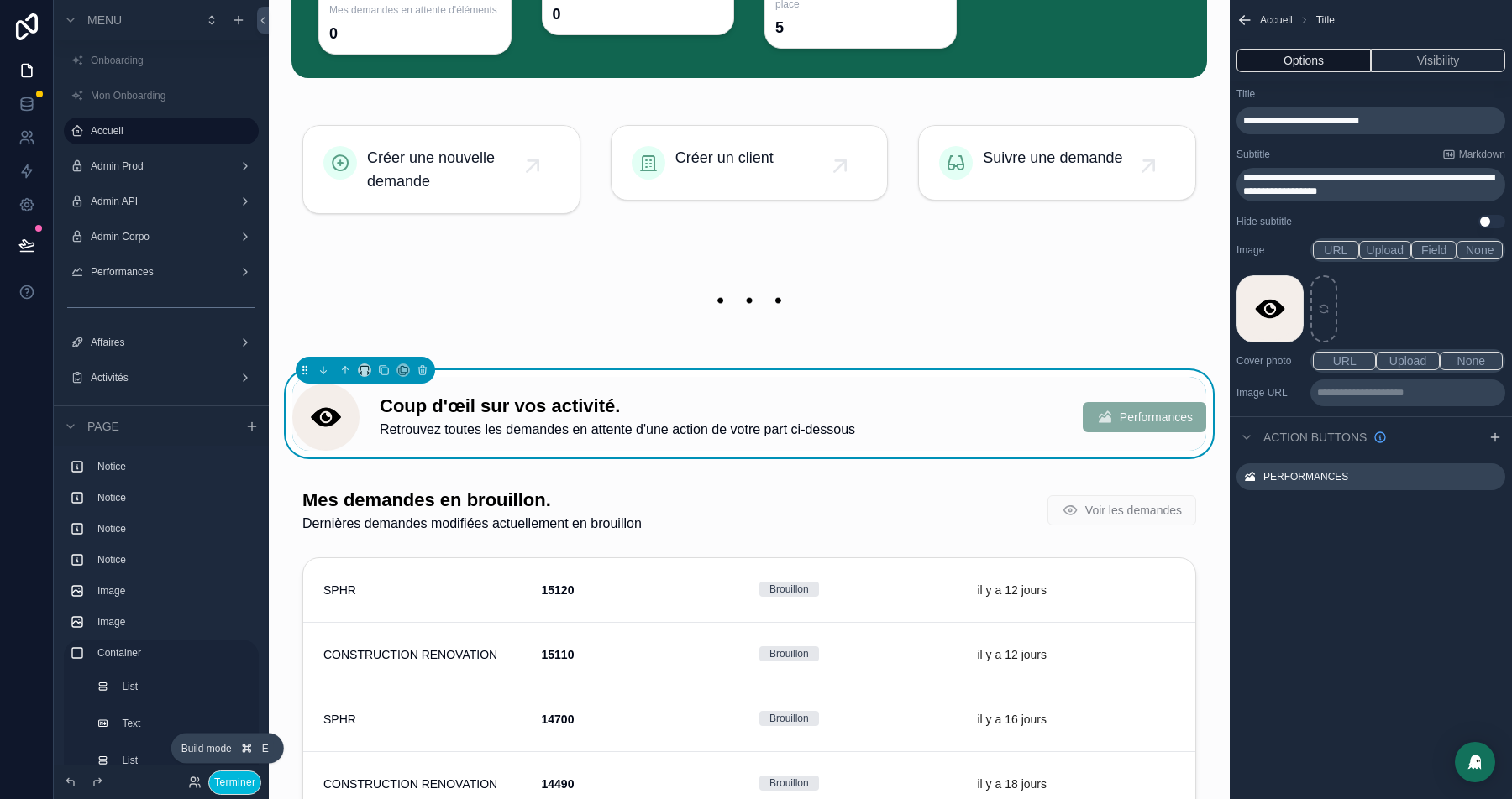
click at [234, 781] on button "Terminer" at bounding box center [235, 783] width 53 height 25
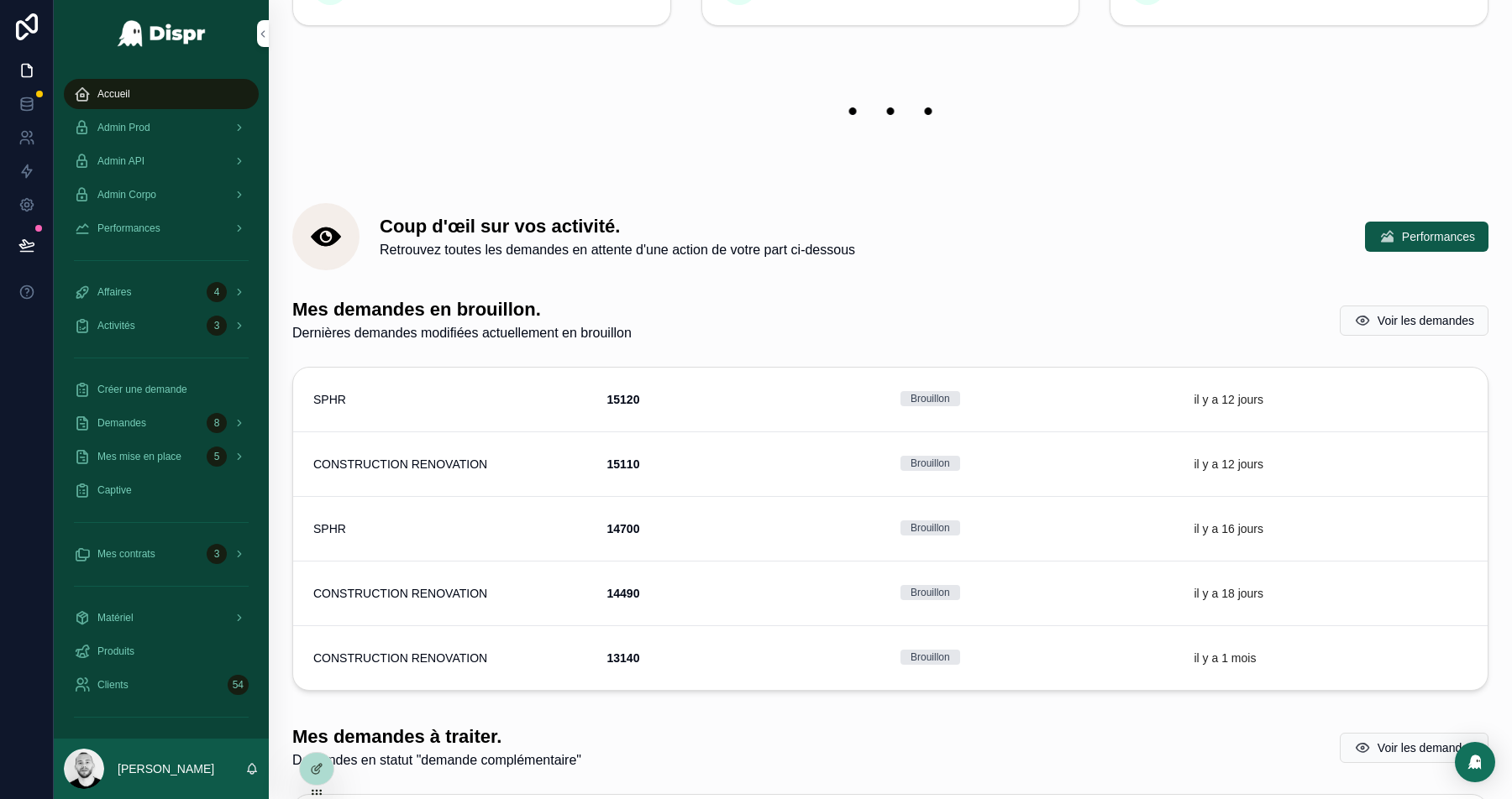
scroll to position [0, 0]
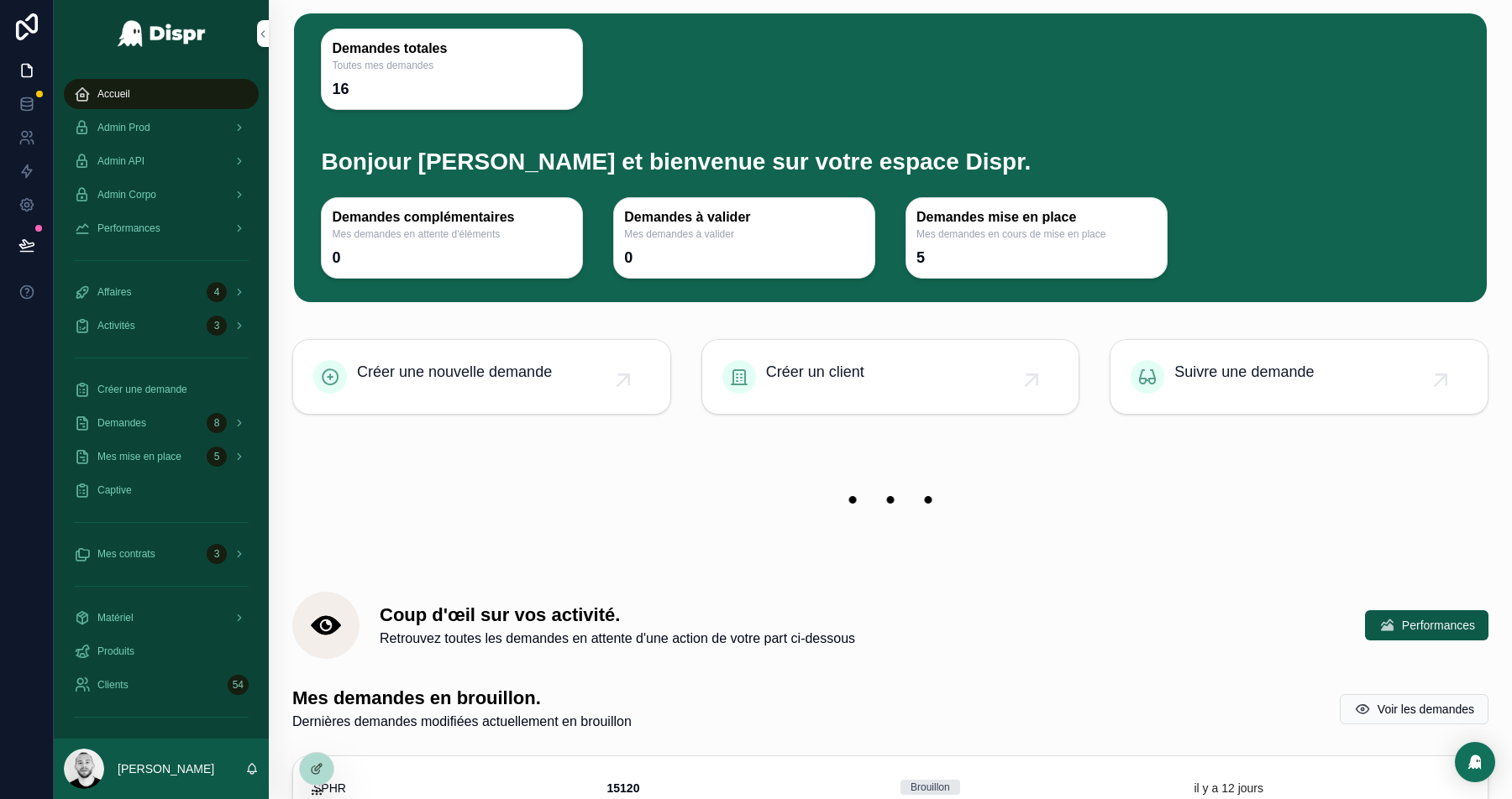
click at [892, 502] on img "scrollable content" at bounding box center [890, 500] width 1196 height 77
click at [314, 769] on icon at bounding box center [316, 770] width 13 height 13
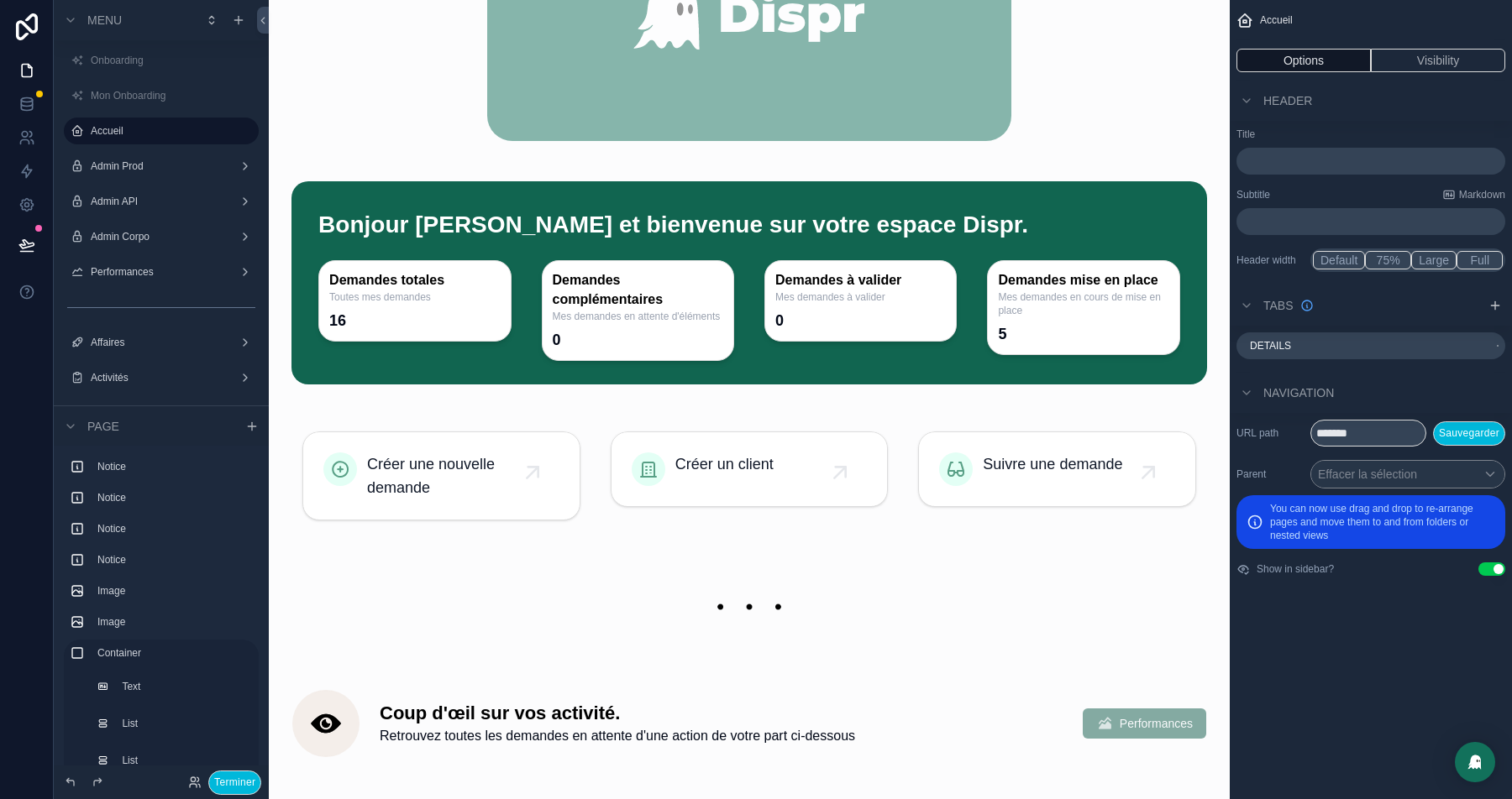
scroll to position [783, 0]
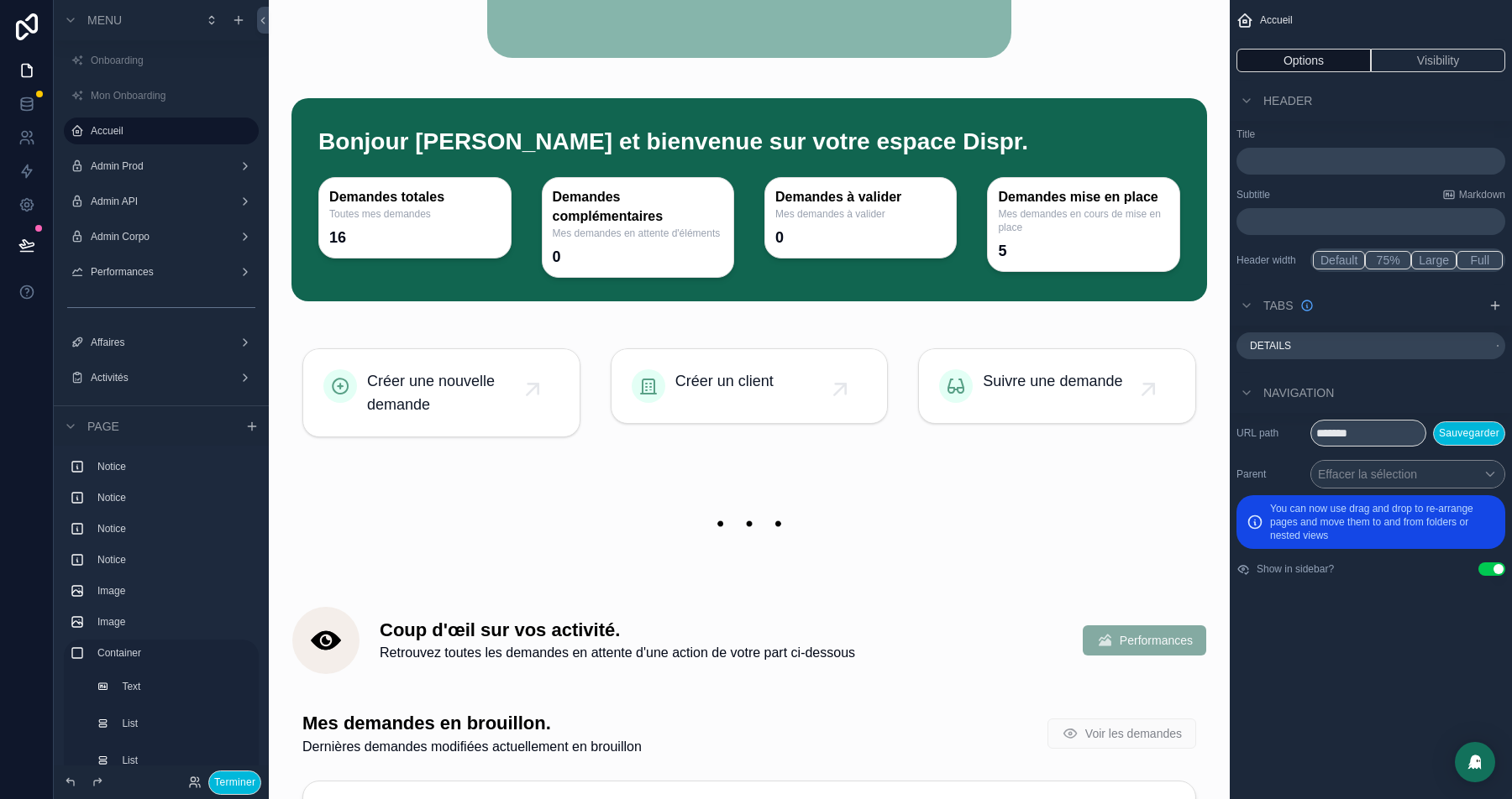
click at [716, 525] on div "scrollable content" at bounding box center [749, 523] width 934 height 112
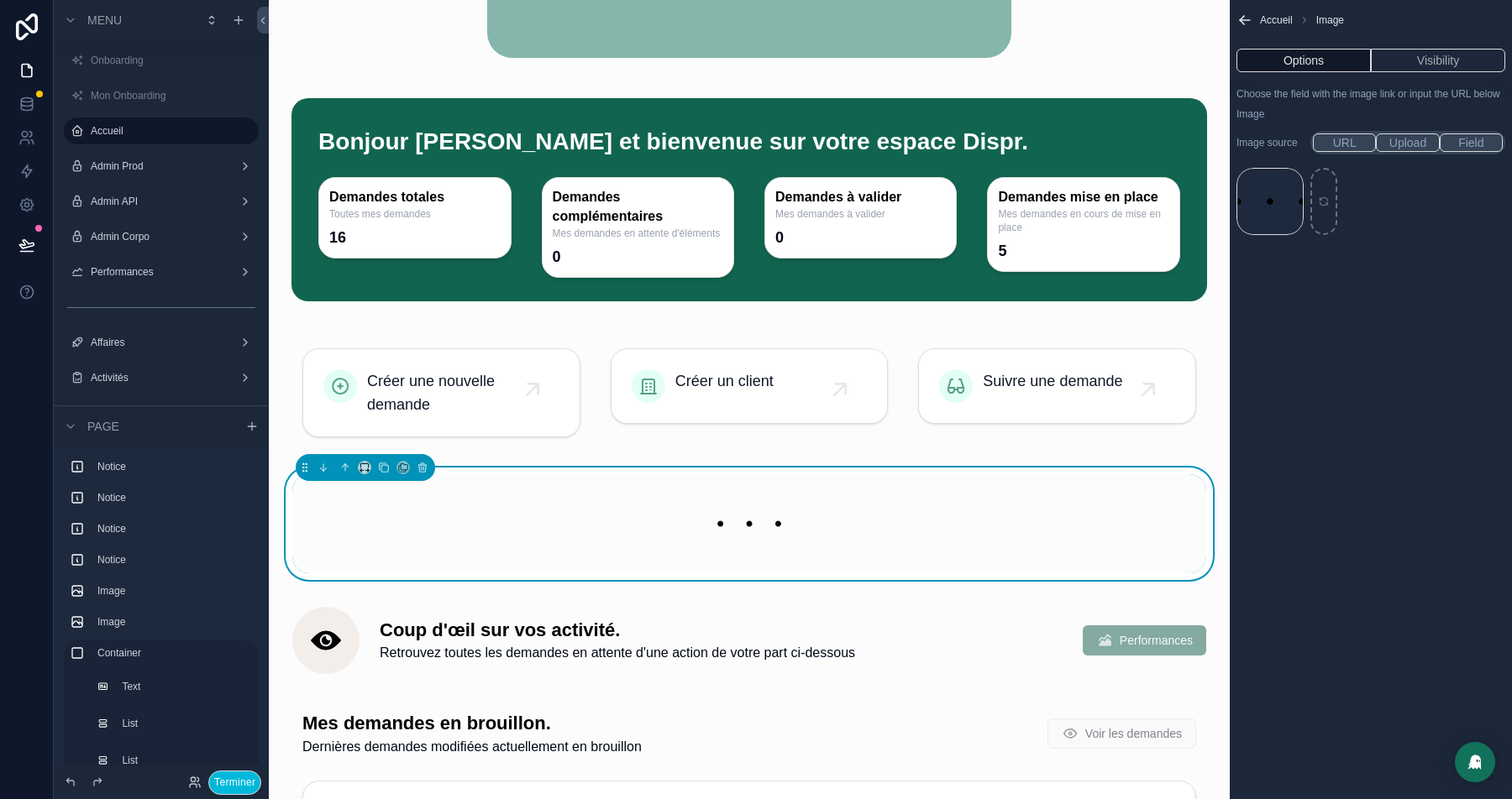
click at [0, 0] on icon "scrollable content" at bounding box center [0, 0] width 0 height 0
click at [1322, 167] on icon "button" at bounding box center [1315, 164] width 13 height 13
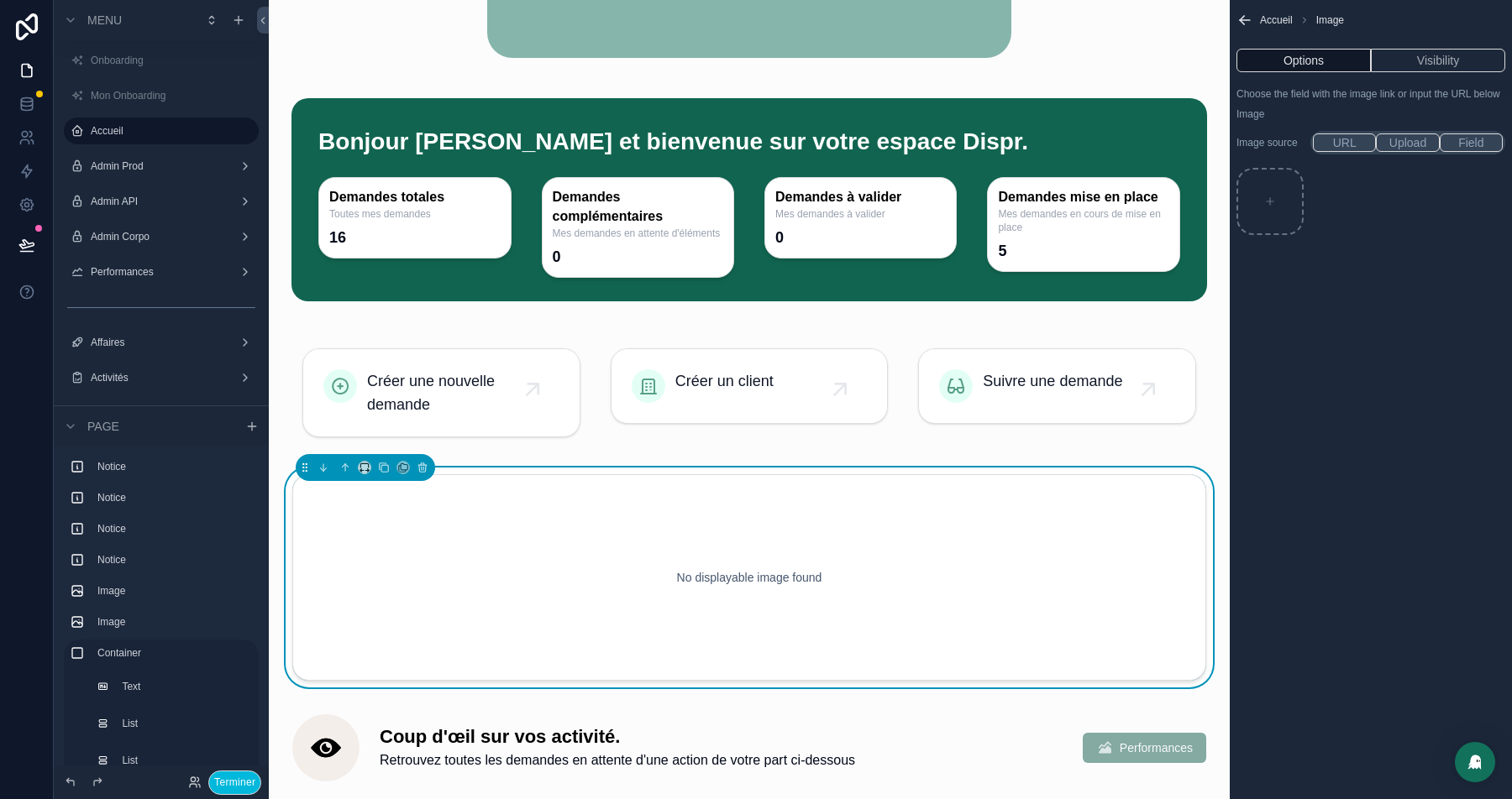
click at [226, 778] on button "Terminer" at bounding box center [235, 783] width 53 height 25
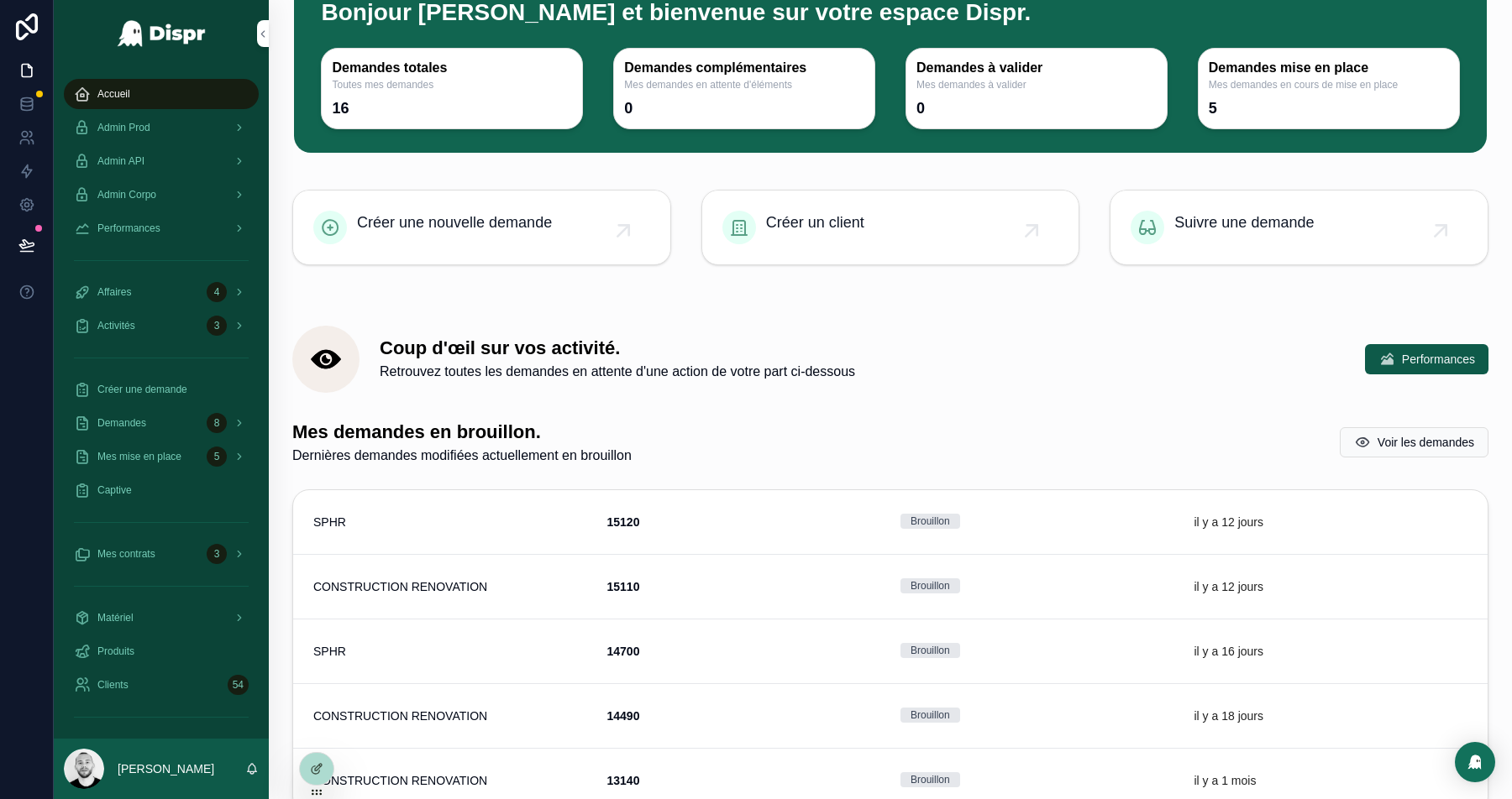
scroll to position [0, 0]
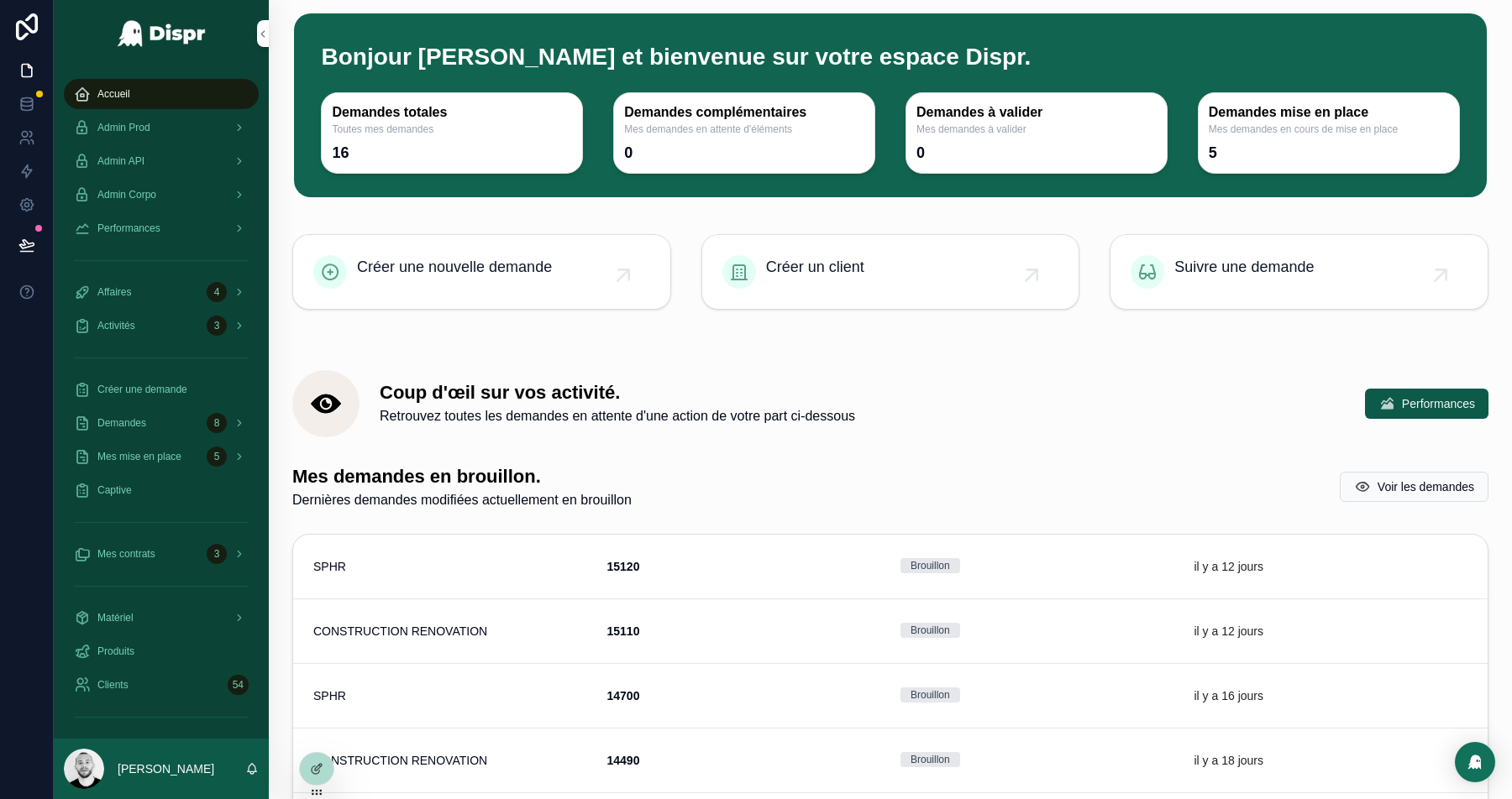
click at [317, 768] on icon at bounding box center [316, 770] width 13 height 13
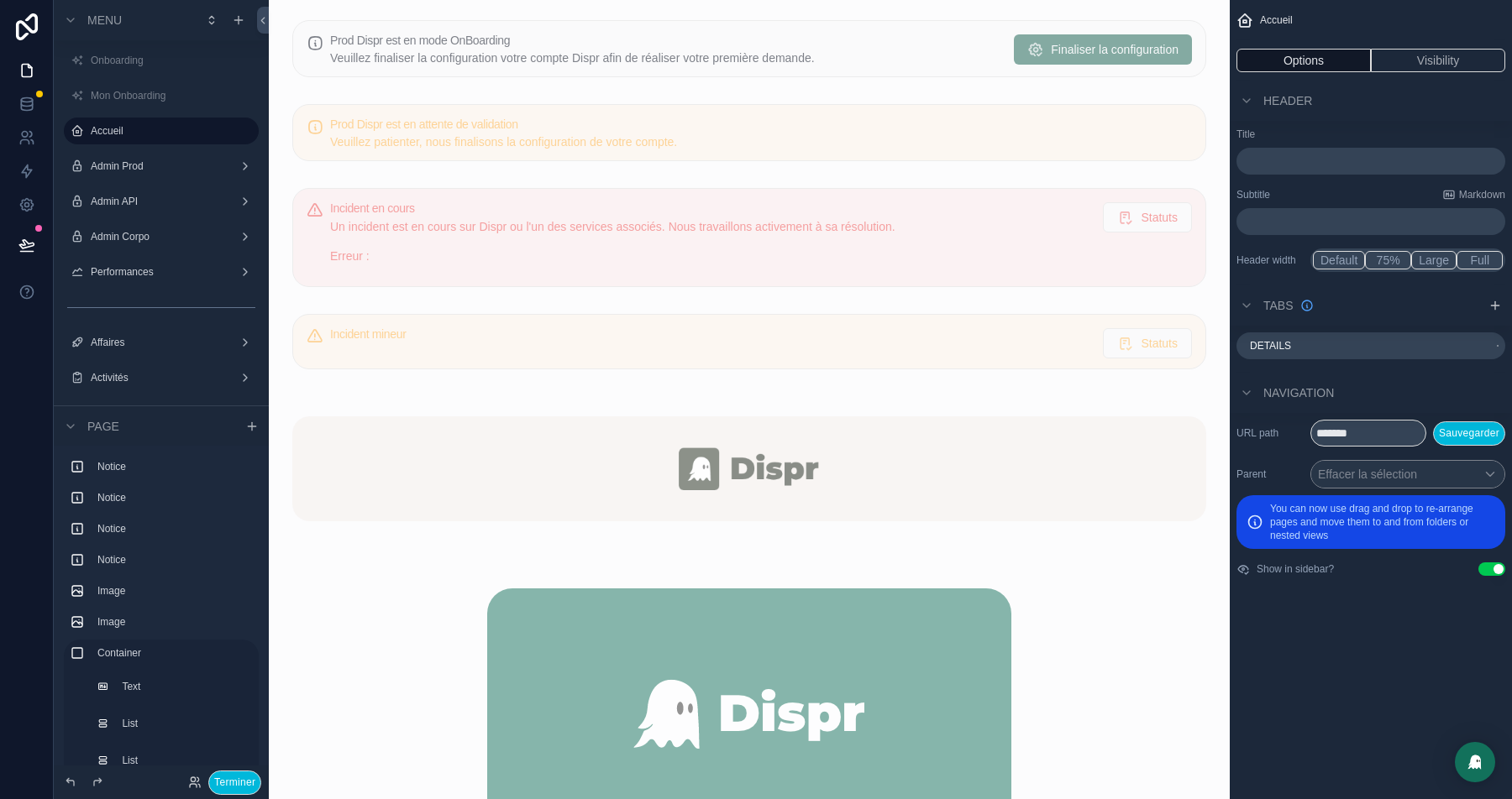
click at [565, 458] on div "scrollable content" at bounding box center [749, 469] width 934 height 160
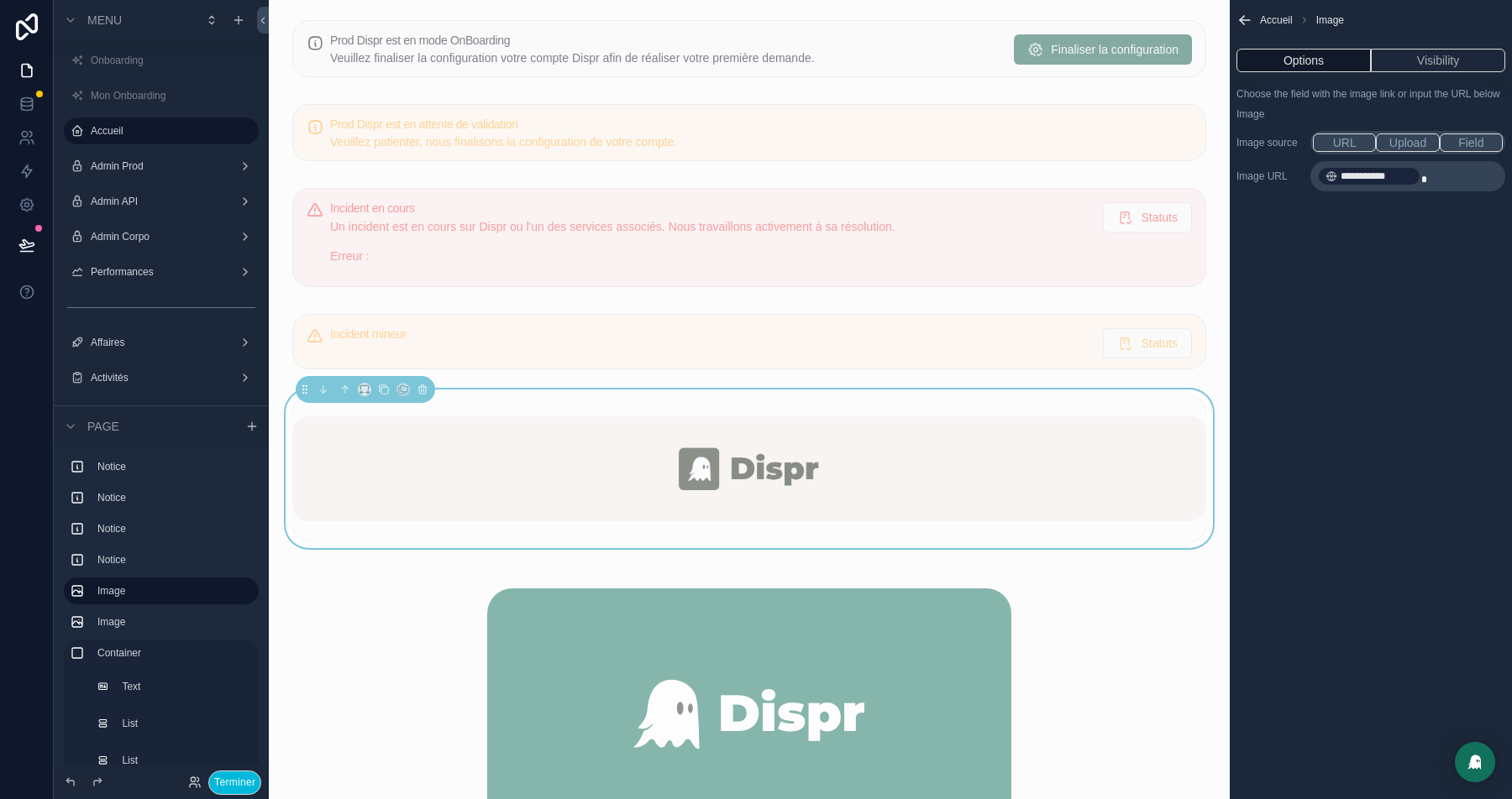
click at [1444, 69] on button "Visibility" at bounding box center [1438, 60] width 134 height 24
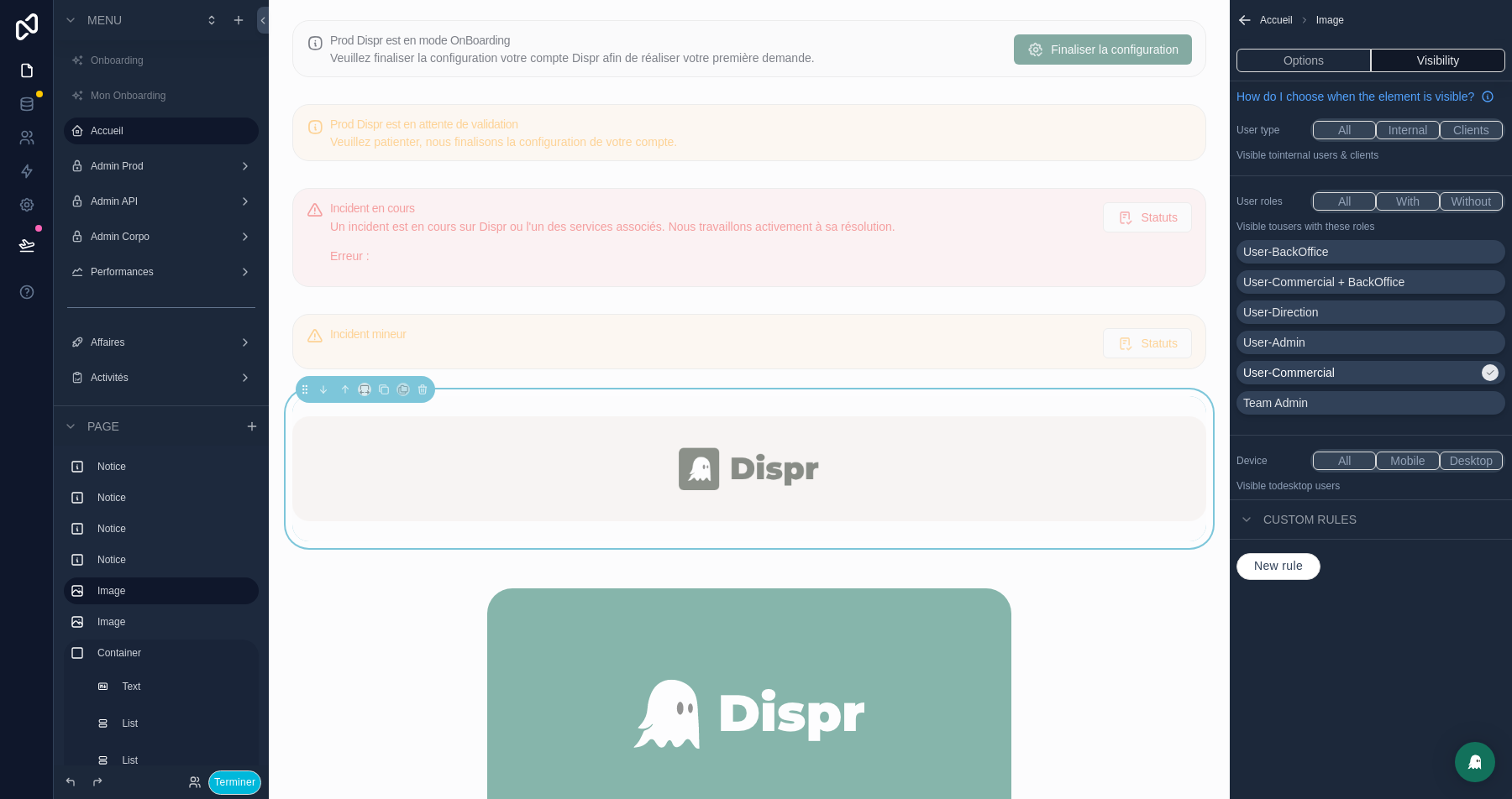
click at [1473, 381] on div "User-Commercial" at bounding box center [1360, 373] width 235 height 17
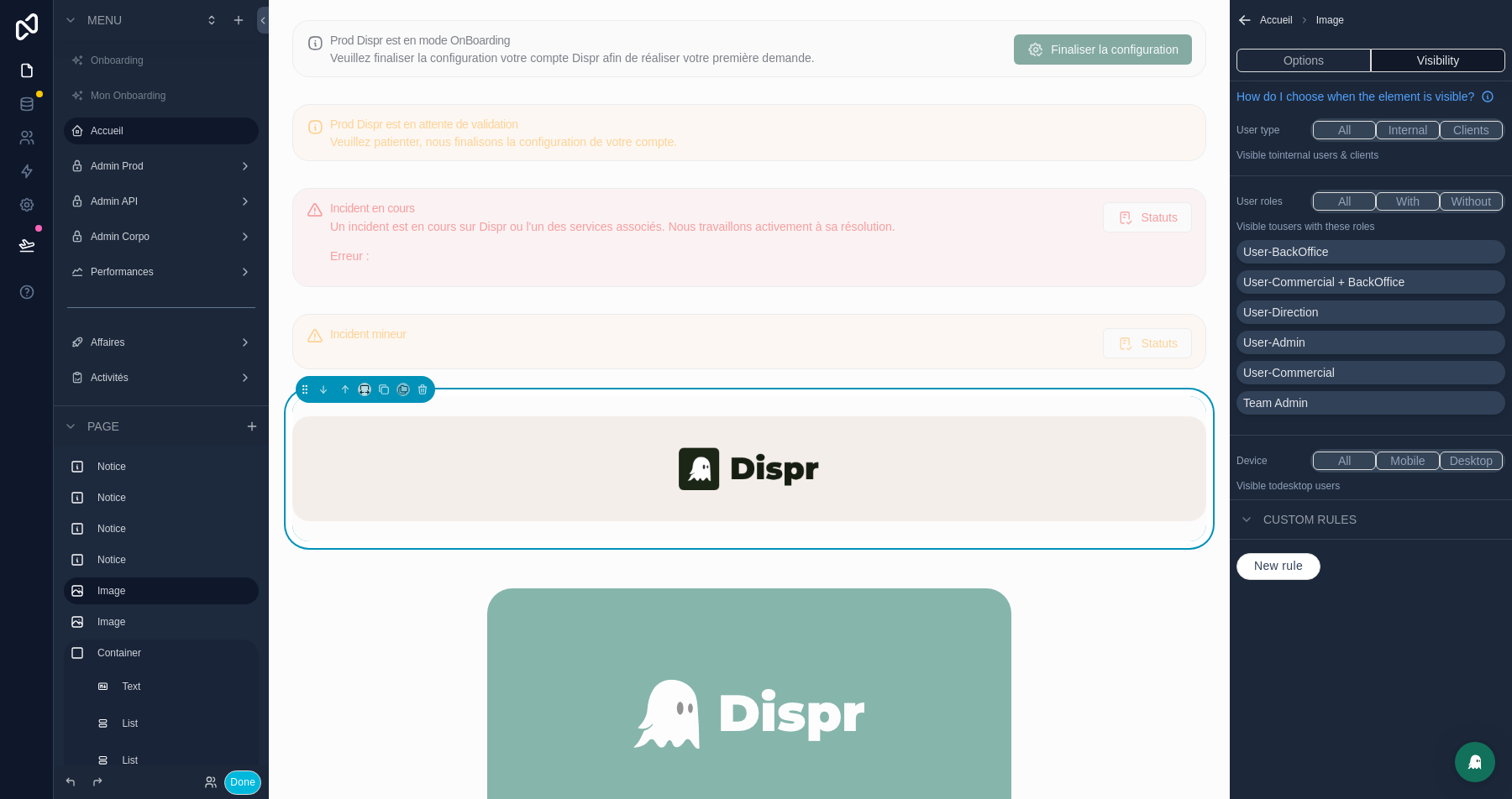
click at [1335, 211] on button "All" at bounding box center [1345, 200] width 63 height 18
click at [226, 787] on button "Terminer" at bounding box center [235, 783] width 53 height 25
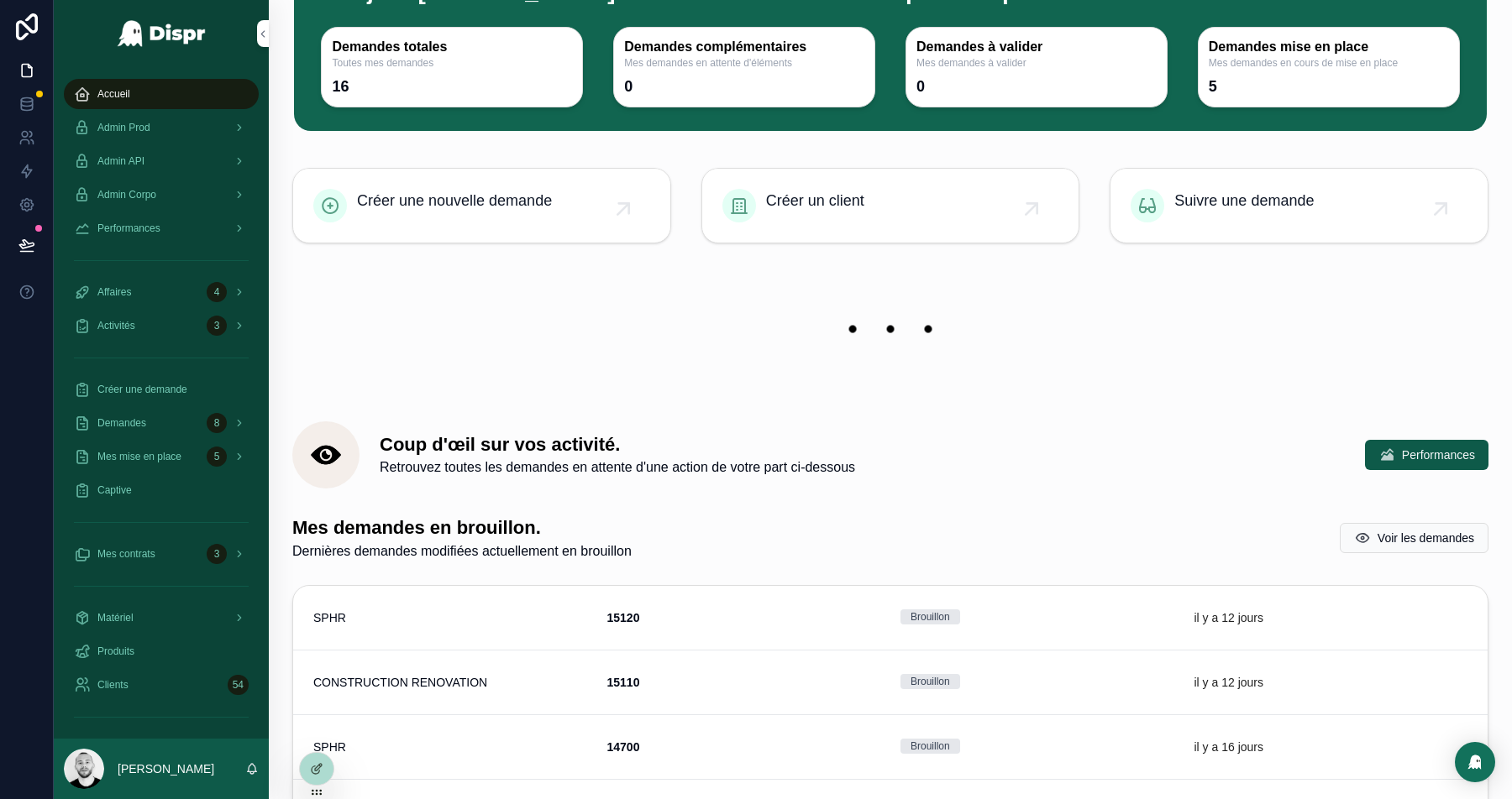
scroll to position [320, 0]
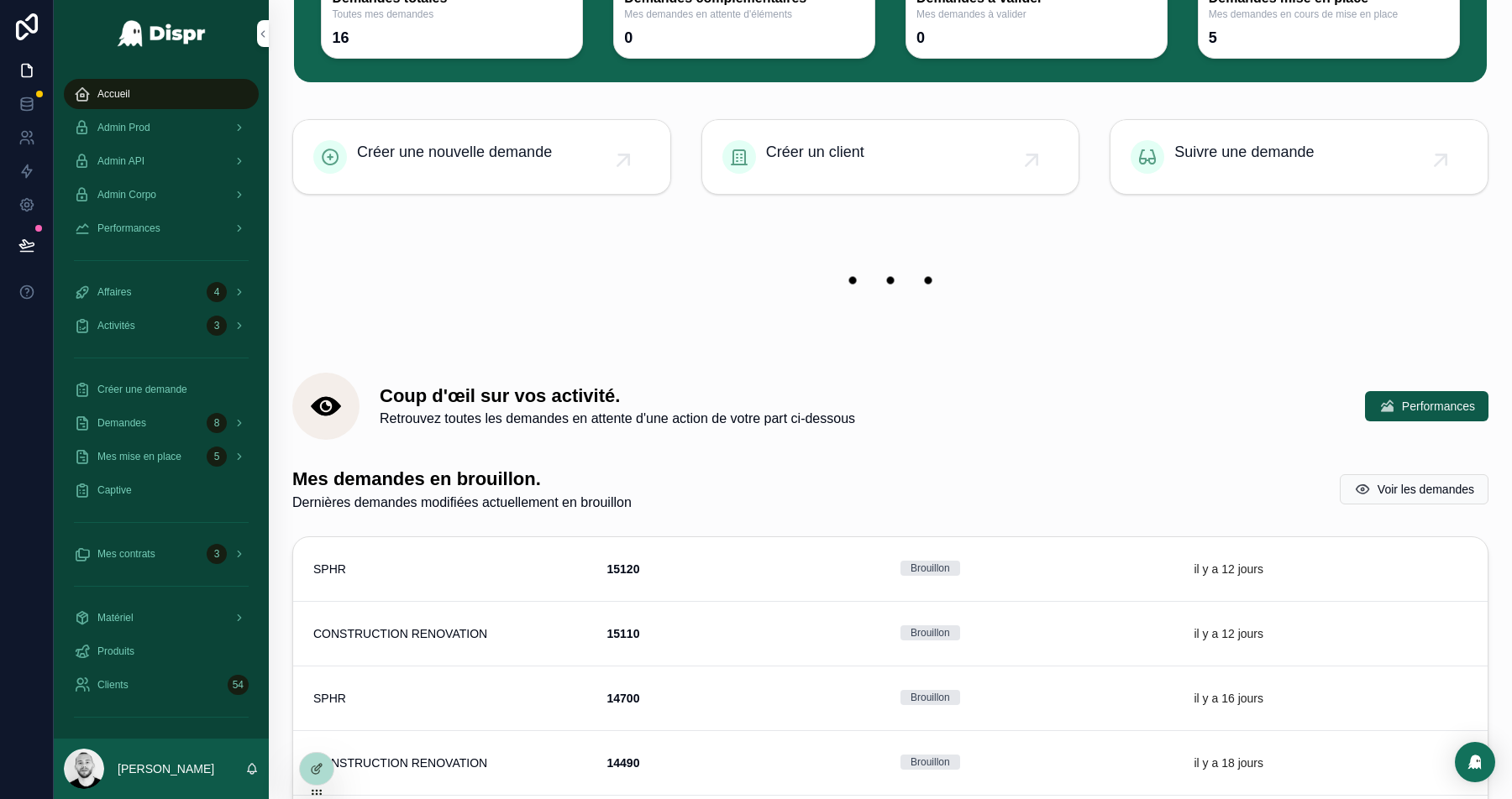
click at [319, 773] on icon at bounding box center [316, 770] width 13 height 13
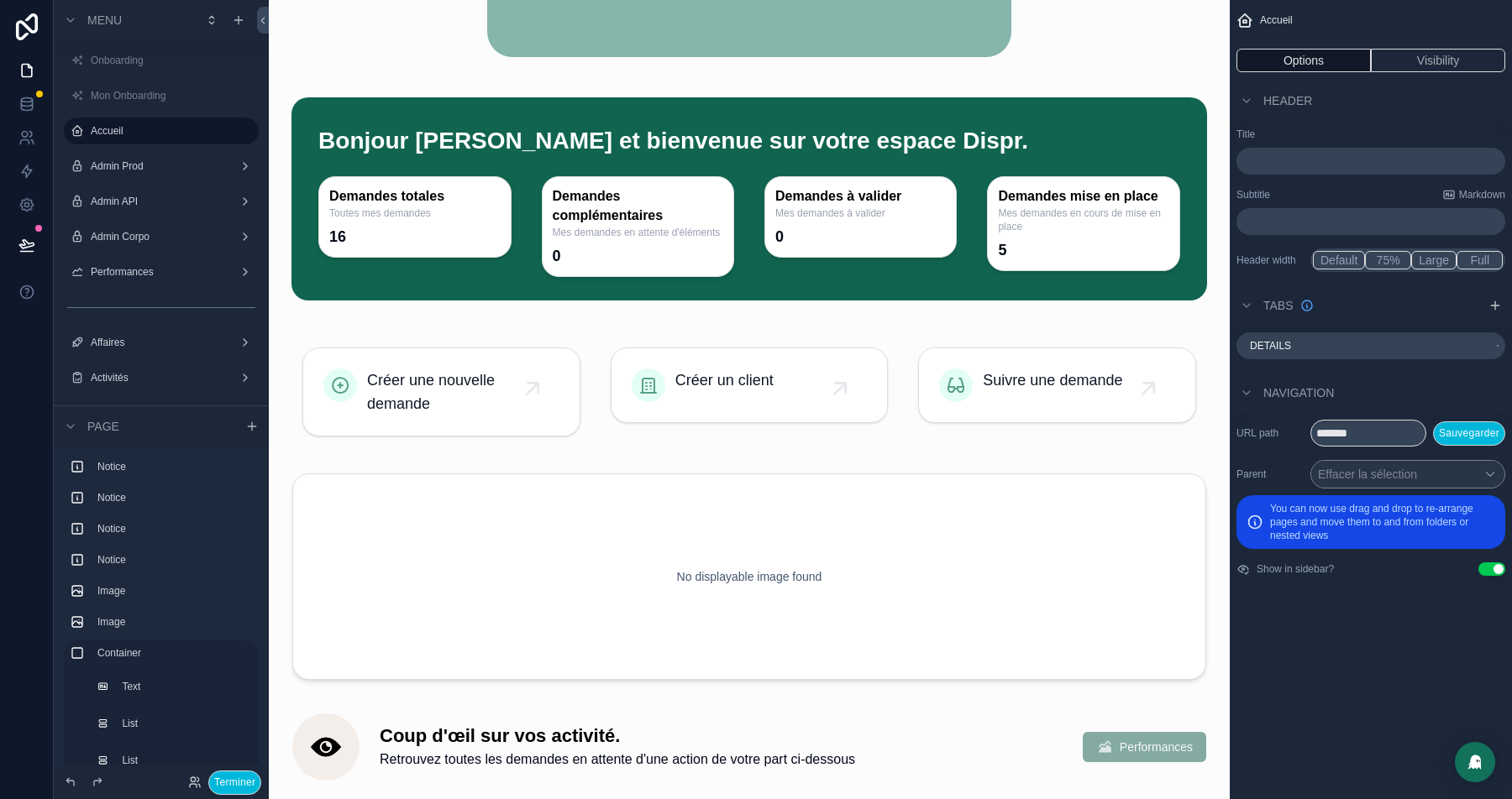
scroll to position [993, 0]
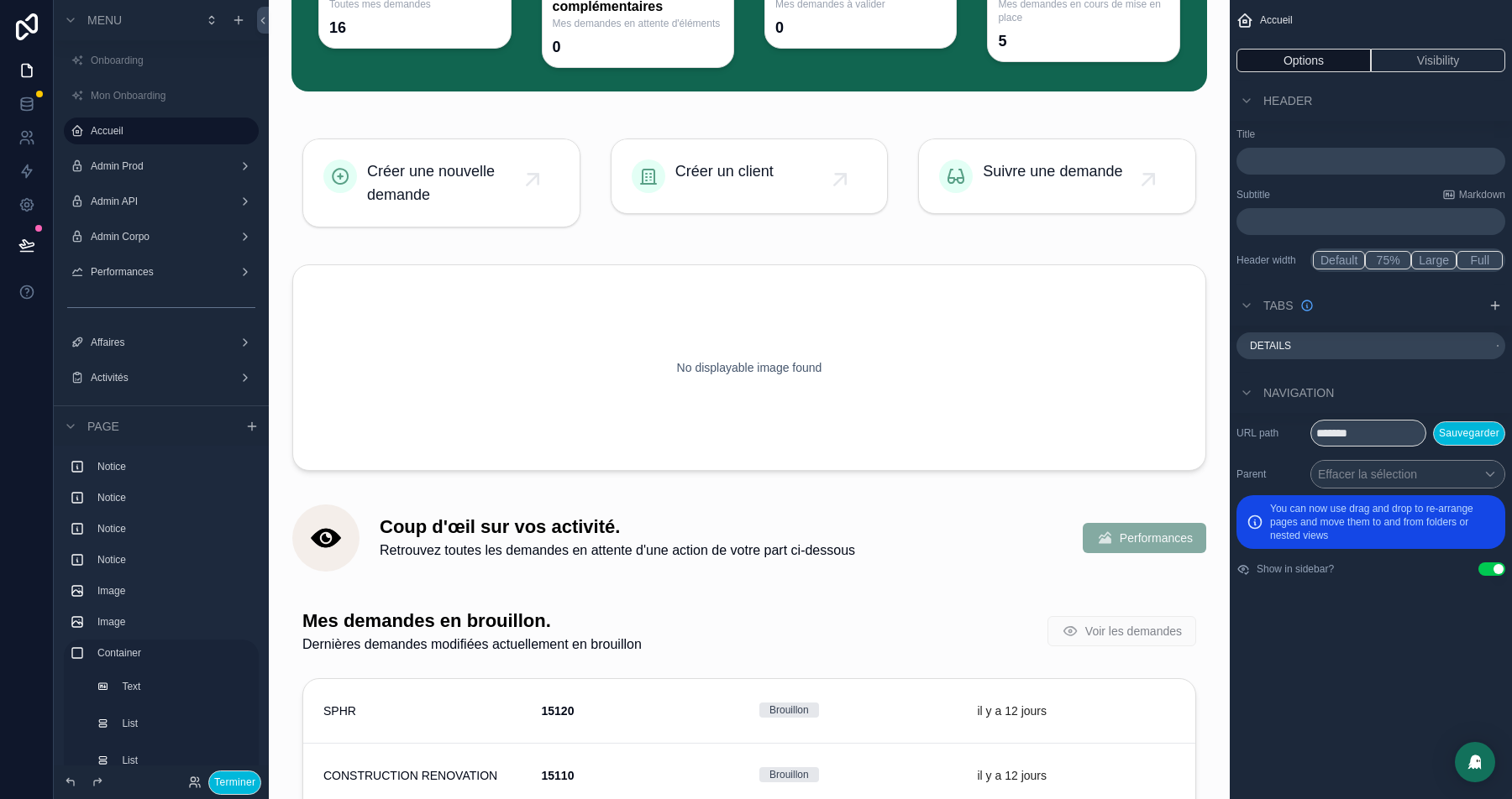
click at [809, 403] on div "scrollable content" at bounding box center [749, 368] width 934 height 220
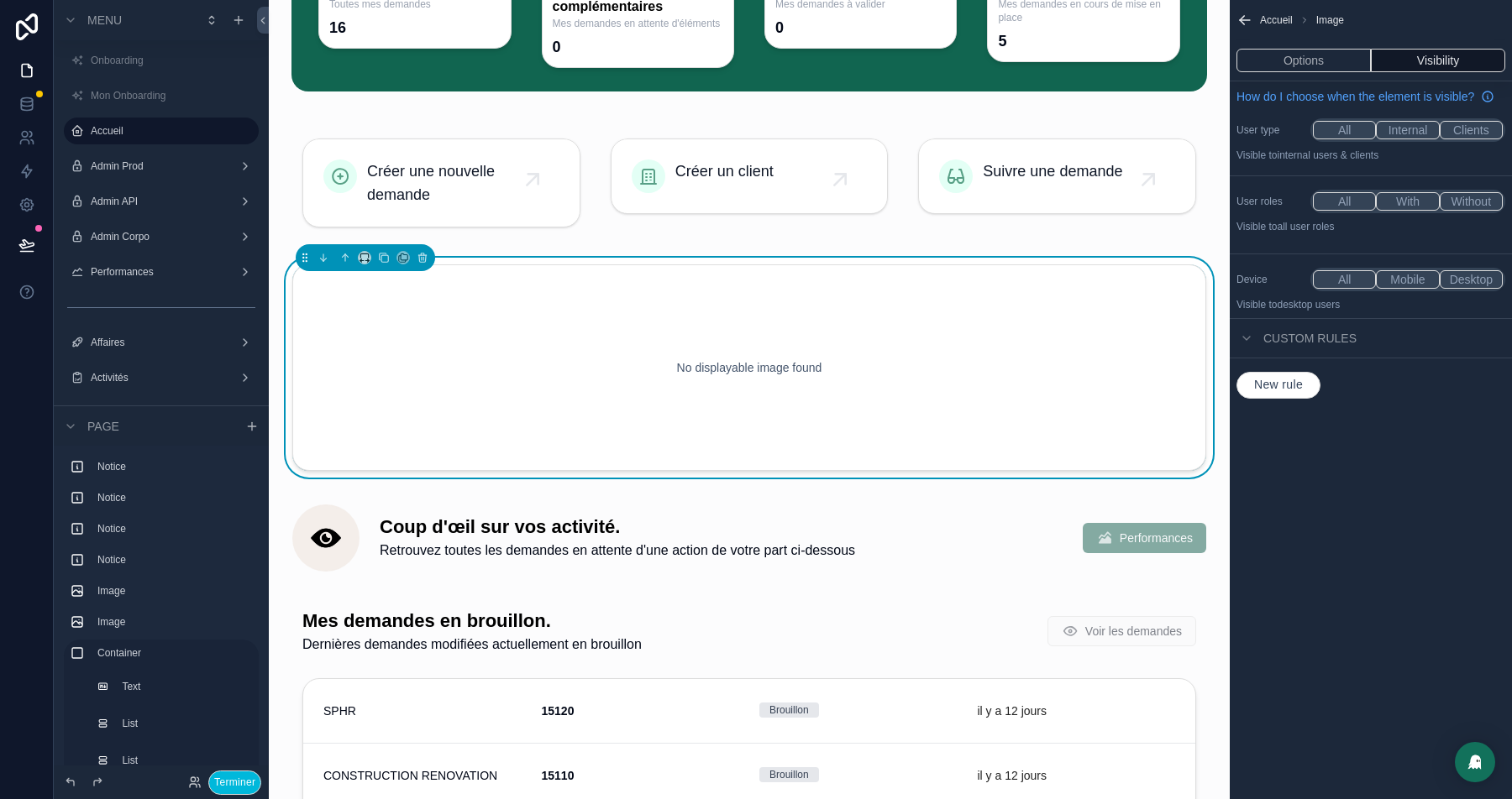
click at [1293, 56] on button "Options" at bounding box center [1303, 60] width 134 height 24
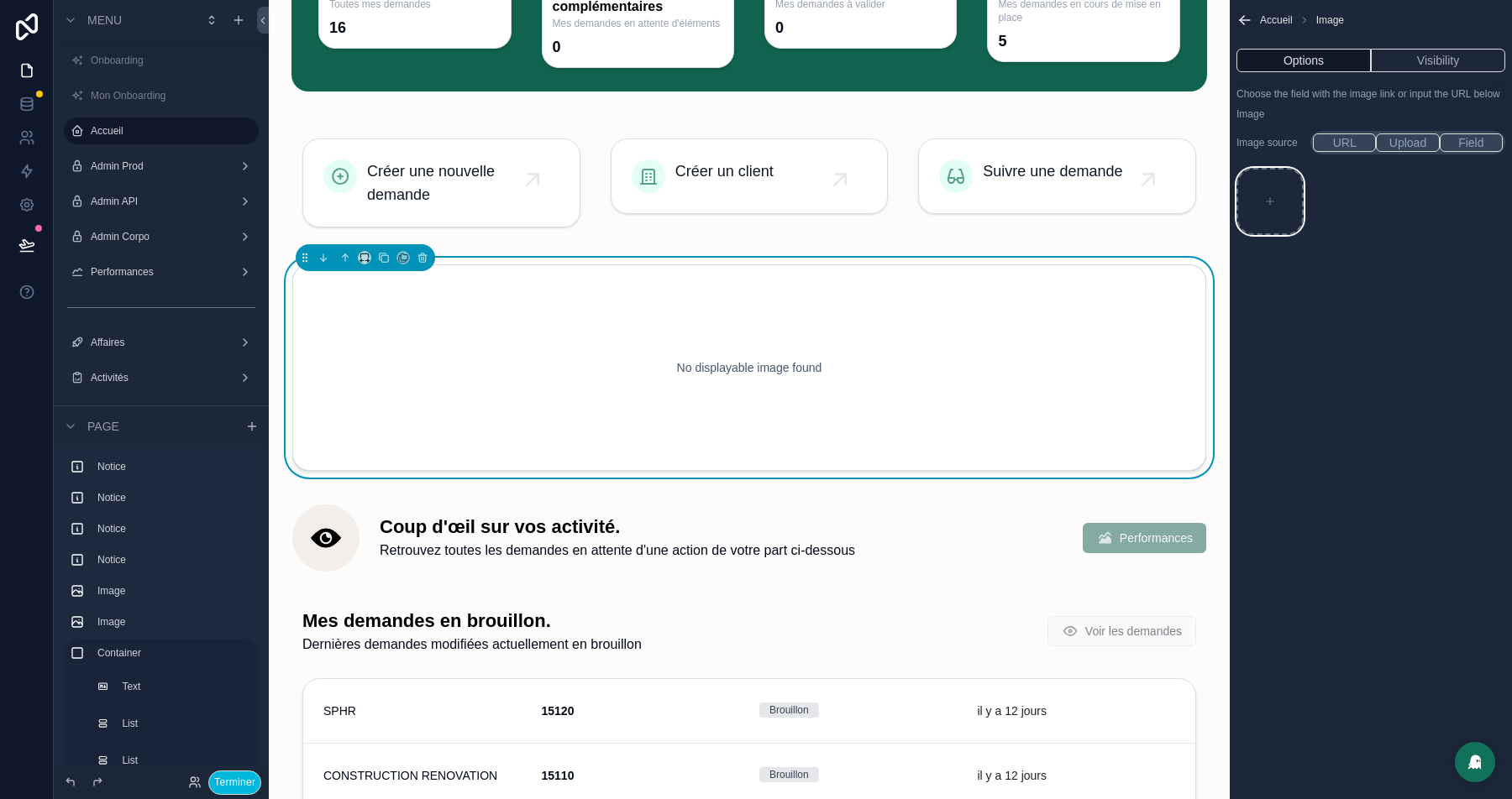
click at [1293, 218] on div "scrollable content" at bounding box center [1270, 201] width 67 height 67
type input "**********"
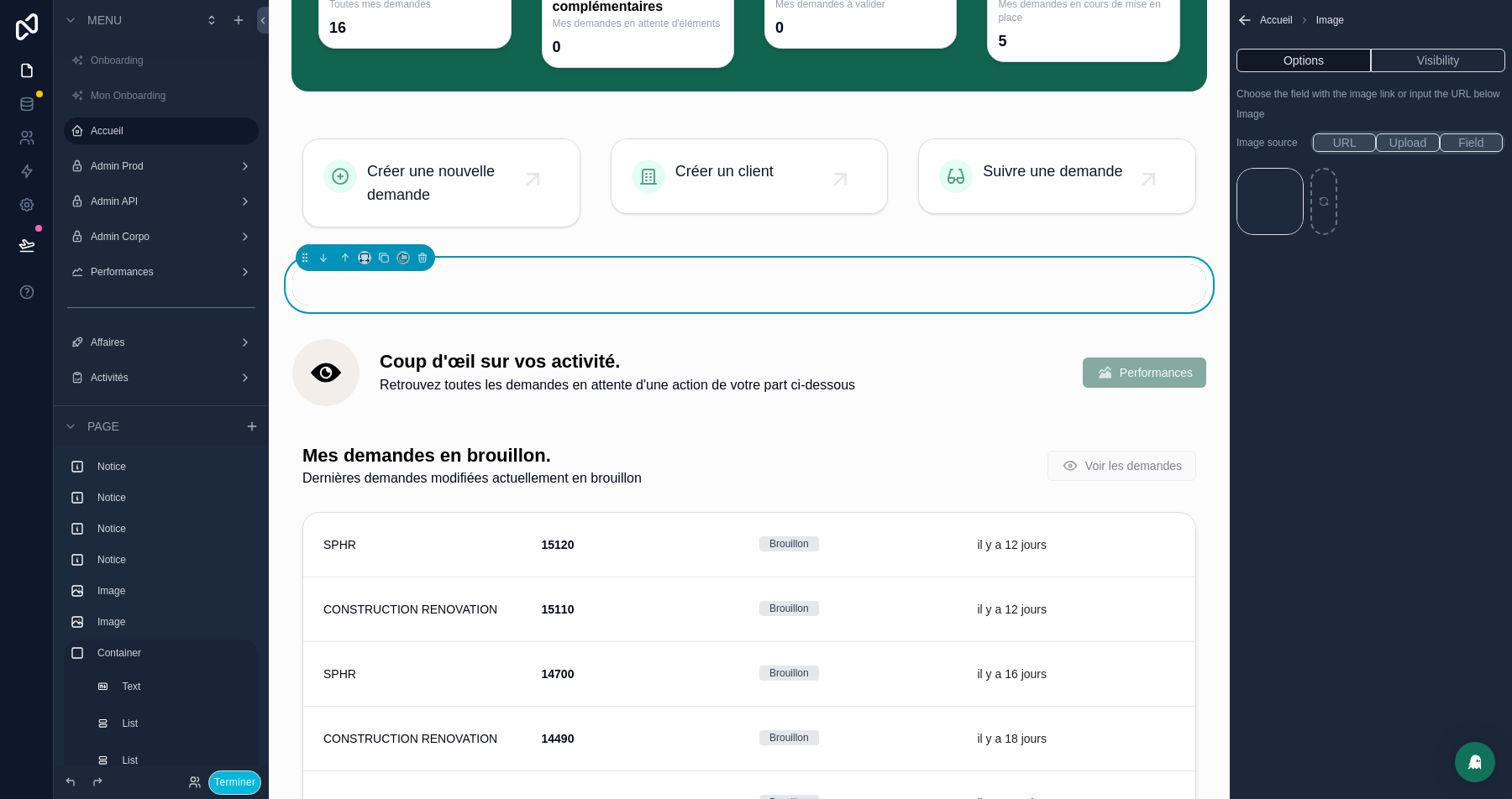
click at [242, 777] on button "Terminer" at bounding box center [235, 783] width 53 height 25
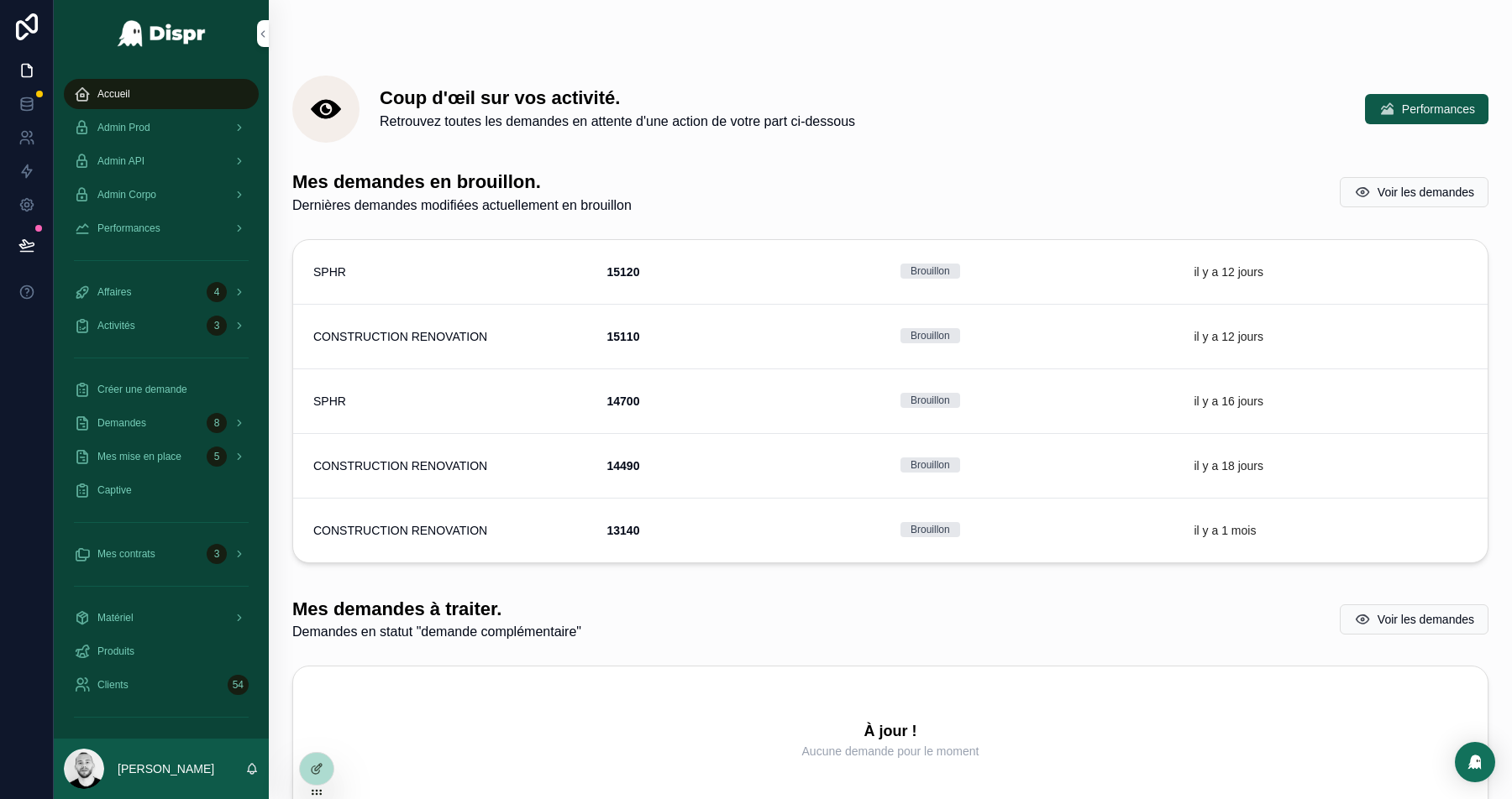
scroll to position [354, 0]
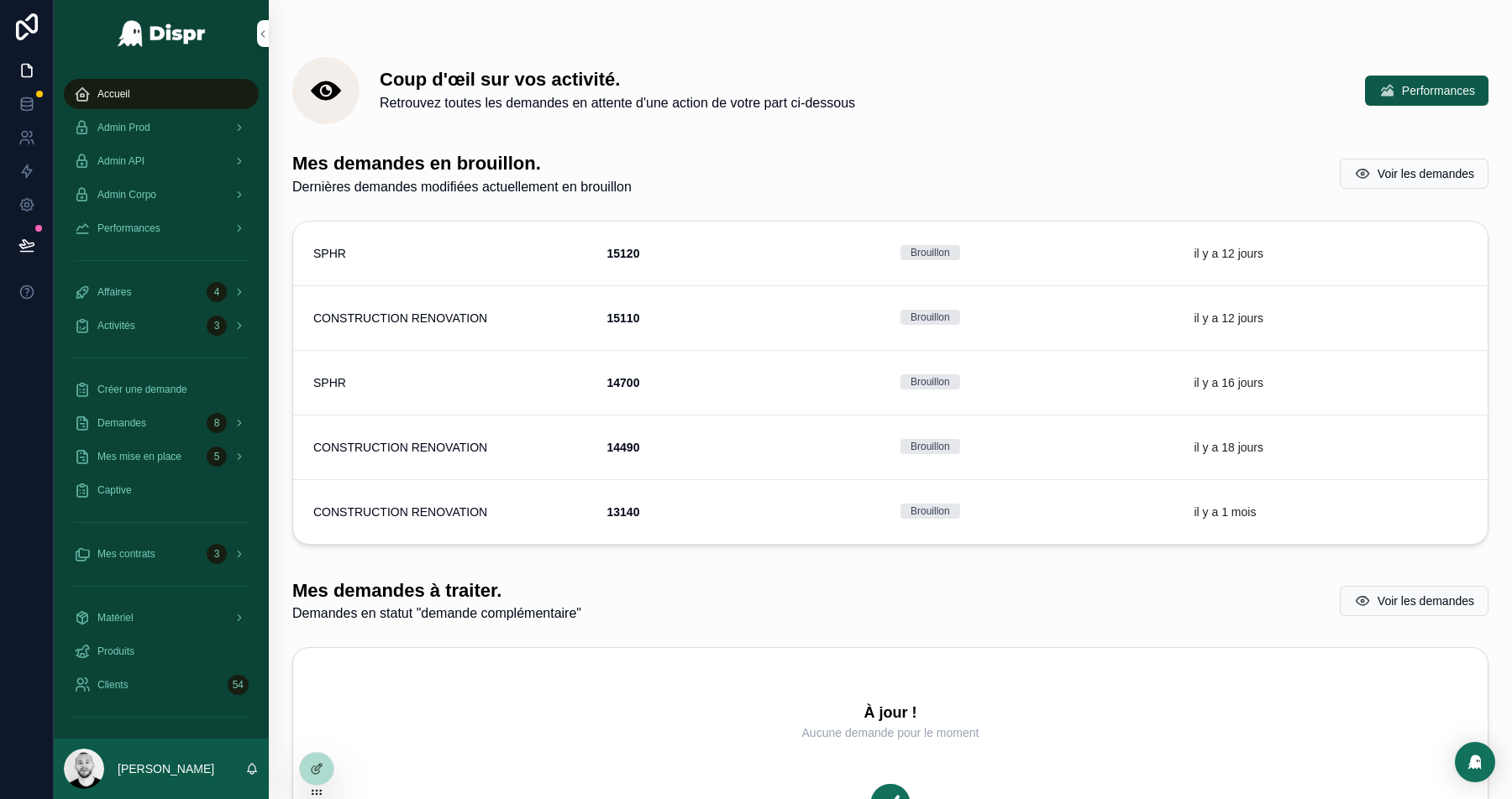
click at [321, 780] on div at bounding box center [316, 770] width 33 height 32
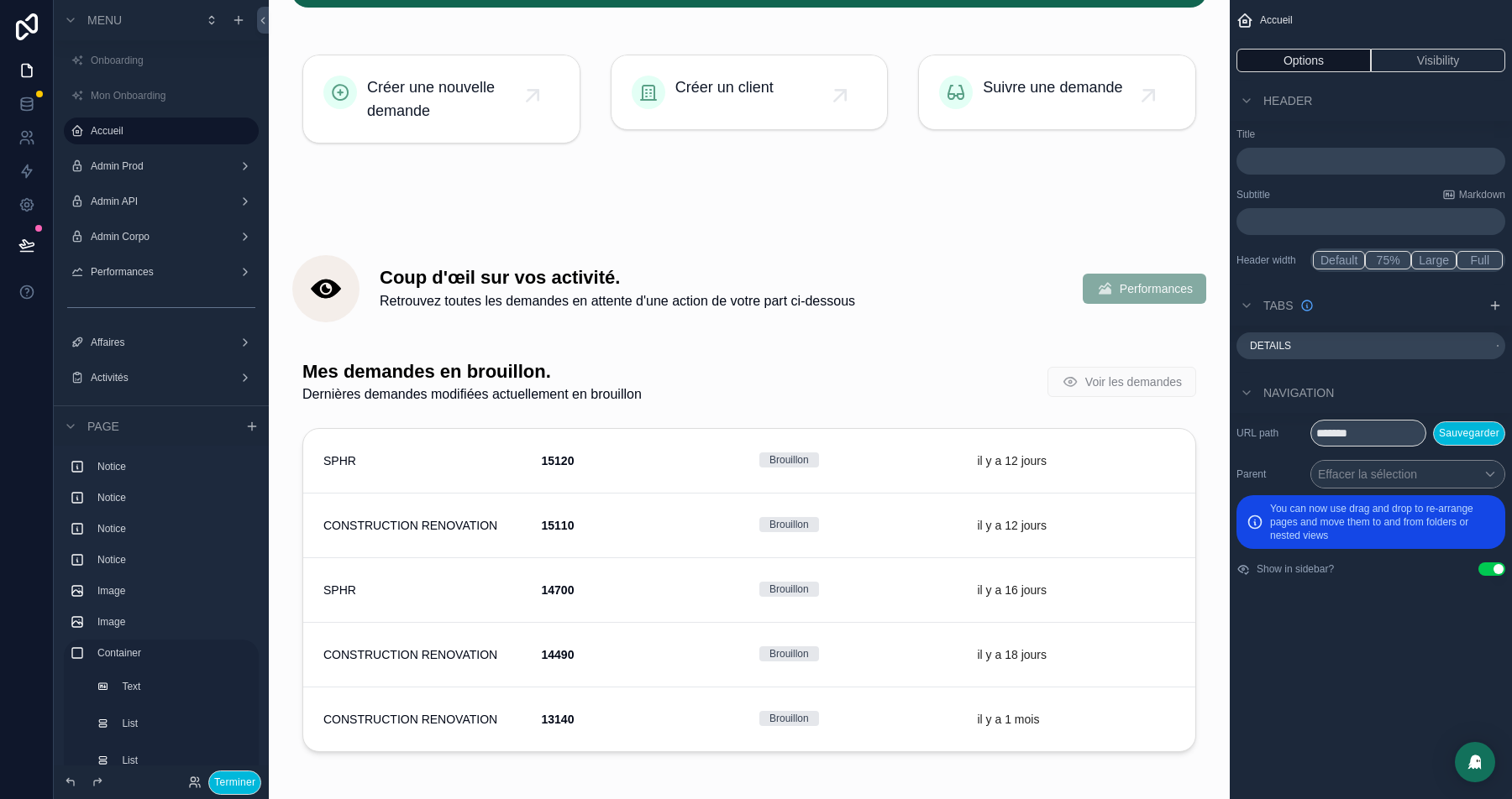
click at [442, 370] on div "scrollable content" at bounding box center [749, 560] width 934 height 434
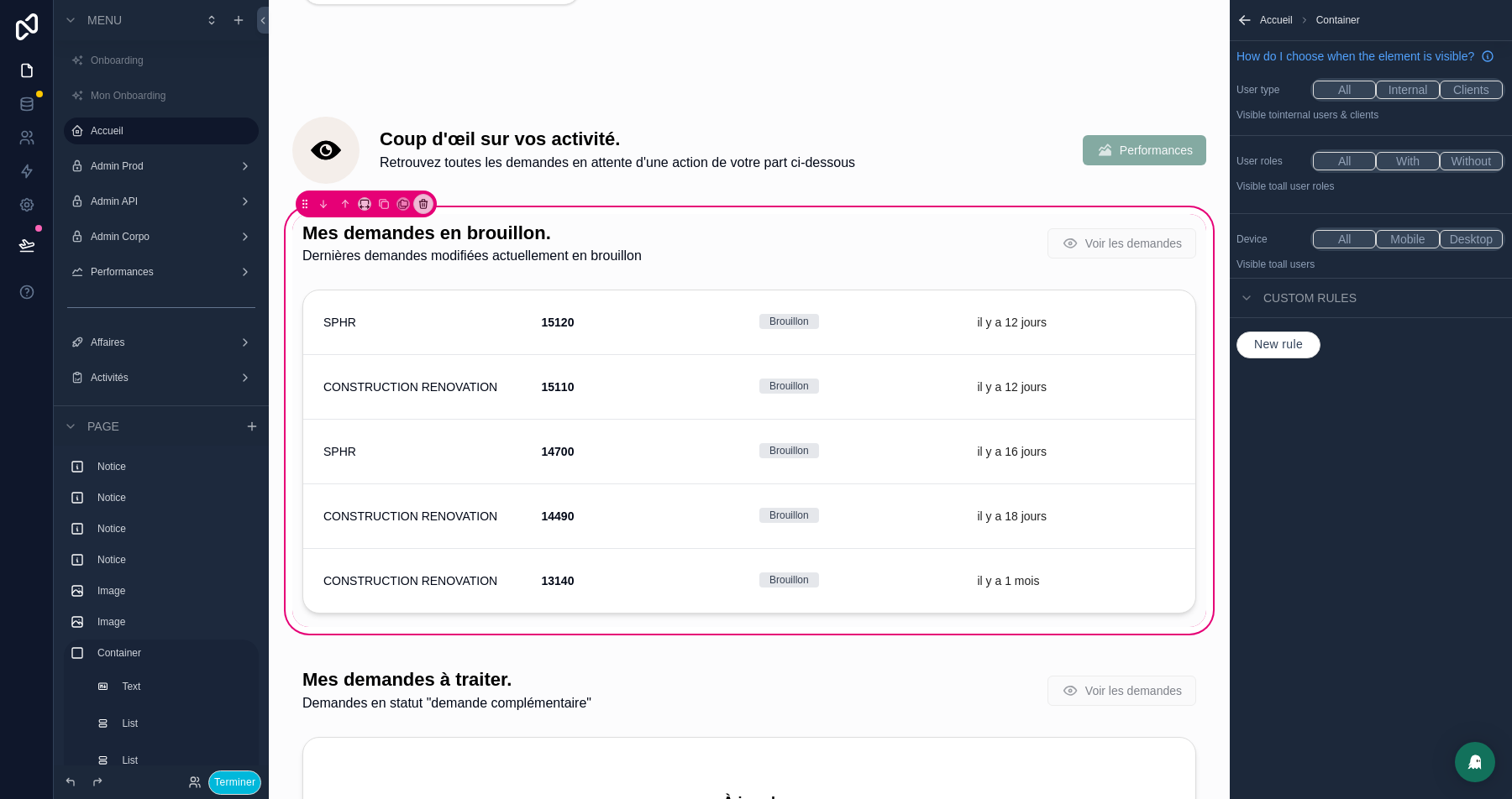
scroll to position [1208, 0]
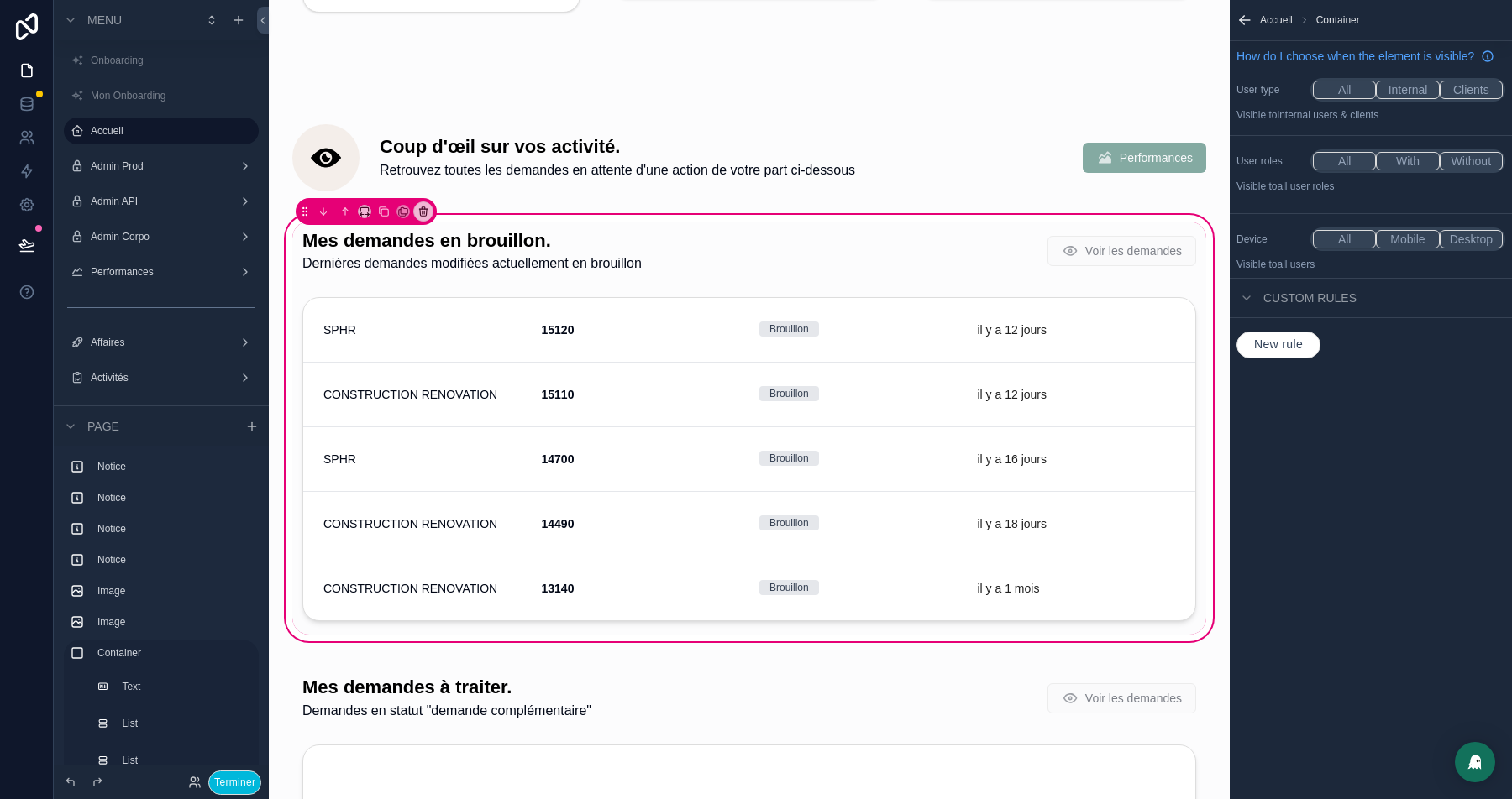
click at [230, 786] on button "Terminer" at bounding box center [235, 783] width 53 height 25
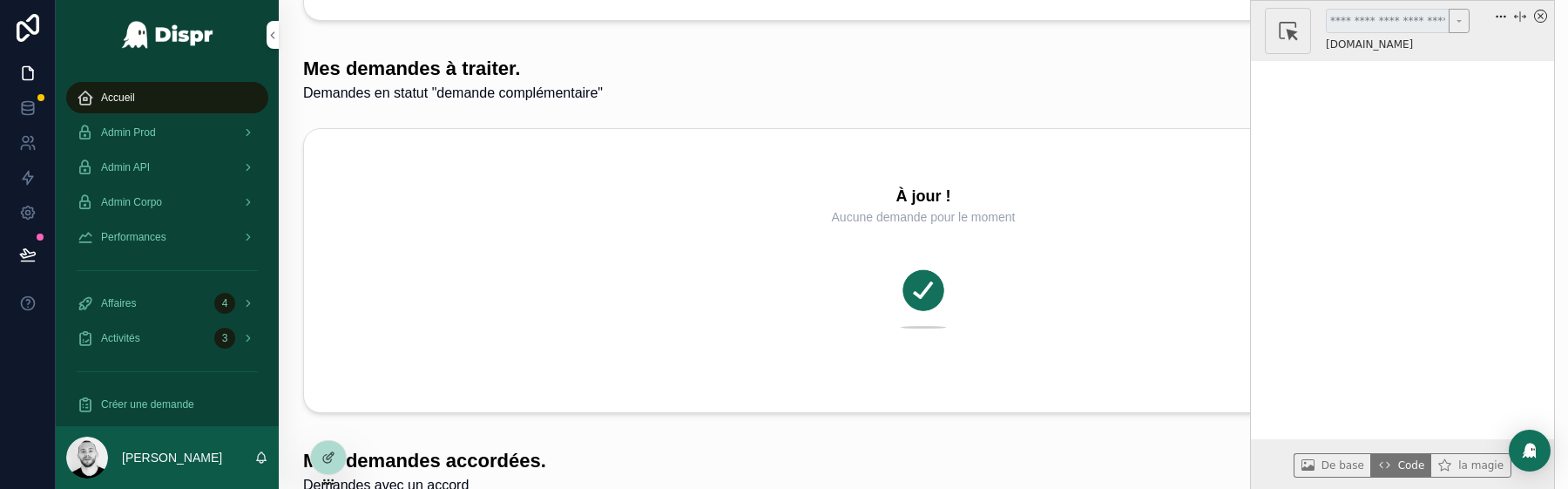
scroll to position [1302, 0]
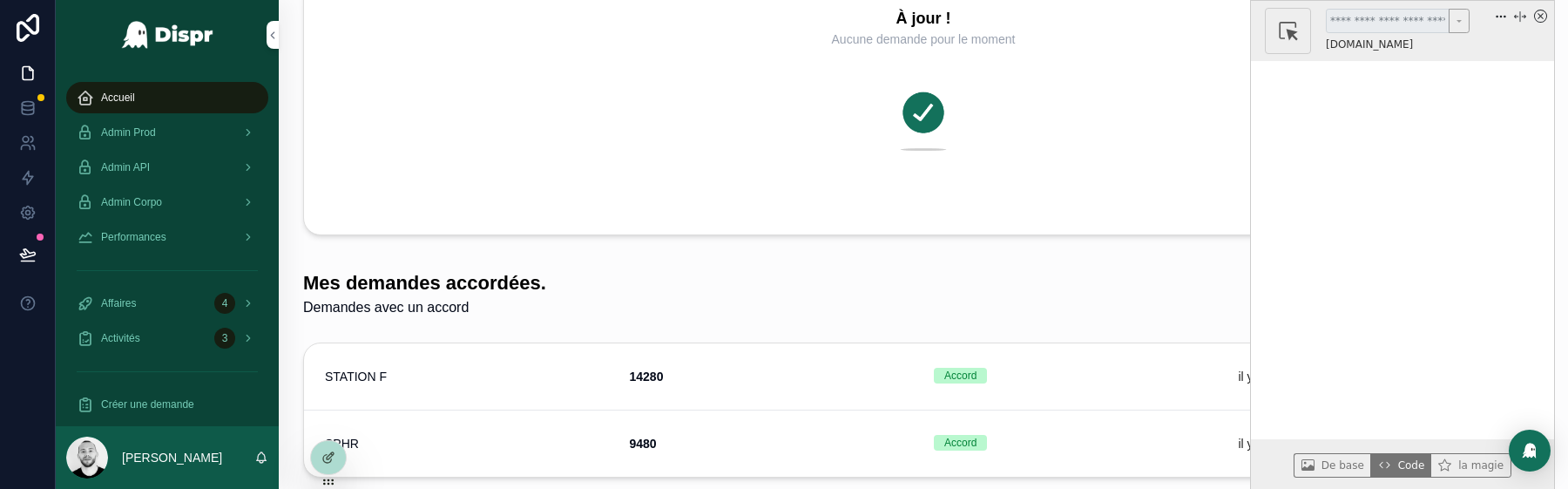
drag, startPoint x: 682, startPoint y: 293, endPoint x: 1227, endPoint y: 290, distance: 545.0
click at [1227, 290] on div "Bonjour Tom et bienvenue sur votre espace Dispr. Demandes totales Toutes mes de…" at bounding box center [923, 385] width 1289 height 3377
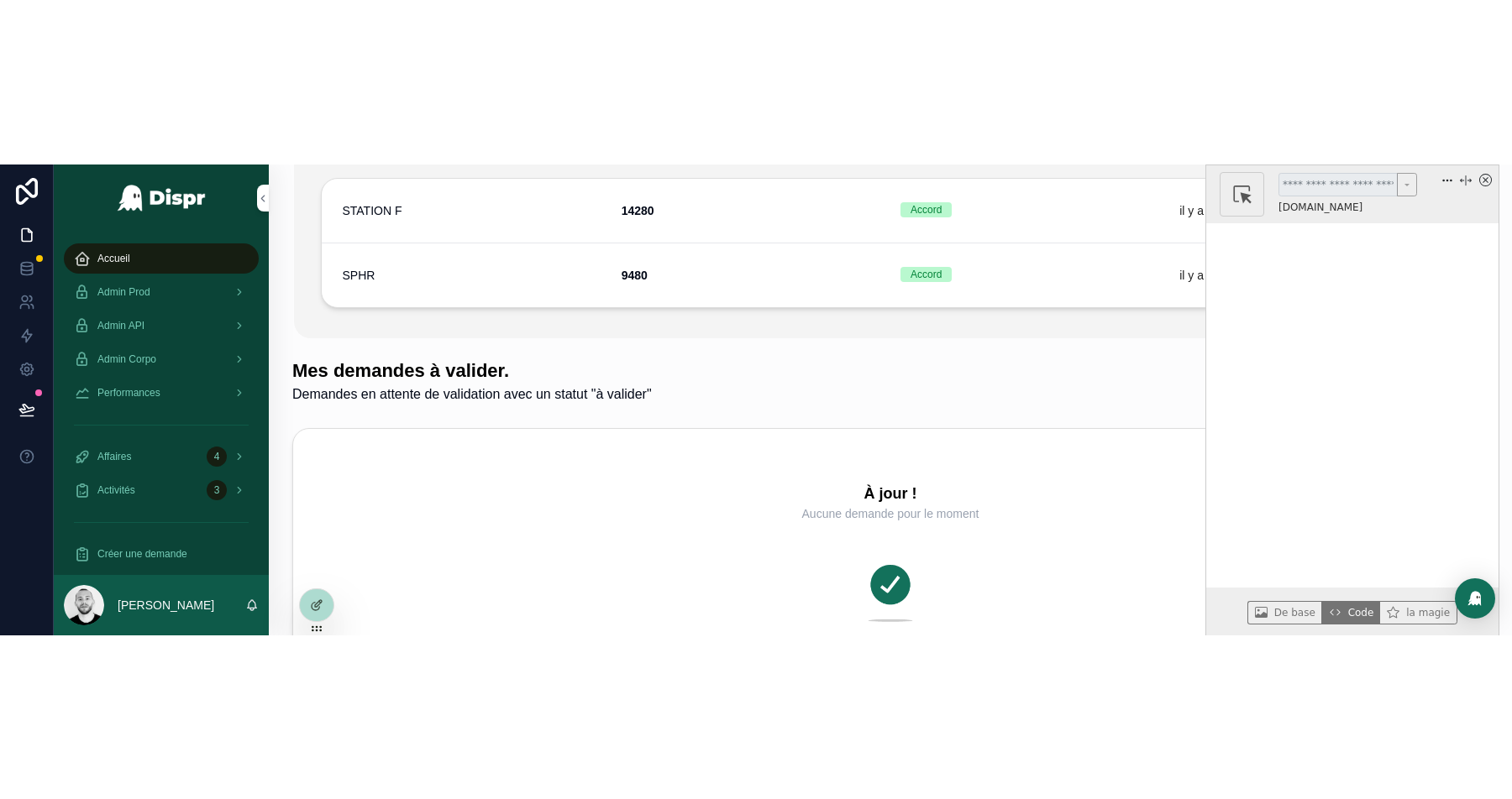
scroll to position [1657, 0]
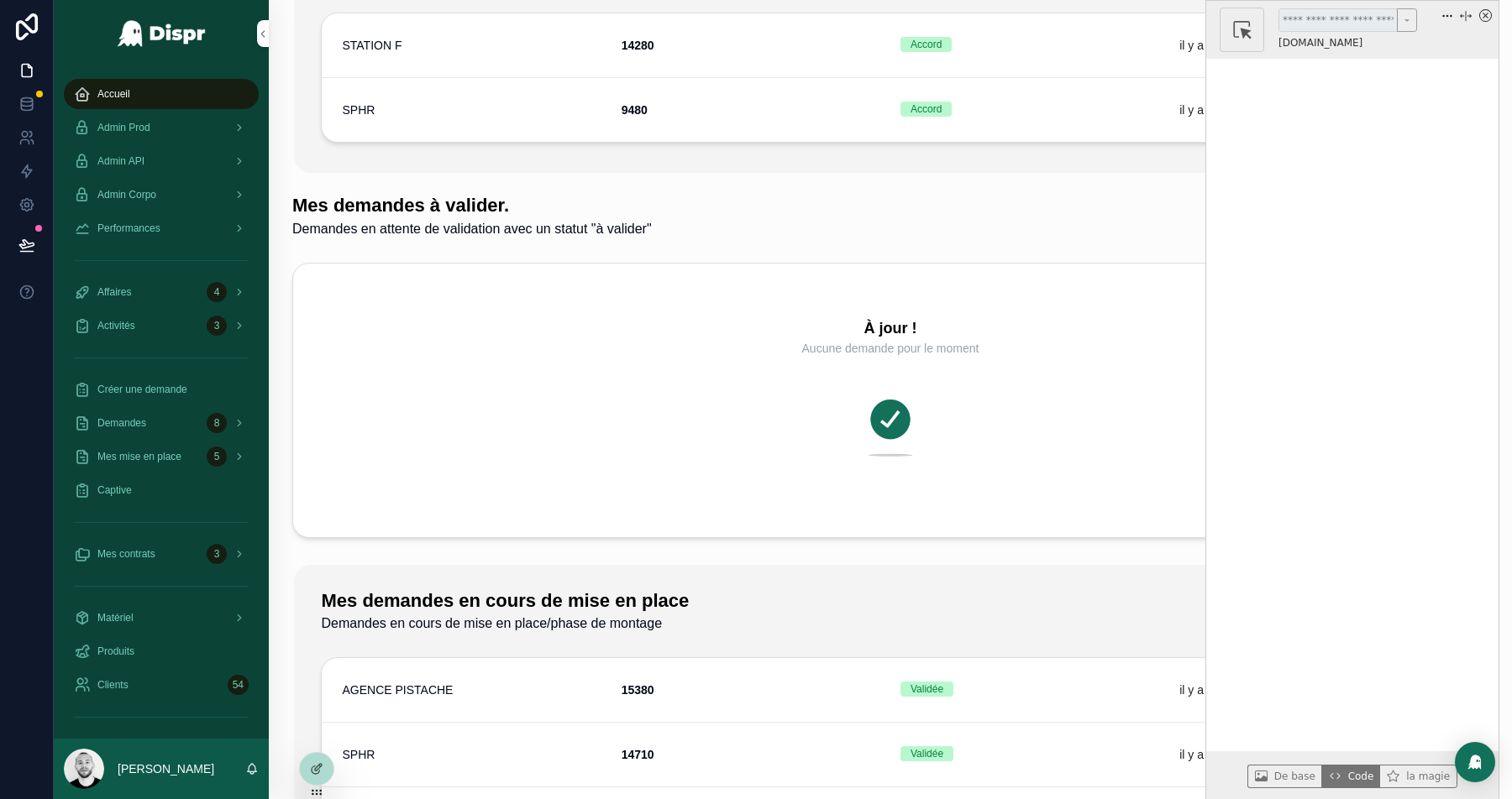
click at [1485, 11] on icon "x circle" at bounding box center [1485, 15] width 12 height 12
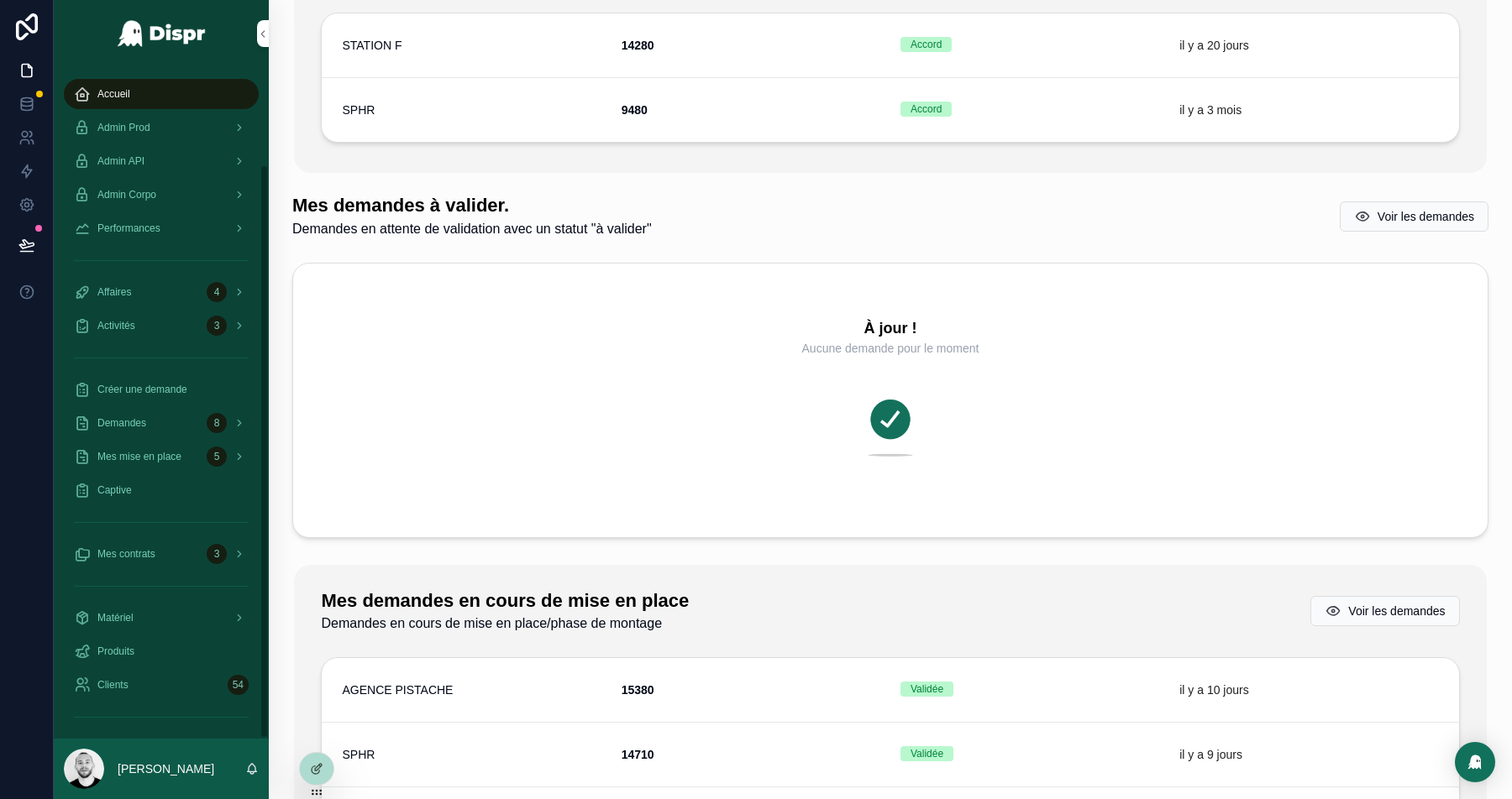
click at [320, 777] on div at bounding box center [316, 770] width 33 height 32
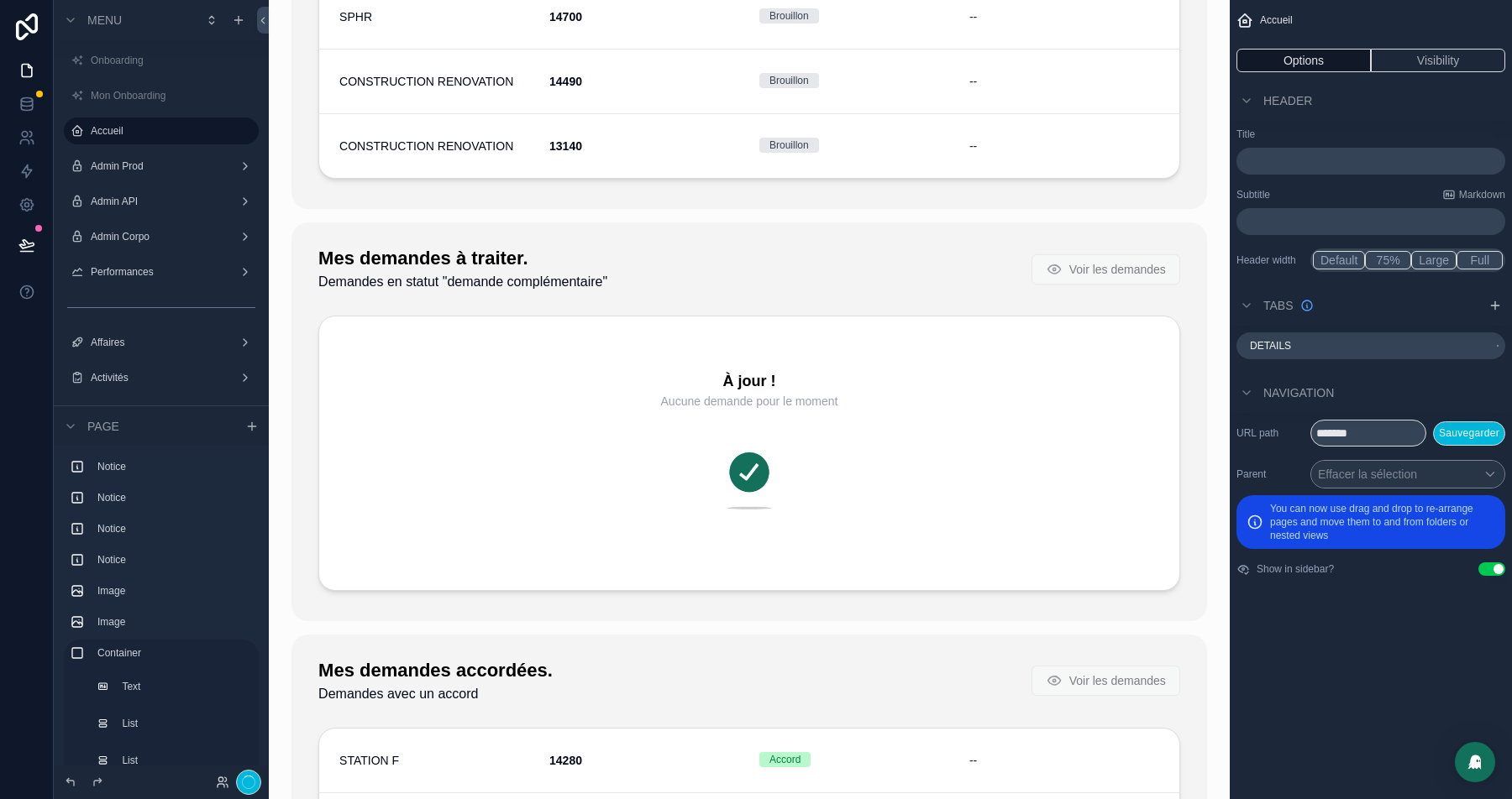
click at [380, 287] on div "scrollable content" at bounding box center [749, 421] width 915 height 398
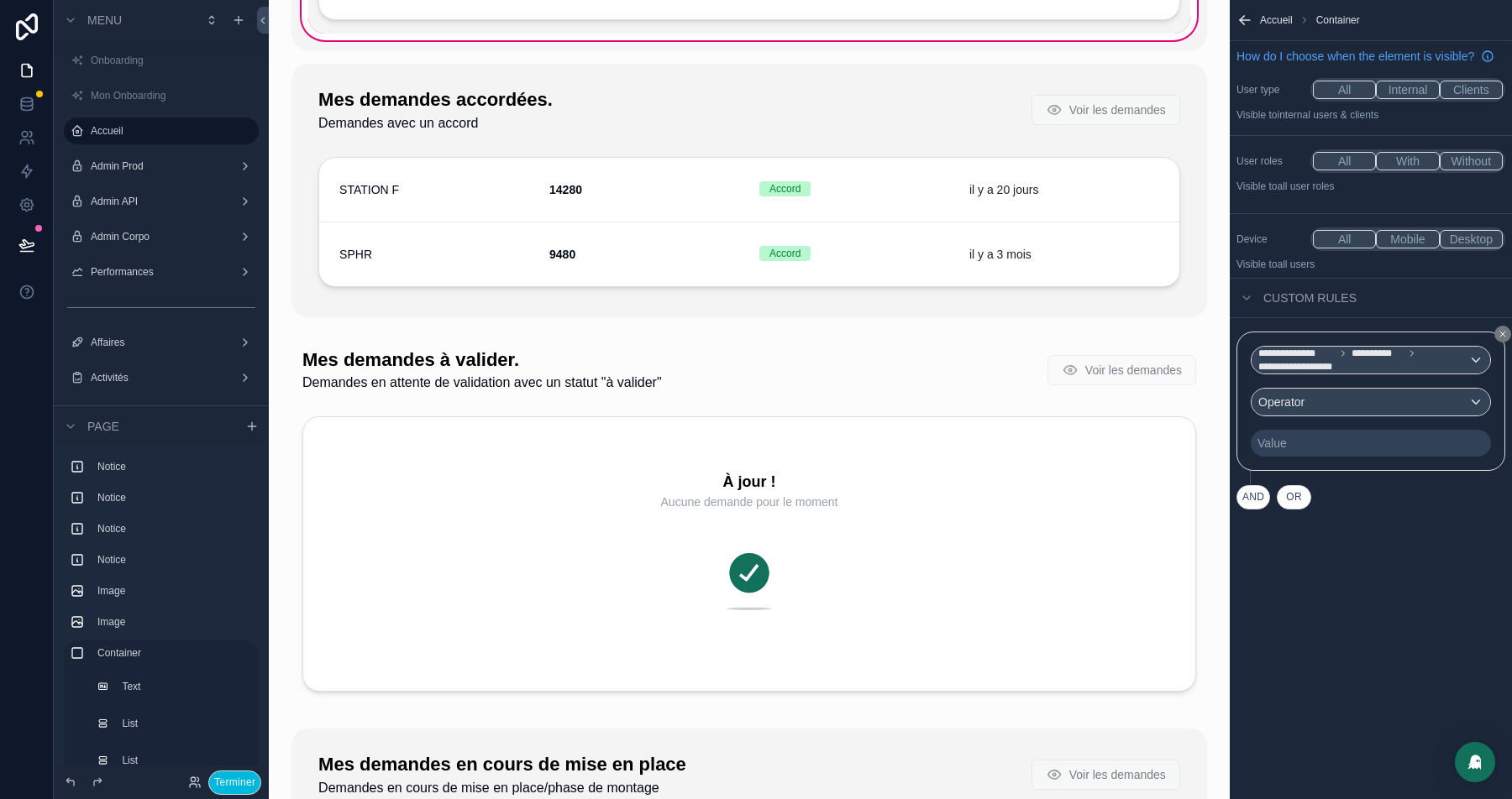
scroll to position [2353, 0]
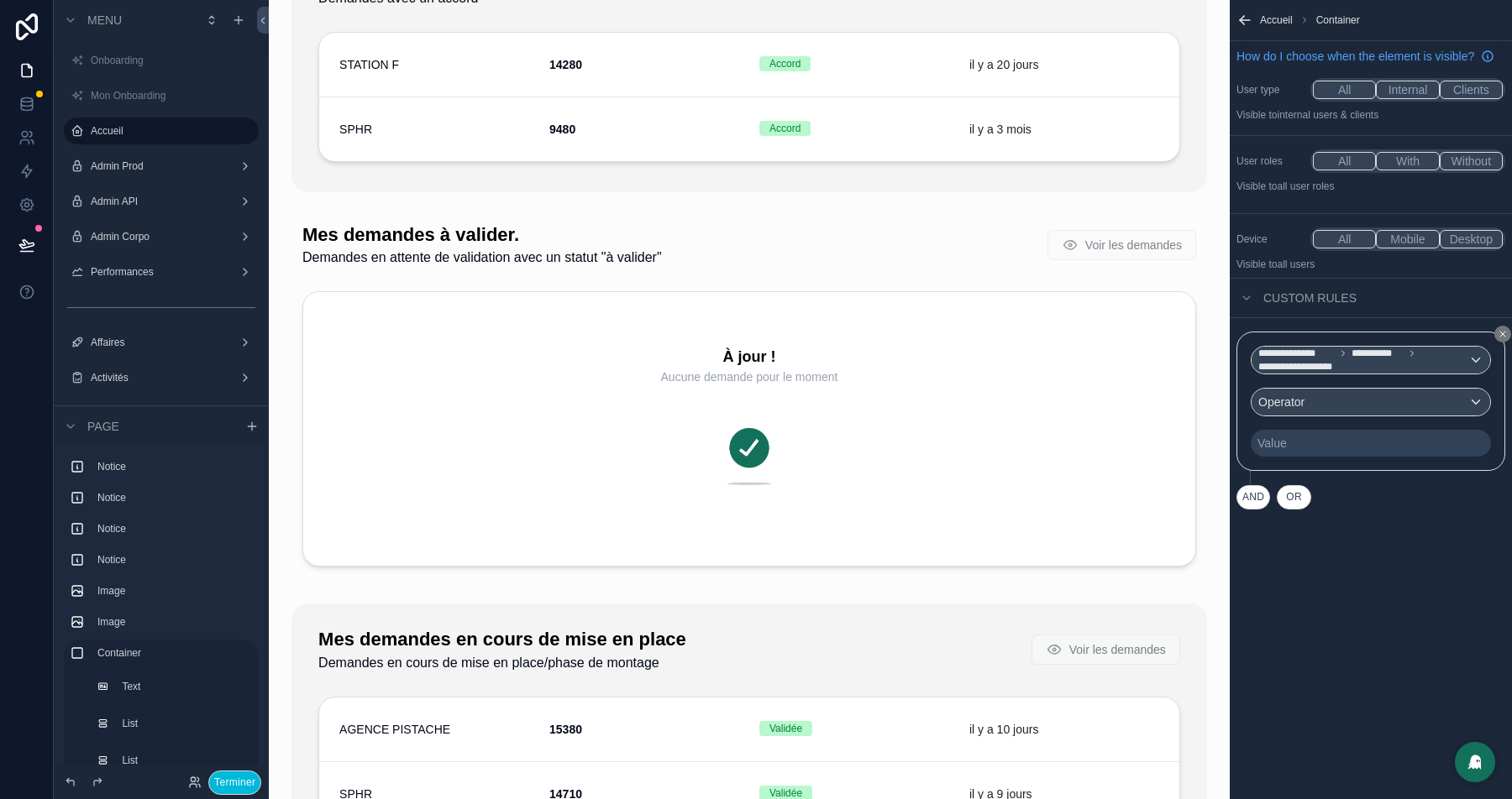
click at [471, 240] on div "scrollable content" at bounding box center [749, 398] width 934 height 385
click at [423, 254] on div "scrollable content" at bounding box center [749, 398] width 934 height 385
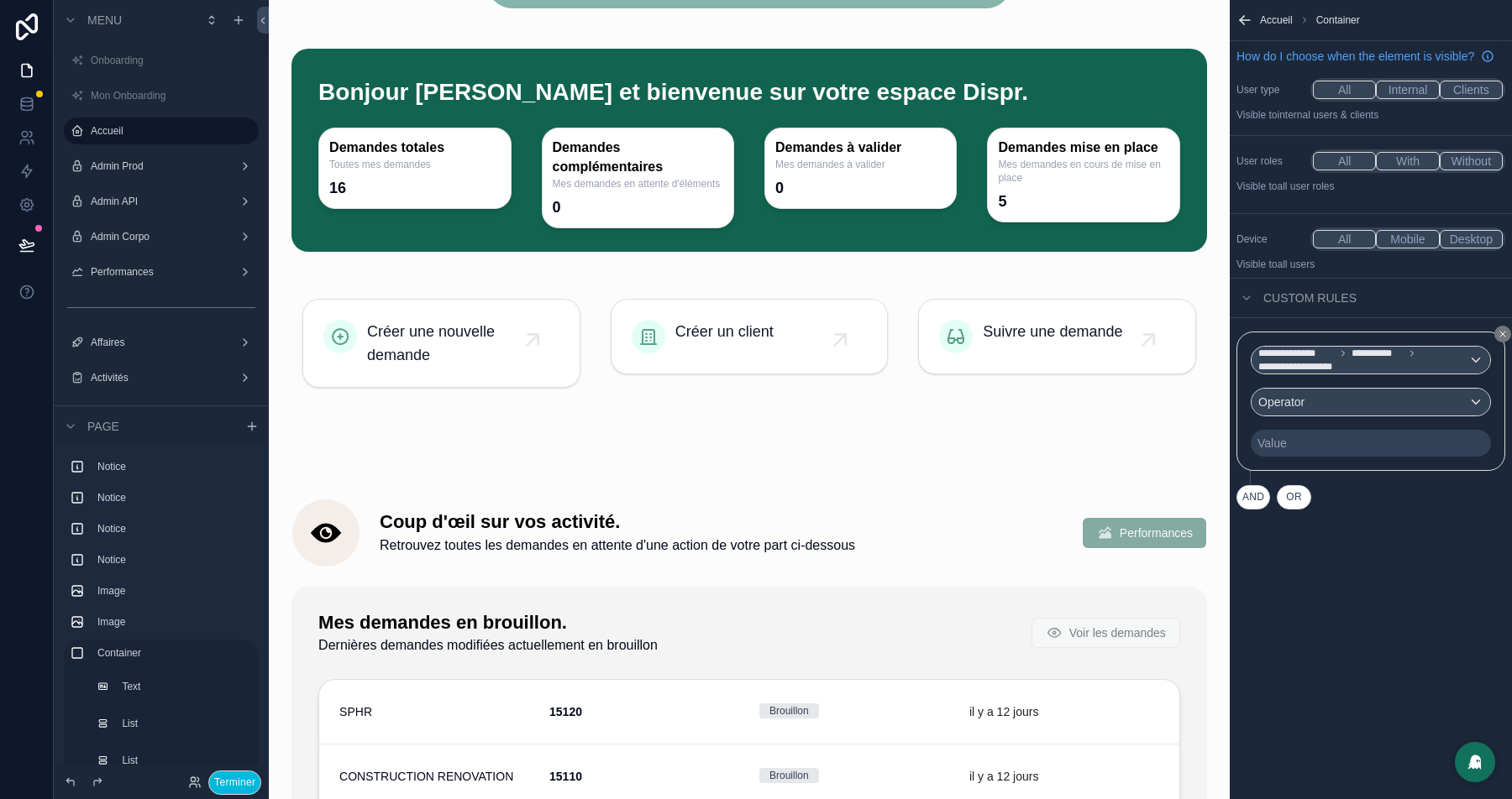
scroll to position [232, 0]
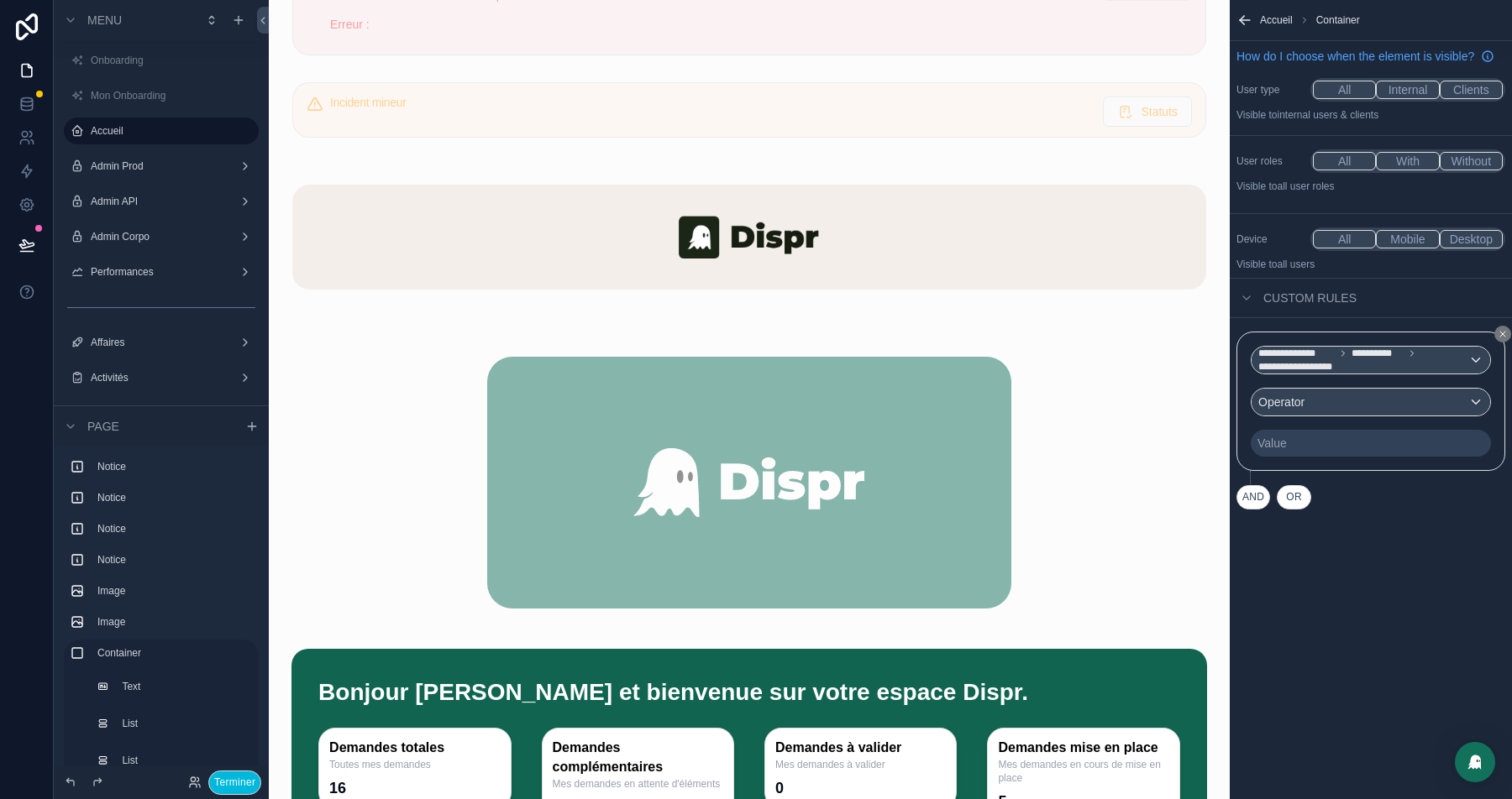
click at [363, 712] on div "scrollable content" at bounding box center [749, 751] width 915 height 203
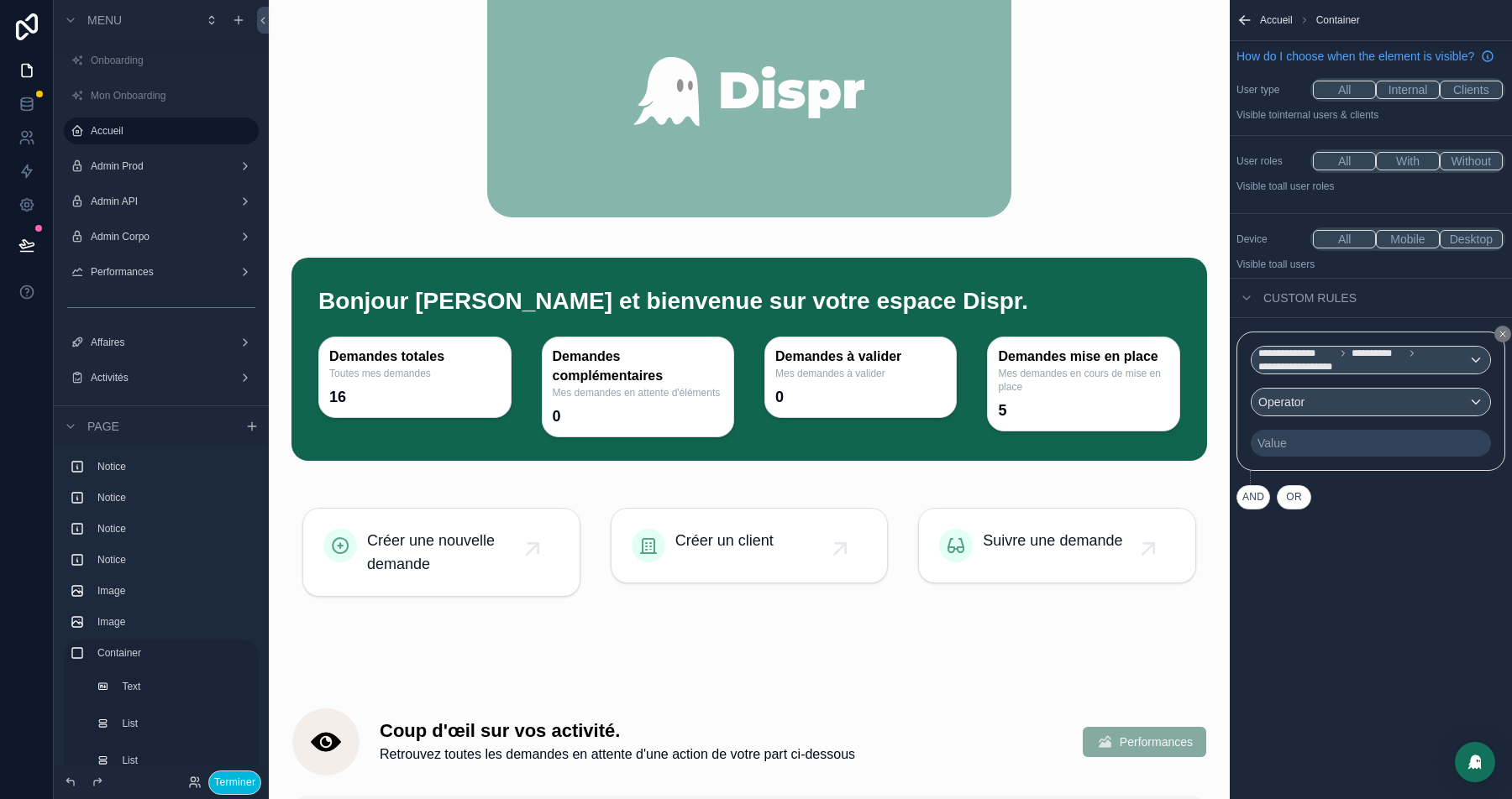
scroll to position [799, 0]
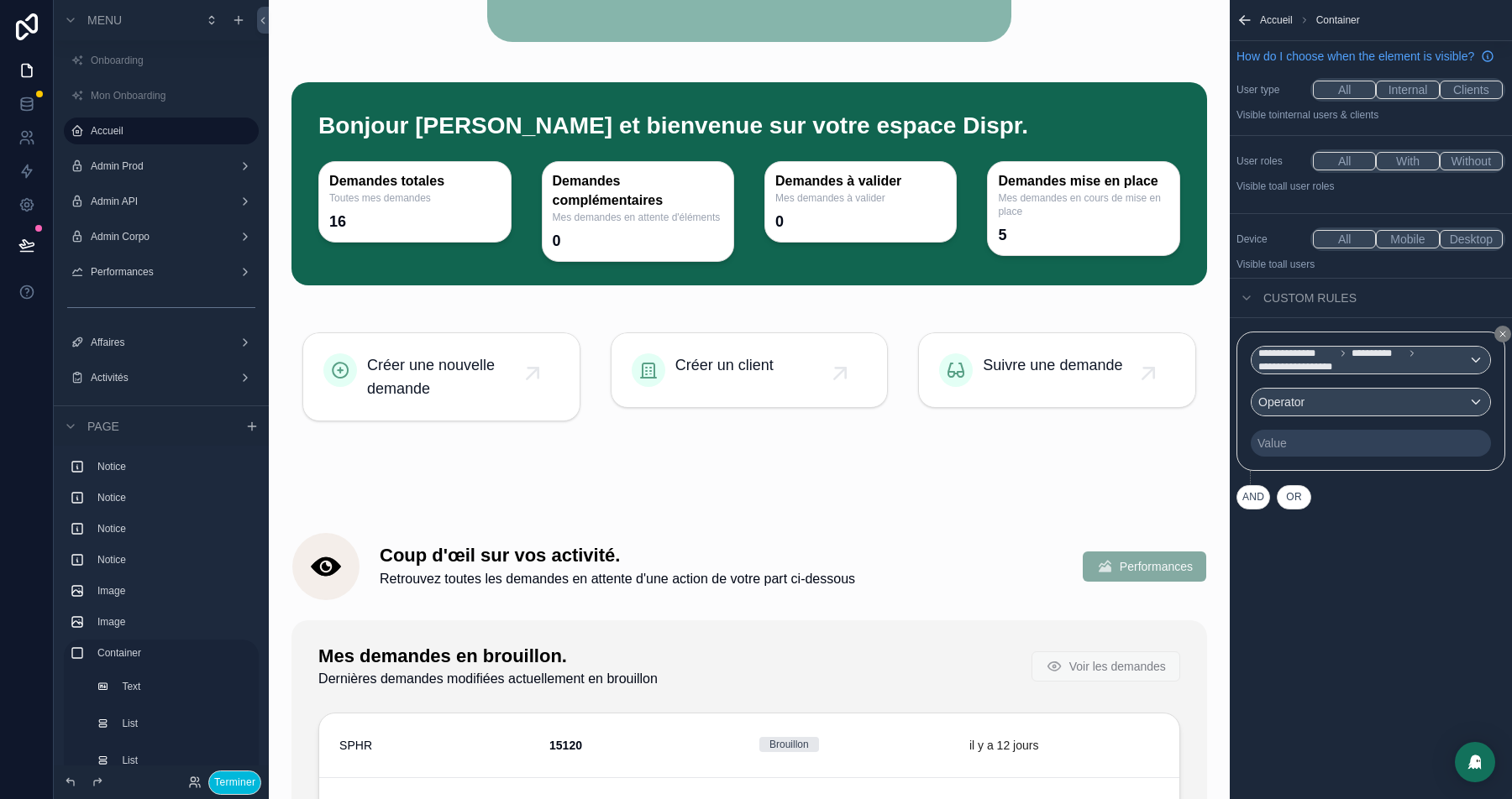
click at [422, 387] on div "scrollable content" at bounding box center [749, 376] width 934 height 123
click at [362, 561] on div "scrollable content" at bounding box center [749, 563] width 934 height 87
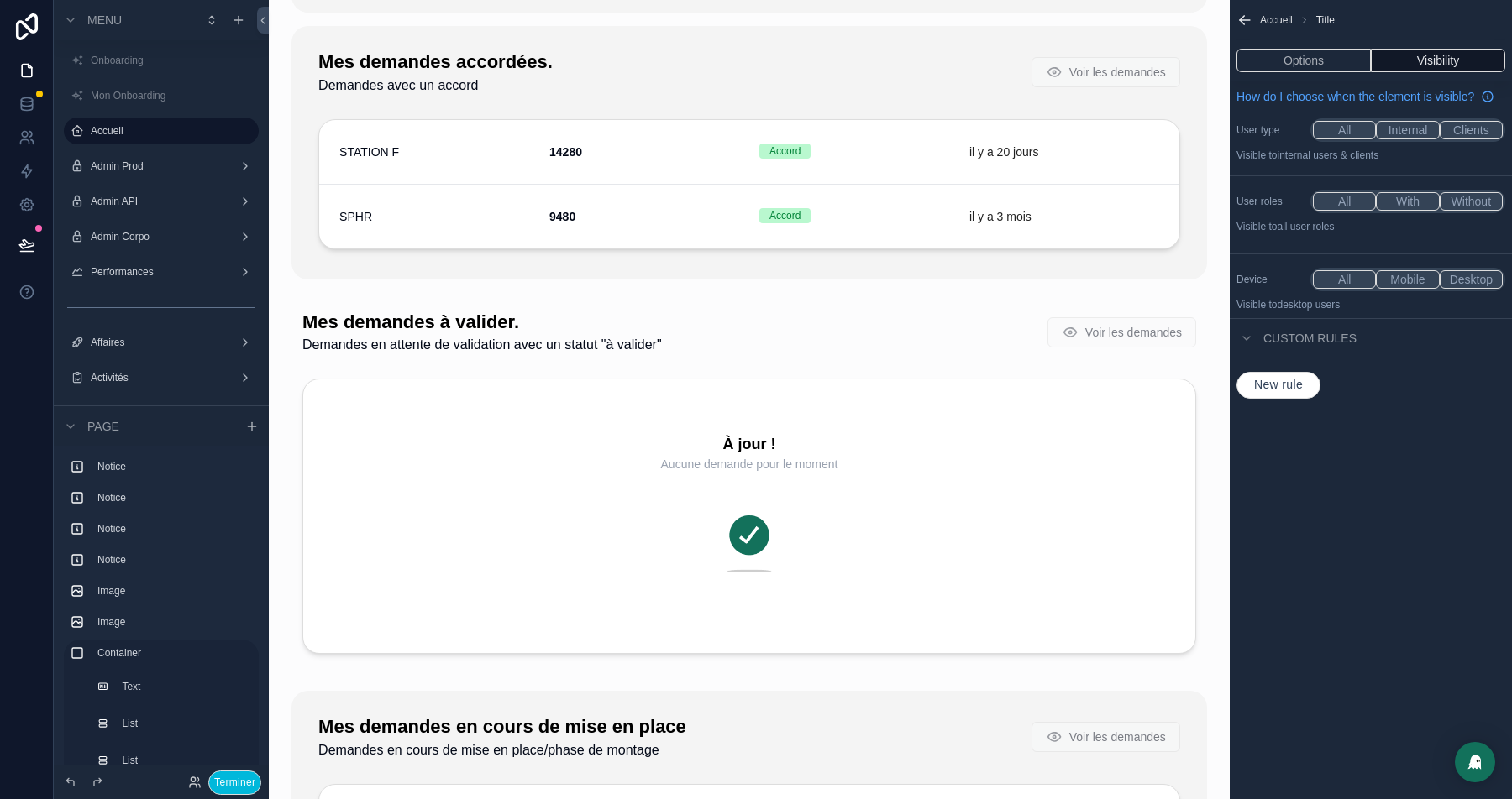
scroll to position [2311, 0]
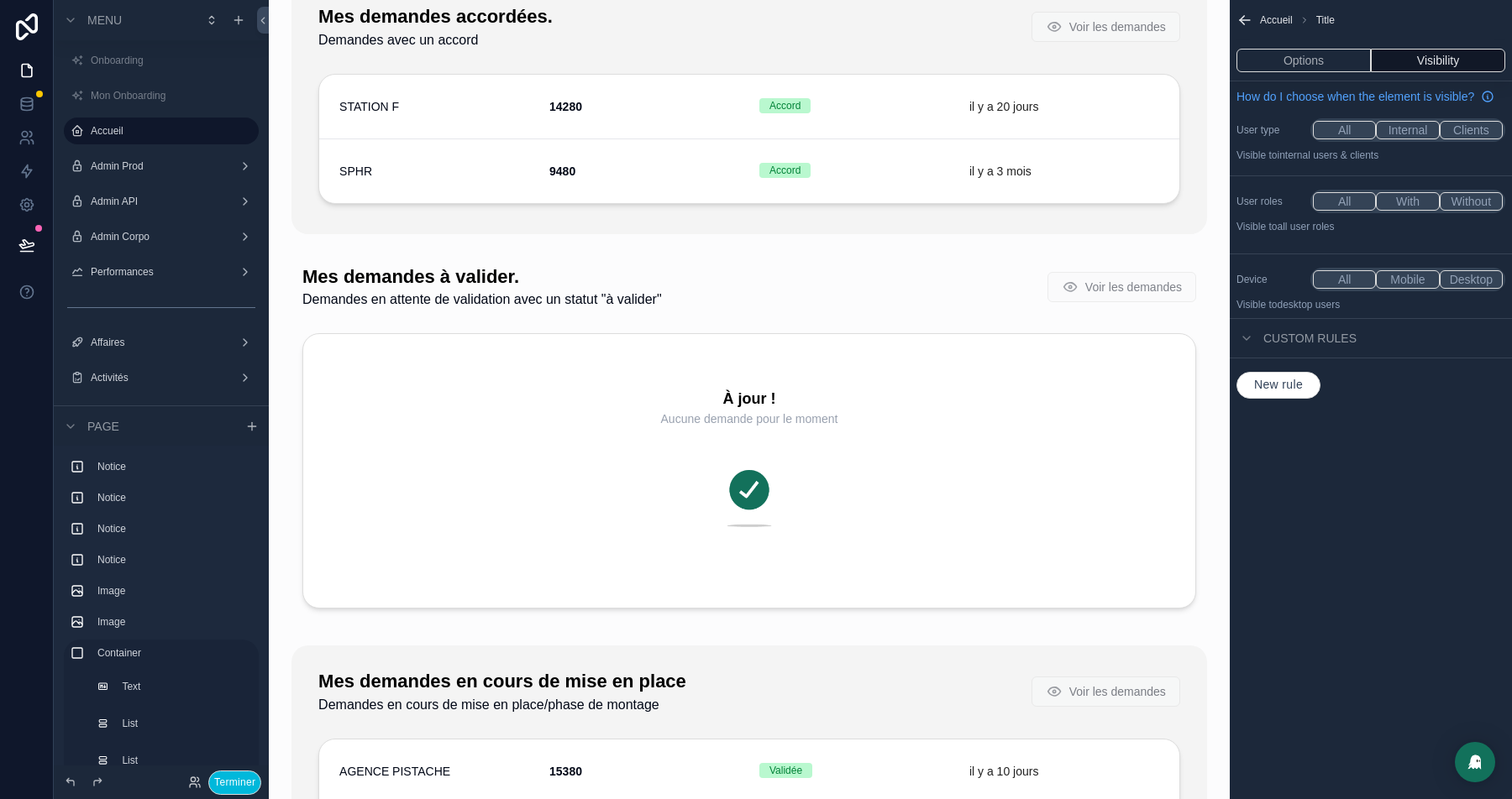
click at [546, 295] on div "scrollable content" at bounding box center [749, 440] width 934 height 385
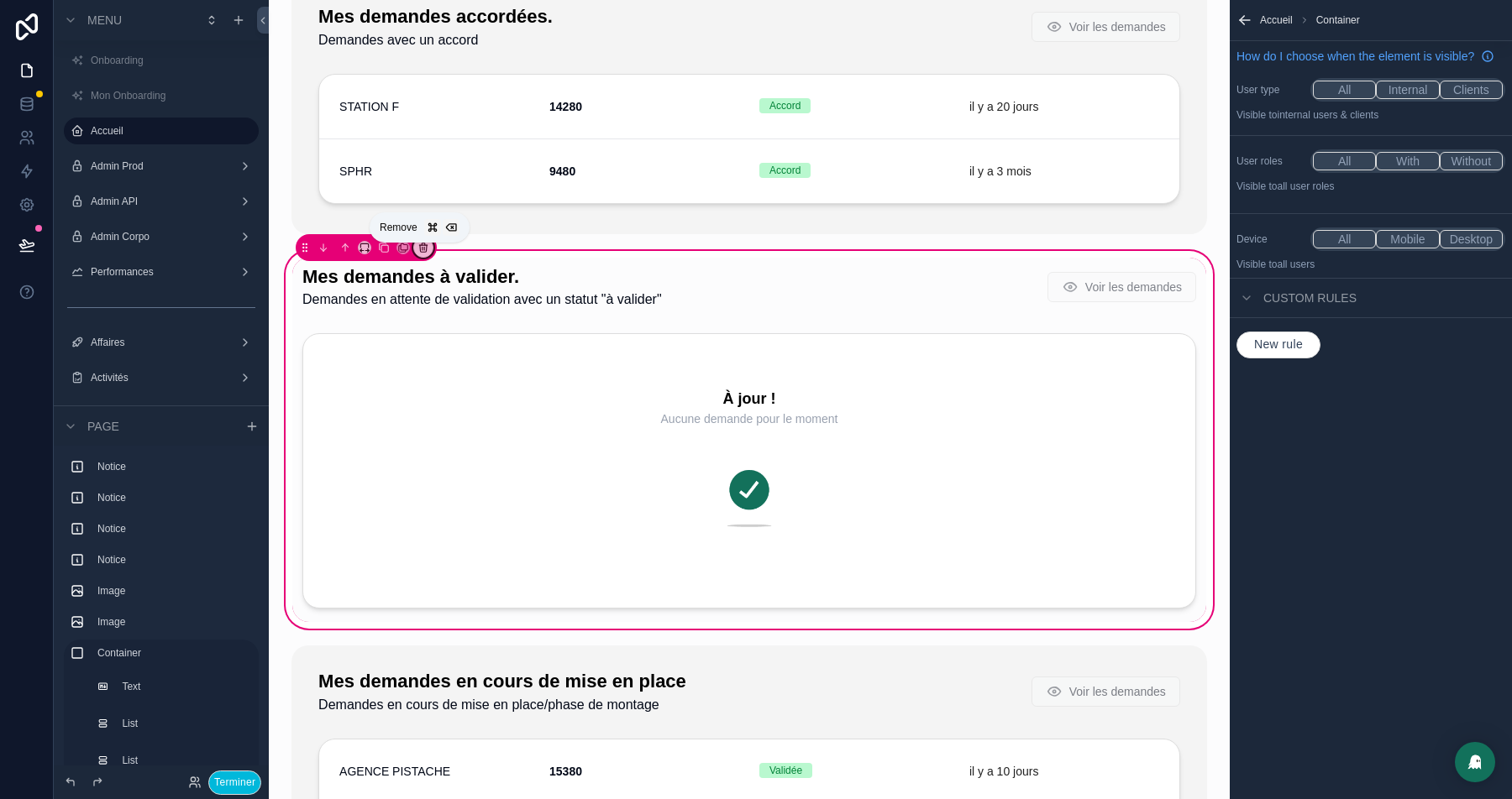
click at [424, 254] on icon "scrollable content" at bounding box center [423, 248] width 11 height 11
click at [505, 314] on span "Remove entire container" at bounding box center [490, 317] width 128 height 20
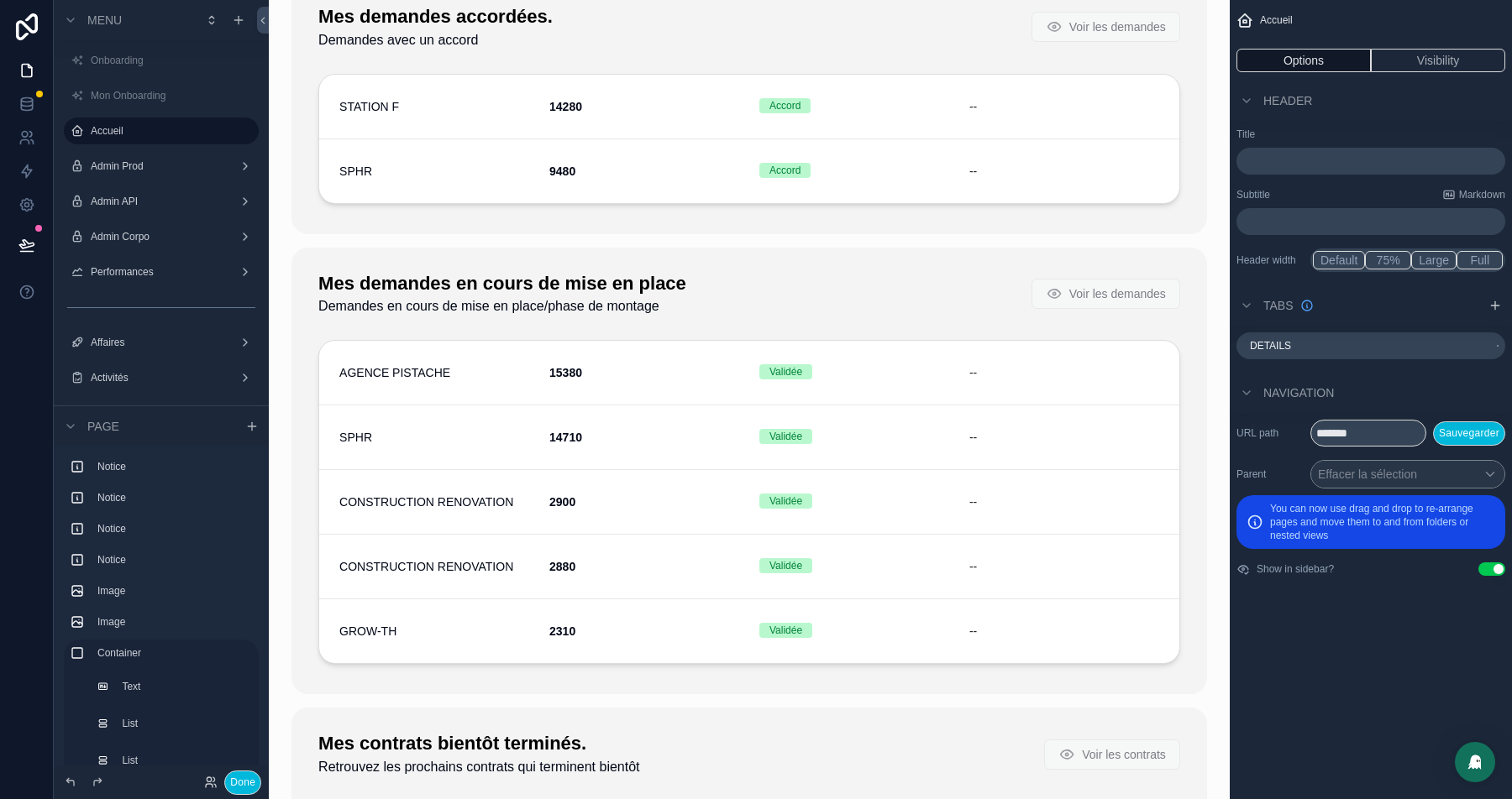
scroll to position [2205, 0]
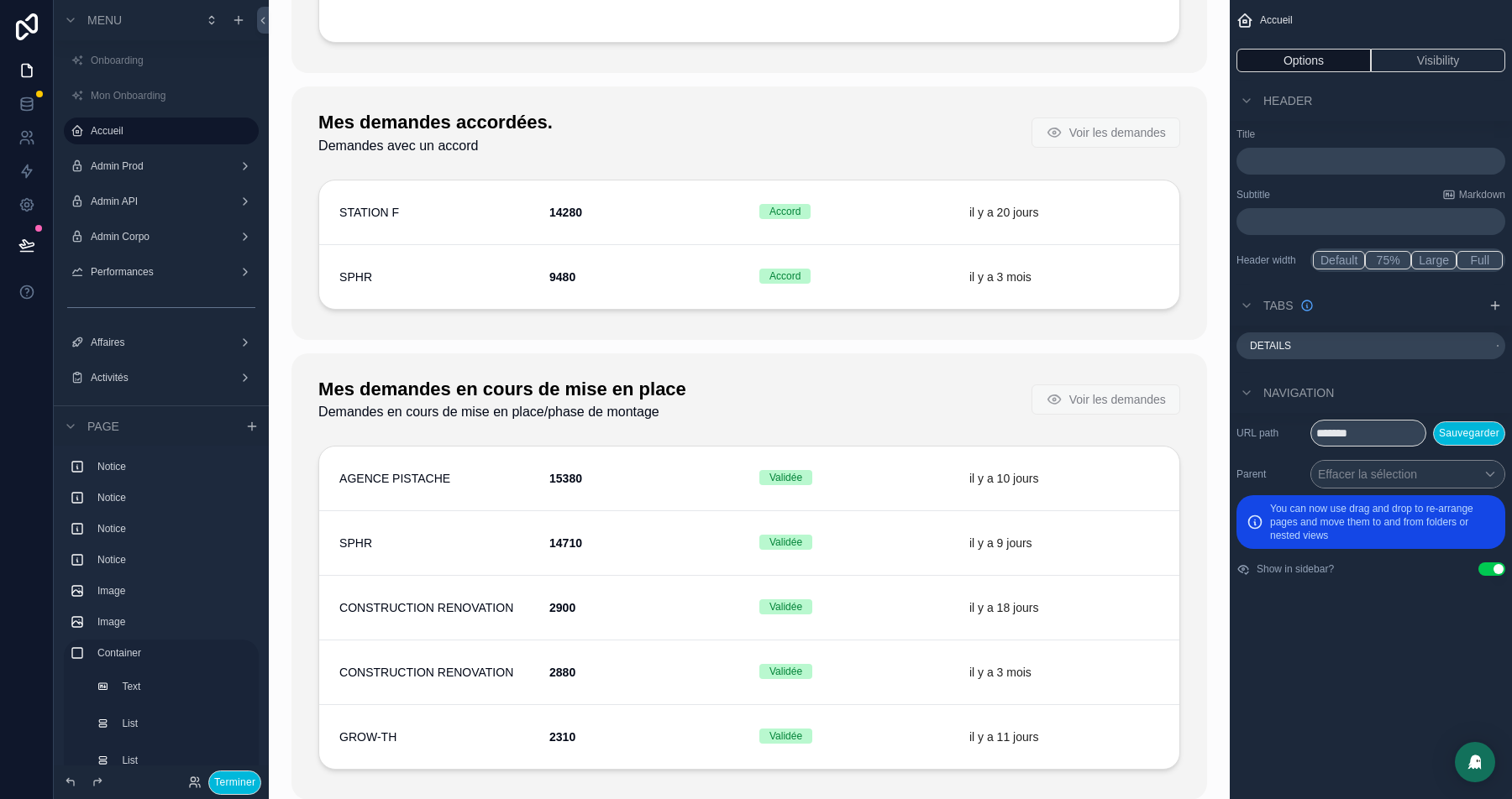
click at [239, 772] on button "Terminer" at bounding box center [235, 783] width 53 height 25
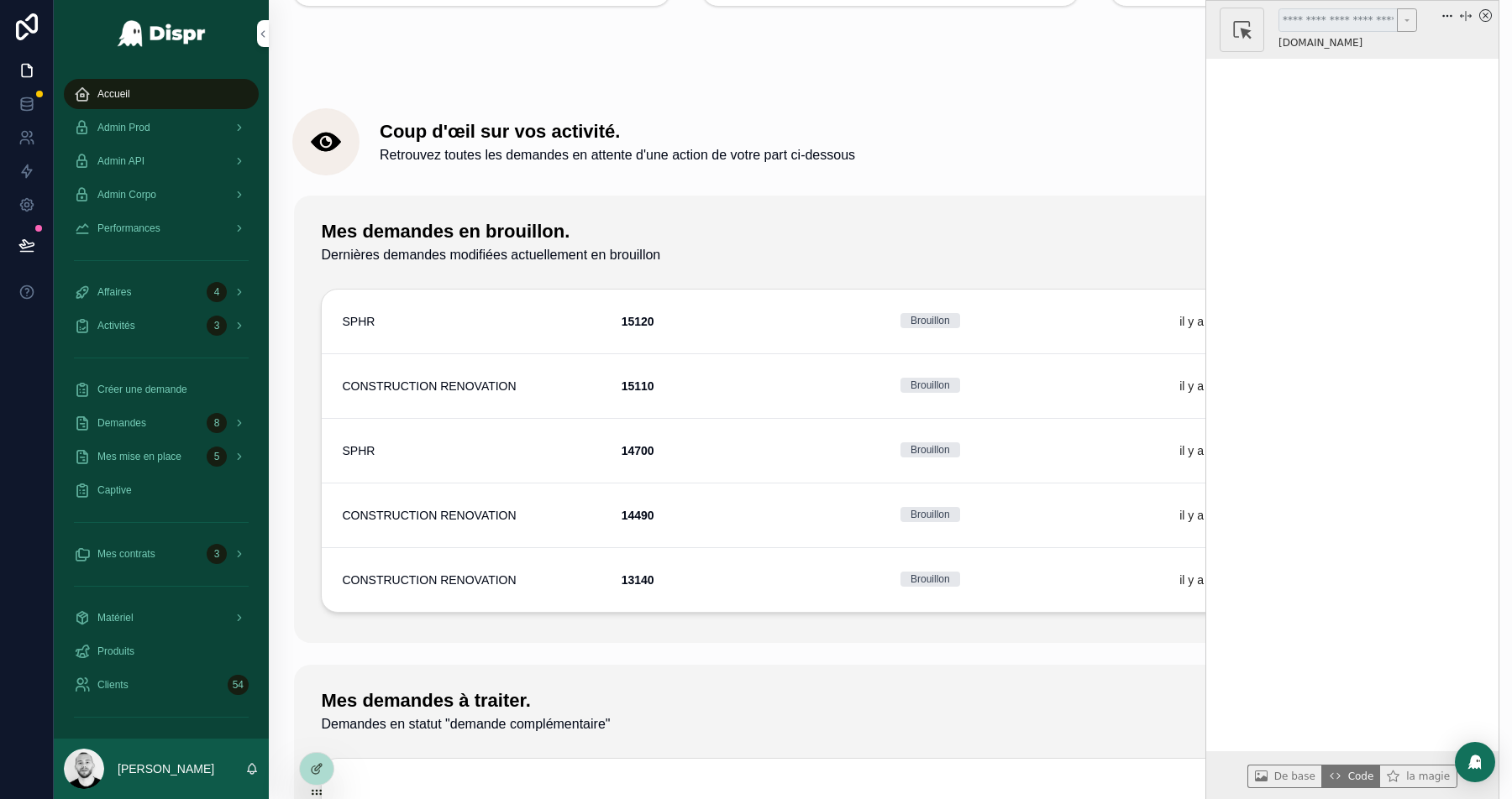
scroll to position [611, 0]
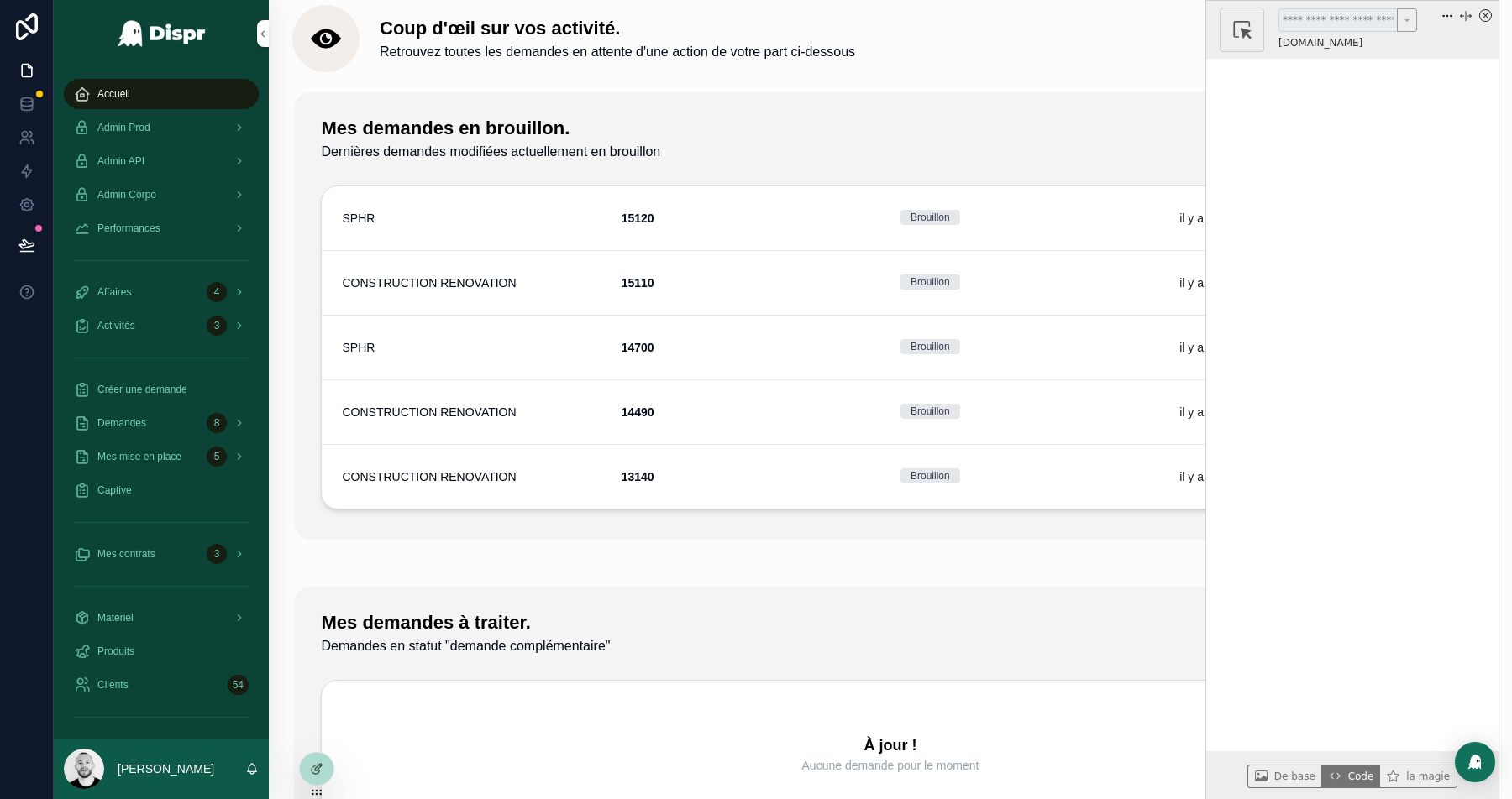
click at [1486, 13] on icon "x circle" at bounding box center [1485, 15] width 12 height 12
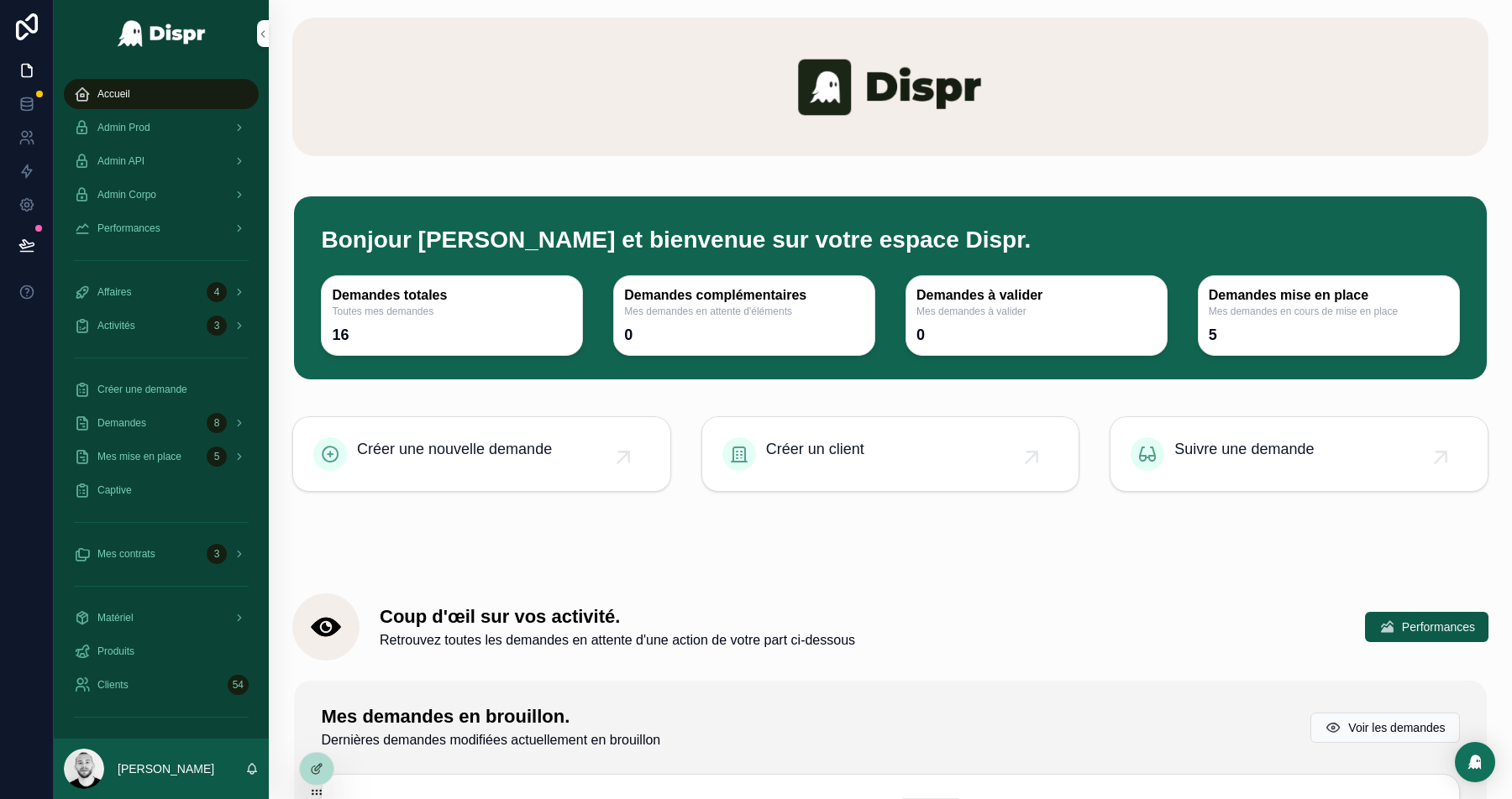
scroll to position [0, 0]
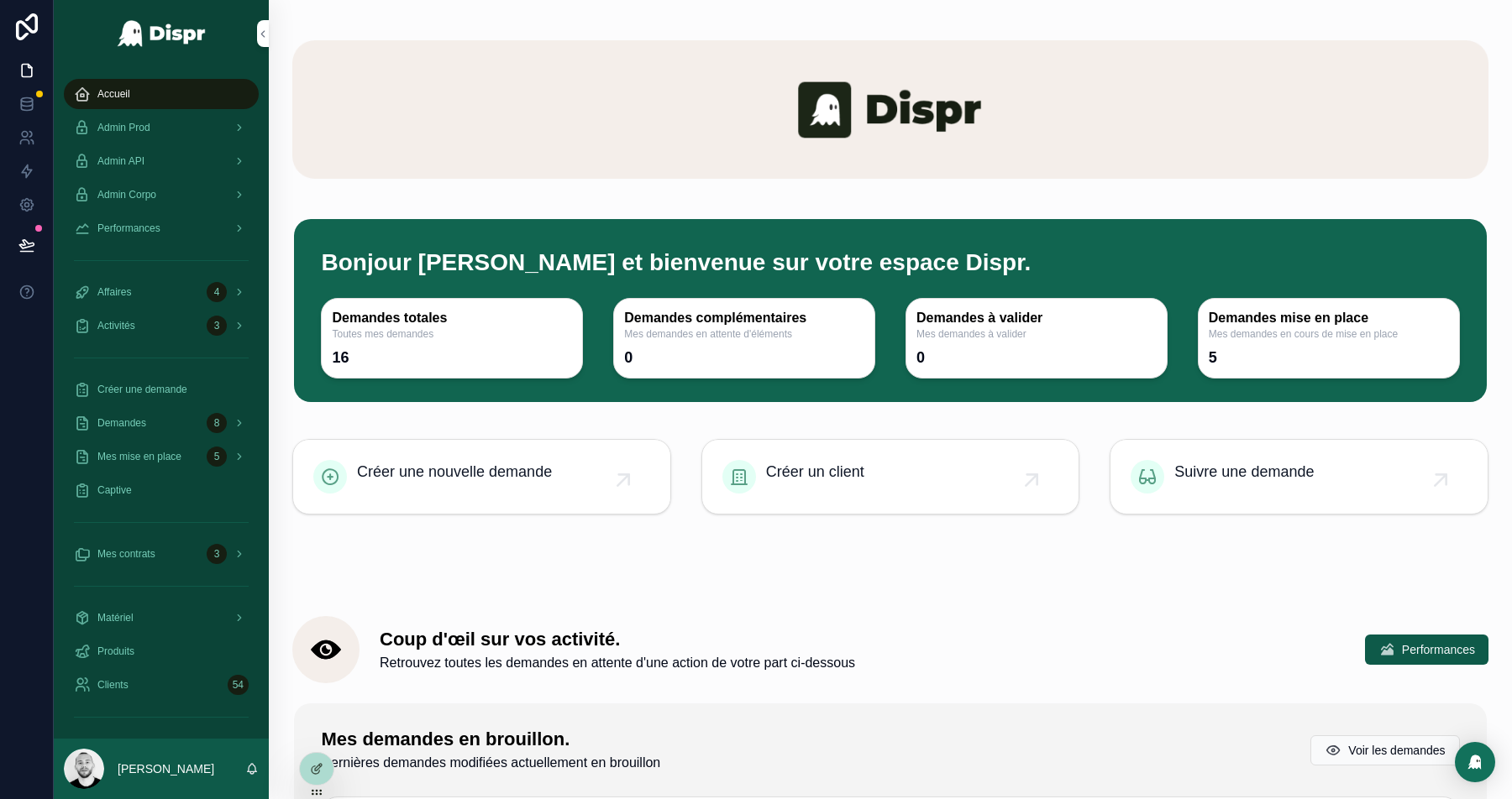
click at [308, 775] on div at bounding box center [316, 770] width 33 height 32
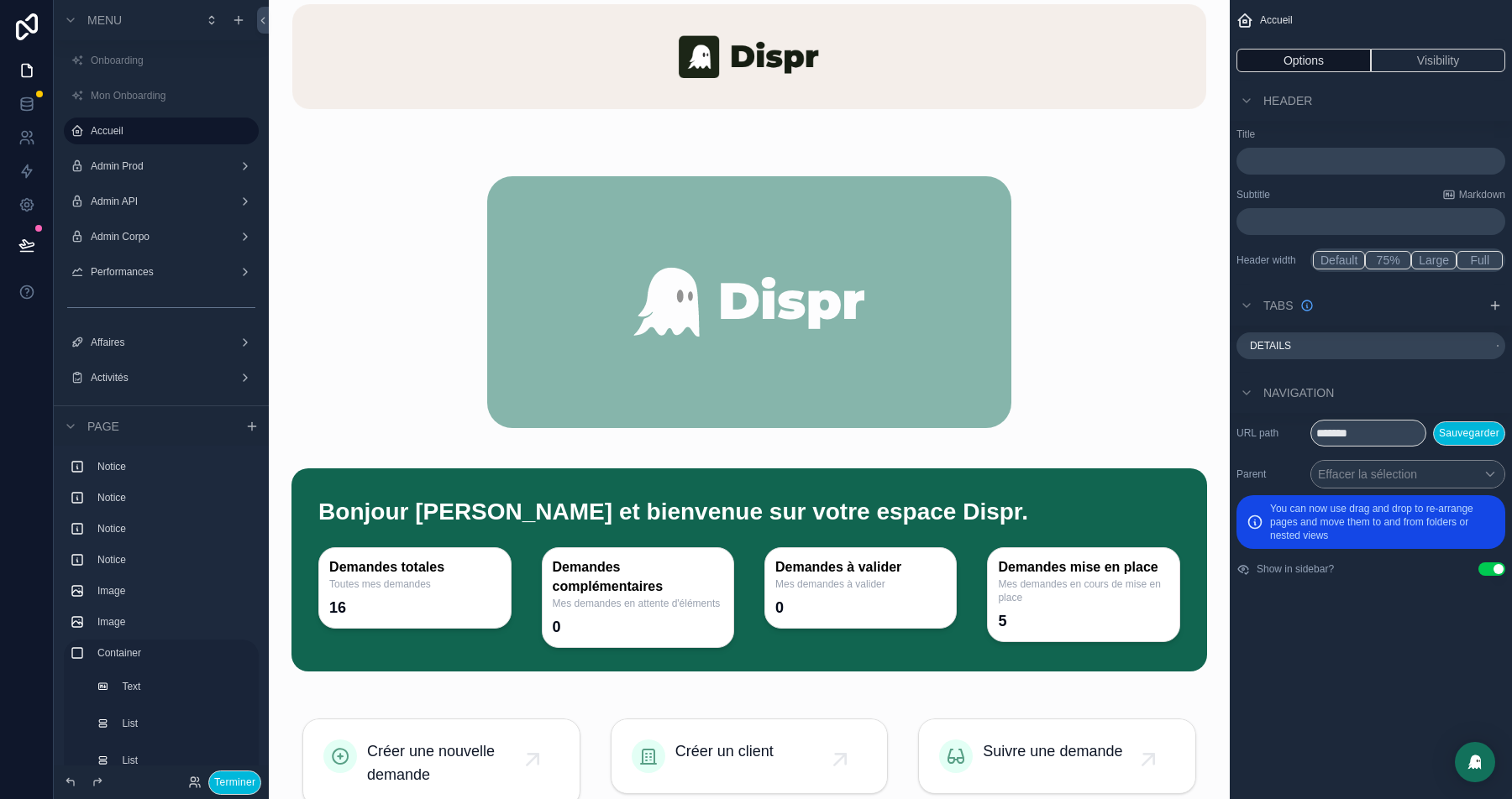
scroll to position [504, 0]
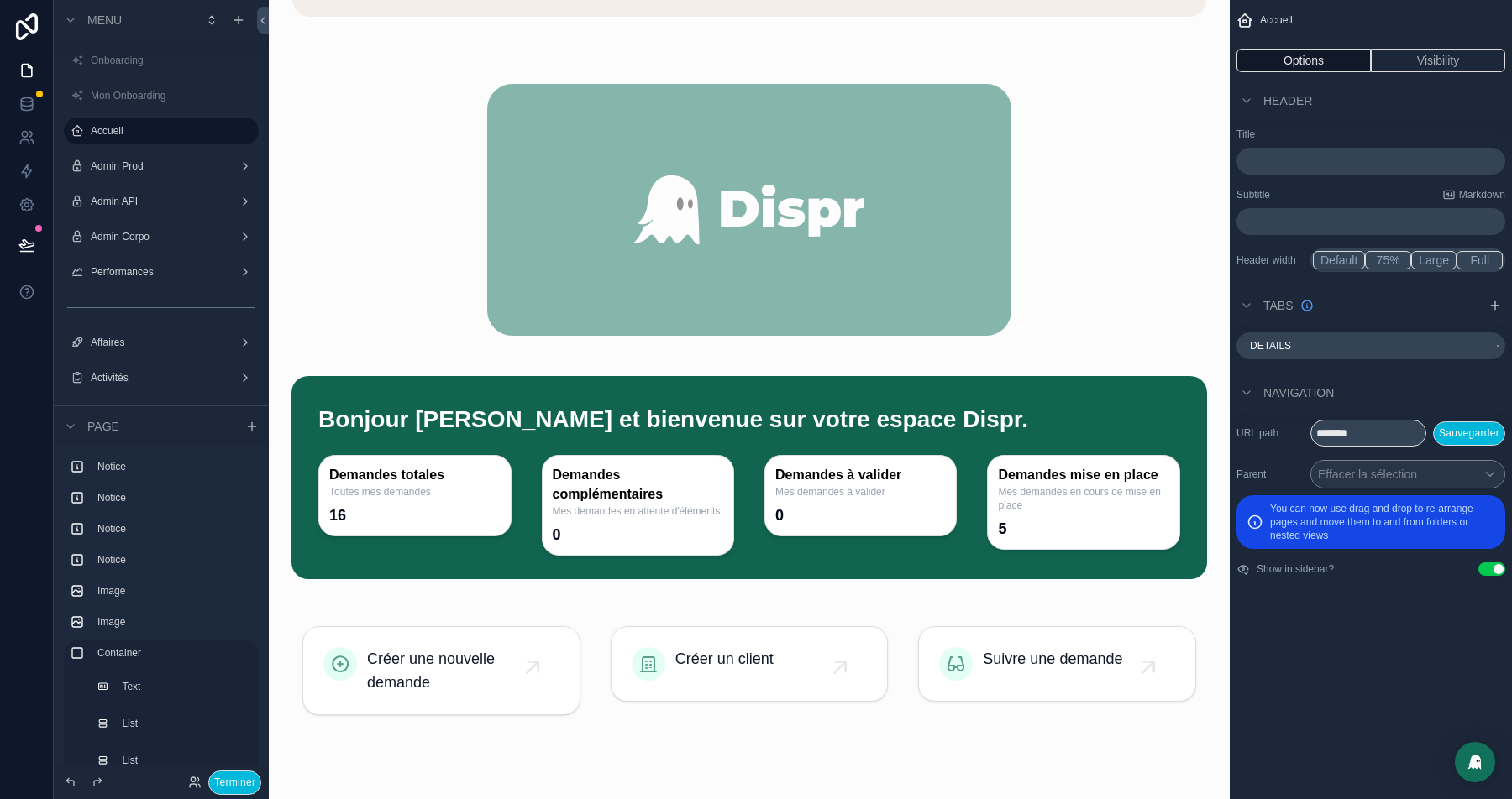
click at [563, 437] on div "scrollable content" at bounding box center [749, 478] width 915 height 203
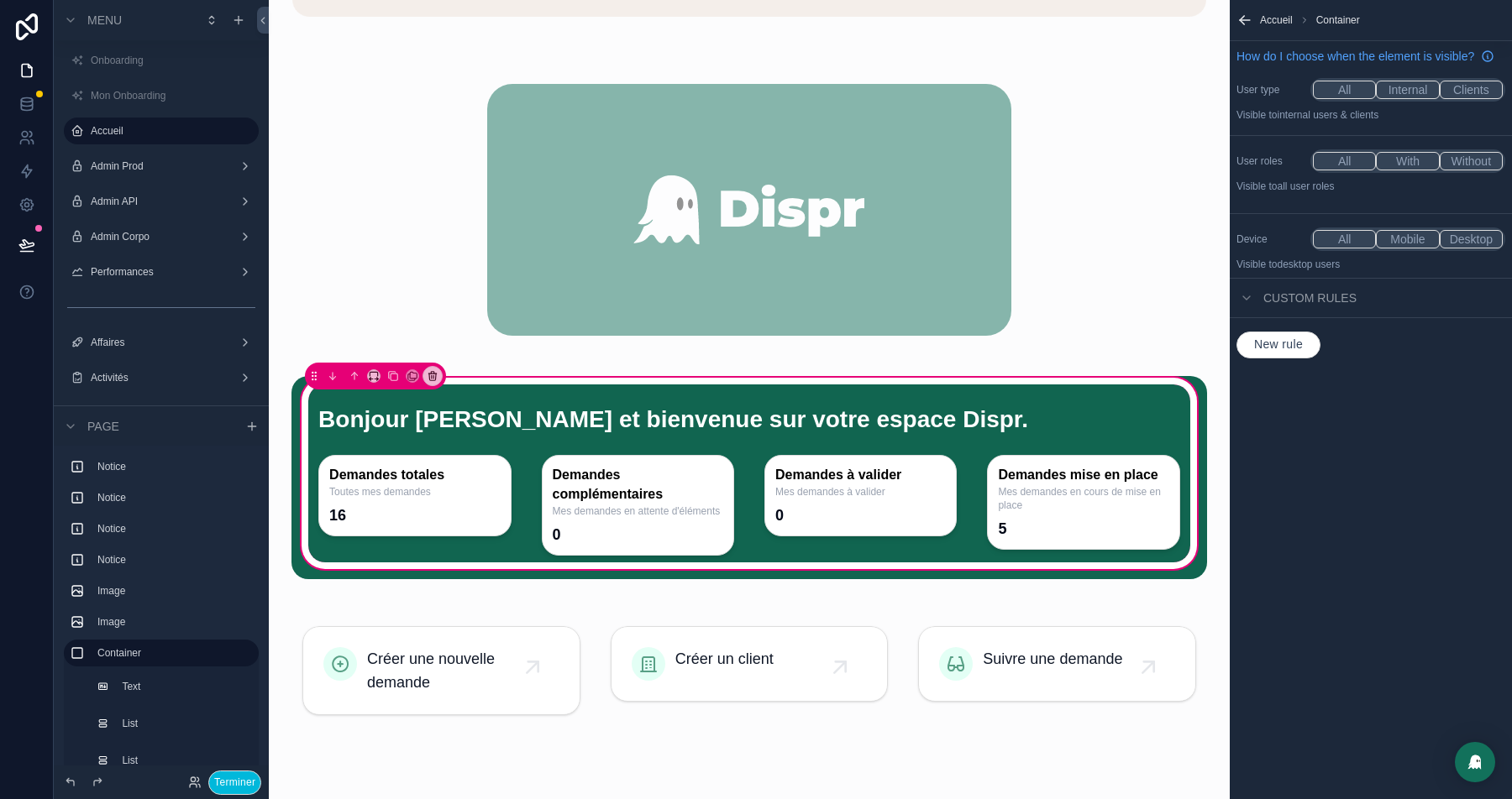
click at [878, 418] on div "scrollable content" at bounding box center [749, 411] width 882 height 54
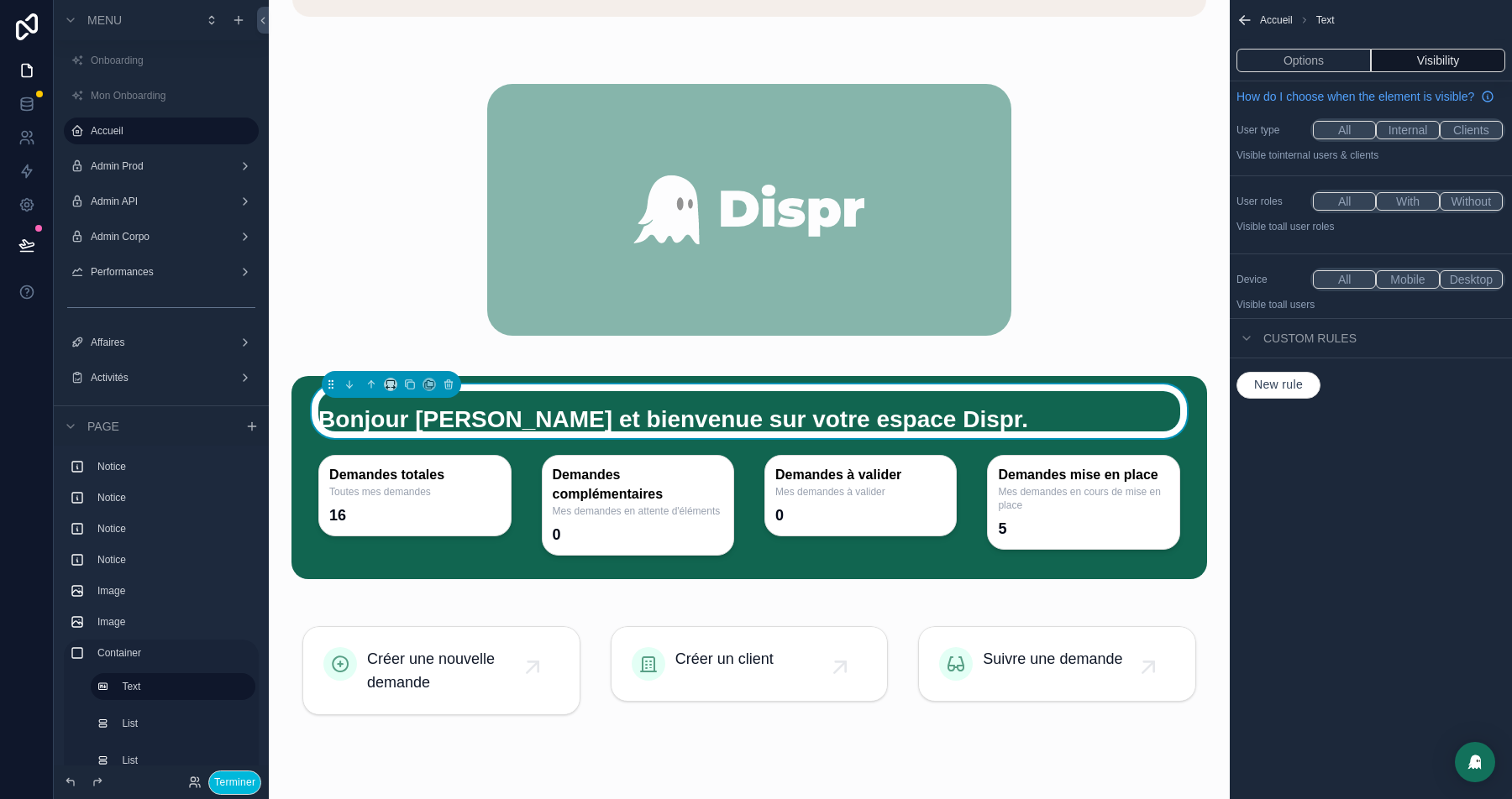
click at [1328, 55] on button "Options" at bounding box center [1303, 60] width 134 height 24
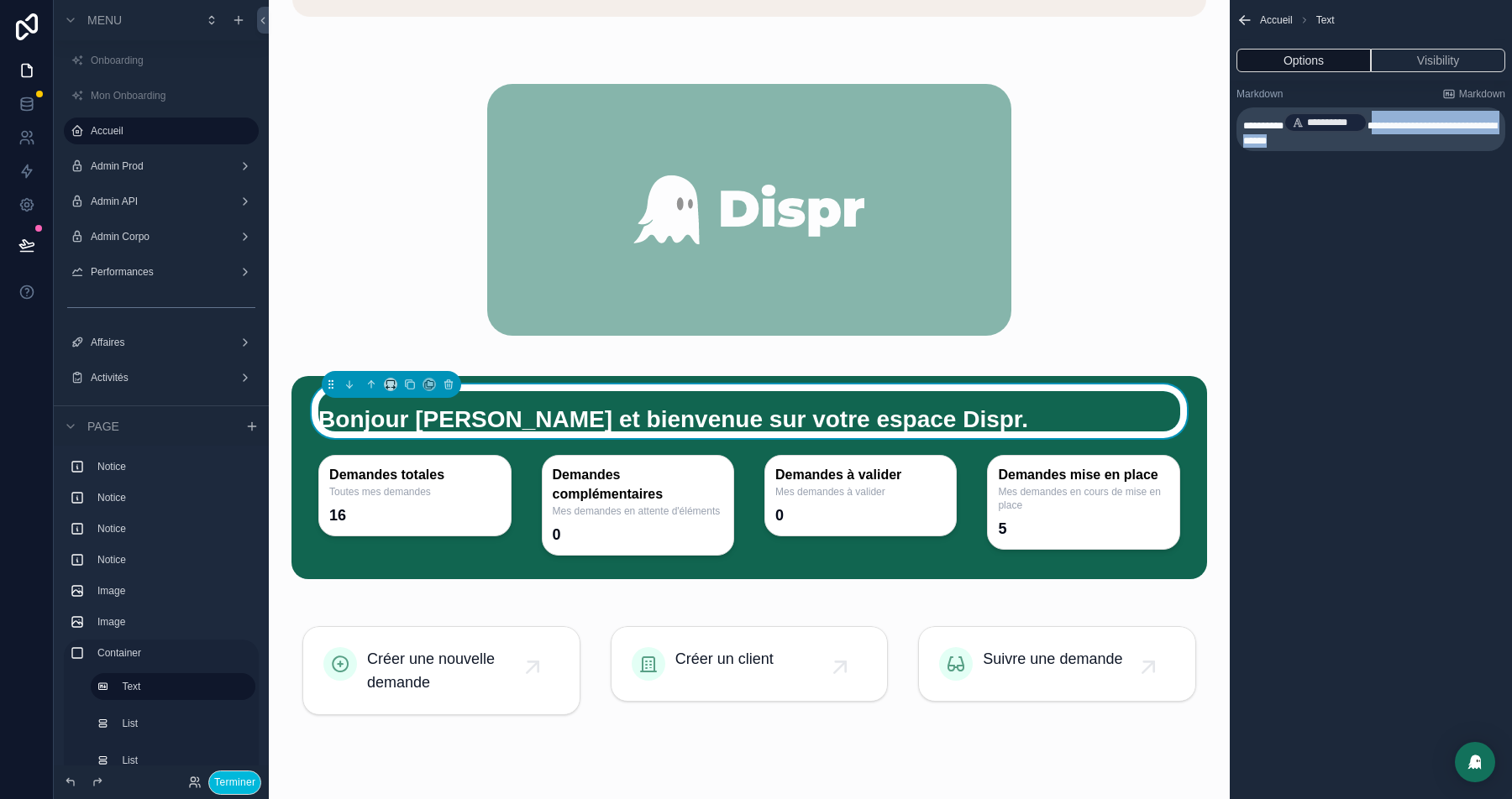
drag, startPoint x: 1342, startPoint y: 143, endPoint x: 1383, endPoint y: 124, distance: 45.2
click at [1383, 124] on p "**********" at bounding box center [1372, 129] width 258 height 37
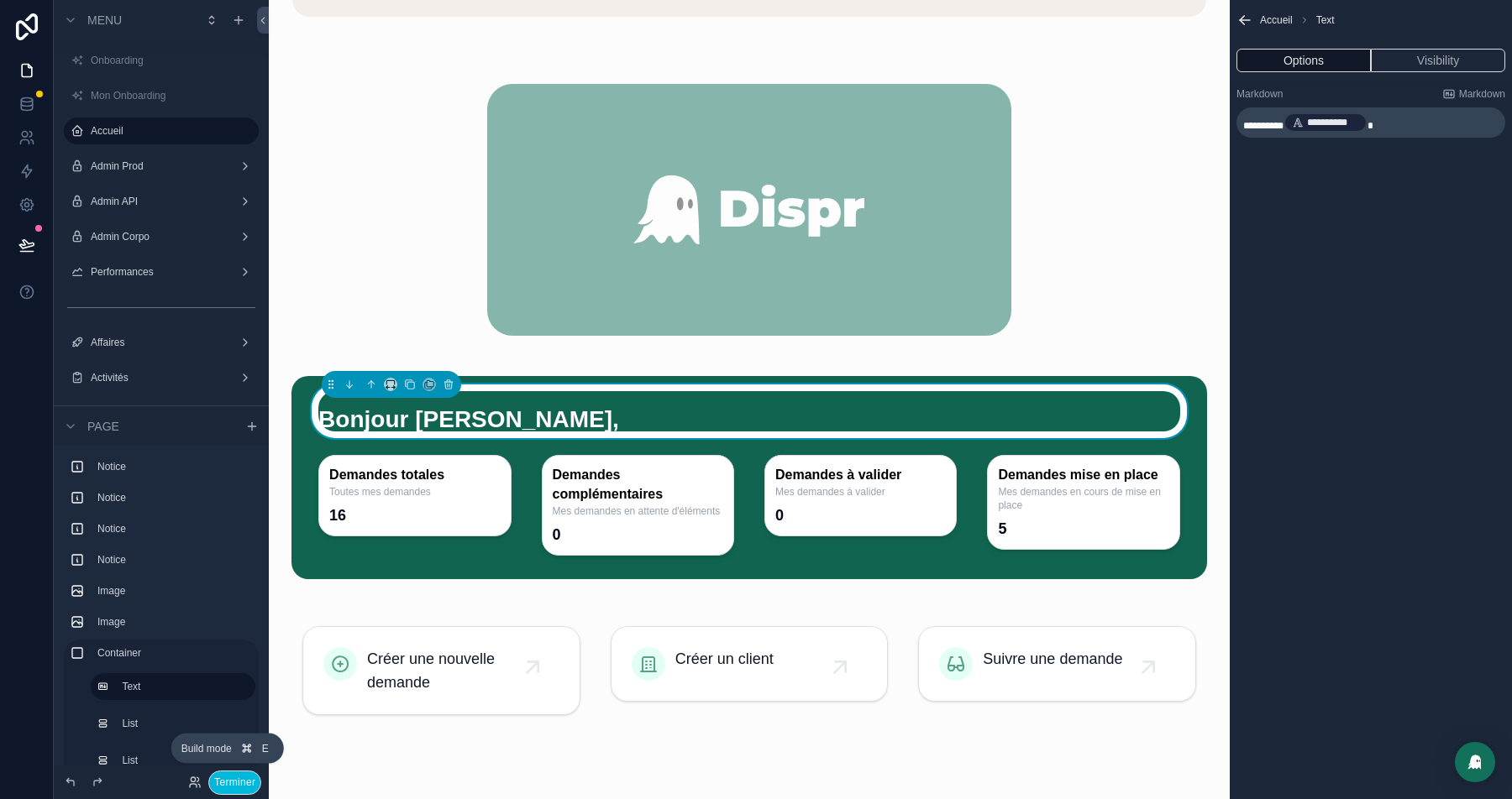
click at [216, 779] on button "Terminer" at bounding box center [235, 783] width 53 height 25
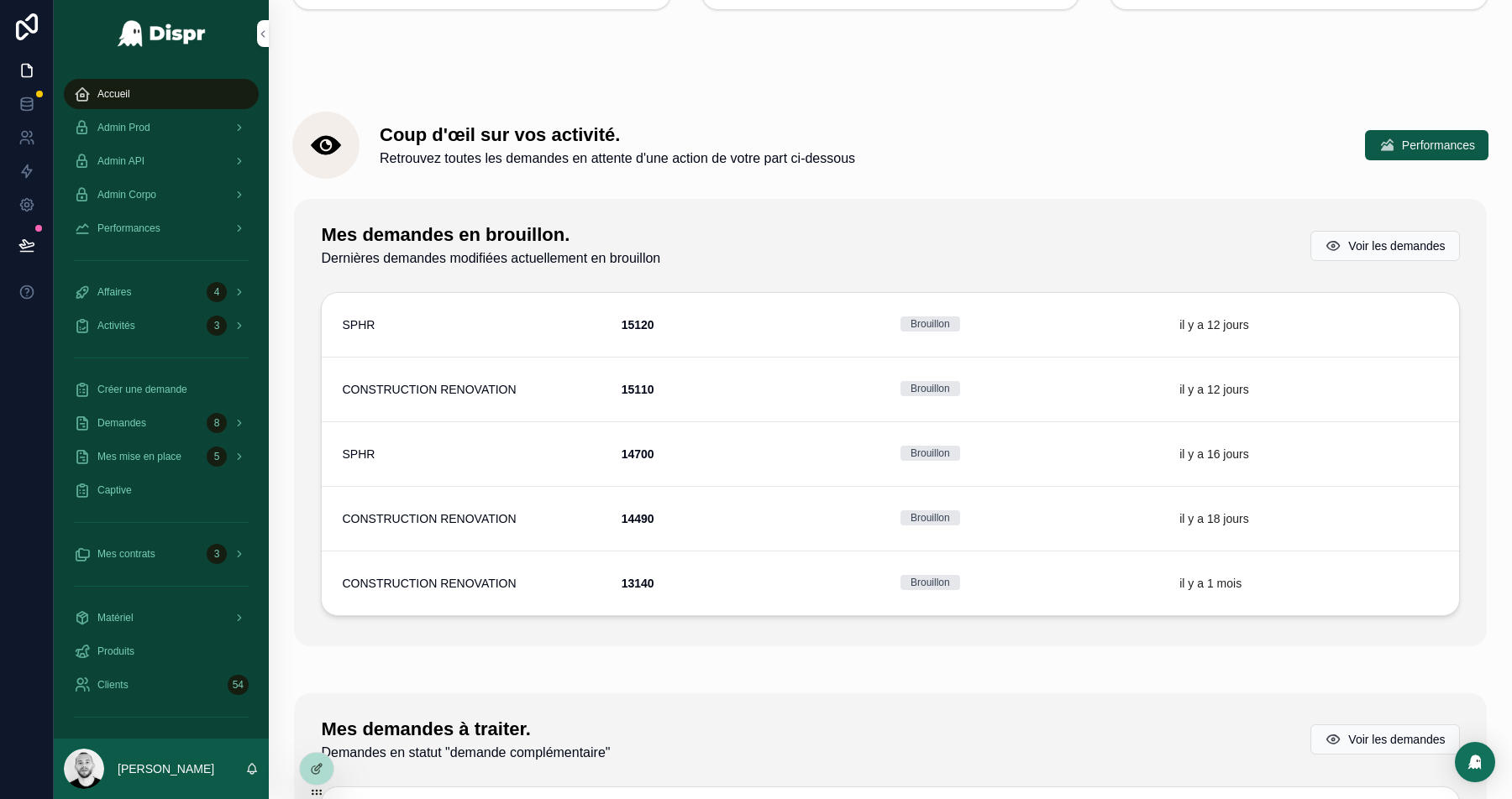
scroll to position [0, 0]
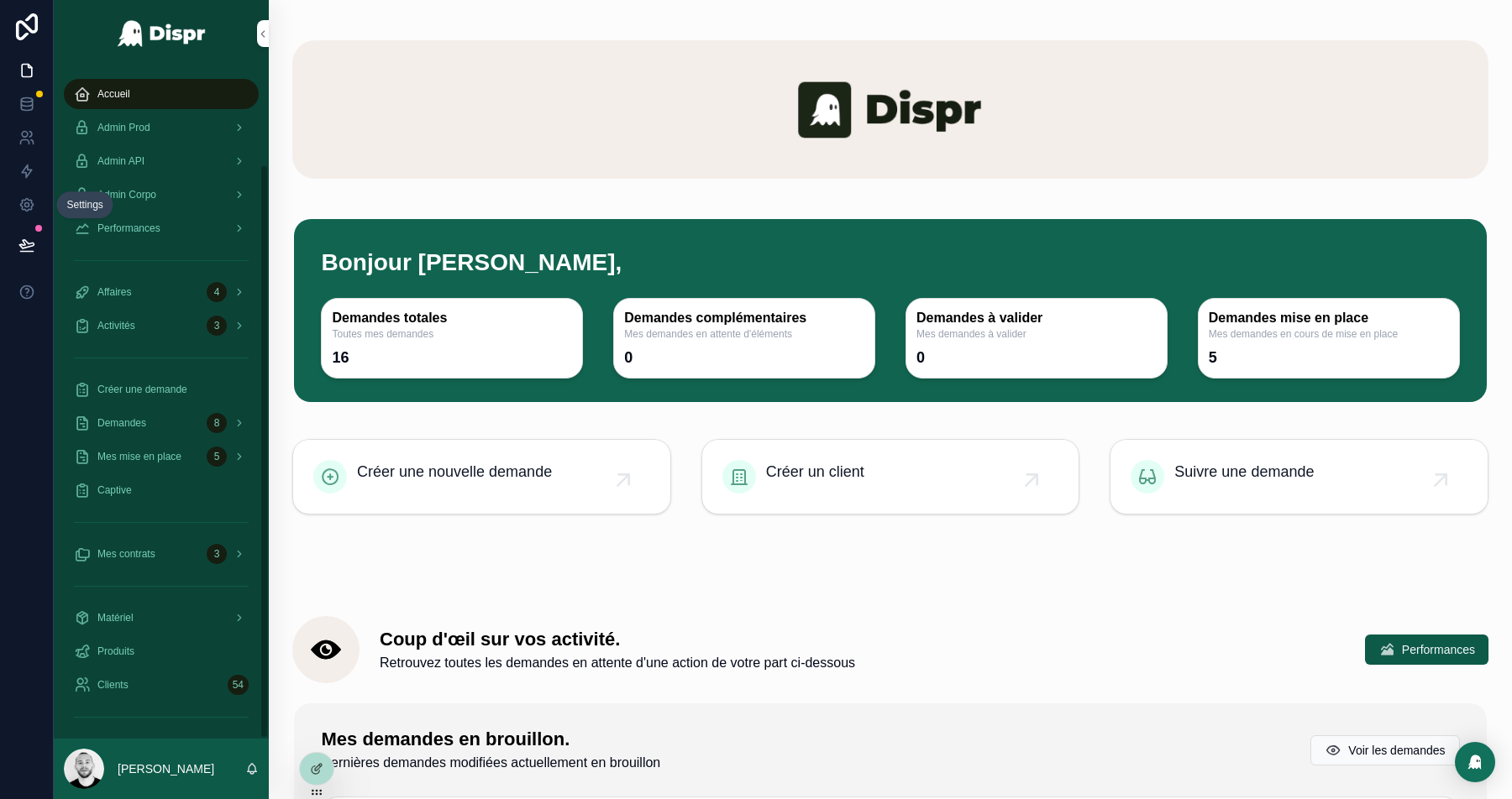
click at [26, 211] on icon at bounding box center [26, 204] width 12 height 12
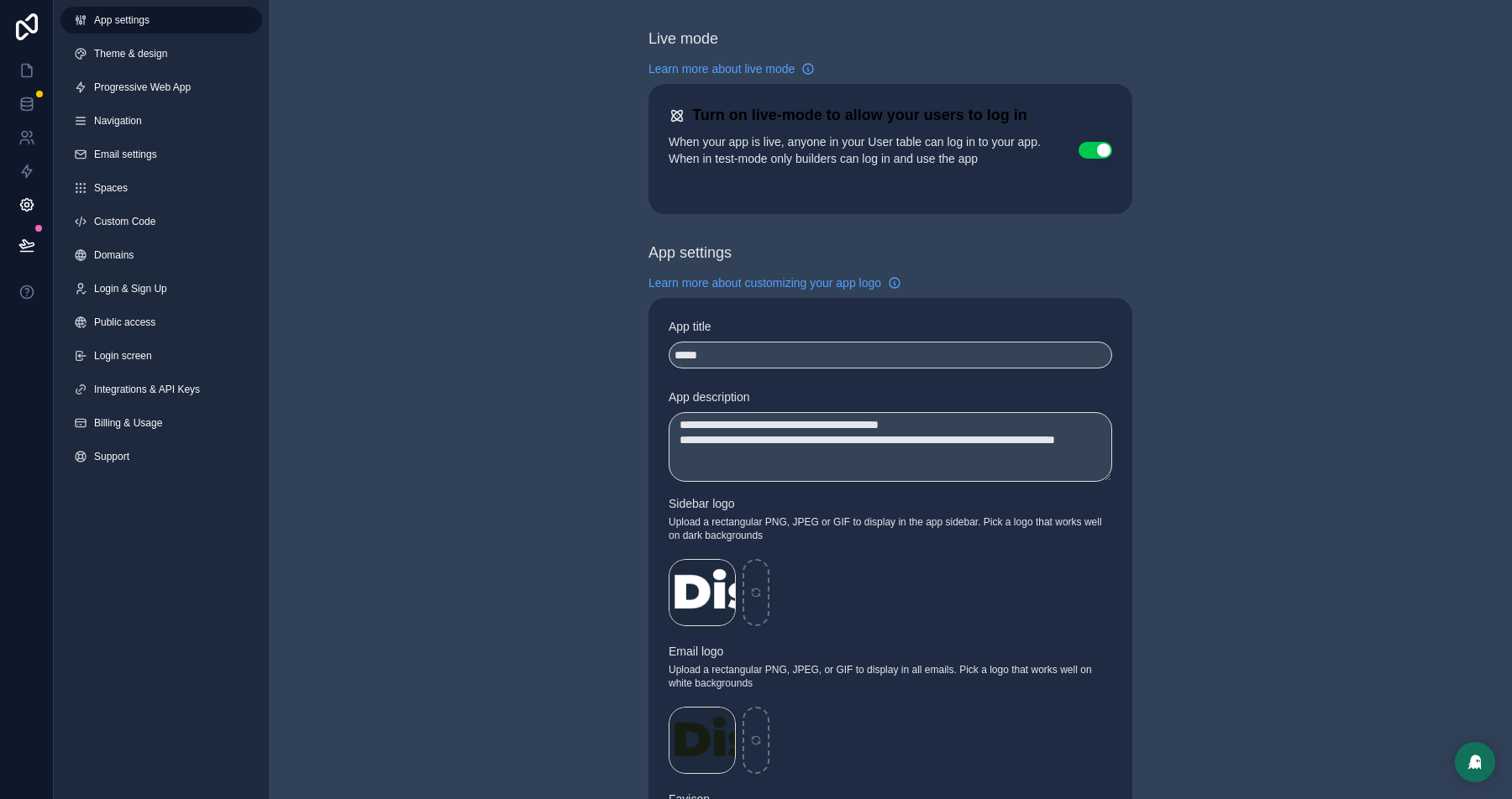
click at [133, 221] on span "Custom Code" at bounding box center [124, 221] width 62 height 13
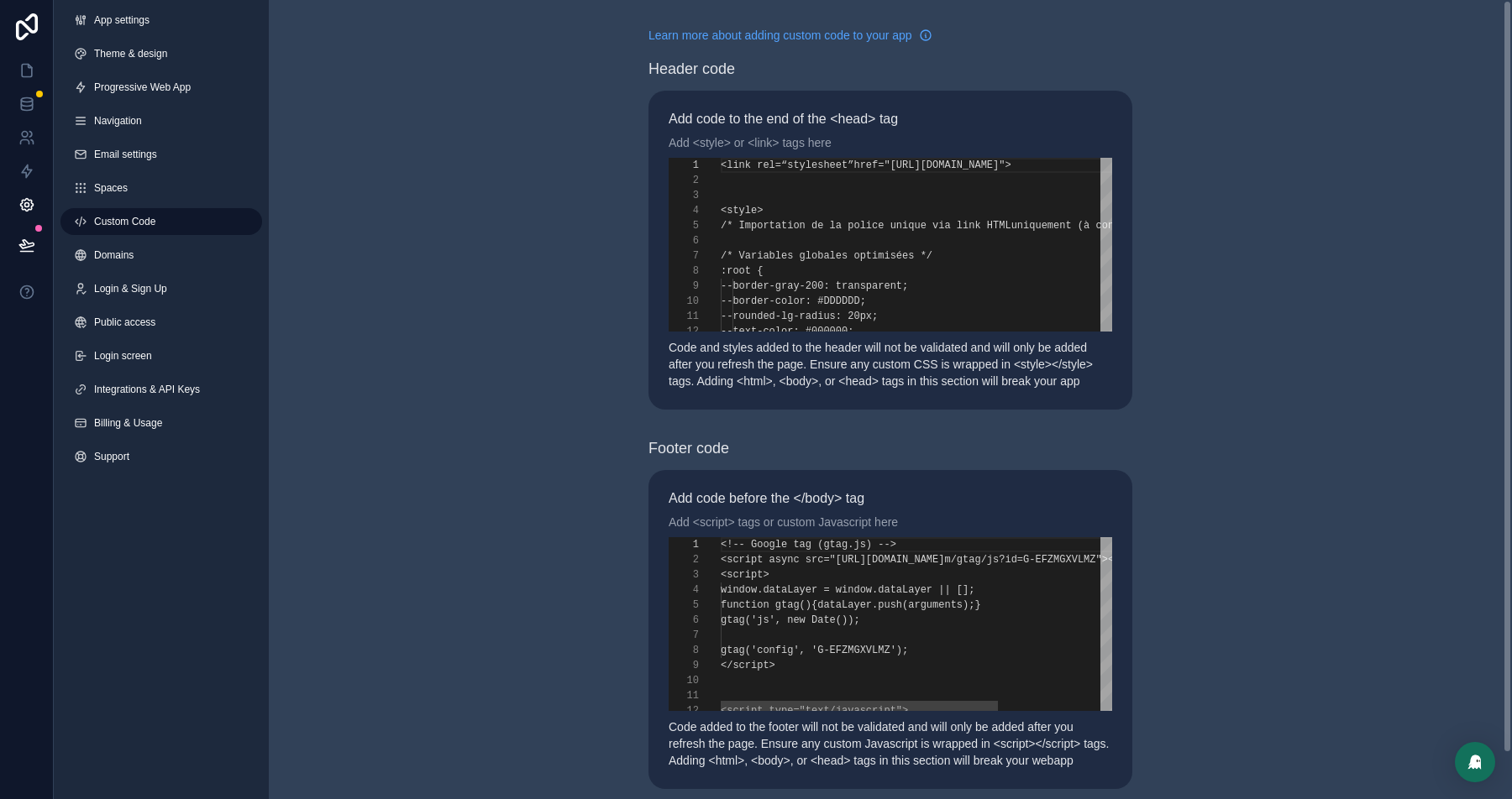
scroll to position [151, 0]
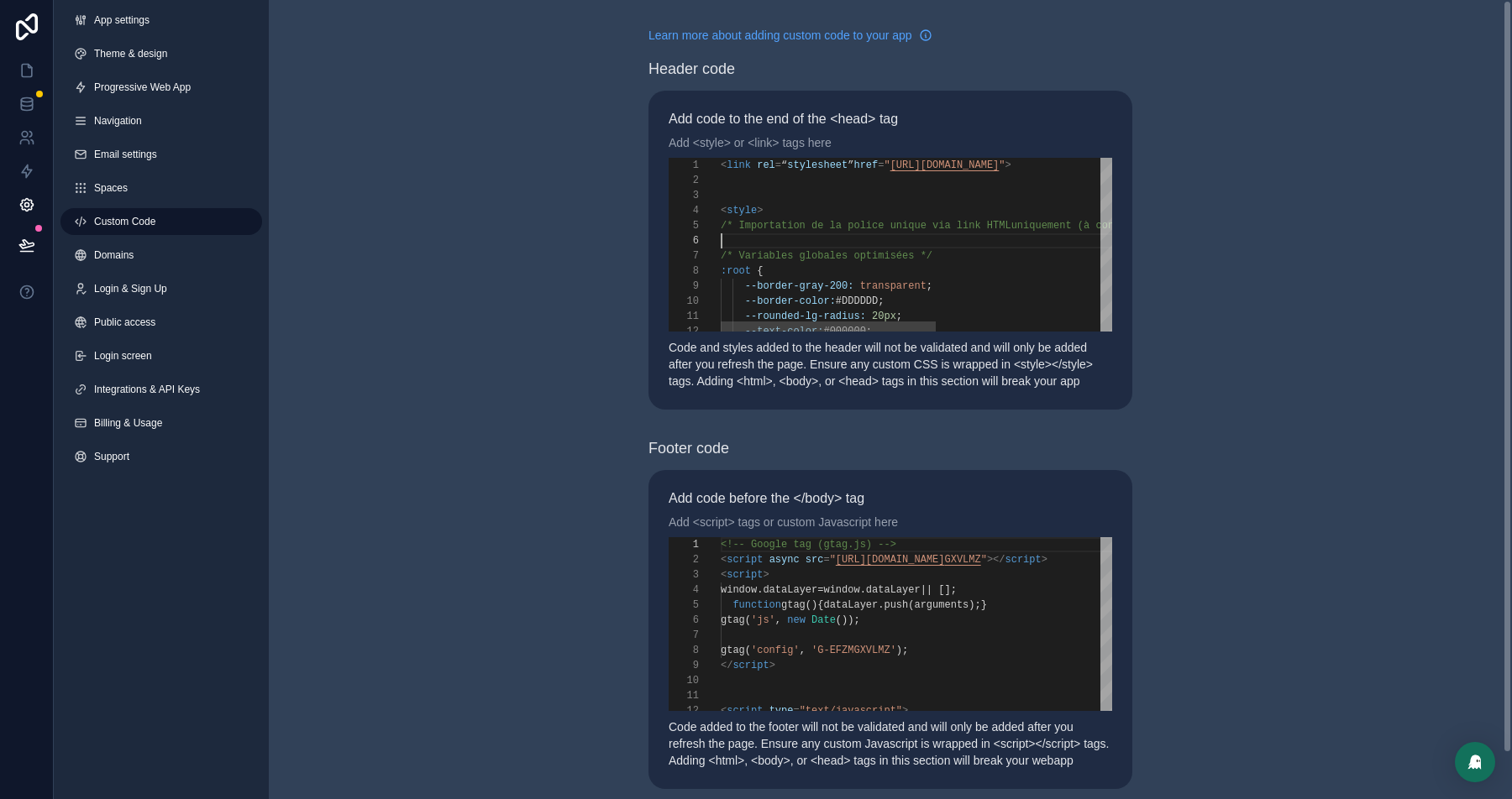
click at [775, 239] on div "scrollable content" at bounding box center [1075, 241] width 710 height 15
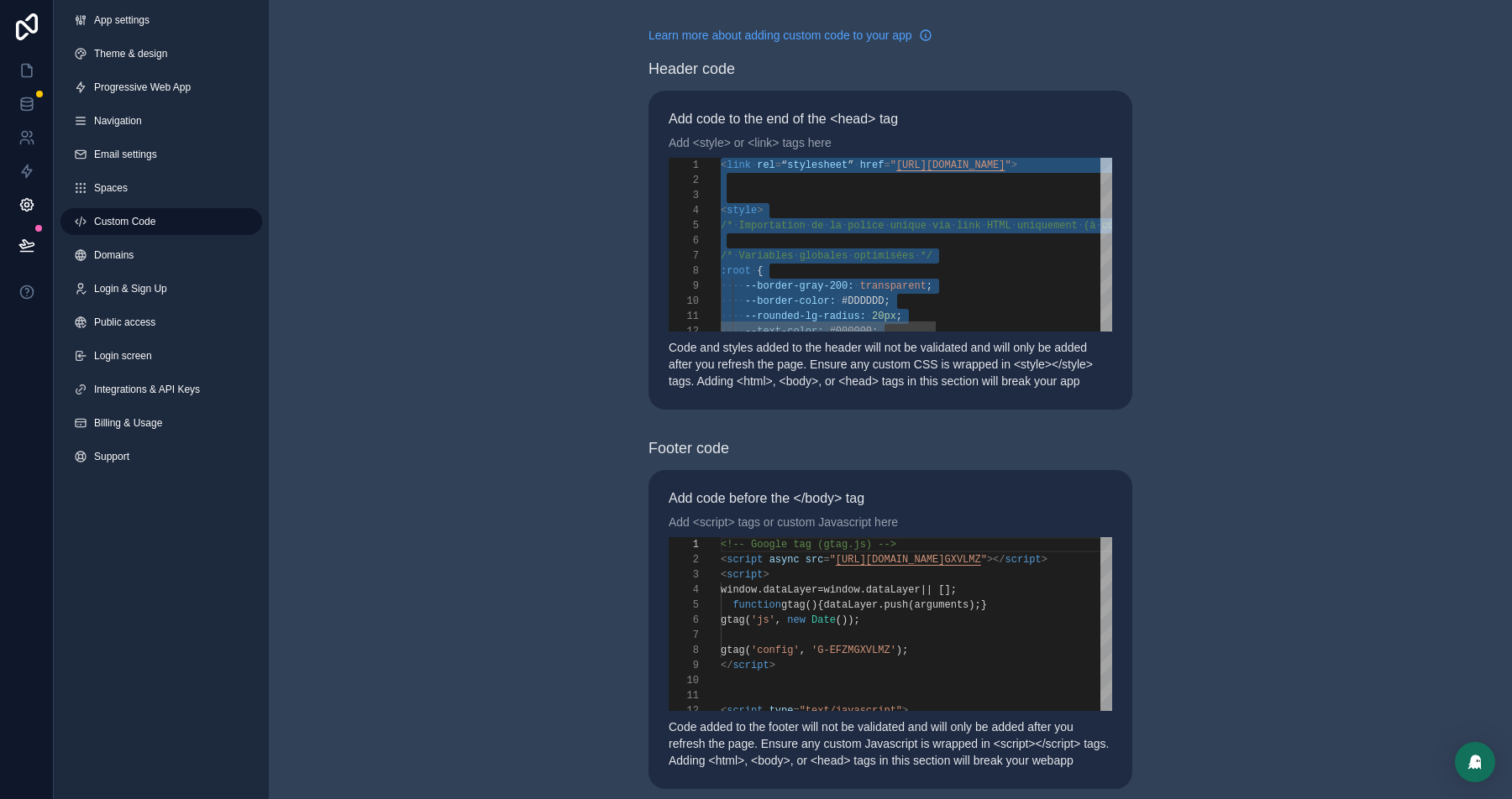
paste textarea "**********"
type textarea "**********"
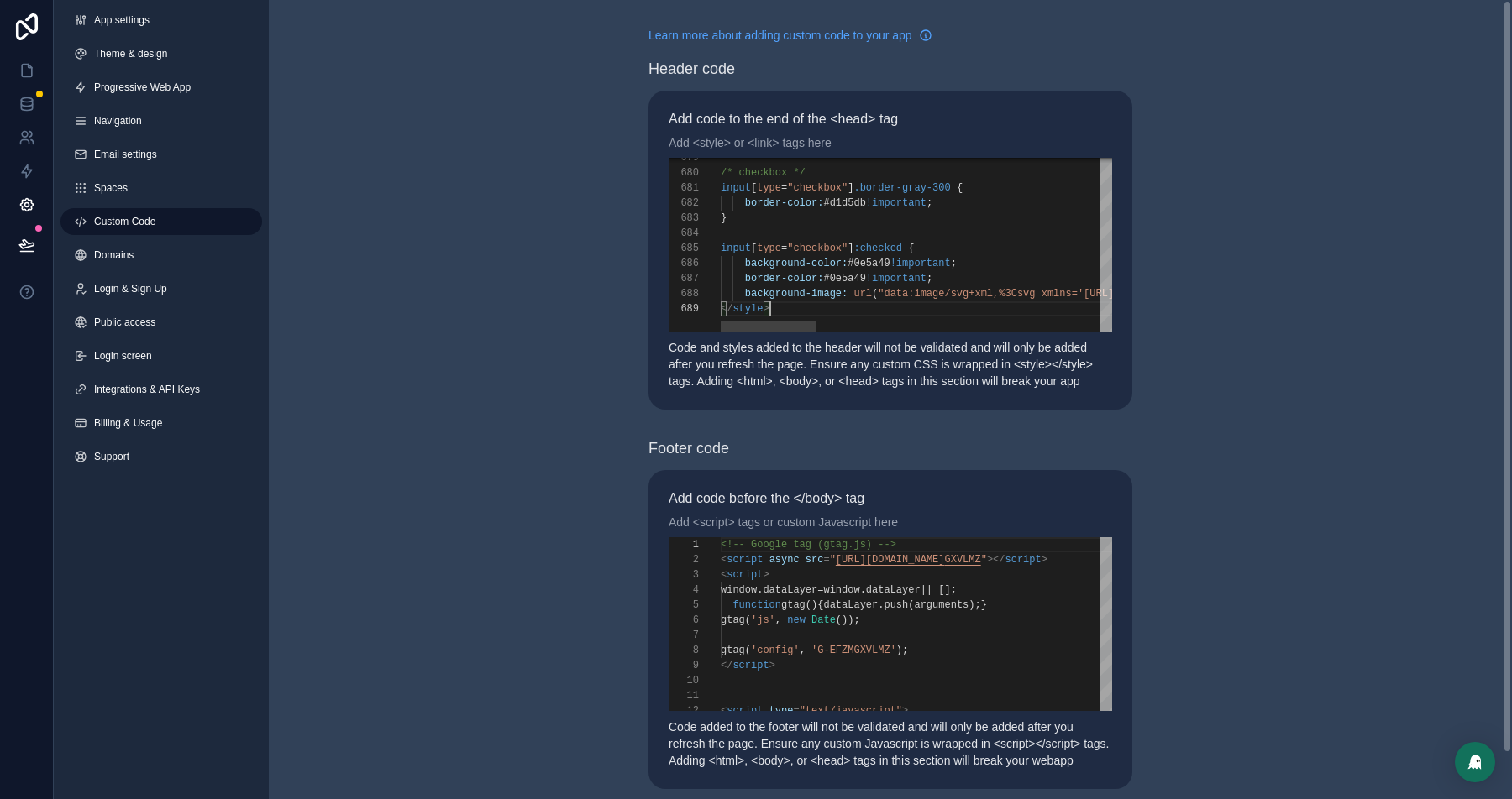
scroll to position [120, 48]
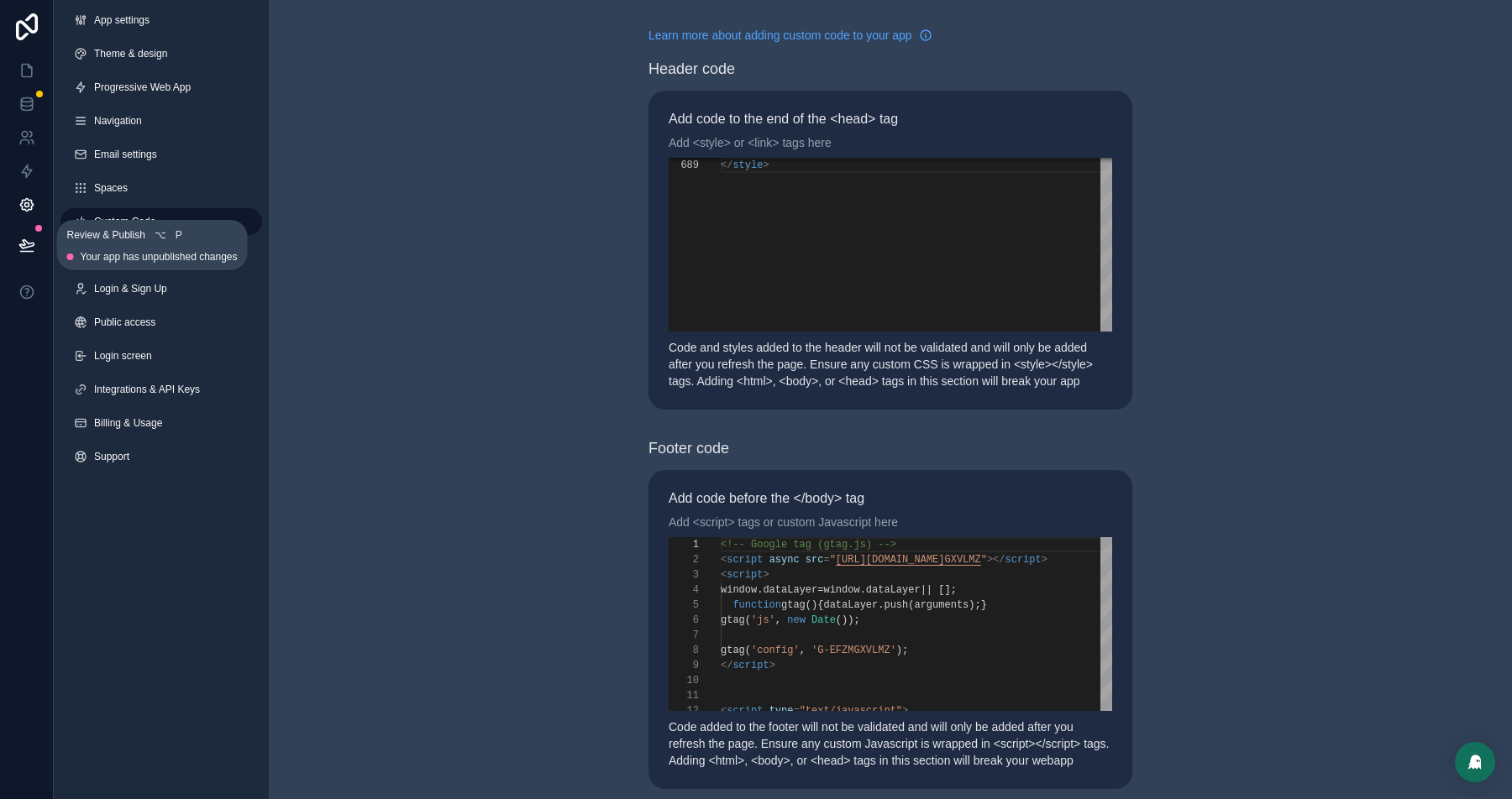
click at [26, 247] on icon at bounding box center [26, 244] width 14 height 9
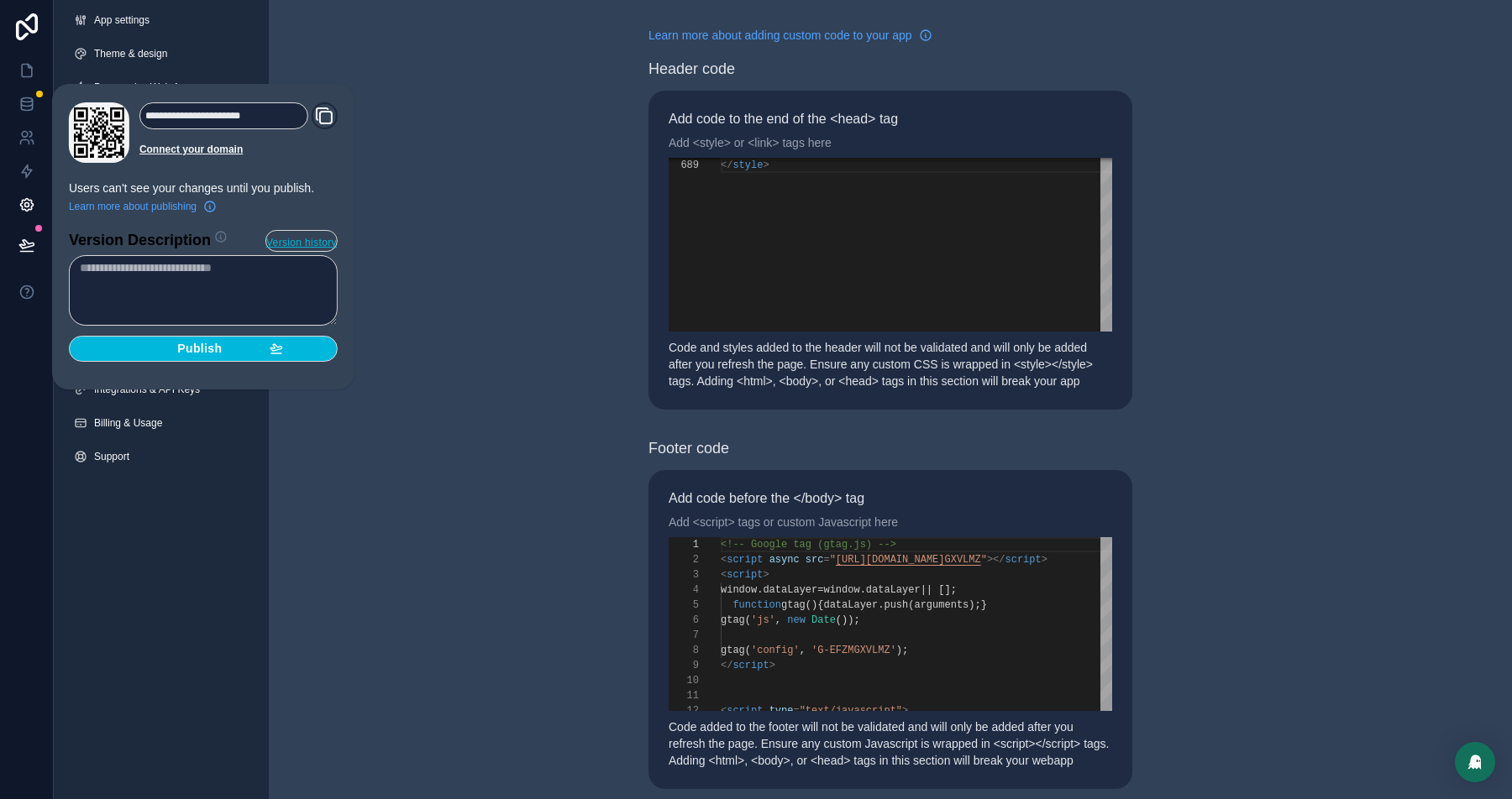
click at [214, 349] on span "Publish" at bounding box center [200, 350] width 45 height 15
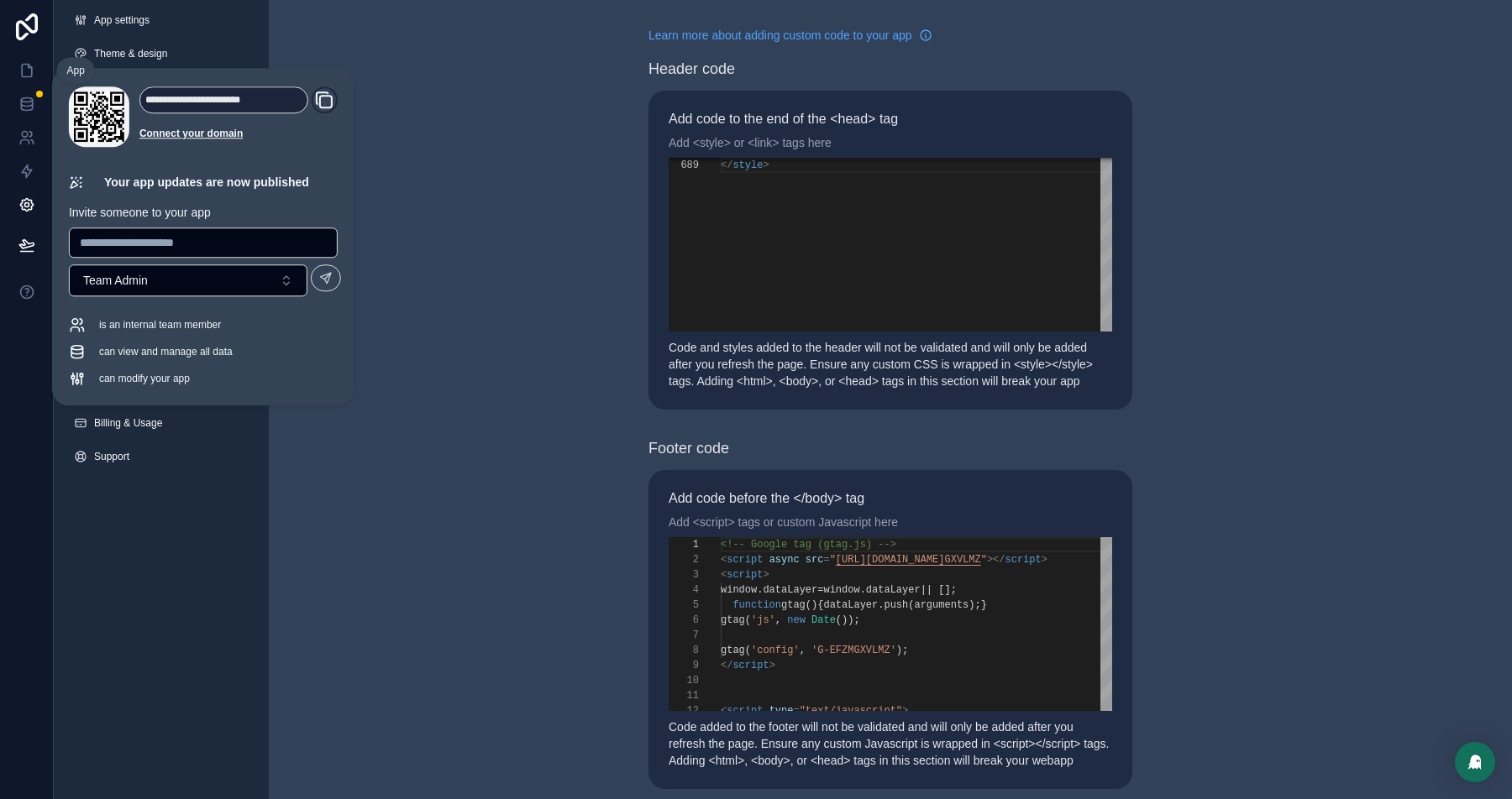
click at [28, 68] on icon at bounding box center [27, 70] width 17 height 17
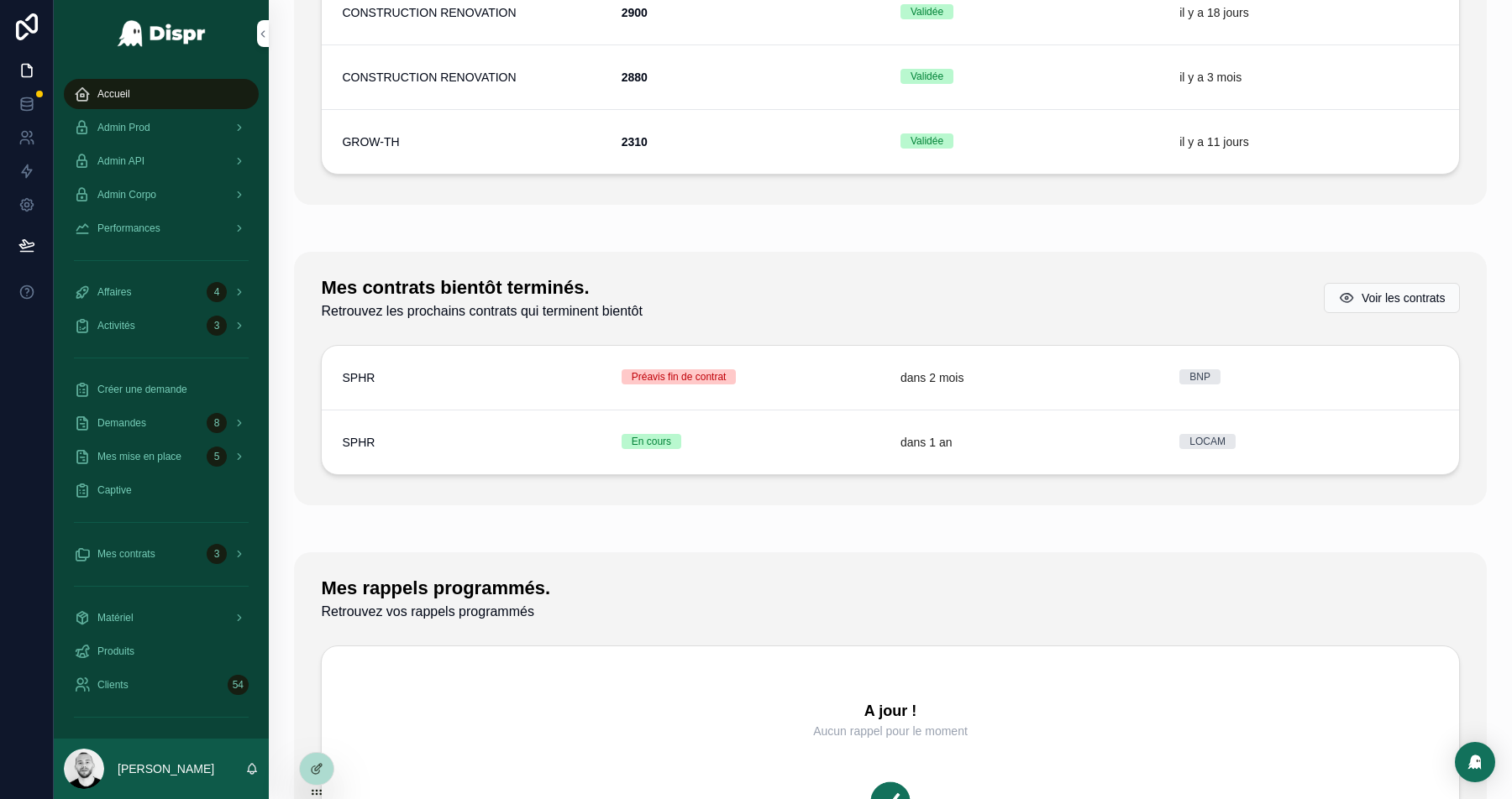
scroll to position [2492, 0]
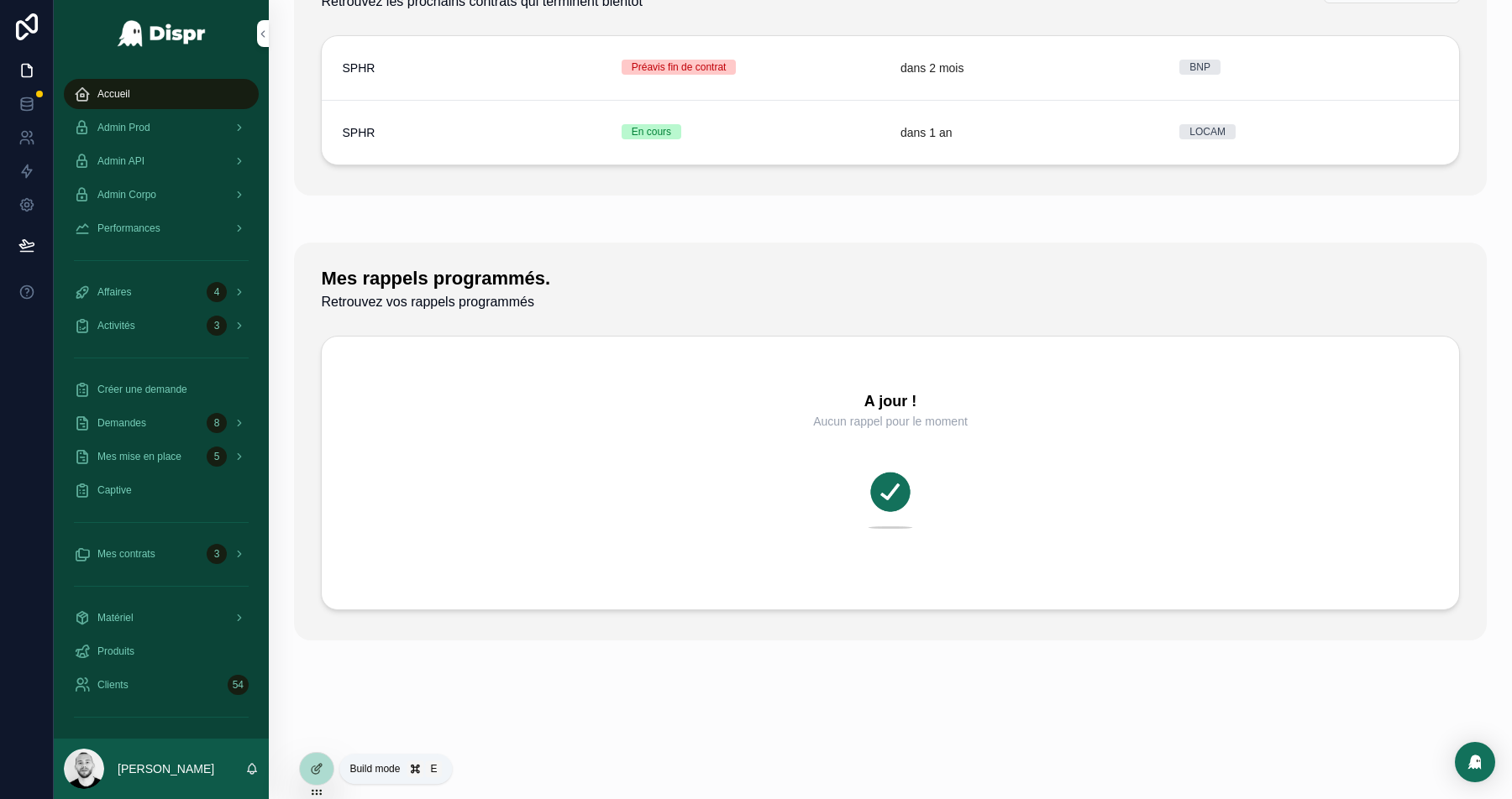
click at [310, 773] on icon at bounding box center [316, 770] width 13 height 13
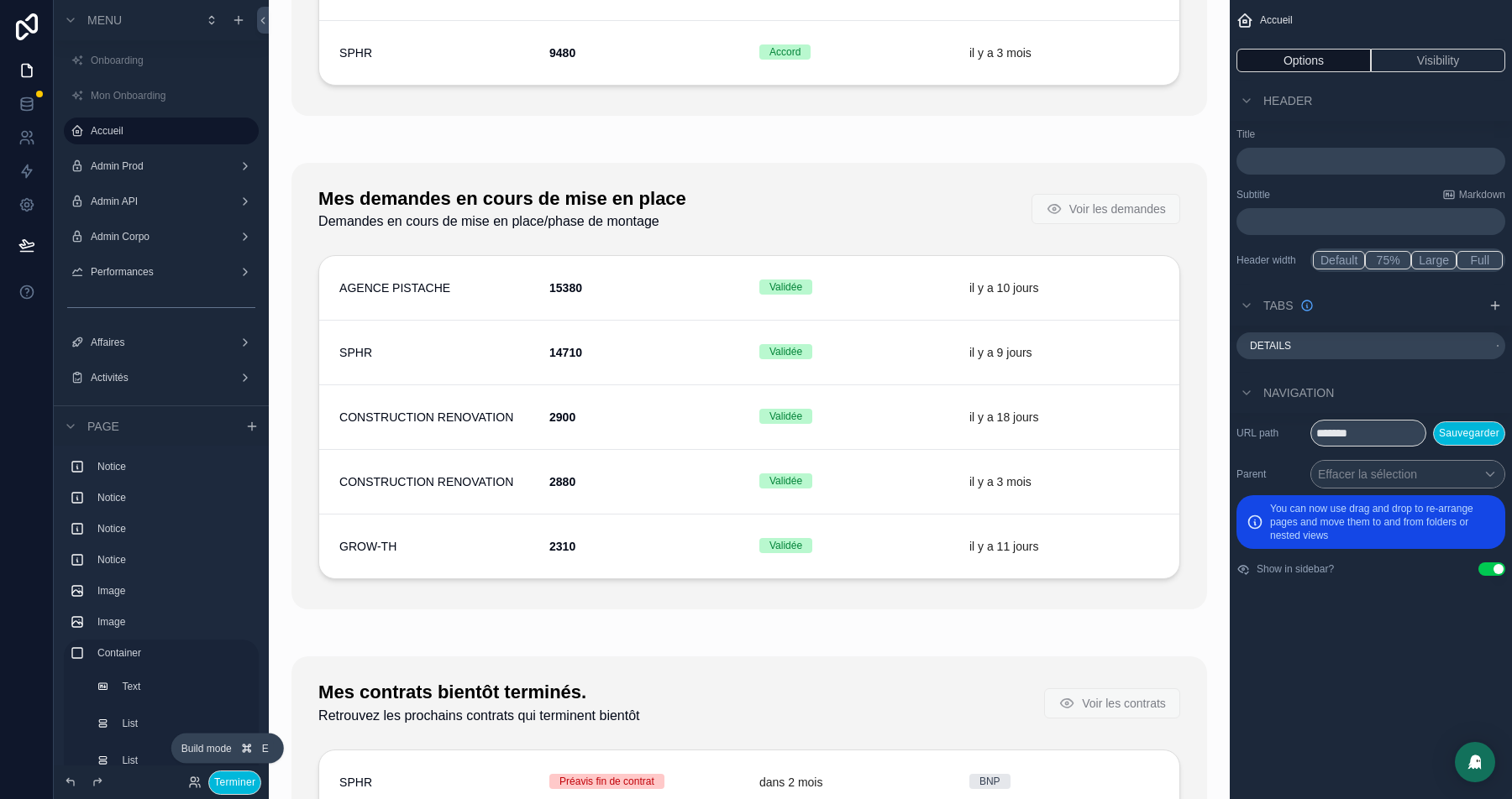
click at [239, 785] on button "Terminer" at bounding box center [235, 783] width 53 height 25
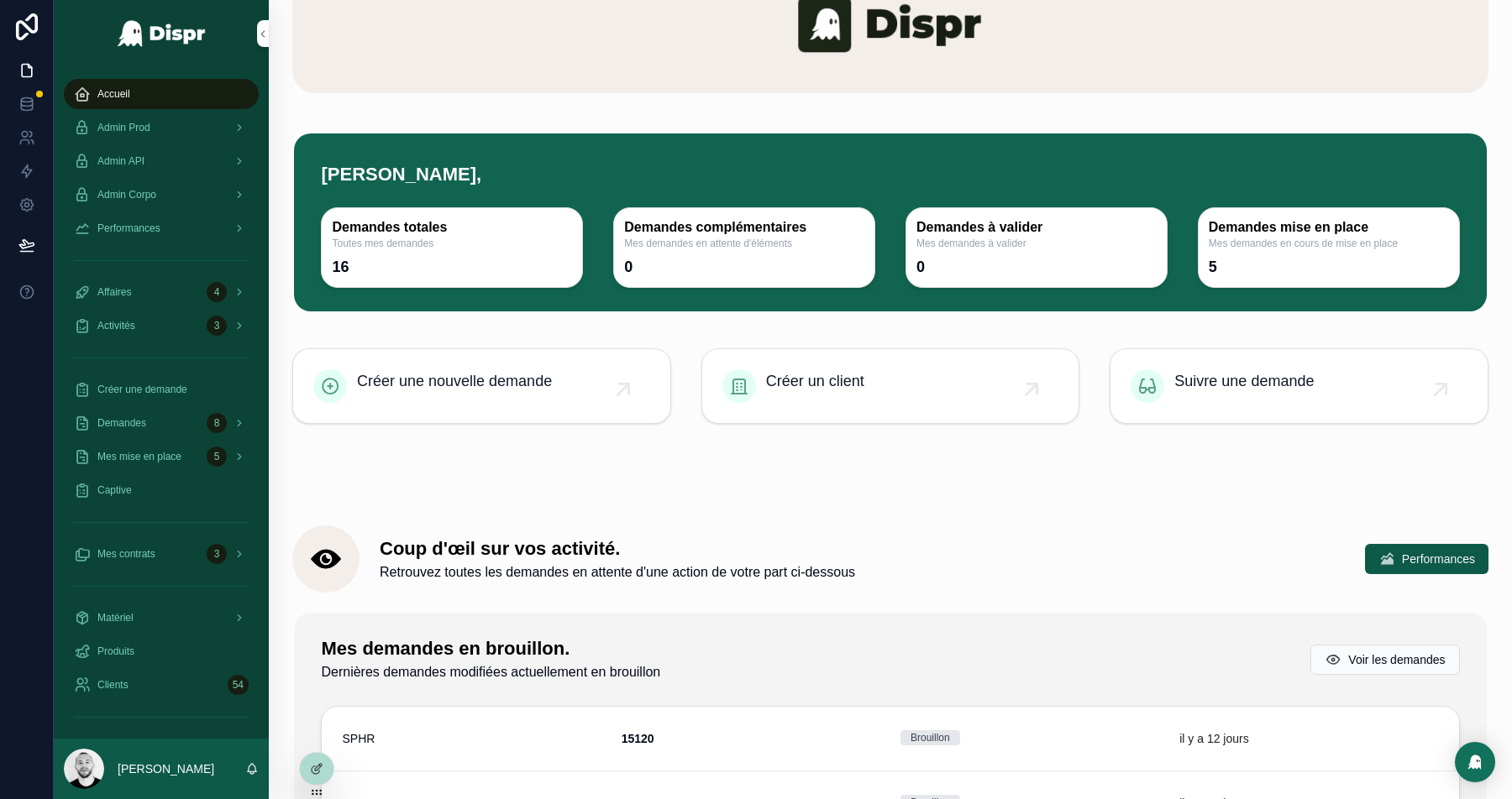
scroll to position [0, 0]
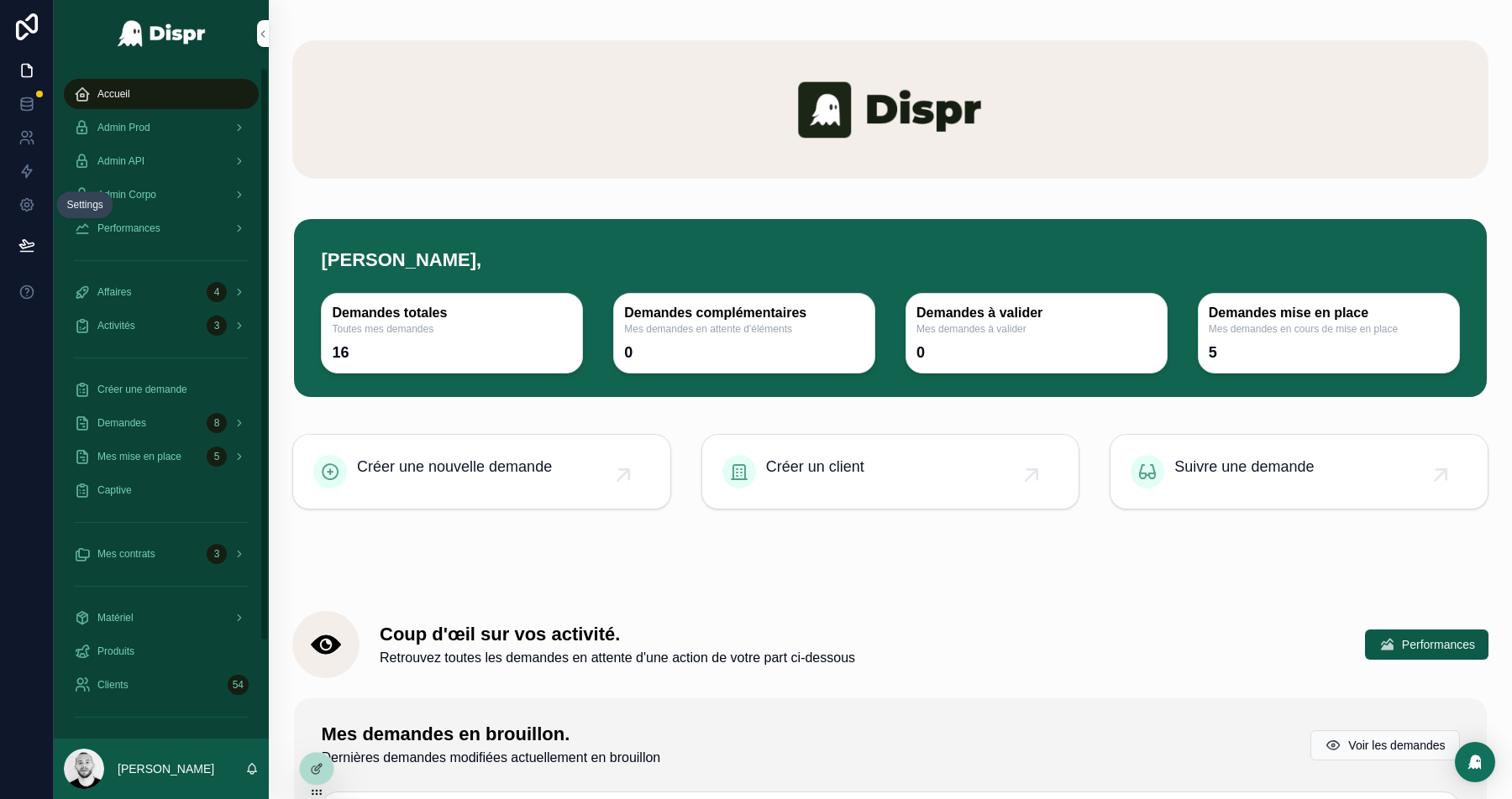
click at [29, 208] on icon at bounding box center [27, 205] width 17 height 17
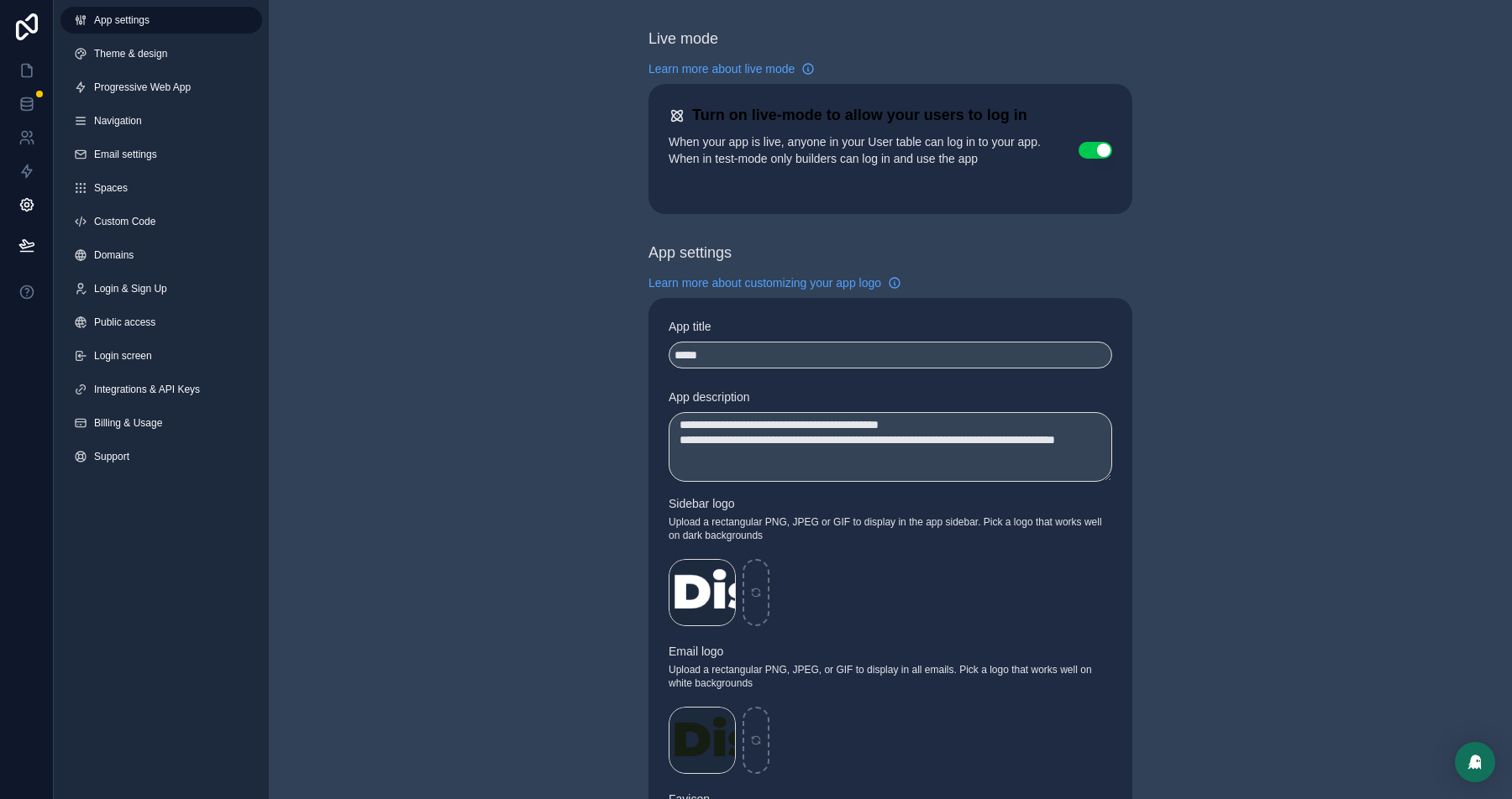
click at [167, 228] on link "Custom Code" at bounding box center [162, 221] width 201 height 27
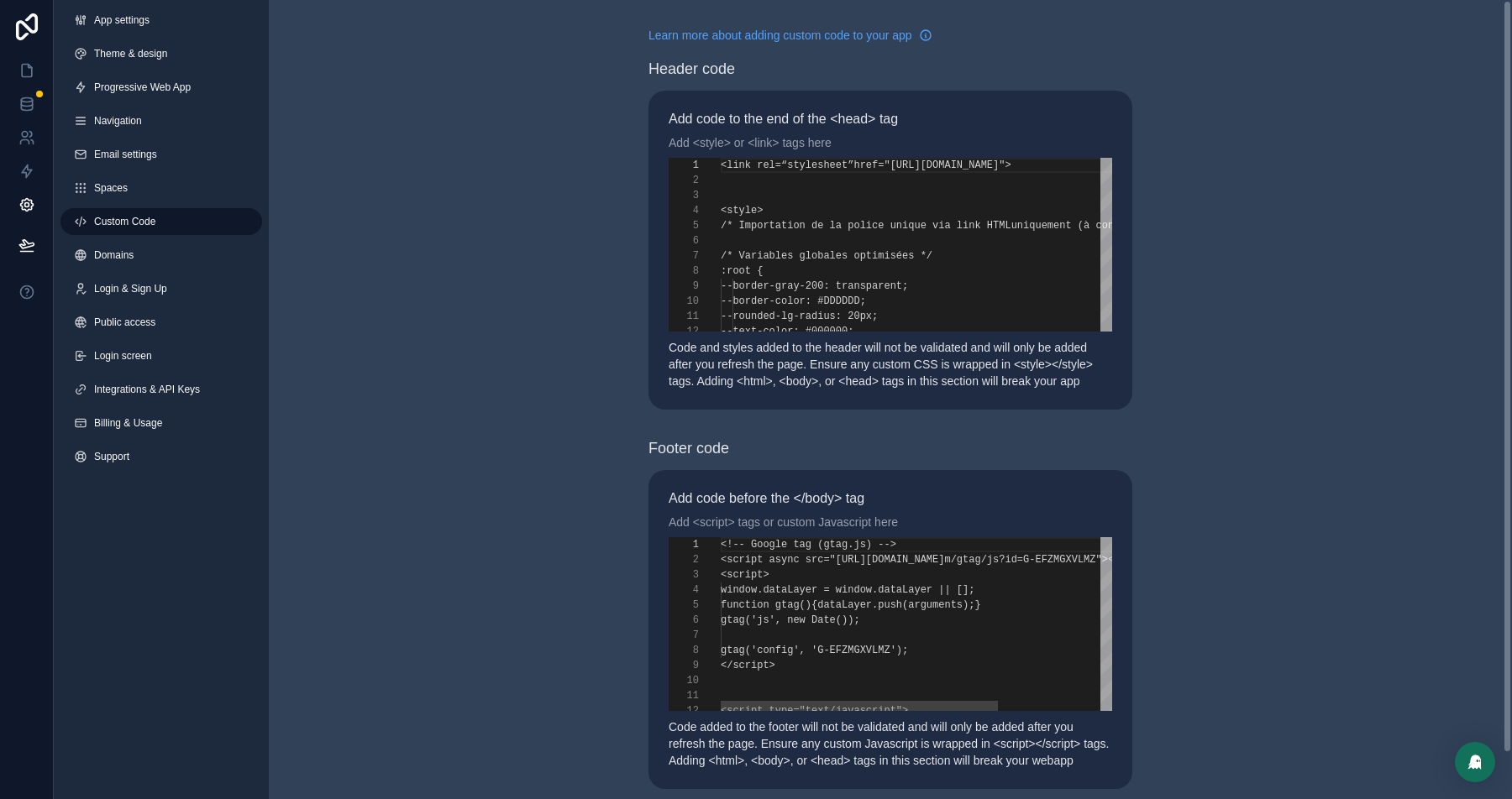
scroll to position [151, 0]
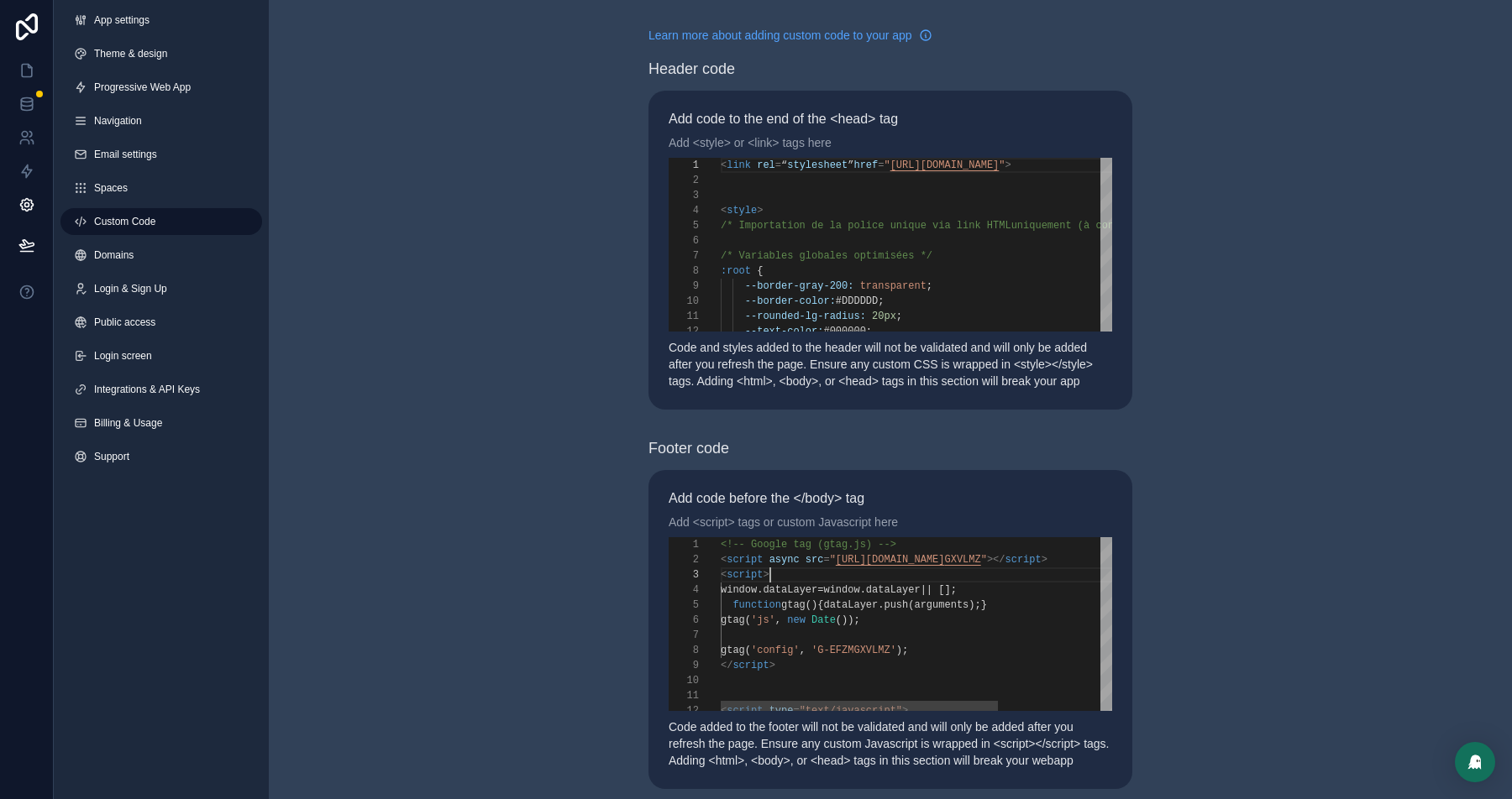
click at [949, 582] on div "< script >" at bounding box center [996, 576] width 552 height 15
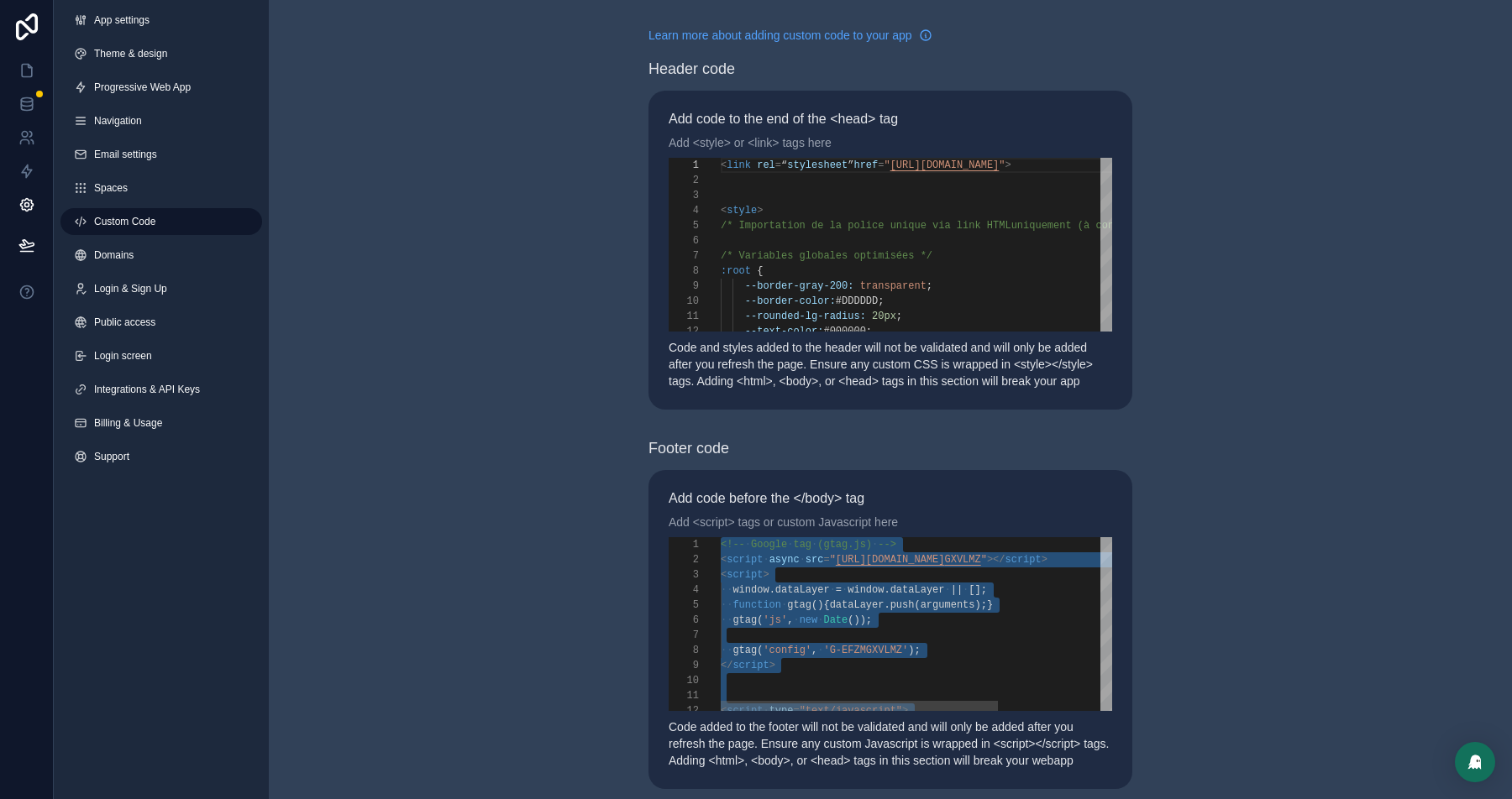
paste textarea "Editor content;Press Alt+F1 for Accessibility Options."
type textarea "* ***** * *********"
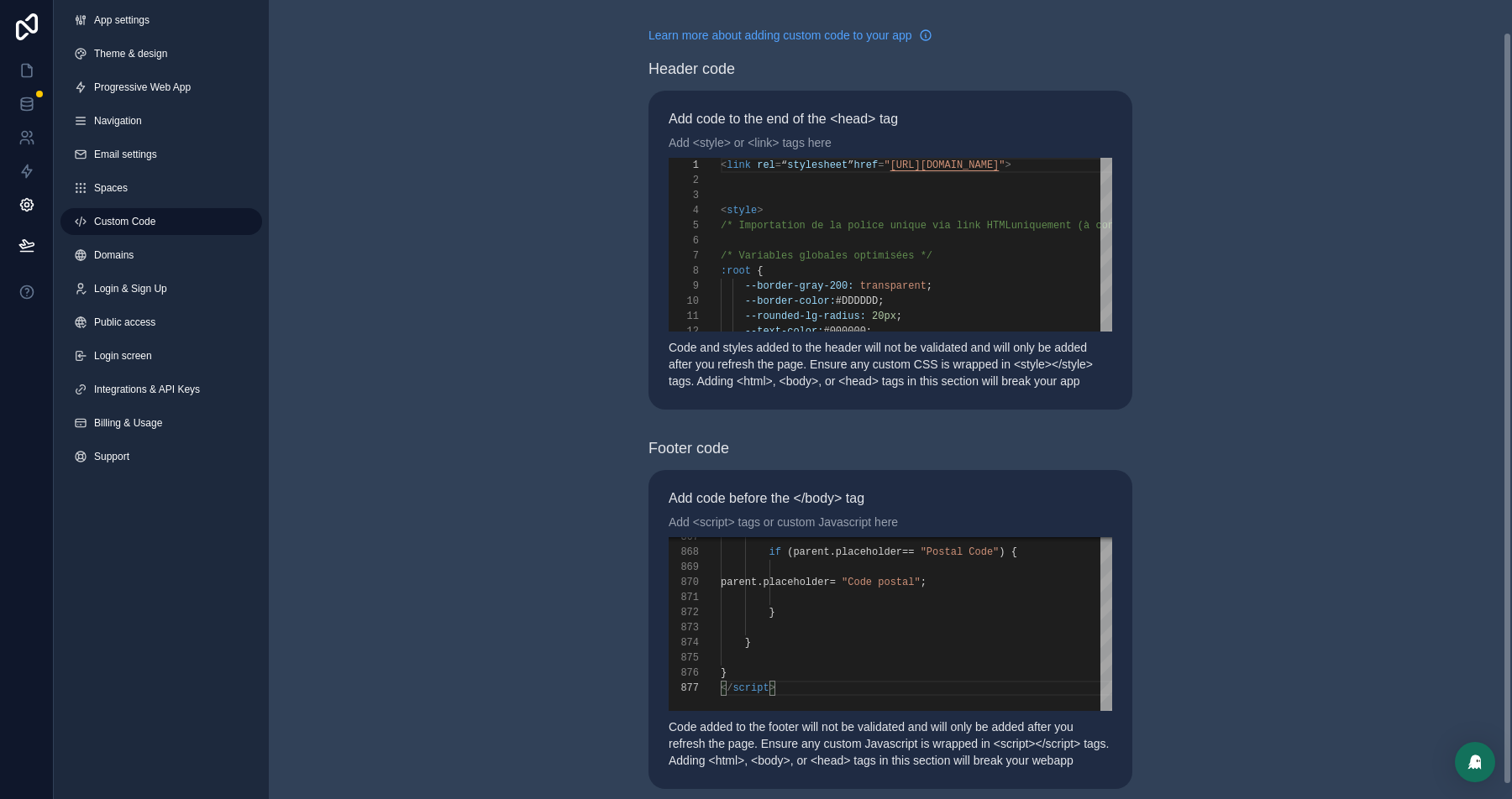
scroll to position [40, 0]
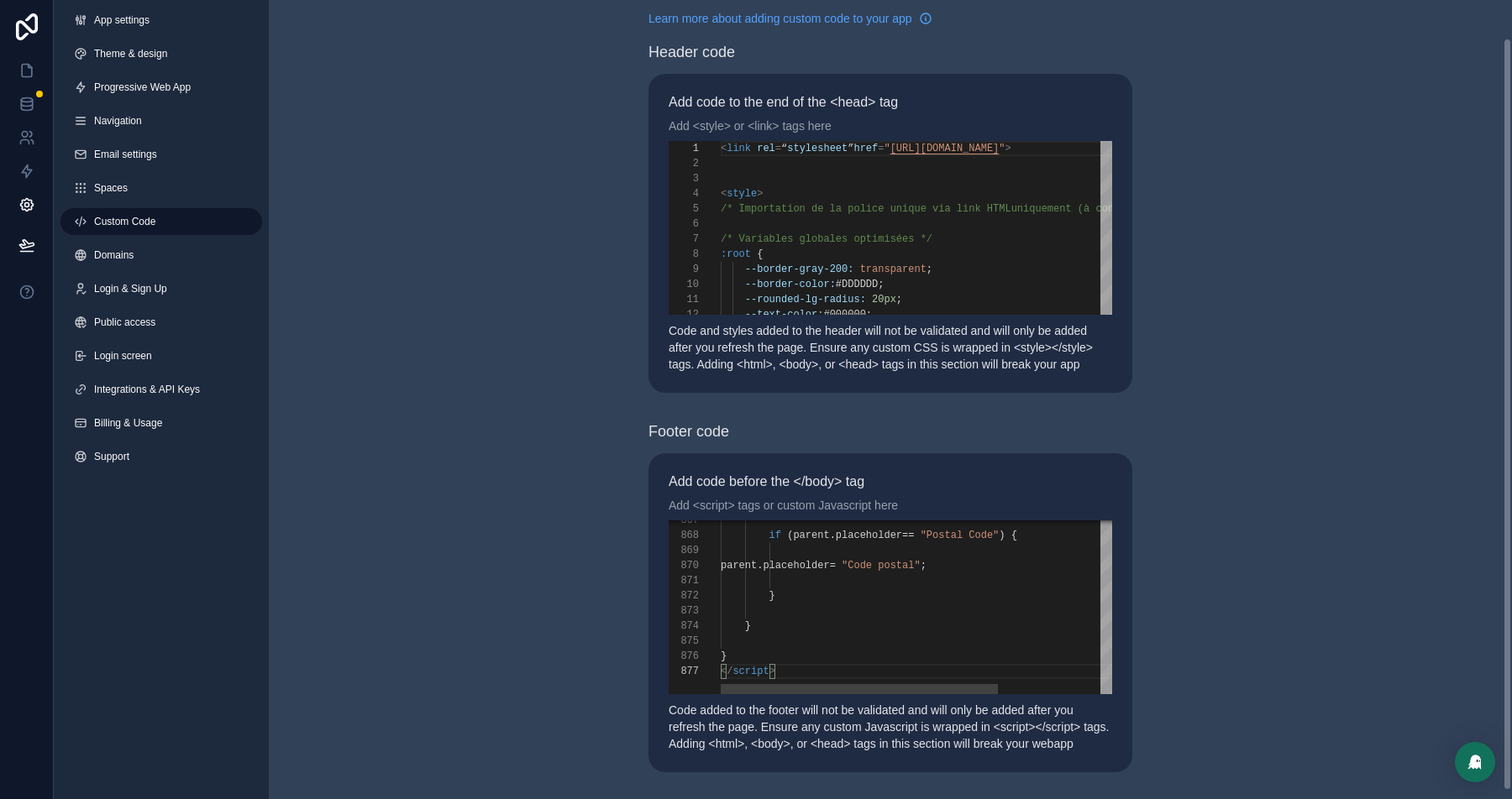
click at [927, 591] on div "}" at bounding box center [996, 597] width 552 height 15
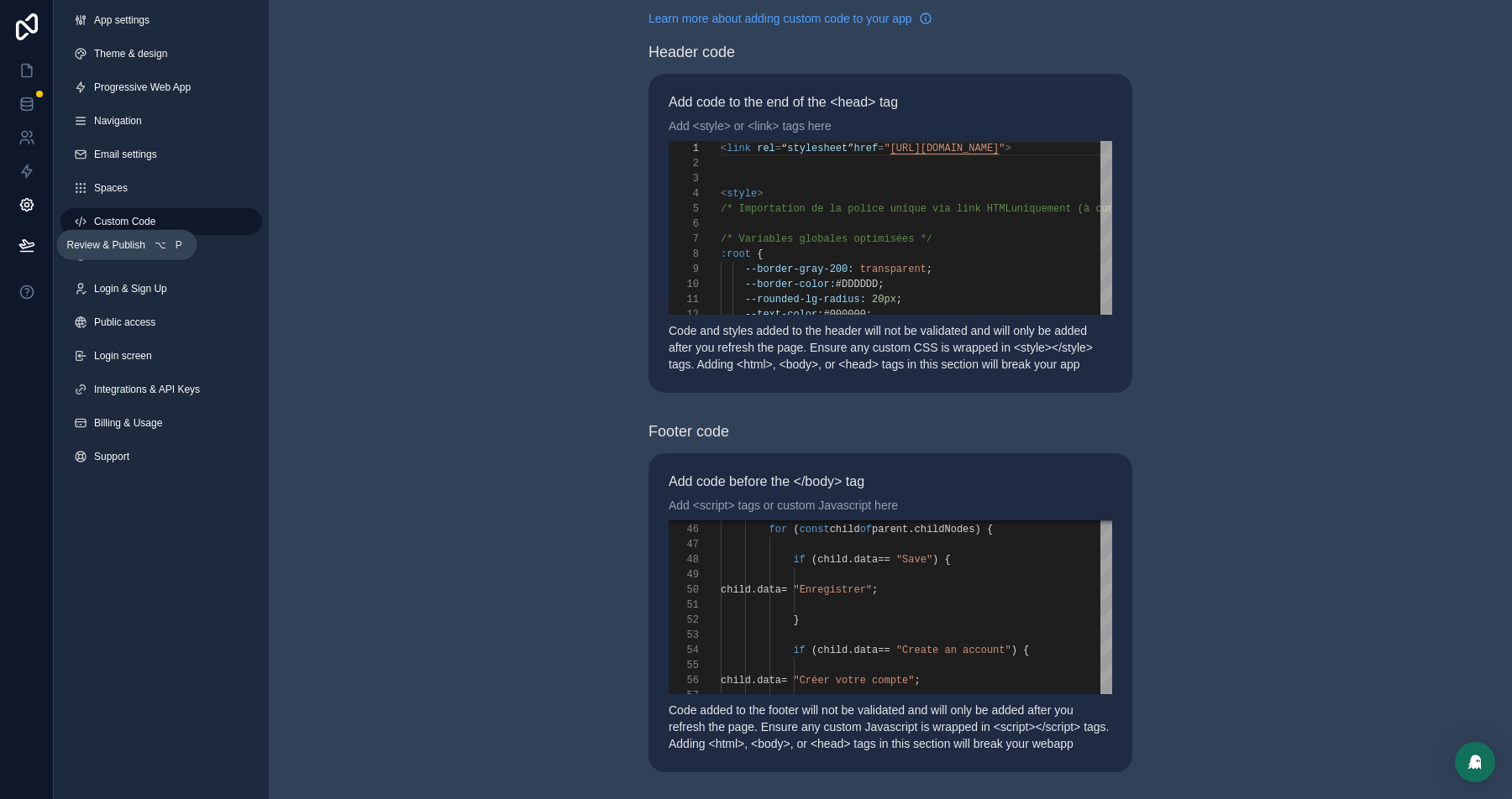
click at [25, 241] on icon at bounding box center [26, 244] width 14 height 9
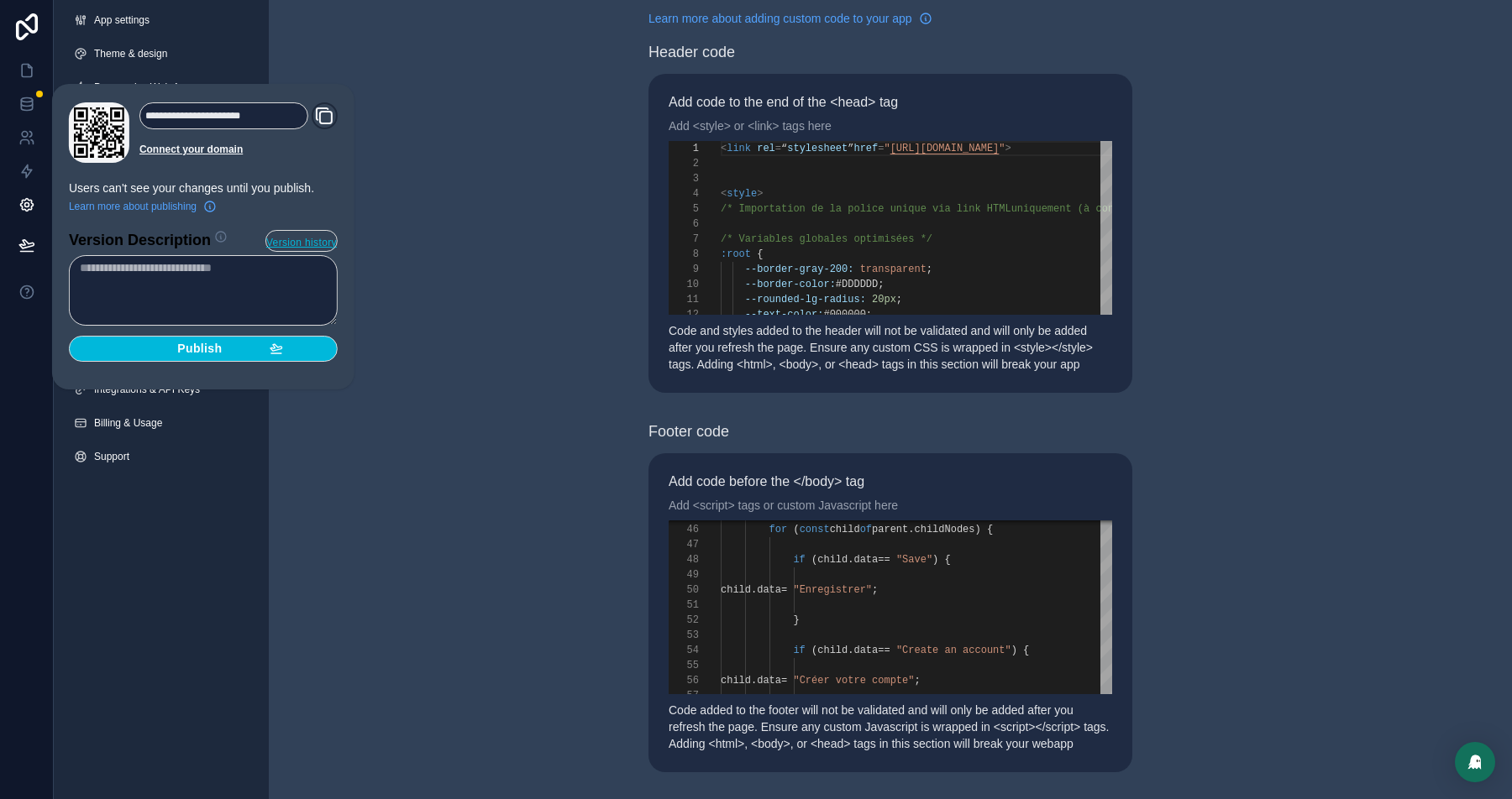
click at [192, 343] on span "Publish" at bounding box center [200, 350] width 45 height 15
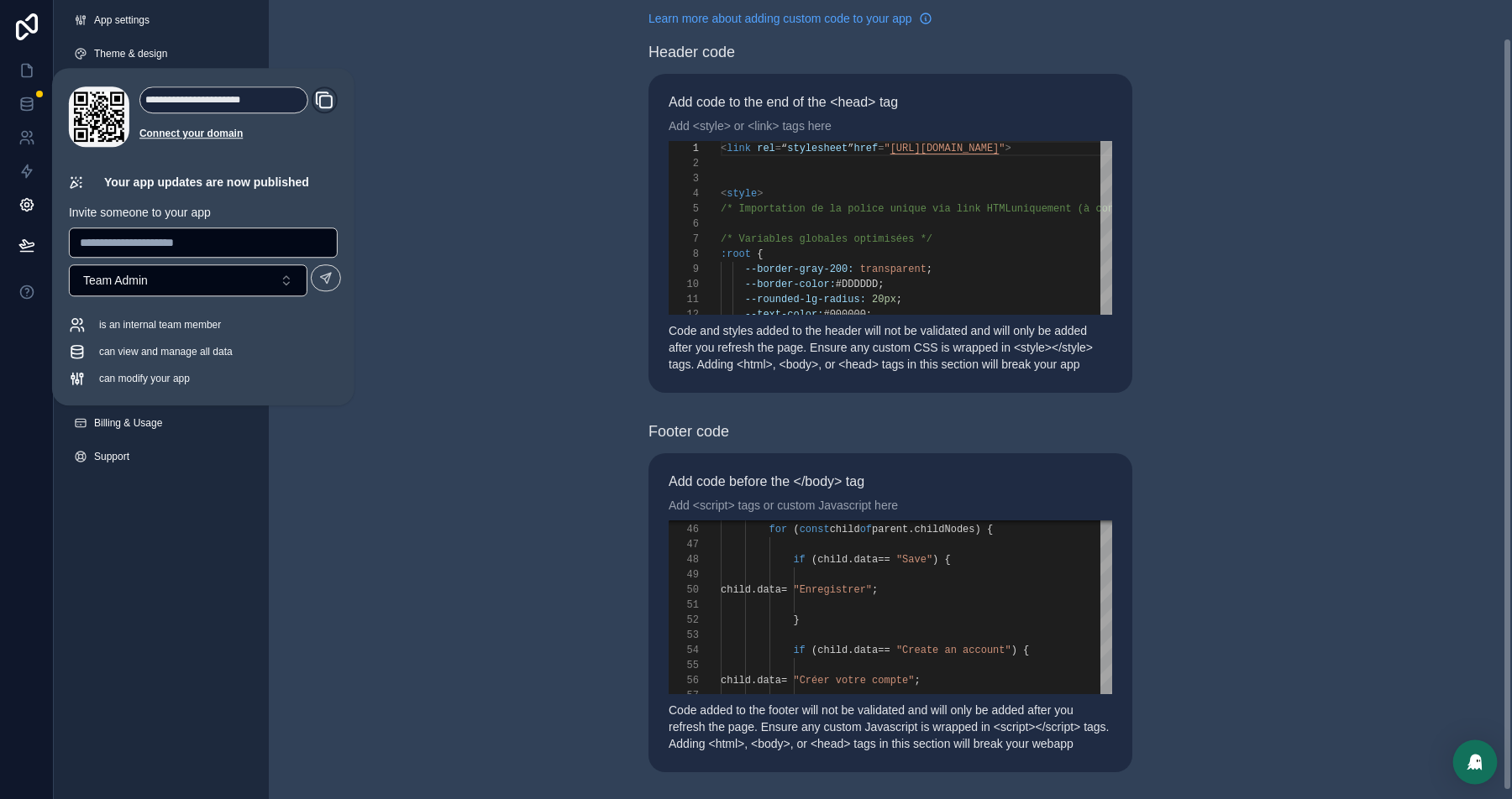
click at [1469, 767] on img "Open Intercom Messenger" at bounding box center [1475, 762] width 22 height 22
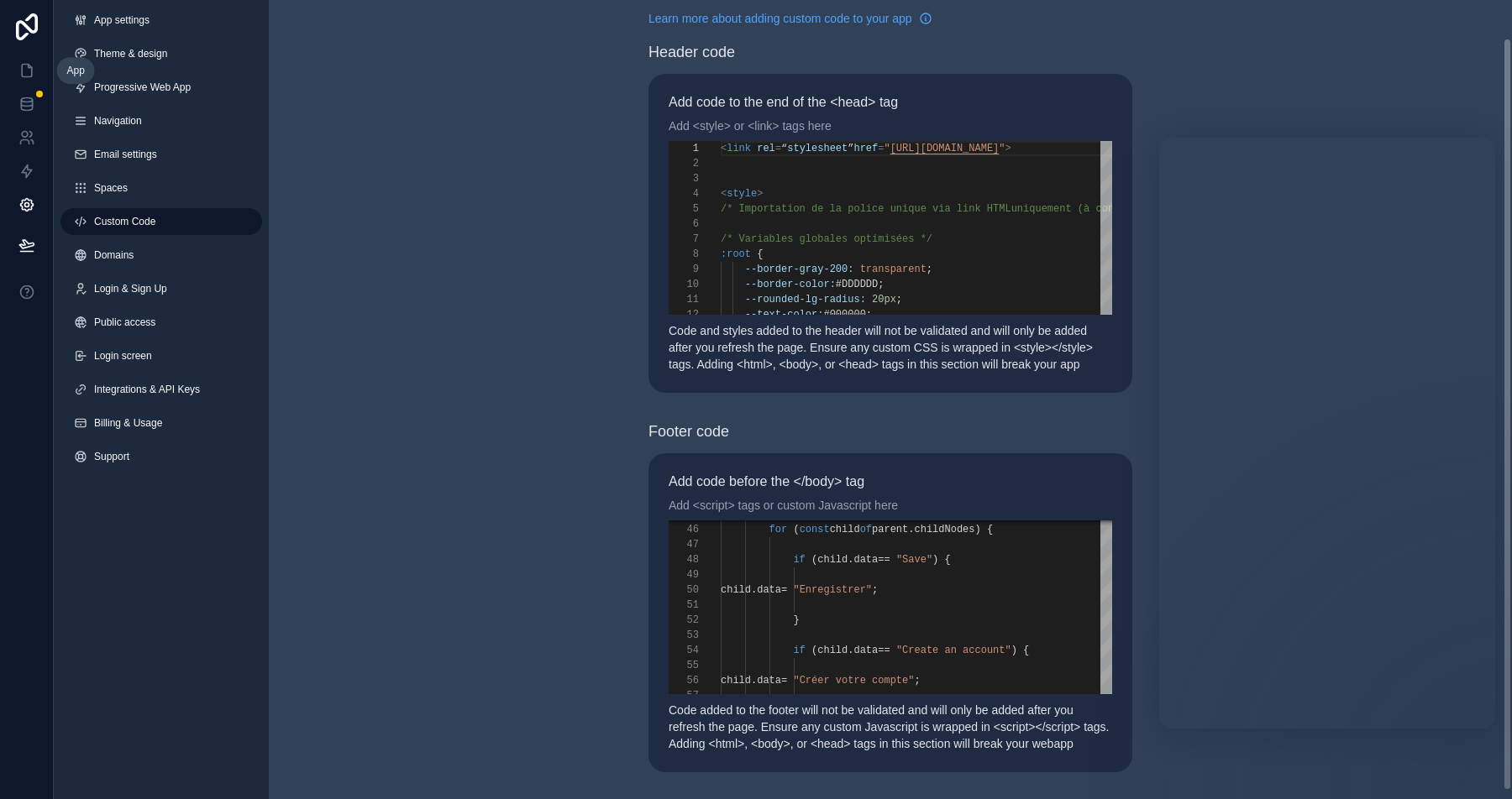
click at [21, 78] on icon at bounding box center [27, 70] width 17 height 17
